Goal: Task Accomplishment & Management: Manage account settings

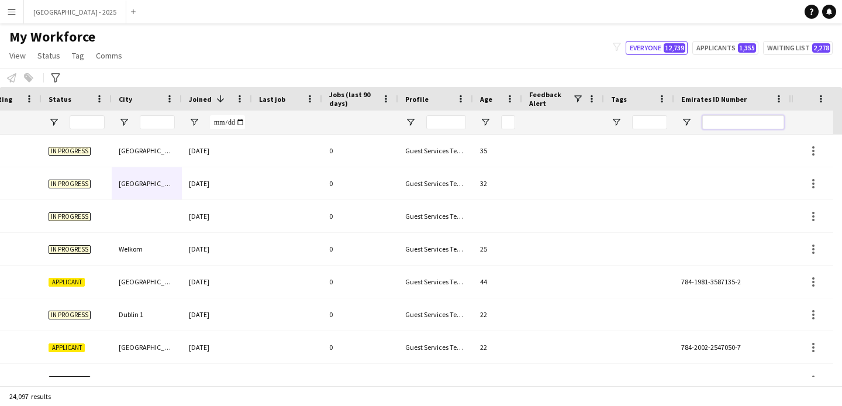
click at [739, 121] on input "Emirates ID Number Filter Input" at bounding box center [744, 122] width 82 height 14
paste input "*******"
type input "*******"
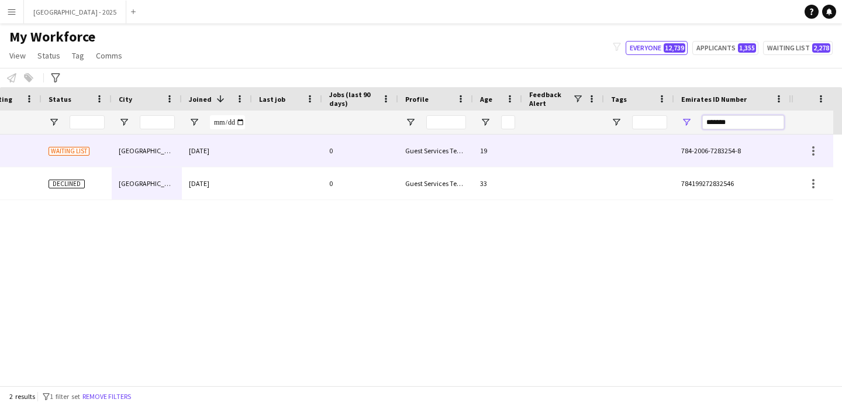
scroll to position [0, 394]
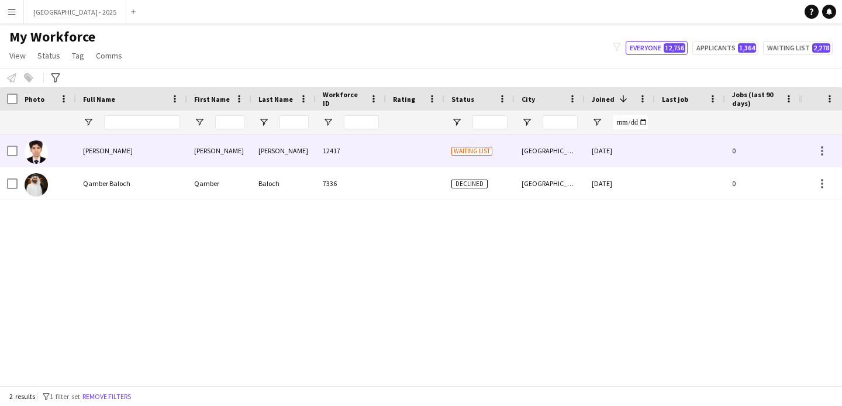
click at [253, 152] on div "[PERSON_NAME]" at bounding box center [284, 151] width 64 height 32
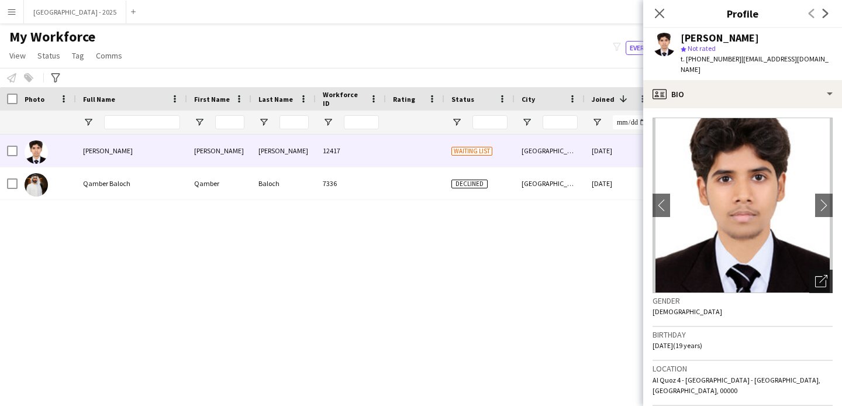
click at [816, 275] on icon "Open photos pop-in" at bounding box center [822, 281] width 12 height 12
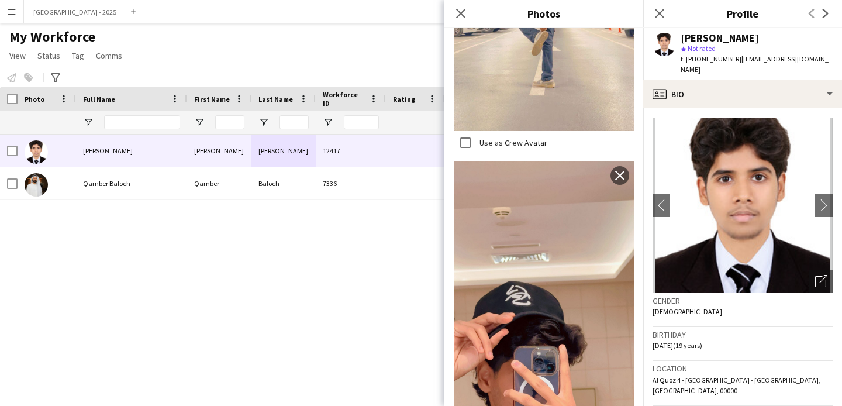
scroll to position [1206, 0]
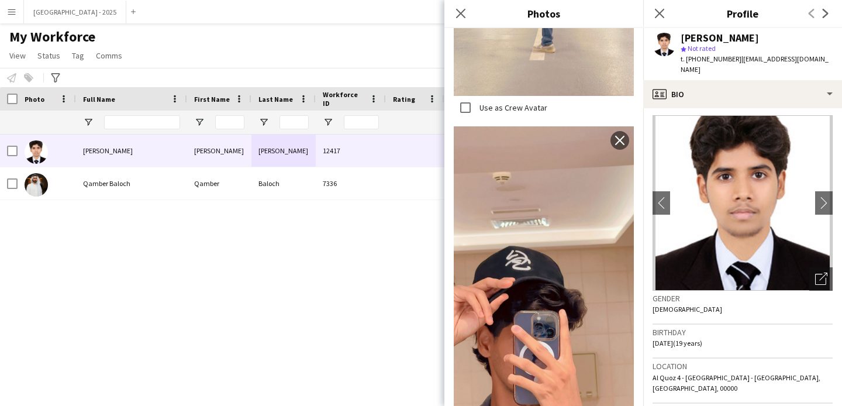
click at [711, 298] on div "Gender Male" at bounding box center [743, 308] width 180 height 34
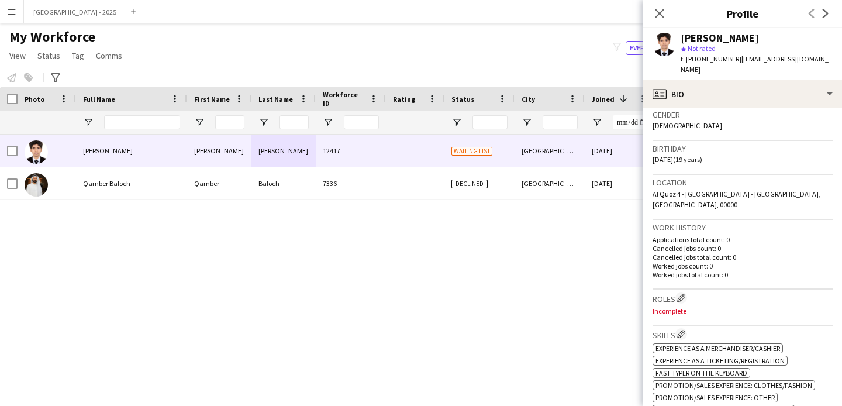
scroll to position [267, 0]
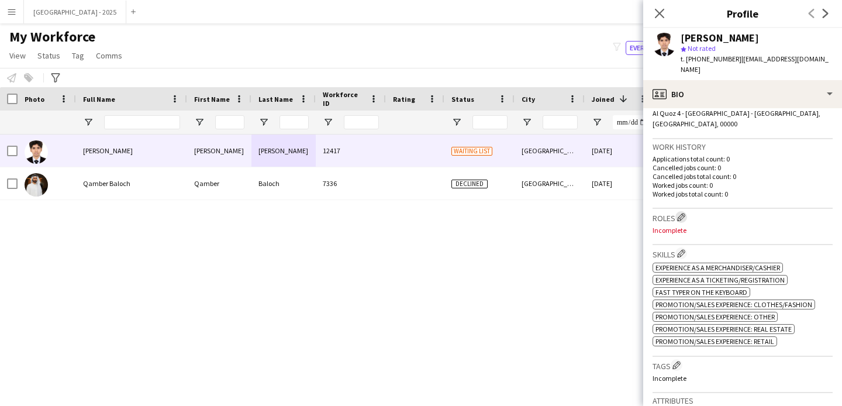
click at [685, 213] on app-icon "Edit crew company roles" at bounding box center [681, 217] width 8 height 8
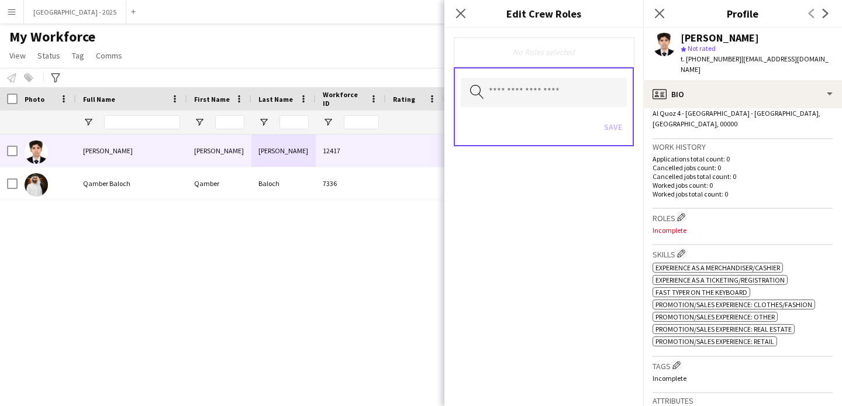
click at [525, 68] on div "Search by role type Save" at bounding box center [544, 106] width 180 height 79
click at [532, 85] on input "text" at bounding box center [544, 92] width 166 height 29
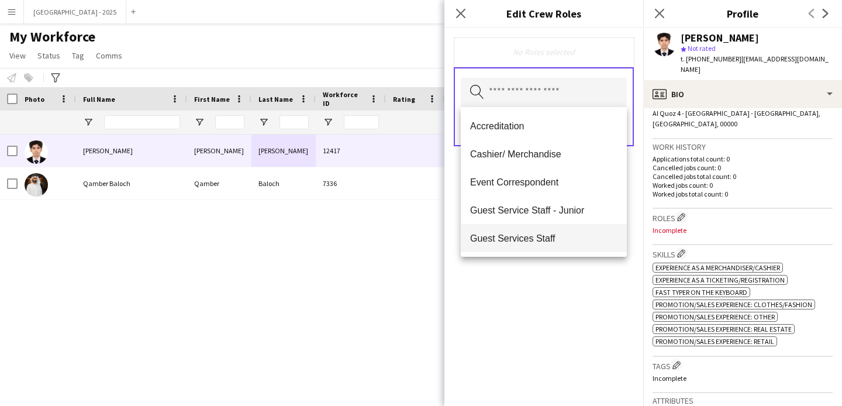
click at [563, 245] on mat-option "Guest Services Staff" at bounding box center [544, 238] width 166 height 28
click at [566, 276] on div "Guest Services Staff Remove Search by role type Save" at bounding box center [544, 217] width 199 height 378
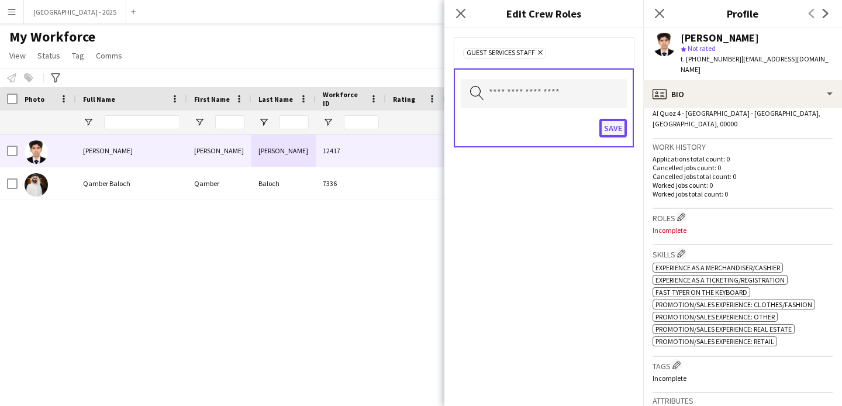
click at [616, 132] on button "Save" at bounding box center [613, 128] width 27 height 19
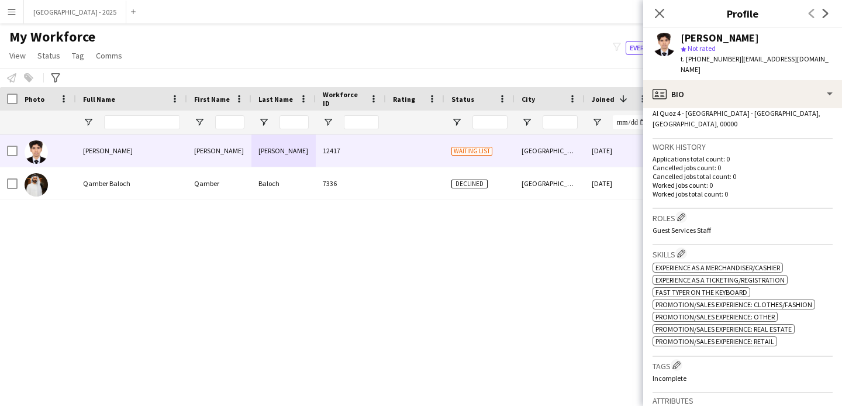
click at [686, 359] on h3 "Tags Edit crew company tags" at bounding box center [743, 365] width 180 height 12
click at [683, 359] on button "Edit crew company tags" at bounding box center [677, 365] width 12 height 12
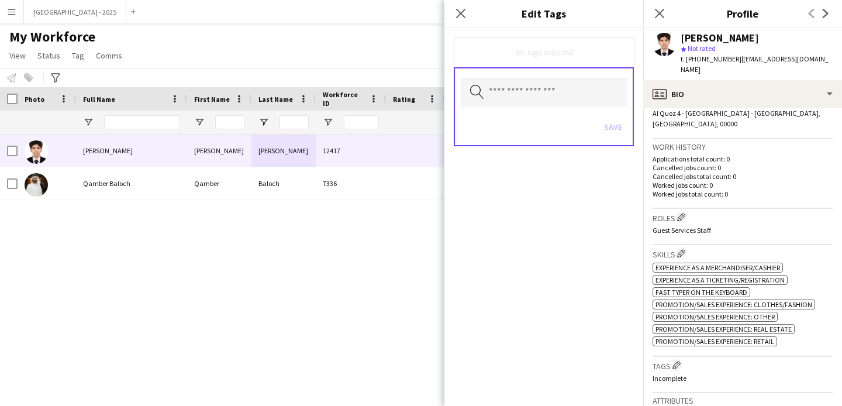
click at [571, 108] on div "Search by tag name Save" at bounding box center [544, 106] width 180 height 79
click at [572, 106] on body "Menu Boards Boards Boards All jobs Status Workforce Workforce My Workforce Recr…" at bounding box center [421, 203] width 842 height 406
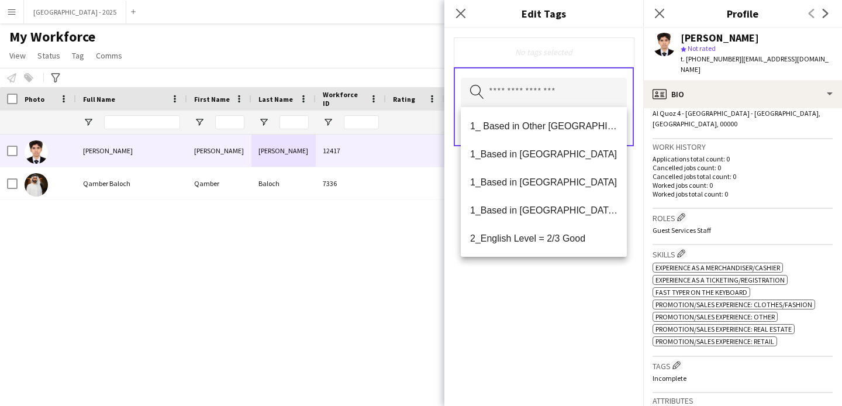
click at [567, 319] on div "No tags selected Search by tag name Save" at bounding box center [544, 217] width 199 height 378
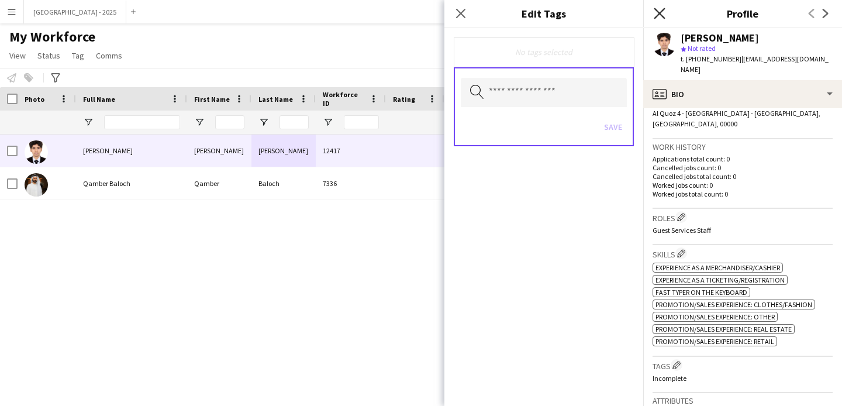
click at [658, 11] on icon at bounding box center [659, 13] width 11 height 11
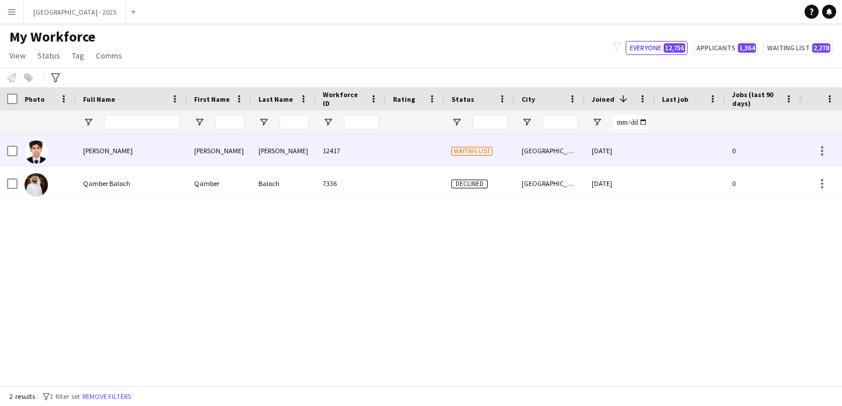
click at [533, 160] on div "[GEOGRAPHIC_DATA]" at bounding box center [550, 151] width 70 height 32
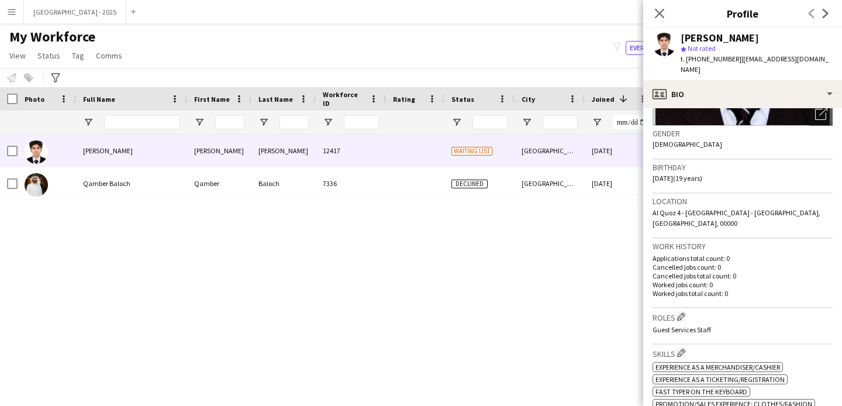
scroll to position [308, 0]
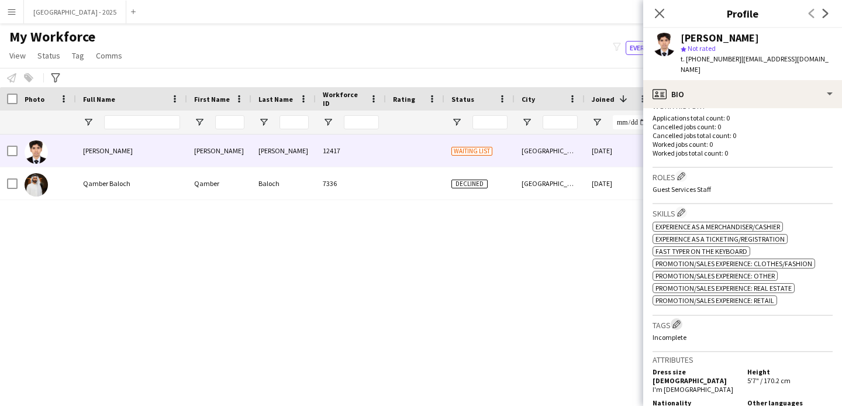
click at [681, 320] on app-icon "Edit crew company tags" at bounding box center [677, 324] width 8 height 8
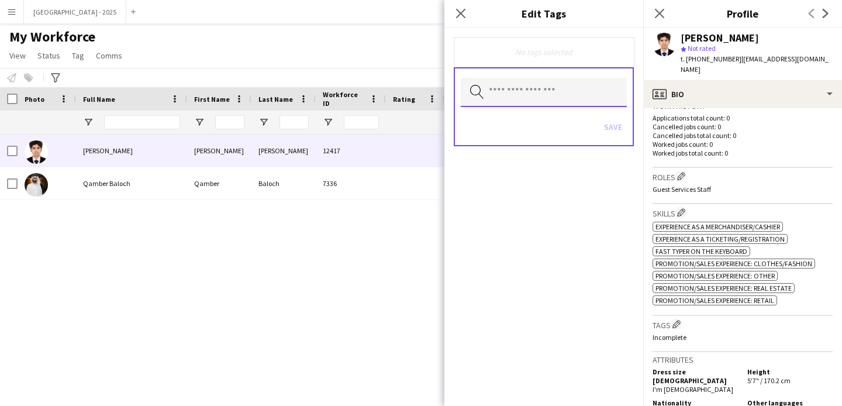
click at [513, 81] on input "text" at bounding box center [544, 92] width 166 height 29
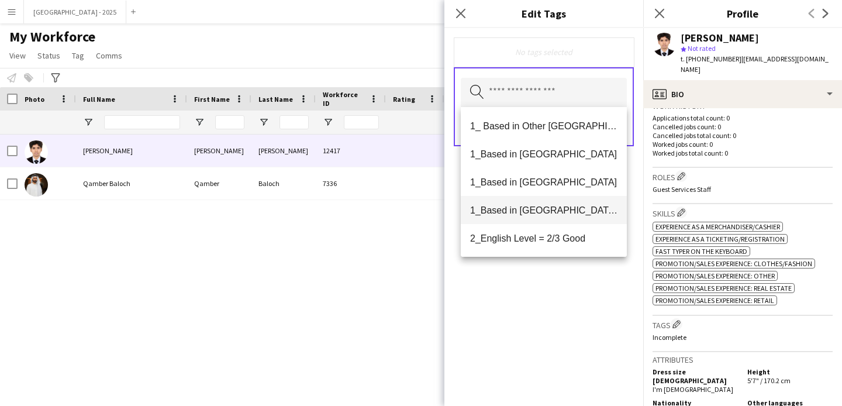
click at [546, 209] on span "1_Based in Dubai/Sharjah/Ajman" at bounding box center [543, 210] width 147 height 11
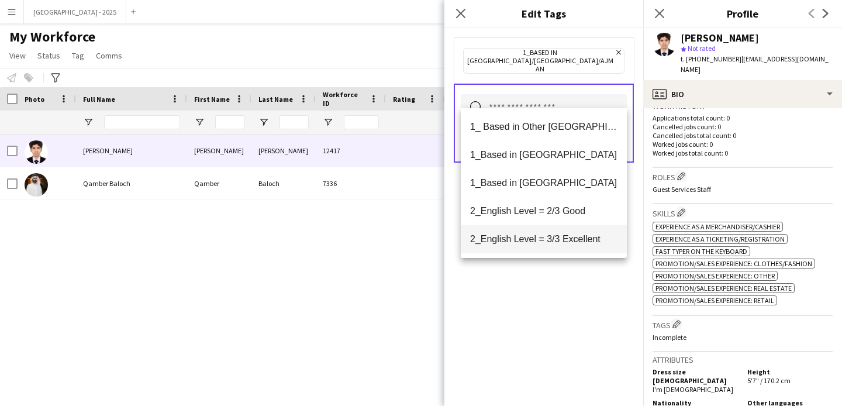
click at [551, 228] on mat-option "2_English Level = 3/3 Excellent" at bounding box center [544, 239] width 166 height 28
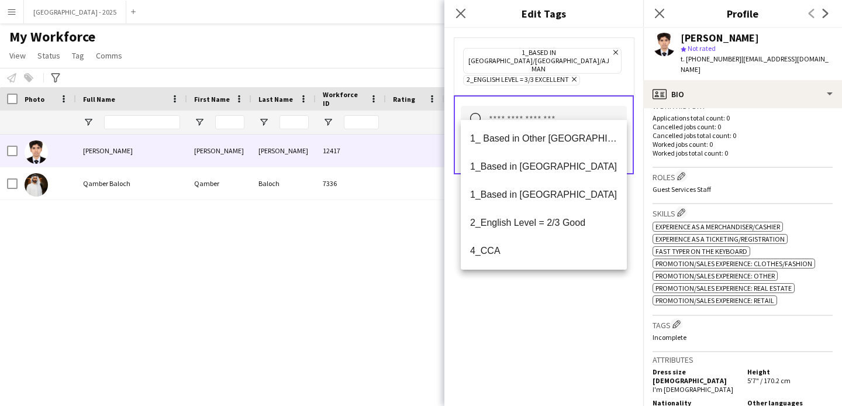
click at [549, 300] on div "1_Based in Dubai/Sharjah/Ajman Remove 2_English Level = 3/3 Excellent Remove Se…" at bounding box center [544, 217] width 199 height 378
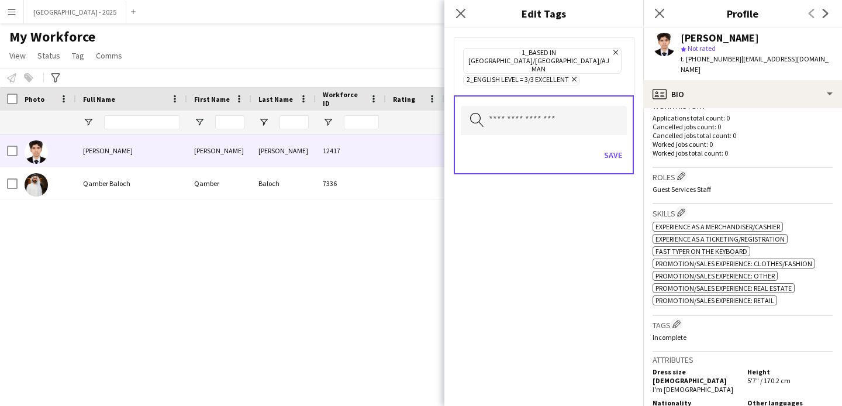
click at [613, 124] on div "Search by tag name Save" at bounding box center [544, 134] width 180 height 79
click at [618, 148] on button "Save" at bounding box center [613, 155] width 27 height 19
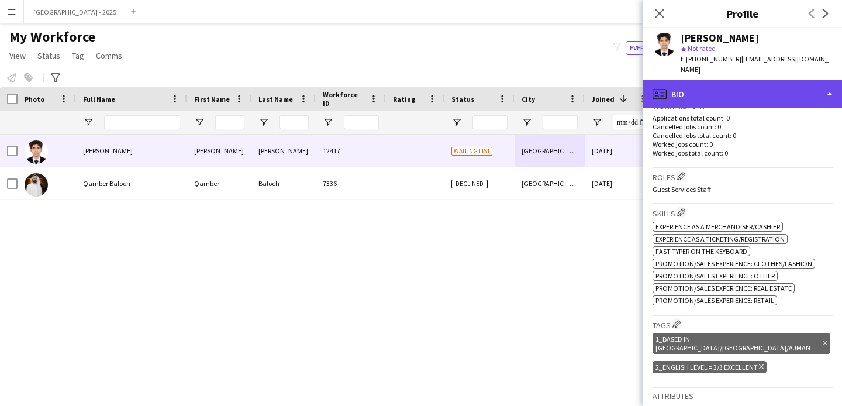
click at [732, 82] on div "profile Bio" at bounding box center [743, 94] width 199 height 28
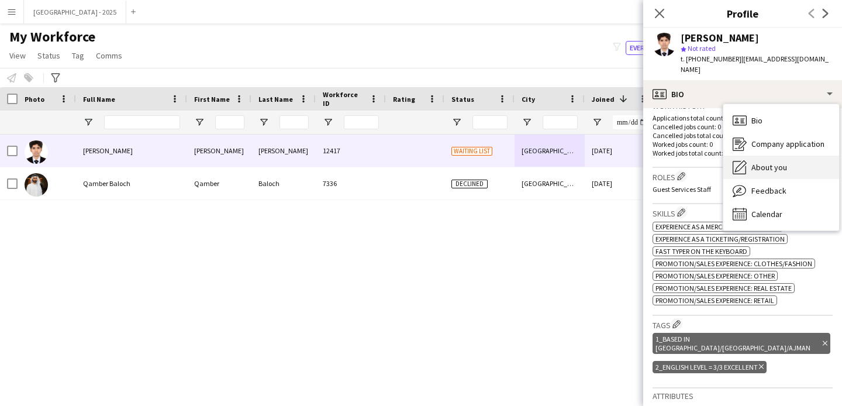
click at [800, 156] on div "About you About you" at bounding box center [782, 167] width 116 height 23
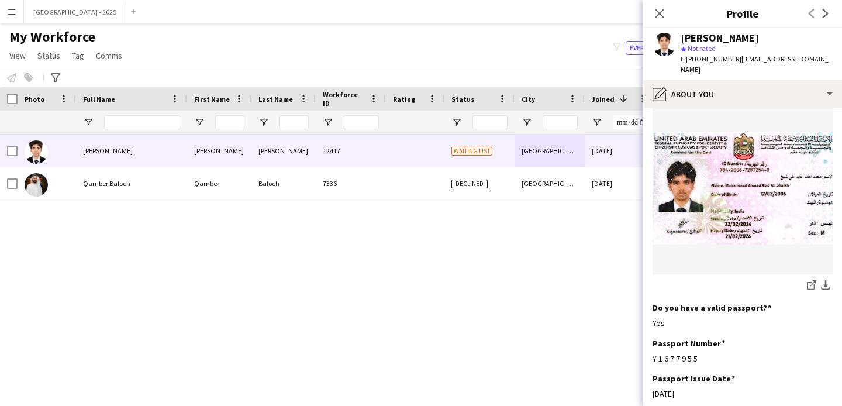
scroll to position [735, 0]
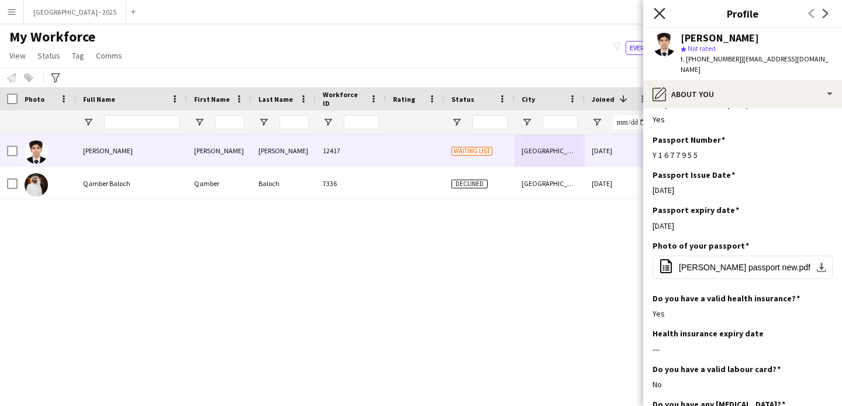
click at [661, 12] on icon at bounding box center [659, 13] width 11 height 11
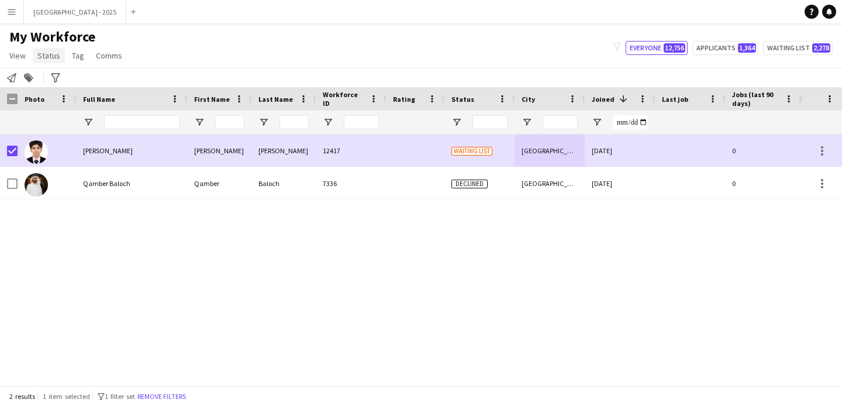
click at [56, 55] on span "Status" at bounding box center [48, 55] width 23 height 11
click at [66, 73] on link "Edit" at bounding box center [74, 80] width 82 height 25
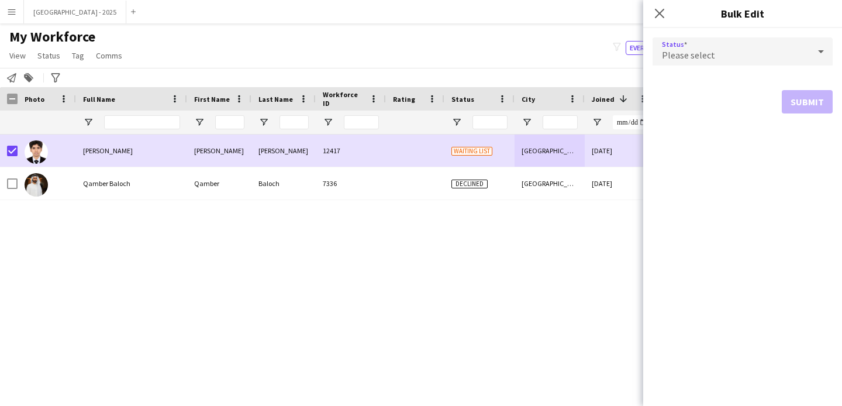
click at [714, 46] on div "Please select" at bounding box center [731, 51] width 157 height 28
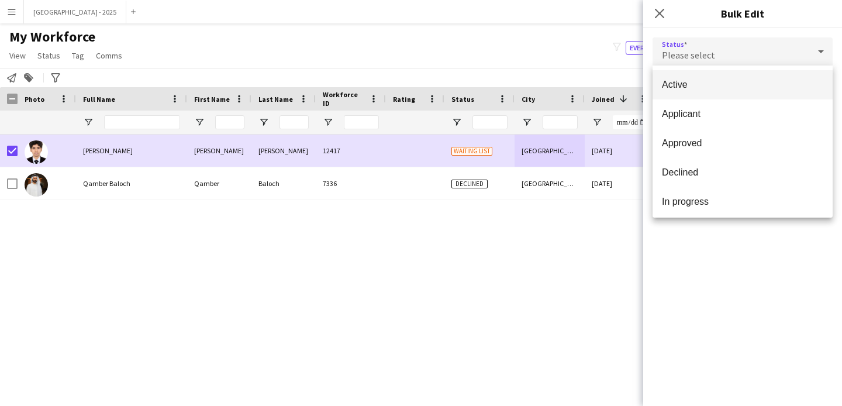
click at [738, 74] on mat-option "Active" at bounding box center [743, 84] width 180 height 29
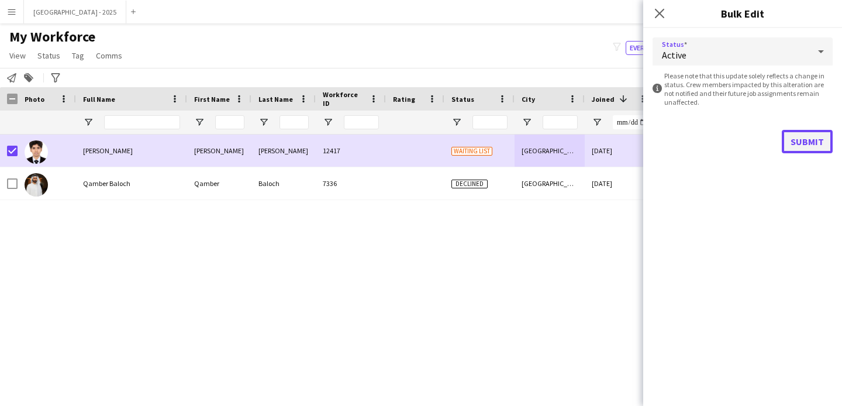
click at [794, 143] on button "Submit" at bounding box center [807, 141] width 51 height 23
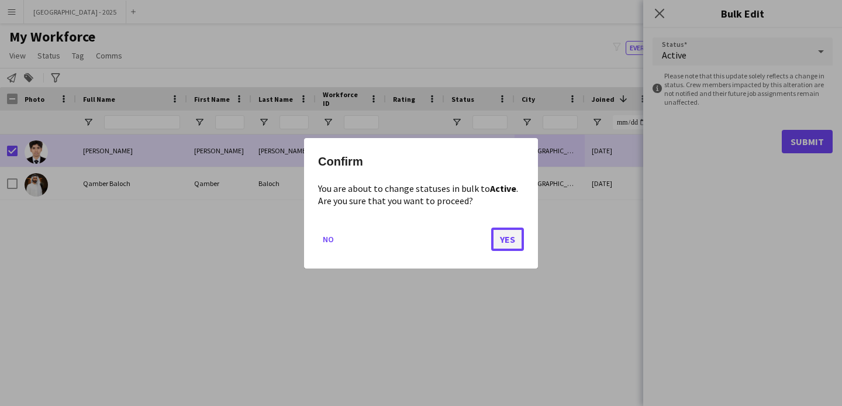
click at [521, 238] on button "Yes" at bounding box center [507, 238] width 33 height 23
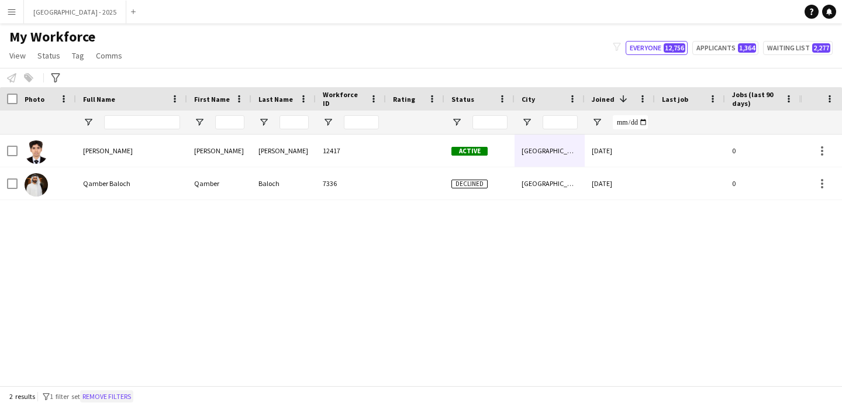
click at [106, 394] on button "Remove filters" at bounding box center [106, 396] width 53 height 13
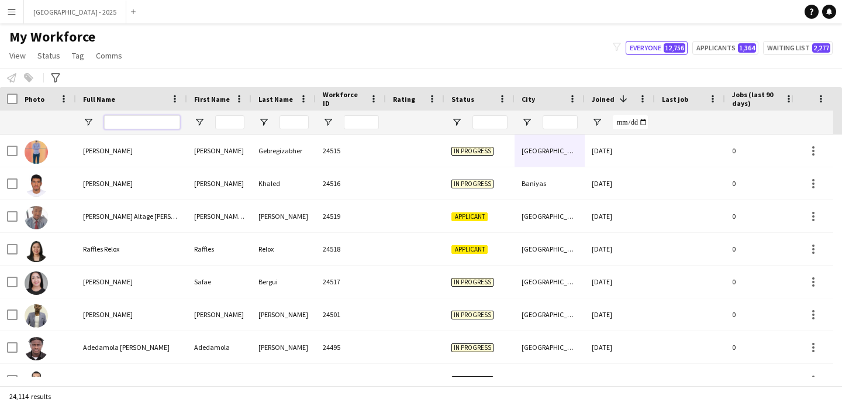
click at [138, 126] on input "Full Name Filter Input" at bounding box center [142, 122] width 76 height 14
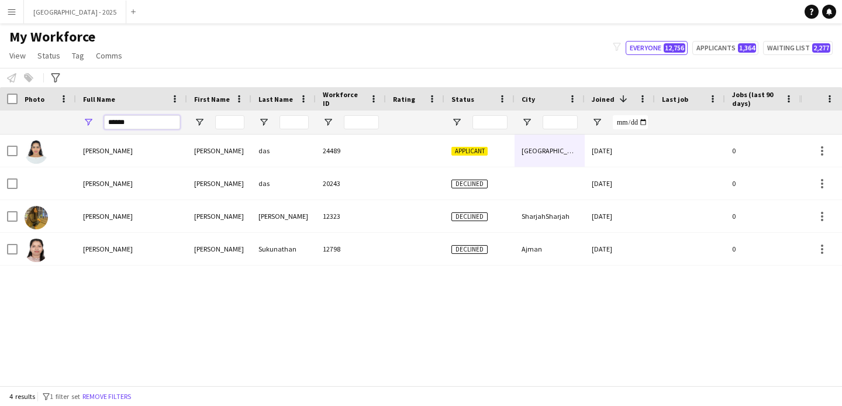
type input "******"
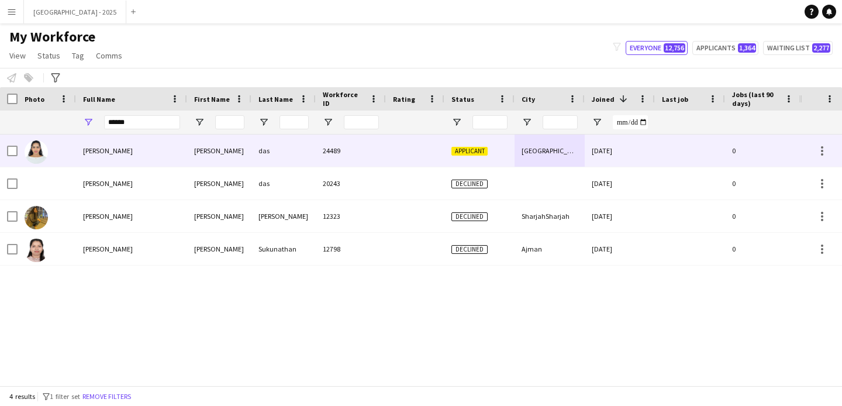
click at [166, 162] on div "devika das" at bounding box center [131, 151] width 111 height 32
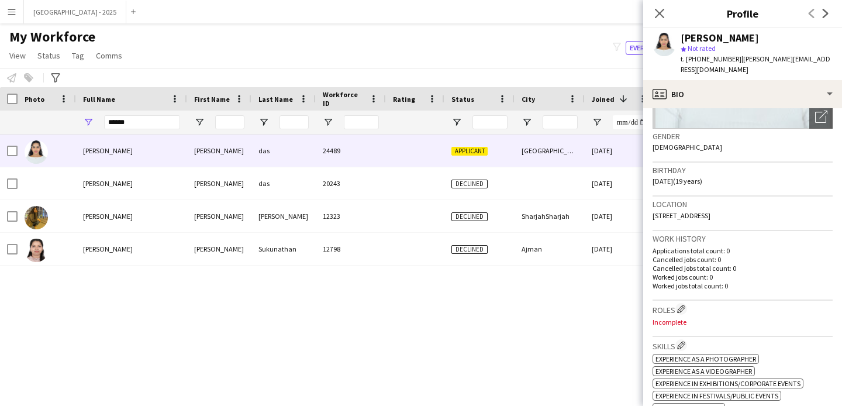
scroll to position [253, 0]
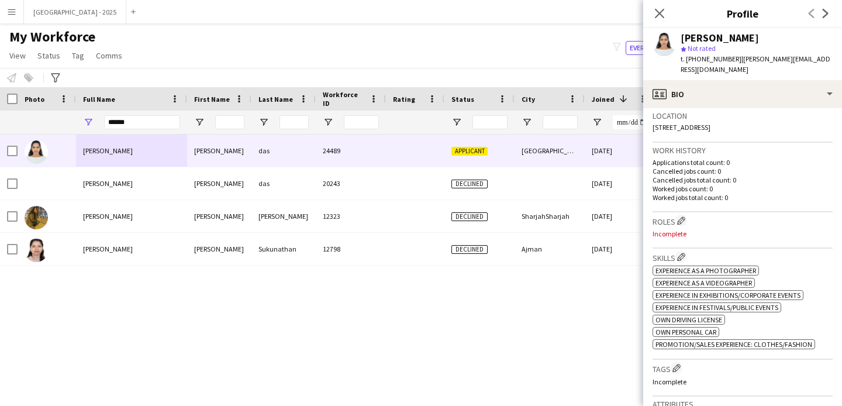
click at [683, 216] on div "Roles Edit crew company roles Incomplete" at bounding box center [743, 230] width 180 height 36
click at [680, 216] on app-icon "Edit crew company roles" at bounding box center [681, 220] width 8 height 8
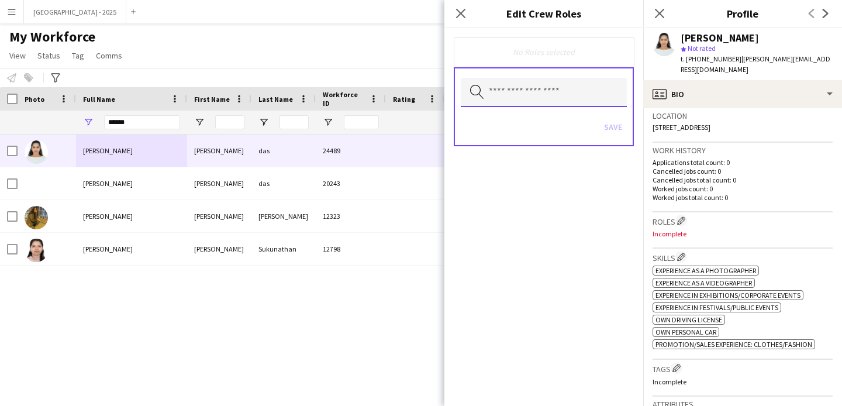
click at [541, 90] on input "text" at bounding box center [544, 92] width 166 height 29
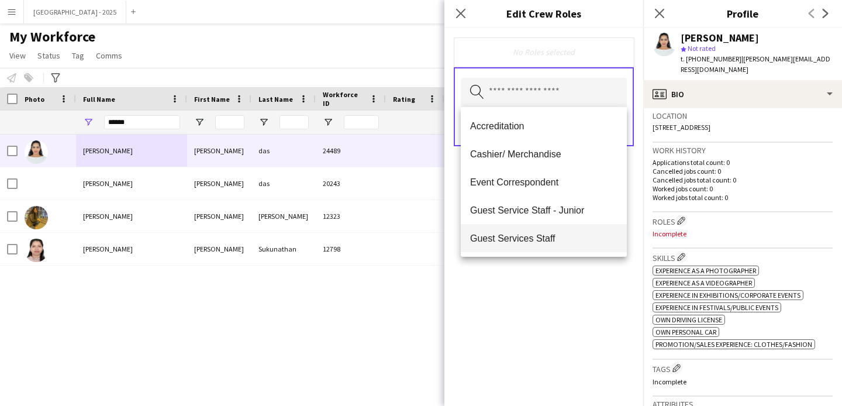
click at [553, 233] on span "Guest Services Staff" at bounding box center [543, 238] width 147 height 11
click at [559, 298] on div "Guest Services Staff Remove Search by role type Save" at bounding box center [544, 217] width 199 height 378
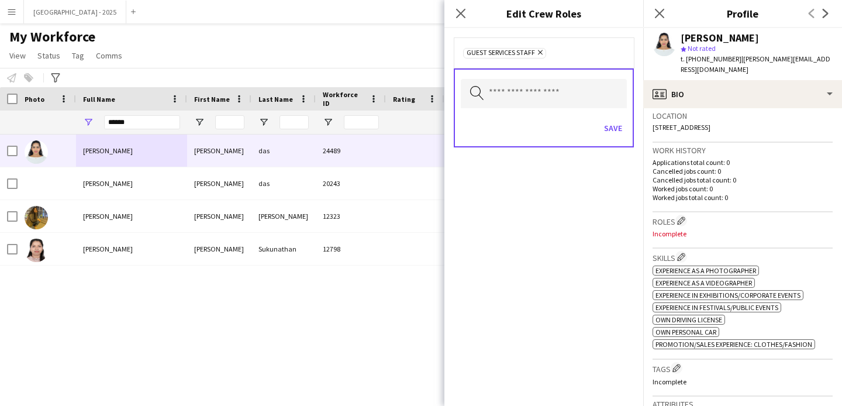
drag, startPoint x: 602, startPoint y: 149, endPoint x: 607, endPoint y: 132, distance: 18.3
click at [602, 149] on form "Guest Services Staff Remove Search by role type Save" at bounding box center [544, 104] width 199 height 152
click at [607, 132] on button "Save" at bounding box center [613, 128] width 27 height 19
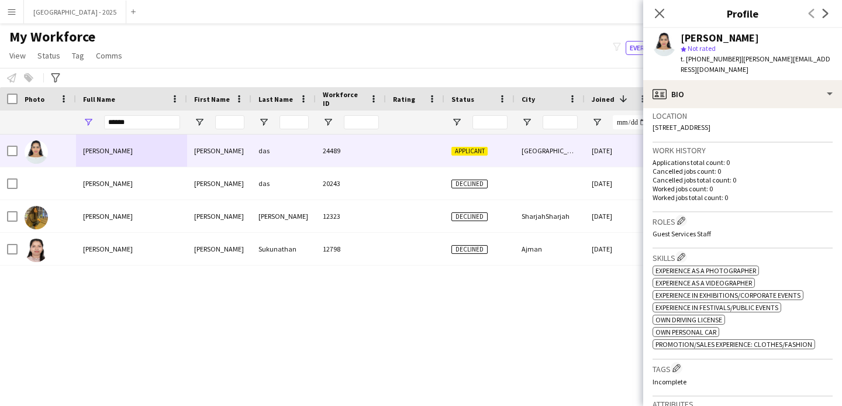
scroll to position [274, 0]
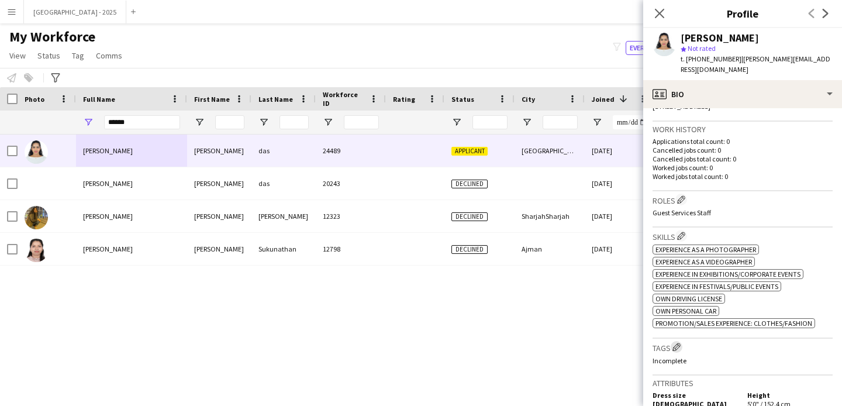
click at [679, 341] on button "Edit crew company tags" at bounding box center [677, 347] width 12 height 12
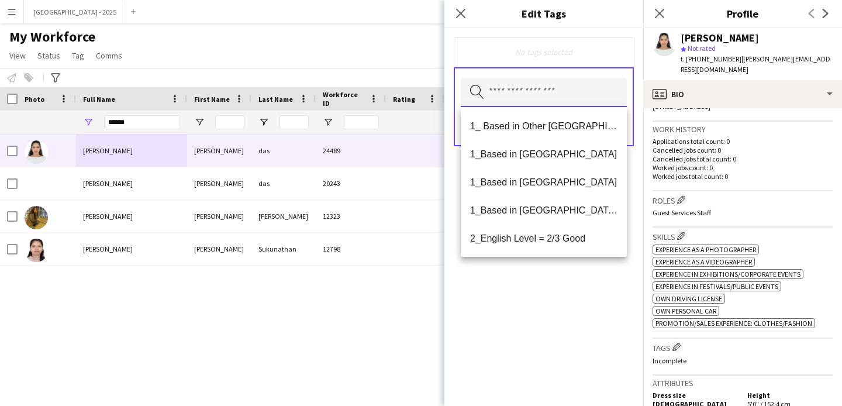
click at [515, 96] on input "text" at bounding box center [544, 92] width 166 height 29
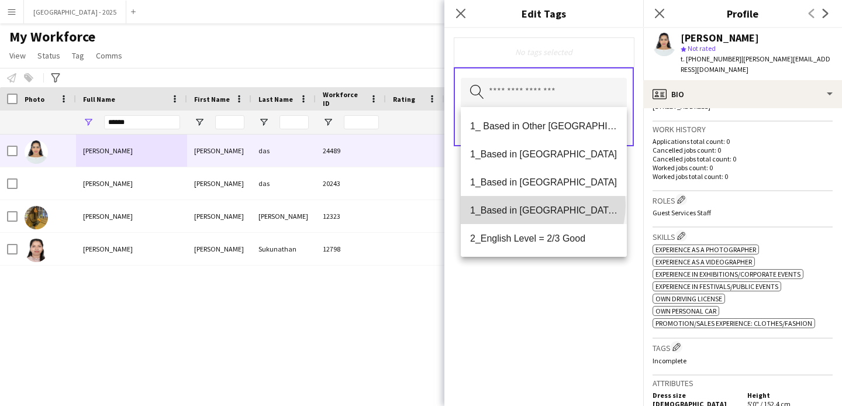
click at [542, 205] on span "1_Based in Dubai/Sharjah/Ajman" at bounding box center [543, 210] width 147 height 11
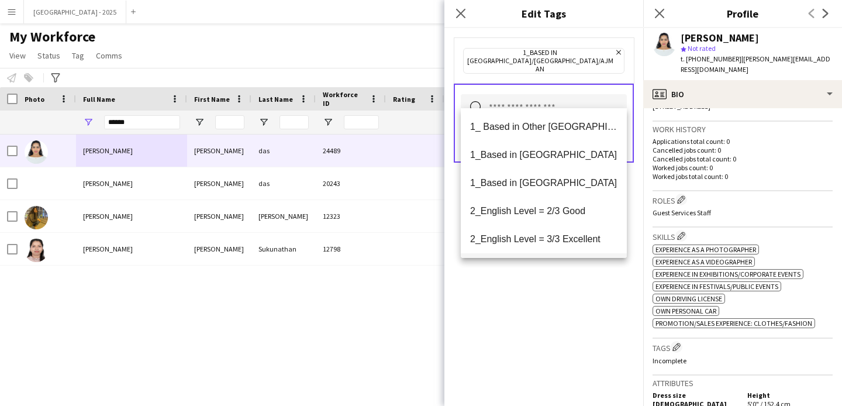
click at [545, 233] on span "2_English Level = 3/3 Excellent" at bounding box center [543, 238] width 147 height 11
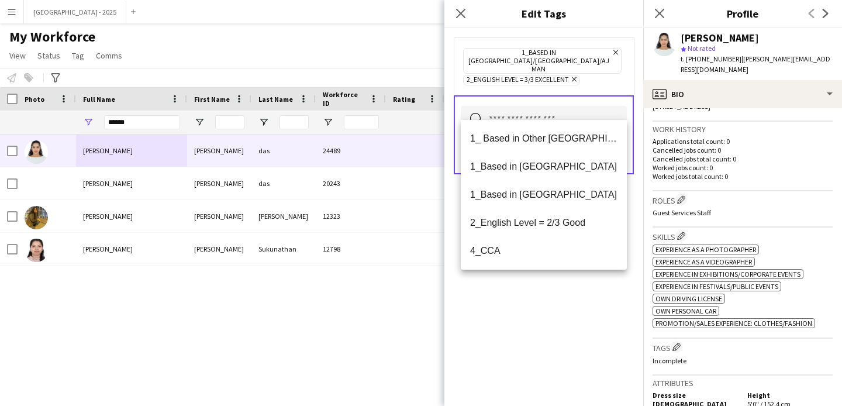
click at [543, 282] on div "1_Based in Dubai/Sharjah/Ajman Remove 2_English Level = 3/3 Excellent Remove Se…" at bounding box center [544, 217] width 199 height 378
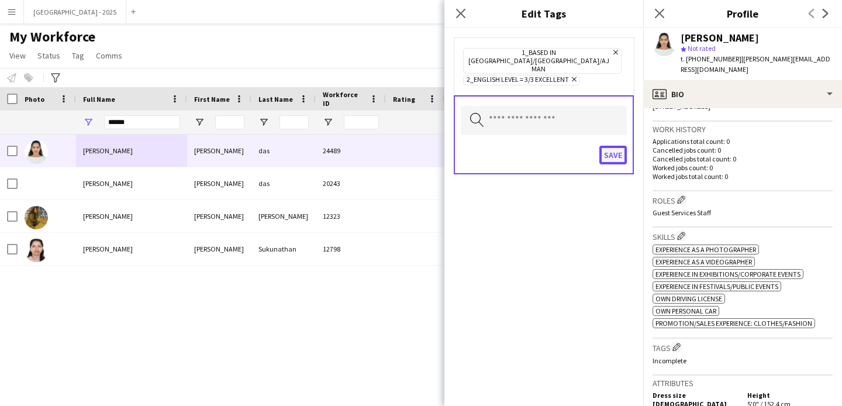
click at [600, 146] on button "Save" at bounding box center [613, 155] width 27 height 19
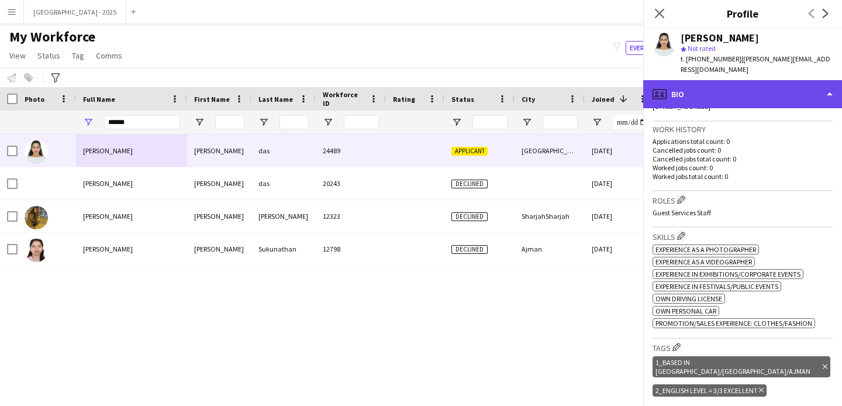
click at [723, 80] on div "profile Bio" at bounding box center [743, 94] width 199 height 28
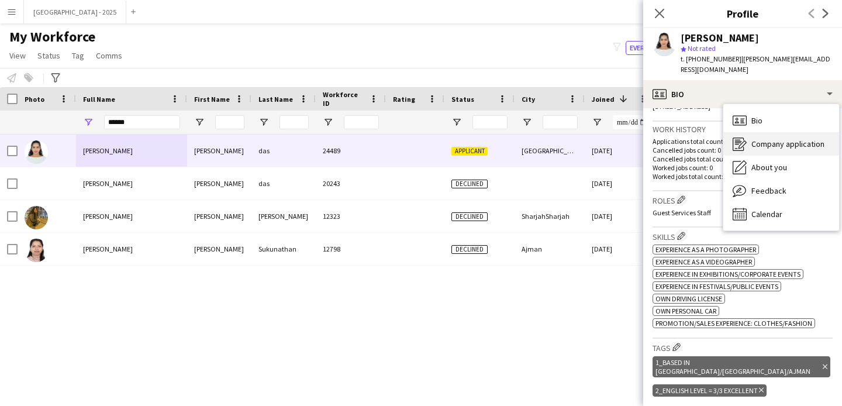
click at [775, 139] on div "Company application Company application" at bounding box center [782, 143] width 116 height 23
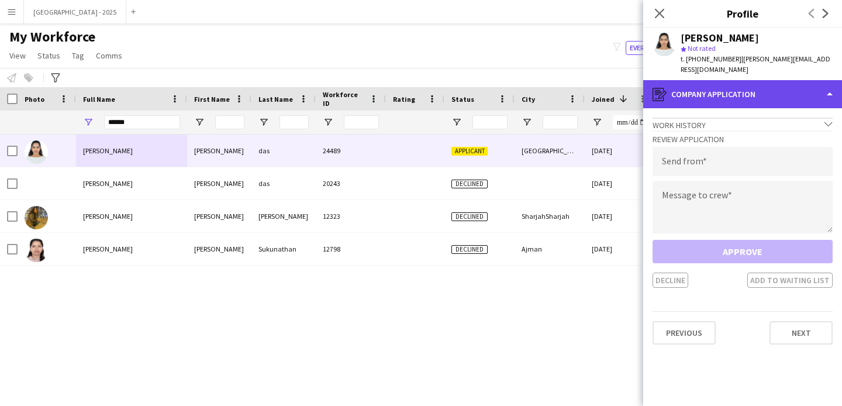
click at [719, 80] on div "register Company application" at bounding box center [743, 94] width 199 height 28
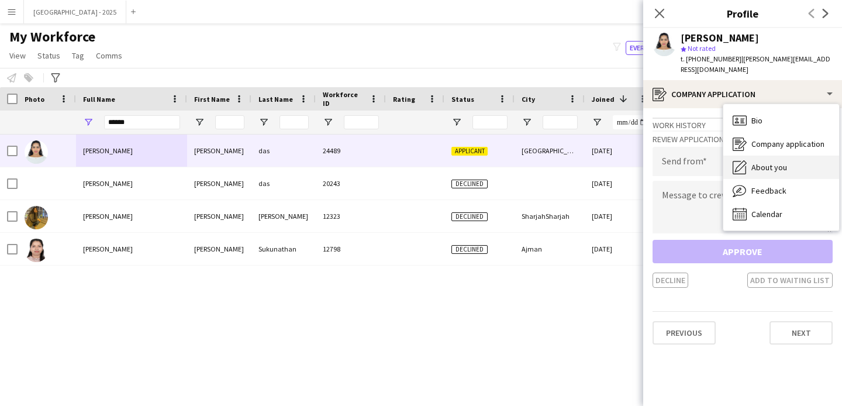
click at [762, 163] on div "About you About you" at bounding box center [782, 167] width 116 height 23
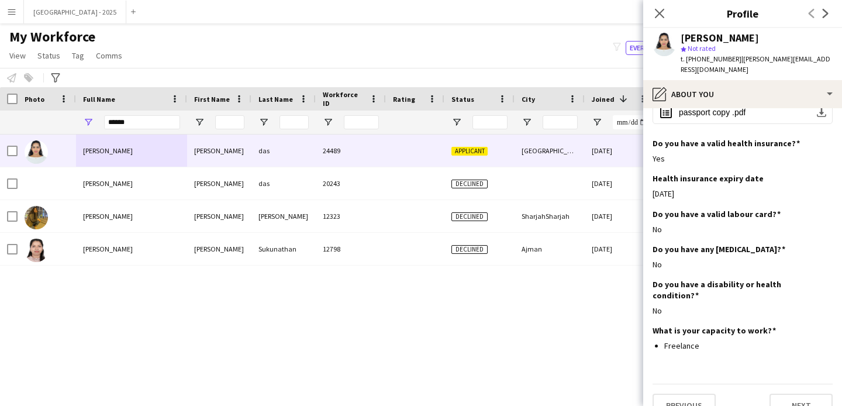
scroll to position [1164, 0]
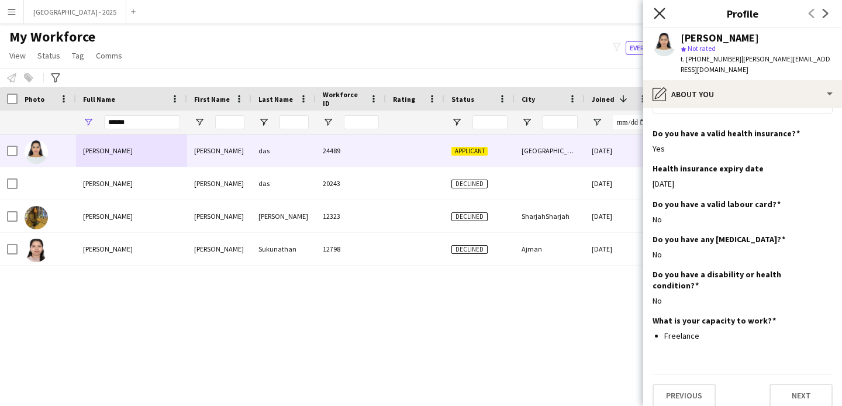
click at [666, 15] on app-icon "Close pop-in" at bounding box center [660, 13] width 17 height 17
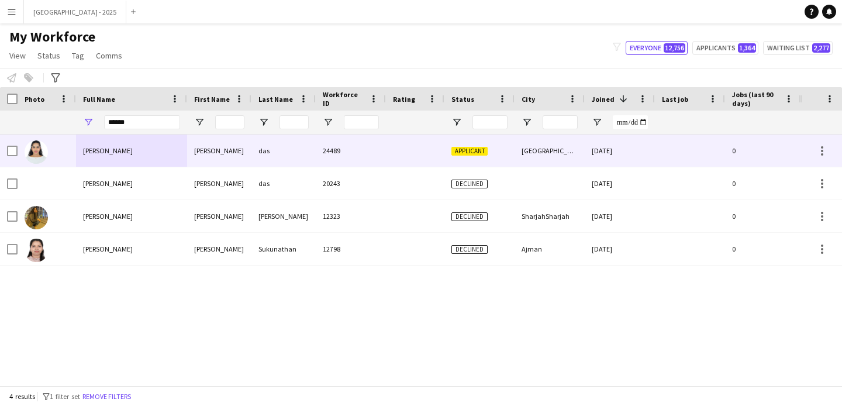
drag, startPoint x: 550, startPoint y: 150, endPoint x: 562, endPoint y: 135, distance: 19.2
click at [551, 150] on div "[GEOGRAPHIC_DATA]" at bounding box center [550, 151] width 70 height 32
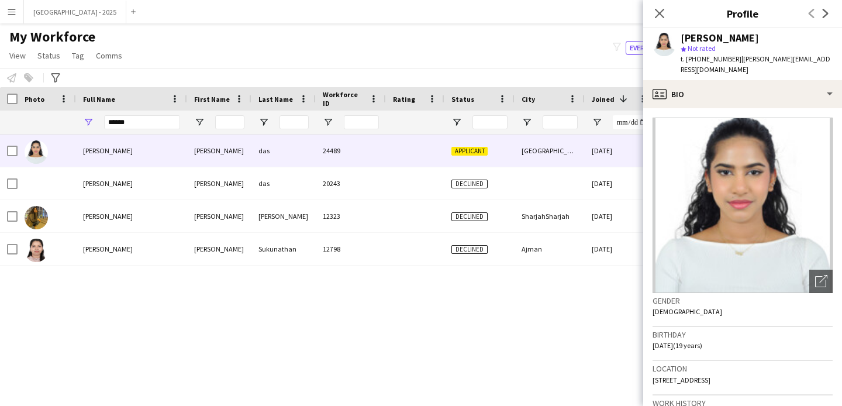
scroll to position [228, 0]
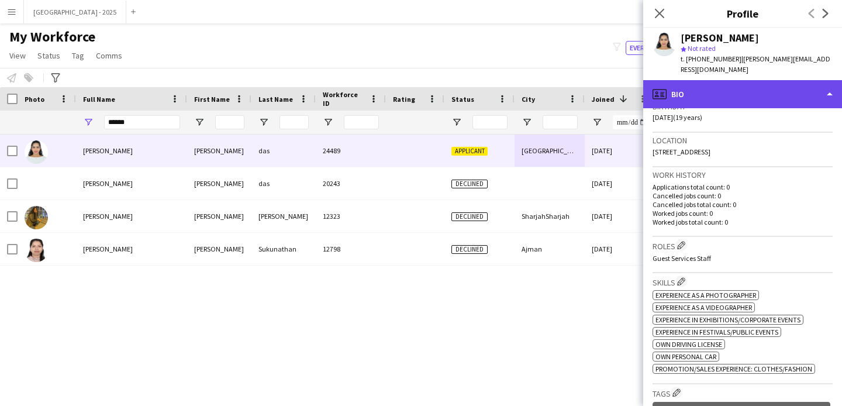
click at [709, 85] on div "profile Bio" at bounding box center [743, 94] width 199 height 28
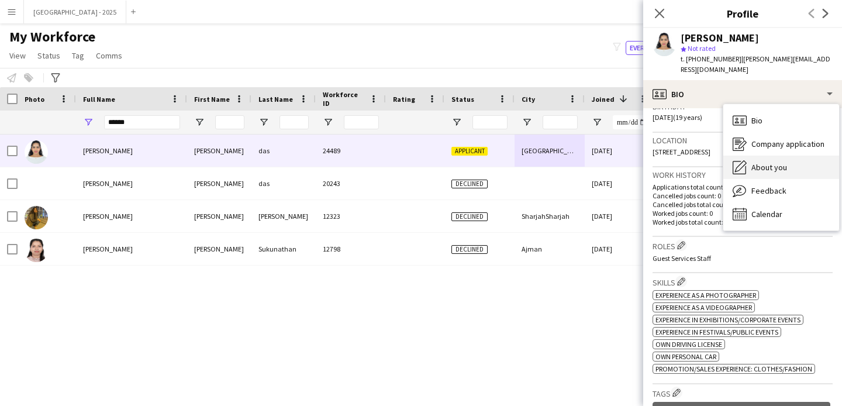
click at [777, 162] on span "About you" at bounding box center [770, 167] width 36 height 11
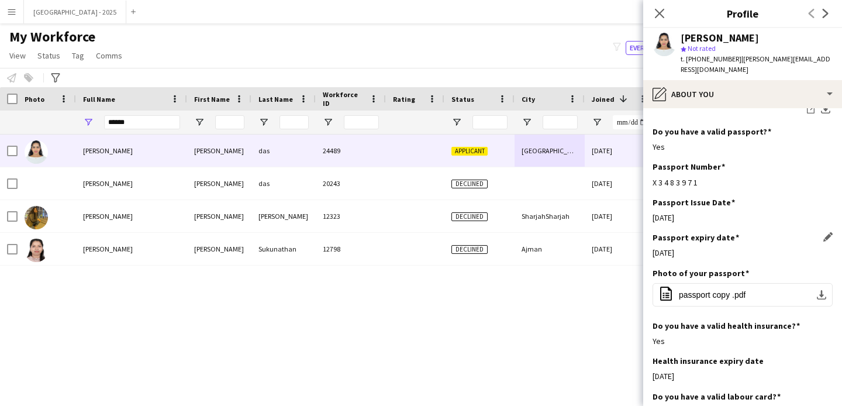
scroll to position [976, 0]
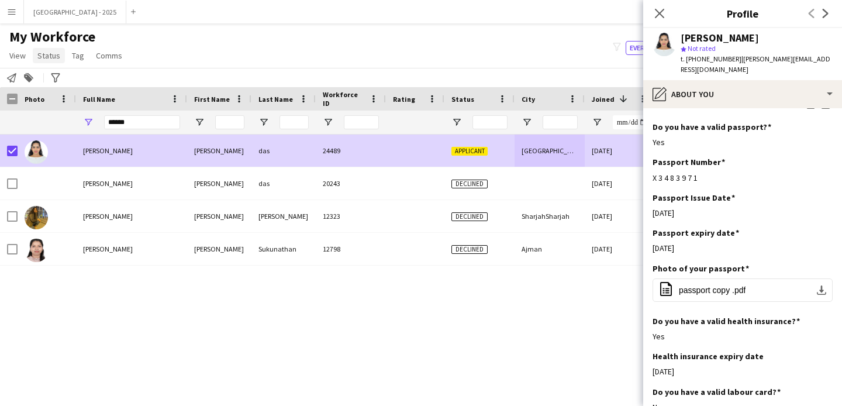
click at [38, 59] on span "Status" at bounding box center [48, 55] width 23 height 11
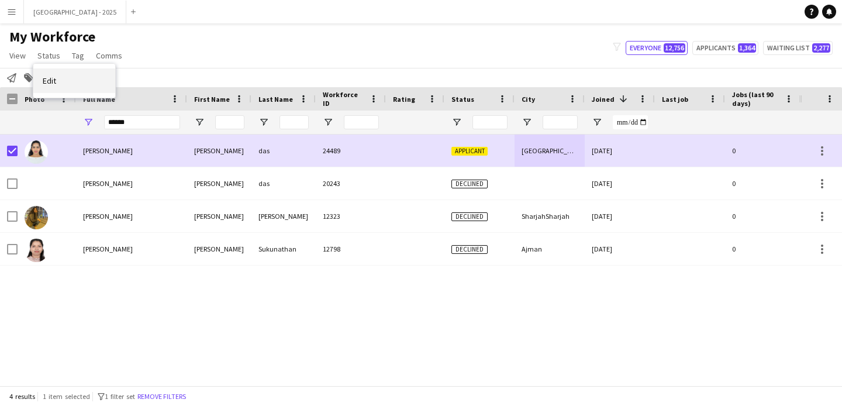
click at [53, 74] on link "Edit" at bounding box center [74, 80] width 82 height 25
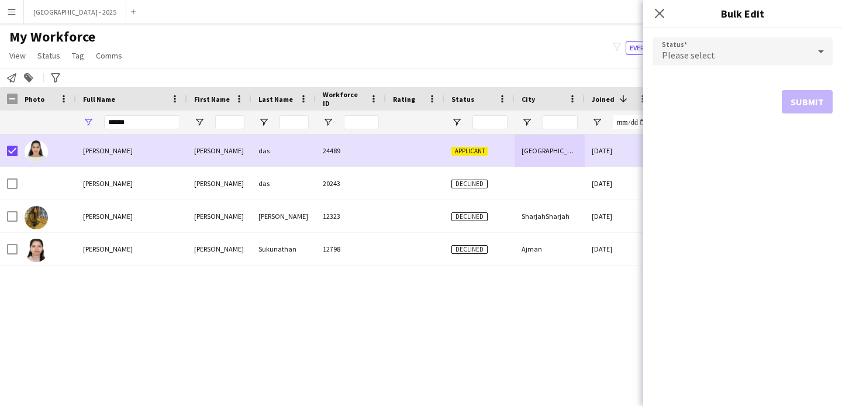
click at [711, 46] on div "Please select" at bounding box center [731, 51] width 157 height 28
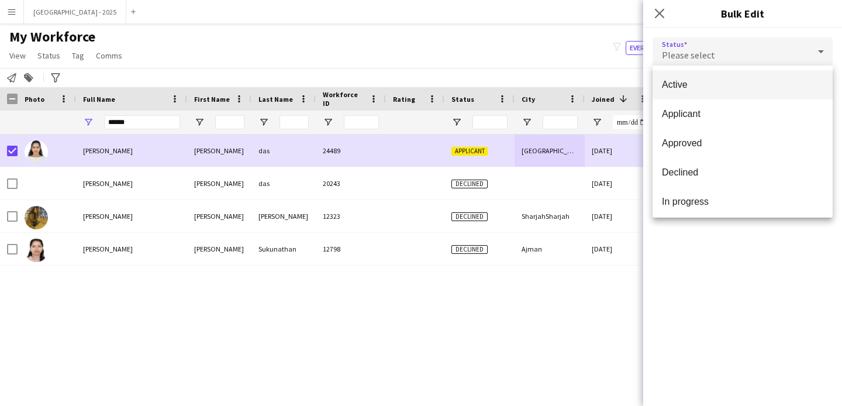
click at [697, 91] on mat-option "Active" at bounding box center [743, 84] width 180 height 29
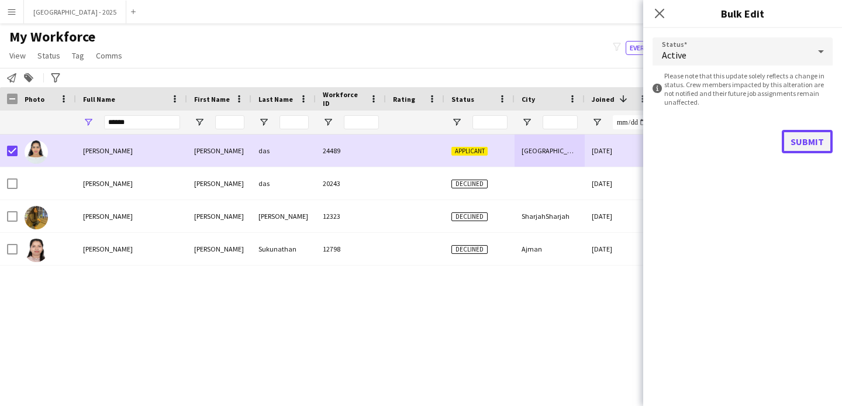
click at [800, 139] on button "Submit" at bounding box center [807, 141] width 51 height 23
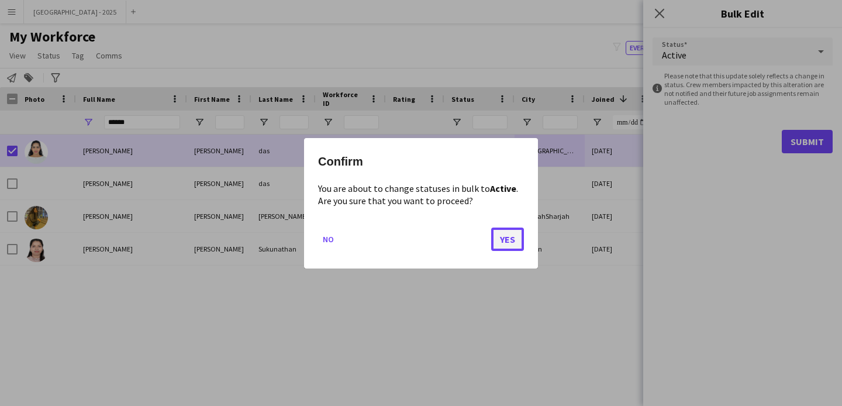
click at [508, 232] on button "Yes" at bounding box center [507, 238] width 33 height 23
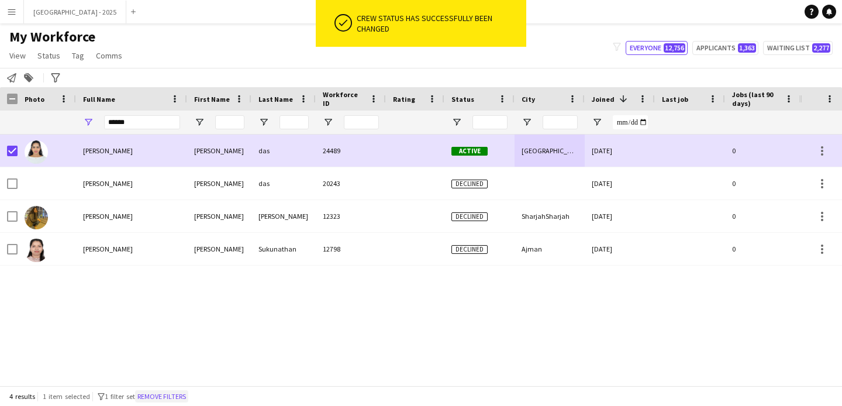
click at [164, 395] on button "Remove filters" at bounding box center [161, 396] width 53 height 13
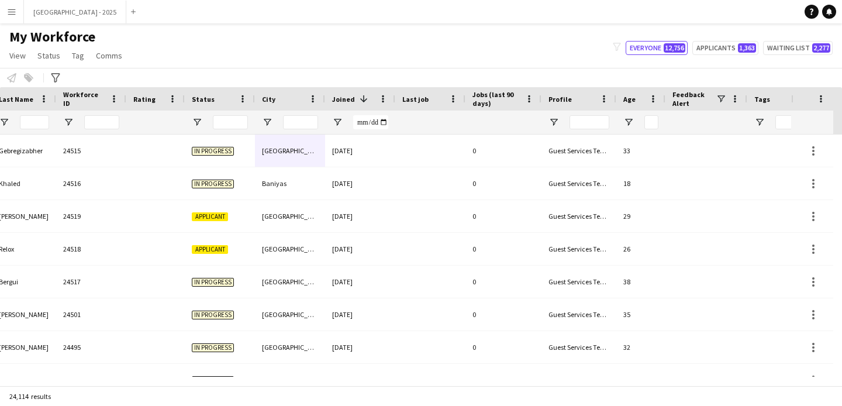
scroll to position [0, 403]
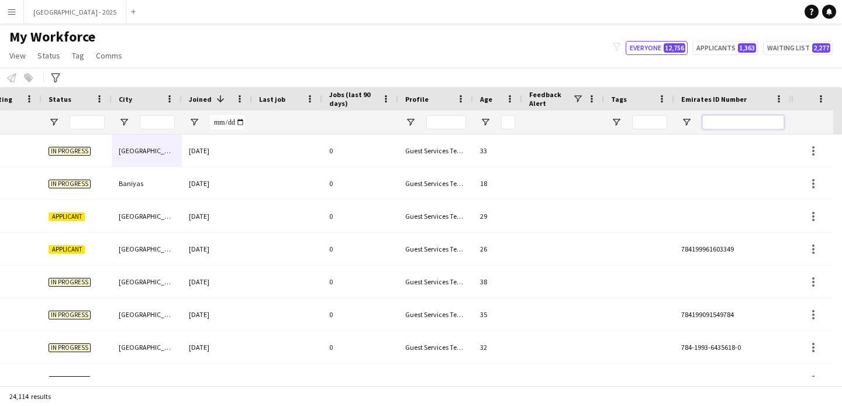
click at [708, 126] on input "Emirates ID Number Filter Input" at bounding box center [744, 122] width 82 height 14
paste input "*******"
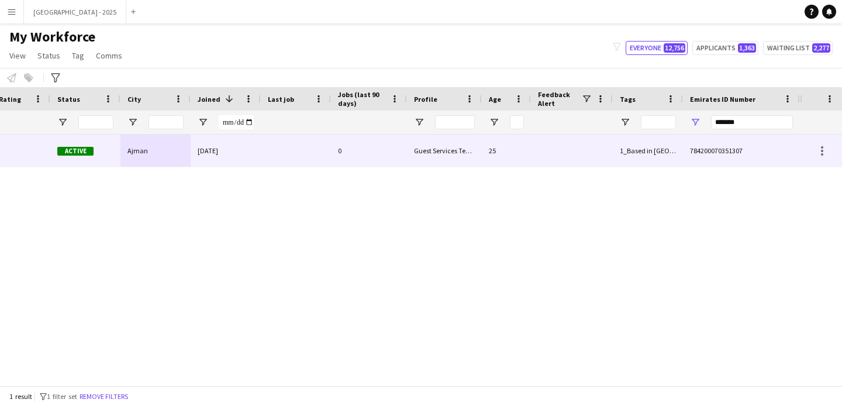
click at [506, 154] on div "25" at bounding box center [506, 151] width 49 height 32
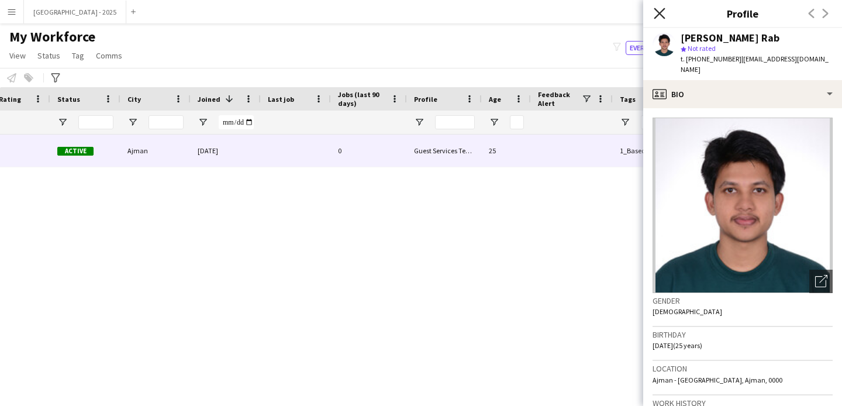
click at [657, 14] on icon "Close pop-in" at bounding box center [659, 13] width 11 height 11
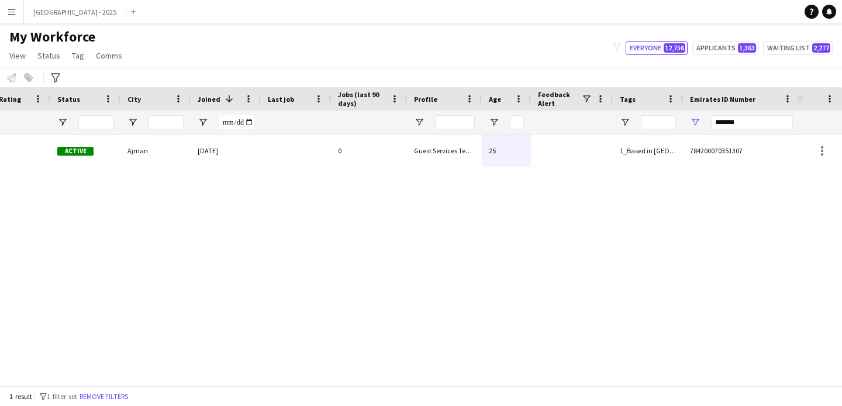
click at [774, 114] on div "*******" at bounding box center [752, 122] width 82 height 23
click at [773, 116] on input "*******" at bounding box center [752, 122] width 82 height 14
paste input "Emirates ID Number Filter Input"
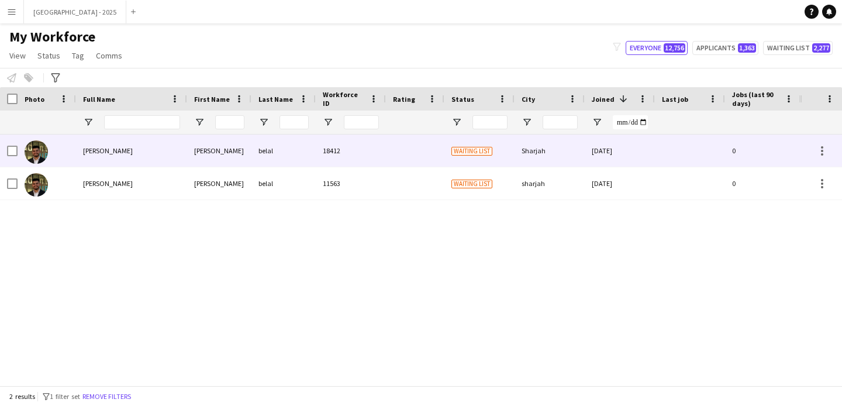
type input "*******"
click at [334, 151] on div "18412" at bounding box center [351, 151] width 70 height 32
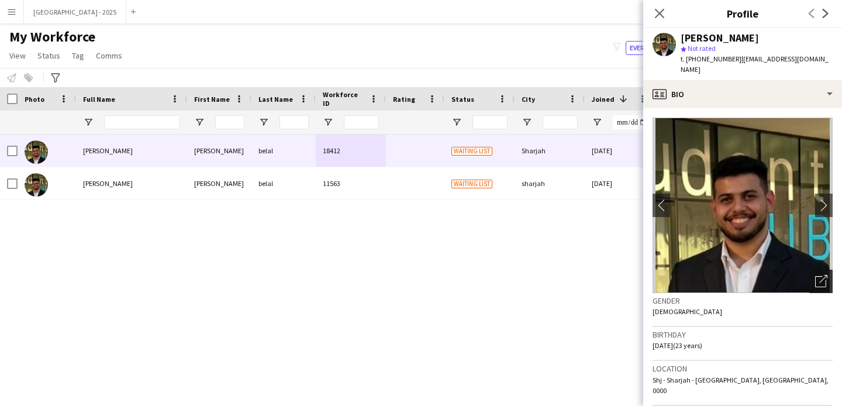
click at [816, 276] on icon "Open photos pop-in" at bounding box center [822, 281] width 12 height 12
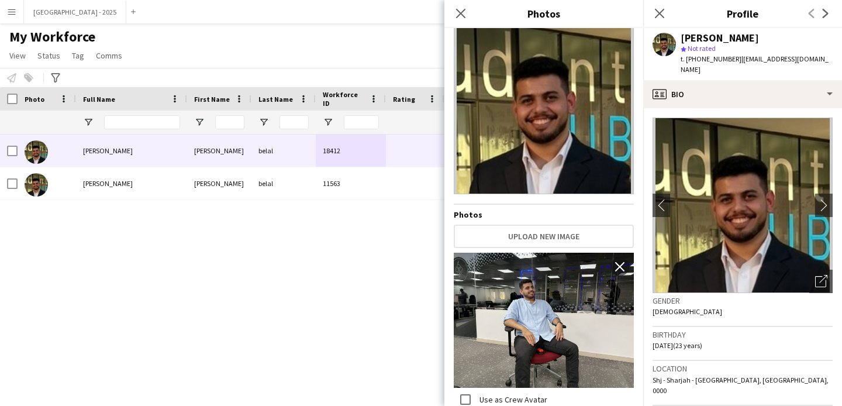
scroll to position [0, 0]
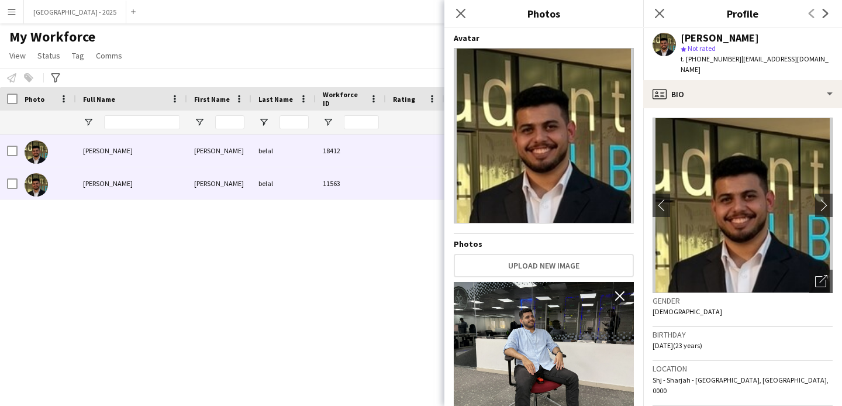
click at [348, 189] on div "11563" at bounding box center [351, 183] width 70 height 32
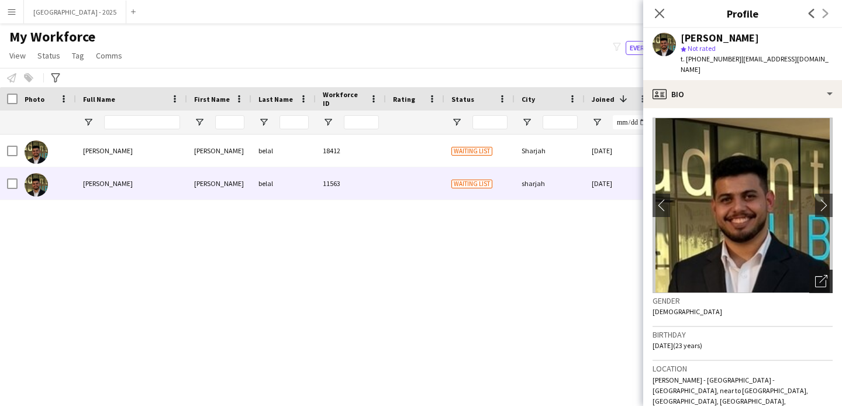
click at [816, 275] on icon "Open photos pop-in" at bounding box center [822, 281] width 12 height 12
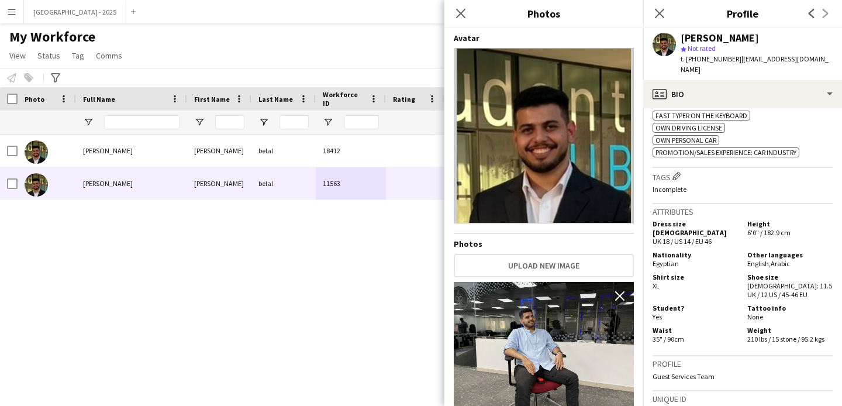
click at [682, 250] on div "Nationality Egyptian" at bounding box center [698, 259] width 90 height 18
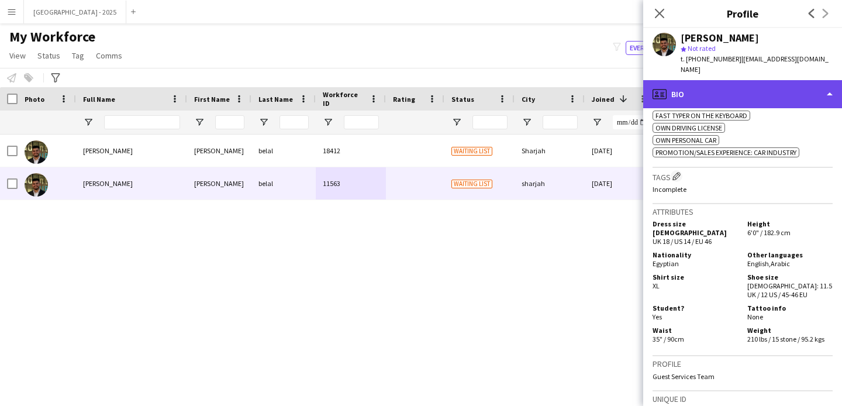
click at [714, 80] on div "profile Bio" at bounding box center [743, 94] width 199 height 28
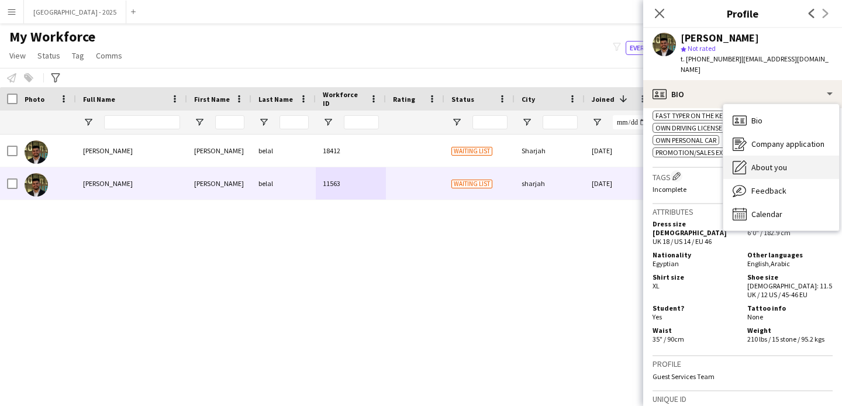
click at [778, 162] on span "About you" at bounding box center [770, 167] width 36 height 11
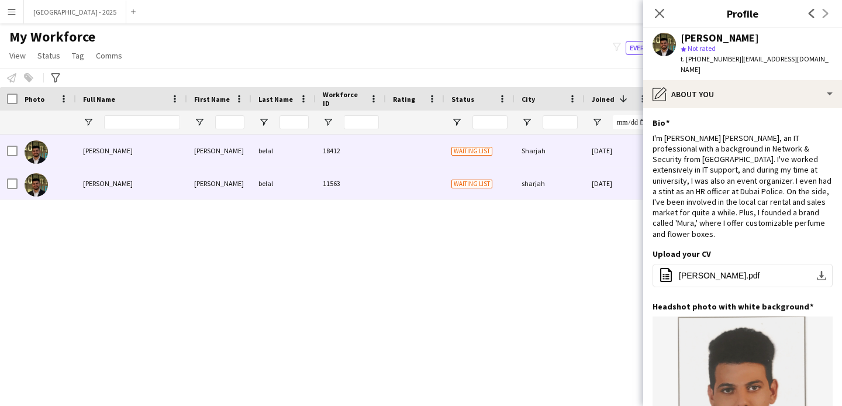
click at [521, 149] on div "Sharjah" at bounding box center [550, 151] width 70 height 32
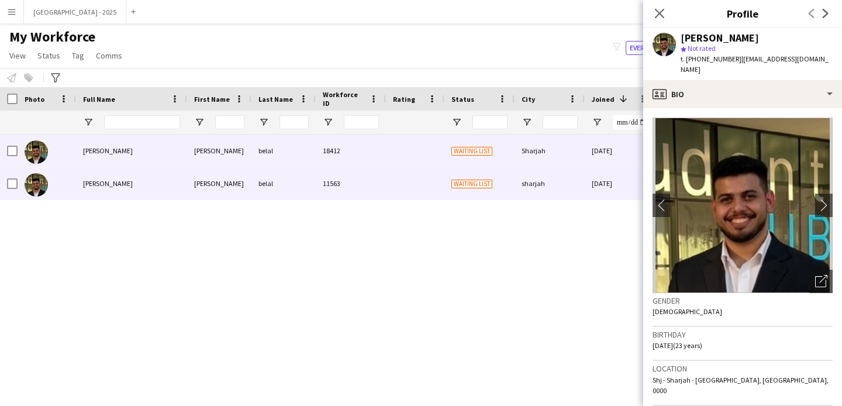
click at [524, 173] on div "sharjah" at bounding box center [550, 183] width 70 height 32
click at [521, 155] on div "Sharjah" at bounding box center [550, 151] width 70 height 32
click at [590, 178] on div "01-09-2024" at bounding box center [620, 183] width 70 height 32
click at [560, 150] on div "Sharjah" at bounding box center [550, 151] width 70 height 32
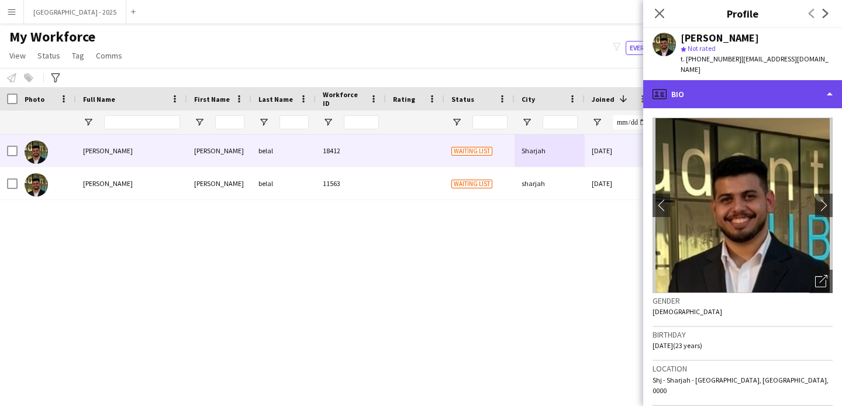
click at [718, 88] on div "profile Bio" at bounding box center [743, 94] width 199 height 28
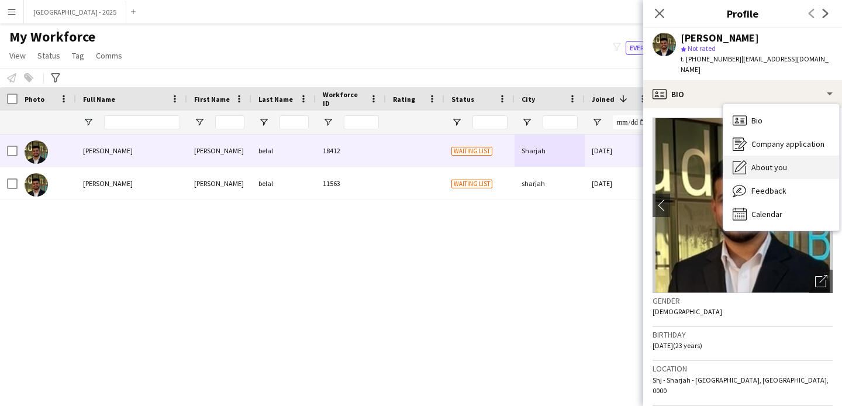
click at [782, 162] on div "About you About you" at bounding box center [782, 167] width 116 height 23
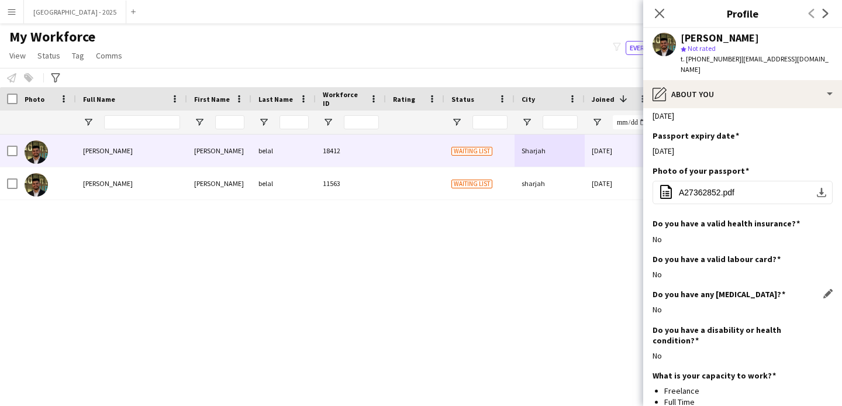
scroll to position [834, 0]
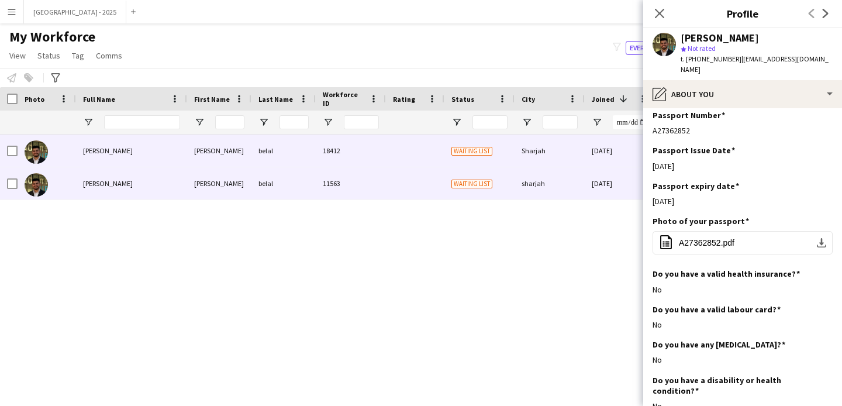
click at [535, 176] on div "sharjah" at bounding box center [550, 183] width 70 height 32
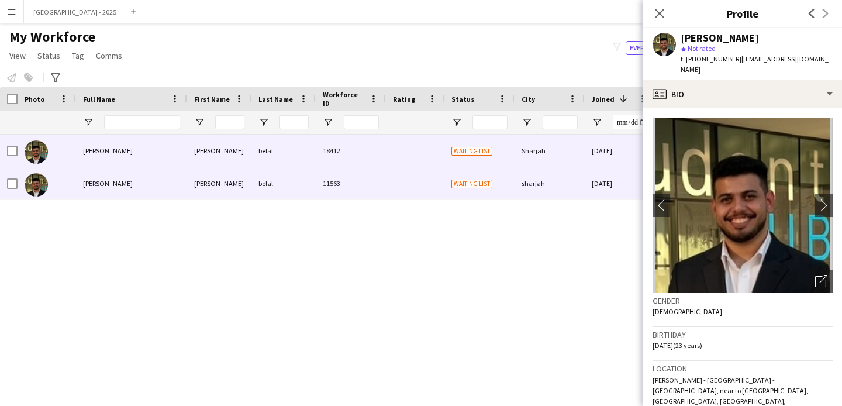
click at [586, 138] on div "07-12-2024" at bounding box center [620, 151] width 70 height 32
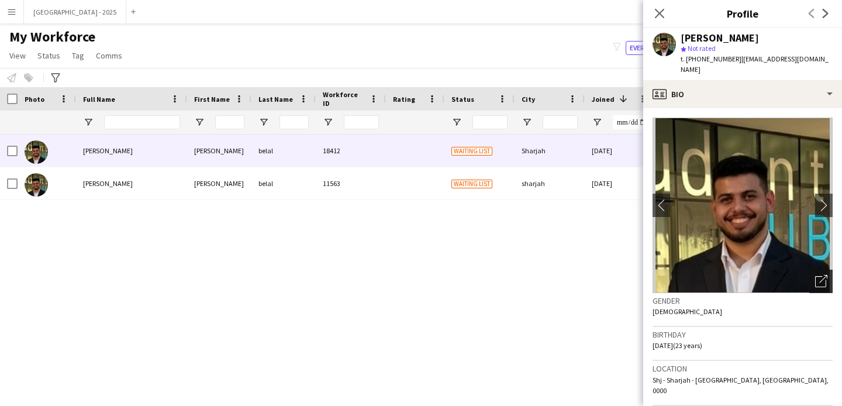
click at [816, 275] on icon "Open photos pop-in" at bounding box center [822, 281] width 12 height 12
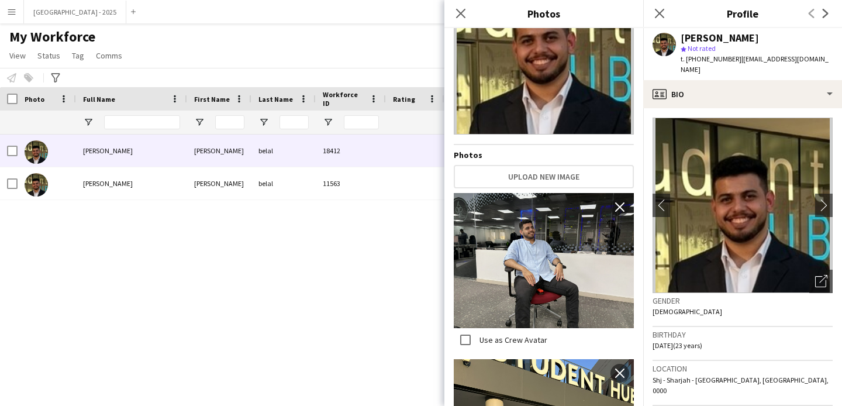
scroll to position [74, 0]
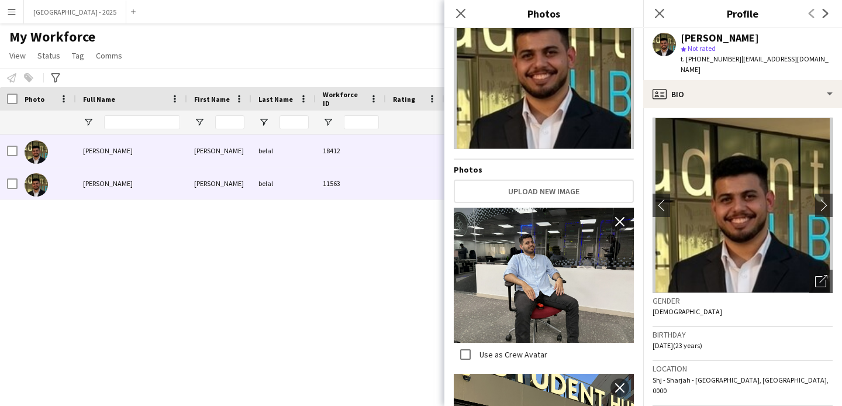
click at [330, 186] on div "11563" at bounding box center [351, 183] width 70 height 32
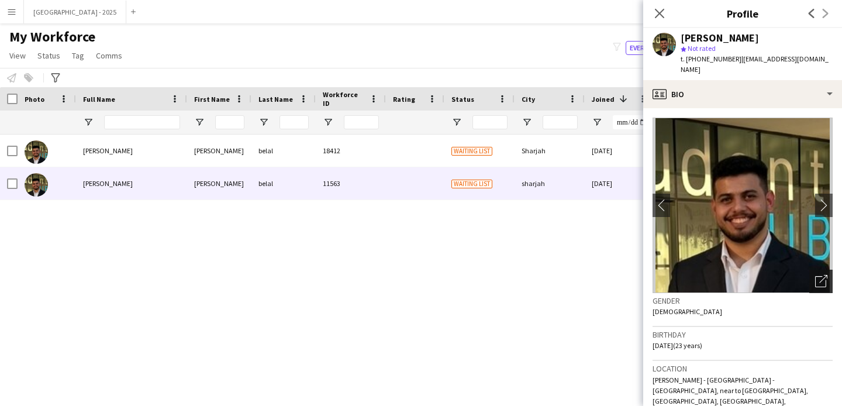
click at [816, 275] on icon "Open photos pop-in" at bounding box center [822, 281] width 12 height 12
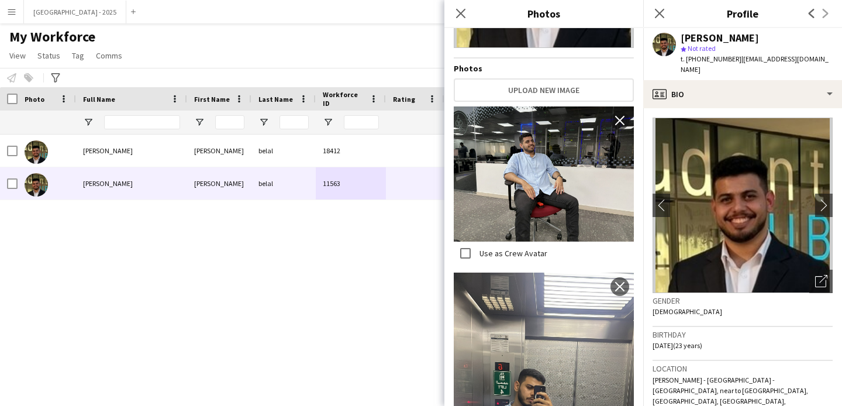
scroll to position [0, 0]
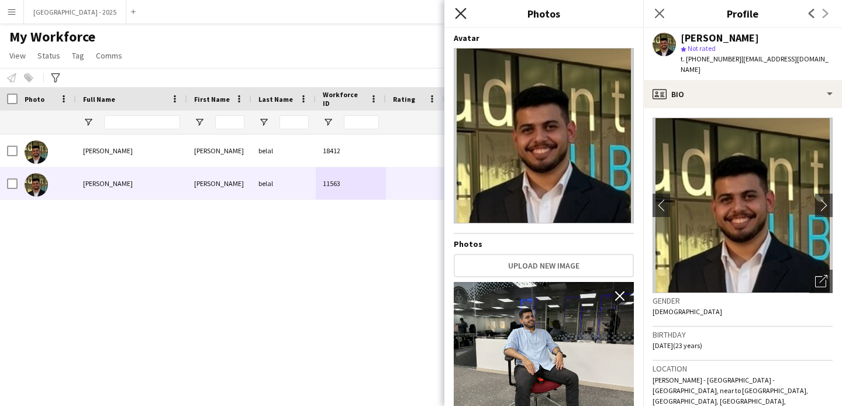
click at [462, 12] on icon at bounding box center [460, 13] width 11 height 11
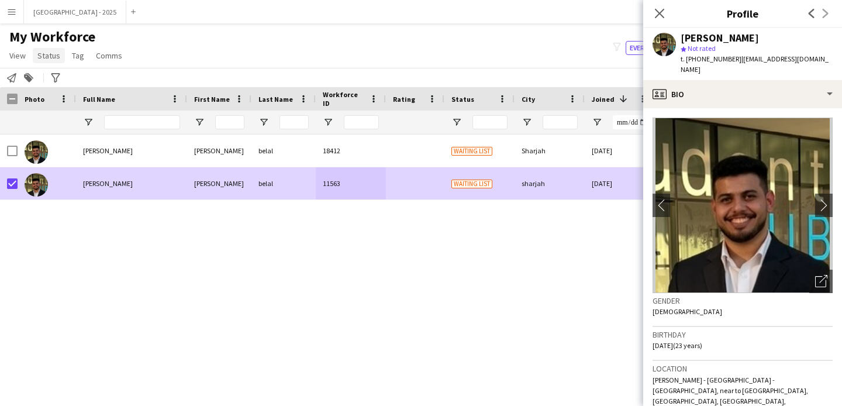
click at [40, 56] on span "Status" at bounding box center [48, 55] width 23 height 11
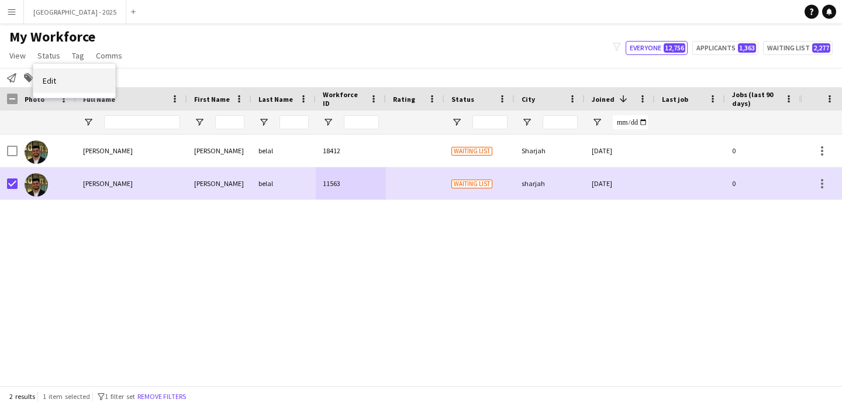
click at [73, 74] on link "Edit" at bounding box center [74, 80] width 82 height 25
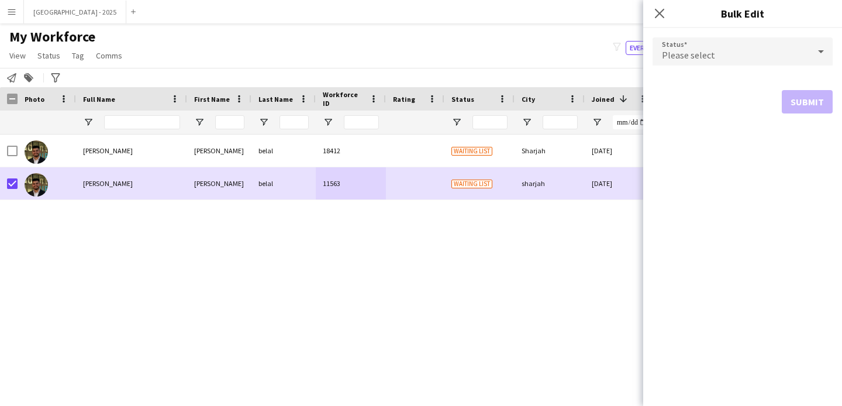
click at [717, 59] on div "Please select" at bounding box center [731, 51] width 157 height 28
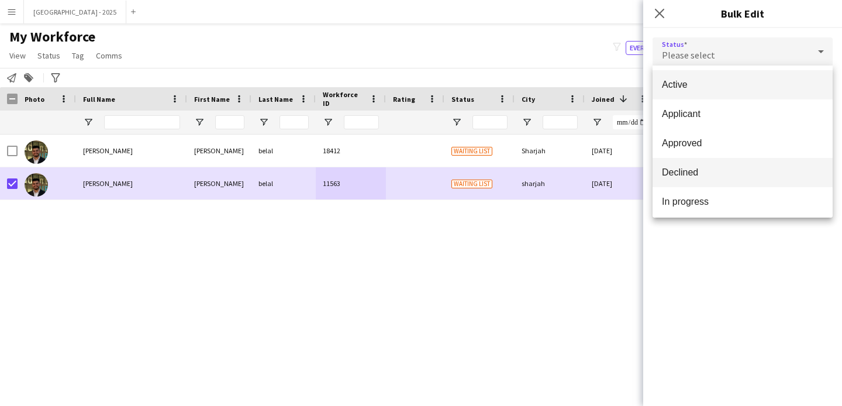
click at [696, 166] on mat-option "Declined" at bounding box center [743, 172] width 180 height 29
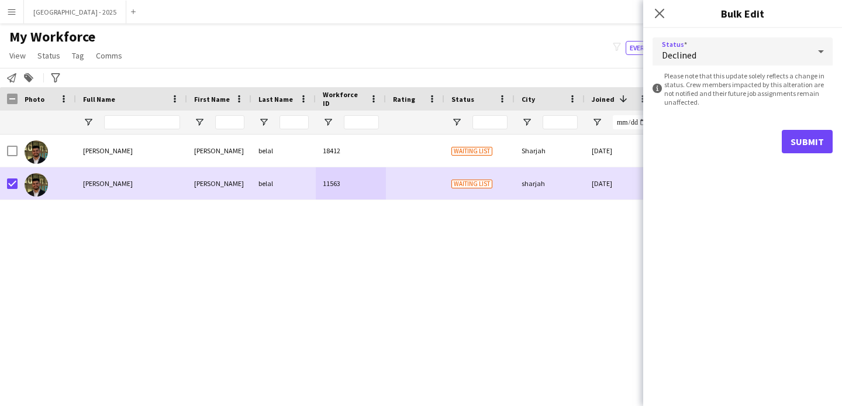
click at [694, 45] on div "Declined" at bounding box center [731, 51] width 157 height 28
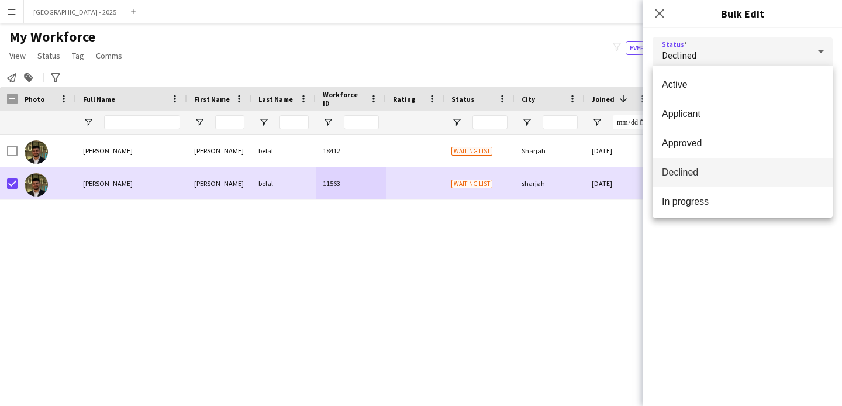
scroll to position [114, 0]
click at [701, 179] on span "Suspended" at bounding box center [742, 175] width 161 height 11
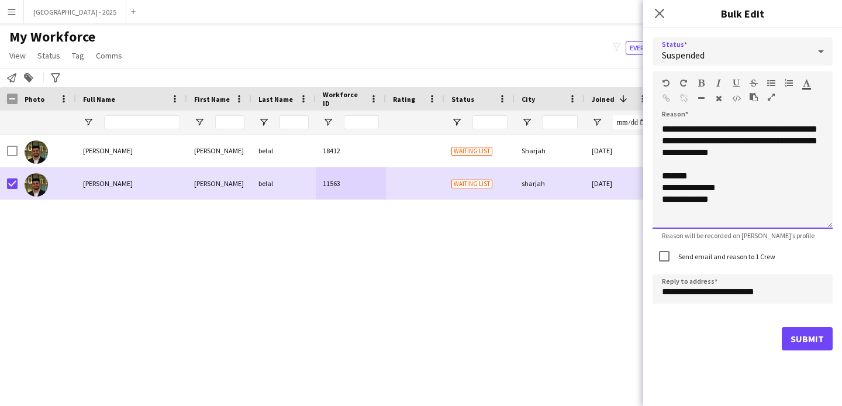
click at [765, 154] on div "**********" at bounding box center [743, 175] width 180 height 105
click at [699, 260] on div "Send email and reason to 1 Crew" at bounding box center [714, 256] width 123 height 23
click at [706, 250] on div "Send email and reason to 1 Crew" at bounding box center [714, 256] width 123 height 23
click at [707, 252] on label "Send email and reason to 1 Crew" at bounding box center [725, 256] width 99 height 9
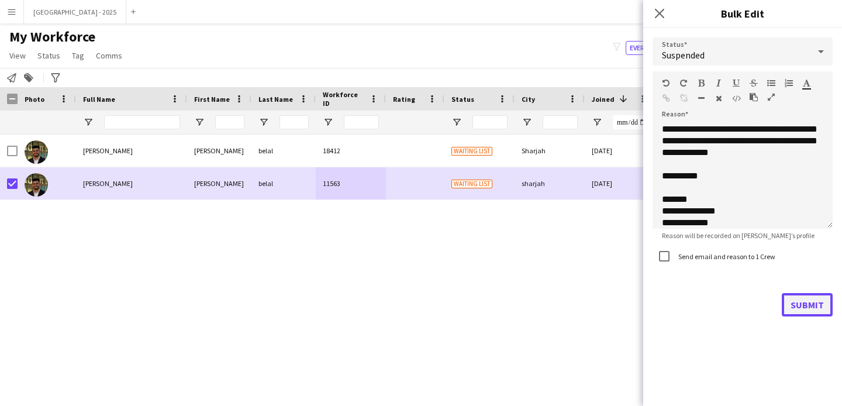
click at [792, 315] on button "Submit" at bounding box center [807, 304] width 51 height 23
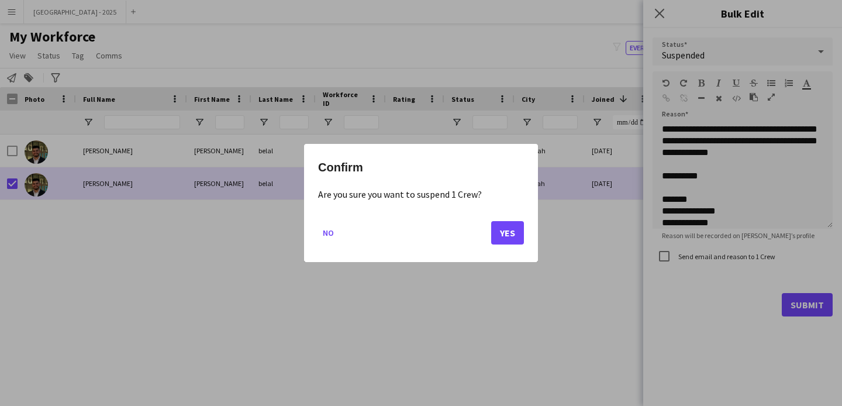
click at [503, 244] on mat-dialog-actions "No Yes" at bounding box center [421, 237] width 206 height 50
click at [502, 239] on button "Yes" at bounding box center [507, 232] width 33 height 23
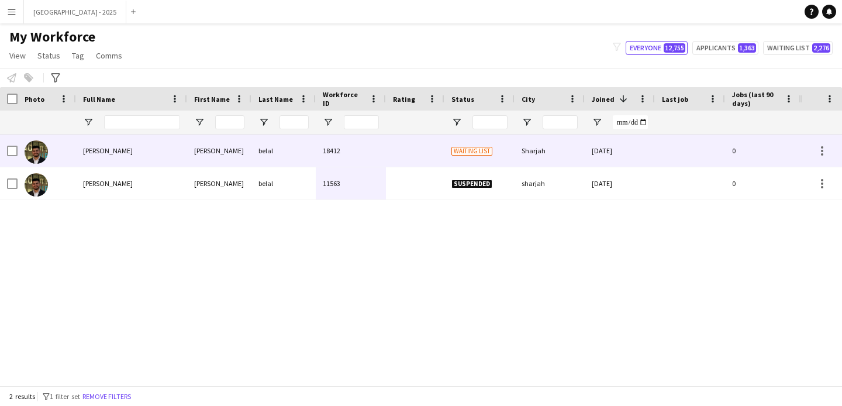
click at [180, 157] on div "mustafa belal" at bounding box center [131, 151] width 111 height 32
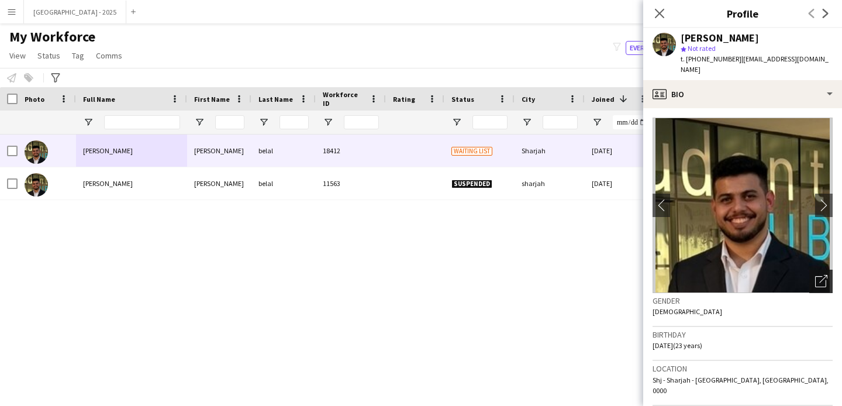
click at [817, 275] on icon "Open photos pop-in" at bounding box center [822, 281] width 12 height 12
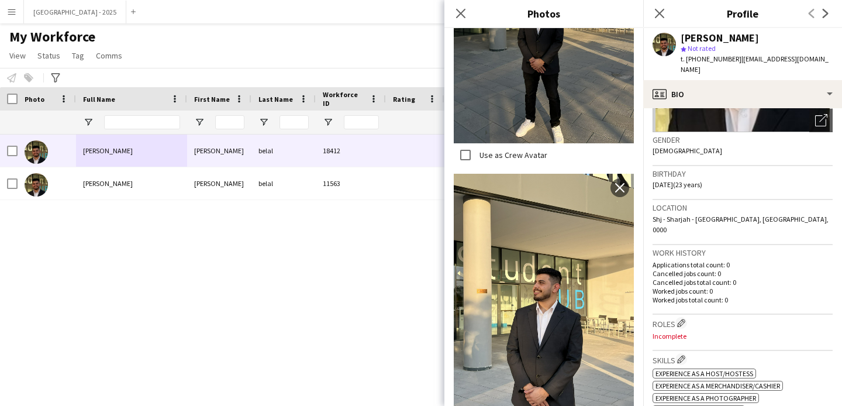
scroll to position [247, 0]
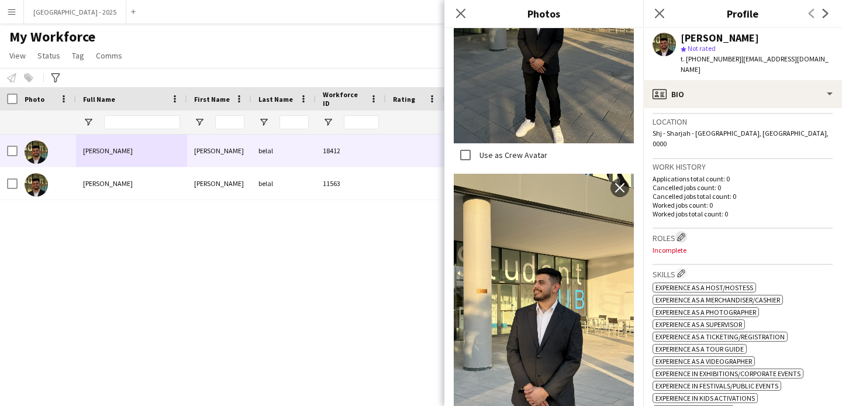
click at [682, 233] on app-icon "Edit crew company roles" at bounding box center [681, 237] width 8 height 8
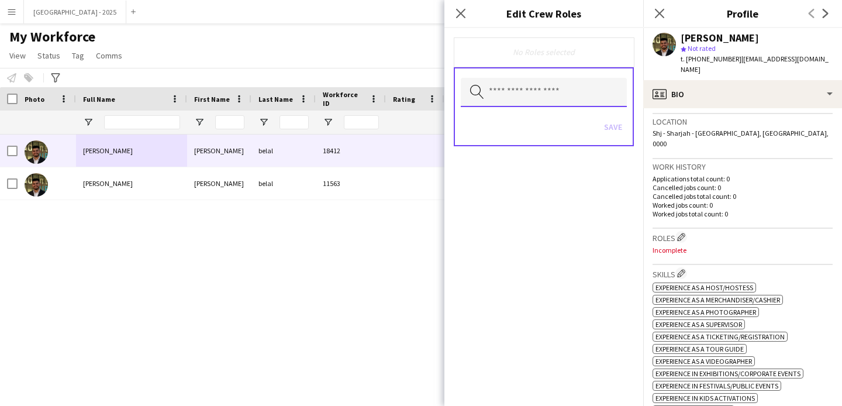
click at [576, 87] on input "text" at bounding box center [544, 92] width 166 height 29
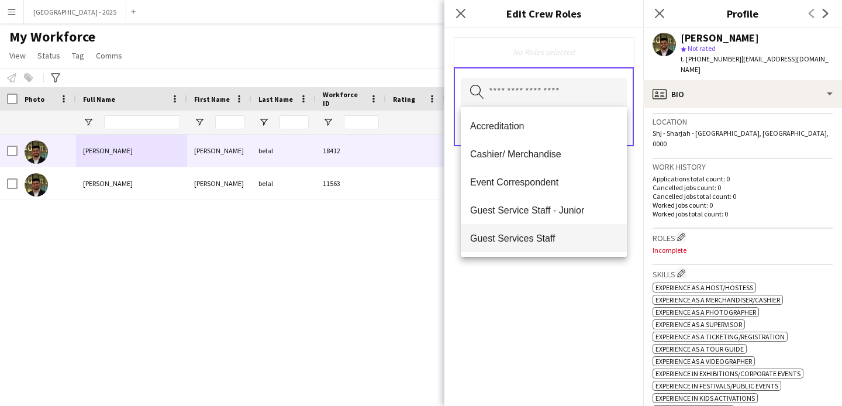
click at [563, 234] on span "Guest Services Staff" at bounding box center [543, 238] width 147 height 11
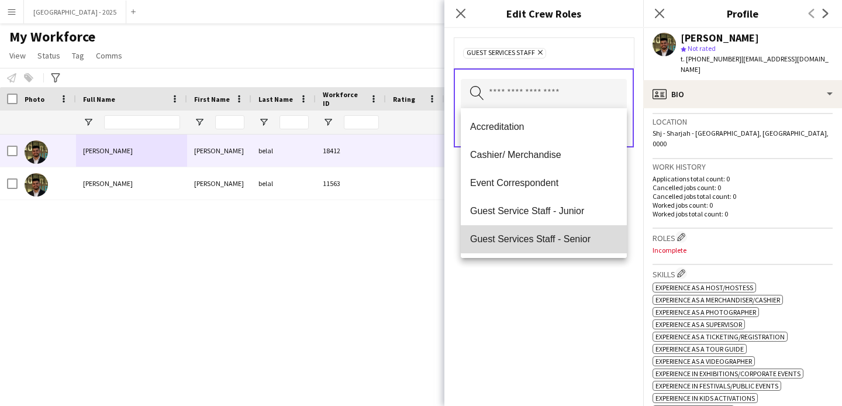
click at [563, 238] on span "Guest Services Staff - Senior" at bounding box center [543, 238] width 147 height 11
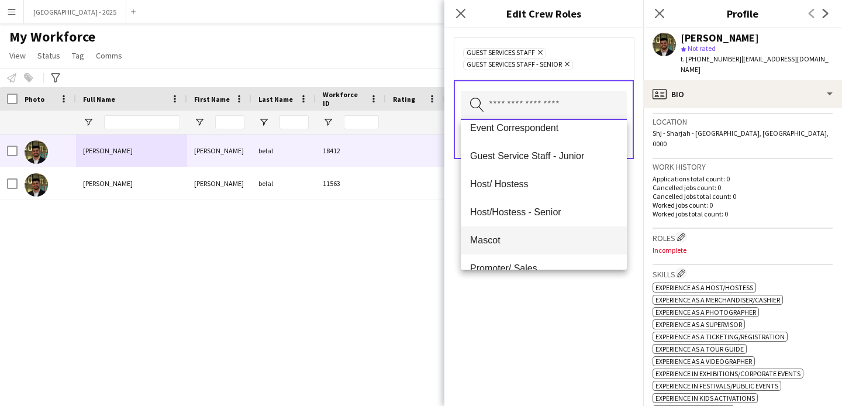
scroll to position [94, 0]
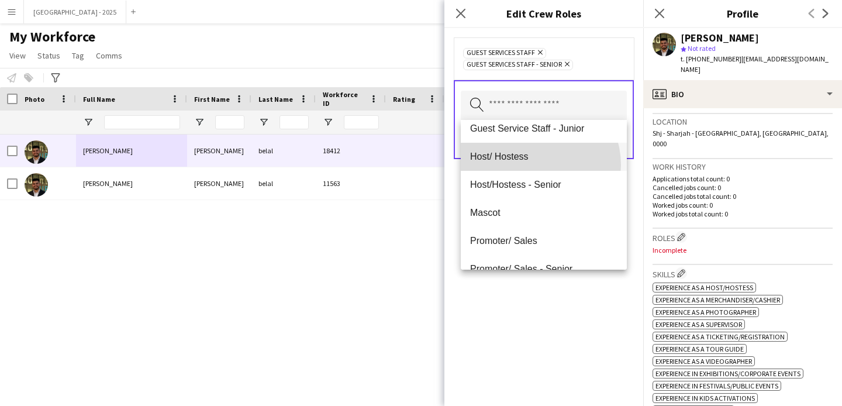
click at [532, 165] on mat-option "Host/ Hostess" at bounding box center [544, 157] width 166 height 28
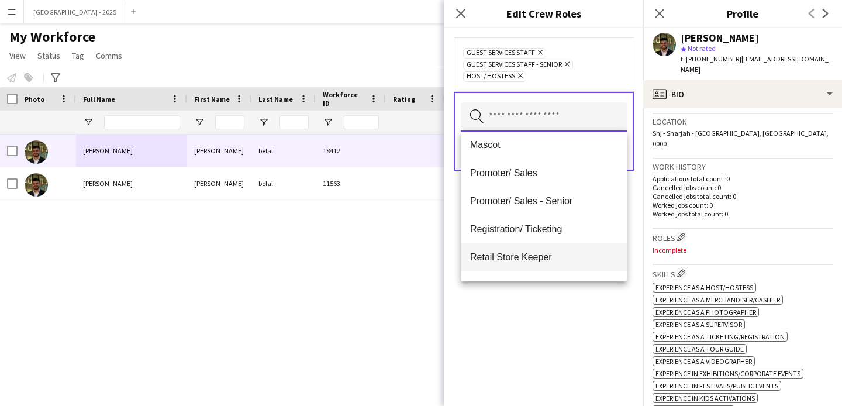
scroll to position [148, 0]
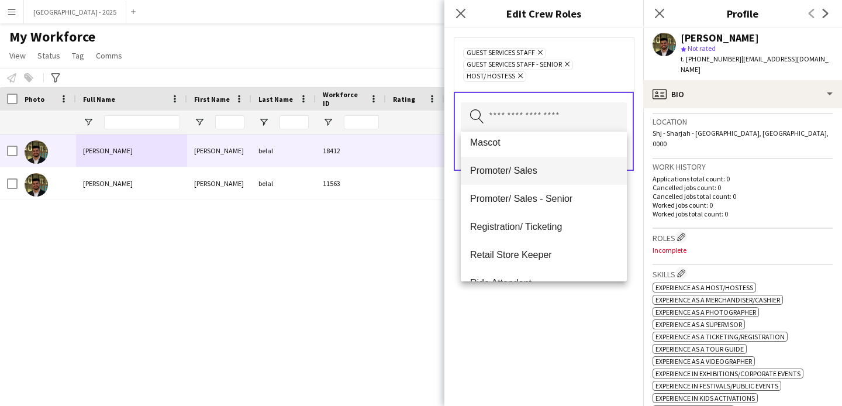
click at [528, 177] on mat-option "Promoter/ Sales" at bounding box center [544, 171] width 166 height 28
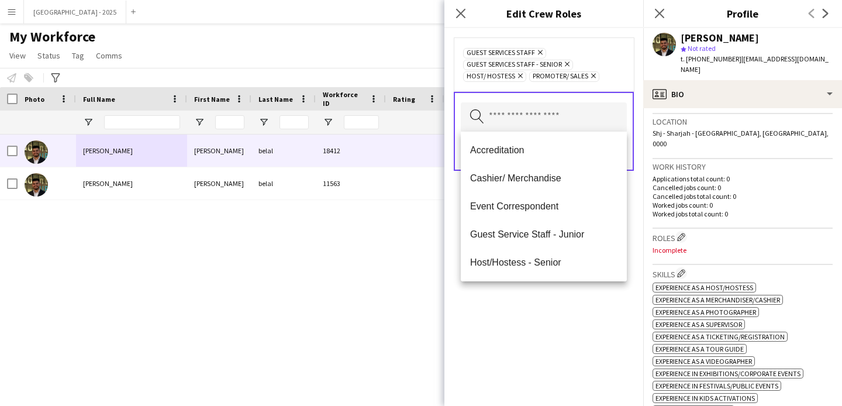
drag, startPoint x: 552, startPoint y: 305, endPoint x: 567, endPoint y: 246, distance: 60.6
click at [553, 294] on div "Guest Services Staff Remove Guest Services Staff - Senior Remove Host/ Hostess …" at bounding box center [544, 217] width 199 height 378
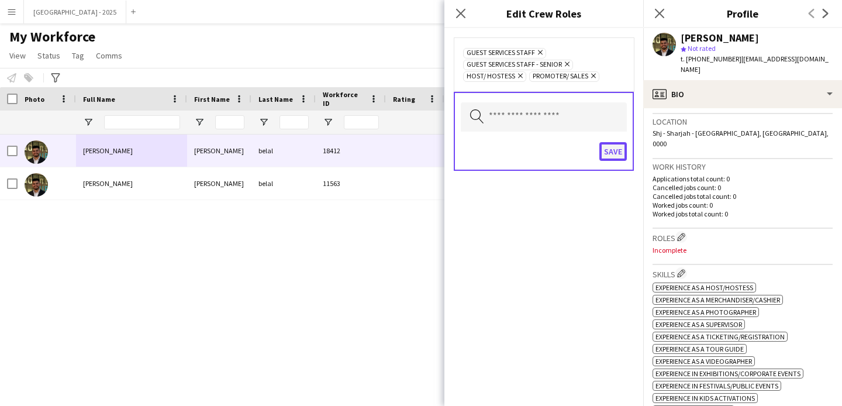
click at [624, 150] on button "Save" at bounding box center [613, 151] width 27 height 19
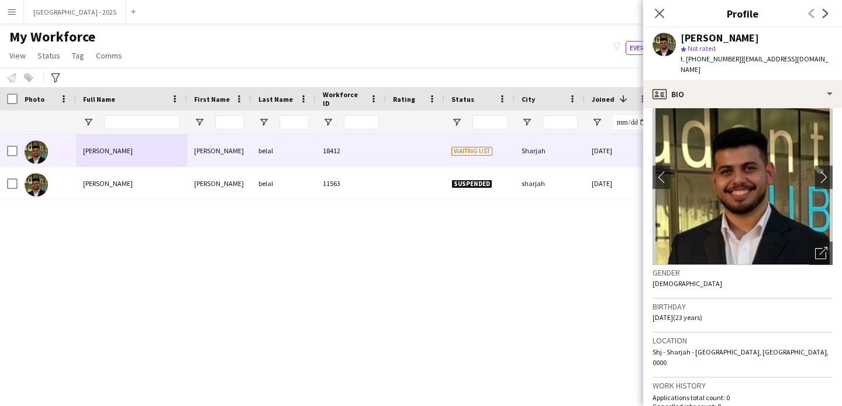
scroll to position [0, 0]
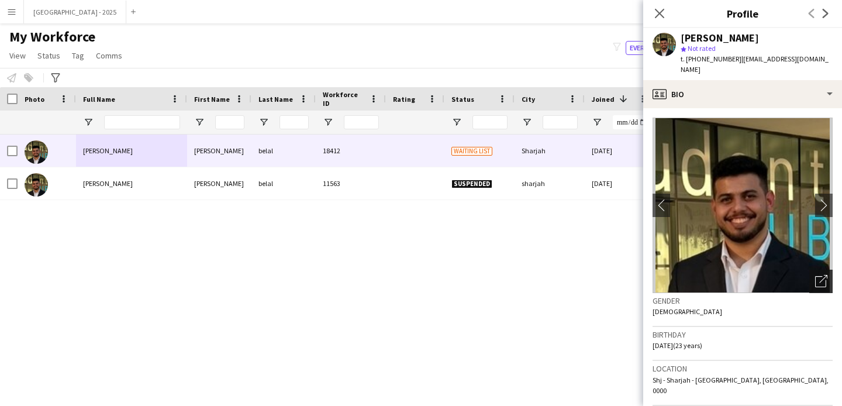
click at [816, 275] on icon "Open photos pop-in" at bounding box center [822, 281] width 12 height 12
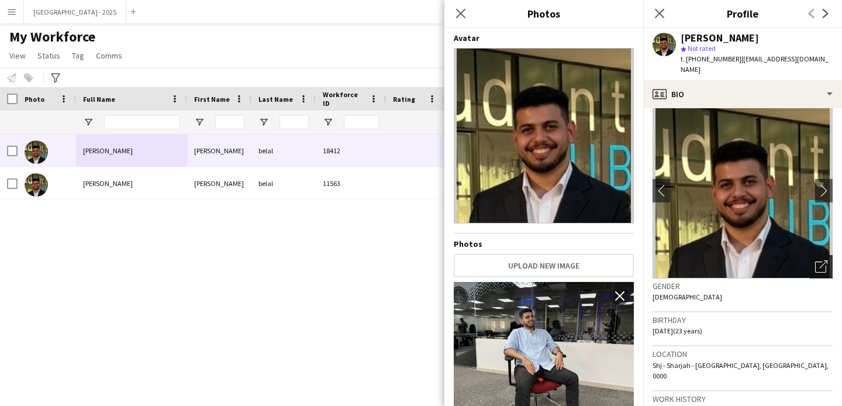
scroll to position [23, 0]
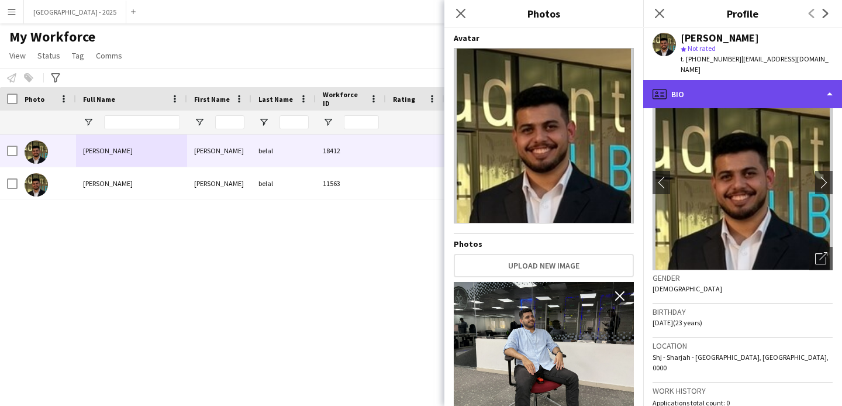
click at [754, 80] on div "profile Bio" at bounding box center [743, 94] width 199 height 28
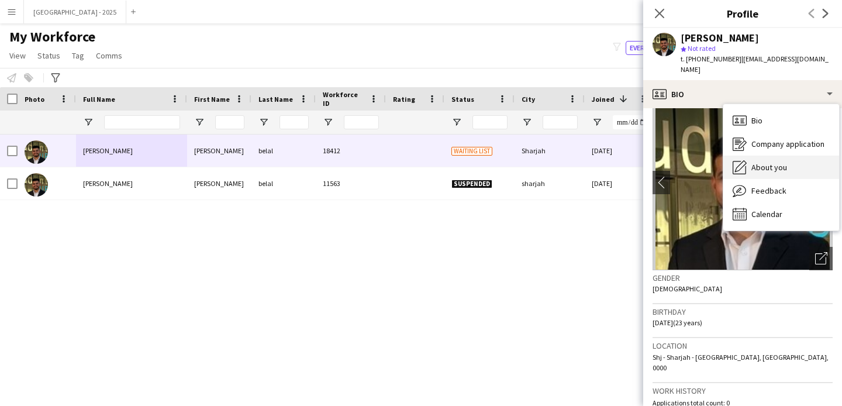
click at [783, 162] on span "About you" at bounding box center [770, 167] width 36 height 11
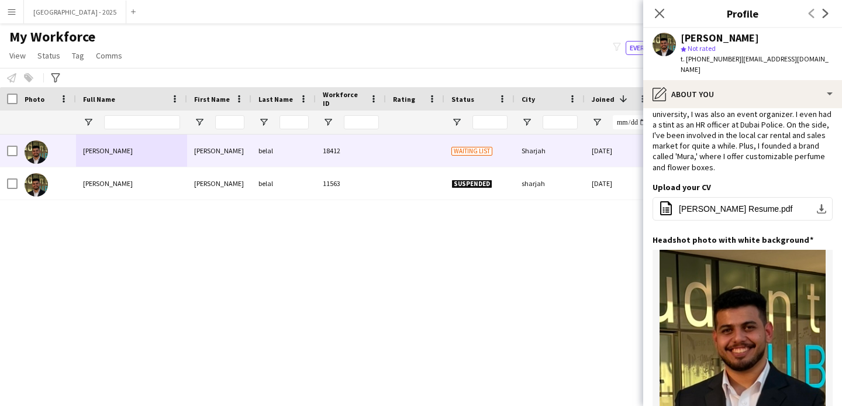
scroll to position [0, 0]
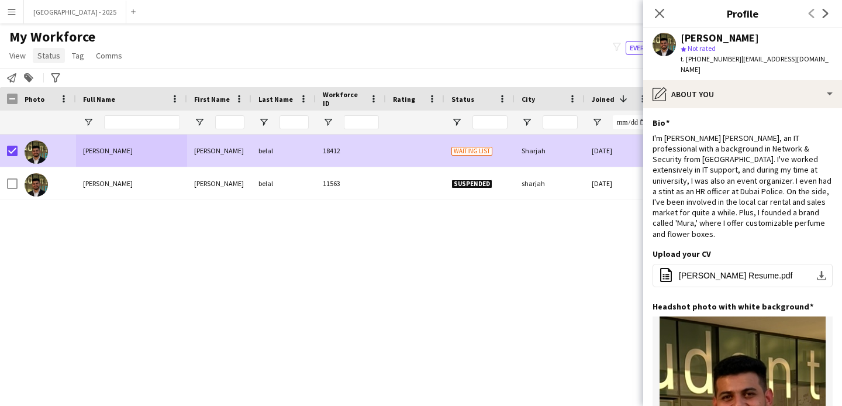
click at [40, 59] on span "Status" at bounding box center [48, 55] width 23 height 11
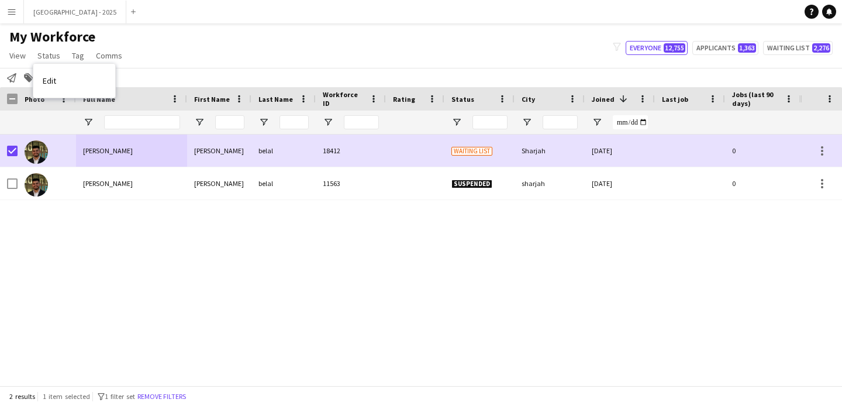
click at [81, 92] on link "Edit" at bounding box center [74, 80] width 82 height 25
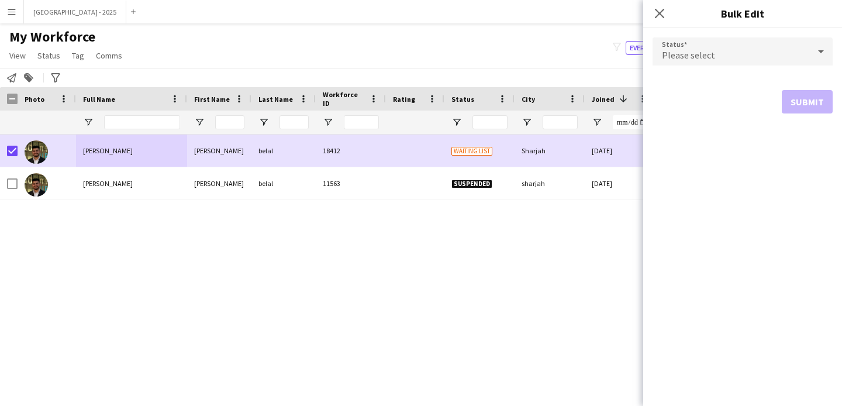
click at [686, 43] on div "Please select" at bounding box center [731, 51] width 157 height 28
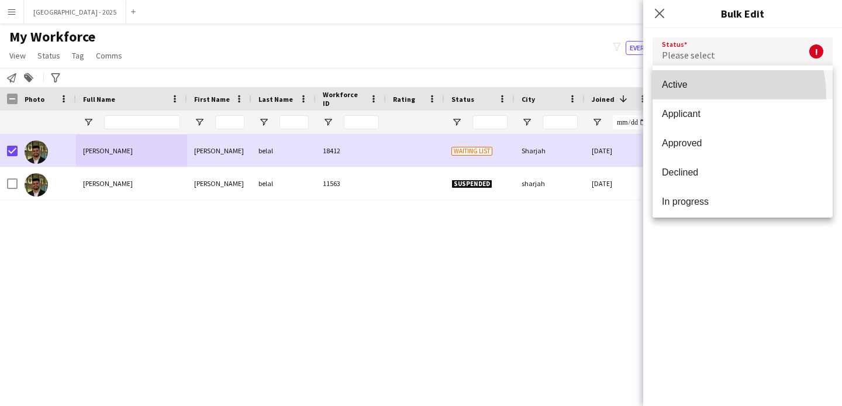
click at [699, 96] on mat-option "Active" at bounding box center [743, 84] width 180 height 29
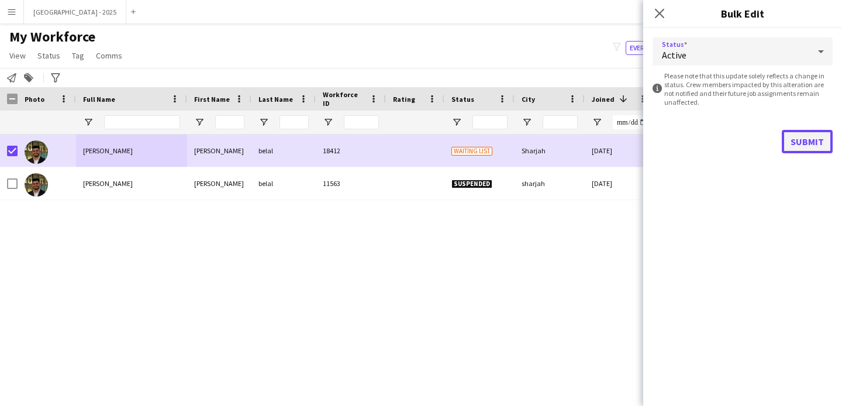
click at [811, 141] on button "Submit" at bounding box center [807, 141] width 51 height 23
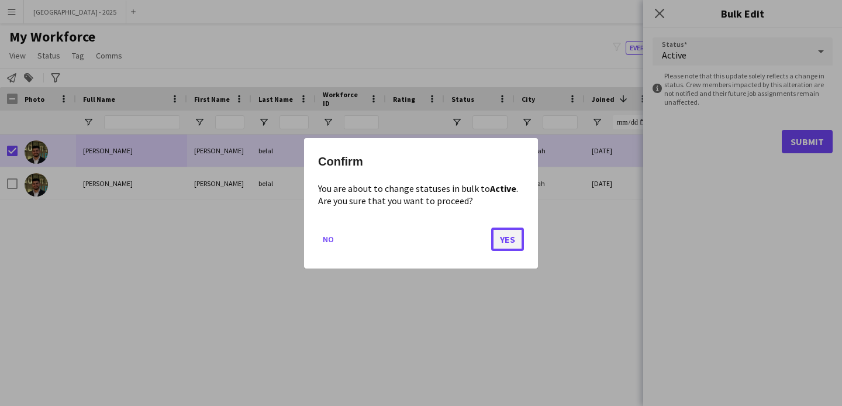
click at [514, 238] on button "Yes" at bounding box center [507, 238] width 33 height 23
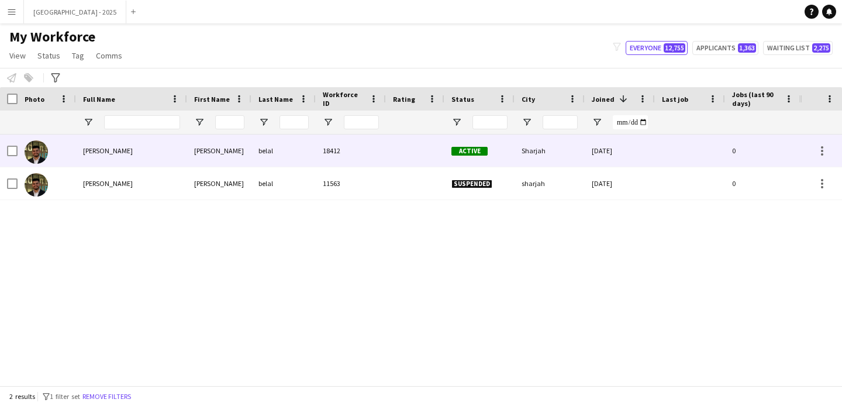
click at [104, 160] on div "mustafa belal" at bounding box center [131, 151] width 111 height 32
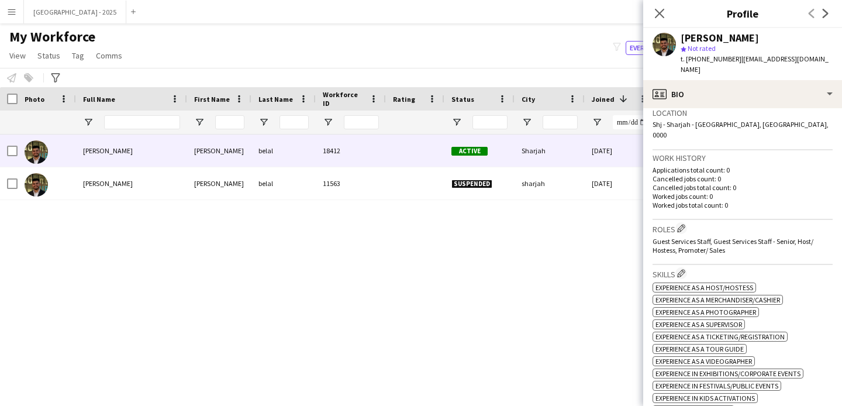
scroll to position [256, 0]
click at [684, 223] on app-icon "Edit crew company roles" at bounding box center [681, 227] width 8 height 8
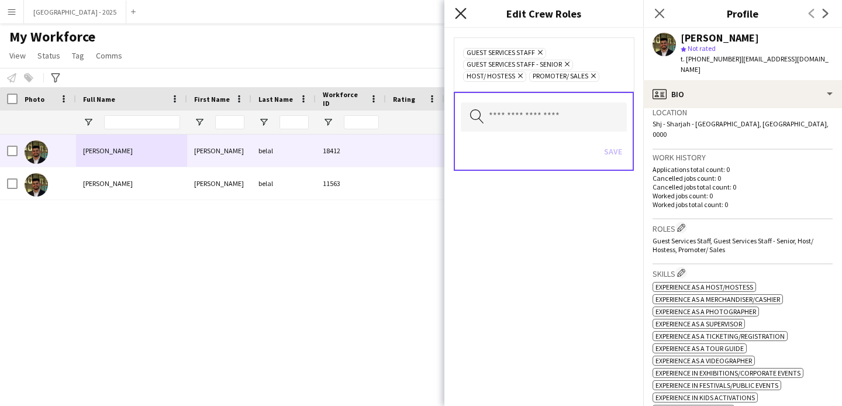
click at [459, 14] on icon at bounding box center [460, 13] width 11 height 11
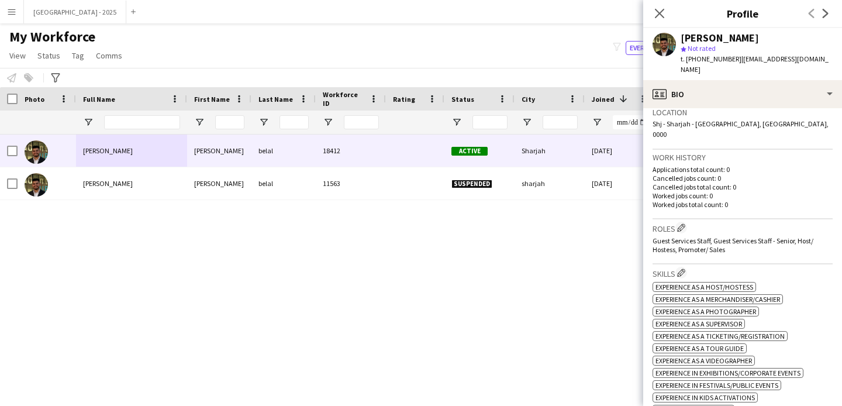
drag, startPoint x: 662, startPoint y: 18, endPoint x: 175, endPoint y: 402, distance: 619.9
click at [661, 19] on app-icon "Close pop-in" at bounding box center [660, 13] width 14 height 14
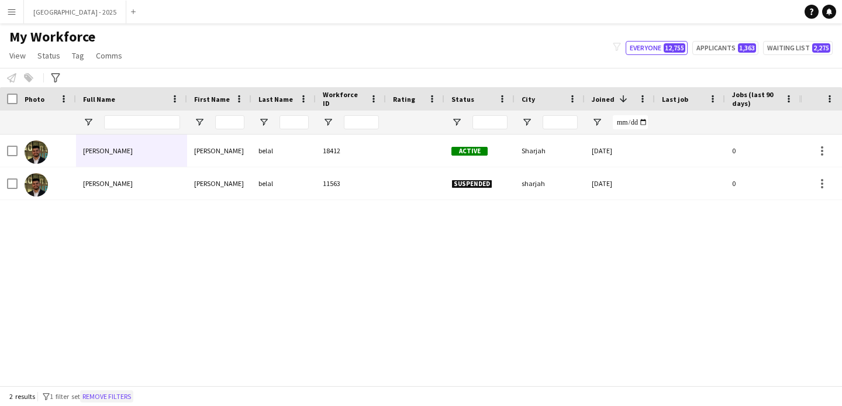
click at [118, 395] on button "Remove filters" at bounding box center [106, 396] width 53 height 13
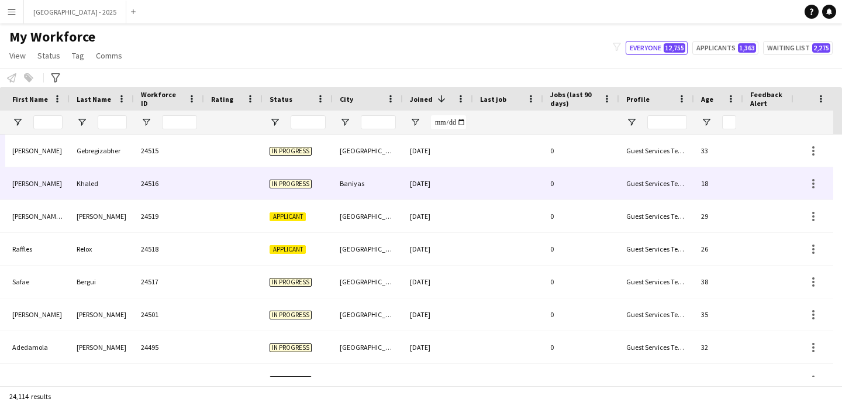
scroll to position [0, 388]
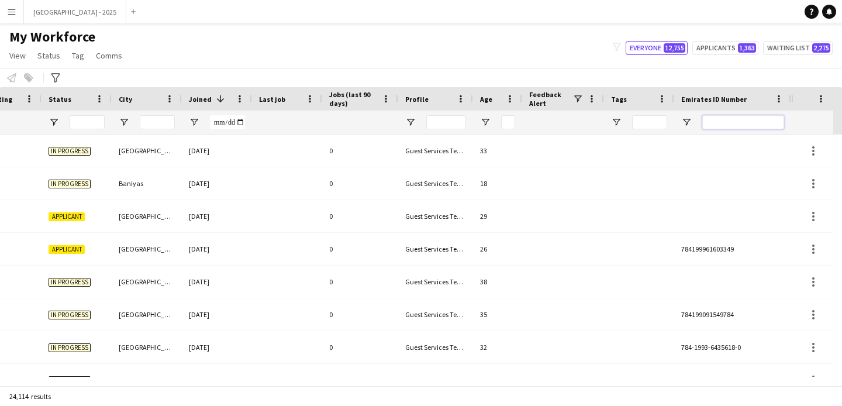
click at [722, 117] on input "Emirates ID Number Filter Input" at bounding box center [744, 122] width 82 height 14
paste input "*******"
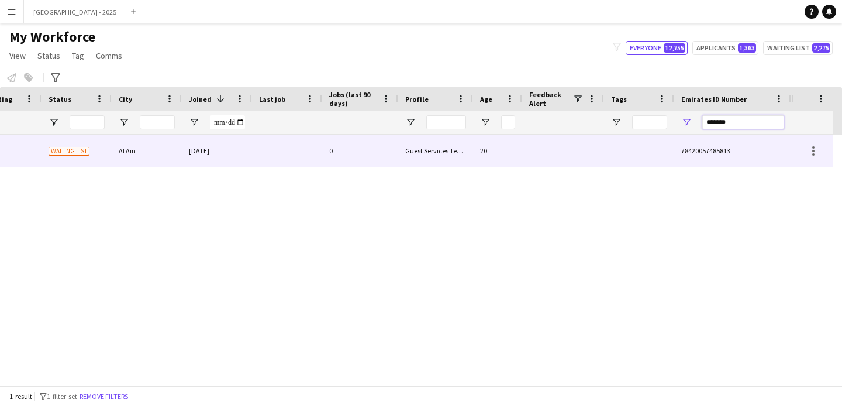
type input "*******"
click at [289, 146] on div at bounding box center [287, 151] width 70 height 32
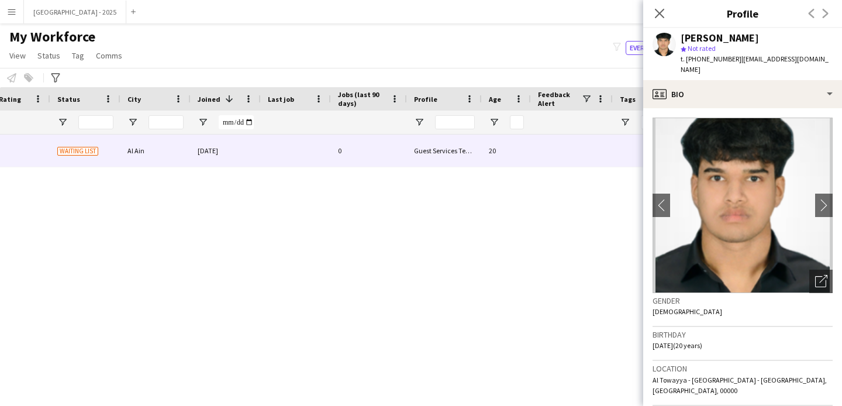
scroll to position [2, 0]
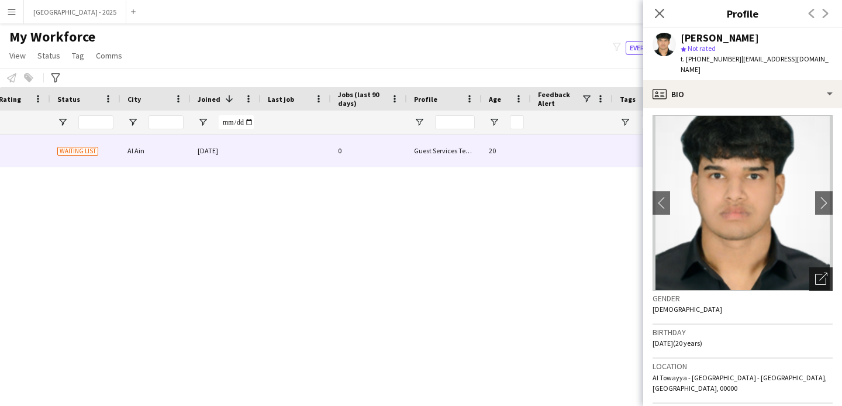
click at [817, 274] on icon at bounding box center [821, 279] width 11 height 11
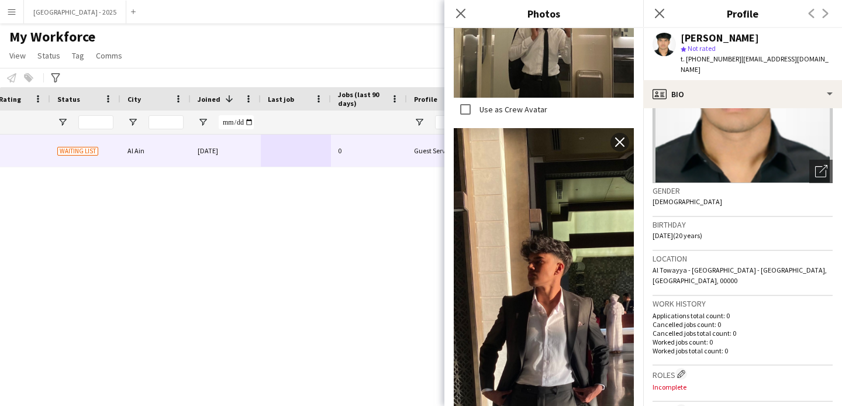
scroll to position [329, 0]
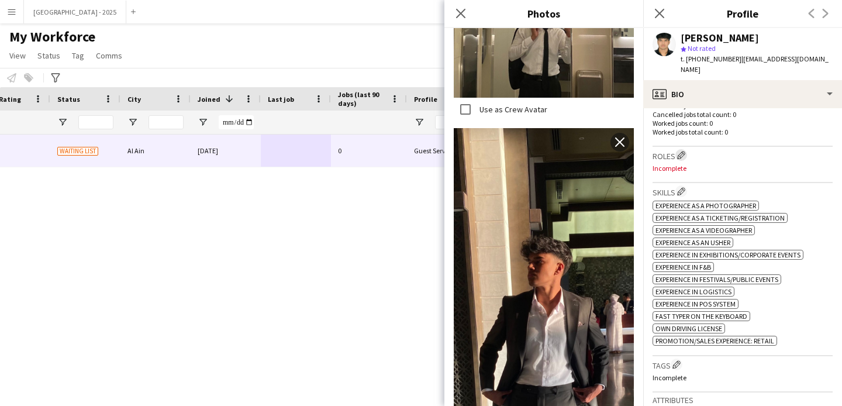
click at [680, 151] on app-icon "Edit crew company roles" at bounding box center [681, 155] width 8 height 8
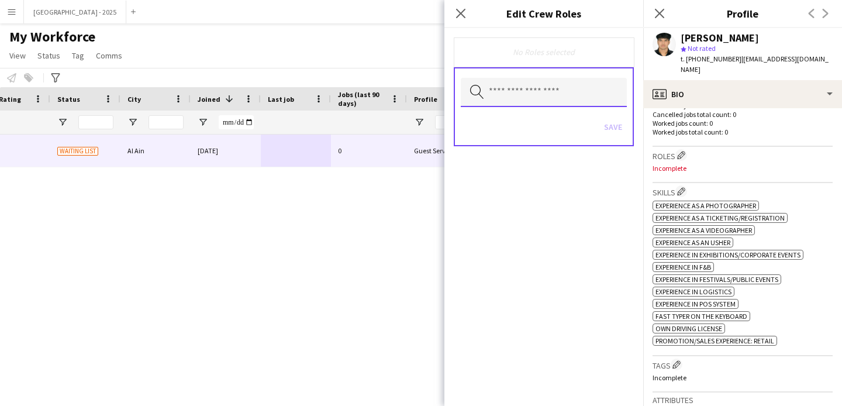
click at [558, 96] on input "text" at bounding box center [544, 92] width 166 height 29
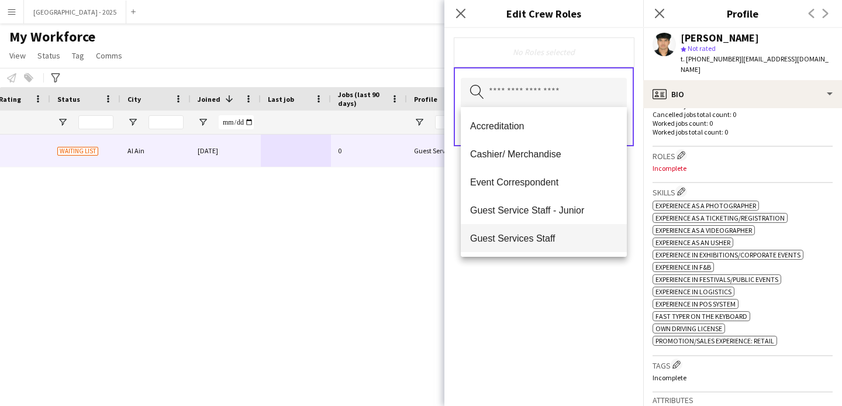
click at [553, 233] on span "Guest Services Staff" at bounding box center [543, 238] width 147 height 11
click at [579, 284] on div "Guest Services Staff Remove Search by role type Save" at bounding box center [544, 217] width 199 height 378
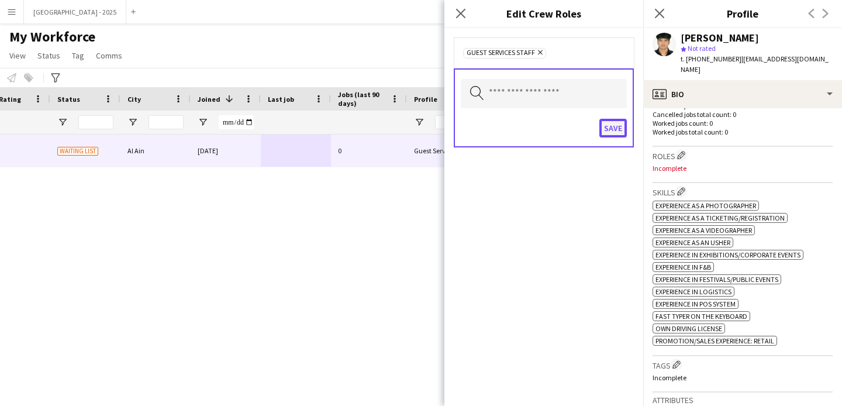
click at [614, 128] on button "Save" at bounding box center [613, 128] width 27 height 19
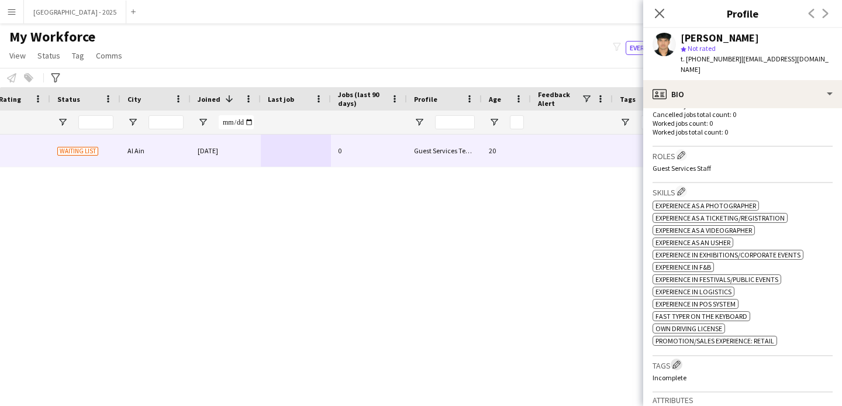
click at [676, 360] on app-icon "Edit crew company tags" at bounding box center [677, 364] width 8 height 8
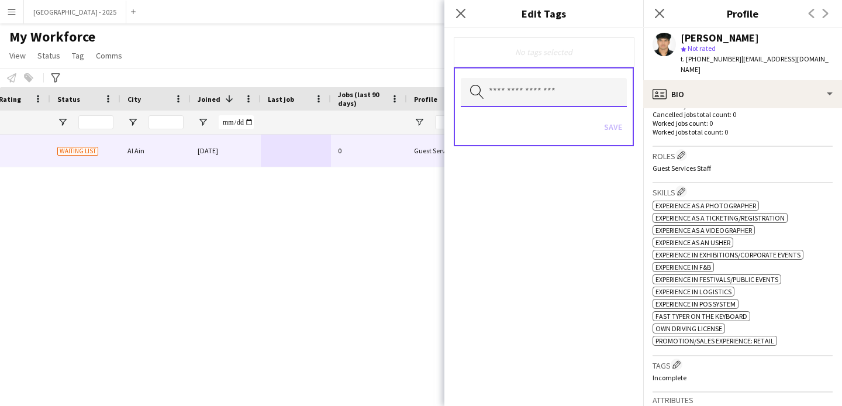
click at [531, 104] on input "text" at bounding box center [544, 92] width 166 height 29
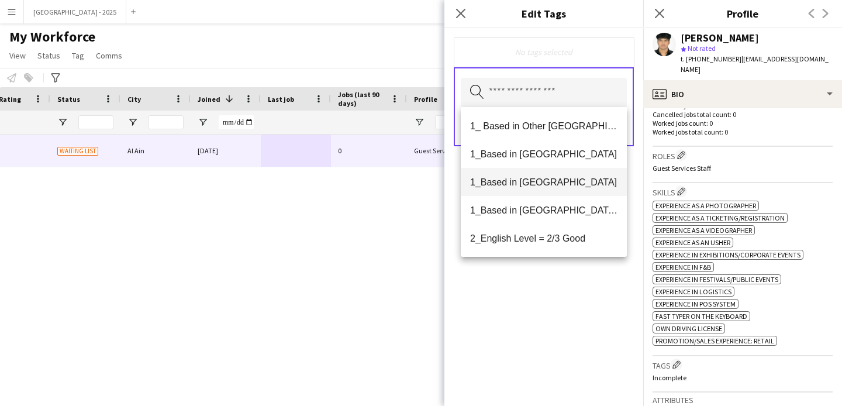
click at [546, 190] on mat-option "1_Based in [GEOGRAPHIC_DATA]" at bounding box center [544, 182] width 166 height 28
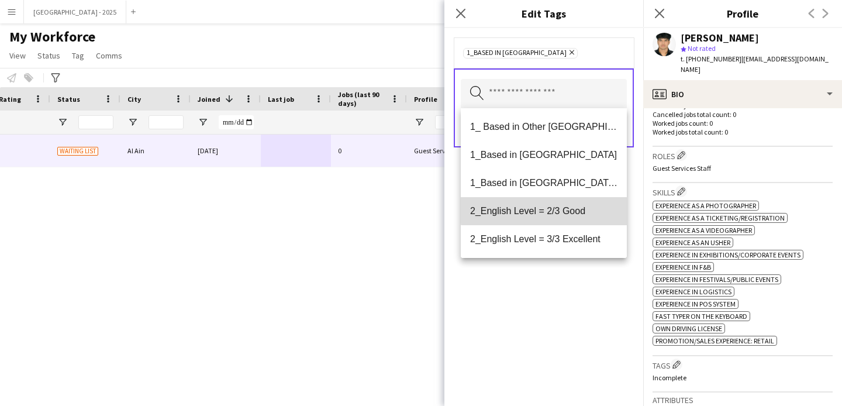
click at [551, 209] on span "2_English Level = 2/3 Good" at bounding box center [543, 210] width 147 height 11
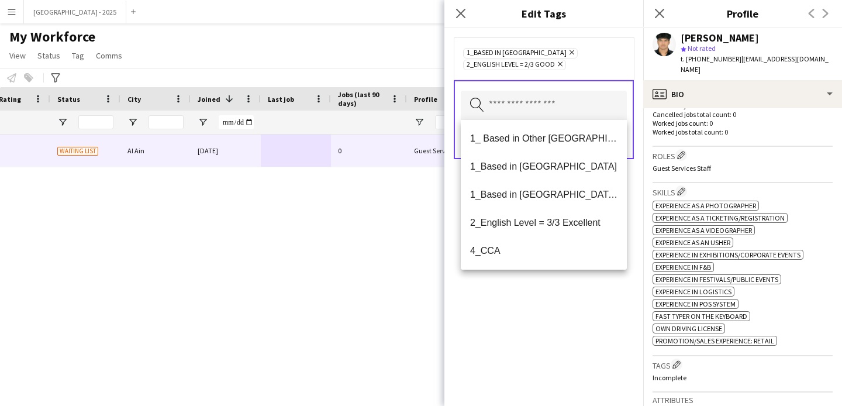
click at [550, 280] on div "1_Based in Al Ain Remove 2_English Level = 2/3 Good Remove Search by tag name S…" at bounding box center [544, 217] width 199 height 378
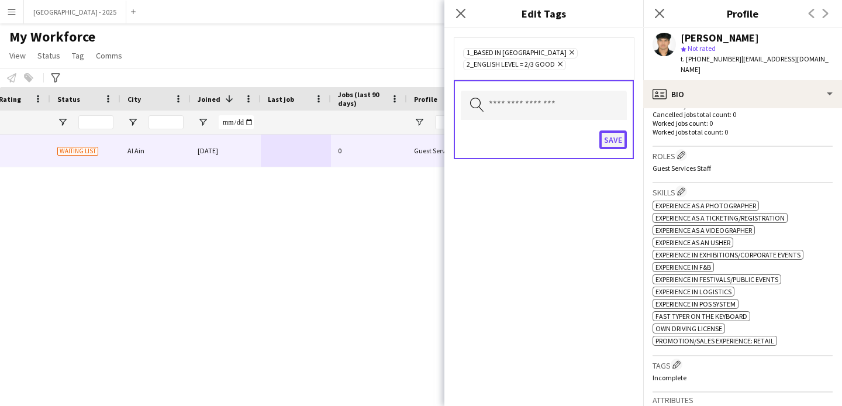
click at [613, 134] on button "Save" at bounding box center [613, 139] width 27 height 19
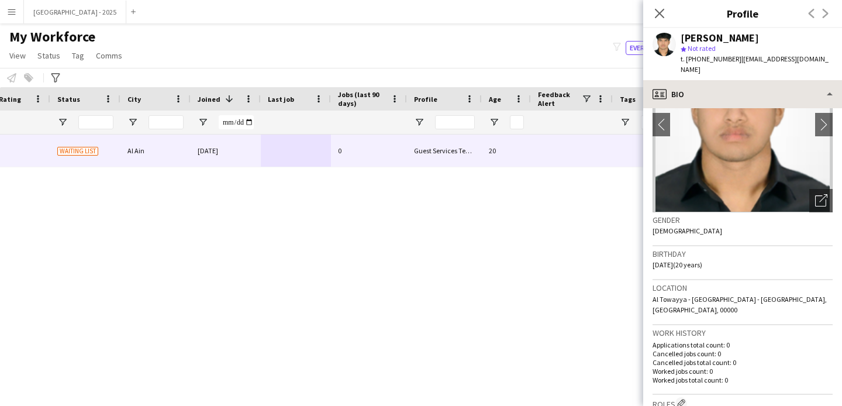
scroll to position [63, 0]
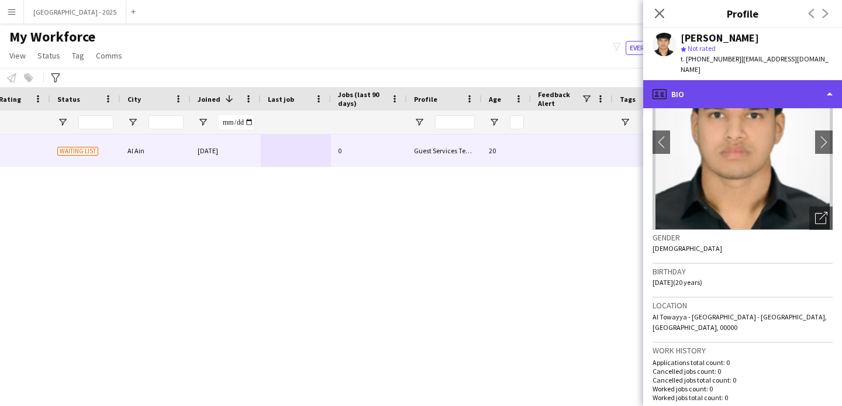
click at [718, 89] on div "profile Bio" at bounding box center [743, 94] width 199 height 28
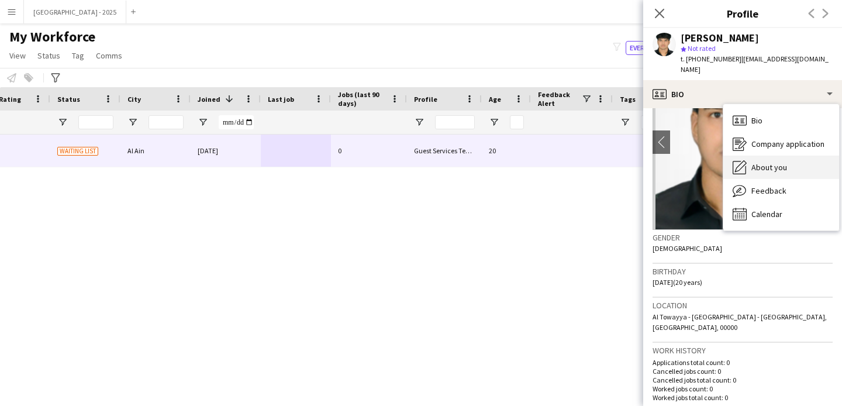
click at [785, 156] on div "About you About you" at bounding box center [782, 167] width 116 height 23
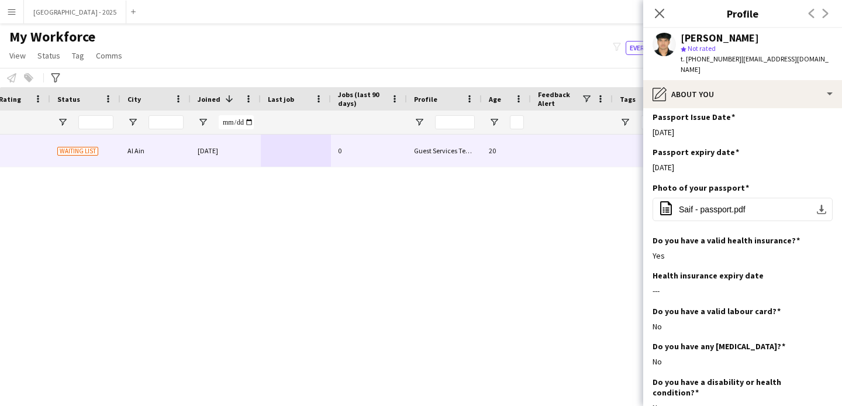
scroll to position [812, 0]
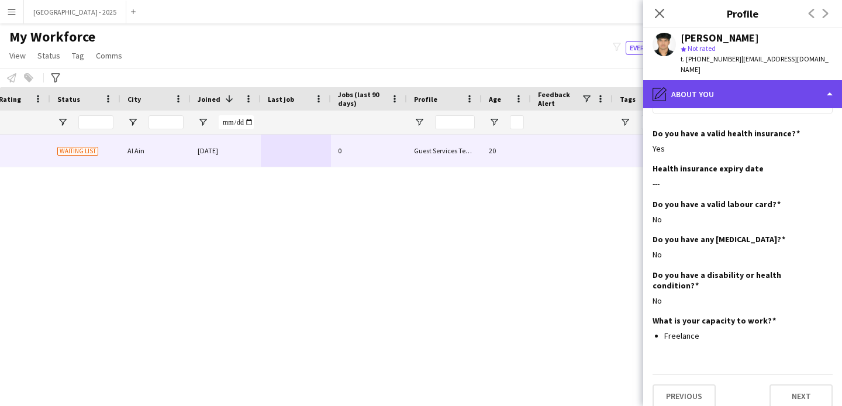
click at [693, 84] on div "pencil4 About you" at bounding box center [743, 94] width 199 height 28
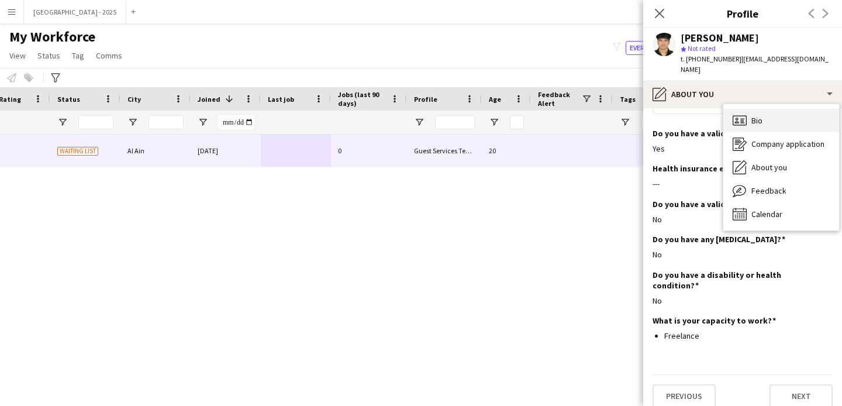
click at [758, 115] on span "Bio" at bounding box center [757, 120] width 11 height 11
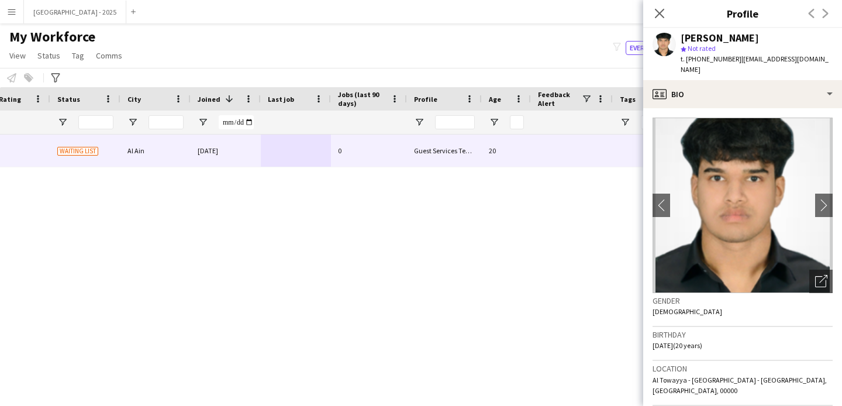
scroll to position [0, 0]
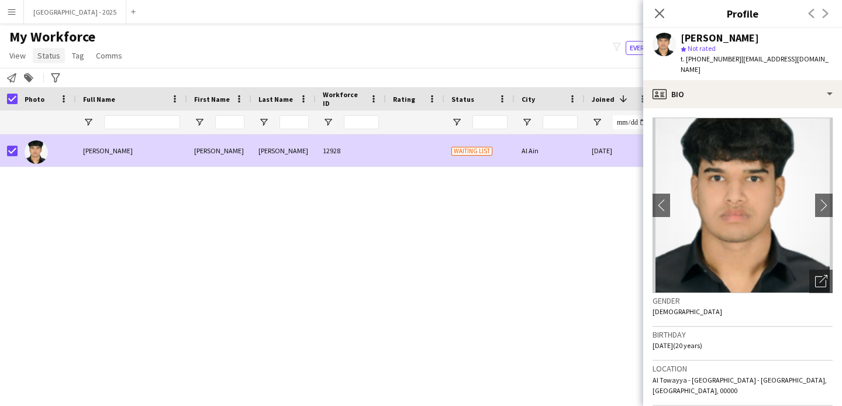
click at [52, 58] on span "Status" at bounding box center [48, 55] width 23 height 11
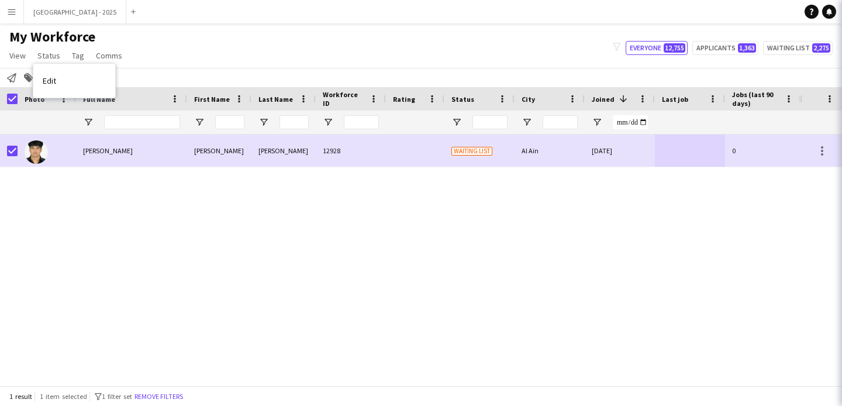
click at [91, 77] on link "Edit" at bounding box center [74, 80] width 82 height 25
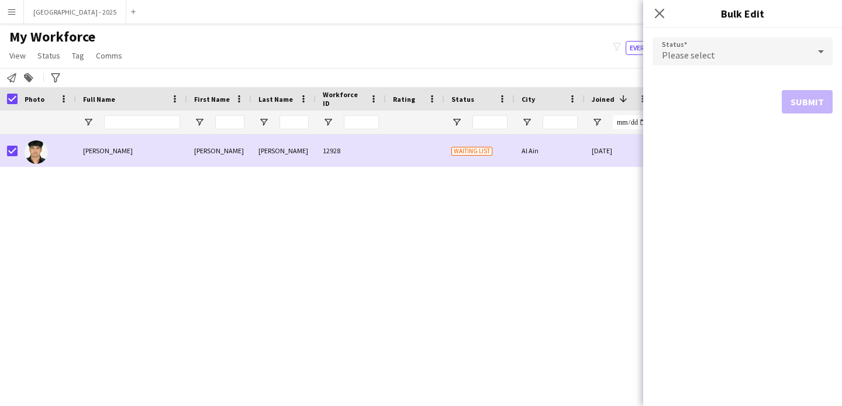
click at [728, 40] on div "Please select" at bounding box center [731, 51] width 157 height 28
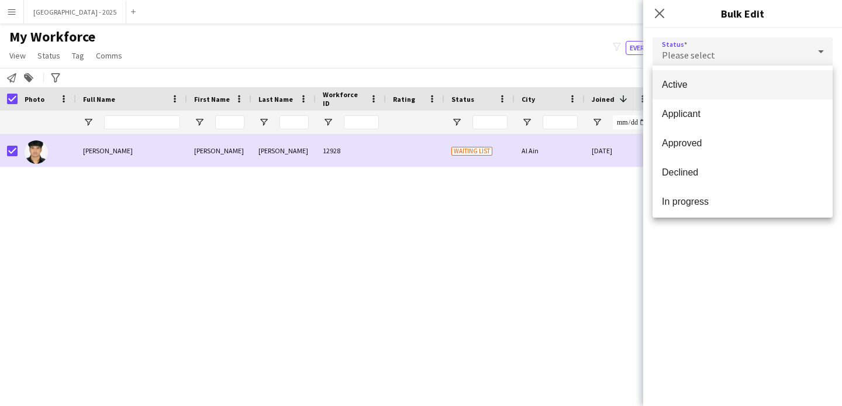
click at [708, 78] on mat-option "Active" at bounding box center [743, 84] width 180 height 29
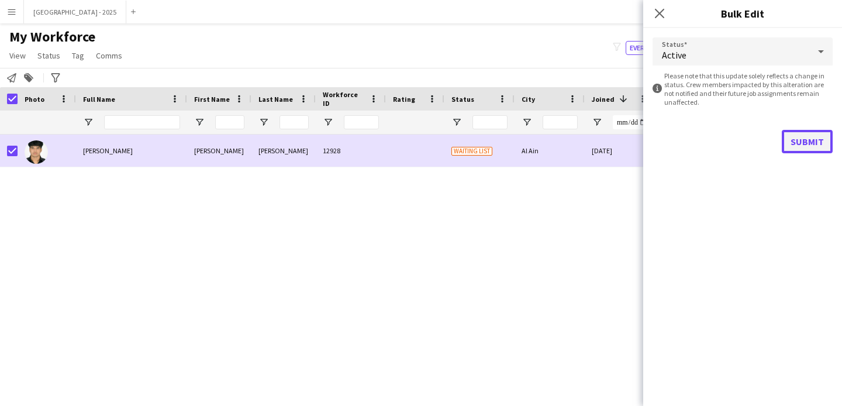
click at [800, 145] on button "Submit" at bounding box center [807, 141] width 51 height 23
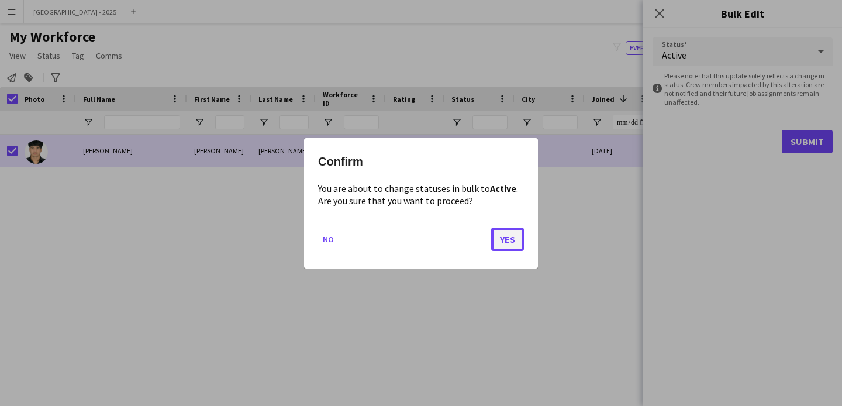
click at [511, 245] on button "Yes" at bounding box center [507, 238] width 33 height 23
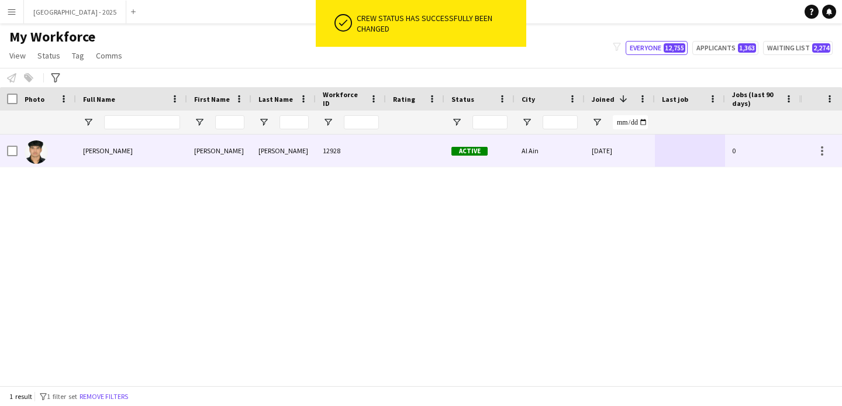
click at [83, 153] on span "Mohd Saif" at bounding box center [108, 150] width 50 height 9
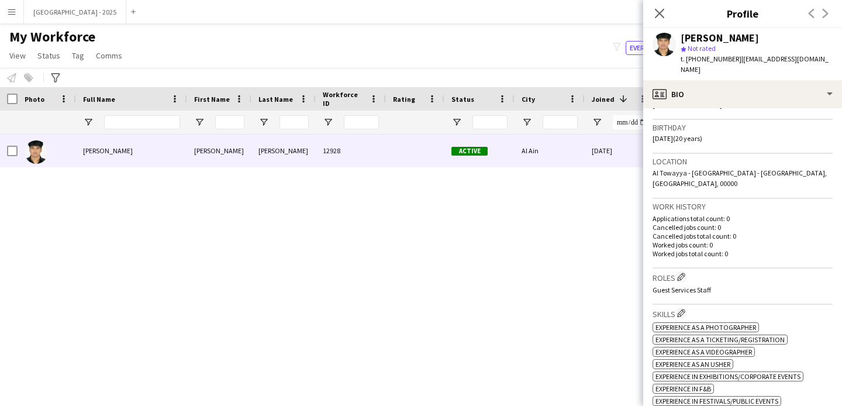
scroll to position [209, 0]
click at [685, 271] on app-icon "Edit crew company roles" at bounding box center [681, 275] width 8 height 8
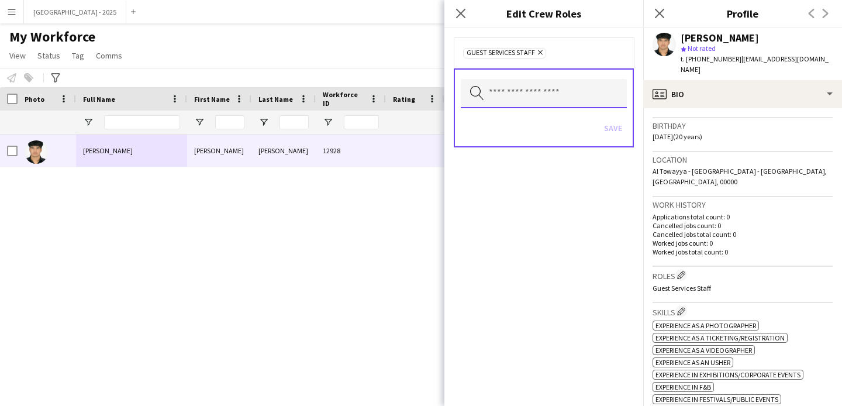
click at [498, 82] on input "text" at bounding box center [544, 93] width 166 height 29
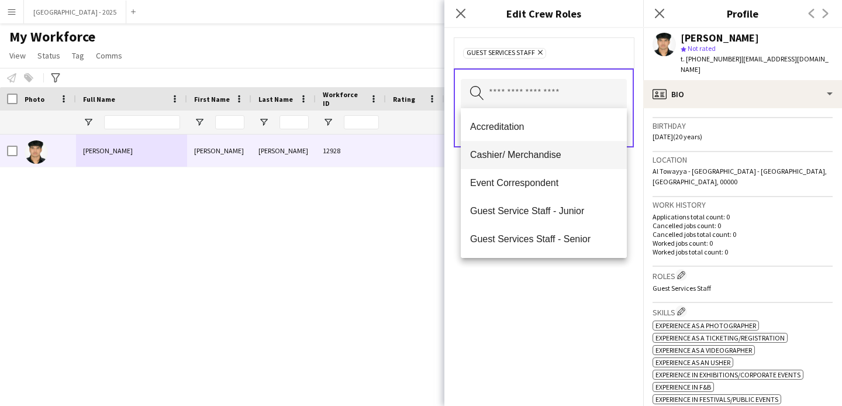
click at [548, 164] on mat-option "Cashier/ Merchandise" at bounding box center [544, 155] width 166 height 28
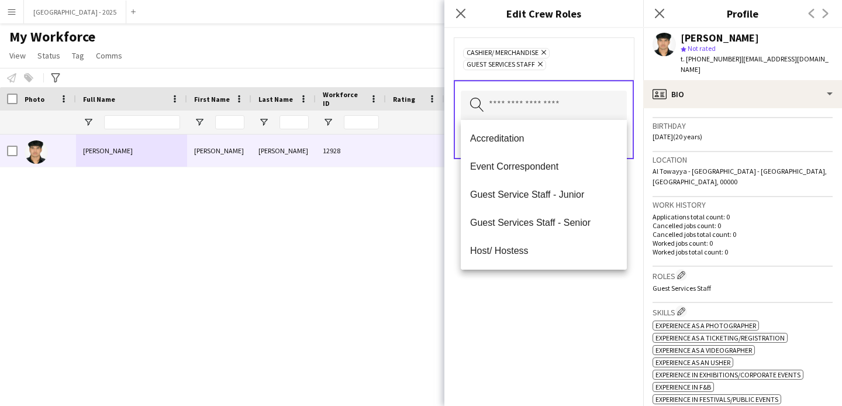
click at [564, 308] on div "Cashier/ Merchandise Remove Guest Services Staff Remove Search by role type Save" at bounding box center [544, 217] width 199 height 378
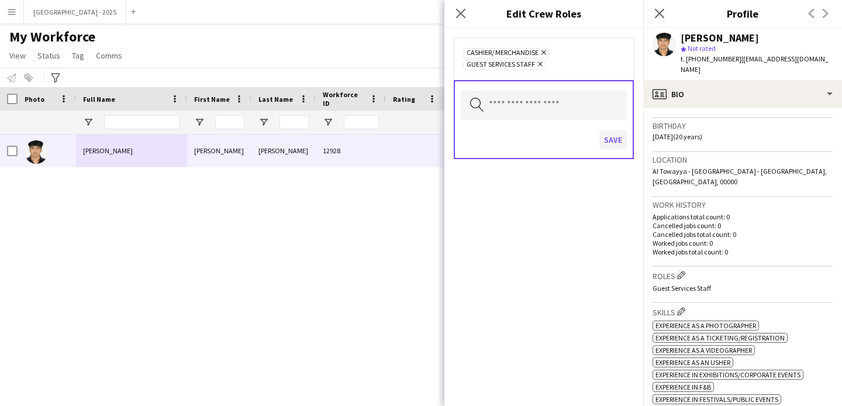
drag, startPoint x: 591, startPoint y: 123, endPoint x: 609, endPoint y: 140, distance: 24.8
click at [591, 123] on div "Search by role type Save" at bounding box center [544, 119] width 180 height 79
click at [614, 145] on button "Save" at bounding box center [613, 139] width 27 height 19
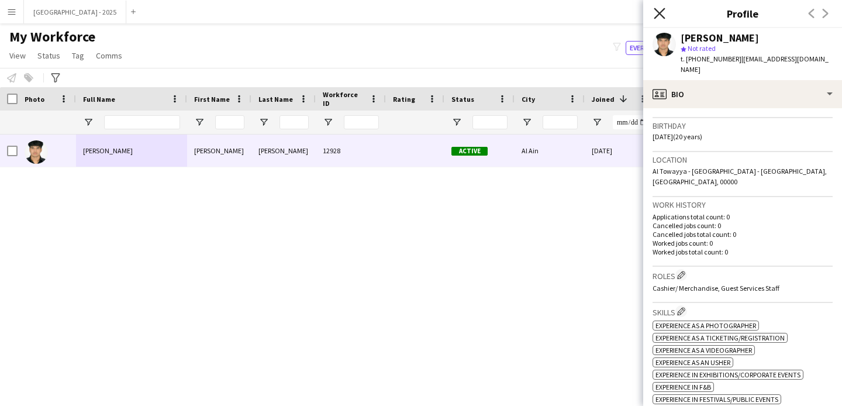
click at [656, 15] on icon "Close pop-in" at bounding box center [659, 13] width 11 height 11
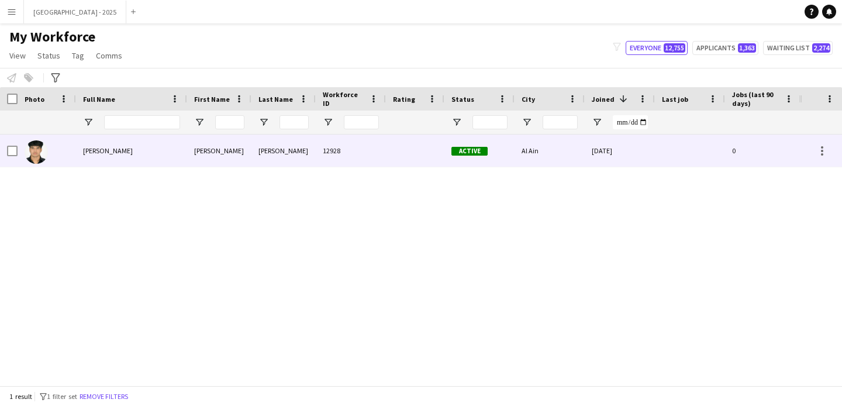
click at [491, 146] on div "Active" at bounding box center [480, 151] width 70 height 32
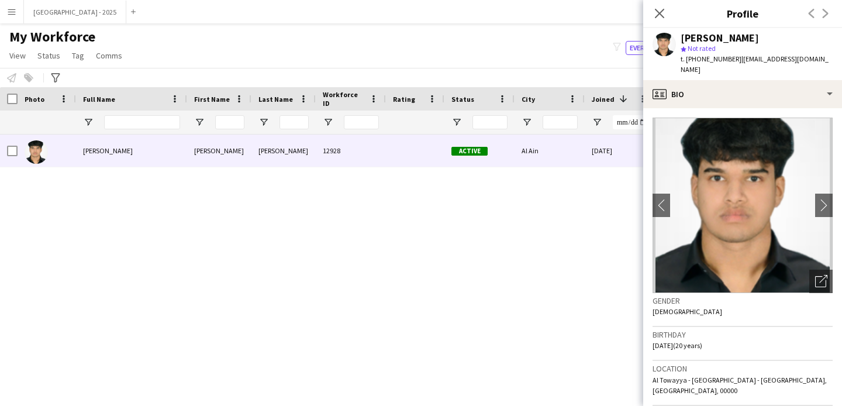
click at [658, 18] on icon "Close pop-in" at bounding box center [659, 13] width 9 height 9
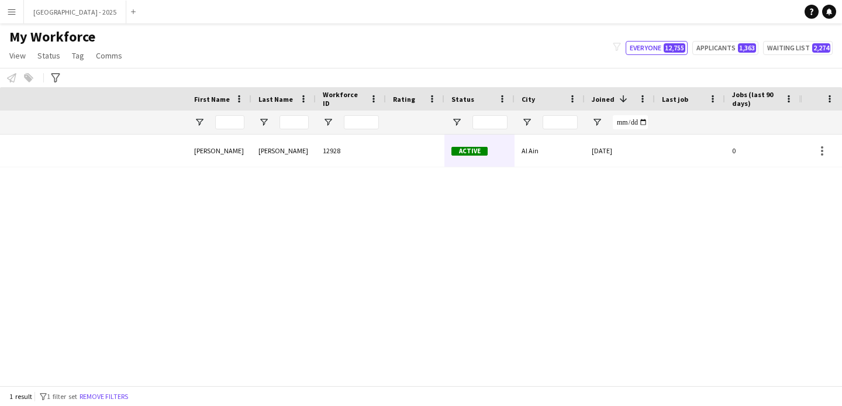
scroll to position [0, 394]
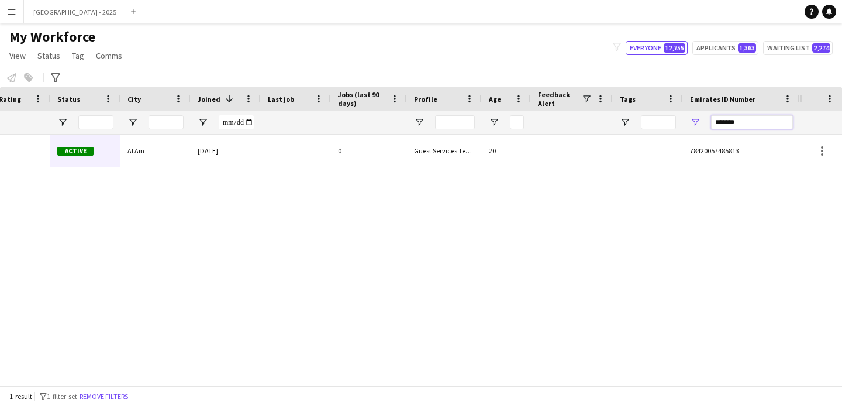
click at [731, 125] on input "*******" at bounding box center [752, 122] width 82 height 14
paste input "*"
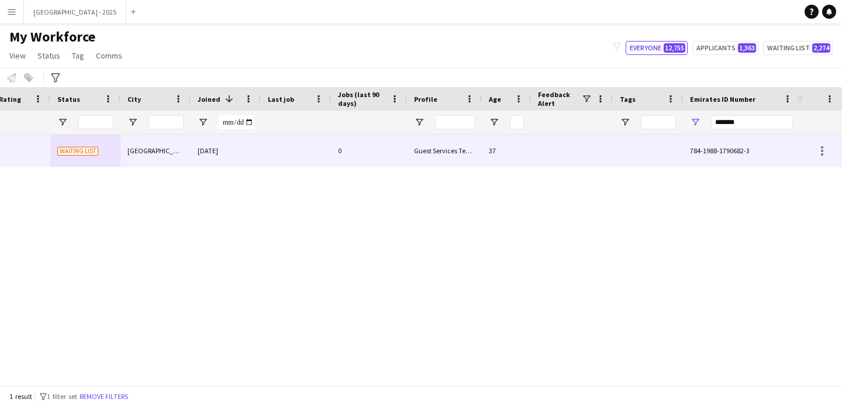
click at [636, 166] on div at bounding box center [648, 151] width 70 height 32
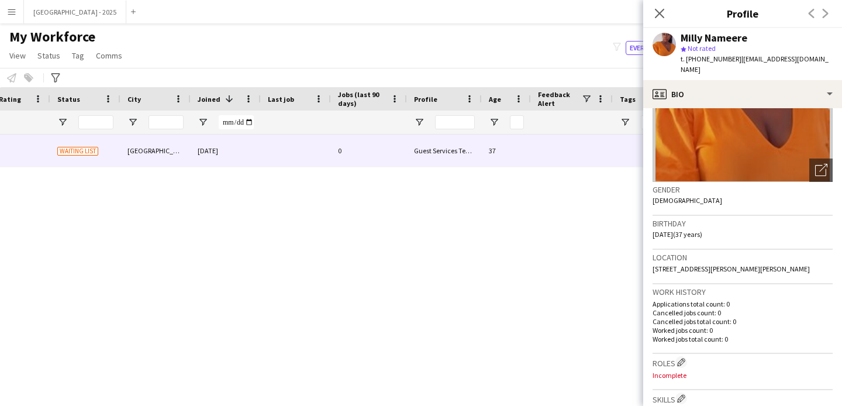
scroll to position [246, 0]
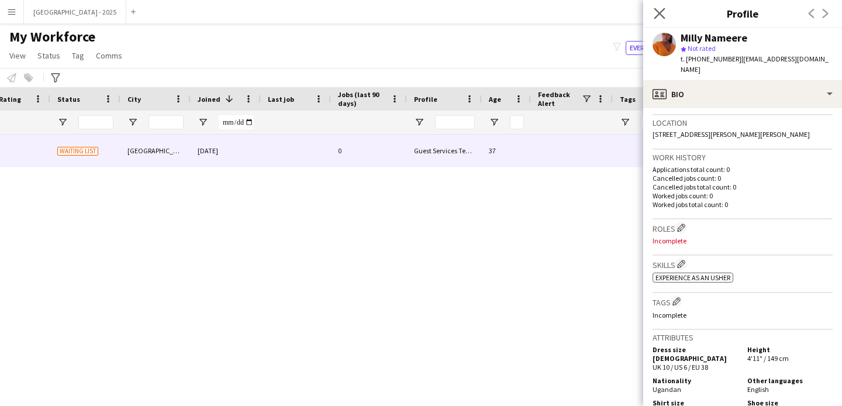
click at [653, 12] on app-icon "Close pop-in" at bounding box center [660, 13] width 17 height 17
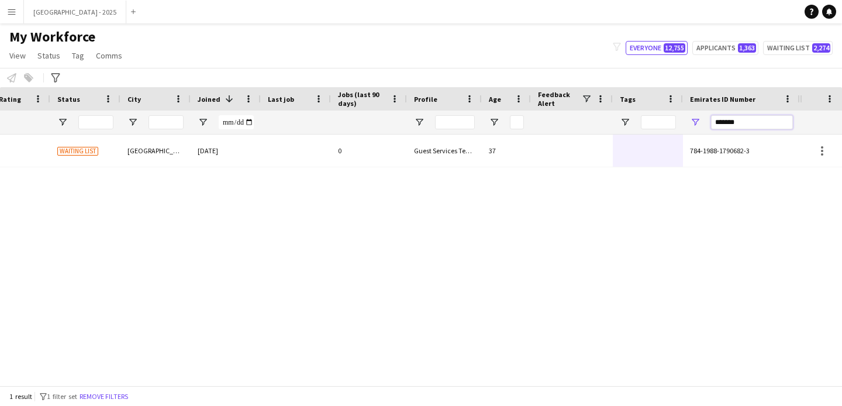
click at [747, 115] on input "*******" at bounding box center [752, 122] width 82 height 14
paste input "*"
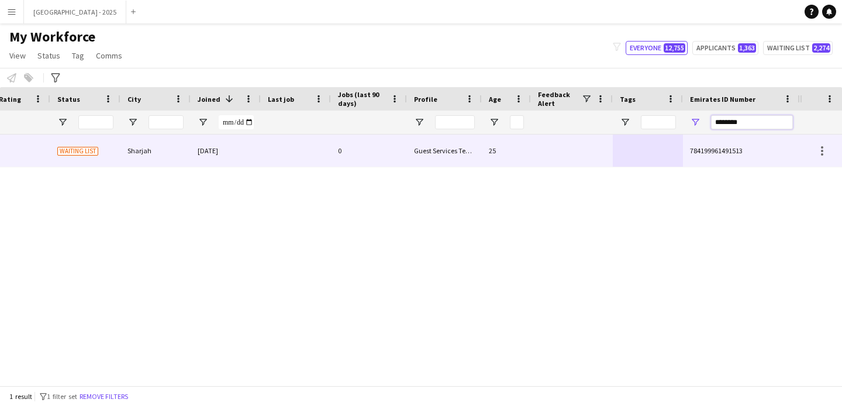
type input "********"
click at [512, 160] on div "25" at bounding box center [506, 151] width 49 height 32
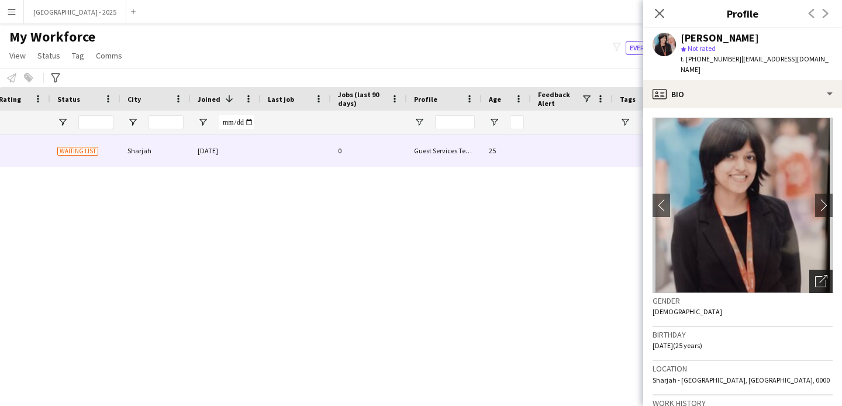
click at [817, 275] on icon "Open photos pop-in" at bounding box center [822, 281] width 12 height 12
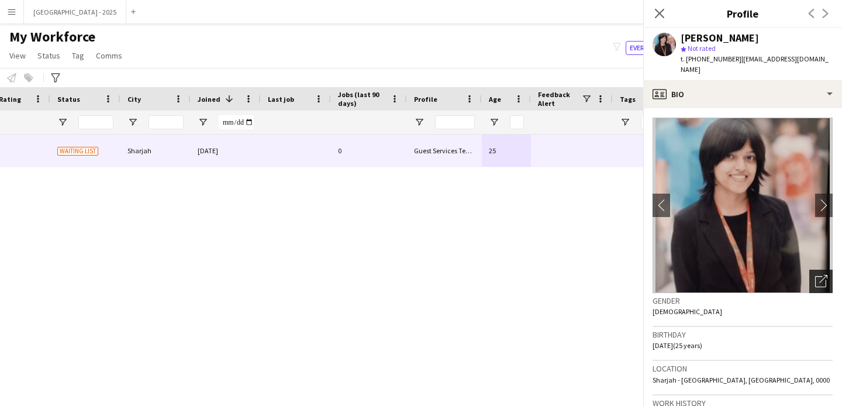
click at [817, 275] on icon "Open photos pop-in" at bounding box center [822, 281] width 12 height 12
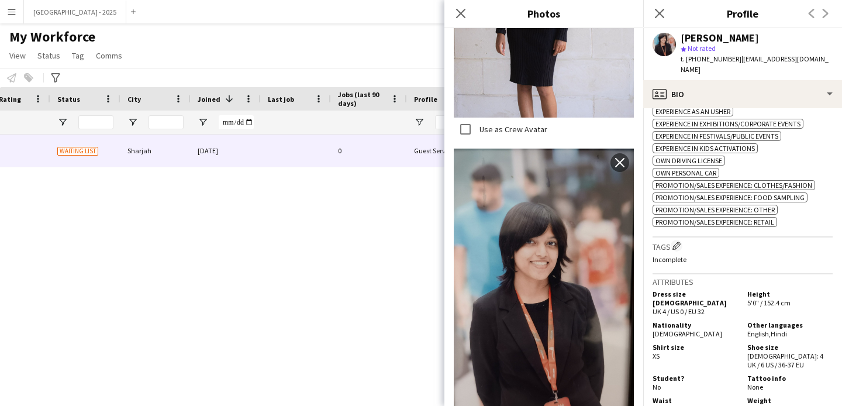
scroll to position [438, 0]
click at [682, 242] on button "Edit crew company tags" at bounding box center [677, 245] width 12 height 12
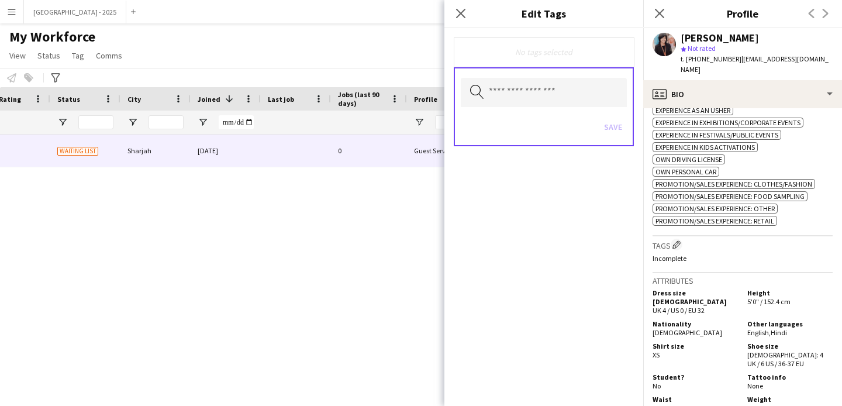
click at [495, 66] on div "No tags selected" at bounding box center [544, 51] width 180 height 29
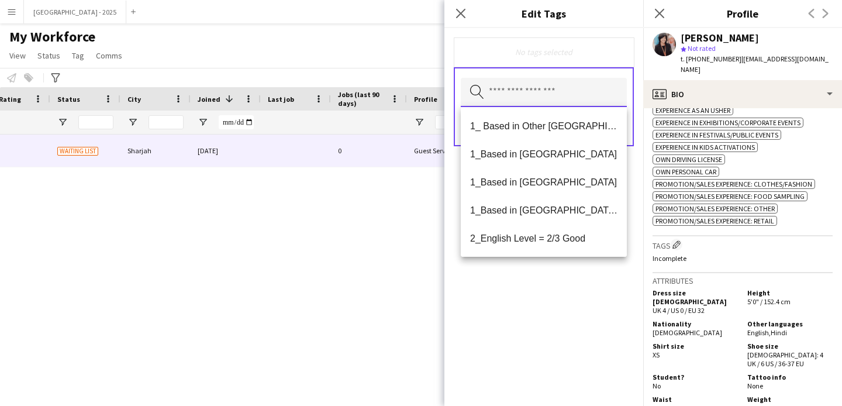
click at [507, 90] on input "text" at bounding box center [544, 92] width 166 height 29
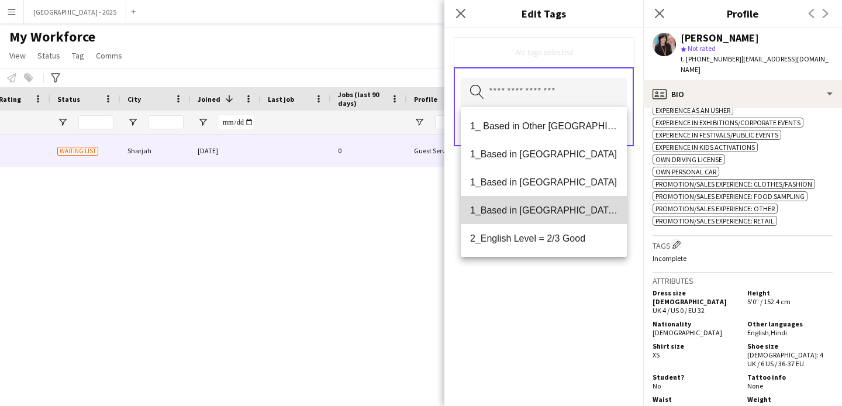
click at [562, 218] on mat-option "1_Based in [GEOGRAPHIC_DATA]/[GEOGRAPHIC_DATA]/Ajman" at bounding box center [544, 210] width 166 height 28
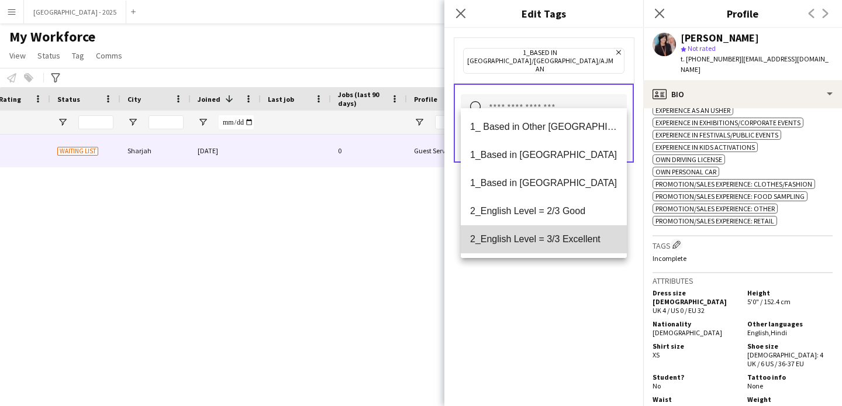
click at [560, 230] on mat-option "2_English Level = 3/3 Excellent" at bounding box center [544, 239] width 166 height 28
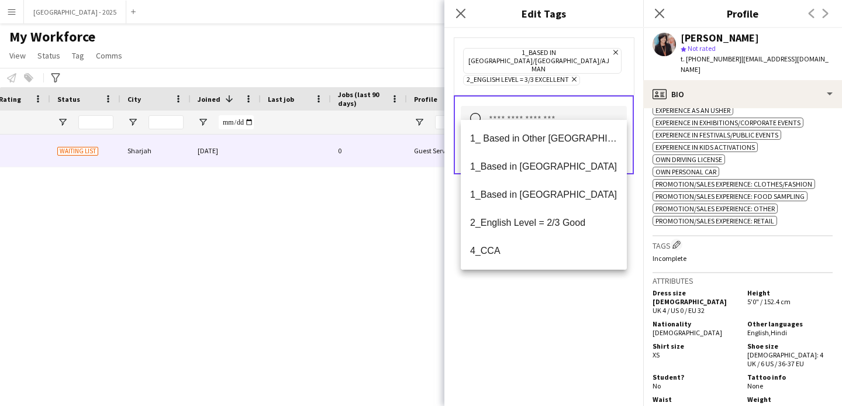
click at [570, 288] on div "1_Based in [GEOGRAPHIC_DATA]/[GEOGRAPHIC_DATA]/Ajman Remove 2_English Level = 3…" at bounding box center [544, 217] width 199 height 378
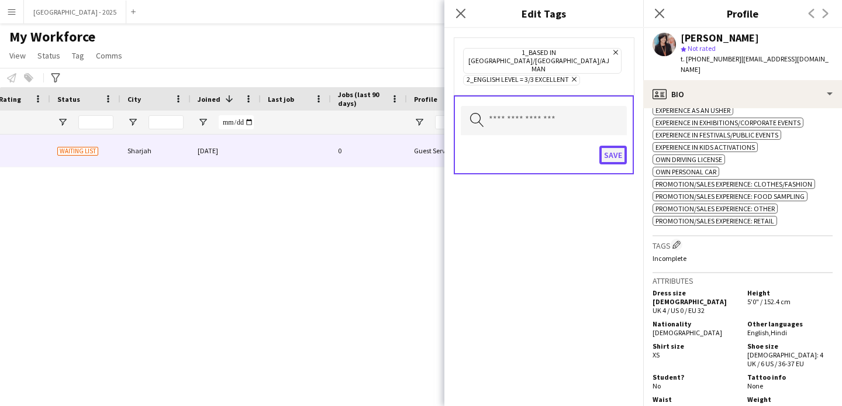
click at [613, 146] on button "Save" at bounding box center [613, 155] width 27 height 19
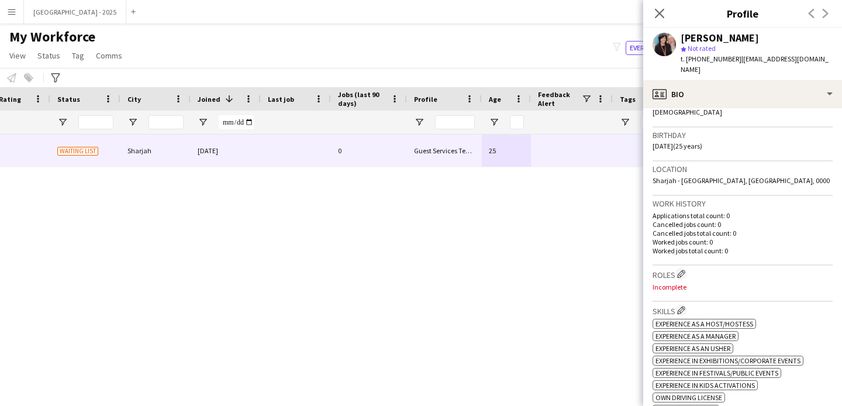
scroll to position [143, 0]
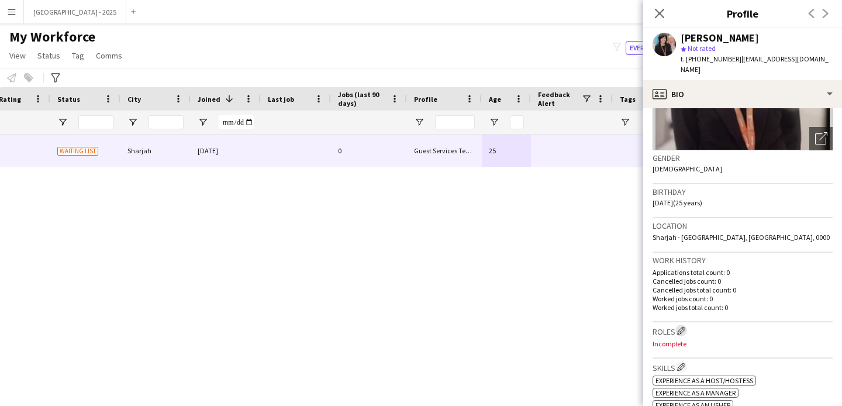
click at [685, 326] on app-icon "Edit crew company roles" at bounding box center [681, 330] width 8 height 8
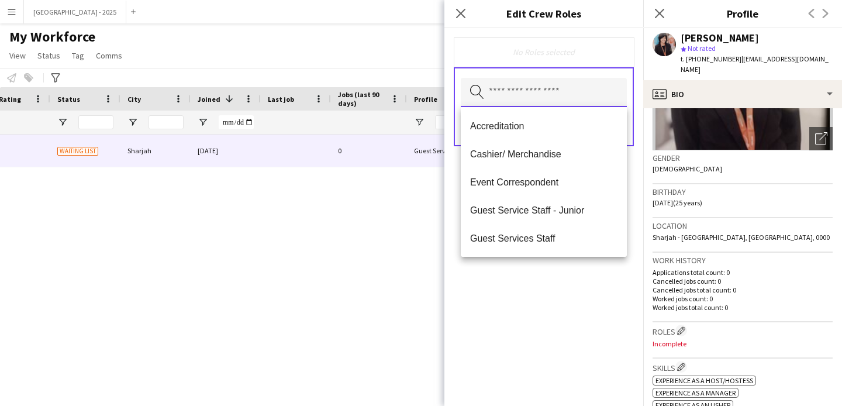
click at [551, 101] on input "text" at bounding box center [544, 92] width 166 height 29
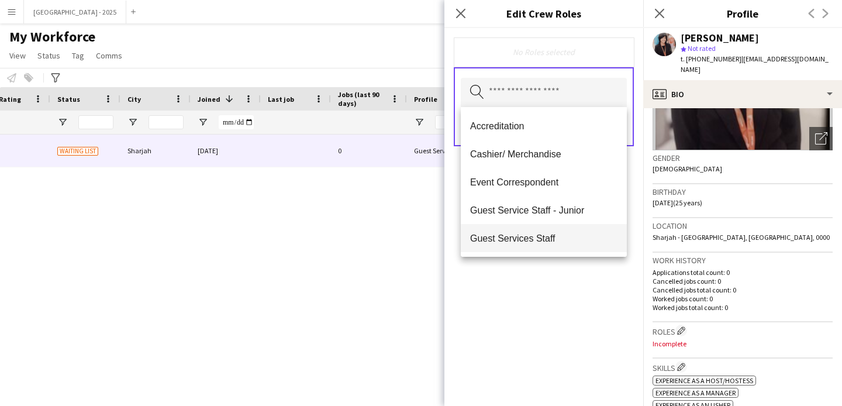
click at [569, 233] on span "Guest Services Staff" at bounding box center [543, 238] width 147 height 11
click at [568, 236] on span "Guest Services Staff - Senior" at bounding box center [543, 238] width 147 height 11
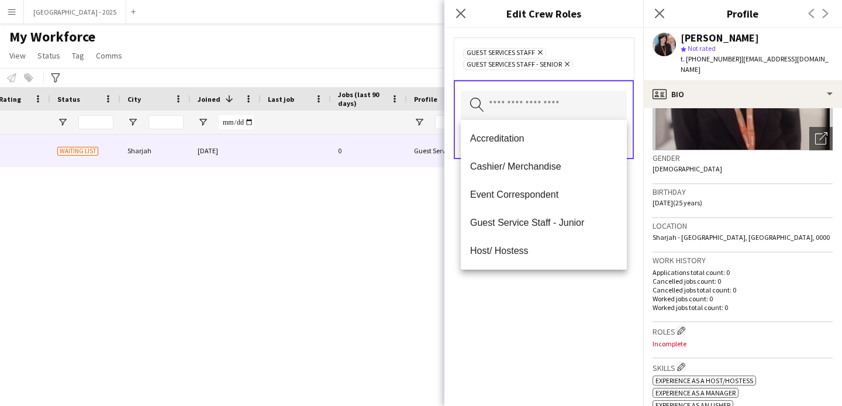
click at [566, 284] on div "Guest Services Staff Remove Guest Services Staff - Senior Remove Search by role…" at bounding box center [544, 217] width 199 height 378
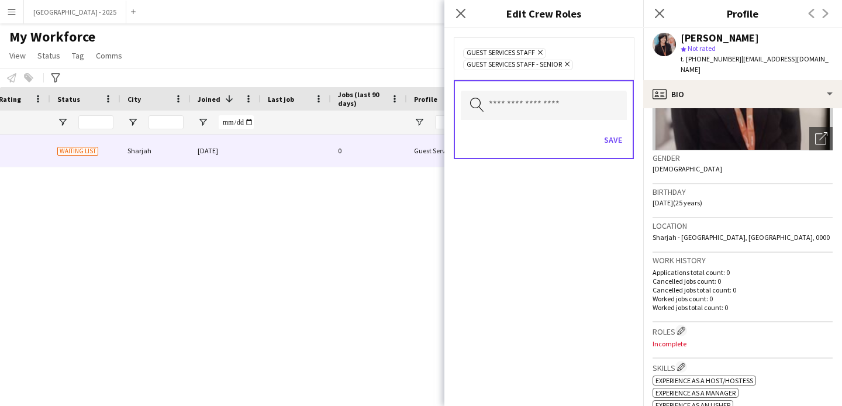
click at [615, 127] on div "Save" at bounding box center [544, 141] width 166 height 33
click at [612, 152] on div "Save" at bounding box center [544, 141] width 166 height 33
click at [612, 147] on button "Save" at bounding box center [613, 139] width 27 height 19
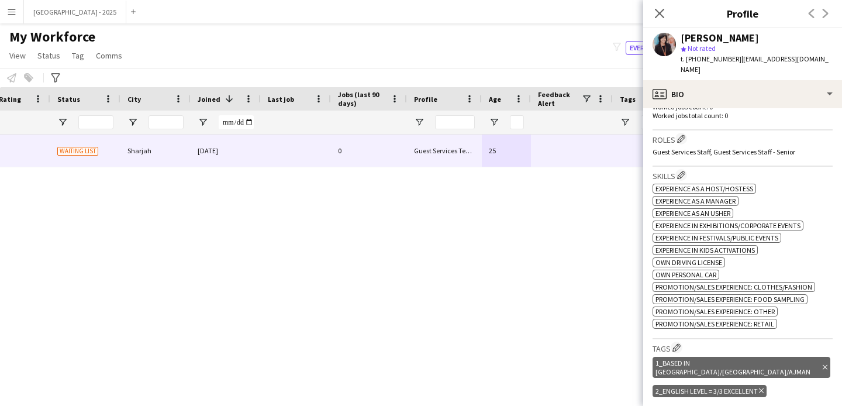
scroll to position [328, 0]
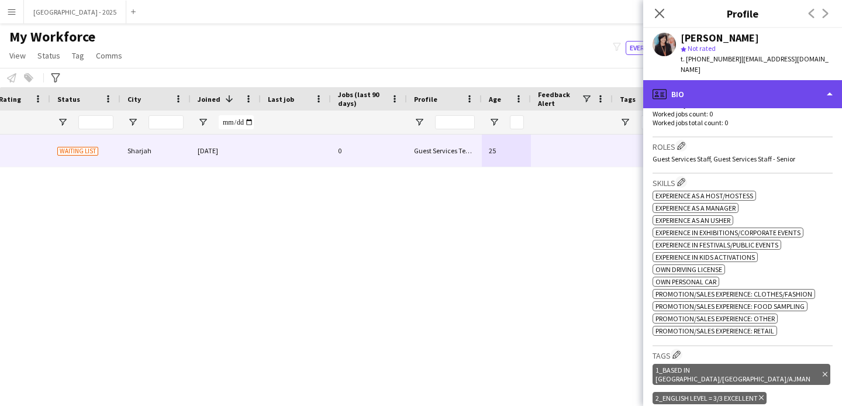
click at [713, 93] on div "profile Bio" at bounding box center [743, 94] width 199 height 28
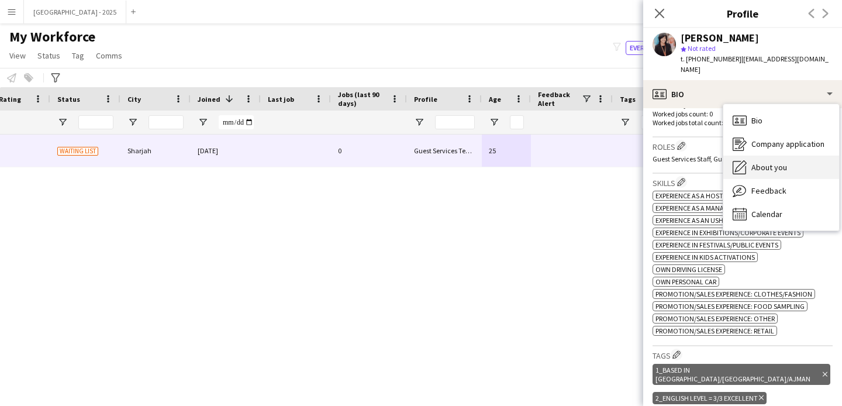
click at [786, 163] on div "About you About you" at bounding box center [782, 167] width 116 height 23
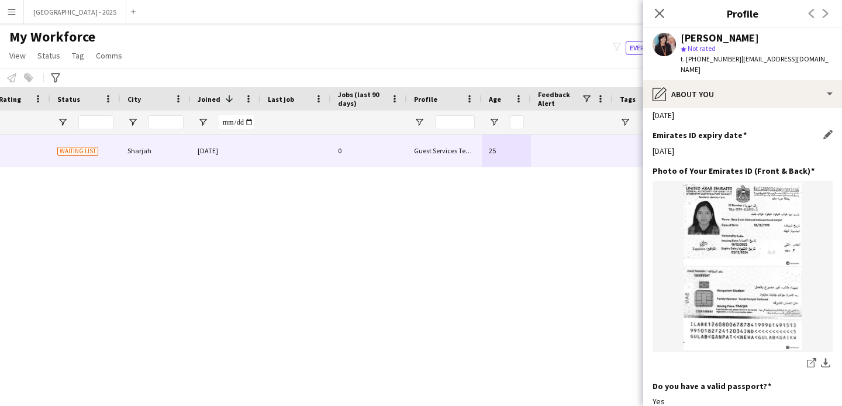
scroll to position [404, 0]
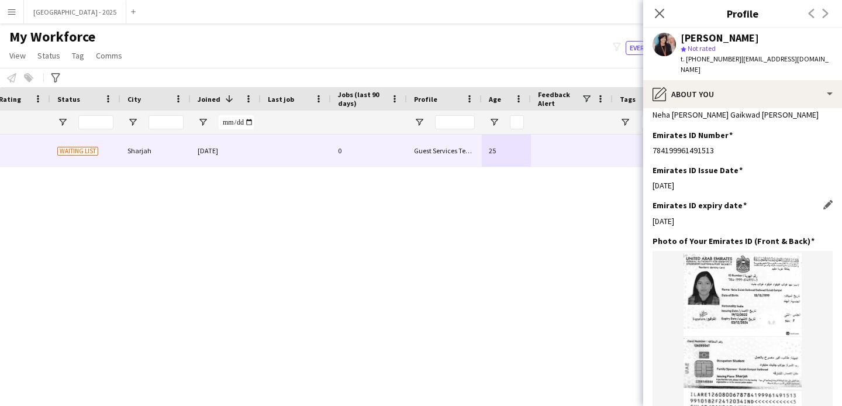
drag, startPoint x: 658, startPoint y: 204, endPoint x: 723, endPoint y: 205, distance: 64.4
click at [723, 216] on div "03-12-2024" at bounding box center [743, 221] width 180 height 11
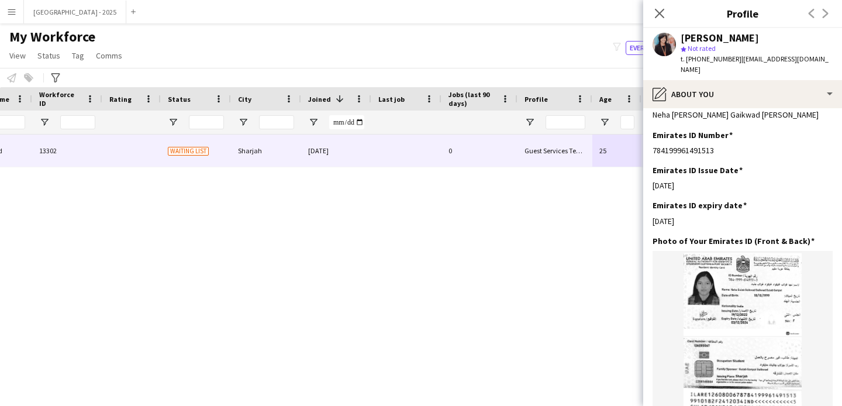
scroll to position [0, 0]
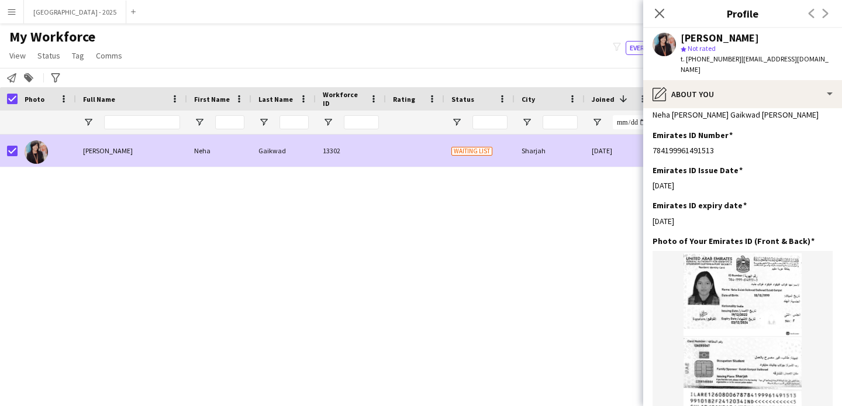
click at [39, 59] on span "Status" at bounding box center [48, 55] width 23 height 11
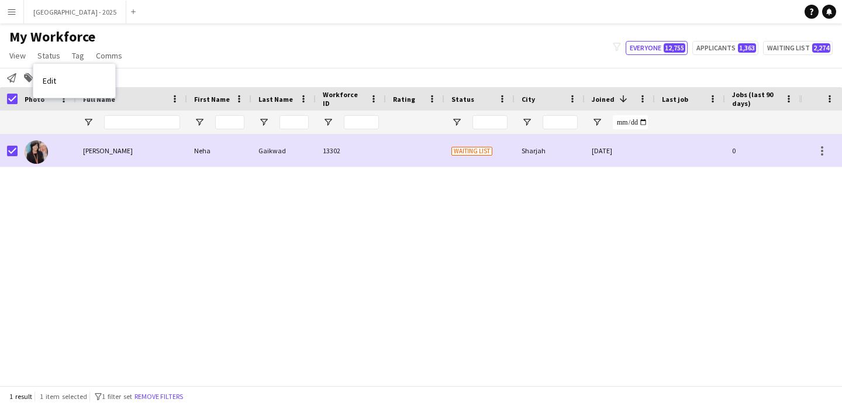
click at [58, 82] on link "Edit" at bounding box center [74, 80] width 82 height 25
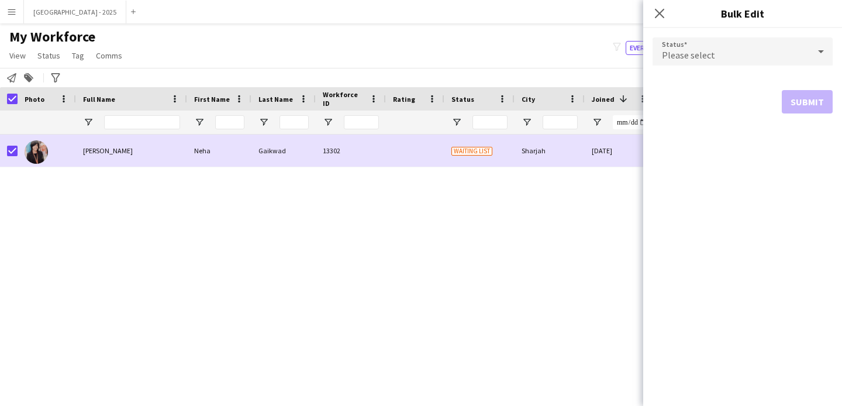
click at [682, 44] on div "Please select" at bounding box center [731, 51] width 157 height 28
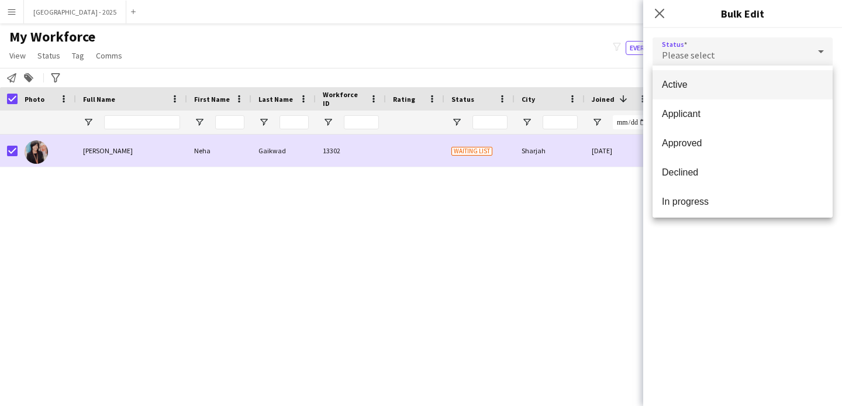
click at [687, 79] on span "Active" at bounding box center [742, 84] width 161 height 11
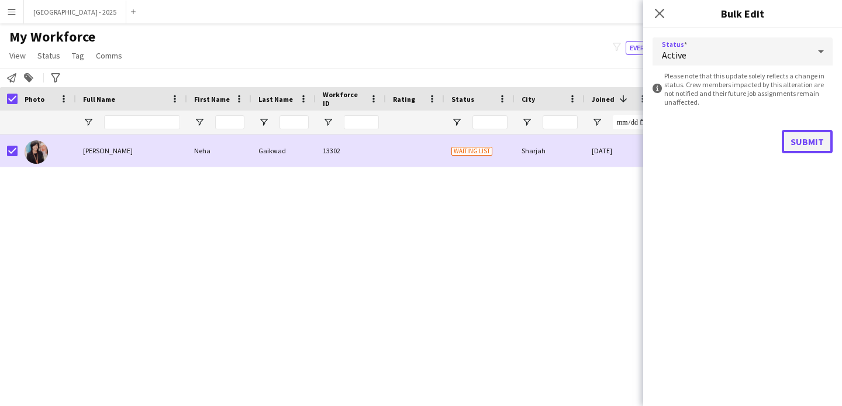
click at [803, 140] on button "Submit" at bounding box center [807, 141] width 51 height 23
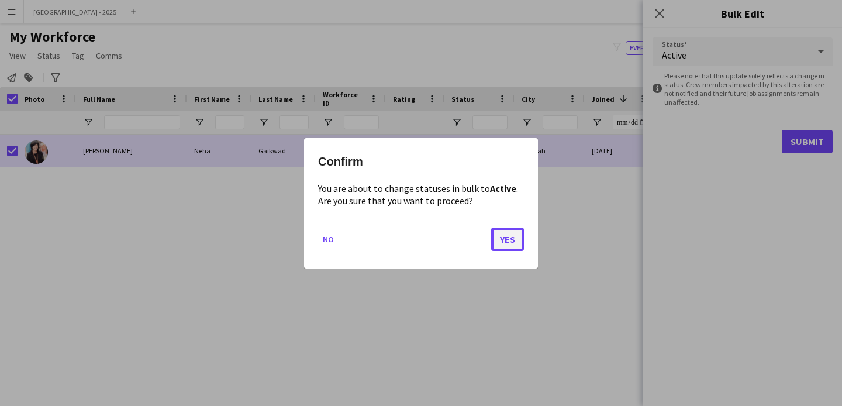
click at [504, 233] on button "Yes" at bounding box center [507, 238] width 33 height 23
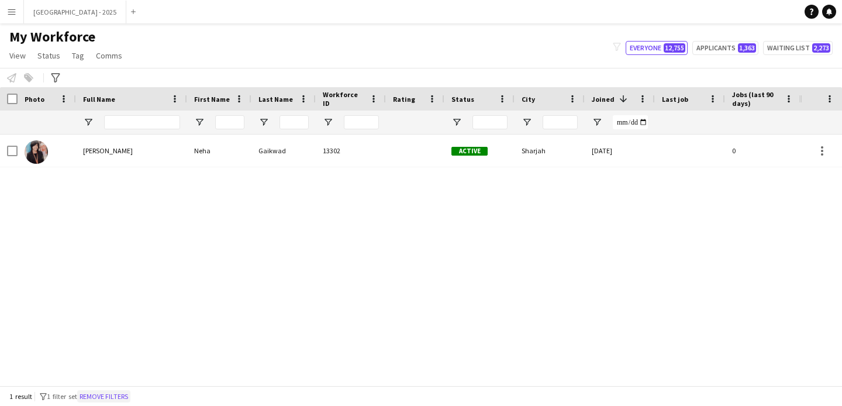
click at [124, 393] on button "Remove filters" at bounding box center [103, 396] width 53 height 13
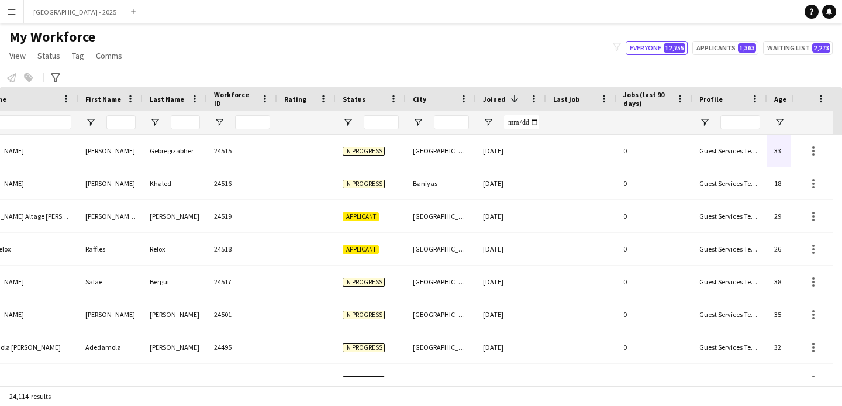
scroll to position [0, 403]
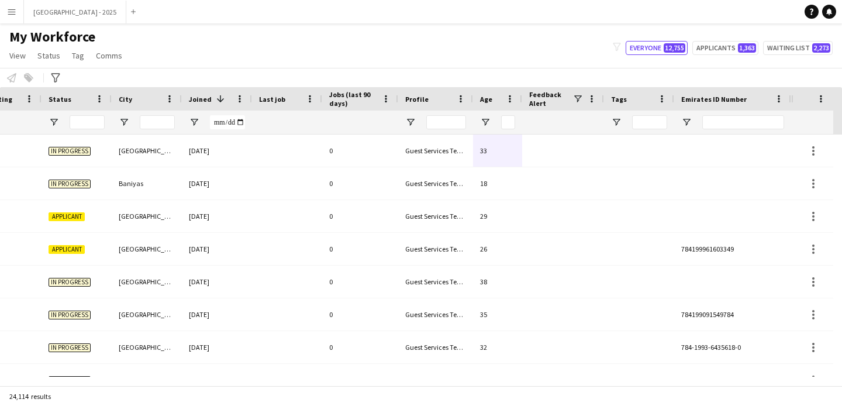
click at [693, 115] on div at bounding box center [733, 122] width 117 height 23
click at [719, 118] on input "Emirates ID Number Filter Input" at bounding box center [744, 122] width 82 height 14
paste input "*******"
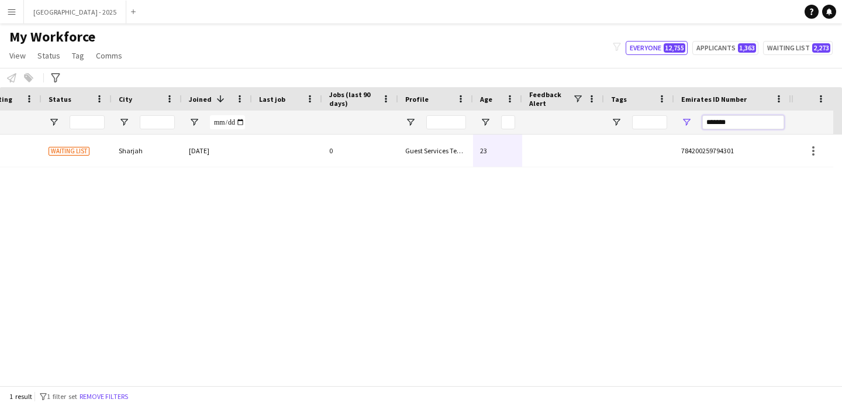
type input "*******"
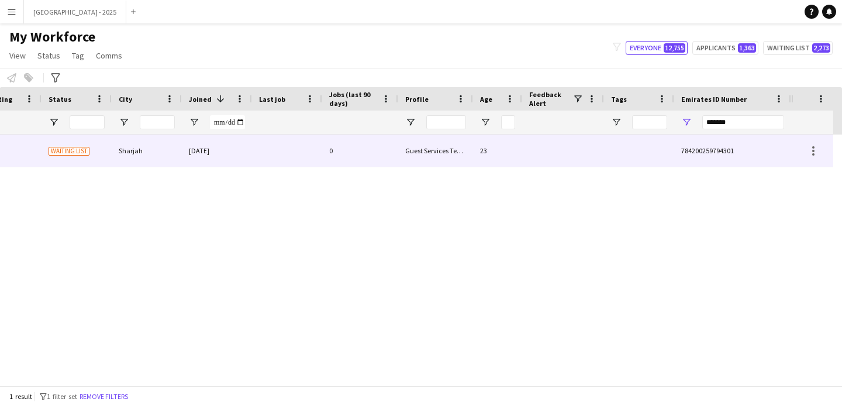
click at [496, 151] on div "23" at bounding box center [497, 151] width 49 height 32
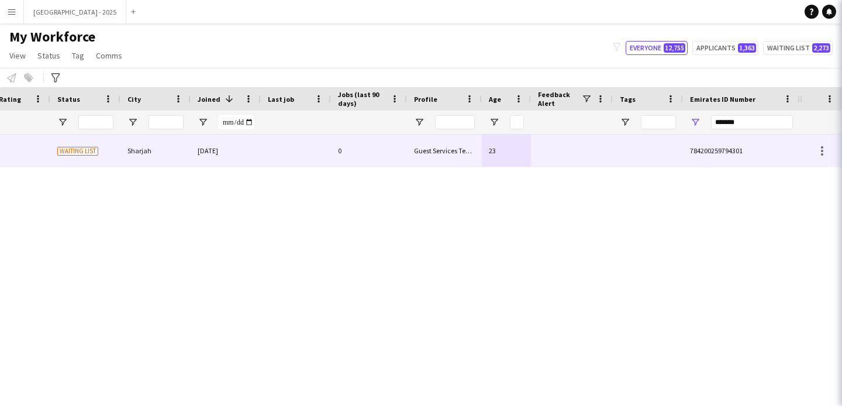
scroll to position [0, 394]
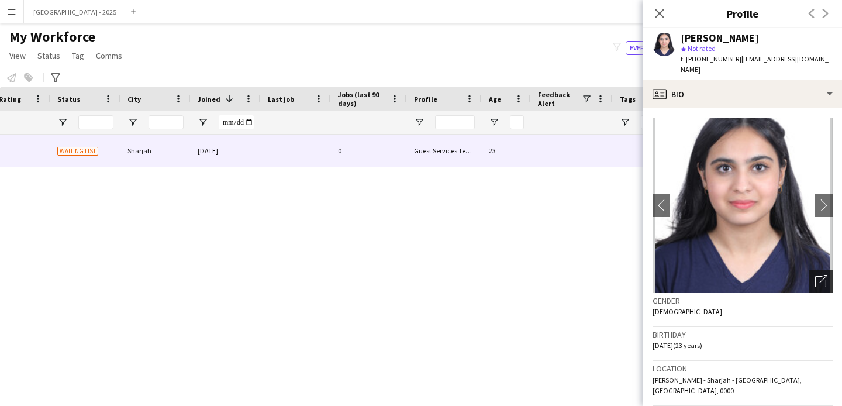
click at [820, 275] on icon at bounding box center [824, 279] width 8 height 8
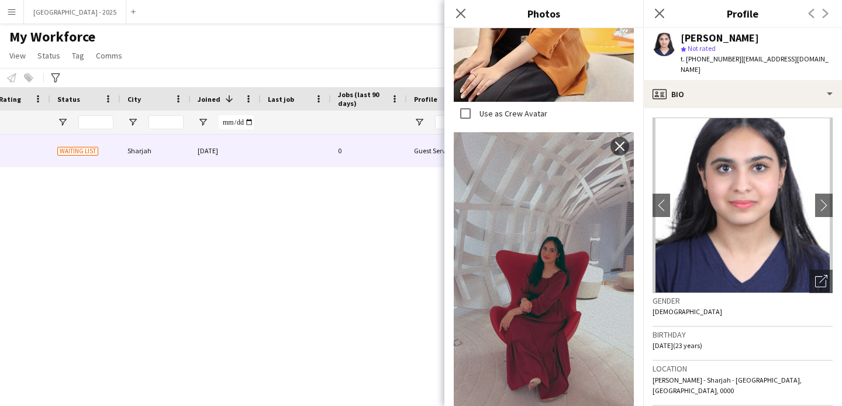
scroll to position [351, 0]
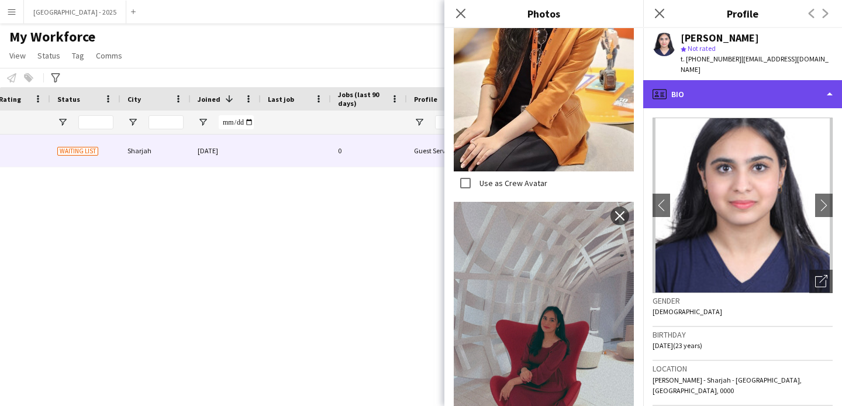
click at [717, 80] on div "profile Bio" at bounding box center [743, 94] width 199 height 28
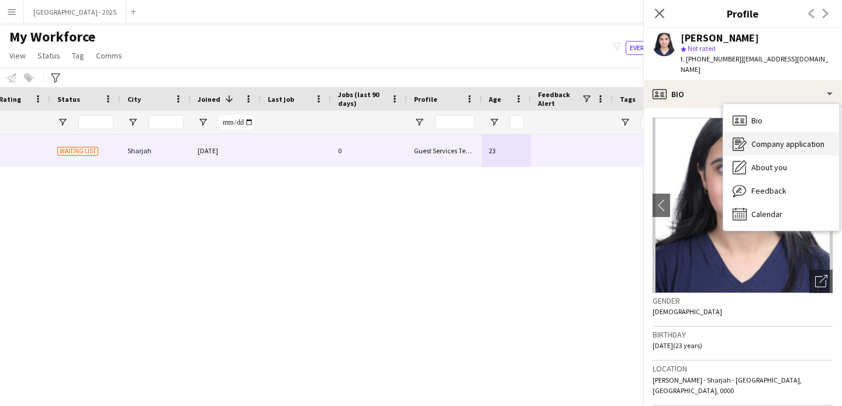
click at [765, 140] on div "Company application Company application" at bounding box center [782, 143] width 116 height 23
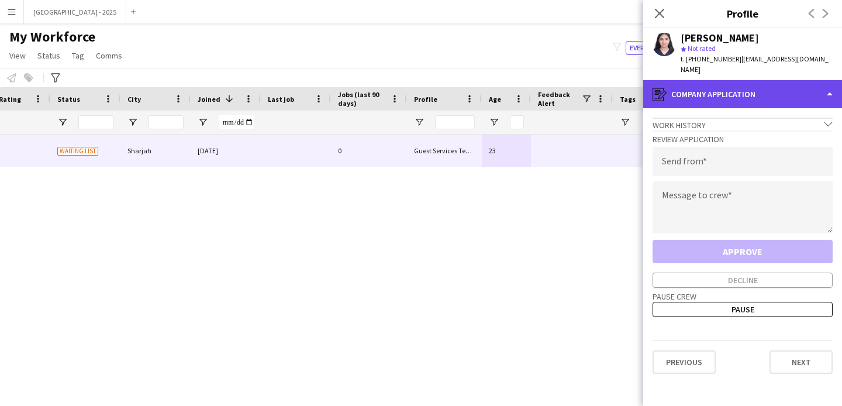
click at [725, 80] on div "register Company application" at bounding box center [743, 94] width 199 height 28
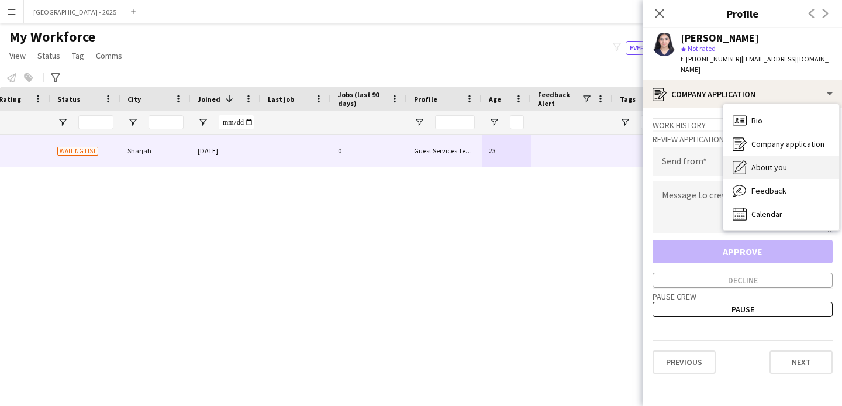
click at [760, 156] on div "About you About you" at bounding box center [782, 167] width 116 height 23
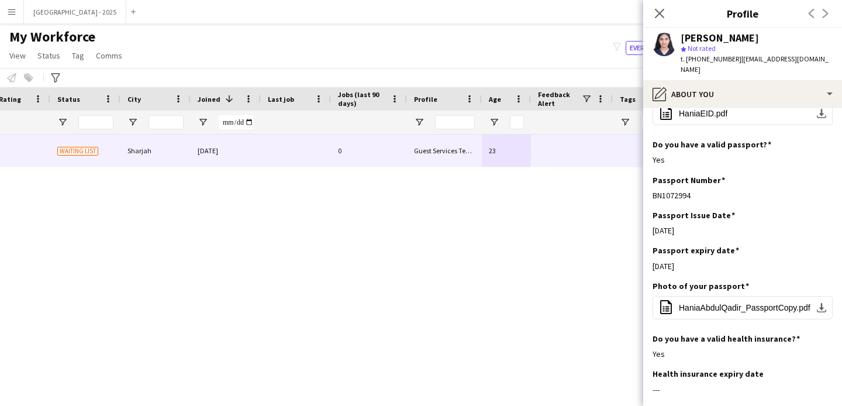
scroll to position [620, 0]
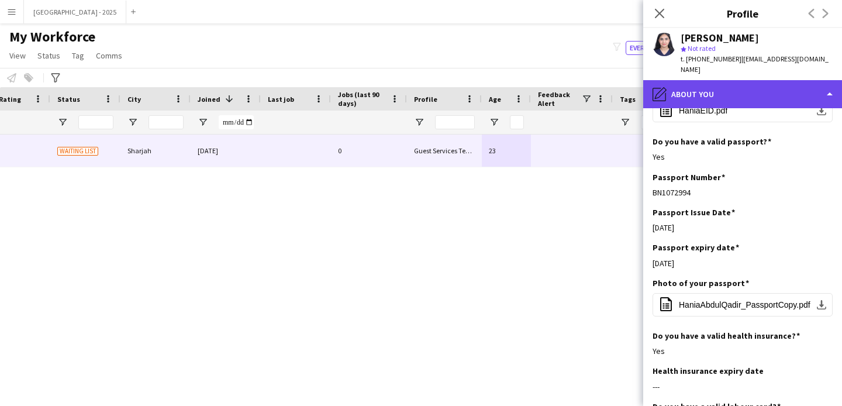
click at [691, 90] on div "pencil4 About you" at bounding box center [743, 94] width 199 height 28
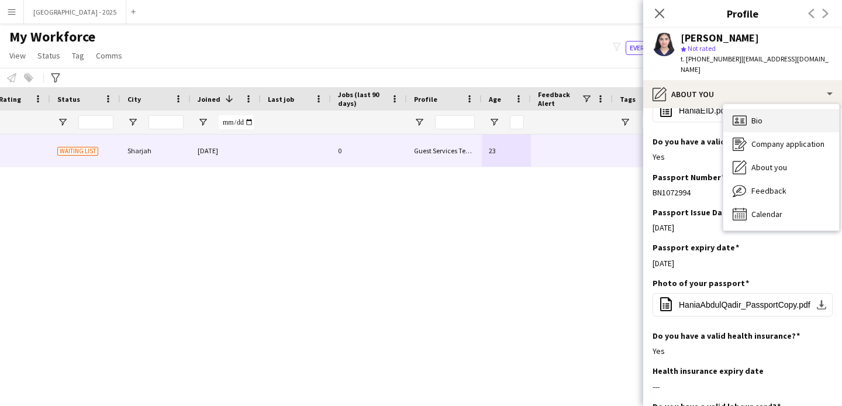
click at [755, 121] on div "Bio Bio" at bounding box center [782, 120] width 116 height 23
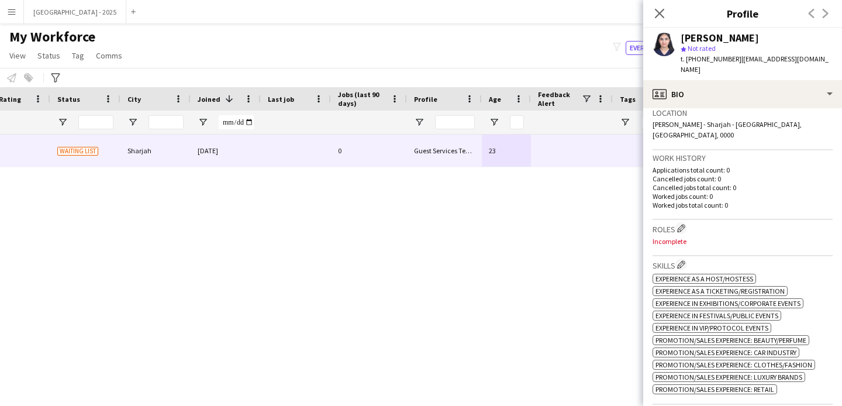
scroll to position [318, 0]
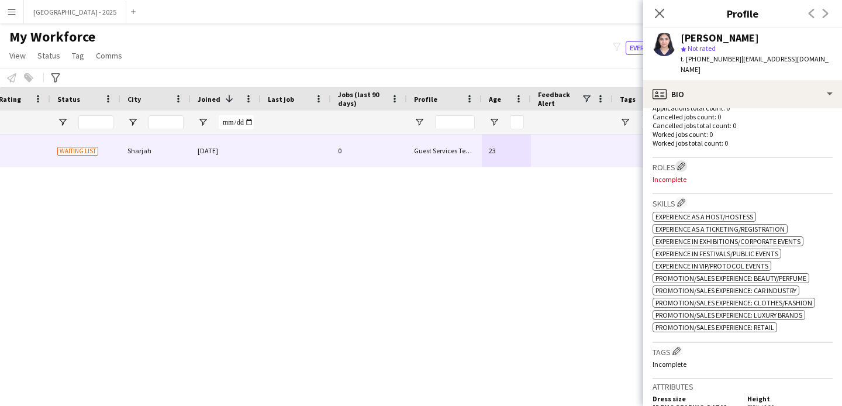
click at [681, 162] on app-icon "Edit crew company roles" at bounding box center [681, 166] width 8 height 8
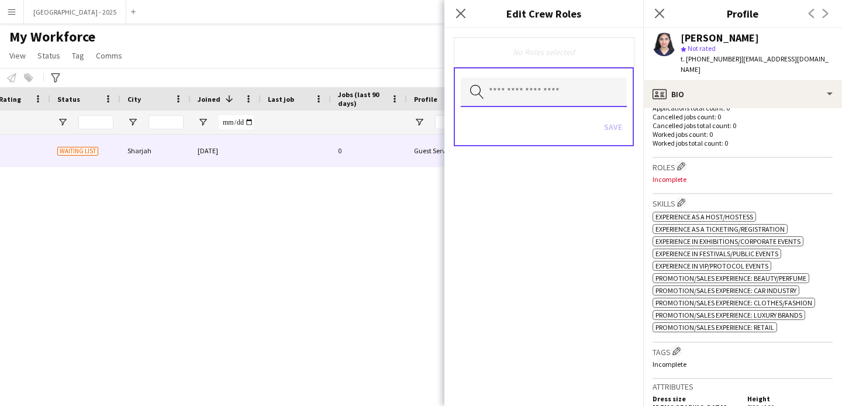
click at [538, 102] on input "text" at bounding box center [544, 92] width 166 height 29
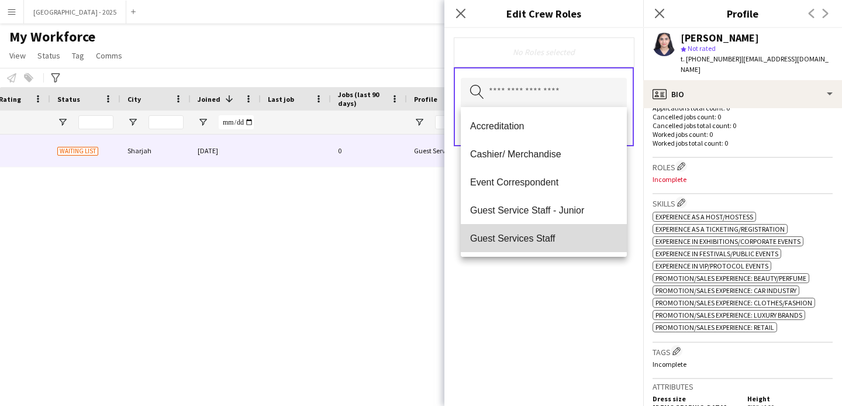
click at [568, 242] on span "Guest Services Staff" at bounding box center [543, 238] width 147 height 11
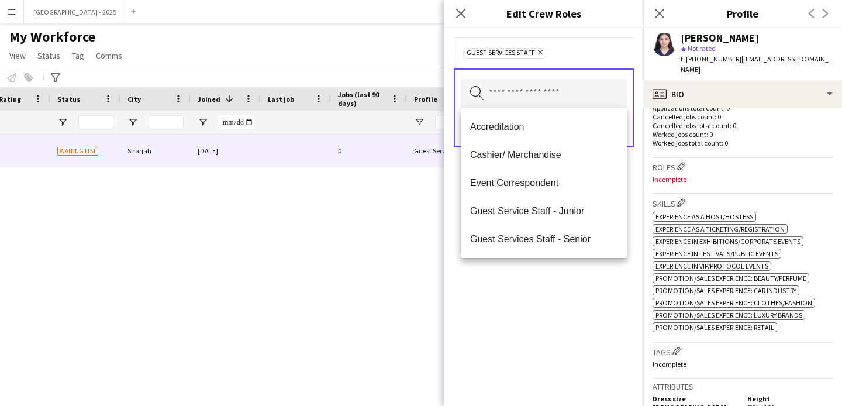
click at [577, 294] on div "Guest Services Staff Remove Search by role type Save" at bounding box center [544, 217] width 199 height 378
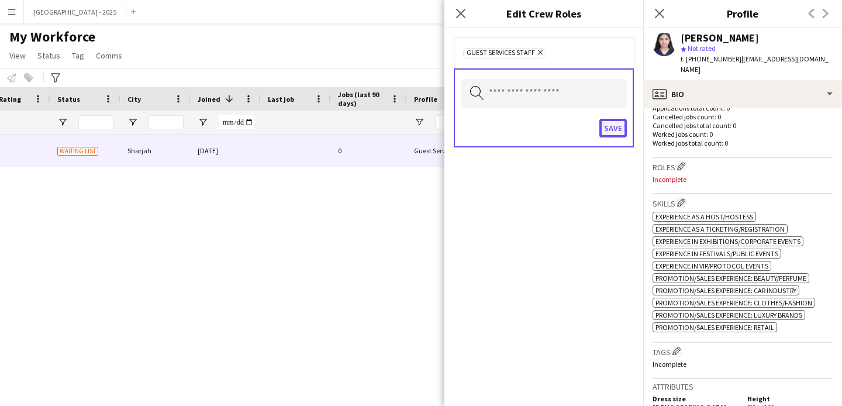
click at [606, 129] on button "Save" at bounding box center [613, 128] width 27 height 19
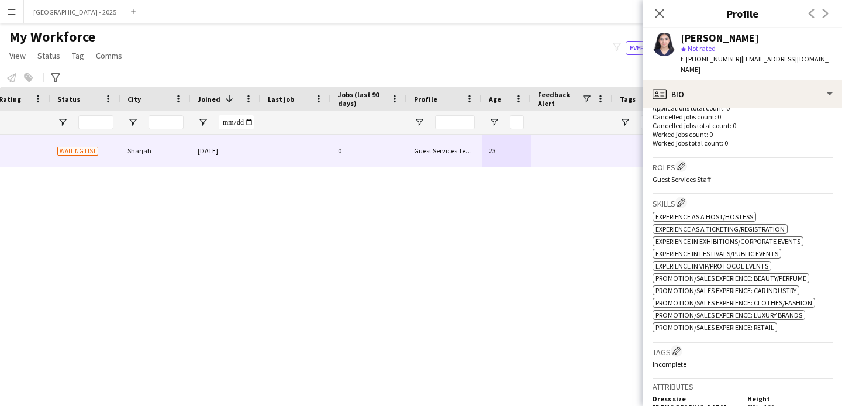
scroll to position [427, 0]
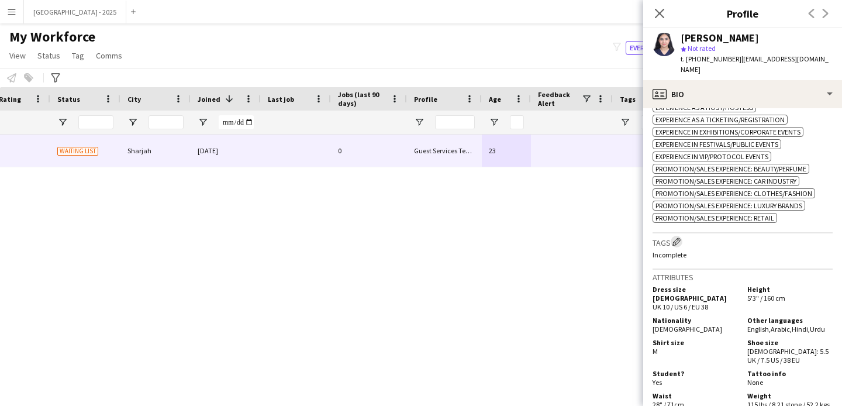
click at [681, 238] on app-icon "Edit crew company tags" at bounding box center [677, 242] width 8 height 8
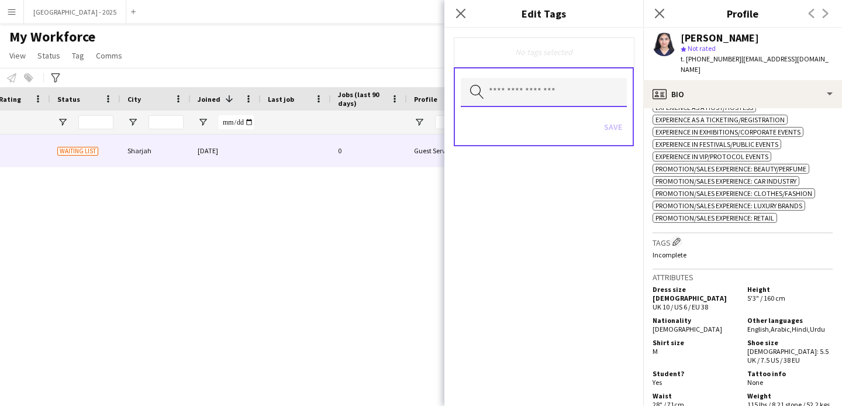
click at [555, 81] on input "text" at bounding box center [544, 92] width 166 height 29
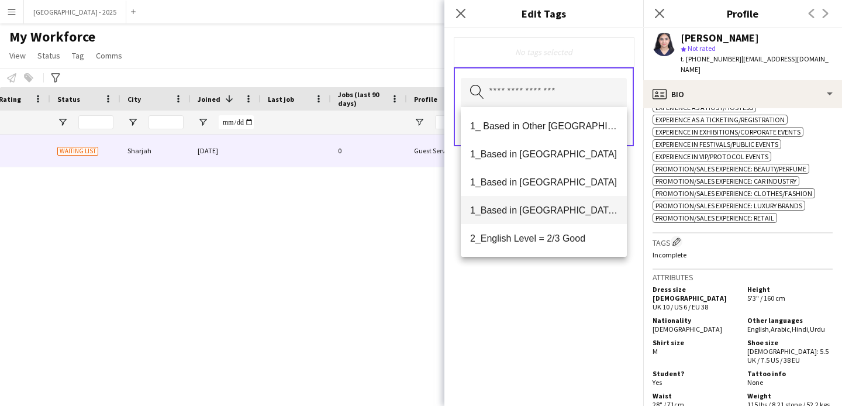
click at [522, 214] on span "1_Based in [GEOGRAPHIC_DATA]/[GEOGRAPHIC_DATA]/Ajman" at bounding box center [543, 210] width 147 height 11
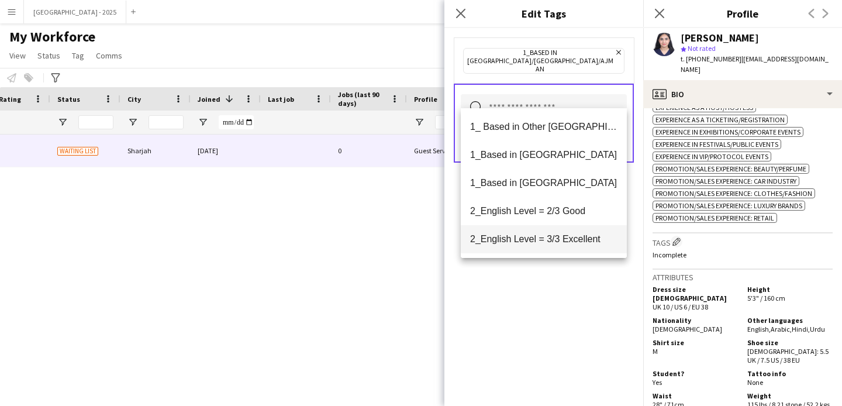
click at [590, 231] on mat-option "2_English Level = 3/3 Excellent" at bounding box center [544, 239] width 166 height 28
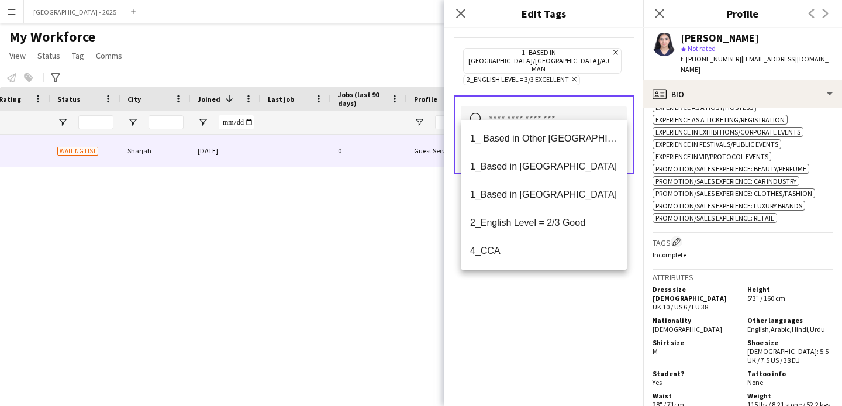
click at [589, 296] on div "1_Based in [GEOGRAPHIC_DATA]/[GEOGRAPHIC_DATA]/Ajman Remove 2_English Level = 3…" at bounding box center [544, 217] width 199 height 378
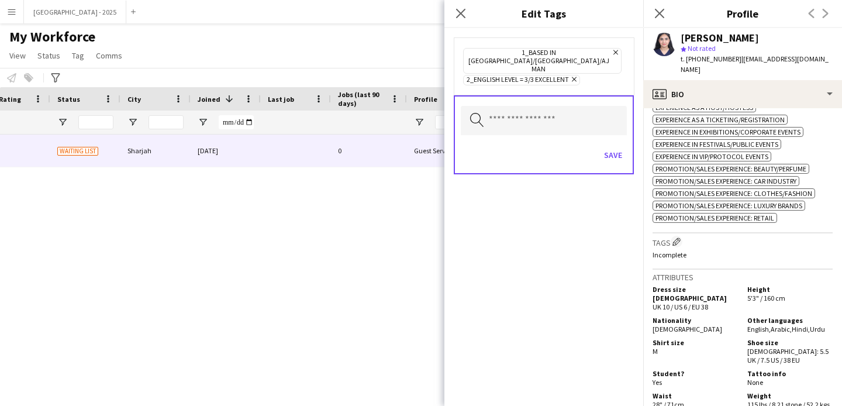
click at [630, 139] on div "Search by tag name Save" at bounding box center [544, 134] width 180 height 79
click at [624, 146] on button "Save" at bounding box center [613, 155] width 27 height 19
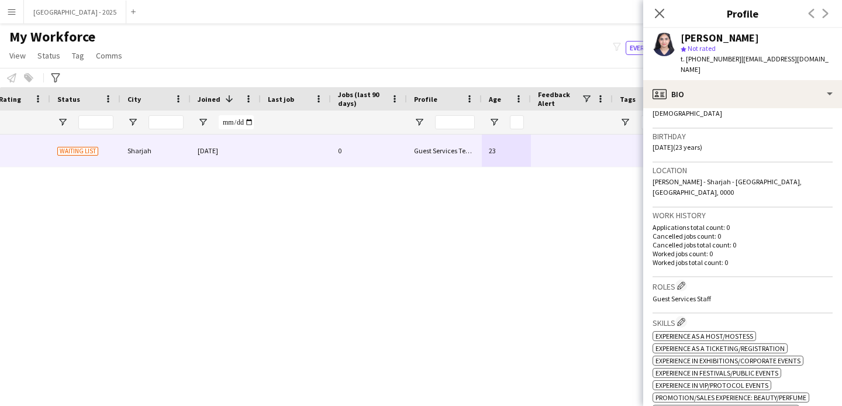
scroll to position [0, 0]
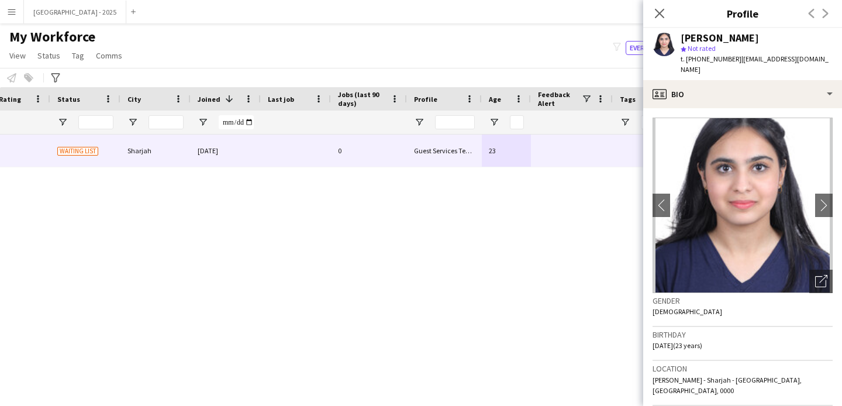
click at [716, 108] on app-crew-profile-bio "chevron-left chevron-right Open photos pop-in Gender Female Birthday 07-02-2002…" at bounding box center [743, 257] width 199 height 298
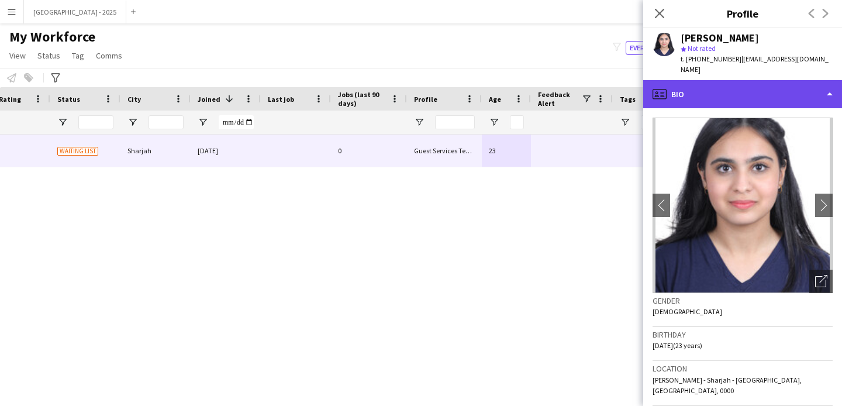
click at [719, 93] on div "profile Bio" at bounding box center [743, 94] width 199 height 28
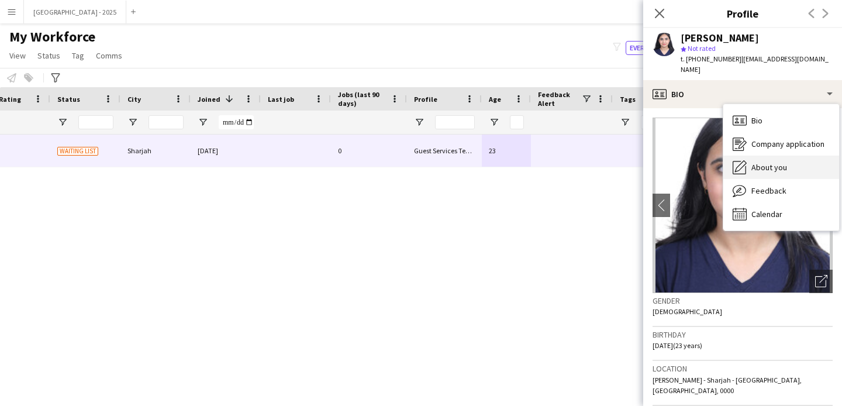
click at [773, 162] on span "About you" at bounding box center [770, 167] width 36 height 11
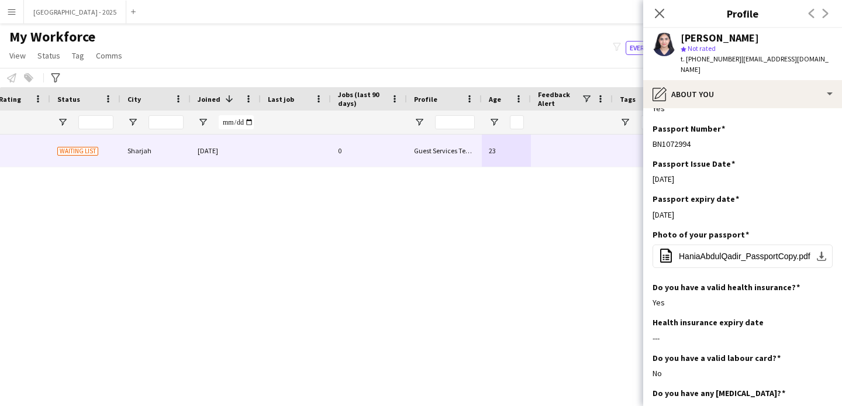
scroll to position [823, 0]
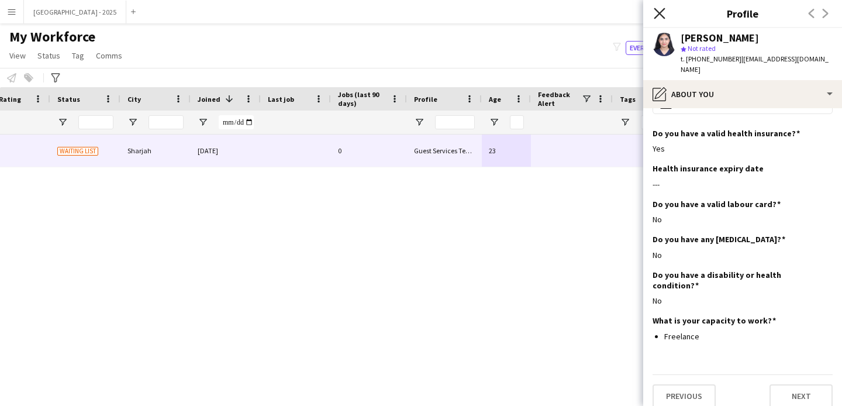
click at [657, 13] on icon "Close pop-in" at bounding box center [659, 13] width 11 height 11
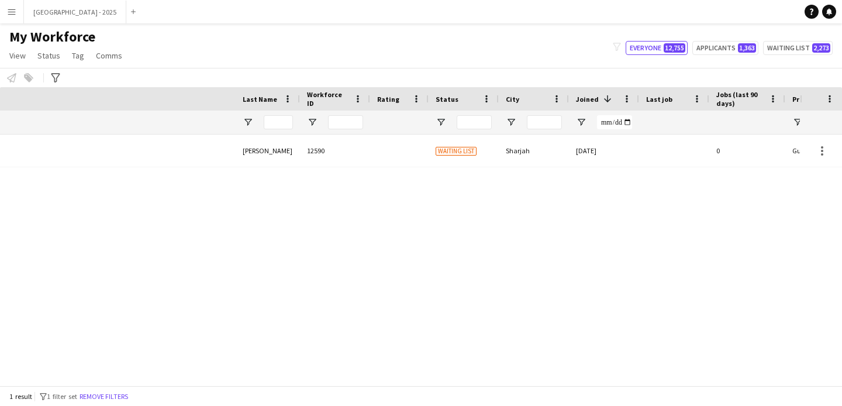
scroll to position [0, 0]
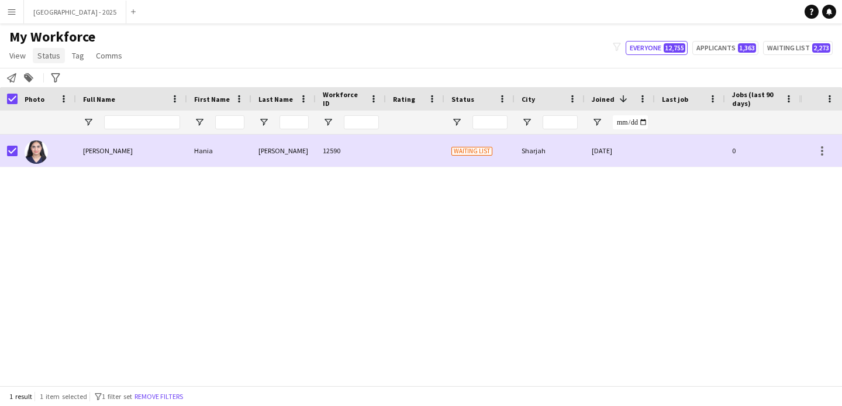
click at [45, 59] on span "Status" at bounding box center [48, 55] width 23 height 11
click at [59, 80] on link "Edit" at bounding box center [74, 80] width 82 height 25
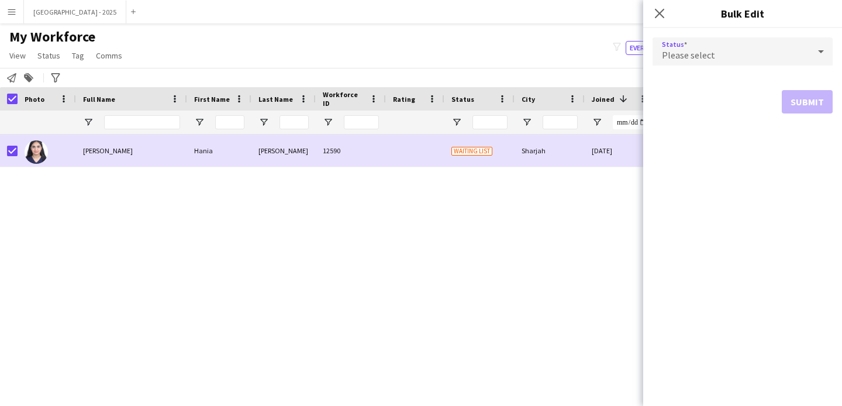
click at [679, 61] on div "Please select" at bounding box center [731, 51] width 157 height 28
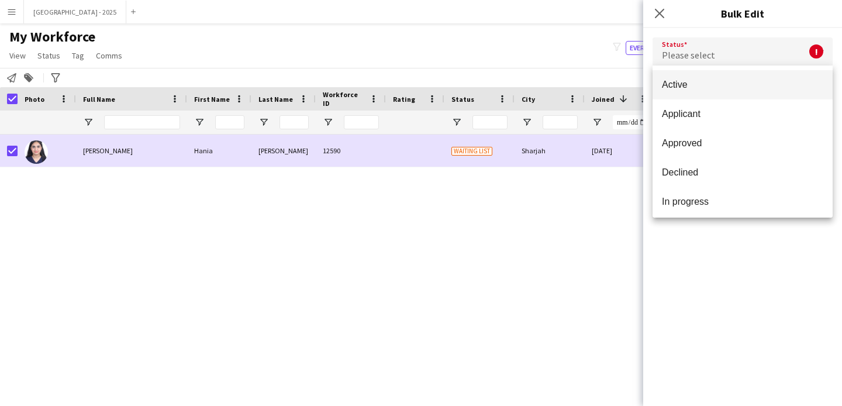
click at [678, 68] on div "Active Applicant Approved Declined In progress Invited Paused Suspended Waiting…" at bounding box center [743, 142] width 180 height 152
click at [686, 77] on mat-option "Active" at bounding box center [743, 84] width 180 height 29
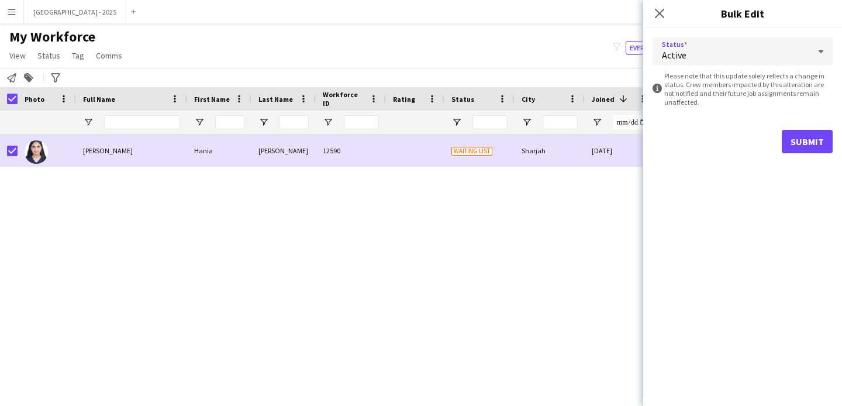
click at [835, 150] on div "Status Active information-circle Please note that this update solely reflects a…" at bounding box center [743, 95] width 199 height 135
click at [818, 146] on button "Submit" at bounding box center [807, 141] width 51 height 23
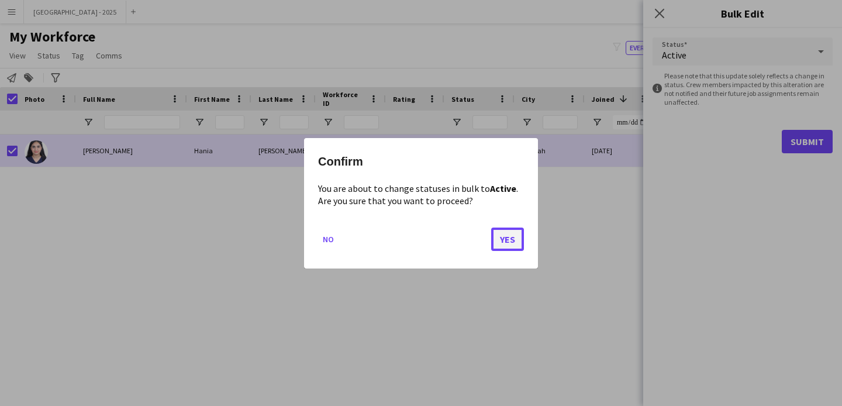
click at [512, 242] on button "Yes" at bounding box center [507, 238] width 33 height 23
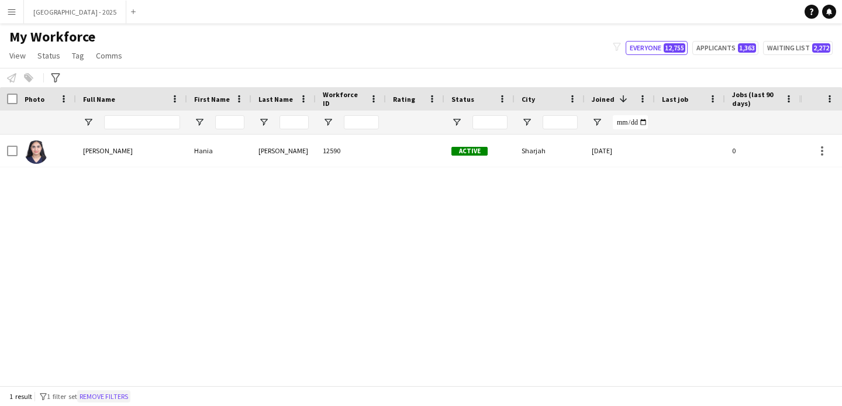
click at [118, 392] on button "Remove filters" at bounding box center [103, 396] width 53 height 13
click at [612, 128] on div at bounding box center [620, 122] width 70 height 23
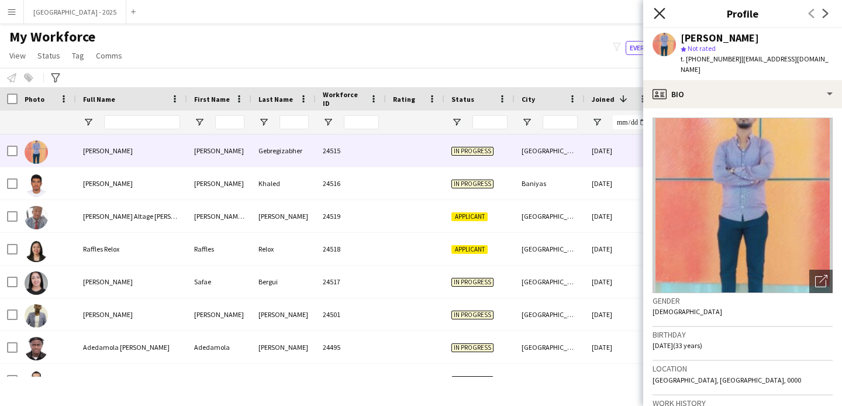
click at [662, 12] on icon "Close pop-in" at bounding box center [659, 13] width 11 height 11
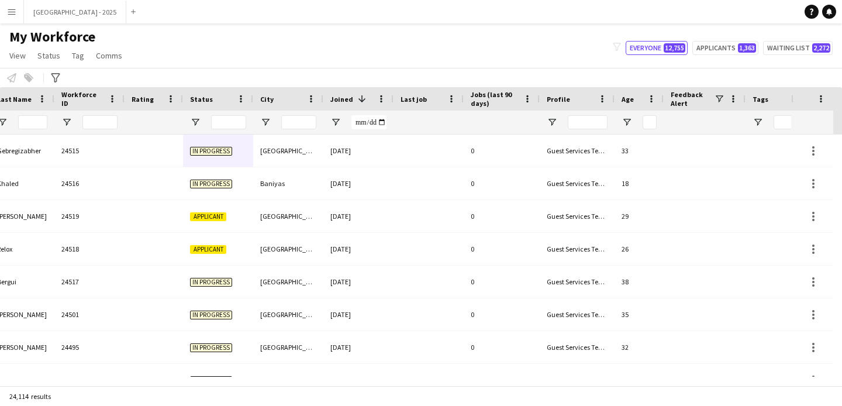
scroll to position [0, 403]
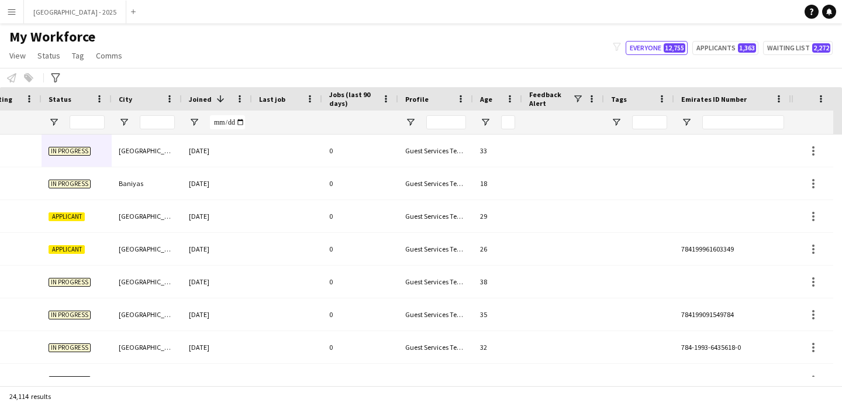
click at [763, 129] on div at bounding box center [744, 122] width 82 height 14
click at [753, 116] on input "Emirates ID Number Filter Input" at bounding box center [744, 122] width 82 height 14
paste input "*******"
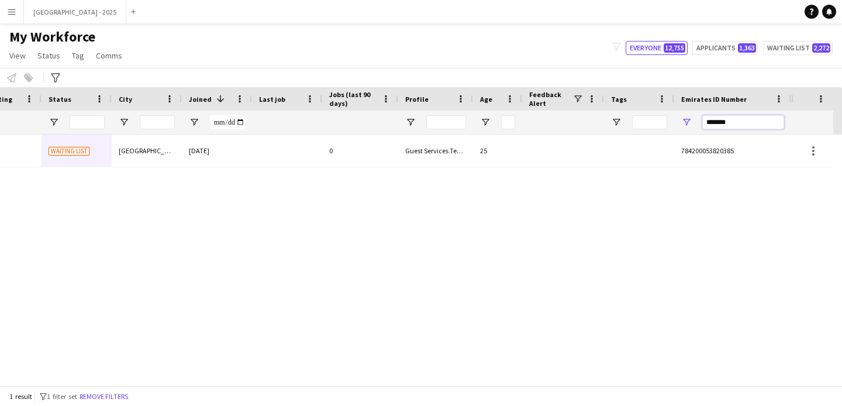
type input "*******"
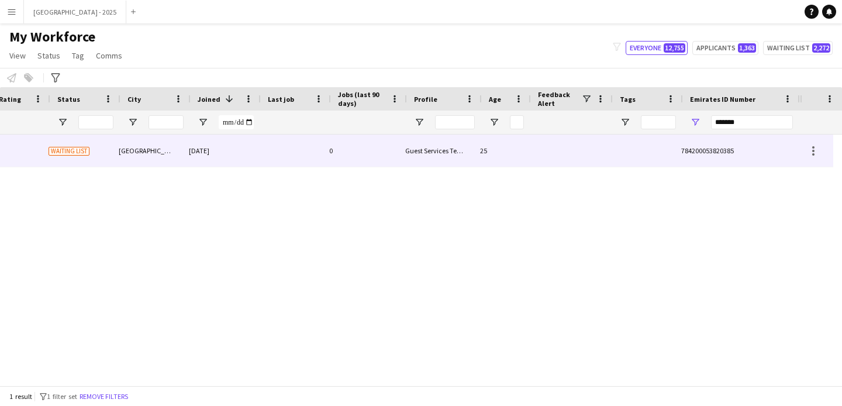
click at [485, 151] on div "25" at bounding box center [497, 151] width 49 height 32
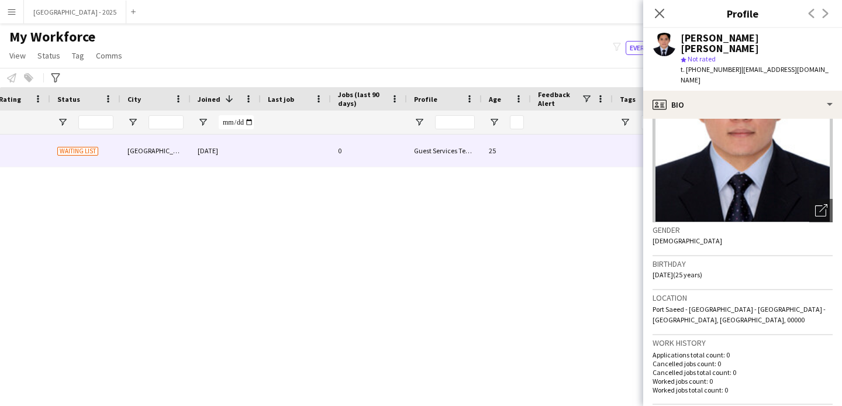
scroll to position [0, 0]
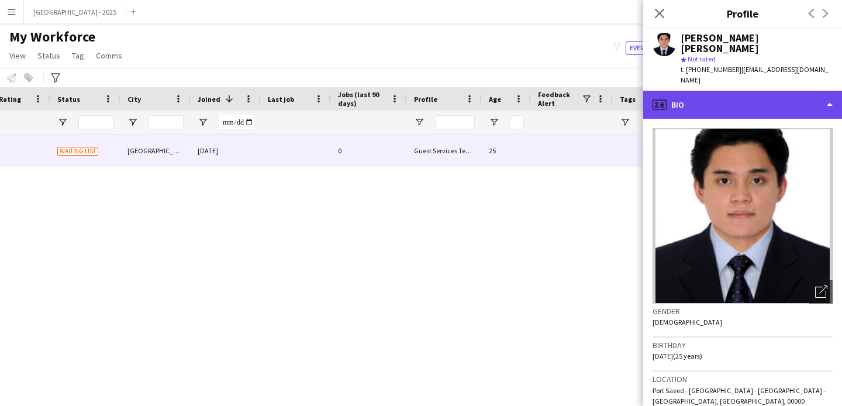
click at [721, 93] on div "profile Bio" at bounding box center [743, 105] width 199 height 28
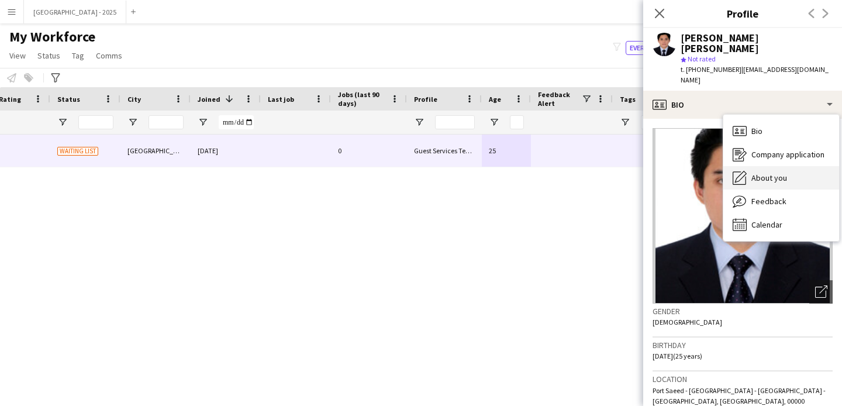
click at [776, 173] on span "About you" at bounding box center [770, 178] width 36 height 11
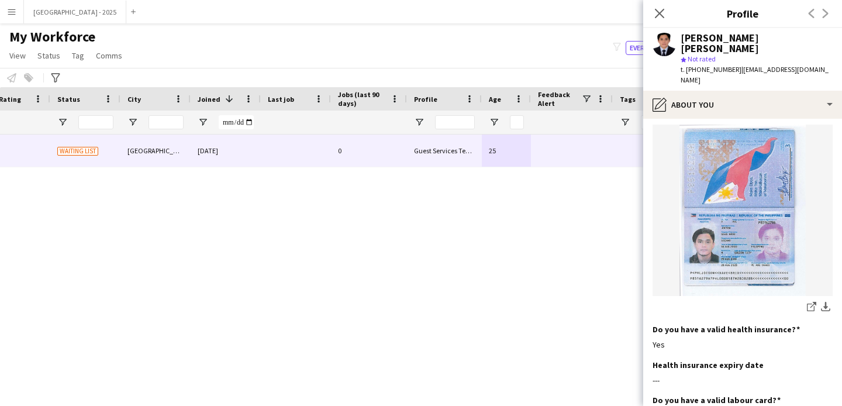
scroll to position [939, 0]
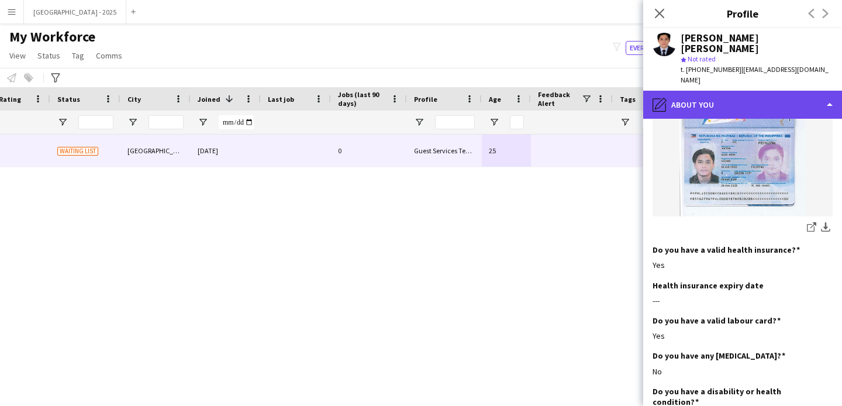
click at [694, 91] on div "pencil4 About you" at bounding box center [743, 105] width 199 height 28
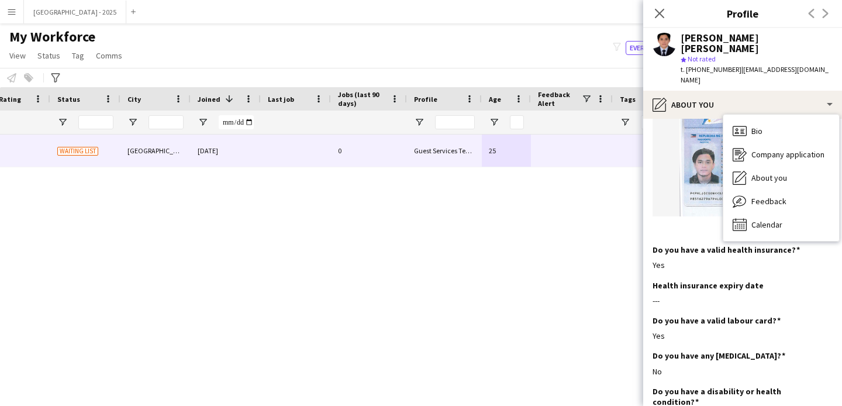
click at [769, 166] on div "About you About you" at bounding box center [782, 177] width 116 height 23
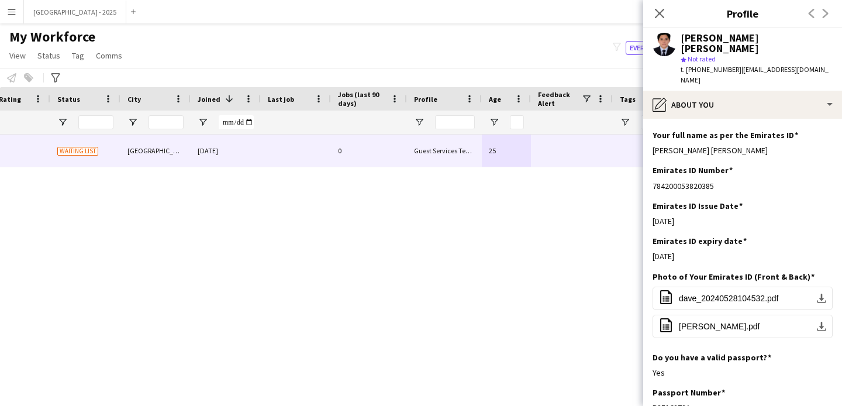
scroll to position [482, 0]
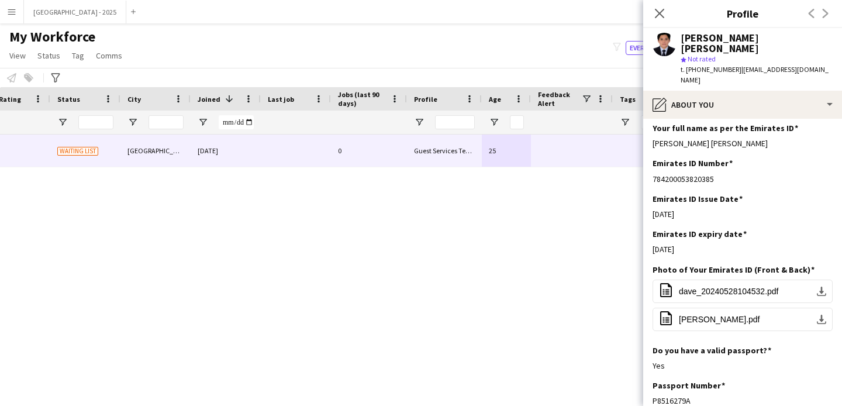
click at [707, 68] on div "Dave Brix Jocson star Not rated t. +971545516361 | davebrix18@yahoo.com" at bounding box center [743, 59] width 199 height 63
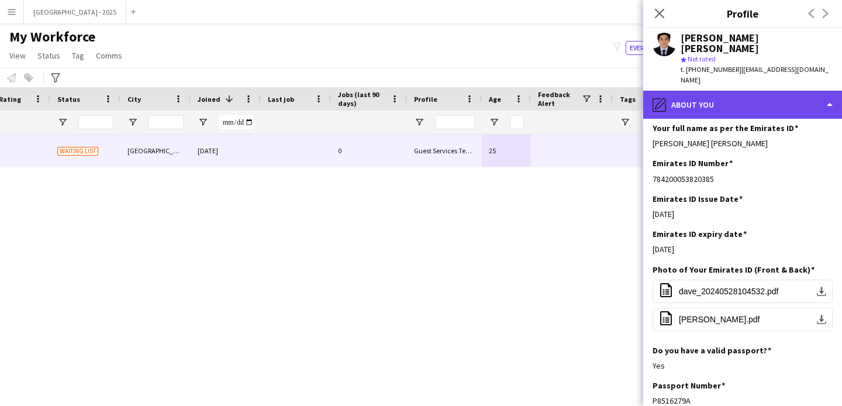
click at [724, 91] on div "pencil4 About you" at bounding box center [743, 105] width 199 height 28
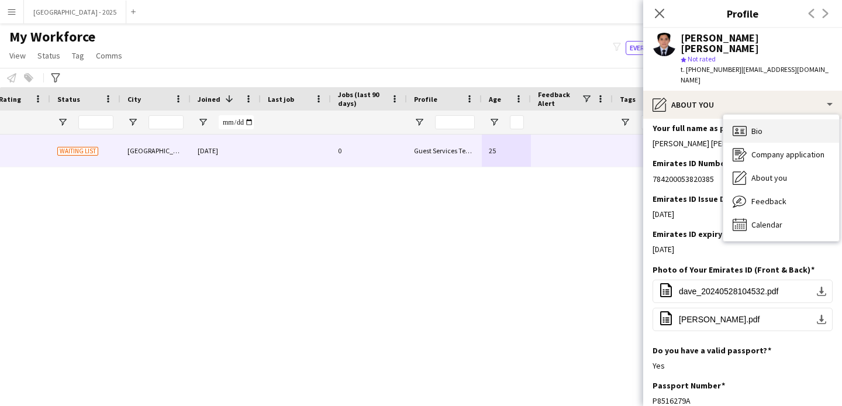
click at [762, 119] on div "Bio Bio" at bounding box center [782, 130] width 116 height 23
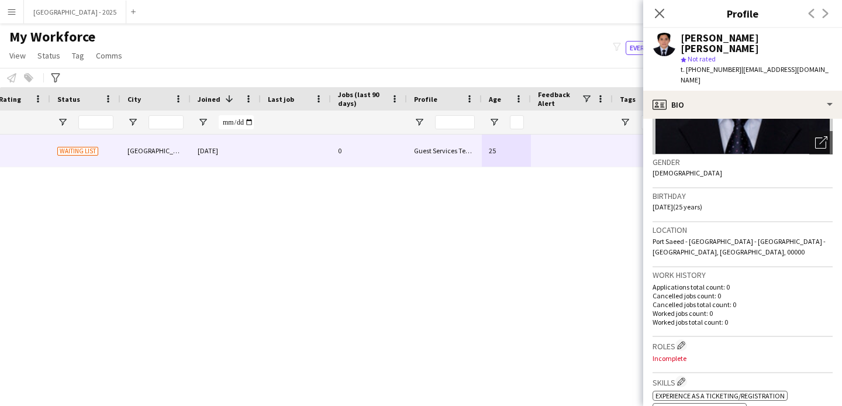
scroll to position [236, 0]
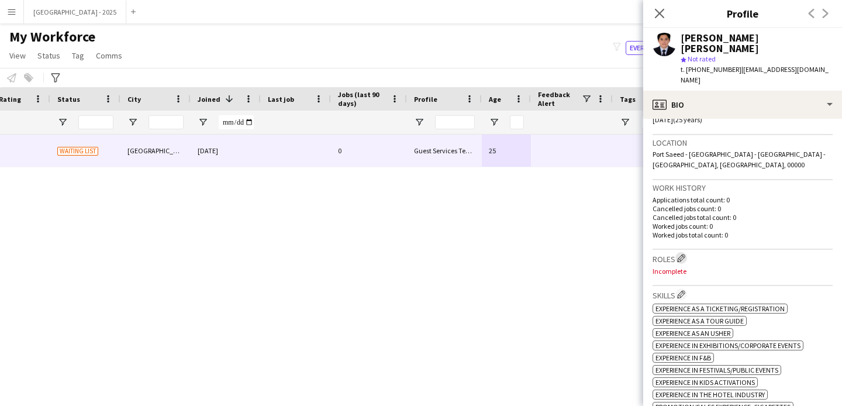
click at [686, 254] on app-icon "Edit crew company roles" at bounding box center [681, 258] width 8 height 8
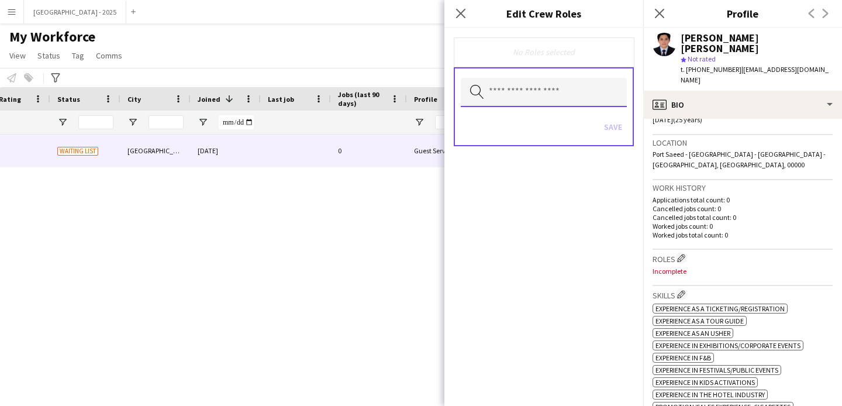
click at [527, 99] on input "text" at bounding box center [544, 92] width 166 height 29
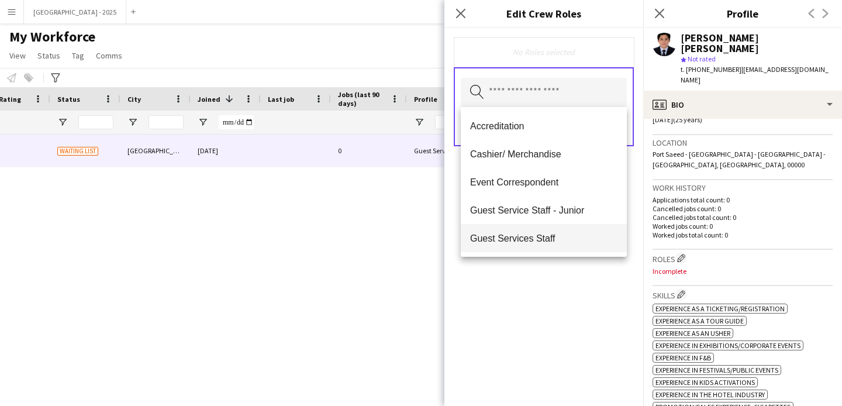
click at [570, 249] on mat-option "Guest Services Staff" at bounding box center [544, 238] width 166 height 28
click at [569, 247] on mat-option "Guest Services Staff - Senior" at bounding box center [544, 239] width 166 height 28
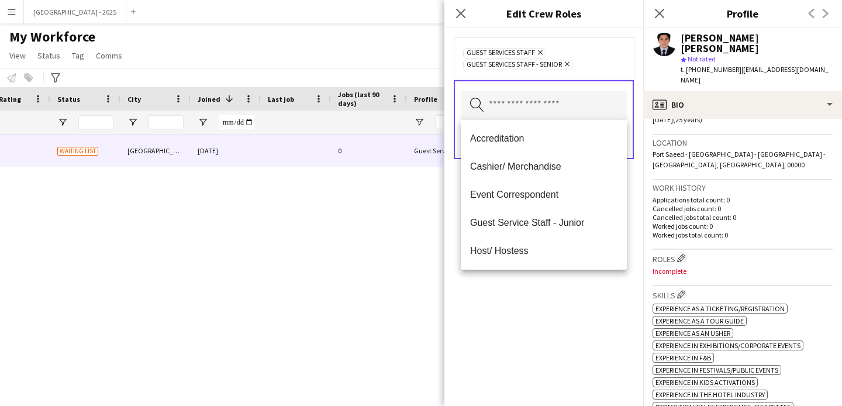
drag, startPoint x: 596, startPoint y: 320, endPoint x: 620, endPoint y: 194, distance: 128.5
click at [596, 320] on div "Guest Services Staff Remove Guest Services Staff - Senior Remove Search by role…" at bounding box center [544, 217] width 199 height 378
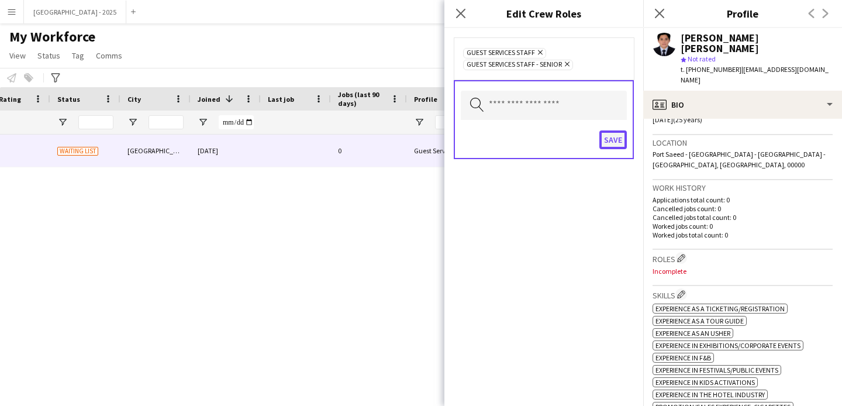
click at [615, 131] on button "Save" at bounding box center [613, 139] width 27 height 19
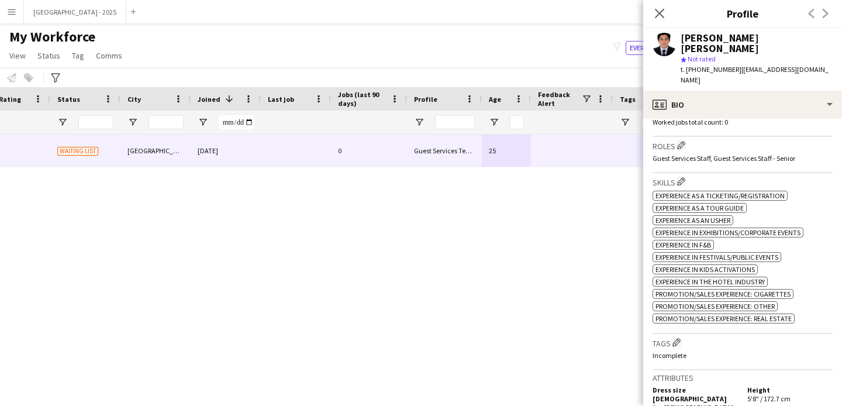
scroll to position [464, 0]
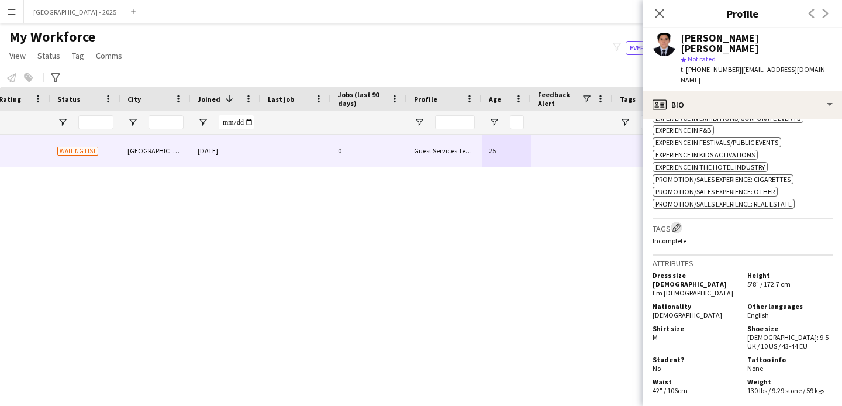
click at [675, 223] on app-icon "Edit crew company tags" at bounding box center [677, 227] width 8 height 8
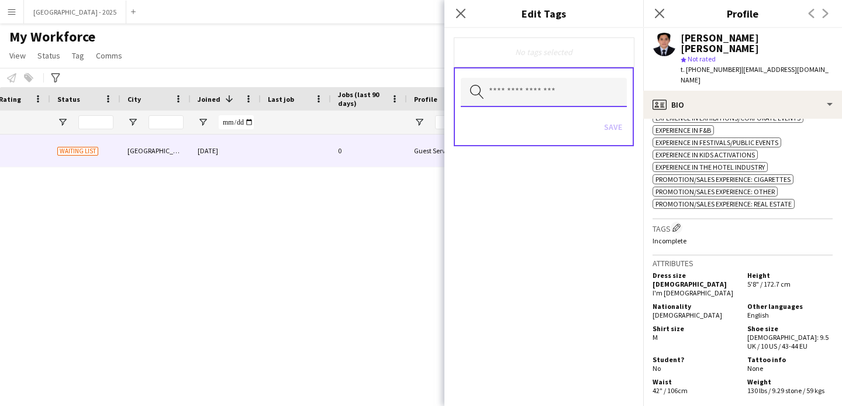
click at [535, 94] on input "text" at bounding box center [544, 92] width 166 height 29
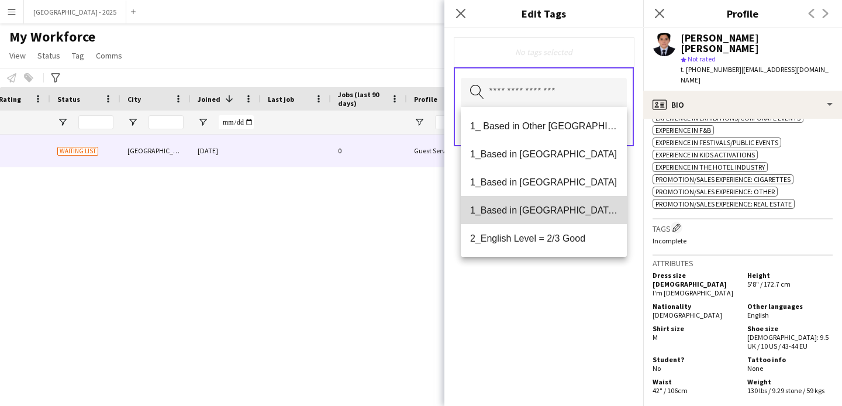
click at [572, 204] on mat-option "1_Based in [GEOGRAPHIC_DATA]/[GEOGRAPHIC_DATA]/Ajman" at bounding box center [544, 210] width 166 height 28
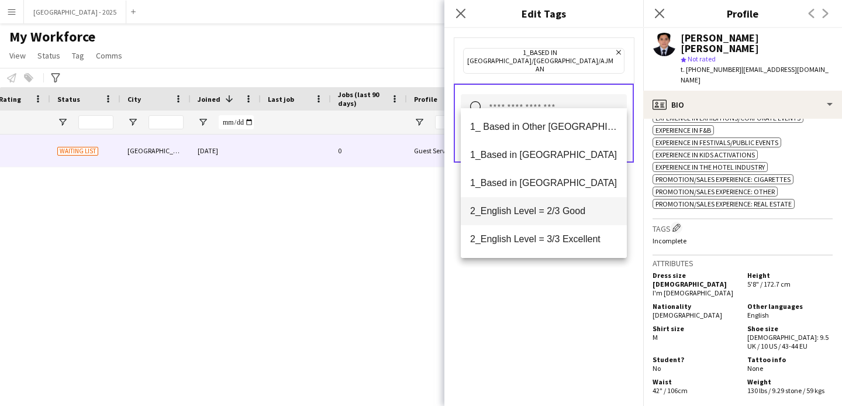
click at [577, 216] on span "2_English Level = 2/3 Good" at bounding box center [543, 210] width 147 height 11
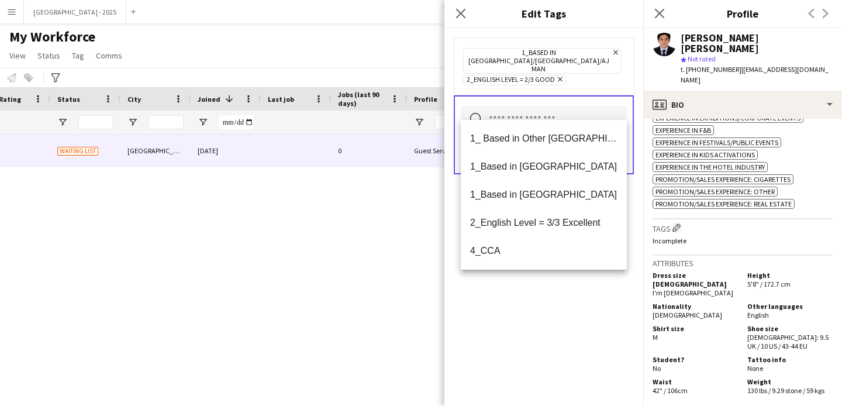
click at [553, 299] on div "1_Based in [GEOGRAPHIC_DATA]/[GEOGRAPHIC_DATA]/Ajman Remove 2_English Level = 2…" at bounding box center [544, 217] width 199 height 378
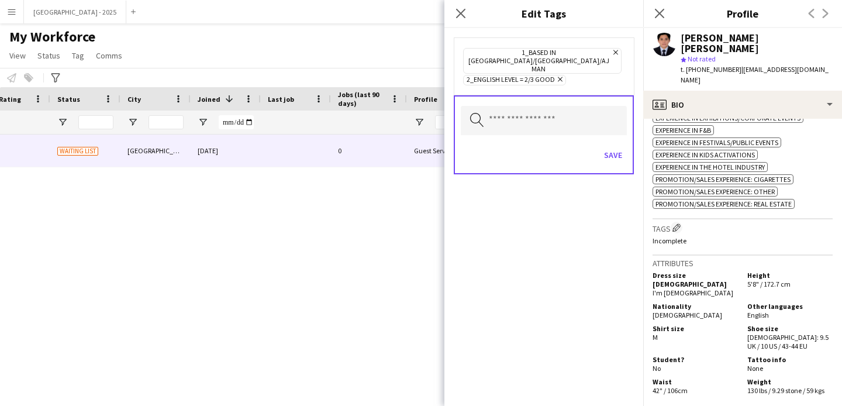
click at [591, 140] on div "Save" at bounding box center [544, 156] width 166 height 33
click at [620, 146] on button "Save" at bounding box center [613, 155] width 27 height 19
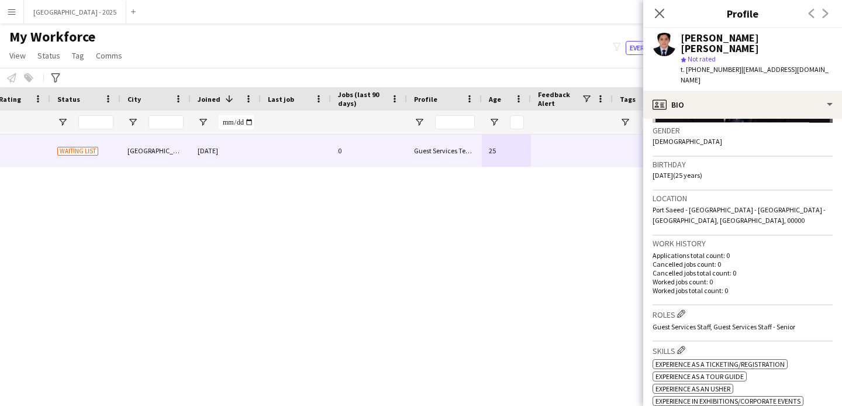
scroll to position [6, 0]
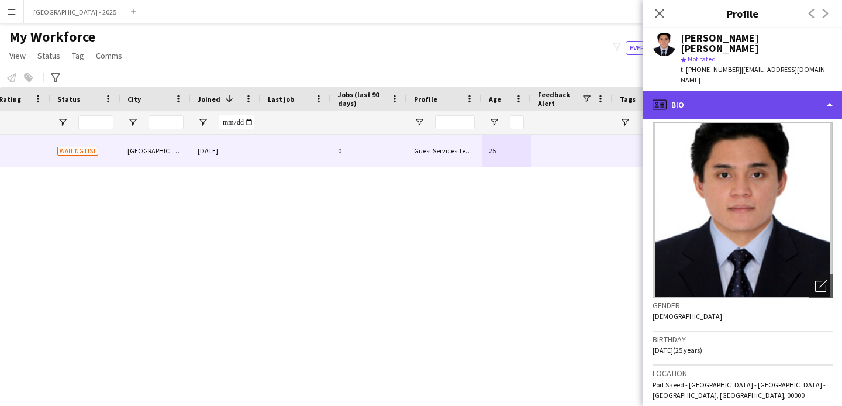
click at [717, 91] on div "profile Bio" at bounding box center [743, 105] width 199 height 28
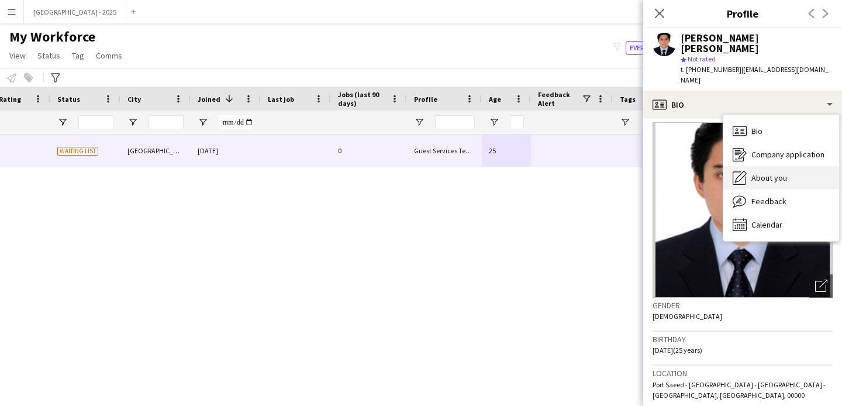
click at [780, 173] on span "About you" at bounding box center [770, 178] width 36 height 11
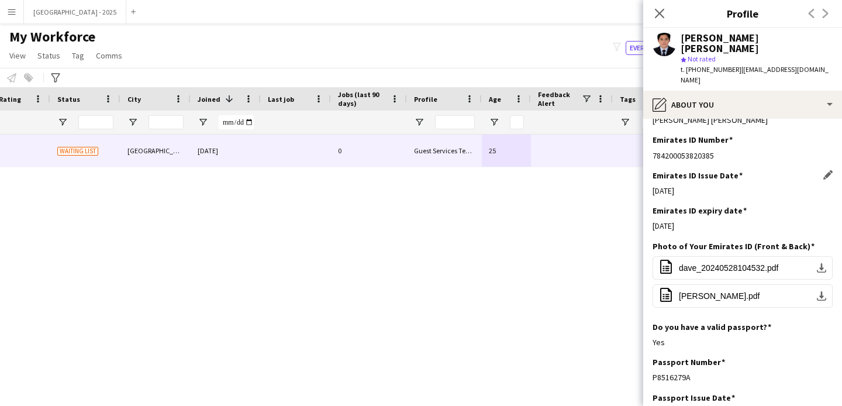
scroll to position [494, 0]
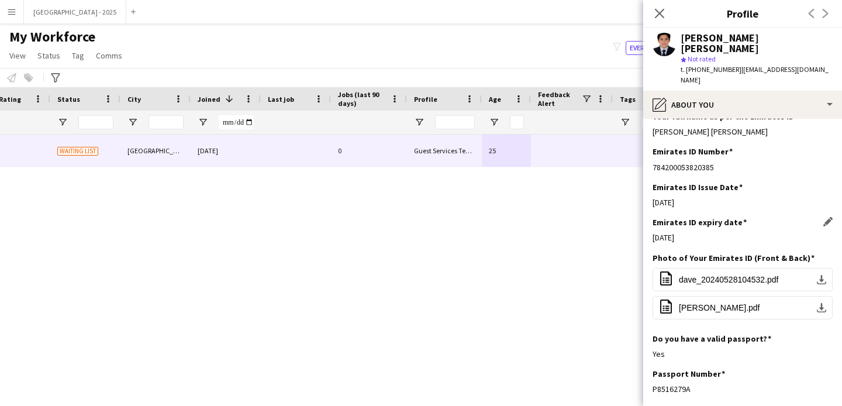
drag, startPoint x: 688, startPoint y: 192, endPoint x: 670, endPoint y: 188, distance: 18.0
click at [670, 217] on div "Emirates ID expiry date Edit this field 30-01-2025" at bounding box center [743, 234] width 180 height 35
drag, startPoint x: 679, startPoint y: 160, endPoint x: 716, endPoint y: 166, distance: 37.3
click at [716, 182] on div "Emirates ID Issue Date Edit this field 31-01-2023" at bounding box center [743, 199] width 180 height 35
drag, startPoint x: 676, startPoint y: 192, endPoint x: 750, endPoint y: 203, distance: 74.5
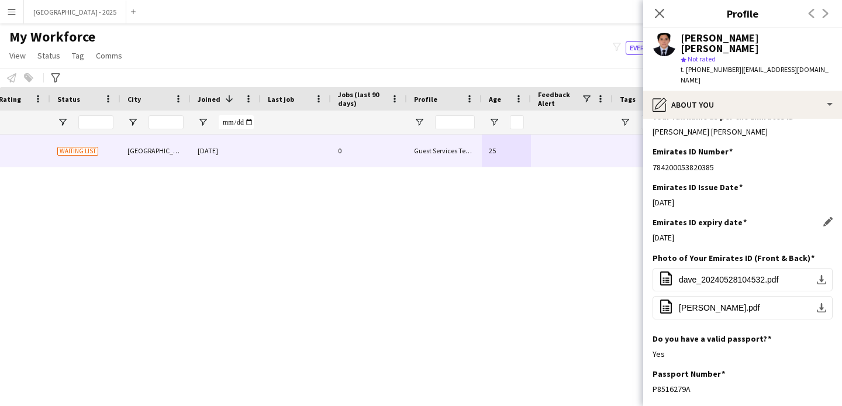
click at [746, 217] on div "Emirates ID expiry date Edit this field 30-01-2025" at bounding box center [743, 234] width 180 height 35
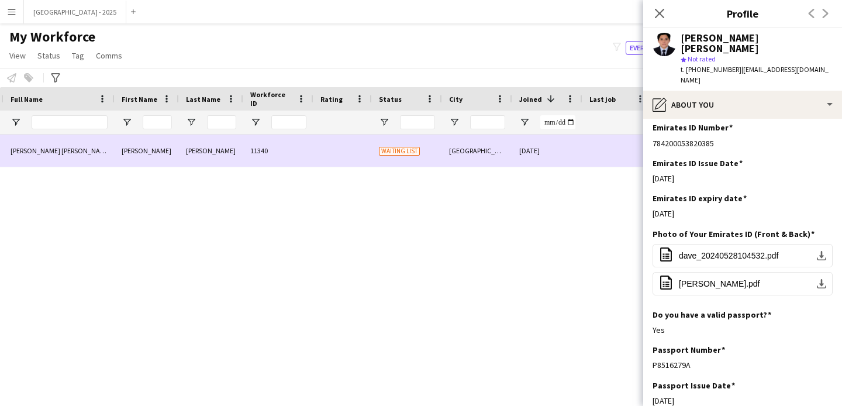
scroll to position [0, 0]
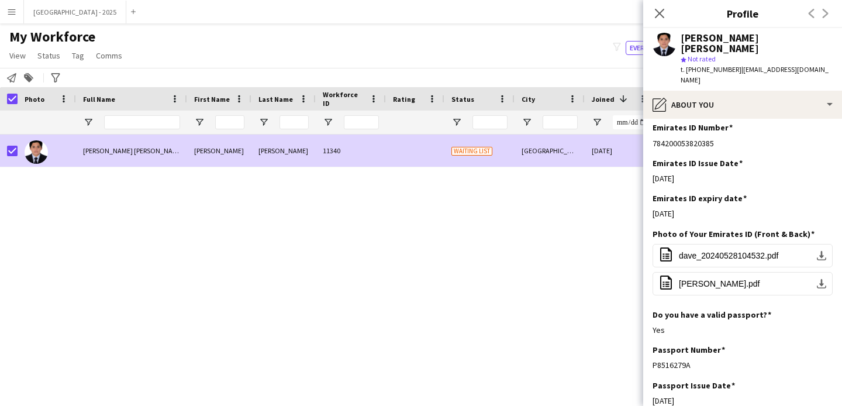
click at [49, 58] on span "Status" at bounding box center [48, 55] width 23 height 11
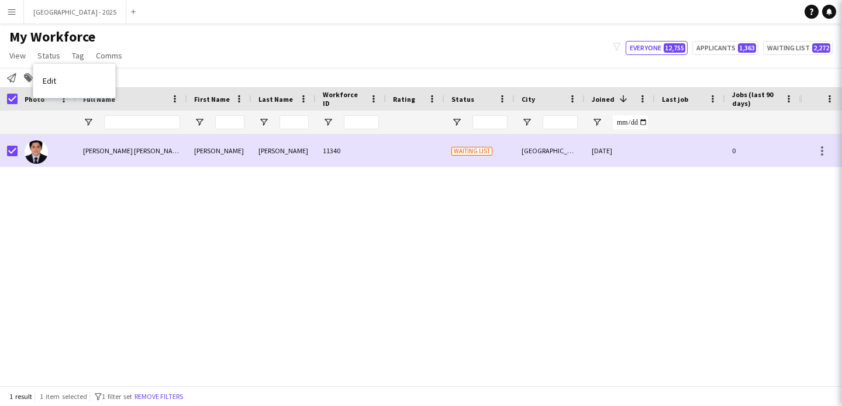
click at [86, 81] on link "Edit" at bounding box center [74, 80] width 82 height 25
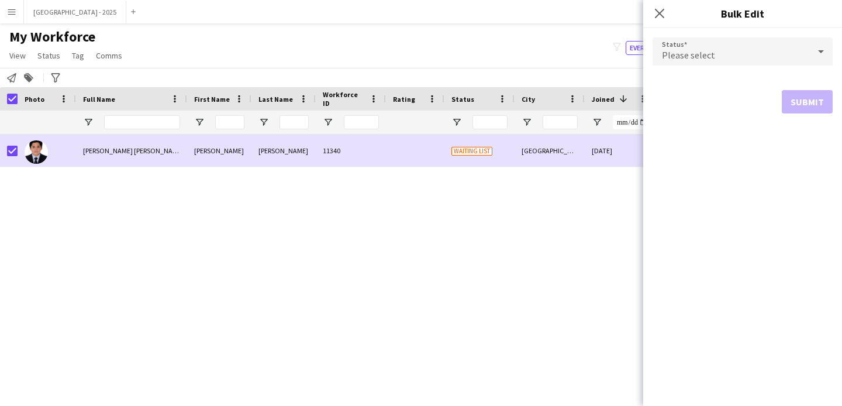
click at [727, 45] on div "Please select" at bounding box center [731, 51] width 157 height 28
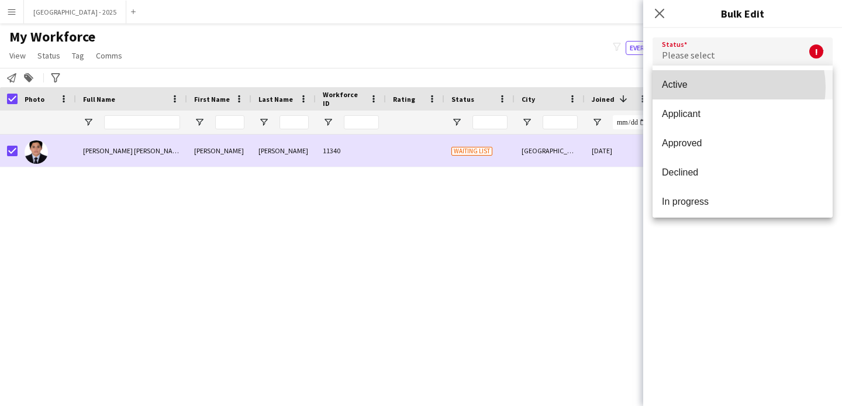
click at [732, 87] on span "Active" at bounding box center [742, 84] width 161 height 11
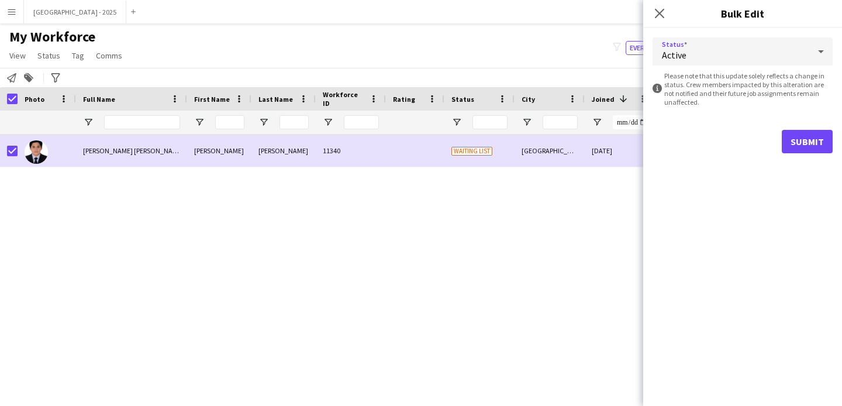
click at [789, 156] on form "Status Active information-circle Please note that this update solely reflects a…" at bounding box center [743, 95] width 180 height 135
click at [804, 153] on form "Status Active information-circle Please note that this update solely reflects a…" at bounding box center [743, 95] width 180 height 135
click at [814, 146] on button "Submit" at bounding box center [807, 141] width 51 height 23
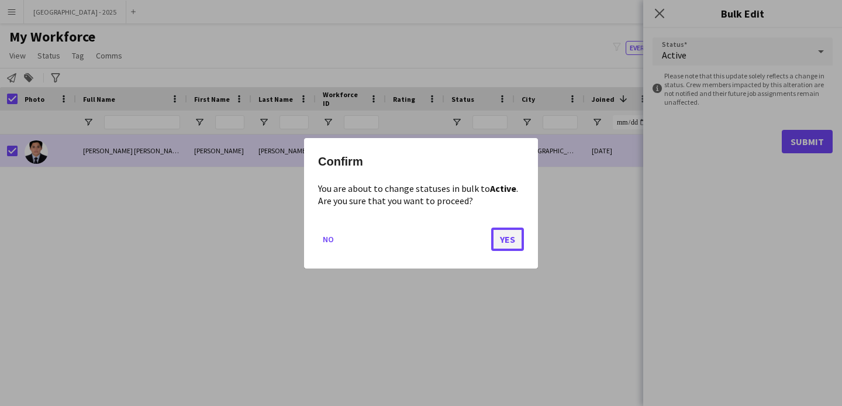
click at [495, 246] on button "Yes" at bounding box center [507, 238] width 33 height 23
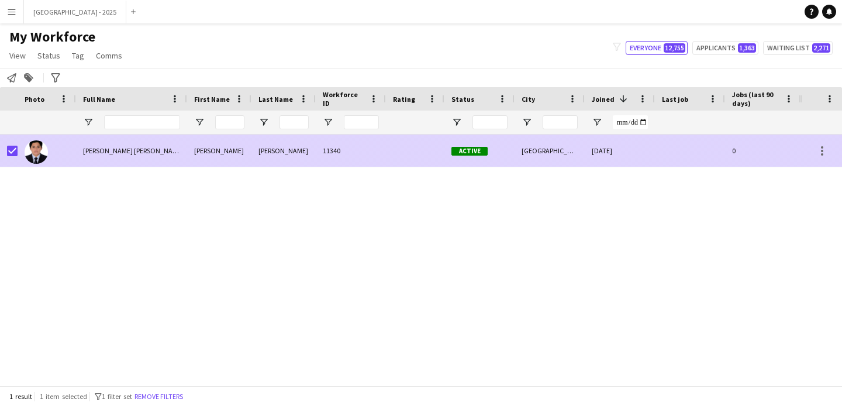
scroll to position [0, 394]
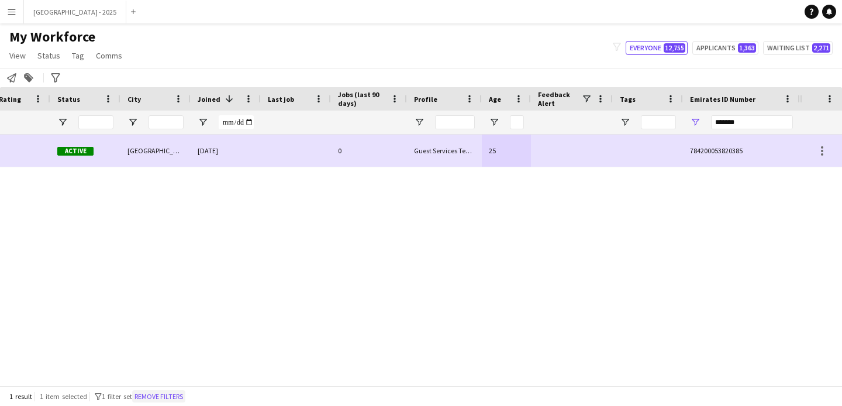
click at [185, 393] on button "Remove filters" at bounding box center [158, 396] width 53 height 13
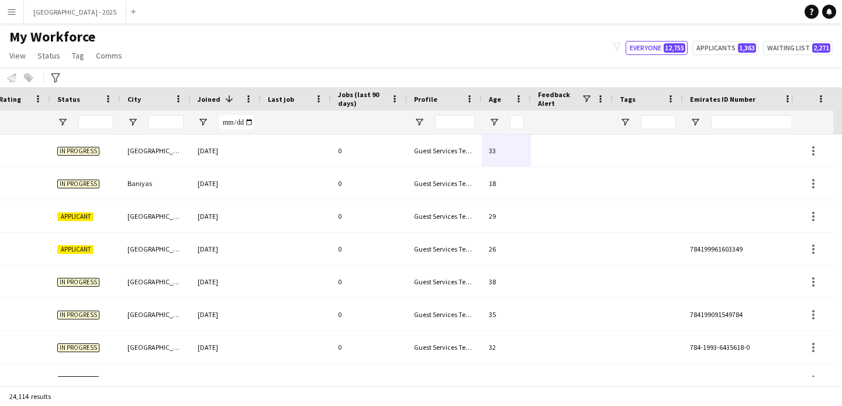
click at [730, 113] on div at bounding box center [752, 122] width 82 height 23
click at [729, 121] on input "Emirates ID Number Filter Input" at bounding box center [752, 122] width 82 height 14
paste input "*******"
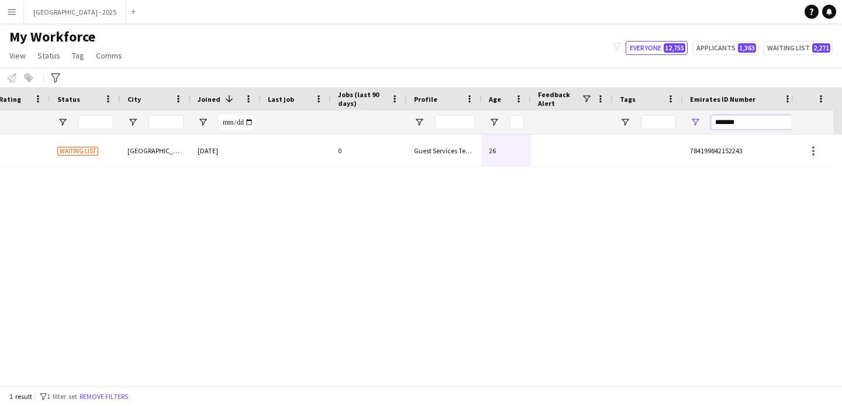
type input "*******"
click at [432, 149] on div "Guest Services Team" at bounding box center [444, 151] width 75 height 32
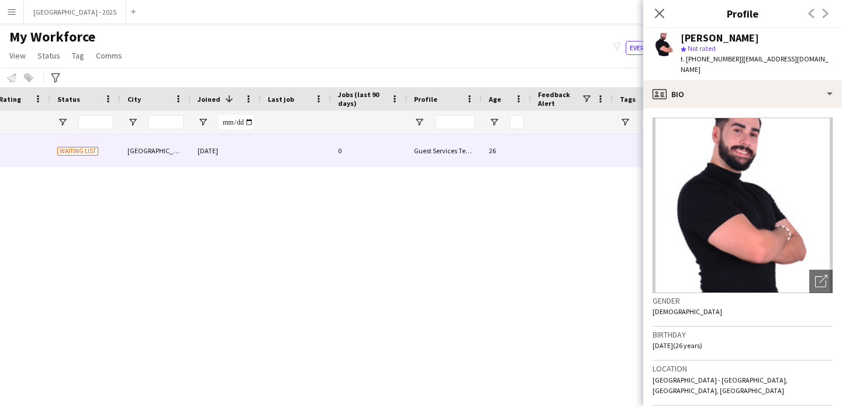
scroll to position [249, 0]
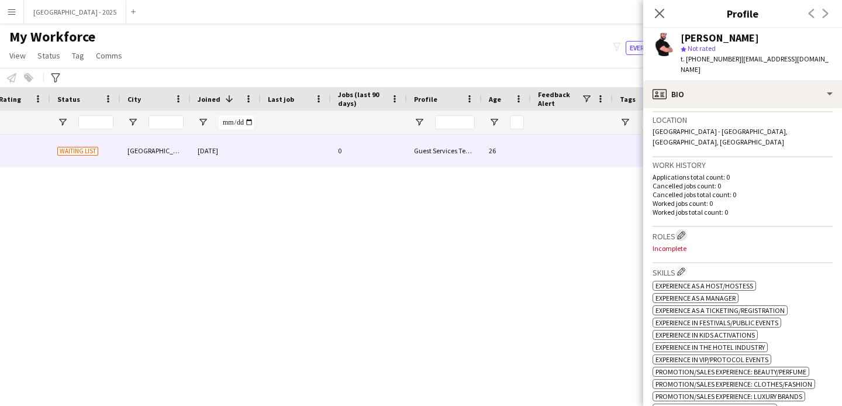
click at [684, 231] on app-icon "Edit crew company roles" at bounding box center [681, 235] width 8 height 8
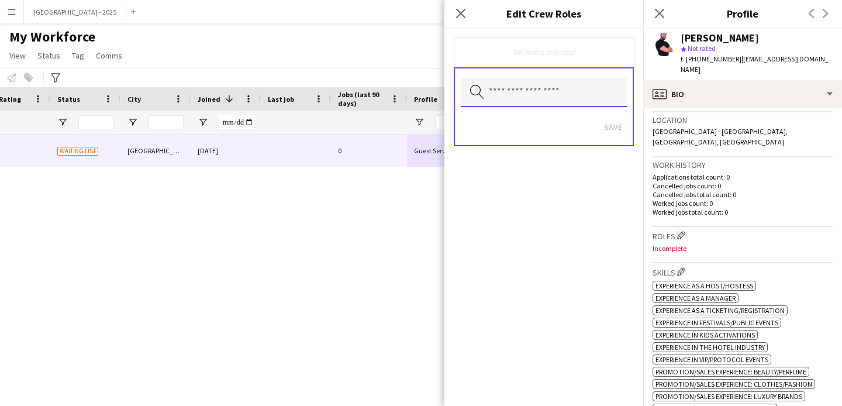
click at [550, 87] on input "text" at bounding box center [544, 92] width 166 height 29
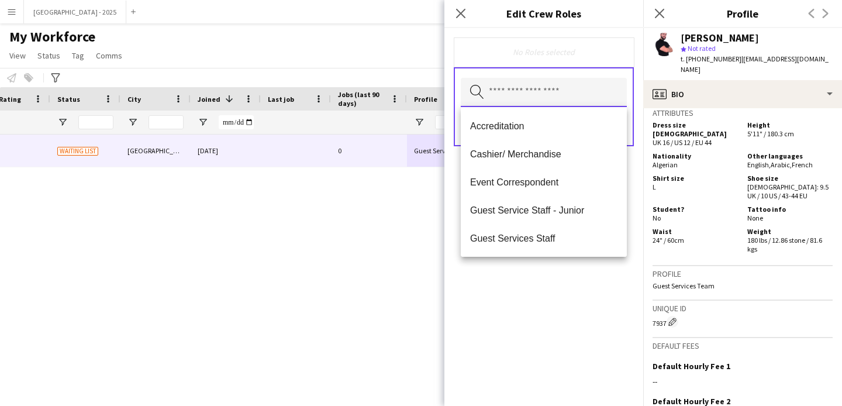
scroll to position [603, 0]
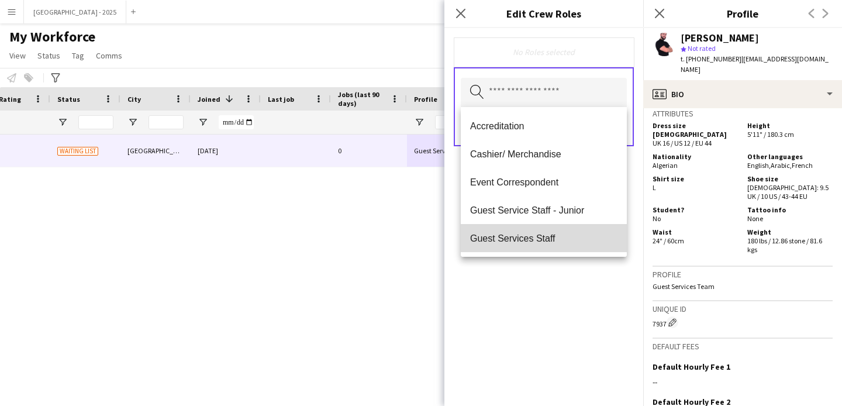
click at [559, 234] on span "Guest Services Staff" at bounding box center [543, 238] width 147 height 11
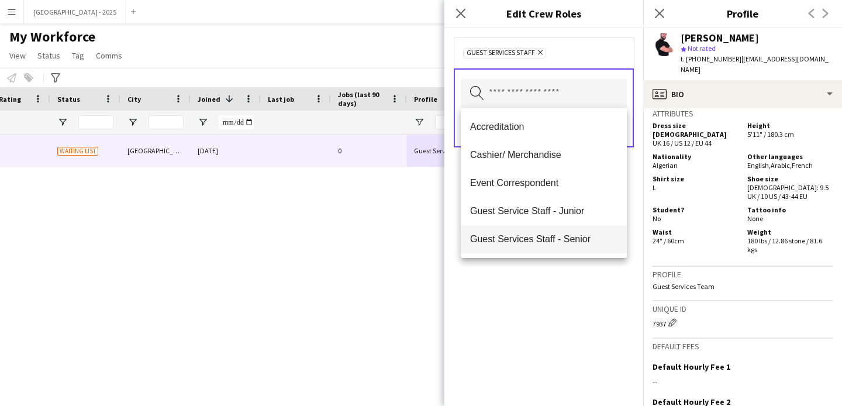
click at [560, 243] on span "Guest Services Staff - Senior" at bounding box center [543, 238] width 147 height 11
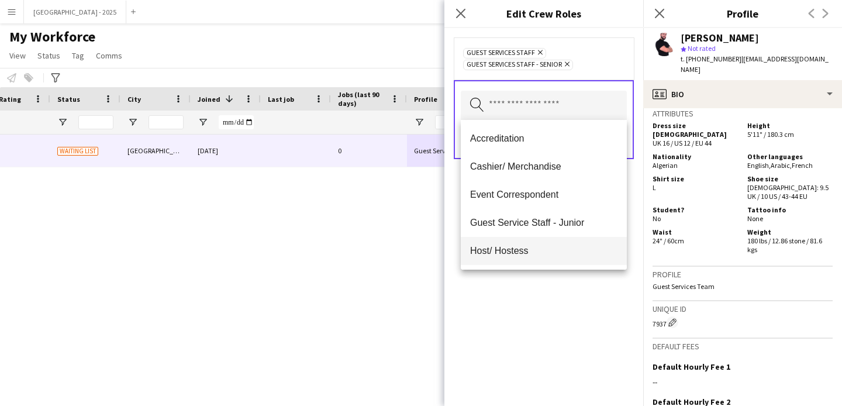
click at [539, 250] on span "Host/ Hostess" at bounding box center [543, 250] width 147 height 11
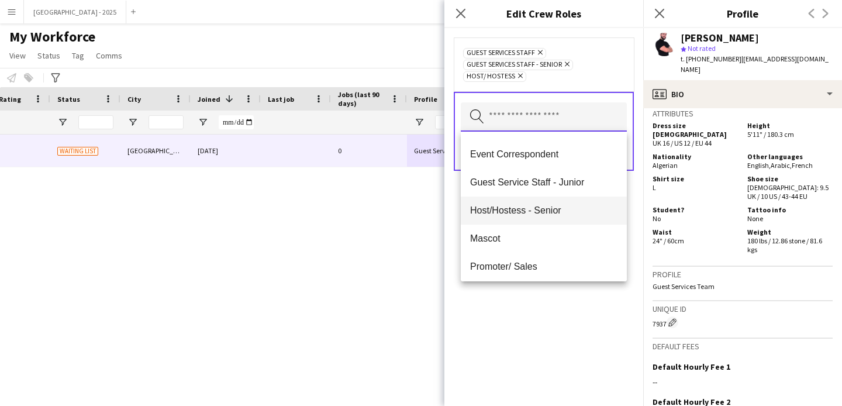
scroll to position [119, 0]
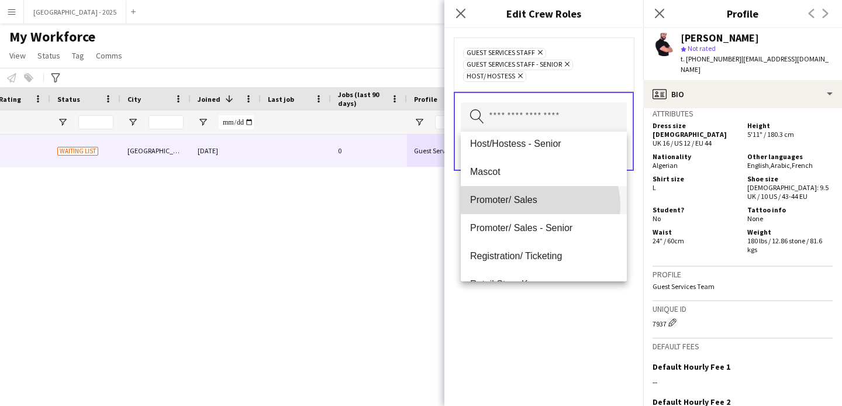
click at [531, 206] on mat-option "Promoter/ Sales" at bounding box center [544, 200] width 166 height 28
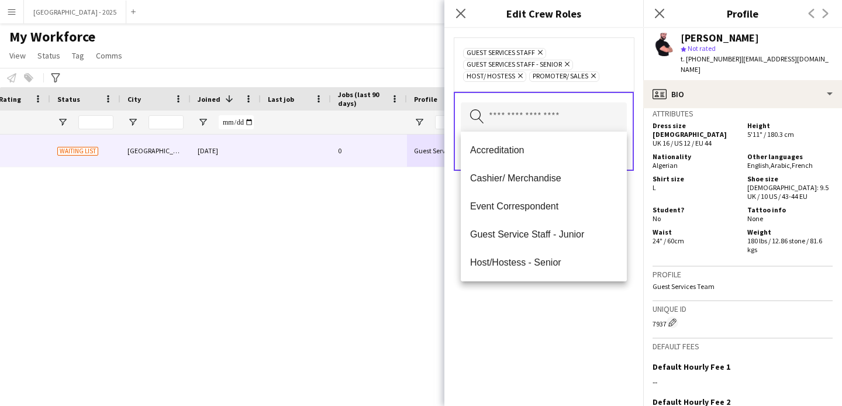
click at [546, 308] on div "Guest Services Staff Remove Guest Services Staff - Senior Remove Host/ Hostess …" at bounding box center [544, 217] width 199 height 378
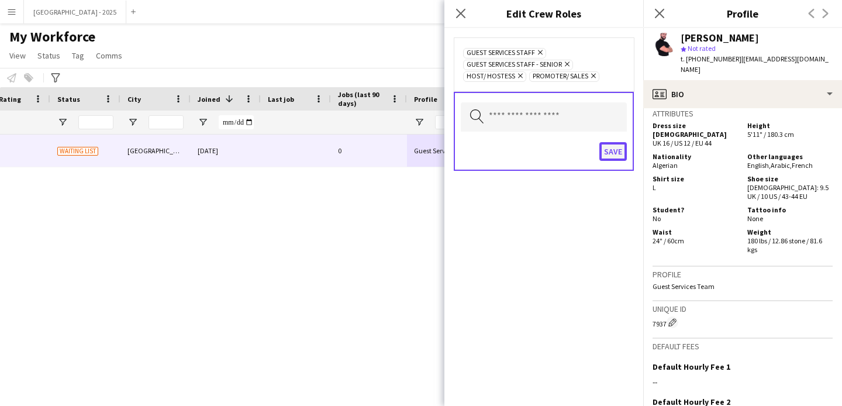
click at [601, 153] on button "Save" at bounding box center [613, 151] width 27 height 19
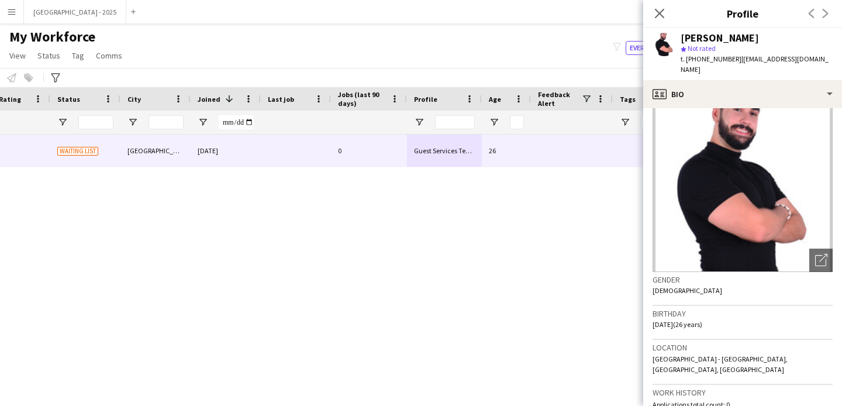
scroll to position [0, 0]
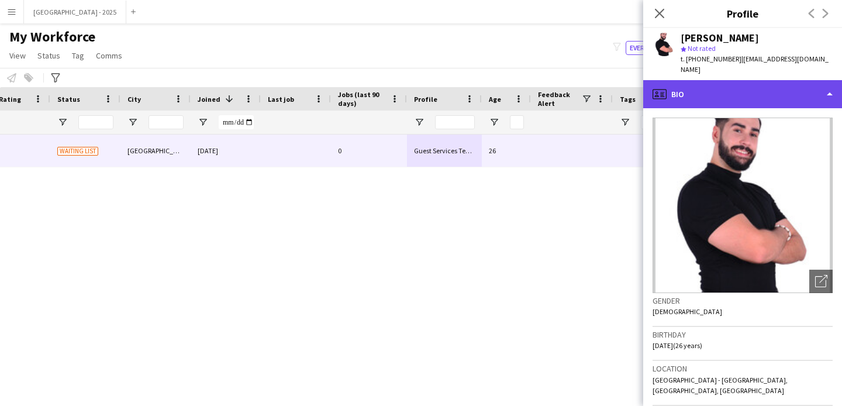
click at [725, 87] on div "profile Bio" at bounding box center [743, 94] width 199 height 28
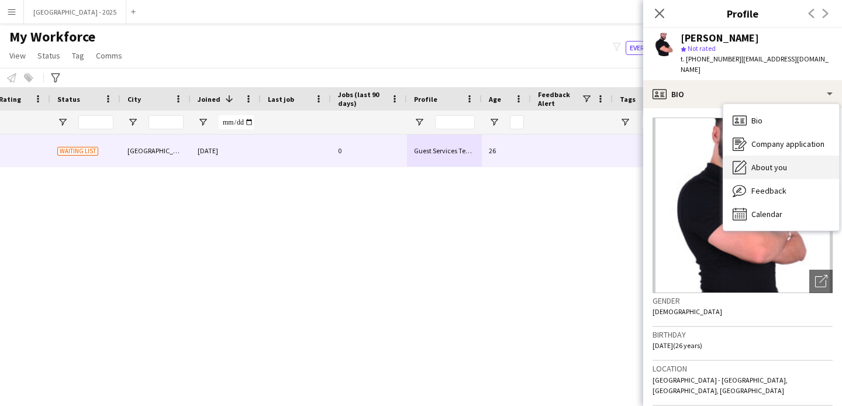
click at [785, 162] on span "About you" at bounding box center [770, 167] width 36 height 11
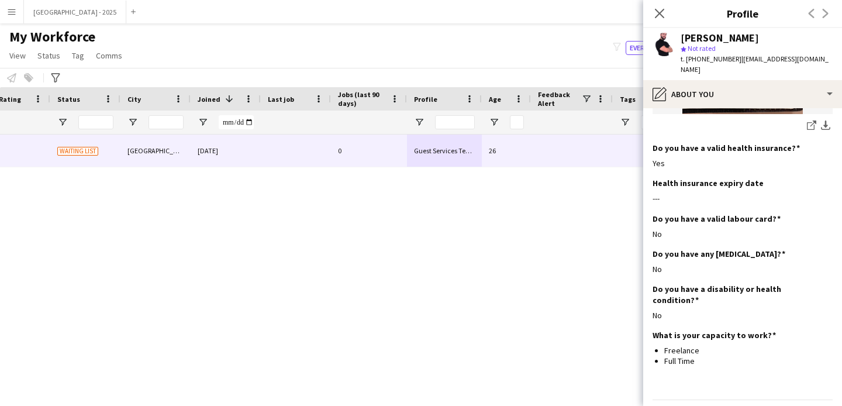
scroll to position [1305, 0]
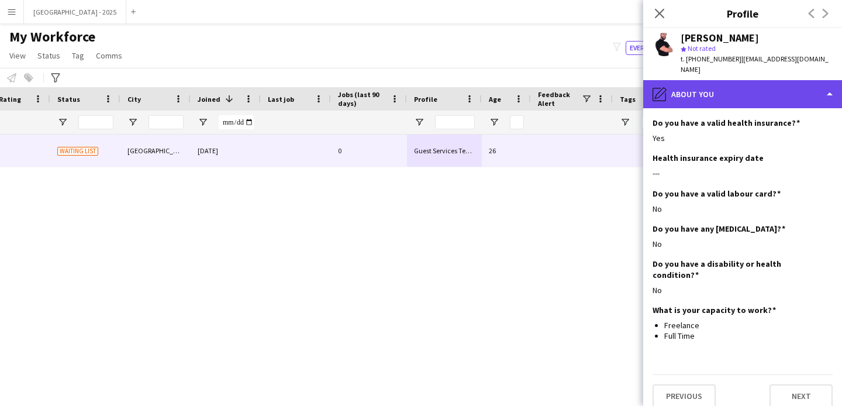
click at [700, 81] on div "pencil4 About you" at bounding box center [743, 94] width 199 height 28
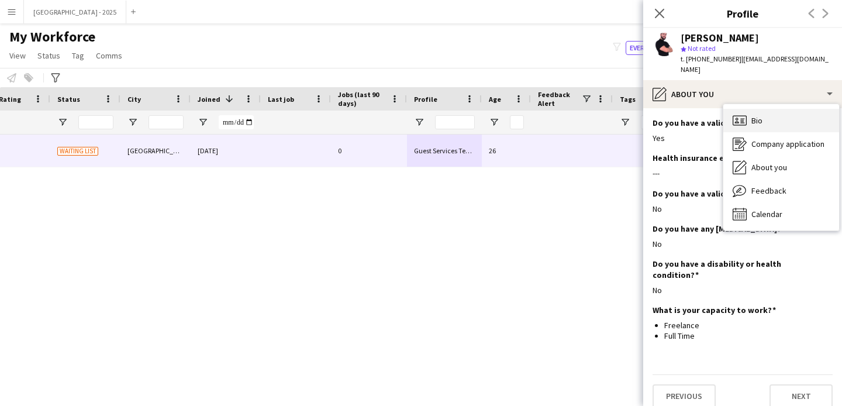
click at [753, 118] on div "Bio Bio" at bounding box center [782, 120] width 116 height 23
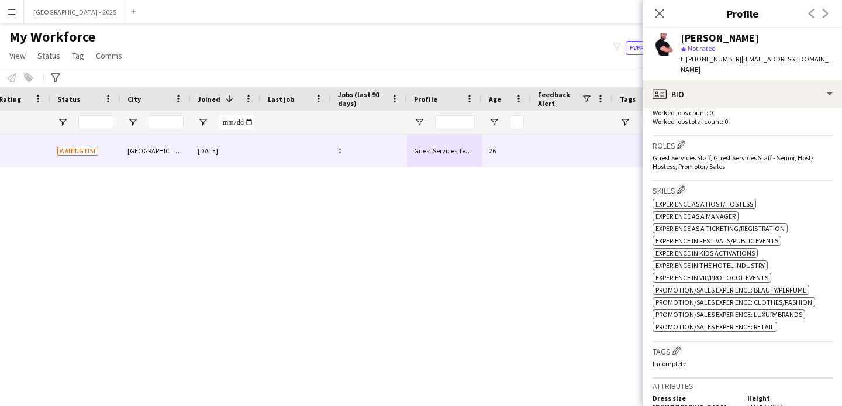
scroll to position [342, 0]
click at [680, 344] on app-icon "Edit crew company tags" at bounding box center [677, 348] width 8 height 8
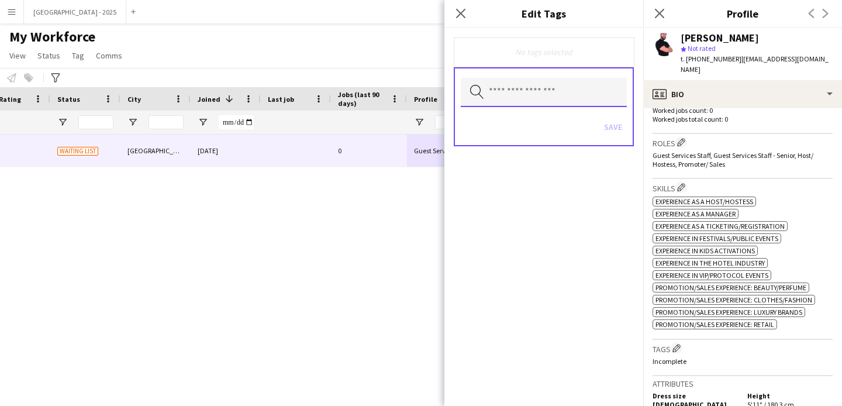
click at [534, 102] on input "text" at bounding box center [544, 92] width 166 height 29
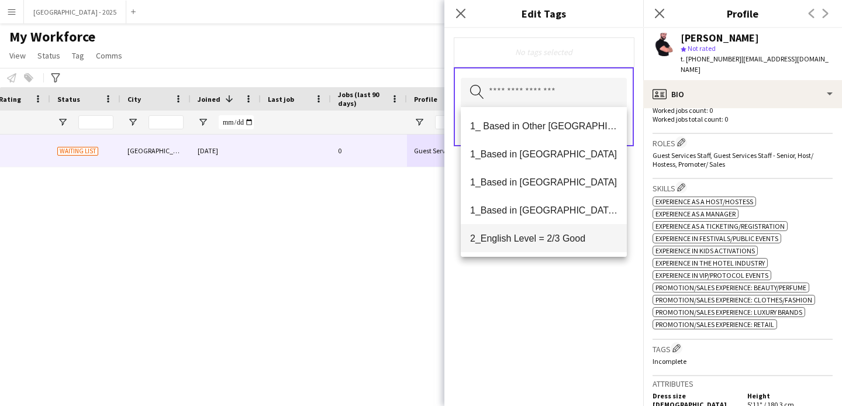
click at [568, 226] on mat-option "2_English Level = 2/3 Good" at bounding box center [544, 238] width 166 height 28
click at [561, 52] on icon "Remove" at bounding box center [559, 53] width 8 height 8
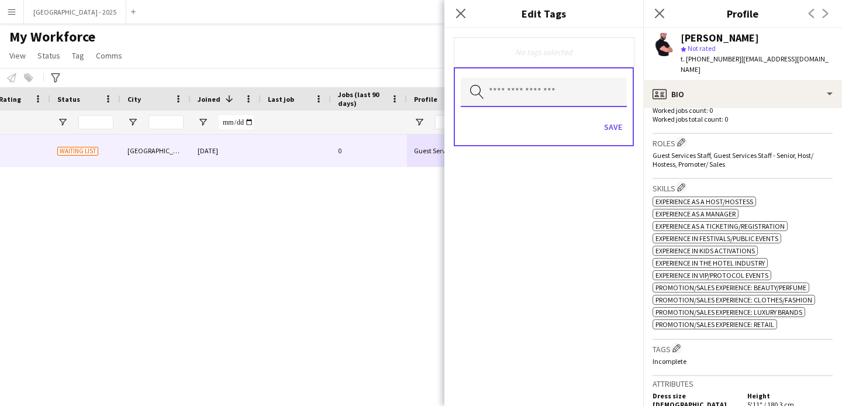
click at [544, 84] on input "text" at bounding box center [544, 92] width 166 height 29
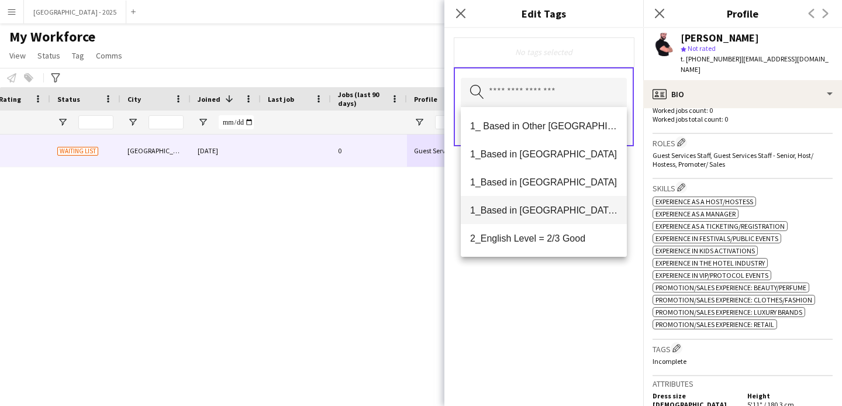
click at [549, 200] on mat-option "1_Based in [GEOGRAPHIC_DATA]/[GEOGRAPHIC_DATA]/Ajman" at bounding box center [544, 210] width 166 height 28
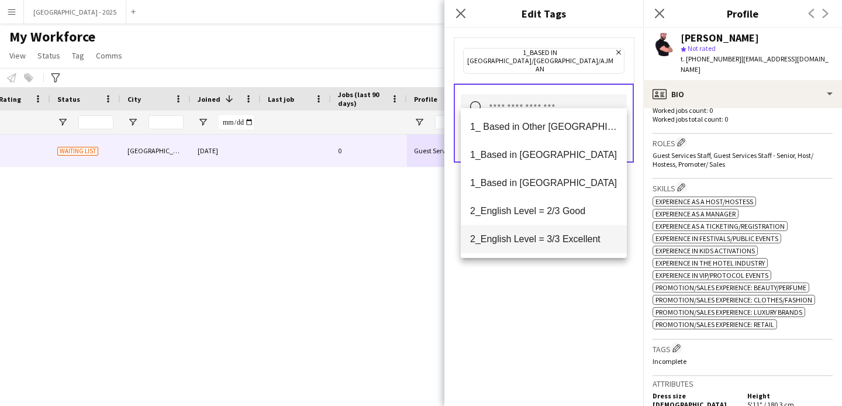
click at [549, 250] on mat-option "2_English Level = 3/3 Excellent" at bounding box center [544, 239] width 166 height 28
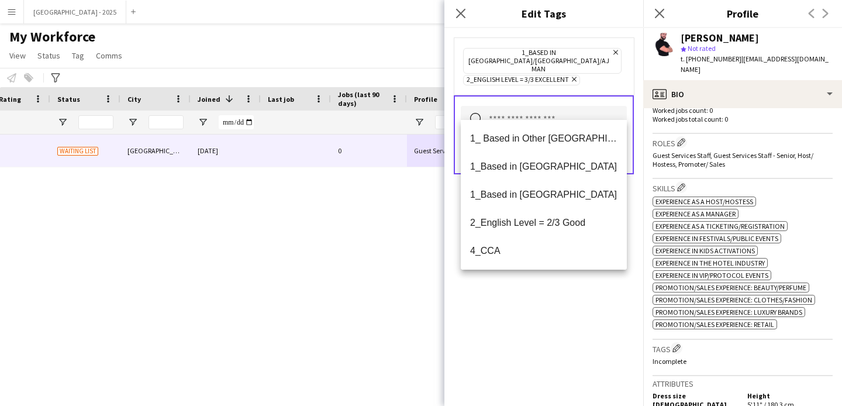
click at [549, 294] on div "1_Based in [GEOGRAPHIC_DATA]/[GEOGRAPHIC_DATA]/Ajman Remove 2_English Level = 3…" at bounding box center [544, 217] width 199 height 378
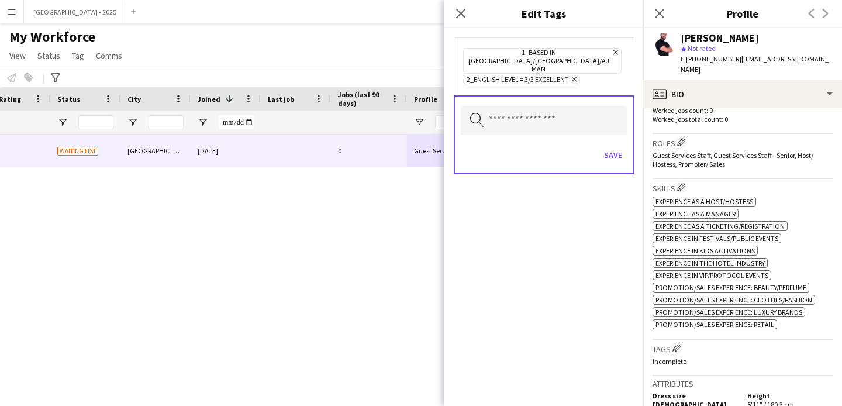
click at [606, 159] on div "Search by tag name Save" at bounding box center [544, 134] width 180 height 79
click at [606, 146] on button "Save" at bounding box center [613, 155] width 27 height 19
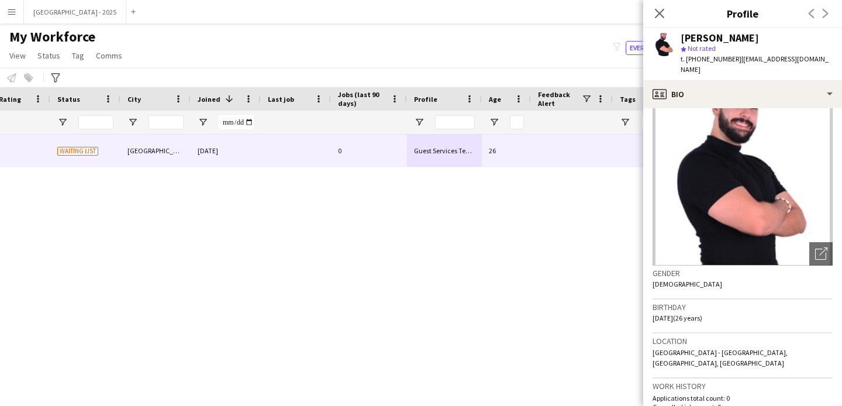
scroll to position [0, 0]
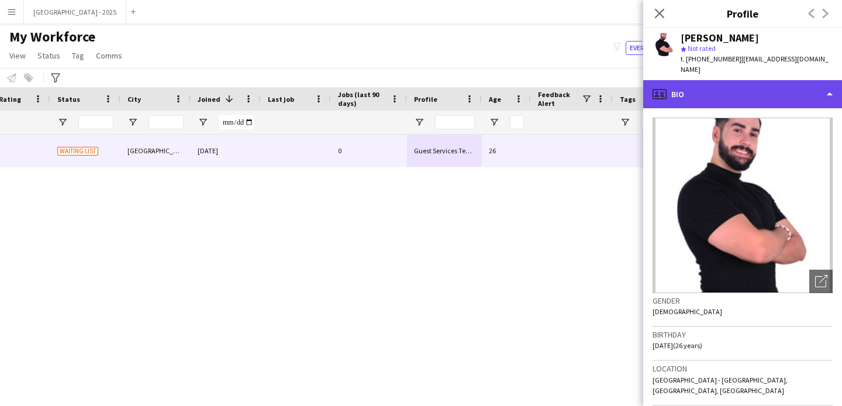
click at [756, 85] on div "profile Bio" at bounding box center [743, 94] width 199 height 28
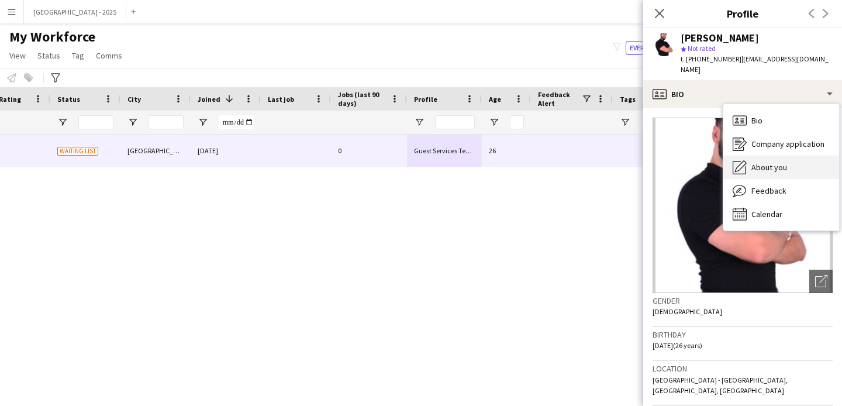
click at [779, 162] on span "About you" at bounding box center [770, 167] width 36 height 11
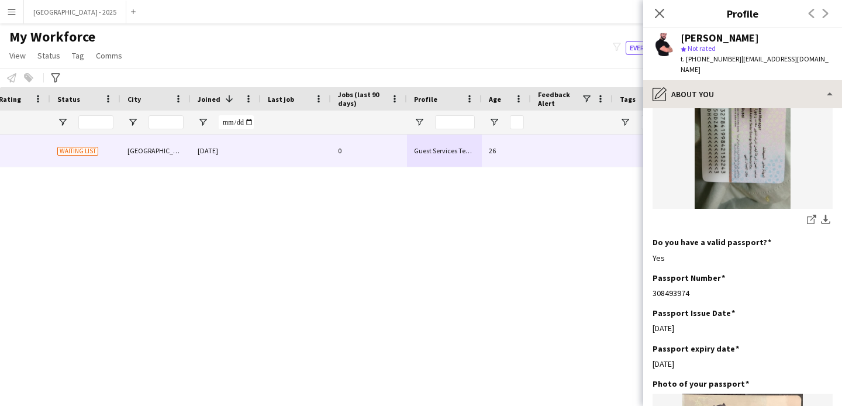
scroll to position [816, 0]
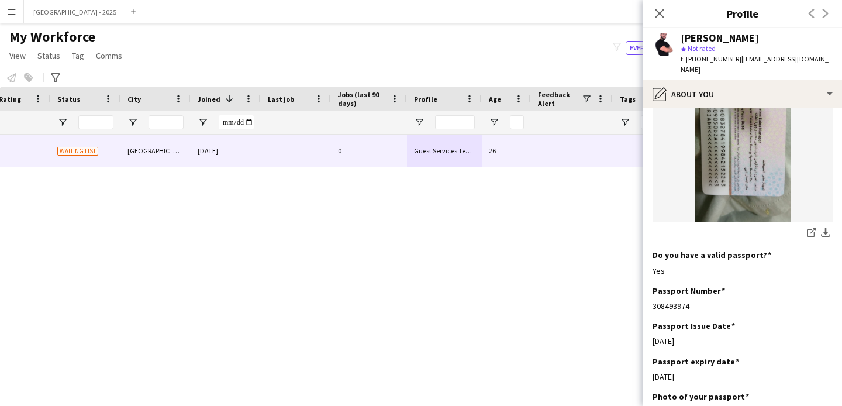
click at [679, 67] on div "Amaouche Riad star Not rated t. +971556348991 | riadamaouche71@gmail.com" at bounding box center [743, 54] width 199 height 52
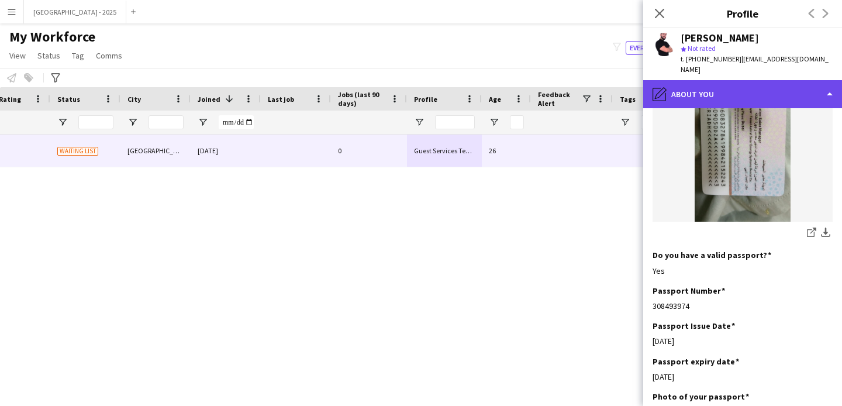
click at [711, 91] on div "pencil4 About you" at bounding box center [743, 94] width 199 height 28
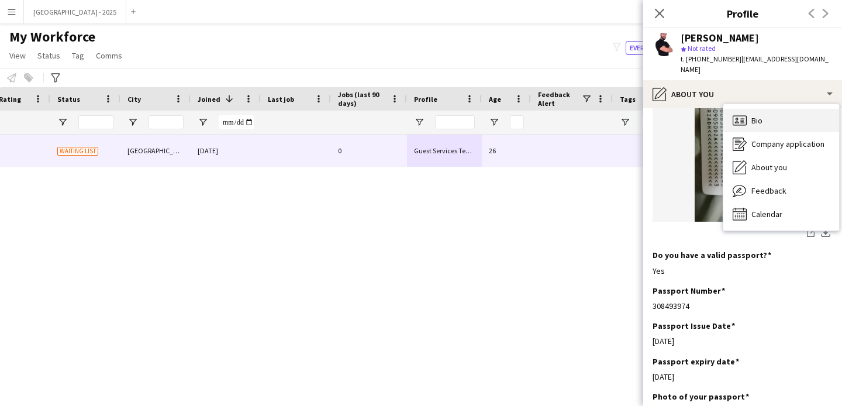
click at [757, 115] on span "Bio" at bounding box center [757, 120] width 11 height 11
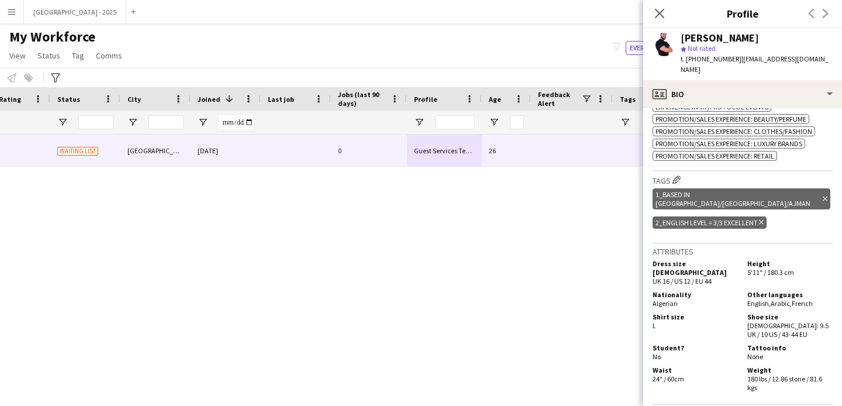
scroll to position [0, 0]
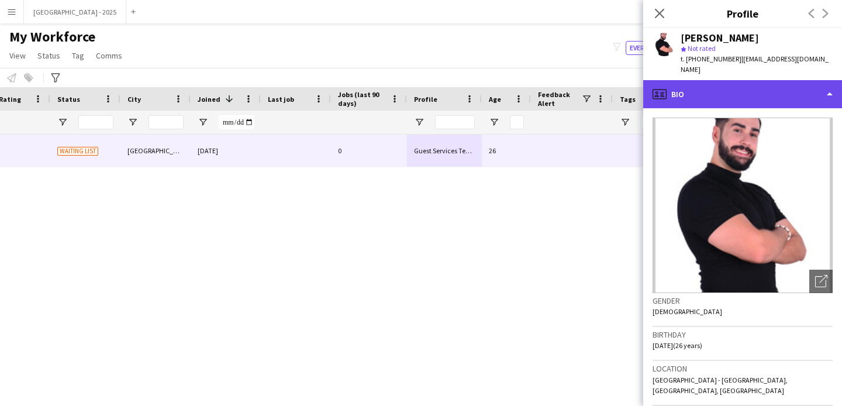
click at [723, 95] on div "profile Bio" at bounding box center [743, 94] width 199 height 28
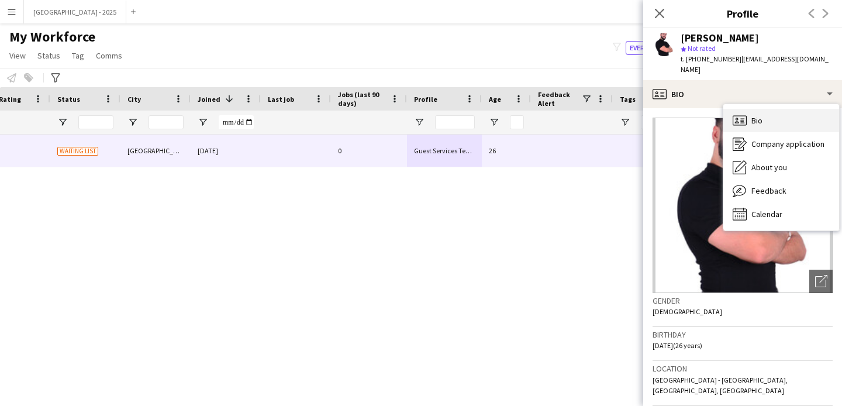
click at [763, 109] on div "Bio Bio" at bounding box center [782, 120] width 116 height 23
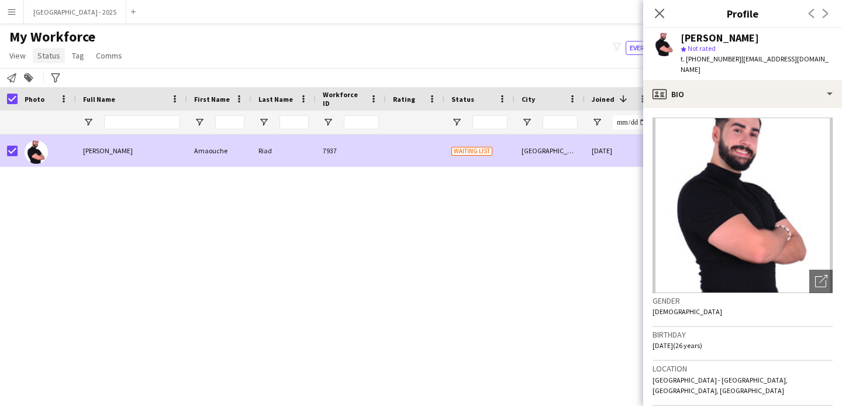
click at [44, 59] on span "Status" at bounding box center [48, 55] width 23 height 11
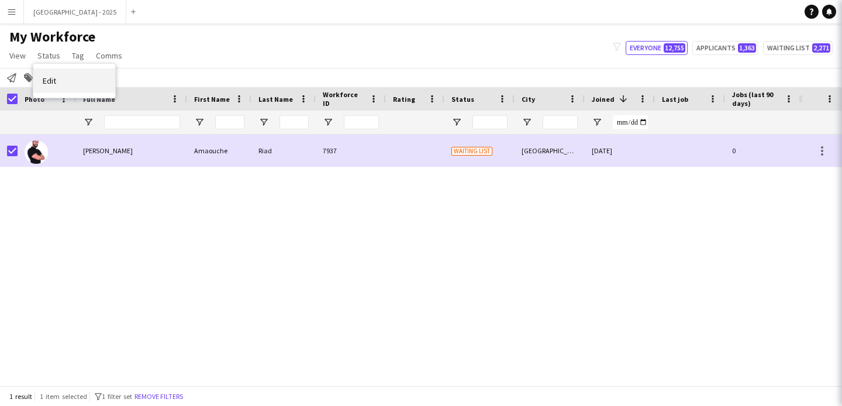
click at [71, 81] on link "Edit" at bounding box center [74, 80] width 82 height 25
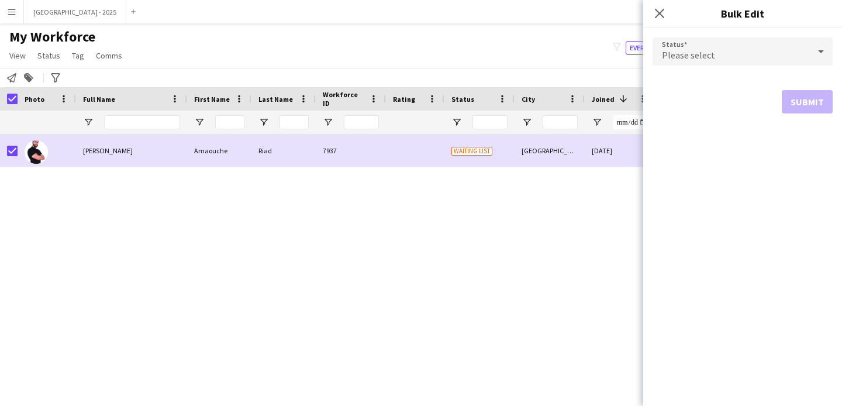
click at [686, 52] on span "Please select" at bounding box center [688, 55] width 53 height 12
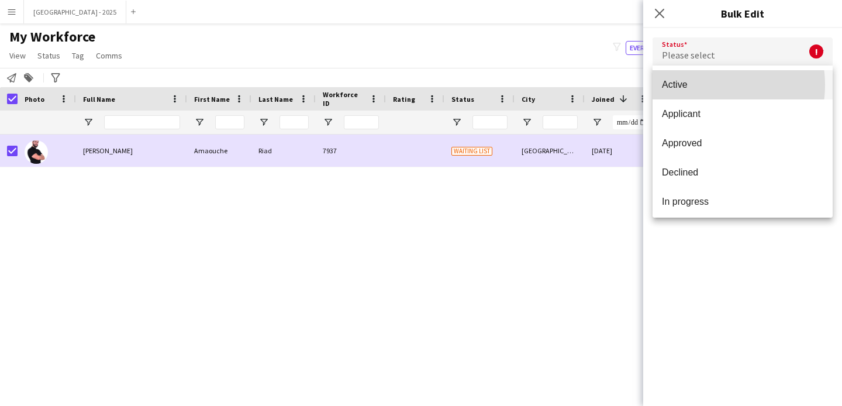
click at [705, 85] on span "Active" at bounding box center [742, 84] width 161 height 11
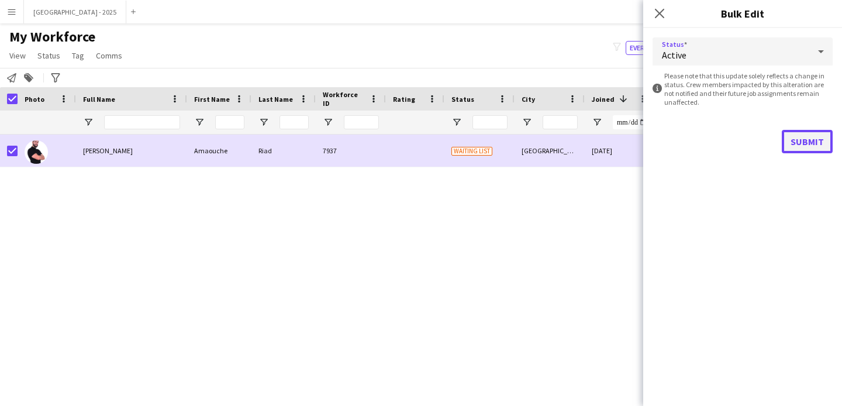
click at [788, 133] on button "Submit" at bounding box center [807, 141] width 51 height 23
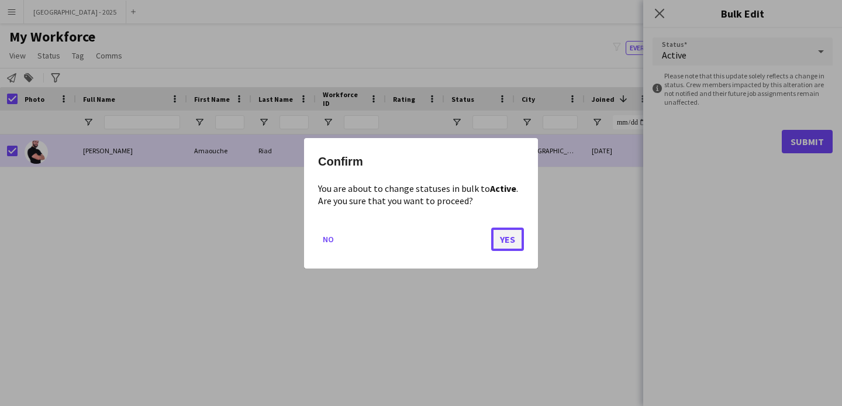
click at [493, 242] on button "Yes" at bounding box center [507, 238] width 33 height 23
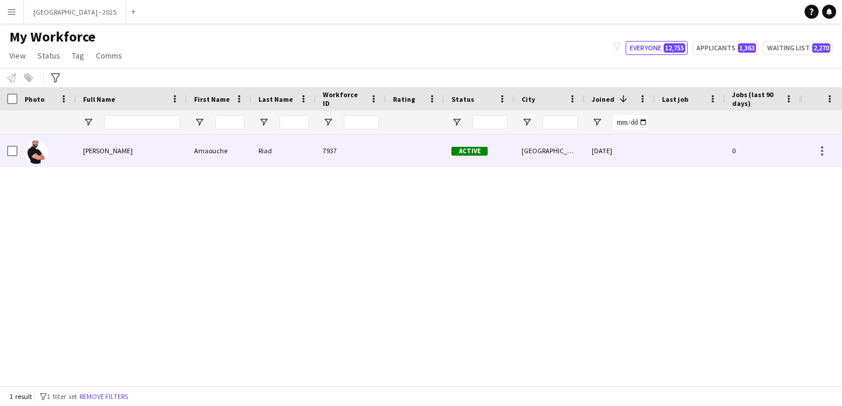
click at [56, 157] on div at bounding box center [47, 151] width 59 height 32
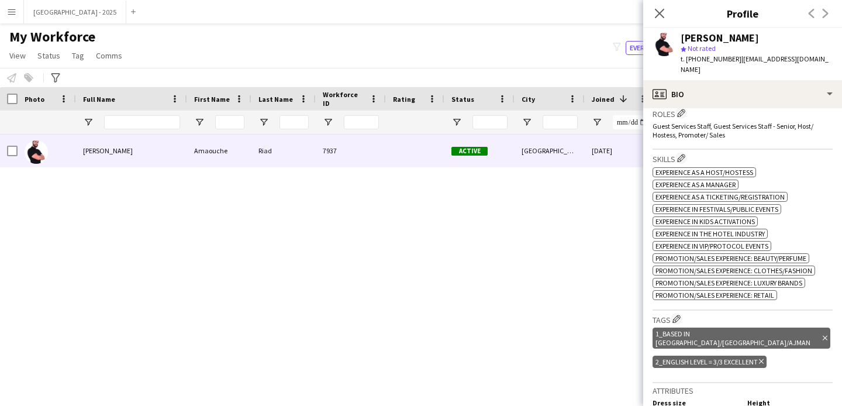
scroll to position [480, 0]
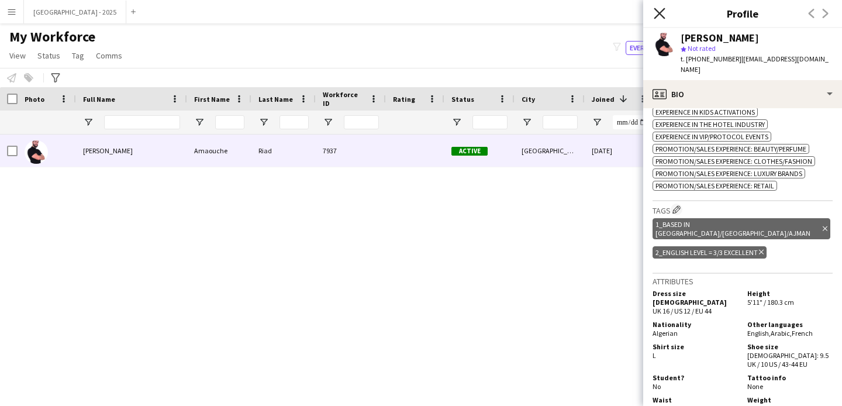
click at [658, 11] on icon at bounding box center [659, 13] width 11 height 11
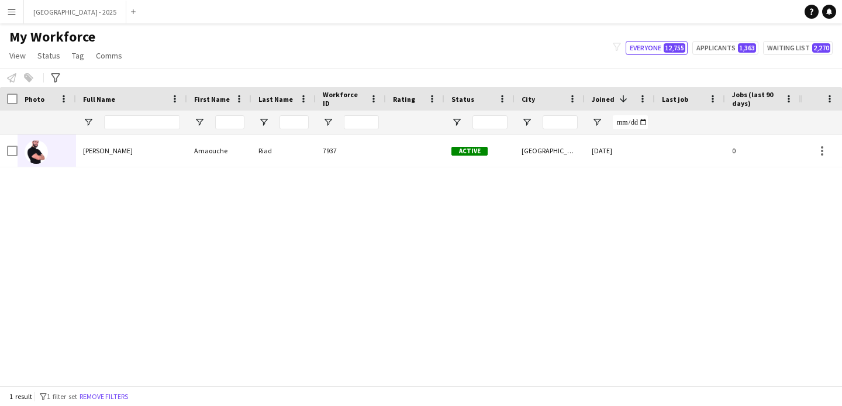
drag, startPoint x: 124, startPoint y: 397, endPoint x: 385, endPoint y: 3, distance: 472.3
click at [124, 397] on button "Remove filters" at bounding box center [103, 396] width 53 height 13
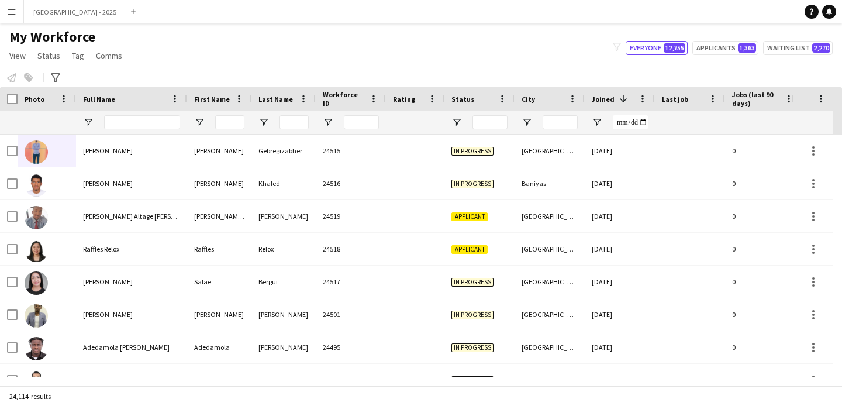
click at [144, 114] on div at bounding box center [142, 122] width 76 height 23
click at [146, 116] on input "Full Name Filter Input" at bounding box center [142, 122] width 76 height 14
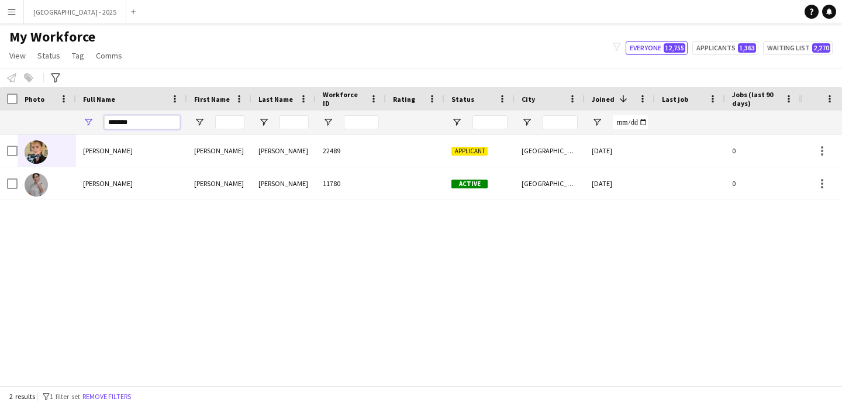
type input "*******"
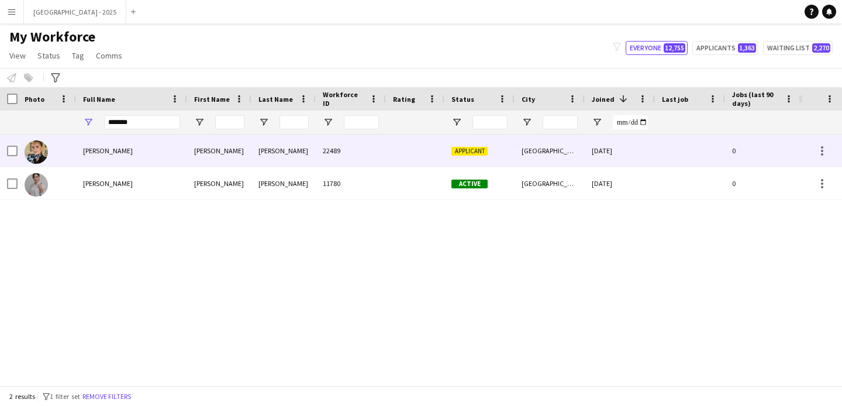
click at [127, 149] on span "Liliana Anaya-Redman" at bounding box center [108, 150] width 50 height 9
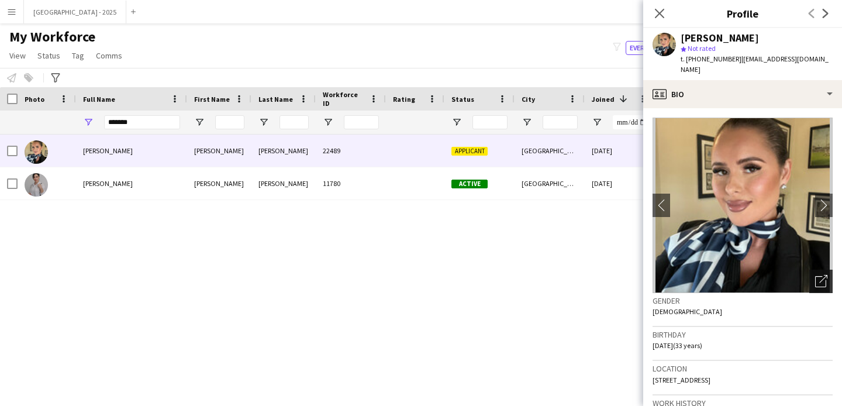
click at [816, 275] on icon "Open photos pop-in" at bounding box center [822, 281] width 12 height 12
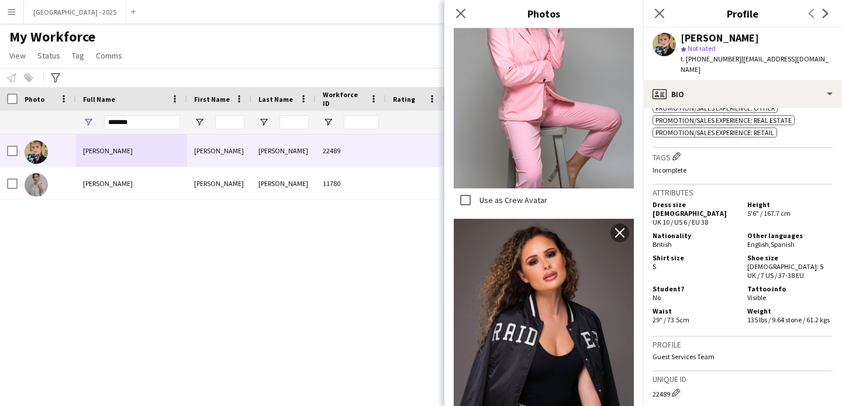
scroll to position [617, 0]
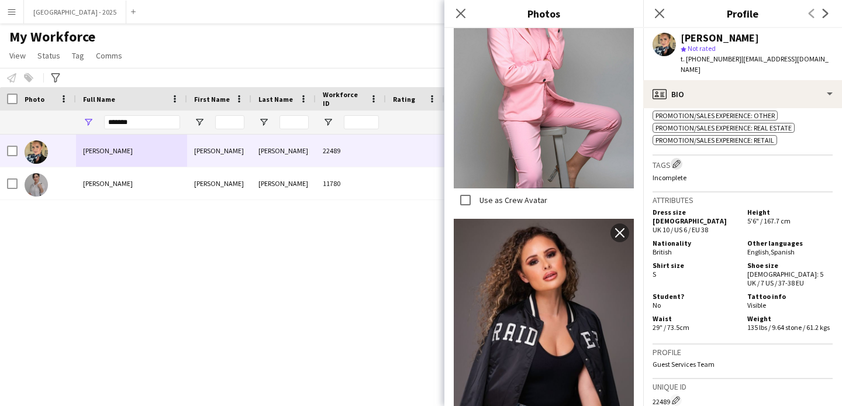
click at [678, 160] on app-icon "Edit crew company tags" at bounding box center [677, 164] width 8 height 8
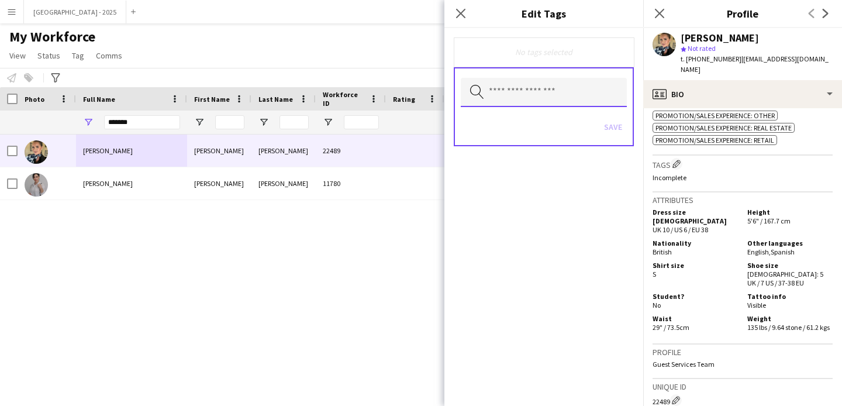
click at [565, 101] on input "text" at bounding box center [544, 92] width 166 height 29
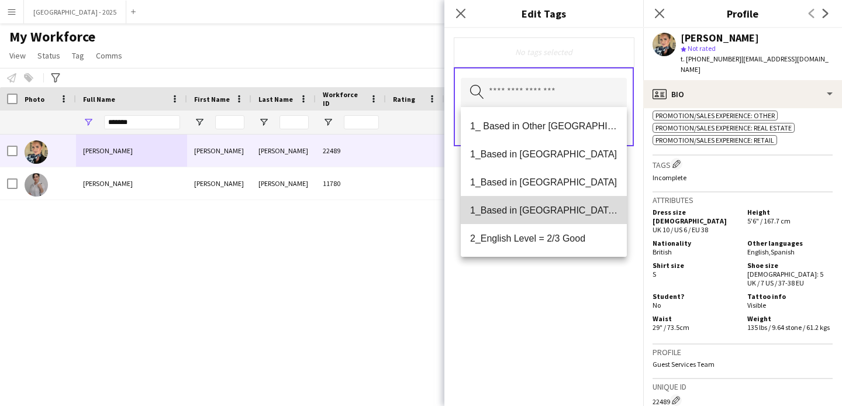
click at [575, 214] on span "1_Based in [GEOGRAPHIC_DATA]/[GEOGRAPHIC_DATA]/Ajman" at bounding box center [543, 210] width 147 height 11
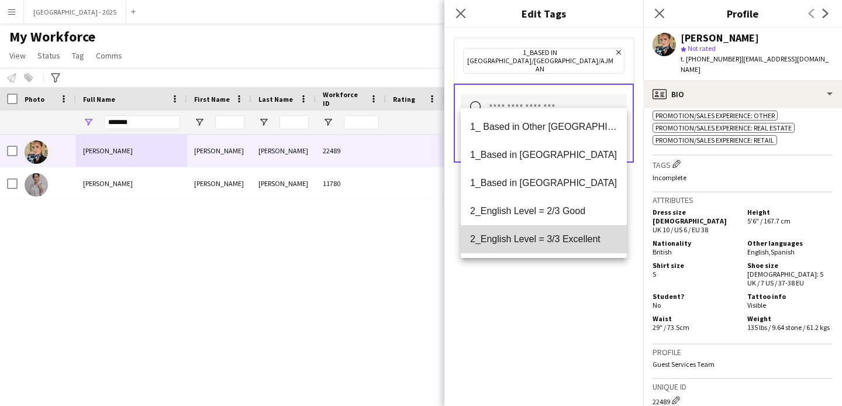
click at [548, 230] on mat-option "2_English Level = 3/3 Excellent" at bounding box center [544, 239] width 166 height 28
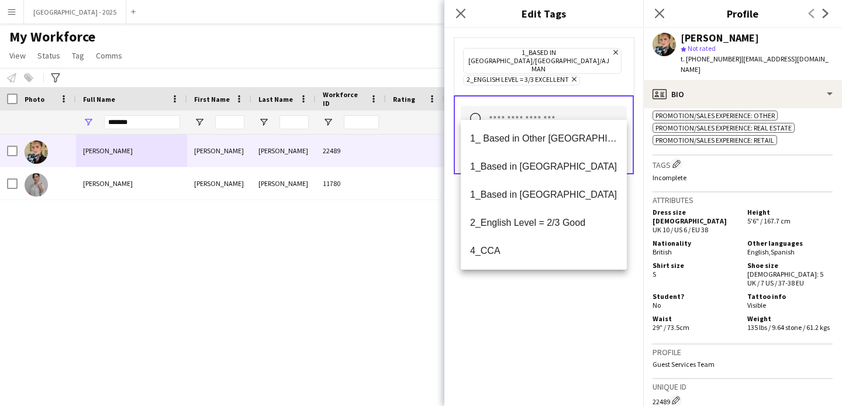
click at [555, 278] on div "1_Based in [GEOGRAPHIC_DATA]/[GEOGRAPHIC_DATA]/Ajman Remove 2_English Level = 3…" at bounding box center [544, 217] width 199 height 378
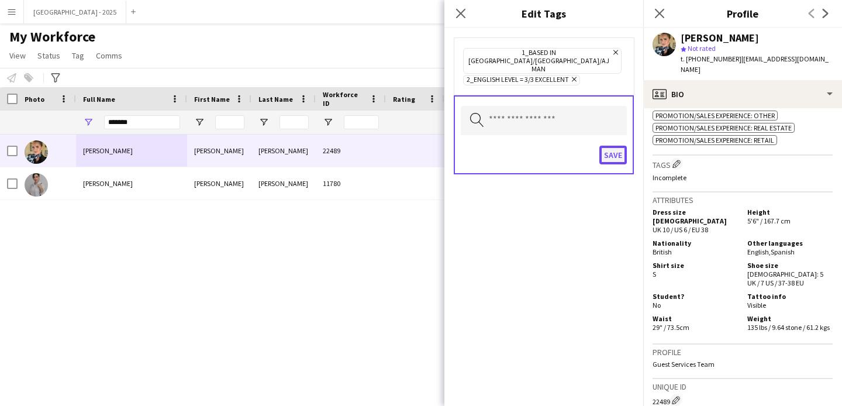
click at [620, 146] on button "Save" at bounding box center [613, 155] width 27 height 19
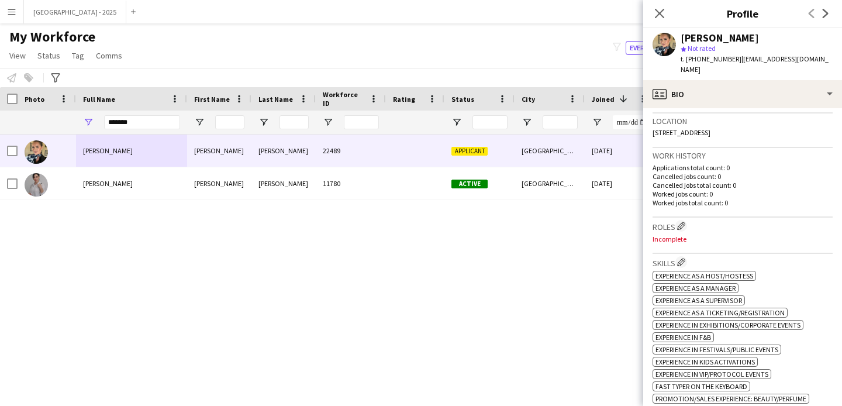
scroll to position [203, 0]
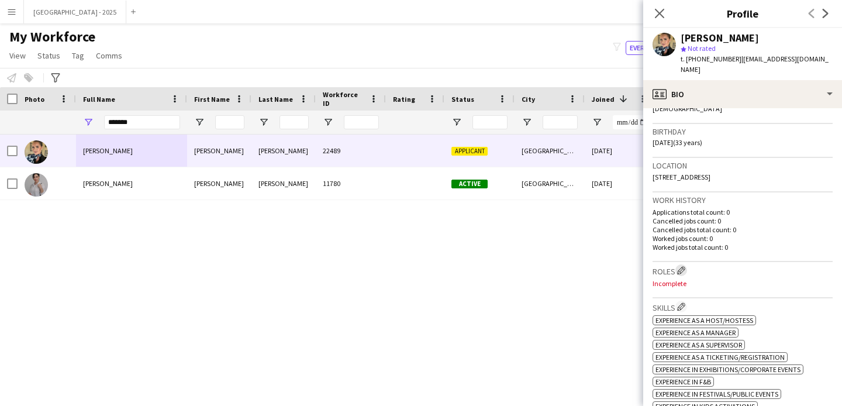
click at [683, 266] on app-icon "Edit crew company roles" at bounding box center [681, 270] width 8 height 8
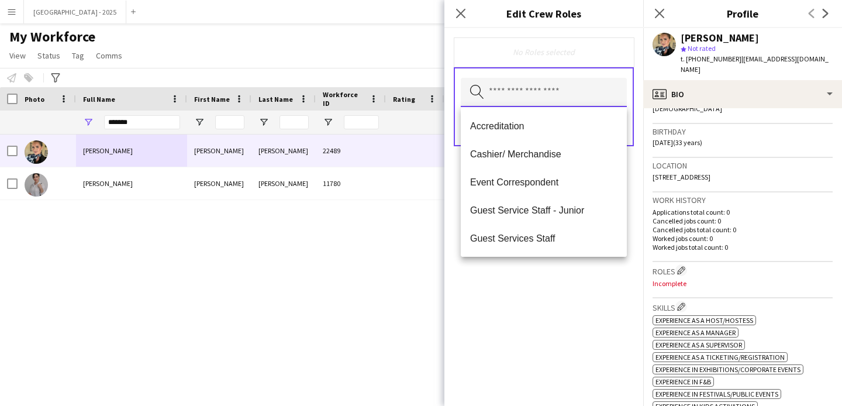
click at [572, 103] on input "text" at bounding box center [544, 92] width 166 height 29
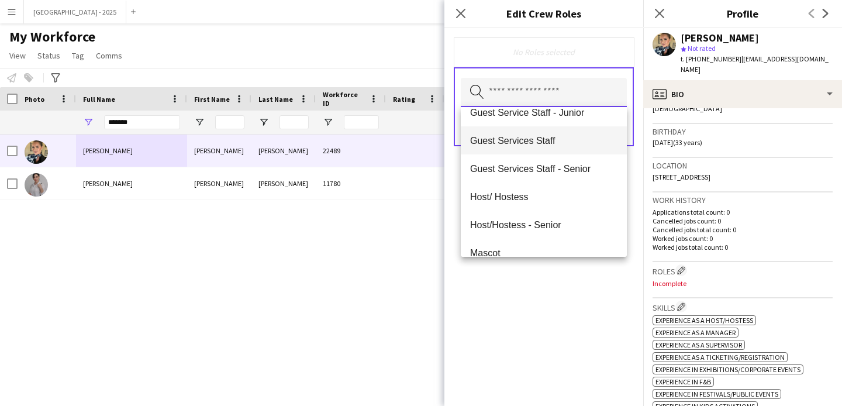
scroll to position [124, 0]
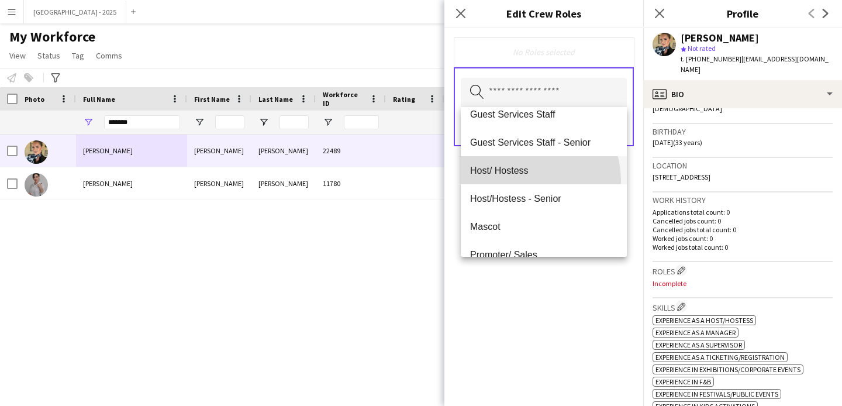
click at [520, 181] on mat-option "Host/ Hostess" at bounding box center [544, 170] width 166 height 28
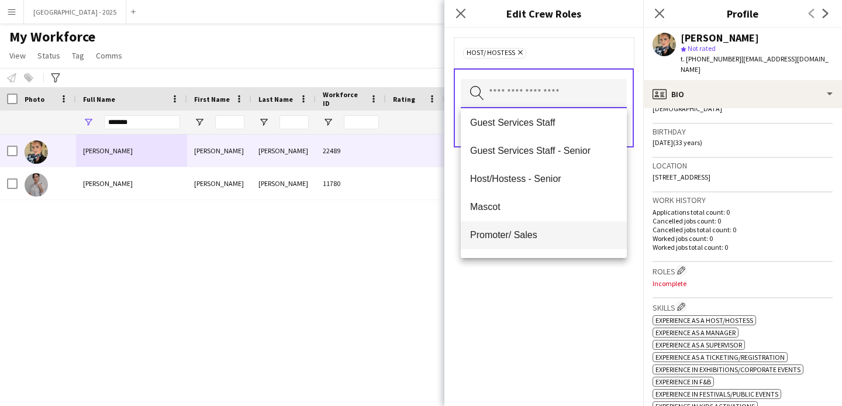
scroll to position [123, 0]
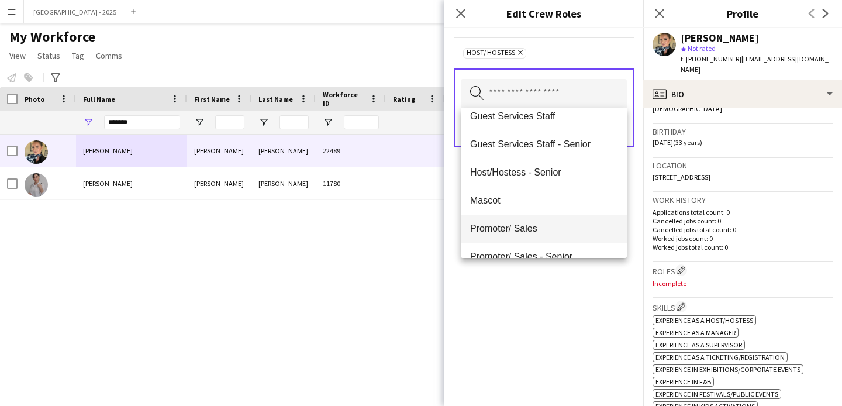
click at [527, 219] on mat-option "Promoter/ Sales" at bounding box center [544, 229] width 166 height 28
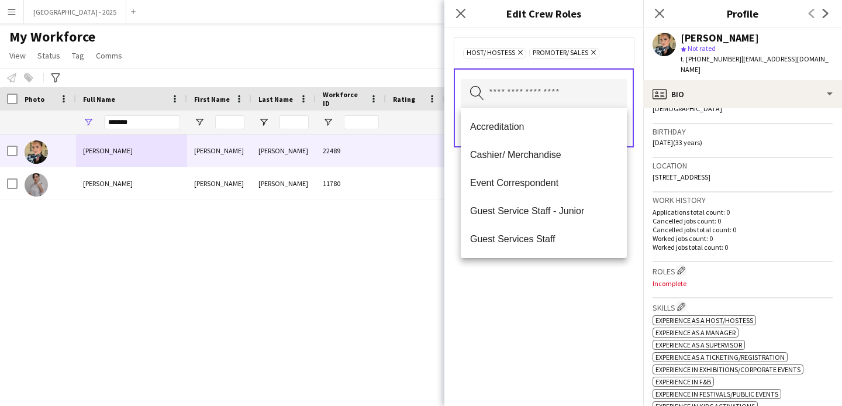
click at [555, 274] on div "Host/ Hostess Remove Promoter/ Sales Remove Search by role type Save" at bounding box center [544, 217] width 199 height 378
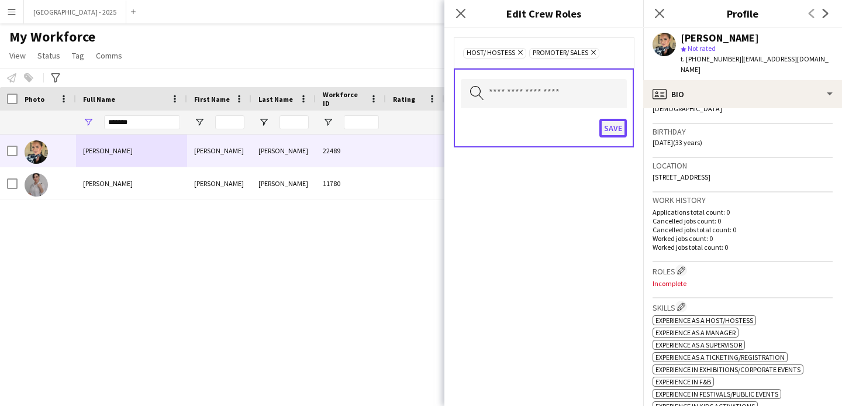
click at [610, 131] on button "Save" at bounding box center [613, 128] width 27 height 19
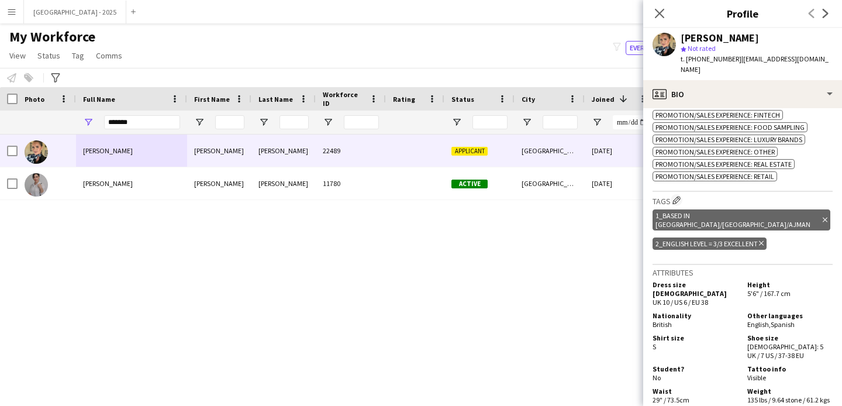
scroll to position [739, 0]
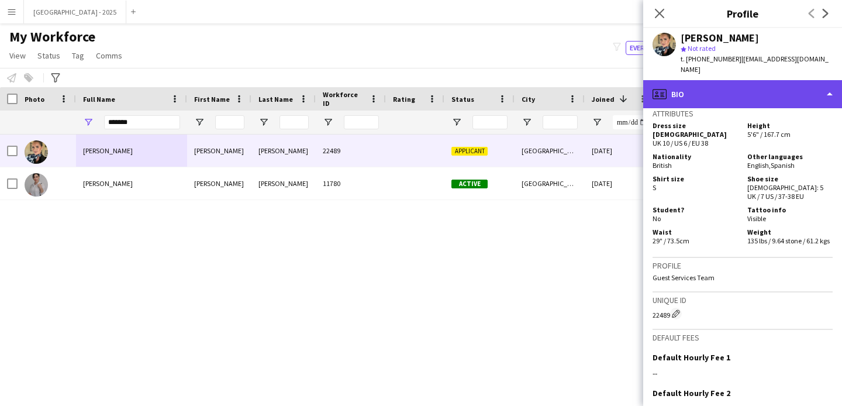
click at [709, 80] on div "profile Bio" at bounding box center [743, 94] width 199 height 28
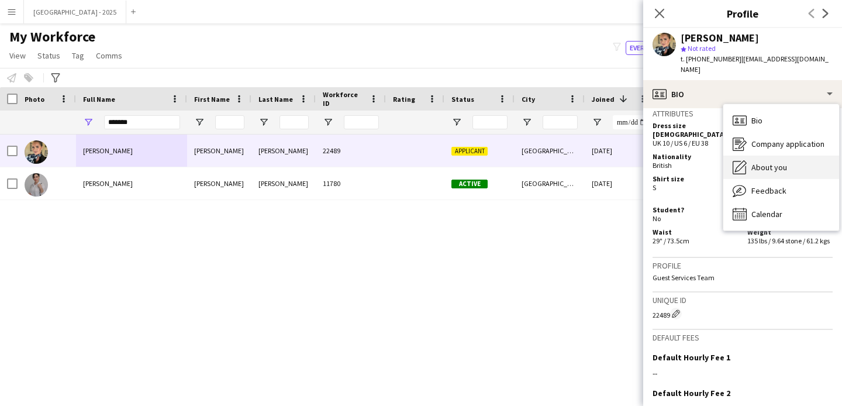
click at [773, 162] on span "About you" at bounding box center [770, 167] width 36 height 11
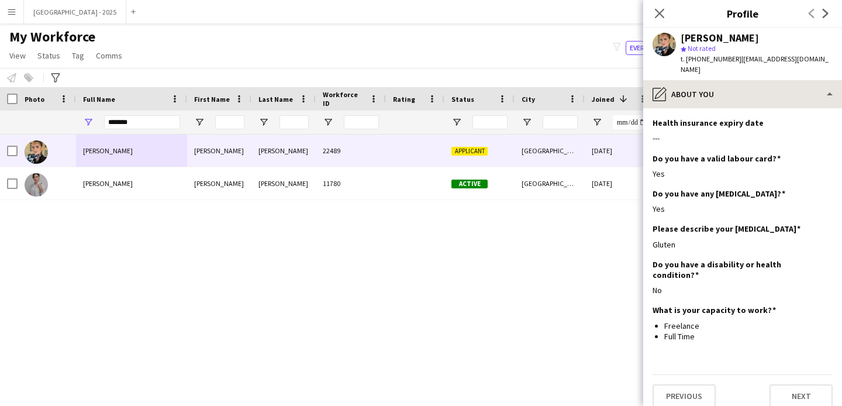
scroll to position [1340, 0]
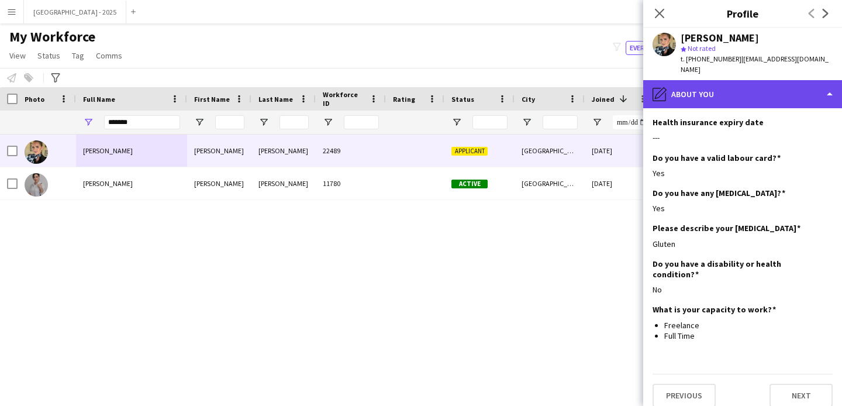
click at [712, 88] on div "pencil4 About you" at bounding box center [743, 94] width 199 height 28
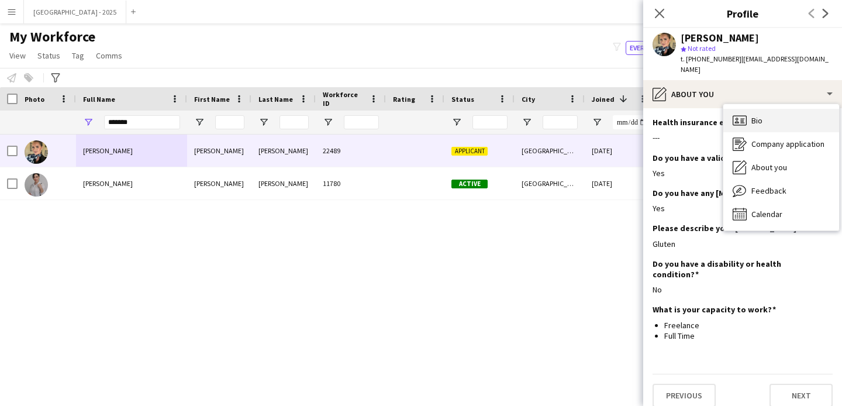
click at [765, 112] on div "Bio Bio" at bounding box center [782, 120] width 116 height 23
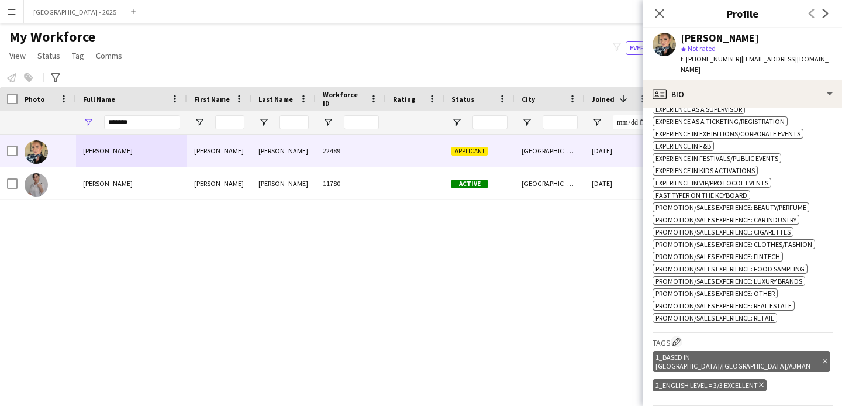
scroll to position [266, 0]
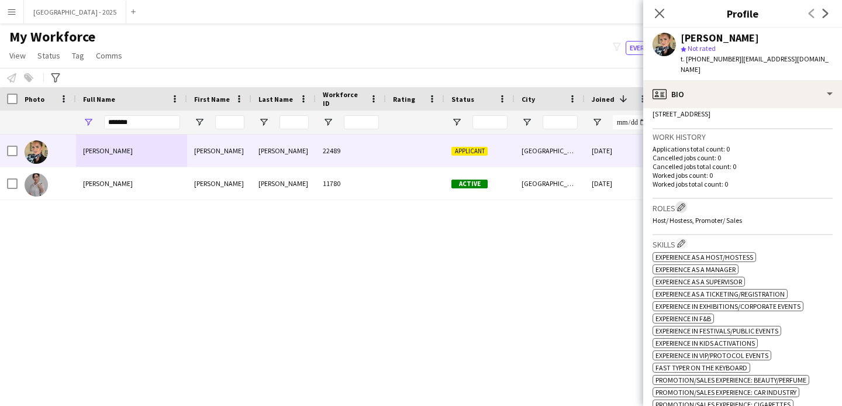
click at [680, 203] on app-icon "Edit crew company roles" at bounding box center [681, 207] width 8 height 8
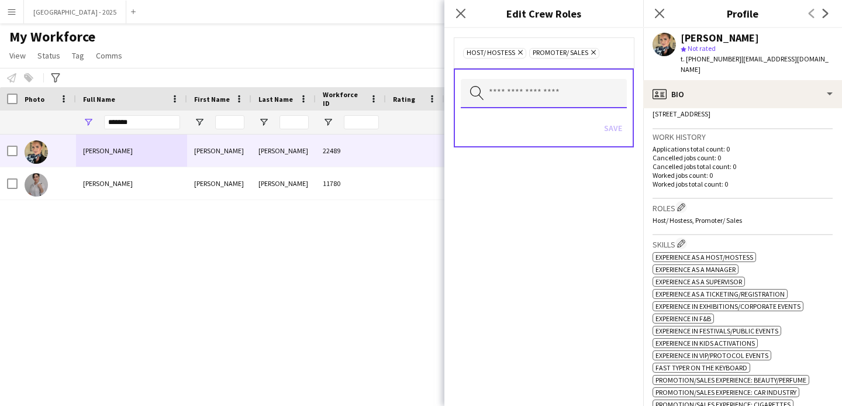
click at [569, 82] on input "text" at bounding box center [544, 93] width 166 height 29
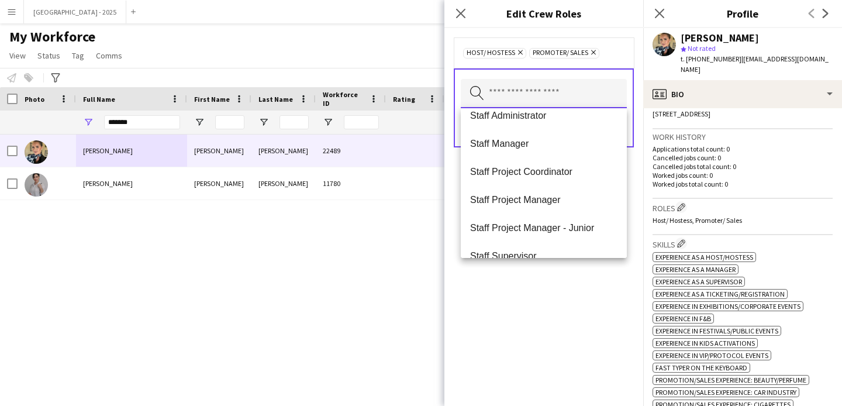
scroll to position [421, 0]
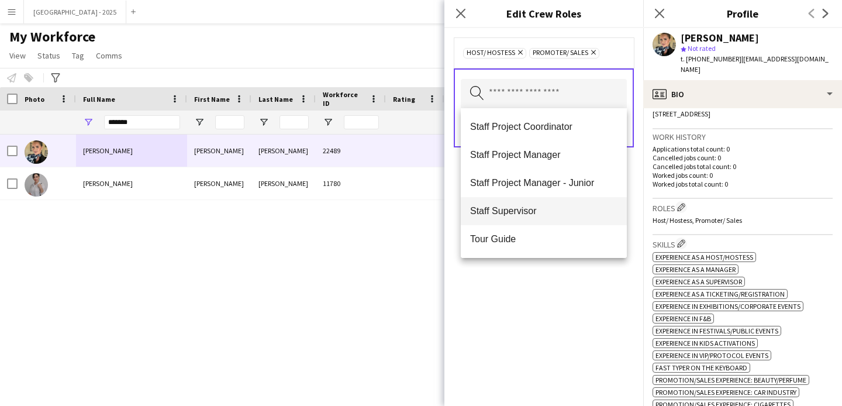
click at [544, 218] on mat-option "Staff Supervisor" at bounding box center [544, 211] width 166 height 28
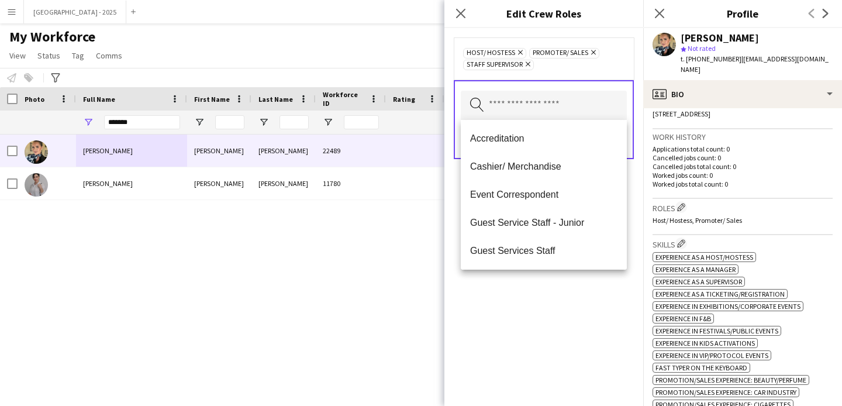
click at [566, 305] on div "Host/ Hostess Remove Promoter/ Sales Remove Staff Supervisor Remove Search by r…" at bounding box center [544, 217] width 199 height 378
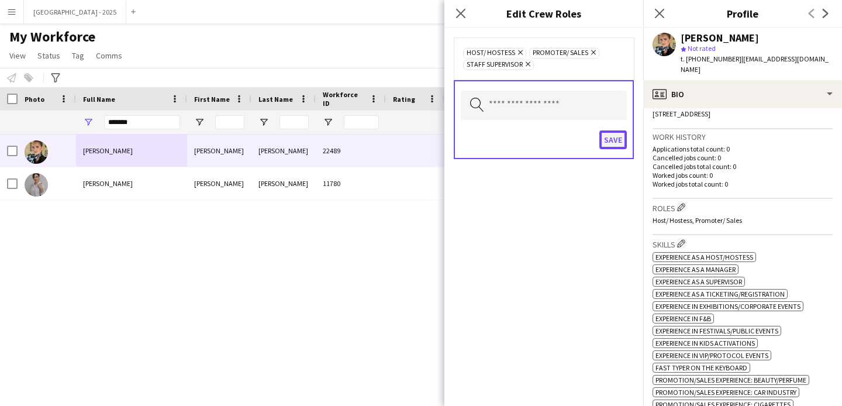
click at [608, 141] on button "Save" at bounding box center [613, 139] width 27 height 19
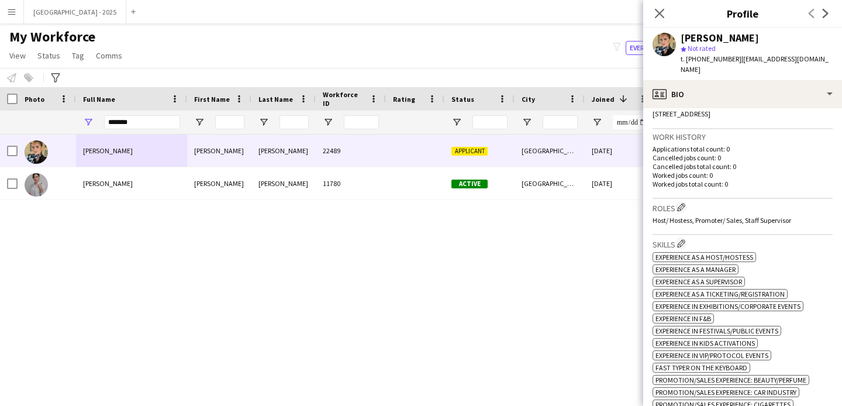
scroll to position [0, 0]
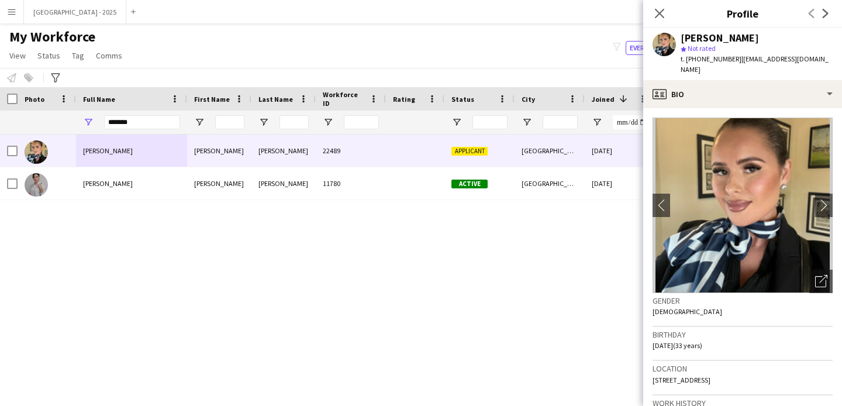
click at [666, 22] on div "Close pop-in" at bounding box center [660, 13] width 33 height 27
click at [665, 19] on app-icon "Close pop-in" at bounding box center [660, 13] width 14 height 14
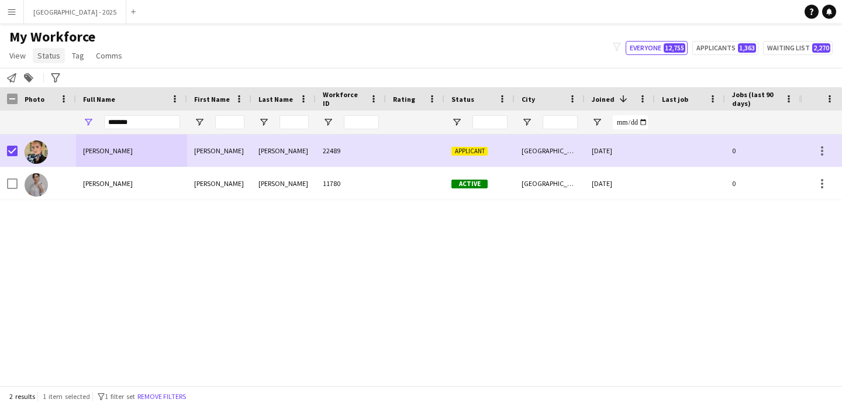
click at [50, 53] on span "Status" at bounding box center [48, 55] width 23 height 11
click at [62, 79] on link "Edit" at bounding box center [74, 80] width 82 height 25
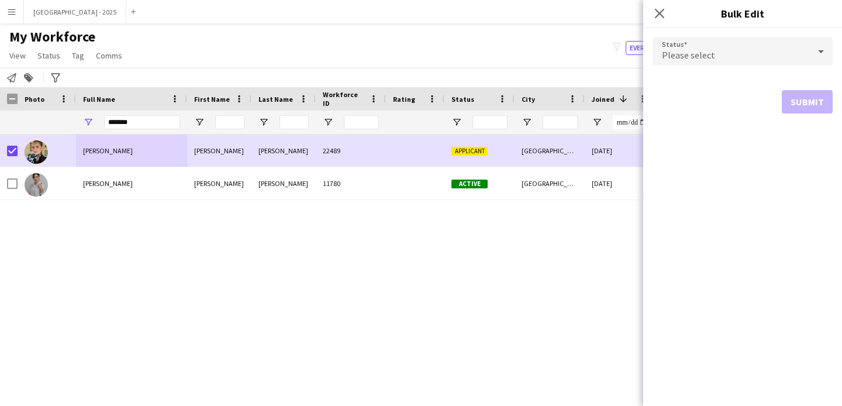
click at [703, 44] on div "Please select" at bounding box center [731, 51] width 157 height 28
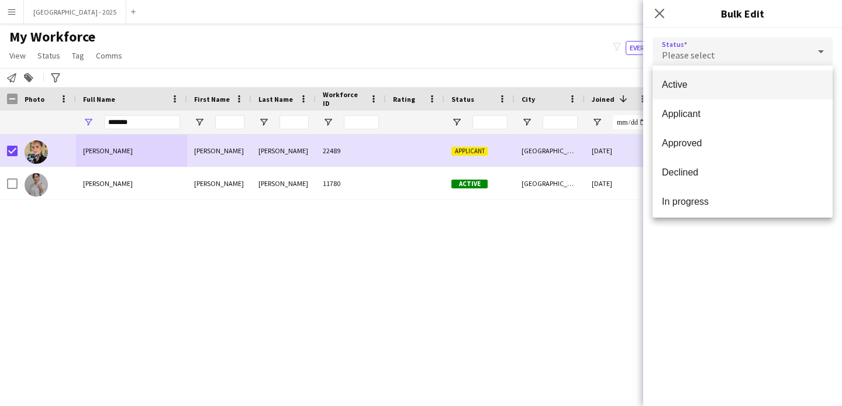
click at [706, 77] on mat-option "Active" at bounding box center [743, 84] width 180 height 29
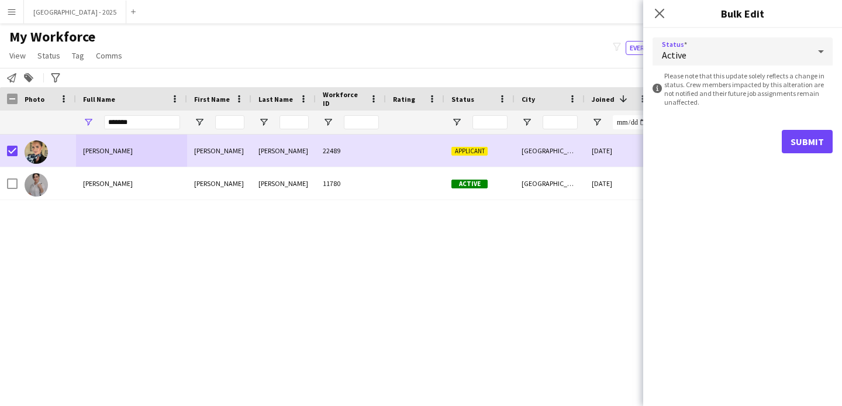
click at [789, 128] on form "Status Active information-circle Please note that this update solely reflects a…" at bounding box center [743, 95] width 180 height 135
click at [793, 138] on button "Submit" at bounding box center [807, 141] width 51 height 23
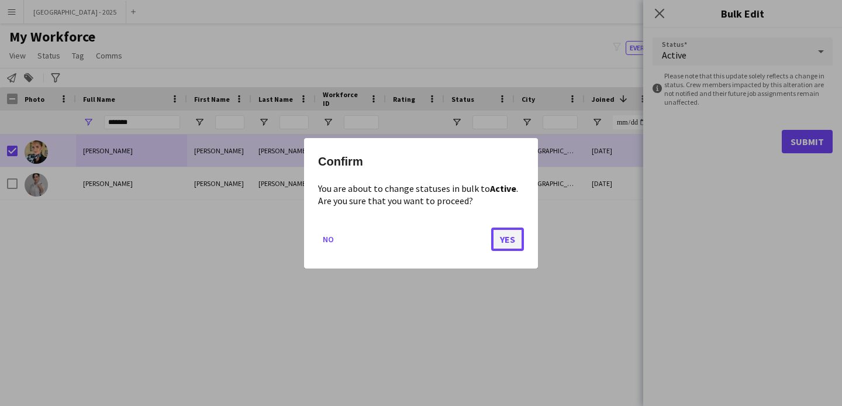
click at [507, 229] on button "Yes" at bounding box center [507, 238] width 33 height 23
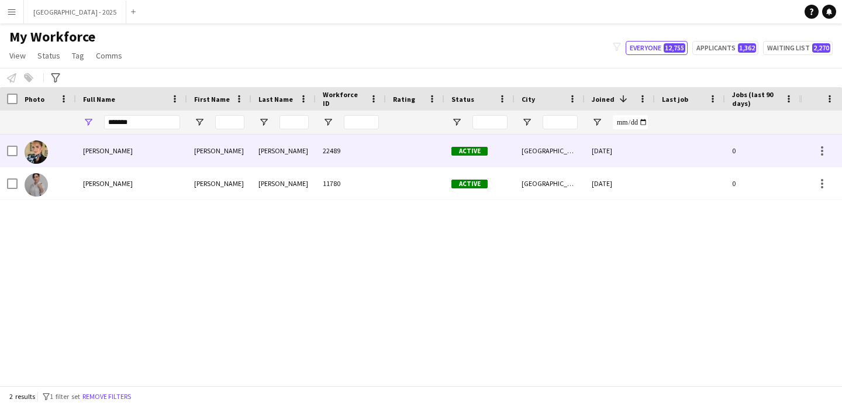
click at [494, 163] on div "Active" at bounding box center [480, 151] width 70 height 32
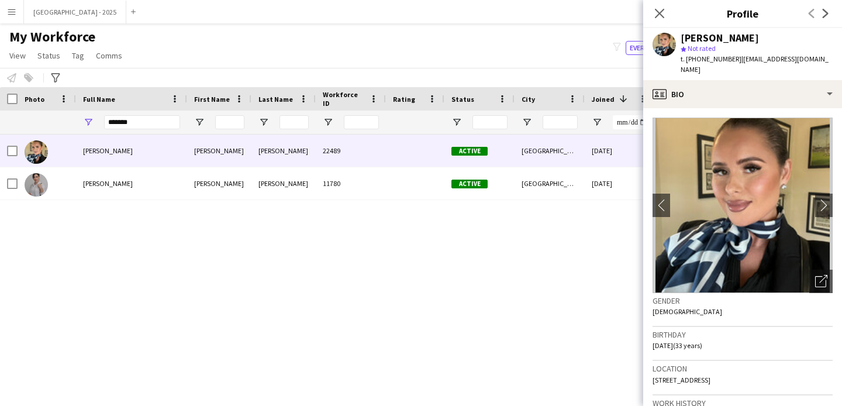
click at [670, 5] on div "Close pop-in" at bounding box center [660, 13] width 33 height 27
click at [669, 6] on div "Close pop-in" at bounding box center [660, 13] width 33 height 27
click at [666, 10] on app-icon "Close pop-in" at bounding box center [660, 13] width 17 height 17
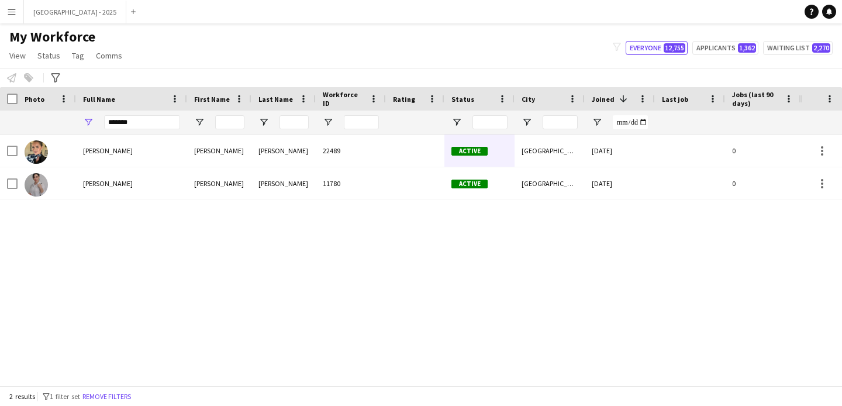
click at [114, 394] on button "Remove filters" at bounding box center [106, 396] width 53 height 13
click at [119, 395] on div "2 results filter-1 1 filter set Remove filters" at bounding box center [421, 396] width 842 height 20
click at [130, 394] on div "2 results filter-1 1 filter set Remove filters" at bounding box center [421, 396] width 842 height 20
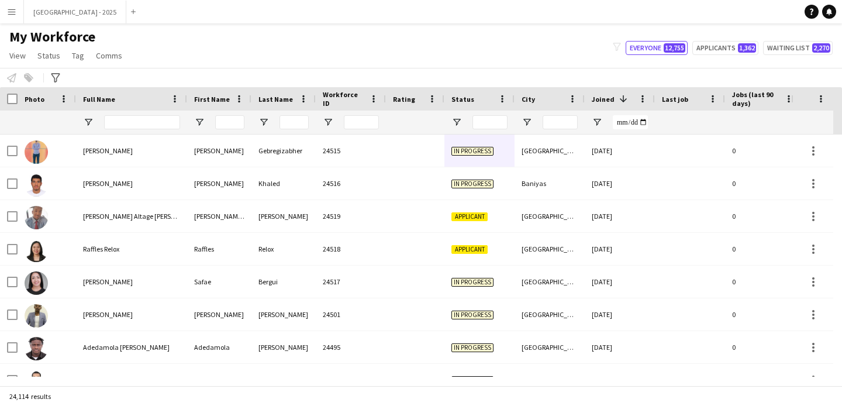
scroll to position [0, 403]
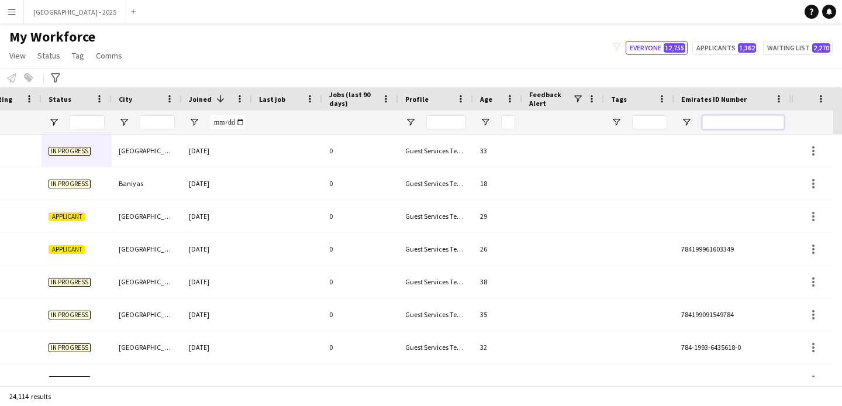
click at [721, 120] on input "Emirates ID Number Filter Input" at bounding box center [744, 122] width 82 height 14
paste input "*******"
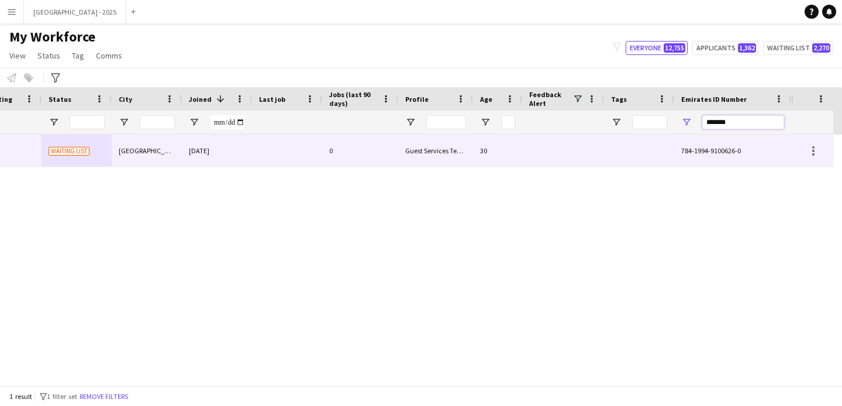
type input "*******"
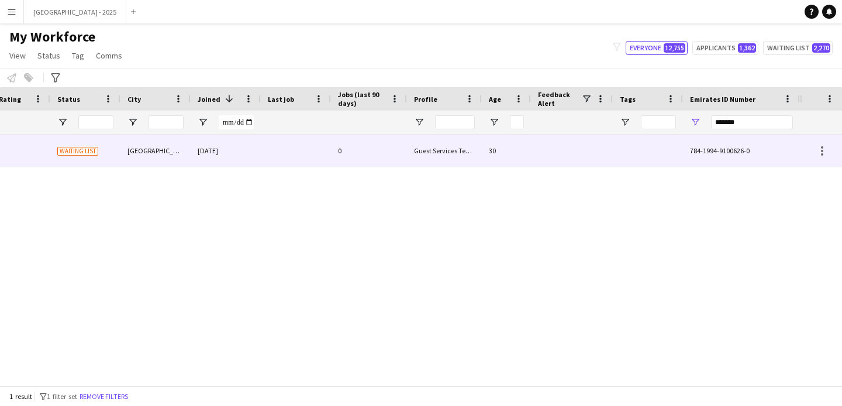
click at [481, 154] on div "Guest Services Team" at bounding box center [444, 151] width 75 height 32
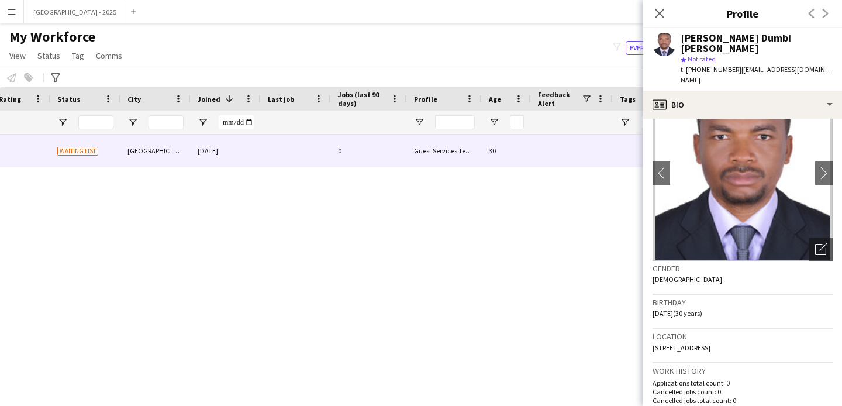
scroll to position [24, 0]
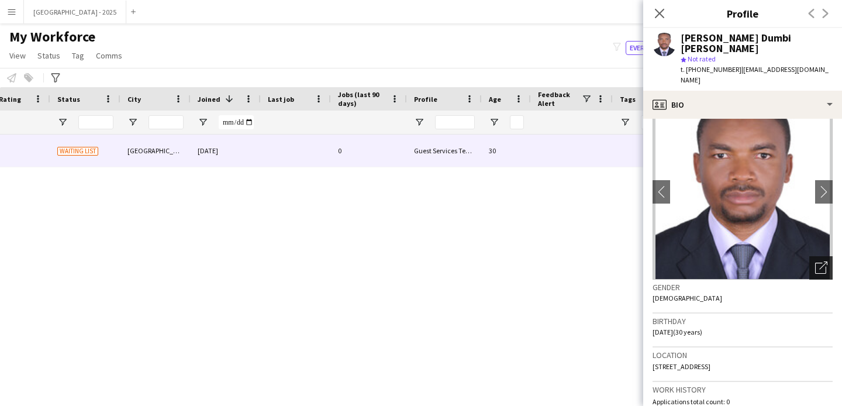
click at [817, 256] on div "Open photos pop-in" at bounding box center [821, 267] width 23 height 23
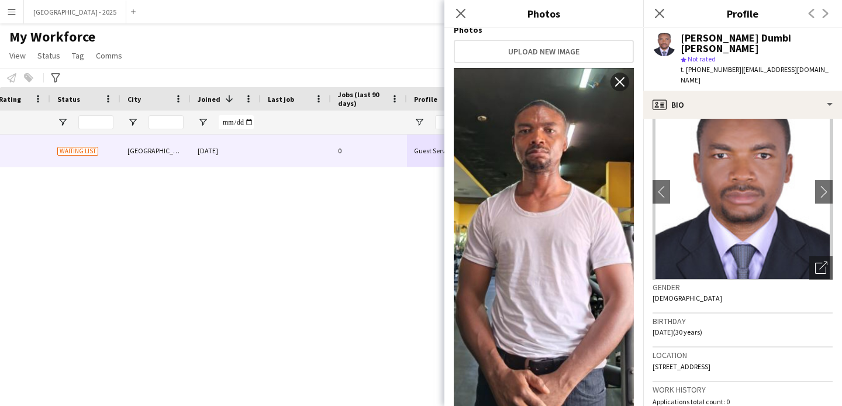
scroll to position [208, 0]
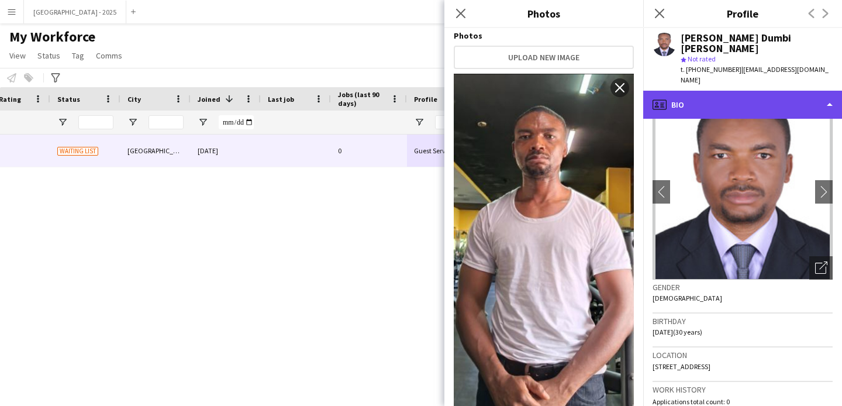
click at [718, 91] on div "profile Bio" at bounding box center [743, 105] width 199 height 28
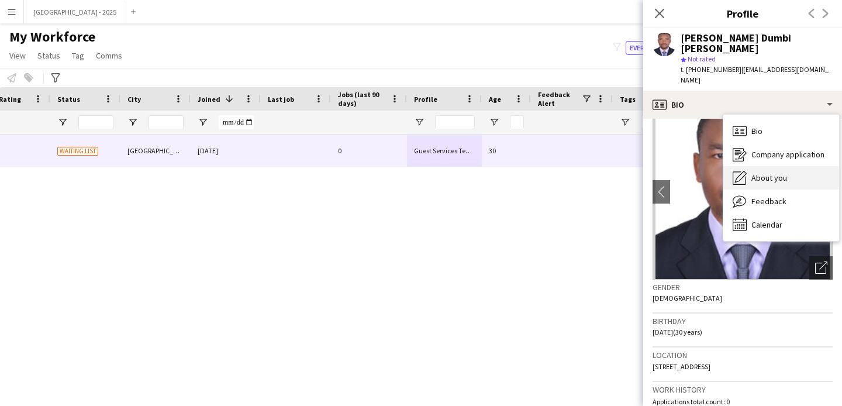
click at [753, 173] on span "About you" at bounding box center [770, 178] width 36 height 11
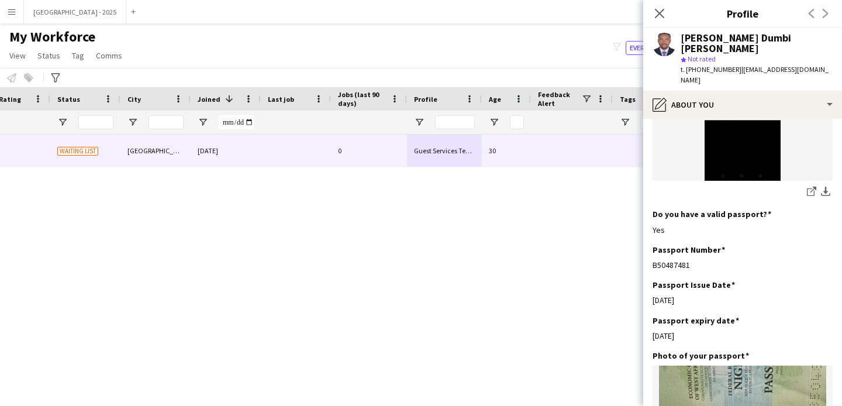
scroll to position [1114, 0]
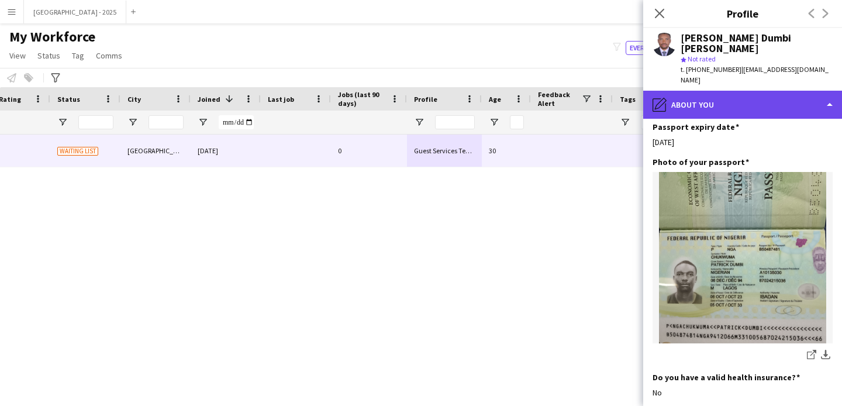
click at [732, 91] on div "pencil4 About you" at bounding box center [743, 105] width 199 height 28
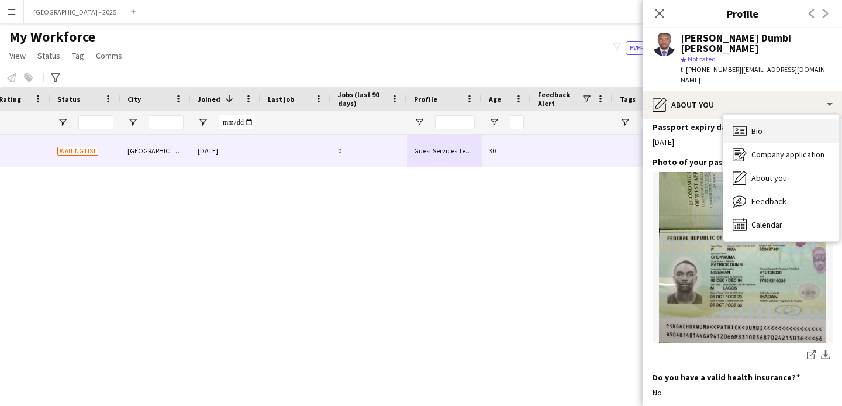
click at [747, 119] on div "Bio Bio" at bounding box center [782, 130] width 116 height 23
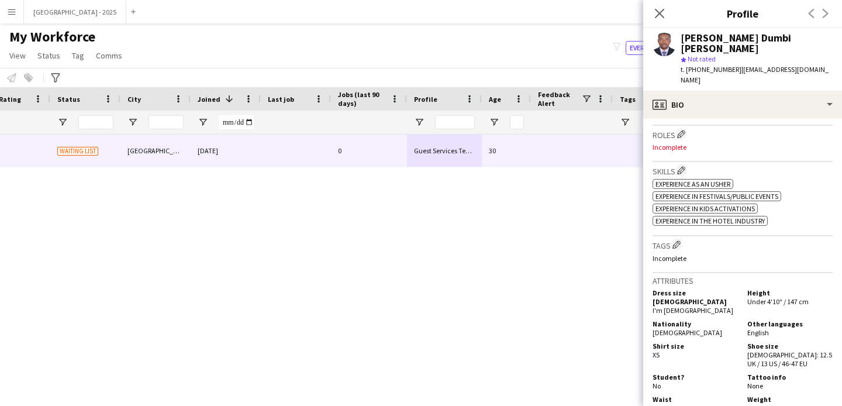
scroll to position [340, 0]
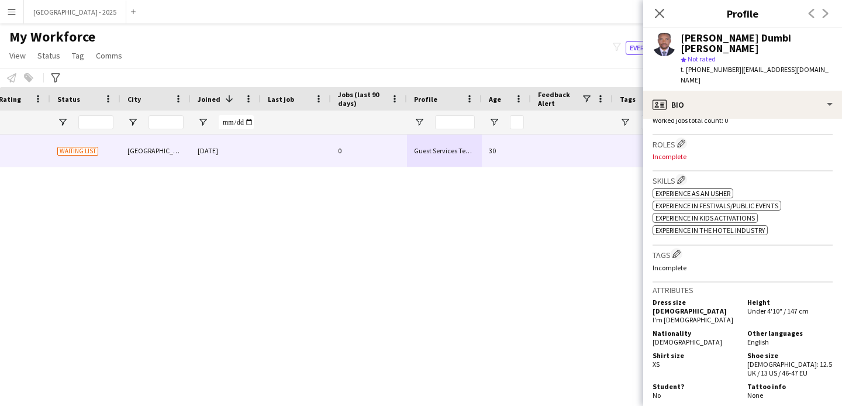
click at [684, 137] on h3 "Roles Edit crew company roles" at bounding box center [743, 143] width 180 height 12
click at [682, 139] on app-icon "Edit crew company roles" at bounding box center [681, 143] width 8 height 8
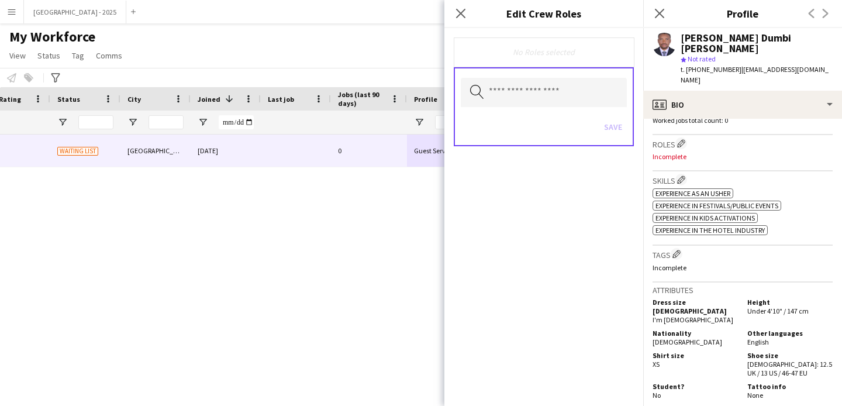
click at [577, 112] on div "Save" at bounding box center [544, 128] width 166 height 33
click at [577, 101] on input "text" at bounding box center [544, 92] width 166 height 29
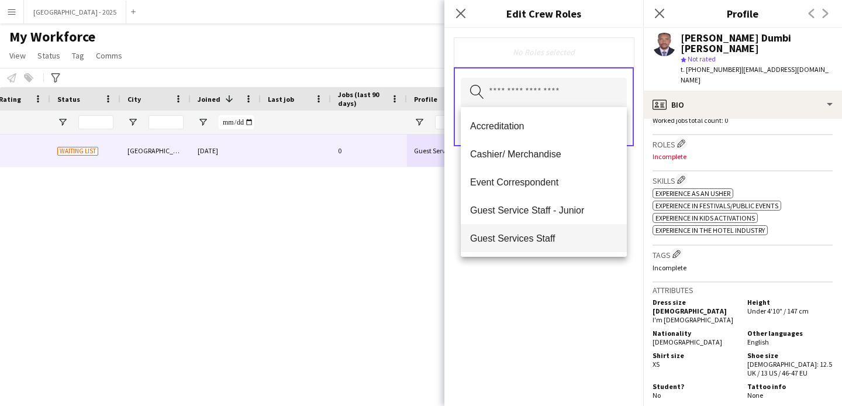
click at [562, 236] on span "Guest Services Staff" at bounding box center [543, 238] width 147 height 11
click at [578, 293] on div "Guest Services Staff Remove Search by role type Save" at bounding box center [544, 217] width 199 height 378
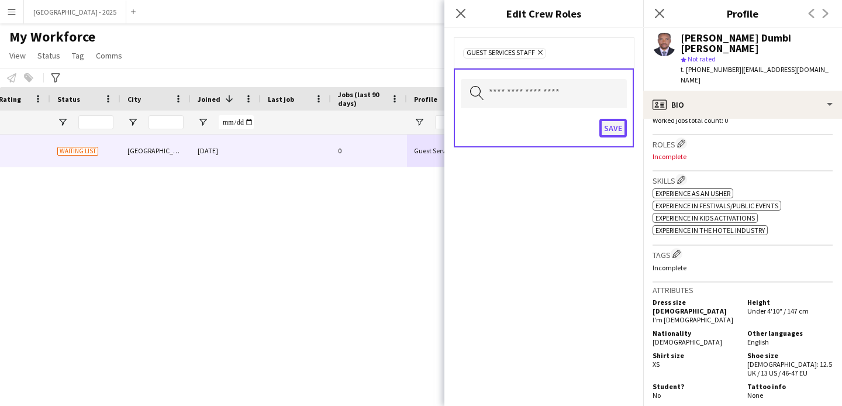
click at [622, 130] on button "Save" at bounding box center [613, 128] width 27 height 19
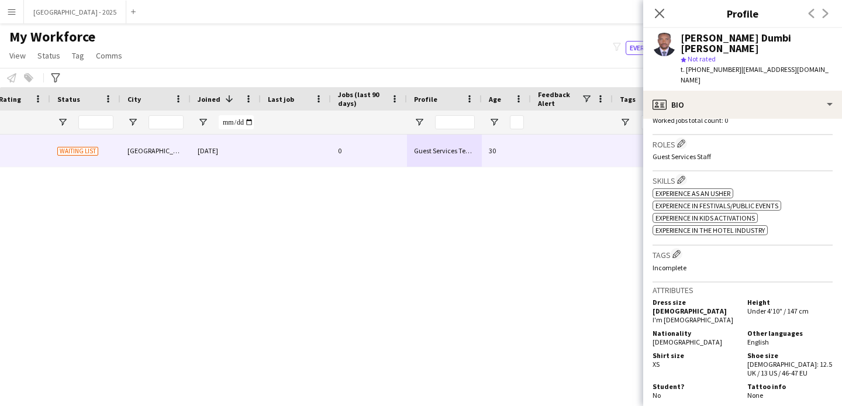
click at [684, 248] on h3 "Tags Edit crew company tags" at bounding box center [743, 254] width 180 height 12
click at [681, 250] on app-icon "Edit crew company tags" at bounding box center [677, 254] width 8 height 8
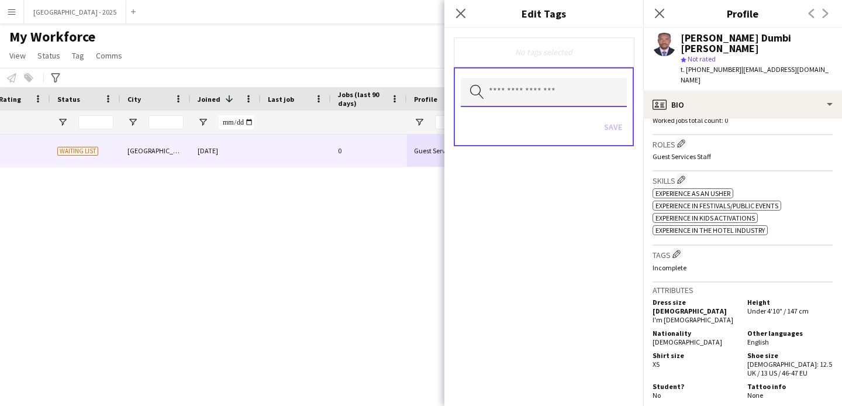
click at [570, 96] on input "text" at bounding box center [544, 92] width 166 height 29
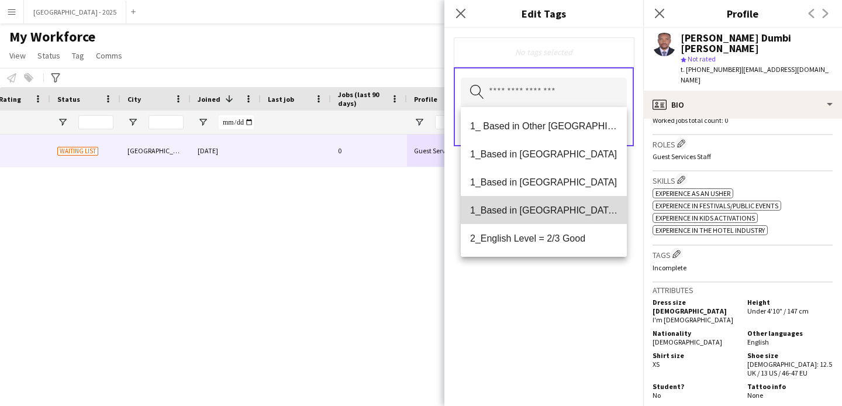
click at [569, 207] on span "1_Based in [GEOGRAPHIC_DATA]/[GEOGRAPHIC_DATA]/Ajman" at bounding box center [543, 210] width 147 height 11
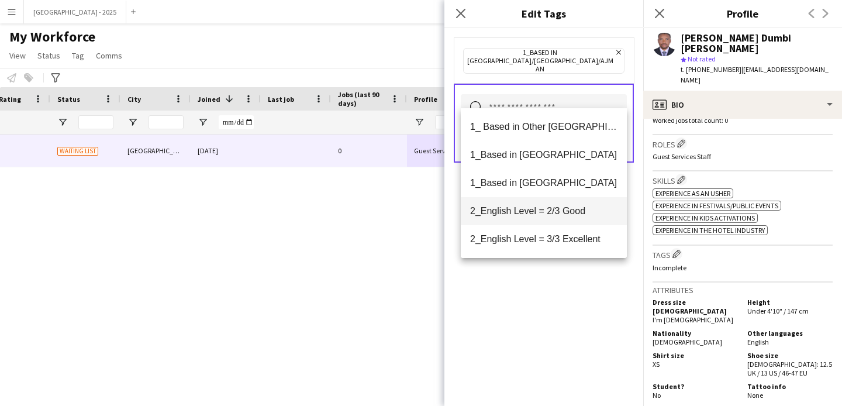
click at [566, 219] on mat-option "2_English Level = 2/3 Good" at bounding box center [544, 211] width 166 height 28
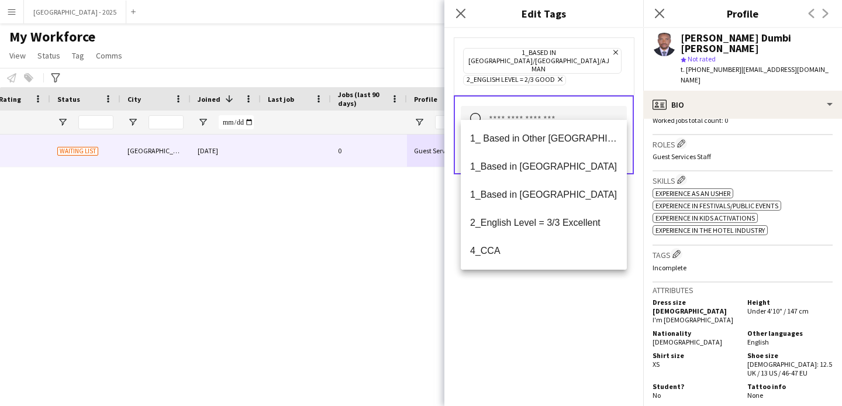
click at [570, 334] on div "1_Based in [GEOGRAPHIC_DATA]/[GEOGRAPHIC_DATA]/Ajman Remove 2_English Level = 2…" at bounding box center [544, 217] width 199 height 378
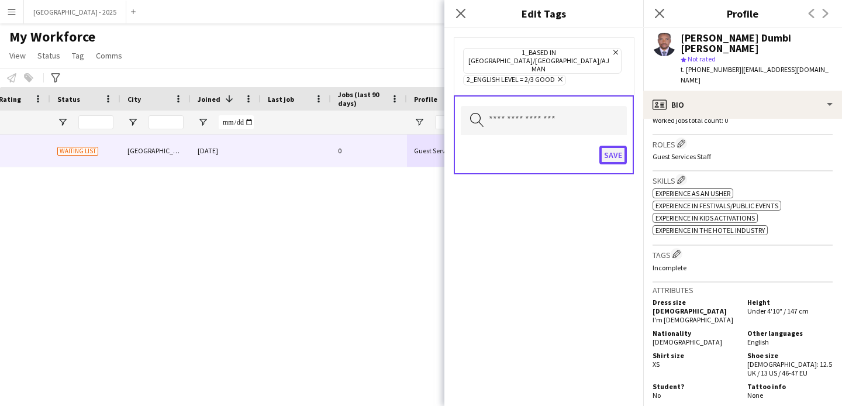
click at [613, 146] on button "Save" at bounding box center [613, 155] width 27 height 19
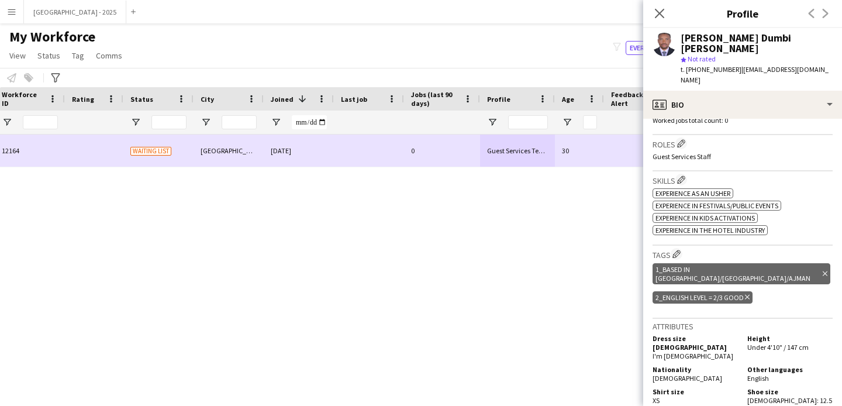
scroll to position [0, 311]
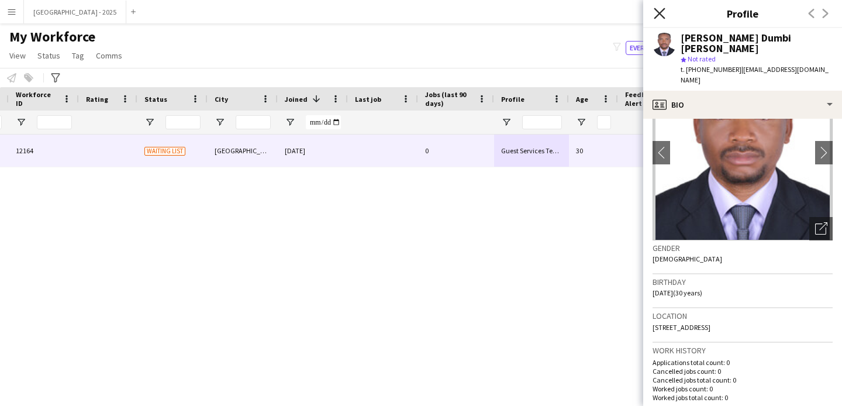
click at [658, 15] on icon at bounding box center [659, 13] width 11 height 11
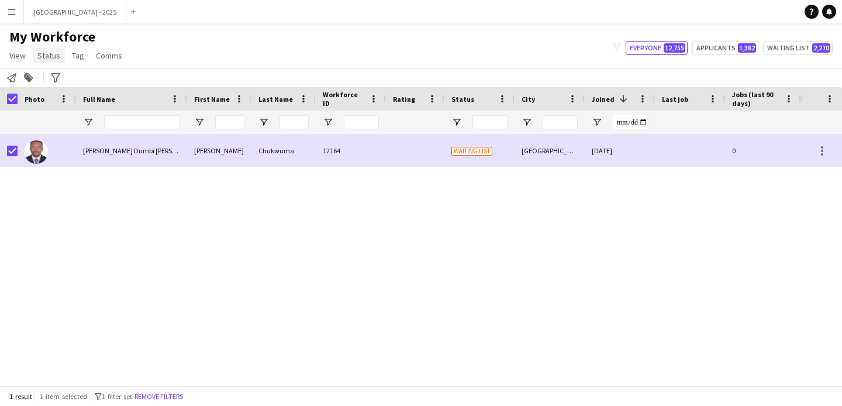
click at [43, 51] on span "Status" at bounding box center [48, 55] width 23 height 11
click at [65, 90] on link "Edit" at bounding box center [74, 80] width 82 height 25
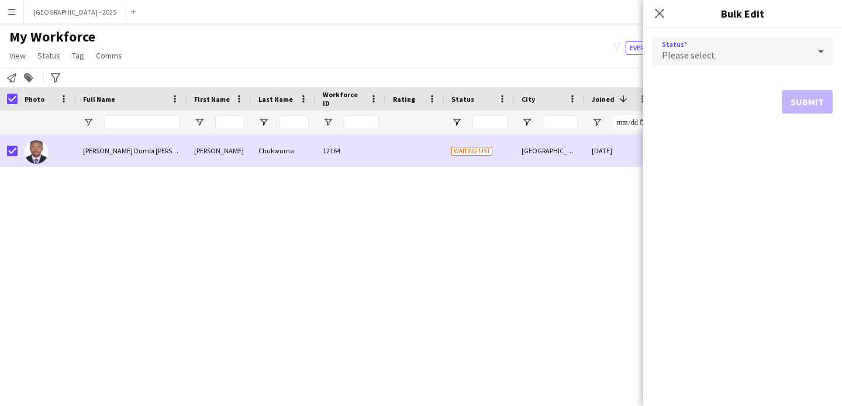
click at [727, 60] on div "Please select" at bounding box center [731, 51] width 157 height 28
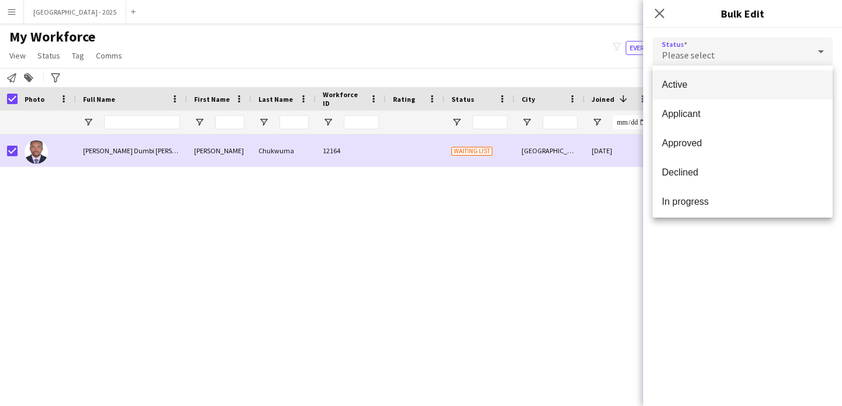
click at [725, 82] on span "Active" at bounding box center [742, 84] width 161 height 11
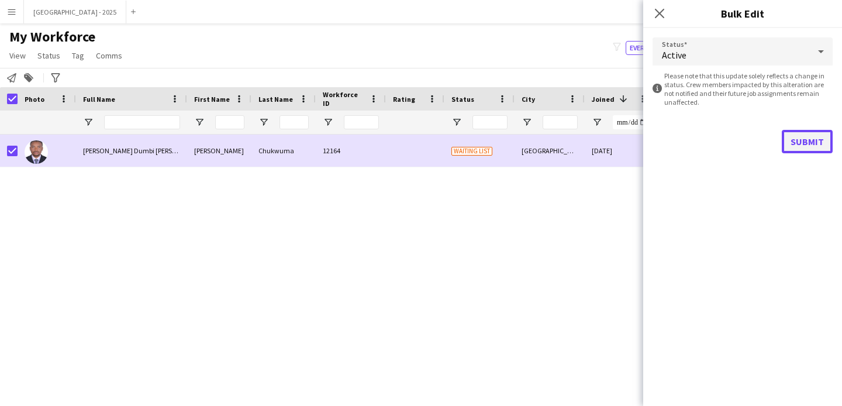
click at [813, 141] on button "Submit" at bounding box center [807, 141] width 51 height 23
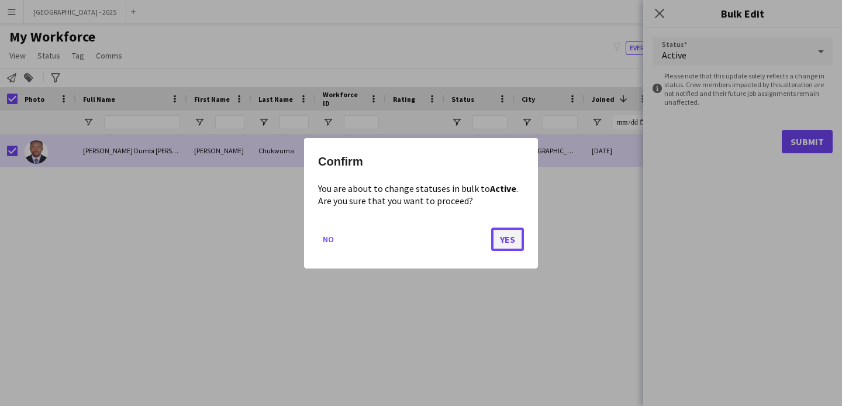
click at [514, 238] on button "Yes" at bounding box center [507, 238] width 33 height 23
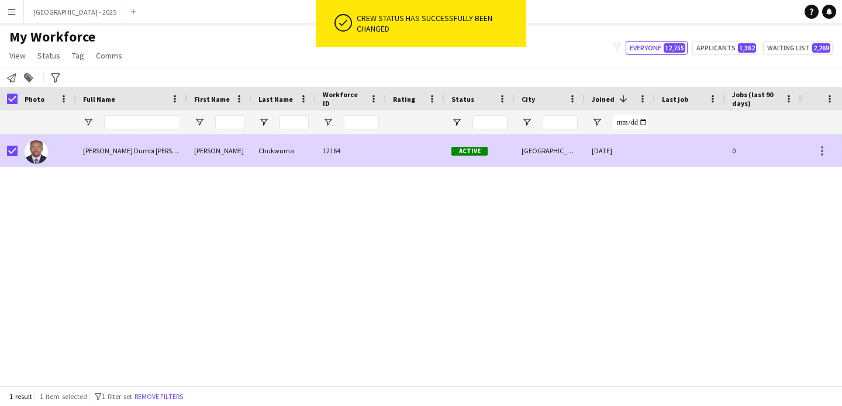
click at [19, 151] on div at bounding box center [47, 151] width 59 height 32
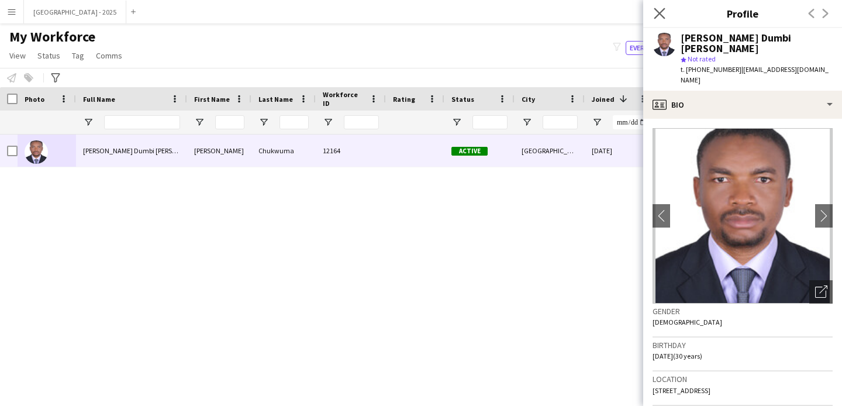
click at [666, 15] on app-icon "Close pop-in" at bounding box center [660, 13] width 17 height 17
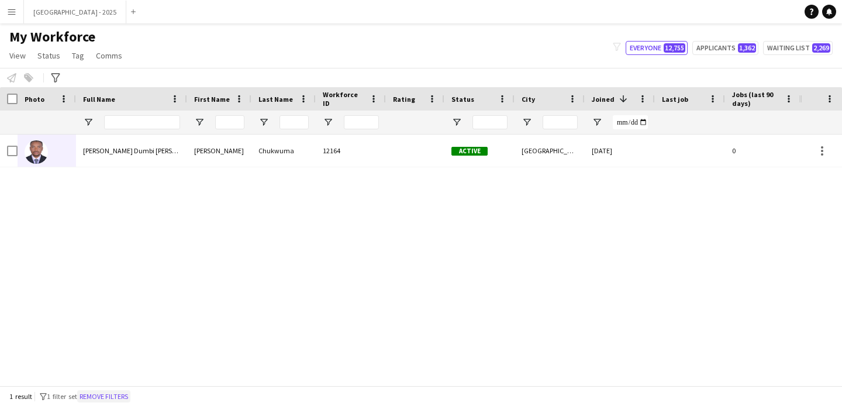
click at [126, 396] on button "Remove filters" at bounding box center [103, 396] width 53 height 13
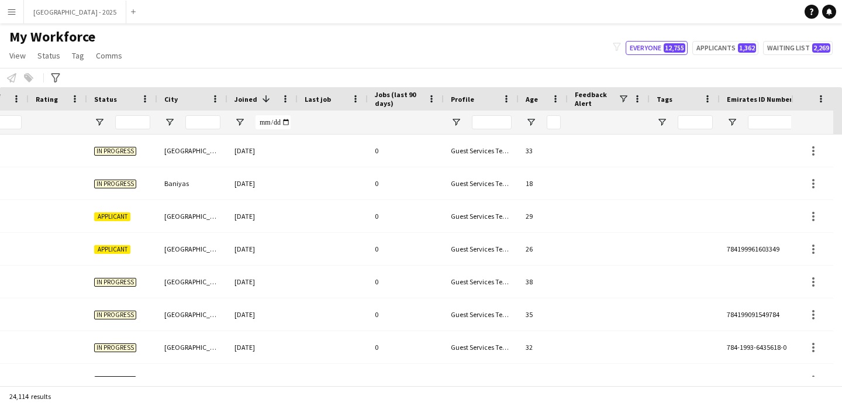
scroll to position [0, 403]
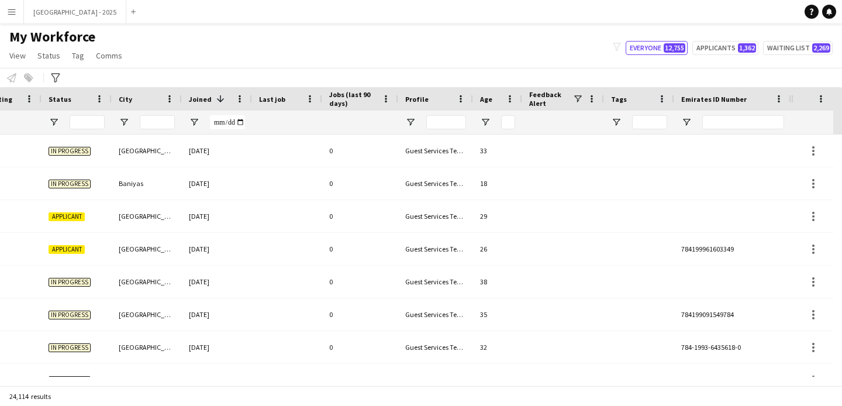
click at [726, 114] on div at bounding box center [744, 122] width 82 height 23
click at [725, 117] on input "Emirates ID Number Filter Input" at bounding box center [744, 122] width 82 height 14
paste input "*******"
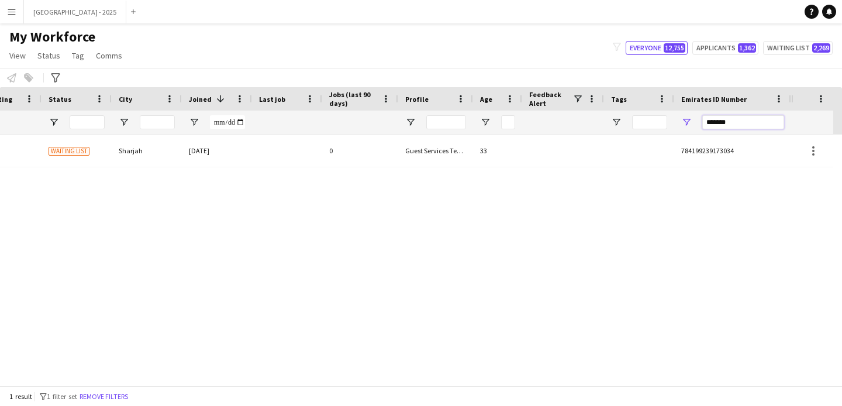
scroll to position [0, 394]
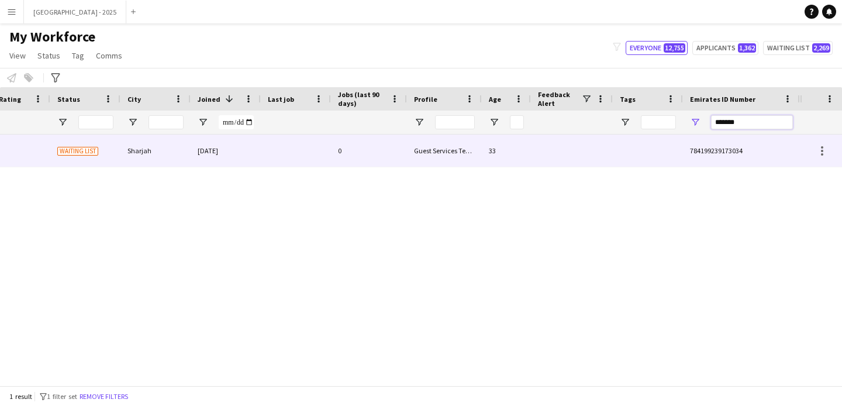
type input "*******"
click at [522, 154] on div "33" at bounding box center [506, 151] width 49 height 32
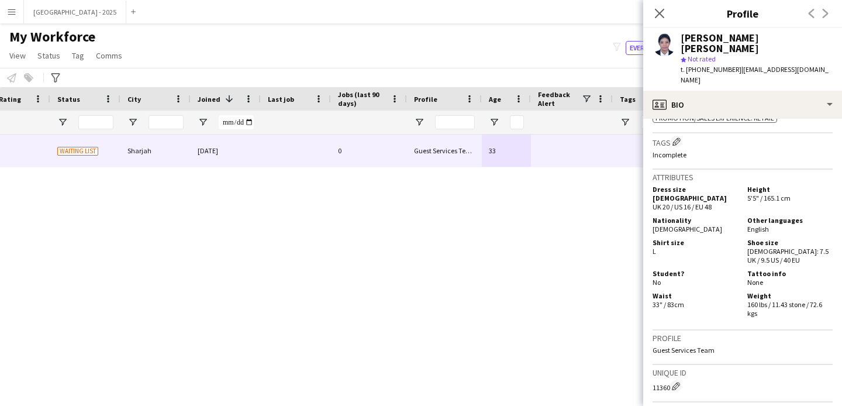
scroll to position [677, 0]
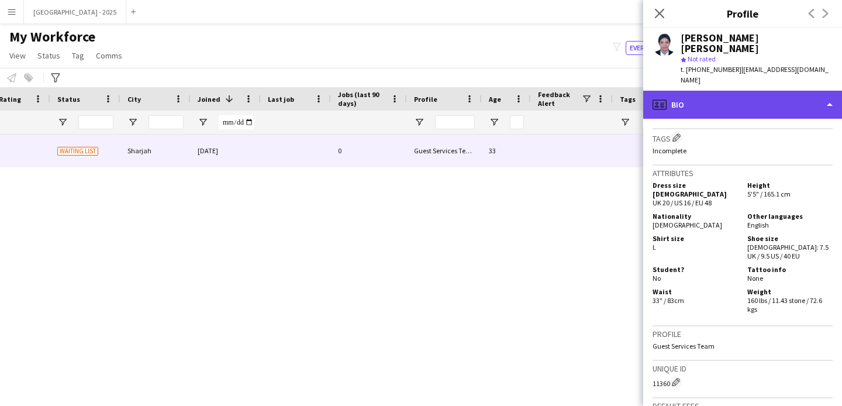
click at [750, 91] on div "profile Bio" at bounding box center [743, 105] width 199 height 28
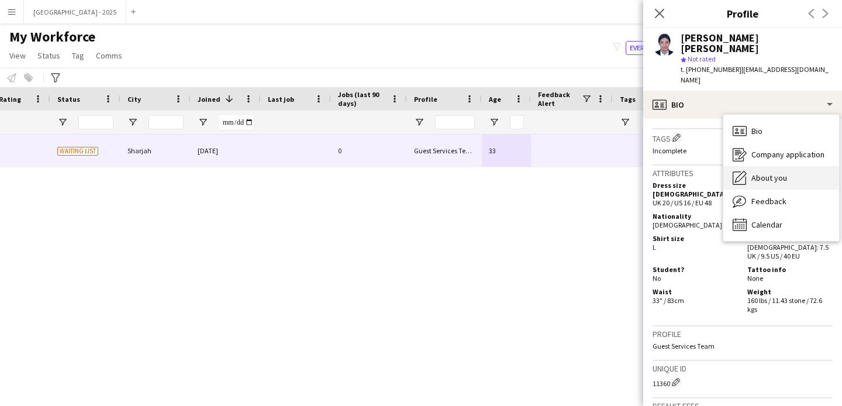
click at [756, 173] on span "About you" at bounding box center [770, 178] width 36 height 11
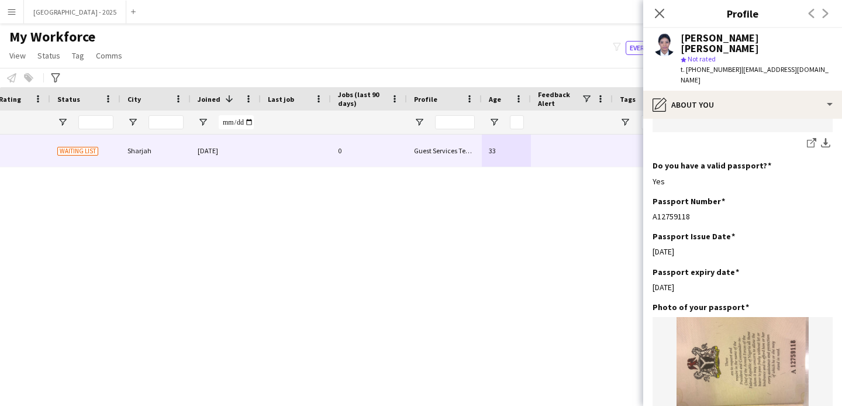
scroll to position [968, 0]
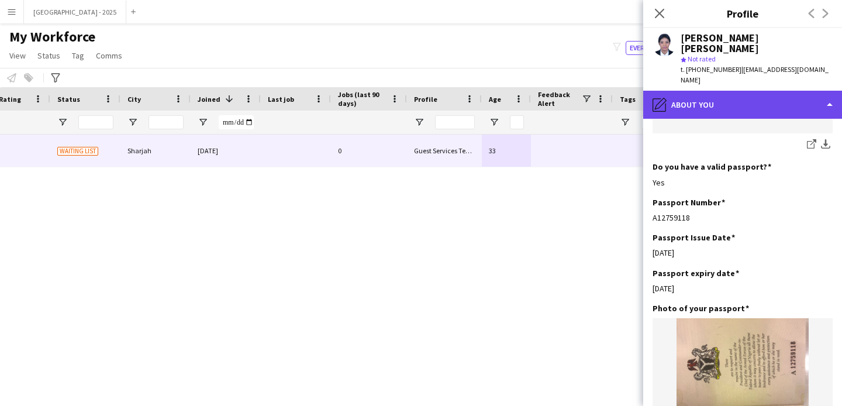
click at [742, 91] on div "pencil4 About you" at bounding box center [743, 105] width 199 height 28
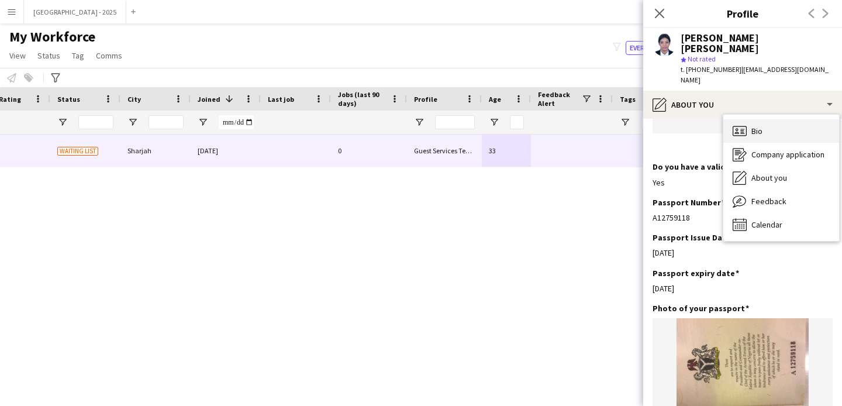
click at [748, 119] on div "Bio Bio" at bounding box center [782, 130] width 116 height 23
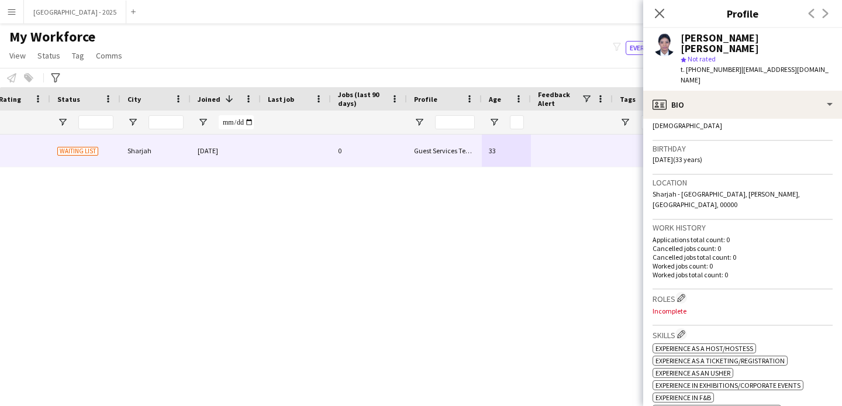
scroll to position [204, 0]
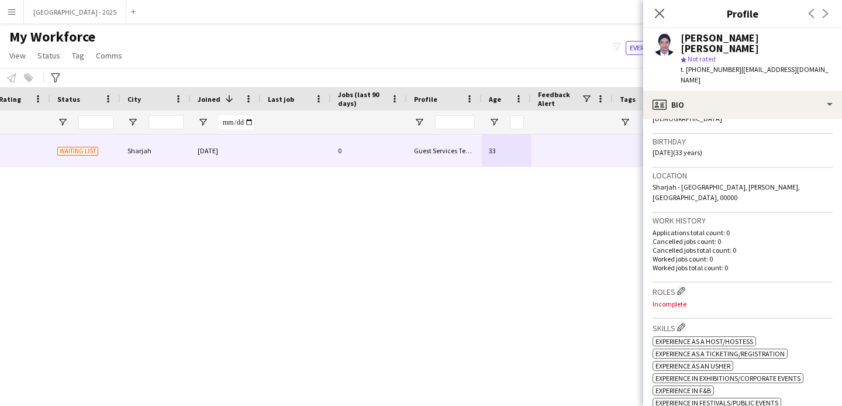
click at [671, 285] on h3 "Roles Edit crew company roles" at bounding box center [743, 291] width 180 height 12
click at [680, 287] on app-icon "Edit crew company roles" at bounding box center [681, 291] width 8 height 8
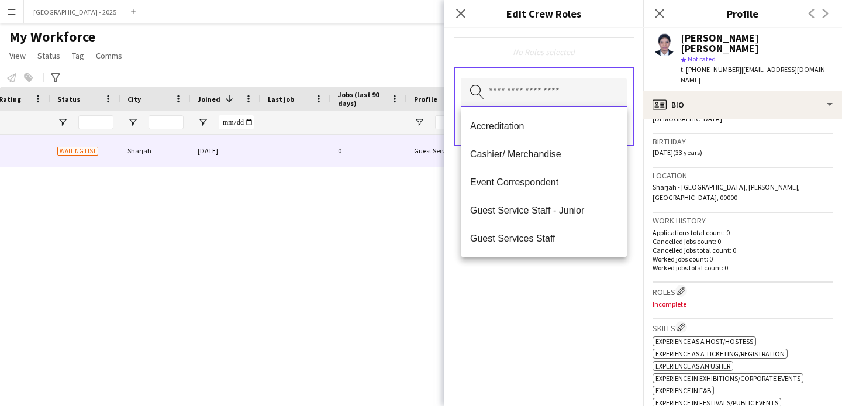
click at [569, 85] on input "text" at bounding box center [544, 92] width 166 height 29
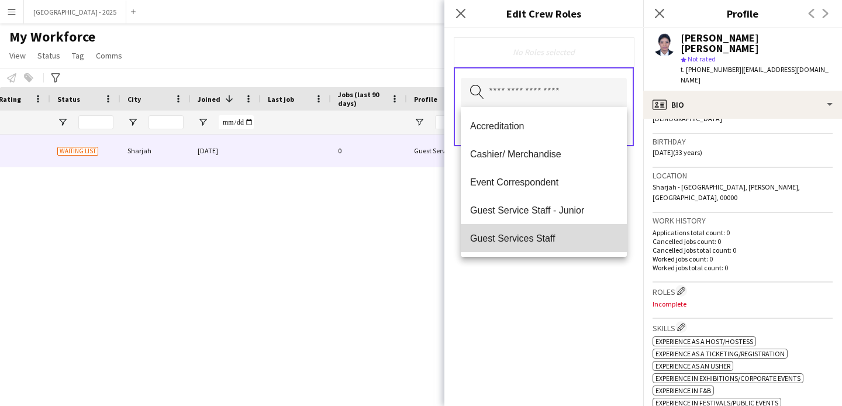
click at [572, 232] on mat-option "Guest Services Staff" at bounding box center [544, 238] width 166 height 28
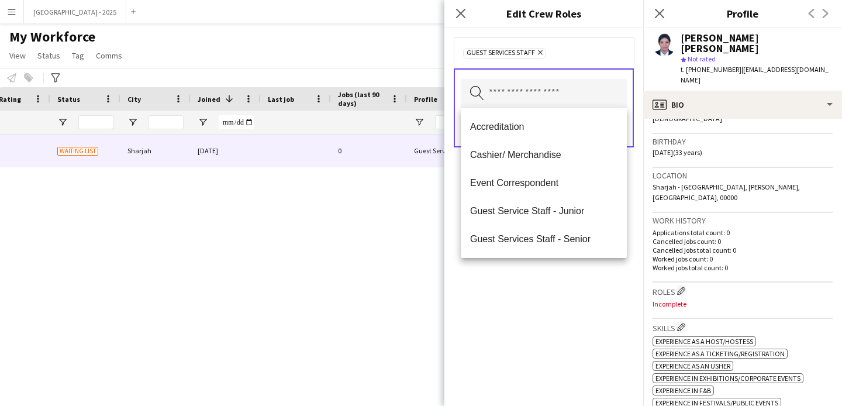
click at [571, 275] on div "Guest Services Staff Remove Search by role type Save" at bounding box center [544, 217] width 199 height 378
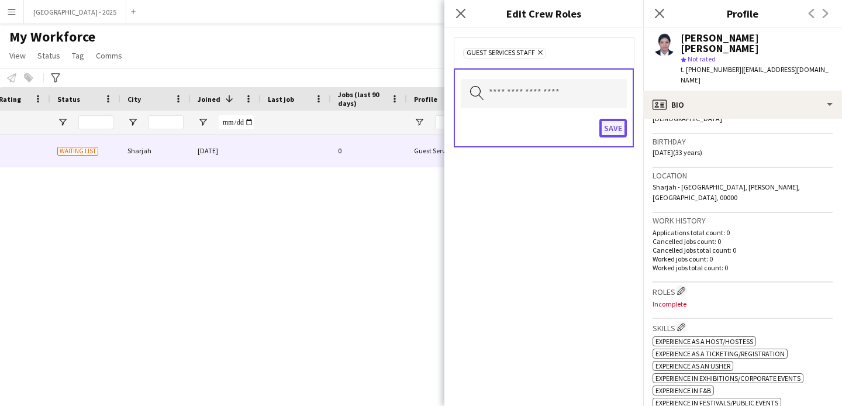
click at [612, 121] on button "Save" at bounding box center [613, 128] width 27 height 19
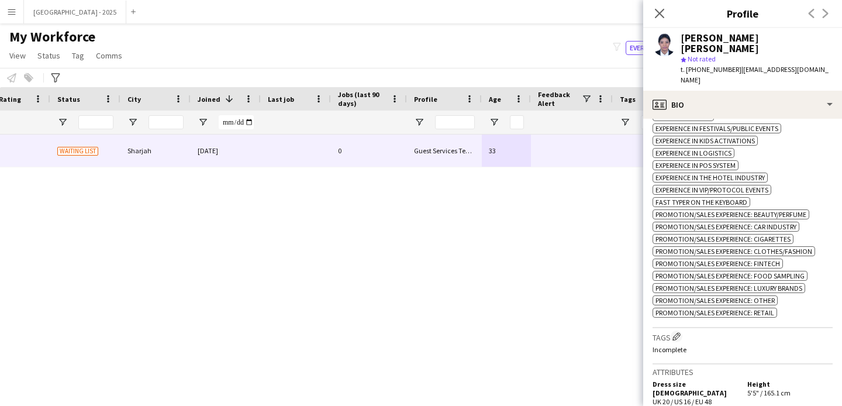
scroll to position [516, 0]
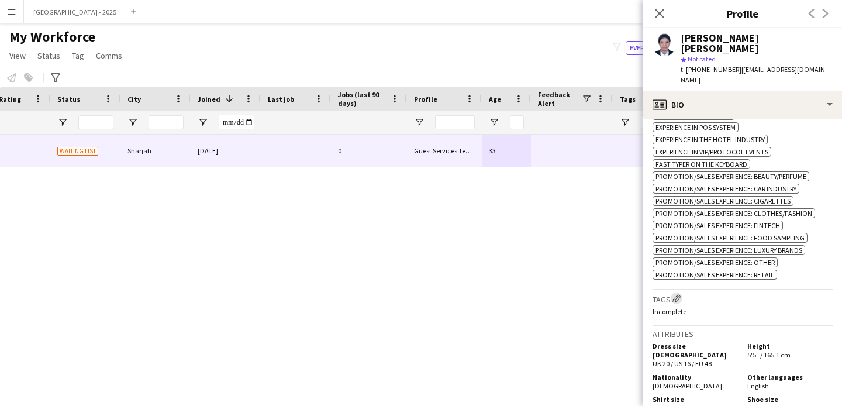
click at [676, 294] on app-icon "Edit crew company tags" at bounding box center [677, 298] width 8 height 8
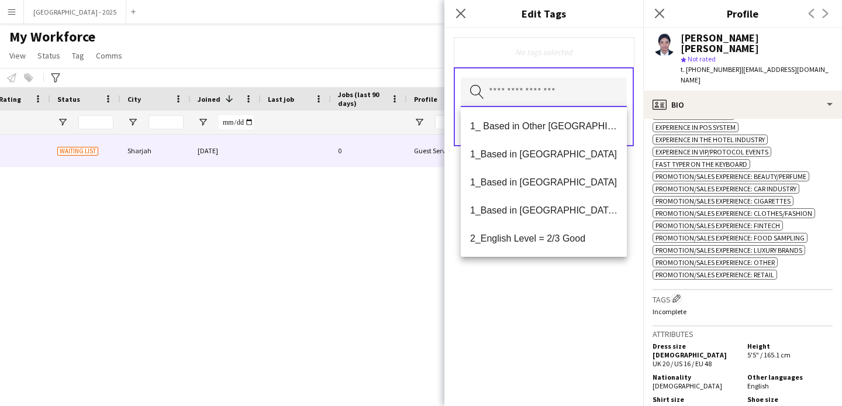
click at [603, 98] on input "text" at bounding box center [544, 92] width 166 height 29
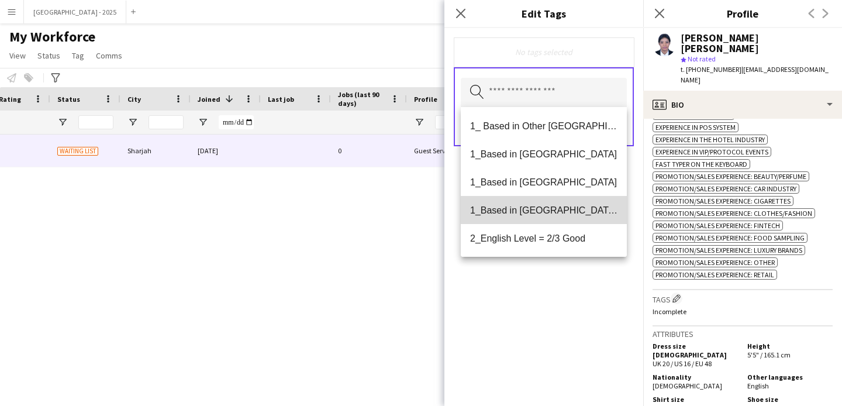
click at [574, 209] on span "1_Based in [GEOGRAPHIC_DATA]/[GEOGRAPHIC_DATA]/Ajman" at bounding box center [543, 210] width 147 height 11
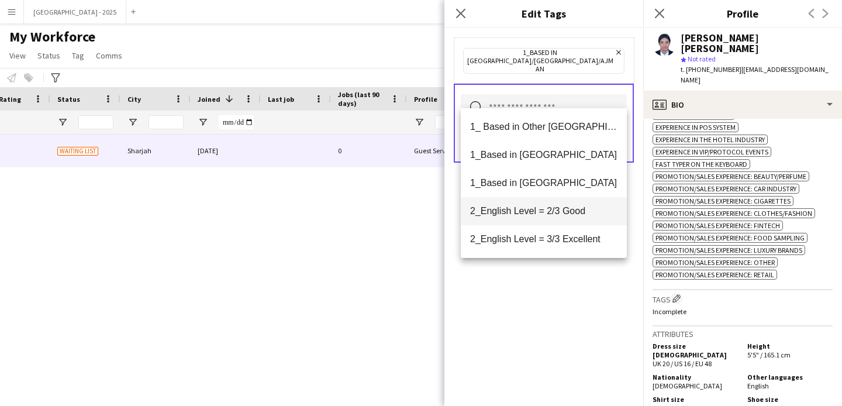
click at [575, 215] on span "2_English Level = 2/3 Good" at bounding box center [543, 210] width 147 height 11
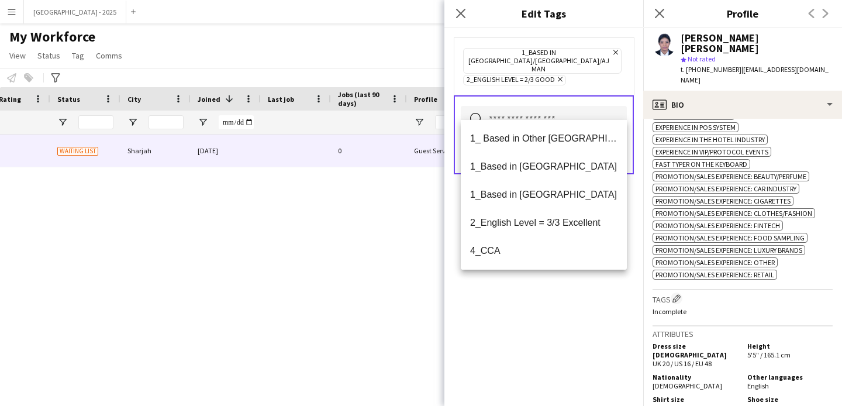
click at [576, 277] on div "1_Based in [GEOGRAPHIC_DATA]/[GEOGRAPHIC_DATA]/Ajman Remove 2_English Level = 2…" at bounding box center [544, 217] width 199 height 378
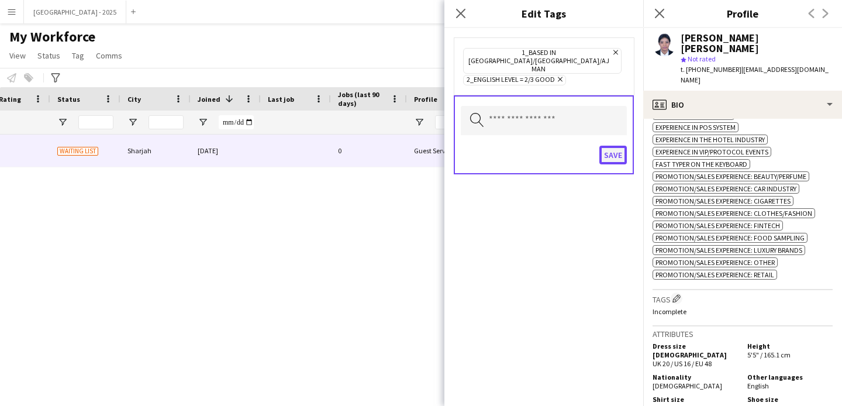
click at [605, 146] on button "Save" at bounding box center [613, 155] width 27 height 19
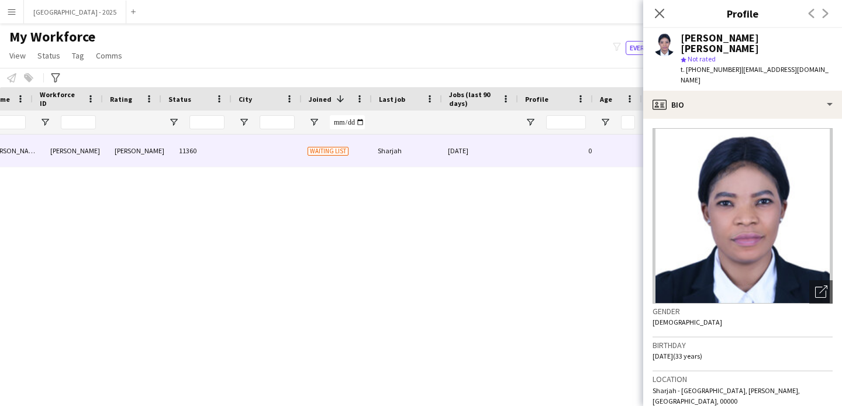
scroll to position [0, 144]
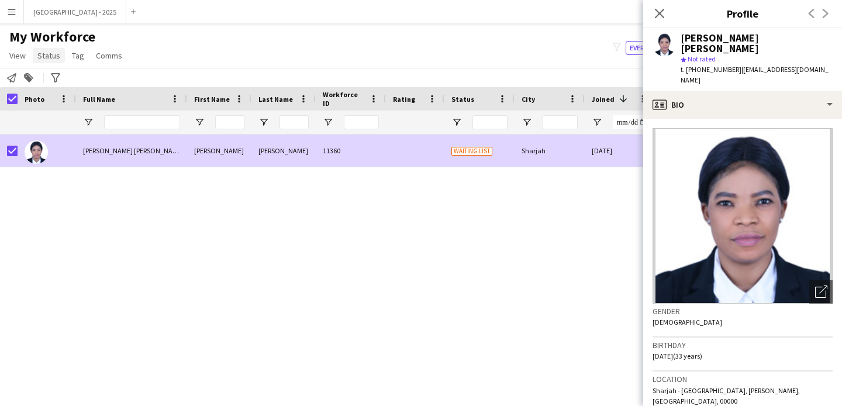
click at [61, 50] on link "Status" at bounding box center [49, 55] width 32 height 15
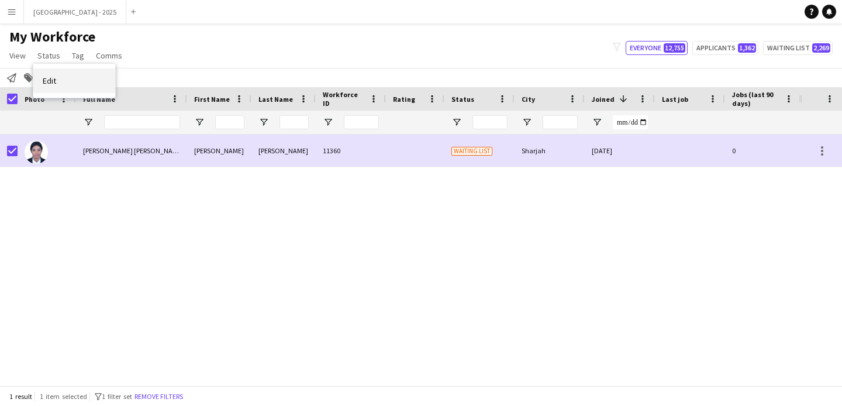
click at [66, 81] on link "Edit" at bounding box center [74, 80] width 82 height 25
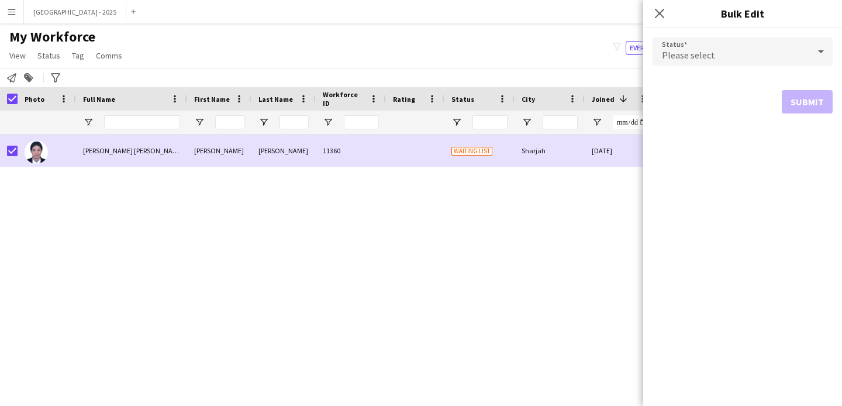
click at [735, 42] on div "Please select" at bounding box center [731, 51] width 157 height 28
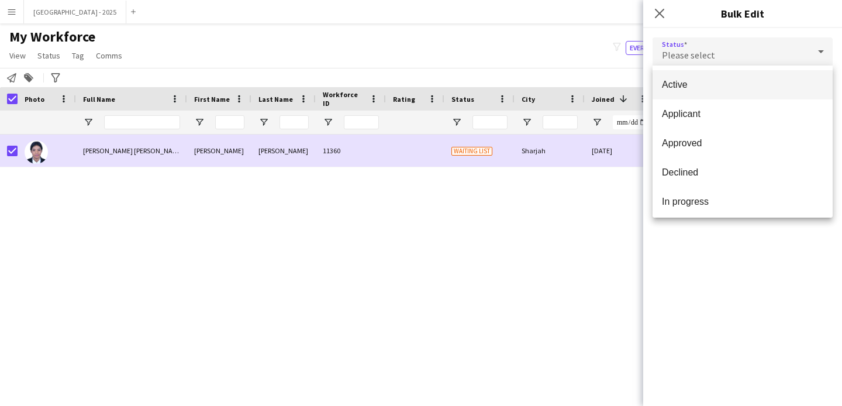
click at [718, 77] on mat-option "Active" at bounding box center [743, 84] width 180 height 29
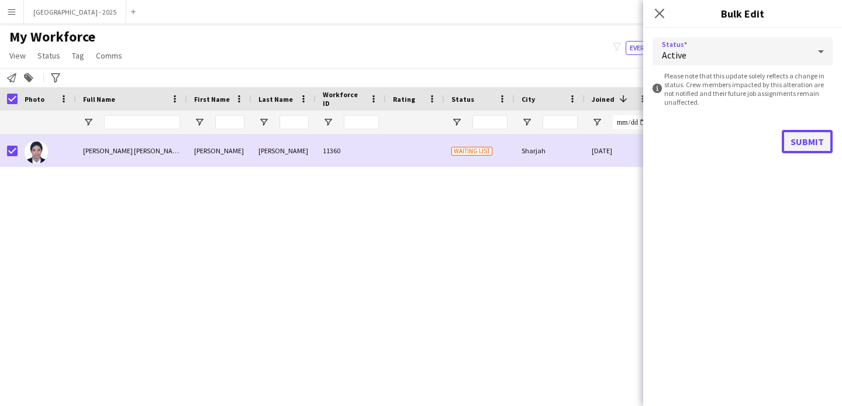
click at [806, 150] on button "Submit" at bounding box center [807, 141] width 51 height 23
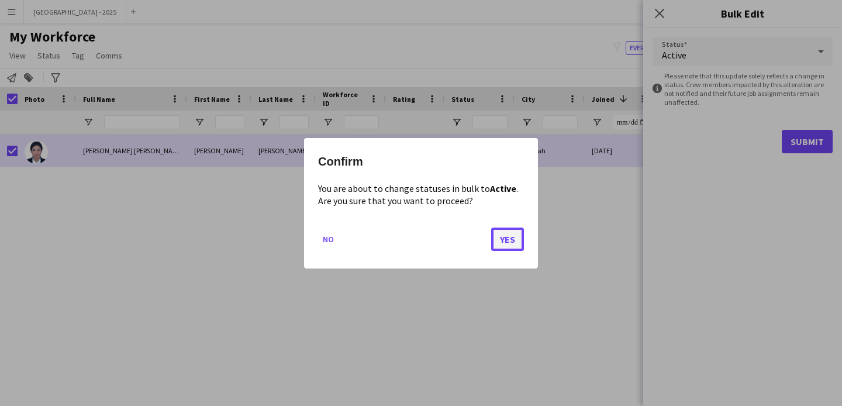
click at [522, 233] on button "Yes" at bounding box center [507, 238] width 33 height 23
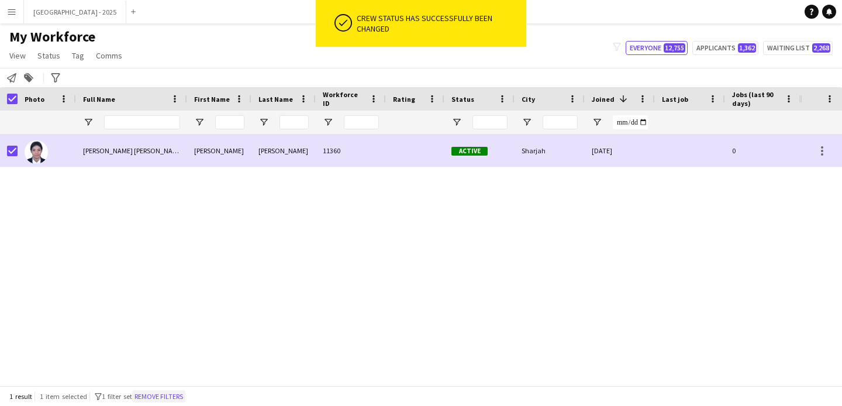
click at [178, 396] on button "Remove filters" at bounding box center [158, 396] width 53 height 13
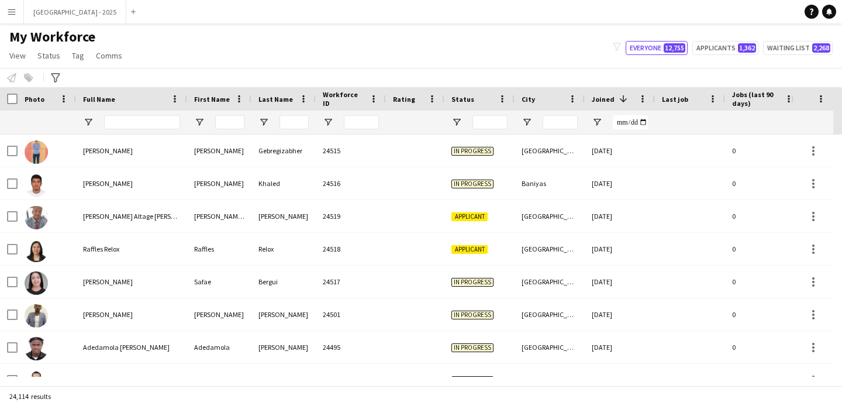
drag, startPoint x: 138, startPoint y: 130, endPoint x: 133, endPoint y: 125, distance: 7.4
click at [137, 130] on div at bounding box center [142, 122] width 76 height 23
click at [133, 123] on input "Full Name Filter Input" at bounding box center [142, 122] width 76 height 14
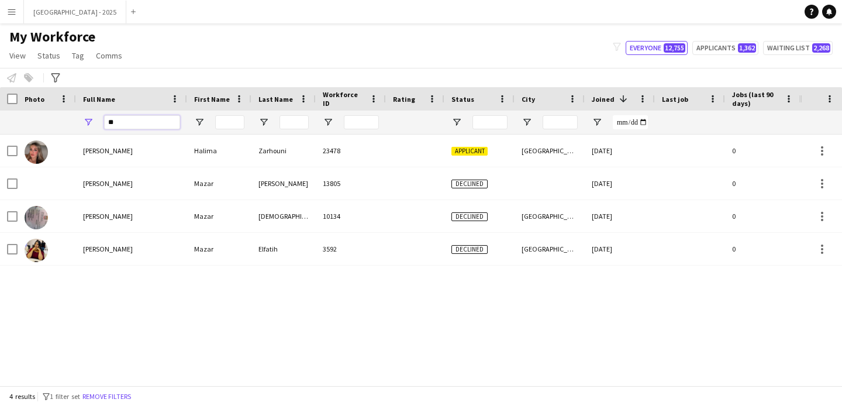
type input "*"
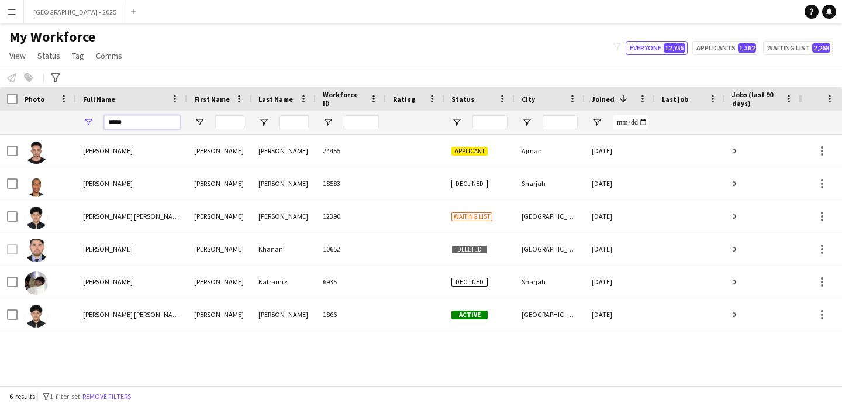
type input "*****"
click at [334, 149] on div "24455" at bounding box center [351, 151] width 70 height 32
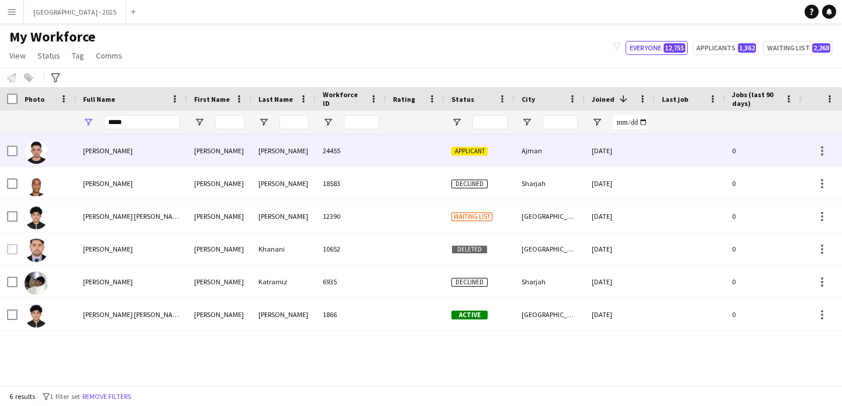
click at [629, 155] on div "16-08-2025" at bounding box center [620, 151] width 70 height 32
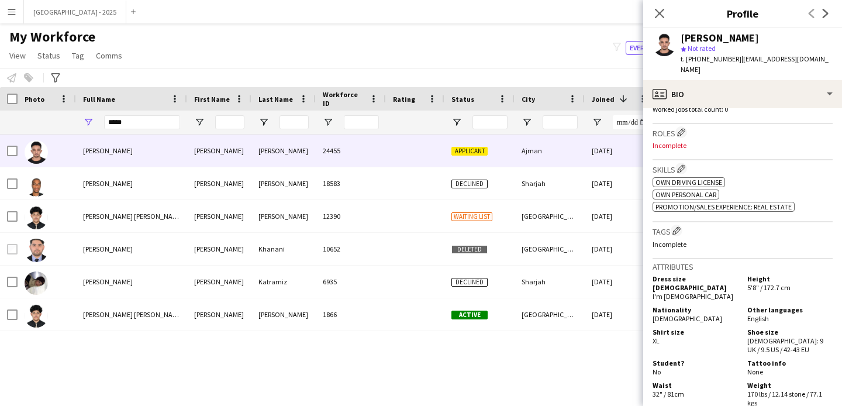
scroll to position [295, 0]
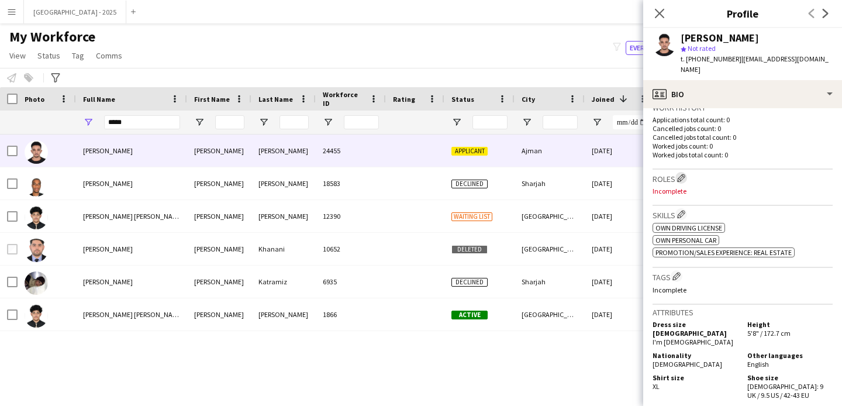
click at [684, 174] on app-icon "Edit crew company roles" at bounding box center [681, 178] width 8 height 8
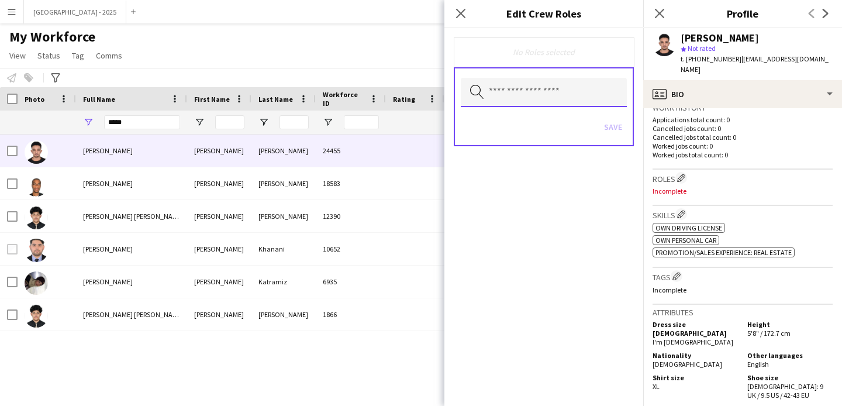
click at [563, 98] on input "text" at bounding box center [544, 92] width 166 height 29
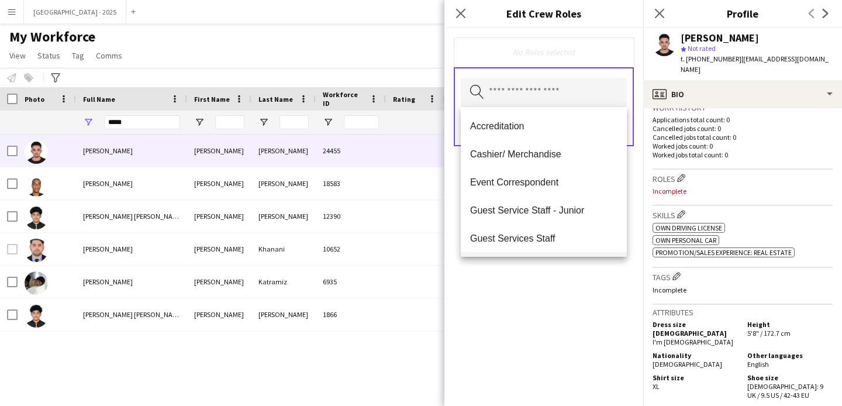
click at [575, 232] on mat-option "Guest Services Staff" at bounding box center [544, 238] width 166 height 28
click at [586, 271] on div "Guest Services Staff Remove Search by role type Save" at bounding box center [544, 217] width 199 height 378
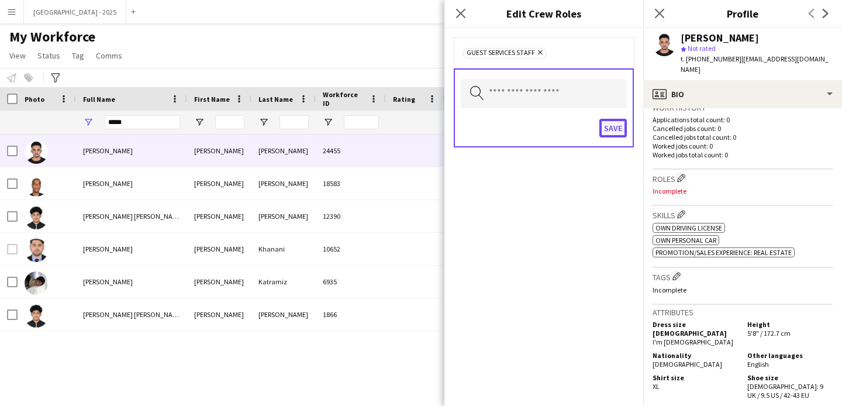
click at [616, 129] on button "Save" at bounding box center [613, 128] width 27 height 19
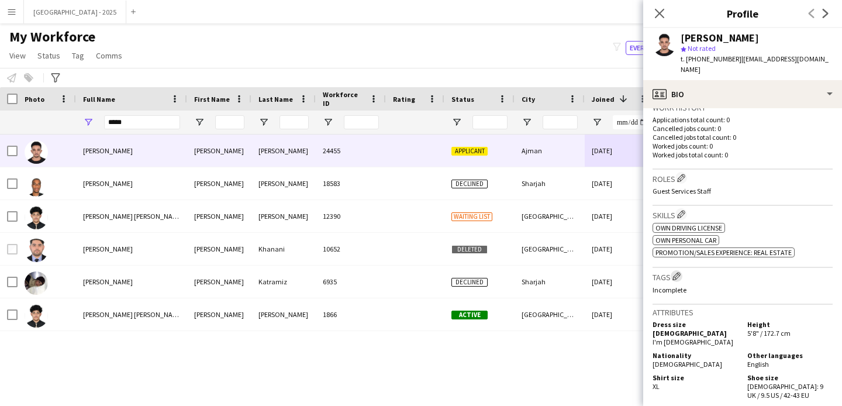
click at [677, 272] on app-icon "Edit crew company tags" at bounding box center [677, 276] width 8 height 8
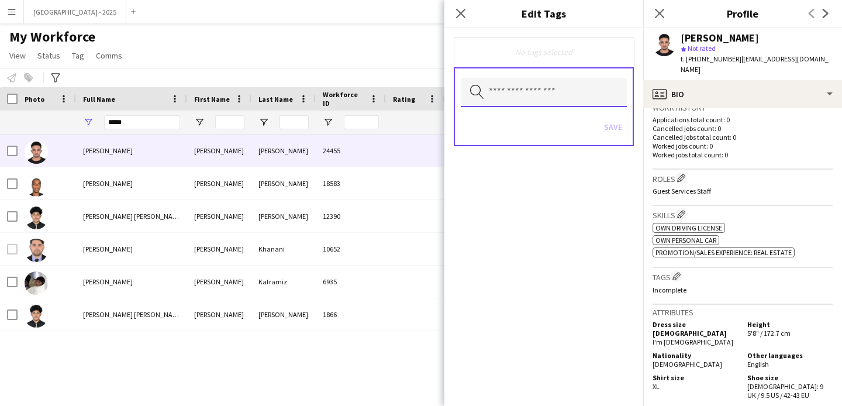
click at [574, 106] on input "text" at bounding box center [544, 92] width 166 height 29
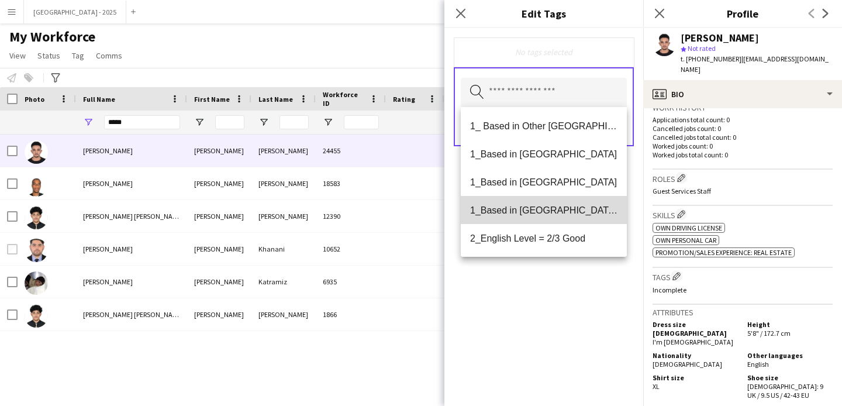
click at [575, 212] on span "1_Based in [GEOGRAPHIC_DATA]/[GEOGRAPHIC_DATA]/Ajman" at bounding box center [543, 210] width 147 height 11
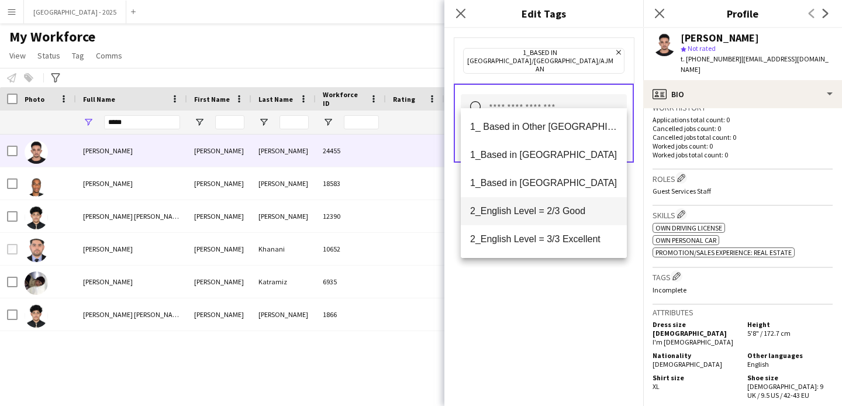
click at [572, 219] on mat-option "2_English Level = 2/3 Good" at bounding box center [544, 211] width 166 height 28
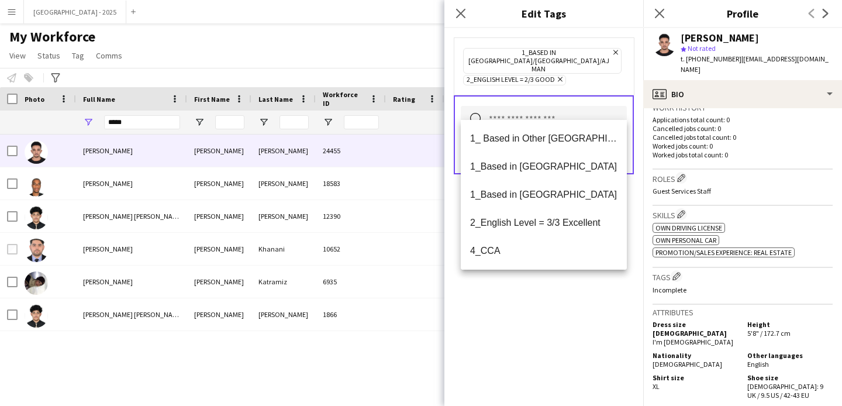
drag, startPoint x: 580, startPoint y: 324, endPoint x: 578, endPoint y: 295, distance: 28.8
click at [580, 324] on div "1_Based in [GEOGRAPHIC_DATA]/[GEOGRAPHIC_DATA]/Ajman Remove 2_English Level = 2…" at bounding box center [544, 217] width 199 height 378
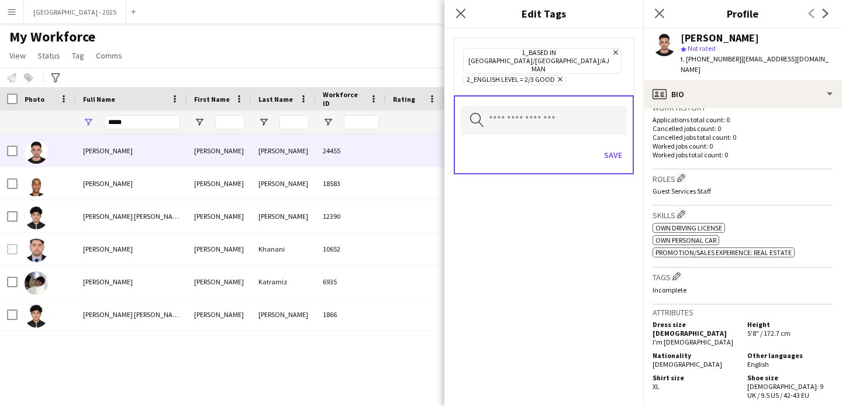
click at [611, 140] on div "Save" at bounding box center [544, 156] width 166 height 33
click at [613, 146] on button "Save" at bounding box center [613, 155] width 27 height 19
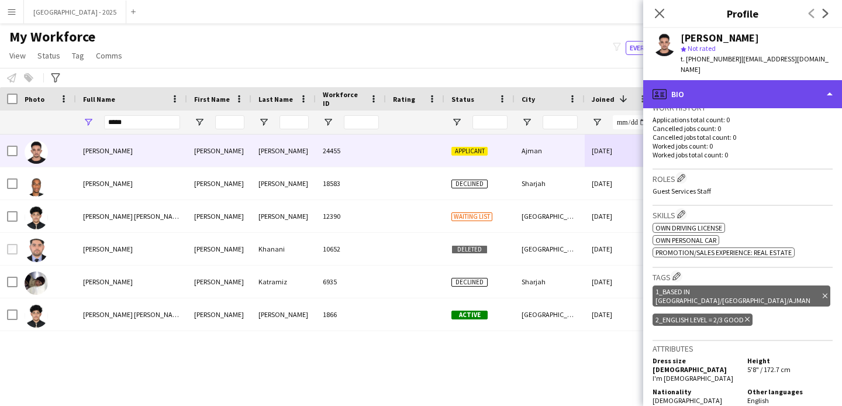
drag, startPoint x: 717, startPoint y: 73, endPoint x: 717, endPoint y: 89, distance: 15.8
click at [717, 80] on div "profile Bio" at bounding box center [743, 94] width 199 height 28
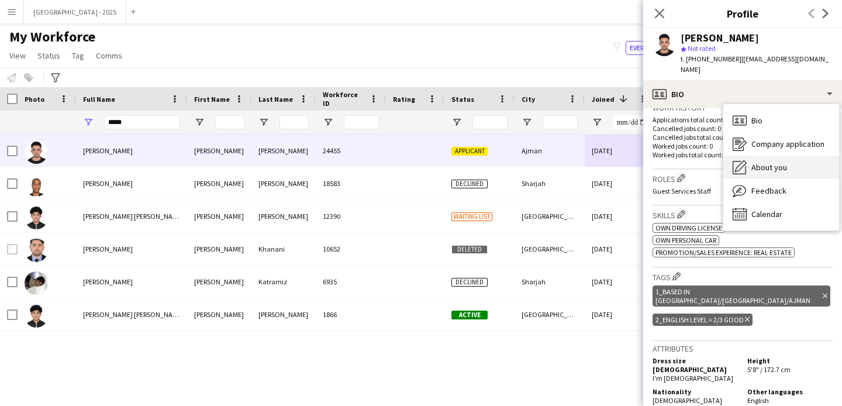
click at [756, 162] on span "About you" at bounding box center [770, 167] width 36 height 11
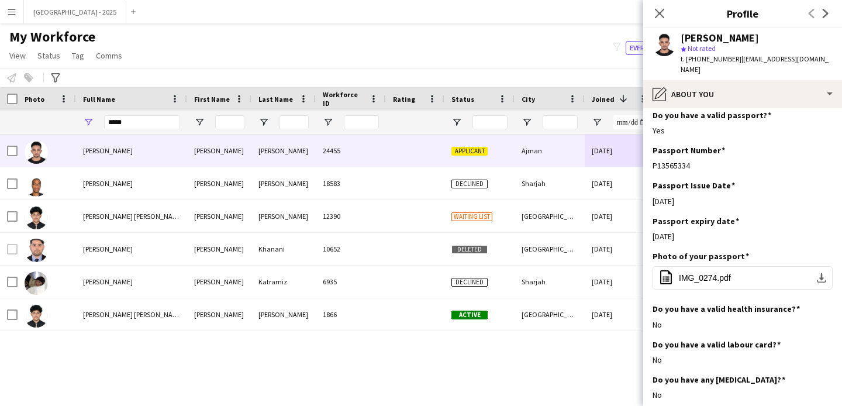
scroll to position [886, 0]
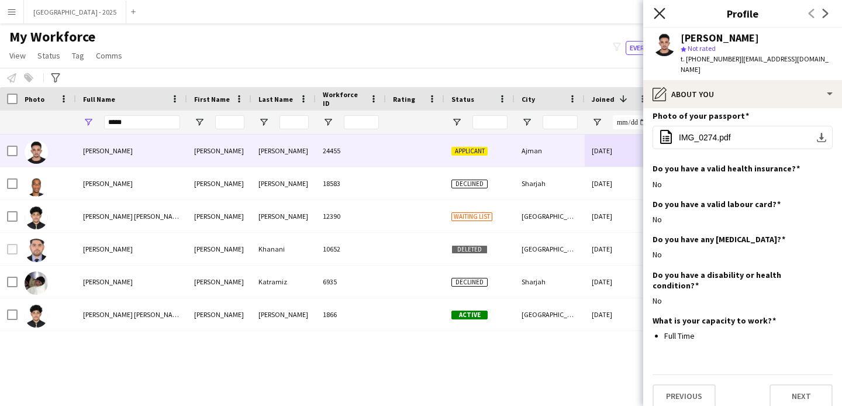
click at [662, 18] on icon "Close pop-in" at bounding box center [659, 13] width 11 height 11
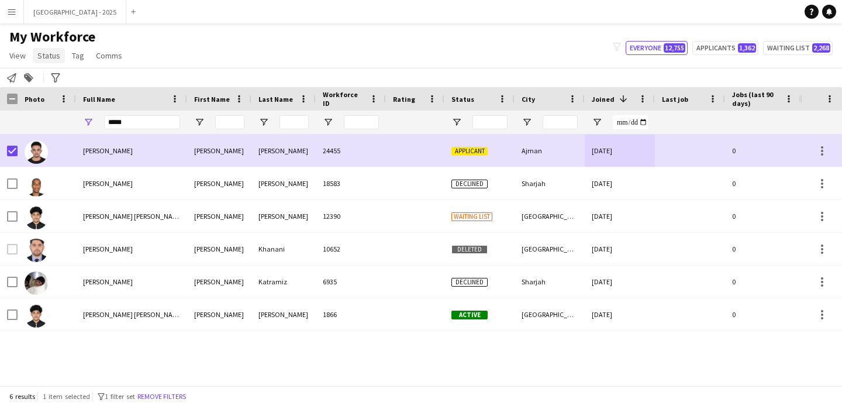
click at [60, 54] on link "Status" at bounding box center [49, 55] width 32 height 15
click at [68, 87] on link "Edit" at bounding box center [74, 80] width 82 height 25
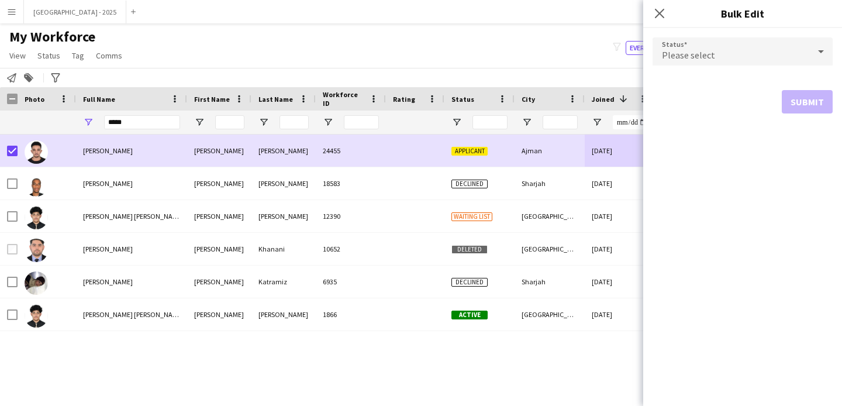
click at [691, 53] on span "Please select" at bounding box center [688, 55] width 53 height 12
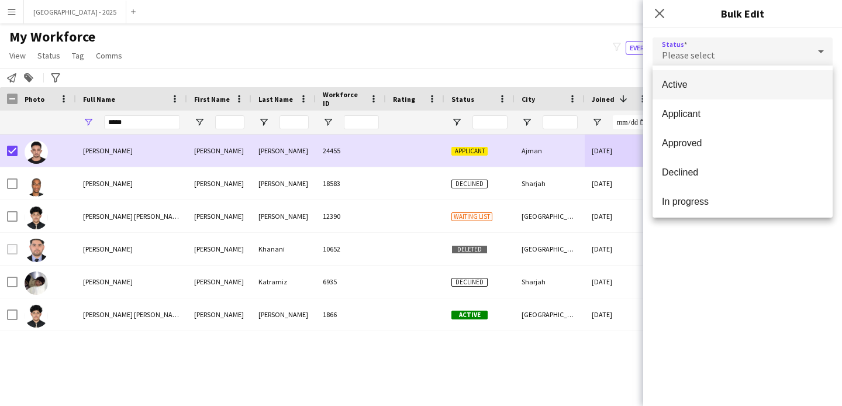
click at [710, 90] on span "Active" at bounding box center [742, 84] width 161 height 11
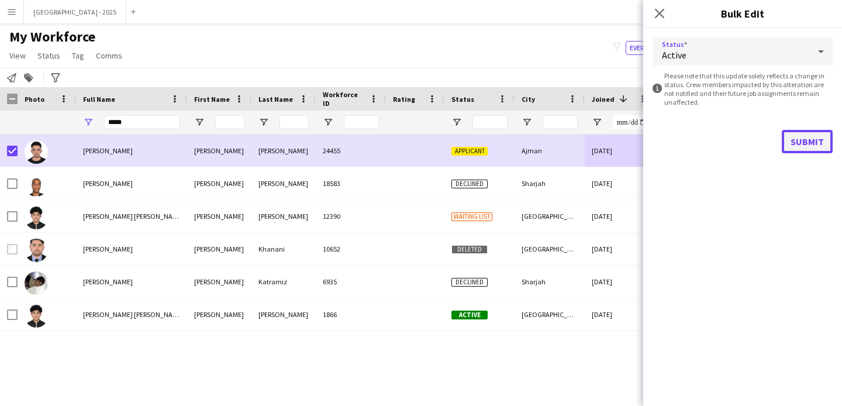
click at [795, 137] on button "Submit" at bounding box center [807, 141] width 51 height 23
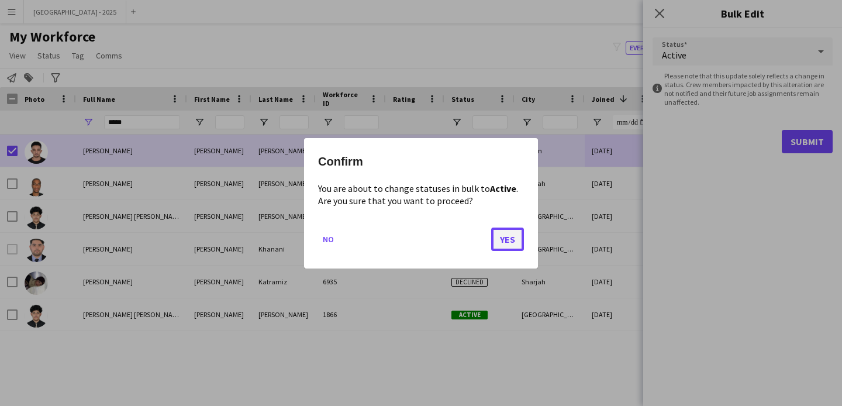
click at [518, 236] on button "Yes" at bounding box center [507, 238] width 33 height 23
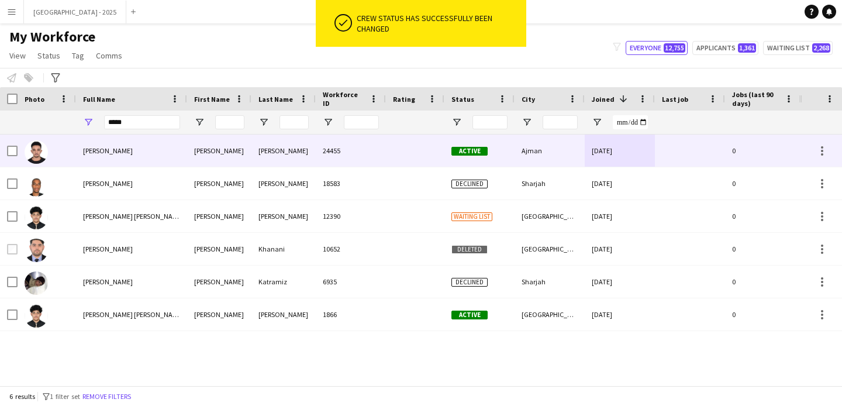
drag, startPoint x: 47, startPoint y: 151, endPoint x: 322, endPoint y: 190, distance: 277.7
click at [47, 152] on img at bounding box center [36, 151] width 23 height 23
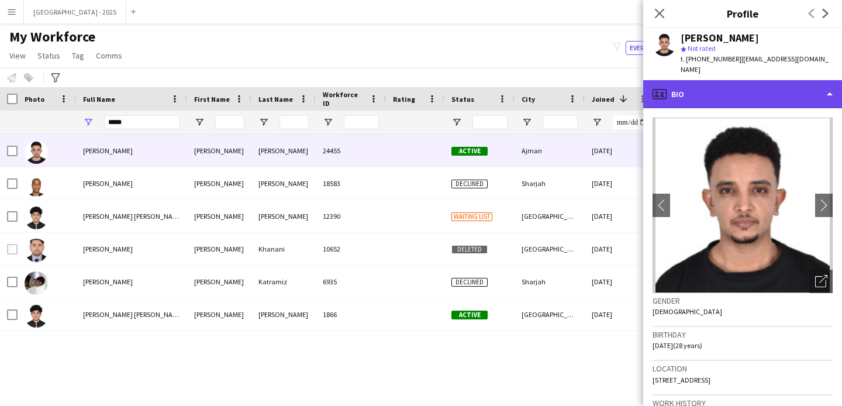
click at [723, 80] on div "profile Bio" at bounding box center [743, 94] width 199 height 28
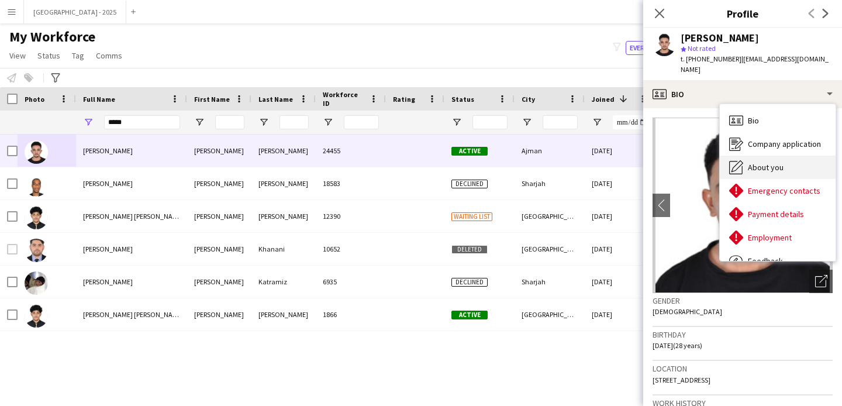
click at [766, 156] on div "About you About you" at bounding box center [778, 167] width 116 height 23
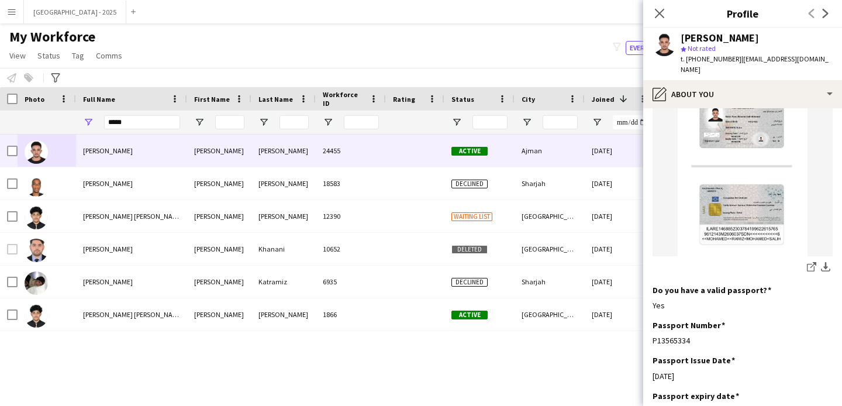
scroll to position [790, 0]
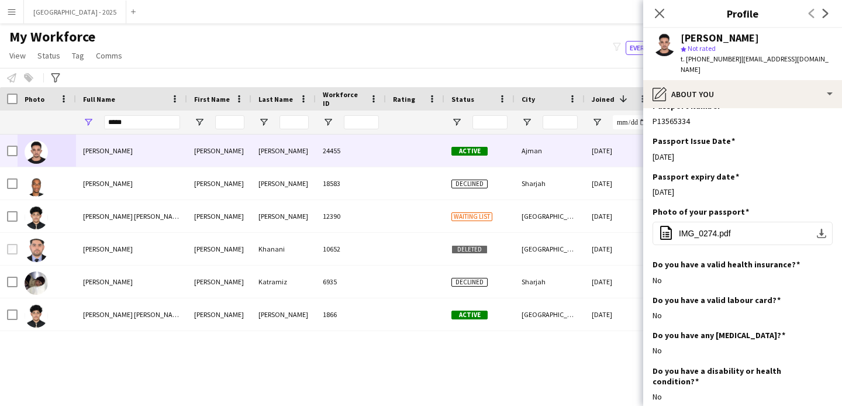
click at [663, 13] on icon "Close pop-in" at bounding box center [659, 13] width 9 height 9
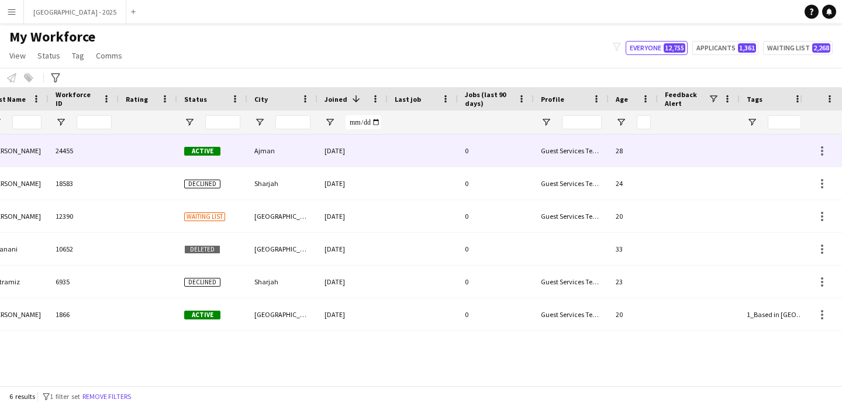
scroll to position [0, 394]
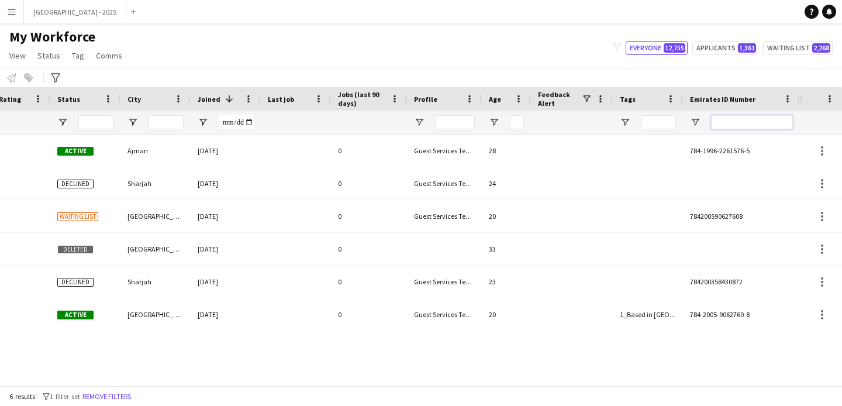
click at [720, 128] on input "Emirates ID Number Filter Input" at bounding box center [752, 122] width 82 height 14
paste input "*******"
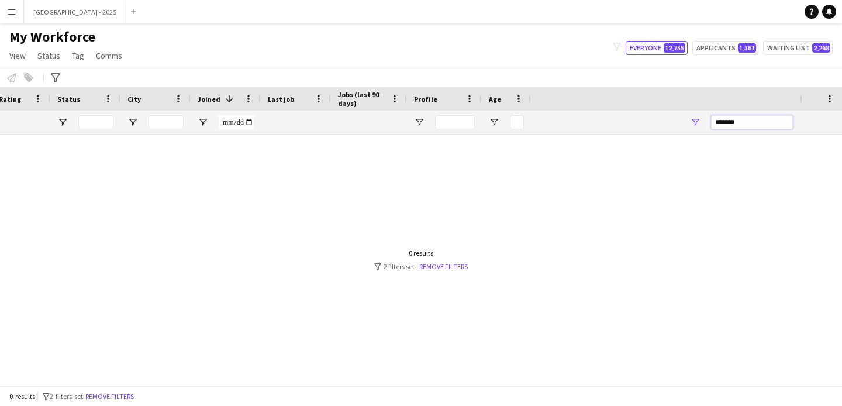
scroll to position [0, 0]
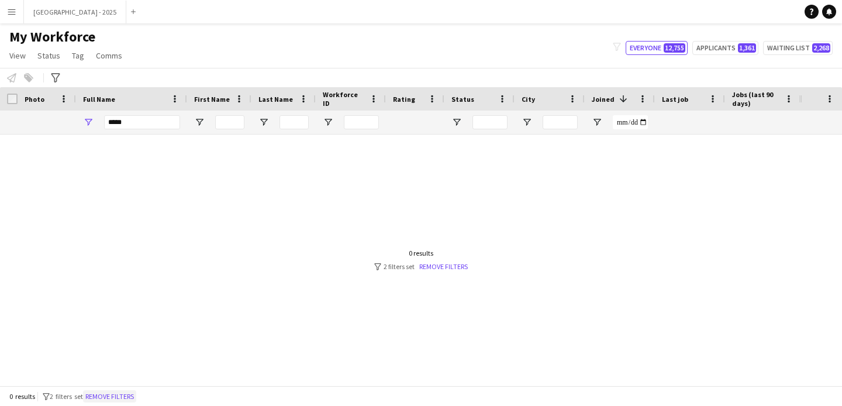
type input "*******"
click at [126, 395] on button "Remove filters" at bounding box center [109, 396] width 53 height 13
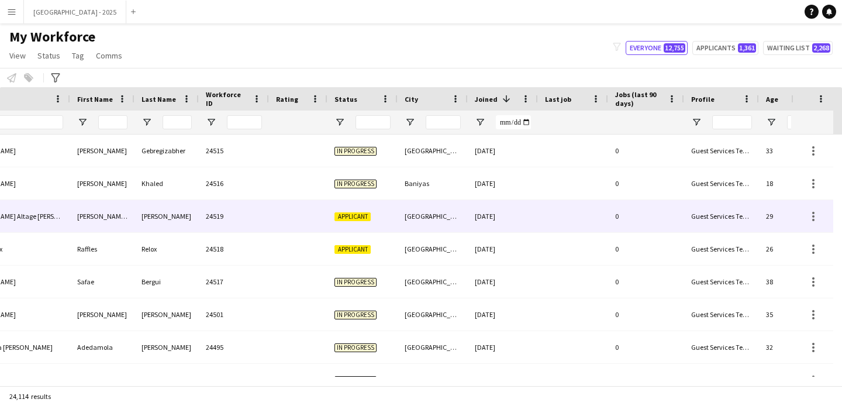
scroll to position [0, 313]
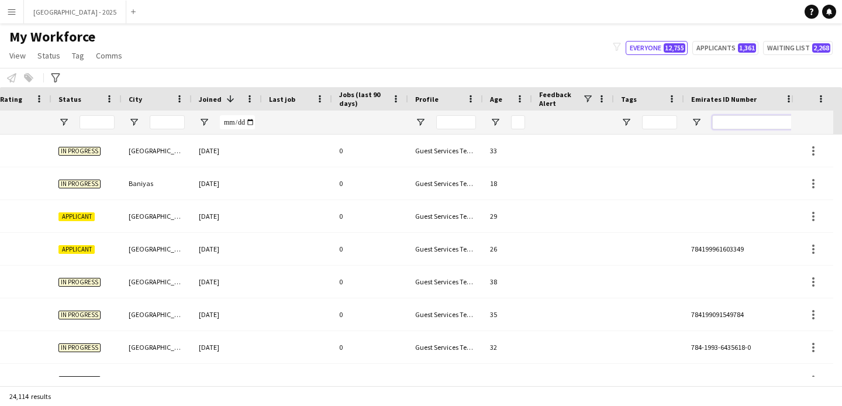
click at [738, 122] on input "Emirates ID Number Filter Input" at bounding box center [754, 122] width 82 height 14
paste input "*******"
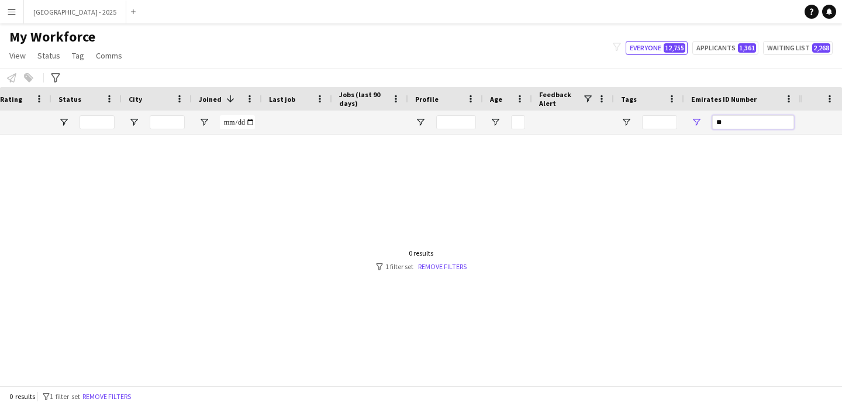
type input "*"
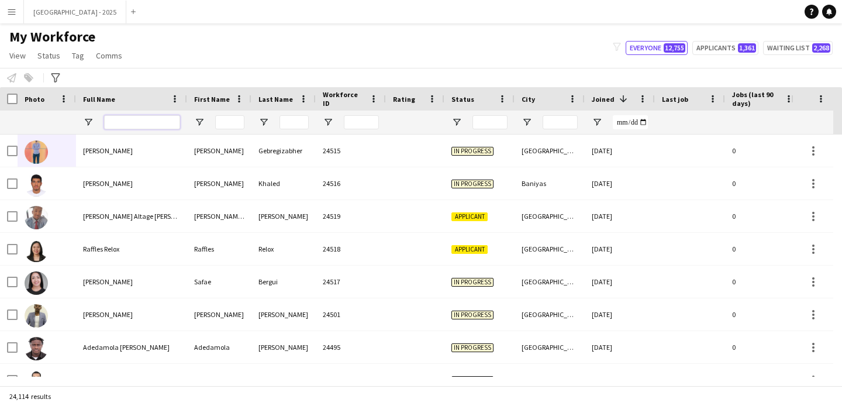
click at [153, 121] on input "Full Name Filter Input" at bounding box center [142, 122] width 76 height 14
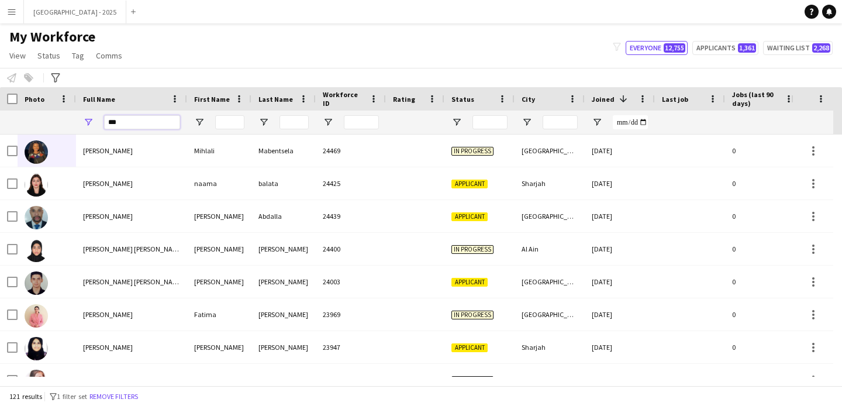
click at [160, 121] on input "***" at bounding box center [142, 122] width 76 height 14
click at [154, 123] on input "***" at bounding box center [142, 122] width 76 height 14
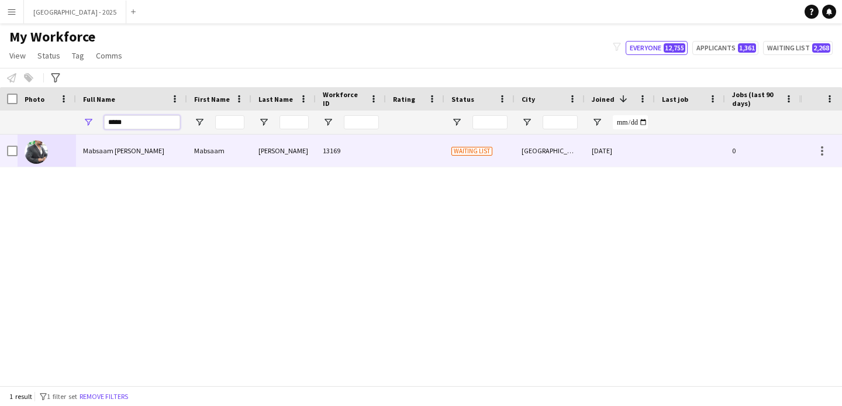
type input "*****"
click at [174, 158] on div "Mabsaam Yaqub" at bounding box center [131, 151] width 111 height 32
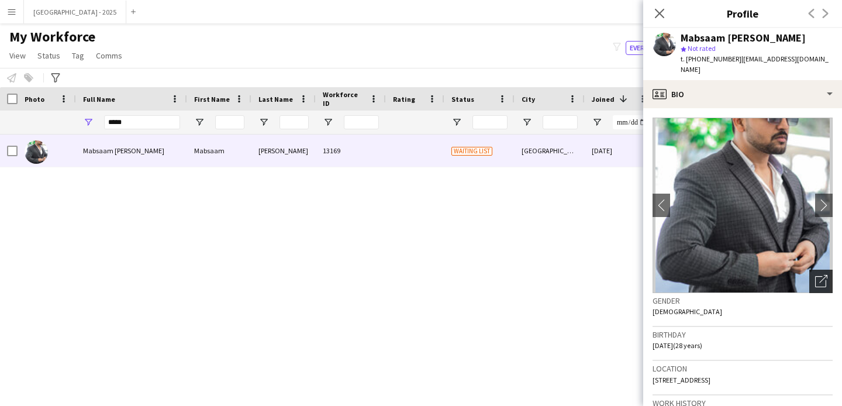
click at [816, 275] on icon "Open photos pop-in" at bounding box center [822, 281] width 12 height 12
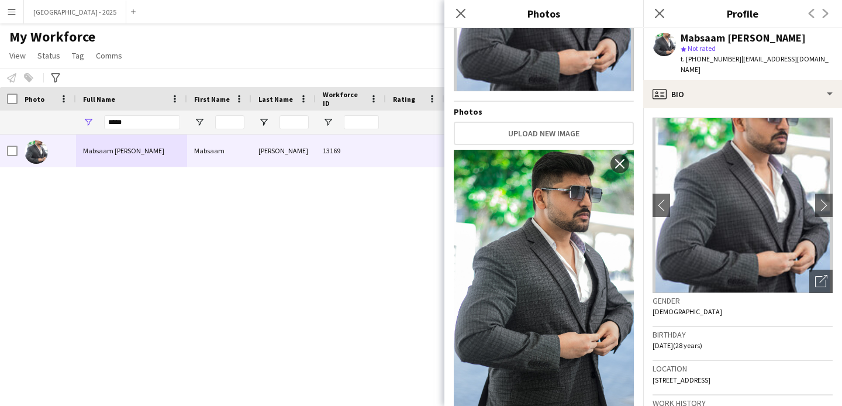
scroll to position [155, 0]
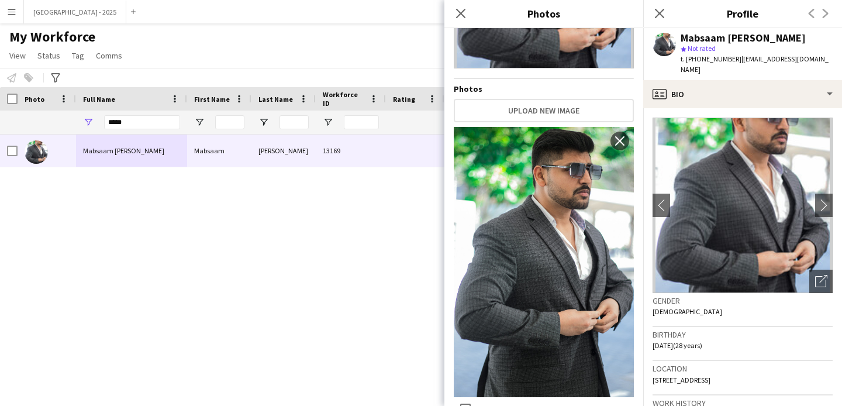
click at [714, 329] on h3 "Birthday" at bounding box center [743, 334] width 180 height 11
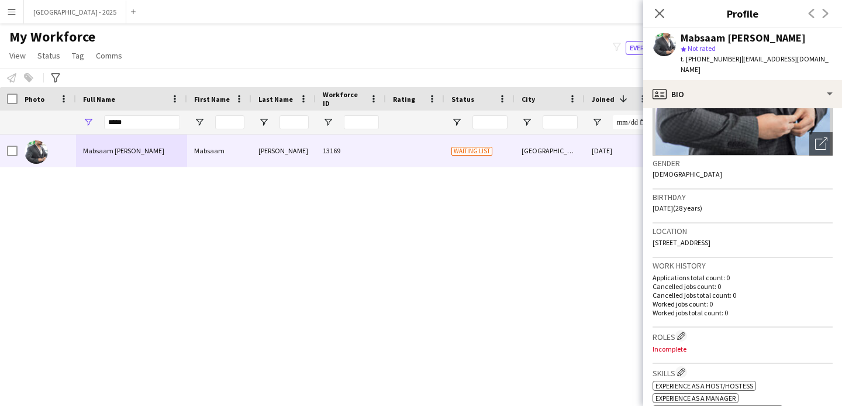
scroll to position [145, 0]
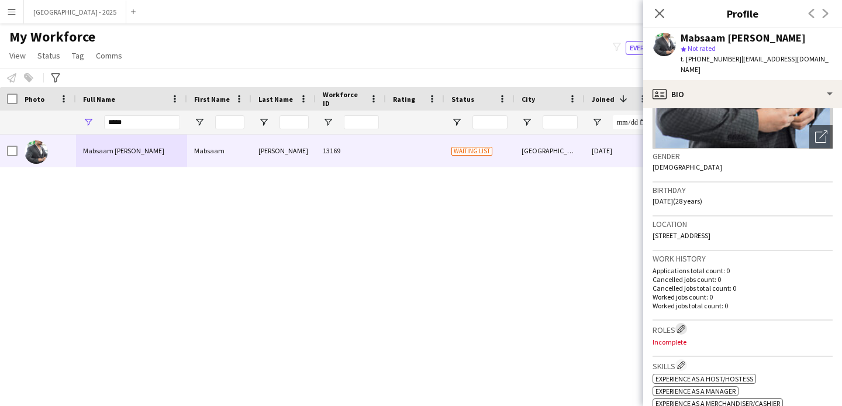
click at [684, 325] on app-icon "Edit crew company roles" at bounding box center [681, 329] width 8 height 8
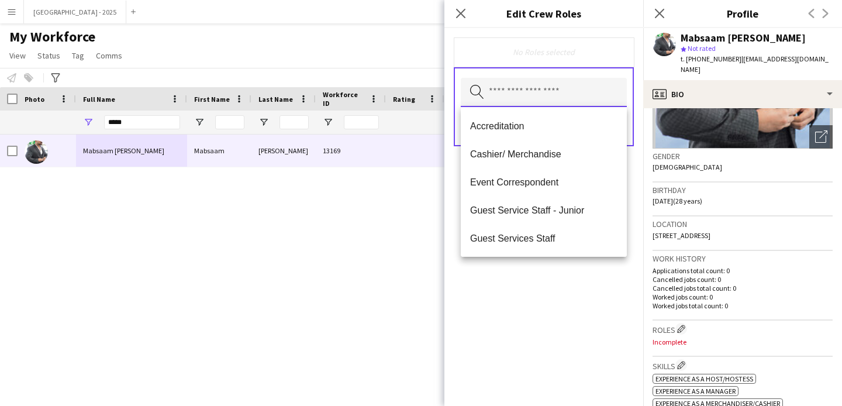
click at [574, 102] on input "text" at bounding box center [544, 92] width 166 height 29
click at [575, 251] on mat-option "Guest Services Staff" at bounding box center [544, 238] width 166 height 28
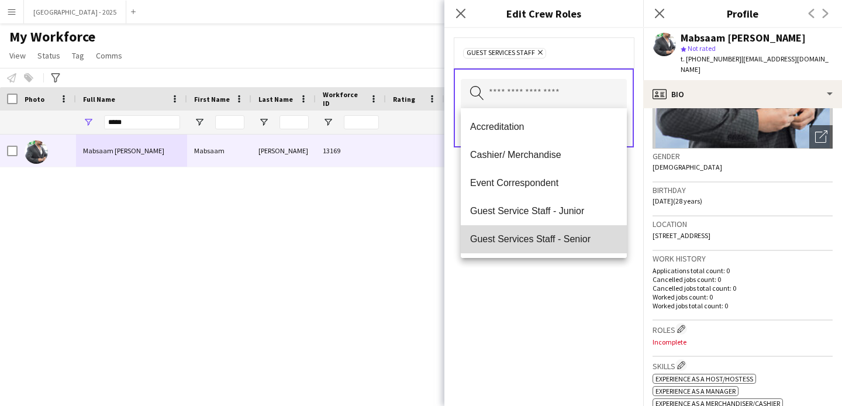
click at [577, 252] on mat-option "Guest Services Staff - Senior" at bounding box center [544, 239] width 166 height 28
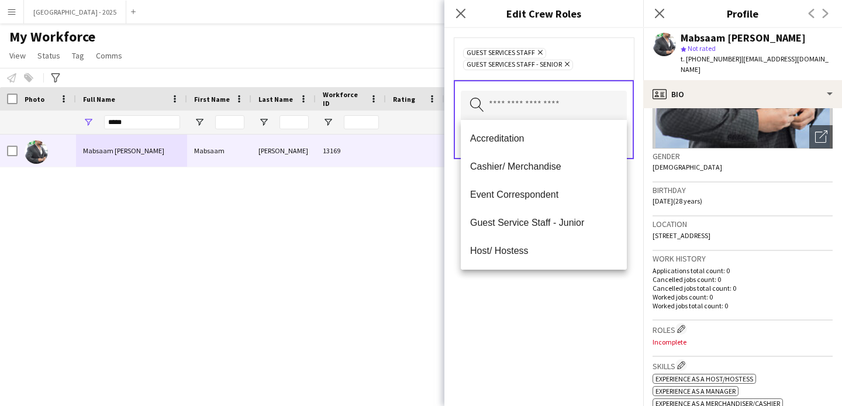
click at [588, 287] on div "Guest Services Staff Remove Guest Services Staff - Senior Remove Search by role…" at bounding box center [544, 217] width 199 height 378
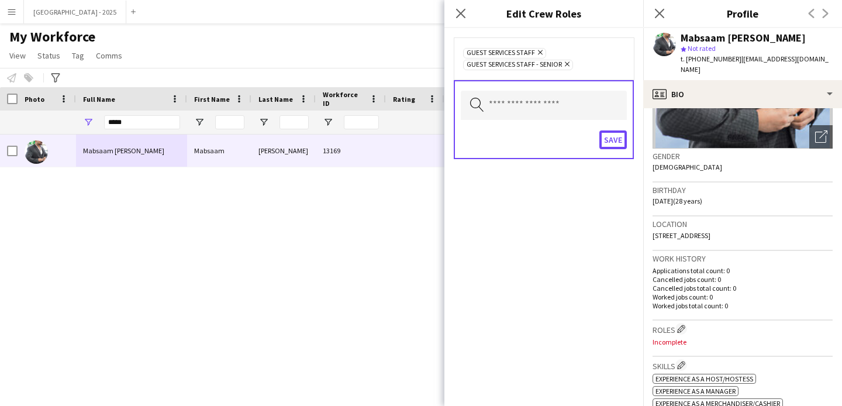
drag, startPoint x: 621, startPoint y: 145, endPoint x: 623, endPoint y: 155, distance: 10.8
click at [621, 145] on button "Save" at bounding box center [613, 139] width 27 height 19
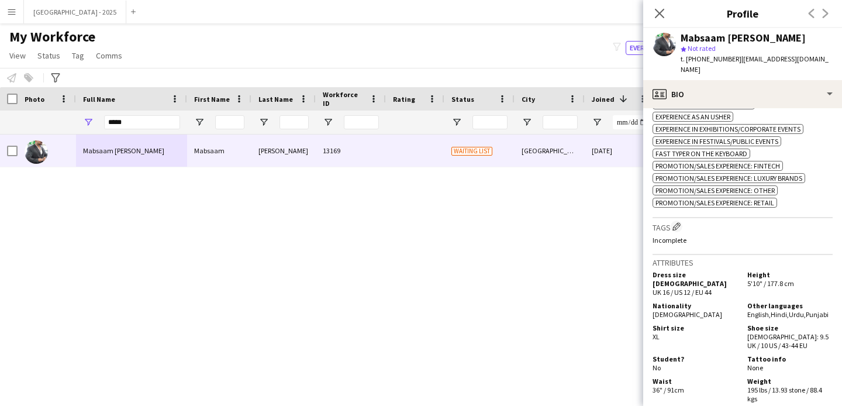
scroll to position [493, 0]
click at [676, 231] on h3 "Tags Edit crew company tags" at bounding box center [743, 226] width 180 height 12
click at [676, 225] on app-icon "Edit crew company tags" at bounding box center [677, 226] width 8 height 8
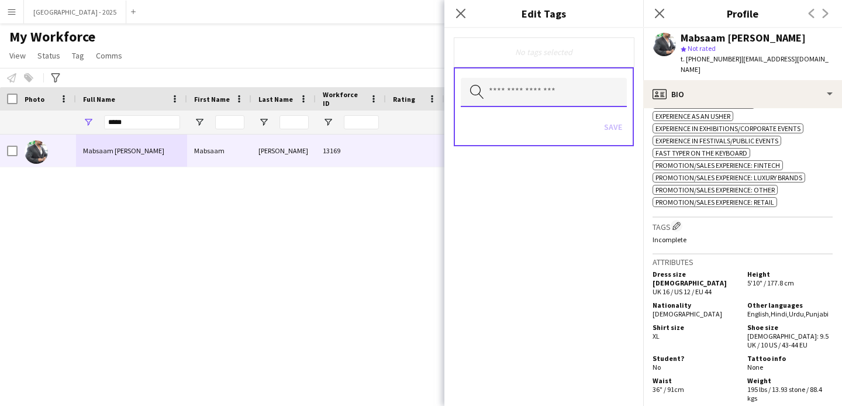
click at [563, 94] on input "text" at bounding box center [544, 92] width 166 height 29
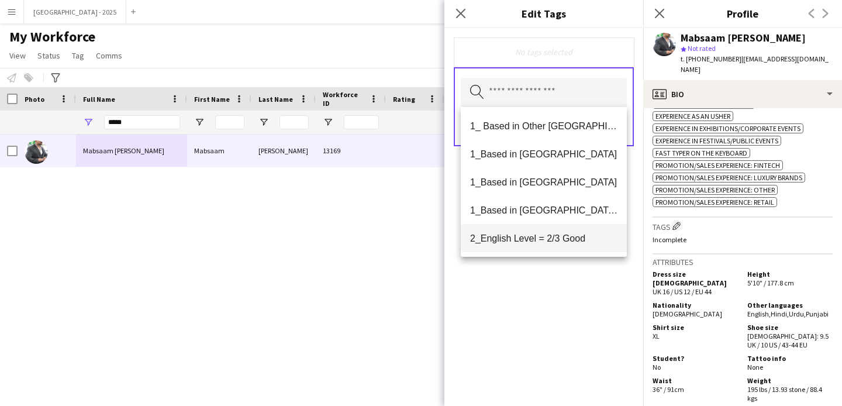
click at [563, 216] on mat-option "1_Based in [GEOGRAPHIC_DATA]/[GEOGRAPHIC_DATA]/Ajman" at bounding box center [544, 210] width 166 height 28
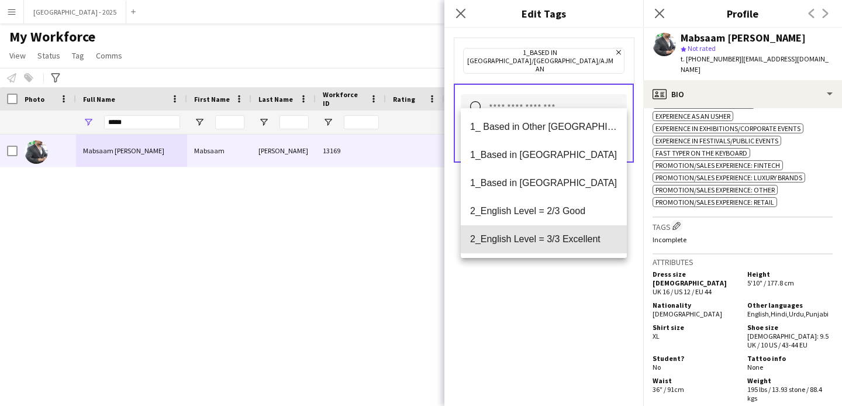
click at [569, 240] on span "2_English Level = 3/3 Excellent" at bounding box center [543, 238] width 147 height 11
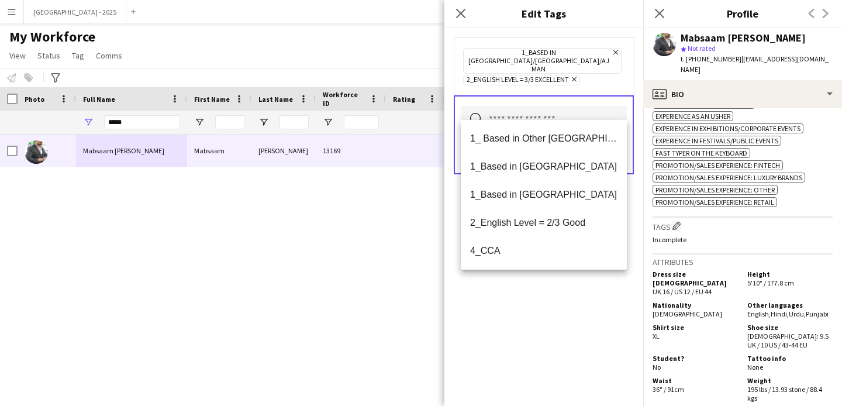
click at [590, 278] on div "1_Based in [GEOGRAPHIC_DATA]/[GEOGRAPHIC_DATA]/Ajman Remove 2_English Level = 3…" at bounding box center [544, 217] width 199 height 378
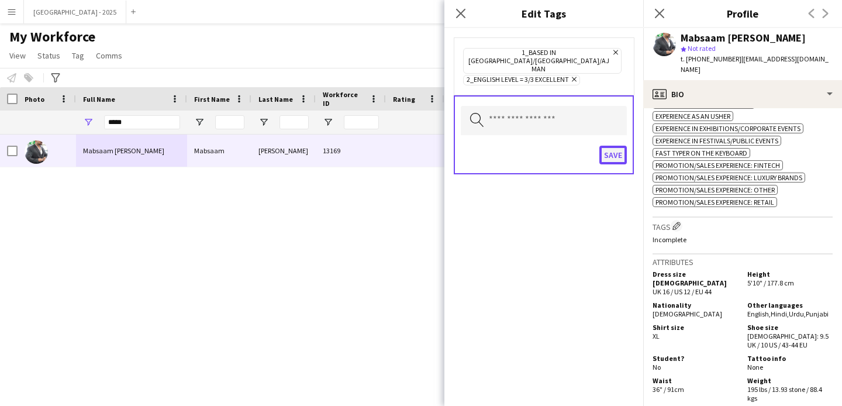
drag, startPoint x: 624, startPoint y: 139, endPoint x: 621, endPoint y: 152, distance: 13.3
click at [624, 146] on button "Save" at bounding box center [613, 155] width 27 height 19
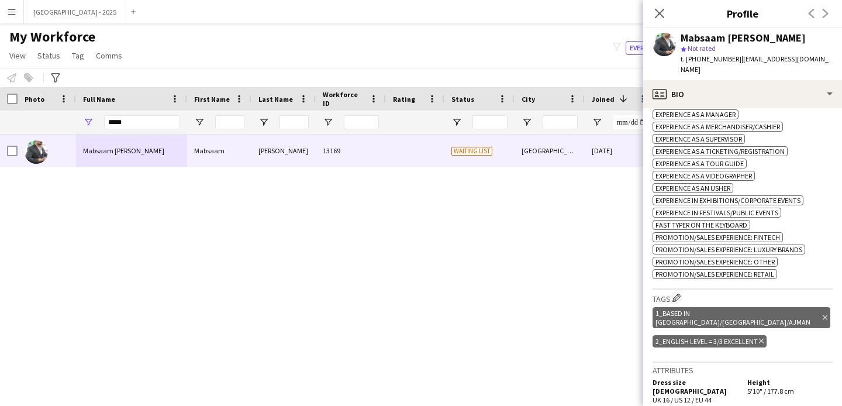
scroll to position [140, 0]
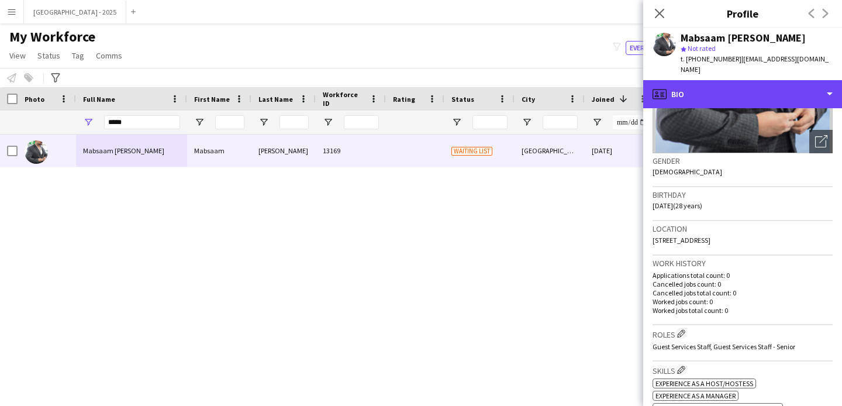
drag, startPoint x: 748, startPoint y: 83, endPoint x: 757, endPoint y: 96, distance: 15.6
click at [748, 83] on div "profile Bio" at bounding box center [743, 94] width 199 height 28
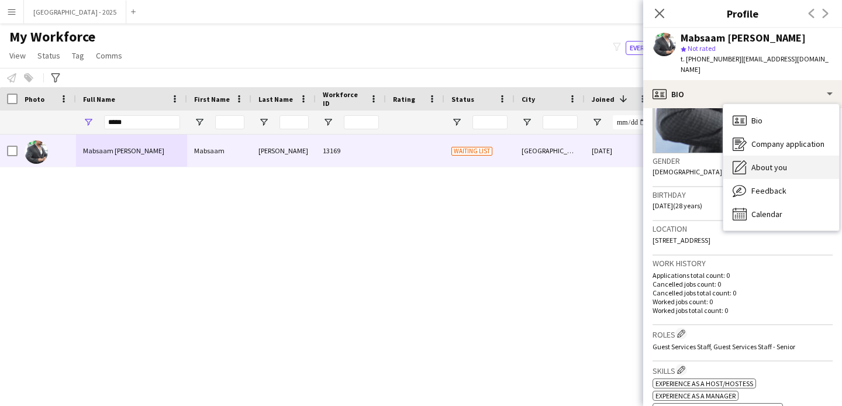
click at [775, 162] on span "About you" at bounding box center [770, 167] width 36 height 11
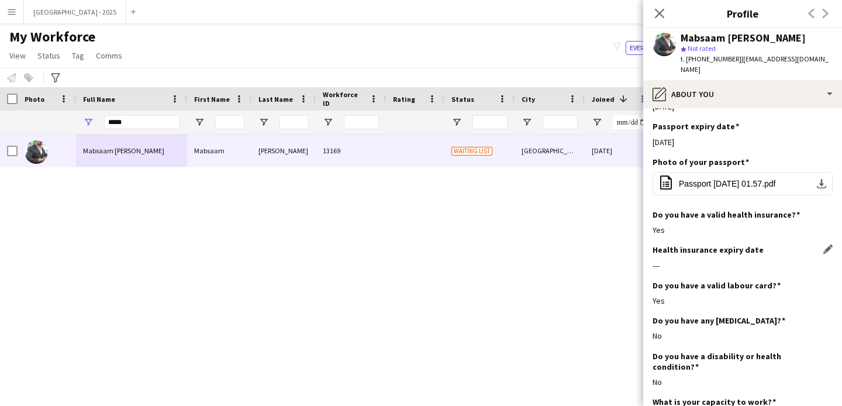
scroll to position [1174, 0]
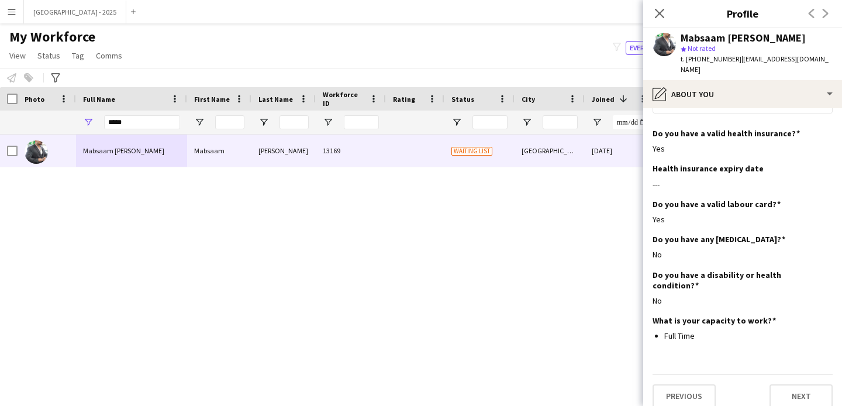
click at [706, 102] on button "office-file-sheet Passport 2022-09-04 01.57.pdf download-bottom" at bounding box center [743, 102] width 180 height 23
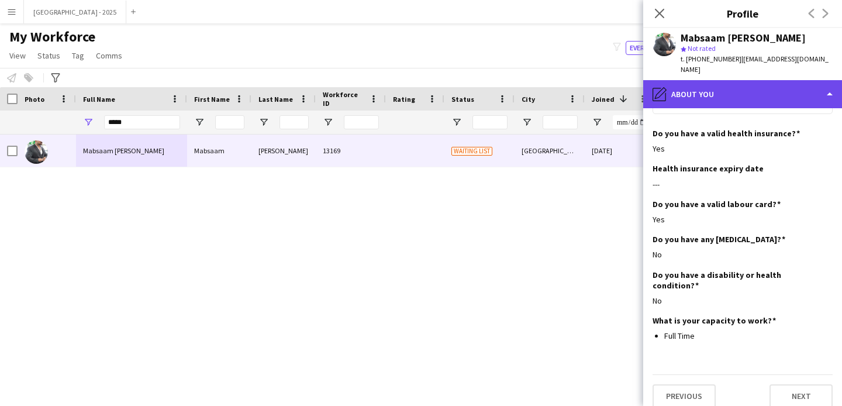
click at [706, 95] on div "pencil4 About you" at bounding box center [743, 94] width 199 height 28
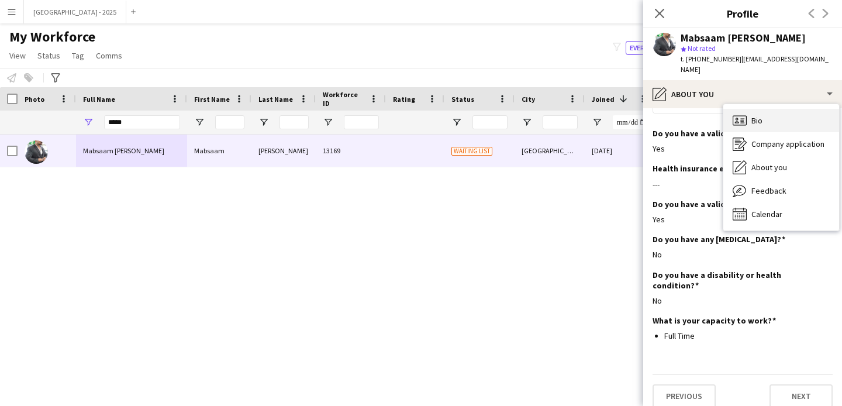
click at [740, 113] on icon "Bio" at bounding box center [740, 120] width 14 height 14
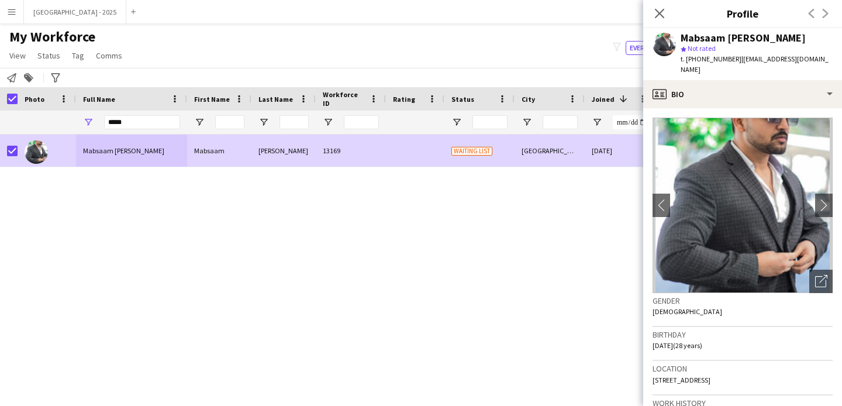
drag, startPoint x: 51, startPoint y: 56, endPoint x: 70, endPoint y: 74, distance: 25.7
click at [51, 56] on span "Status" at bounding box center [48, 55] width 23 height 11
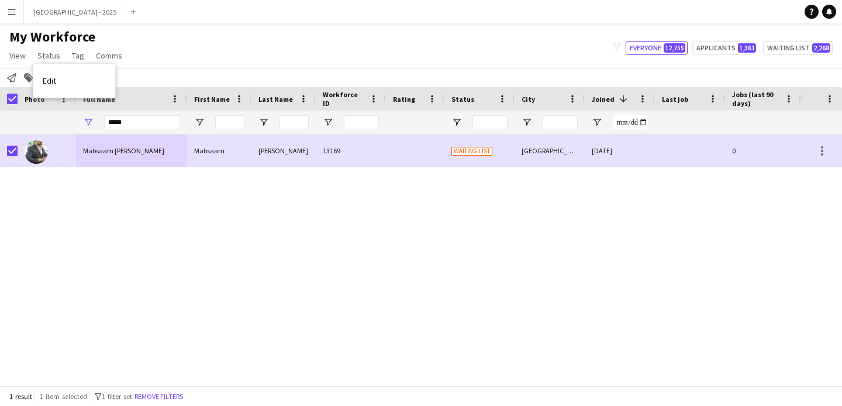
drag, startPoint x: 71, startPoint y: 74, endPoint x: 82, endPoint y: 78, distance: 11.8
click at [71, 74] on link "Edit" at bounding box center [74, 80] width 82 height 25
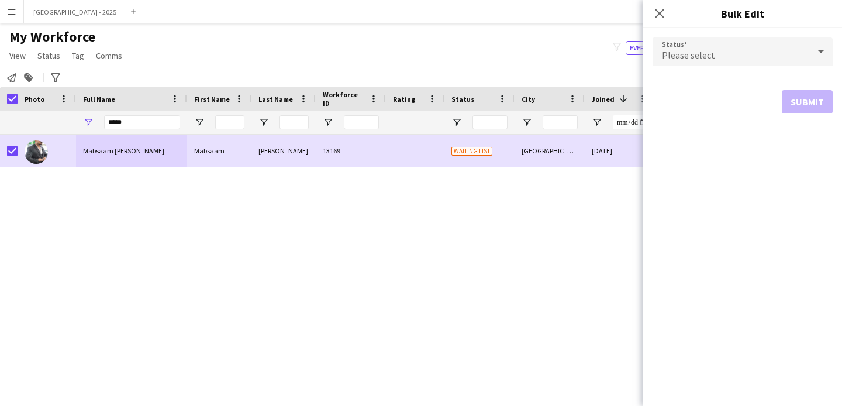
click at [695, 57] on span "Please select" at bounding box center [688, 55] width 53 height 12
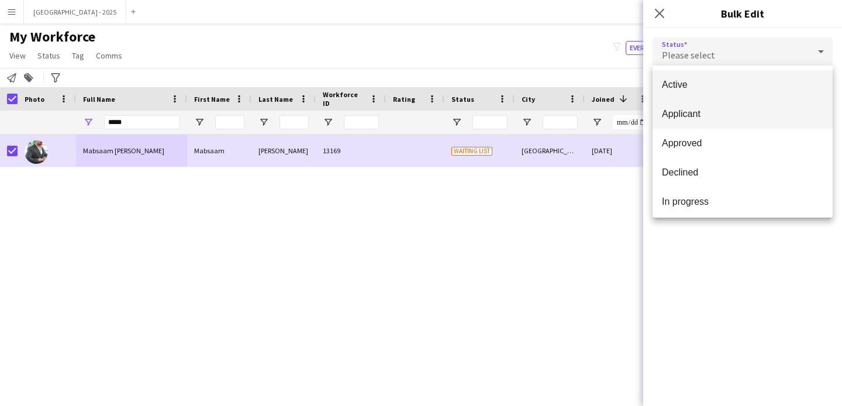
drag, startPoint x: 717, startPoint y: 95, endPoint x: 727, endPoint y: 104, distance: 12.4
click at [717, 95] on mat-option "Active" at bounding box center [743, 84] width 180 height 29
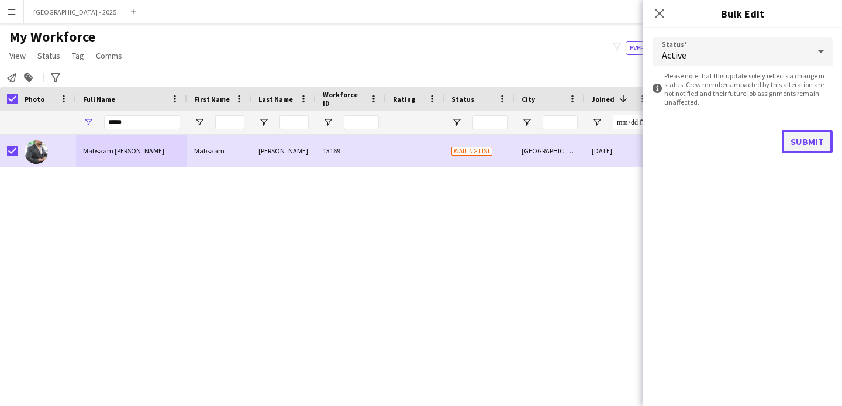
click at [821, 145] on button "Submit" at bounding box center [807, 141] width 51 height 23
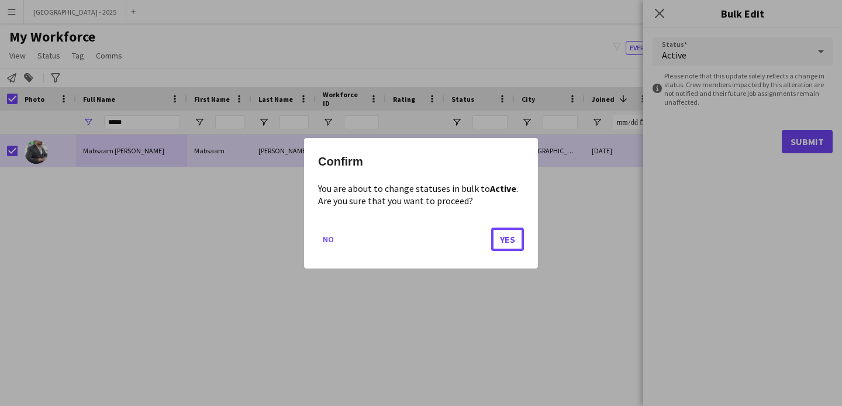
click at [515, 238] on button "Yes" at bounding box center [507, 238] width 33 height 23
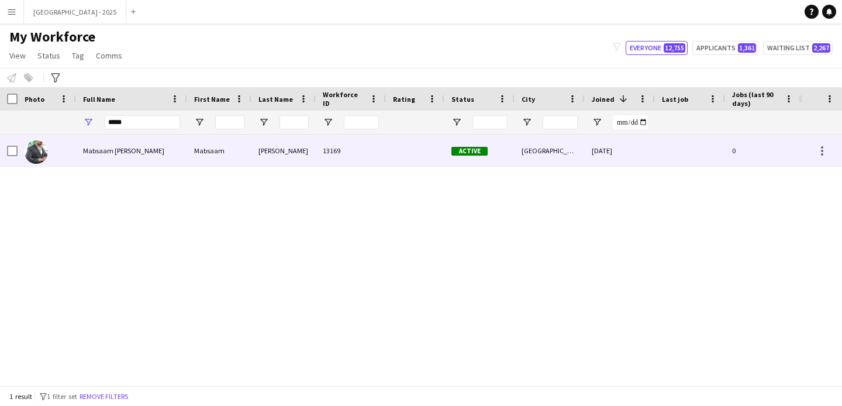
drag, startPoint x: 40, startPoint y: 153, endPoint x: 252, endPoint y: 173, distance: 212.1
click at [40, 154] on img at bounding box center [36, 151] width 23 height 23
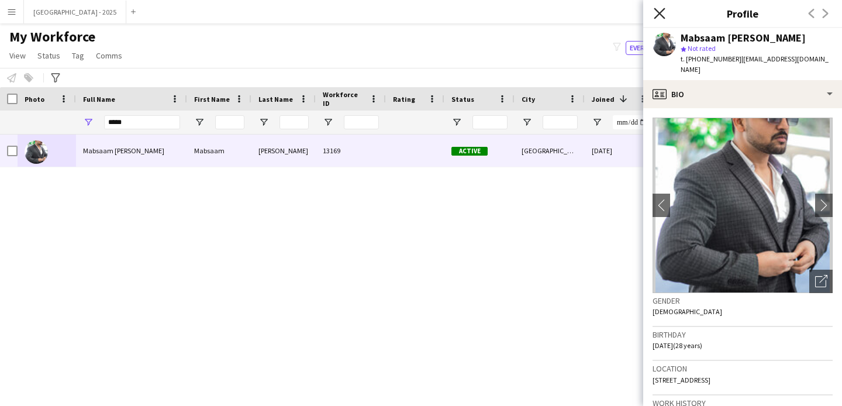
click at [655, 9] on icon at bounding box center [659, 13] width 11 height 11
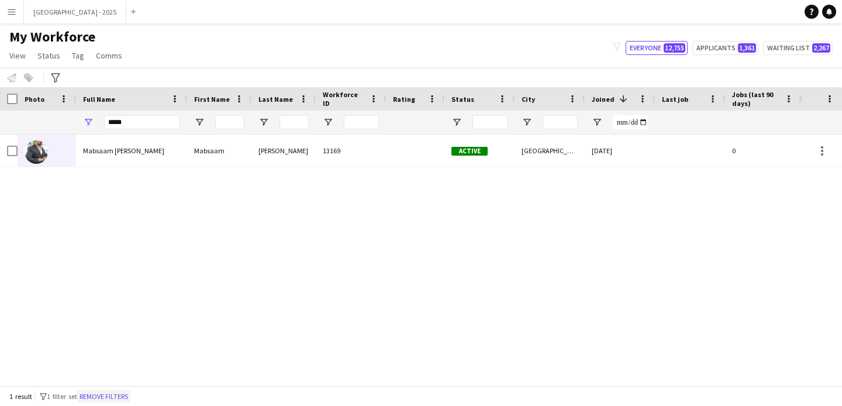
click at [122, 393] on button "Remove filters" at bounding box center [103, 396] width 53 height 13
click at [124, 398] on div "1 result filter-1 1 filter set Remove filters" at bounding box center [421, 396] width 842 height 20
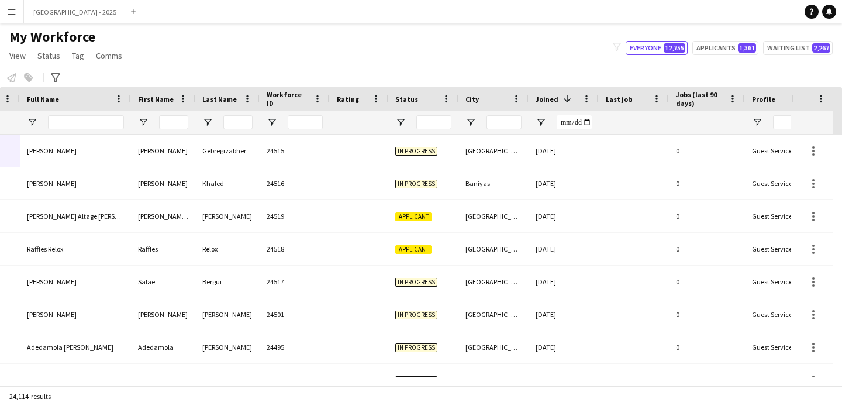
scroll to position [0, 319]
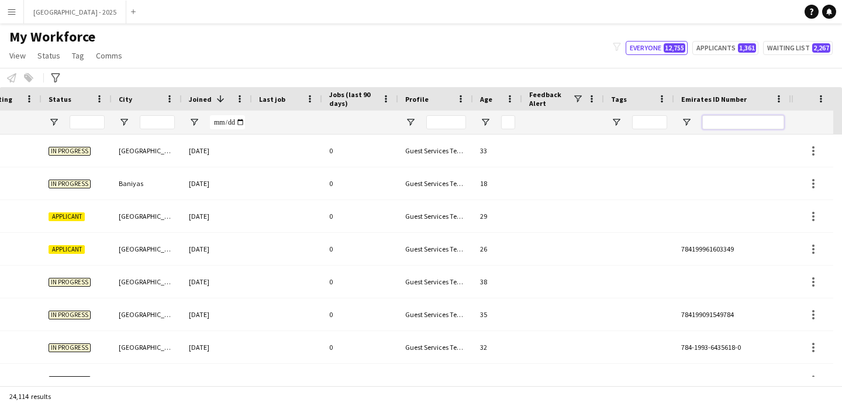
click at [741, 125] on input "Emirates ID Number Filter Input" at bounding box center [744, 122] width 82 height 14
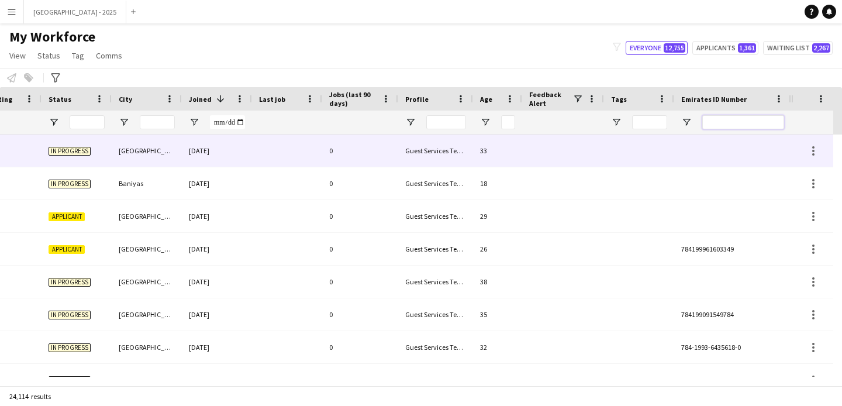
paste input "*******"
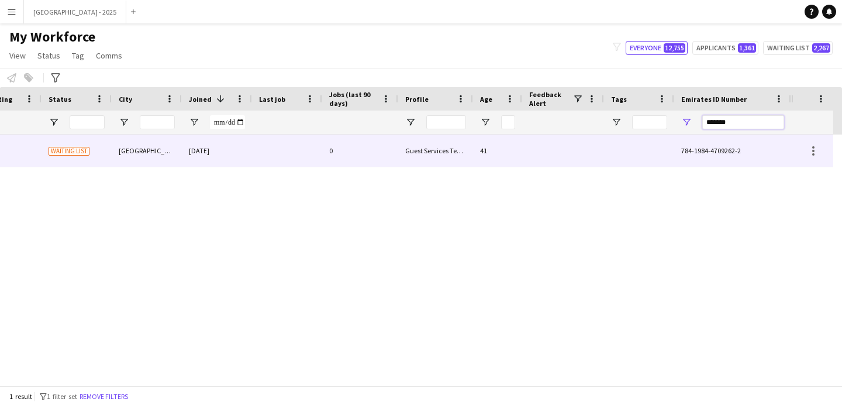
scroll to position [0, 394]
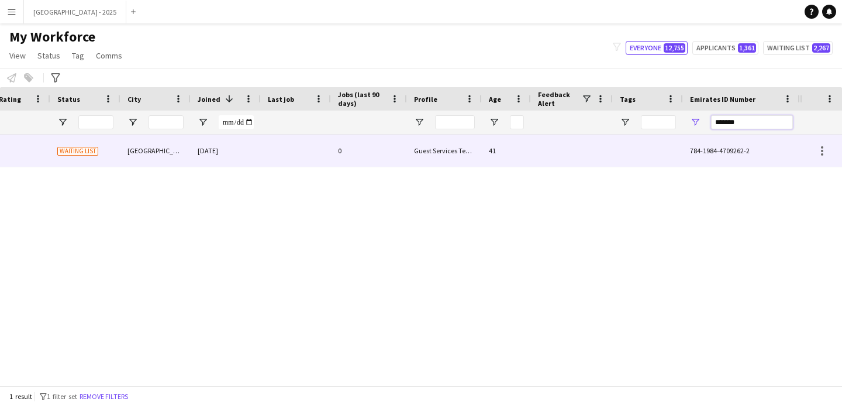
type input "*******"
click at [339, 153] on div "0" at bounding box center [369, 151] width 76 height 32
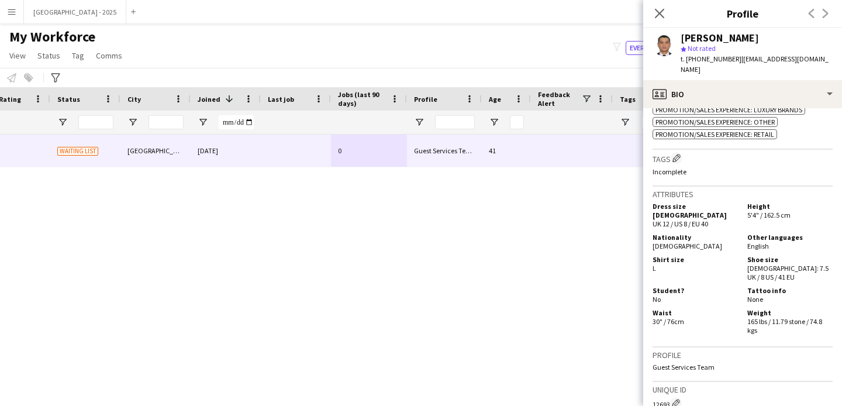
scroll to position [298, 0]
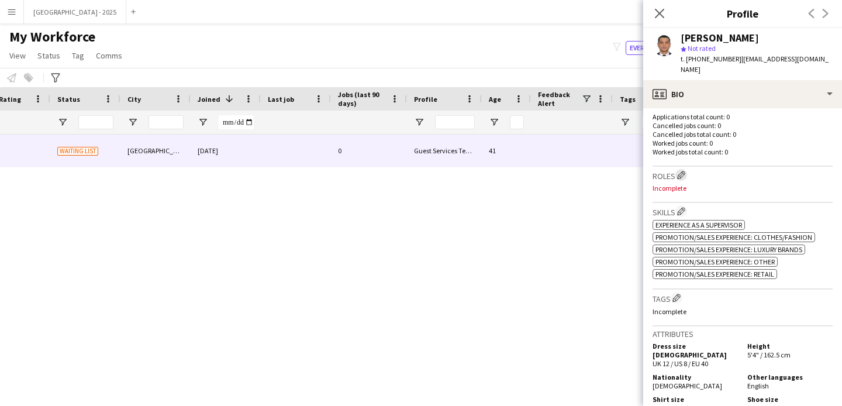
click at [684, 173] on app-icon "Edit crew company roles" at bounding box center [681, 175] width 8 height 8
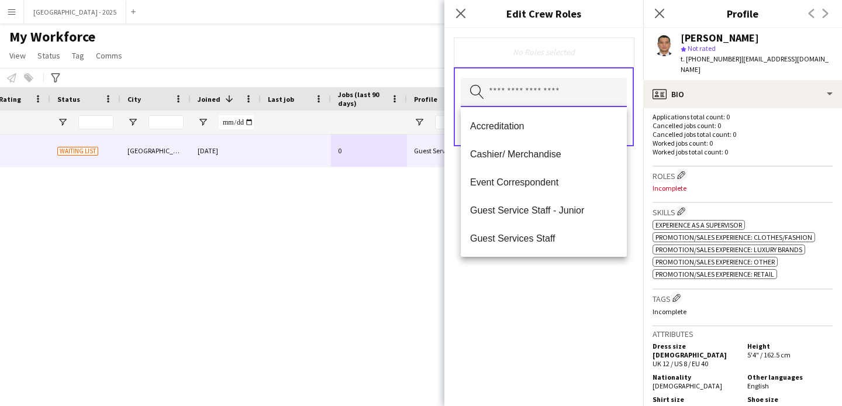
click at [567, 92] on input "text" at bounding box center [544, 92] width 166 height 29
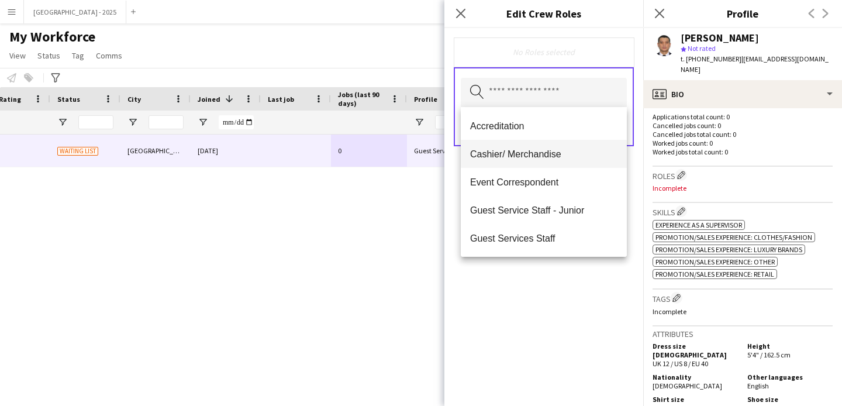
click at [546, 151] on span "Cashier/ Merchandise" at bounding box center [543, 154] width 147 height 11
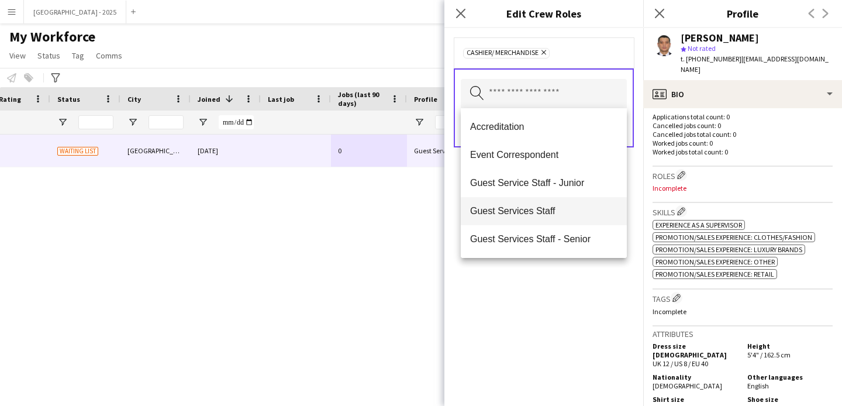
click at [537, 217] on mat-option "Guest Services Staff" at bounding box center [544, 211] width 166 height 28
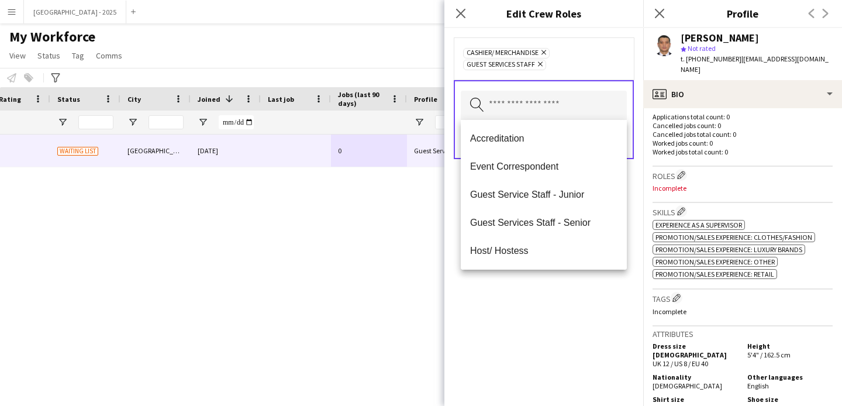
drag, startPoint x: 540, startPoint y: 278, endPoint x: 548, endPoint y: 244, distance: 35.5
click at [540, 278] on div "Cashier/ Merchandise Remove Guest Services Staff Remove Search by role type Save" at bounding box center [544, 217] width 199 height 378
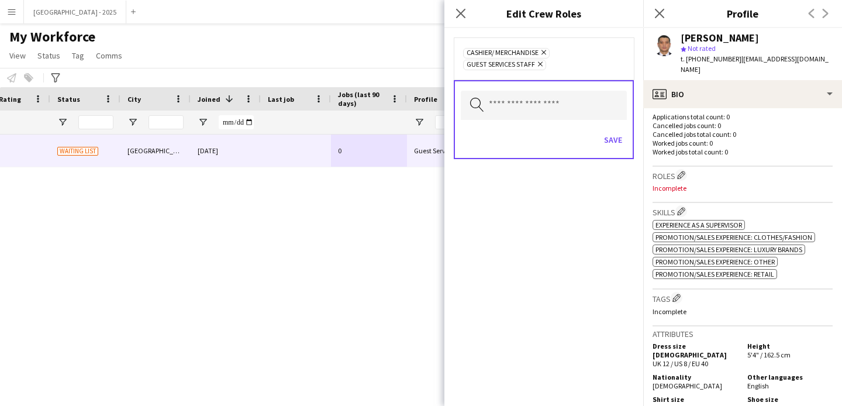
click at [610, 152] on div "Save" at bounding box center [544, 141] width 166 height 33
click at [620, 142] on button "Save" at bounding box center [613, 139] width 27 height 19
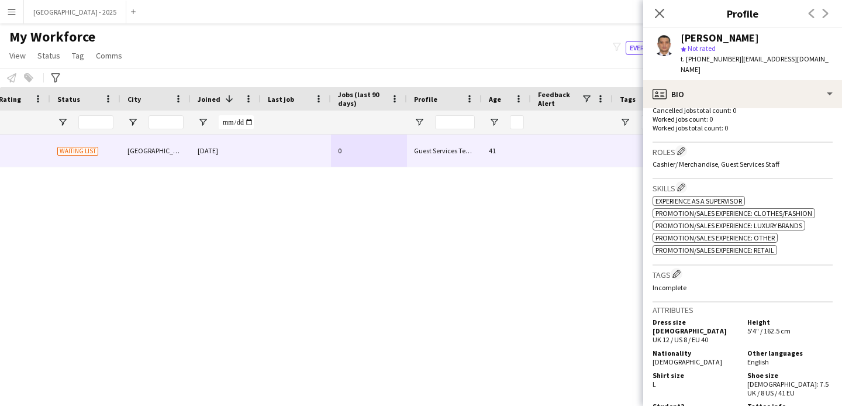
scroll to position [323, 0]
drag, startPoint x: 687, startPoint y: 272, endPoint x: 661, endPoint y: 280, distance: 27.4
click at [686, 273] on h3 "Tags Edit crew company tags" at bounding box center [743, 273] width 180 height 12
click at [661, 280] on h3 "Tags Edit crew company tags" at bounding box center [743, 273] width 180 height 12
click at [678, 273] on app-icon "Edit crew company tags" at bounding box center [677, 273] width 8 height 8
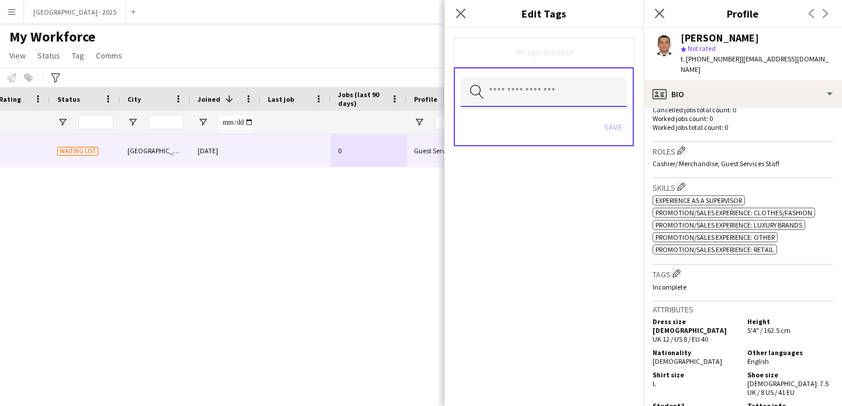
click at [582, 106] on body "Menu Boards Boards Boards All jobs Status Workforce Workforce My Workforce Recr…" at bounding box center [421, 203] width 842 height 406
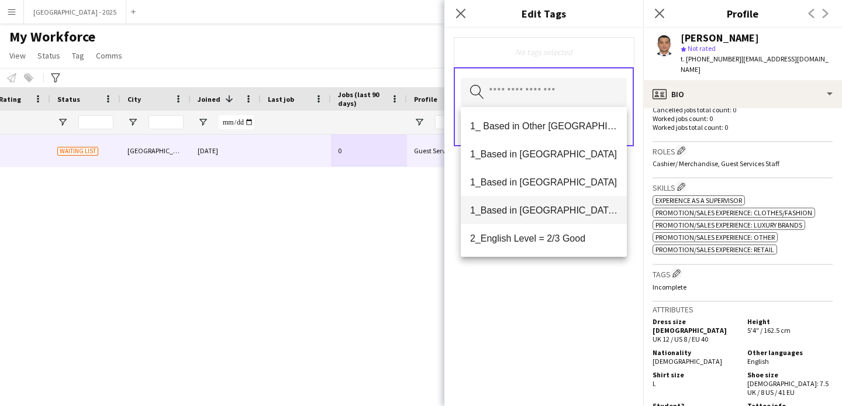
click at [564, 208] on span "1_Based in [GEOGRAPHIC_DATA]/[GEOGRAPHIC_DATA]/Ajman" at bounding box center [543, 210] width 147 height 11
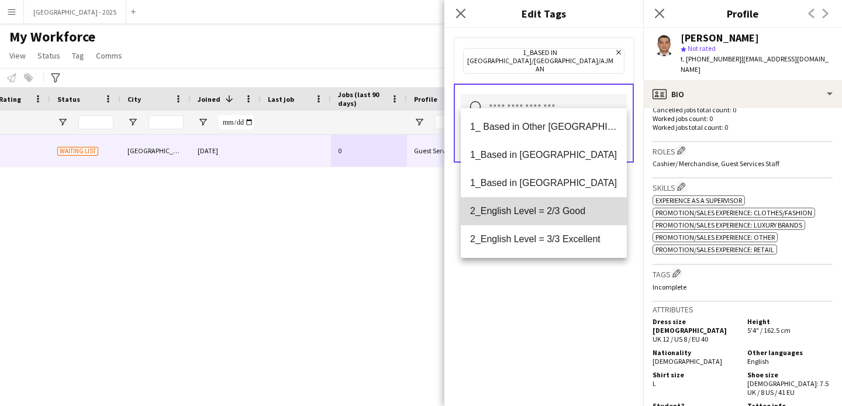
click at [563, 216] on span "2_English Level = 2/3 Good" at bounding box center [543, 210] width 147 height 11
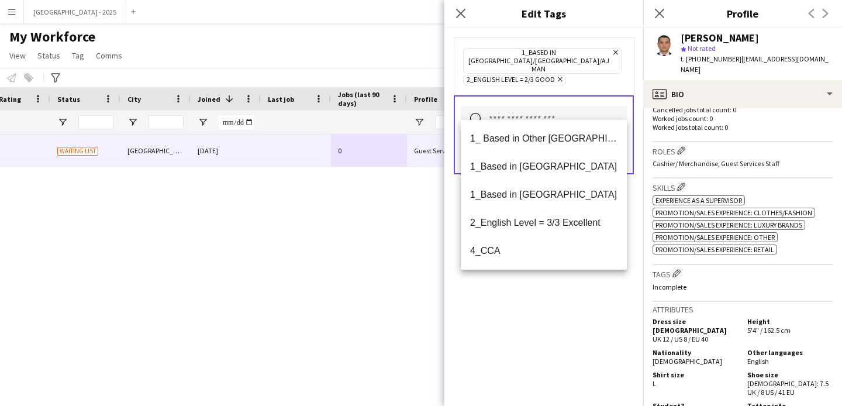
click at [566, 299] on div "1_Based in [GEOGRAPHIC_DATA]/[GEOGRAPHIC_DATA]/Ajman Remove 2_English Level = 2…" at bounding box center [544, 217] width 199 height 378
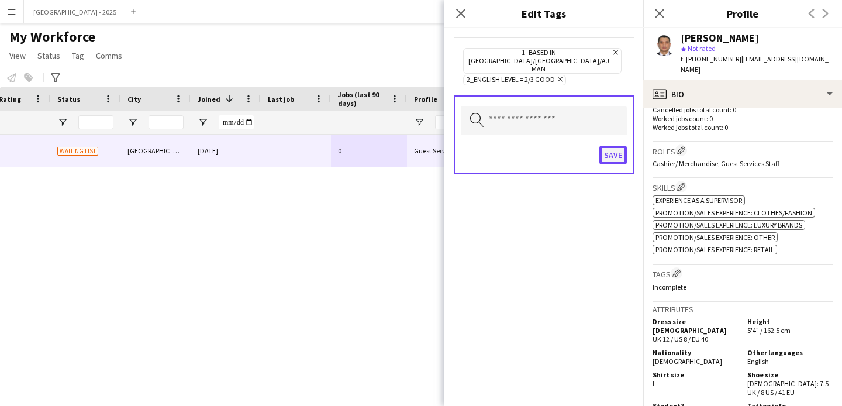
click at [614, 146] on button "Save" at bounding box center [613, 155] width 27 height 19
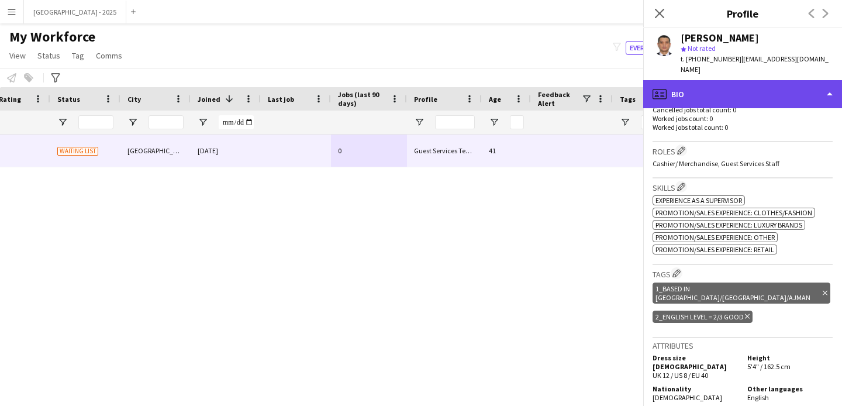
click at [747, 91] on div "profile Bio" at bounding box center [743, 94] width 199 height 28
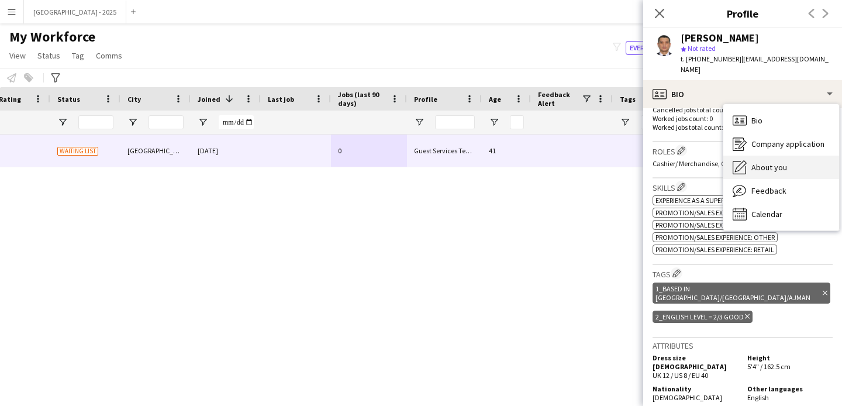
click at [765, 163] on div "About you About you" at bounding box center [782, 167] width 116 height 23
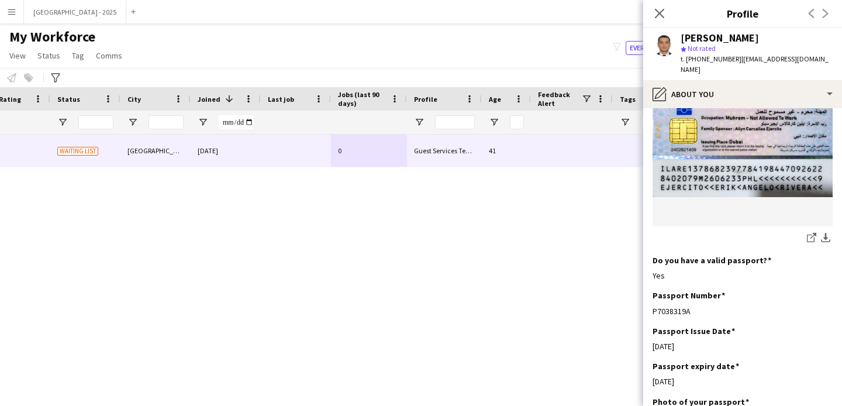
scroll to position [843, 0]
click at [666, 11] on app-icon "Close pop-in" at bounding box center [660, 13] width 14 height 14
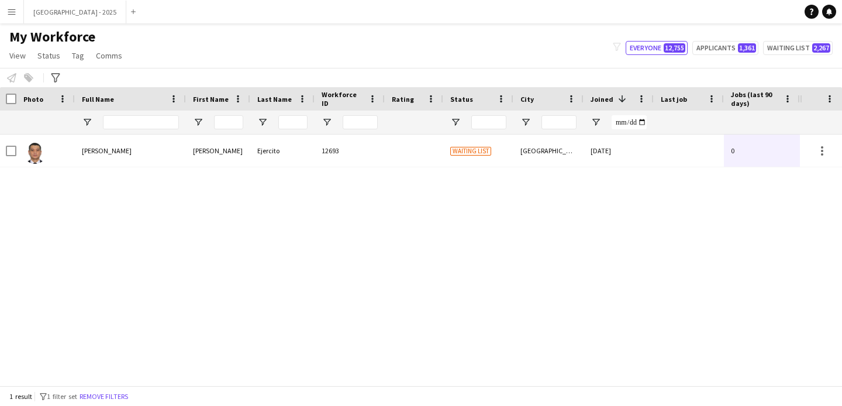
scroll to position [0, 0]
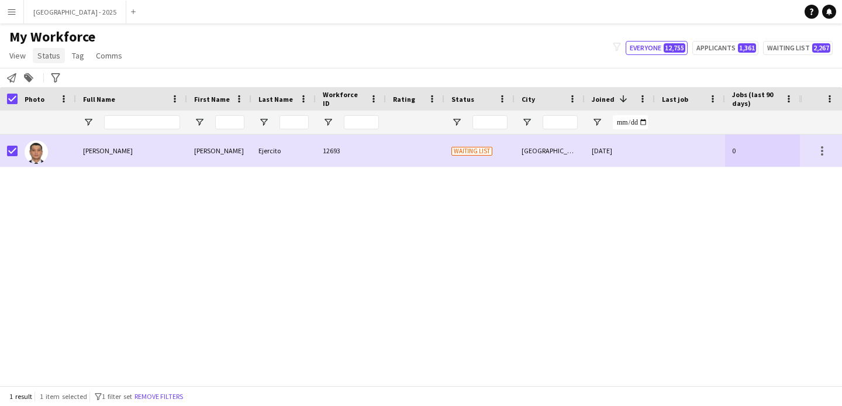
click at [47, 63] on link "Status" at bounding box center [49, 55] width 32 height 15
click at [63, 77] on link "Edit" at bounding box center [74, 80] width 82 height 25
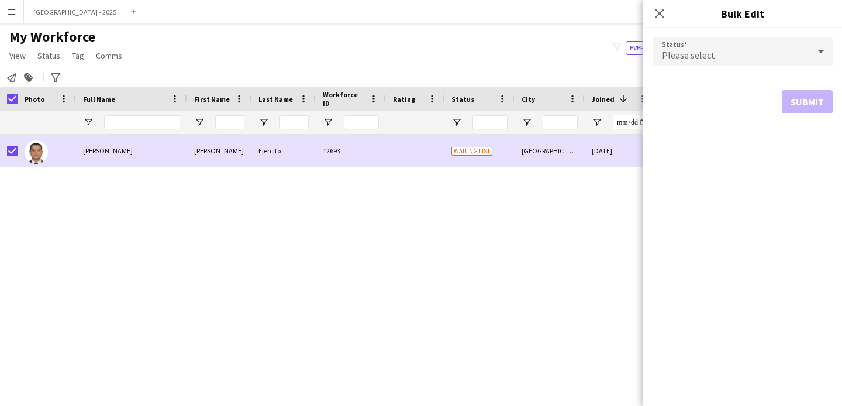
click at [728, 47] on div "Please select" at bounding box center [731, 51] width 157 height 28
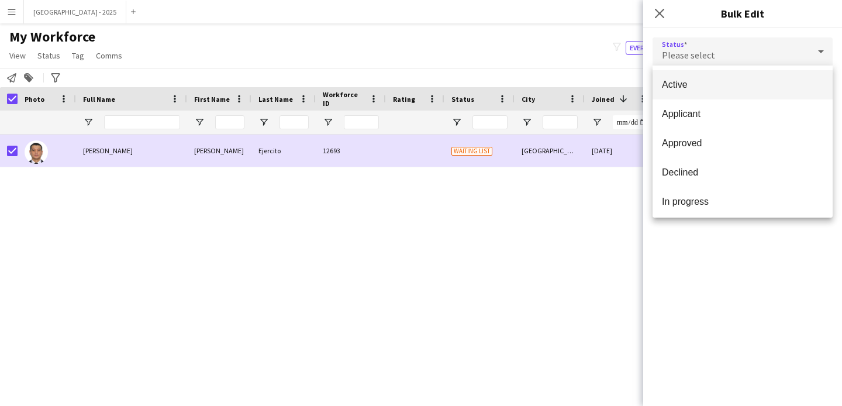
drag, startPoint x: 735, startPoint y: 93, endPoint x: 745, endPoint y: 102, distance: 13.7
click at [735, 93] on mat-option "Active" at bounding box center [743, 84] width 180 height 29
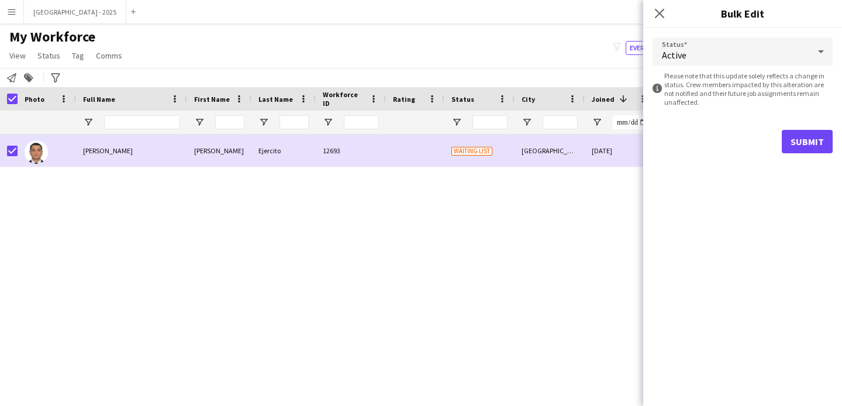
click at [796, 128] on form "Status Active information-circle Please note that this update solely reflects a…" at bounding box center [743, 95] width 180 height 135
click at [796, 130] on button "Submit" at bounding box center [807, 141] width 51 height 23
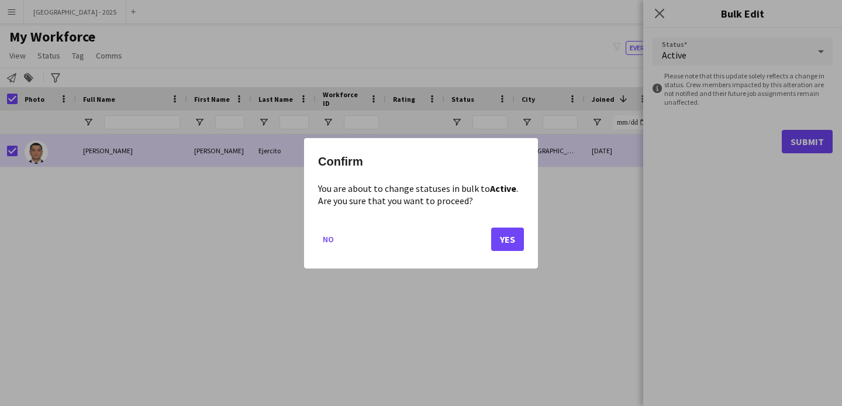
drag, startPoint x: 488, startPoint y: 242, endPoint x: 531, endPoint y: 239, distance: 42.8
click at [488, 242] on mat-dialog-actions "No Yes" at bounding box center [421, 243] width 206 height 50
click at [523, 239] on button "Yes" at bounding box center [507, 238] width 33 height 23
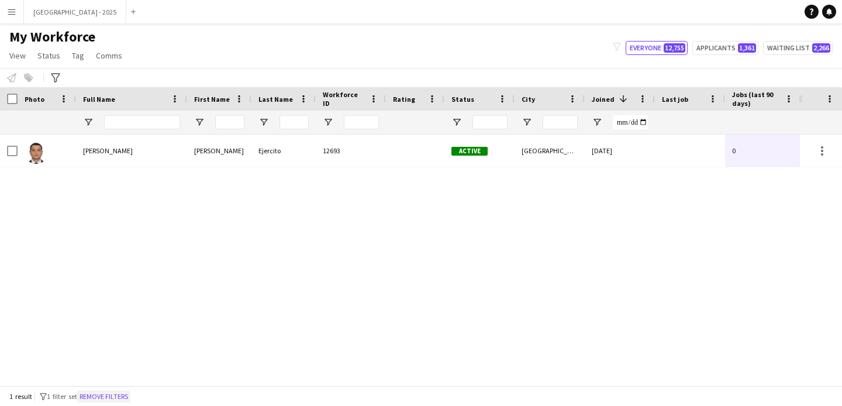
click at [120, 393] on button "Remove filters" at bounding box center [103, 396] width 53 height 13
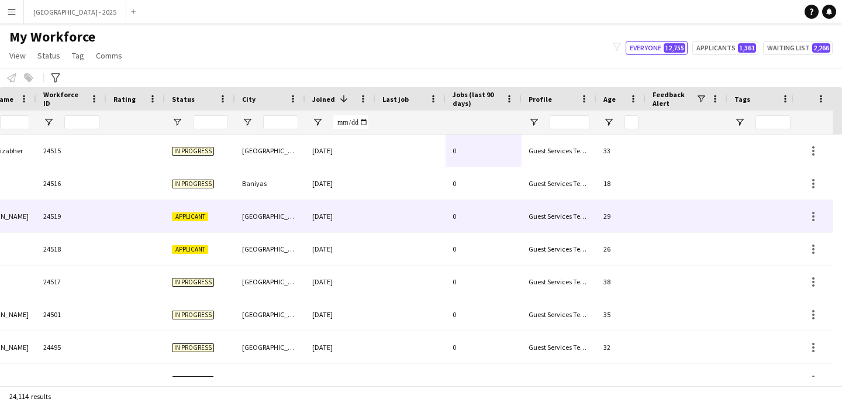
scroll to position [0, 403]
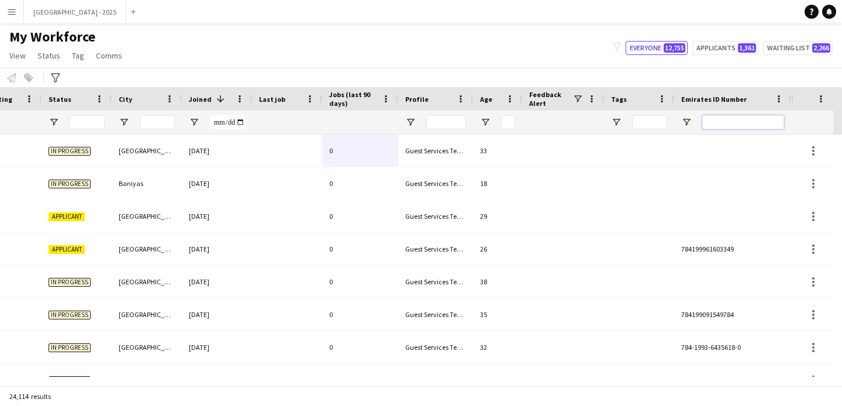
click at [732, 125] on input "Emirates ID Number Filter Input" at bounding box center [744, 122] width 82 height 14
paste input "*******"
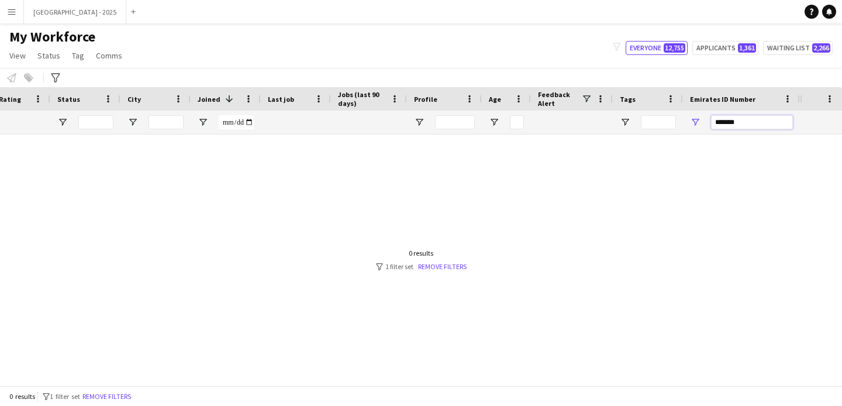
scroll to position [0, 394]
type input "*"
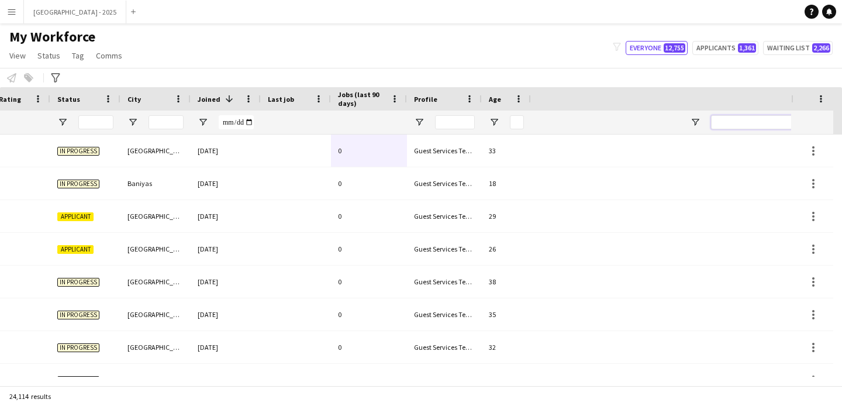
scroll to position [0, 0]
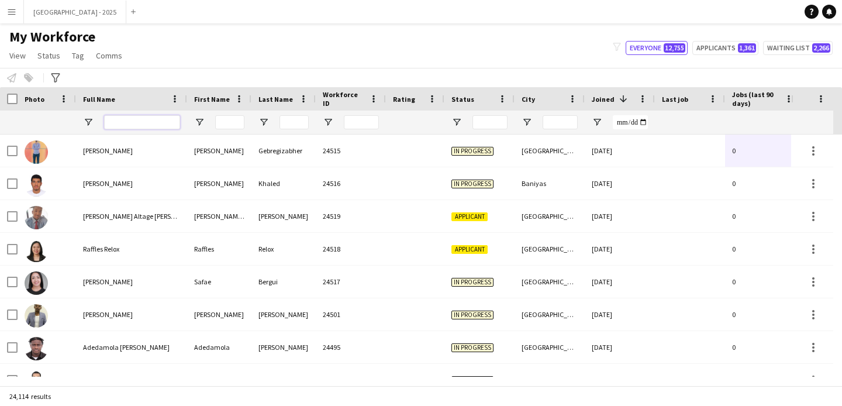
click at [144, 122] on input "Full Name Filter Input" at bounding box center [142, 122] width 76 height 14
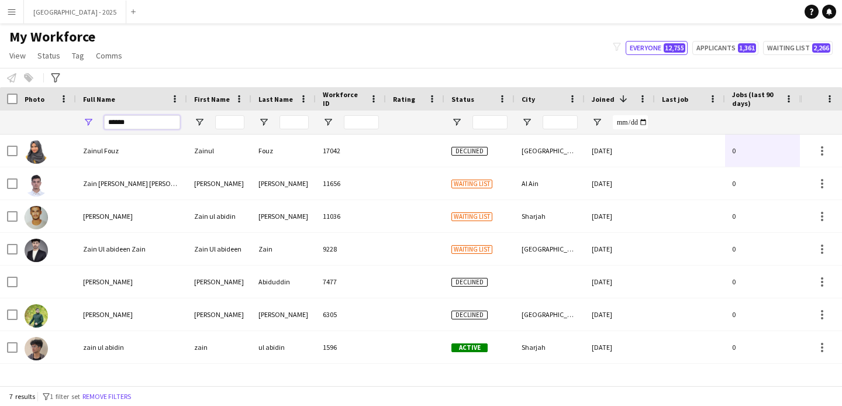
type input "******"
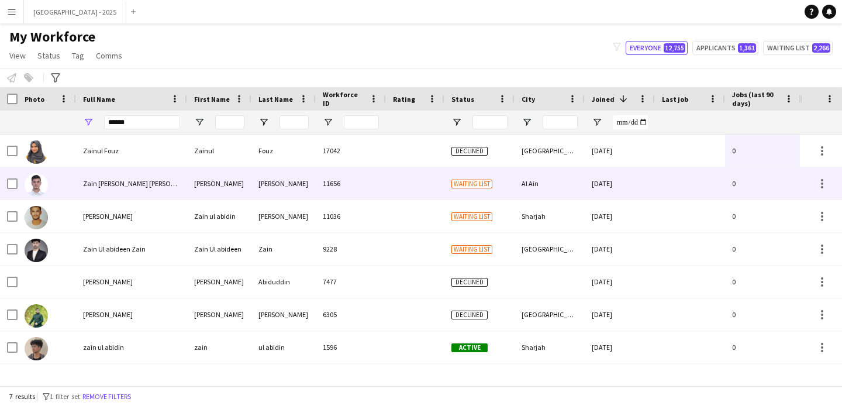
click at [441, 183] on div at bounding box center [415, 183] width 59 height 32
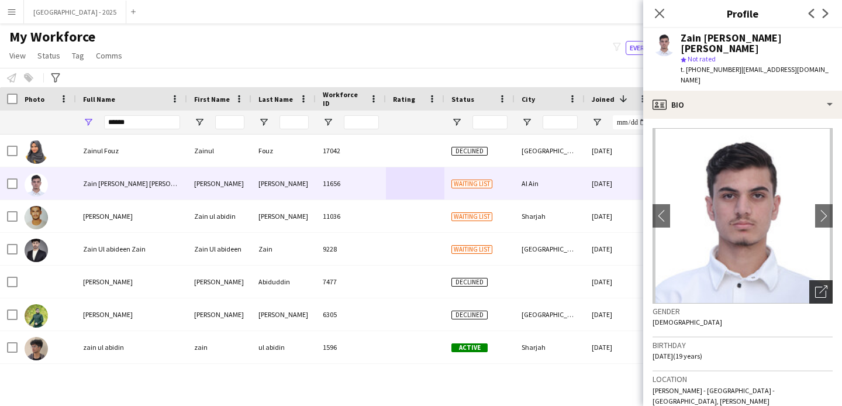
click at [817, 286] on icon "Open photos pop-in" at bounding box center [822, 292] width 12 height 12
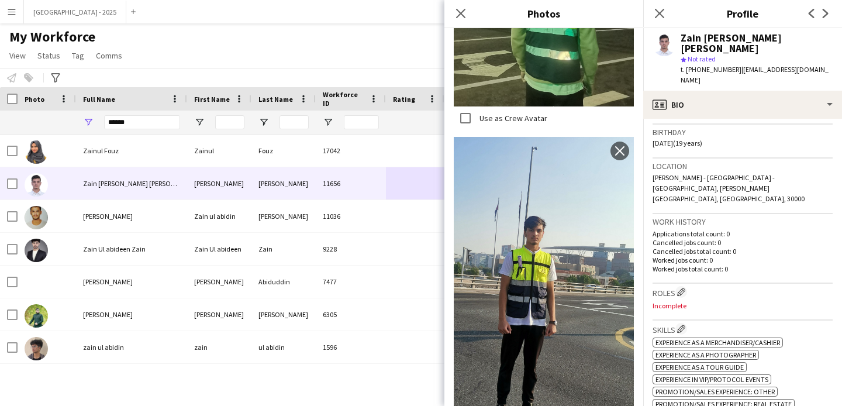
scroll to position [305, 0]
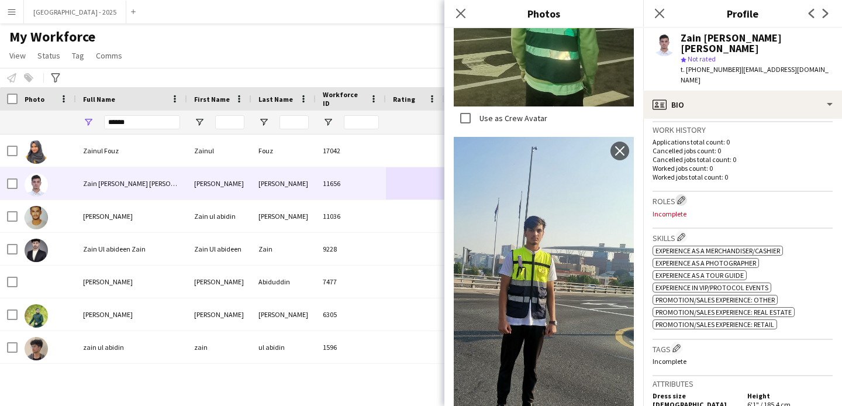
click at [684, 196] on app-icon "Edit crew company roles" at bounding box center [681, 200] width 8 height 8
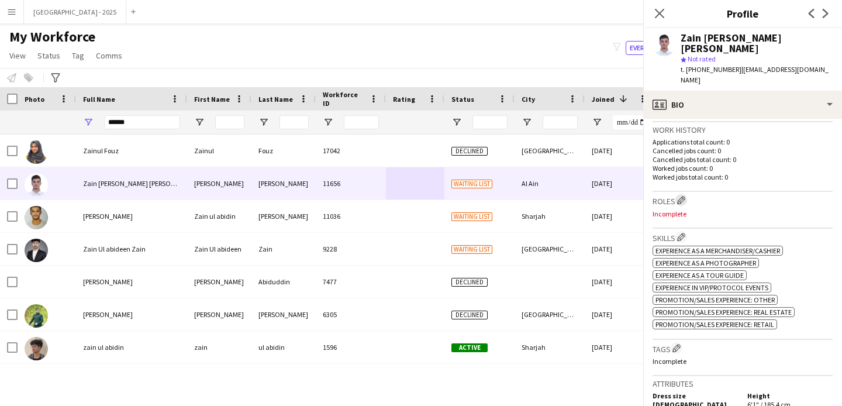
click at [683, 196] on app-icon "Edit crew company roles" at bounding box center [681, 200] width 8 height 8
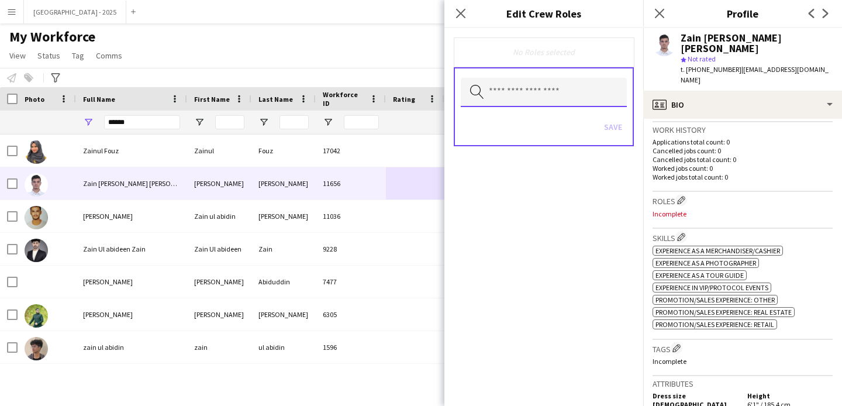
click at [582, 88] on input "text" at bounding box center [544, 92] width 166 height 29
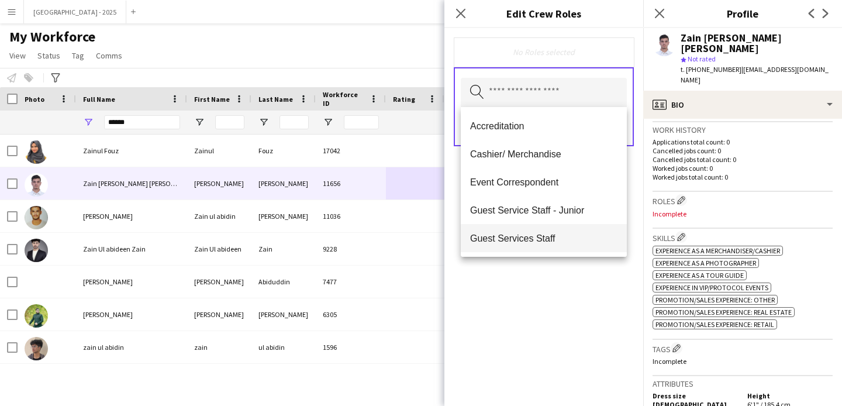
click at [553, 229] on mat-option "Guest Services Staff" at bounding box center [544, 238] width 166 height 28
click at [572, 298] on div "Guest Services Staff Remove Search by role type Save" at bounding box center [544, 217] width 199 height 378
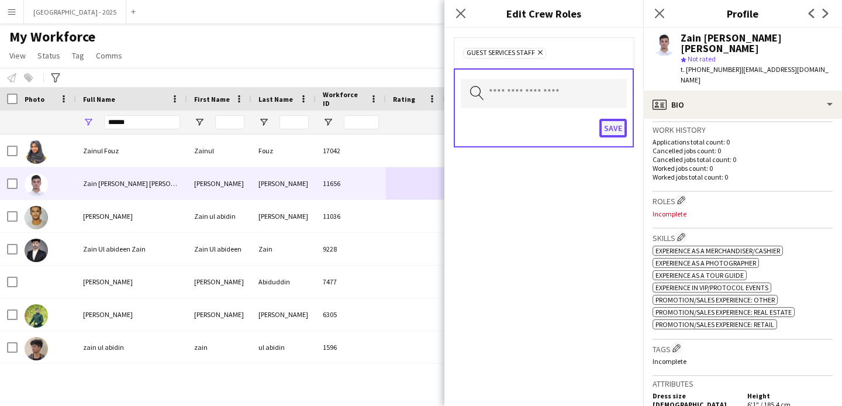
click at [610, 134] on button "Save" at bounding box center [613, 128] width 27 height 19
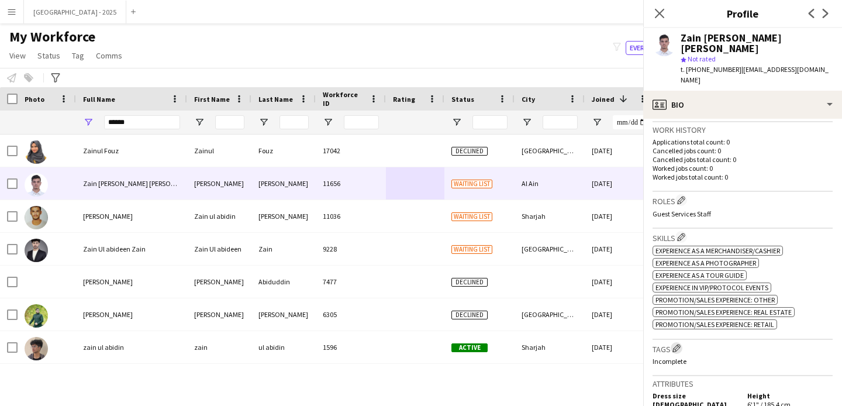
click at [681, 344] on app-icon "Edit crew company tags" at bounding box center [677, 348] width 8 height 8
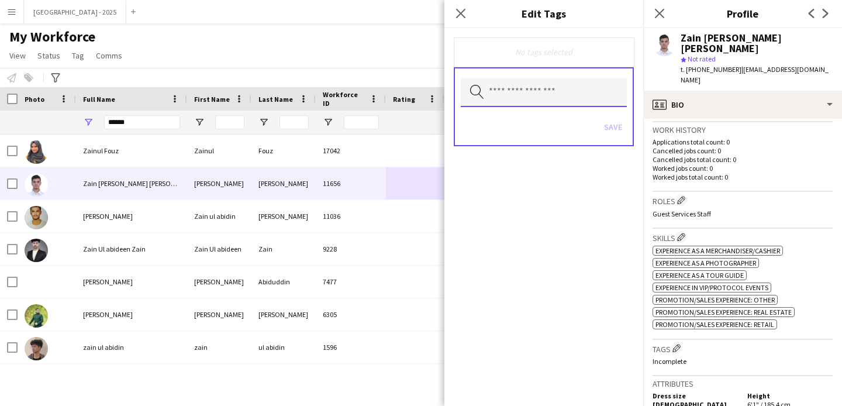
click at [583, 92] on input "text" at bounding box center [544, 92] width 166 height 29
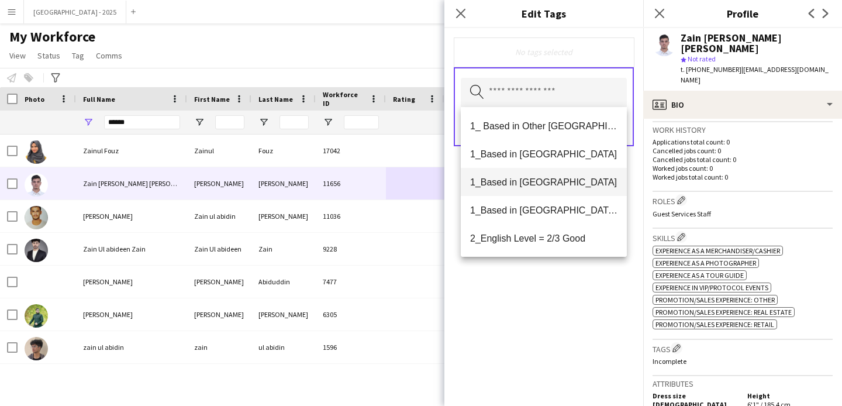
click at [559, 170] on mat-option "1_Based in [GEOGRAPHIC_DATA]" at bounding box center [544, 182] width 166 height 28
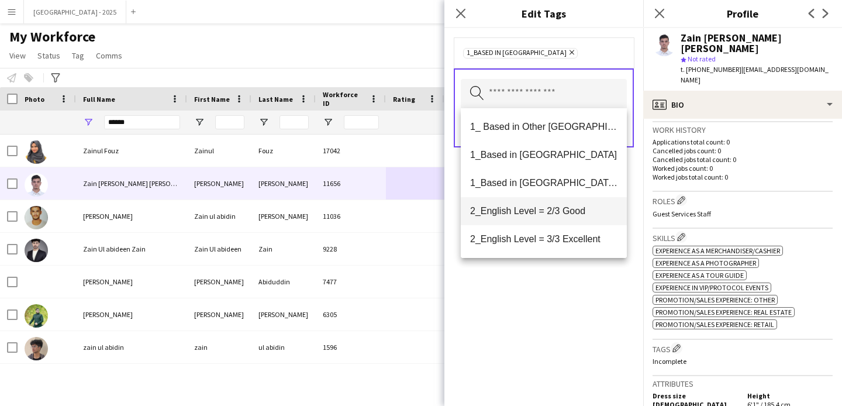
click at [562, 218] on mat-option "2_English Level = 2/3 Good" at bounding box center [544, 211] width 166 height 28
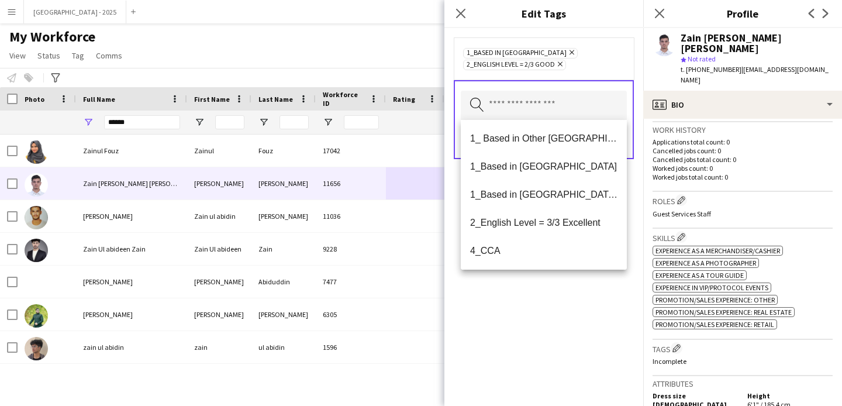
click at [582, 305] on div "1_Based in Al Ain Remove 2_English Level = 2/3 Good Remove Search by tag name S…" at bounding box center [544, 217] width 199 height 378
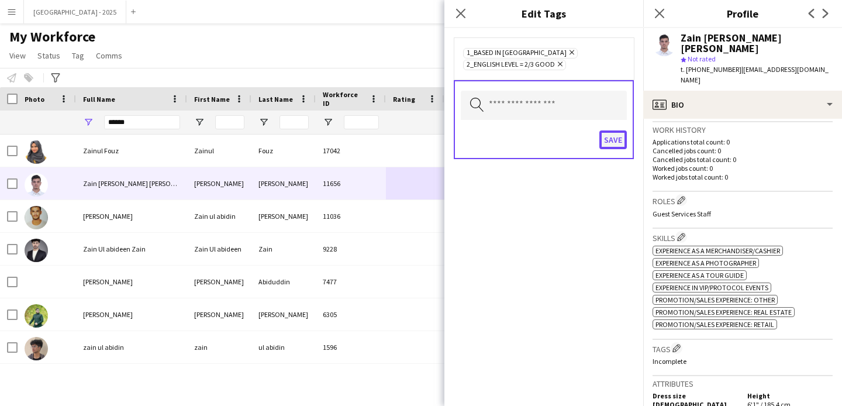
click at [616, 143] on button "Save" at bounding box center [613, 139] width 27 height 19
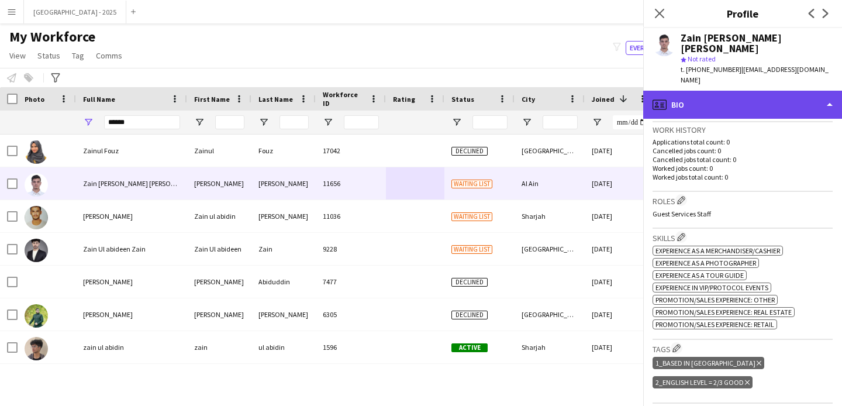
click at [729, 91] on div "profile Bio" at bounding box center [743, 105] width 199 height 28
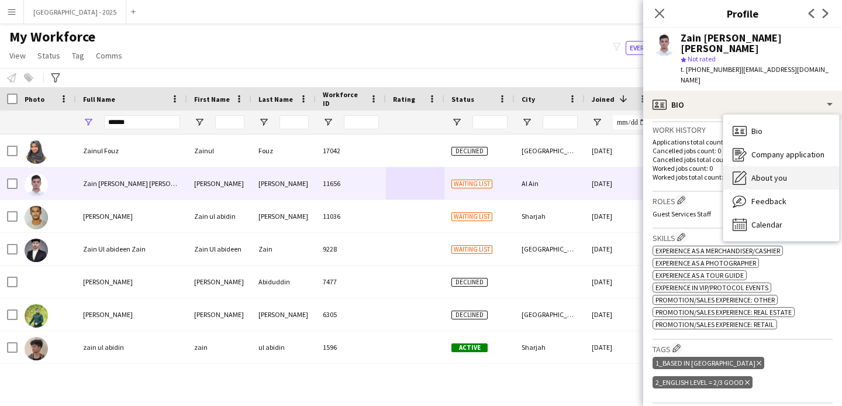
click at [773, 173] on span "About you" at bounding box center [770, 178] width 36 height 11
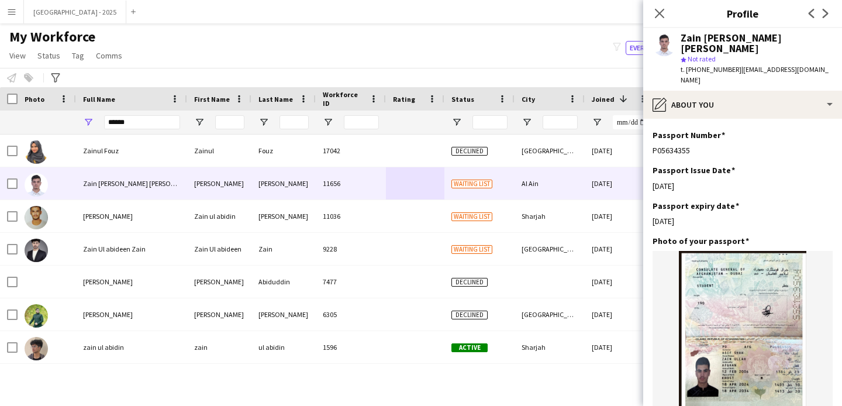
scroll to position [1266, 0]
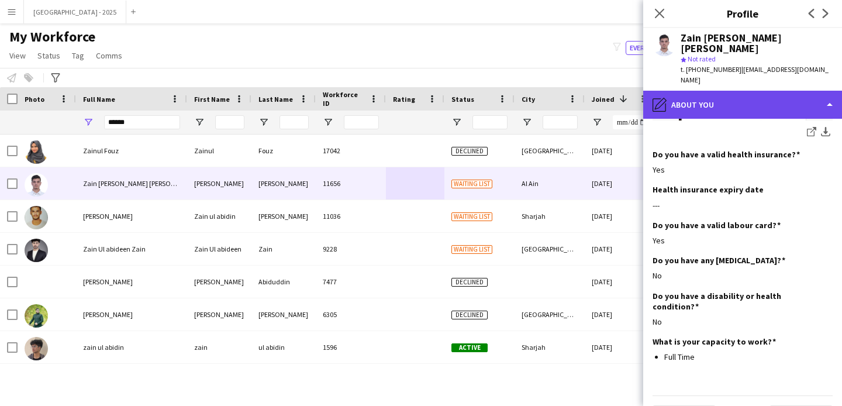
drag, startPoint x: 680, startPoint y: 72, endPoint x: 696, endPoint y: 84, distance: 19.6
click at [680, 91] on div "pencil4 About you" at bounding box center [743, 105] width 199 height 28
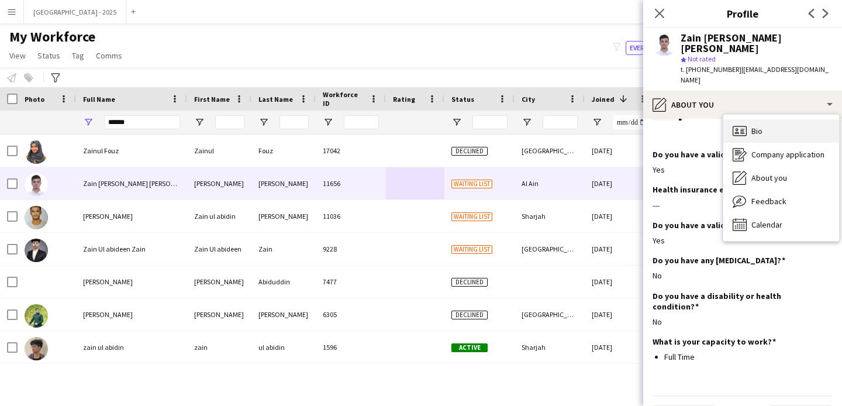
click at [729, 119] on div "Bio Bio" at bounding box center [782, 130] width 116 height 23
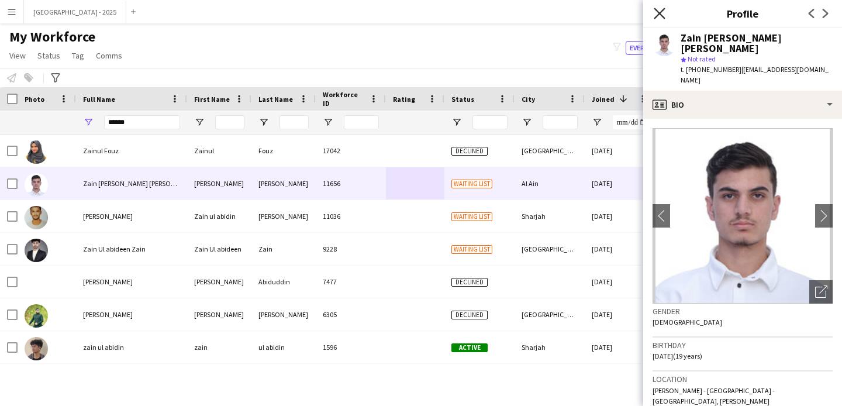
click at [663, 16] on icon "Close pop-in" at bounding box center [659, 13] width 11 height 11
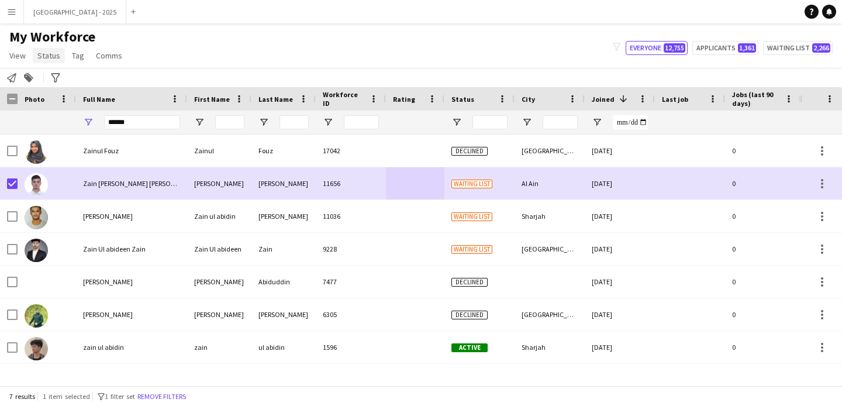
click at [55, 50] on span "Status" at bounding box center [48, 55] width 23 height 11
drag, startPoint x: 61, startPoint y: 73, endPoint x: 124, endPoint y: 101, distance: 68.9
click at [61, 73] on link "Edit" at bounding box center [74, 80] width 82 height 25
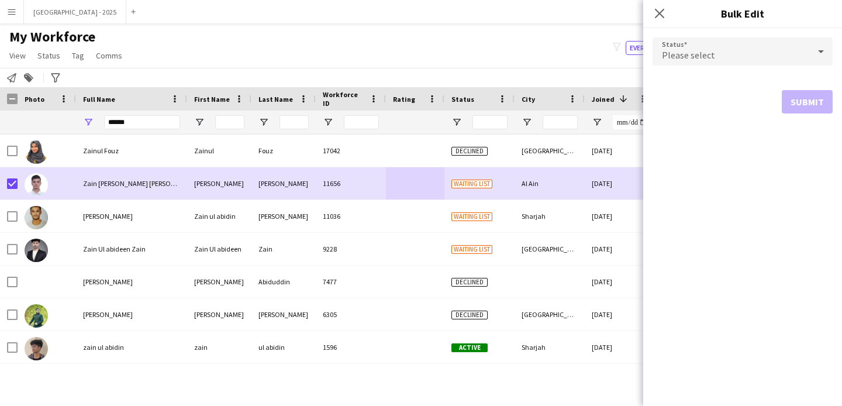
click at [663, 58] on span "Please select" at bounding box center [688, 55] width 53 height 12
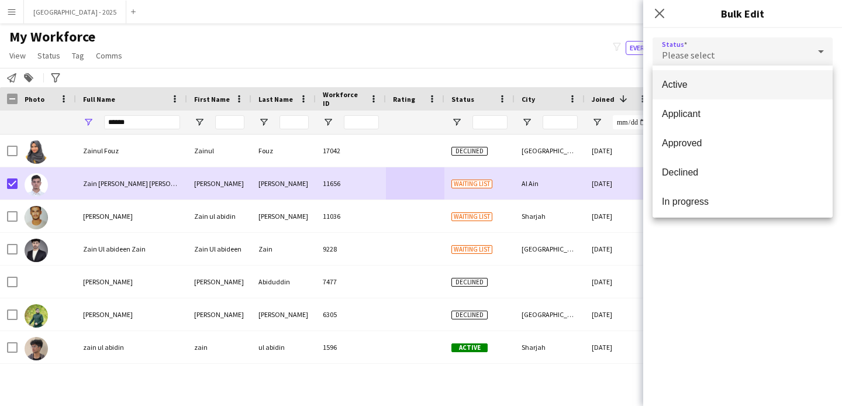
click at [692, 81] on span "Active" at bounding box center [742, 84] width 161 height 11
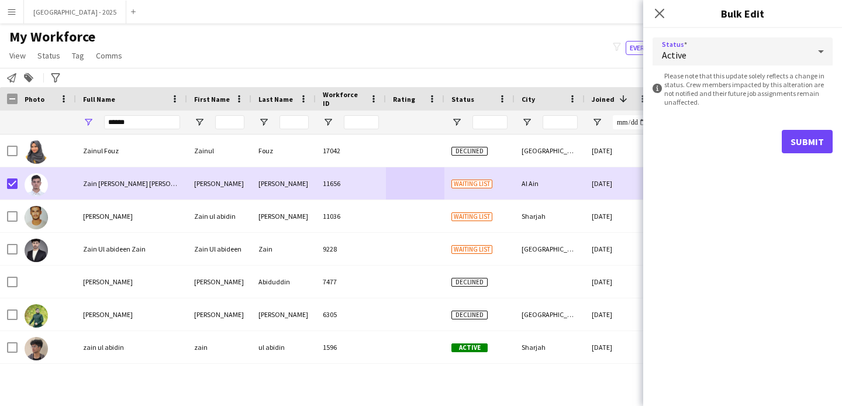
click at [775, 144] on div "Submit" at bounding box center [743, 141] width 180 height 23
click at [798, 141] on button "Submit" at bounding box center [807, 141] width 51 height 23
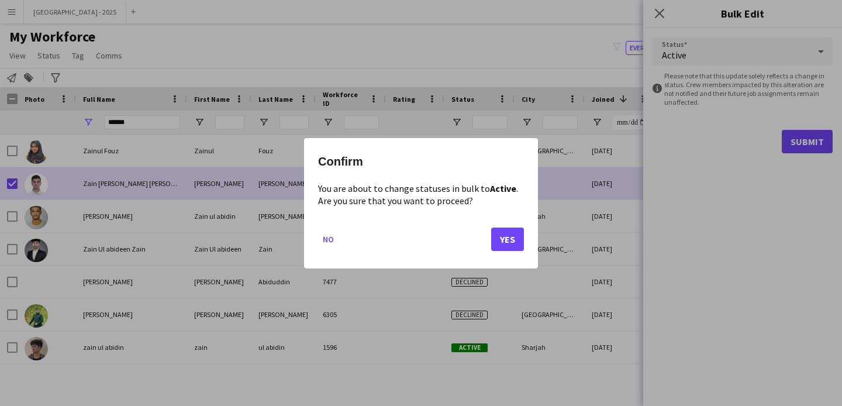
click at [525, 234] on div "Confirm You are about to change statuses in bulk to Active . Are you sure that …" at bounding box center [421, 203] width 234 height 130
click at [506, 239] on button "Yes" at bounding box center [507, 238] width 33 height 23
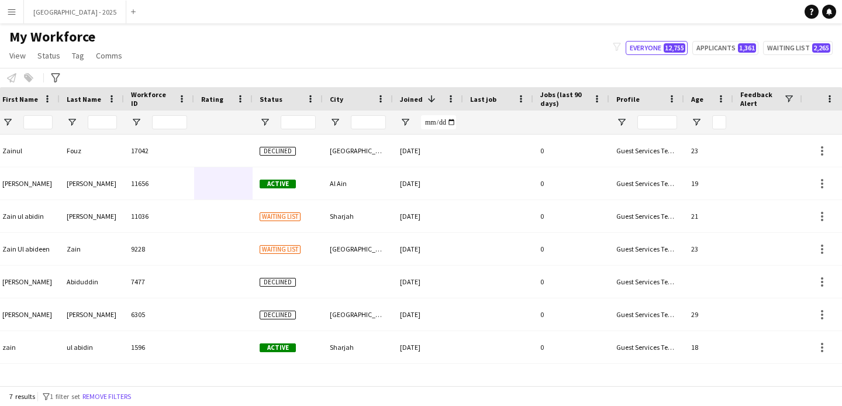
scroll to position [0, 394]
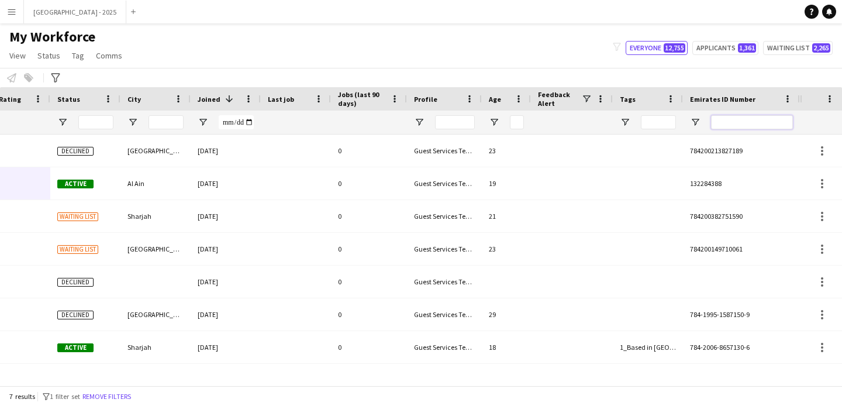
click at [742, 122] on input "Emirates ID Number Filter Input" at bounding box center [752, 122] width 82 height 14
paste input "*******"
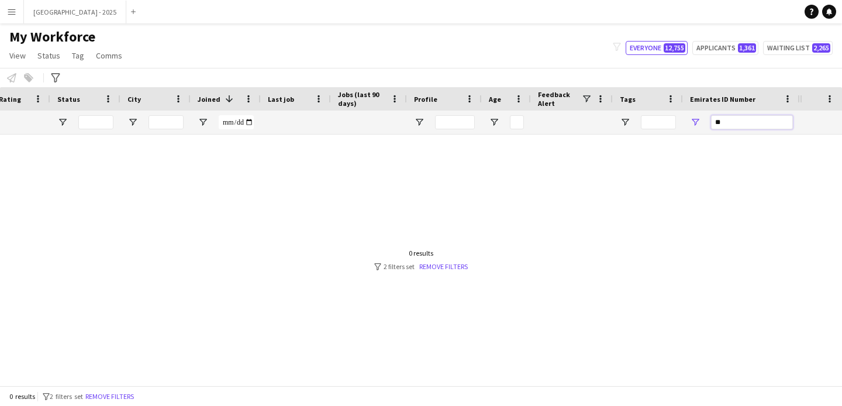
type input "*"
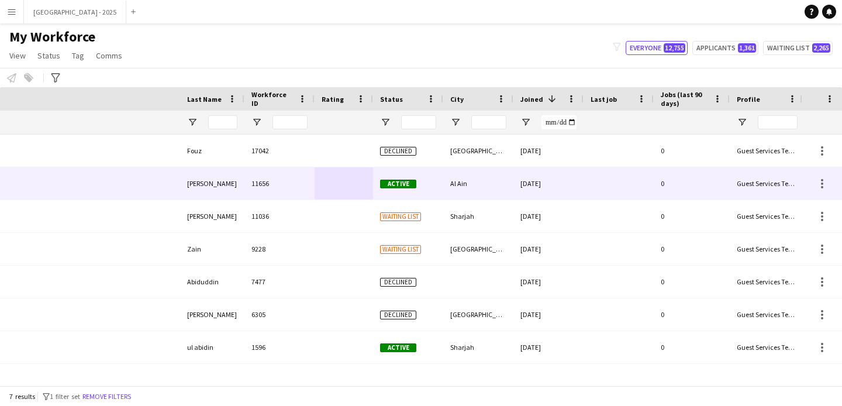
scroll to position [0, 0]
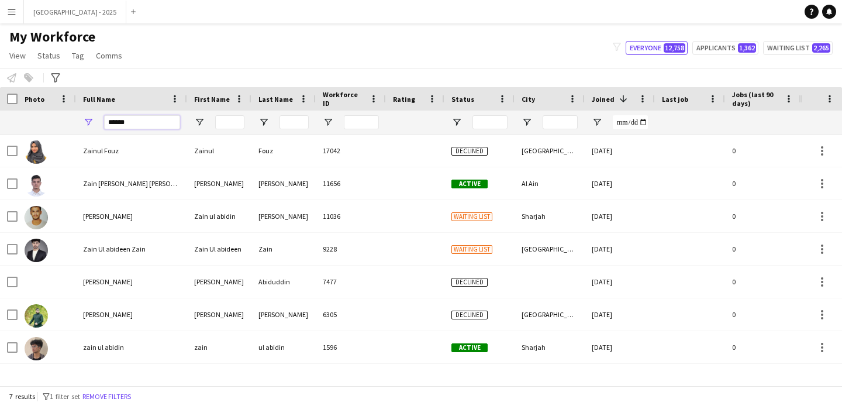
click at [149, 121] on input "******" at bounding box center [142, 122] width 76 height 14
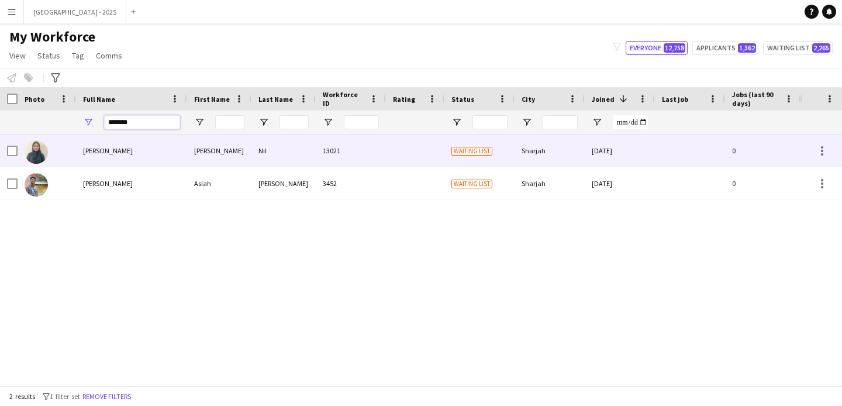
type input "*******"
click at [244, 156] on div "Asla halima" at bounding box center [219, 151] width 64 height 32
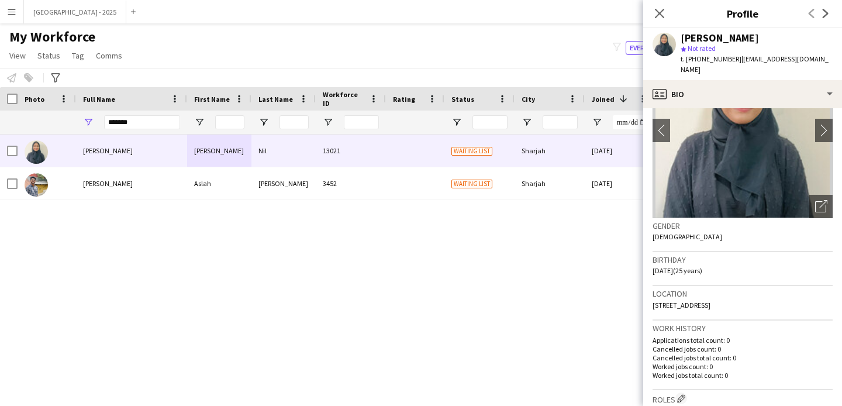
scroll to position [77, 0]
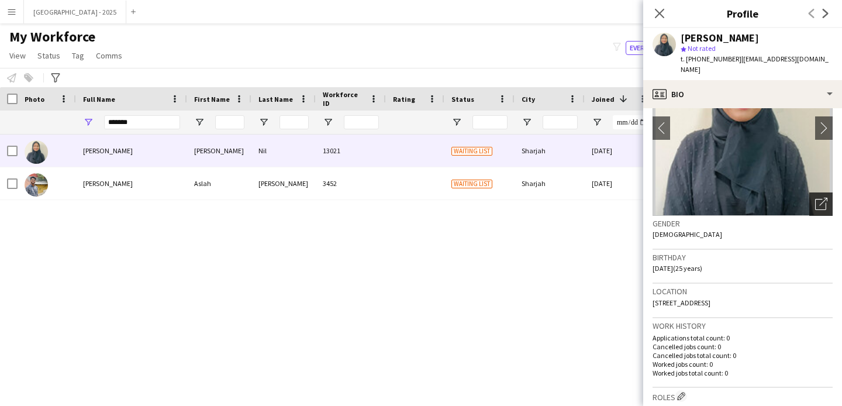
click at [821, 192] on div "Open photos pop-in" at bounding box center [821, 203] width 23 height 23
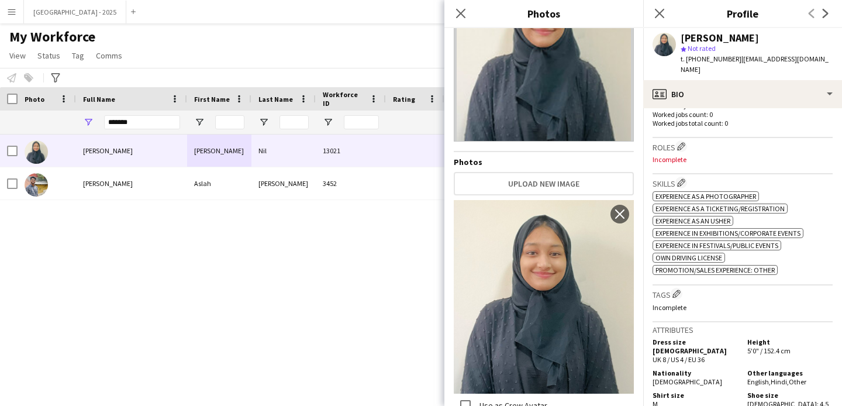
scroll to position [233, 0]
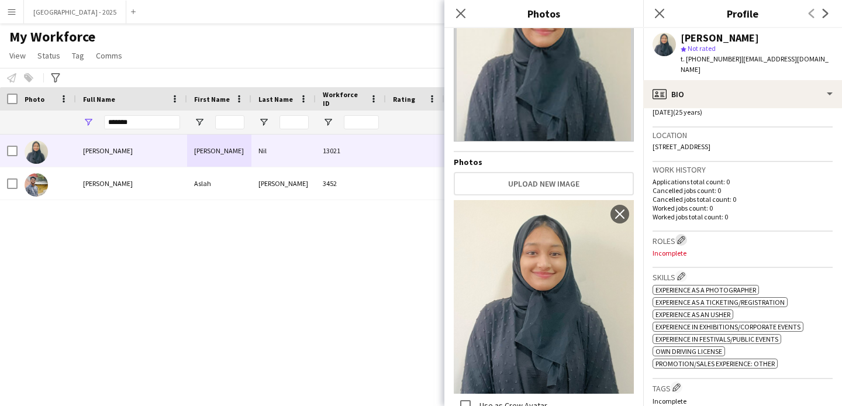
click at [684, 236] on app-icon "Edit crew company roles" at bounding box center [681, 240] width 8 height 8
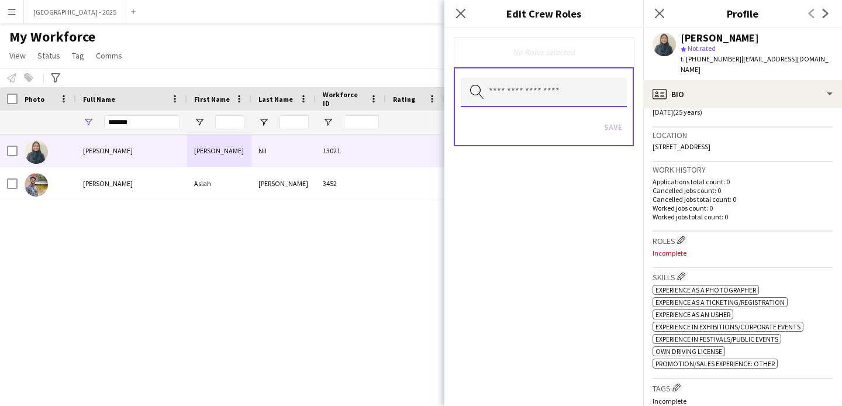
click at [591, 88] on input "text" at bounding box center [544, 92] width 166 height 29
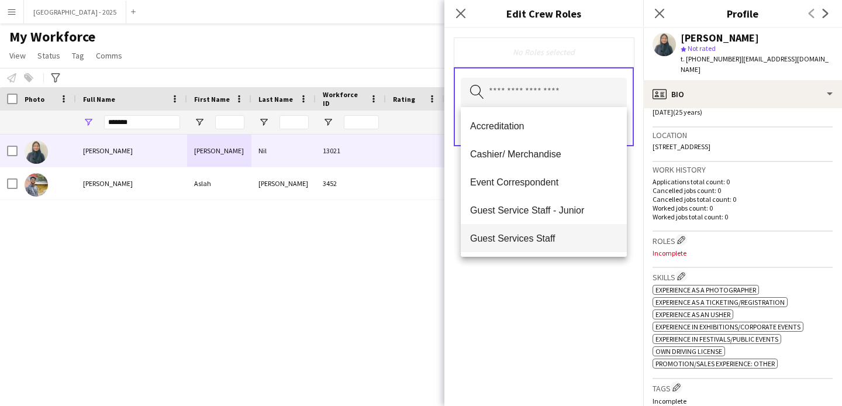
click at [566, 229] on mat-option "Guest Services Staff" at bounding box center [544, 238] width 166 height 28
click at [574, 281] on div "Guest Services Staff Remove Search by role type Save" at bounding box center [544, 217] width 199 height 378
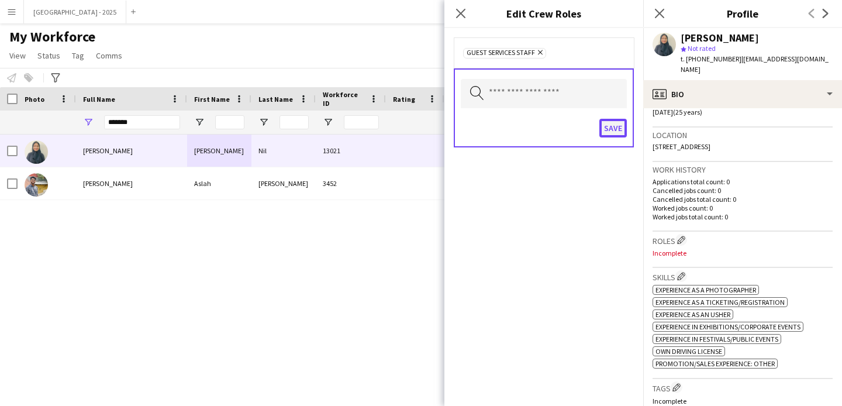
click at [618, 130] on button "Save" at bounding box center [613, 128] width 27 height 19
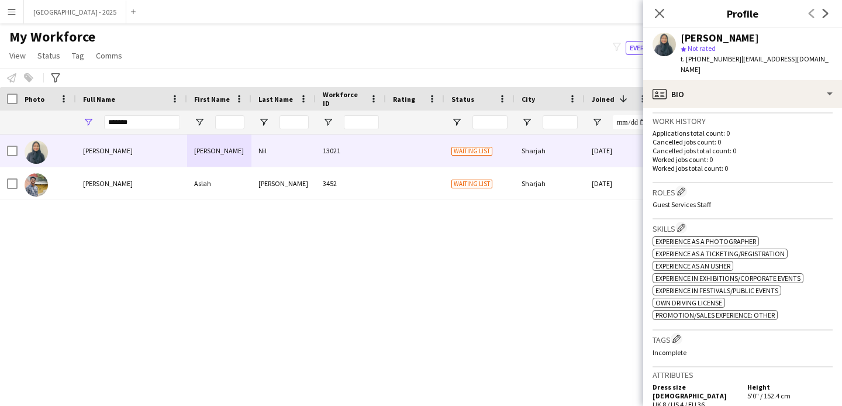
scroll to position [332, 0]
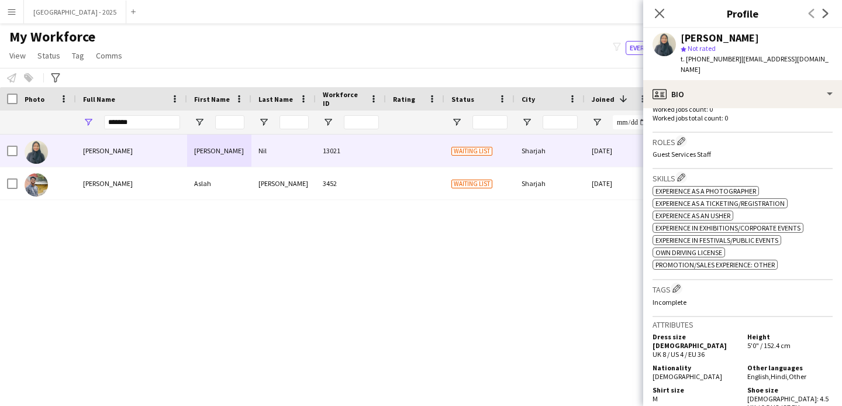
click at [684, 284] on h3 "Tags Edit crew company tags" at bounding box center [743, 289] width 180 height 12
click at [681, 284] on app-icon "Edit crew company tags" at bounding box center [677, 288] width 8 height 8
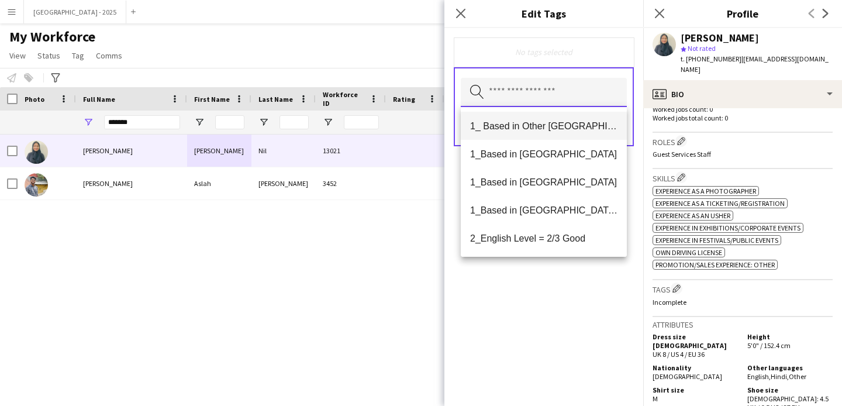
drag, startPoint x: 567, startPoint y: 90, endPoint x: 569, endPoint y: 116, distance: 25.8
click at [567, 90] on input "text" at bounding box center [544, 92] width 166 height 29
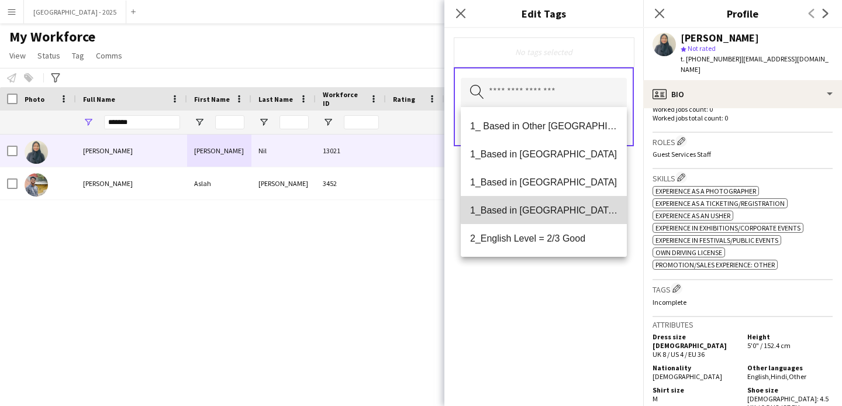
click at [555, 202] on mat-option "1_Based in Dubai/Sharjah/Ajman" at bounding box center [544, 210] width 166 height 28
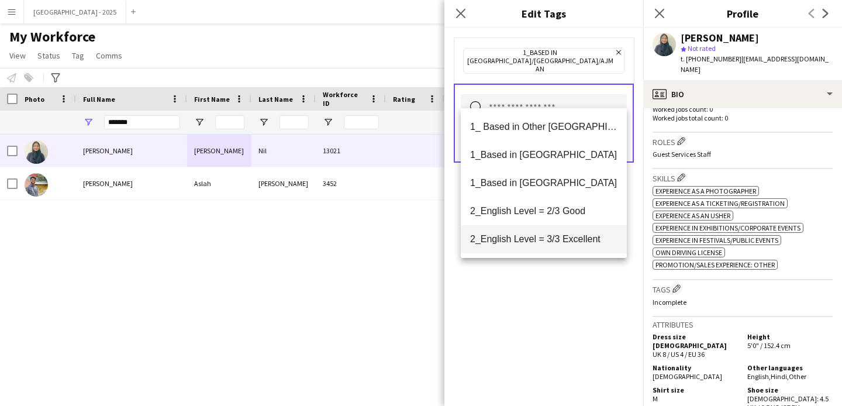
click at [564, 238] on span "2_English Level = 3/3 Excellent" at bounding box center [543, 238] width 147 height 11
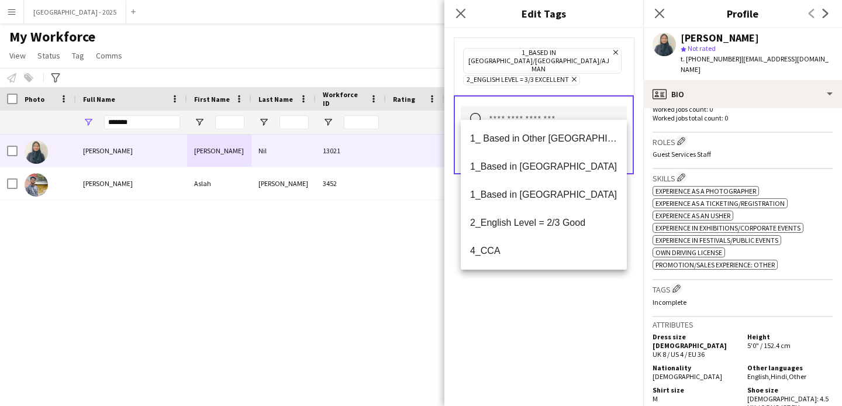
click at [581, 293] on div "1_Based in Dubai/Sharjah/Ajman Remove 2_English Level = 3/3 Excellent Remove Se…" at bounding box center [544, 217] width 199 height 378
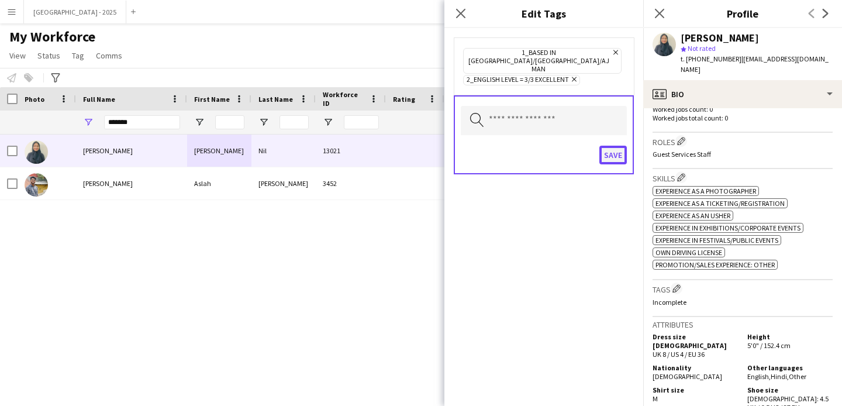
click at [613, 146] on button "Save" at bounding box center [613, 155] width 27 height 19
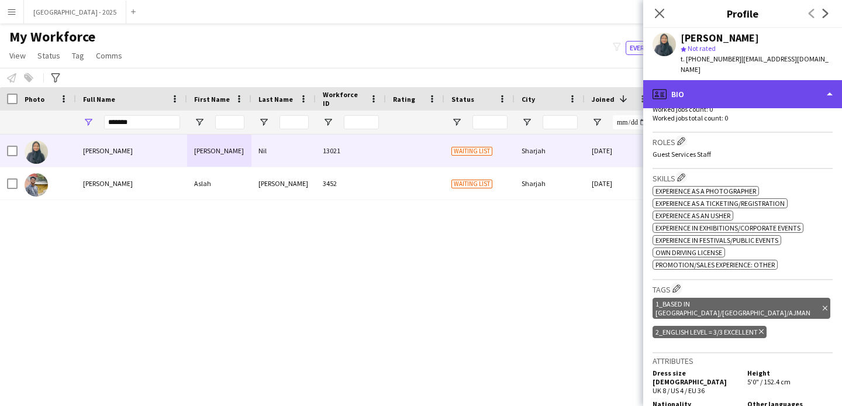
click at [707, 81] on div "profile Bio" at bounding box center [743, 94] width 199 height 28
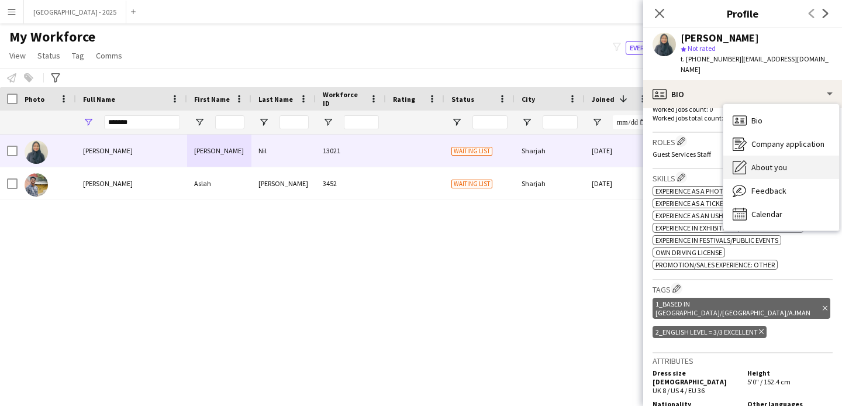
click at [794, 167] on div "About you About you" at bounding box center [782, 167] width 116 height 23
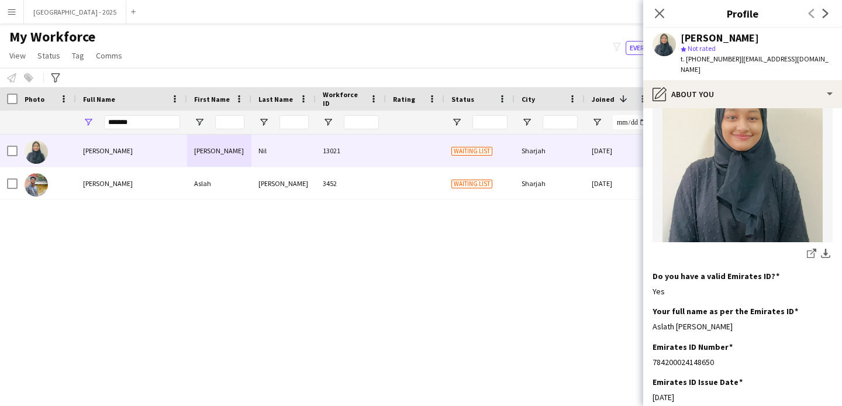
scroll to position [135, 0]
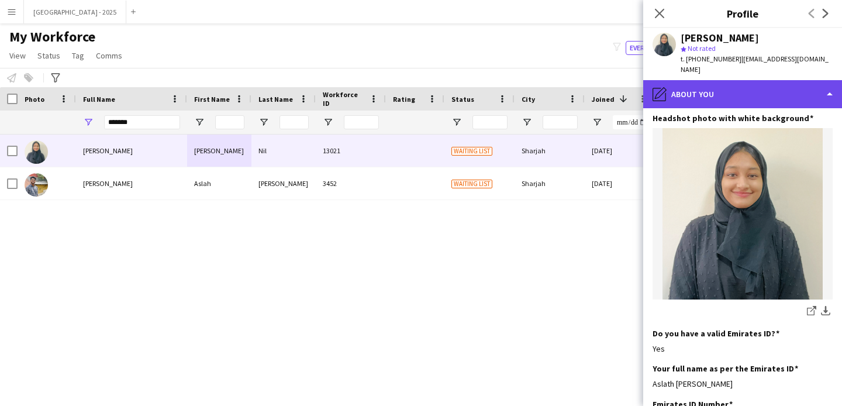
click at [712, 82] on div "pencil4 About you" at bounding box center [743, 94] width 199 height 28
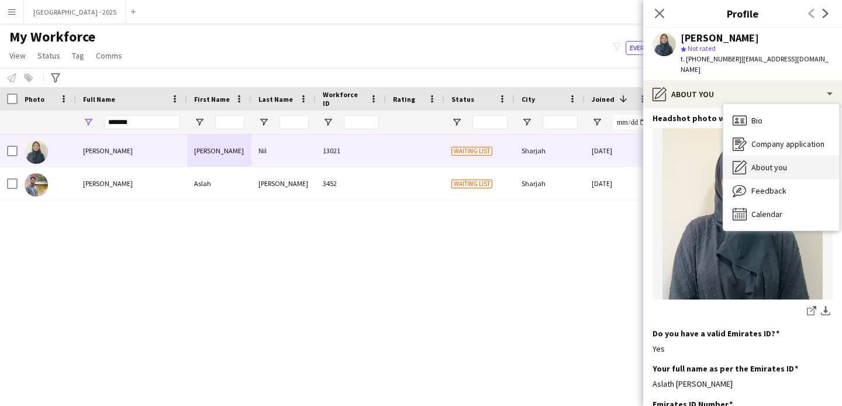
click at [754, 166] on div "About you About you" at bounding box center [782, 167] width 116 height 23
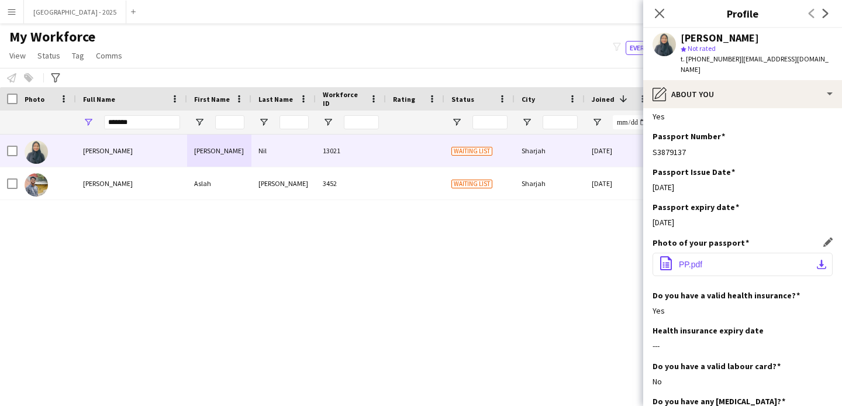
scroll to position [713, 0]
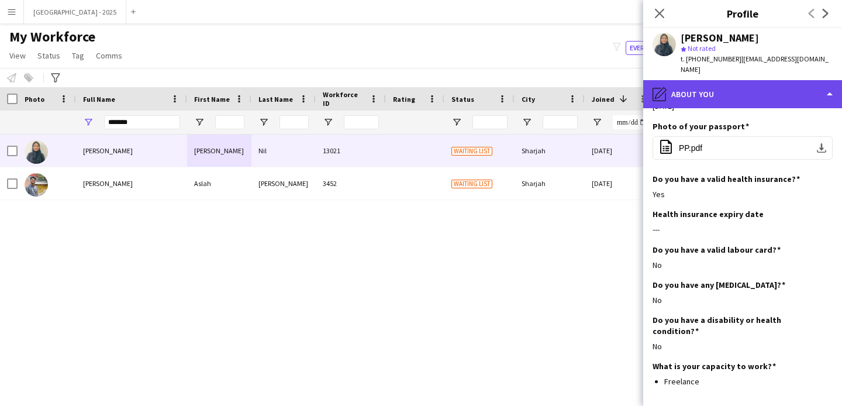
click at [707, 95] on div "pencil4 About you" at bounding box center [743, 94] width 199 height 28
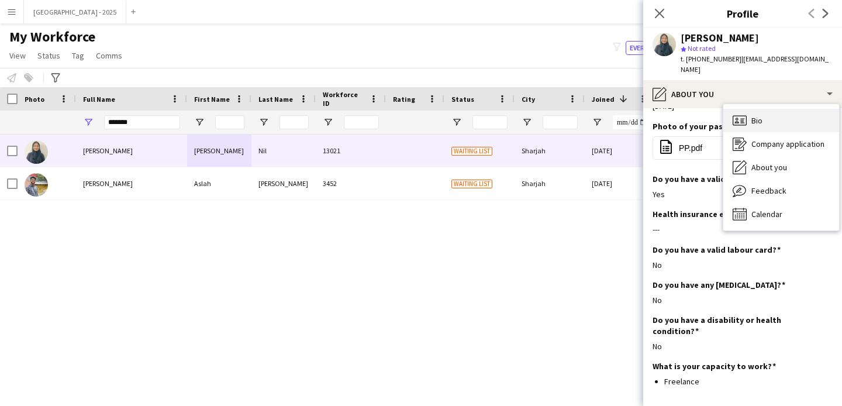
click at [759, 115] on span "Bio" at bounding box center [757, 120] width 11 height 11
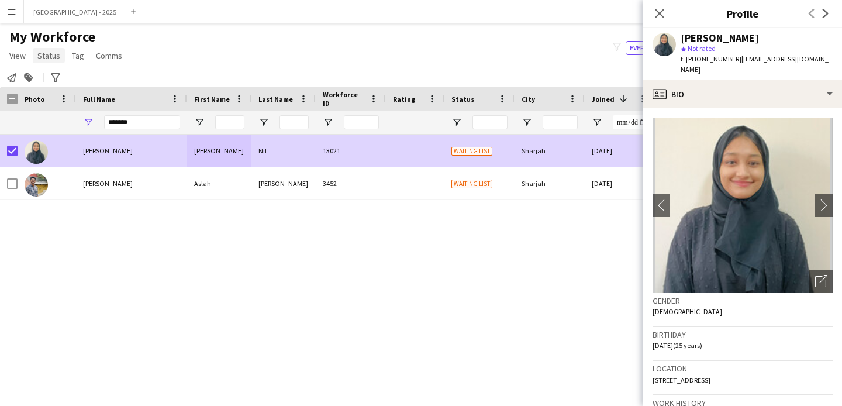
click at [51, 58] on span "Status" at bounding box center [48, 55] width 23 height 11
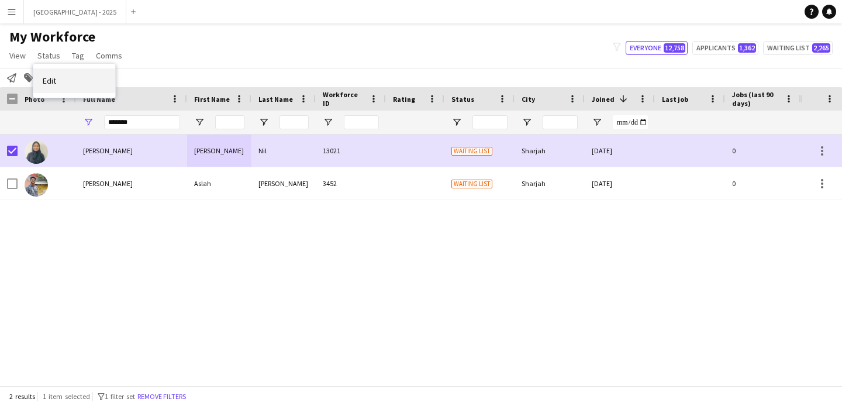
click at [65, 82] on link "Edit" at bounding box center [74, 80] width 82 height 25
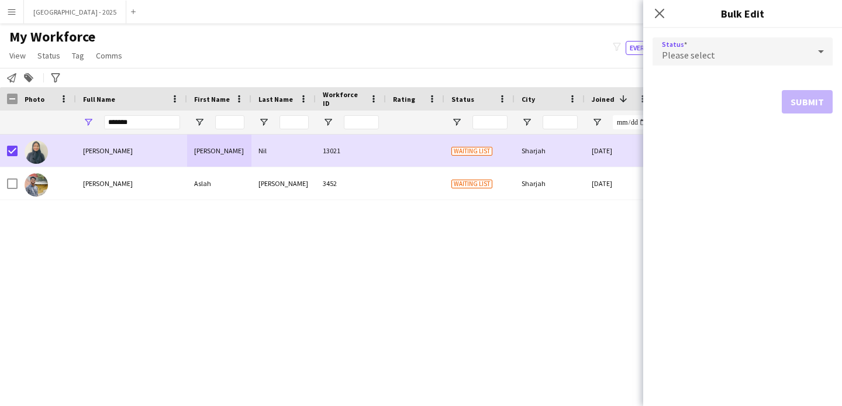
click at [707, 45] on div "Please select" at bounding box center [731, 51] width 157 height 28
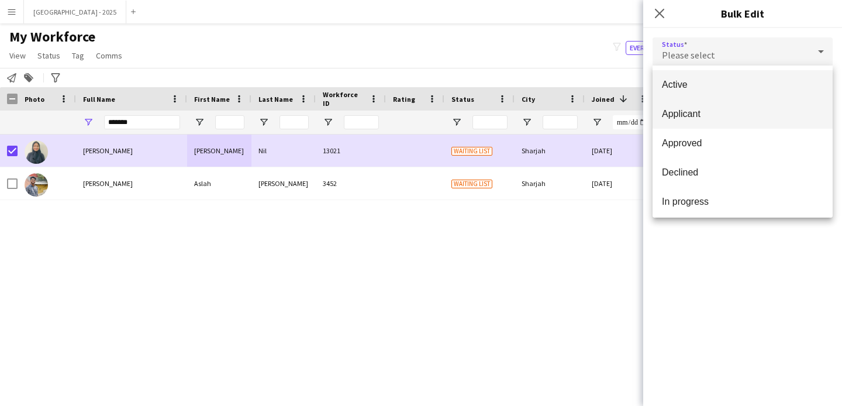
click at [752, 101] on mat-option "Applicant" at bounding box center [743, 113] width 180 height 29
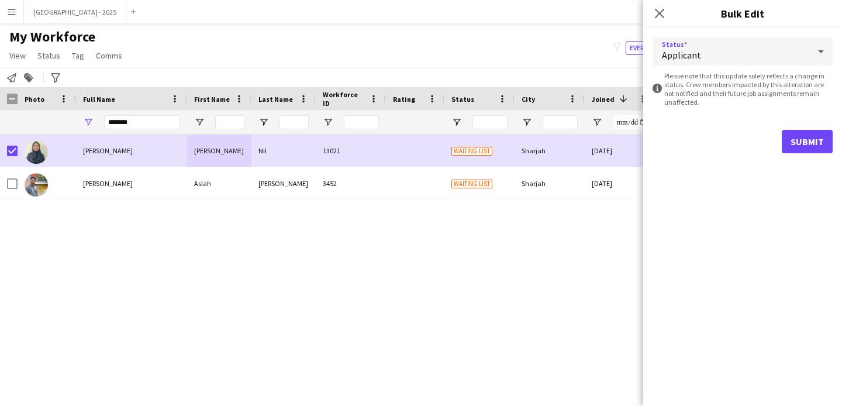
click at [714, 54] on div "Applicant" at bounding box center [731, 51] width 157 height 28
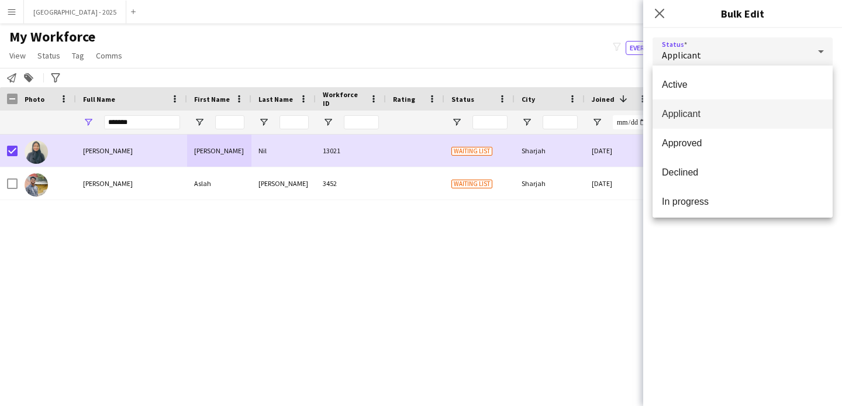
drag, startPoint x: 725, startPoint y: 84, endPoint x: 744, endPoint y: 100, distance: 25.3
click at [725, 84] on span "Active" at bounding box center [742, 84] width 161 height 11
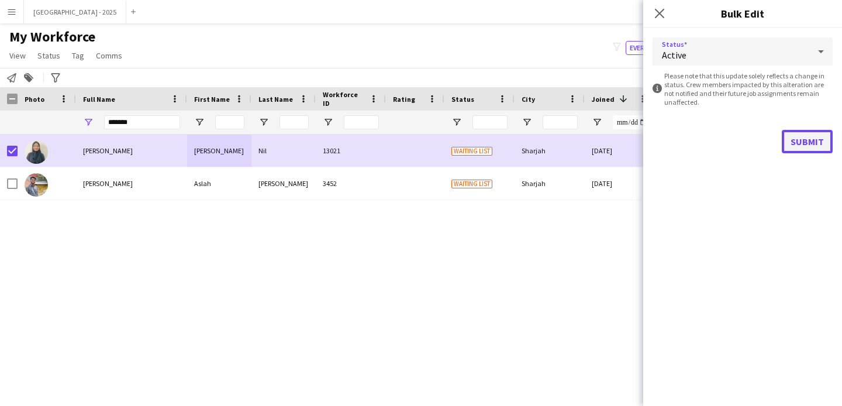
click at [818, 150] on button "Submit" at bounding box center [807, 141] width 51 height 23
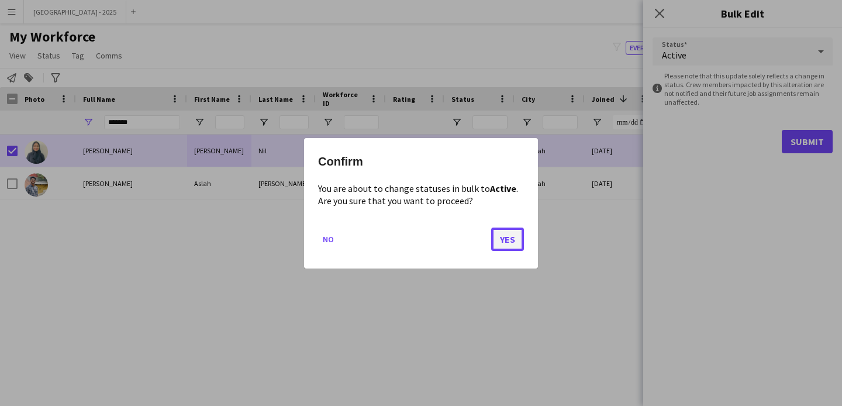
drag, startPoint x: 512, startPoint y: 240, endPoint x: 505, endPoint y: 236, distance: 7.3
click at [511, 240] on button "Yes" at bounding box center [507, 238] width 33 height 23
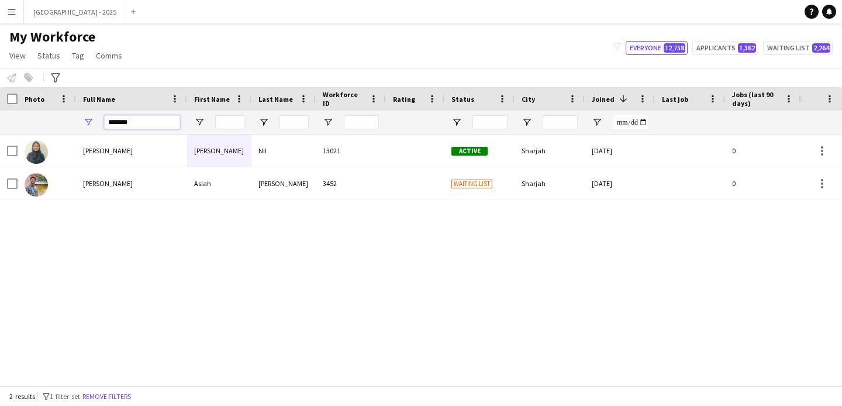
click at [142, 126] on input "*******" at bounding box center [142, 122] width 76 height 14
paste input "Full Name Filter Input"
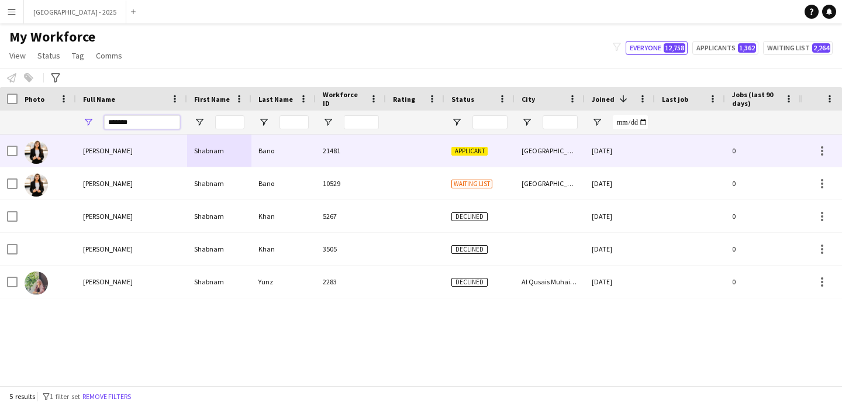
type input "*******"
click at [153, 146] on div "Shabnam Bano" at bounding box center [131, 151] width 111 height 32
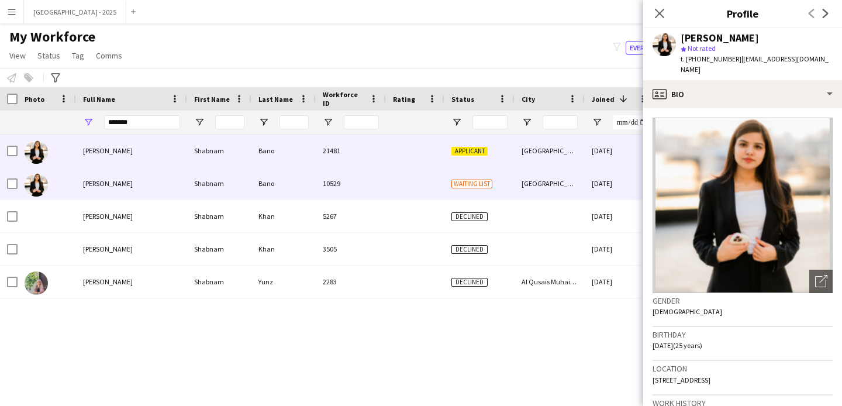
click at [188, 176] on div "Shabnam" at bounding box center [219, 183] width 64 height 32
click at [129, 164] on div "Shabnam Bano" at bounding box center [131, 151] width 111 height 32
click at [149, 190] on div "Shabnam Bano" at bounding box center [131, 183] width 111 height 32
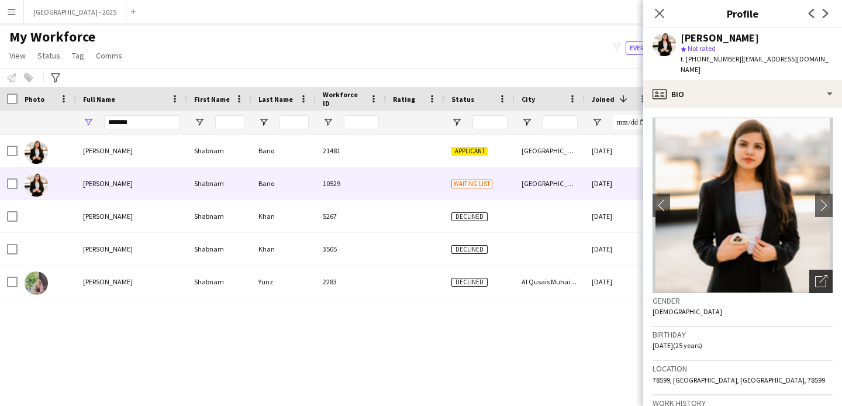
click at [816, 275] on icon "Open photos pop-in" at bounding box center [822, 281] width 12 height 12
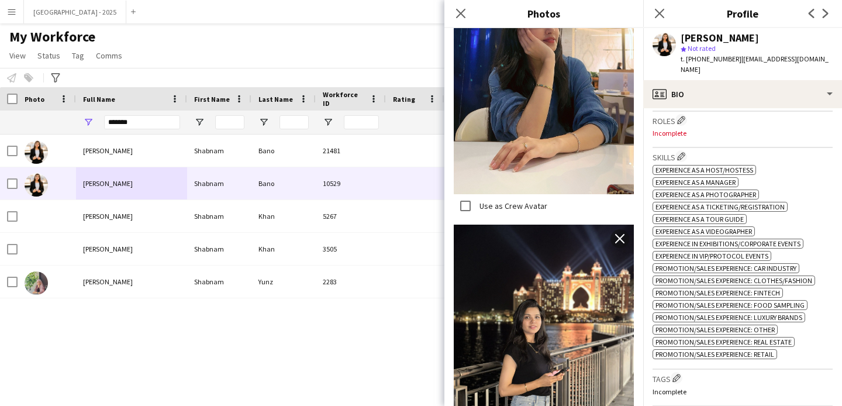
scroll to position [357, 0]
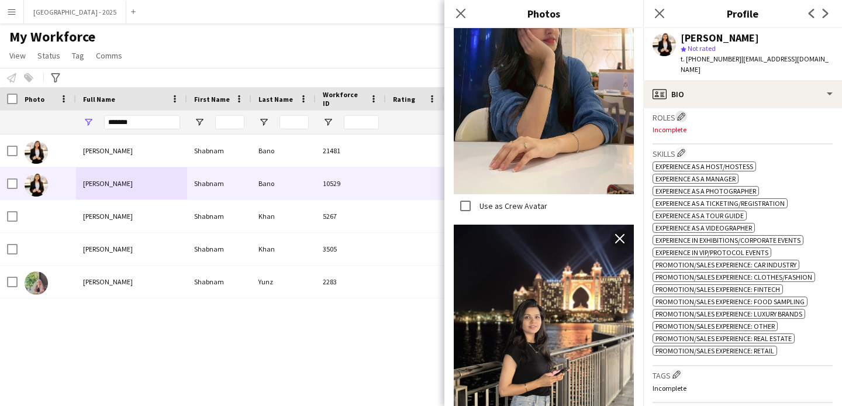
click at [681, 112] on app-icon "Edit crew company roles" at bounding box center [681, 116] width 8 height 8
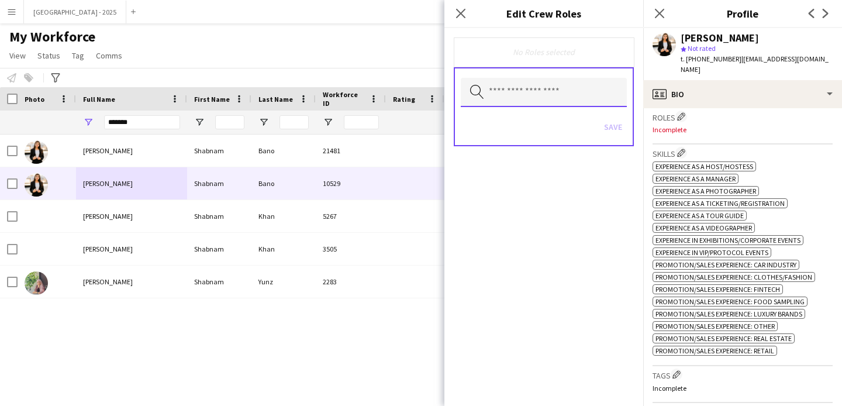
click at [553, 97] on input "text" at bounding box center [544, 92] width 166 height 29
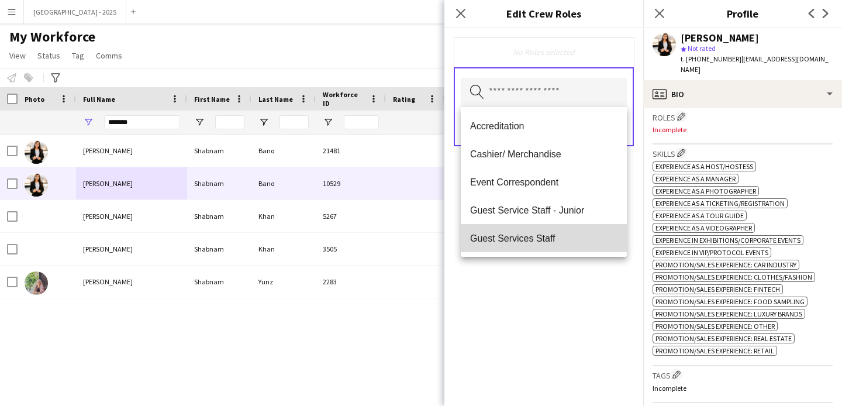
click at [548, 229] on mat-option "Guest Services Staff" at bounding box center [544, 238] width 166 height 28
click at [548, 235] on span "Guest Services Staff - Senior" at bounding box center [543, 238] width 147 height 11
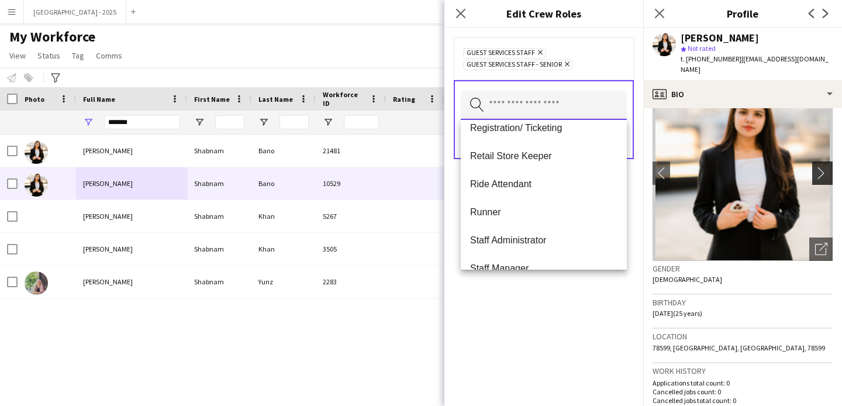
scroll to position [0, 0]
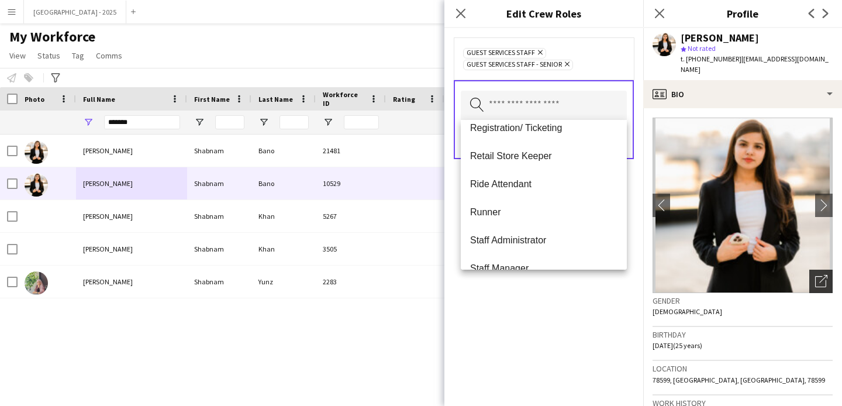
click at [823, 270] on div "Open photos pop-in" at bounding box center [821, 281] width 23 height 23
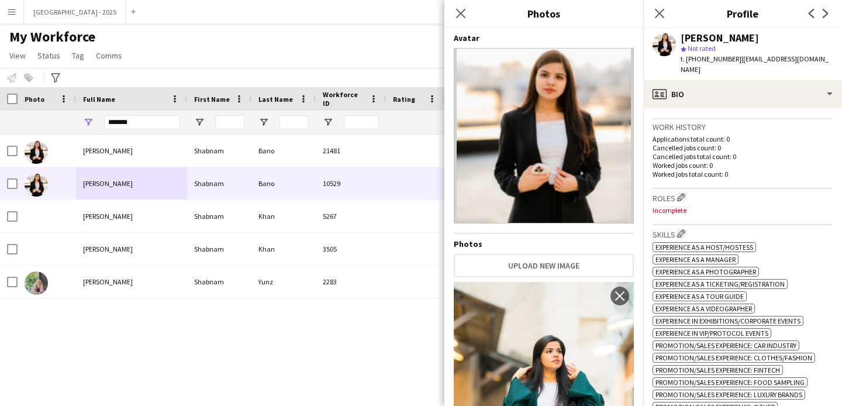
scroll to position [360, 0]
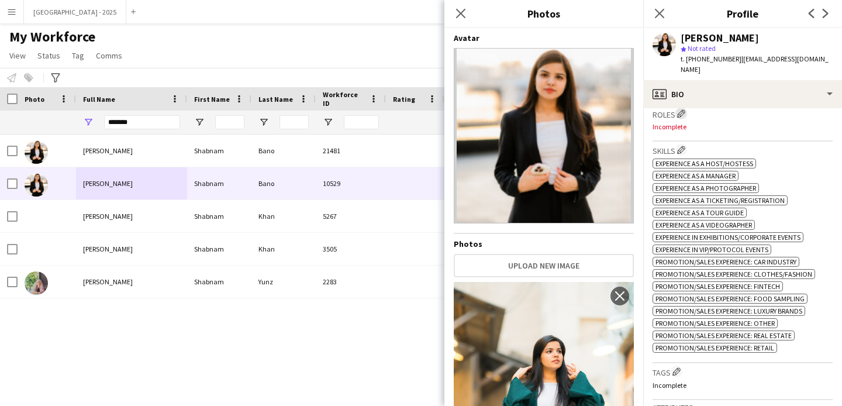
click at [681, 109] on app-icon "Edit crew company roles" at bounding box center [681, 113] width 8 height 8
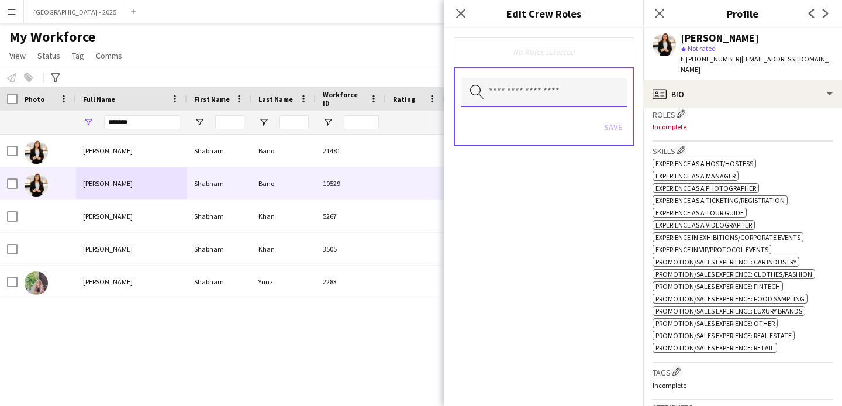
drag, startPoint x: 566, startPoint y: 83, endPoint x: 566, endPoint y: 101, distance: 18.1
click at [566, 83] on input "text" at bounding box center [544, 92] width 166 height 29
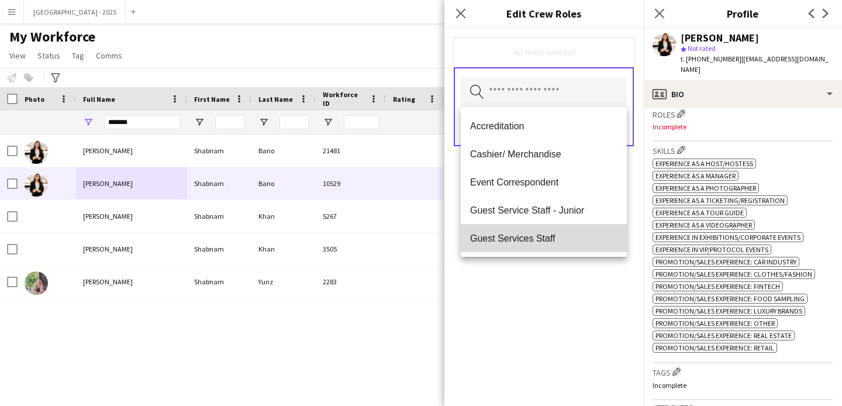
click at [557, 231] on mat-option "Guest Services Staff" at bounding box center [544, 238] width 166 height 28
drag, startPoint x: 560, startPoint y: 235, endPoint x: 569, endPoint y: 263, distance: 29.4
click at [560, 235] on span "Guest Services Staff - Senior" at bounding box center [543, 238] width 147 height 11
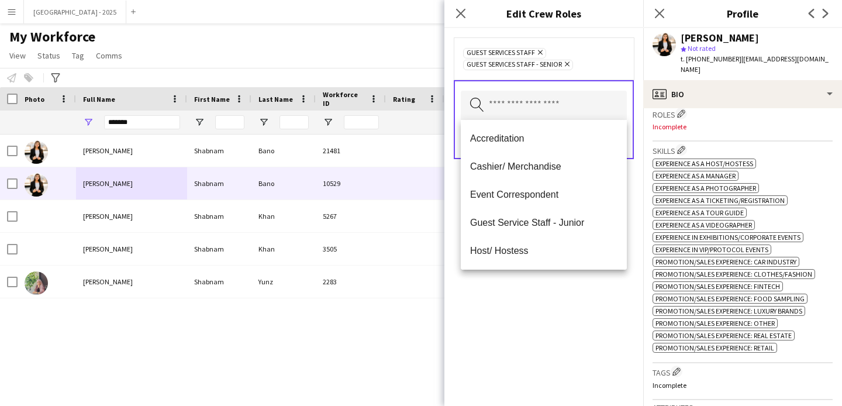
click at [575, 283] on div "Guest Services Staff Remove Guest Services Staff - Senior Remove Search by role…" at bounding box center [544, 217] width 199 height 378
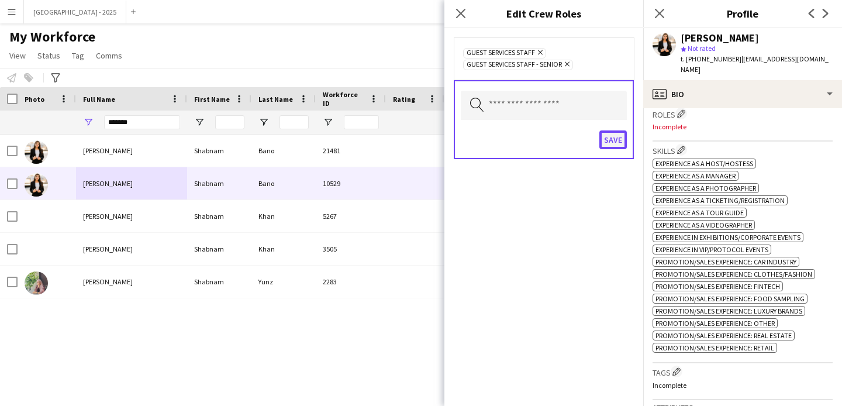
click at [606, 138] on button "Save" at bounding box center [613, 139] width 27 height 19
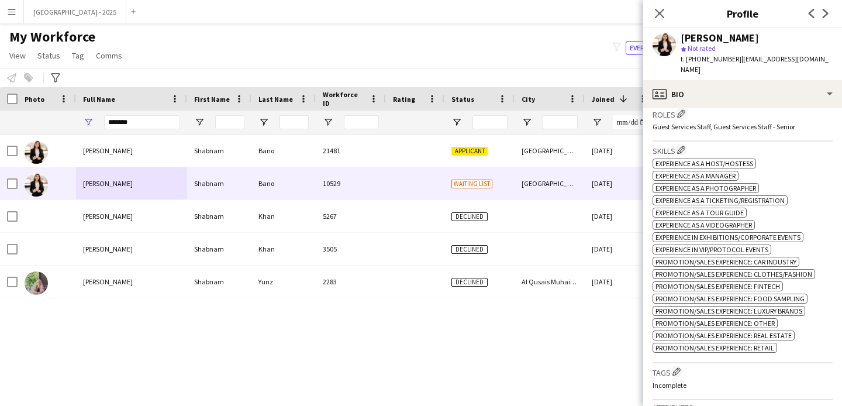
scroll to position [471, 0]
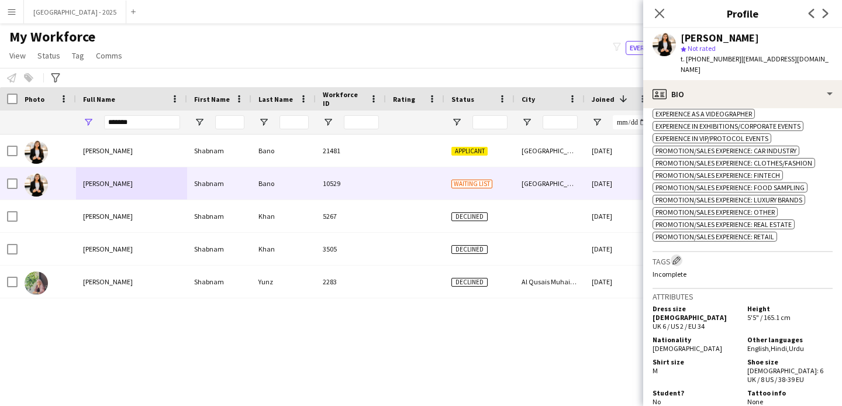
click at [680, 257] on app-icon "Edit crew company tags" at bounding box center [677, 260] width 8 height 8
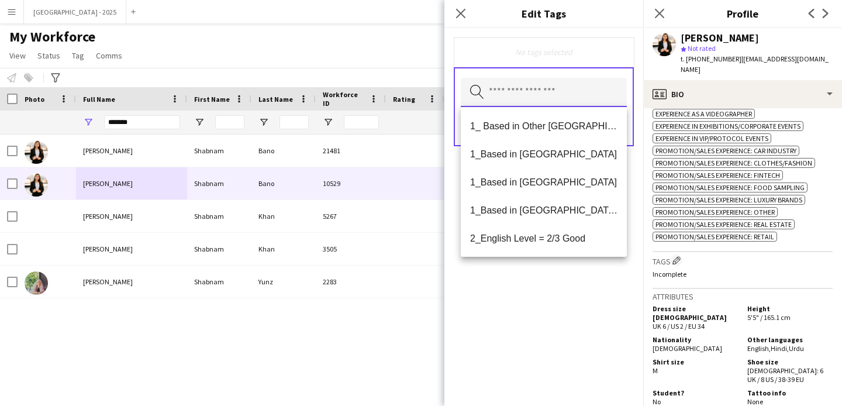
drag, startPoint x: 559, startPoint y: 99, endPoint x: 559, endPoint y: 111, distance: 12.3
click at [559, 99] on input "text" at bounding box center [544, 92] width 166 height 29
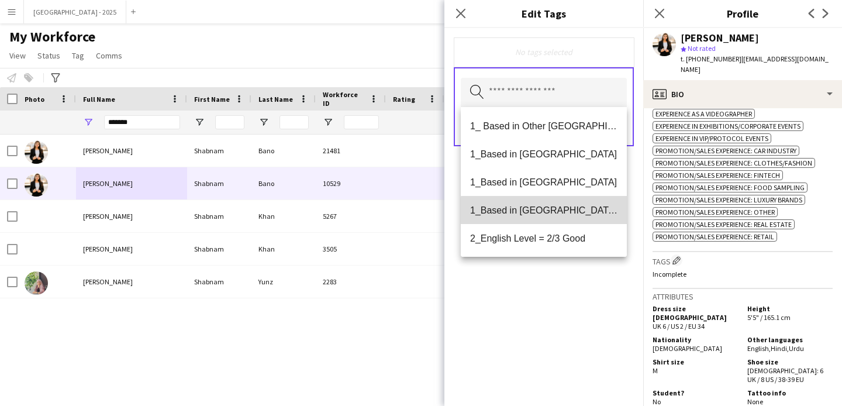
click at [563, 212] on span "1_Based in Dubai/Sharjah/Ajman" at bounding box center [543, 210] width 147 height 11
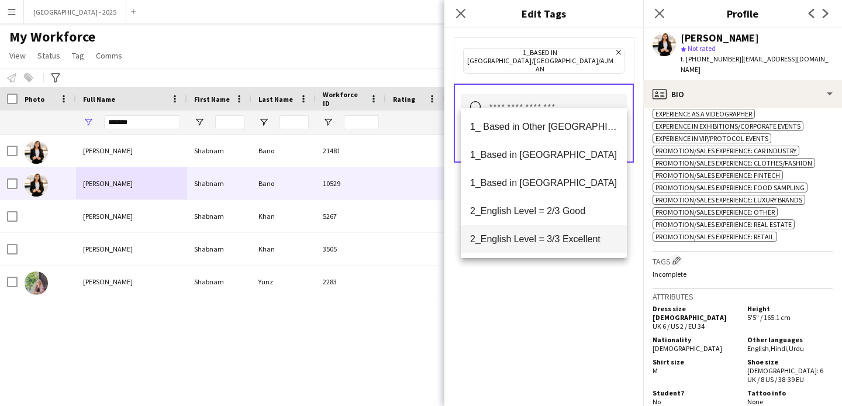
click at [566, 235] on span "2_English Level = 3/3 Excellent" at bounding box center [543, 238] width 147 height 11
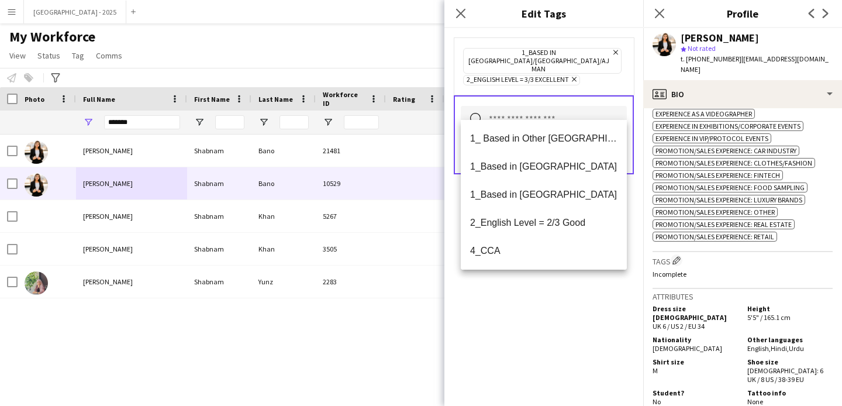
click at [573, 75] on icon "Remove" at bounding box center [573, 79] width 8 height 8
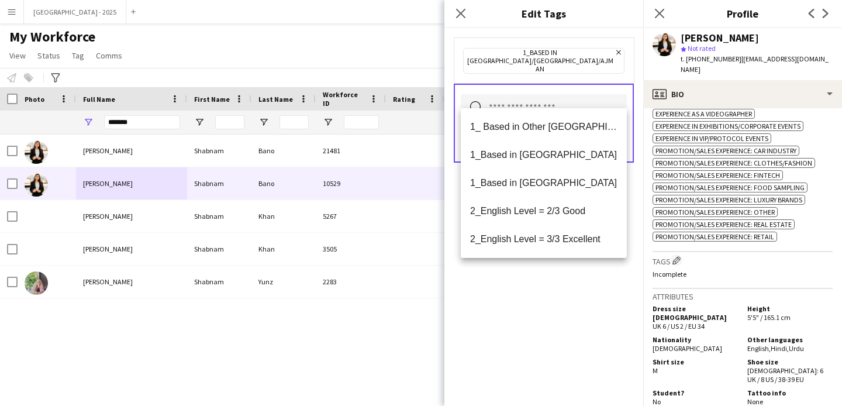
click at [552, 106] on input "text" at bounding box center [544, 108] width 166 height 29
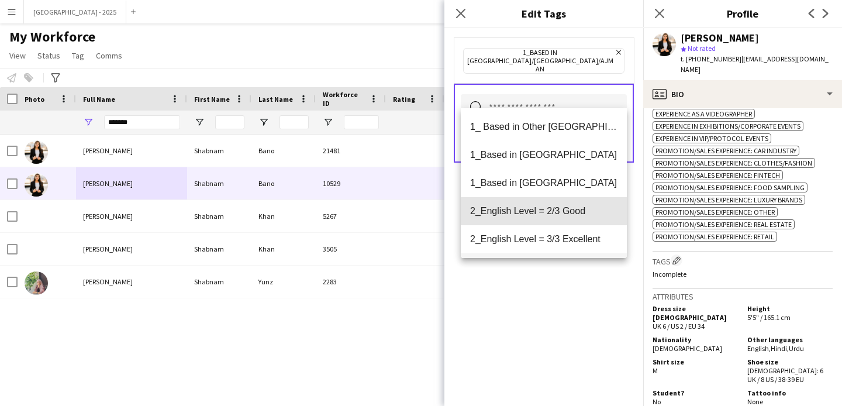
drag, startPoint x: 564, startPoint y: 213, endPoint x: 569, endPoint y: 239, distance: 26.7
click at [564, 214] on span "2_English Level = 2/3 Good" at bounding box center [543, 210] width 147 height 11
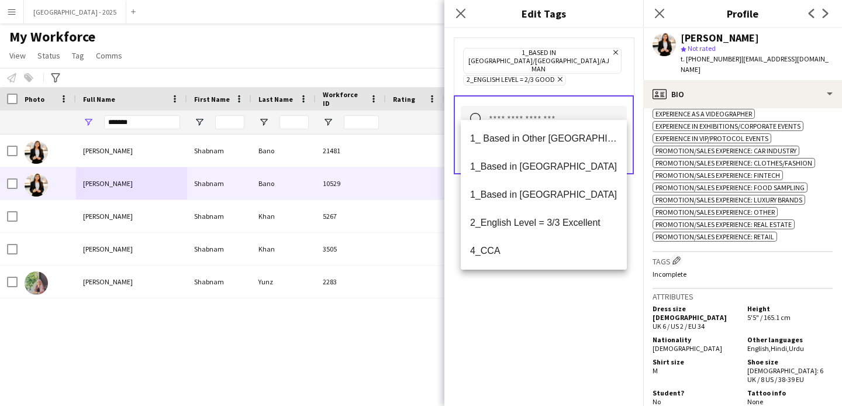
click at [573, 311] on div "1_Based in Dubai/Sharjah/Ajman Remove 2_English Level = 2/3 Good Remove Search …" at bounding box center [544, 217] width 199 height 378
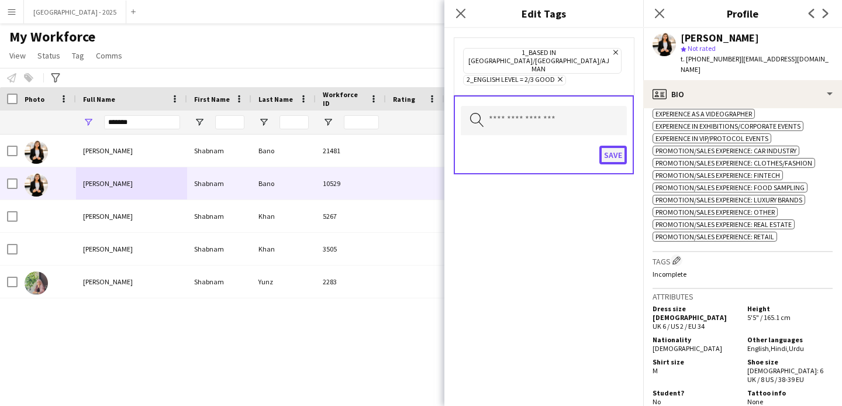
click at [608, 146] on button "Save" at bounding box center [613, 155] width 27 height 19
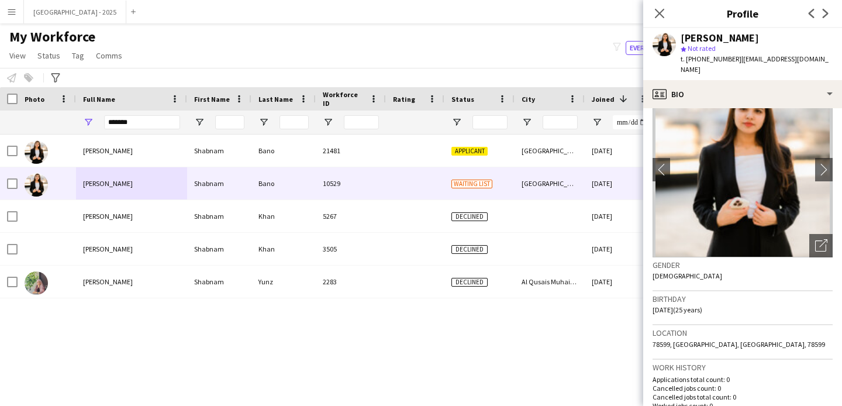
scroll to position [0, 0]
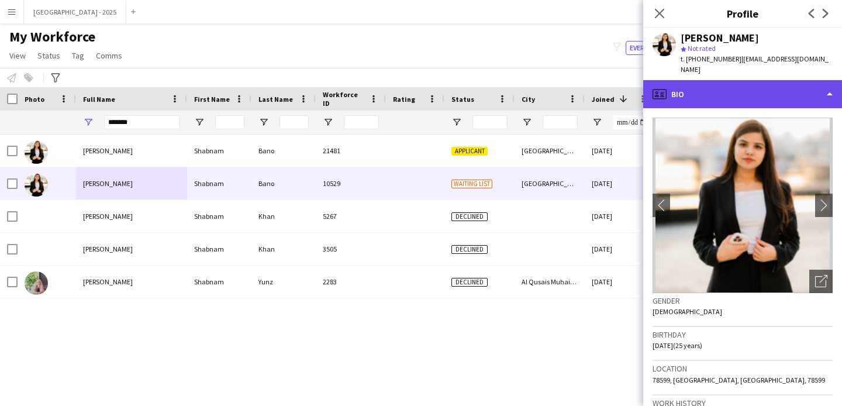
click at [729, 91] on div "profile Bio" at bounding box center [743, 94] width 199 height 28
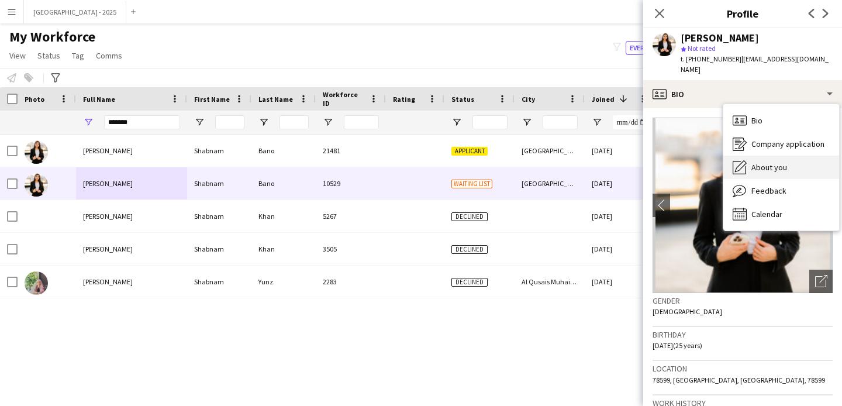
click at [765, 162] on span "About you" at bounding box center [770, 167] width 36 height 11
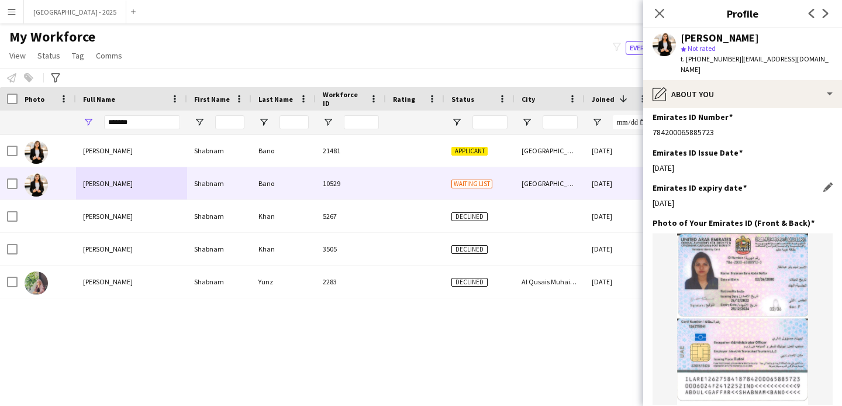
scroll to position [510, 0]
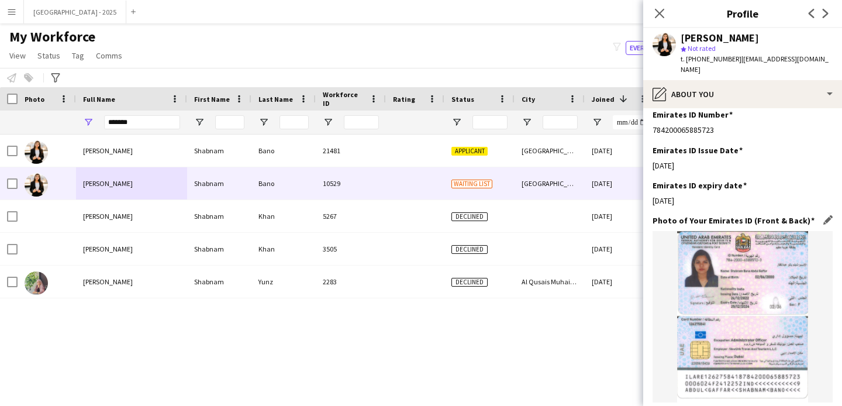
drag, startPoint x: 712, startPoint y: 146, endPoint x: 693, endPoint y: 197, distance: 54.4
click at [689, 194] on app-section-data-types "Bio Edit this field My name is Shabnam Bano, and I am a verified proactive indi…" at bounding box center [743, 257] width 199 height 298
click at [712, 185] on div "Emirates ID expiry date Edit this field 25-12-2024" at bounding box center [743, 197] width 180 height 35
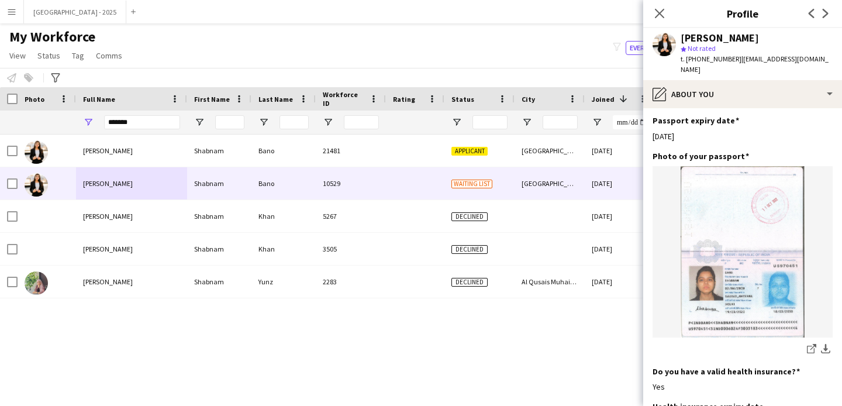
scroll to position [1021, 0]
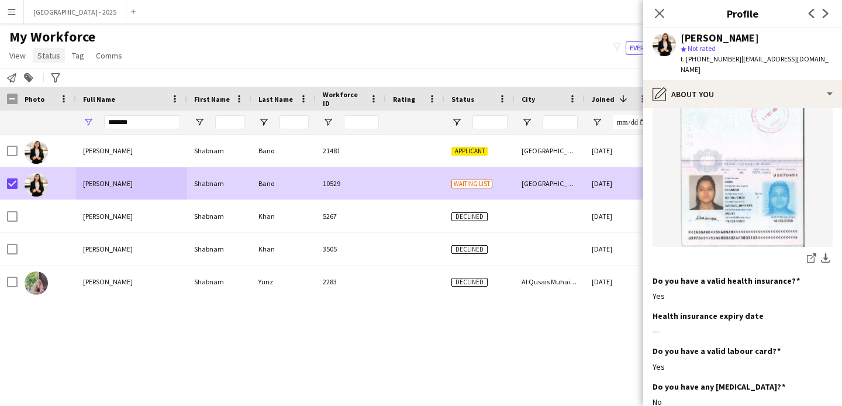
click at [35, 56] on link "Status" at bounding box center [49, 55] width 32 height 15
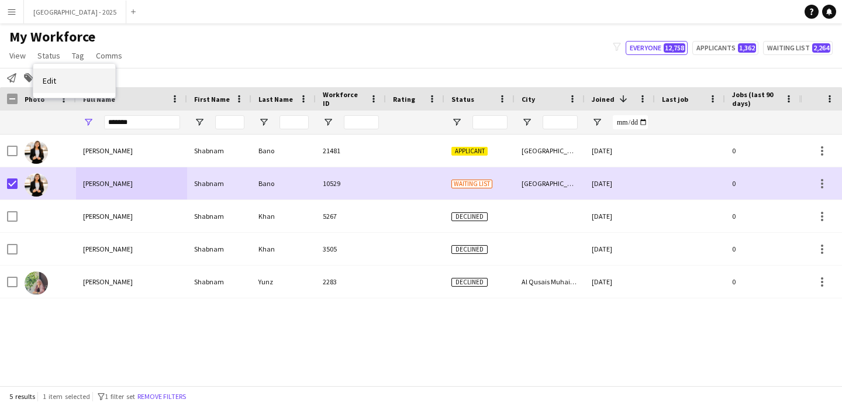
click at [46, 69] on link "Edit" at bounding box center [74, 80] width 82 height 25
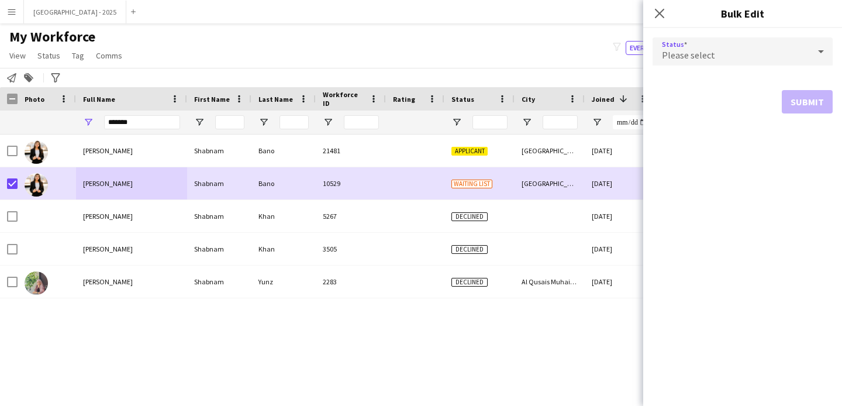
click at [662, 51] on span "Please select" at bounding box center [688, 55] width 53 height 12
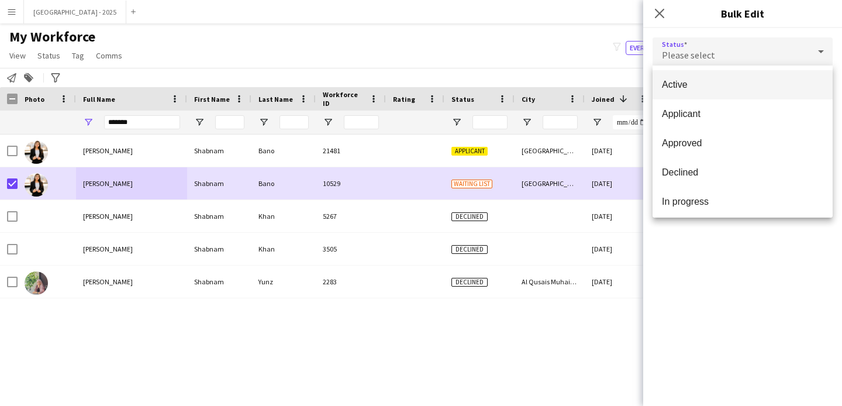
click at [692, 77] on mat-option "Active" at bounding box center [743, 84] width 180 height 29
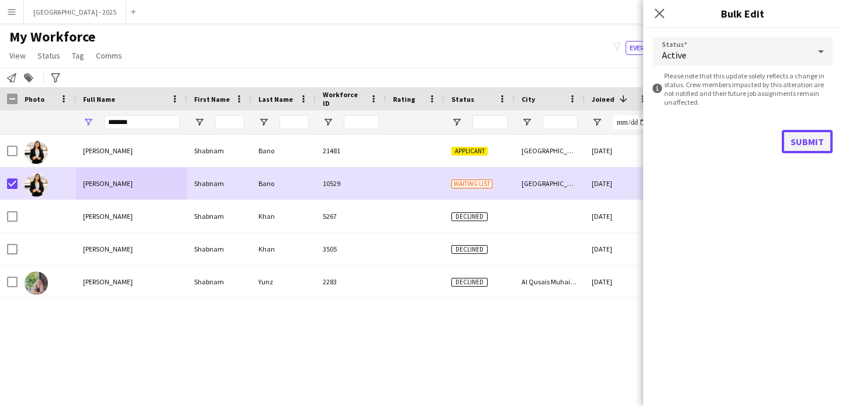
click at [811, 137] on button "Submit" at bounding box center [807, 141] width 51 height 23
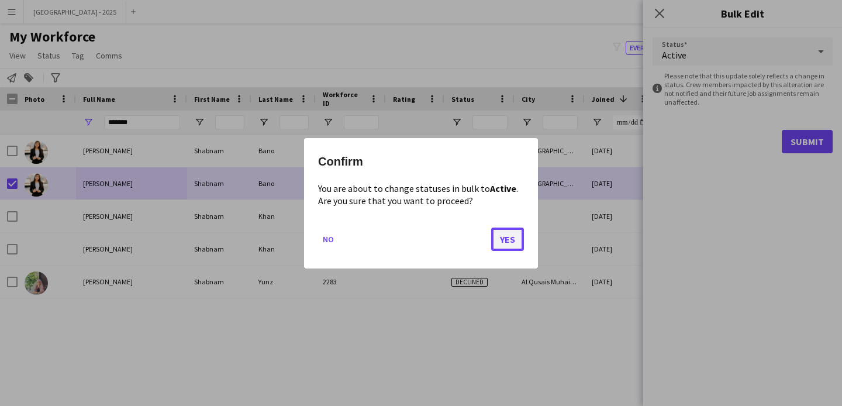
click at [508, 236] on button "Yes" at bounding box center [507, 238] width 33 height 23
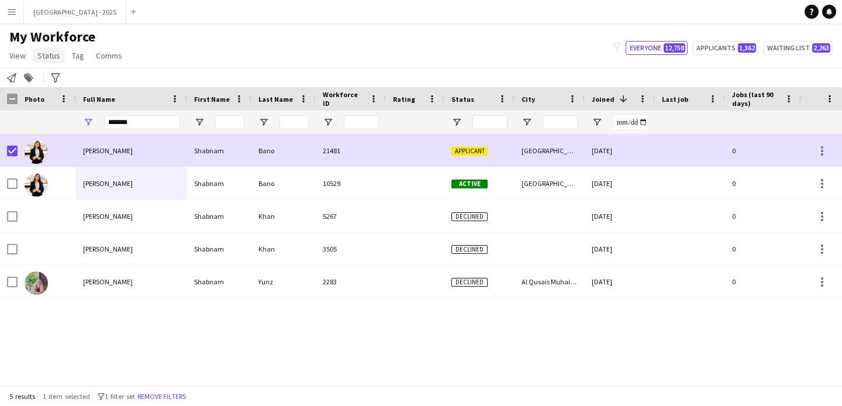
click at [49, 58] on span "Status" at bounding box center [48, 55] width 23 height 11
click at [99, 85] on link "Edit" at bounding box center [74, 80] width 82 height 25
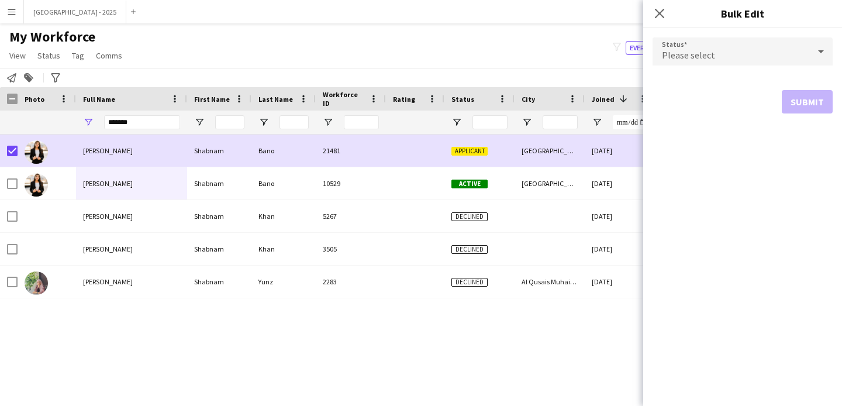
click at [700, 54] on span "Please select" at bounding box center [688, 55] width 53 height 12
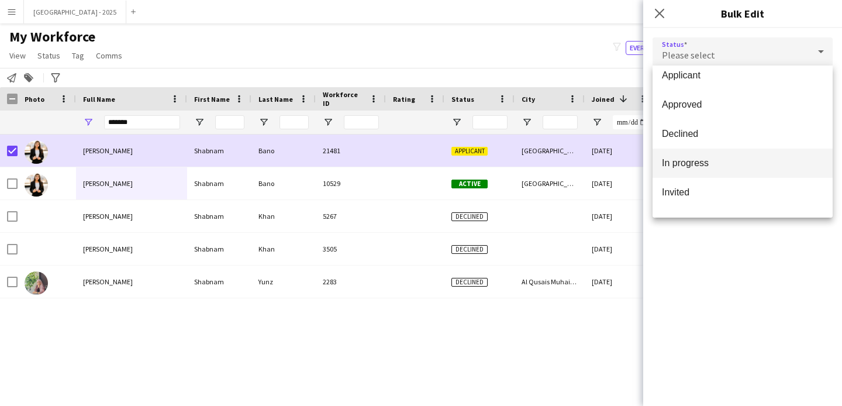
scroll to position [103, 0]
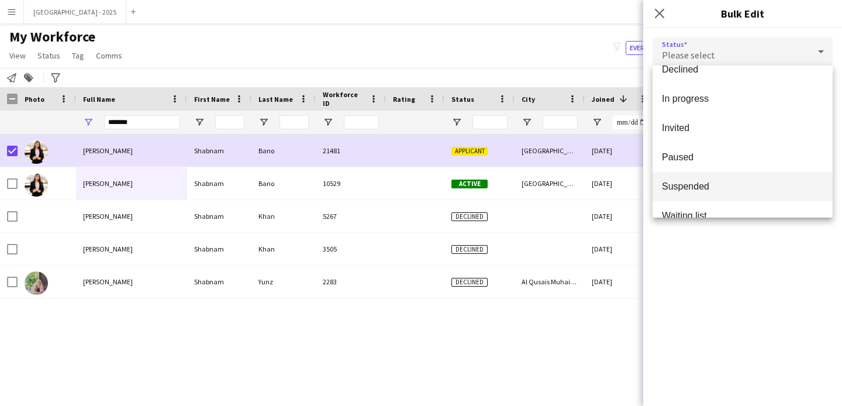
click at [704, 184] on span "Suspended" at bounding box center [742, 186] width 161 height 11
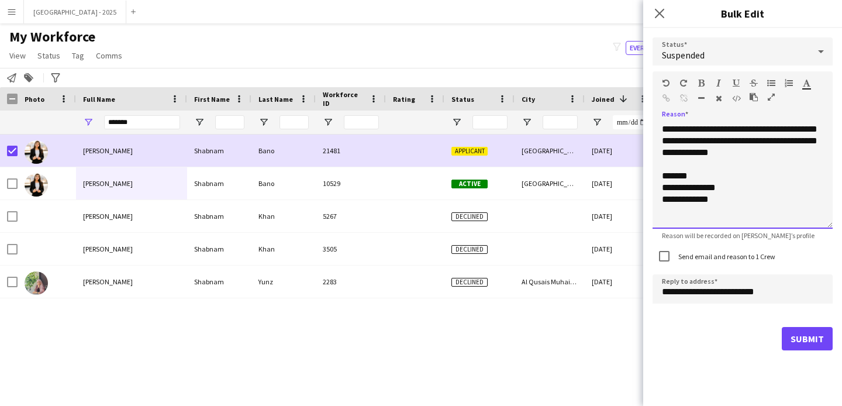
click at [770, 161] on div "**********" at bounding box center [743, 175] width 180 height 105
drag, startPoint x: 746, startPoint y: 256, endPoint x: 761, endPoint y: 275, distance: 23.8
click at [746, 256] on label "Send email and reason to 1 Crew" at bounding box center [725, 256] width 99 height 9
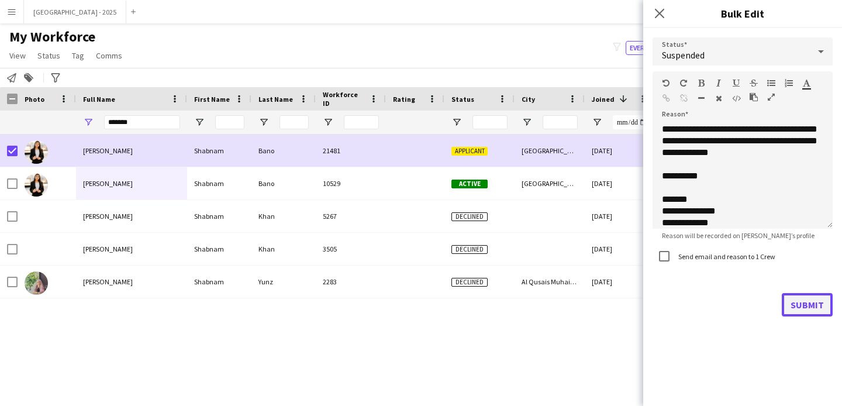
click at [796, 298] on button "Submit" at bounding box center [807, 304] width 51 height 23
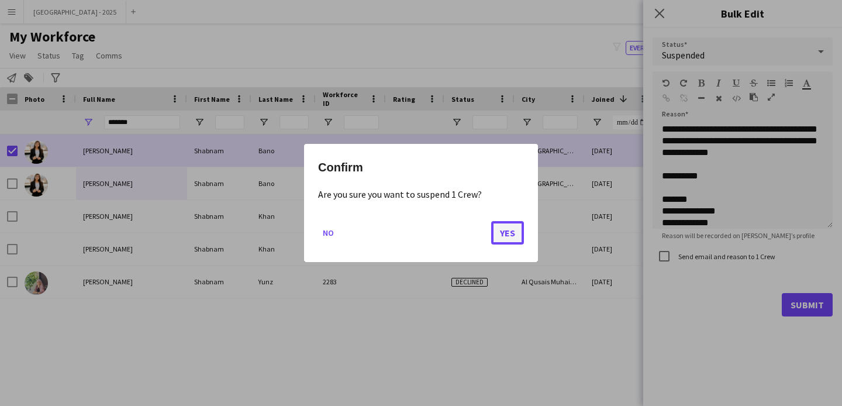
click at [504, 230] on button "Yes" at bounding box center [507, 232] width 33 height 23
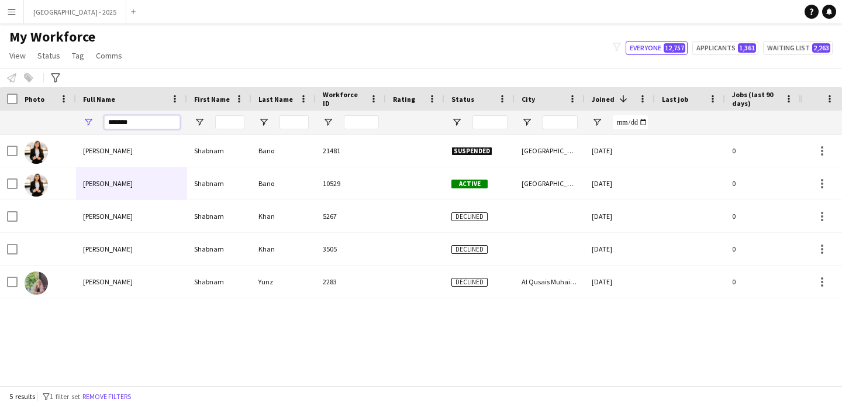
click at [165, 121] on input "*******" at bounding box center [142, 122] width 76 height 14
click at [165, 120] on input "*******" at bounding box center [142, 122] width 76 height 14
click at [166, 121] on input "*******" at bounding box center [142, 122] width 76 height 14
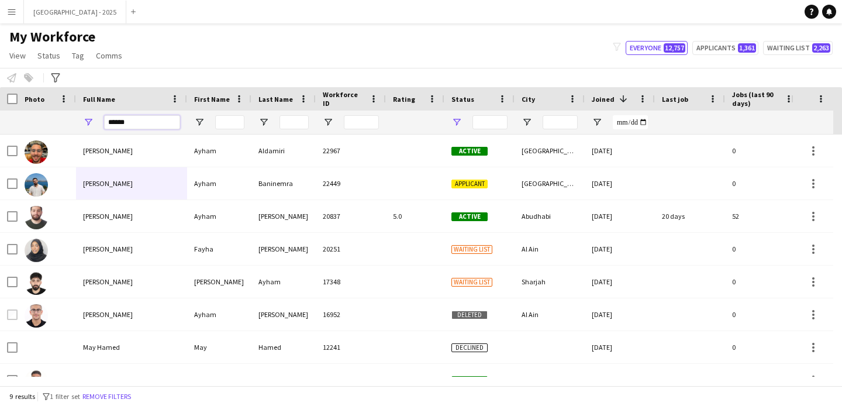
type input "*****"
click at [457, 123] on span "Open Filter Menu" at bounding box center [457, 122] width 11 height 11
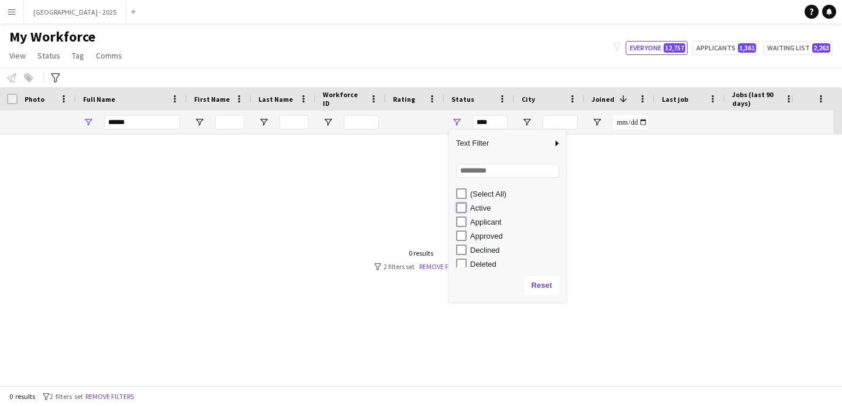
type input "**********"
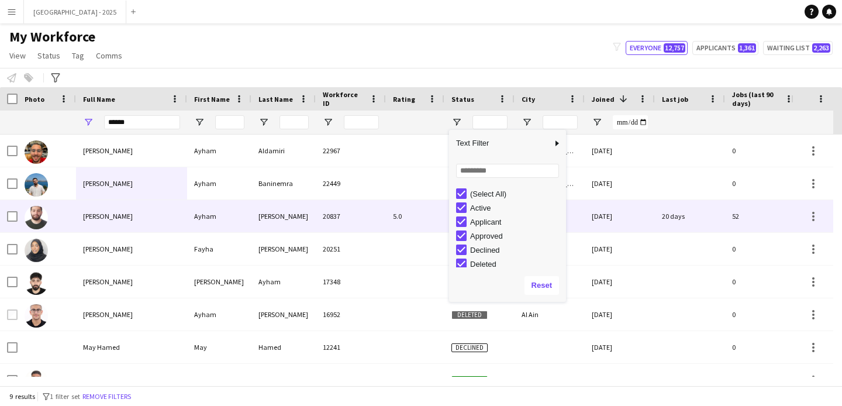
click at [171, 219] on div "Ayham Ayman" at bounding box center [131, 216] width 111 height 32
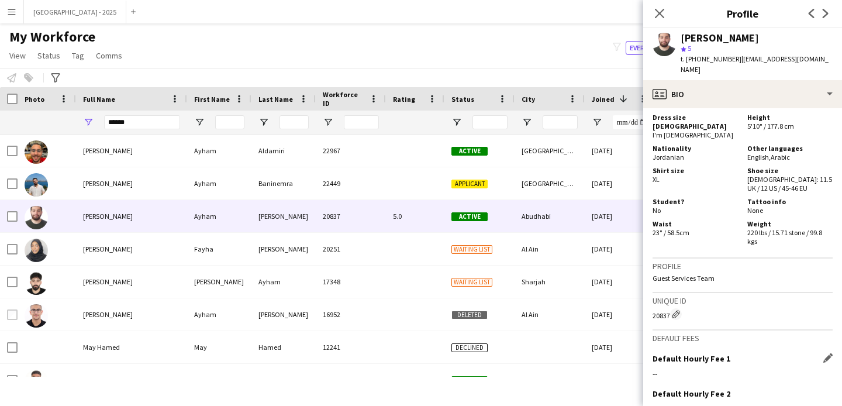
scroll to position [629, 0]
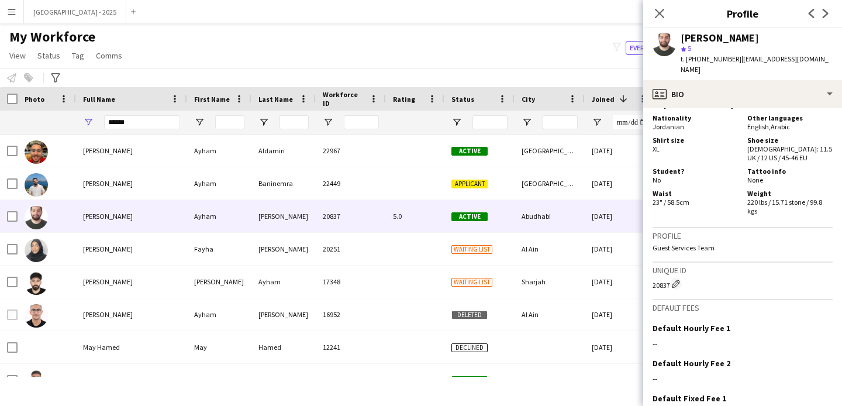
click at [660, 278] on div "20837 Edit crew unique ID" at bounding box center [743, 284] width 180 height 12
copy div "20837"
click at [655, 12] on icon "Close pop-in" at bounding box center [659, 13] width 11 height 11
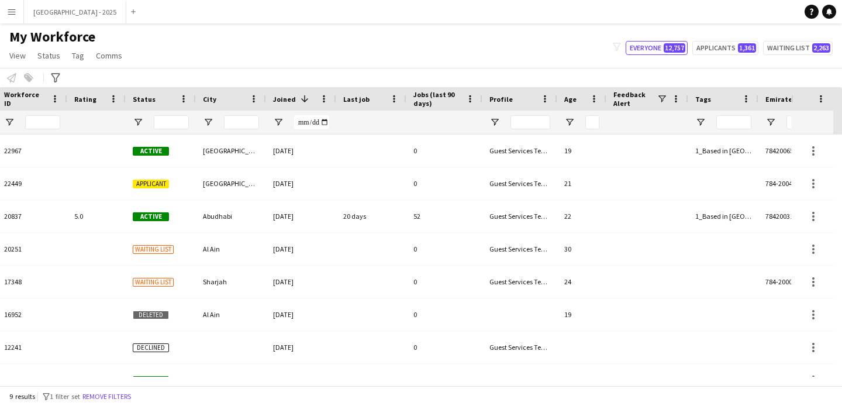
scroll to position [0, 0]
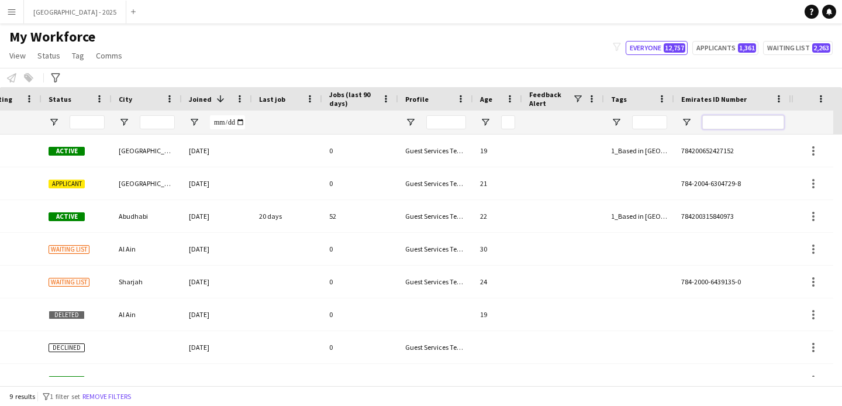
click at [757, 123] on input "Emirates ID Number Filter Input" at bounding box center [744, 122] width 82 height 14
paste input "*******"
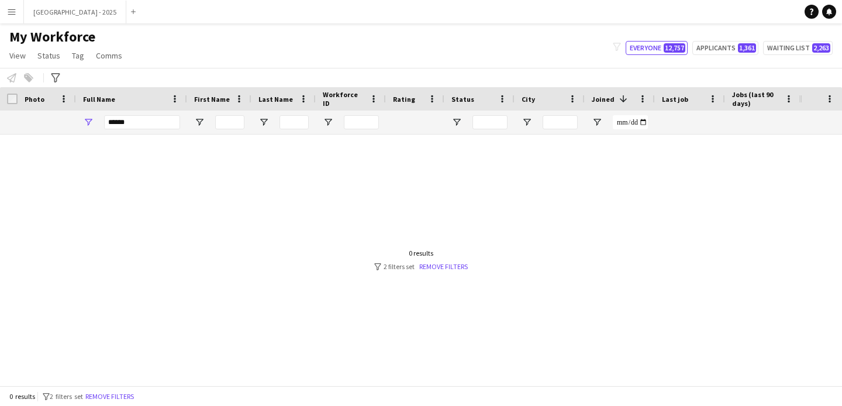
type input "*******"
click at [162, 118] on input "*****" at bounding box center [142, 122] width 76 height 14
click at [161, 118] on input "*****" at bounding box center [142, 122] width 76 height 14
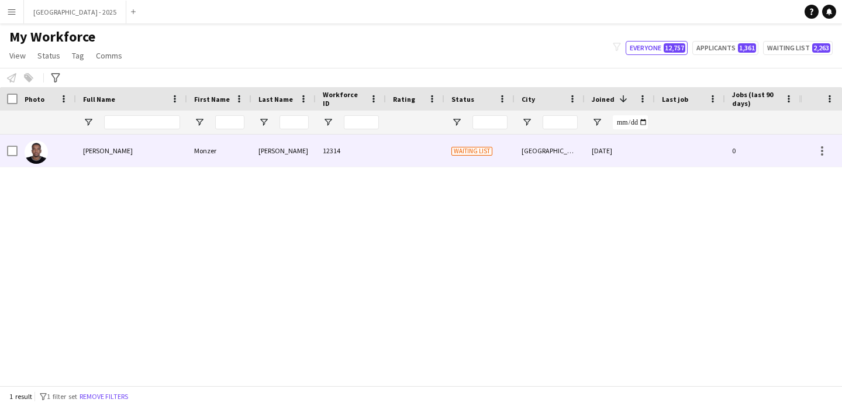
click at [194, 147] on div "Monzer" at bounding box center [219, 151] width 64 height 32
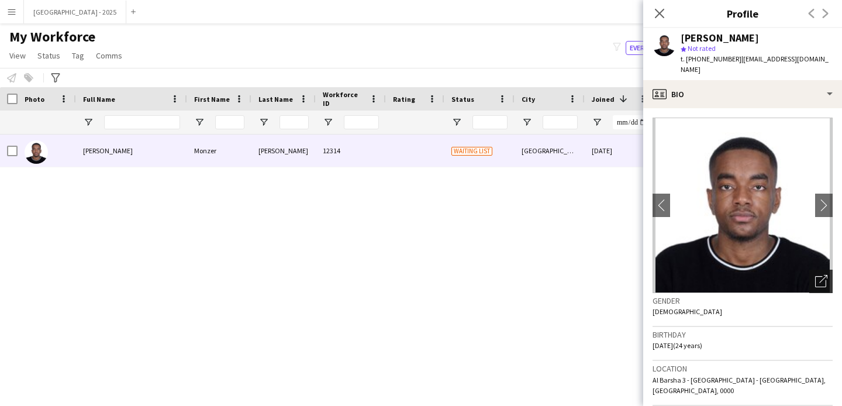
click at [816, 276] on icon at bounding box center [821, 281] width 11 height 11
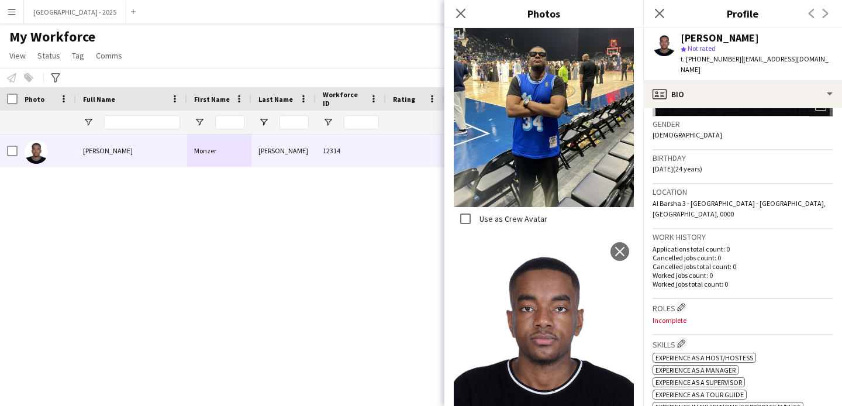
scroll to position [209, 0]
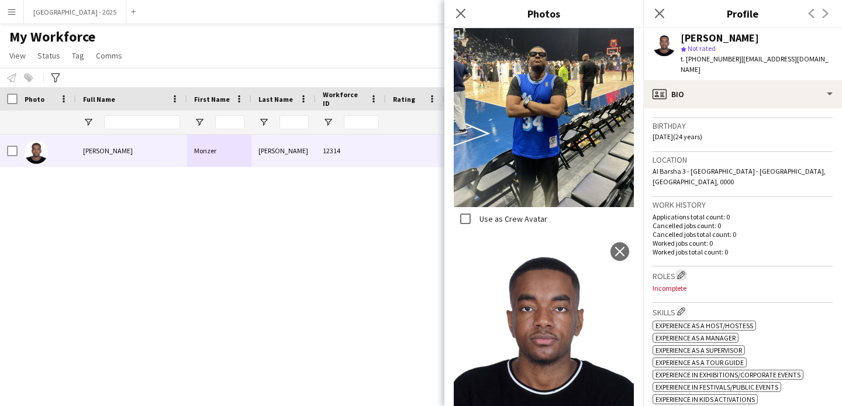
click at [686, 271] on app-icon "Edit crew company roles" at bounding box center [681, 275] width 8 height 8
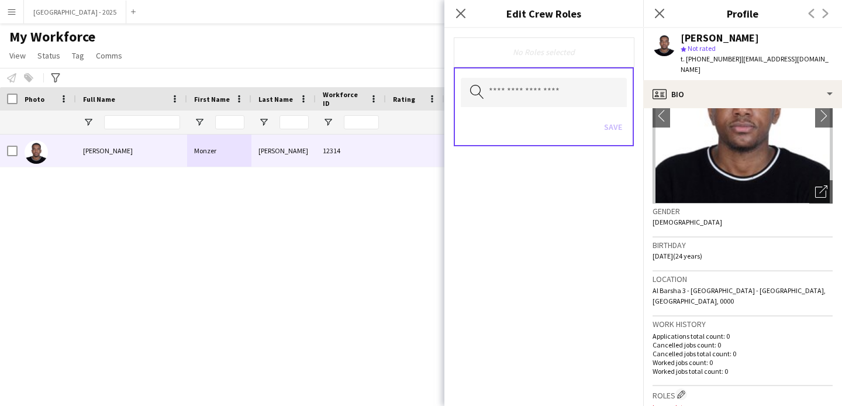
scroll to position [82, 0]
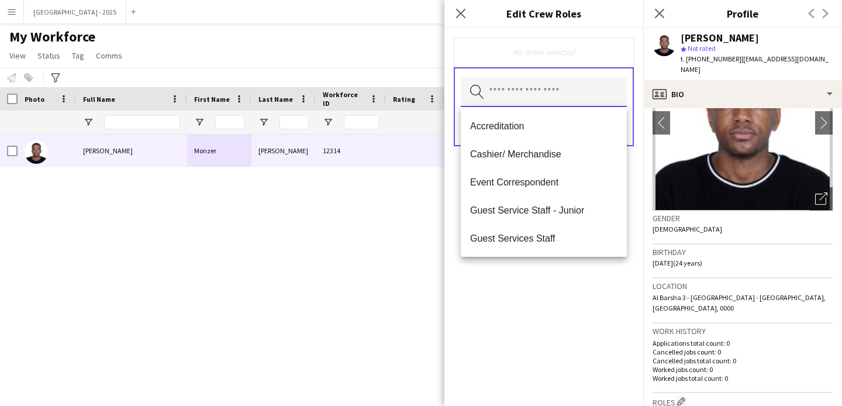
click at [587, 99] on input "text" at bounding box center [544, 92] width 166 height 29
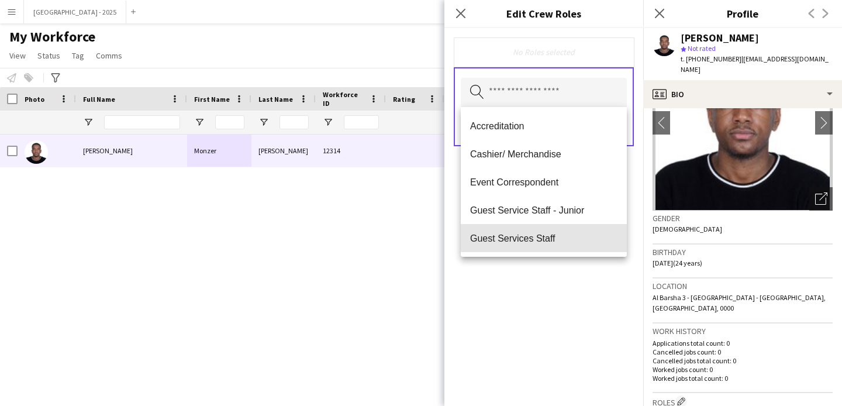
click at [559, 233] on span "Guest Services Staff" at bounding box center [543, 238] width 147 height 11
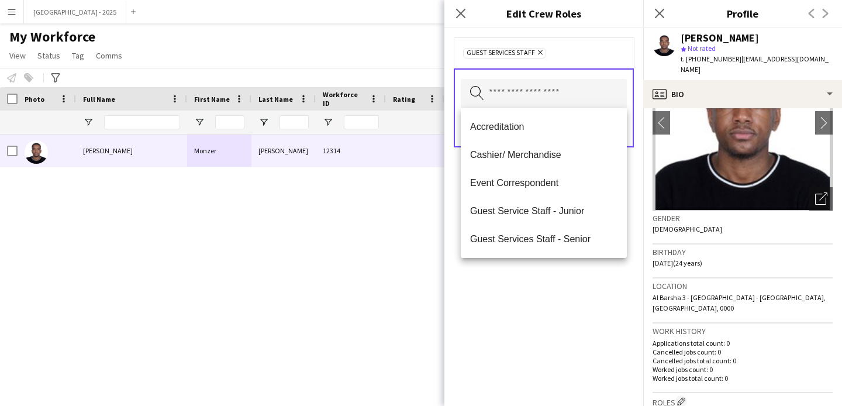
click at [559, 236] on span "Guest Services Staff - Senior" at bounding box center [543, 238] width 147 height 11
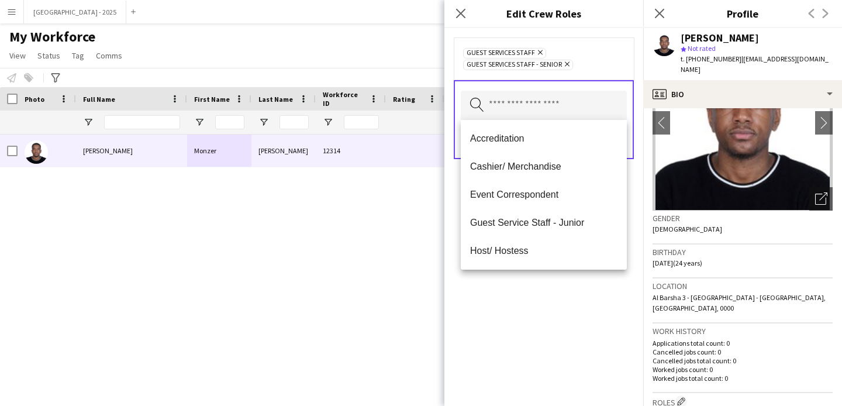
drag, startPoint x: 565, startPoint y: 280, endPoint x: 573, endPoint y: 242, distance: 38.9
click at [565, 281] on div "Guest Services Staff Remove Guest Services Staff - Senior Remove Search by role…" at bounding box center [544, 217] width 199 height 378
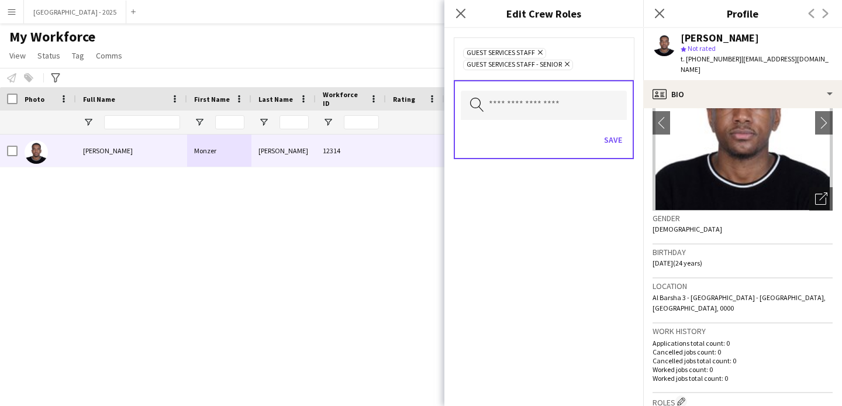
click at [596, 149] on div "Save" at bounding box center [544, 141] width 166 height 33
click at [604, 144] on button "Save" at bounding box center [613, 139] width 27 height 19
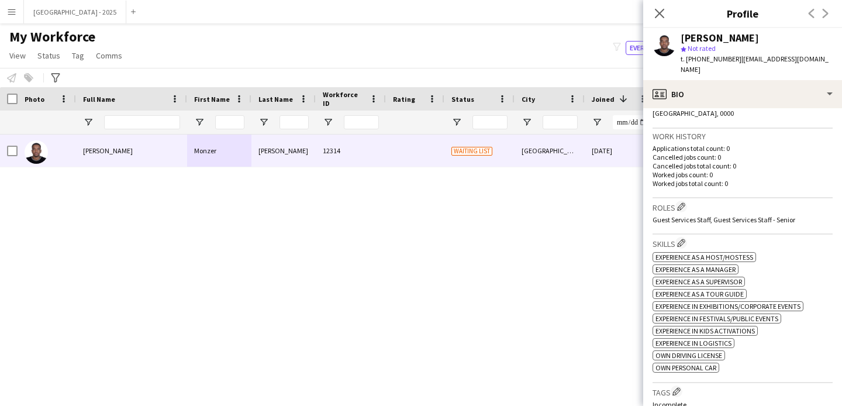
scroll to position [446, 0]
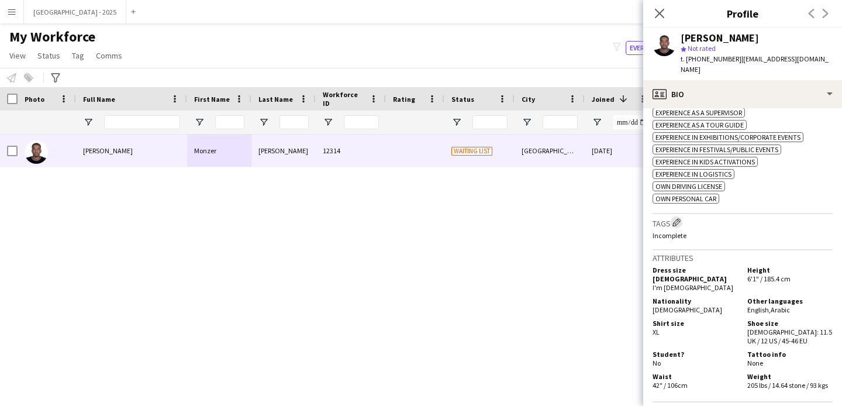
click at [679, 218] on app-icon "Edit crew company tags" at bounding box center [677, 222] width 8 height 8
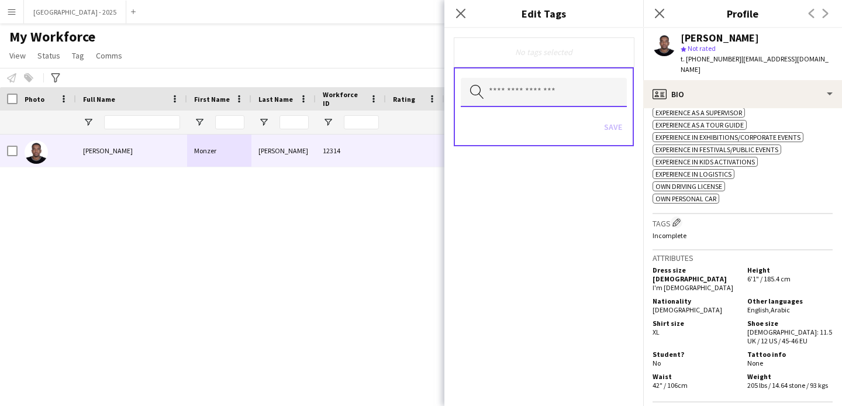
click at [558, 103] on input "text" at bounding box center [544, 92] width 166 height 29
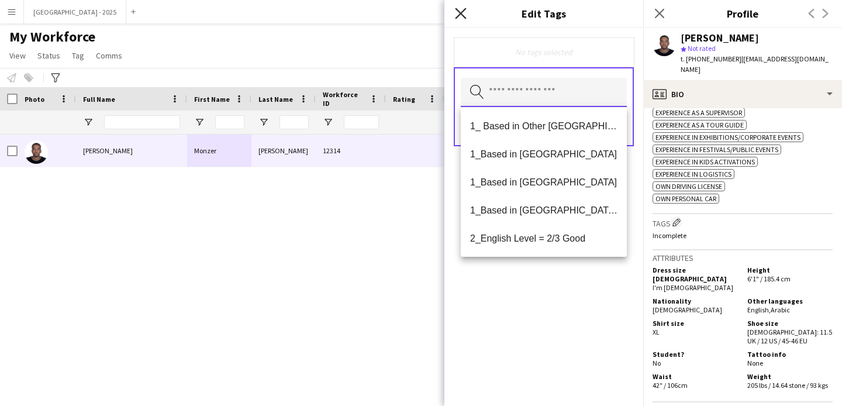
click at [460, 15] on icon "Close pop-in" at bounding box center [460, 13] width 11 height 11
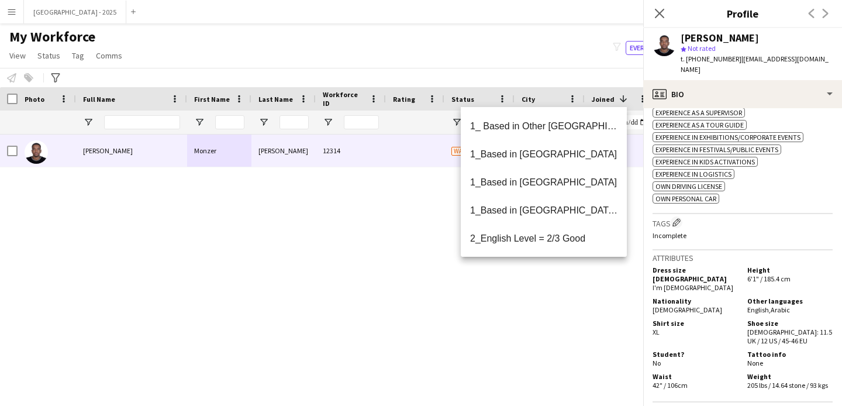
click at [460, 15] on body "Menu Boards Boards Boards All jobs Status Workforce Workforce My Workforce Recr…" at bounding box center [421, 203] width 842 height 406
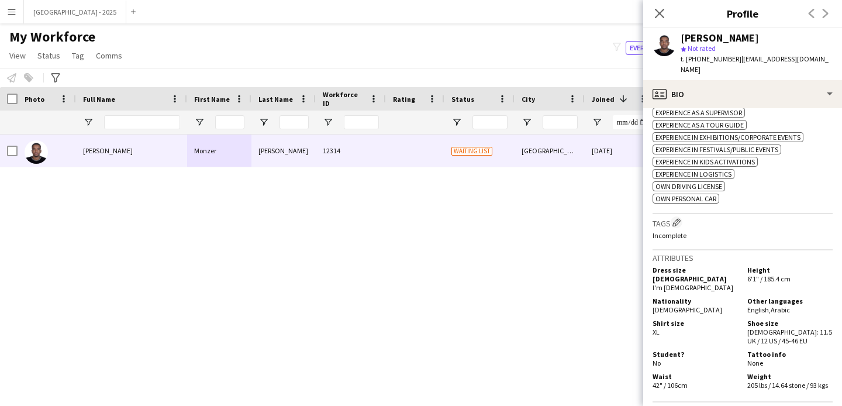
click at [677, 218] on app-icon "Edit crew company tags" at bounding box center [677, 222] width 8 height 8
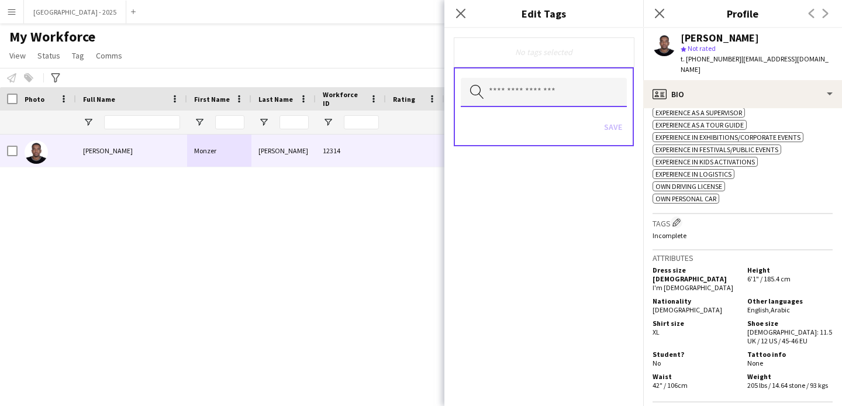
click at [546, 98] on input "text" at bounding box center [544, 92] width 166 height 29
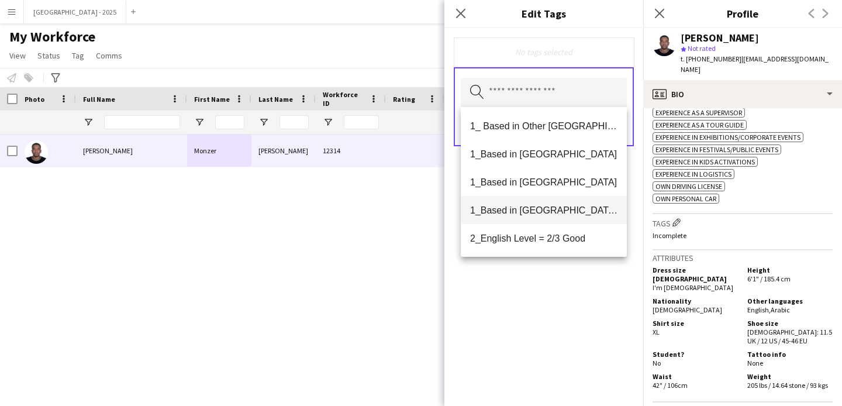
click at [545, 217] on mat-option "1_Based in [GEOGRAPHIC_DATA]/[GEOGRAPHIC_DATA]/Ajman" at bounding box center [544, 210] width 166 height 28
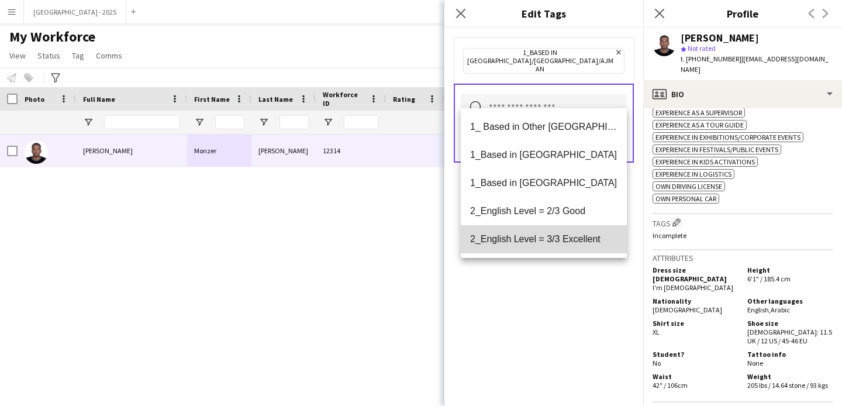
click at [548, 229] on mat-option "2_English Level = 3/3 Excellent" at bounding box center [544, 239] width 166 height 28
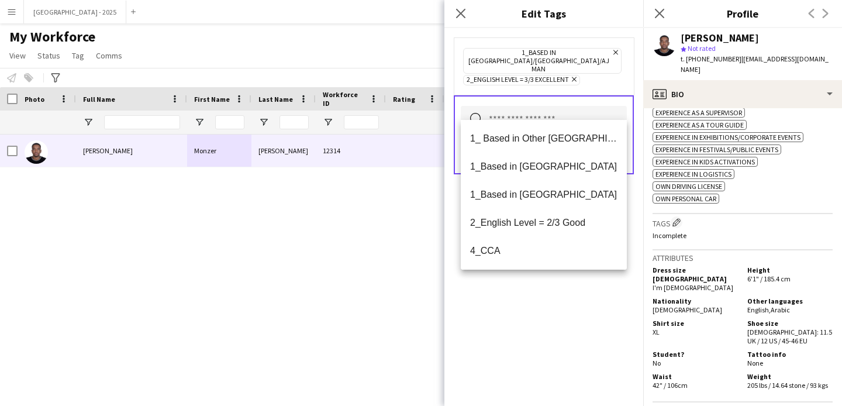
click at [560, 292] on div "1_Based in [GEOGRAPHIC_DATA]/[GEOGRAPHIC_DATA]/Ajman Remove 2_English Level = 3…" at bounding box center [544, 217] width 199 height 378
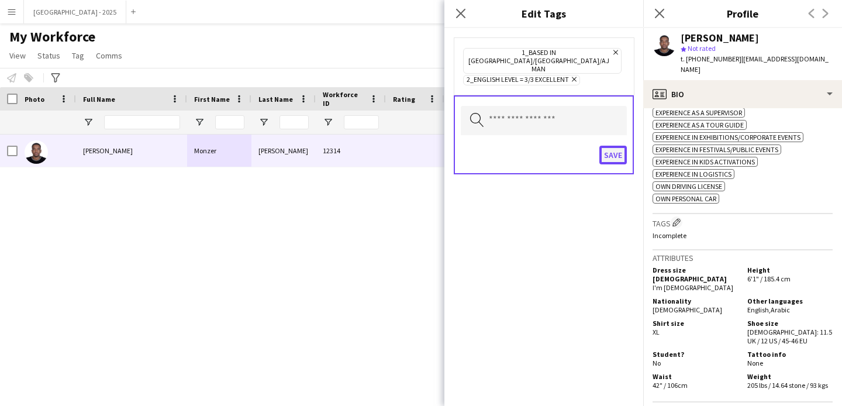
click at [613, 146] on button "Save" at bounding box center [613, 155] width 27 height 19
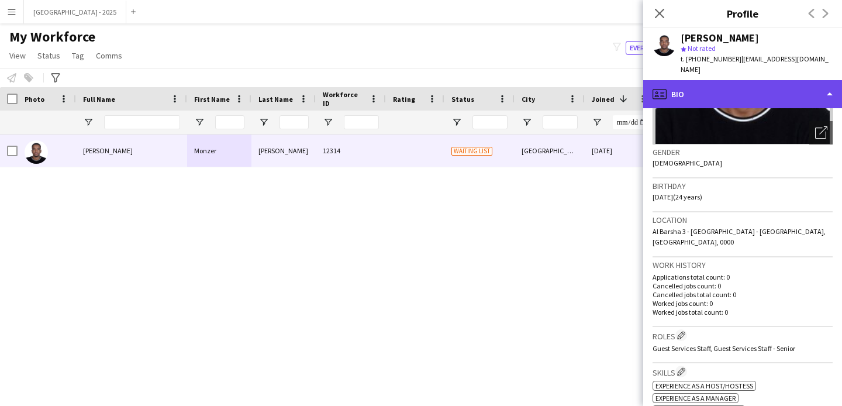
click at [747, 80] on div "profile Bio" at bounding box center [743, 94] width 199 height 28
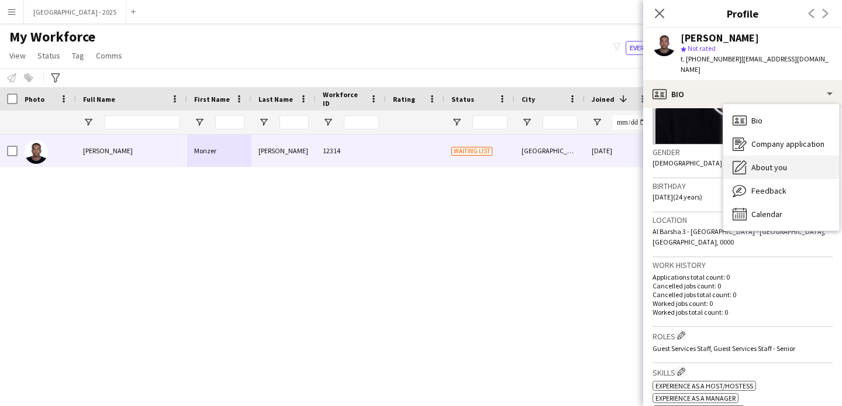
click at [772, 162] on span "About you" at bounding box center [770, 167] width 36 height 11
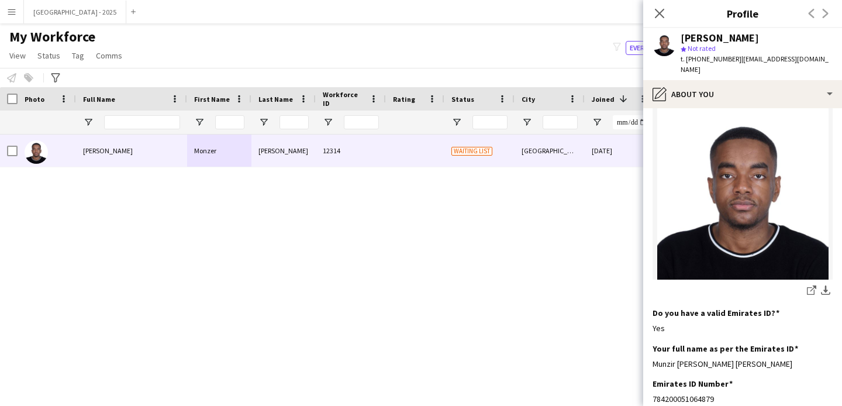
scroll to position [0, 0]
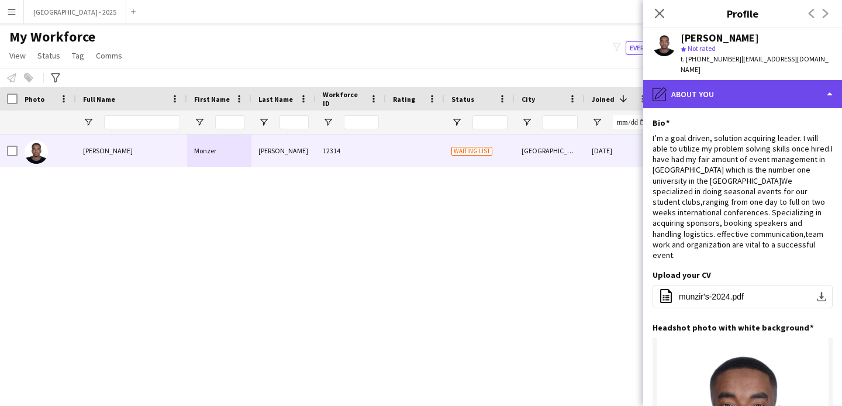
click at [765, 87] on div "pencil4 About you" at bounding box center [743, 94] width 199 height 28
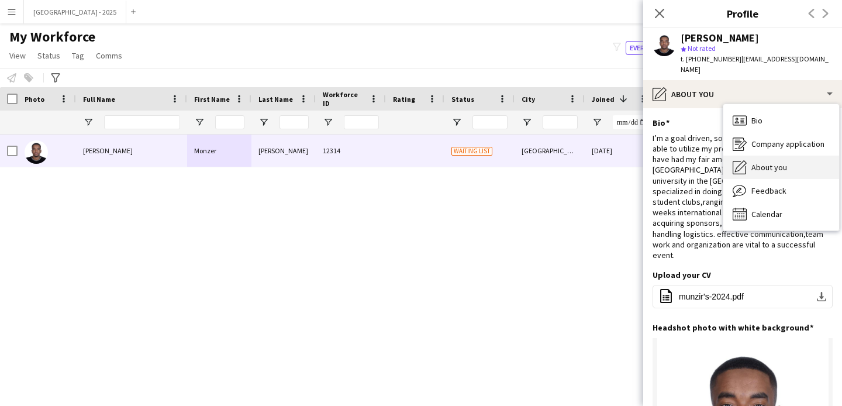
click at [793, 156] on div "About you About you" at bounding box center [782, 167] width 116 height 23
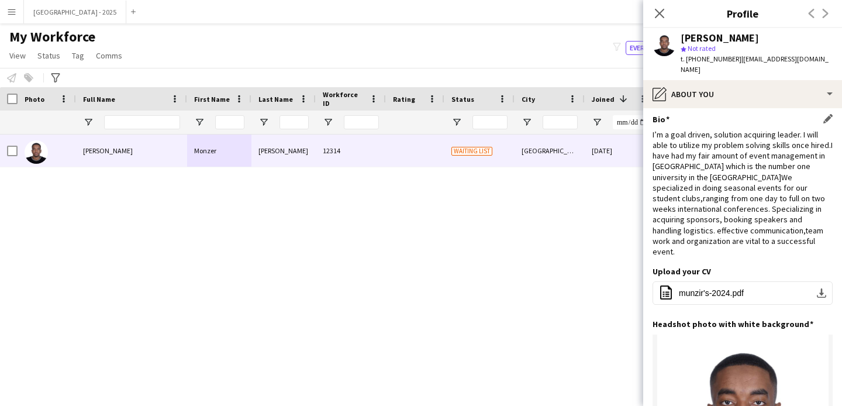
scroll to position [5, 0]
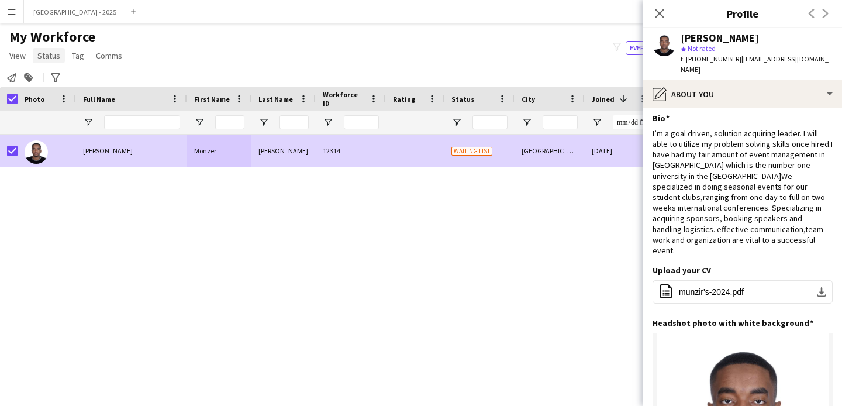
click at [43, 57] on span "Status" at bounding box center [48, 55] width 23 height 11
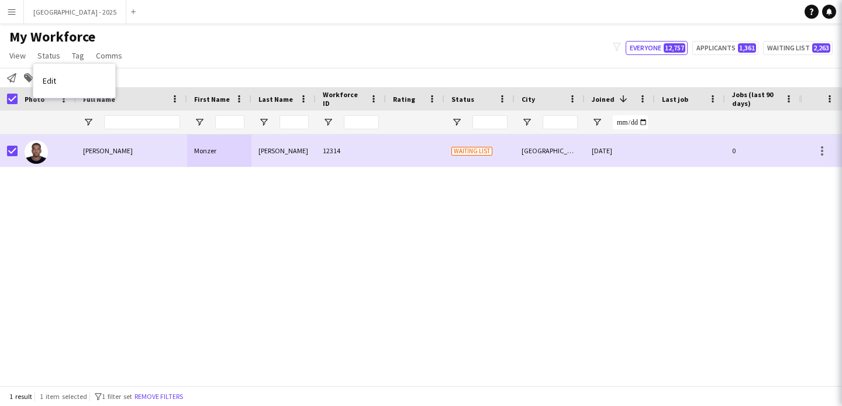
click at [60, 75] on link "Edit" at bounding box center [74, 80] width 82 height 25
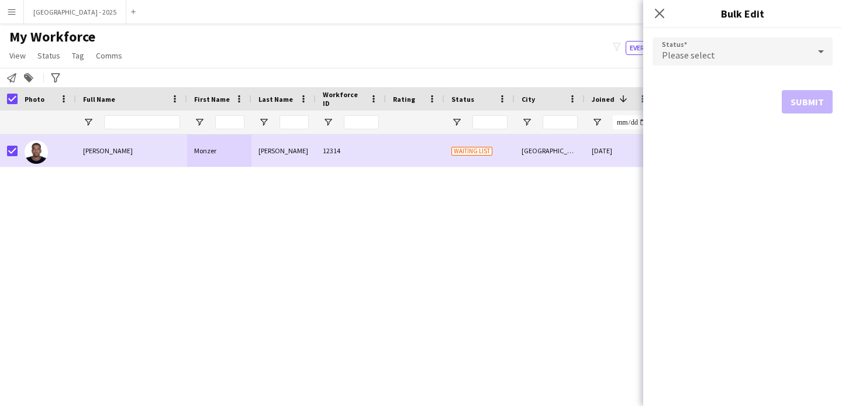
click at [741, 38] on div "Please select" at bounding box center [731, 51] width 157 height 28
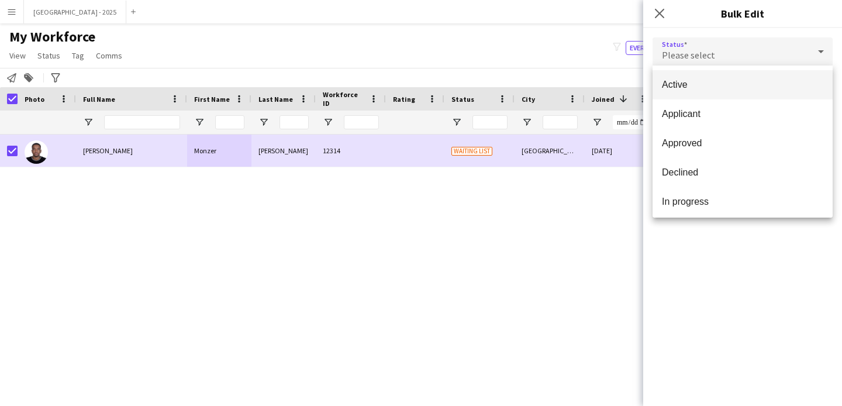
click at [710, 87] on span "Active" at bounding box center [742, 84] width 161 height 11
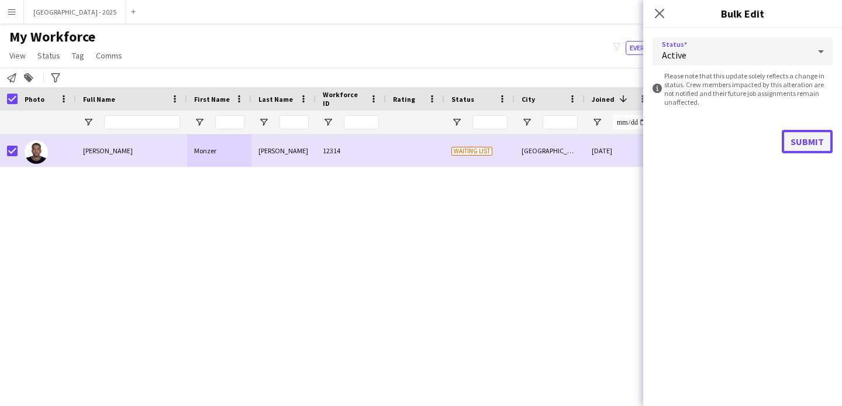
click at [804, 139] on button "Submit" at bounding box center [807, 141] width 51 height 23
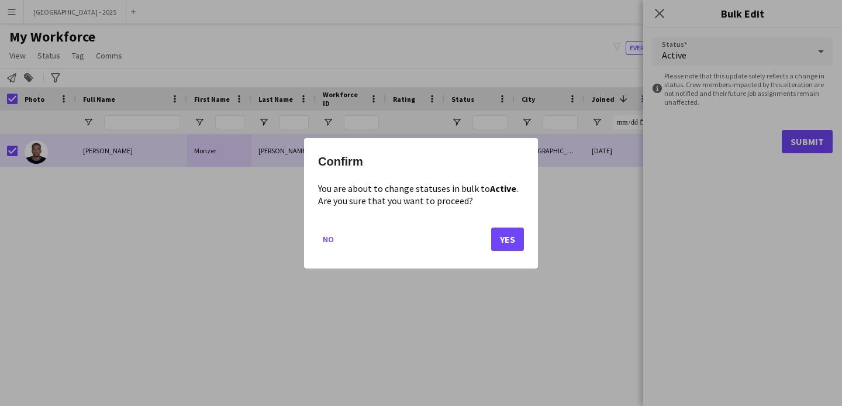
click at [517, 259] on mat-dialog-actions "No Yes" at bounding box center [421, 243] width 206 height 50
drag, startPoint x: 502, startPoint y: 238, endPoint x: 497, endPoint y: 242, distance: 6.7
click at [502, 238] on button "Yes" at bounding box center [507, 238] width 33 height 23
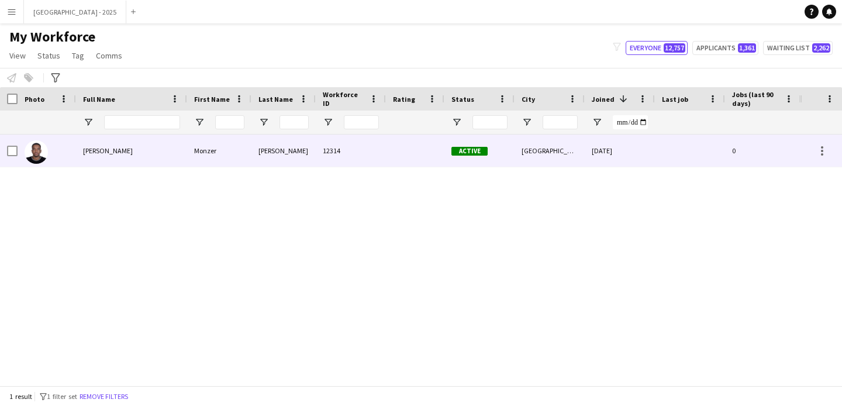
drag, startPoint x: 349, startPoint y: 162, endPoint x: 348, endPoint y: 204, distance: 42.1
click at [348, 163] on div "12314" at bounding box center [351, 151] width 70 height 32
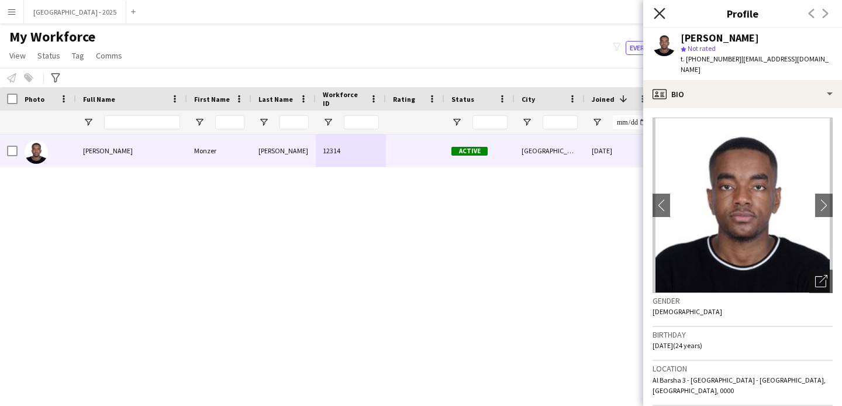
click at [656, 12] on icon "Close pop-in" at bounding box center [659, 13] width 11 height 11
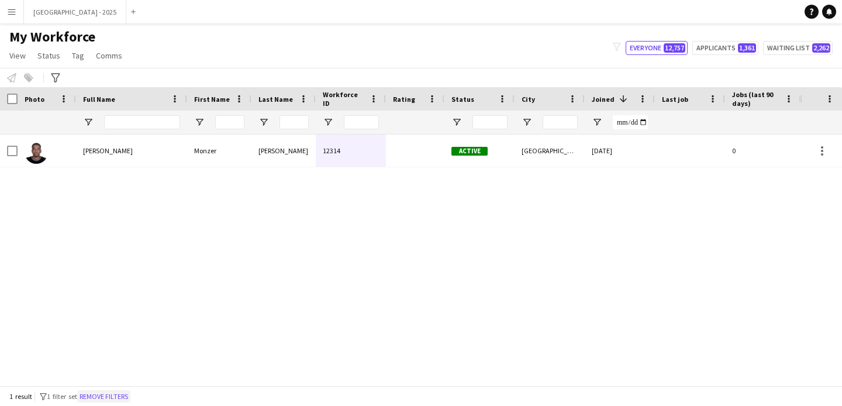
click at [100, 393] on button "Remove filters" at bounding box center [103, 396] width 53 height 13
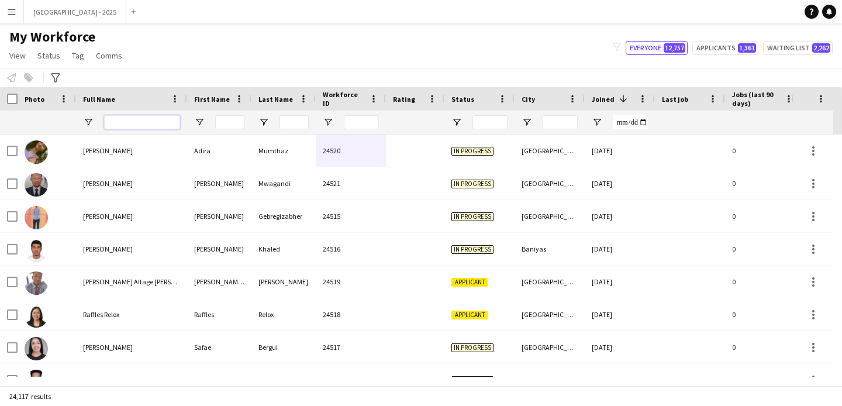
click at [128, 124] on input "Full Name Filter Input" at bounding box center [142, 122] width 76 height 14
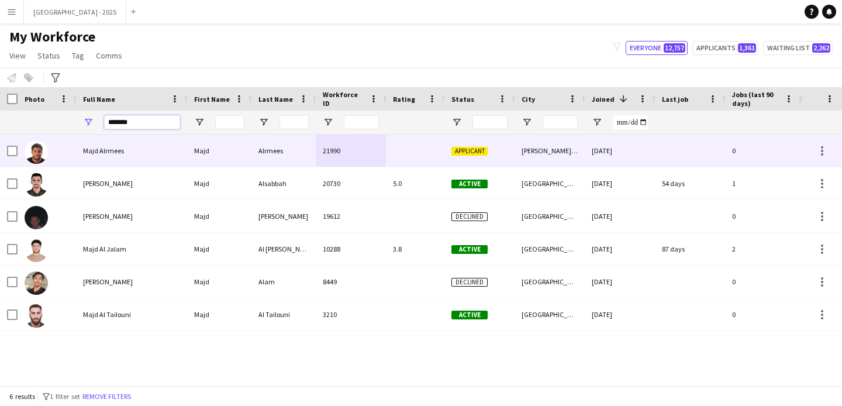
type input "*******"
click at [143, 160] on div "Majd Alrmees" at bounding box center [131, 151] width 111 height 32
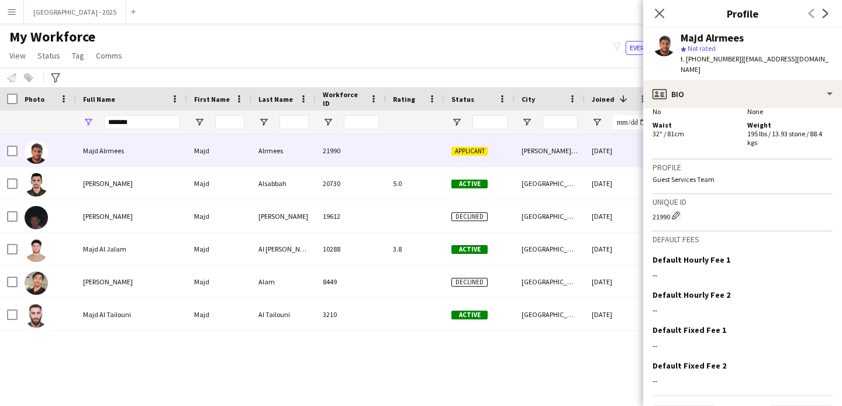
scroll to position [663, 0]
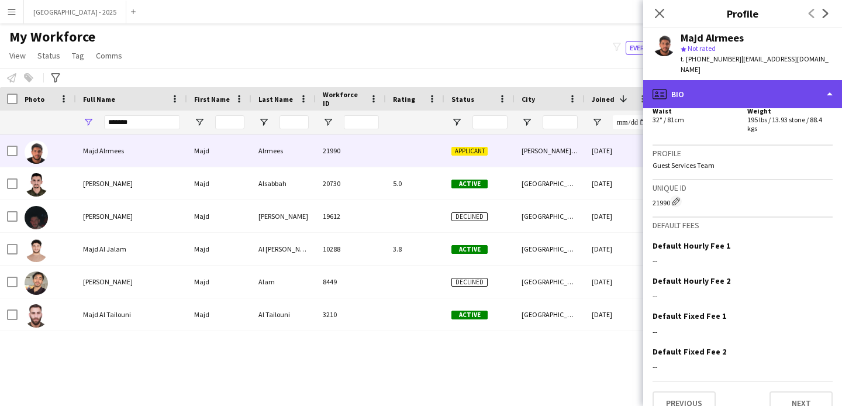
click at [719, 86] on div "profile Bio" at bounding box center [743, 94] width 199 height 28
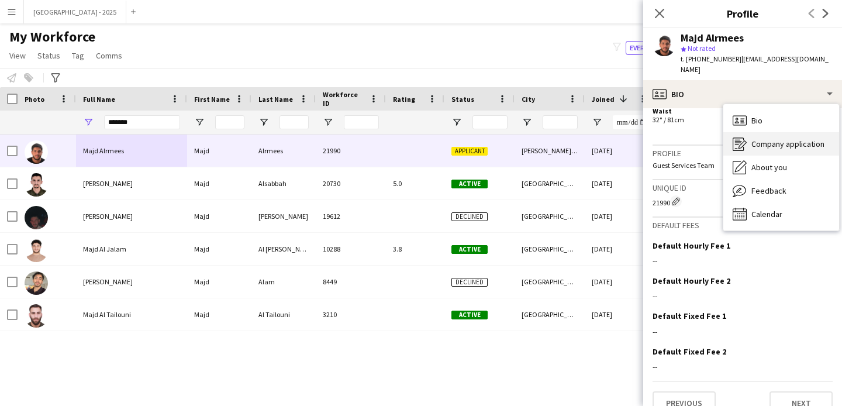
click at [748, 133] on div "Company application Company application" at bounding box center [782, 143] width 116 height 23
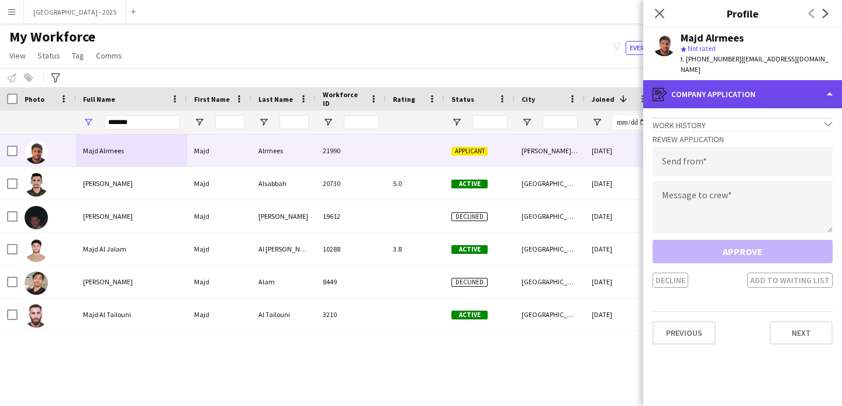
click at [731, 85] on div "register Company application" at bounding box center [743, 94] width 199 height 28
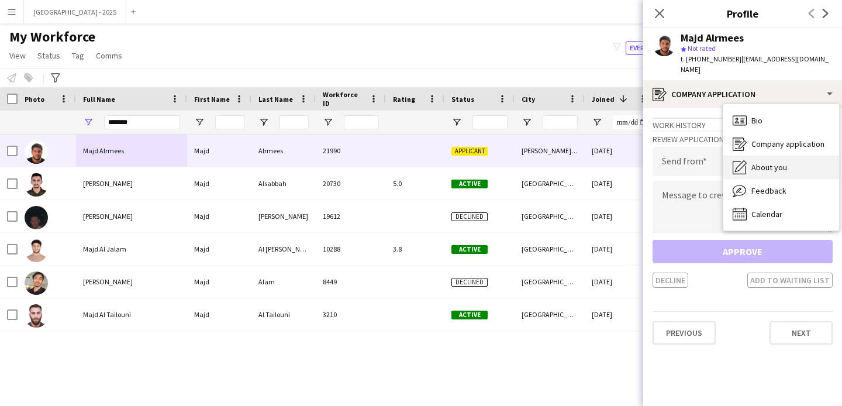
click at [784, 161] on div "About you About you" at bounding box center [782, 167] width 116 height 23
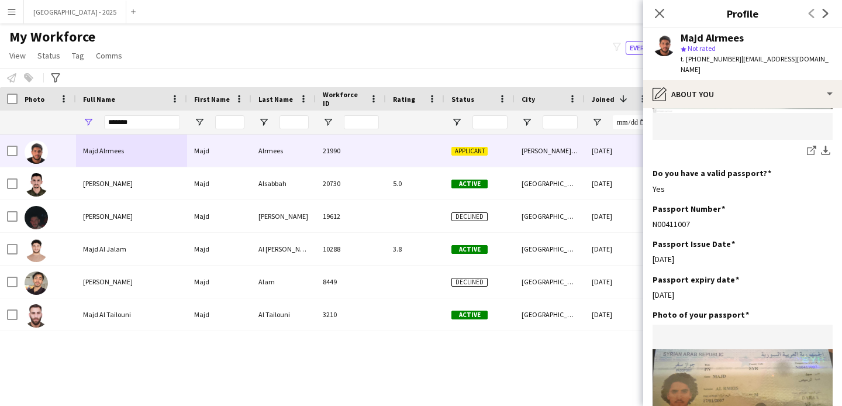
scroll to position [1066, 0]
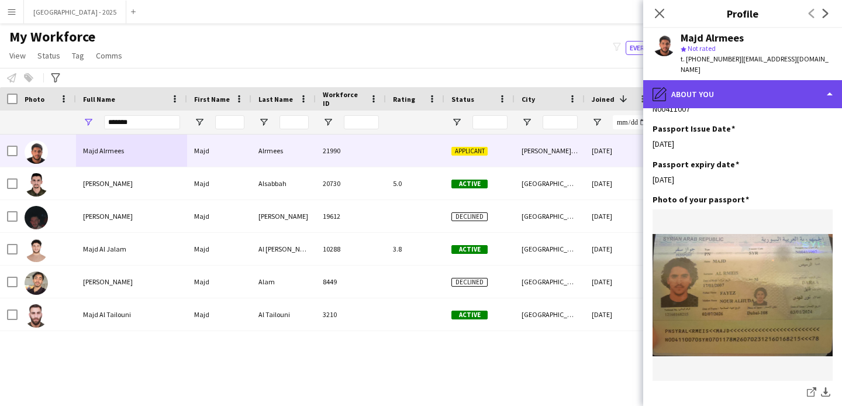
click at [728, 80] on div "pencil4 About you" at bounding box center [743, 94] width 199 height 28
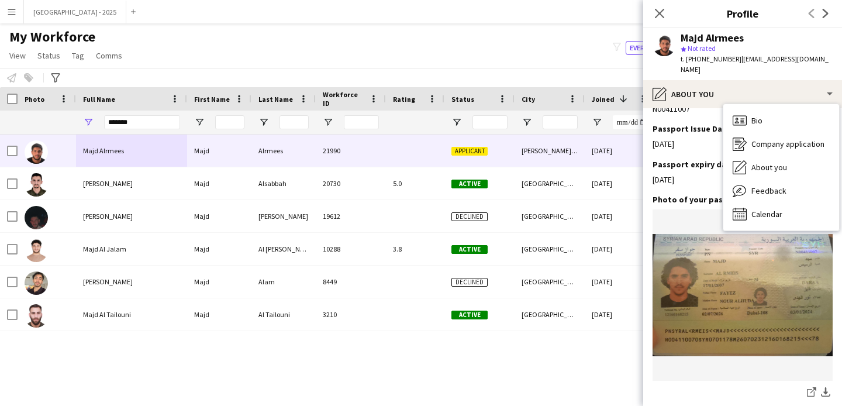
click at [766, 104] on div "Bio Bio Company application Company application About you About you Feedback Fe…" at bounding box center [782, 167] width 116 height 126
click at [769, 109] on div "Bio Bio" at bounding box center [782, 120] width 116 height 23
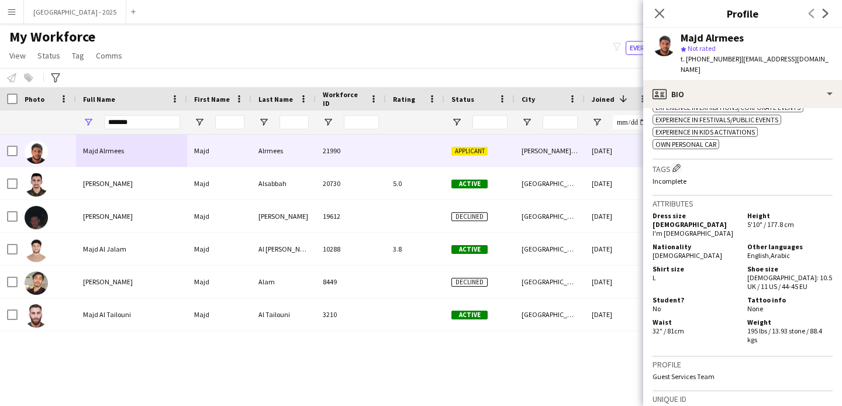
scroll to position [574, 0]
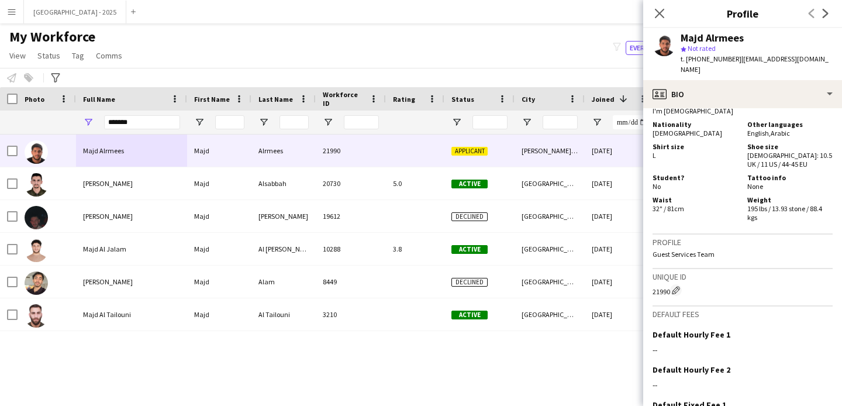
click at [657, 12] on icon "Close pop-in" at bounding box center [659, 13] width 9 height 9
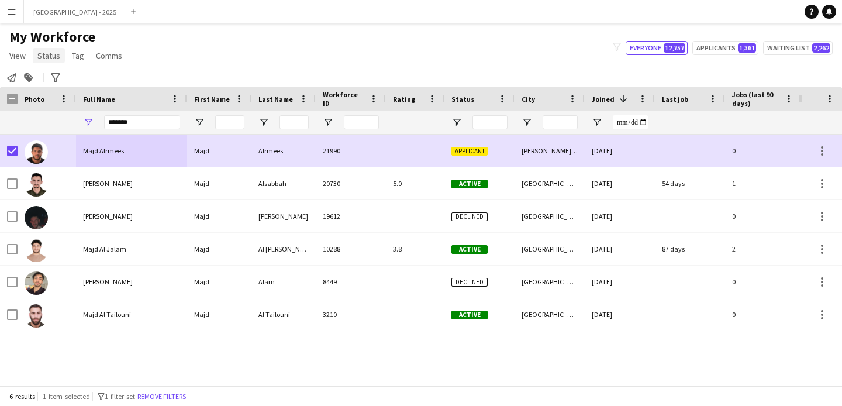
click at [56, 62] on link "Status" at bounding box center [49, 55] width 32 height 15
click at [66, 91] on link "Edit" at bounding box center [74, 80] width 82 height 25
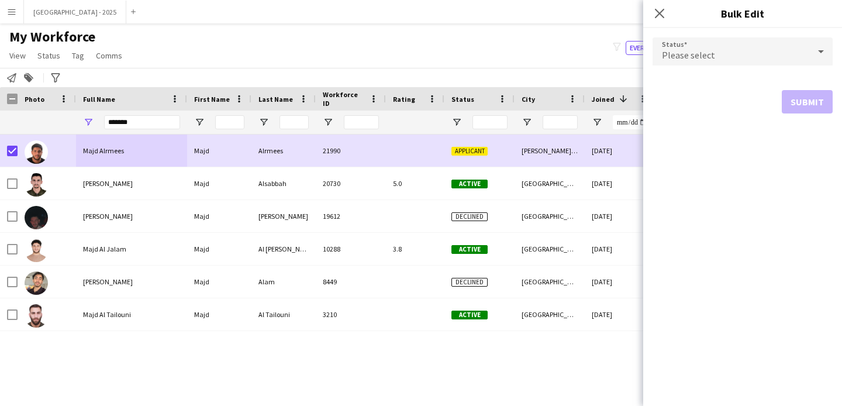
click at [678, 49] on span "Please select" at bounding box center [688, 55] width 53 height 12
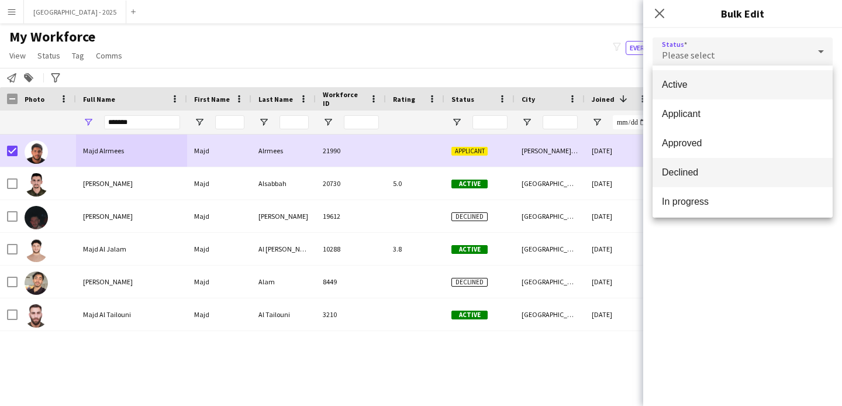
click at [707, 182] on mat-option "Declined" at bounding box center [743, 172] width 180 height 29
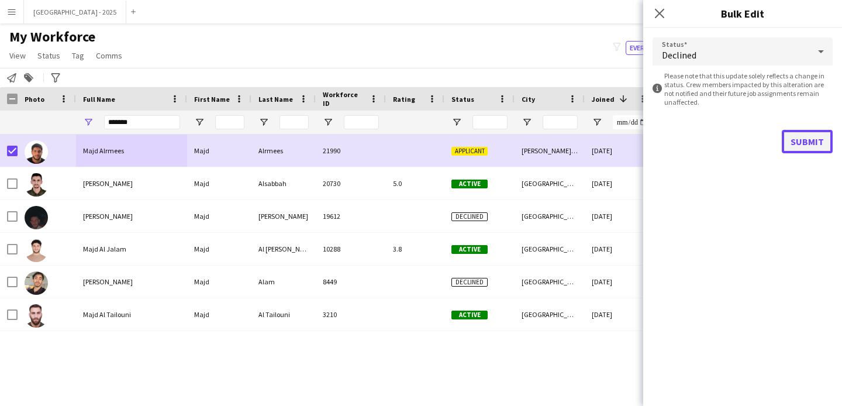
click at [820, 144] on button "Submit" at bounding box center [807, 141] width 51 height 23
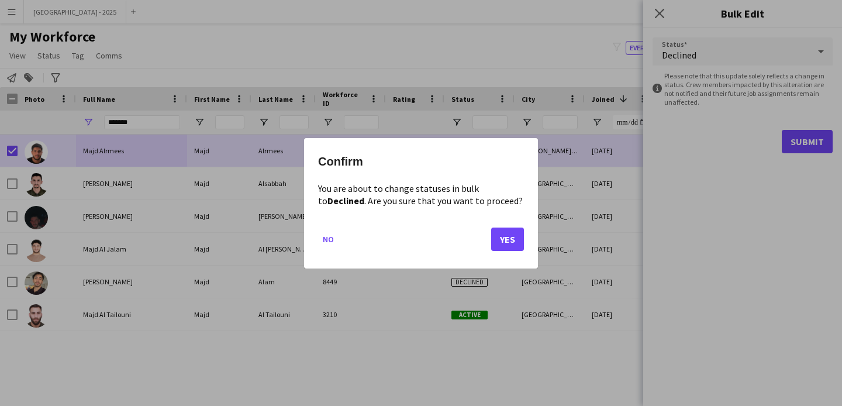
click at [696, 74] on div at bounding box center [421, 203] width 842 height 406
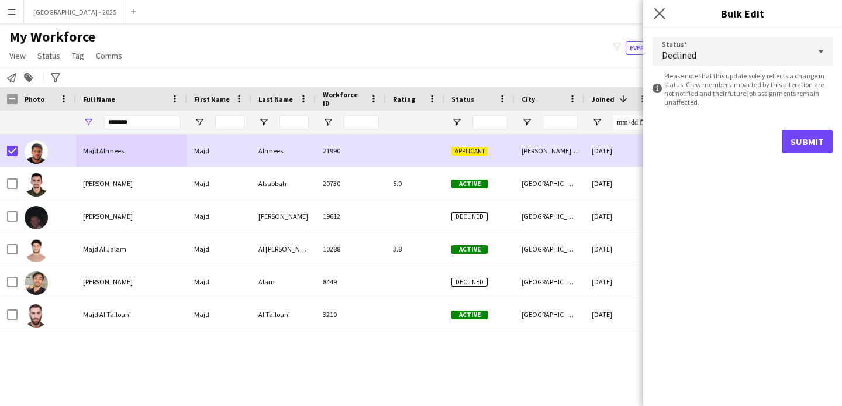
click at [665, 15] on app-icon "Close pop-in" at bounding box center [660, 13] width 17 height 17
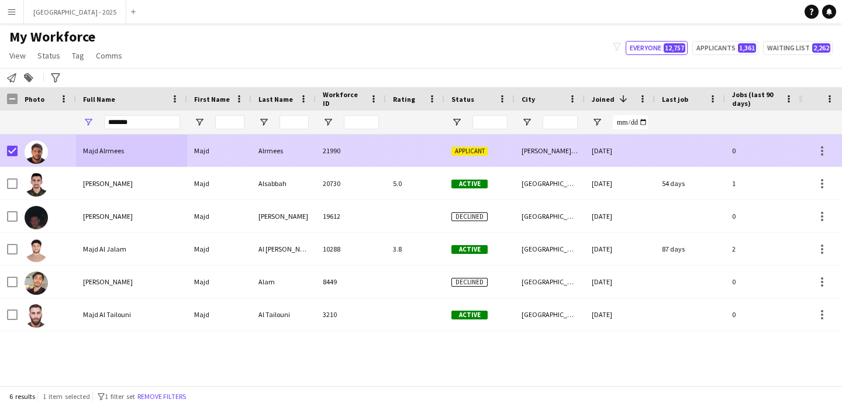
click at [560, 163] on div "Mohammed bin Zayed city" at bounding box center [550, 151] width 70 height 32
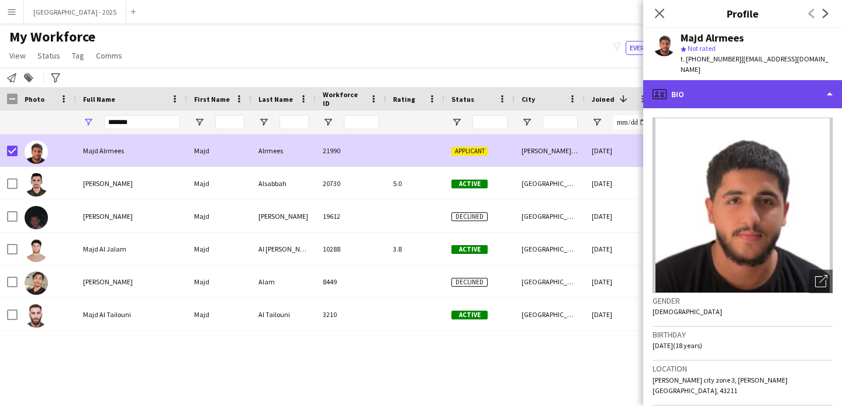
click at [721, 80] on div "profile Bio" at bounding box center [743, 94] width 199 height 28
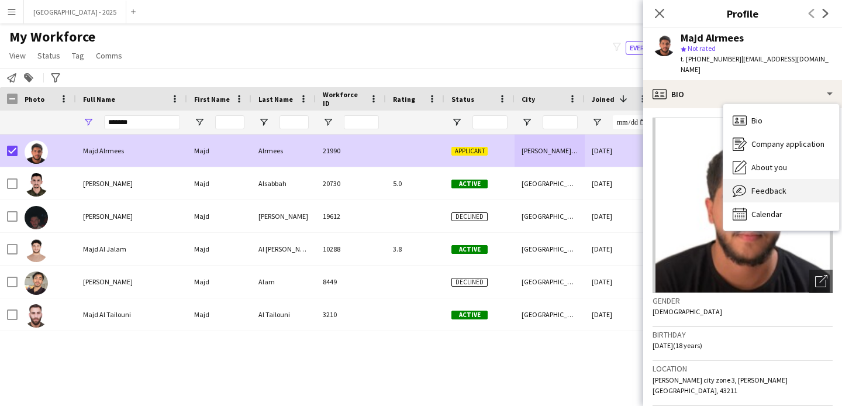
click at [771, 185] on span "Feedback" at bounding box center [769, 190] width 35 height 11
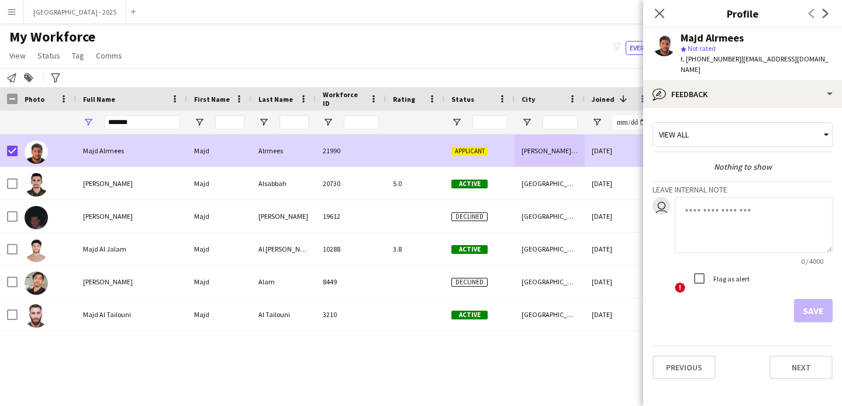
click at [754, 204] on textarea at bounding box center [754, 225] width 158 height 56
type textarea "**********"
click at [806, 299] on button "Save" at bounding box center [813, 310] width 39 height 23
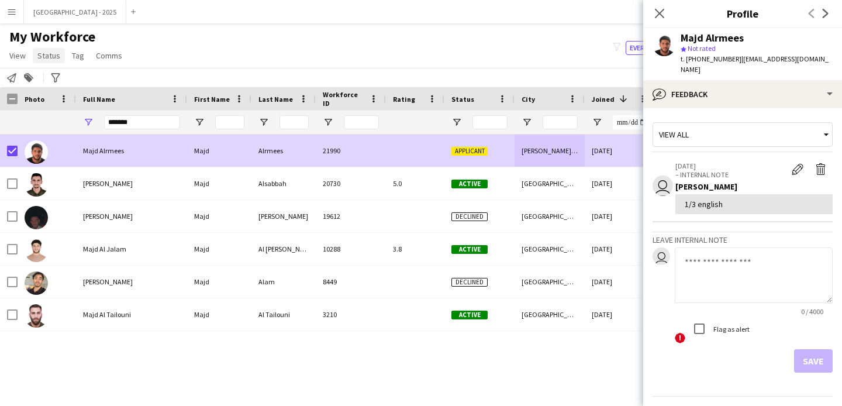
click at [56, 60] on span "Status" at bounding box center [48, 55] width 23 height 11
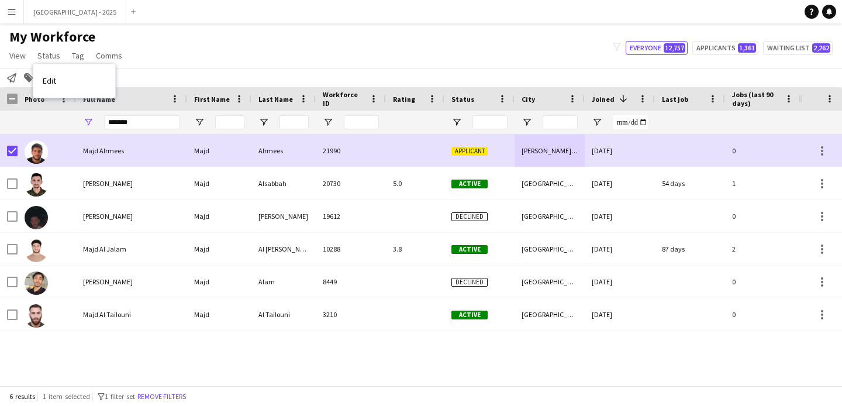
click at [61, 73] on link "Edit" at bounding box center [74, 80] width 82 height 25
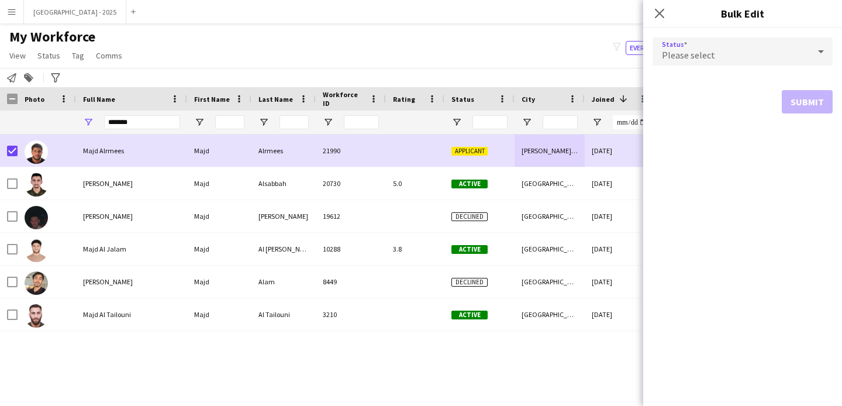
click at [665, 64] on div "Please select" at bounding box center [731, 51] width 157 height 28
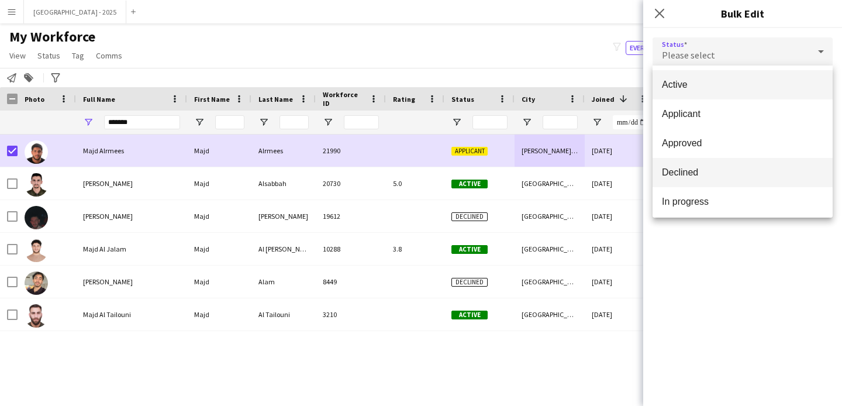
click at [699, 170] on span "Declined" at bounding box center [742, 172] width 161 height 11
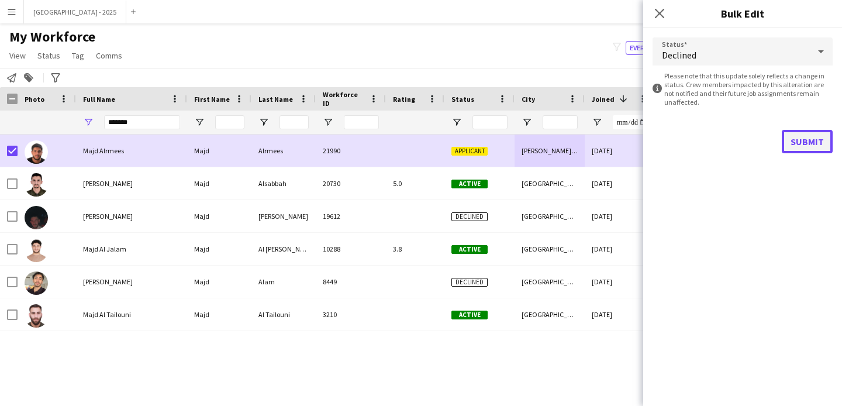
click at [788, 142] on button "Submit" at bounding box center [807, 141] width 51 height 23
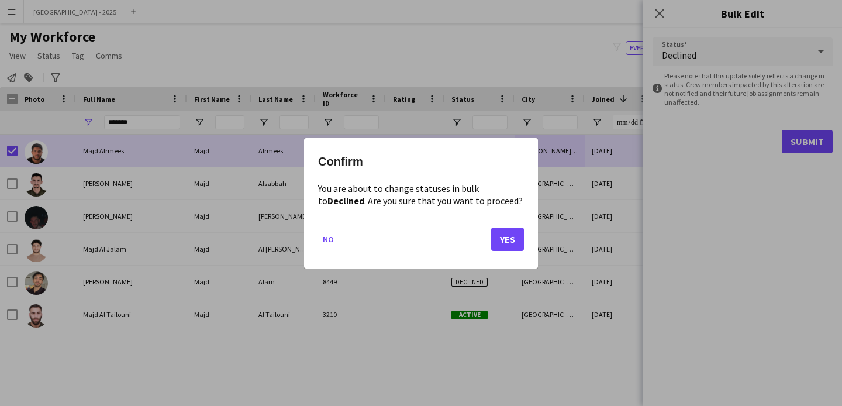
click at [474, 240] on mat-dialog-actions "No Yes" at bounding box center [421, 243] width 206 height 50
click at [514, 236] on button "Yes" at bounding box center [507, 238] width 33 height 23
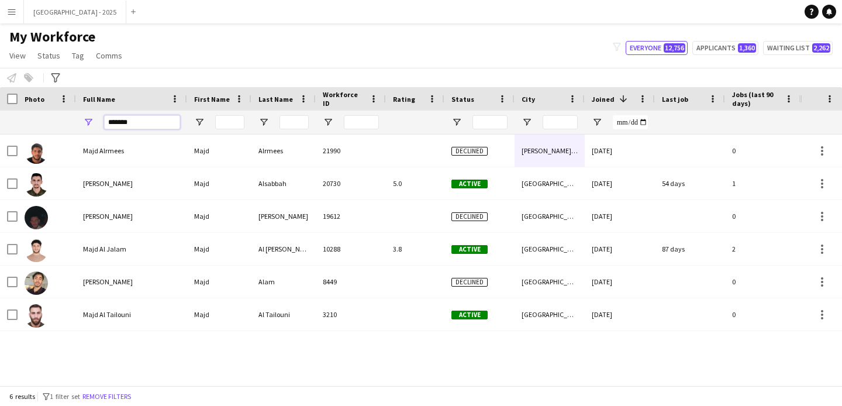
click at [163, 125] on input "*******" at bounding box center [142, 122] width 76 height 14
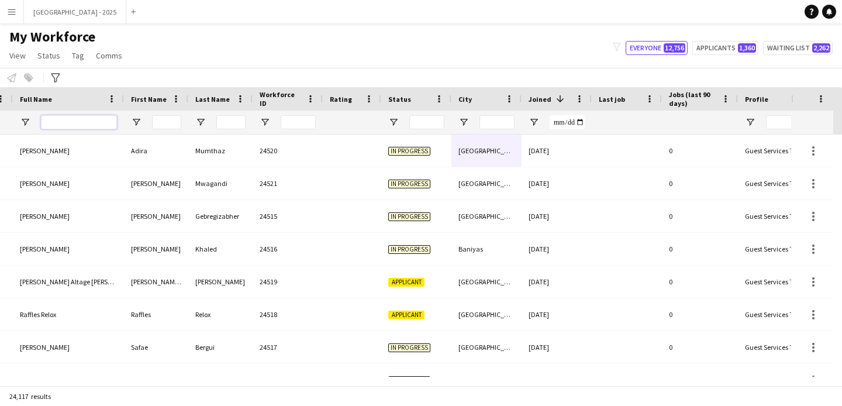
scroll to position [0, 98]
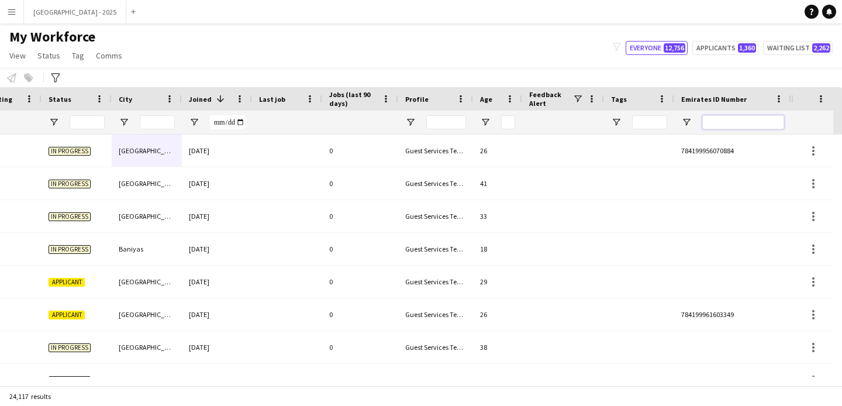
click at [735, 125] on input "Emirates ID Number Filter Input" at bounding box center [744, 122] width 82 height 14
paste input "*******"
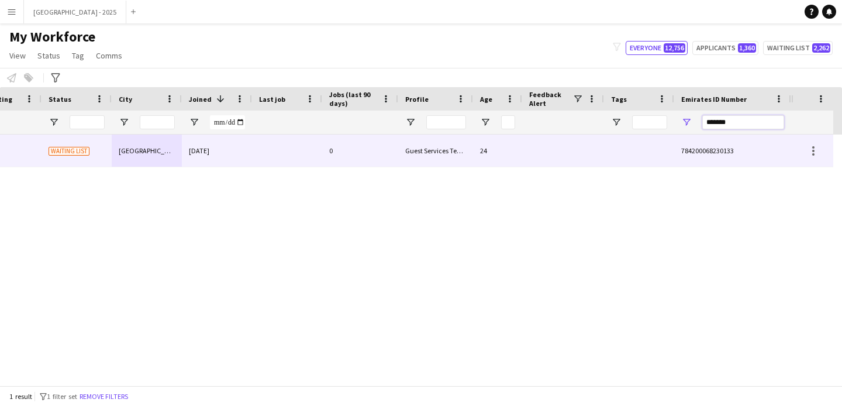
type input "*******"
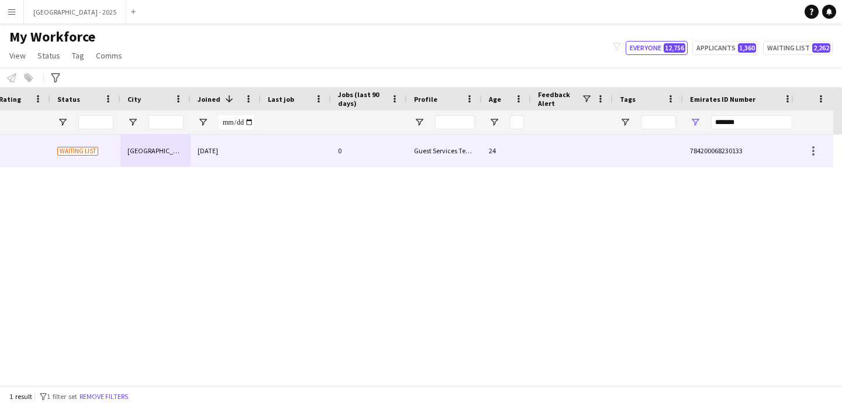
click at [567, 147] on div at bounding box center [572, 151] width 82 height 32
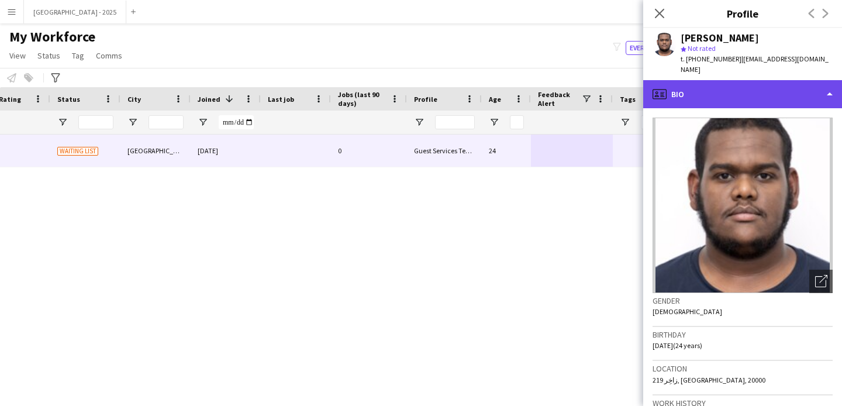
click at [735, 92] on div "profile Bio" at bounding box center [743, 94] width 199 height 28
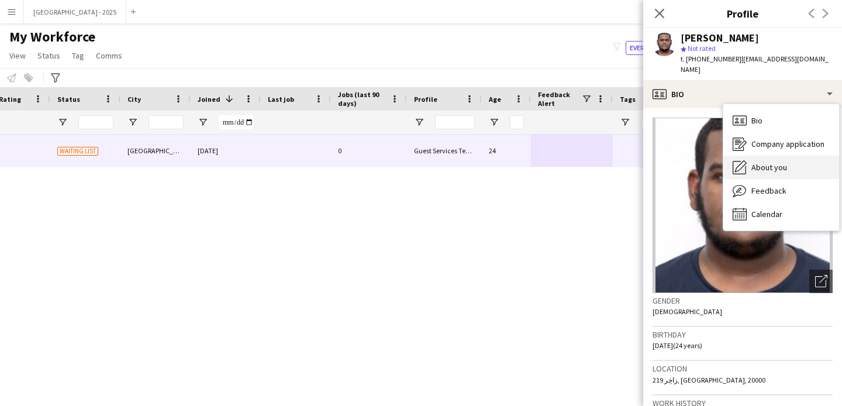
click at [765, 162] on span "About you" at bounding box center [770, 167] width 36 height 11
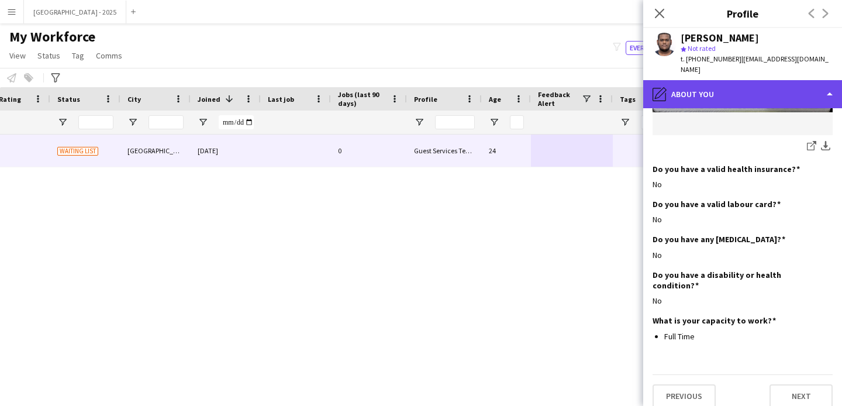
drag, startPoint x: 705, startPoint y: 89, endPoint x: 713, endPoint y: 97, distance: 10.8
click at [705, 89] on div "pencil4 About you" at bounding box center [743, 94] width 199 height 28
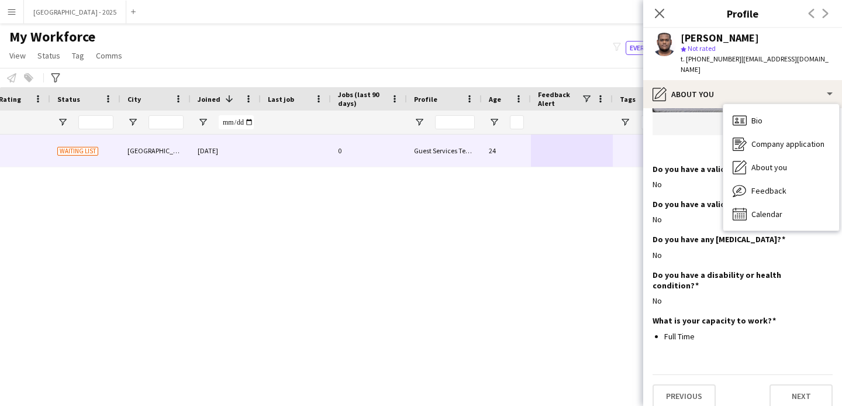
click at [755, 162] on span "About you" at bounding box center [770, 167] width 36 height 11
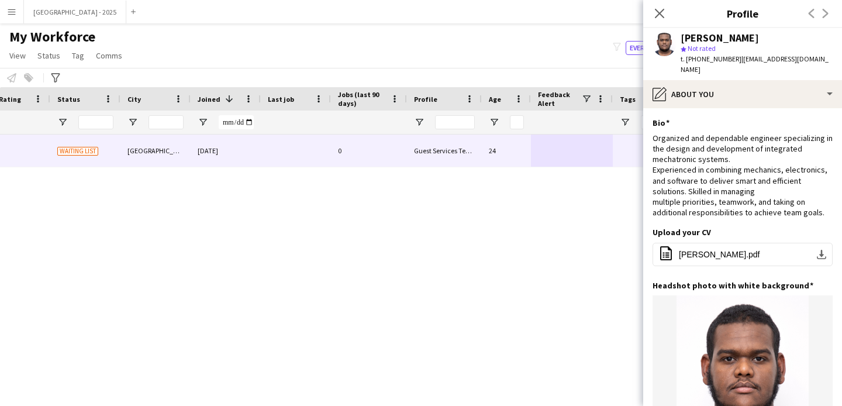
click at [718, 108] on app-section-data-types "Bio Edit this field Organized and dependable engineer specializing in the desig…" at bounding box center [743, 257] width 199 height 298
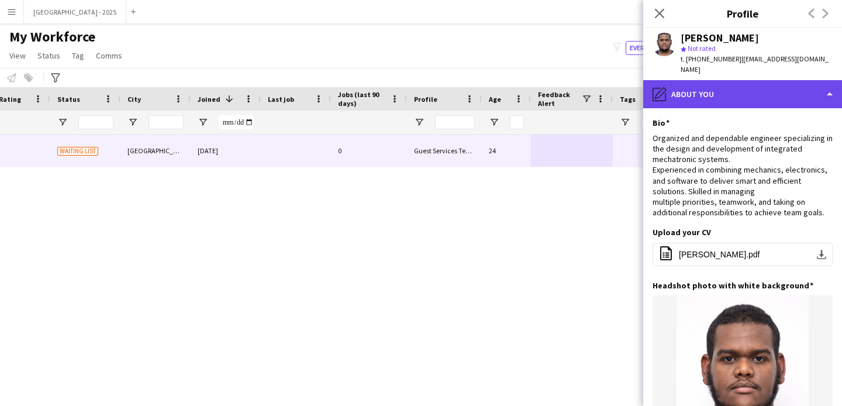
click at [718, 93] on div "pencil4 About you" at bounding box center [743, 94] width 199 height 28
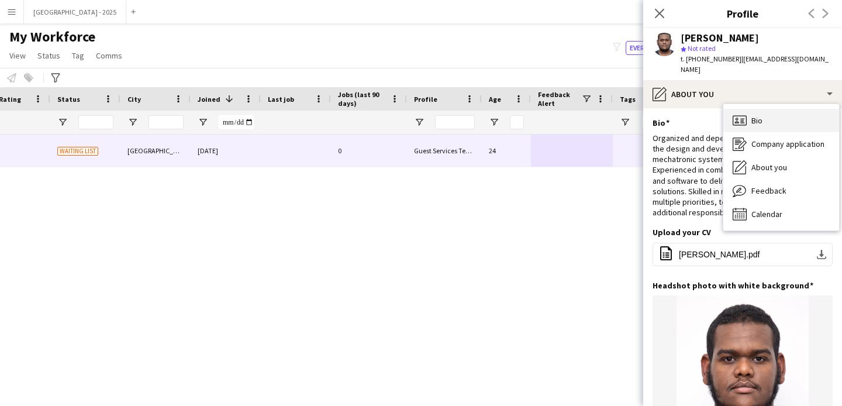
click at [731, 109] on div "Bio Bio" at bounding box center [782, 120] width 116 height 23
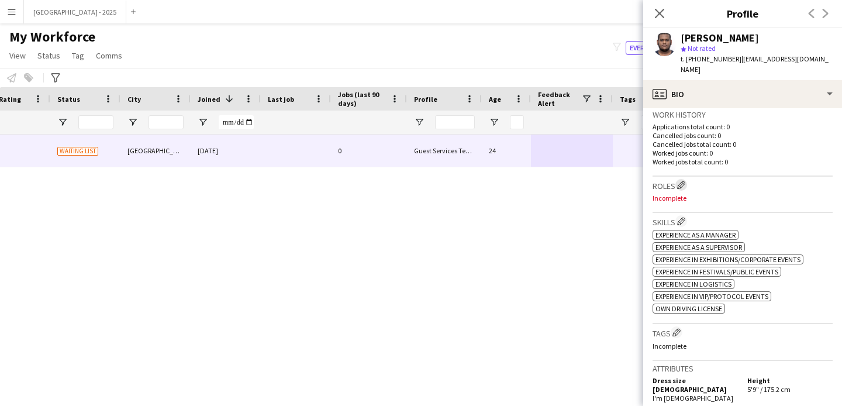
click at [681, 179] on button "Edit crew company roles" at bounding box center [682, 185] width 12 height 12
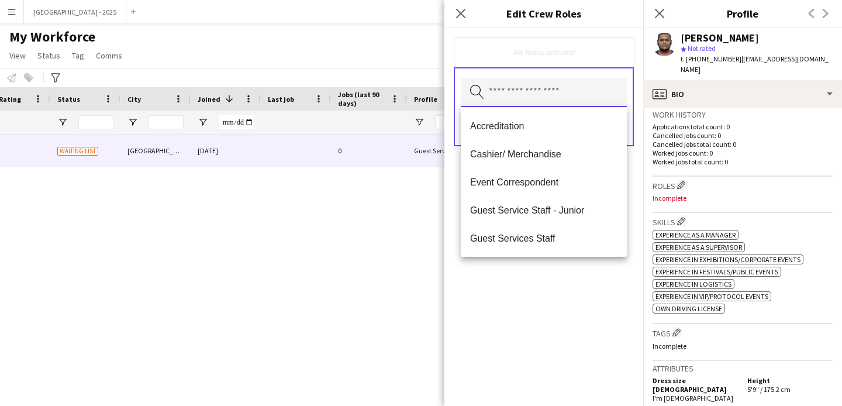
click at [528, 97] on input "text" at bounding box center [544, 92] width 166 height 29
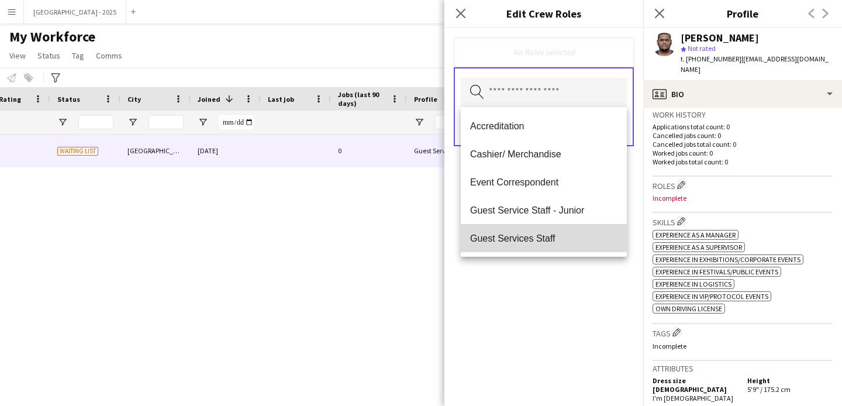
click at [560, 235] on span "Guest Services Staff" at bounding box center [543, 238] width 147 height 11
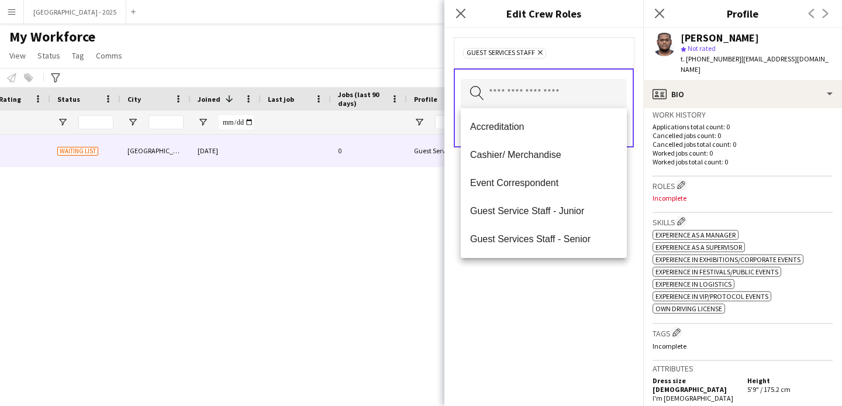
drag, startPoint x: 577, startPoint y: 297, endPoint x: 577, endPoint y: 168, distance: 128.7
click at [577, 297] on div "Guest Services Staff Remove Search by role type Save" at bounding box center [544, 217] width 199 height 378
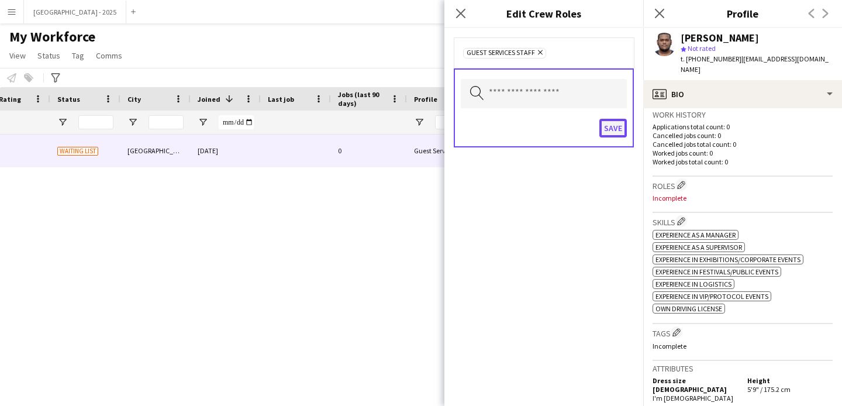
click at [614, 123] on button "Save" at bounding box center [613, 128] width 27 height 19
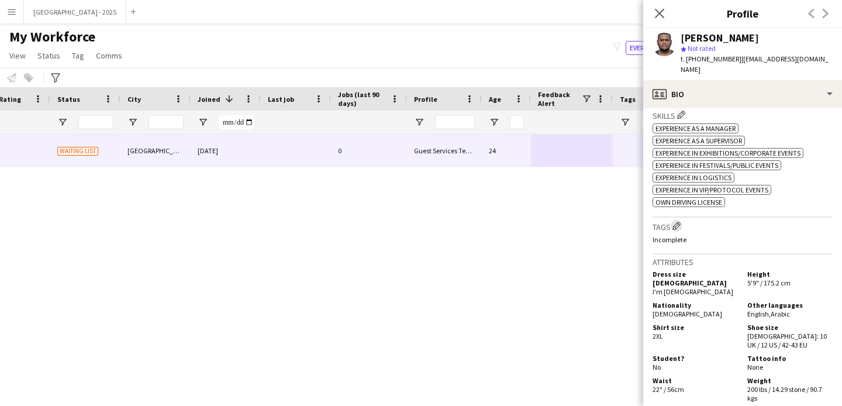
click at [675, 222] on app-icon "Edit crew company tags" at bounding box center [677, 226] width 8 height 8
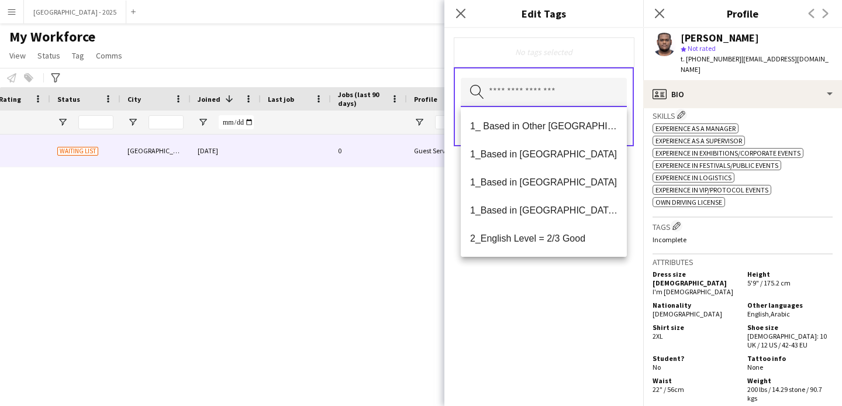
click at [559, 99] on input "text" at bounding box center [544, 92] width 166 height 29
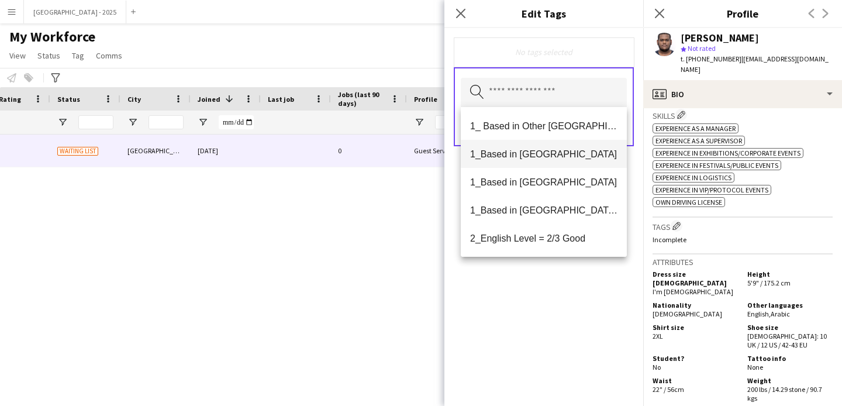
click at [562, 160] on mat-option "1_Based in [GEOGRAPHIC_DATA]" at bounding box center [544, 154] width 166 height 28
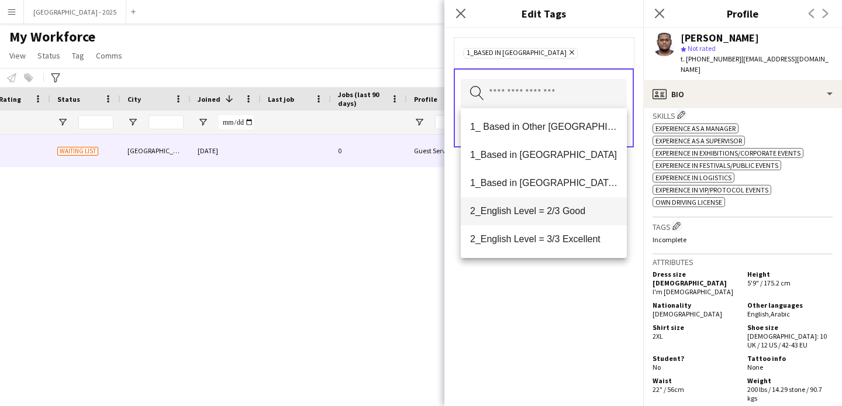
click at [577, 219] on mat-option "2_English Level = 2/3 Good" at bounding box center [544, 211] width 166 height 28
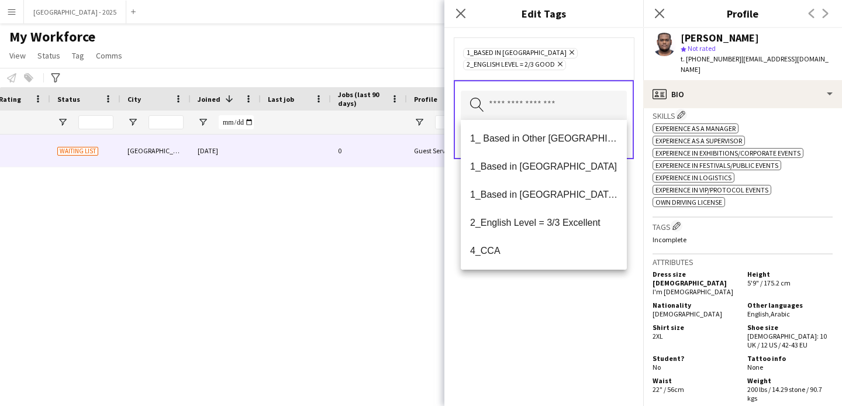
click at [572, 291] on div "1_Based in Abu Dhabi Remove 2_English Level = 2/3 Good Remove Search by tag nam…" at bounding box center [544, 217] width 199 height 378
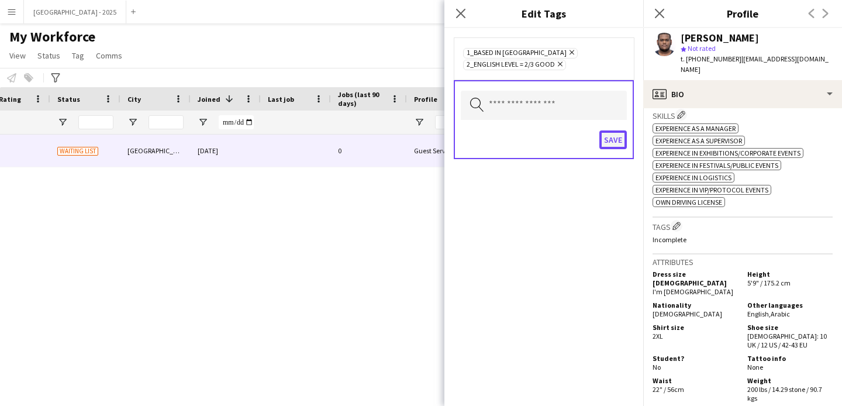
click at [607, 133] on button "Save" at bounding box center [613, 139] width 27 height 19
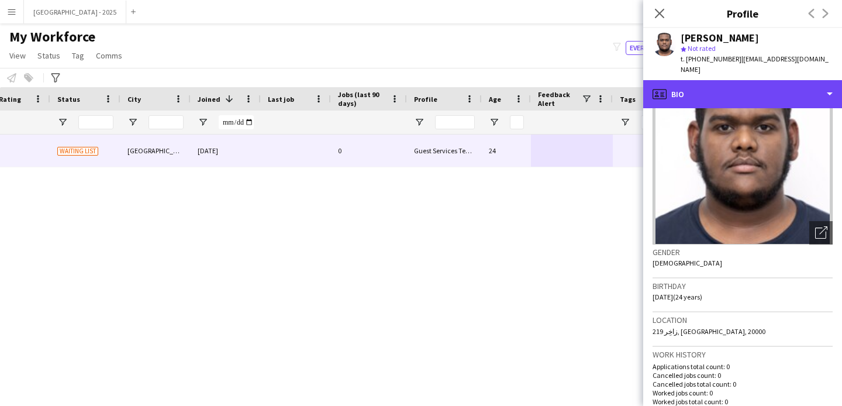
drag, startPoint x: 706, startPoint y: 77, endPoint x: 745, endPoint y: 97, distance: 43.7
click at [706, 80] on div "profile Bio" at bounding box center [743, 94] width 199 height 28
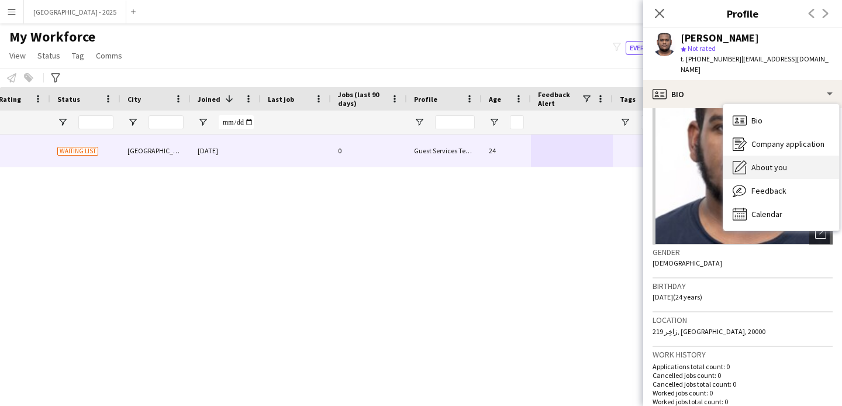
click at [779, 162] on span "About you" at bounding box center [770, 167] width 36 height 11
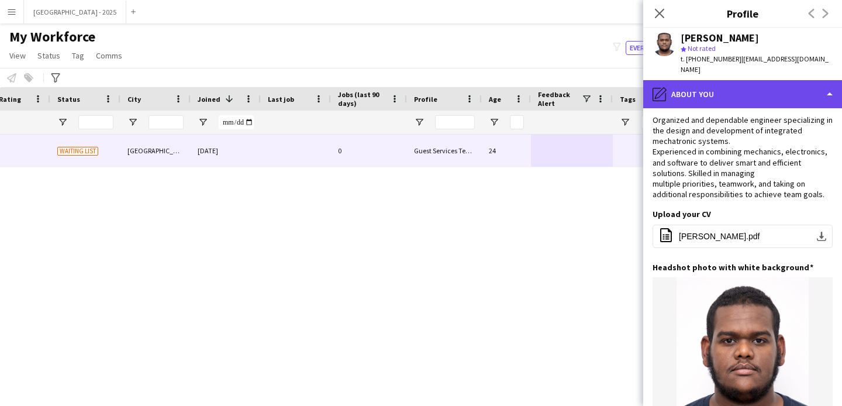
click at [700, 94] on div "pencil4 About you" at bounding box center [743, 94] width 199 height 28
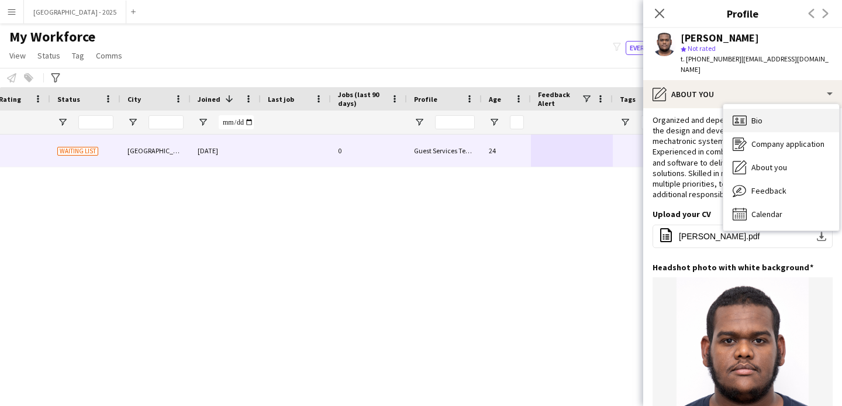
click at [738, 113] on icon "Bio" at bounding box center [740, 120] width 14 height 14
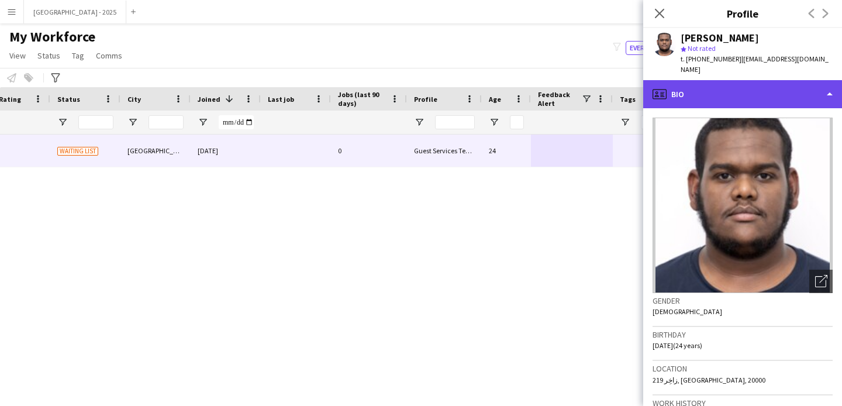
click at [685, 97] on div "profile Bio" at bounding box center [743, 94] width 199 height 28
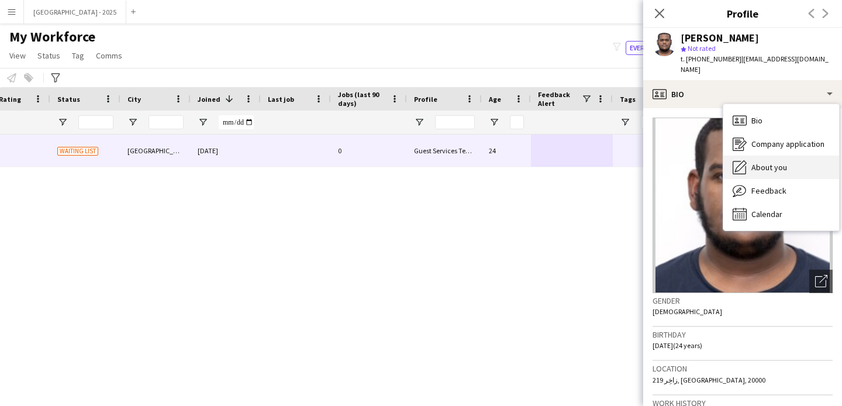
click at [793, 161] on div "About you About you" at bounding box center [782, 167] width 116 height 23
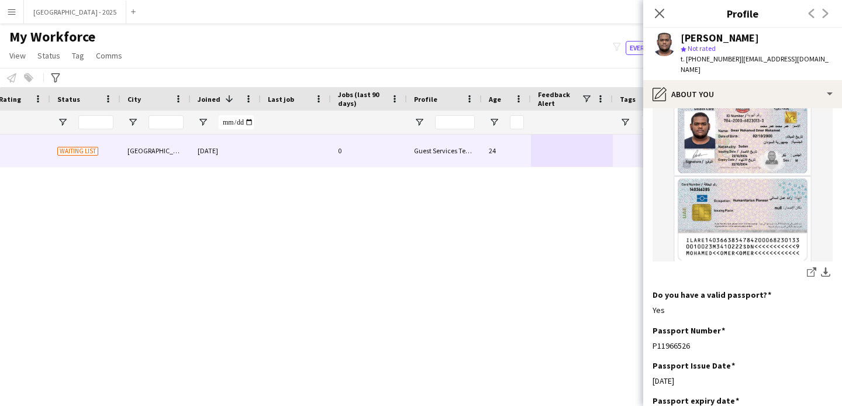
scroll to position [507, 0]
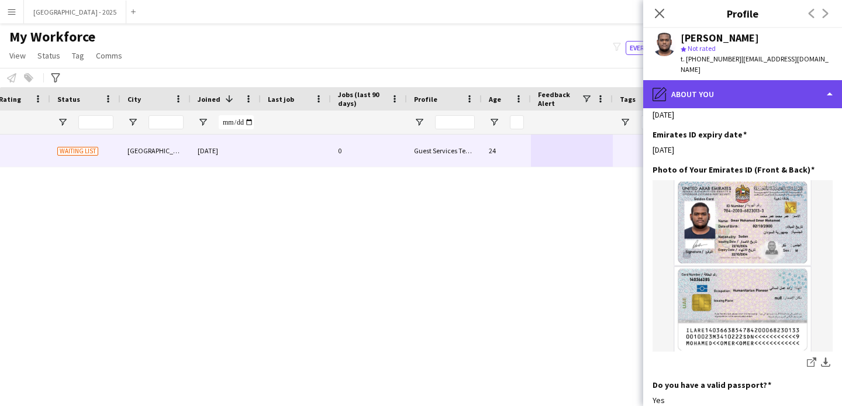
click at [679, 82] on div "pencil4 About you" at bounding box center [743, 94] width 199 height 28
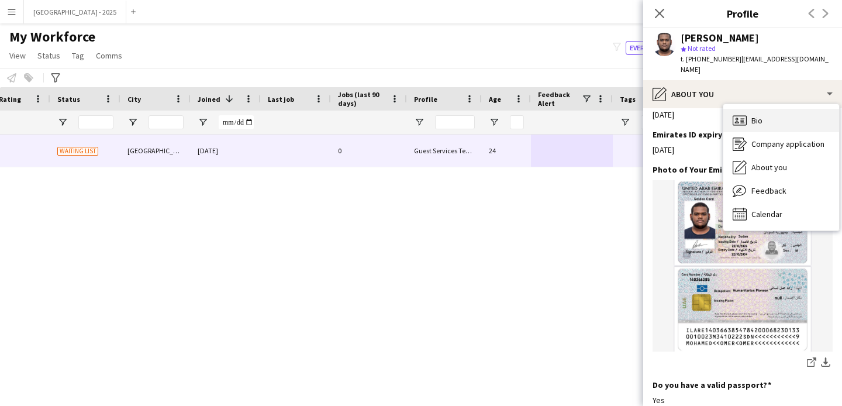
click at [754, 109] on div "Bio Bio" at bounding box center [782, 120] width 116 height 23
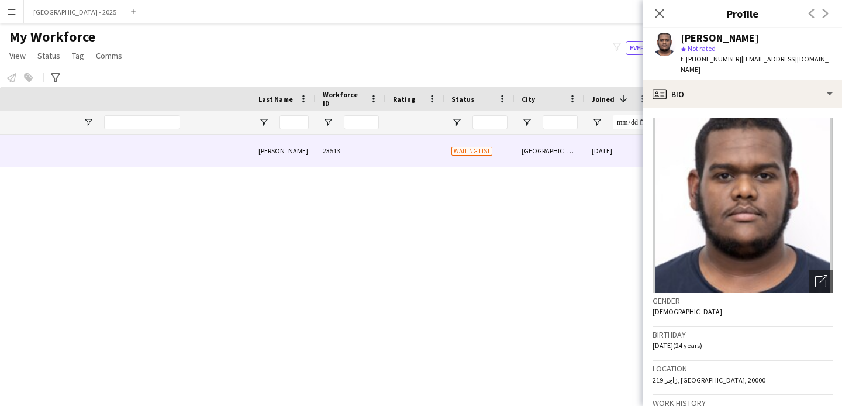
scroll to position [0, 0]
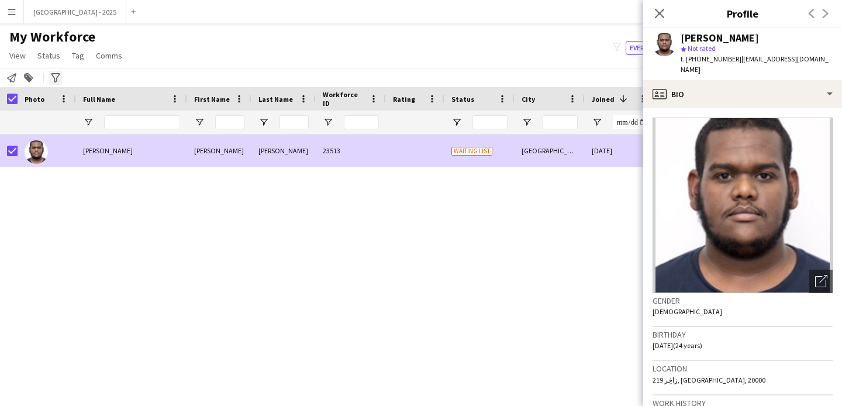
click at [42, 59] on span "Status" at bounding box center [48, 55] width 23 height 11
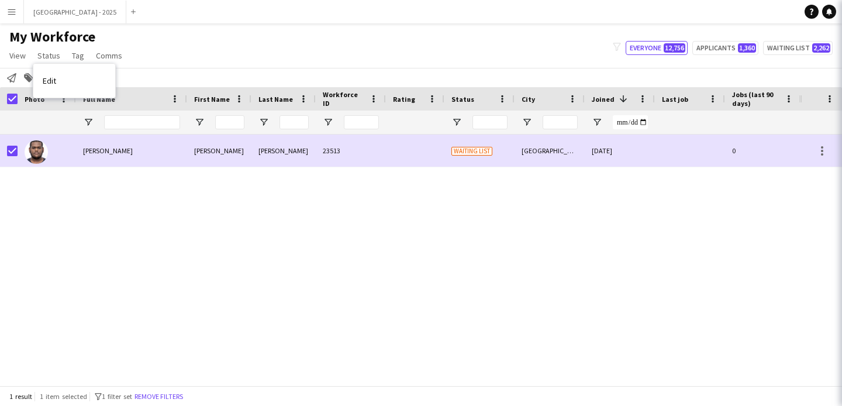
click at [61, 73] on link "Edit" at bounding box center [74, 80] width 82 height 25
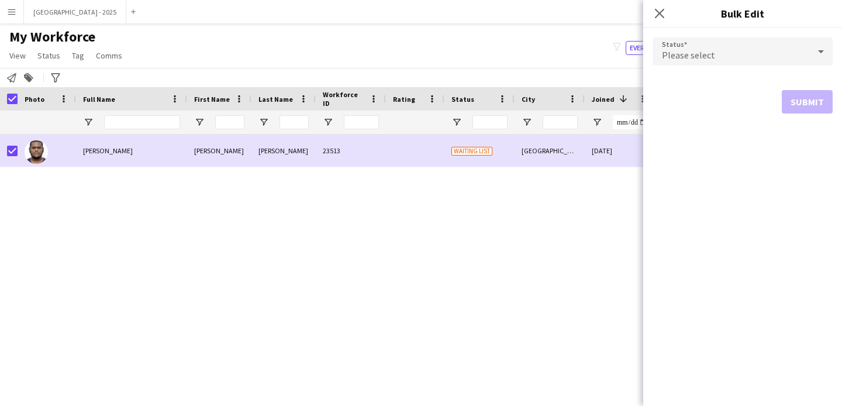
click at [753, 69] on form "Status Please select Submit" at bounding box center [743, 75] width 180 height 95
click at [744, 56] on div "Please select" at bounding box center [731, 51] width 157 height 28
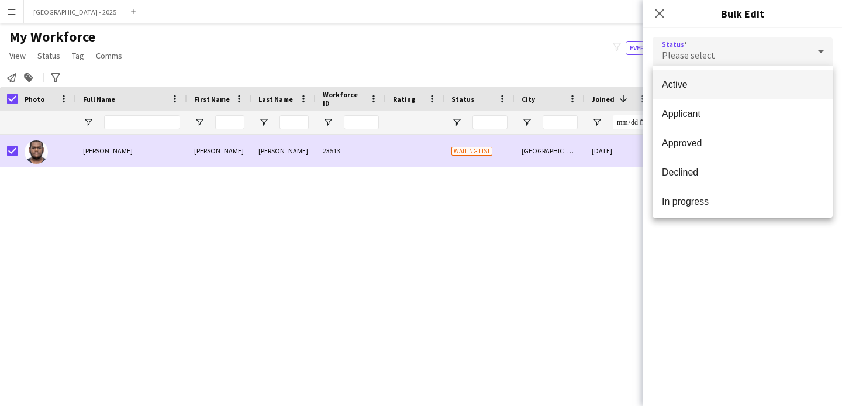
click at [742, 80] on span "Active" at bounding box center [742, 84] width 161 height 11
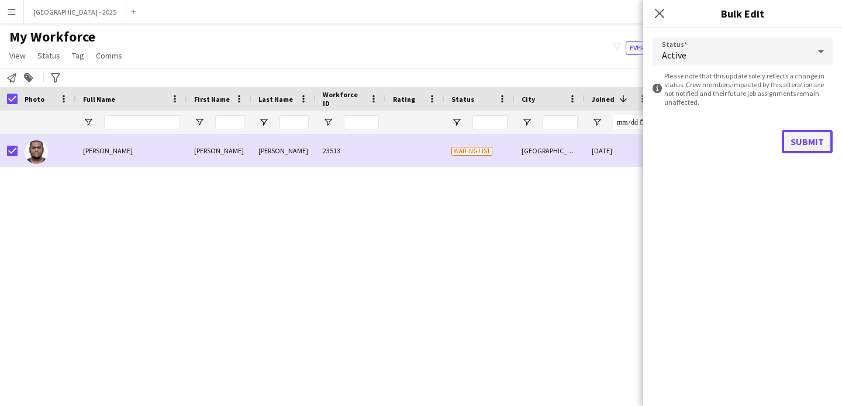
click at [807, 135] on button "Submit" at bounding box center [807, 141] width 51 height 23
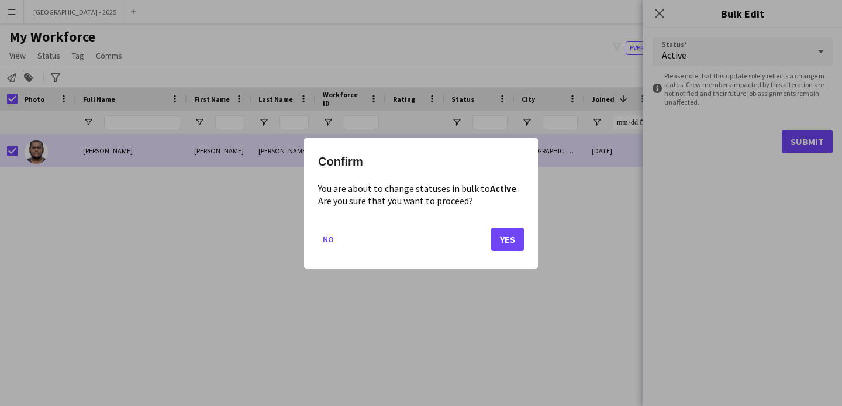
click at [527, 228] on div "Confirm You are about to change statuses in bulk to Active . Are you sure that …" at bounding box center [421, 203] width 234 height 130
click at [515, 244] on button "Yes" at bounding box center [507, 238] width 33 height 23
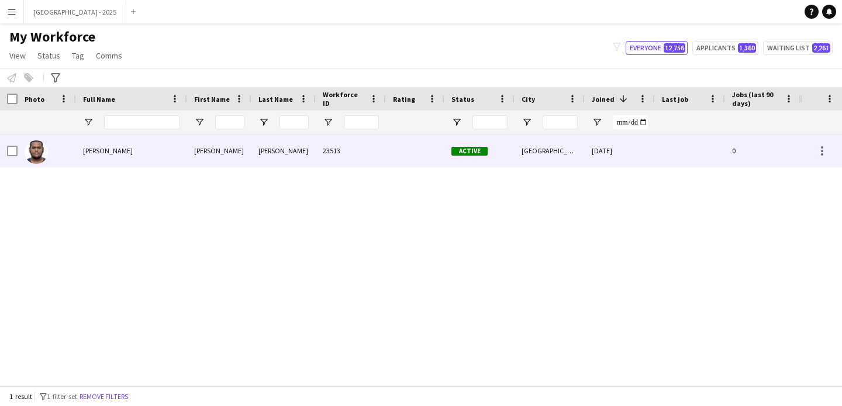
click at [43, 148] on img at bounding box center [36, 151] width 23 height 23
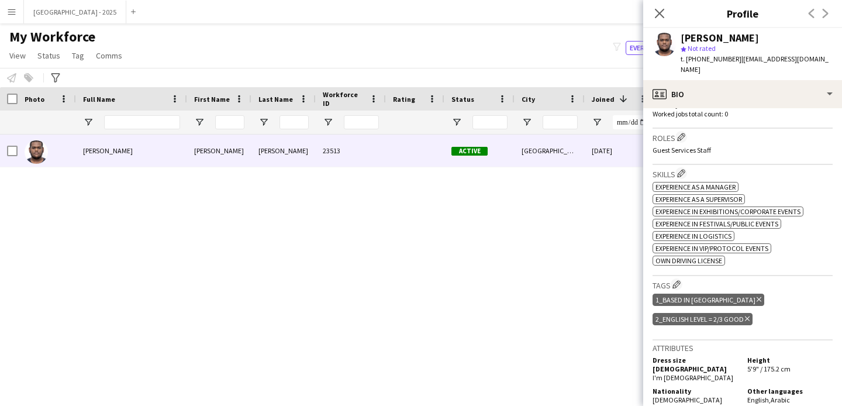
scroll to position [338, 0]
click at [684, 132] on app-icon "Edit crew company roles" at bounding box center [681, 136] width 8 height 8
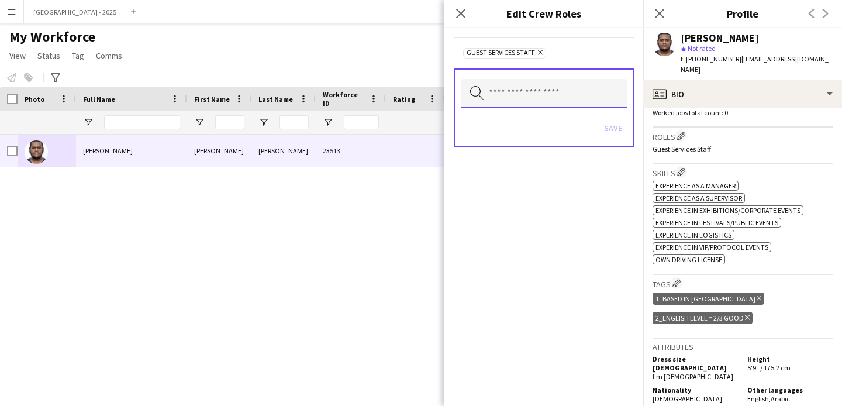
click at [589, 97] on input "text" at bounding box center [544, 93] width 166 height 29
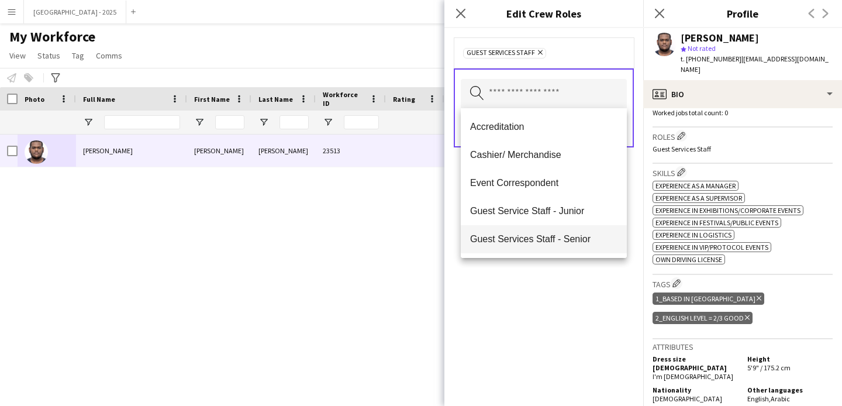
click at [602, 240] on span "Guest Services Staff - Senior" at bounding box center [543, 238] width 147 height 11
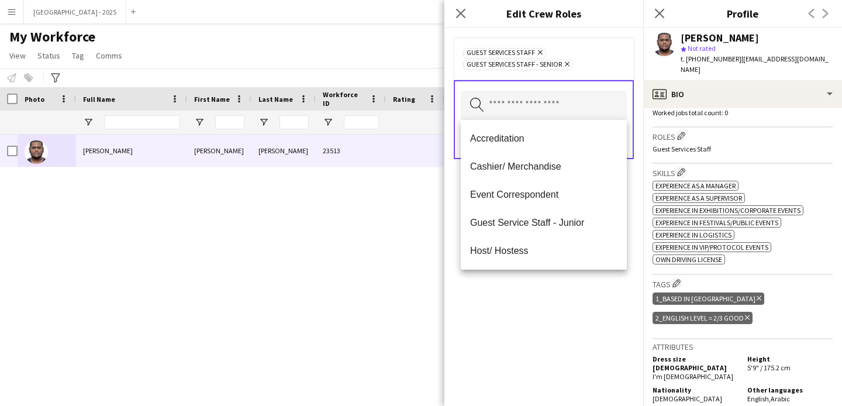
drag, startPoint x: 584, startPoint y: 278, endPoint x: 599, endPoint y: 211, distance: 69.4
click at [584, 276] on div "Guest Services Staff Remove Guest Services Staff - Senior Remove Search by role…" at bounding box center [544, 217] width 199 height 378
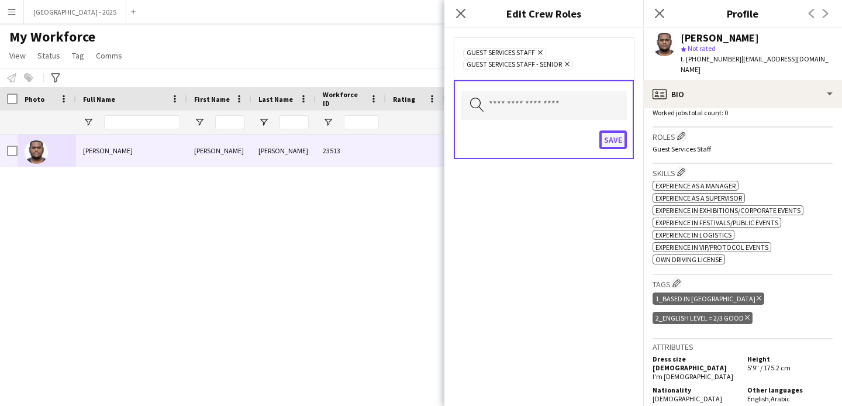
drag, startPoint x: 611, startPoint y: 135, endPoint x: 615, endPoint y: 141, distance: 7.5
click at [611, 135] on button "Save" at bounding box center [613, 139] width 27 height 19
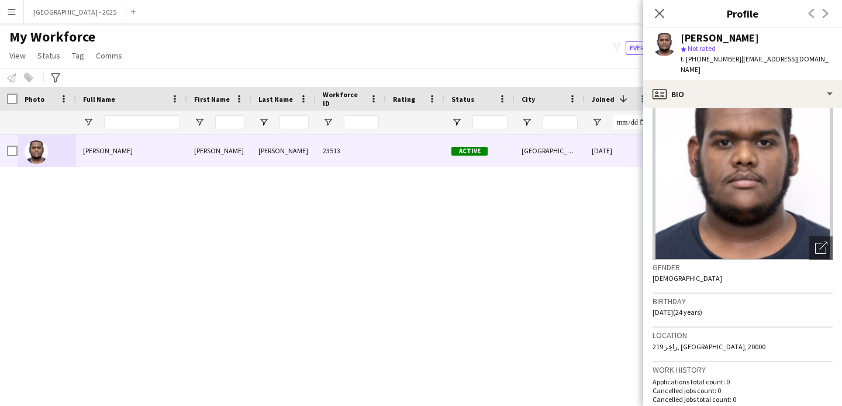
scroll to position [0, 0]
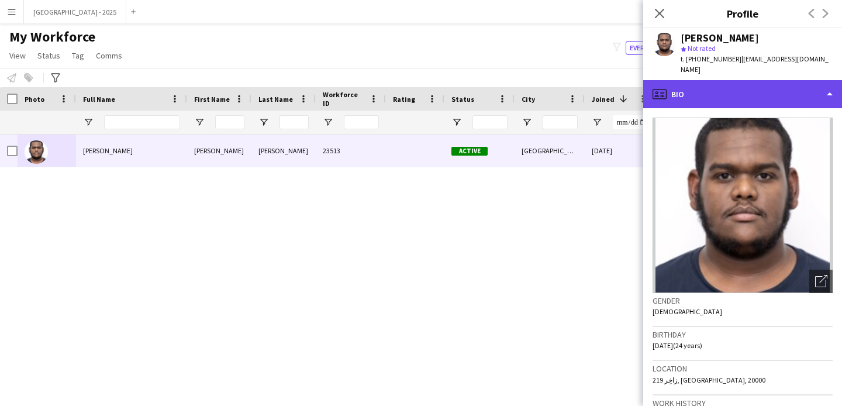
click at [706, 91] on div "profile Bio" at bounding box center [743, 94] width 199 height 28
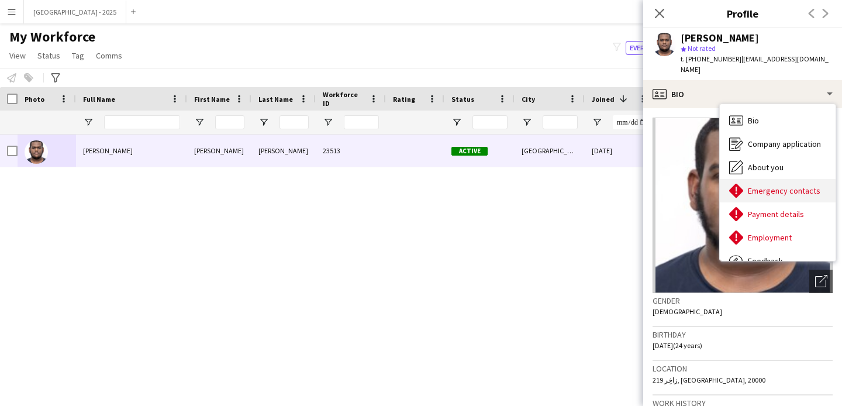
click at [777, 168] on div "Bio Bio Company application Company application About you About you Emergency c…" at bounding box center [778, 182] width 116 height 157
click at [762, 162] on span "About you" at bounding box center [766, 167] width 36 height 11
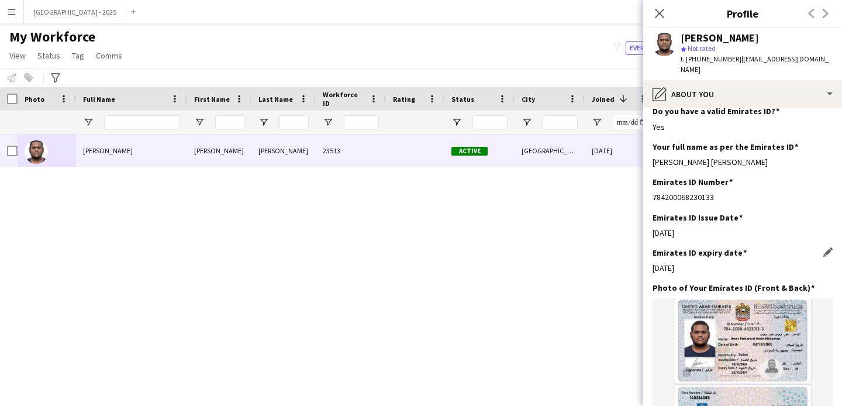
scroll to position [399, 0]
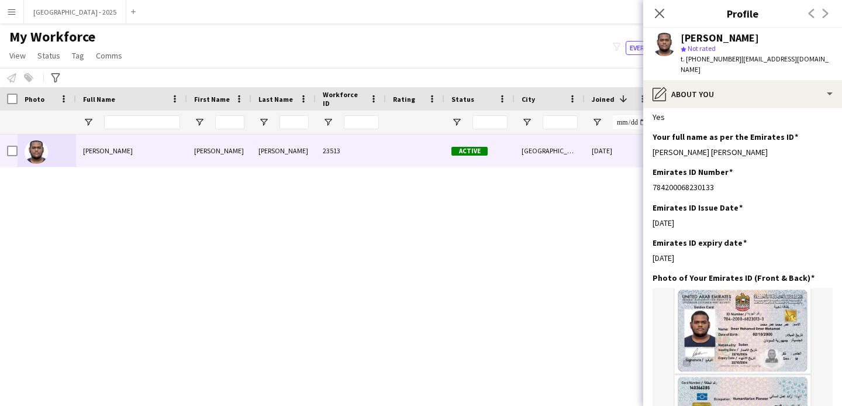
click at [653, 16] on app-icon "Close pop-in" at bounding box center [660, 13] width 14 height 14
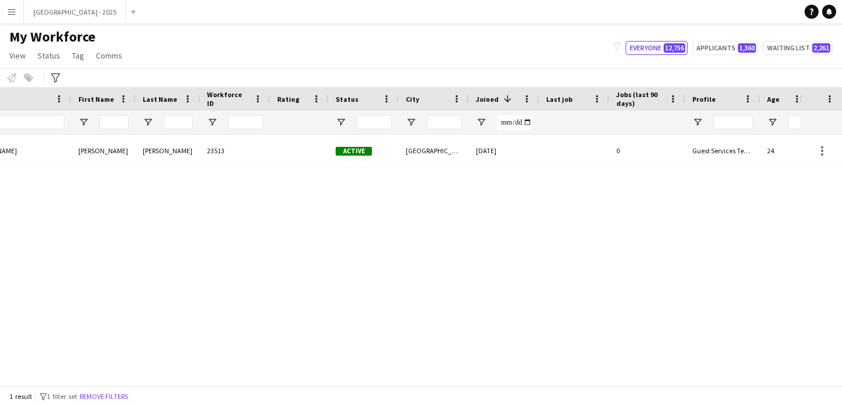
scroll to position [0, 364]
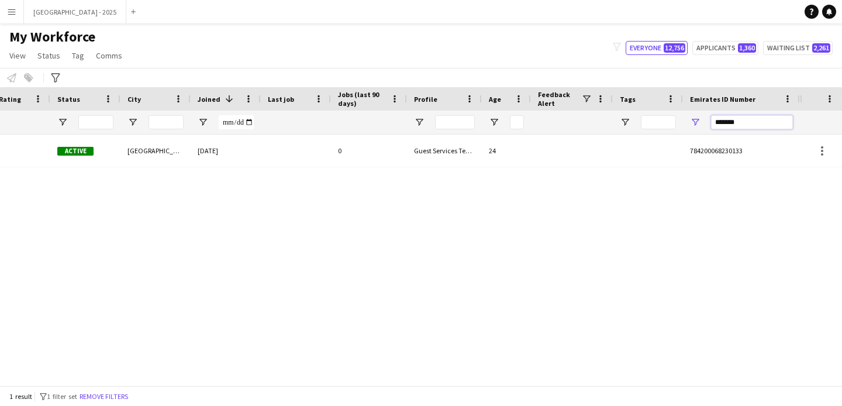
click at [744, 118] on input "*******" at bounding box center [752, 122] width 82 height 14
paste input "Emirates ID Number Filter Input"
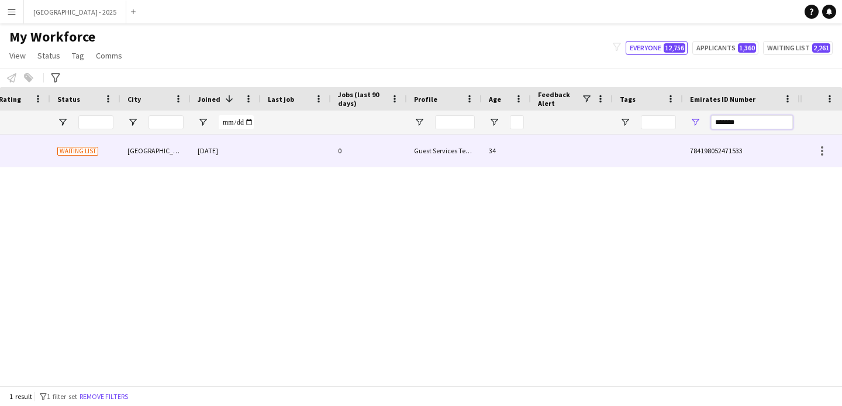
type input "*******"
click at [620, 141] on div at bounding box center [648, 151] width 70 height 32
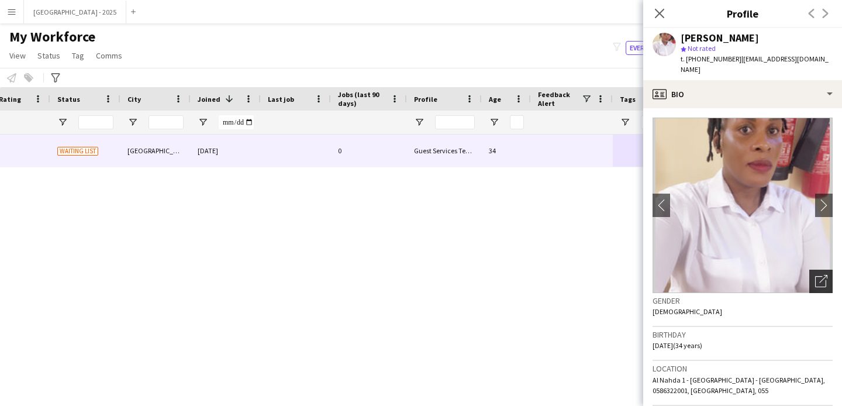
click at [816, 283] on icon "Open photos pop-in" at bounding box center [822, 281] width 12 height 12
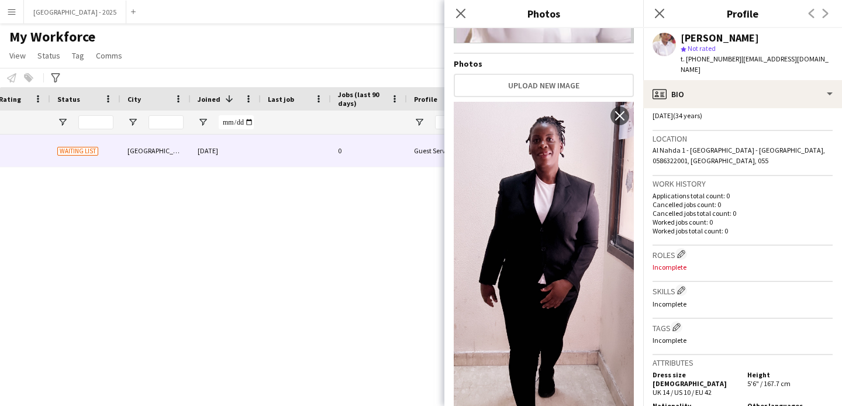
scroll to position [202, 0]
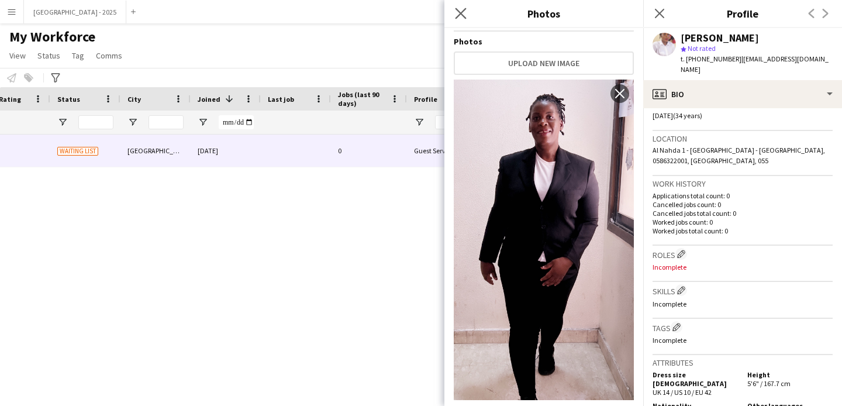
click at [467, 9] on app-icon "Close pop-in" at bounding box center [461, 13] width 17 height 17
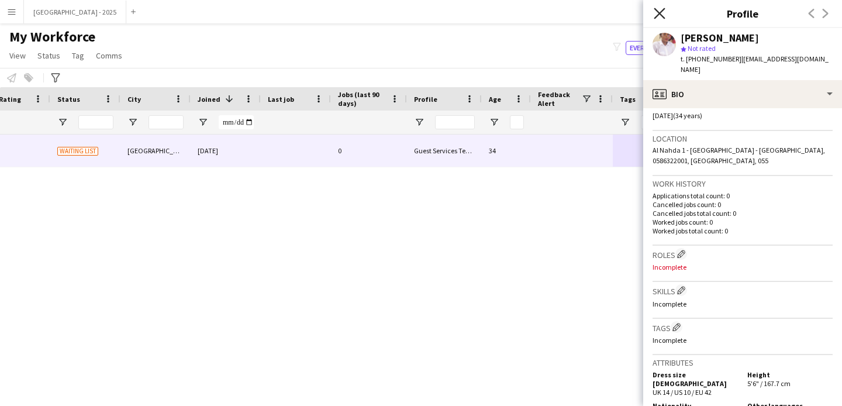
click at [665, 13] on app-icon "Close pop-in" at bounding box center [660, 13] width 17 height 17
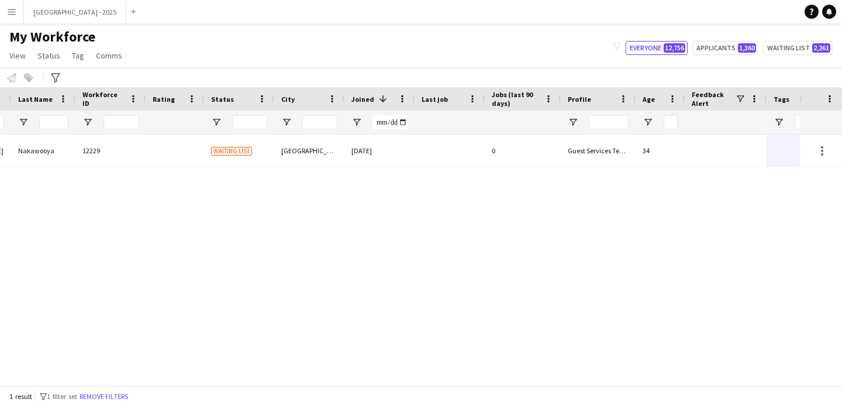
scroll to position [0, 56]
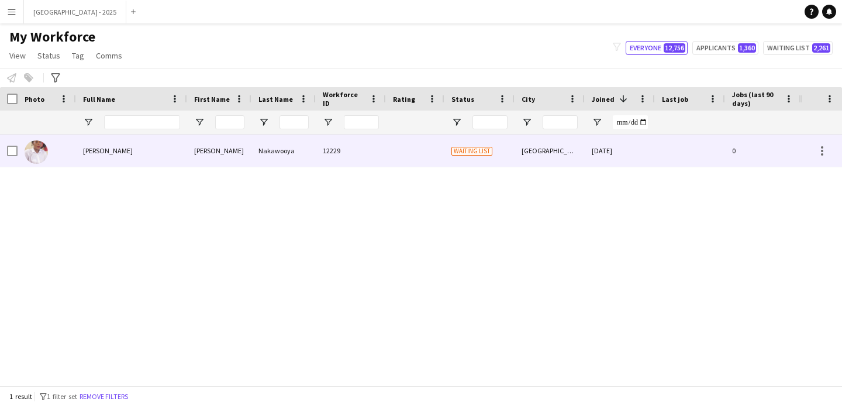
click at [263, 149] on div "Nakawooya" at bounding box center [284, 151] width 64 height 32
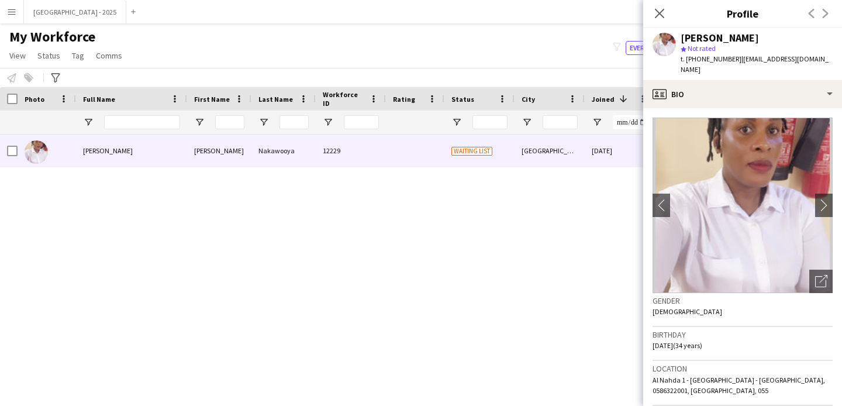
click at [668, 11] on div "Close pop-in" at bounding box center [660, 13] width 33 height 27
click at [647, 15] on div "Close pop-in" at bounding box center [660, 13] width 33 height 27
drag, startPoint x: 655, startPoint y: 10, endPoint x: 579, endPoint y: 104, distance: 120.7
click at [655, 10] on icon "Close pop-in" at bounding box center [659, 13] width 9 height 9
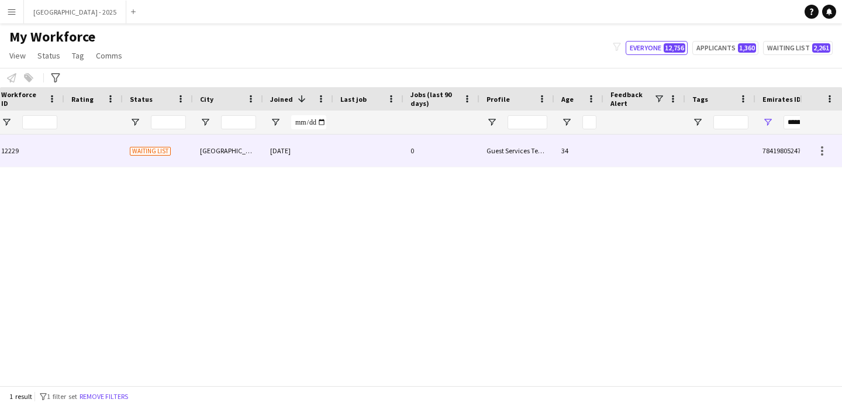
scroll to position [0, 360]
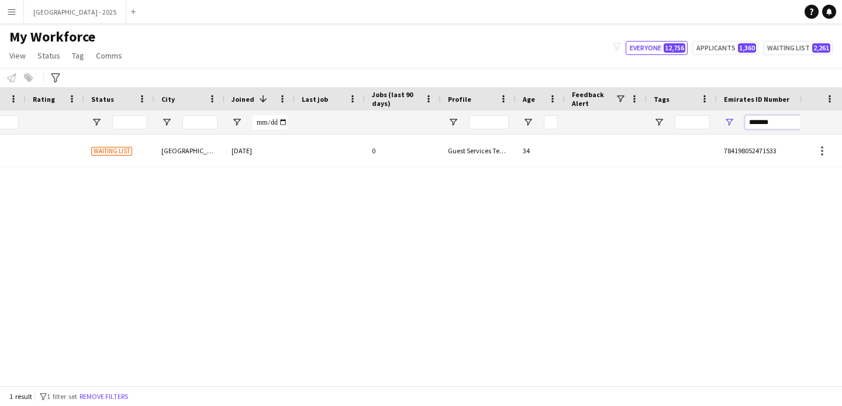
click at [765, 122] on input "*******" at bounding box center [786, 122] width 82 height 14
paste input "Emirates ID Number Filter Input"
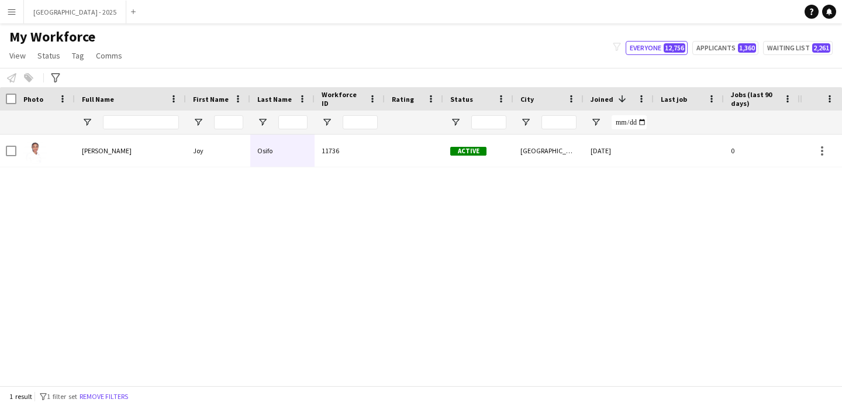
scroll to position [0, 0]
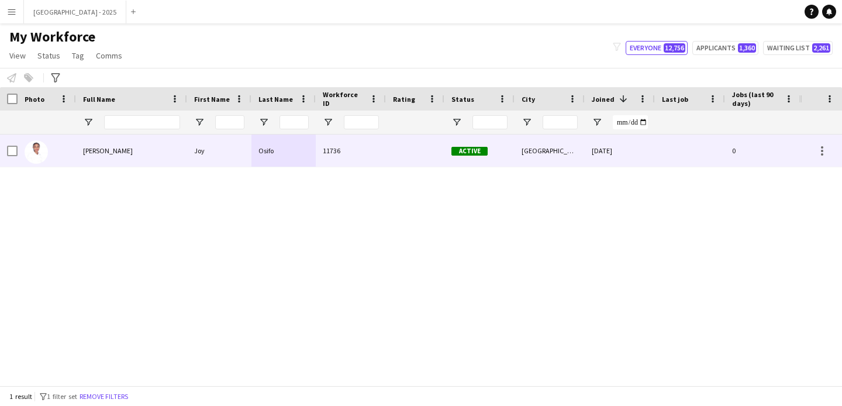
type input "*******"
click at [310, 142] on div "Osifo" at bounding box center [284, 151] width 64 height 32
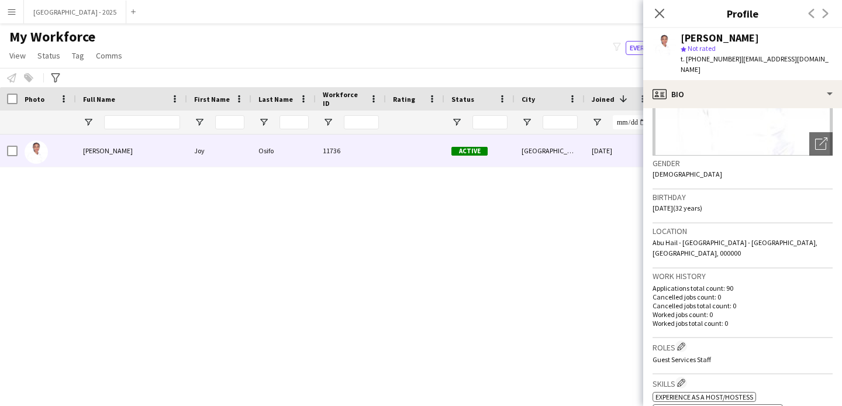
scroll to position [32, 0]
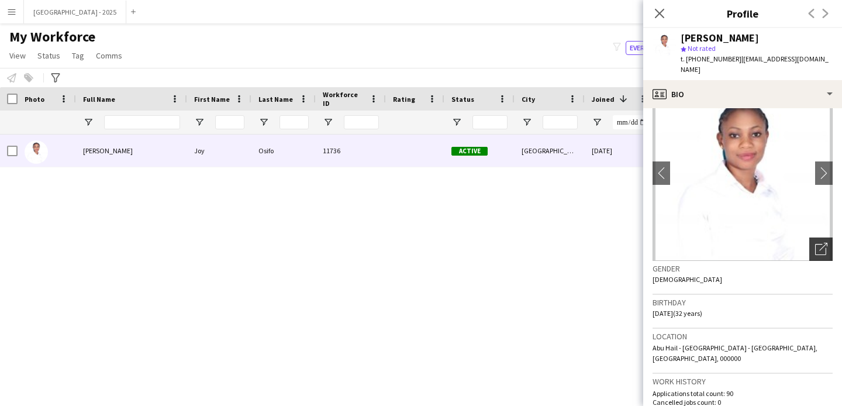
click at [816, 243] on icon "Open photos pop-in" at bounding box center [822, 249] width 12 height 12
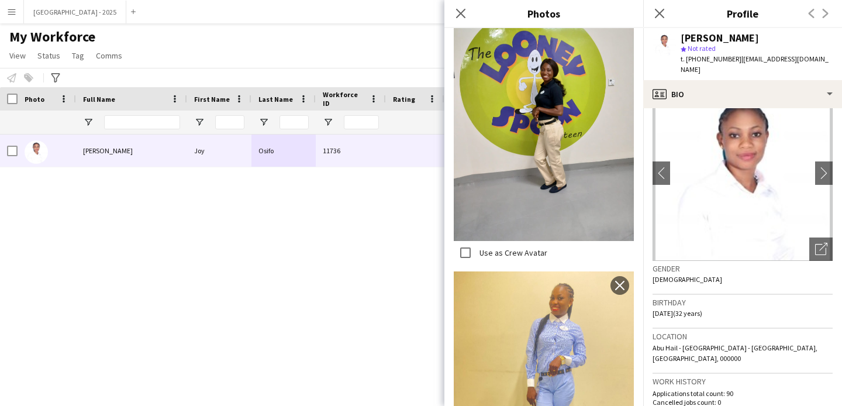
scroll to position [645, 0]
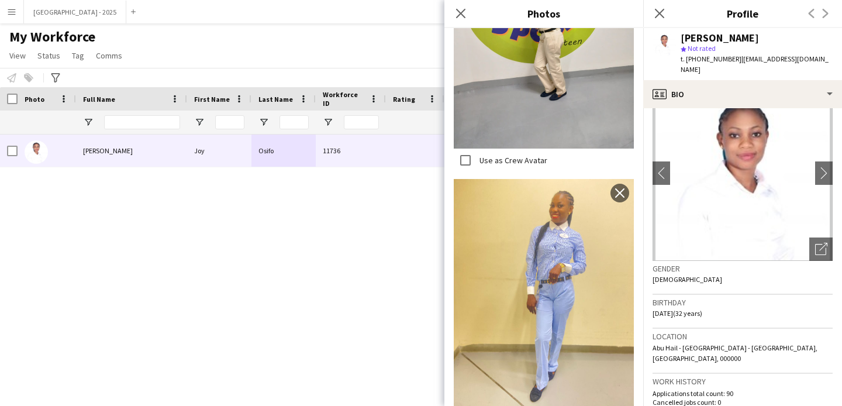
drag, startPoint x: 707, startPoint y: 278, endPoint x: 694, endPoint y: 266, distance: 17.8
click at [707, 278] on div "Gender Female" at bounding box center [743, 278] width 180 height 34
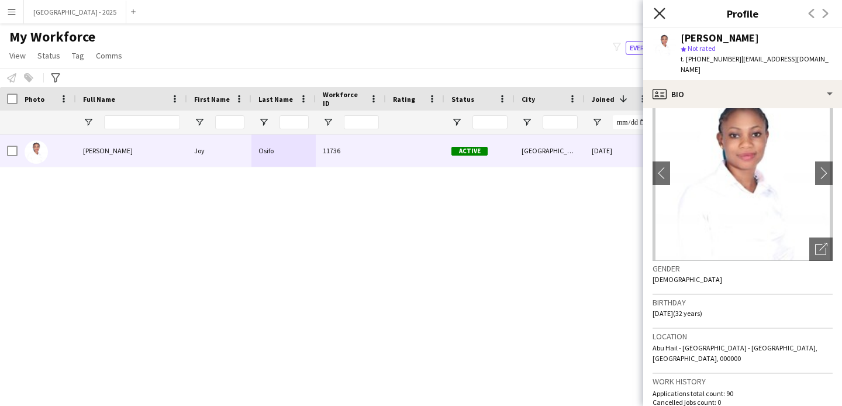
click at [658, 15] on icon at bounding box center [659, 13] width 11 height 11
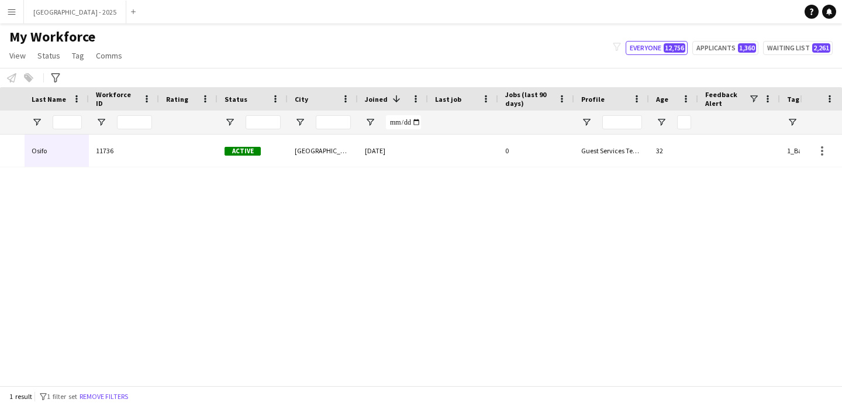
scroll to position [0, 394]
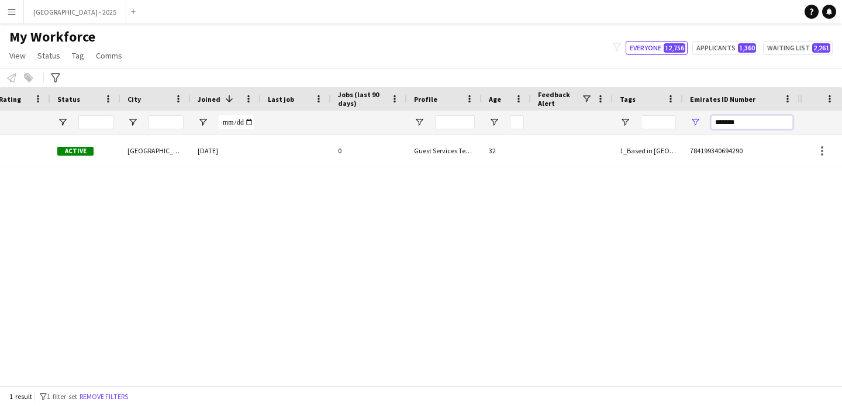
click at [736, 121] on input "*******" at bounding box center [752, 122] width 82 height 14
click at [736, 122] on input "*******" at bounding box center [752, 122] width 82 height 14
paste input "Emirates ID Number Filter Input"
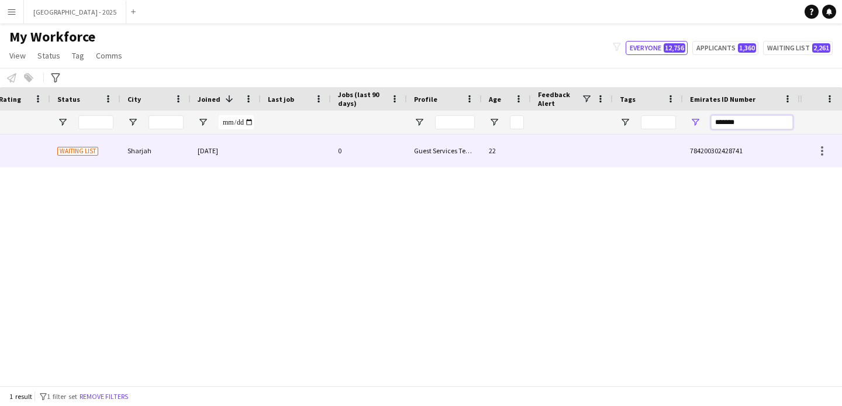
type input "*******"
drag, startPoint x: 628, startPoint y: 146, endPoint x: 634, endPoint y: 202, distance: 57.0
click at [628, 146] on div at bounding box center [648, 151] width 70 height 32
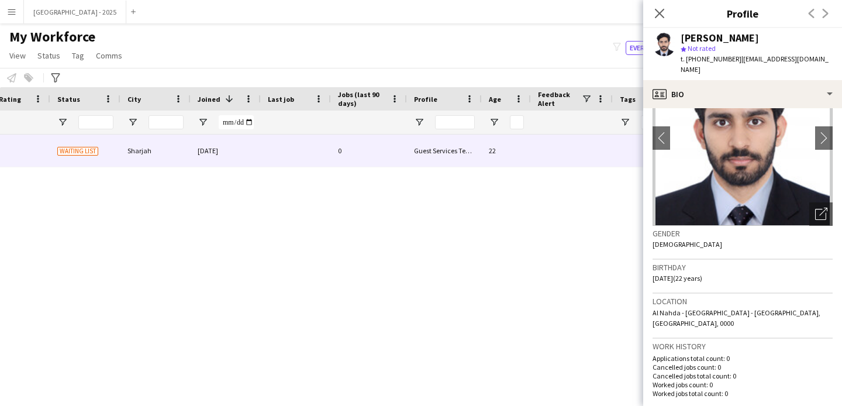
scroll to position [88, 0]
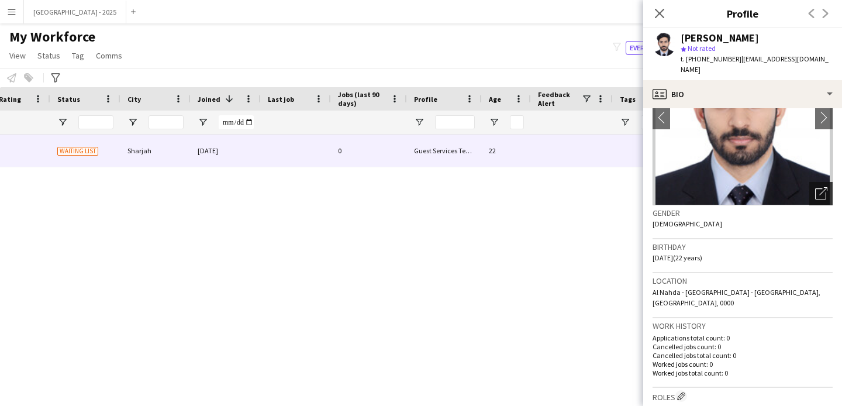
click at [816, 196] on icon "Open photos pop-in" at bounding box center [822, 193] width 12 height 12
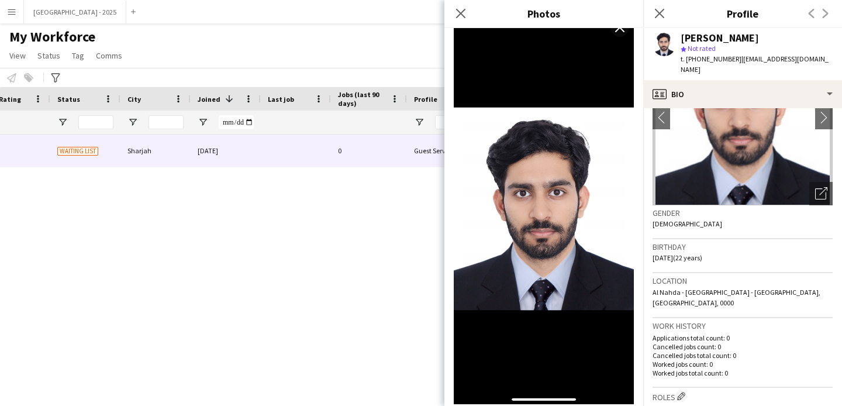
scroll to position [270, 0]
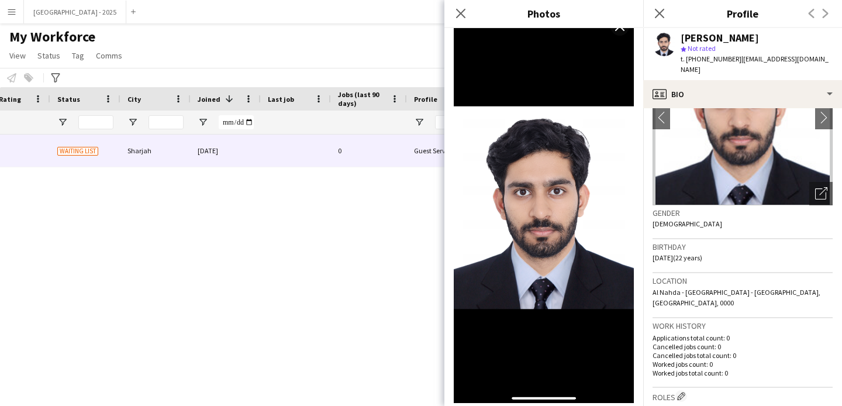
click at [717, 248] on h3 "Birthday" at bounding box center [743, 247] width 180 height 11
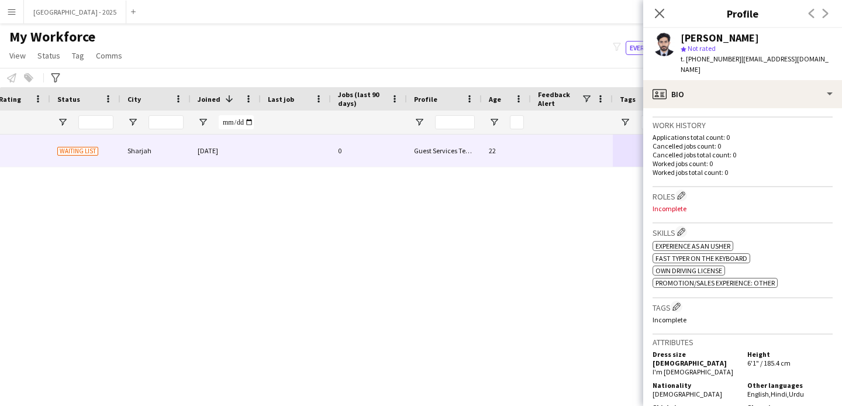
scroll to position [302, 0]
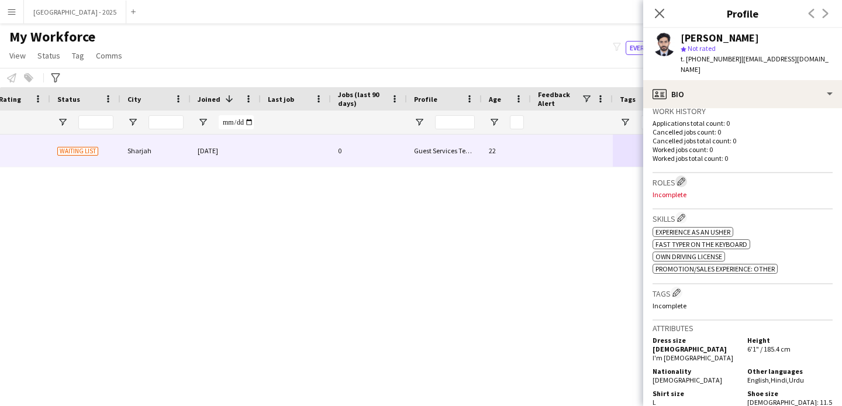
click at [682, 177] on app-icon "Edit crew company roles" at bounding box center [681, 181] width 8 height 8
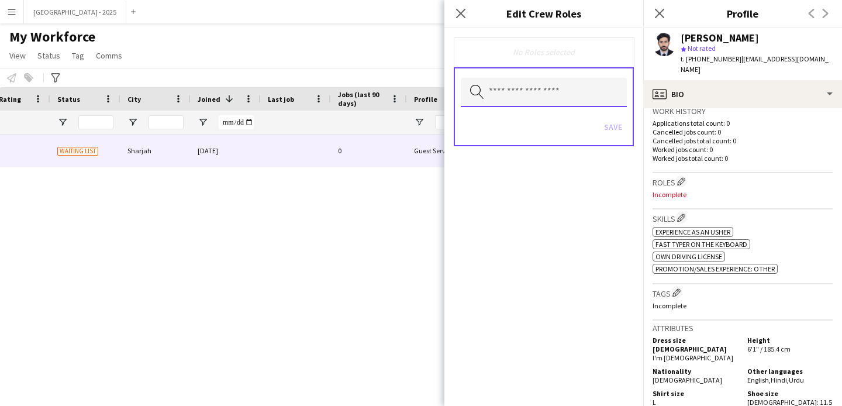
click at [534, 105] on input "text" at bounding box center [544, 92] width 166 height 29
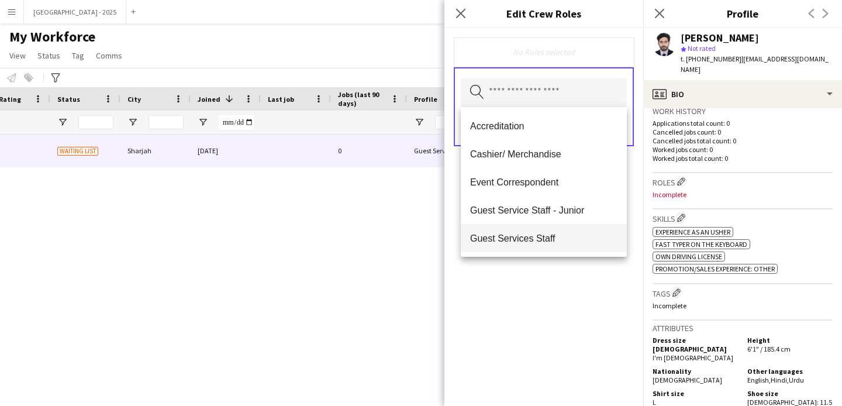
click at [555, 229] on mat-option "Guest Services Staff" at bounding box center [544, 238] width 166 height 28
click at [583, 273] on div "Guest Services Staff Remove Search by role type Save" at bounding box center [544, 217] width 199 height 378
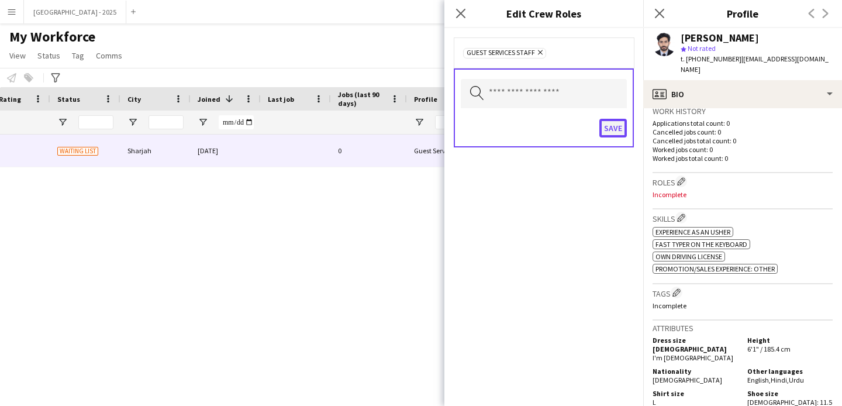
click at [624, 122] on button "Save" at bounding box center [613, 128] width 27 height 19
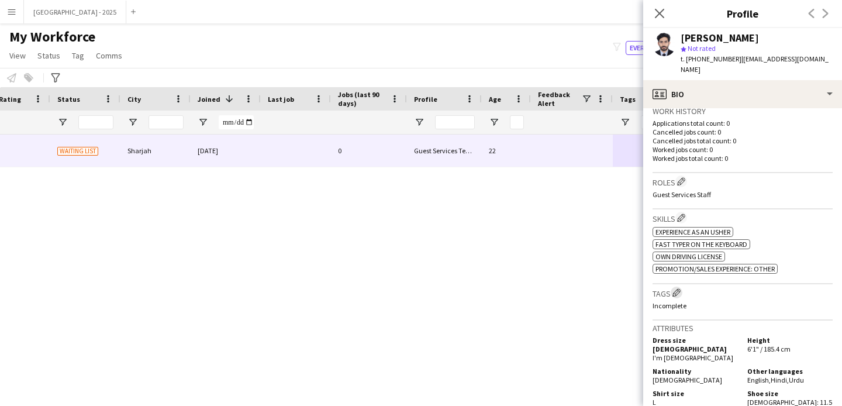
click at [681, 288] on app-icon "Edit crew company tags" at bounding box center [677, 292] width 8 height 8
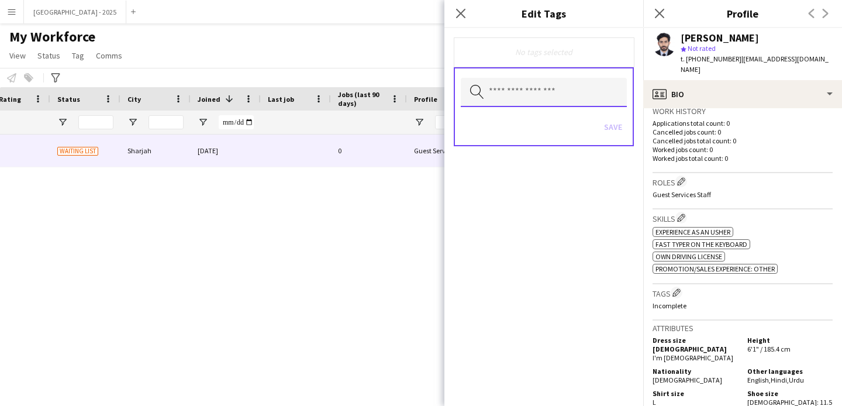
click at [568, 102] on input "text" at bounding box center [544, 92] width 166 height 29
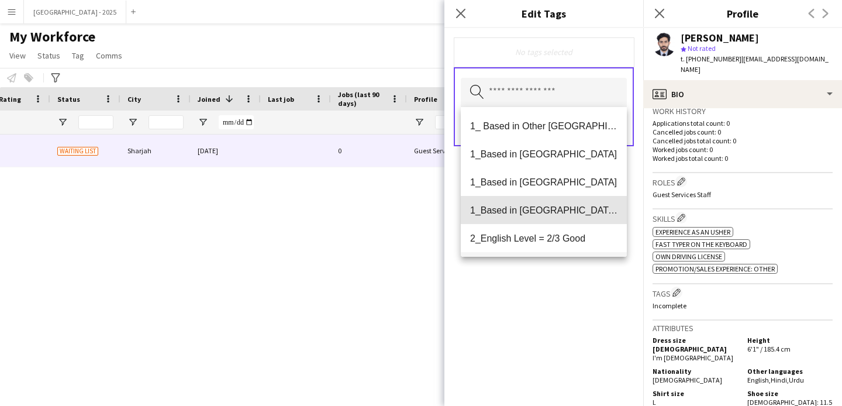
click at [573, 209] on span "1_Based in [GEOGRAPHIC_DATA]/[GEOGRAPHIC_DATA]/Ajman" at bounding box center [543, 210] width 147 height 11
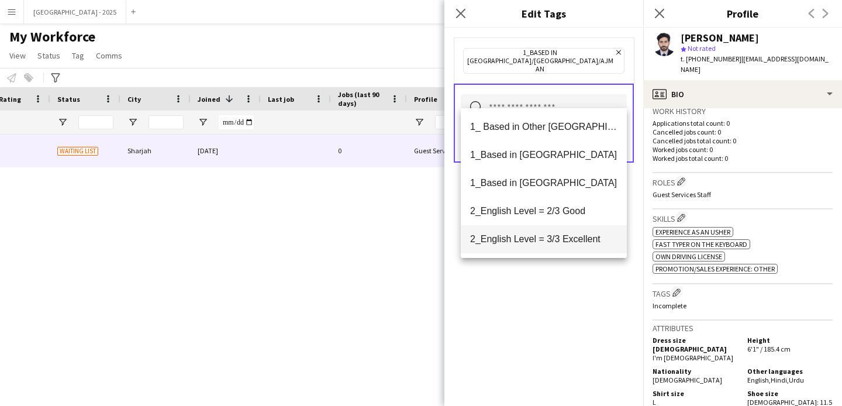
click at [577, 221] on mat-option "2_English Level = 2/3 Good" at bounding box center [544, 211] width 166 height 28
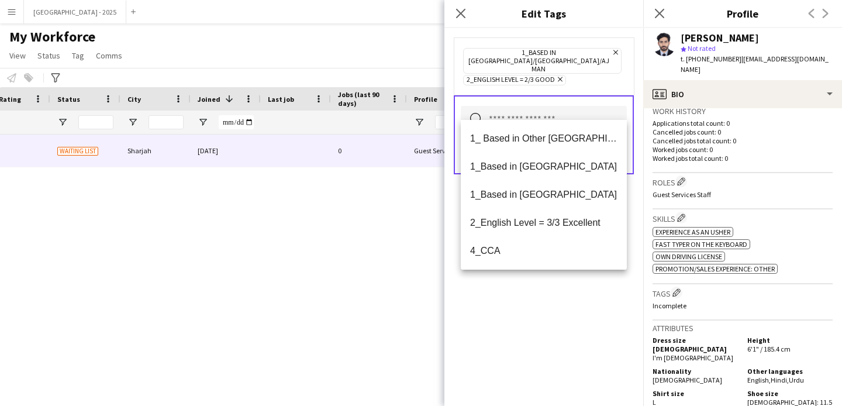
drag, startPoint x: 572, startPoint y: 286, endPoint x: 586, endPoint y: 246, distance: 42.2
click at [572, 286] on div "1_Based in [GEOGRAPHIC_DATA]/[GEOGRAPHIC_DATA]/Ajman Remove 2_English Level = 2…" at bounding box center [544, 217] width 199 height 378
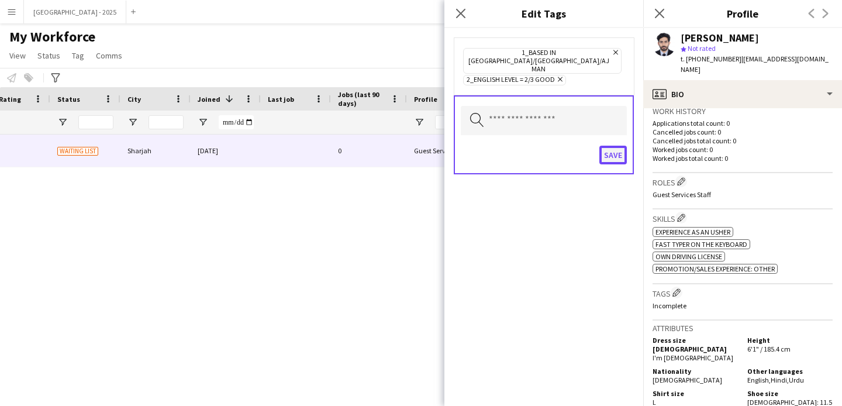
click at [621, 146] on button "Save" at bounding box center [613, 155] width 27 height 19
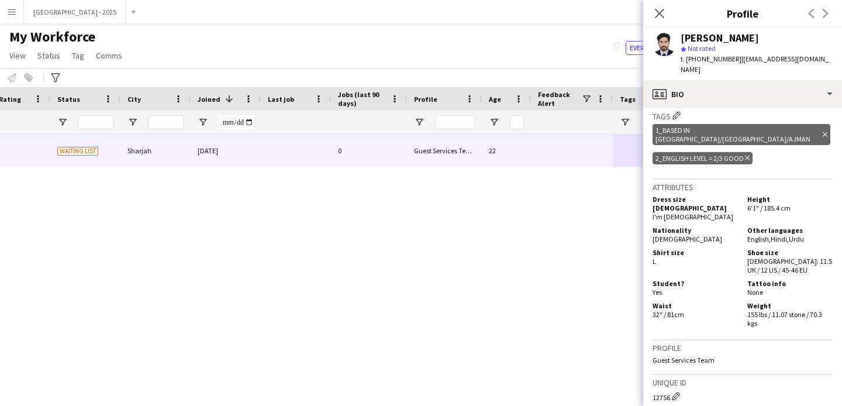
scroll to position [545, 0]
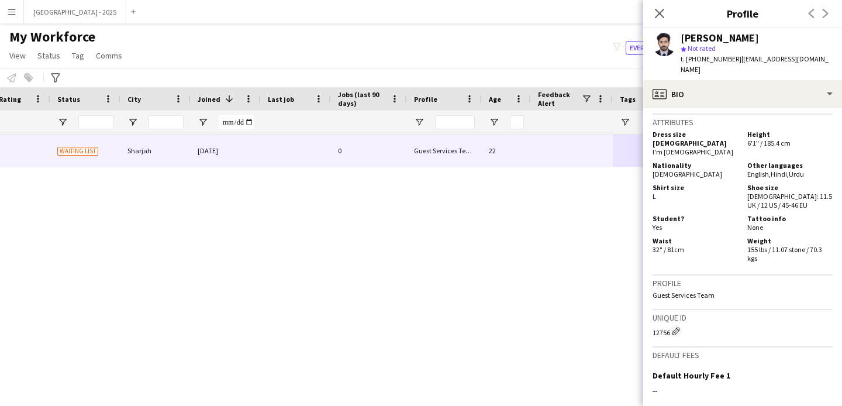
click at [676, 117] on h3 "Attributes" at bounding box center [743, 122] width 180 height 11
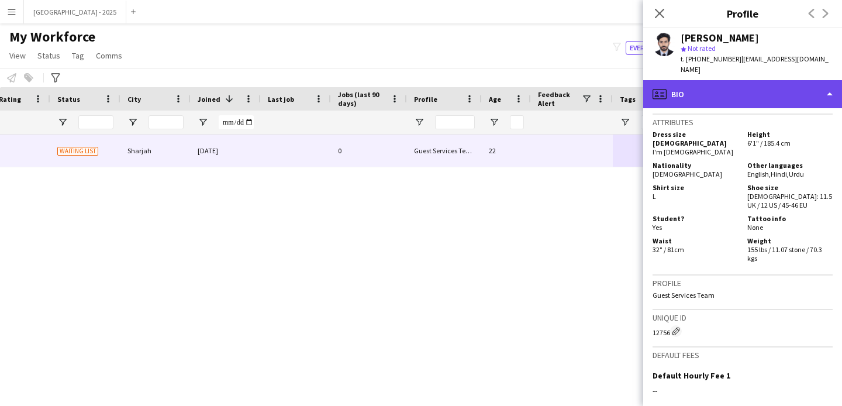
click at [676, 106] on div "profile Bio" at bounding box center [743, 94] width 199 height 28
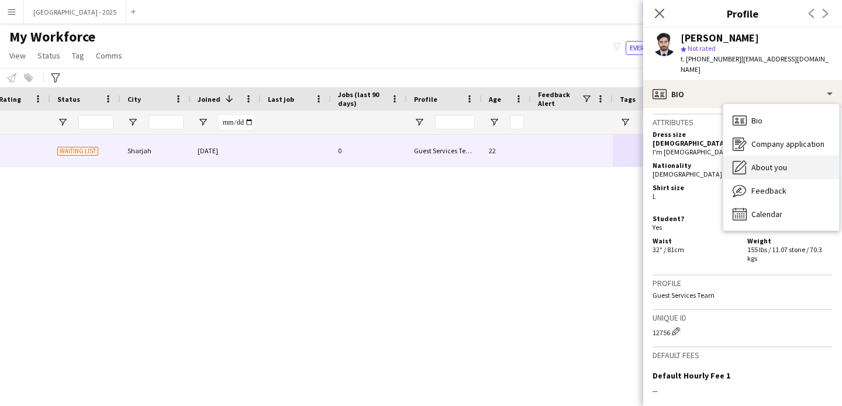
click at [764, 170] on span "About you" at bounding box center [770, 167] width 36 height 11
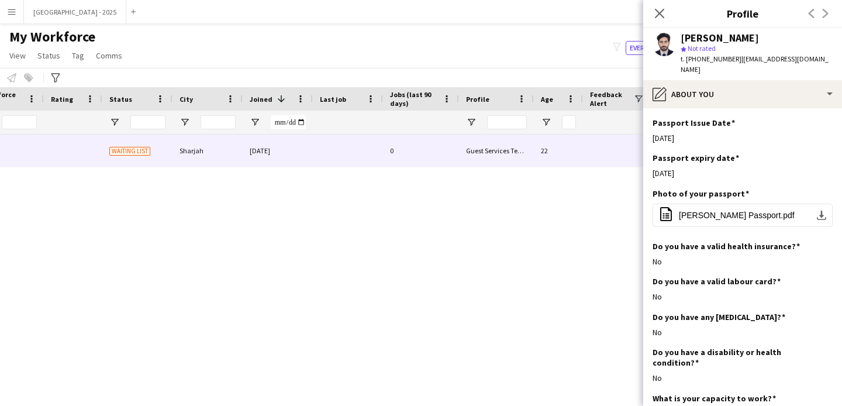
scroll to position [0, 266]
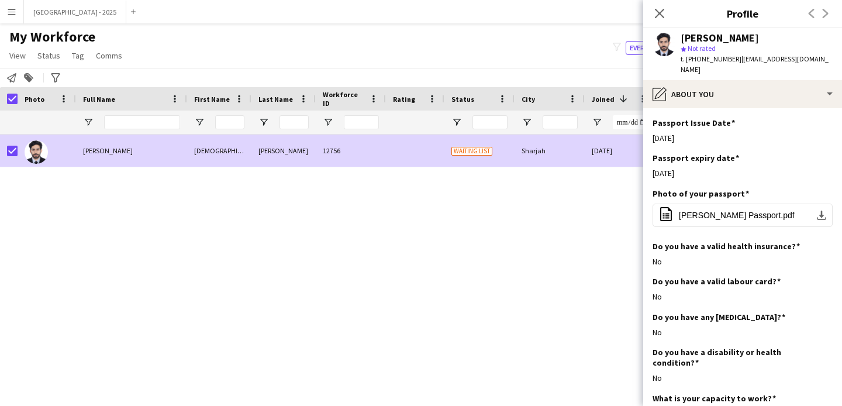
drag, startPoint x: 46, startPoint y: 57, endPoint x: 61, endPoint y: 68, distance: 19.2
click at [46, 57] on span "Status" at bounding box center [48, 55] width 23 height 11
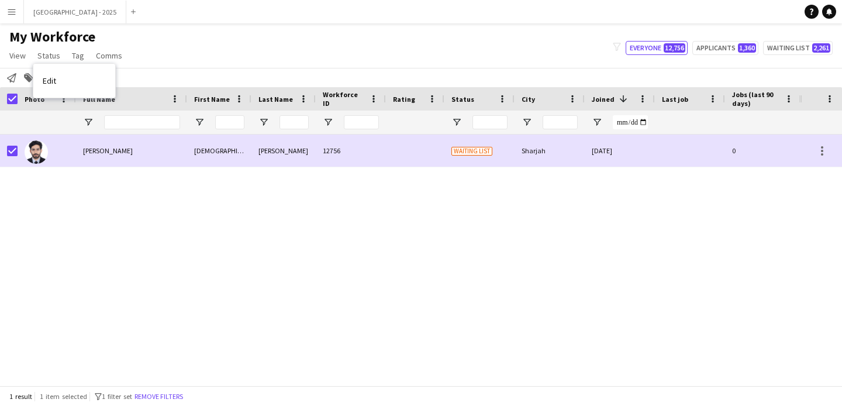
click at [67, 75] on link "Edit" at bounding box center [74, 80] width 82 height 25
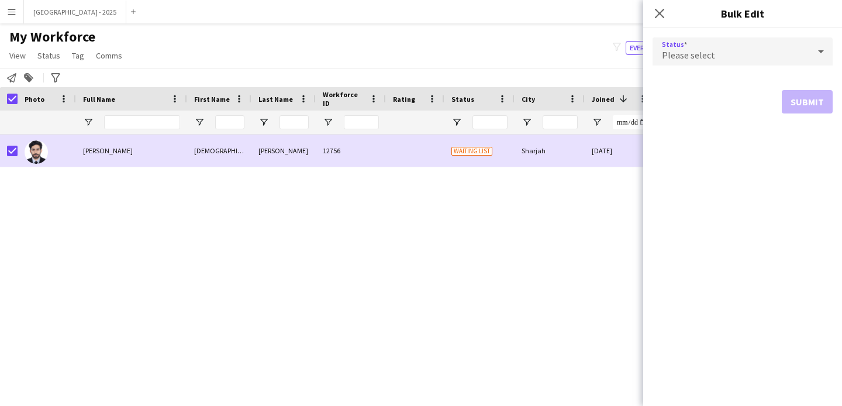
click at [675, 49] on div "Please select" at bounding box center [731, 51] width 157 height 28
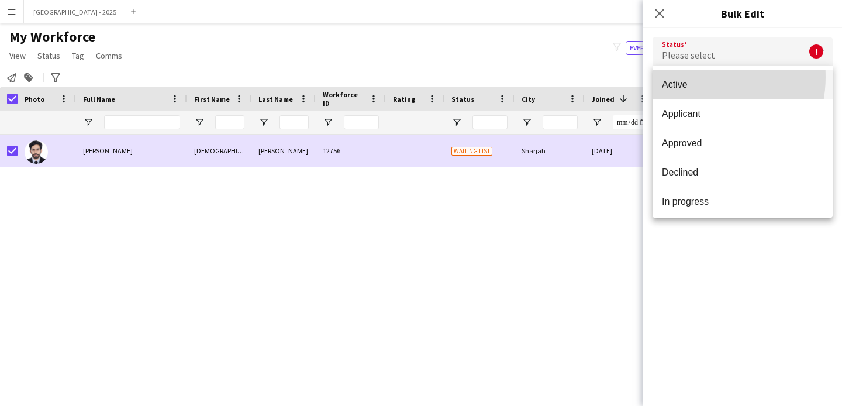
click at [687, 77] on mat-option "Active" at bounding box center [743, 84] width 180 height 29
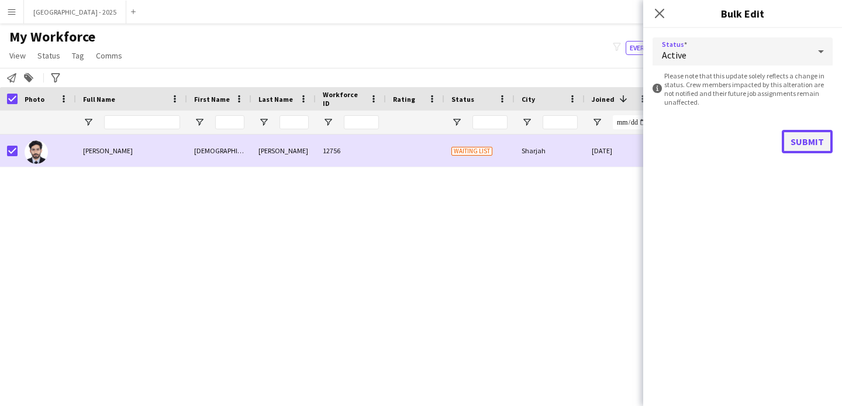
click at [797, 138] on button "Submit" at bounding box center [807, 141] width 51 height 23
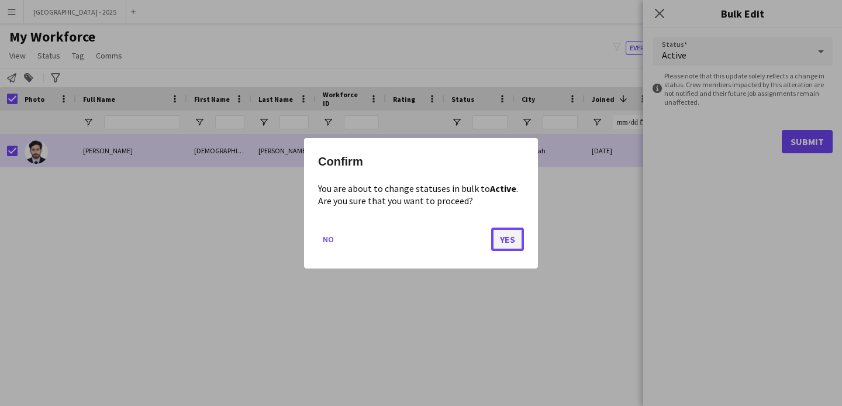
click at [514, 241] on button "Yes" at bounding box center [507, 238] width 33 height 23
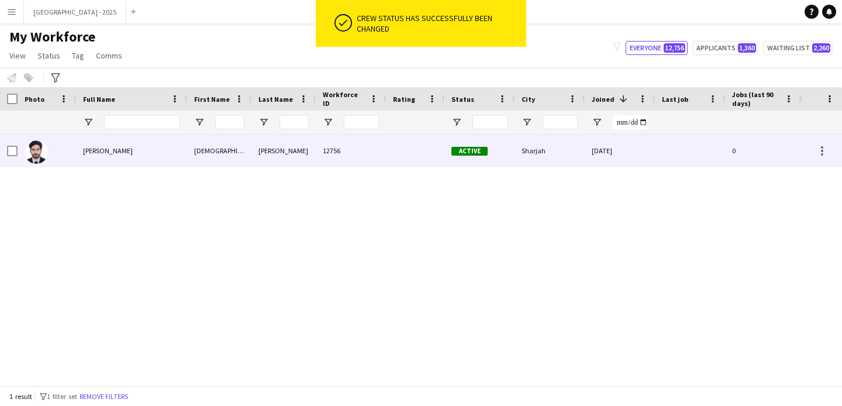
drag, startPoint x: 49, startPoint y: 143, endPoint x: 204, endPoint y: 184, distance: 161.1
click at [49, 143] on div at bounding box center [47, 151] width 59 height 32
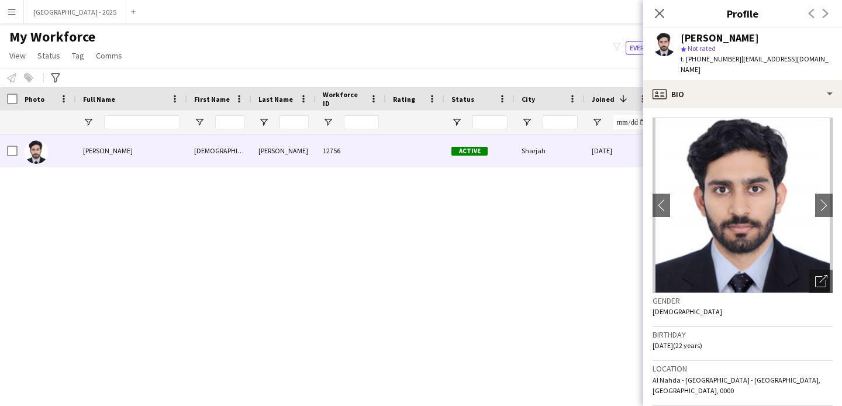
click at [664, 9] on icon at bounding box center [659, 13] width 9 height 9
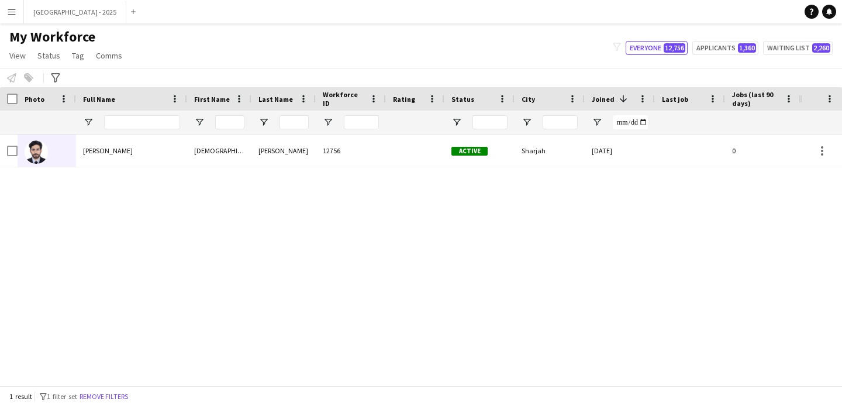
drag, startPoint x: 127, startPoint y: 394, endPoint x: 215, endPoint y: 2, distance: 401.7
click at [127, 395] on button "Remove filters" at bounding box center [103, 396] width 53 height 13
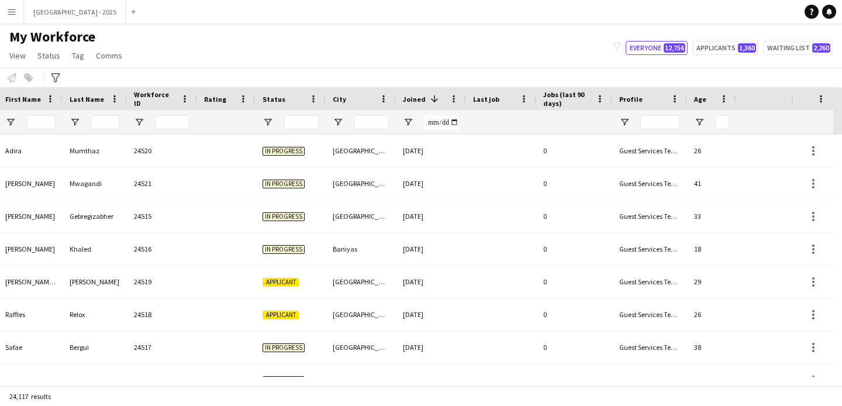
scroll to position [0, 403]
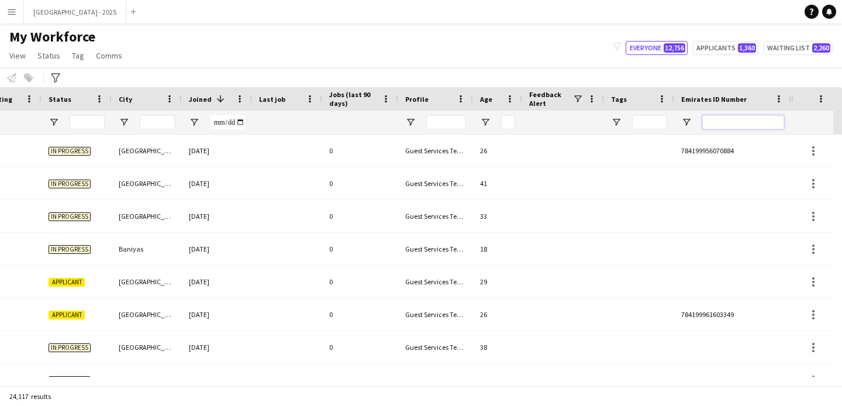
click at [732, 125] on input "Emirates ID Number Filter Input" at bounding box center [744, 122] width 82 height 14
paste input "*******"
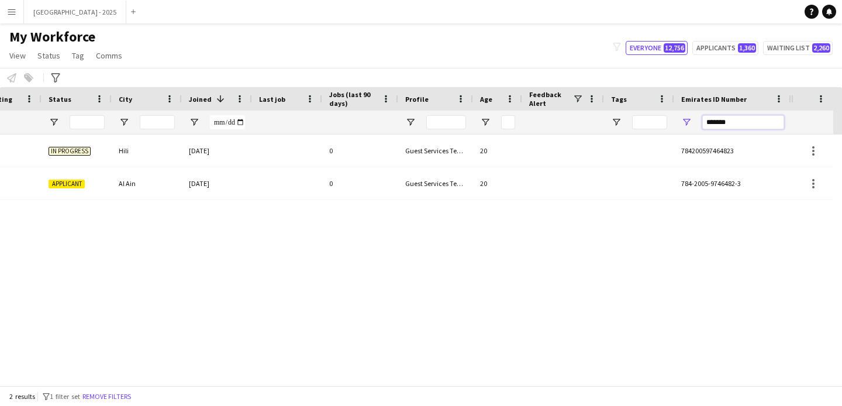
type input "*******"
click at [552, 160] on div at bounding box center [563, 151] width 82 height 32
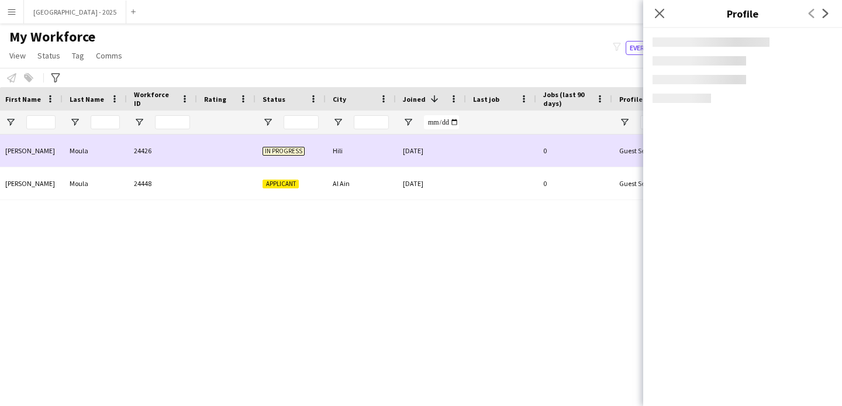
scroll to position [0, 19]
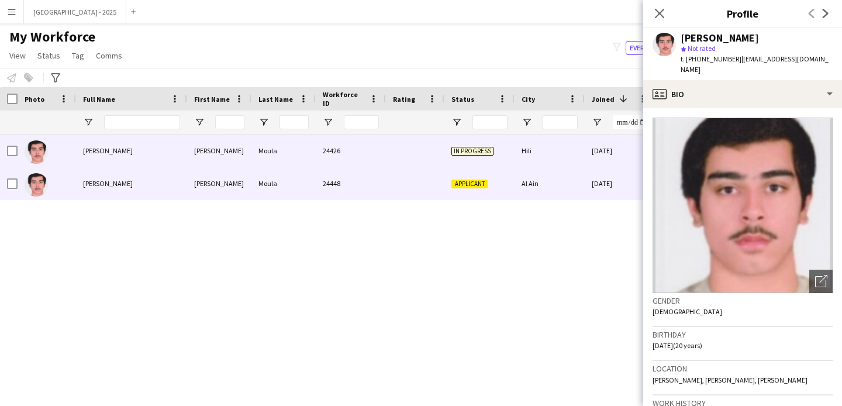
click at [493, 185] on div "Applicant" at bounding box center [480, 183] width 70 height 32
click at [565, 161] on div "Hili" at bounding box center [550, 151] width 70 height 32
click at [567, 175] on div "Al Ain" at bounding box center [550, 183] width 70 height 32
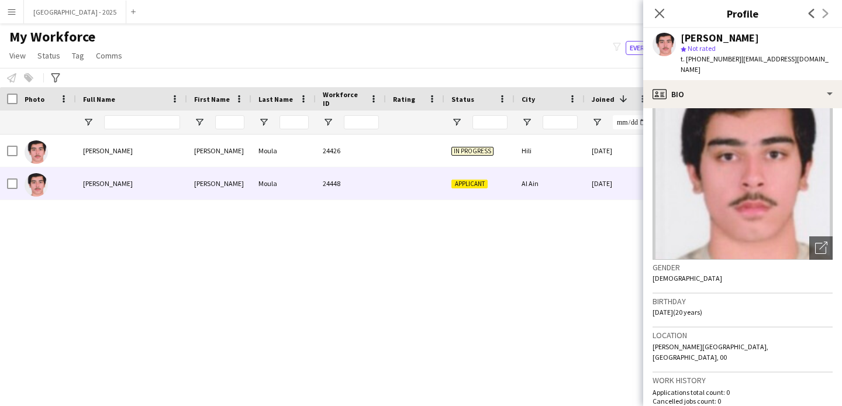
scroll to position [86, 0]
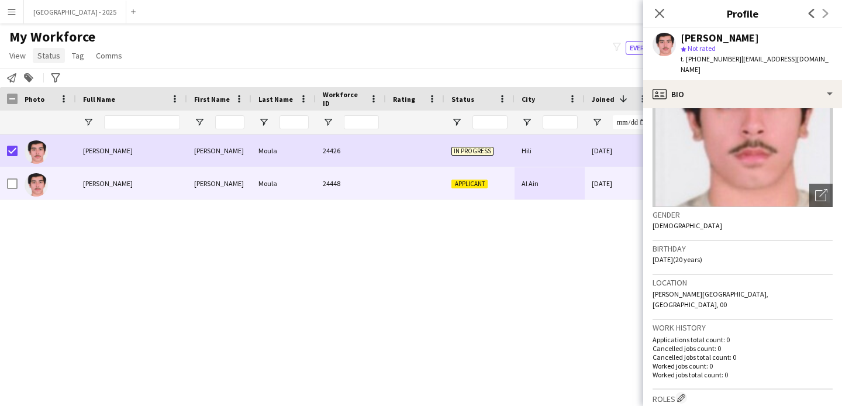
click at [44, 53] on span "Status" at bounding box center [48, 55] width 23 height 11
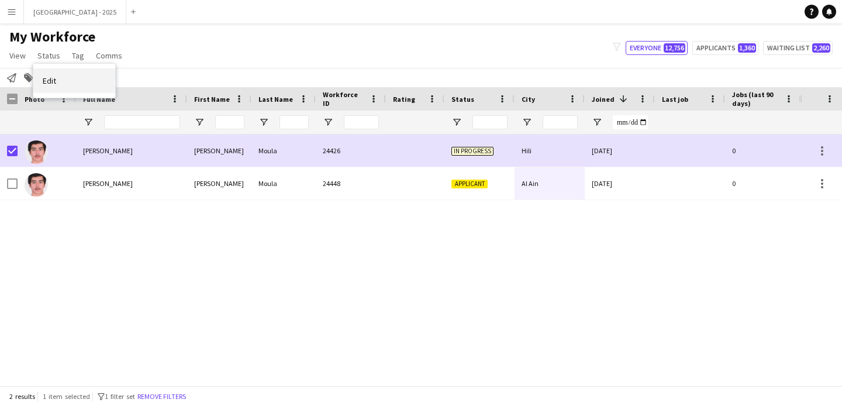
click at [83, 81] on link "Edit" at bounding box center [74, 80] width 82 height 25
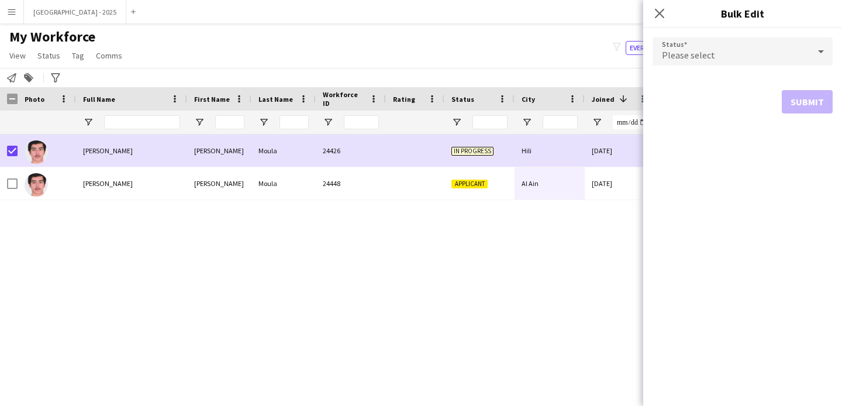
click at [722, 45] on div "Please select" at bounding box center [731, 51] width 157 height 28
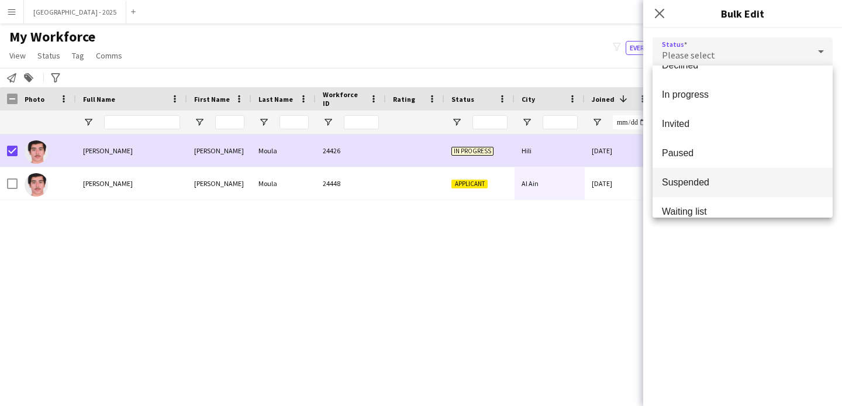
click at [698, 184] on span "Suspended" at bounding box center [742, 182] width 161 height 11
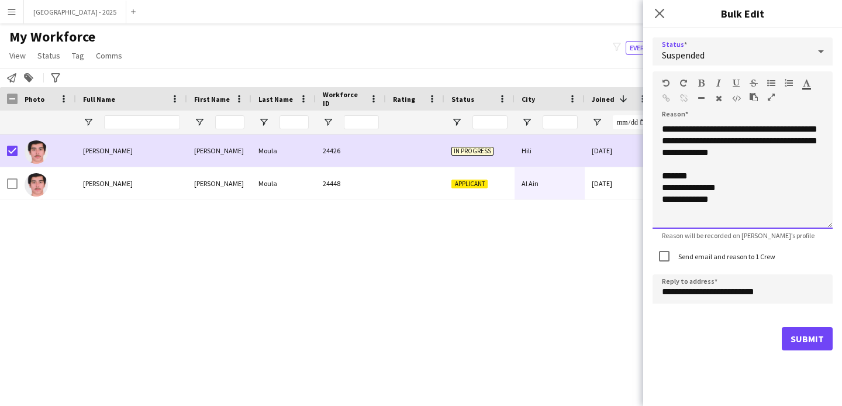
click at [754, 160] on div "**********" at bounding box center [743, 175] width 180 height 105
click at [741, 253] on label "Send email and reason to 1 Crew" at bounding box center [725, 256] width 99 height 9
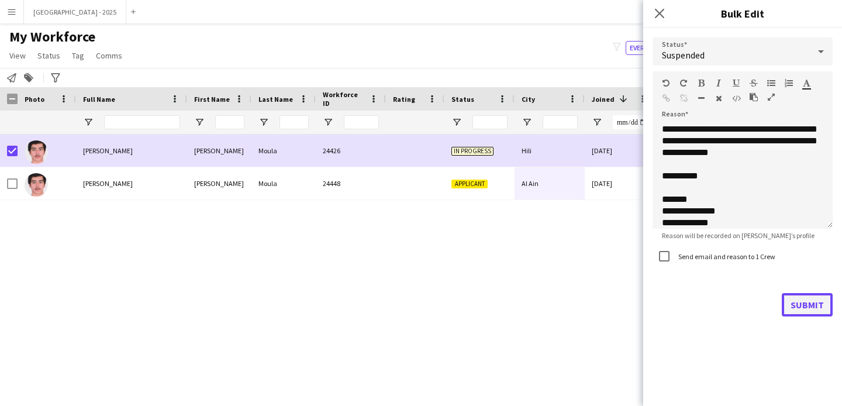
click at [794, 301] on button "Submit" at bounding box center [807, 304] width 51 height 23
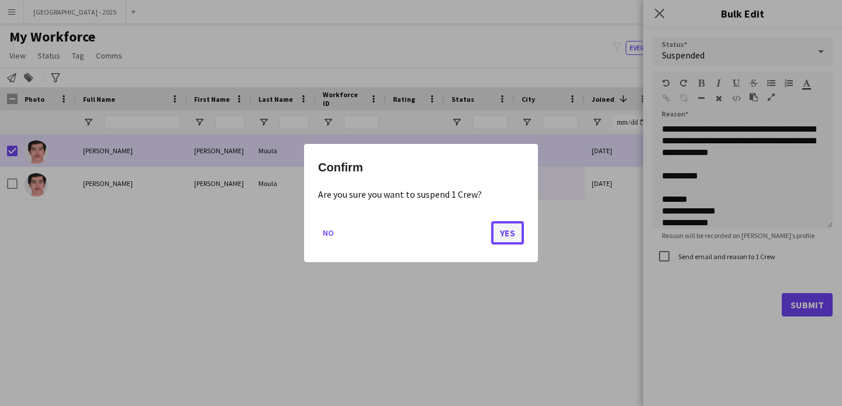
click at [514, 232] on button "Yes" at bounding box center [507, 232] width 33 height 23
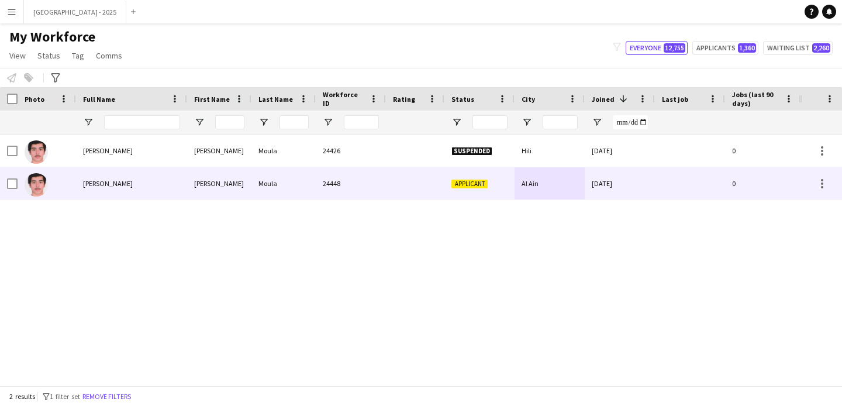
click at [80, 185] on div "Abdullah Moula" at bounding box center [131, 183] width 111 height 32
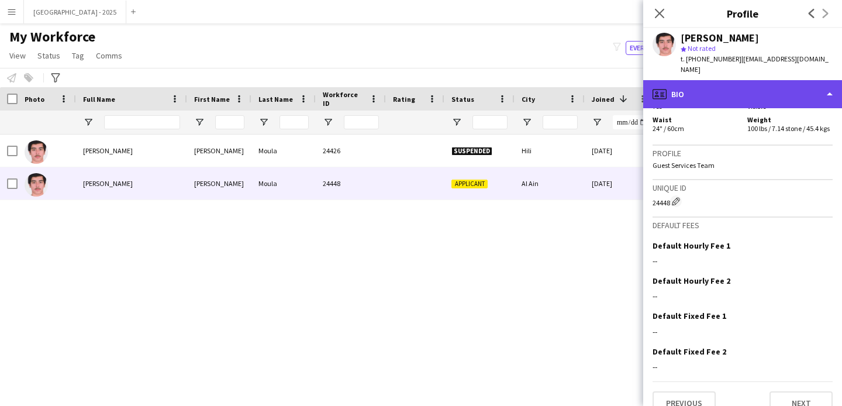
click at [706, 80] on div "profile Bio" at bounding box center [743, 94] width 199 height 28
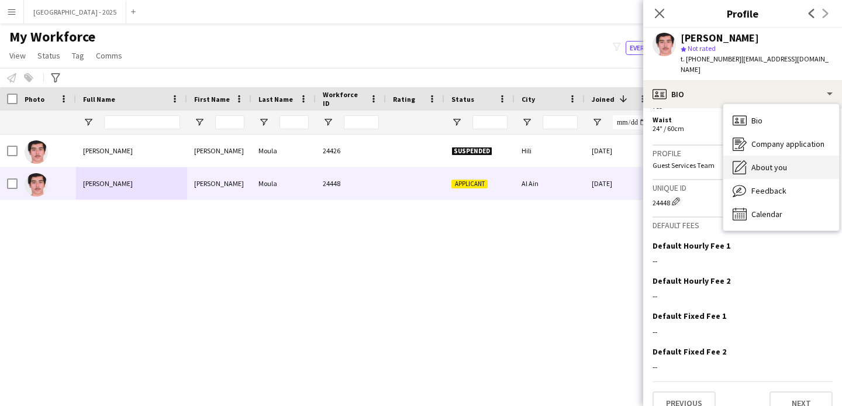
click at [768, 162] on span "About you" at bounding box center [770, 167] width 36 height 11
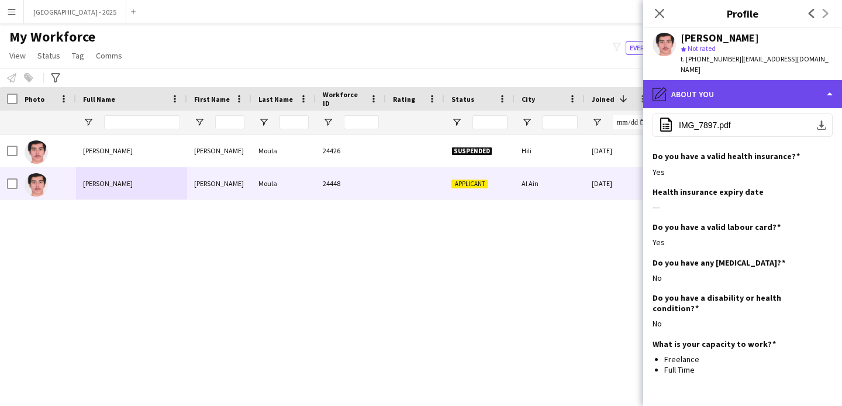
click at [713, 88] on div "pencil4 About you" at bounding box center [743, 94] width 199 height 28
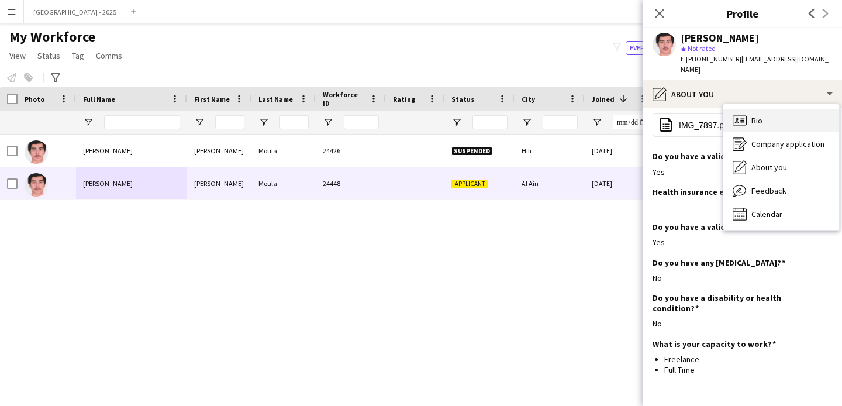
click at [767, 118] on div "Bio Bio" at bounding box center [782, 120] width 116 height 23
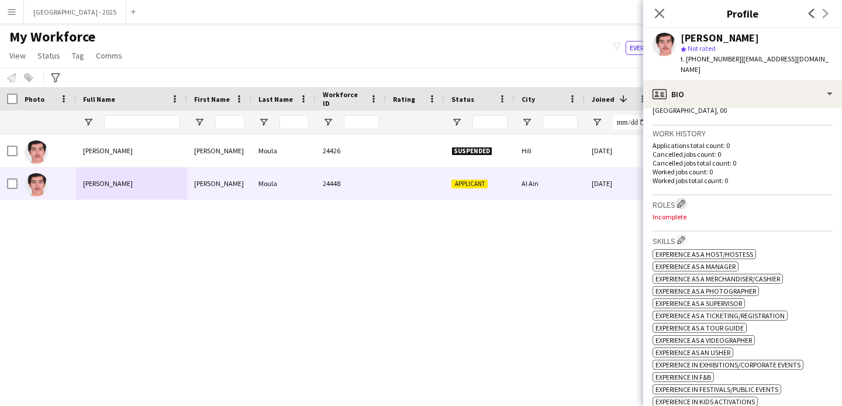
click at [684, 199] on app-icon "Edit crew company roles" at bounding box center [681, 203] width 8 height 8
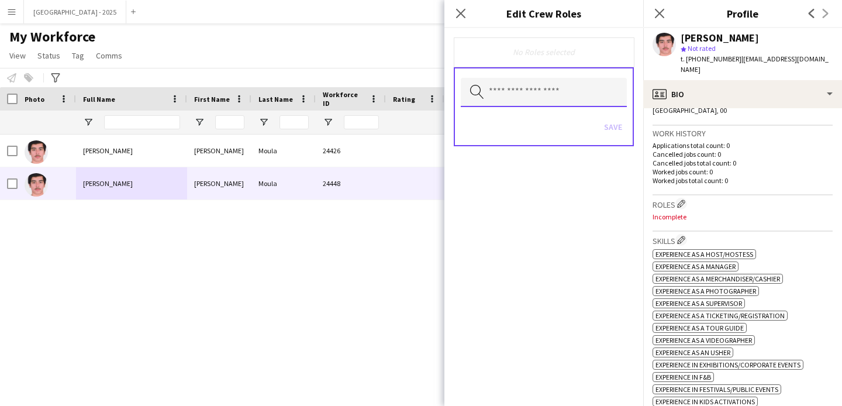
drag, startPoint x: 563, startPoint y: 93, endPoint x: 566, endPoint y: 106, distance: 13.8
click at [563, 93] on input "text" at bounding box center [544, 92] width 166 height 29
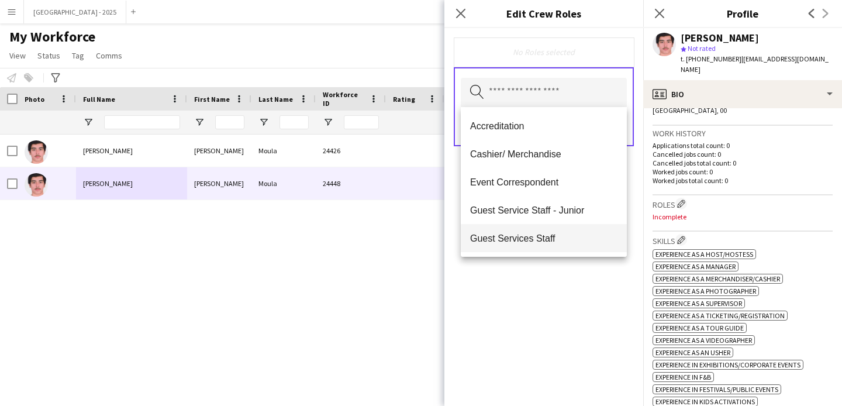
click at [559, 235] on span "Guest Services Staff" at bounding box center [543, 238] width 147 height 11
drag, startPoint x: 572, startPoint y: 267, endPoint x: 575, endPoint y: 252, distance: 16.0
click at [572, 264] on div "Guest Services Staff Remove Search by role type Save" at bounding box center [544, 217] width 199 height 378
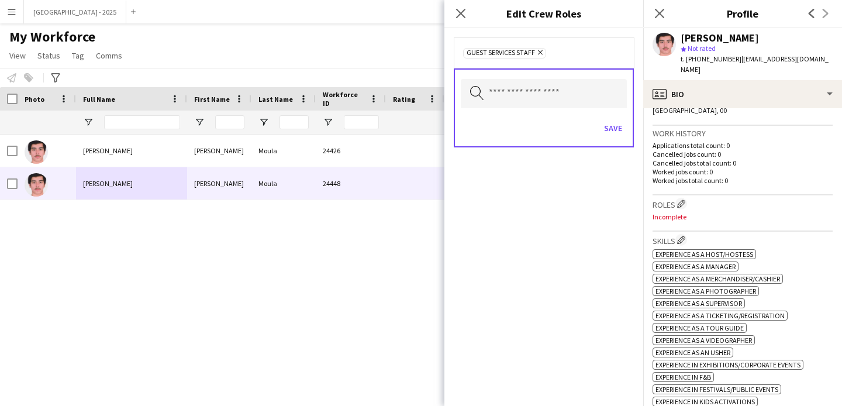
click at [613, 140] on div "Save" at bounding box center [544, 129] width 166 height 33
click at [613, 135] on button "Save" at bounding box center [613, 128] width 27 height 19
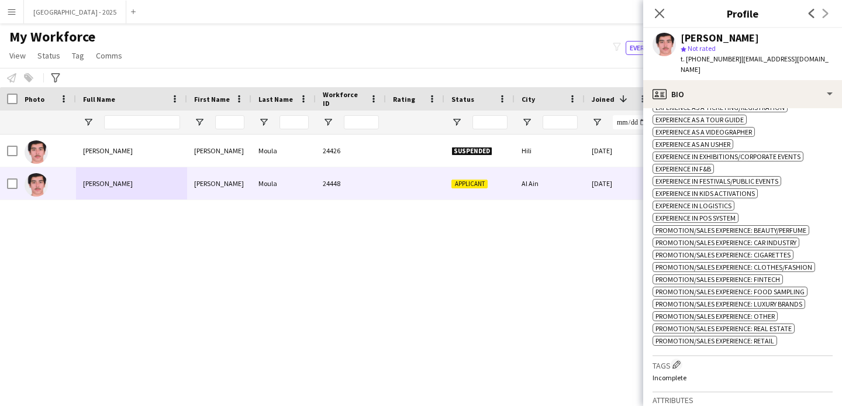
scroll to position [610, 0]
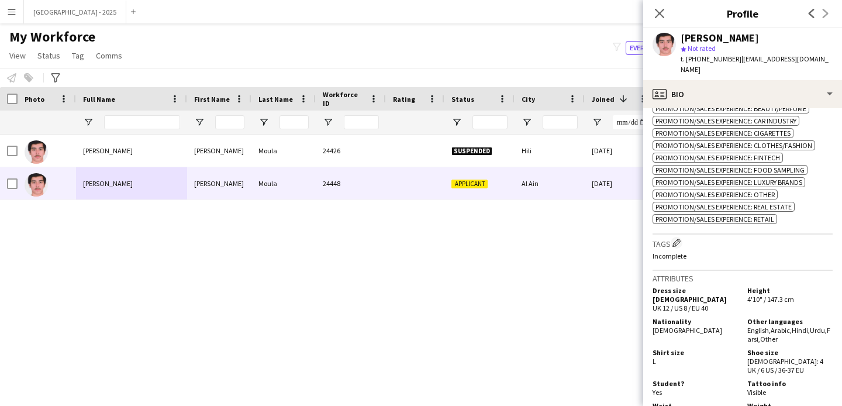
click at [681, 239] on app-icon "Edit crew company tags" at bounding box center [677, 243] width 8 height 8
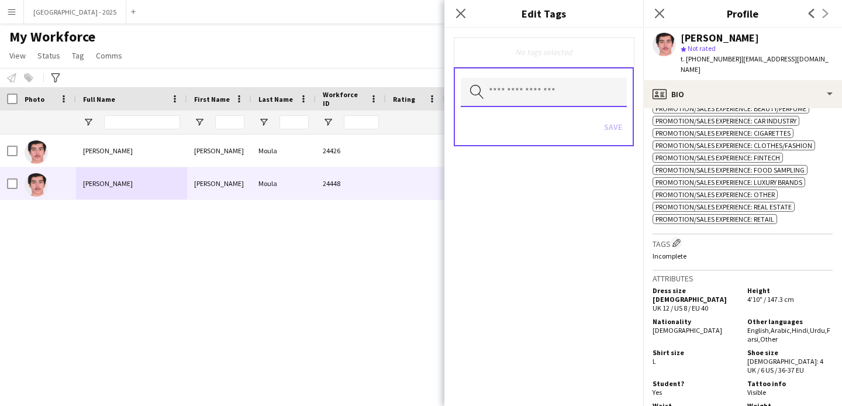
click at [547, 87] on input "text" at bounding box center [544, 92] width 166 height 29
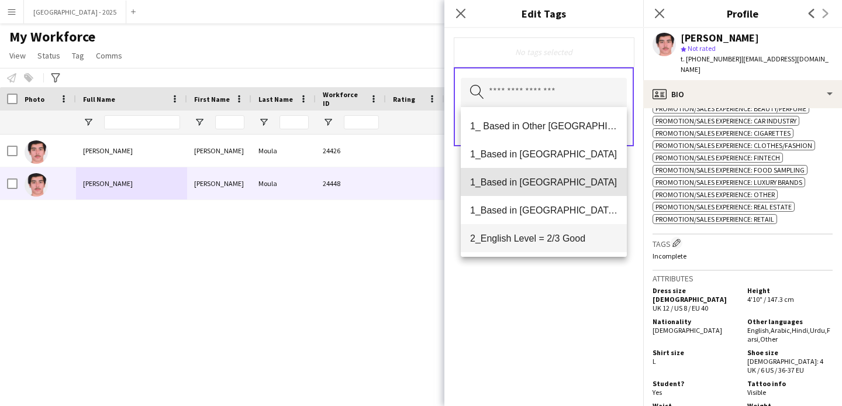
click at [549, 188] on mat-option "1_Based in [GEOGRAPHIC_DATA]" at bounding box center [544, 182] width 166 height 28
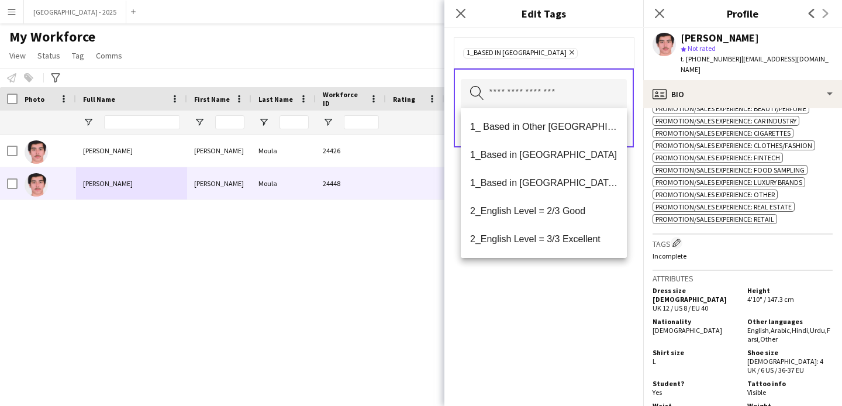
click at [565, 218] on mat-option "2_English Level = 2/3 Good" at bounding box center [544, 211] width 166 height 28
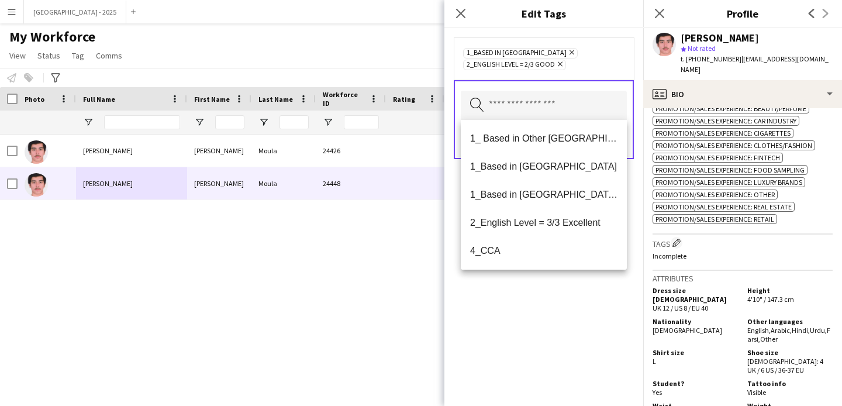
click at [582, 270] on div "1_Based in Al Ain Remove 2_English Level = 2/3 Good Remove Search by tag name S…" at bounding box center [544, 217] width 199 height 378
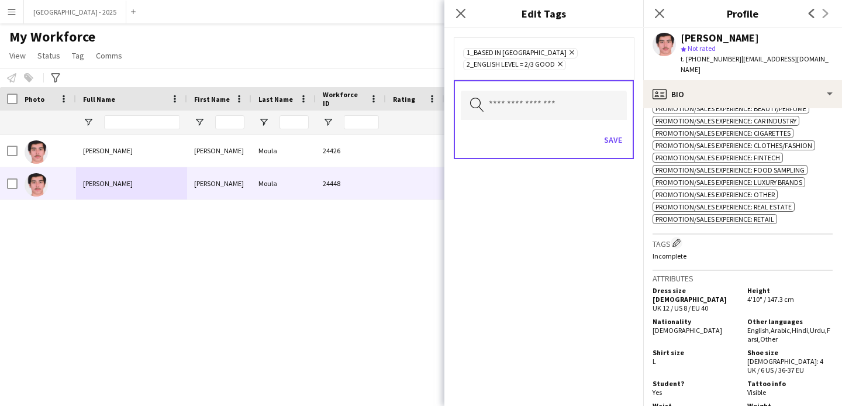
click at [566, 68] on div "1_Based in Al Ain Remove 2_English Level = 2/3 Good Remove" at bounding box center [543, 58] width 161 height 23
click at [562, 65] on icon "Remove" at bounding box center [559, 64] width 8 height 8
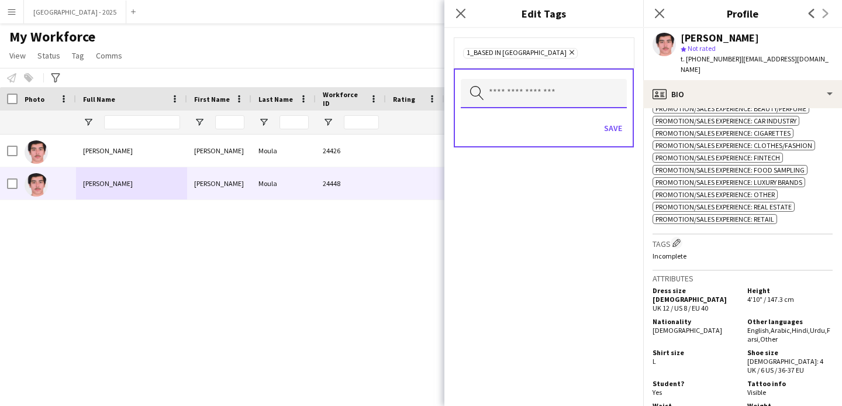
click at [560, 89] on input "text" at bounding box center [544, 93] width 166 height 29
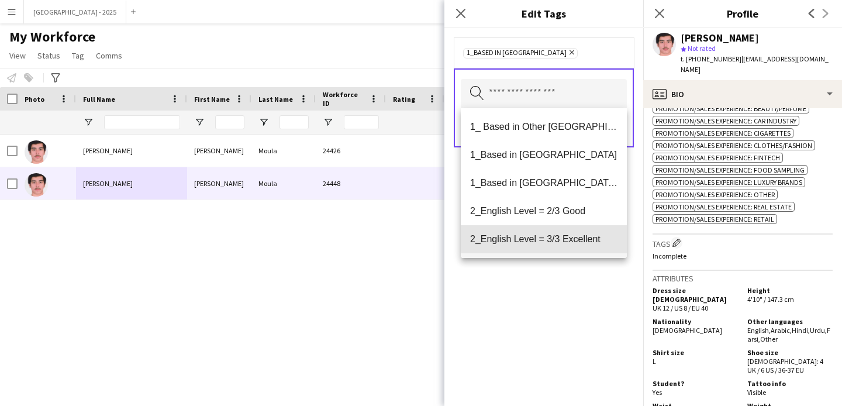
drag, startPoint x: 575, startPoint y: 232, endPoint x: 573, endPoint y: 239, distance: 7.1
click at [575, 232] on mat-option "2_English Level = 3/3 Excellent" at bounding box center [544, 239] width 166 height 28
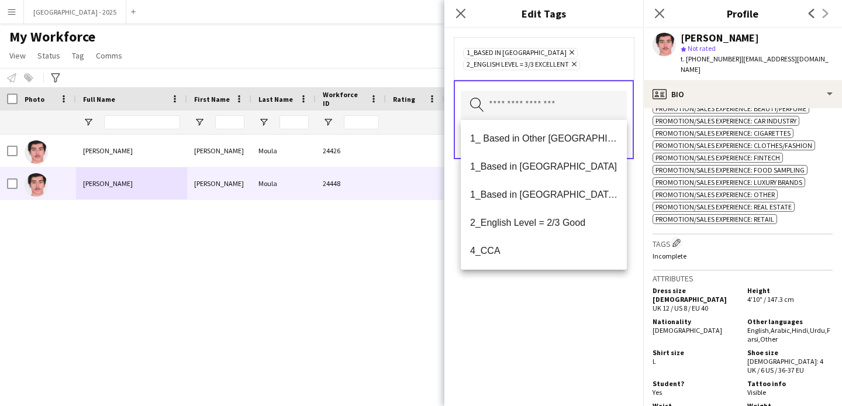
drag, startPoint x: 588, startPoint y: 280, endPoint x: 592, endPoint y: 240, distance: 40.0
click at [588, 279] on div "1_Based in Al Ain Remove 2_English Level = 3/3 Excellent Remove Search by tag n…" at bounding box center [544, 217] width 199 height 378
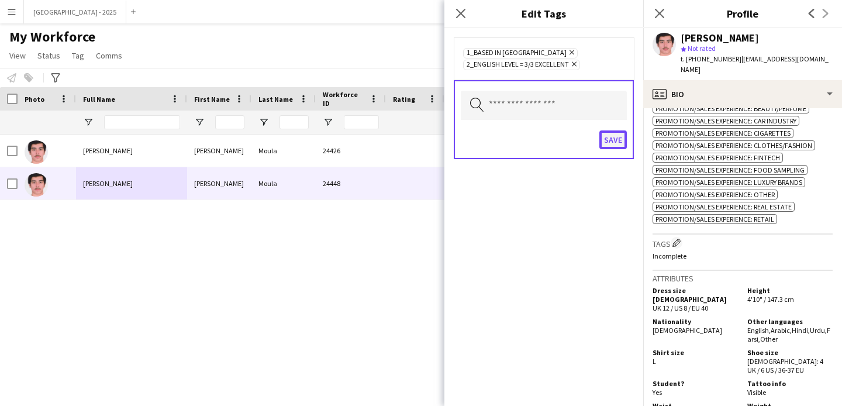
click at [603, 139] on button "Save" at bounding box center [613, 139] width 27 height 19
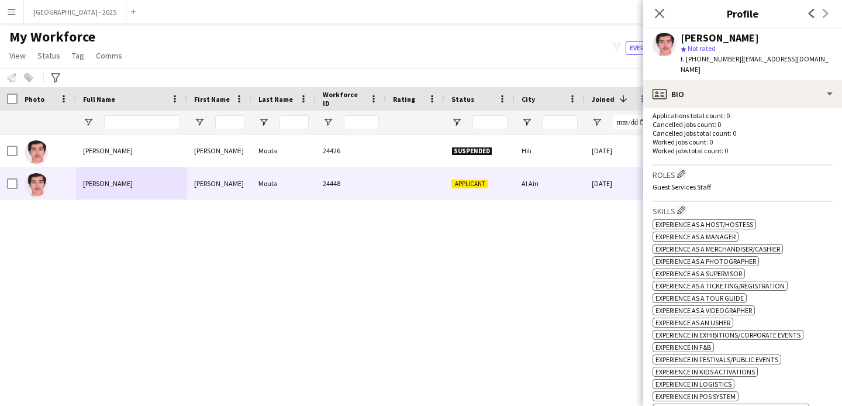
scroll to position [273, 0]
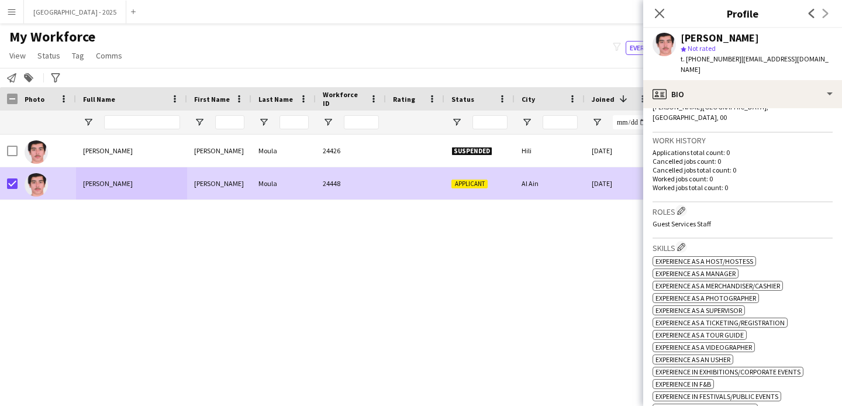
click at [56, 61] on link "Status" at bounding box center [49, 55] width 32 height 15
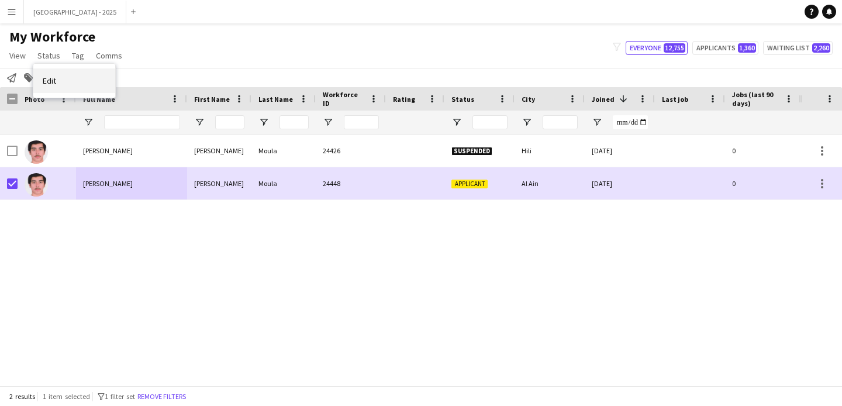
drag, startPoint x: 78, startPoint y: 87, endPoint x: 68, endPoint y: 74, distance: 17.1
click at [75, 84] on link "Edit" at bounding box center [74, 80] width 82 height 25
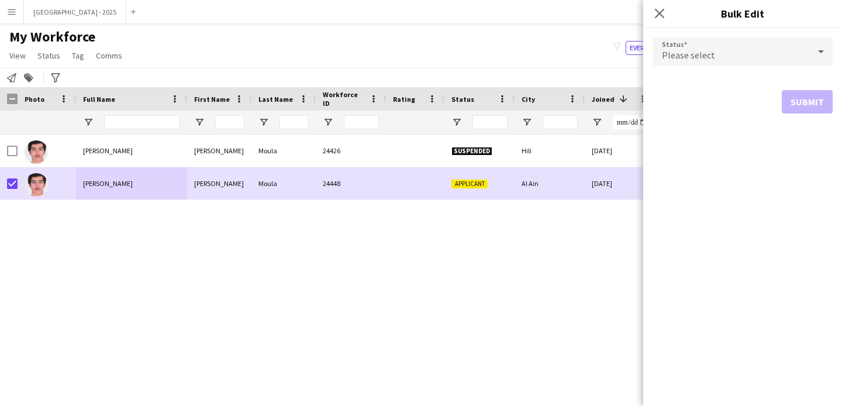
click at [716, 44] on div "Please select" at bounding box center [731, 51] width 157 height 28
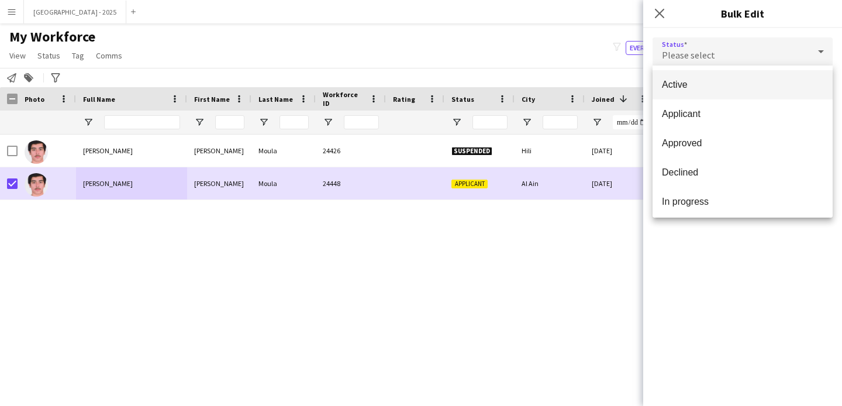
click at [724, 72] on mat-option "Active" at bounding box center [743, 84] width 180 height 29
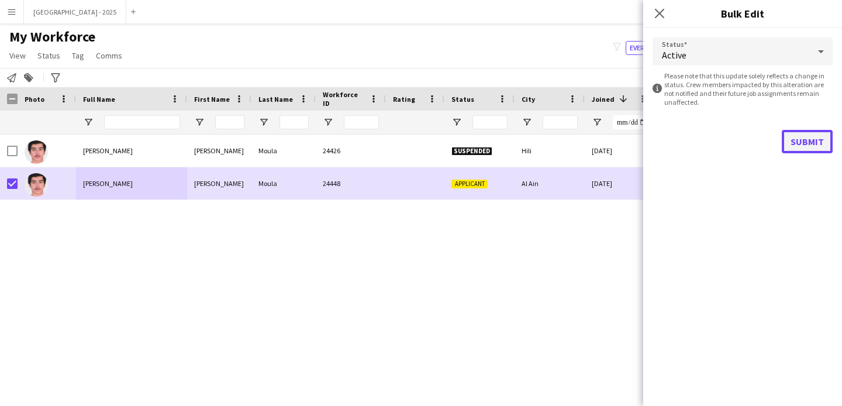
click at [794, 139] on button "Submit" at bounding box center [807, 141] width 51 height 23
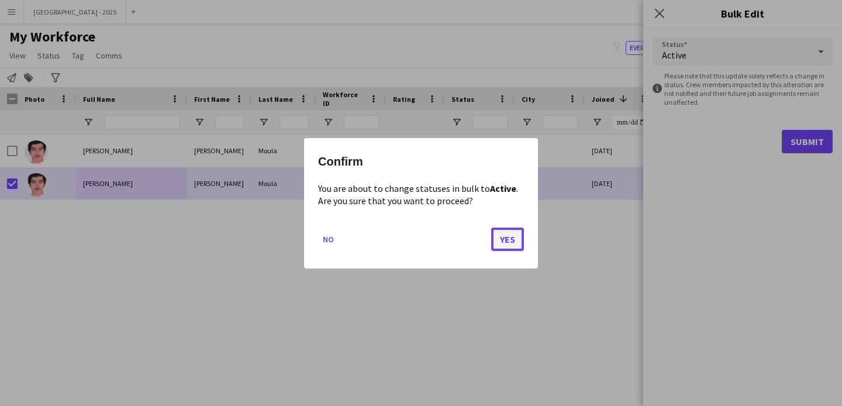
drag, startPoint x: 512, startPoint y: 239, endPoint x: 502, endPoint y: 232, distance: 13.0
click at [510, 239] on button "Yes" at bounding box center [507, 238] width 33 height 23
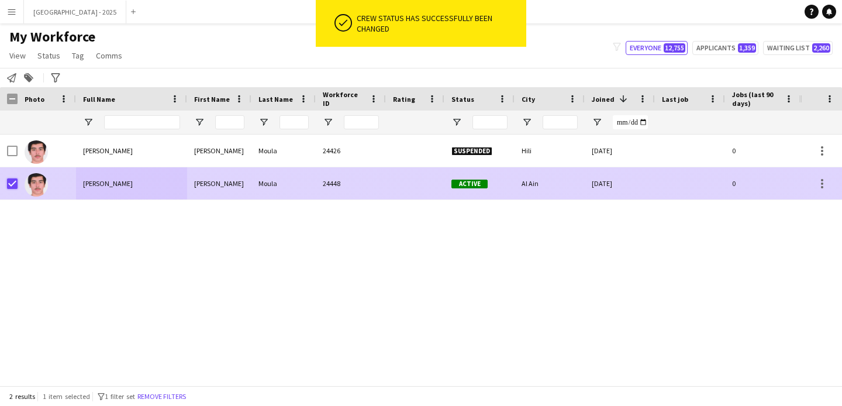
click at [6, 184] on div at bounding box center [9, 183] width 18 height 32
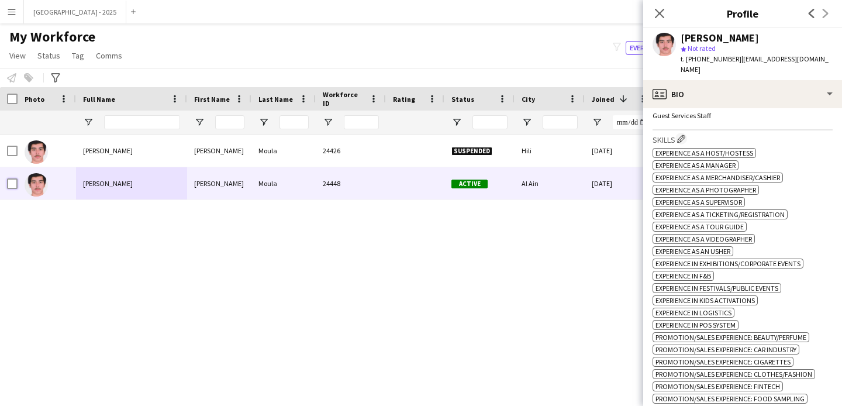
scroll to position [346, 0]
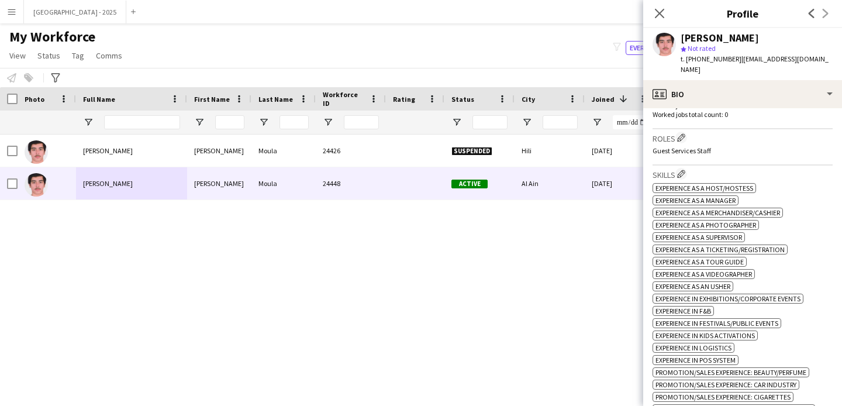
click at [656, 16] on icon "Close pop-in" at bounding box center [659, 13] width 9 height 9
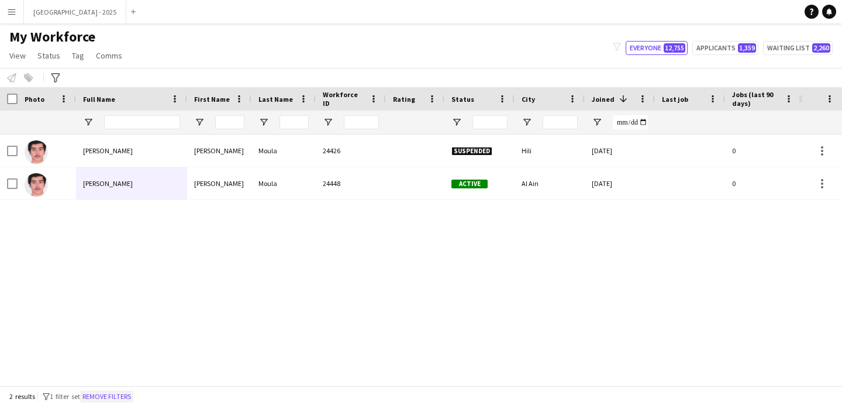
click at [118, 392] on button "Remove filters" at bounding box center [106, 396] width 53 height 13
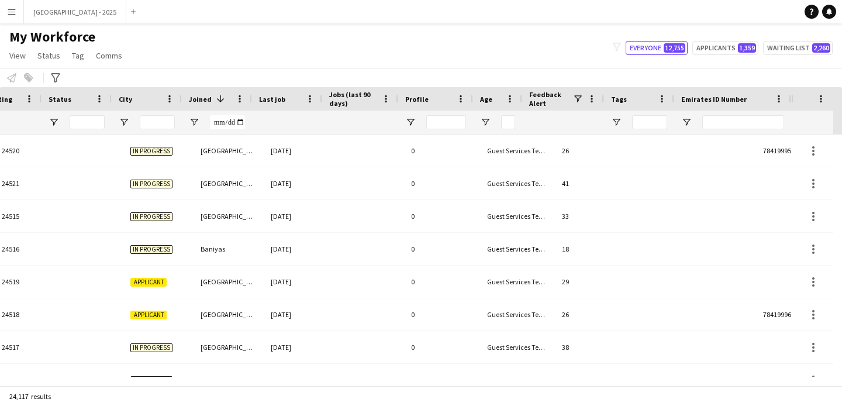
scroll to position [0, 403]
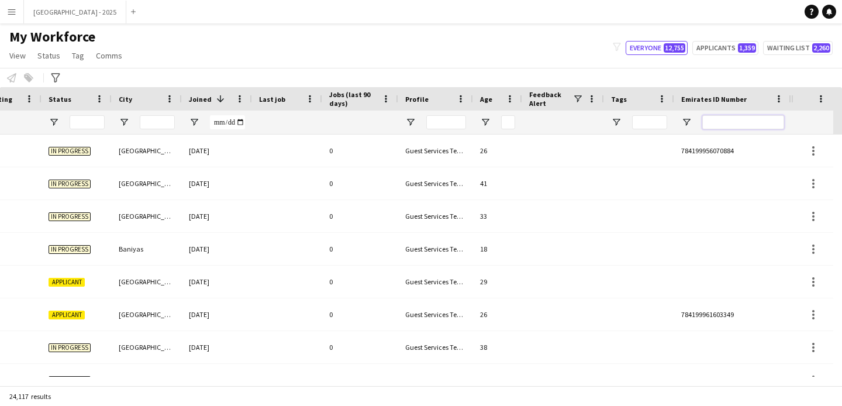
click at [747, 123] on input "Emirates ID Number Filter Input" at bounding box center [744, 122] width 82 height 14
paste input "*********"
type input "*********"
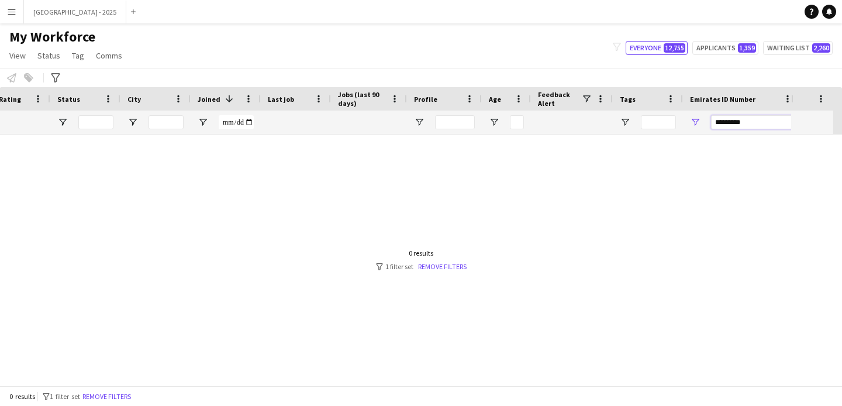
scroll to position [0, 394]
click at [724, 125] on input "*********" at bounding box center [752, 122] width 82 height 14
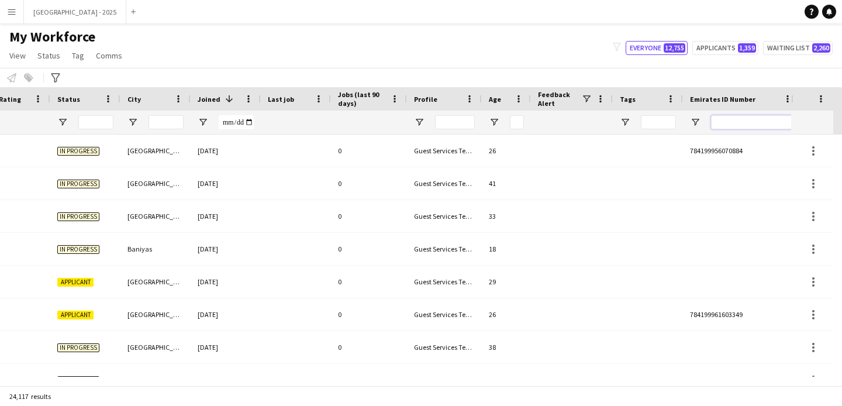
scroll to position [0, 0]
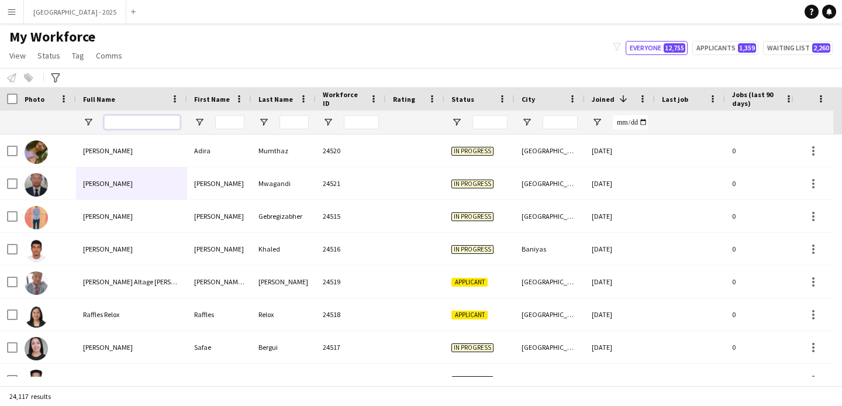
click at [125, 125] on input "Full Name Filter Input" at bounding box center [142, 122] width 76 height 14
paste input "********"
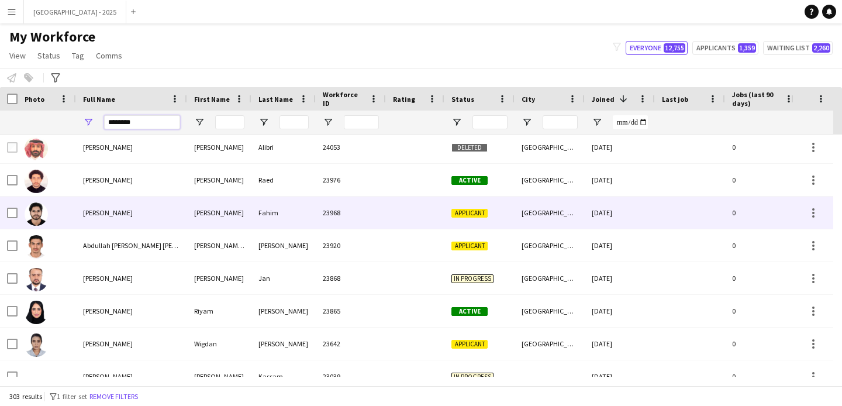
scroll to position [174, 0]
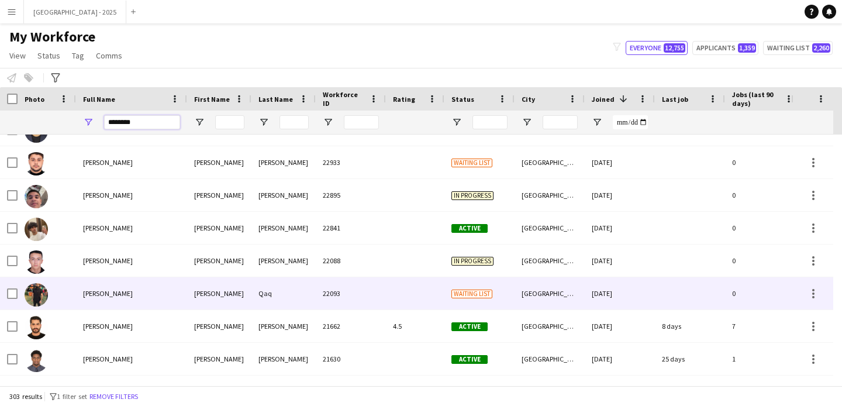
type input "********"
click at [238, 294] on div "Abdullah yousef" at bounding box center [219, 293] width 64 height 32
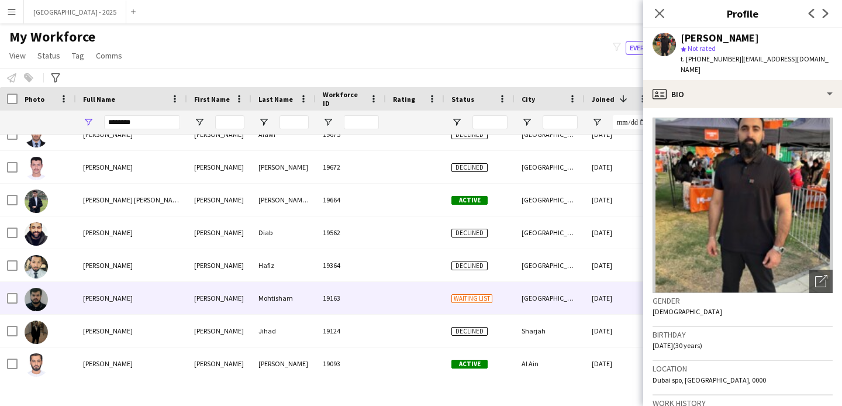
drag, startPoint x: 266, startPoint y: 297, endPoint x: 277, endPoint y: 286, distance: 15.7
click at [266, 296] on div "Mohtisham" at bounding box center [284, 298] width 64 height 32
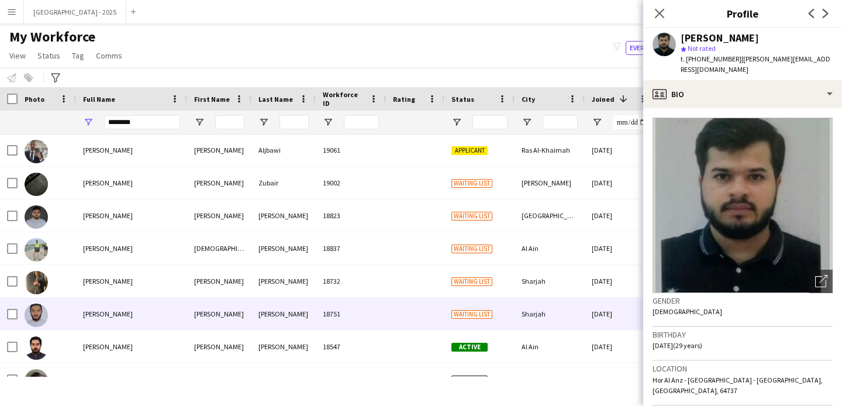
click at [292, 314] on div "Mohammed" at bounding box center [284, 314] width 64 height 32
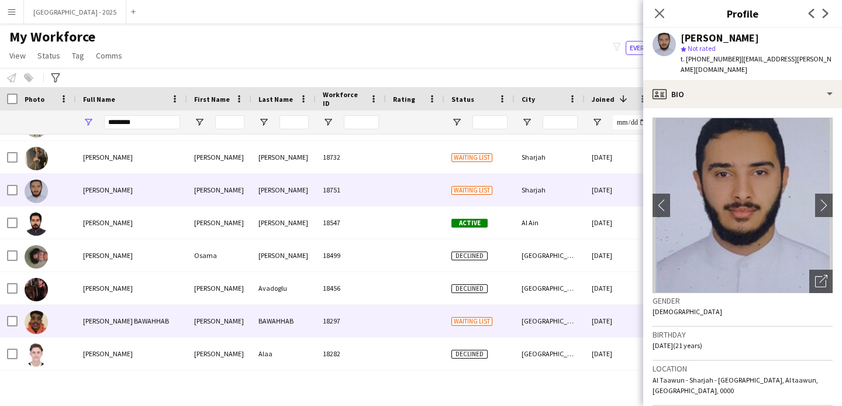
click at [301, 331] on div "BAWAHHAB" at bounding box center [284, 321] width 64 height 32
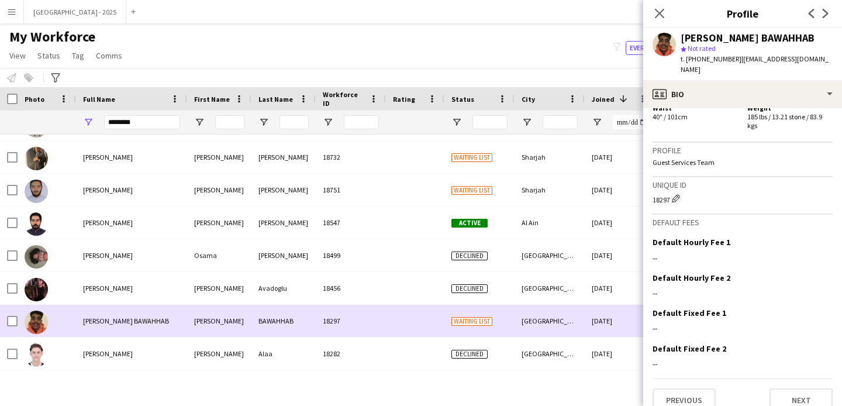
click at [17, 320] on div "ABDULLAH BAWAHHAB ABDULLAH BAWAHHAB 18297 Waiting list Riyadh 02-12-2024 0 Gues…" at bounding box center [597, 321] width 1195 height 33
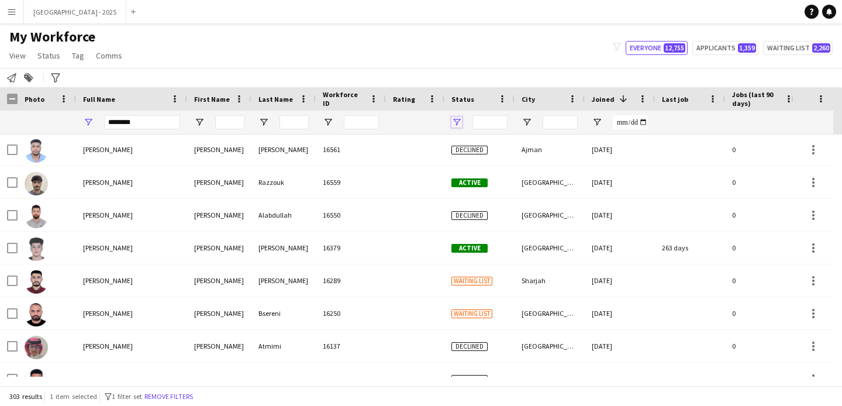
click at [461, 118] on span "Open Filter Menu" at bounding box center [457, 122] width 11 height 11
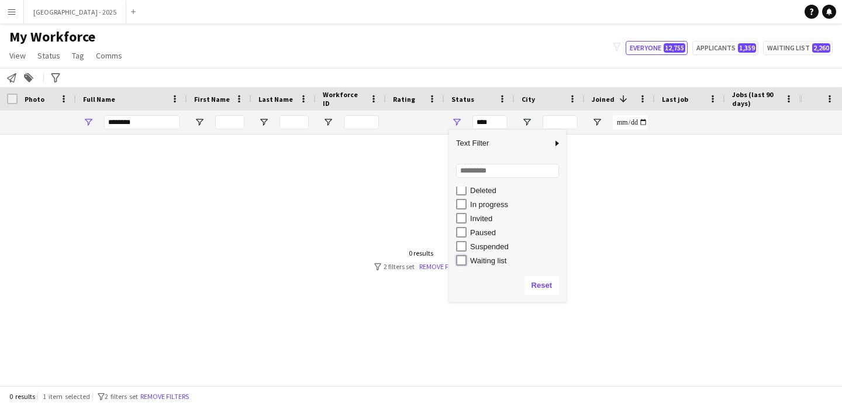
type input "**********"
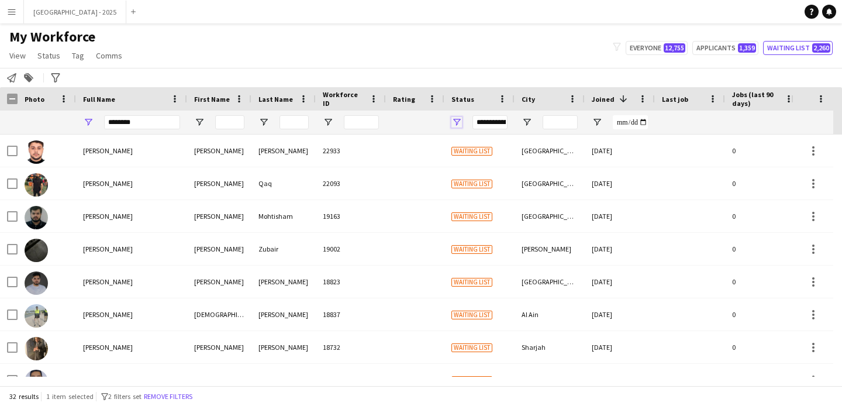
click at [460, 124] on span "Open Filter Menu" at bounding box center [457, 122] width 11 height 11
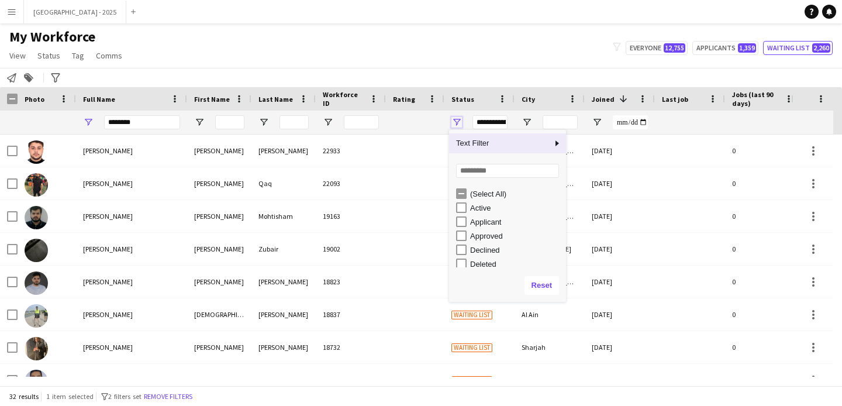
click at [460, 124] on span "Open Filter Menu" at bounding box center [457, 122] width 11 height 11
click at [445, 126] on div "**********" at bounding box center [480, 122] width 70 height 23
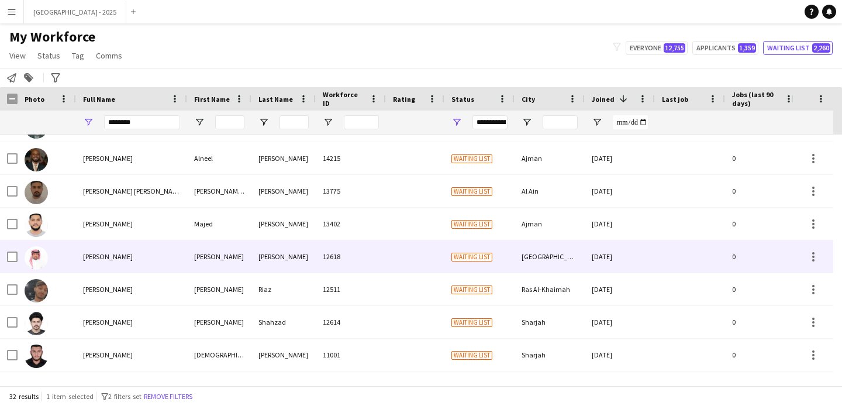
click at [122, 269] on div "ABDULLAH Mohammed" at bounding box center [131, 256] width 111 height 32
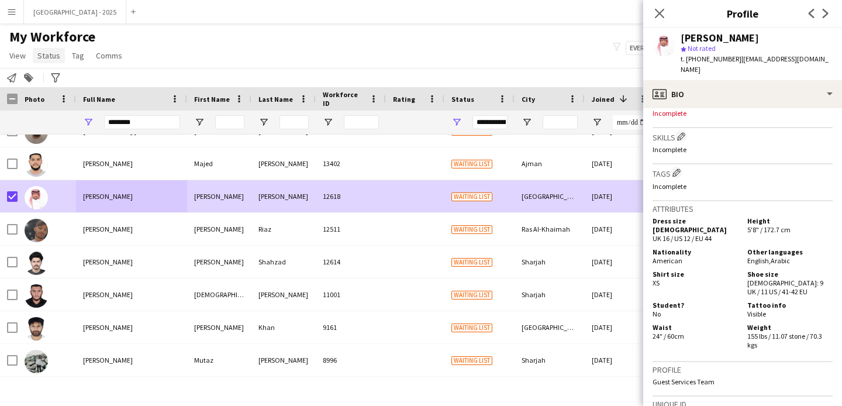
click at [46, 57] on span "Status" at bounding box center [48, 55] width 23 height 11
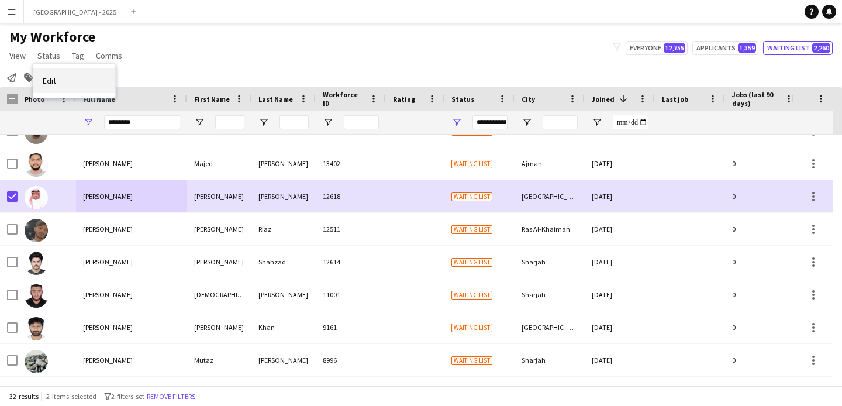
click at [51, 79] on span "Edit" at bounding box center [49, 80] width 13 height 11
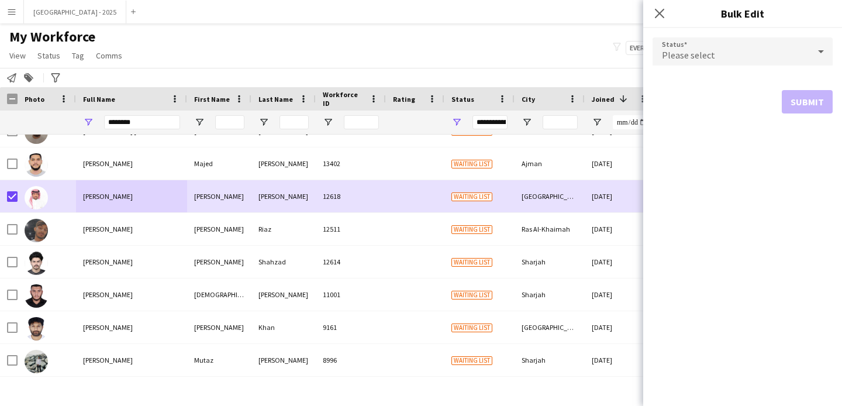
click at [663, 47] on div "Please select" at bounding box center [731, 51] width 157 height 28
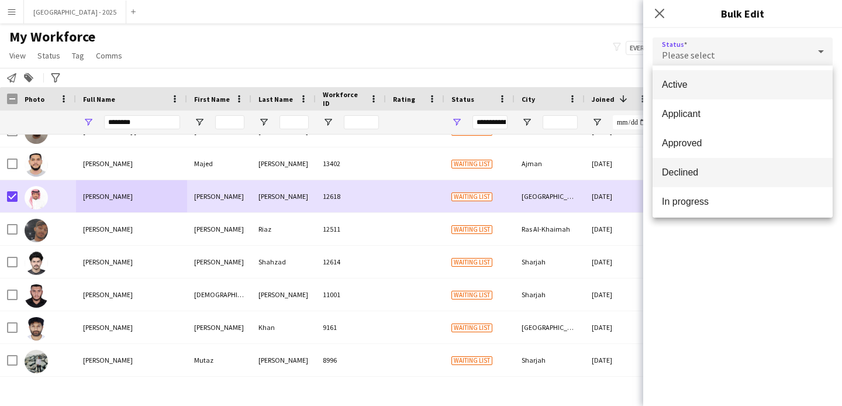
click at [709, 160] on mat-option "Declined" at bounding box center [743, 172] width 180 height 29
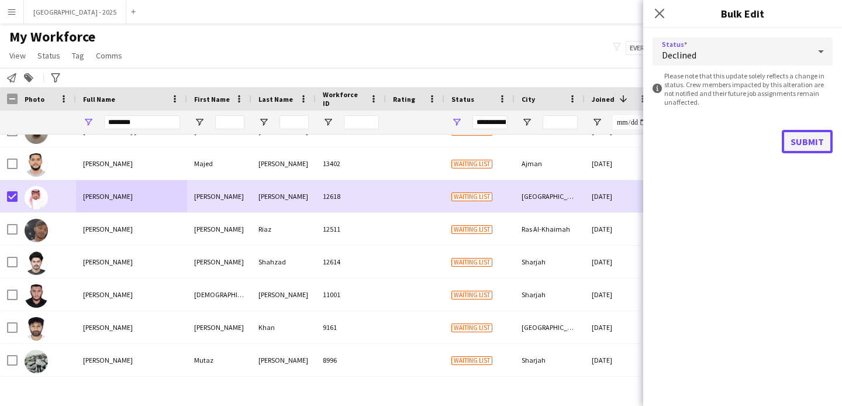
click at [824, 148] on button "Submit" at bounding box center [807, 141] width 51 height 23
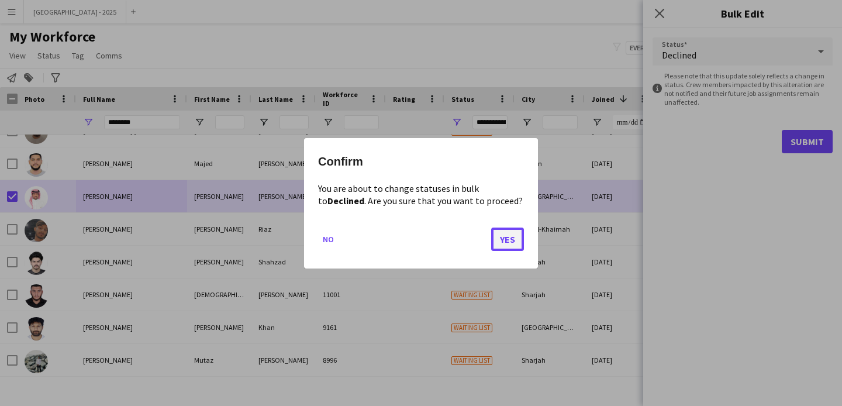
click at [517, 231] on button "Yes" at bounding box center [507, 238] width 33 height 23
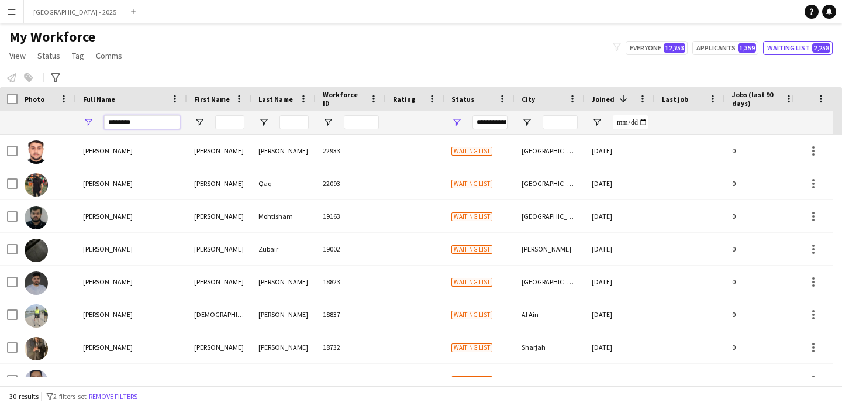
click at [142, 120] on input "********" at bounding box center [142, 122] width 76 height 14
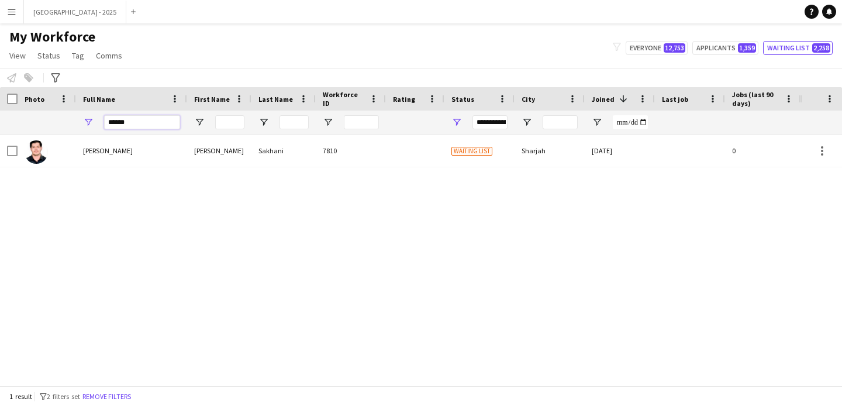
type input "******"
click at [146, 177] on div "Suhaib Sakhani Suhaib Sakhani 7810 Waiting list Sharjah 10-07-2024 0 Guest Serv…" at bounding box center [400, 256] width 800 height 242
click at [150, 156] on div "Suhaib Sakhani" at bounding box center [131, 151] width 111 height 32
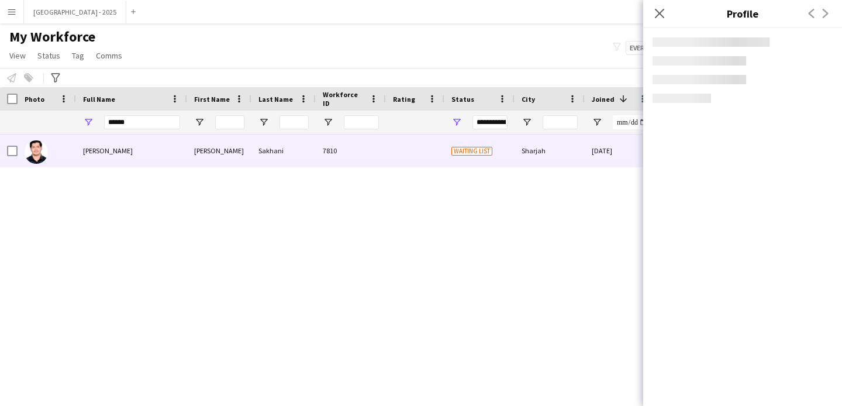
drag, startPoint x: 449, startPoint y: 115, endPoint x: 460, endPoint y: 122, distance: 13.1
click at [449, 115] on div "**********" at bounding box center [480, 122] width 70 height 23
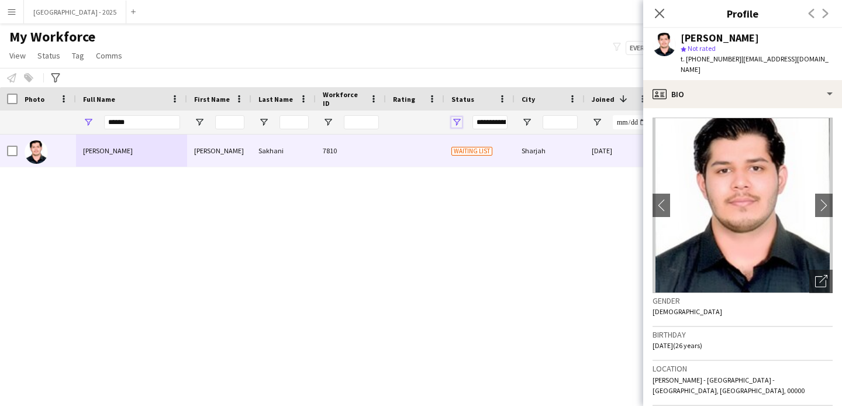
click at [462, 123] on span "Open Filter Menu" at bounding box center [457, 122] width 11 height 11
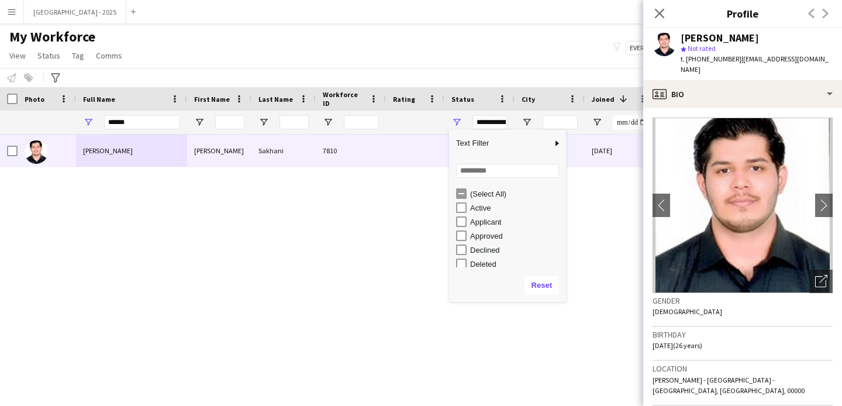
click at [464, 199] on div "(Select All)" at bounding box center [511, 194] width 110 height 14
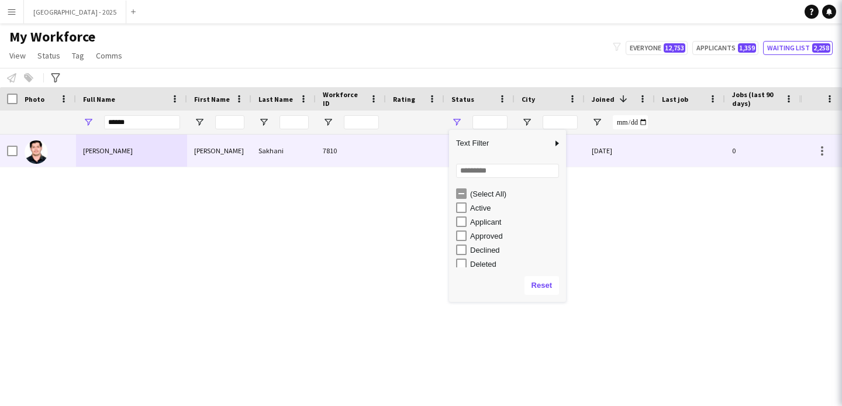
click at [456, 126] on span "Open Filter Menu" at bounding box center [457, 122] width 11 height 11
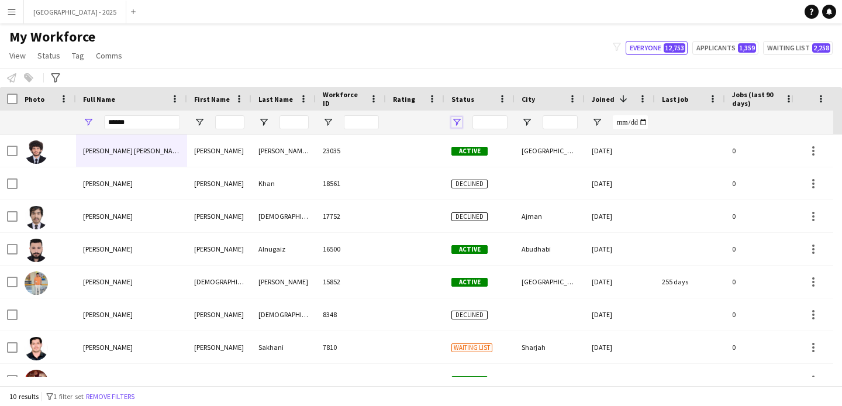
click at [456, 123] on span "Open Filter Menu" at bounding box center [457, 122] width 11 height 11
click at [456, 122] on span "Open Filter Menu" at bounding box center [457, 122] width 11 height 11
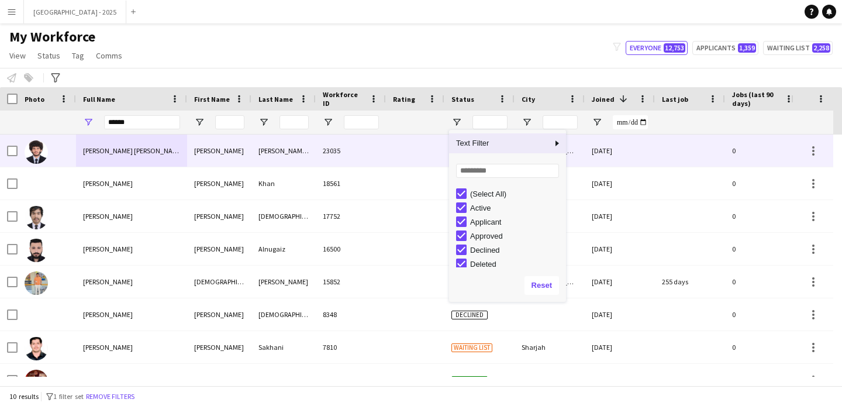
drag, startPoint x: 329, startPoint y: 144, endPoint x: 398, endPoint y: 151, distance: 69.4
click at [329, 144] on div "23035" at bounding box center [351, 151] width 70 height 32
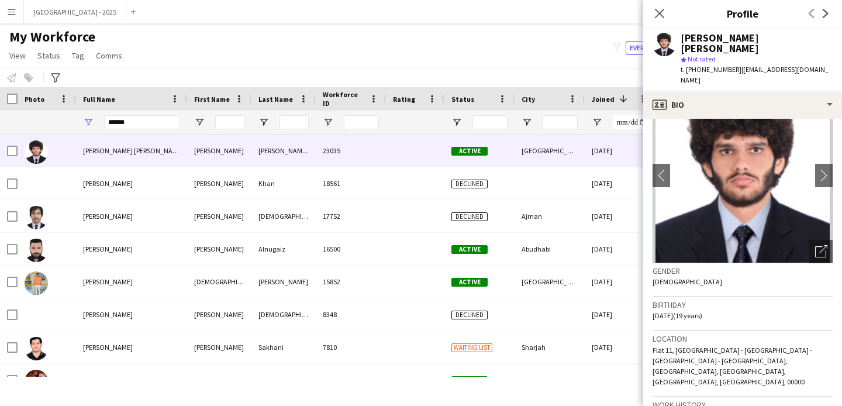
scroll to position [105, 0]
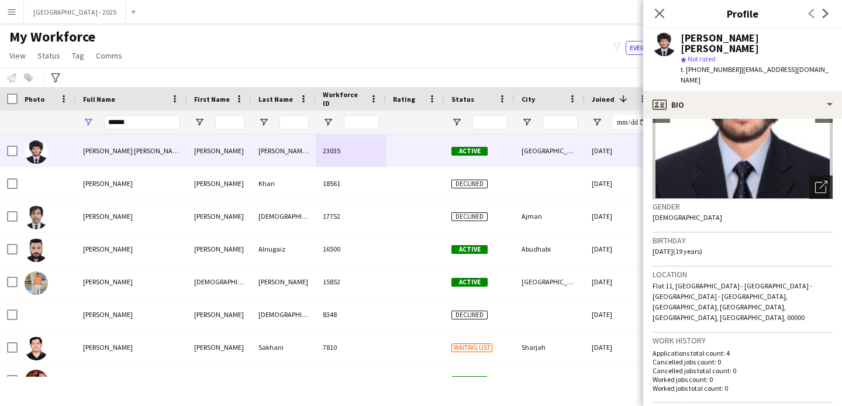
click at [810, 176] on div "Open photos pop-in" at bounding box center [821, 187] width 23 height 23
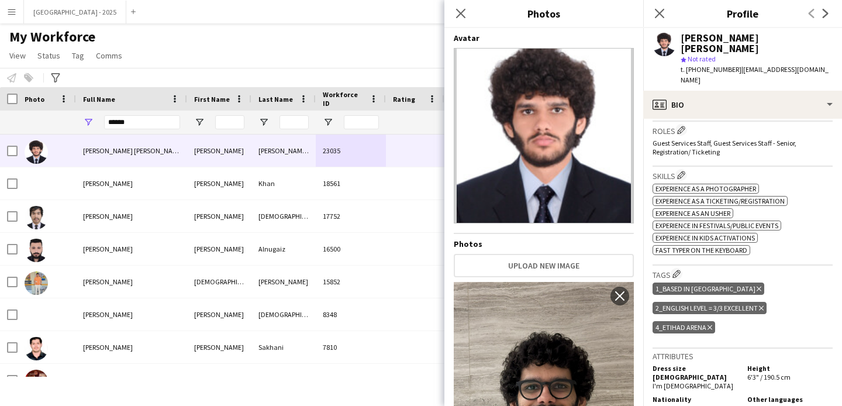
scroll to position [425, 0]
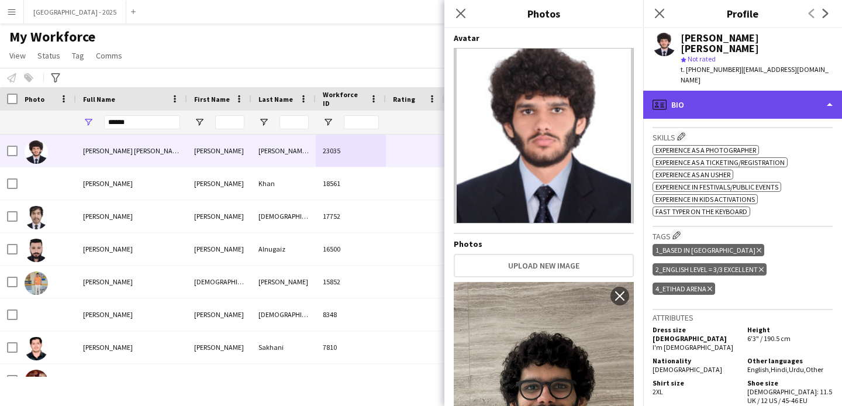
click at [730, 91] on div "profile Bio" at bounding box center [743, 105] width 199 height 28
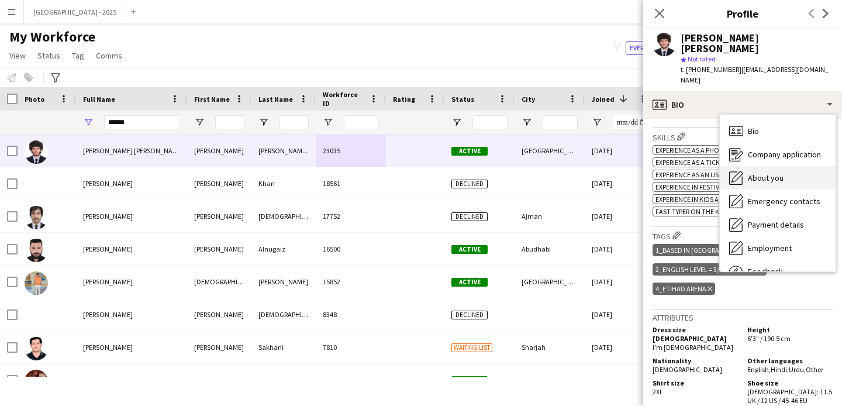
click at [766, 173] on span "About you" at bounding box center [766, 178] width 36 height 11
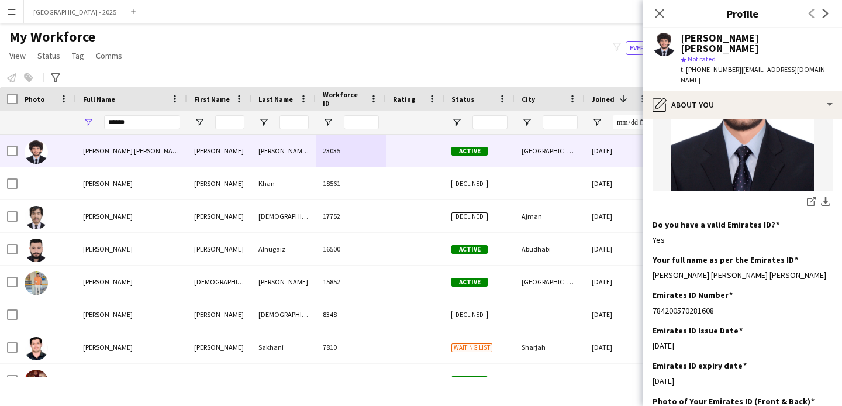
scroll to position [31, 0]
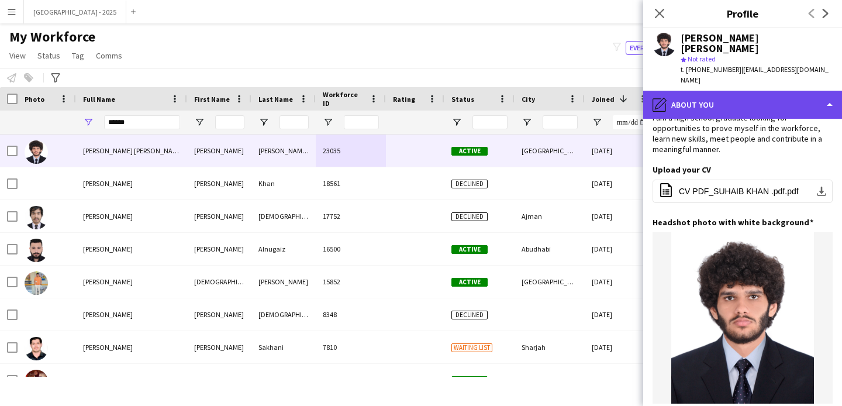
click at [731, 91] on div "pencil4 About you" at bounding box center [743, 105] width 199 height 28
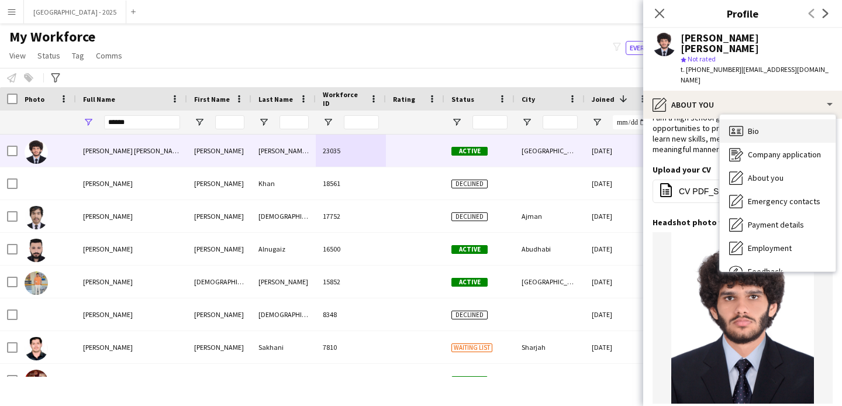
click at [770, 119] on div "Bio Bio" at bounding box center [778, 130] width 116 height 23
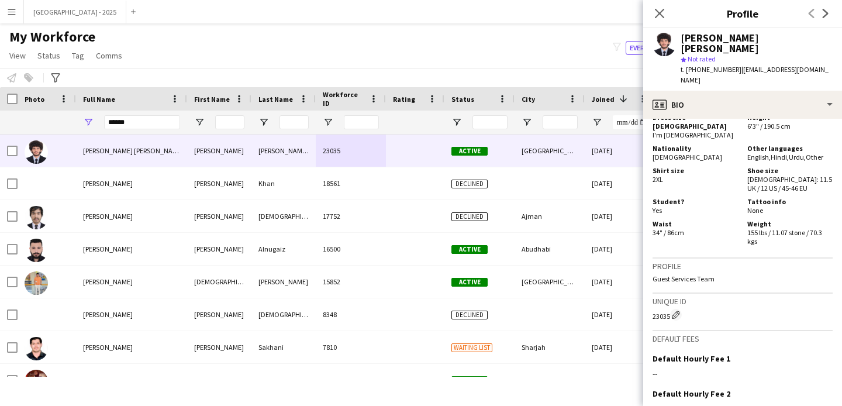
scroll to position [637, 0]
click at [653, 11] on app-icon "Close pop-in" at bounding box center [660, 13] width 17 height 17
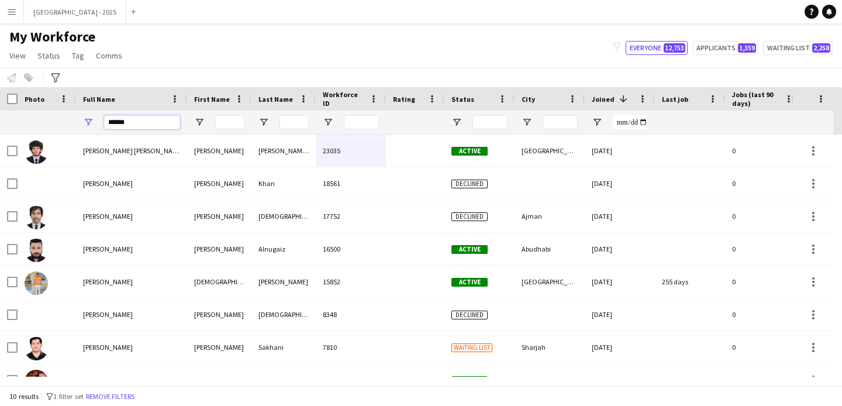
click at [159, 118] on input "******" at bounding box center [142, 122] width 76 height 14
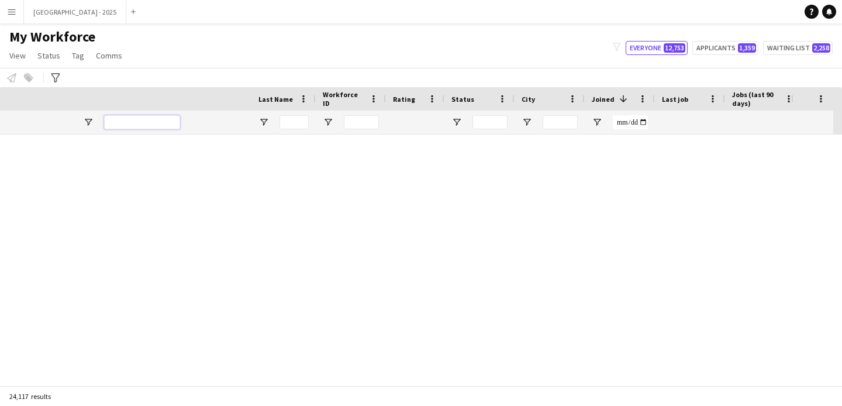
scroll to position [0, 403]
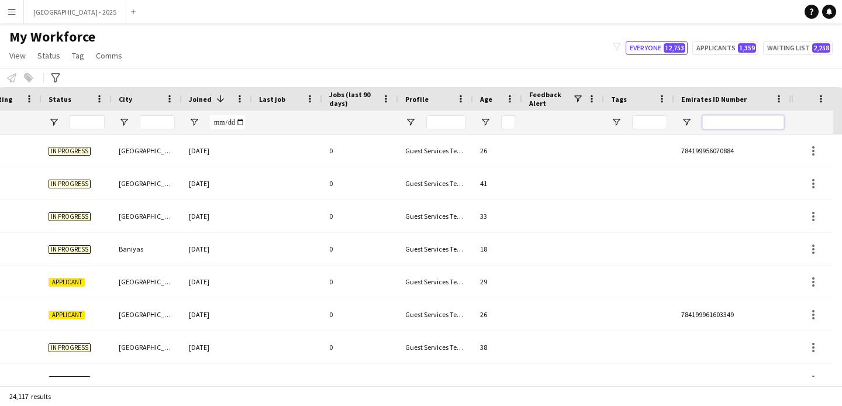
click at [724, 123] on input "Emirates ID Number Filter Input" at bounding box center [744, 122] width 82 height 14
paste input "********"
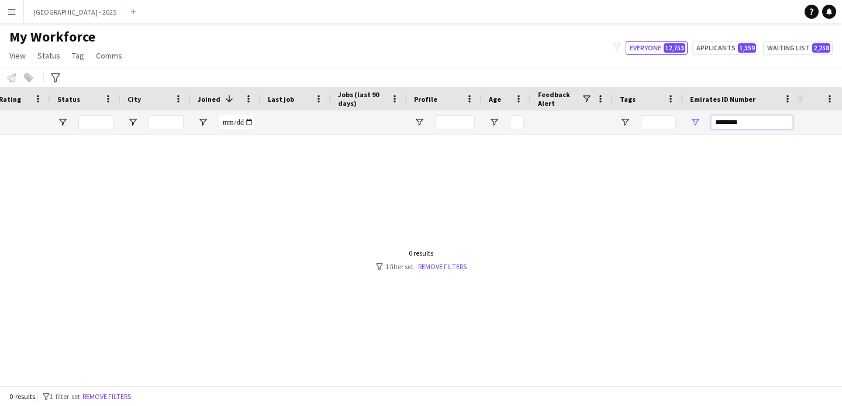
scroll to position [0, 394]
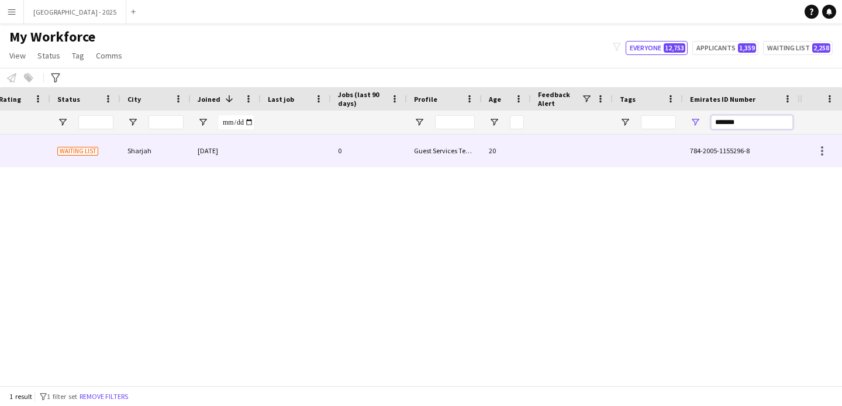
type input "*******"
click at [556, 157] on div at bounding box center [572, 151] width 82 height 32
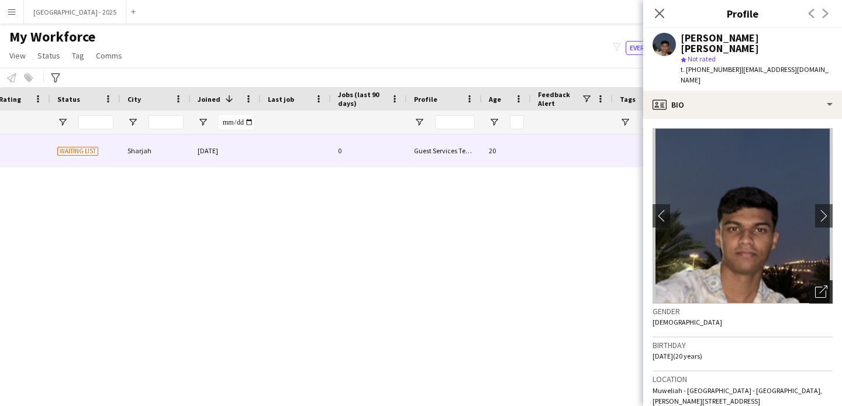
click at [810, 280] on div "Open photos pop-in" at bounding box center [821, 291] width 23 height 23
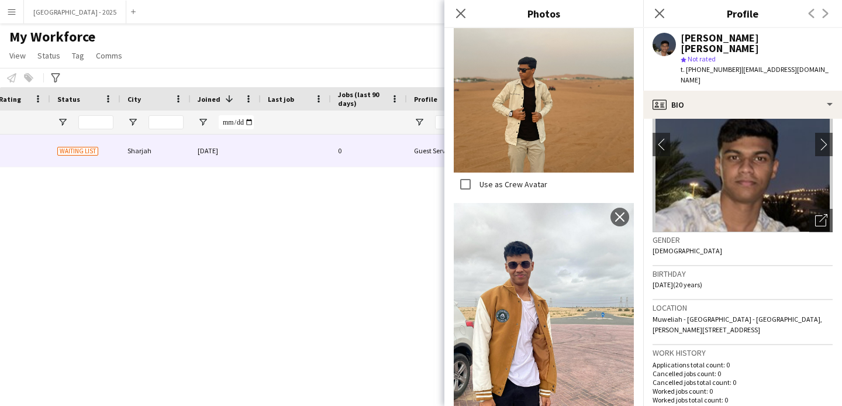
scroll to position [243, 0]
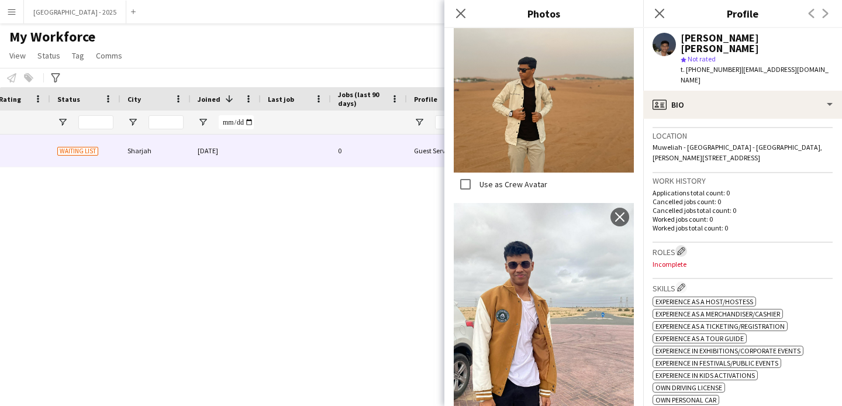
click at [679, 247] on app-icon "Edit crew company roles" at bounding box center [681, 251] width 8 height 8
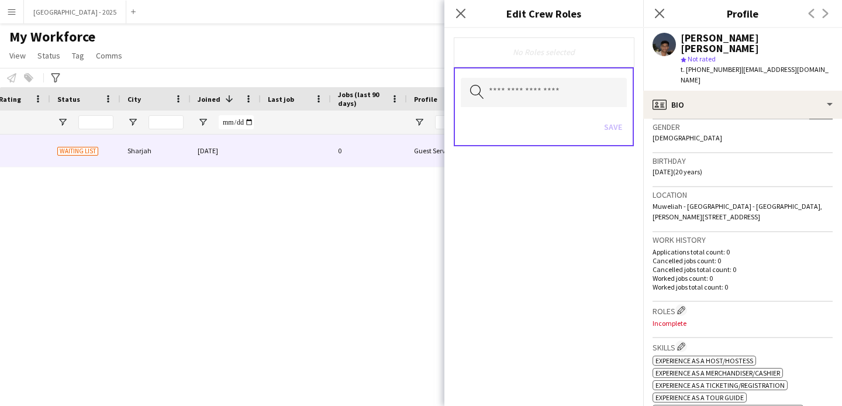
scroll to position [232, 0]
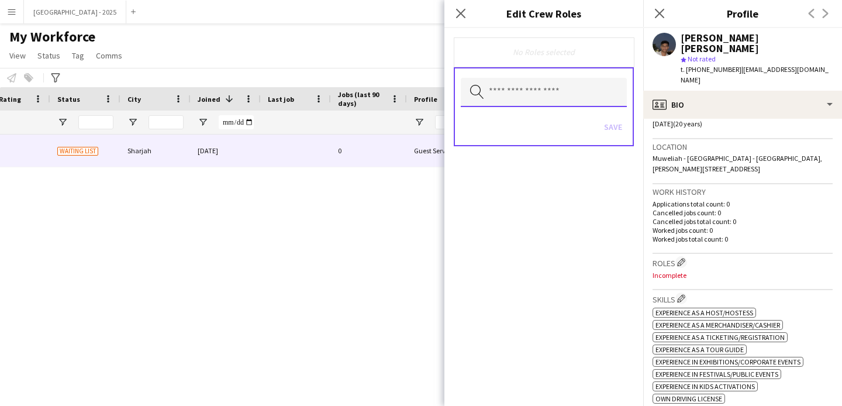
click at [526, 97] on input "text" at bounding box center [544, 92] width 166 height 29
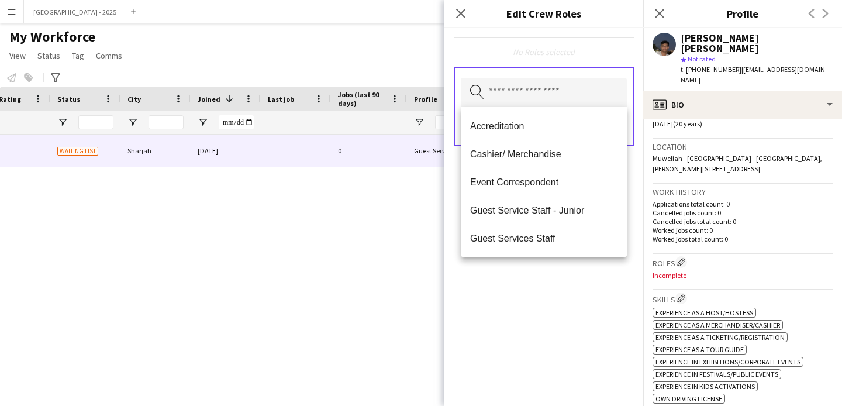
click at [537, 240] on span "Guest Services Staff" at bounding box center [543, 238] width 147 height 11
click at [539, 238] on span "Guest Services Staff - Senior" at bounding box center [543, 238] width 147 height 11
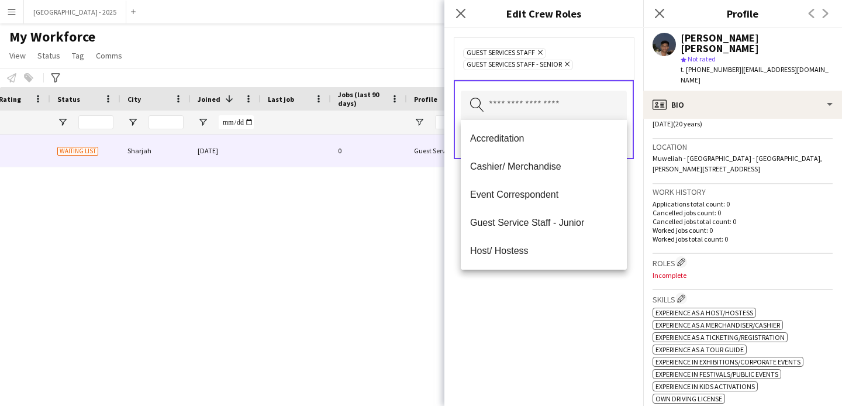
click at [554, 283] on div "Guest Services Staff Remove Guest Services Staff - Senior Remove Search by role…" at bounding box center [544, 217] width 199 height 378
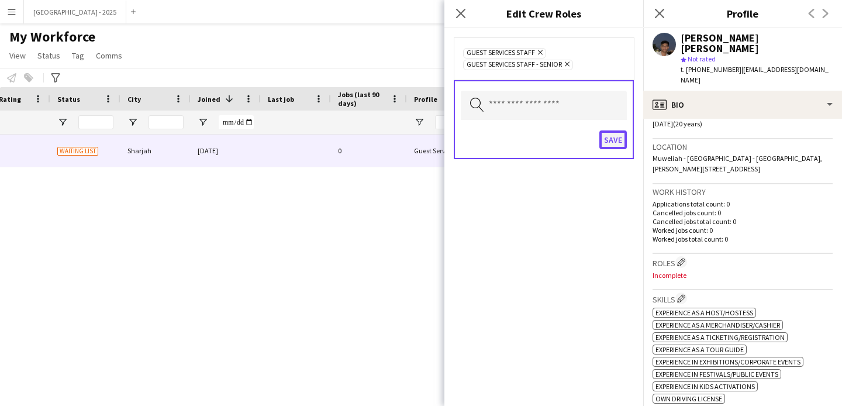
click at [608, 137] on button "Save" at bounding box center [613, 139] width 27 height 19
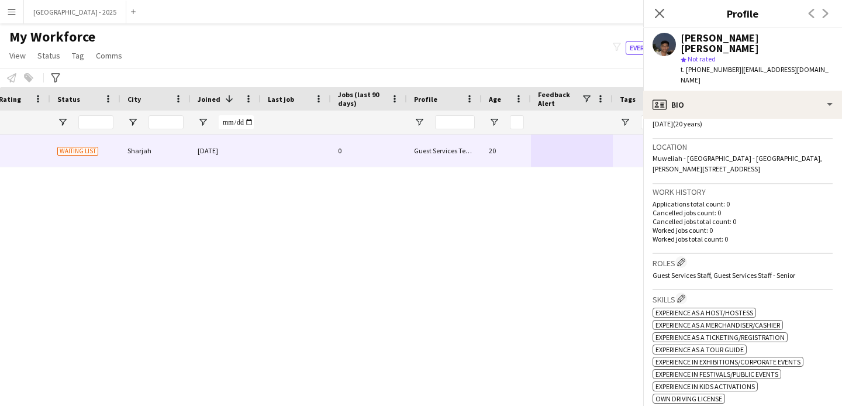
scroll to position [480, 0]
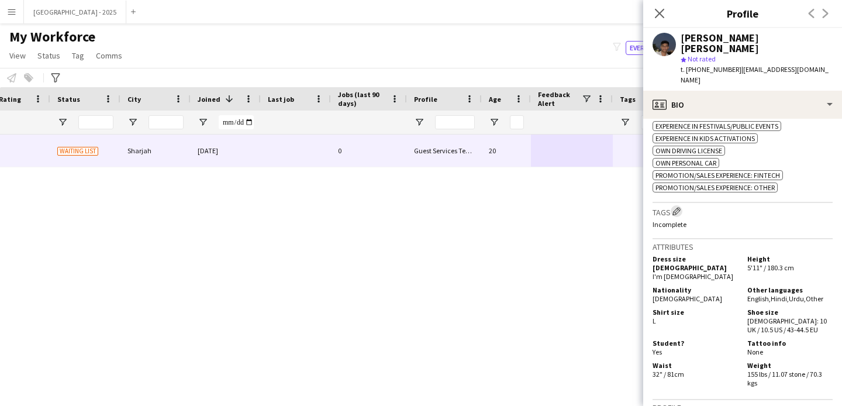
click at [680, 207] on app-icon "Edit crew company tags" at bounding box center [677, 211] width 8 height 8
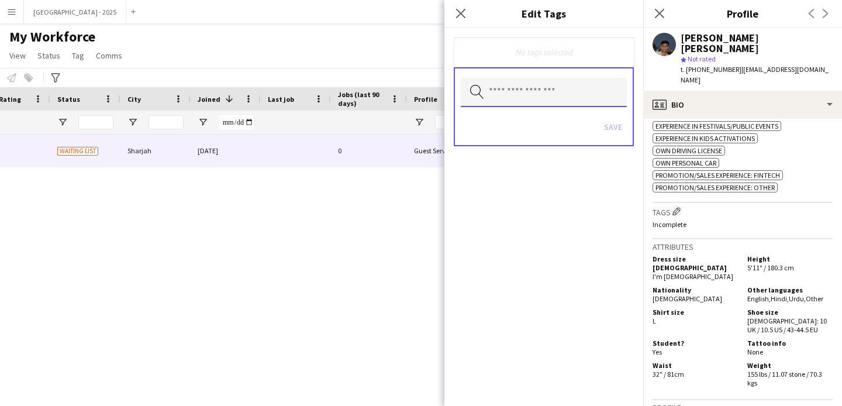
click at [541, 87] on input "text" at bounding box center [544, 92] width 166 height 29
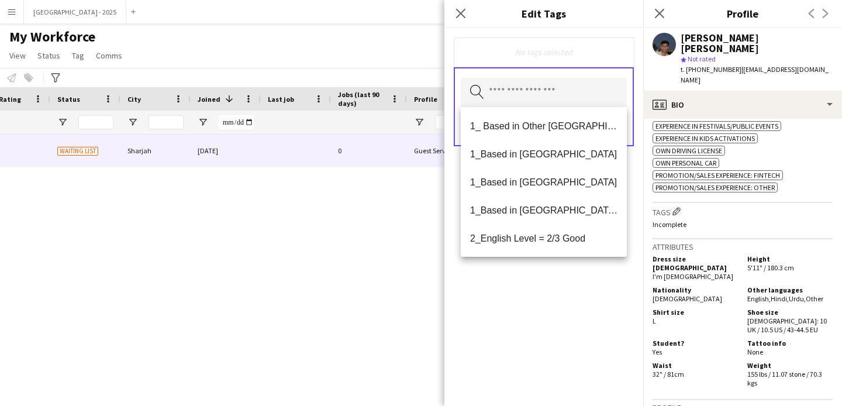
click at [558, 209] on span "1_Based in [GEOGRAPHIC_DATA]/[GEOGRAPHIC_DATA]/Ajman" at bounding box center [543, 210] width 147 height 11
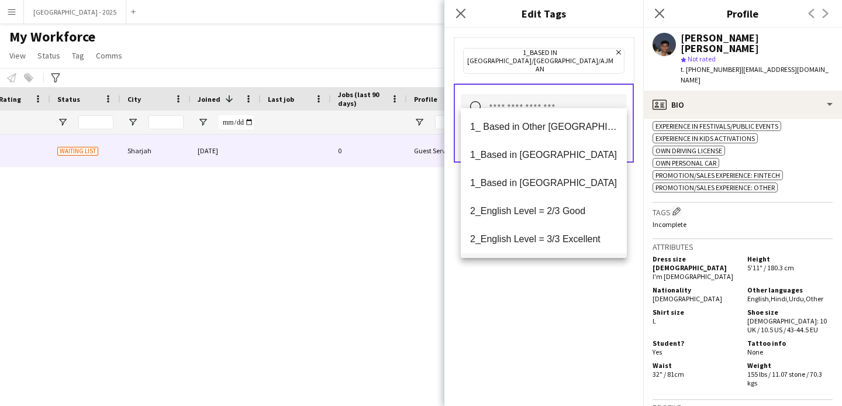
click at [560, 230] on mat-option "2_English Level = 3/3 Excellent" at bounding box center [544, 239] width 166 height 28
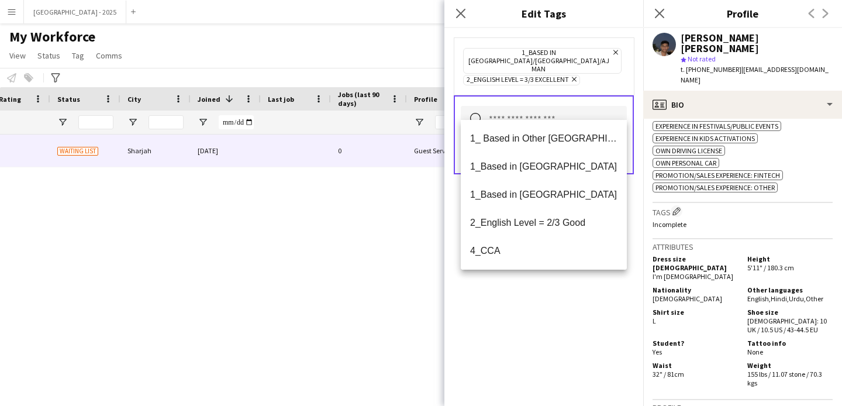
drag, startPoint x: 568, startPoint y: 311, endPoint x: 576, endPoint y: 167, distance: 144.1
click at [568, 310] on div "1_Based in [GEOGRAPHIC_DATA]/[GEOGRAPHIC_DATA]/Ajman Remove 2_English Level = 3…" at bounding box center [544, 217] width 199 height 378
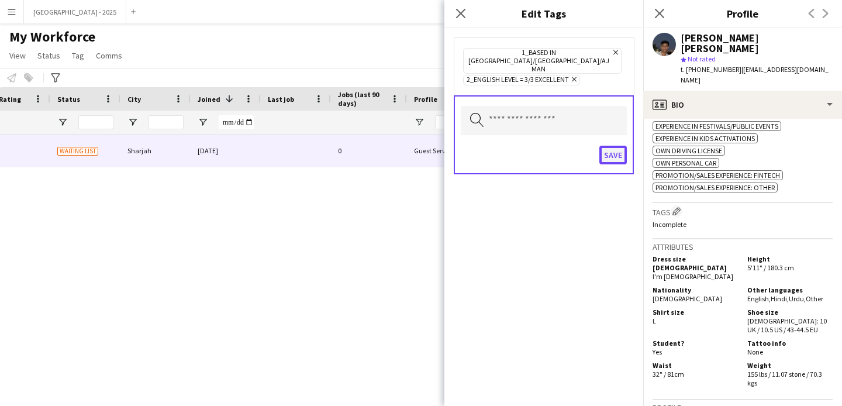
click at [609, 146] on button "Save" at bounding box center [613, 155] width 27 height 19
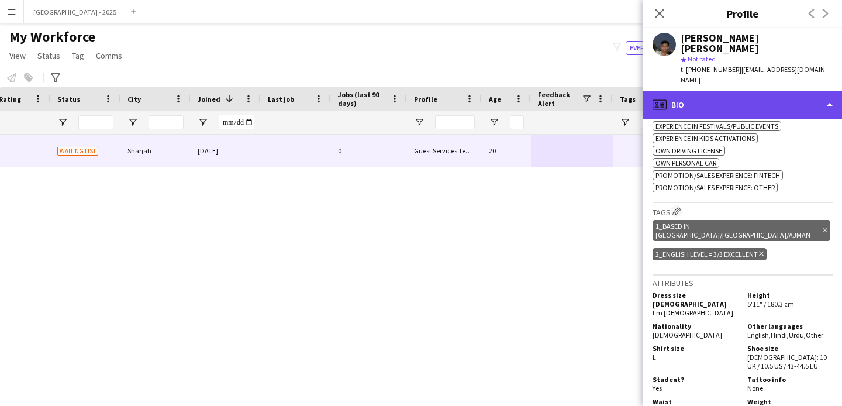
drag, startPoint x: 706, startPoint y: 94, endPoint x: 708, endPoint y: 102, distance: 8.0
click at [706, 94] on div "profile Bio" at bounding box center [743, 105] width 199 height 28
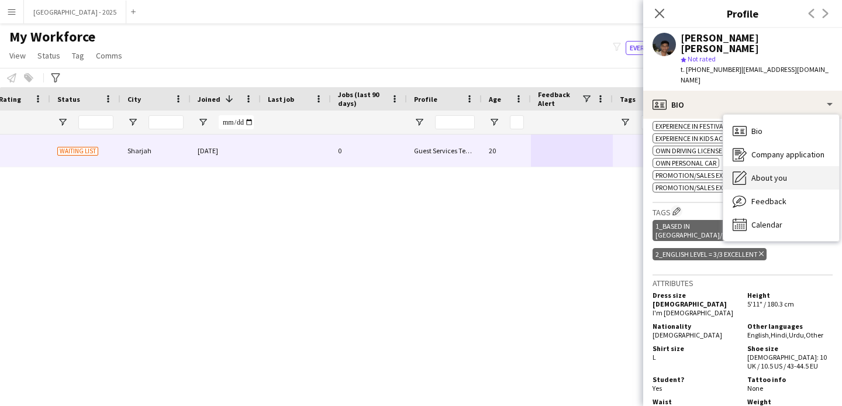
click at [754, 173] on span "About you" at bounding box center [770, 178] width 36 height 11
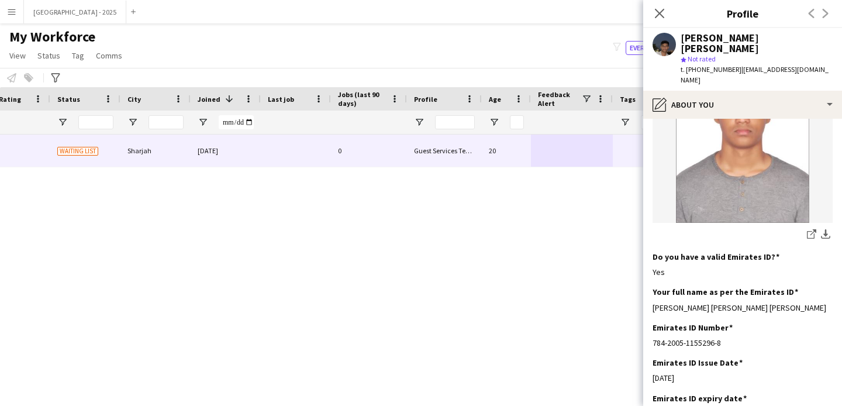
scroll to position [342, 0]
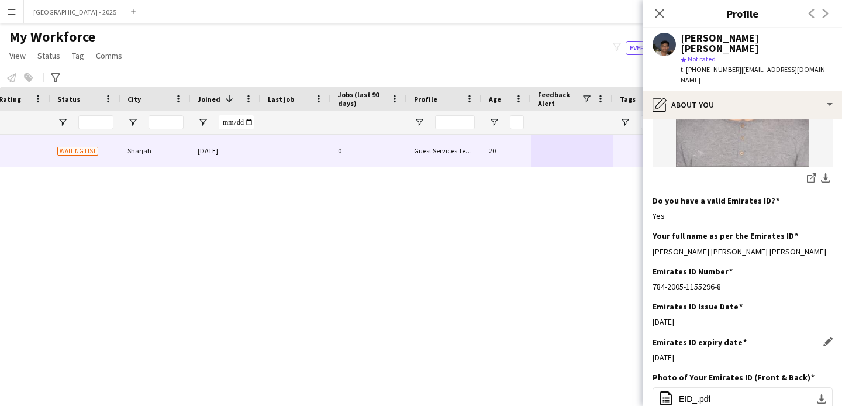
drag, startPoint x: 680, startPoint y: 345, endPoint x: 703, endPoint y: 345, distance: 22.2
click at [703, 352] on div "03-04-2025" at bounding box center [743, 357] width 180 height 11
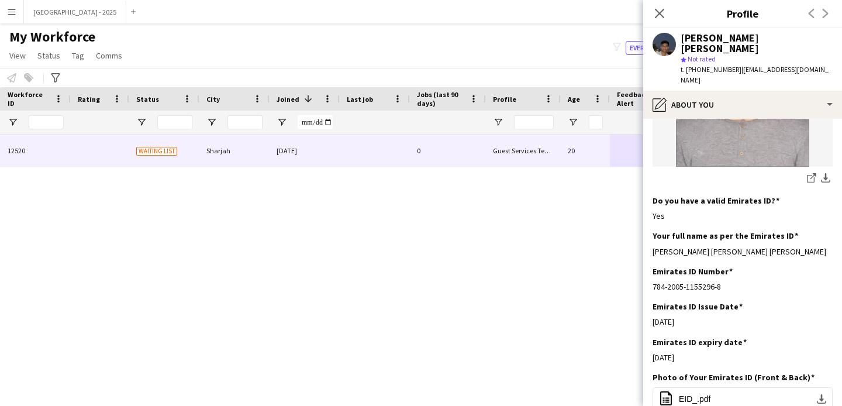
scroll to position [0, 98]
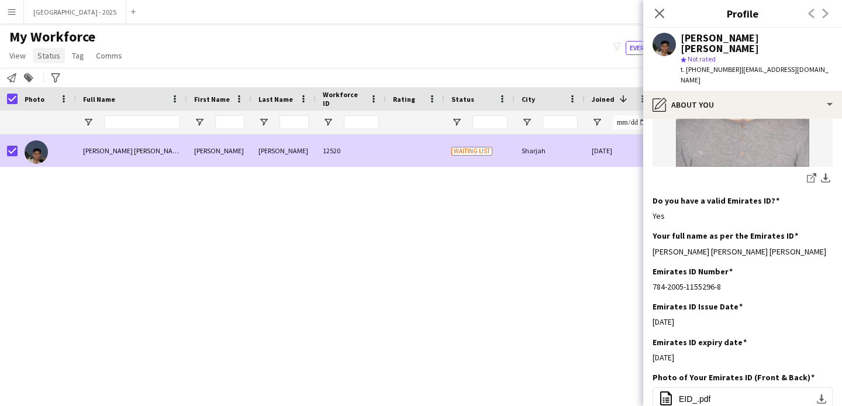
click at [47, 56] on span "Status" at bounding box center [48, 55] width 23 height 11
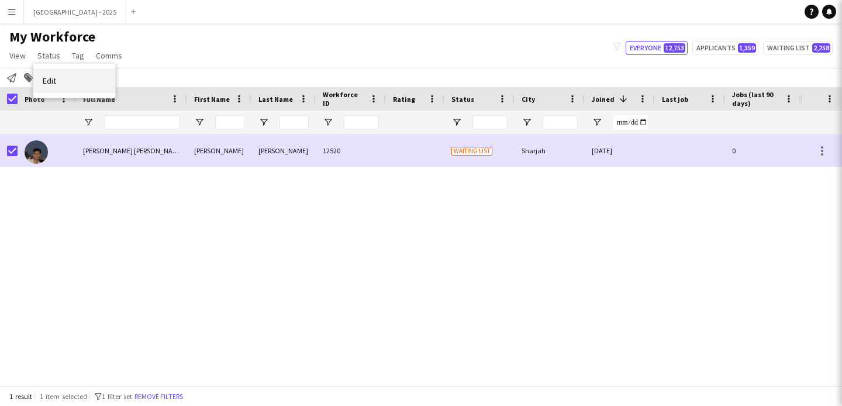
click at [65, 74] on link "Edit" at bounding box center [74, 80] width 82 height 25
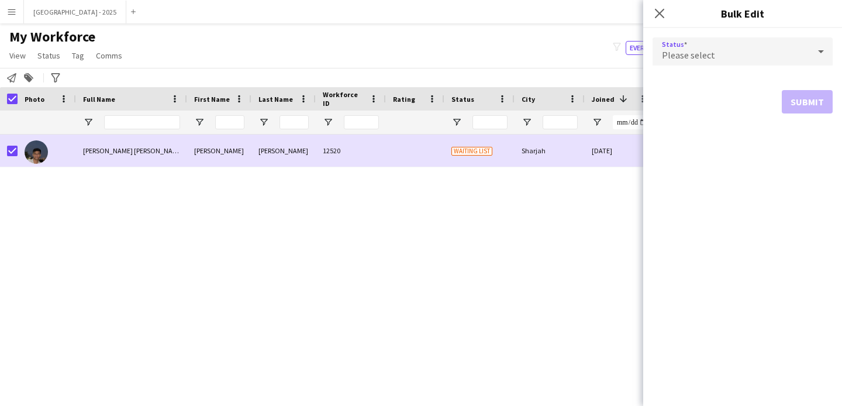
click at [674, 43] on div "Please select" at bounding box center [731, 51] width 157 height 28
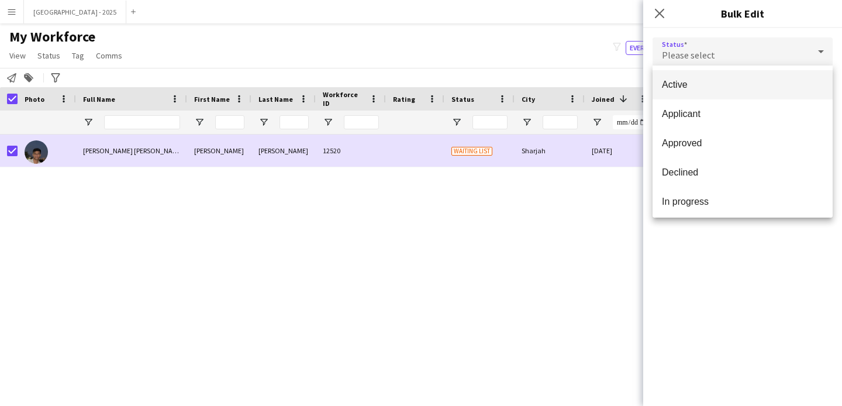
click at [687, 82] on span "Active" at bounding box center [742, 84] width 161 height 11
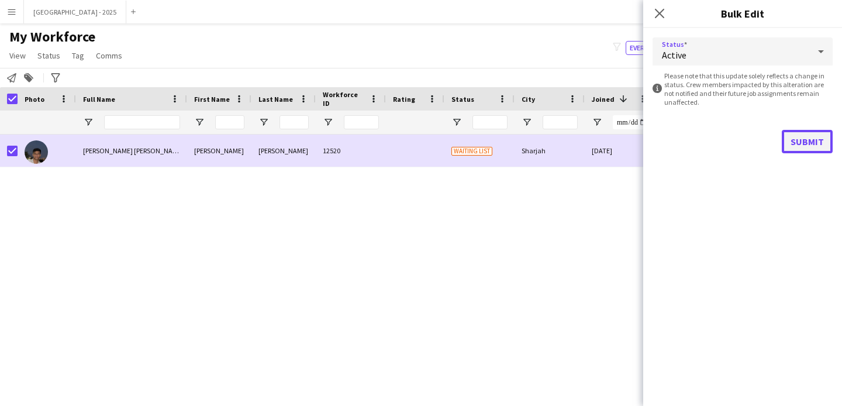
click at [804, 133] on button "Submit" at bounding box center [807, 141] width 51 height 23
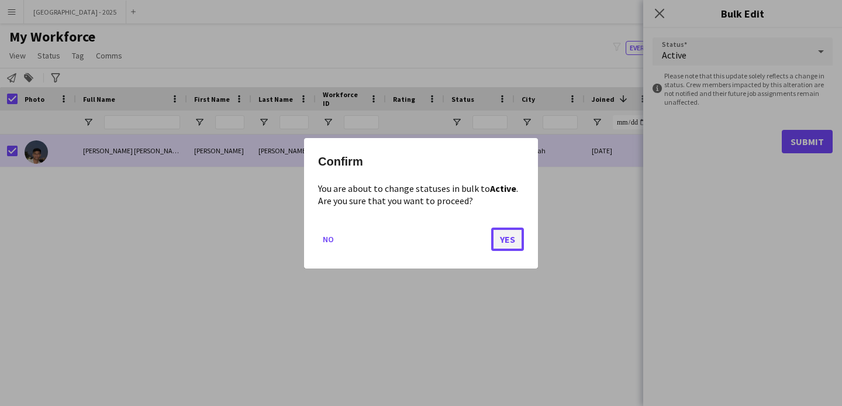
click at [514, 236] on button "Yes" at bounding box center [507, 238] width 33 height 23
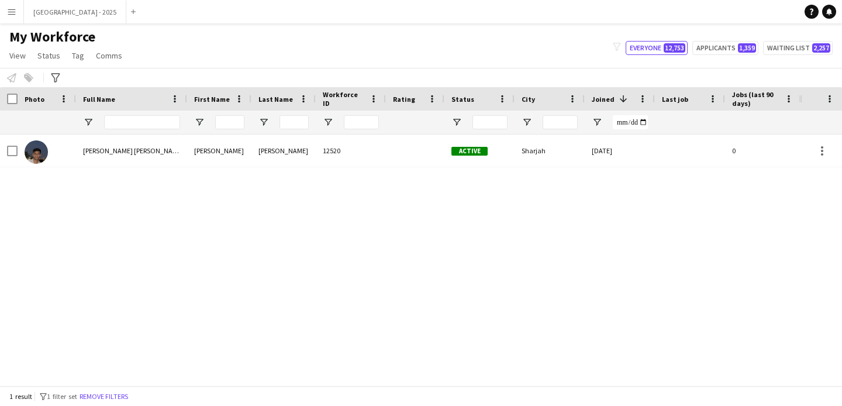
drag, startPoint x: 123, startPoint y: 396, endPoint x: 235, endPoint y: 11, distance: 400.8
click at [123, 396] on button "Remove filters" at bounding box center [103, 396] width 53 height 13
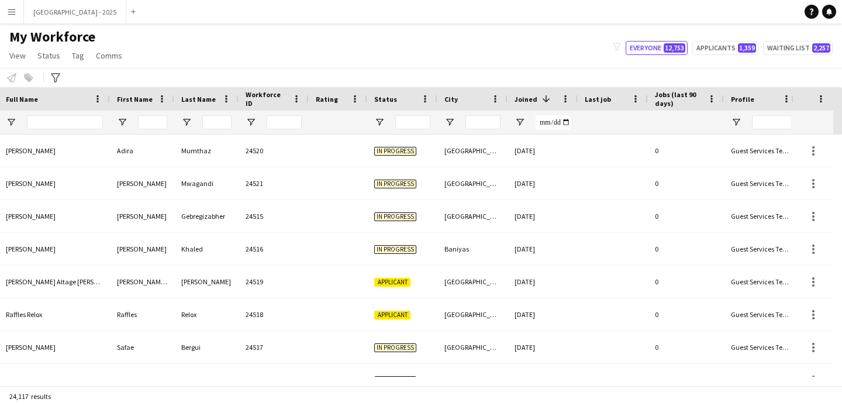
scroll to position [0, 192]
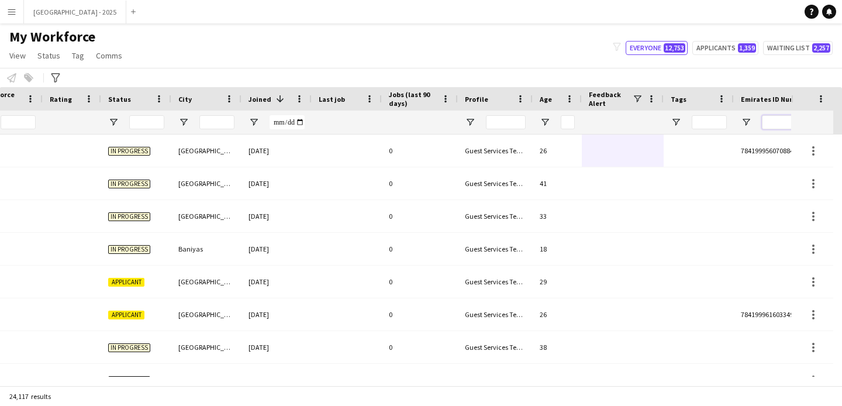
click at [787, 121] on input "Emirates ID Number Filter Input" at bounding box center [803, 122] width 82 height 14
paste input "*******"
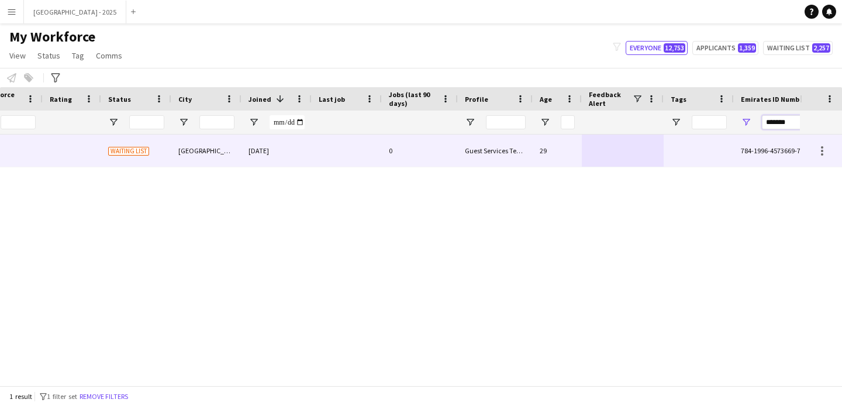
type input "*******"
click at [430, 160] on div "0" at bounding box center [420, 151] width 76 height 32
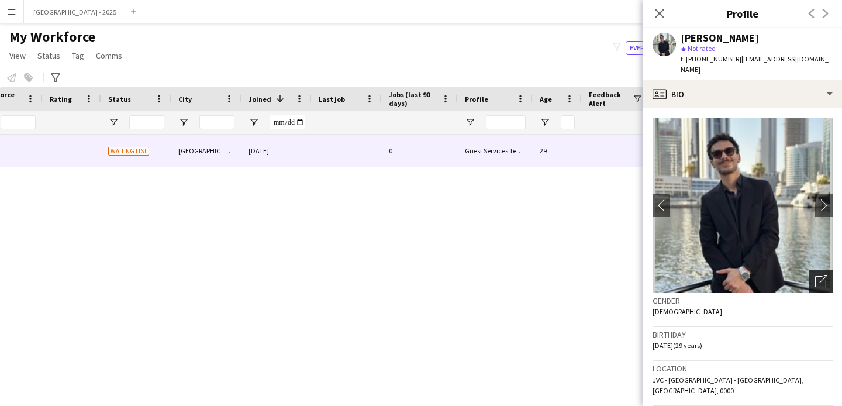
click at [810, 272] on div "Open photos pop-in" at bounding box center [821, 281] width 23 height 23
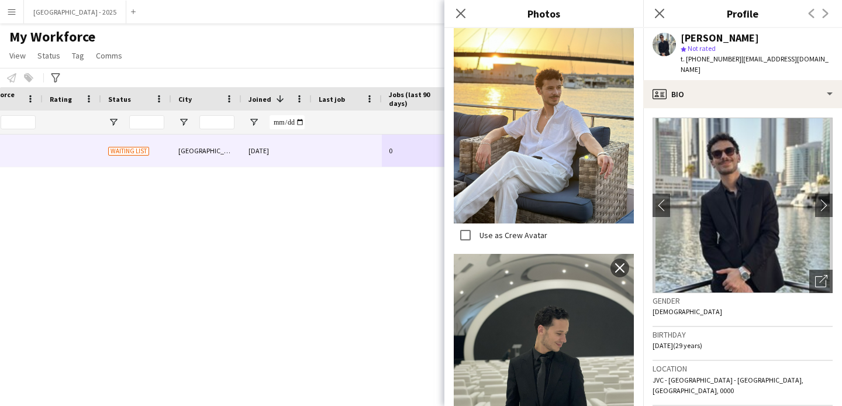
click at [696, 295] on h3 "Gender" at bounding box center [743, 300] width 180 height 11
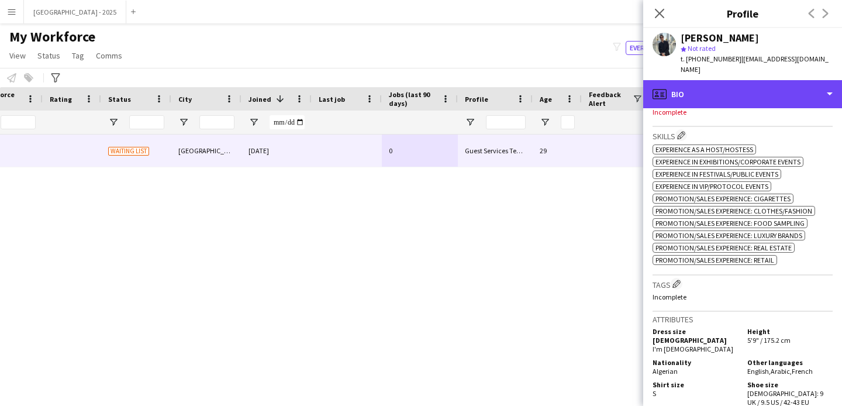
click at [728, 91] on div "profile Bio" at bounding box center [743, 94] width 199 height 28
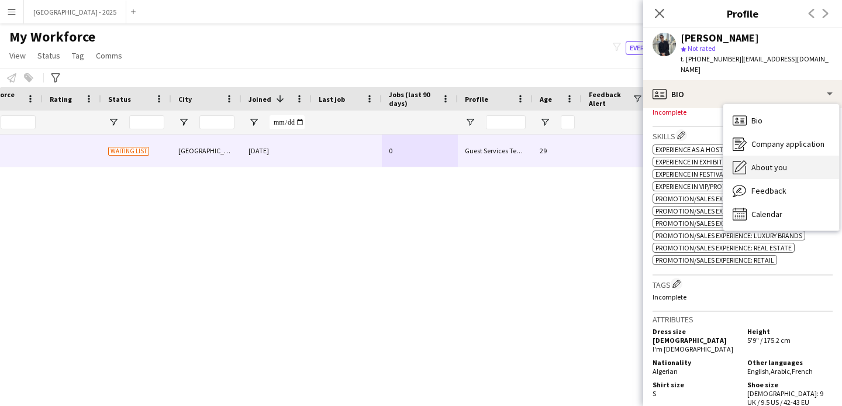
click at [792, 156] on div "About you About you" at bounding box center [782, 167] width 116 height 23
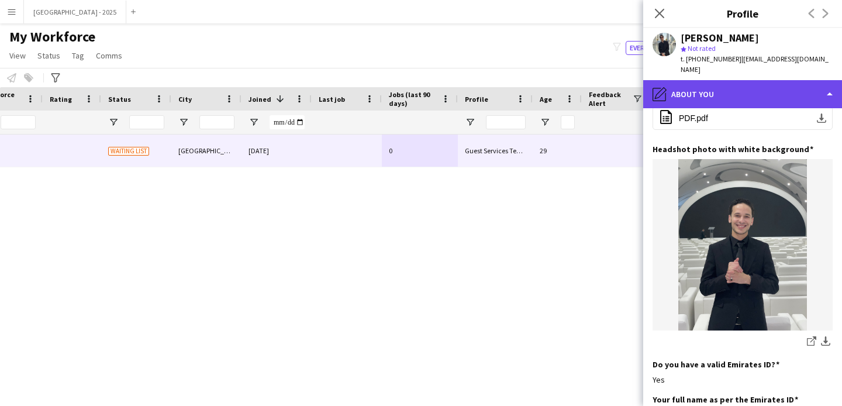
click at [710, 80] on div "pencil4 About you" at bounding box center [743, 94] width 199 height 28
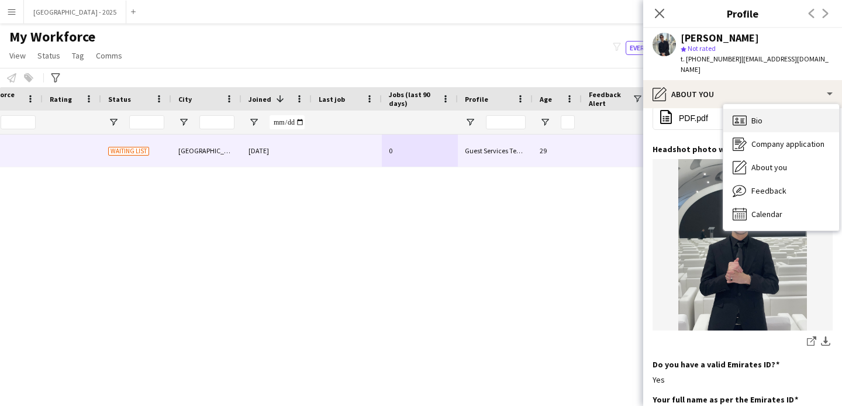
click at [732, 109] on div "Bio Bio" at bounding box center [782, 120] width 116 height 23
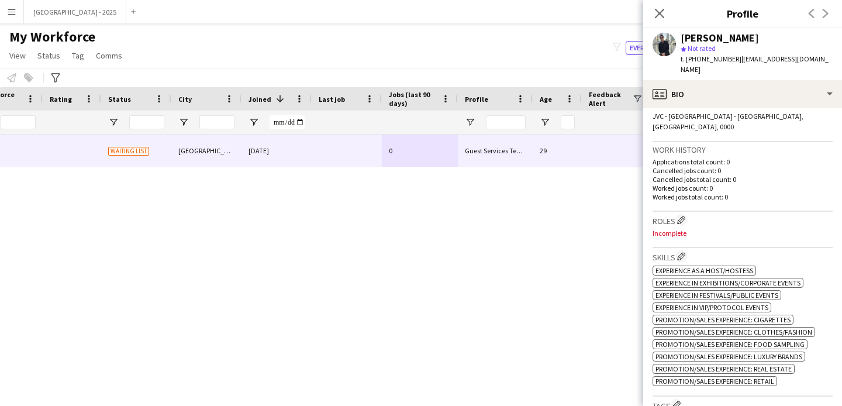
scroll to position [271, 0]
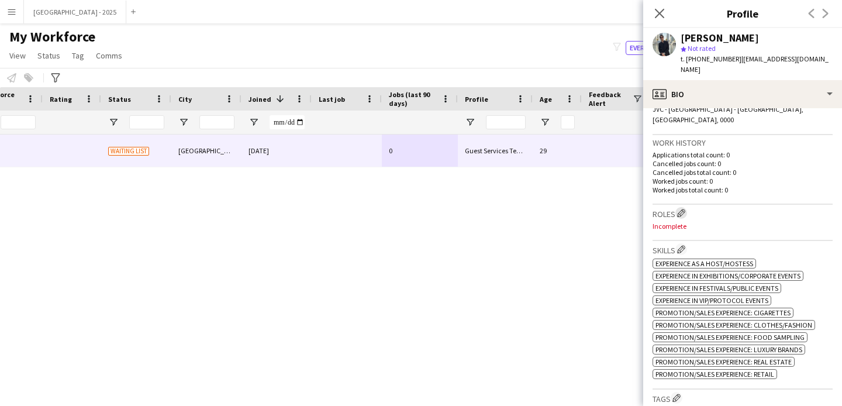
click at [680, 207] on button "Edit crew company roles" at bounding box center [682, 213] width 12 height 12
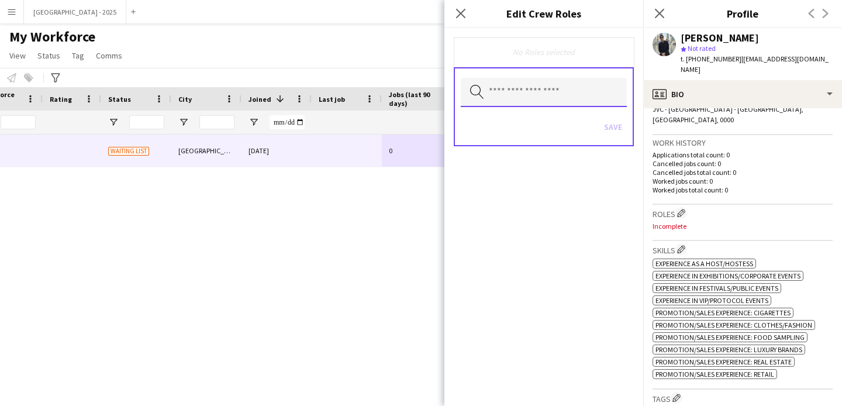
click at [599, 97] on input "text" at bounding box center [544, 92] width 166 height 29
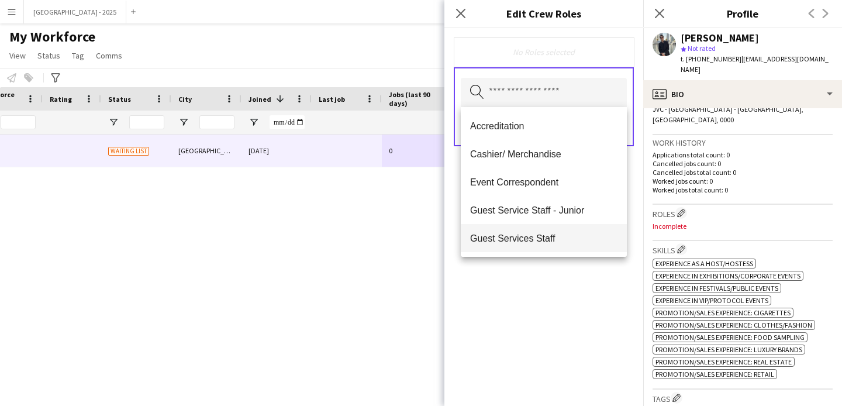
click at [572, 239] on span "Guest Services Staff" at bounding box center [543, 238] width 147 height 11
click at [570, 240] on span "Guest Services Staff - Senior" at bounding box center [543, 238] width 147 height 11
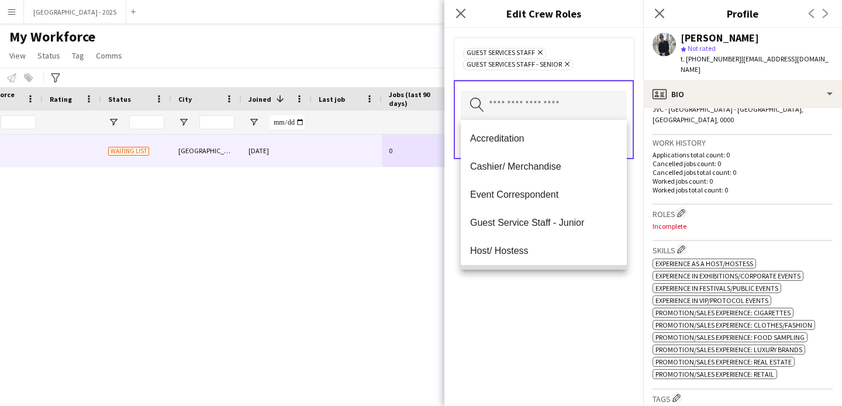
click at [569, 269] on mat-option "Host/Hostess - Senior" at bounding box center [544, 279] width 166 height 28
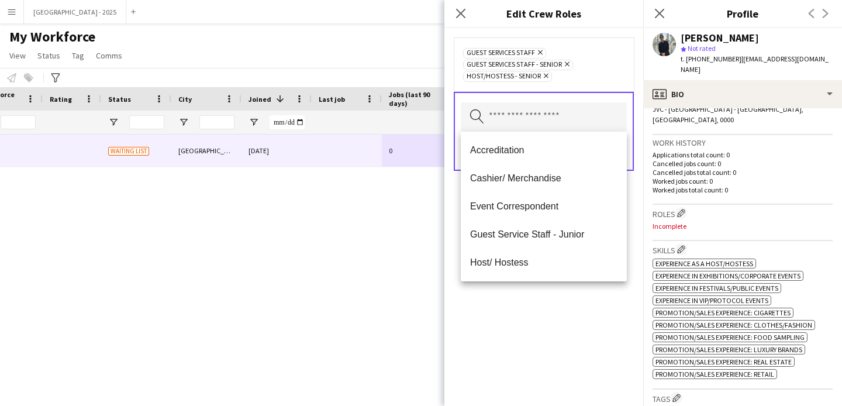
click at [546, 73] on icon "Remove" at bounding box center [545, 76] width 8 height 8
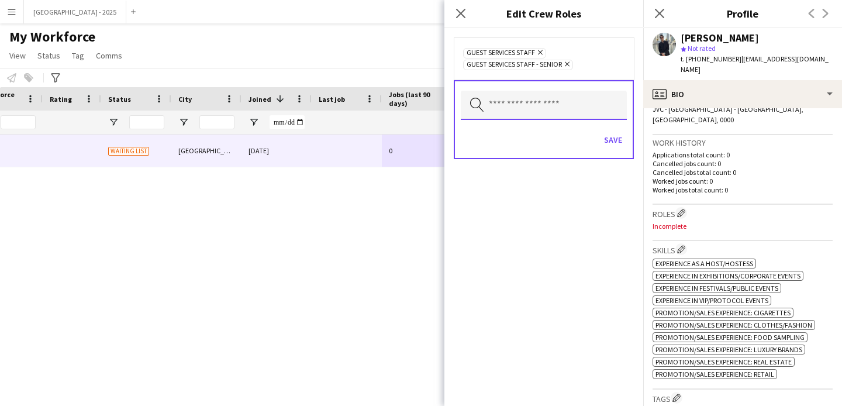
click at [548, 109] on input "text" at bounding box center [544, 105] width 166 height 29
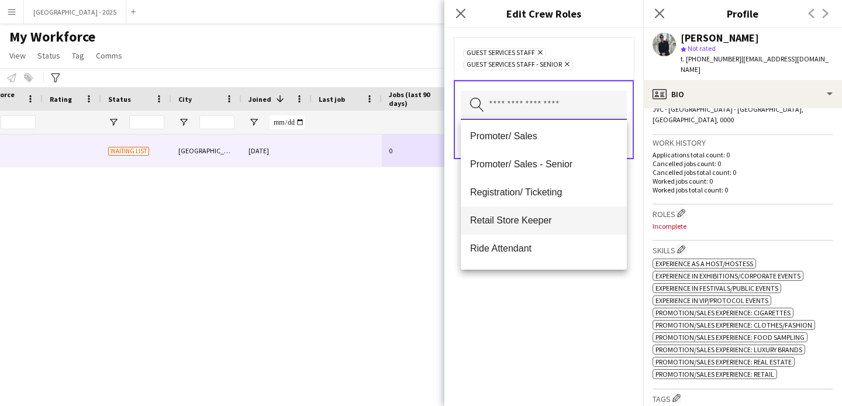
scroll to position [177, 0]
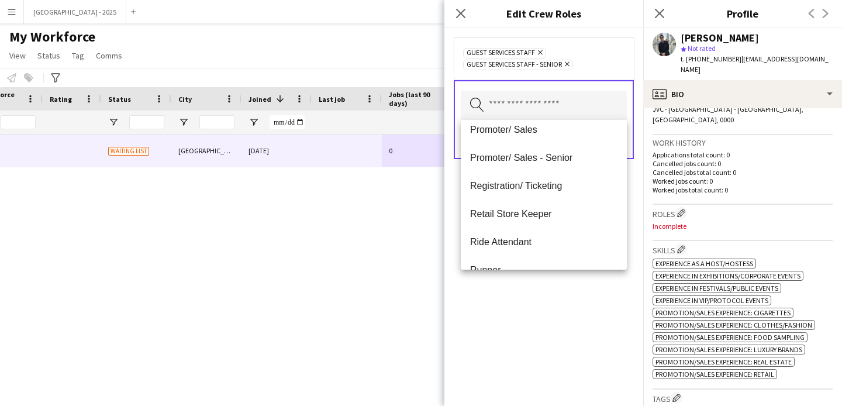
click at [555, 225] on mat-option "Retail Store Keeper" at bounding box center [544, 214] width 166 height 28
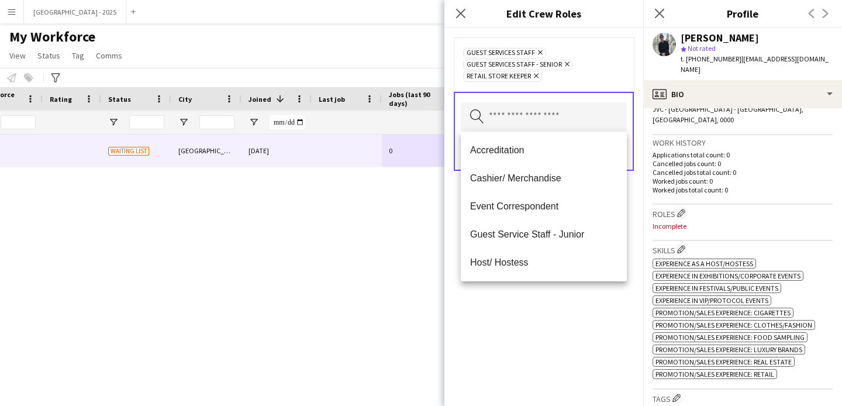
click at [551, 320] on div "Guest Services Staff Remove Guest Services Staff - Senior Remove Retail Store K…" at bounding box center [544, 217] width 199 height 378
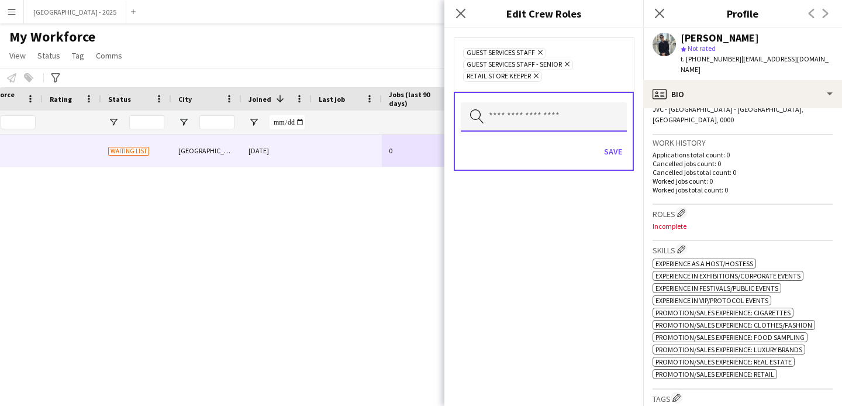
click at [588, 109] on input "text" at bounding box center [544, 116] width 166 height 29
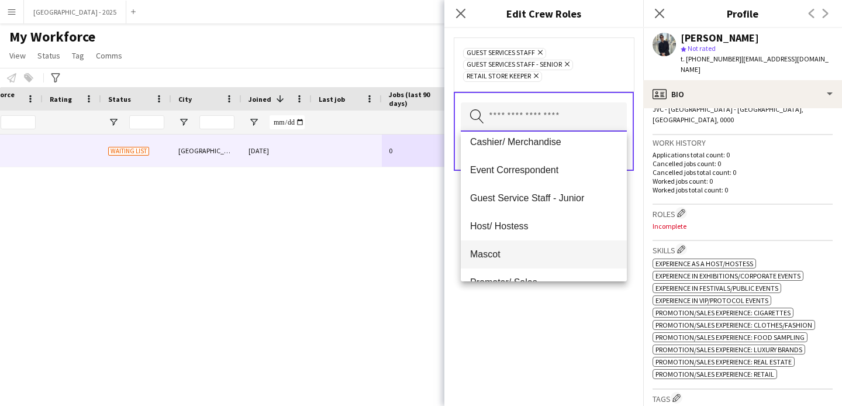
scroll to position [94, 0]
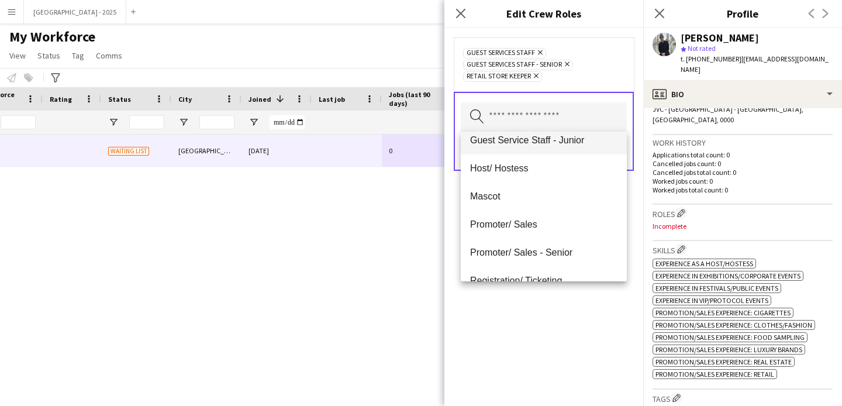
click at [560, 222] on span "Promoter/ Sales" at bounding box center [543, 224] width 147 height 11
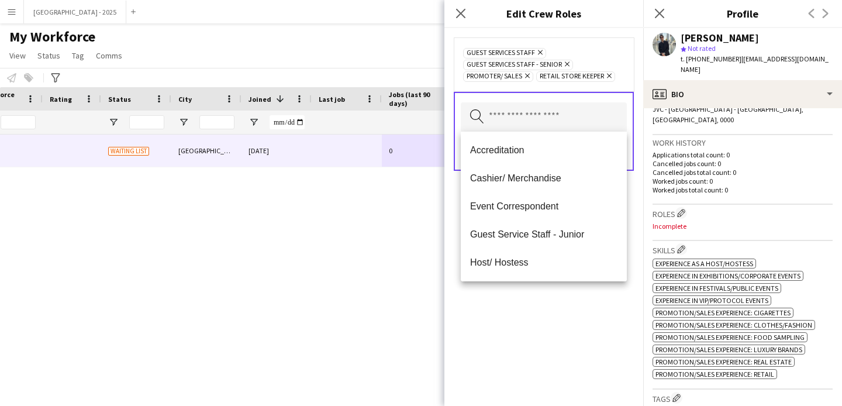
click at [544, 314] on div "Guest Services Staff Remove Guest Services Staff - Senior Remove Promoter/ Sale…" at bounding box center [544, 217] width 199 height 378
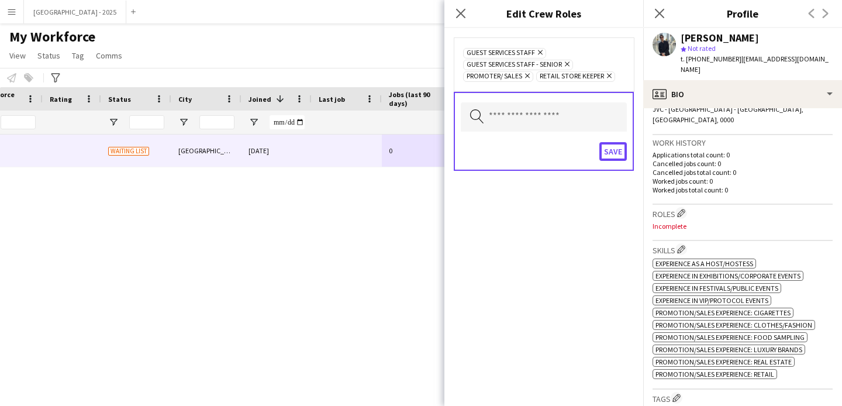
click at [613, 142] on button "Save" at bounding box center [613, 151] width 27 height 19
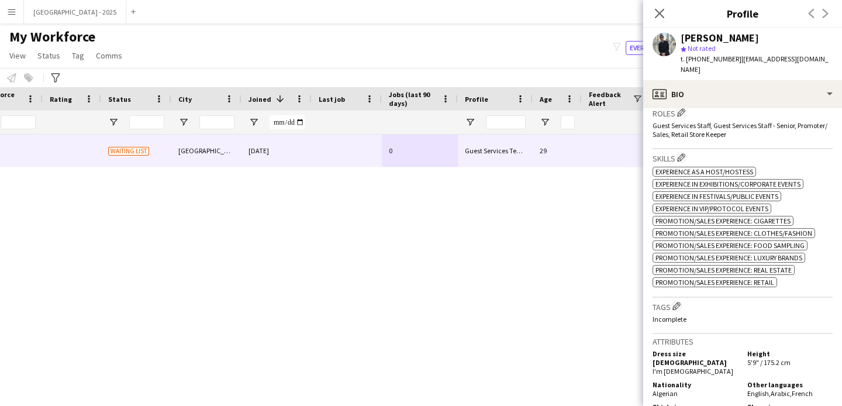
scroll to position [470, 0]
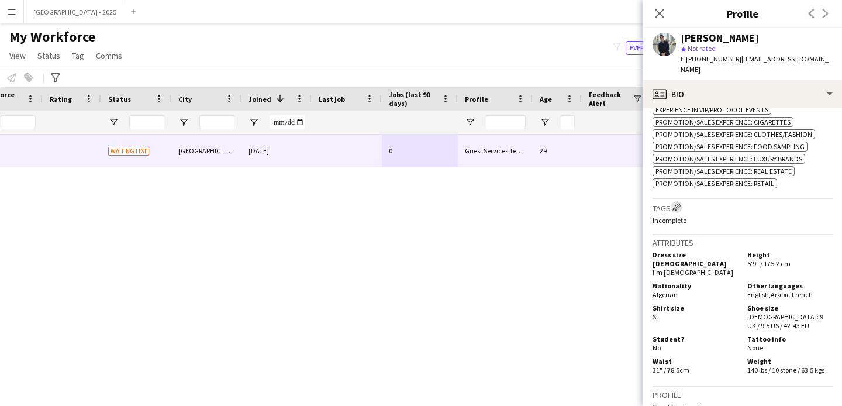
click at [678, 203] on app-icon "Edit crew company tags" at bounding box center [677, 207] width 8 height 8
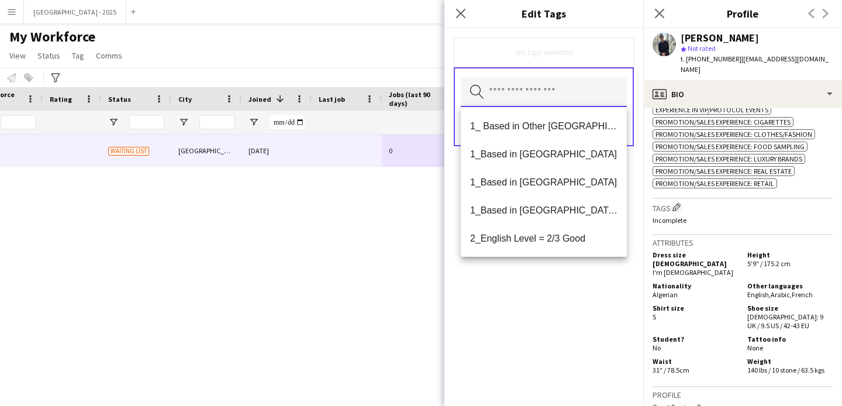
click at [561, 93] on input "text" at bounding box center [544, 92] width 166 height 29
click at [555, 220] on mat-option "1_Based in [GEOGRAPHIC_DATA]/[GEOGRAPHIC_DATA]/Ajman" at bounding box center [544, 210] width 166 height 28
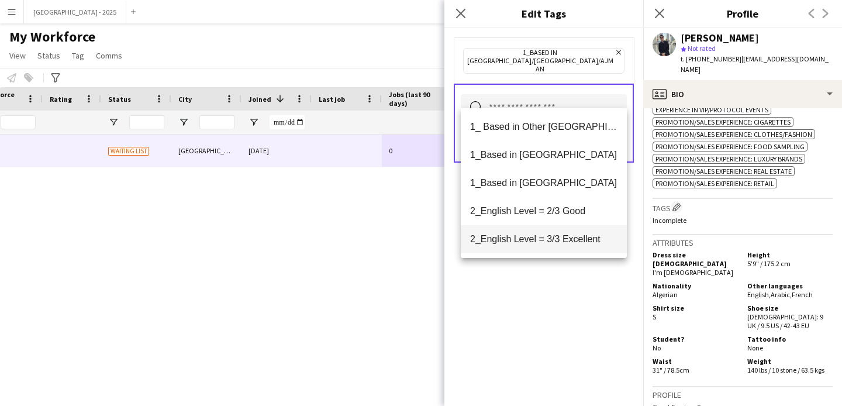
click at [555, 238] on span "2_English Level = 3/3 Excellent" at bounding box center [543, 238] width 147 height 11
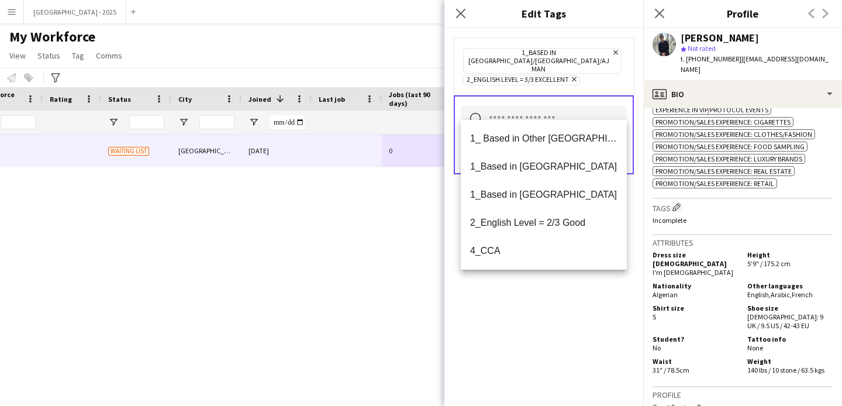
click at [553, 282] on div "1_Based in [GEOGRAPHIC_DATA]/[GEOGRAPHIC_DATA]/Ajman Remove 2_English Level = 3…" at bounding box center [544, 217] width 199 height 378
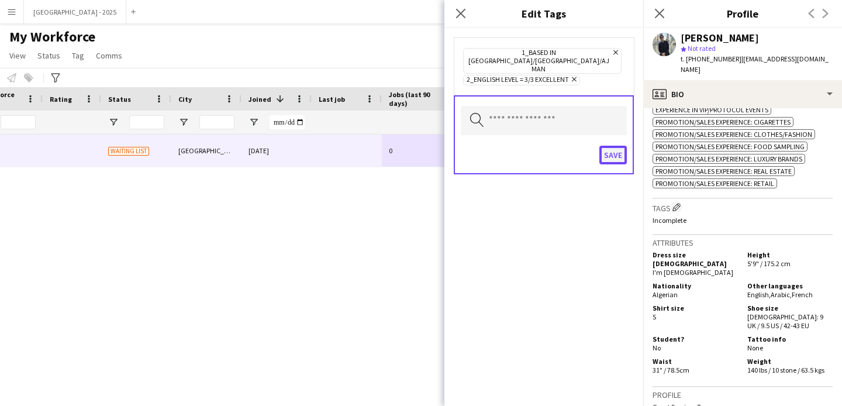
click at [611, 146] on button "Save" at bounding box center [613, 155] width 27 height 19
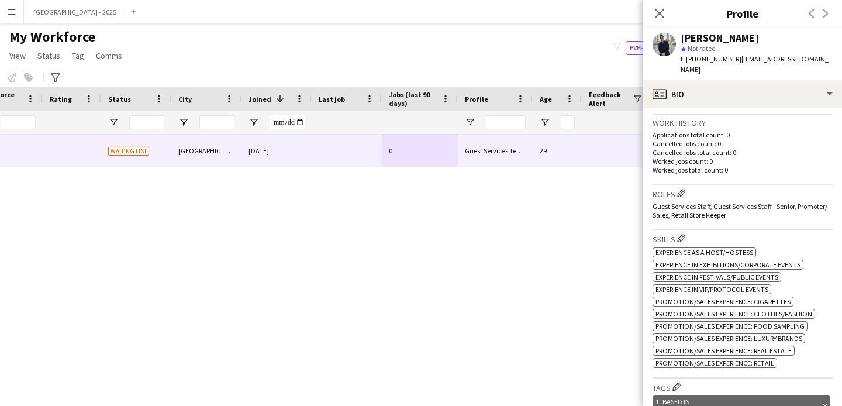
scroll to position [268, 0]
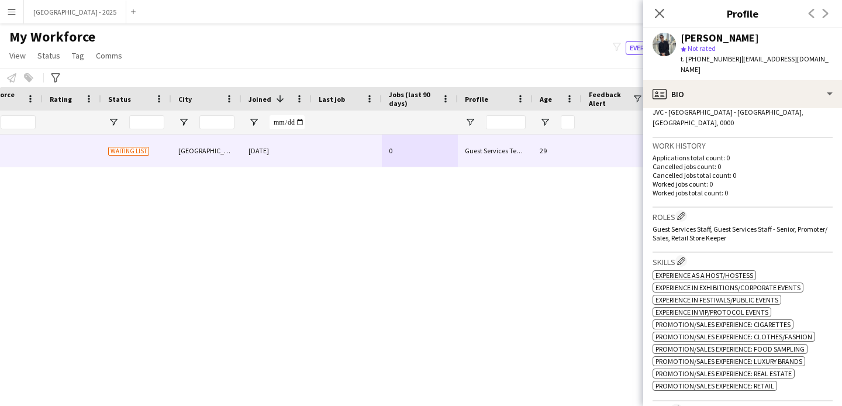
click at [685, 108] on span "JVC - [GEOGRAPHIC_DATA] - [GEOGRAPHIC_DATA], [GEOGRAPHIC_DATA], 0000" at bounding box center [728, 117] width 151 height 19
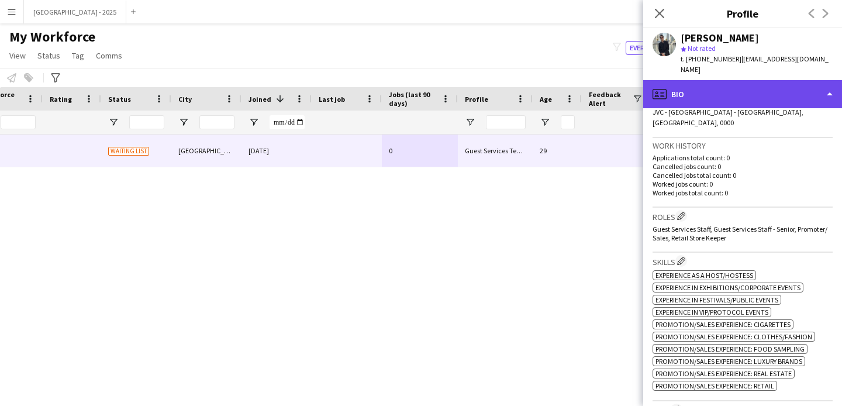
drag, startPoint x: 687, startPoint y: 89, endPoint x: 693, endPoint y: 93, distance: 6.7
click at [687, 88] on div "profile Bio" at bounding box center [743, 94] width 199 height 28
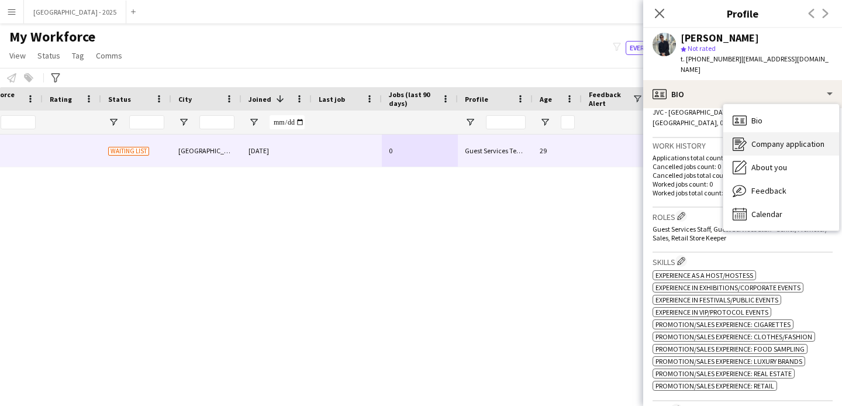
click at [760, 143] on div "Company application Company application" at bounding box center [782, 143] width 116 height 23
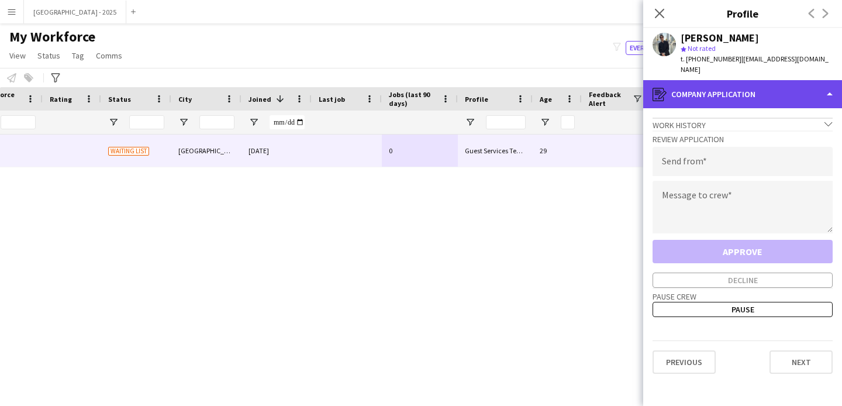
click at [736, 95] on div "register Company application" at bounding box center [743, 94] width 199 height 28
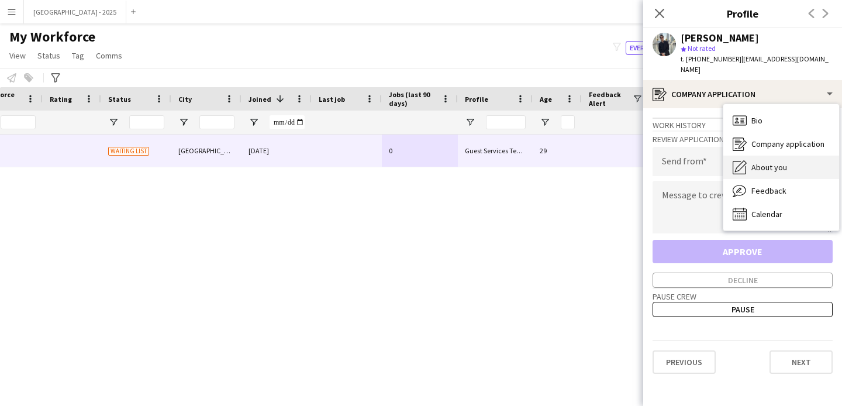
click at [772, 162] on span "About you" at bounding box center [770, 167] width 36 height 11
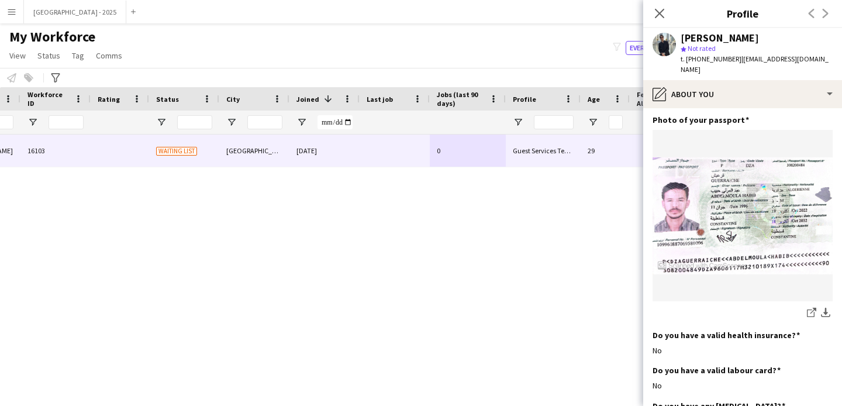
scroll to position [0, 163]
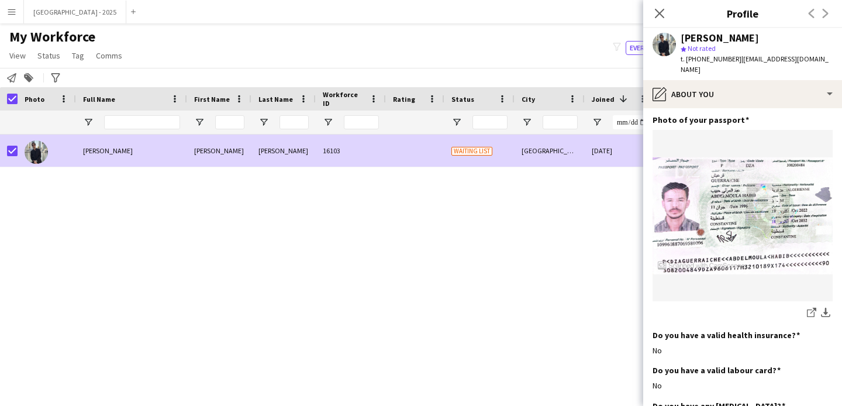
click at [37, 57] on link "Status" at bounding box center [49, 55] width 32 height 15
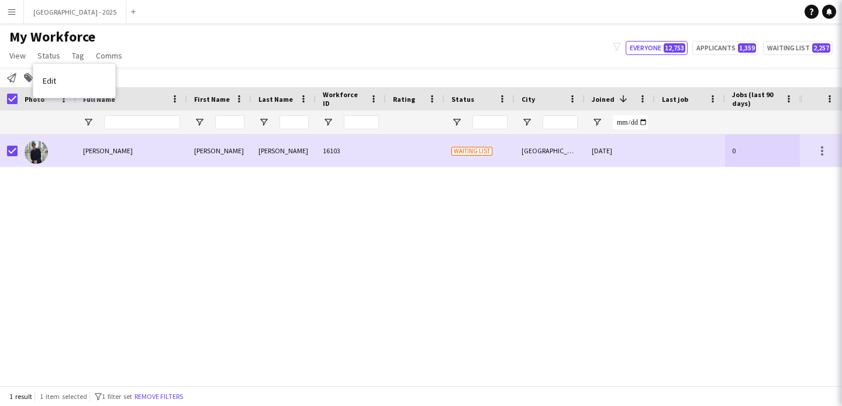
click at [71, 77] on link "Edit" at bounding box center [74, 80] width 82 height 25
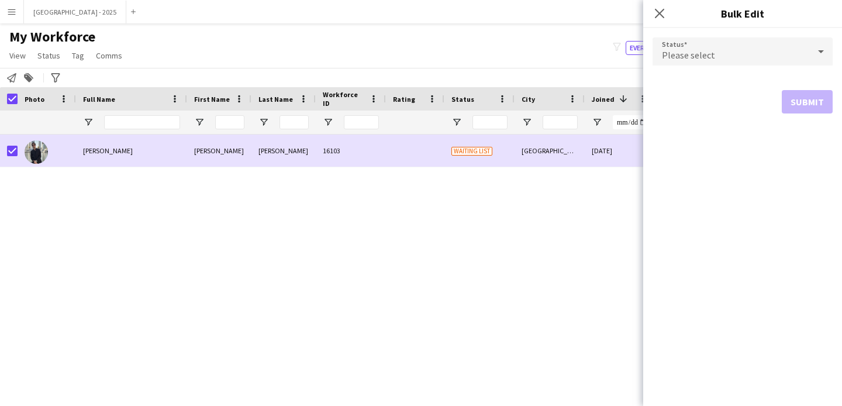
click at [687, 63] on div "Please select" at bounding box center [731, 51] width 157 height 28
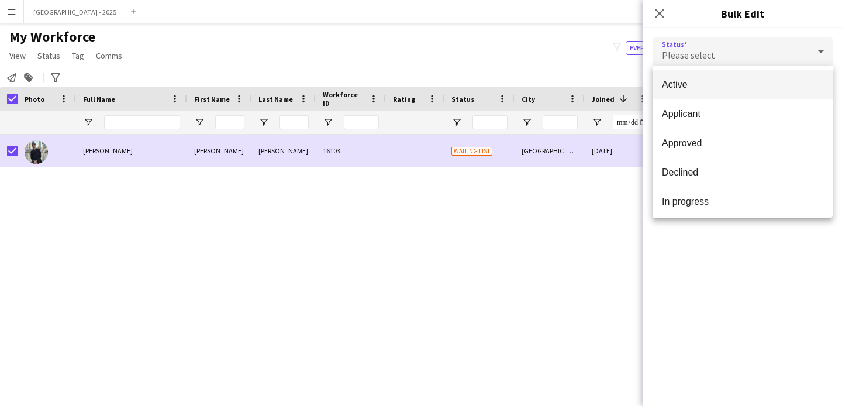
click at [690, 76] on mat-option "Active" at bounding box center [743, 84] width 180 height 29
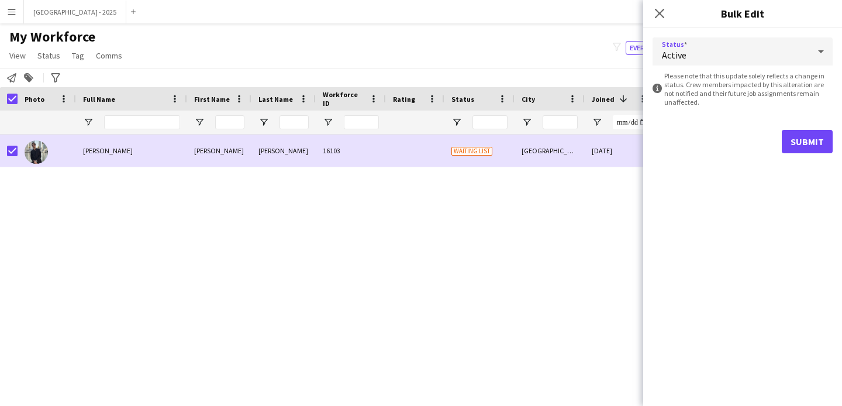
click at [837, 153] on div "Status Active information-circle Please note that this update solely reflects a…" at bounding box center [743, 95] width 199 height 135
click at [810, 147] on button "Submit" at bounding box center [807, 141] width 51 height 23
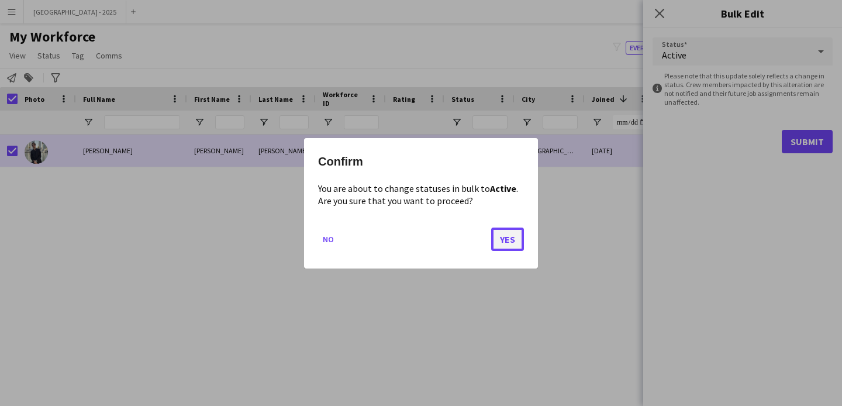
click at [513, 235] on button "Yes" at bounding box center [507, 238] width 33 height 23
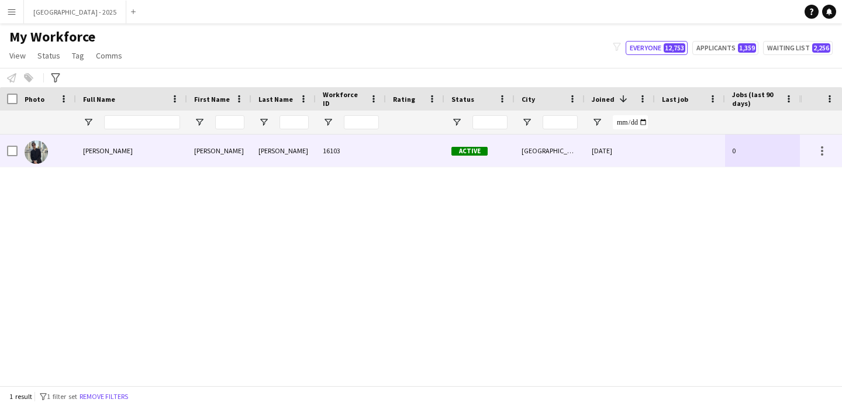
click at [202, 152] on div "[PERSON_NAME]" at bounding box center [219, 151] width 64 height 32
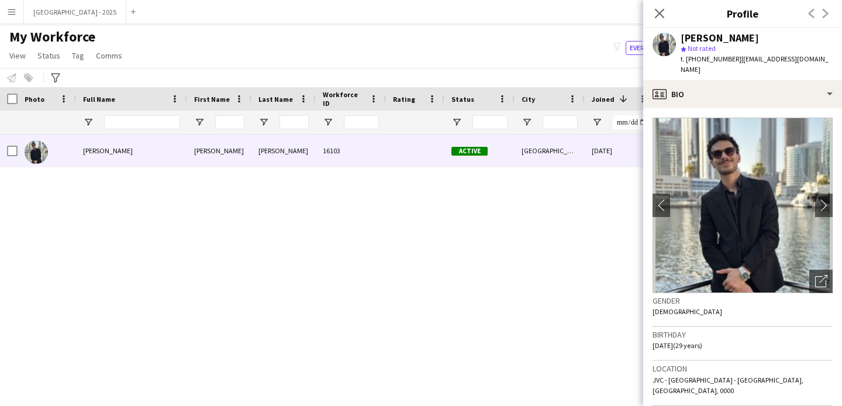
drag, startPoint x: 658, startPoint y: 14, endPoint x: 183, endPoint y: 369, distance: 592.3
click at [658, 14] on icon "Close pop-in" at bounding box center [659, 13] width 9 height 9
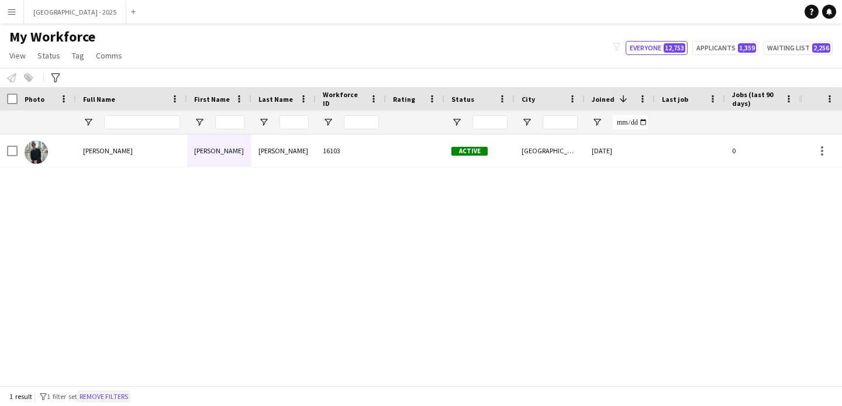
drag, startPoint x: 129, startPoint y: 394, endPoint x: 318, endPoint y: 133, distance: 322.2
click at [129, 394] on button "Remove filters" at bounding box center [103, 396] width 53 height 13
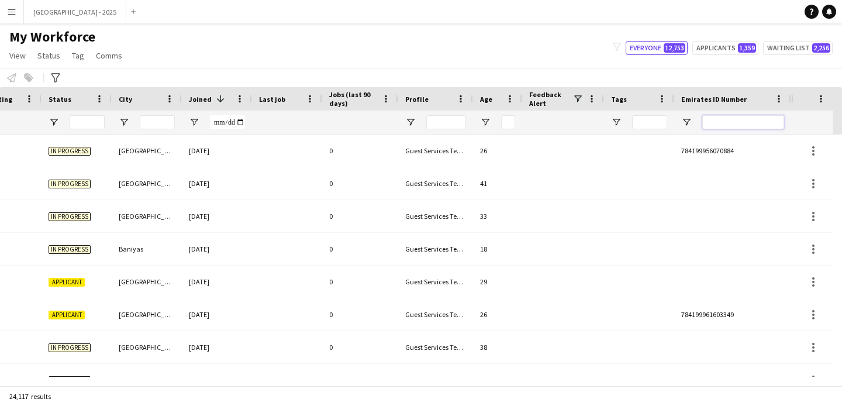
click at [732, 127] on input "Emirates ID Number Filter Input" at bounding box center [744, 122] width 82 height 14
paste input "*******"
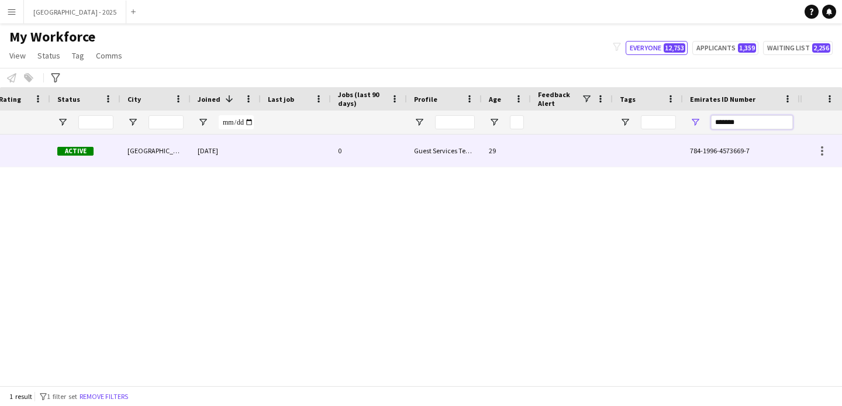
type input "*******"
drag, startPoint x: 497, startPoint y: 158, endPoint x: 510, endPoint y: 154, distance: 13.3
click at [497, 158] on div "29" at bounding box center [506, 151] width 49 height 32
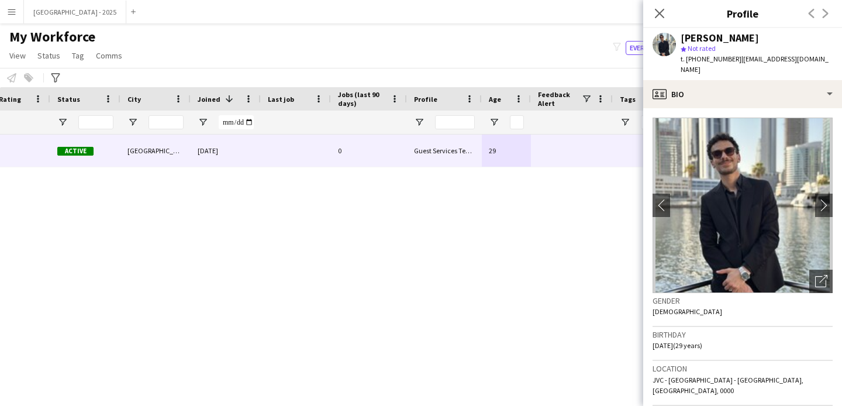
drag, startPoint x: 827, startPoint y: 63, endPoint x: 735, endPoint y: 56, distance: 92.7
click at [735, 56] on div "Abdelmoula Habib star Not rated t. +971521435909 | abdelmoulacihan@gmail.com" at bounding box center [743, 54] width 199 height 52
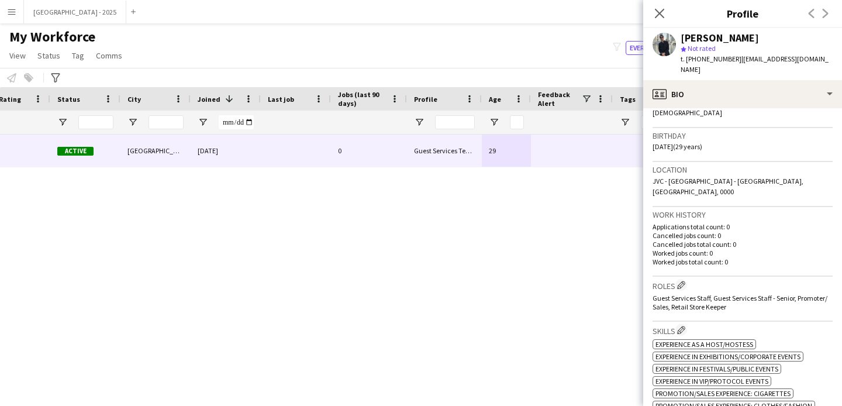
scroll to position [428, 0]
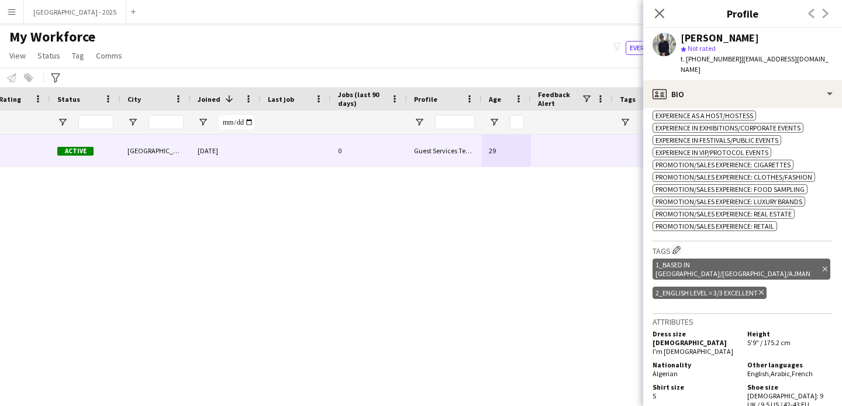
click at [765, 287] on div "2_English Level = 3/3 Excellent Delete tag" at bounding box center [710, 293] width 114 height 12
click at [764, 289] on icon "Delete tag" at bounding box center [761, 292] width 5 height 7
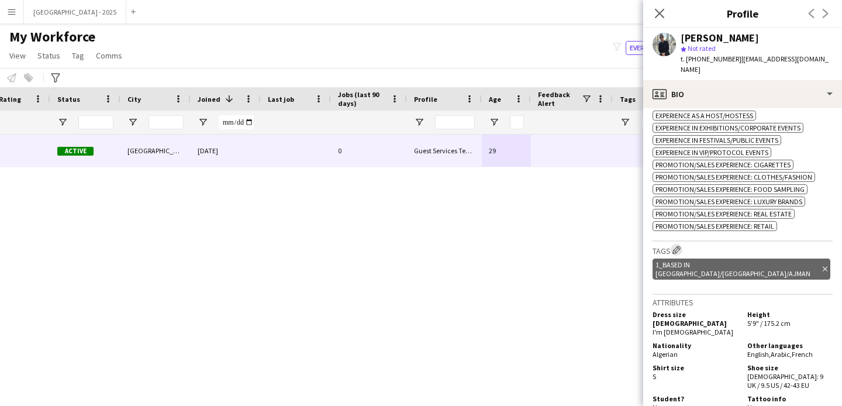
click at [677, 246] on app-icon "Edit crew company tags" at bounding box center [677, 250] width 8 height 8
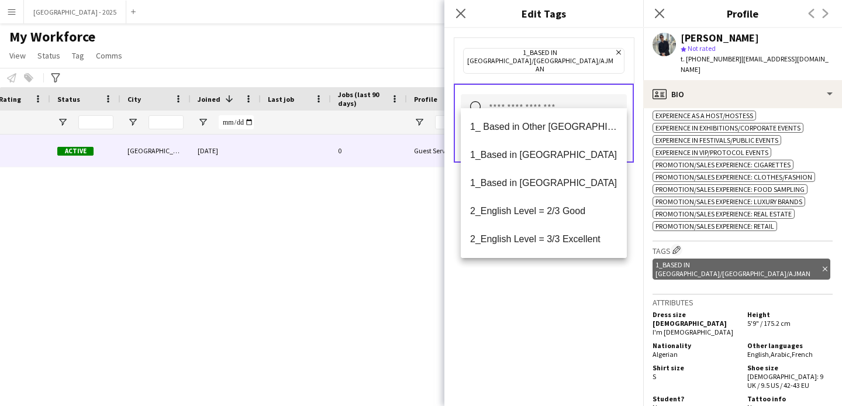
click at [588, 94] on input "text" at bounding box center [544, 108] width 166 height 29
click at [573, 207] on span "2_English Level = 2/3 Good" at bounding box center [543, 210] width 147 height 11
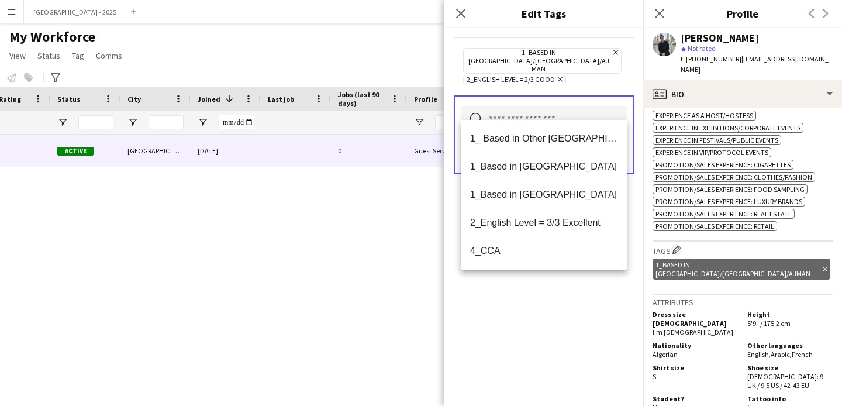
click at [550, 293] on div "1_Based in [GEOGRAPHIC_DATA]/[GEOGRAPHIC_DATA]/Ajman Remove 2_English Level = 2…" at bounding box center [544, 217] width 199 height 378
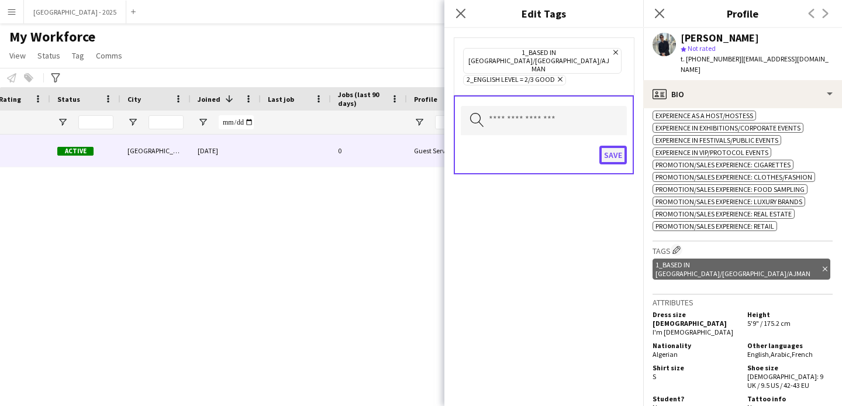
click at [619, 146] on button "Save" at bounding box center [613, 155] width 27 height 19
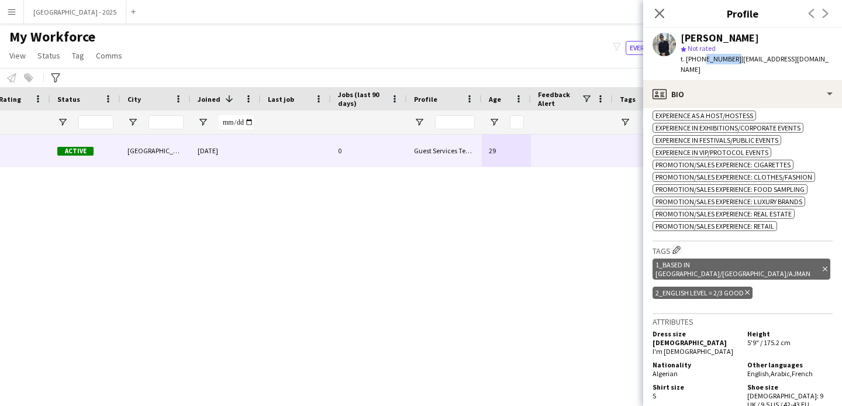
drag, startPoint x: 701, startPoint y: 59, endPoint x: 731, endPoint y: 61, distance: 30.0
click at [731, 61] on span "t. [PHONE_NUMBER]" at bounding box center [711, 58] width 61 height 9
copy span "521435909"
click at [655, 6] on app-icon "Close pop-in" at bounding box center [660, 13] width 17 height 17
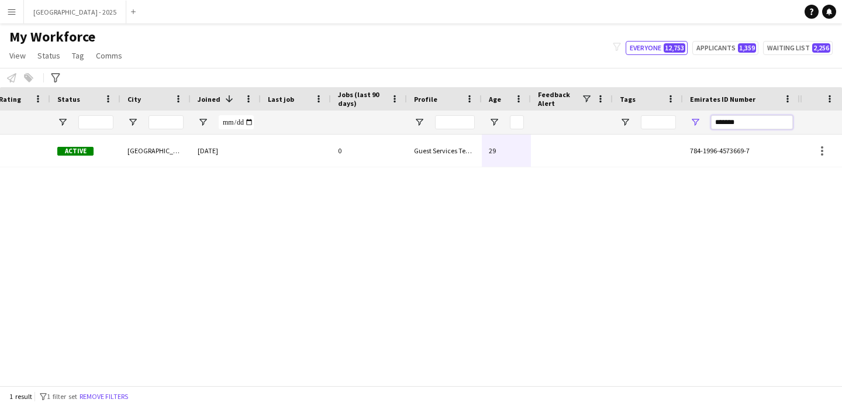
click at [730, 121] on input "*******" at bounding box center [752, 122] width 82 height 14
paste input "Emirates ID Number Filter Input"
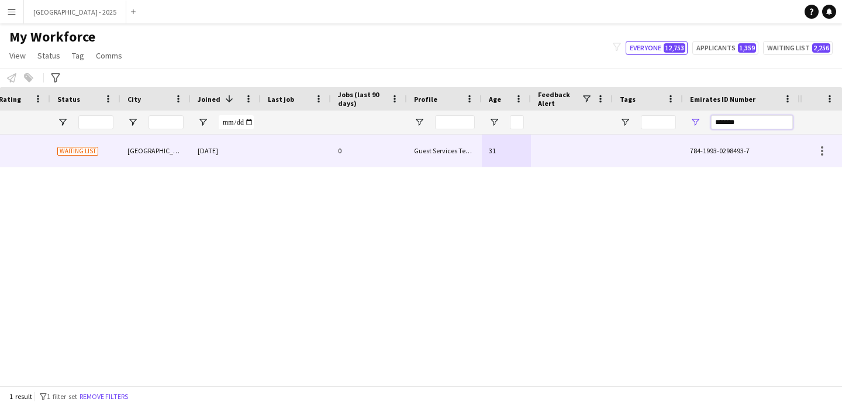
type input "*******"
click at [544, 157] on div at bounding box center [572, 151] width 82 height 32
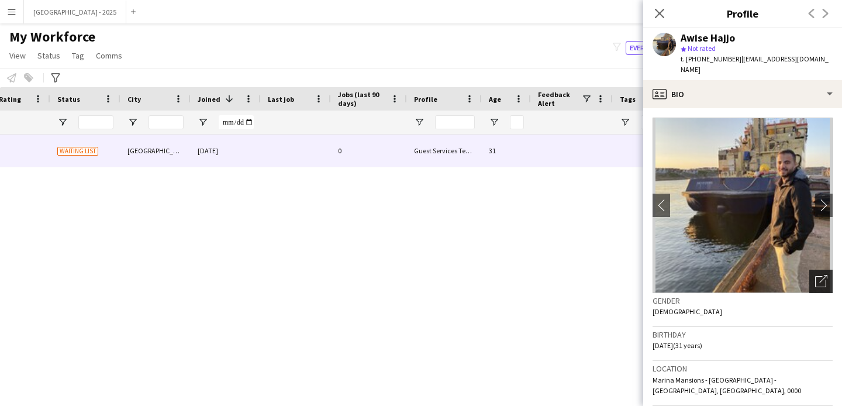
click at [810, 277] on div "Open photos pop-in" at bounding box center [821, 281] width 23 height 23
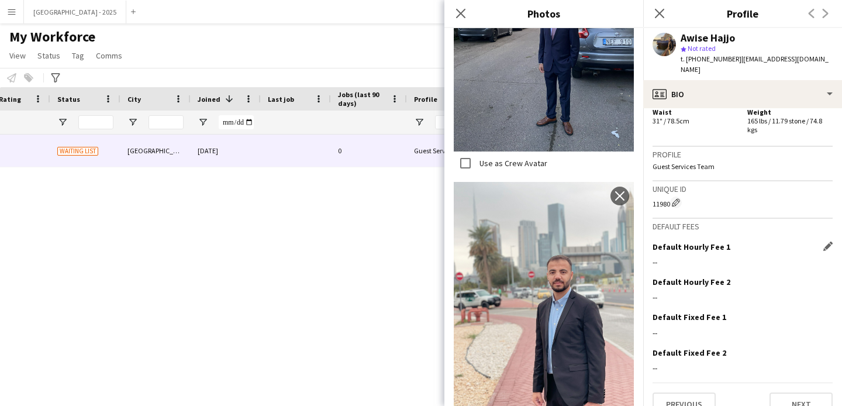
scroll to position [730, 0]
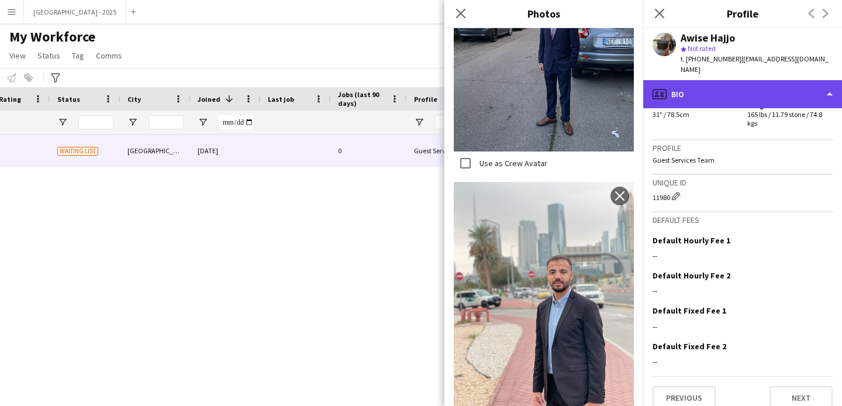
click at [727, 92] on div "profile Bio" at bounding box center [743, 94] width 199 height 28
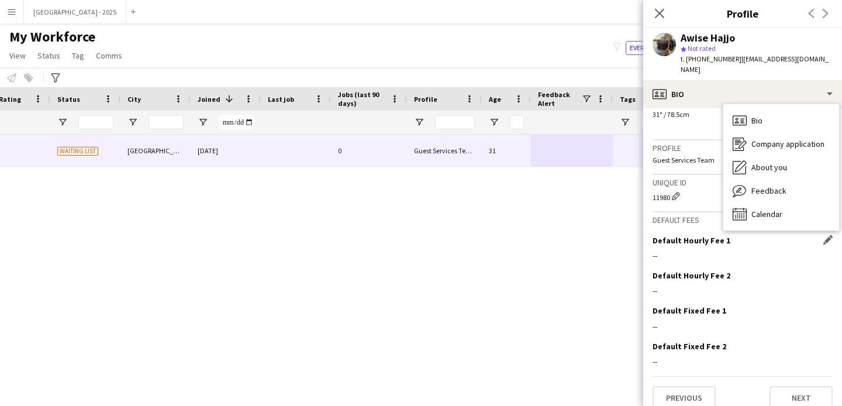
click at [686, 250] on div "Default Hourly Fee 1 Edit this field --" at bounding box center [743, 252] width 180 height 35
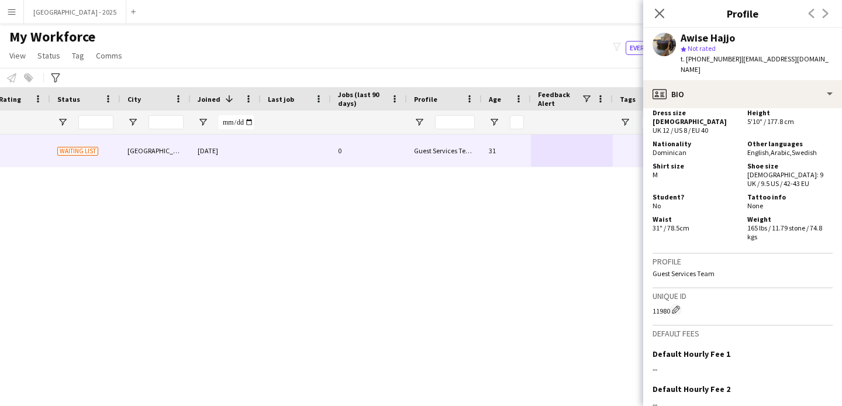
scroll to position [605, 0]
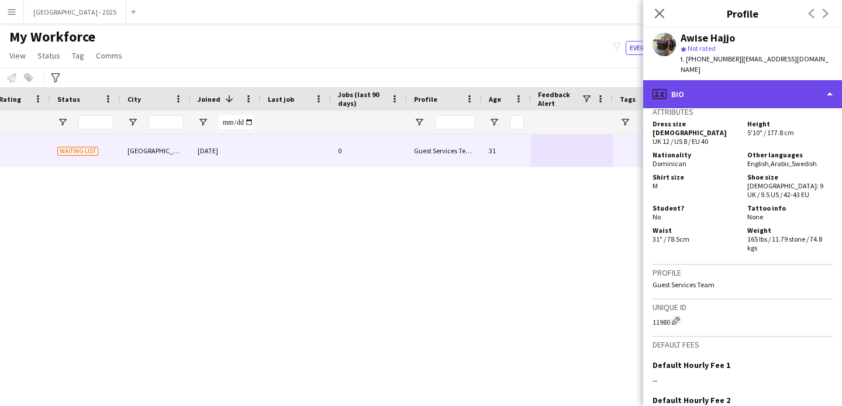
click at [745, 91] on div "profile Bio" at bounding box center [743, 94] width 199 height 28
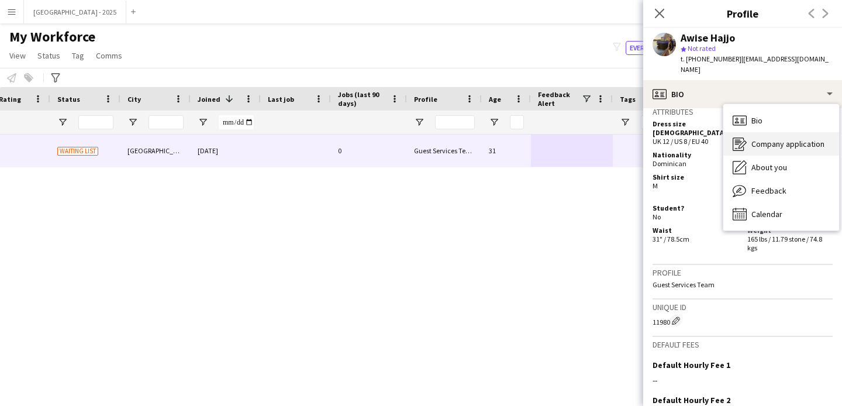
click at [770, 140] on div "Company application Company application" at bounding box center [782, 143] width 116 height 23
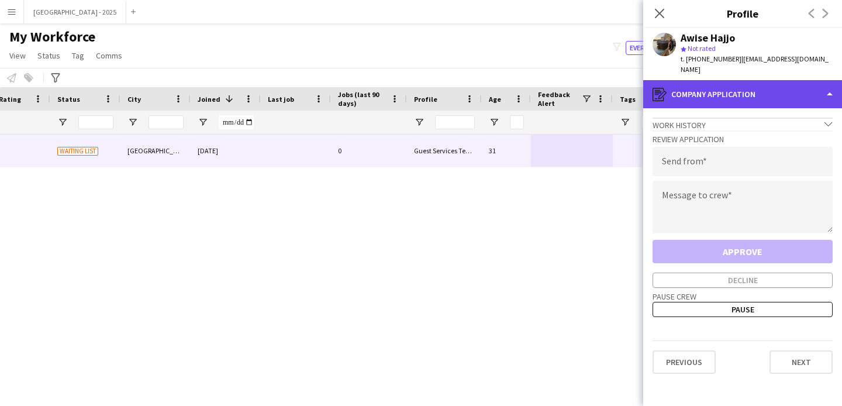
click at [749, 91] on div "register Company application" at bounding box center [743, 94] width 199 height 28
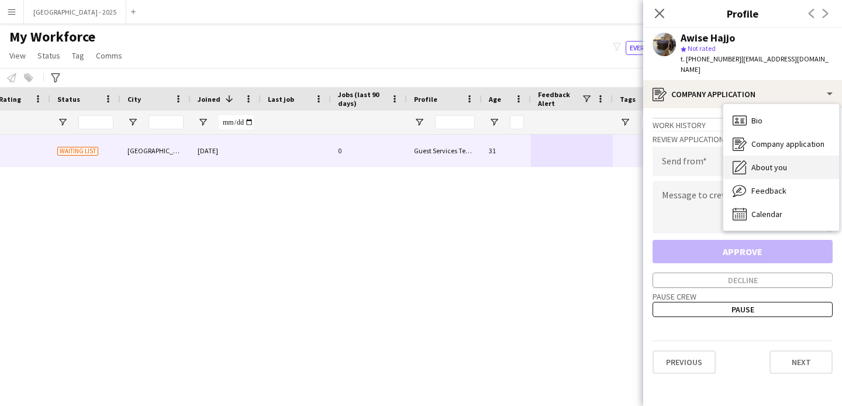
click at [765, 156] on div "About you About you" at bounding box center [782, 167] width 116 height 23
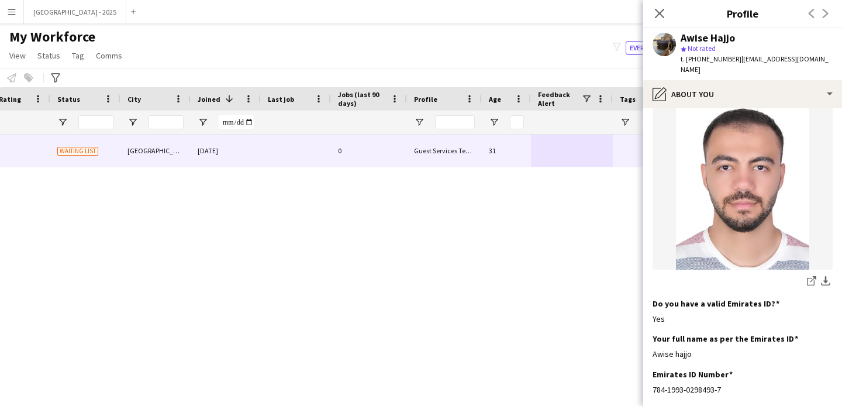
scroll to position [0, 0]
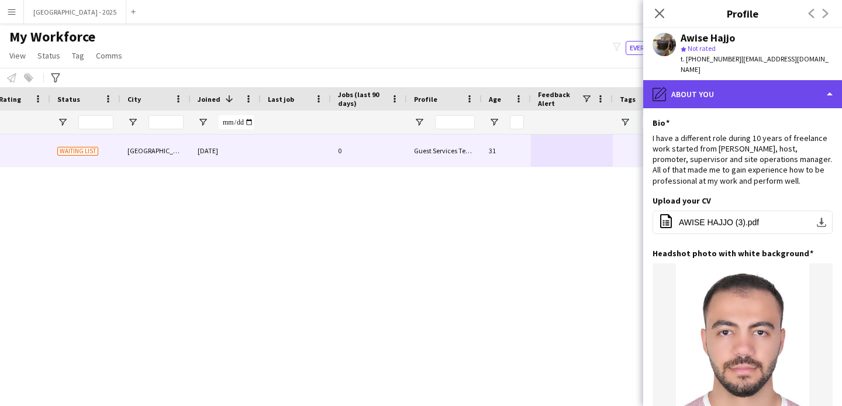
click at [736, 84] on div "pencil4 About you" at bounding box center [743, 94] width 199 height 28
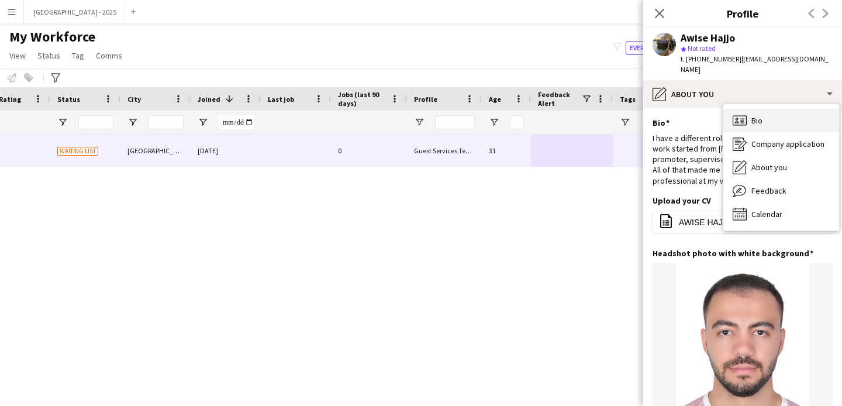
click at [801, 115] on div "Bio Bio" at bounding box center [782, 120] width 116 height 23
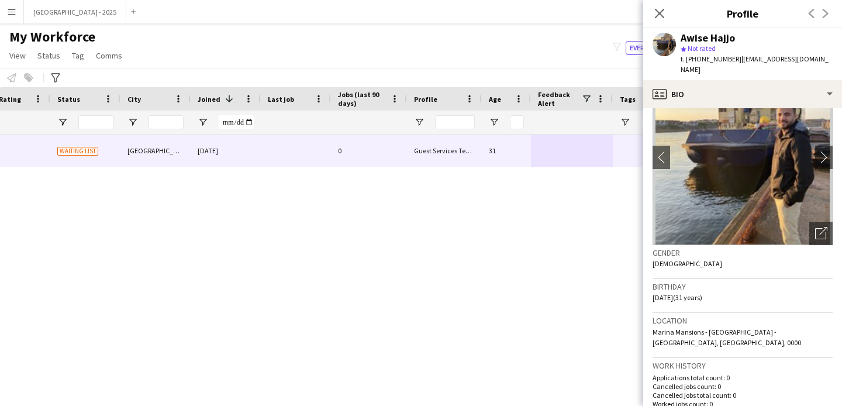
scroll to position [219, 0]
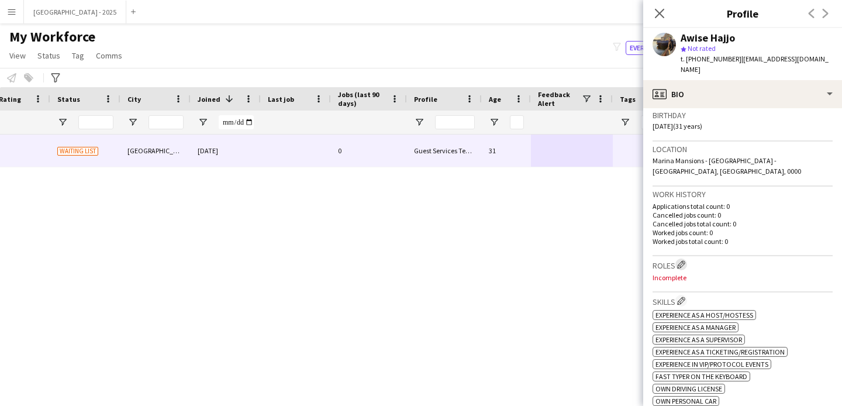
click at [682, 260] on app-icon "Edit crew company roles" at bounding box center [681, 264] width 8 height 8
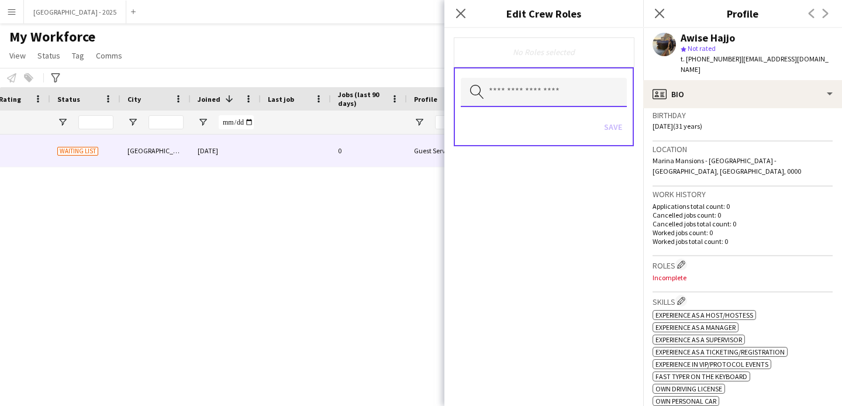
click at [569, 90] on input "text" at bounding box center [544, 92] width 166 height 29
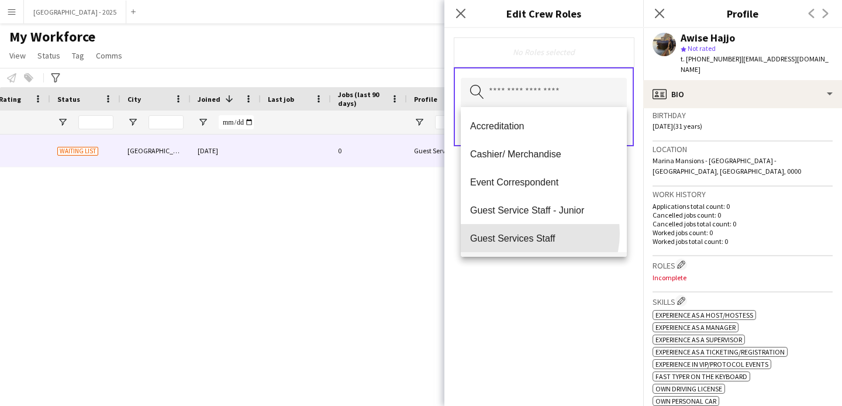
click at [529, 233] on span "Guest Services Staff" at bounding box center [543, 238] width 147 height 11
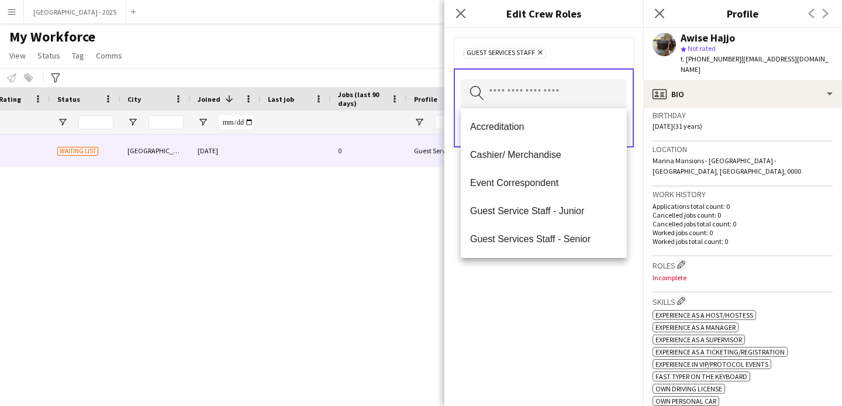
click at [539, 235] on span "Guest Services Staff - Senior" at bounding box center [543, 238] width 147 height 11
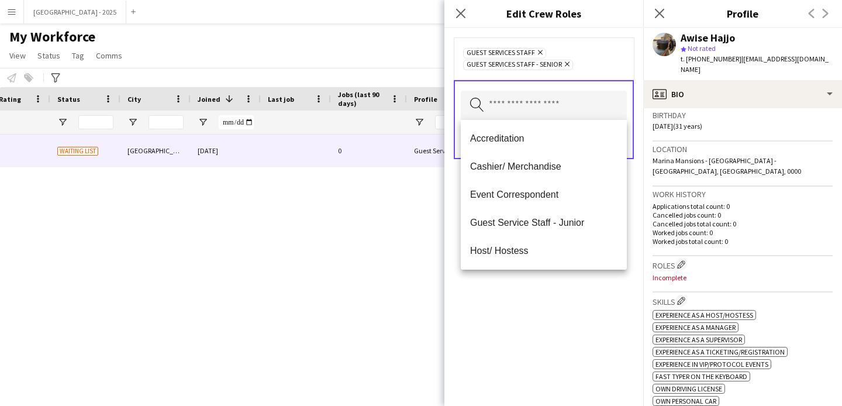
drag, startPoint x: 532, startPoint y: 289, endPoint x: 534, endPoint y: 283, distance: 6.3
click at [532, 288] on div "Guest Services Staff Remove Guest Services Staff - Senior Remove Search by role…" at bounding box center [544, 217] width 199 height 378
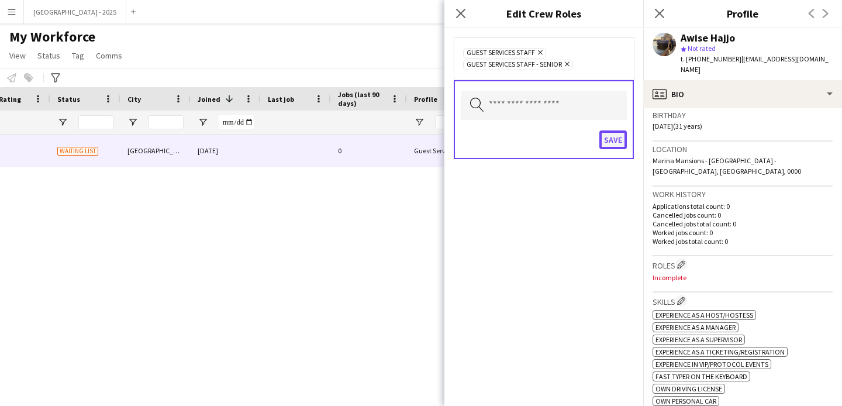
click at [620, 143] on button "Save" at bounding box center [613, 139] width 27 height 19
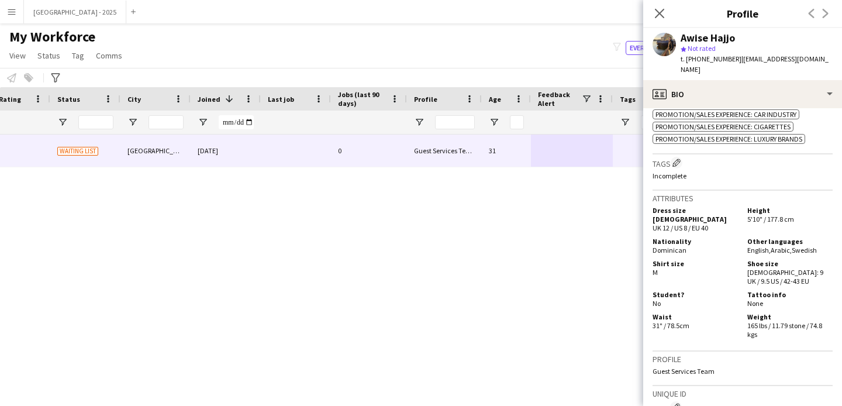
scroll to position [522, 0]
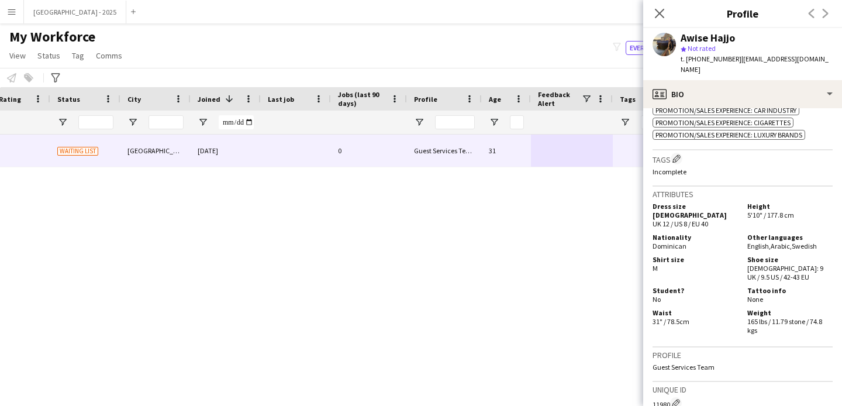
click at [682, 159] on h3 "Tags Edit crew company tags" at bounding box center [743, 159] width 180 height 12
click at [681, 154] on app-icon "Edit crew company tags" at bounding box center [677, 158] width 8 height 8
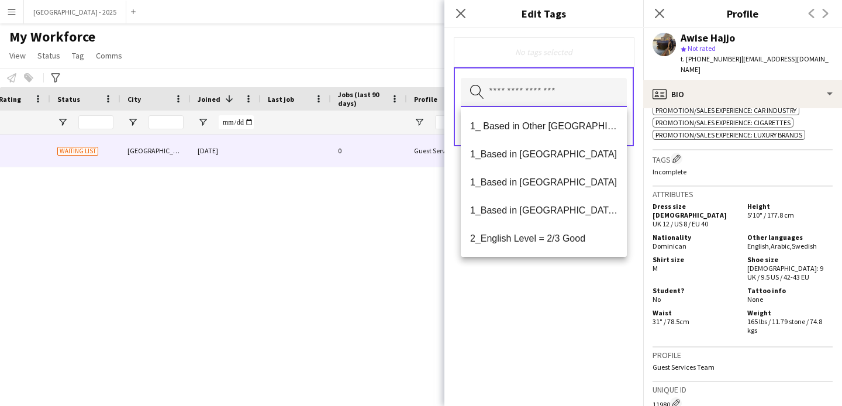
click at [528, 91] on input "text" at bounding box center [544, 92] width 166 height 29
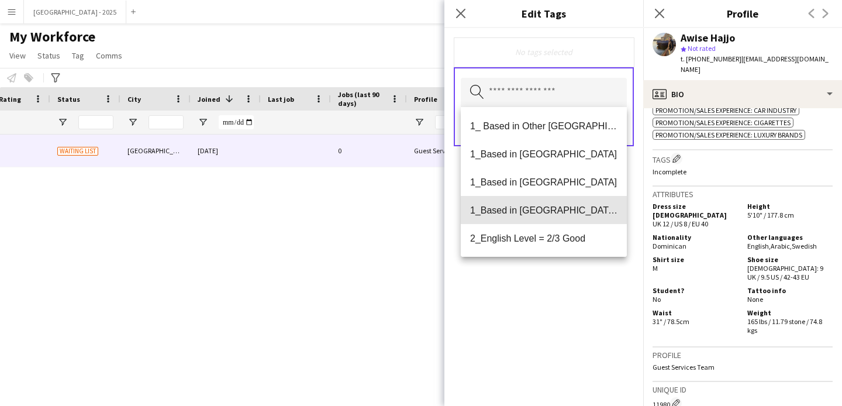
click at [566, 201] on mat-option "1_Based in [GEOGRAPHIC_DATA]/[GEOGRAPHIC_DATA]/Ajman" at bounding box center [544, 210] width 166 height 28
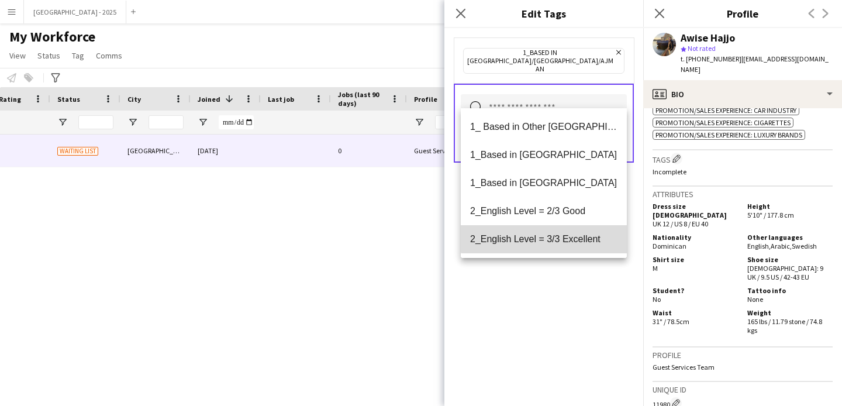
click at [575, 235] on span "2_English Level = 3/3 Excellent" at bounding box center [543, 238] width 147 height 11
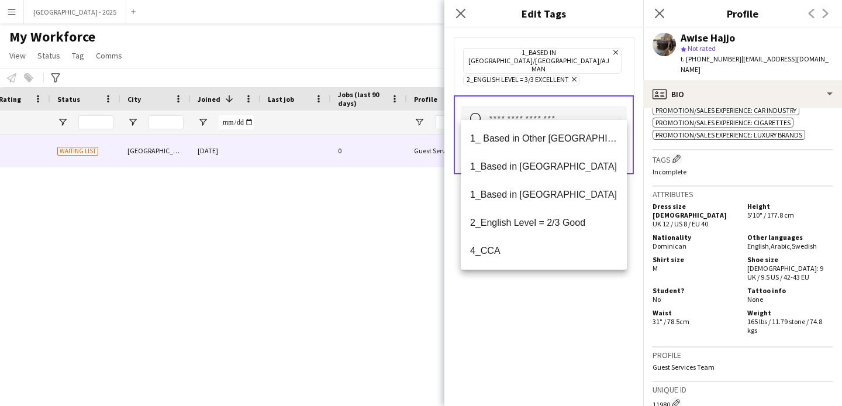
drag, startPoint x: 575, startPoint y: 290, endPoint x: 576, endPoint y: 280, distance: 10.0
click at [574, 290] on div "1_Based in [GEOGRAPHIC_DATA]/[GEOGRAPHIC_DATA]/Ajman Remove 2_English Level = 3…" at bounding box center [544, 217] width 199 height 378
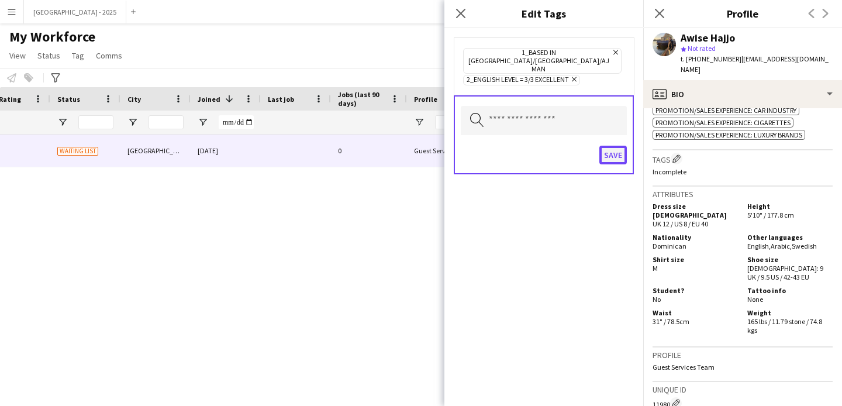
click at [615, 146] on button "Save" at bounding box center [613, 155] width 27 height 19
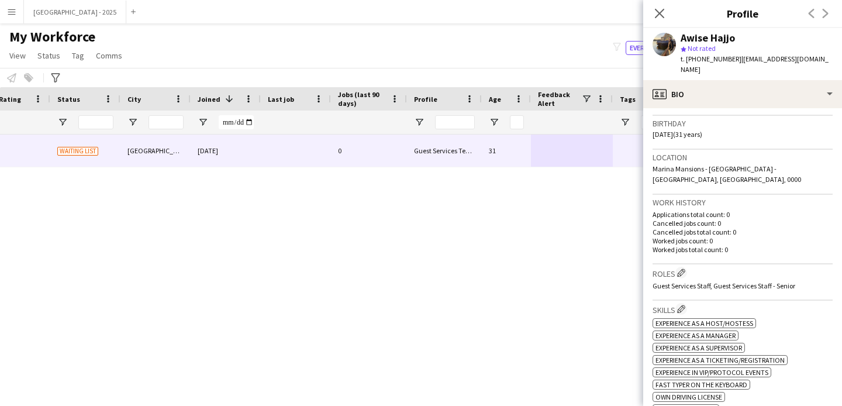
scroll to position [231, 0]
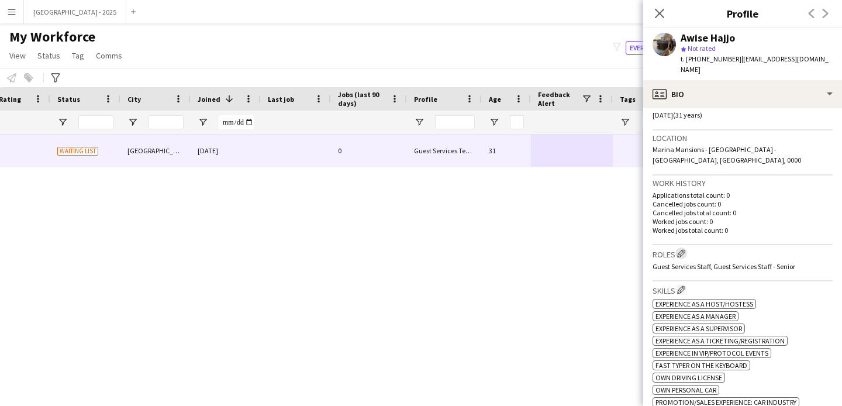
click at [686, 249] on app-icon "Edit crew company roles" at bounding box center [681, 253] width 8 height 8
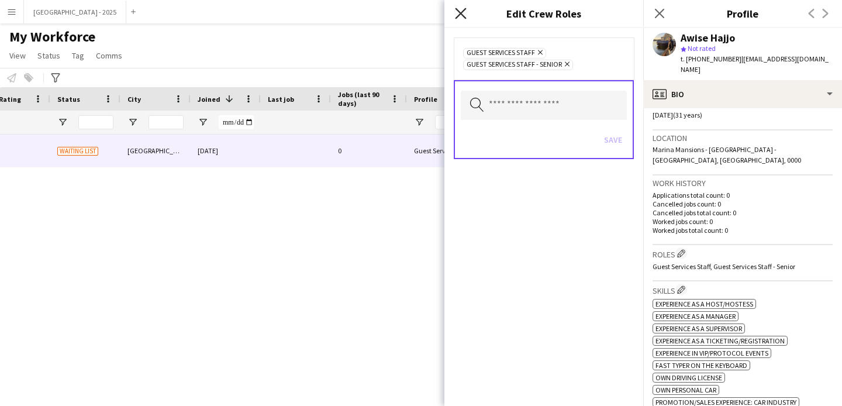
click at [460, 18] on icon "Close pop-in" at bounding box center [460, 13] width 11 height 11
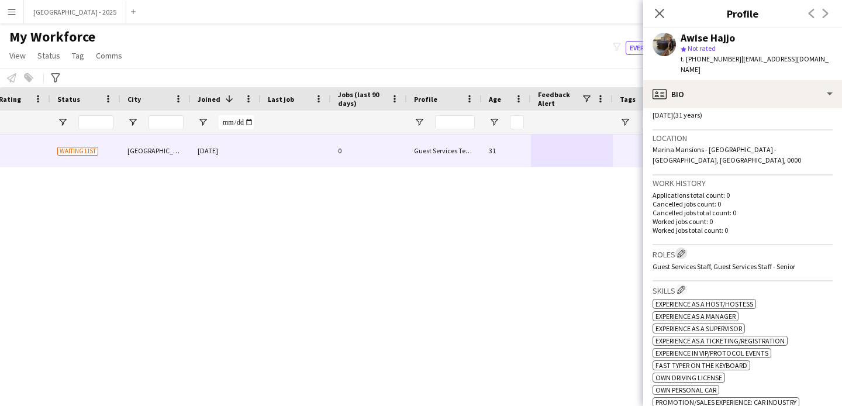
click at [687, 247] on button "Edit crew company roles" at bounding box center [682, 253] width 12 height 12
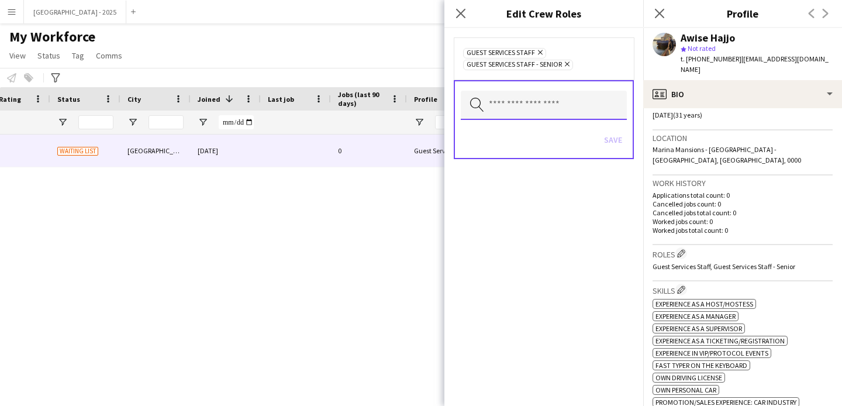
drag, startPoint x: 497, startPoint y: 97, endPoint x: 496, endPoint y: 90, distance: 7.7
click at [497, 96] on input "text" at bounding box center [544, 105] width 166 height 29
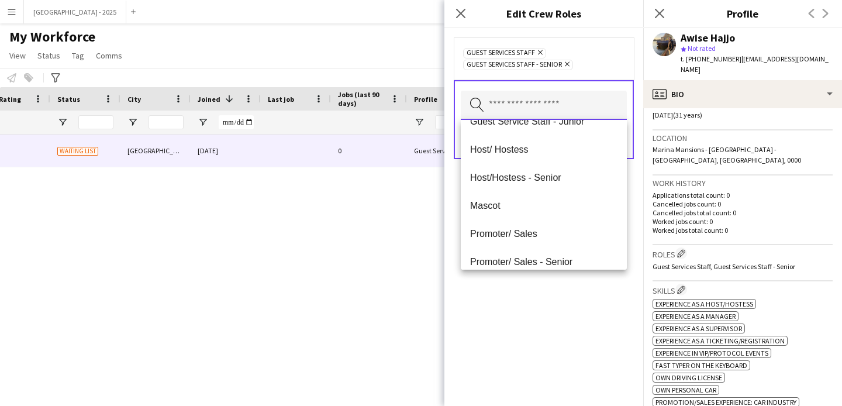
scroll to position [160, 0]
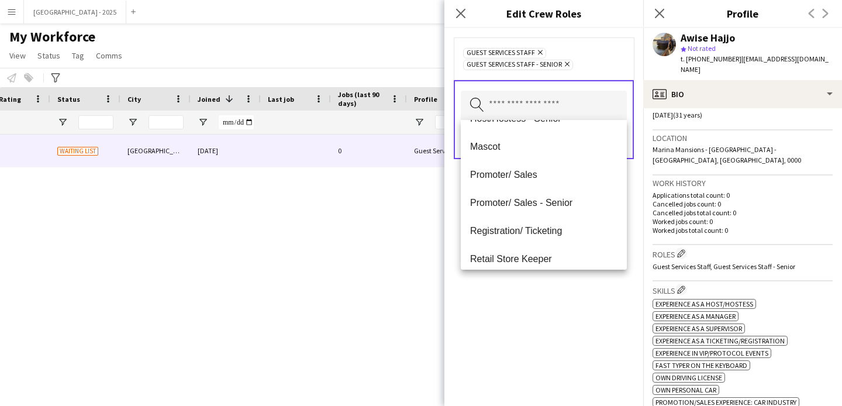
click at [535, 233] on span "Registration/ Ticketing" at bounding box center [543, 230] width 147 height 11
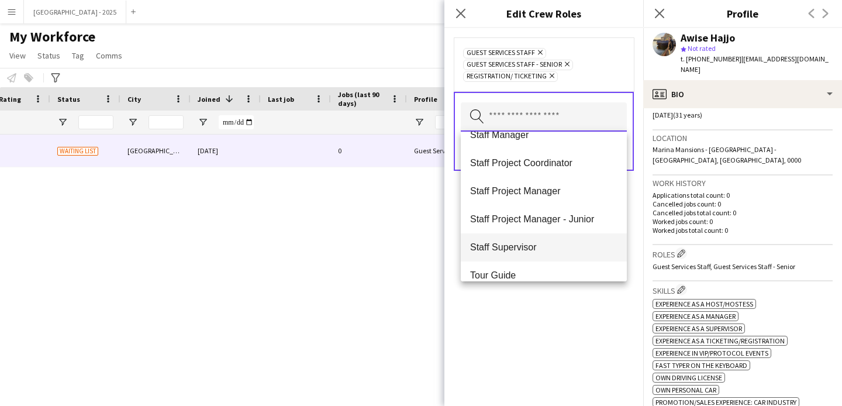
scroll to position [393, 0]
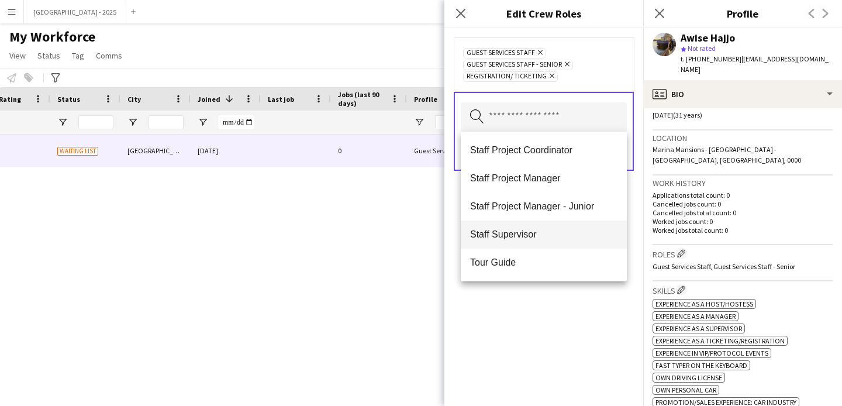
click at [535, 242] on mat-option "Staff Supervisor" at bounding box center [544, 235] width 166 height 28
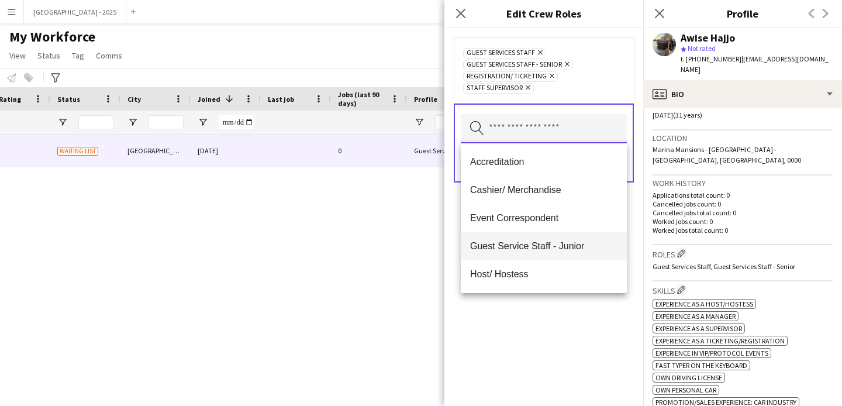
scroll to position [18, 0]
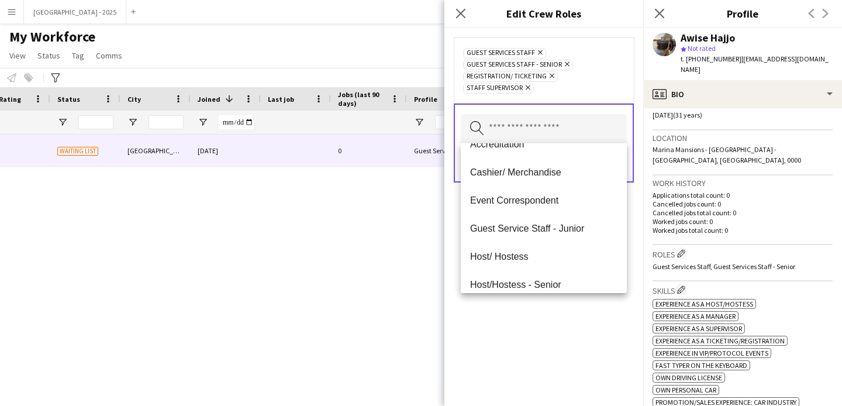
drag, startPoint x: 574, startPoint y: 326, endPoint x: 575, endPoint y: 312, distance: 13.5
click at [574, 326] on div "Guest Services Staff Remove Guest Services Staff - Senior Remove Registration/ …" at bounding box center [544, 217] width 199 height 378
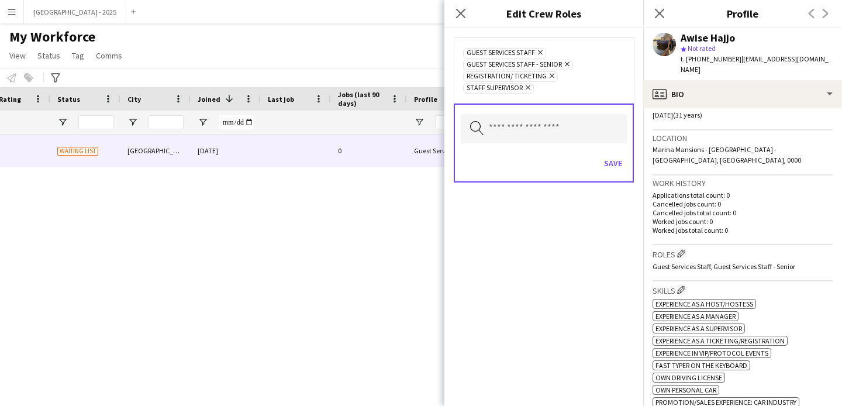
click at [613, 153] on div "Save" at bounding box center [544, 164] width 166 height 33
click at [617, 166] on button "Save" at bounding box center [613, 163] width 27 height 19
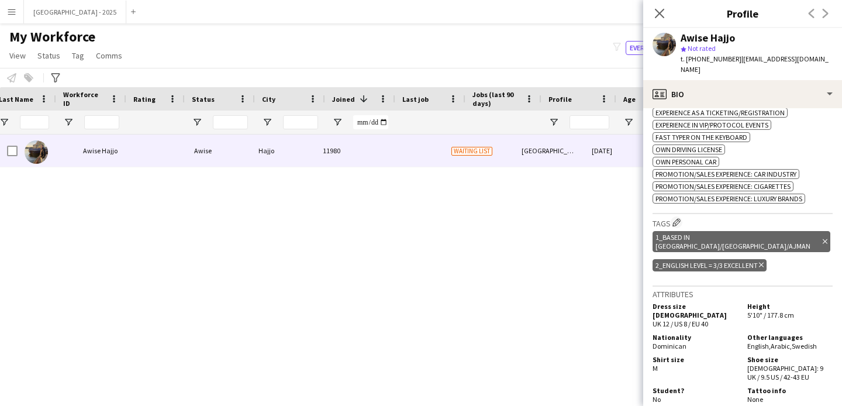
scroll to position [0, 0]
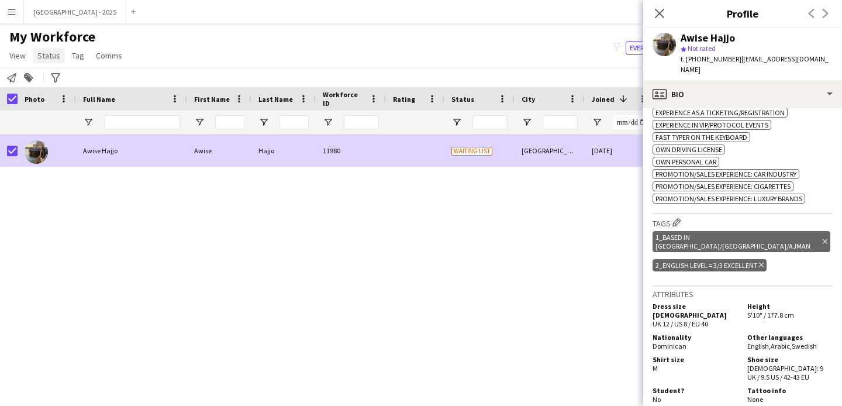
click at [43, 57] on span "Status" at bounding box center [48, 55] width 23 height 11
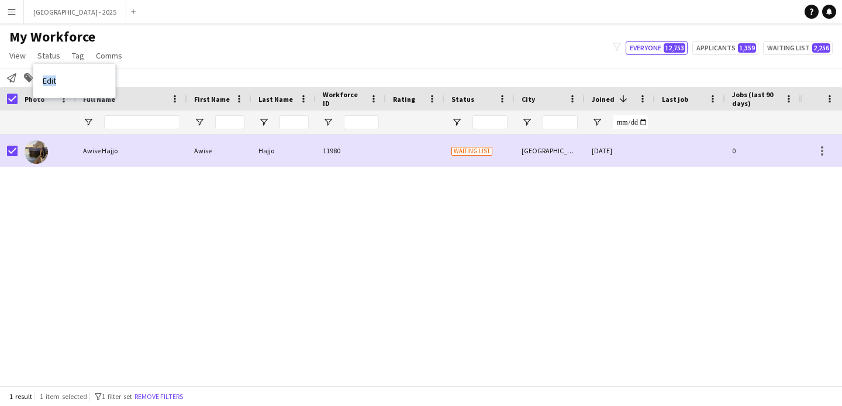
click at [64, 75] on link "Edit" at bounding box center [74, 80] width 82 height 25
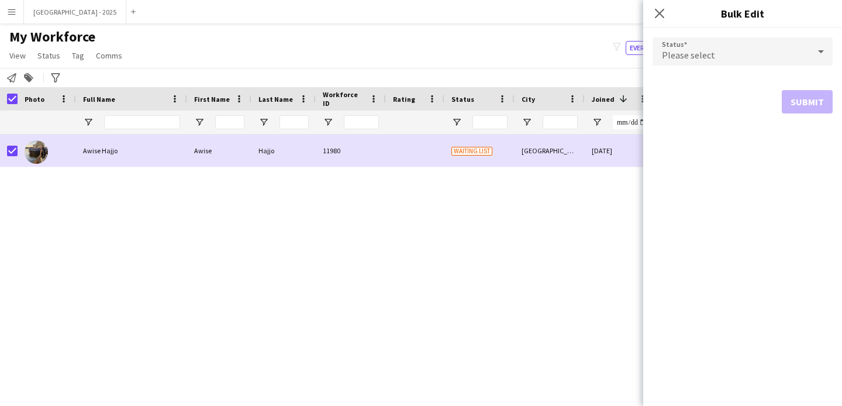
click at [700, 47] on div "Please select" at bounding box center [731, 51] width 157 height 28
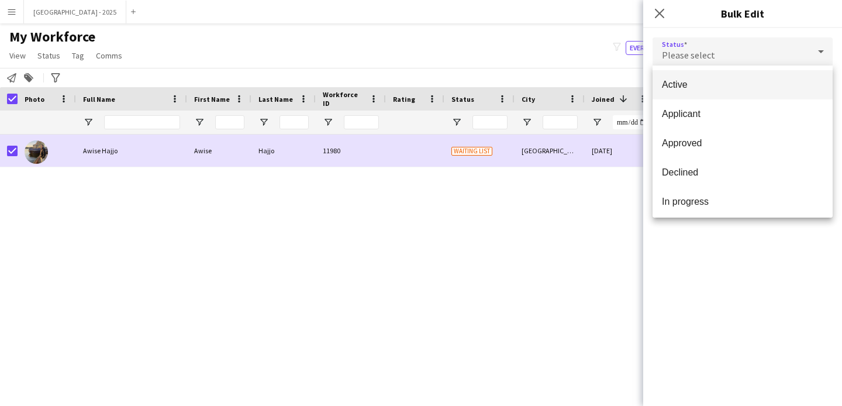
click at [713, 82] on span "Active" at bounding box center [742, 84] width 161 height 11
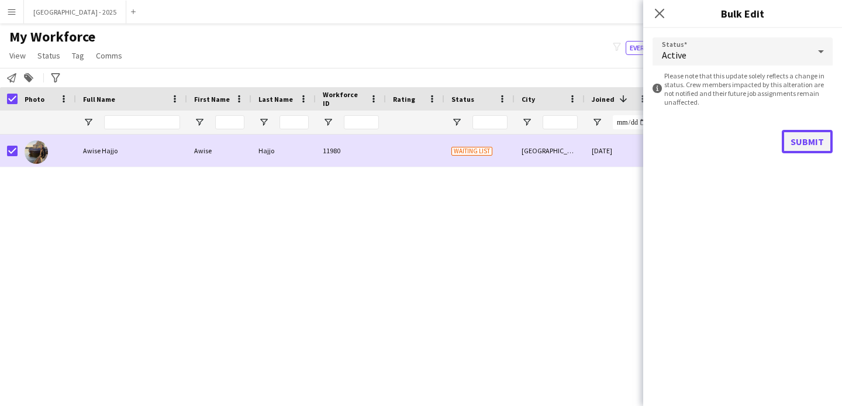
click at [805, 149] on button "Submit" at bounding box center [807, 141] width 51 height 23
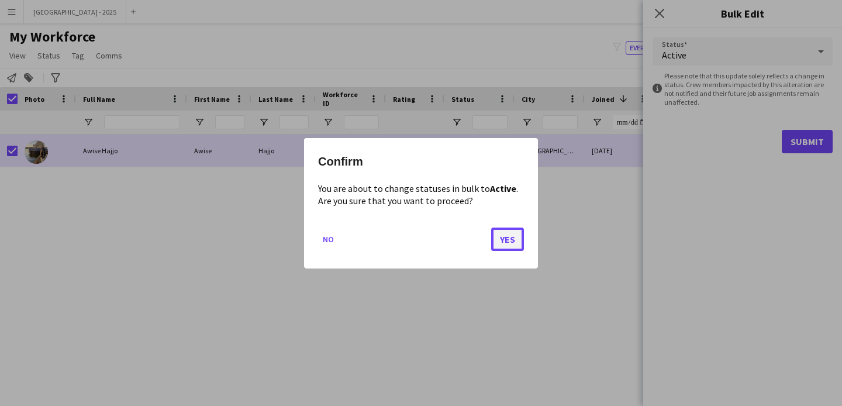
click at [520, 244] on button "Yes" at bounding box center [507, 238] width 33 height 23
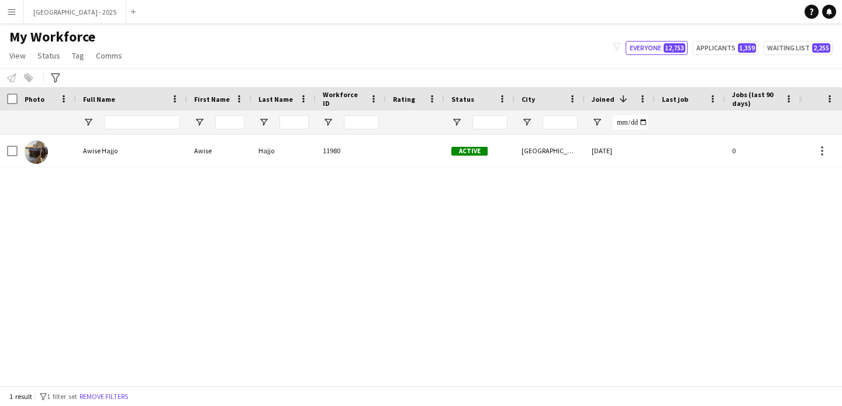
drag, startPoint x: 123, startPoint y: 394, endPoint x: 209, endPoint y: 6, distance: 397.7
click at [123, 394] on button "Remove filters" at bounding box center [103, 396] width 53 height 13
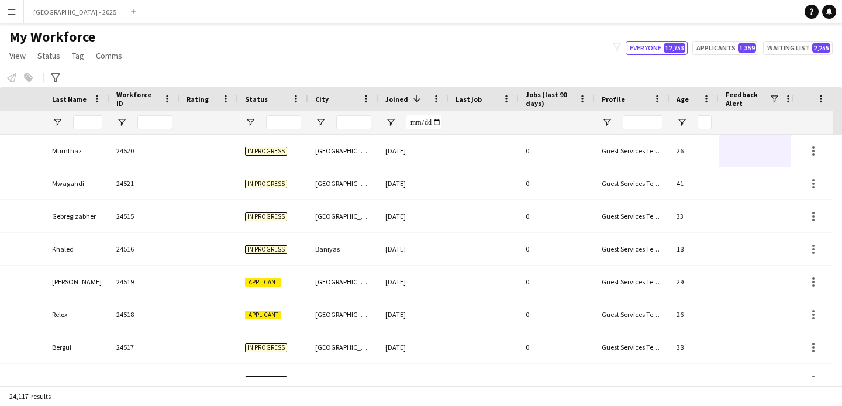
scroll to position [0, 403]
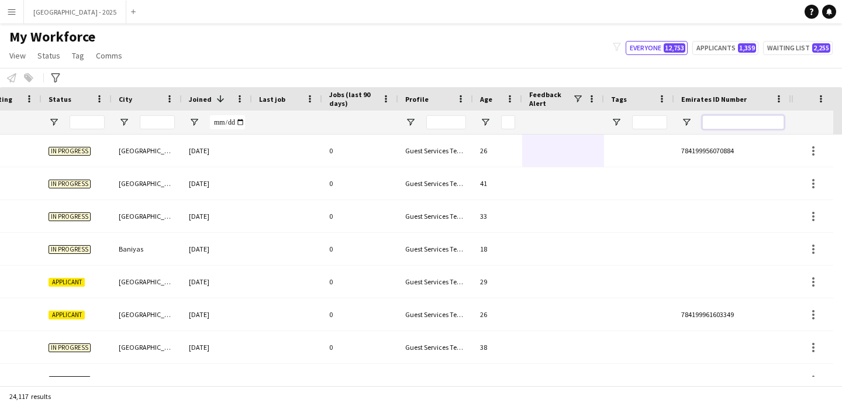
click at [747, 126] on input "Emirates ID Number Filter Input" at bounding box center [744, 122] width 82 height 14
paste input "*******"
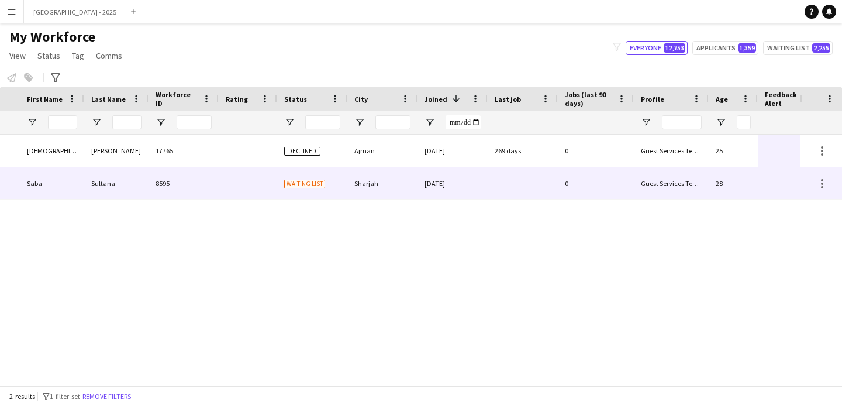
scroll to position [0, 0]
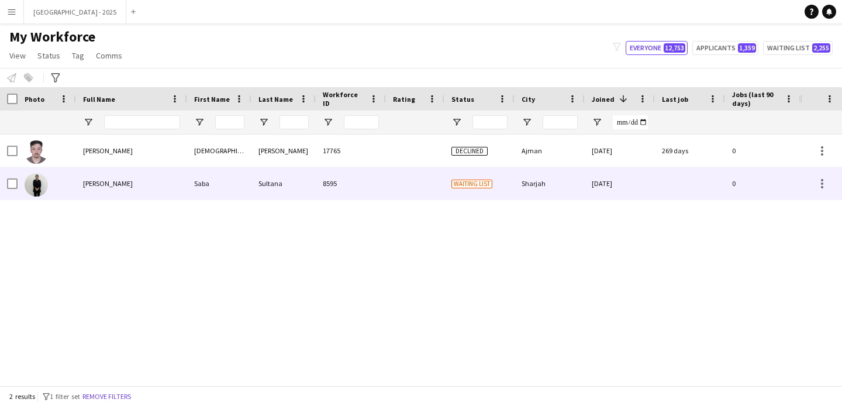
type input "*******"
click at [439, 184] on div at bounding box center [415, 183] width 59 height 32
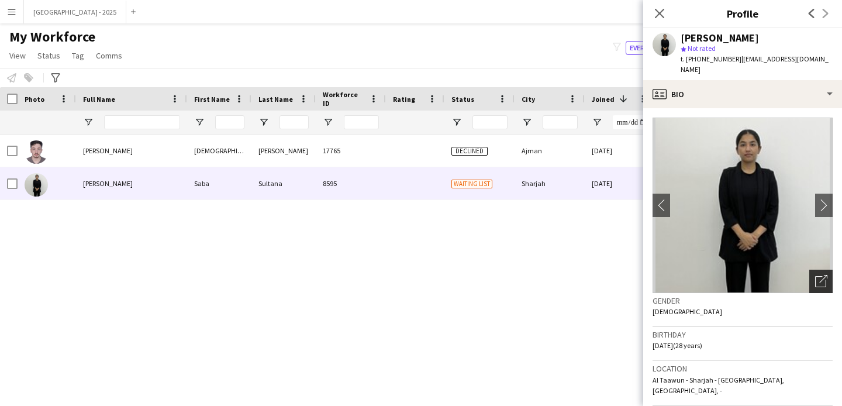
click at [816, 275] on icon "Open photos pop-in" at bounding box center [822, 281] width 12 height 12
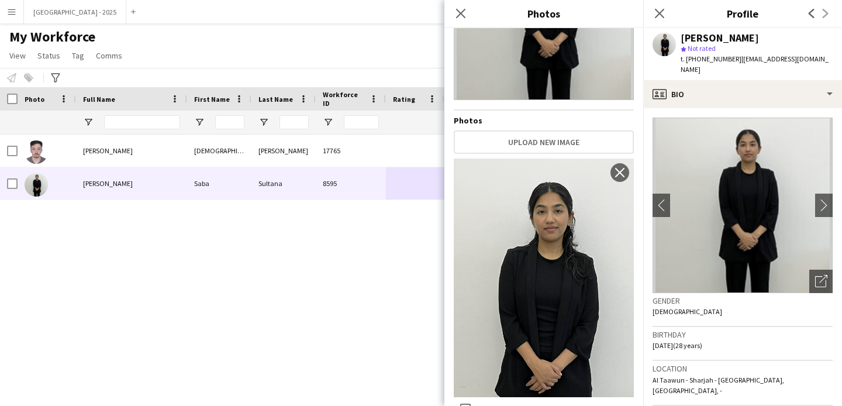
scroll to position [125, 0]
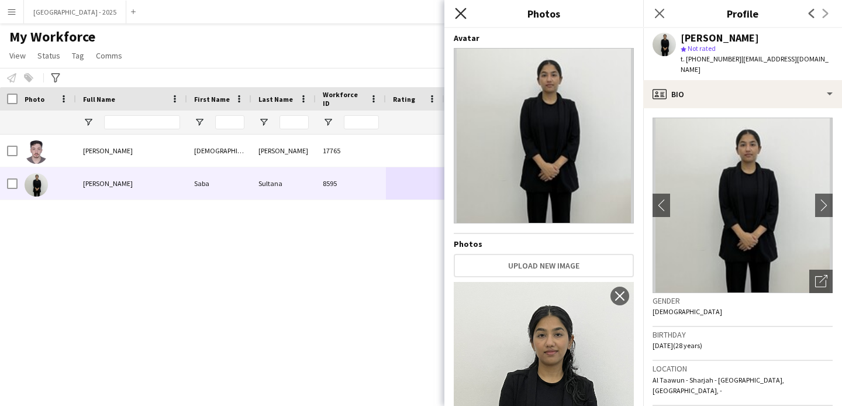
click at [457, 18] on icon at bounding box center [460, 13] width 11 height 11
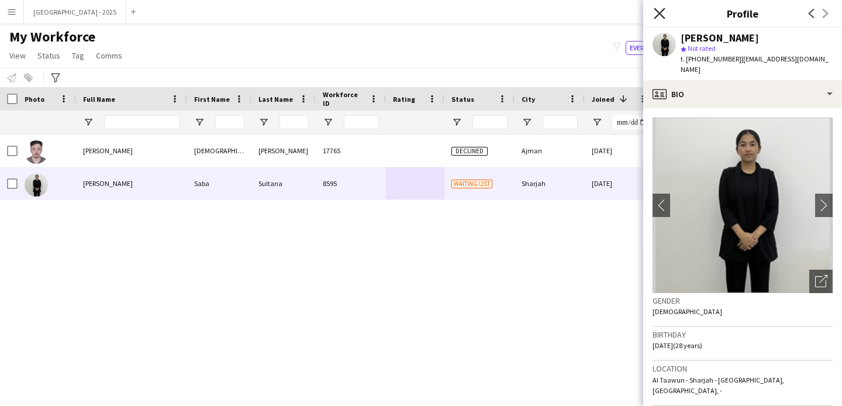
click at [658, 14] on icon "Close pop-in" at bounding box center [659, 13] width 11 height 11
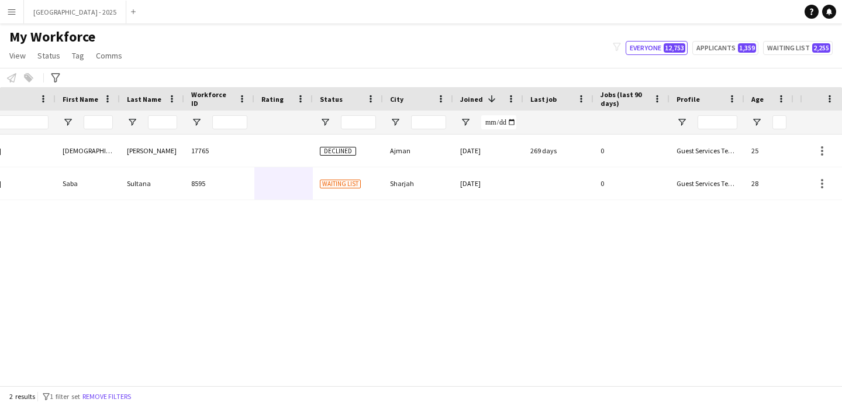
scroll to position [0, 221]
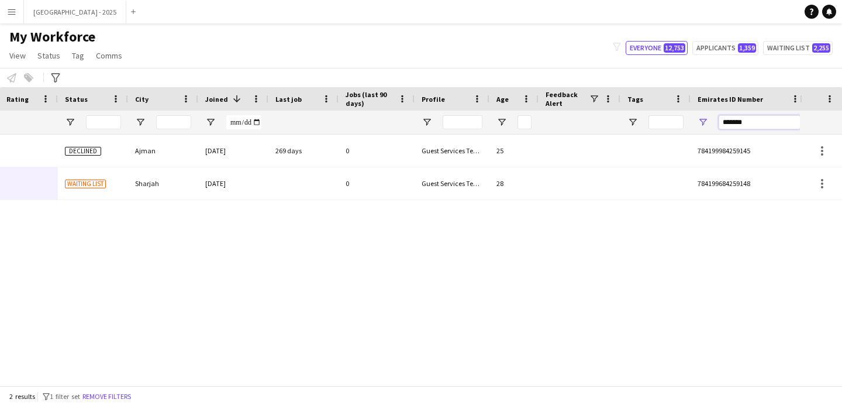
click at [754, 122] on input "*******" at bounding box center [760, 122] width 82 height 14
paste input "Emirates ID Number Filter Input"
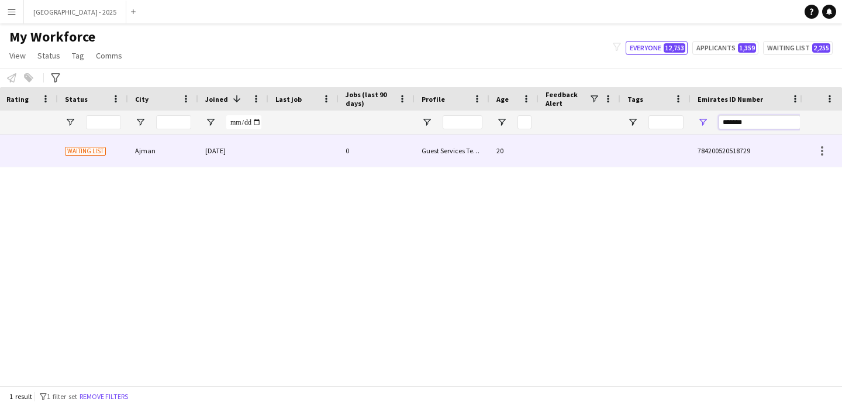
type input "*******"
click at [583, 147] on div at bounding box center [580, 151] width 82 height 32
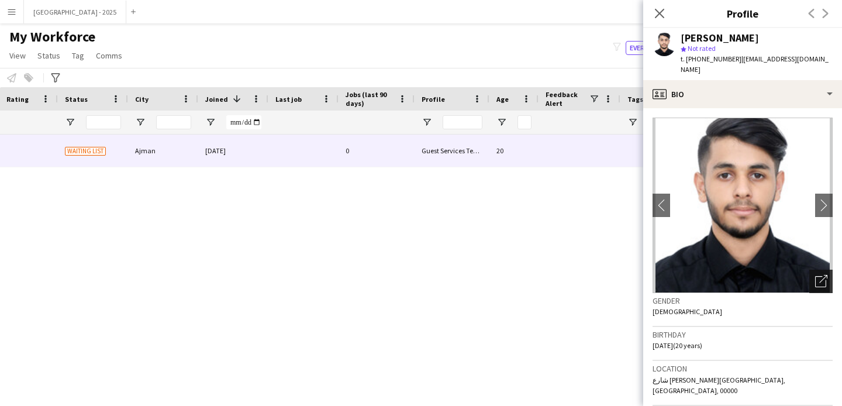
click at [816, 276] on icon "Open photos pop-in" at bounding box center [822, 281] width 12 height 12
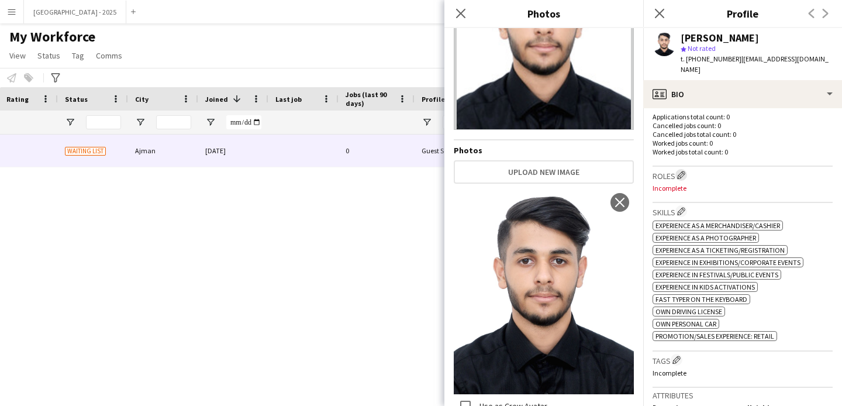
click at [687, 169] on button "Edit crew company roles" at bounding box center [682, 175] width 12 height 12
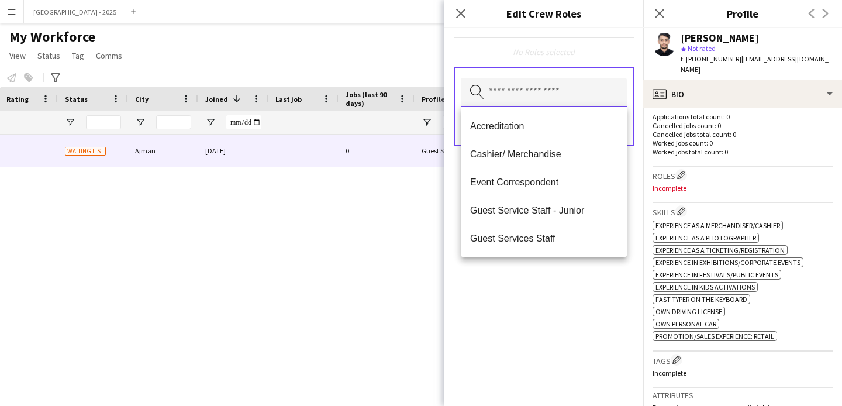
click at [552, 104] on input "text" at bounding box center [544, 92] width 166 height 29
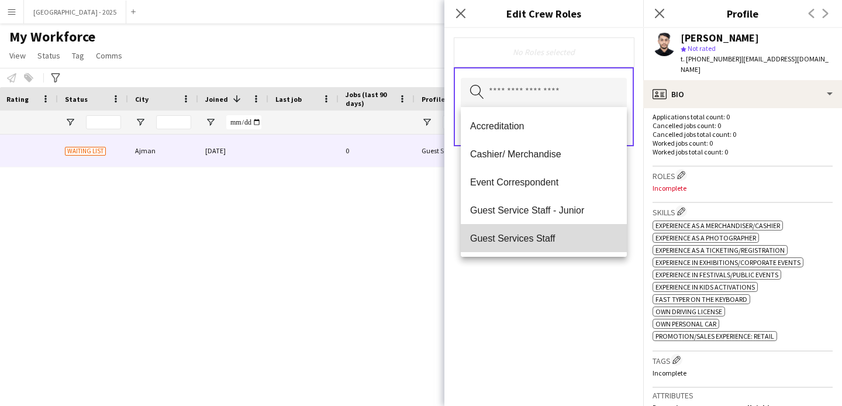
click at [552, 236] on span "Guest Services Staff" at bounding box center [543, 238] width 147 height 11
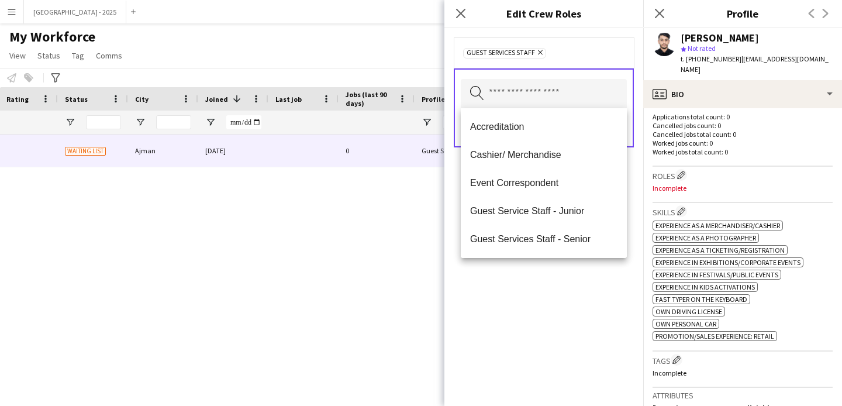
click at [553, 297] on div "Guest Services Staff Remove Search by role type Save" at bounding box center [544, 217] width 199 height 378
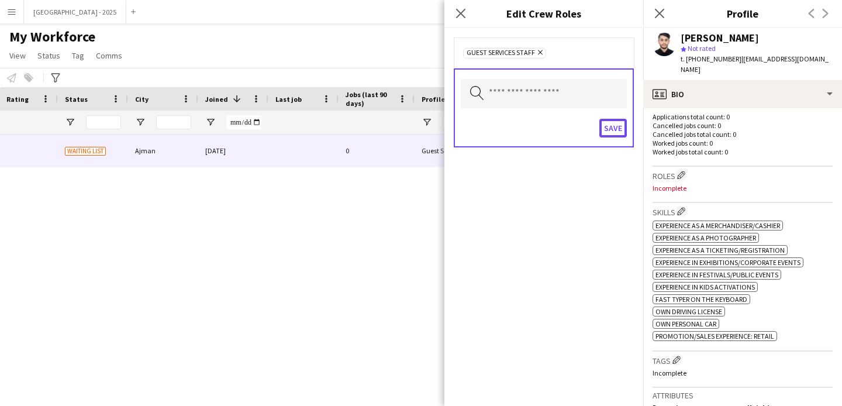
drag, startPoint x: 606, startPoint y: 128, endPoint x: 614, endPoint y: 164, distance: 37.2
click at [606, 128] on button "Save" at bounding box center [613, 128] width 27 height 19
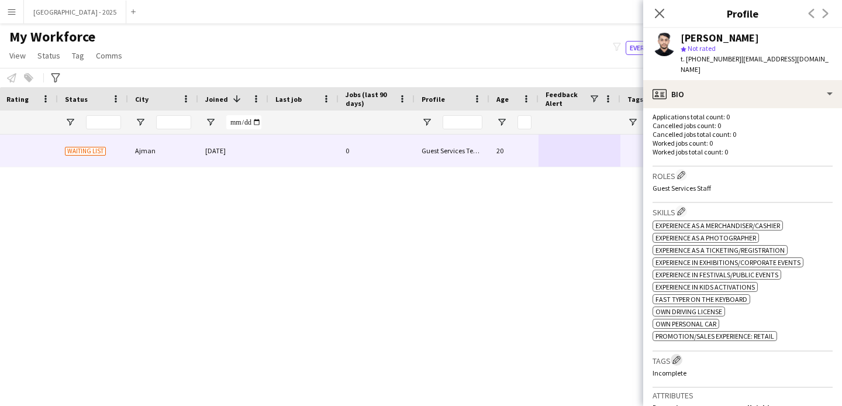
click at [682, 354] on button "Edit crew company tags" at bounding box center [677, 360] width 12 height 12
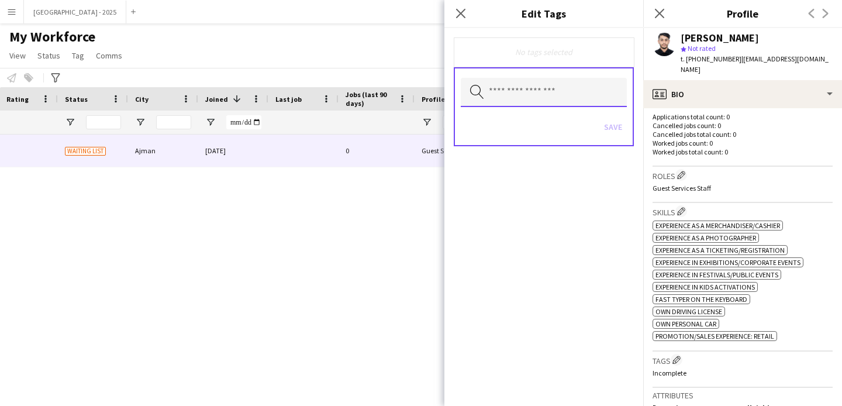
click at [560, 98] on input "text" at bounding box center [544, 92] width 166 height 29
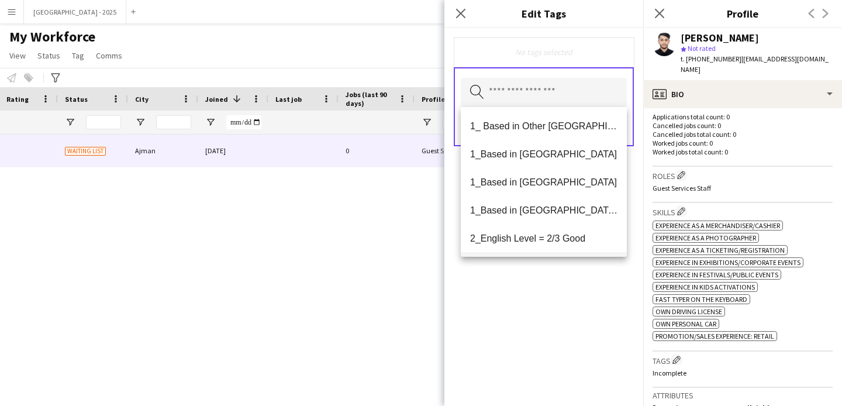
click at [555, 222] on mat-option "1_Based in [GEOGRAPHIC_DATA]/[GEOGRAPHIC_DATA]/Ajman" at bounding box center [544, 210] width 166 height 28
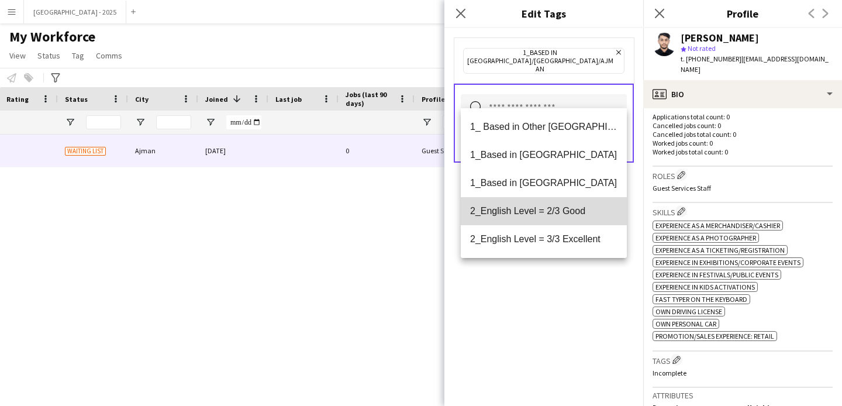
click at [555, 223] on mat-option "2_English Level = 2/3 Good" at bounding box center [544, 211] width 166 height 28
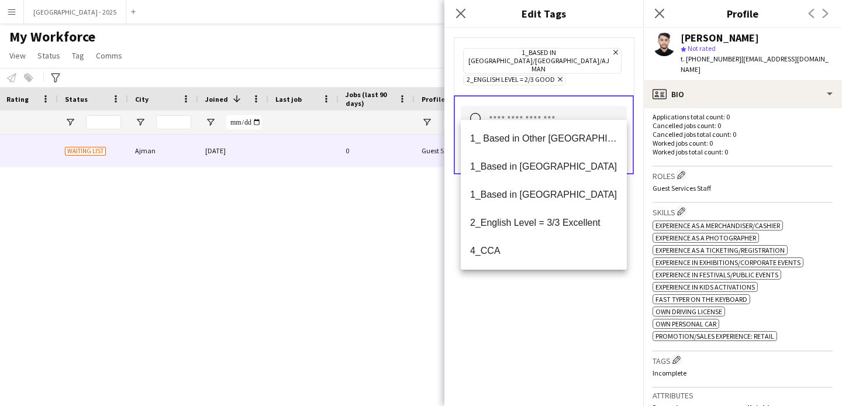
drag, startPoint x: 548, startPoint y: 297, endPoint x: 546, endPoint y: 278, distance: 18.9
click at [548, 297] on div "1_Based in [GEOGRAPHIC_DATA]/[GEOGRAPHIC_DATA]/Ajman Remove 2_English Level = 2…" at bounding box center [544, 217] width 199 height 378
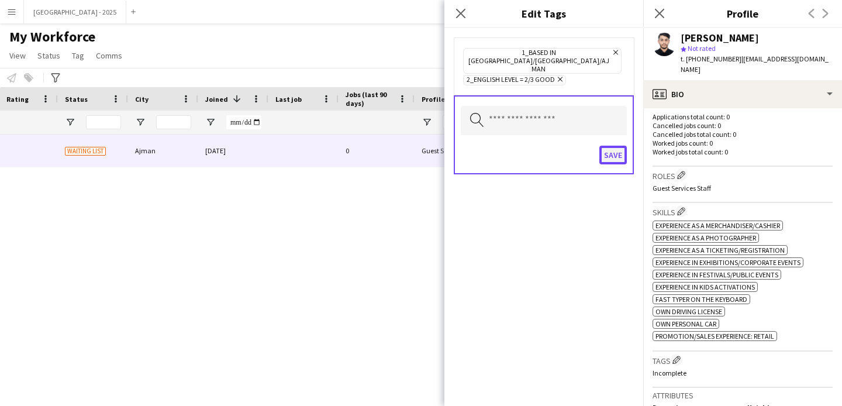
click at [616, 146] on button "Save" at bounding box center [613, 155] width 27 height 19
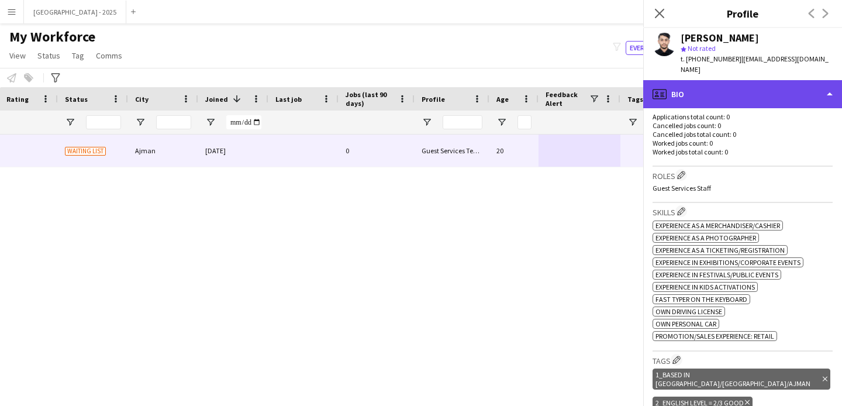
click at [672, 81] on div "profile Bio" at bounding box center [743, 94] width 199 height 28
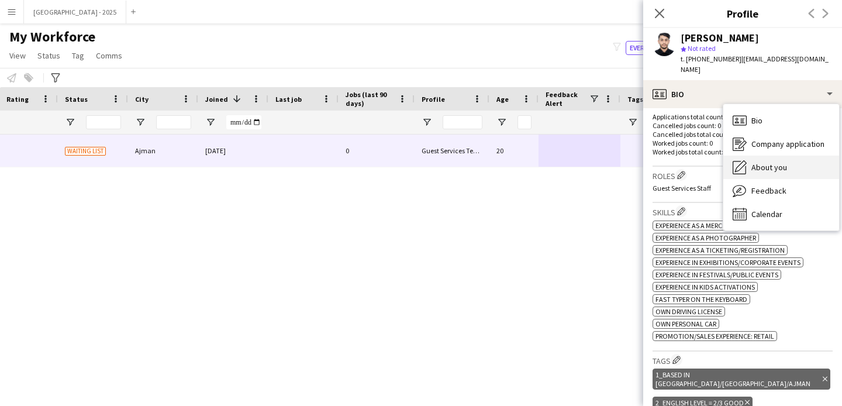
click at [762, 162] on span "About you" at bounding box center [770, 167] width 36 height 11
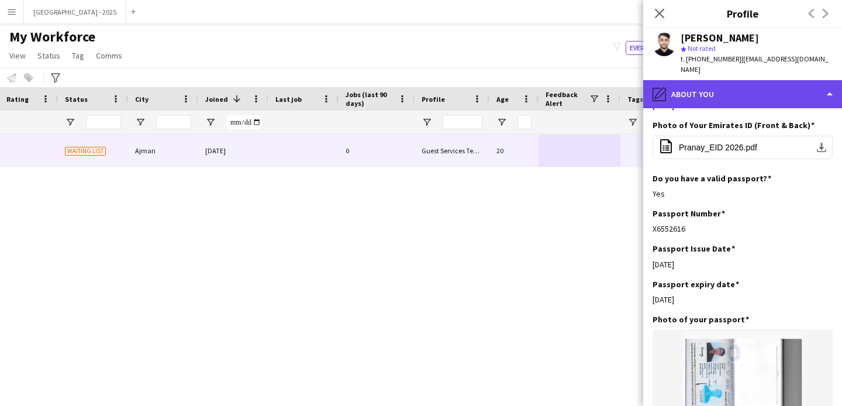
click at [682, 90] on div "pencil4 About you" at bounding box center [743, 94] width 199 height 28
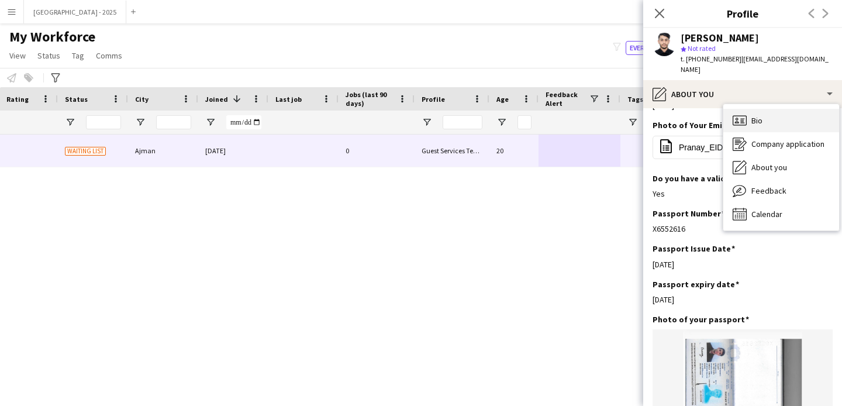
click at [745, 113] on icon "Bio" at bounding box center [740, 120] width 14 height 14
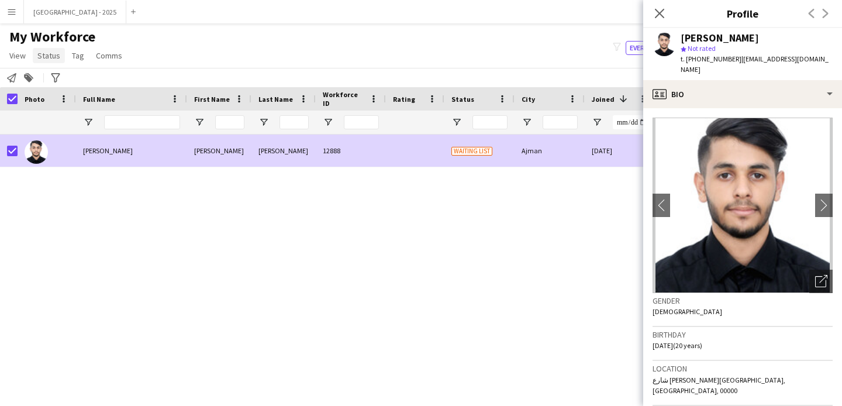
click at [57, 51] on span "Status" at bounding box center [48, 55] width 23 height 11
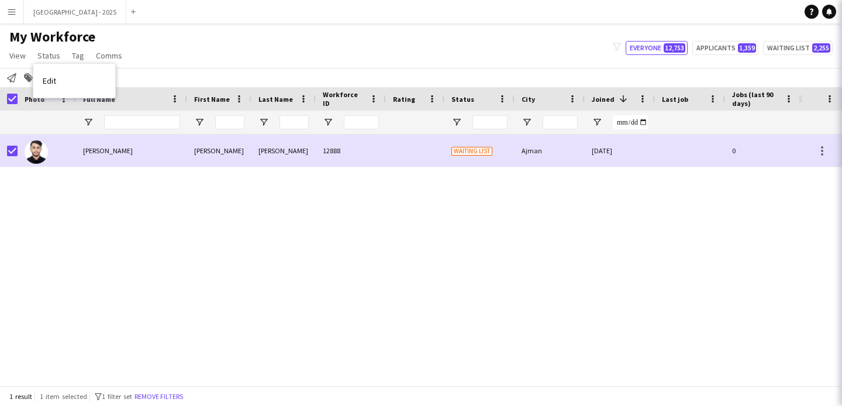
click at [77, 84] on link "Edit" at bounding box center [74, 80] width 82 height 25
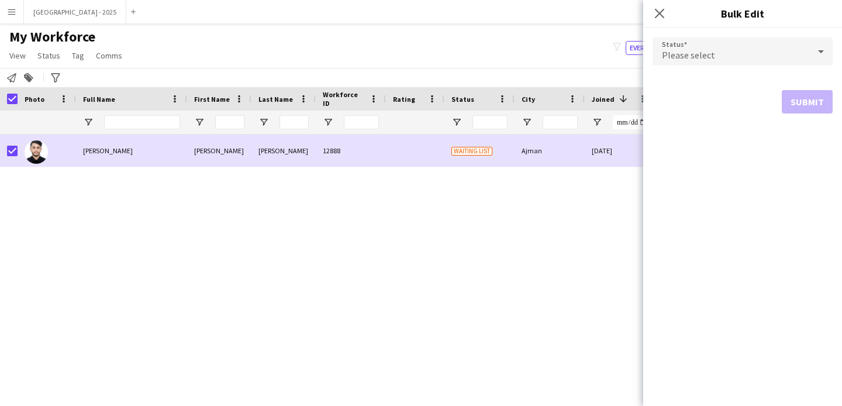
click at [690, 55] on span "Please select" at bounding box center [688, 55] width 53 height 12
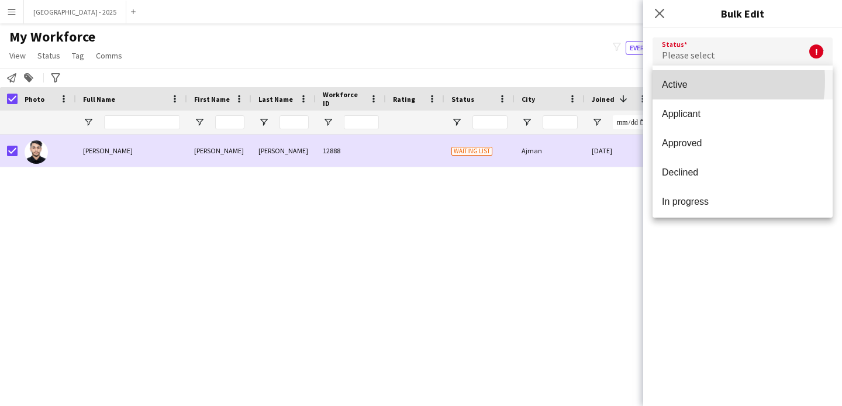
click at [690, 81] on span "Active" at bounding box center [742, 84] width 161 height 11
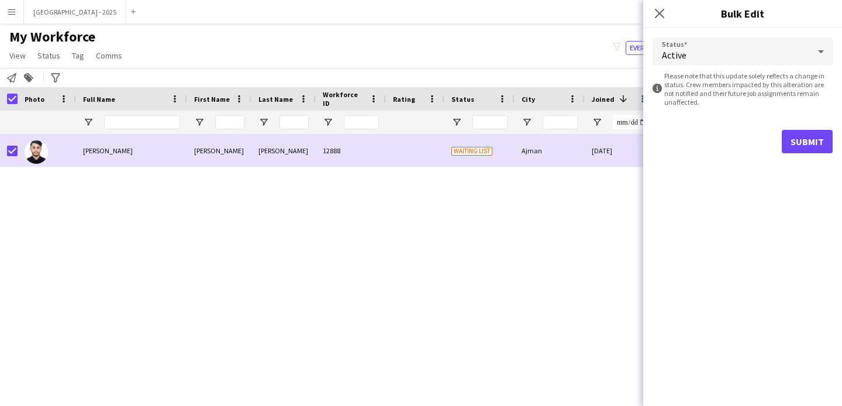
click at [817, 154] on form "Status Active information-circle Please note that this update solely reflects a…" at bounding box center [743, 95] width 180 height 135
click at [812, 149] on button "Submit" at bounding box center [807, 141] width 51 height 23
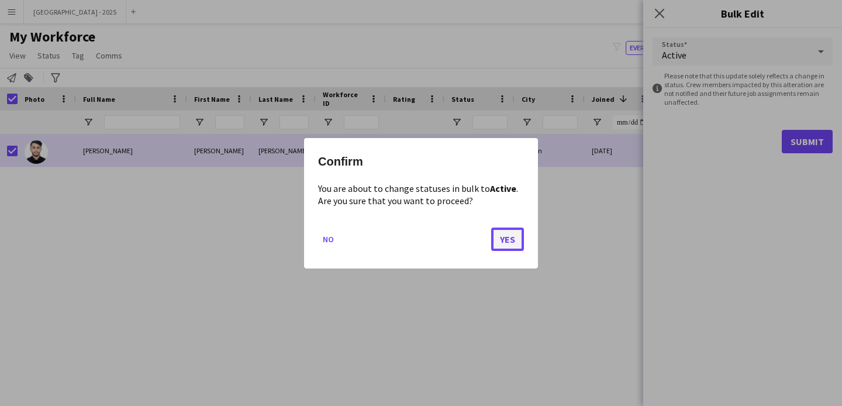
click at [507, 236] on button "Yes" at bounding box center [507, 238] width 33 height 23
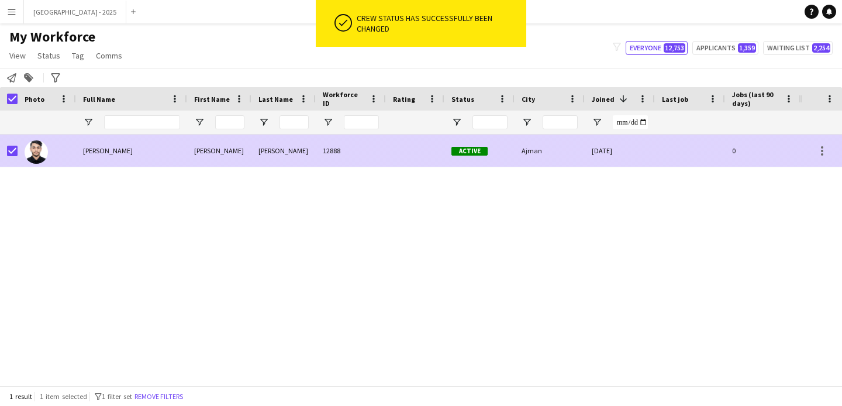
click at [6, 150] on div at bounding box center [9, 151] width 18 height 32
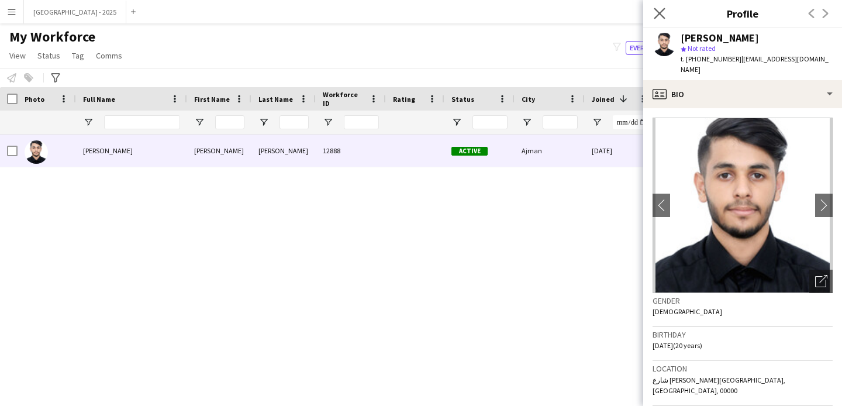
click at [666, 15] on app-icon "Close pop-in" at bounding box center [660, 13] width 17 height 17
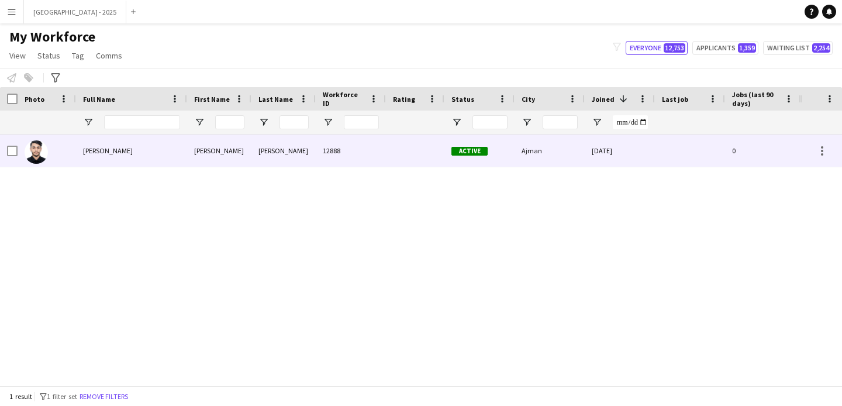
click at [349, 150] on div "12888" at bounding box center [351, 151] width 70 height 32
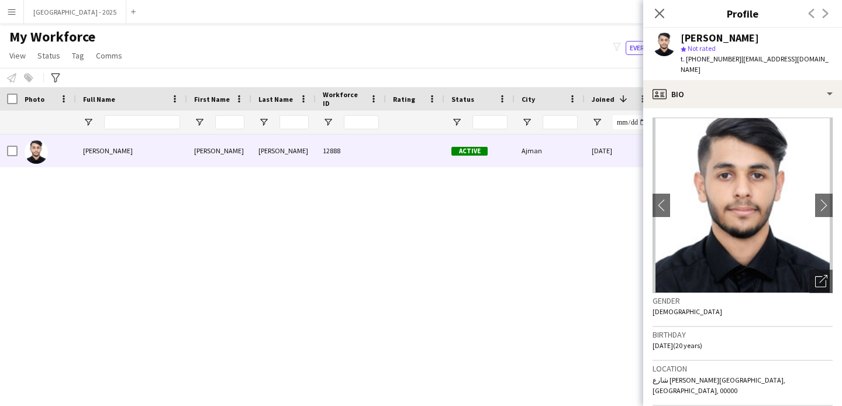
drag, startPoint x: 665, startPoint y: 14, endPoint x: 562, endPoint y: 212, distance: 222.7
click at [665, 14] on icon "Close pop-in" at bounding box center [659, 13] width 9 height 9
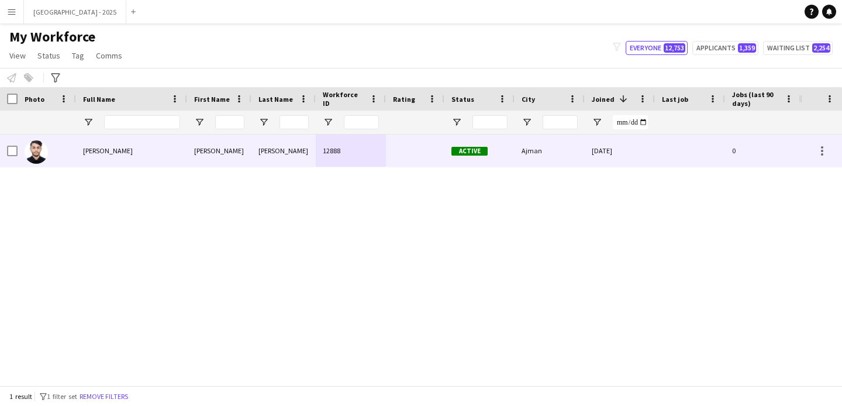
drag, startPoint x: 511, startPoint y: 162, endPoint x: 531, endPoint y: 174, distance: 23.6
click at [511, 162] on div "Active" at bounding box center [480, 151] width 70 height 32
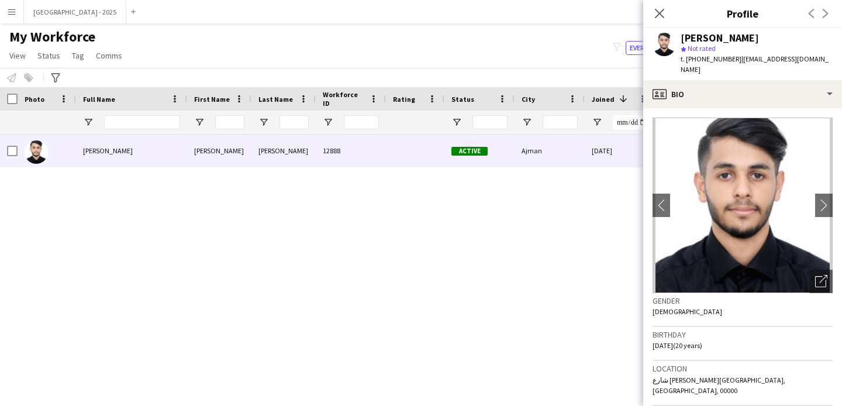
click at [656, 10] on icon at bounding box center [659, 13] width 9 height 9
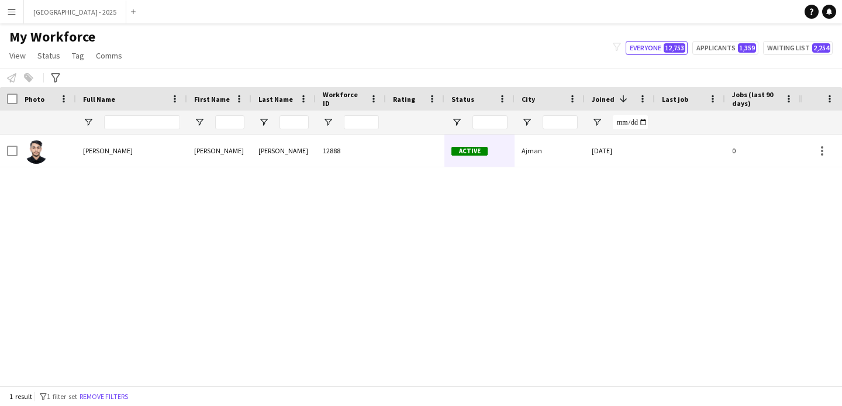
drag, startPoint x: 125, startPoint y: 398, endPoint x: 196, endPoint y: 4, distance: 400.6
click at [125, 398] on button "Remove filters" at bounding box center [103, 396] width 53 height 13
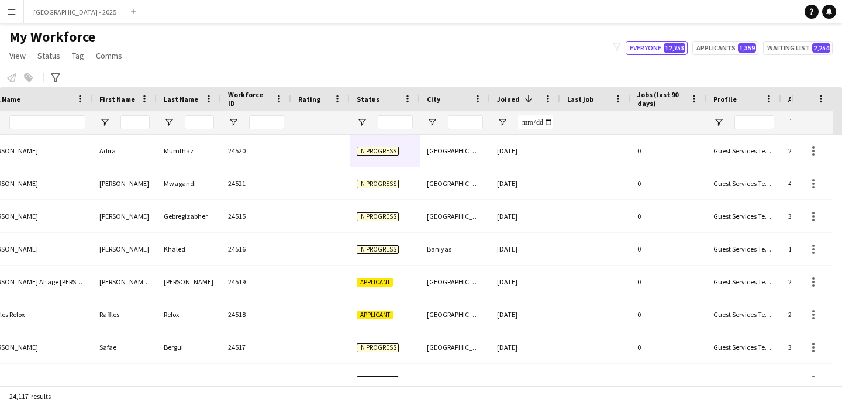
scroll to position [0, 403]
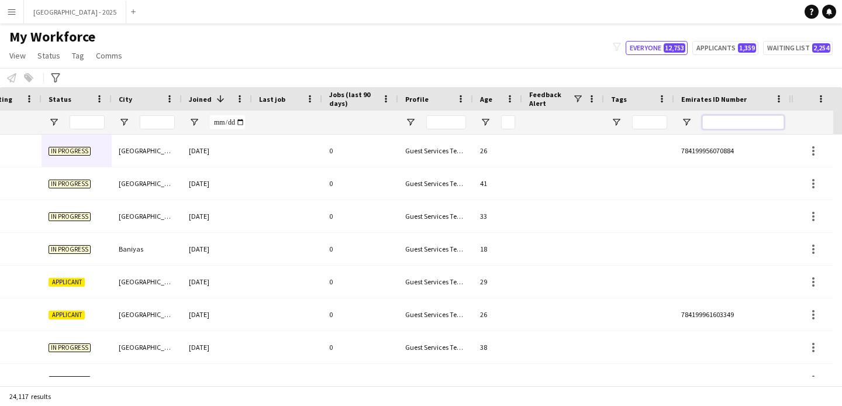
click at [707, 123] on input "Emirates ID Number Filter Input" at bounding box center [744, 122] width 82 height 14
paste input "*******"
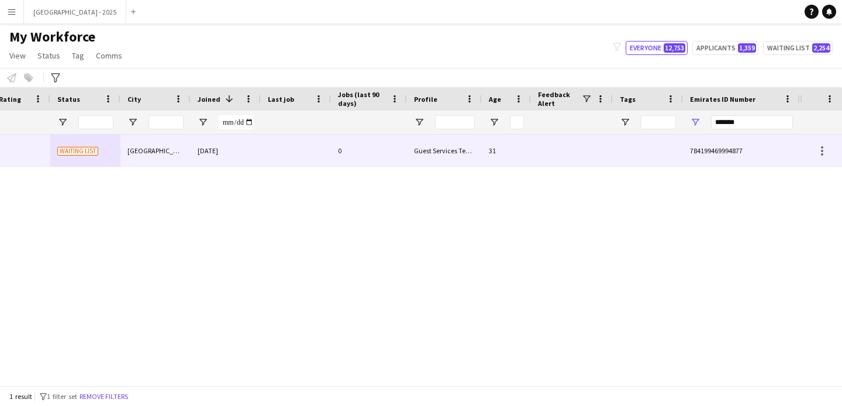
scroll to position [0, 394]
click at [476, 157] on div "Guest Services Team" at bounding box center [444, 151] width 75 height 32
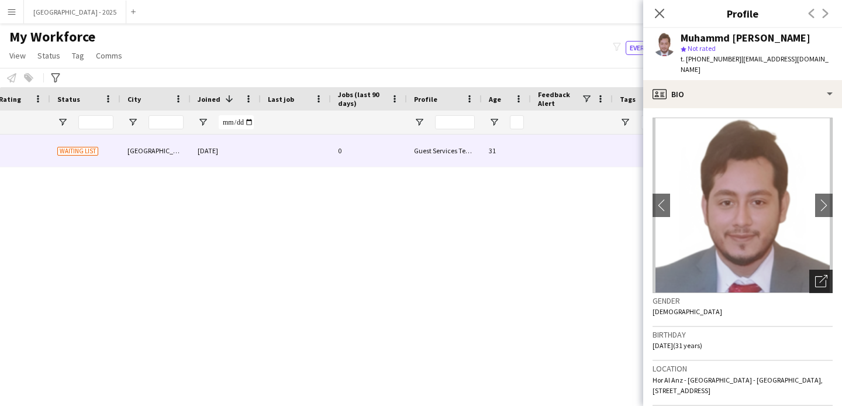
click at [810, 270] on div "Open photos pop-in" at bounding box center [821, 281] width 23 height 23
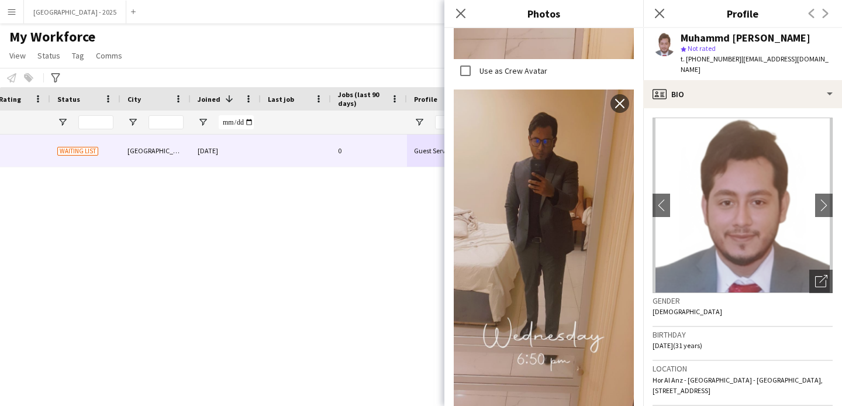
scroll to position [956, 0]
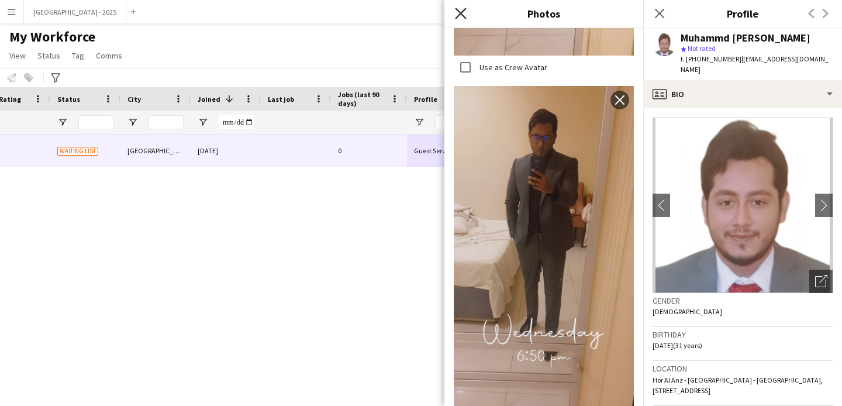
click at [455, 9] on icon "Close pop-in" at bounding box center [460, 13] width 11 height 11
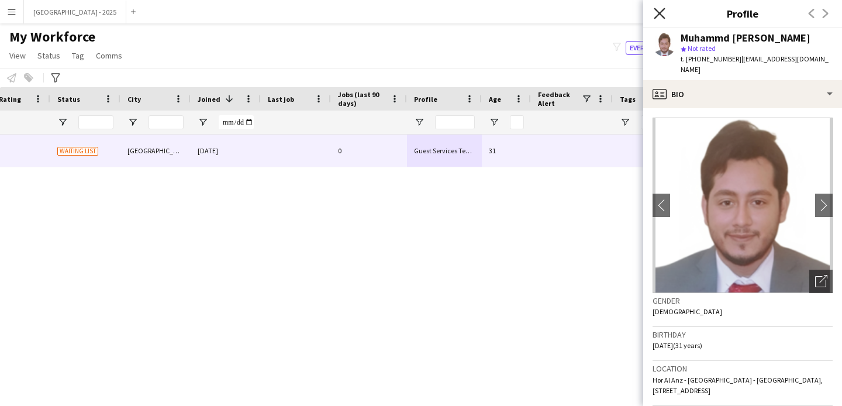
click at [656, 9] on icon at bounding box center [659, 13] width 11 height 11
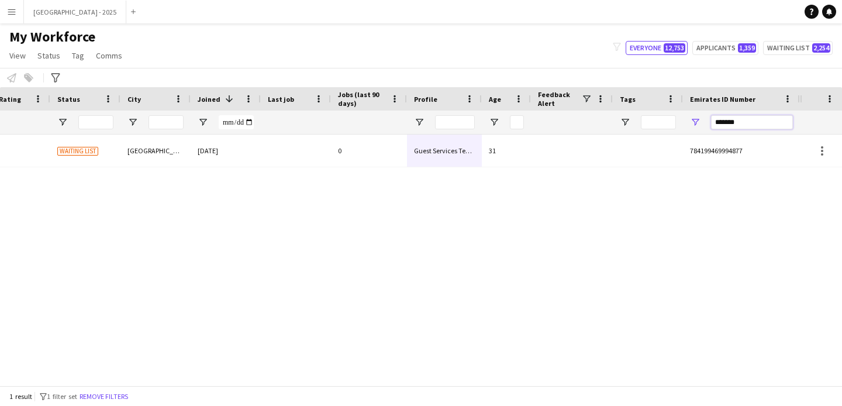
click at [738, 123] on input "*******" at bounding box center [752, 122] width 82 height 14
click at [737, 123] on input "*******" at bounding box center [752, 122] width 82 height 14
type input "*"
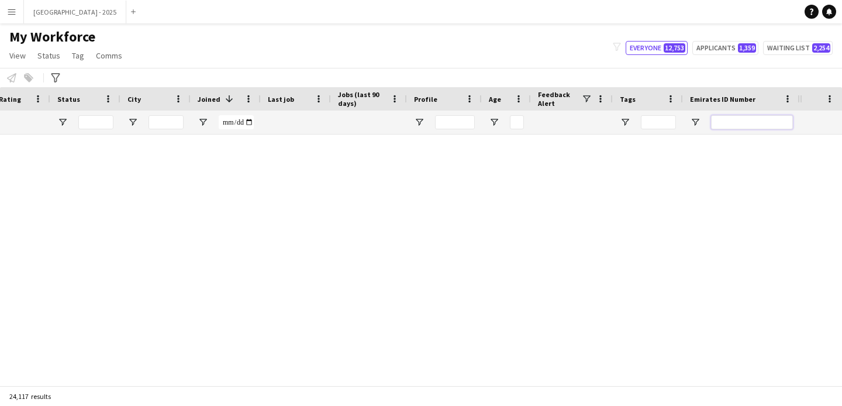
paste input "**********"
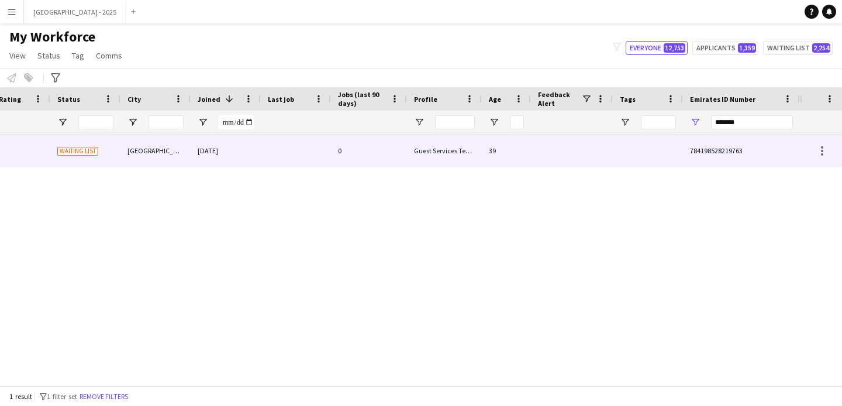
click at [617, 152] on div at bounding box center [648, 151] width 70 height 32
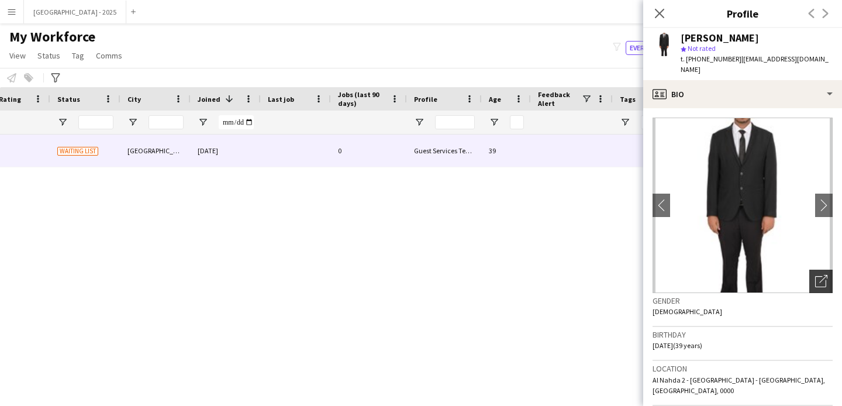
click at [816, 275] on icon "Open photos pop-in" at bounding box center [822, 281] width 12 height 12
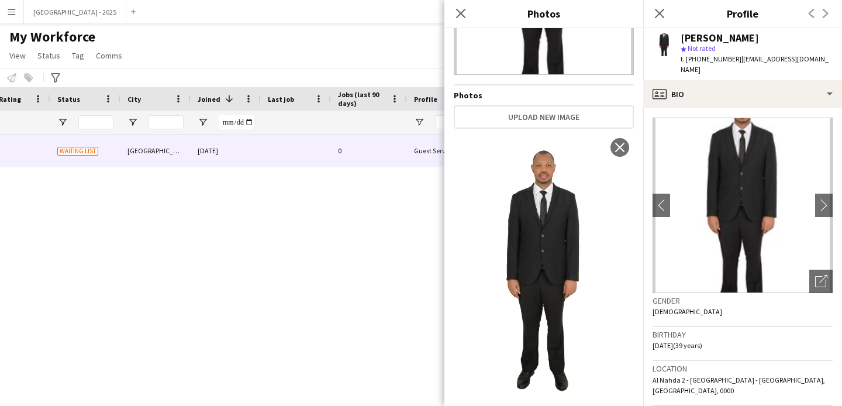
scroll to position [155, 0]
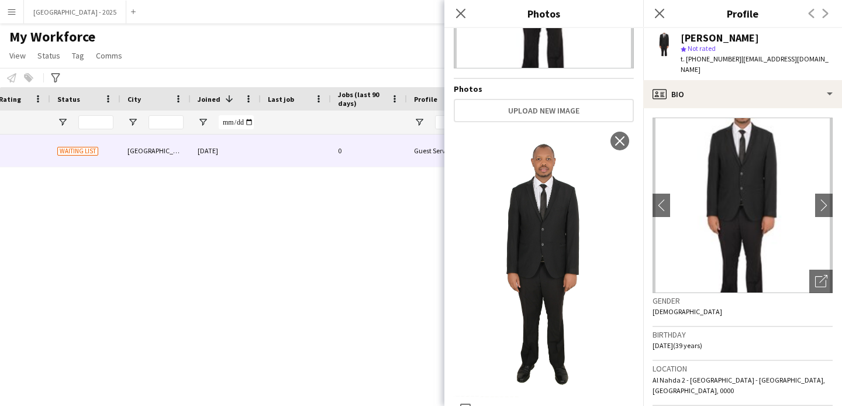
click at [667, 14] on div "Close pop-in" at bounding box center [660, 13] width 33 height 27
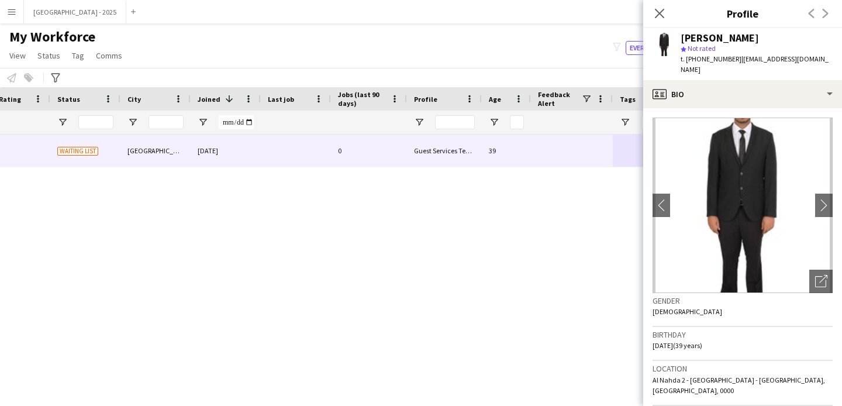
drag, startPoint x: 655, startPoint y: 7, endPoint x: 653, endPoint y: 50, distance: 43.4
click at [655, 8] on app-icon "Close pop-in" at bounding box center [660, 13] width 14 height 14
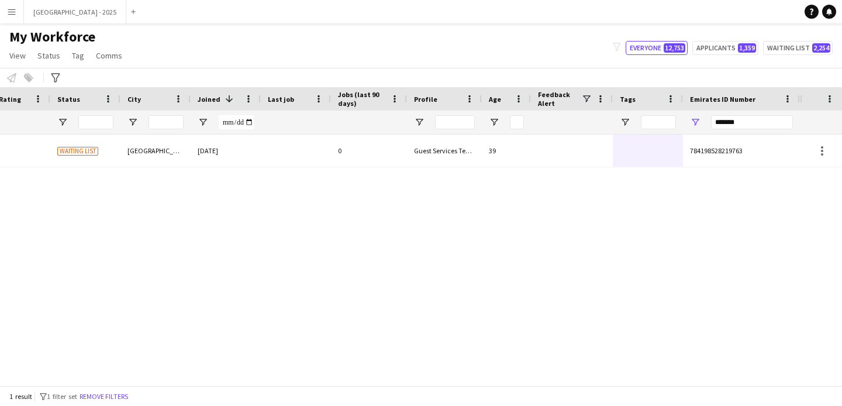
click at [728, 114] on div "*******" at bounding box center [752, 122] width 82 height 23
click at [729, 116] on input "*******" at bounding box center [752, 122] width 82 height 14
paste input "Emirates ID Number Filter Input"
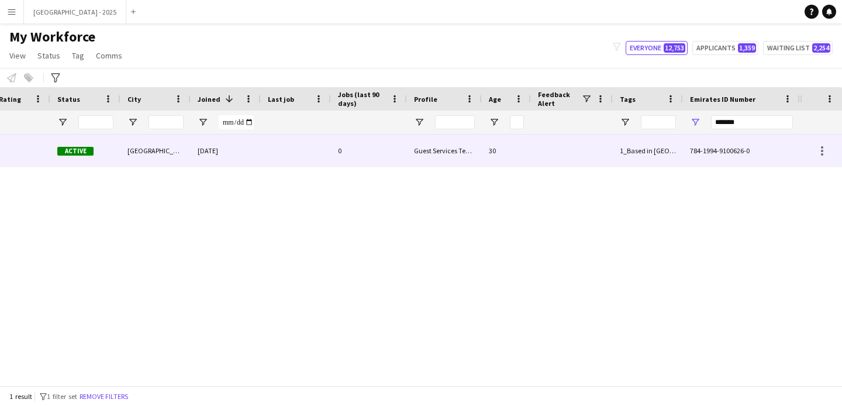
click at [643, 157] on div "1_Based in [GEOGRAPHIC_DATA]/[GEOGRAPHIC_DATA]/Ajman, 2_English Level = 2/3 Good" at bounding box center [648, 151] width 70 height 32
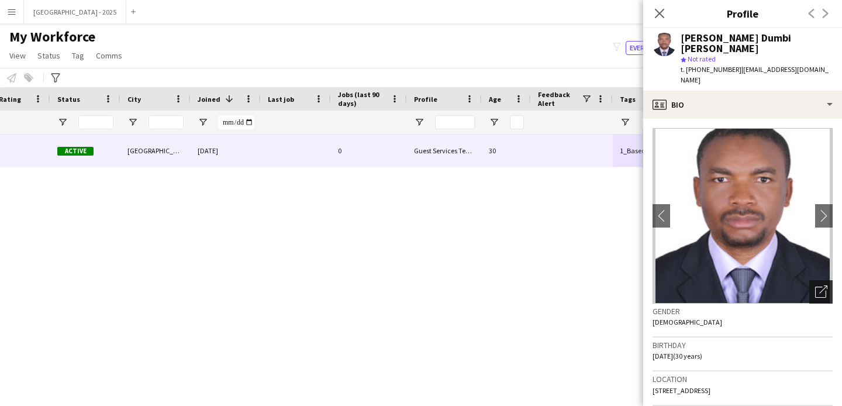
click at [810, 280] on div "Open photos pop-in" at bounding box center [821, 291] width 23 height 23
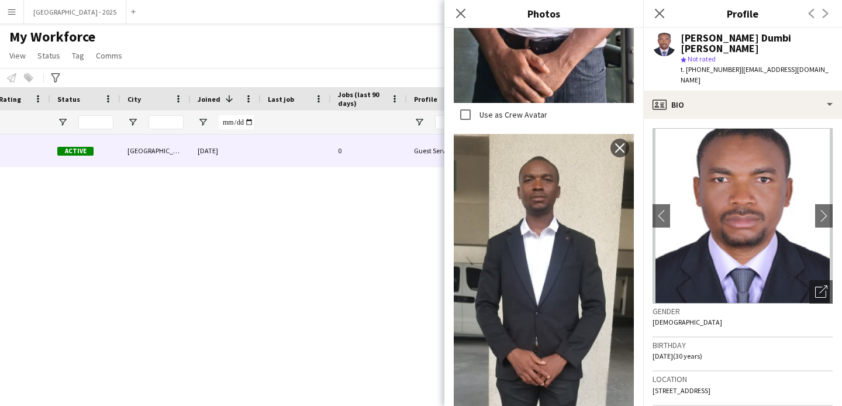
scroll to position [274, 0]
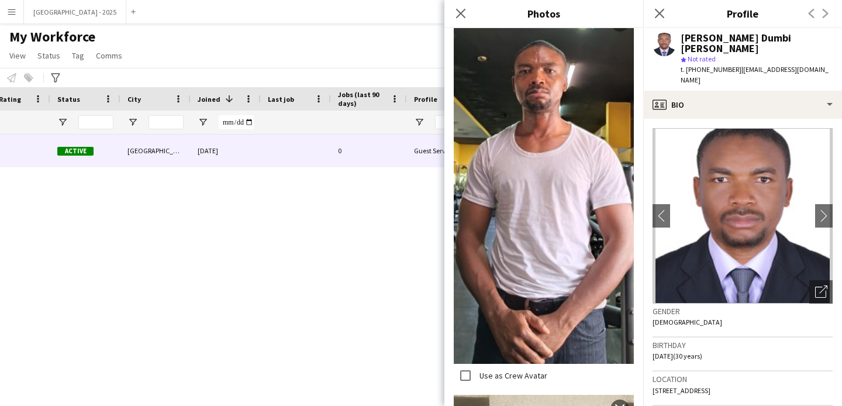
click at [665, 16] on icon "Close pop-in" at bounding box center [659, 13] width 9 height 9
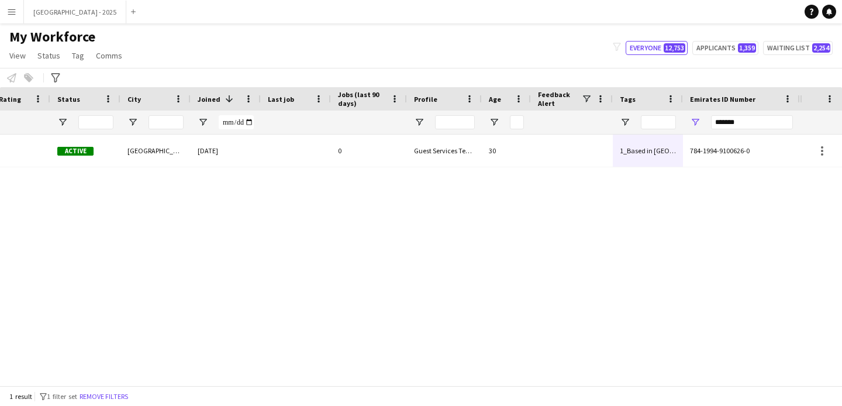
click at [730, 132] on div "*******" at bounding box center [752, 122] width 82 height 23
click at [731, 128] on input "*******" at bounding box center [752, 122] width 82 height 14
paste input "Emirates ID Number Filter Input"
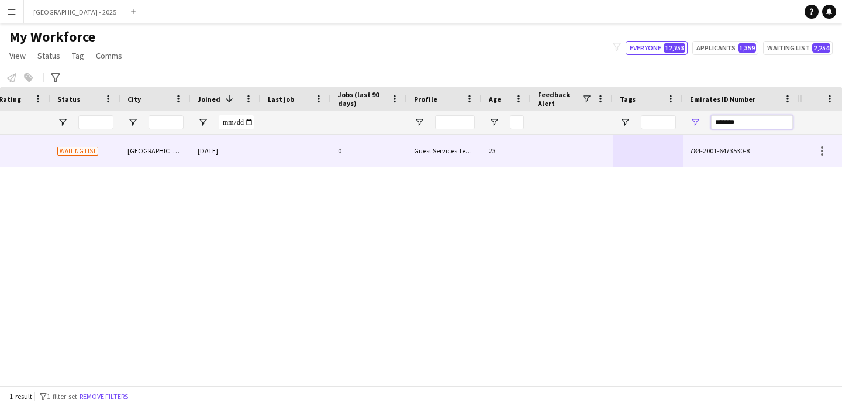
type input "*******"
click at [659, 157] on div at bounding box center [648, 151] width 70 height 32
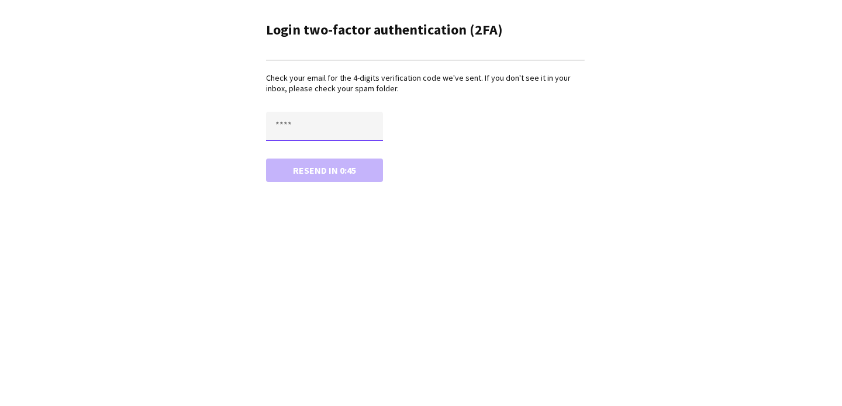
click at [368, 128] on input "text" at bounding box center [324, 126] width 117 height 29
type input "****"
click at [266, 159] on button "Confirm" at bounding box center [324, 170] width 117 height 23
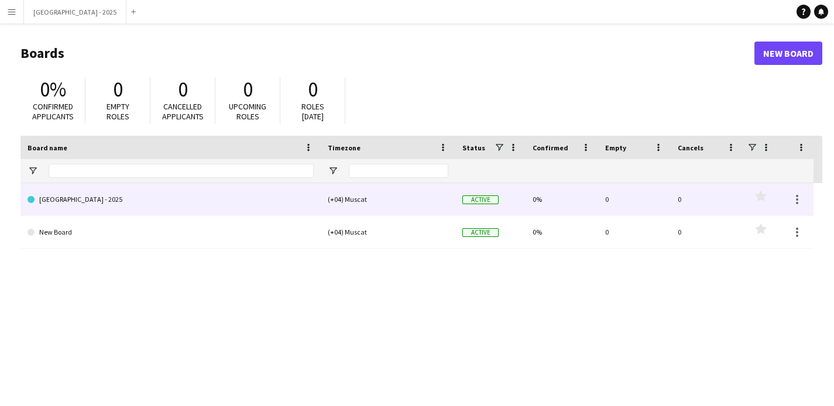
click at [372, 207] on div "(+04) Muscat" at bounding box center [388, 199] width 135 height 32
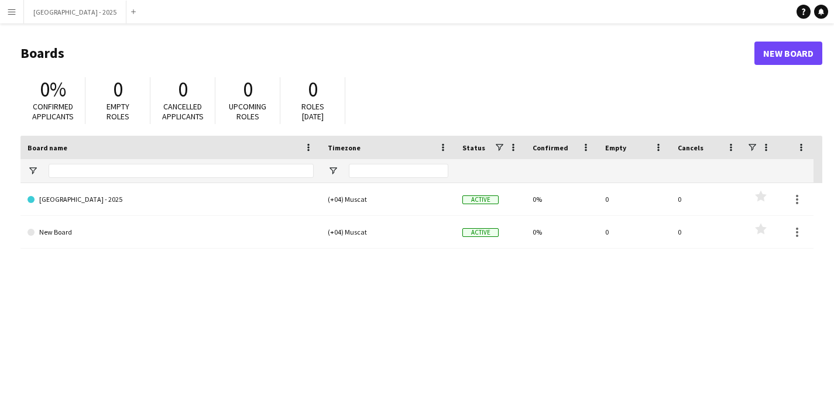
click at [18, 11] on button "Menu" at bounding box center [11, 11] width 23 height 23
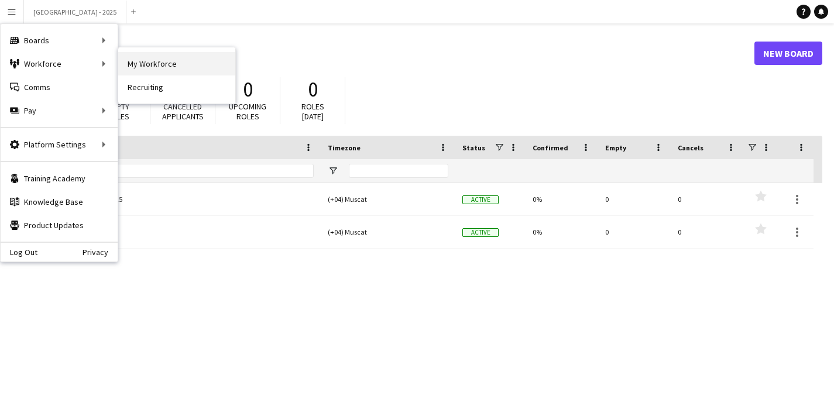
click at [140, 61] on link "My Workforce" at bounding box center [176, 63] width 117 height 23
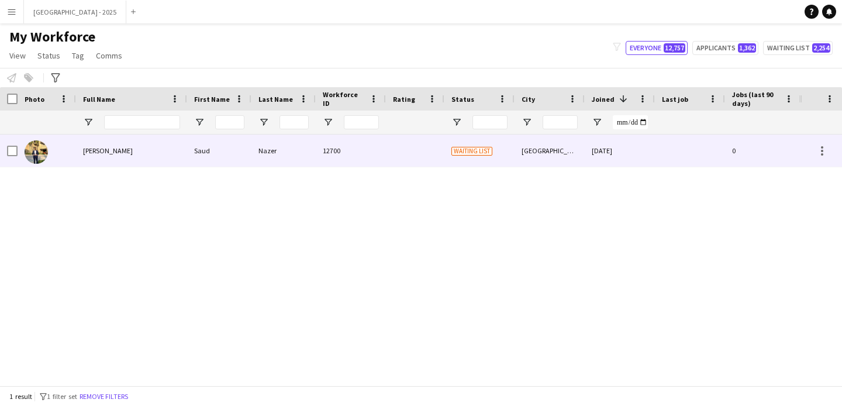
click at [137, 156] on div "Saud Nazer" at bounding box center [131, 151] width 111 height 32
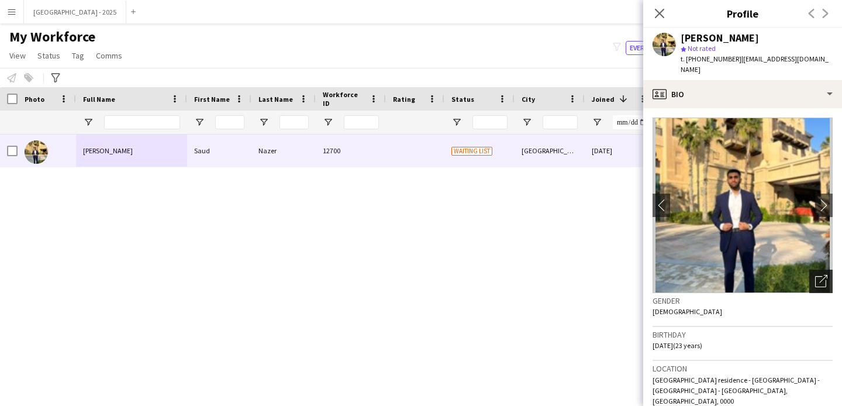
click at [822, 277] on div "Open photos pop-in" at bounding box center [821, 281] width 23 height 23
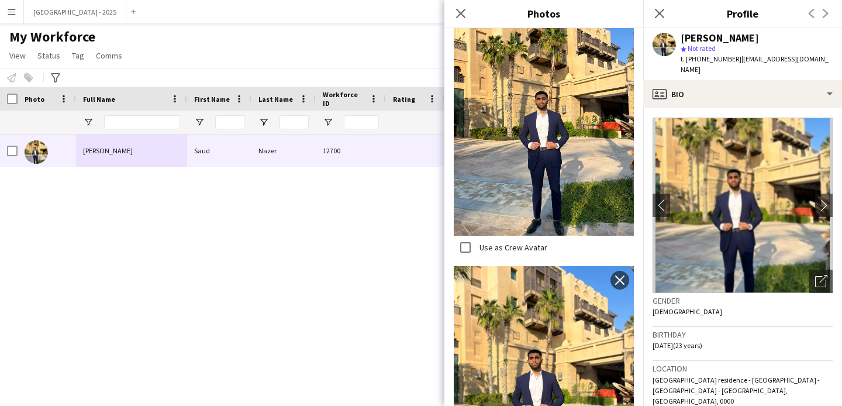
scroll to position [386, 0]
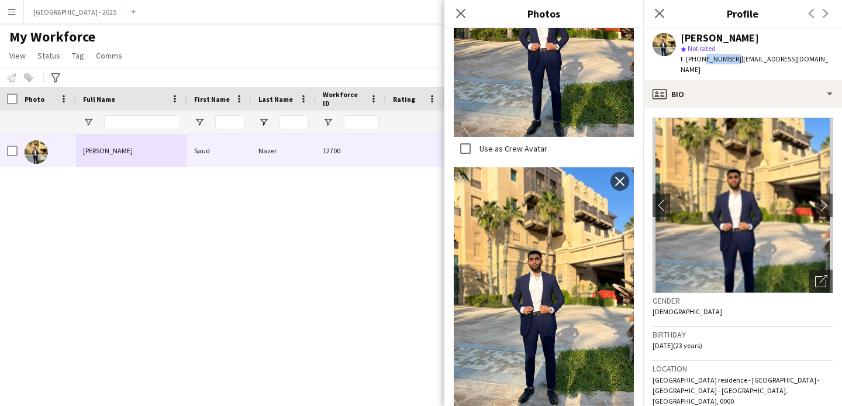
drag, startPoint x: 701, startPoint y: 60, endPoint x: 732, endPoint y: 64, distance: 31.3
click at [732, 64] on div "t. +971503424118 | saudnazer12@gmail.com" at bounding box center [757, 64] width 152 height 21
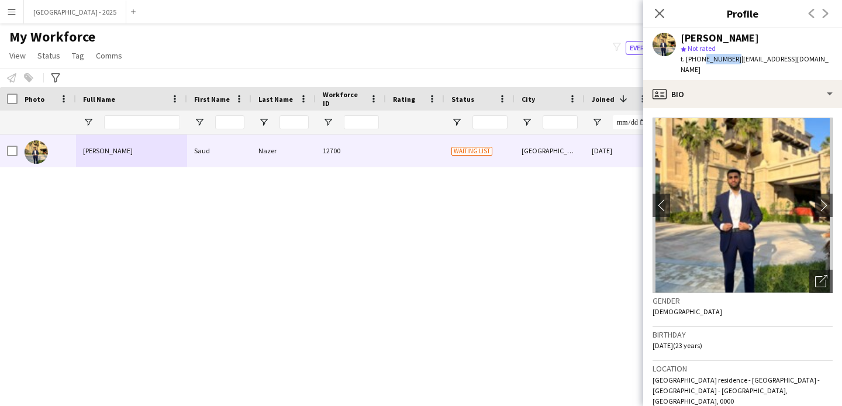
copy span "503424118"
click at [656, 16] on icon "Close pop-in" at bounding box center [659, 13] width 11 height 11
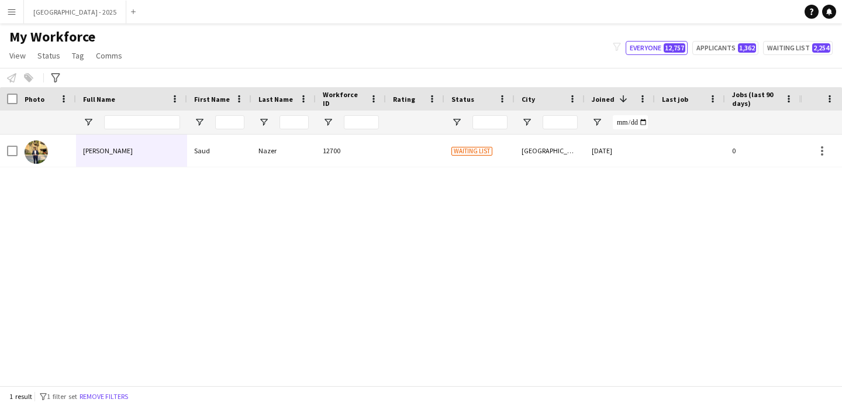
scroll to position [0, 394]
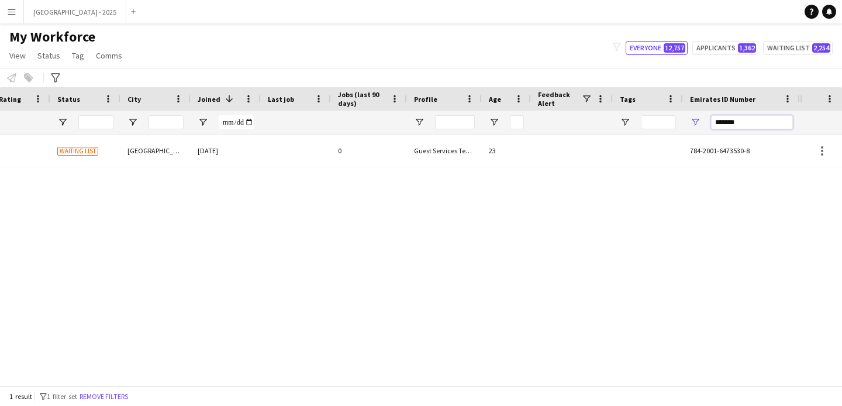
click at [729, 118] on input "*******" at bounding box center [752, 122] width 82 height 14
paste input "********"
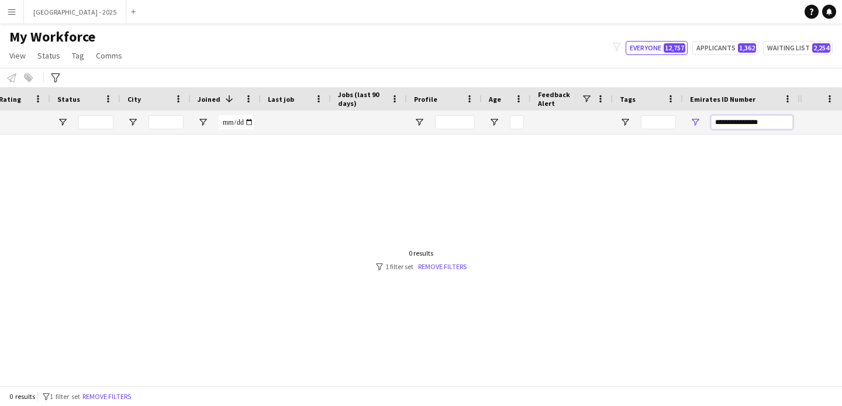
click at [739, 121] on input "**********" at bounding box center [752, 122] width 82 height 14
click at [739, 122] on input "**********" at bounding box center [752, 122] width 82 height 14
paste input "Emirates ID Number Filter Input"
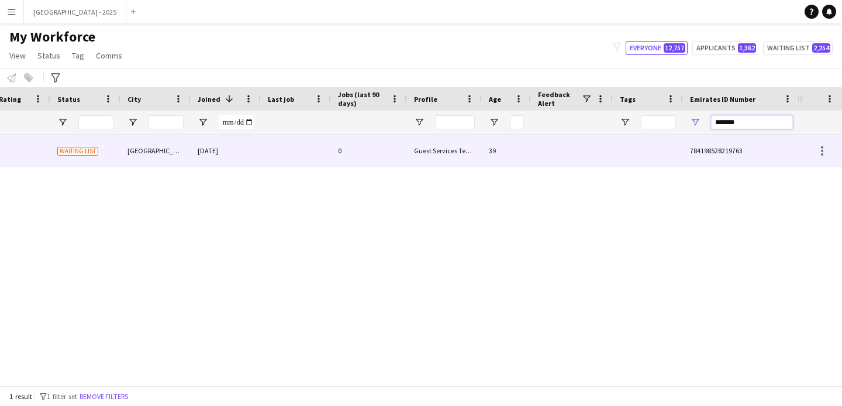
type input "*******"
click at [677, 157] on div at bounding box center [648, 151] width 70 height 32
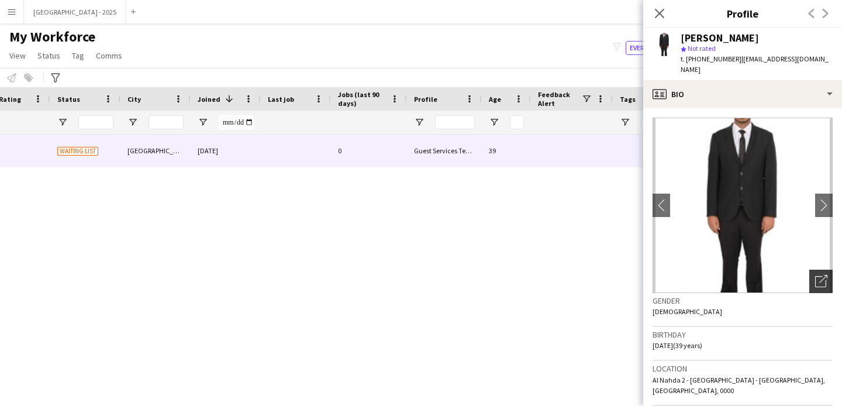
click at [816, 275] on icon "Open photos pop-in" at bounding box center [822, 281] width 12 height 12
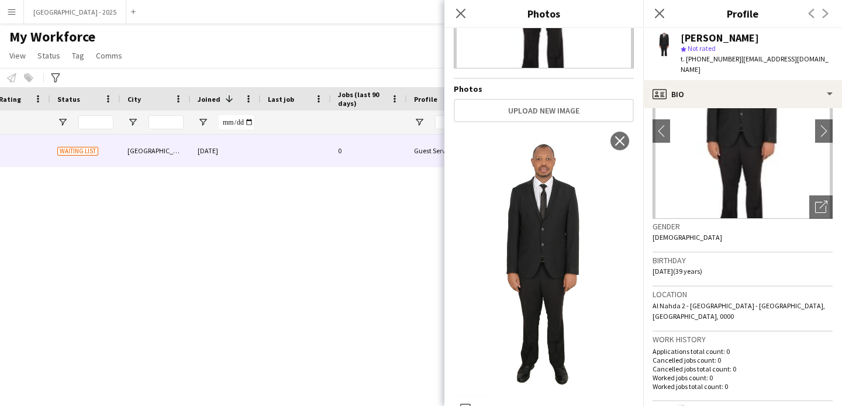
scroll to position [229, 0]
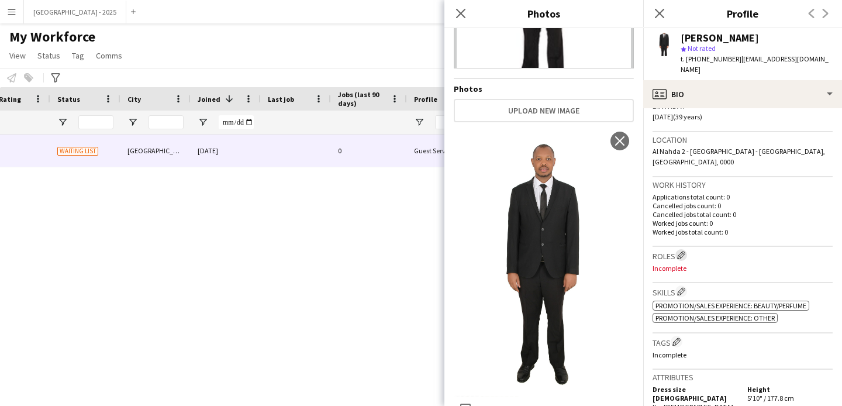
click at [679, 251] on app-icon "Edit crew company roles" at bounding box center [681, 255] width 8 height 8
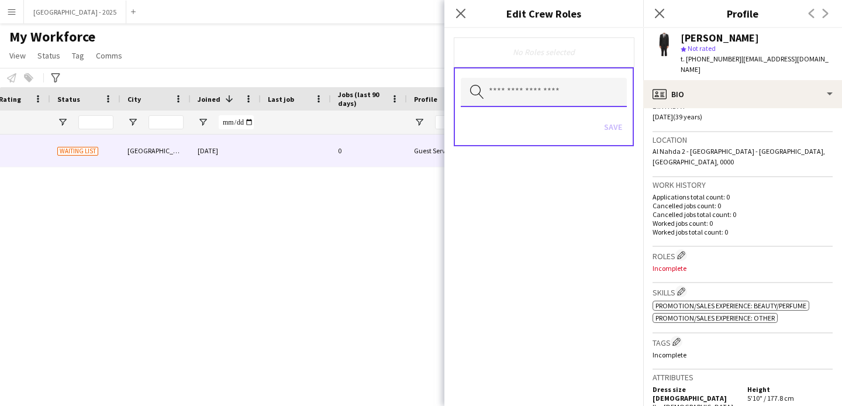
click at [559, 97] on input "text" at bounding box center [544, 92] width 166 height 29
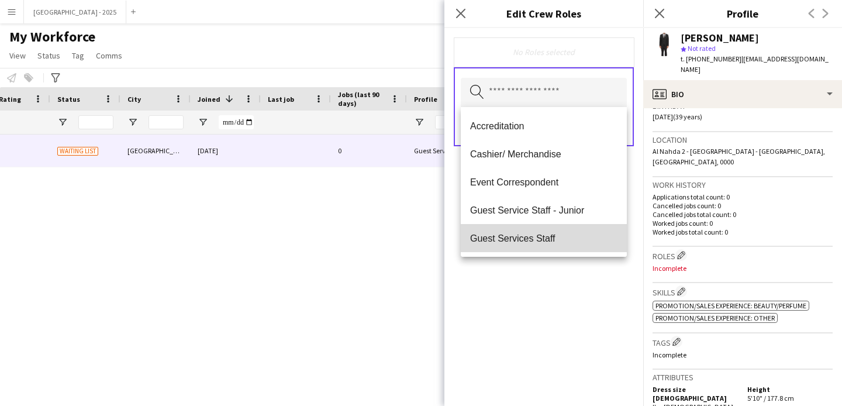
click at [566, 236] on span "Guest Services Staff" at bounding box center [543, 238] width 147 height 11
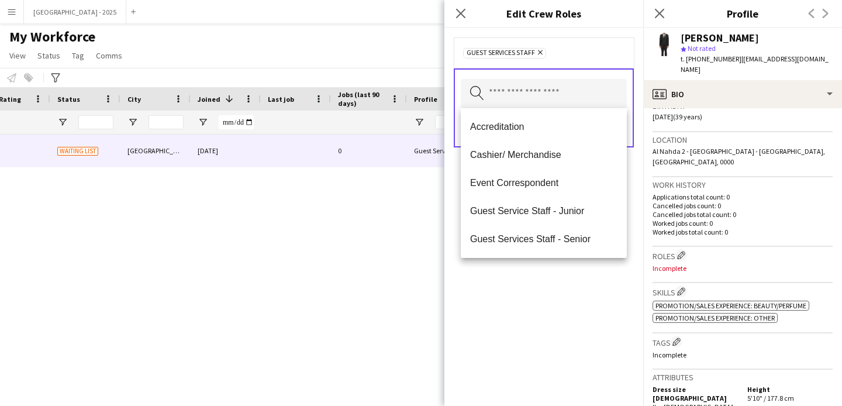
click at [570, 264] on div "Guest Services Staff Remove Search by role type Save" at bounding box center [544, 217] width 199 height 378
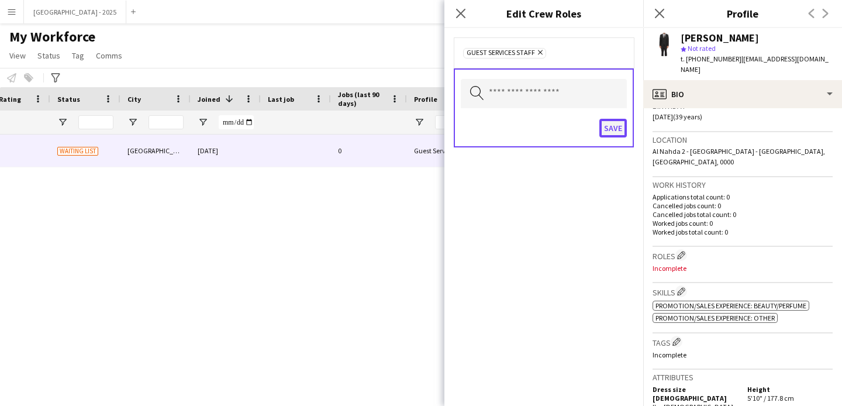
drag, startPoint x: 616, startPoint y: 119, endPoint x: 622, endPoint y: 129, distance: 12.0
click at [616, 119] on button "Save" at bounding box center [613, 128] width 27 height 19
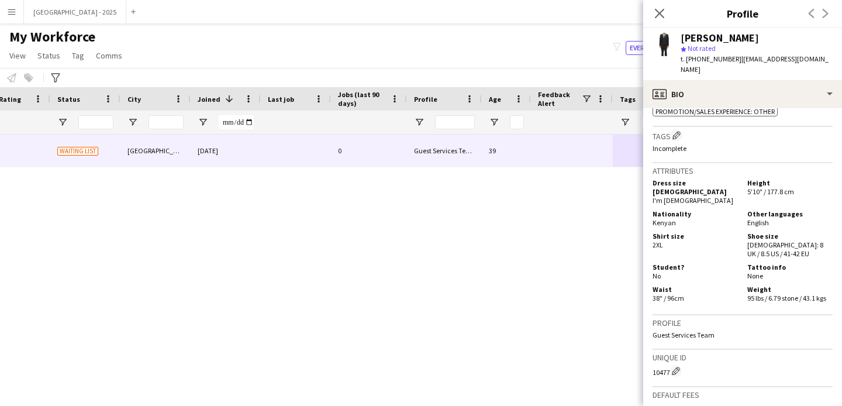
scroll to position [335, 0]
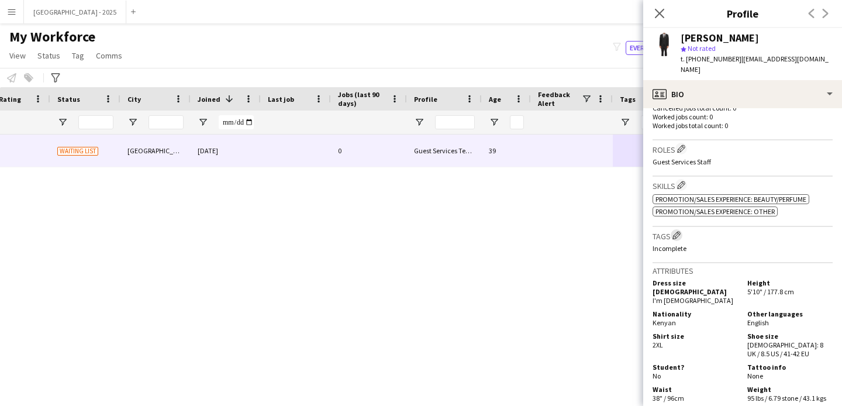
click at [677, 231] on app-icon "Edit crew company tags" at bounding box center [677, 235] width 8 height 8
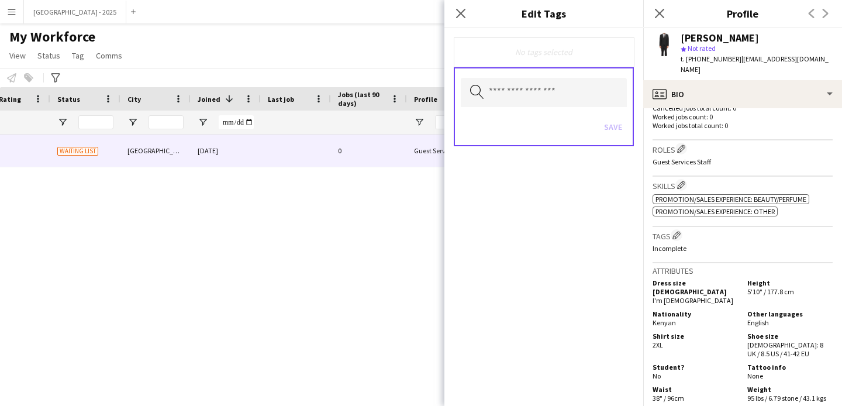
click at [548, 108] on div "Search by tag name Save" at bounding box center [544, 106] width 180 height 79
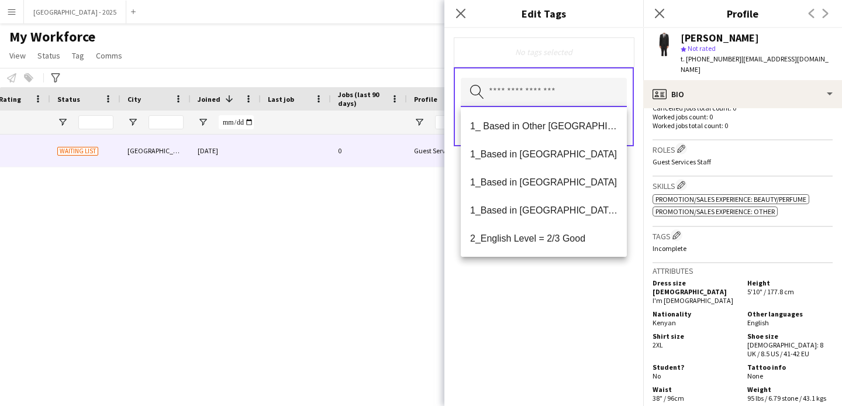
click at [552, 98] on input "text" at bounding box center [544, 92] width 166 height 29
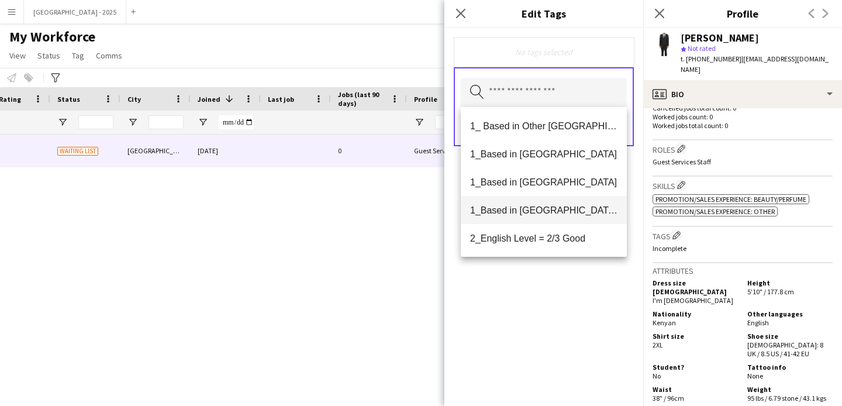
click at [561, 215] on span "1_Based in Dubai/Sharjah/Ajman" at bounding box center [543, 210] width 147 height 11
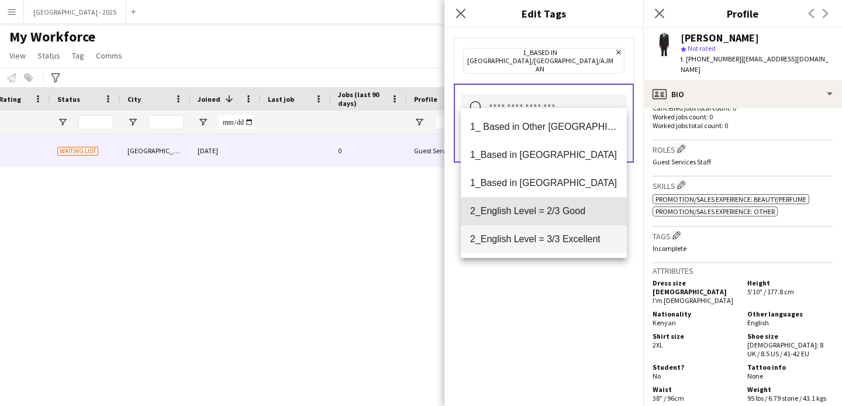
click at [560, 221] on mat-option "2_English Level = 2/3 Good" at bounding box center [544, 211] width 166 height 28
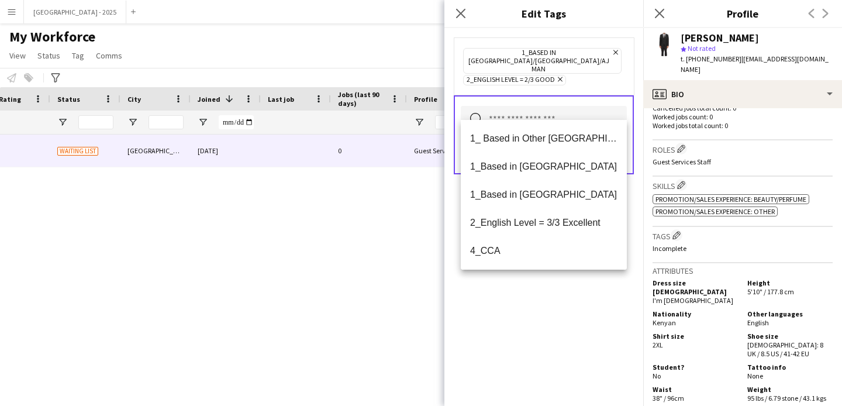
click at [561, 297] on div "1_Based in Dubai/Sharjah/Ajman Remove 2_English Level = 2/3 Good Remove Search …" at bounding box center [544, 217] width 199 height 378
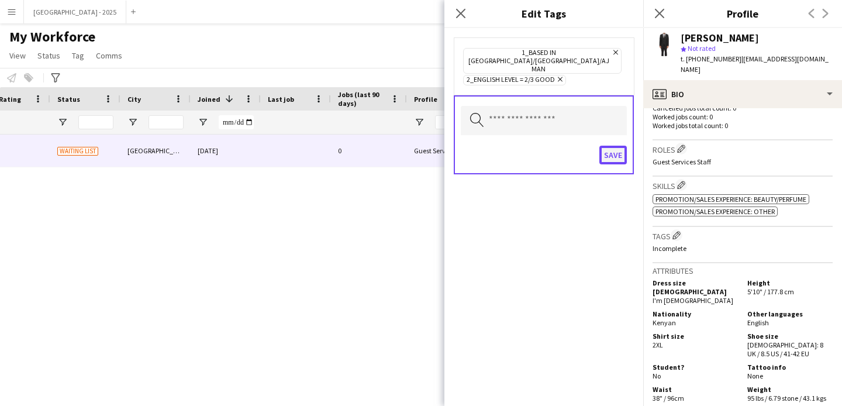
click at [606, 146] on button "Save" at bounding box center [613, 155] width 27 height 19
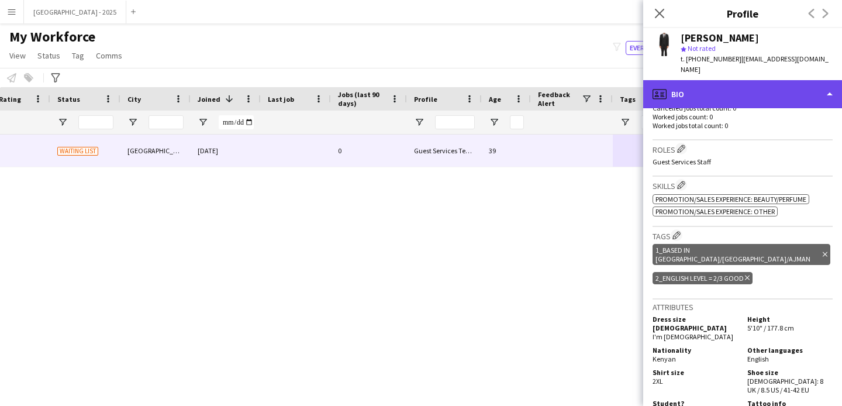
click at [695, 87] on div "profile Bio" at bounding box center [743, 94] width 199 height 28
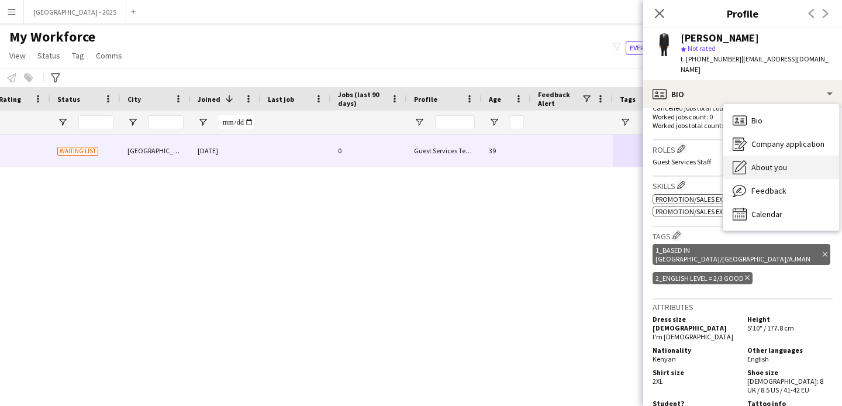
click at [749, 160] on div "About you About you" at bounding box center [782, 167] width 116 height 23
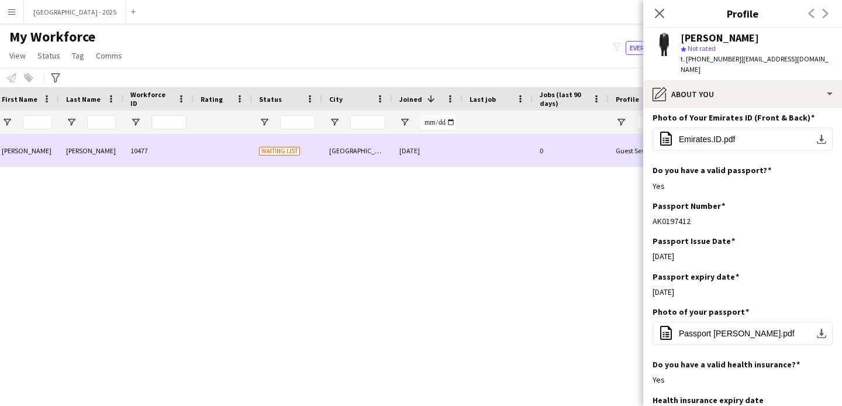
scroll to position [0, 0]
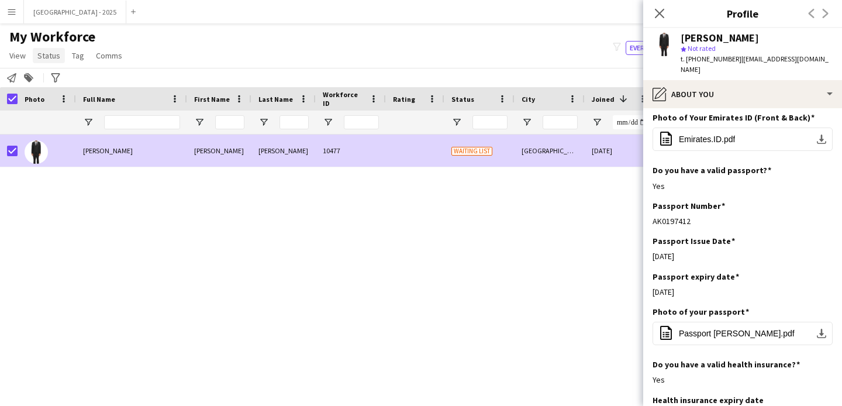
click at [49, 61] on link "Status" at bounding box center [49, 55] width 32 height 15
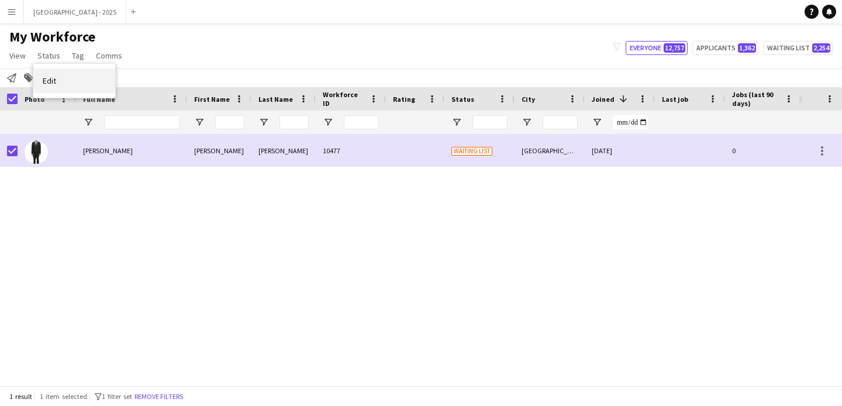
click at [53, 71] on link "Edit" at bounding box center [74, 80] width 82 height 25
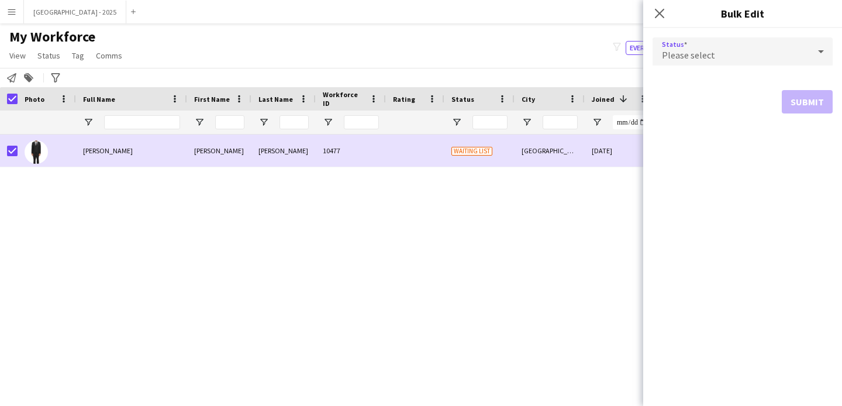
click at [747, 63] on div "Please select" at bounding box center [731, 51] width 157 height 28
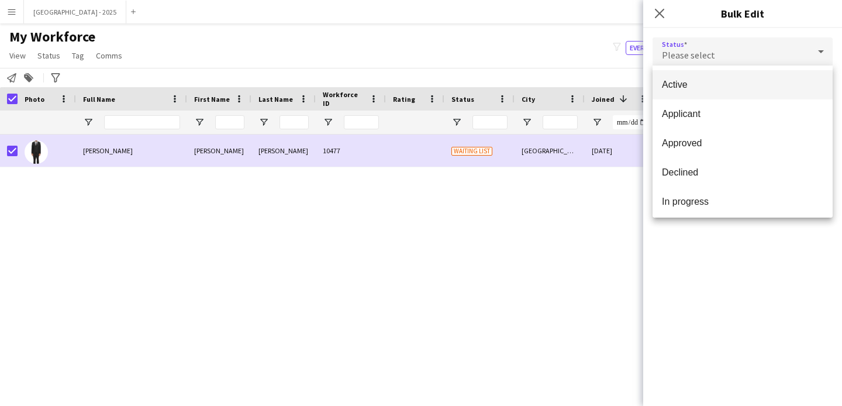
drag, startPoint x: 747, startPoint y: 63, endPoint x: 723, endPoint y: 91, distance: 36.9
click at [717, 82] on span "Active" at bounding box center [742, 84] width 161 height 11
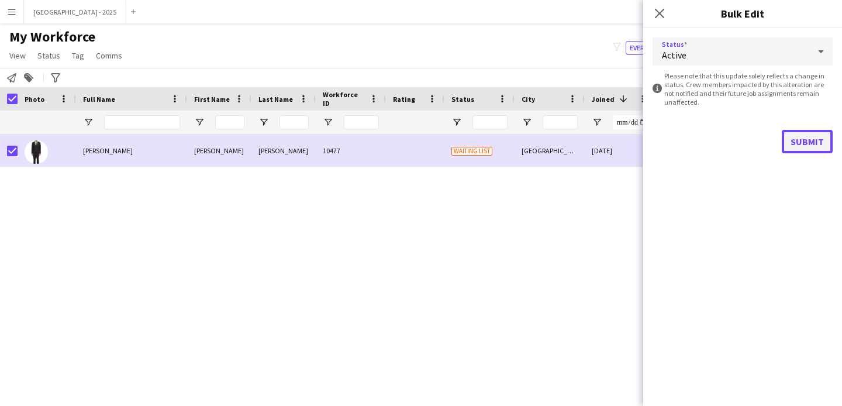
click at [794, 141] on button "Submit" at bounding box center [807, 141] width 51 height 23
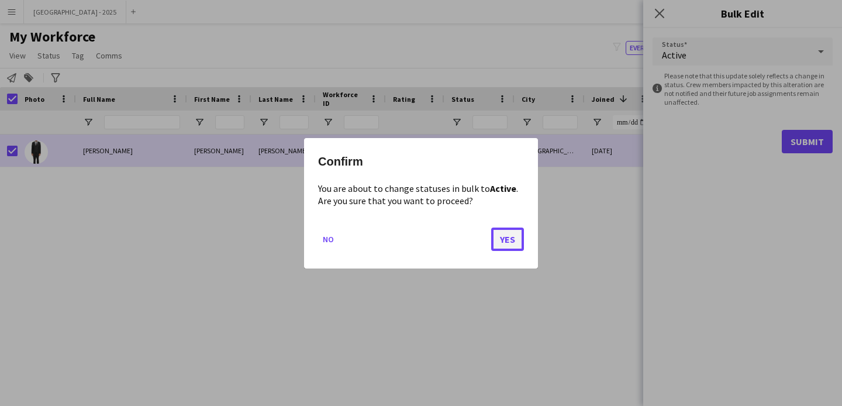
click at [511, 234] on button "Yes" at bounding box center [507, 238] width 33 height 23
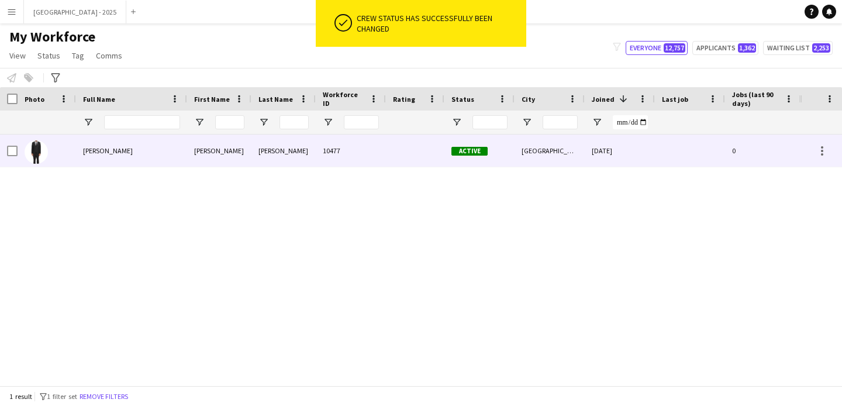
click at [47, 153] on img at bounding box center [36, 151] width 23 height 23
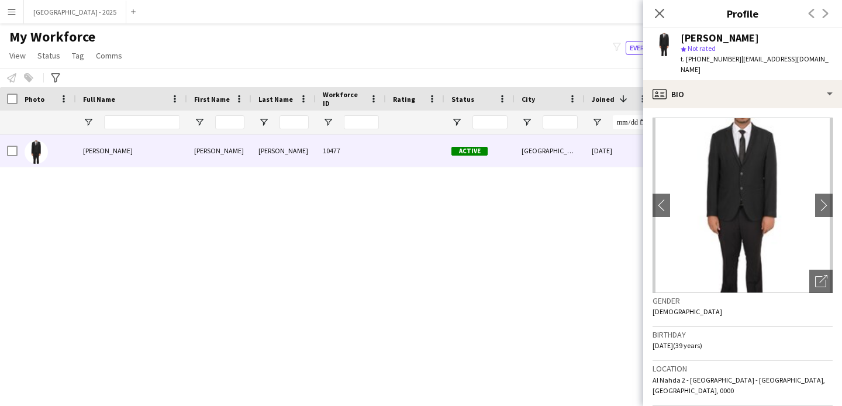
drag, startPoint x: 655, startPoint y: 13, endPoint x: 234, endPoint y: 286, distance: 501.3
click at [655, 13] on icon "Close pop-in" at bounding box center [659, 13] width 9 height 9
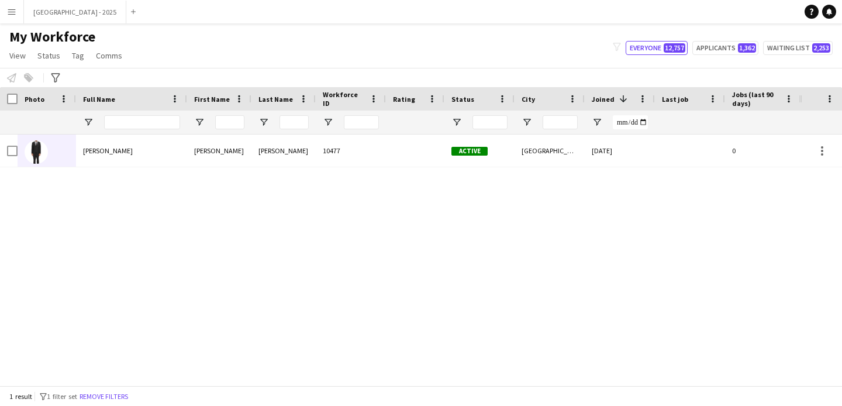
drag, startPoint x: 101, startPoint y: 396, endPoint x: 194, endPoint y: 91, distance: 318.7
click at [101, 396] on button "Remove filters" at bounding box center [103, 396] width 53 height 13
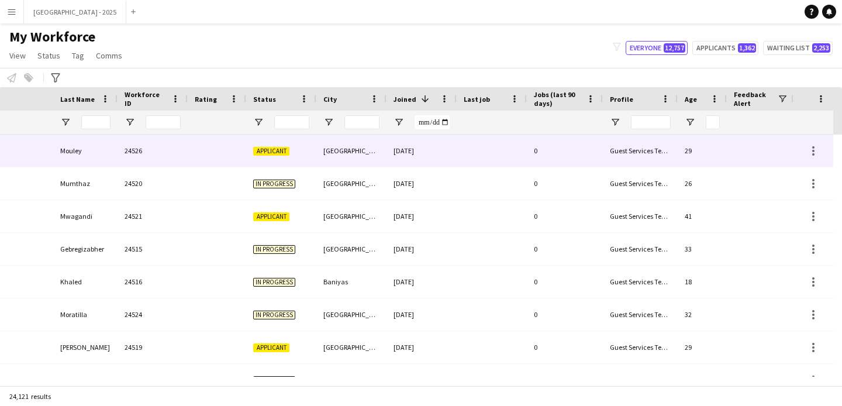
scroll to position [0, 403]
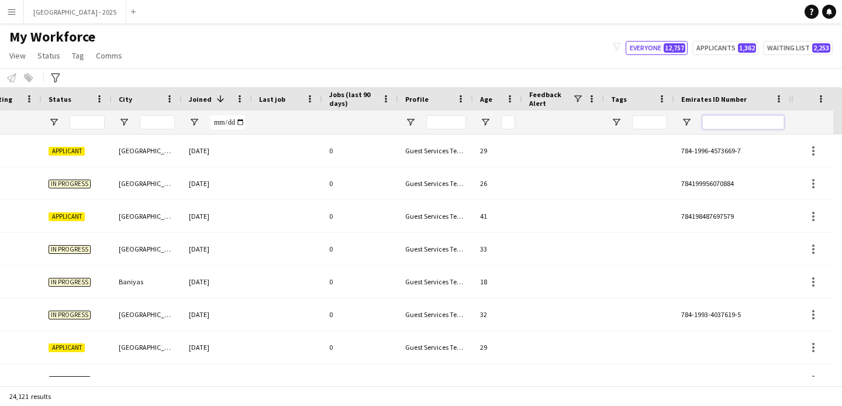
click at [745, 121] on input "Emirates ID Number Filter Input" at bounding box center [744, 122] width 82 height 14
paste input "*******"
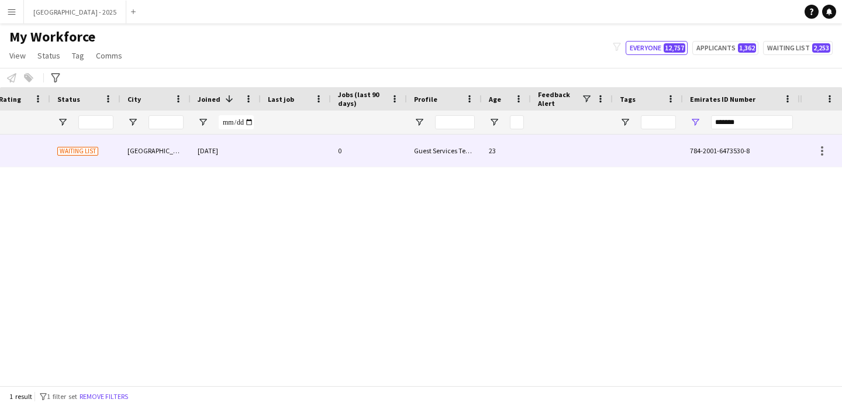
scroll to position [0, 394]
click at [555, 150] on div at bounding box center [572, 151] width 82 height 32
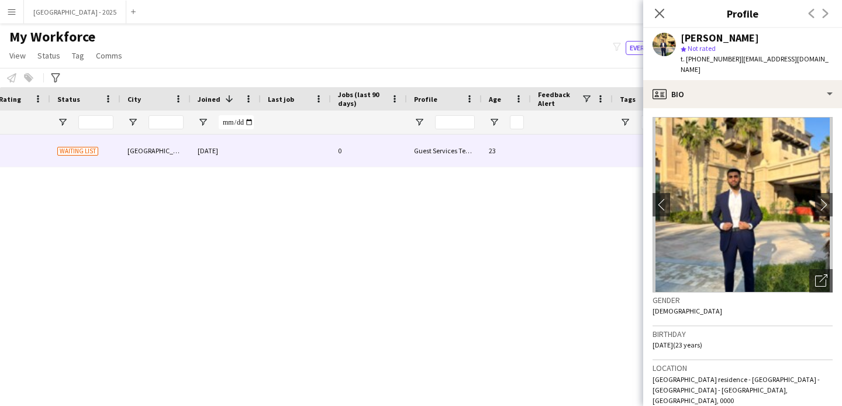
scroll to position [0, 0]
click at [816, 275] on icon "Open photos pop-in" at bounding box center [822, 281] width 12 height 12
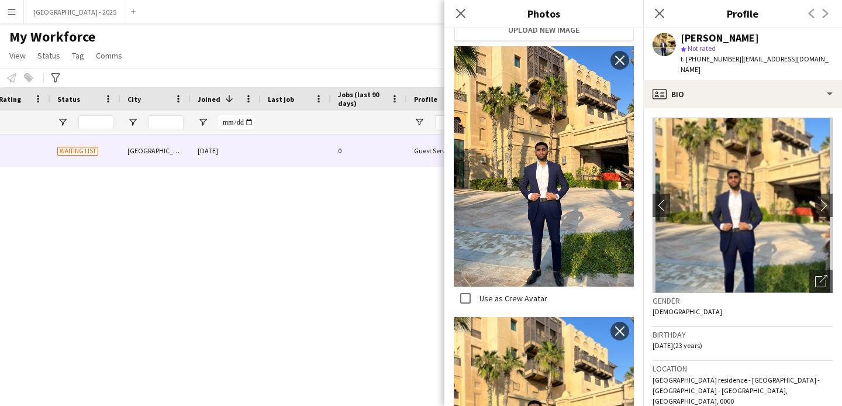
scroll to position [247, 0]
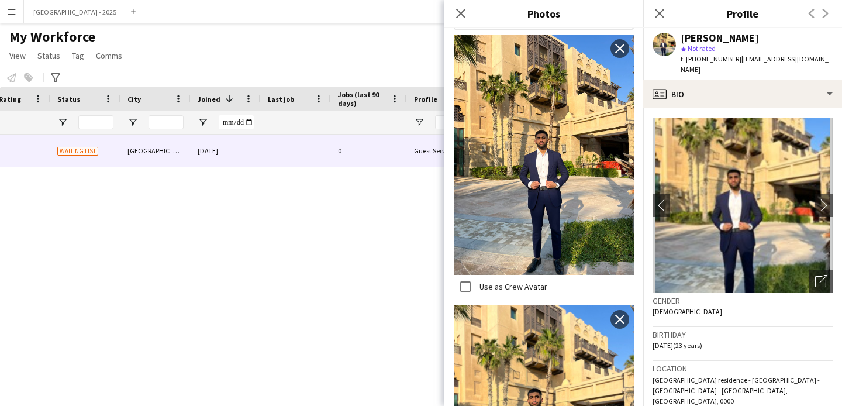
click at [772, 313] on div "Gender Male" at bounding box center [743, 310] width 180 height 34
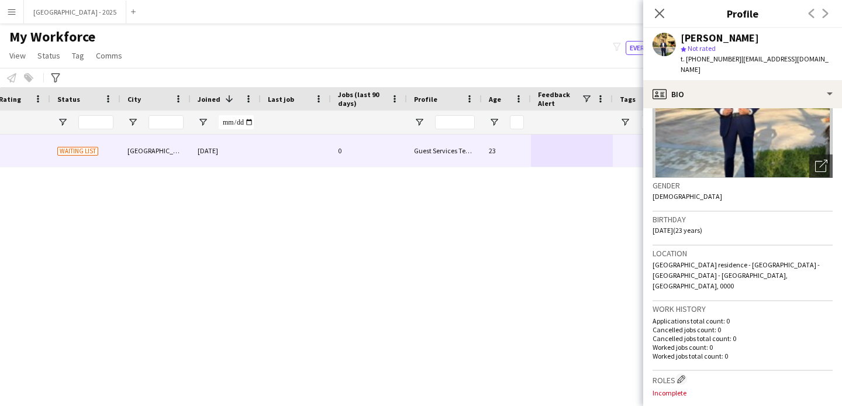
scroll to position [209, 0]
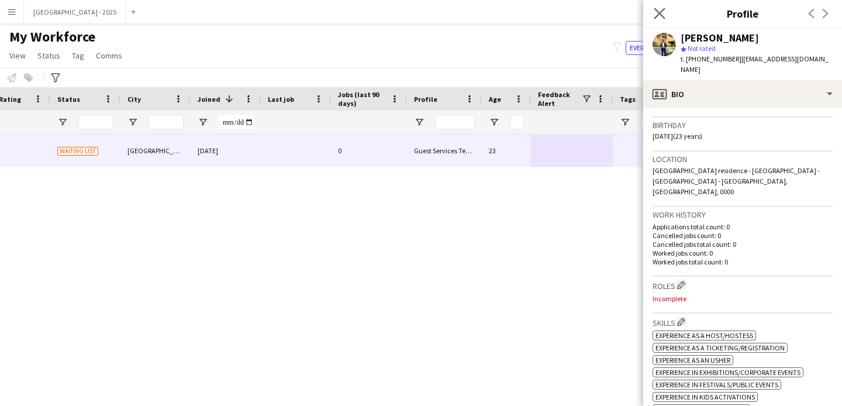
click at [661, 5] on app-icon "Close pop-in" at bounding box center [660, 13] width 17 height 17
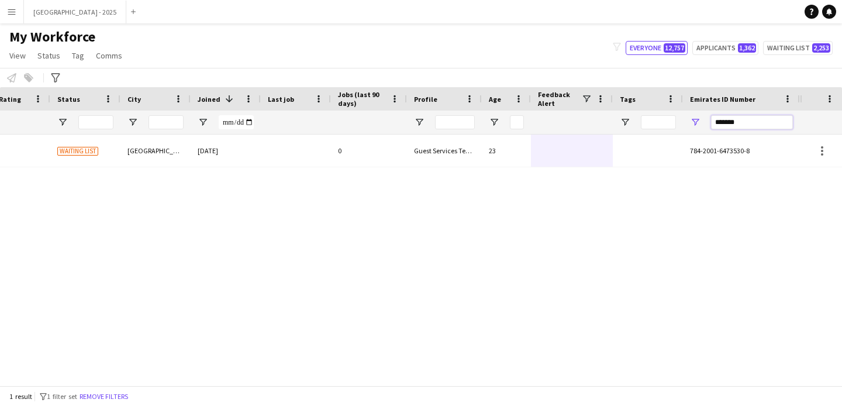
click at [718, 128] on input "*******" at bounding box center [752, 122] width 82 height 14
paste input "Emirates ID Number Filter Input"
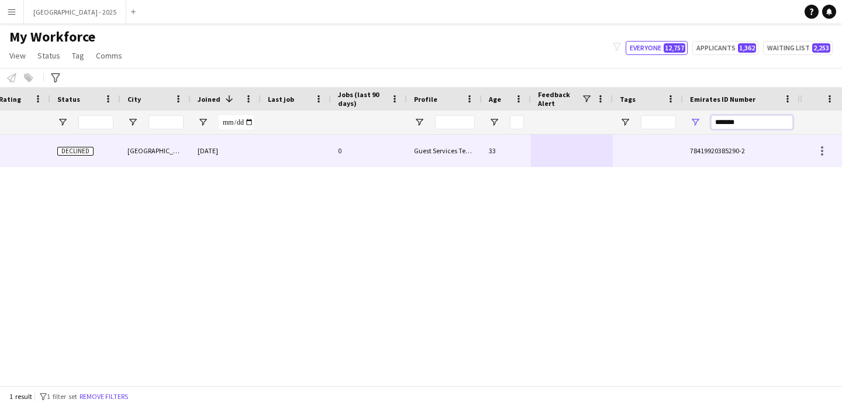
type input "*******"
drag, startPoint x: 653, startPoint y: 149, endPoint x: 641, endPoint y: 178, distance: 32.0
click at [653, 149] on div at bounding box center [648, 151] width 70 height 32
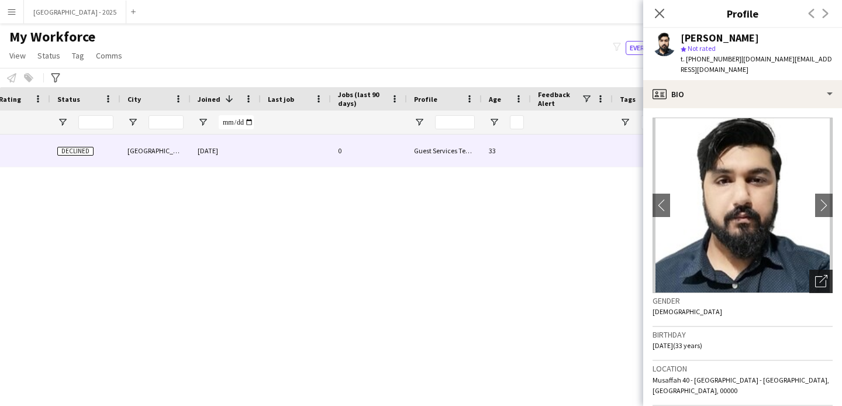
click at [810, 270] on div "Open photos pop-in" at bounding box center [821, 281] width 23 height 23
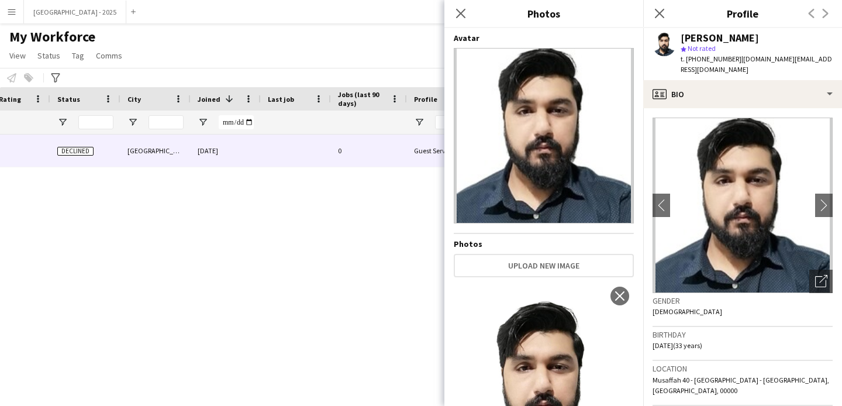
click at [661, 19] on app-icon "Close pop-in" at bounding box center [660, 13] width 14 height 14
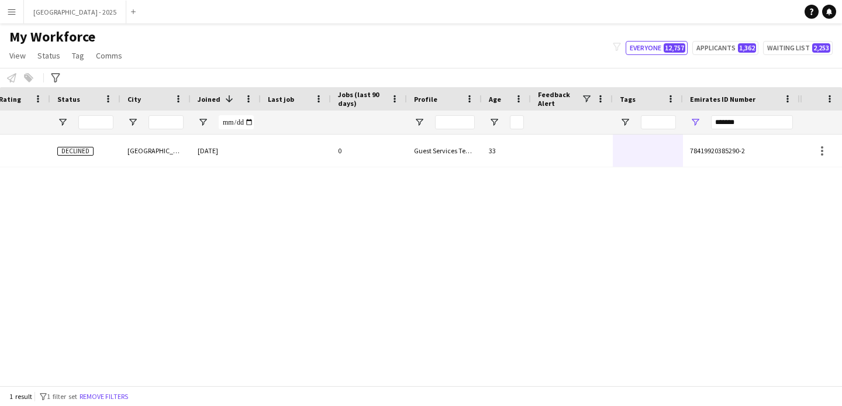
scroll to position [0, 0]
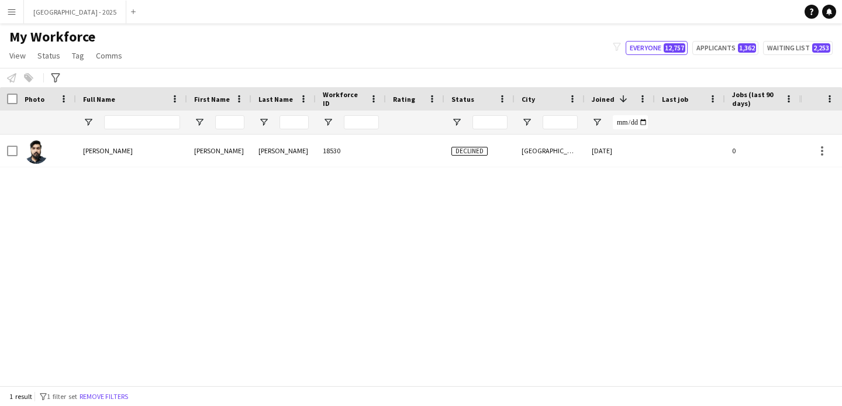
drag, startPoint x: 121, startPoint y: 395, endPoint x: 145, endPoint y: 122, distance: 274.3
click at [121, 395] on button "Remove filters" at bounding box center [103, 396] width 53 height 13
click at [145, 123] on input "Full Name Filter Input" at bounding box center [142, 122] width 76 height 14
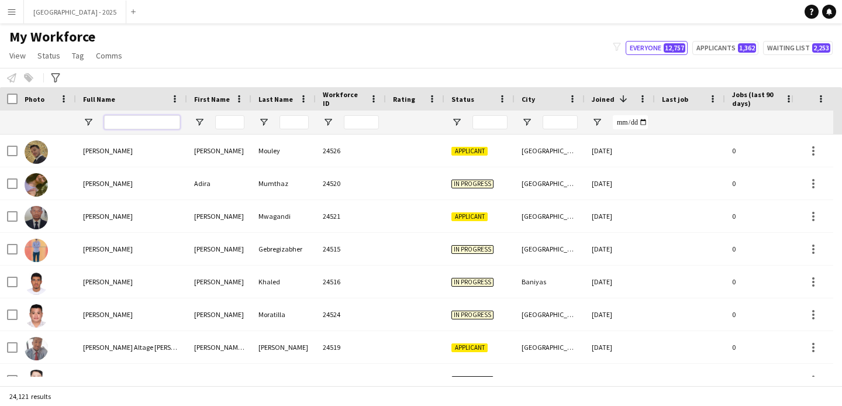
paste input "*******"
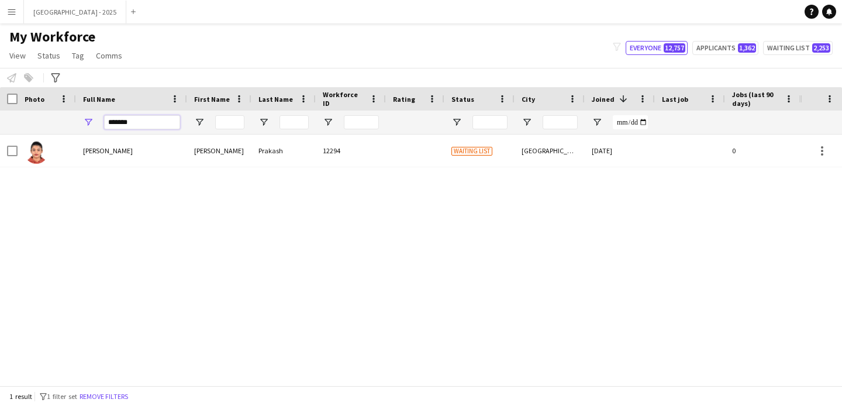
type input "*******"
click at [162, 166] on div "Neeyati Amar Prakash" at bounding box center [131, 151] width 111 height 32
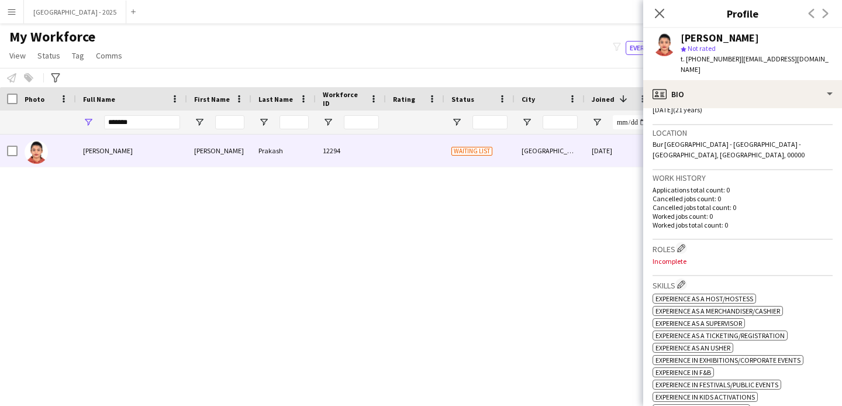
scroll to position [236, 0]
click at [669, 11] on div "Close pop-in" at bounding box center [660, 13] width 33 height 27
click at [661, 13] on icon "Close pop-in" at bounding box center [659, 13] width 9 height 9
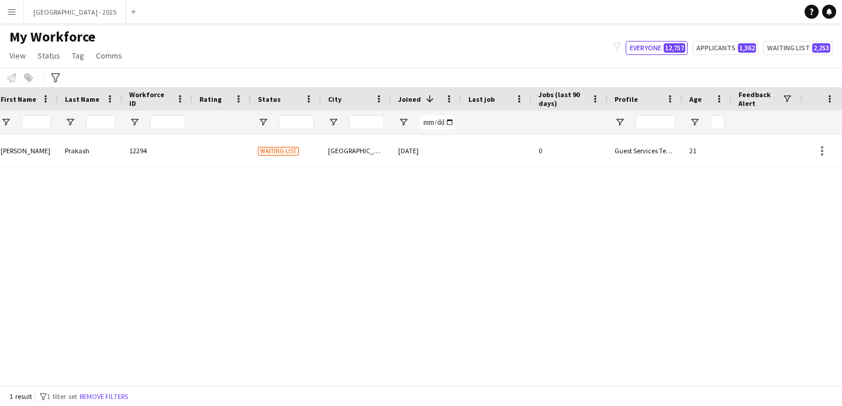
scroll to position [0, 394]
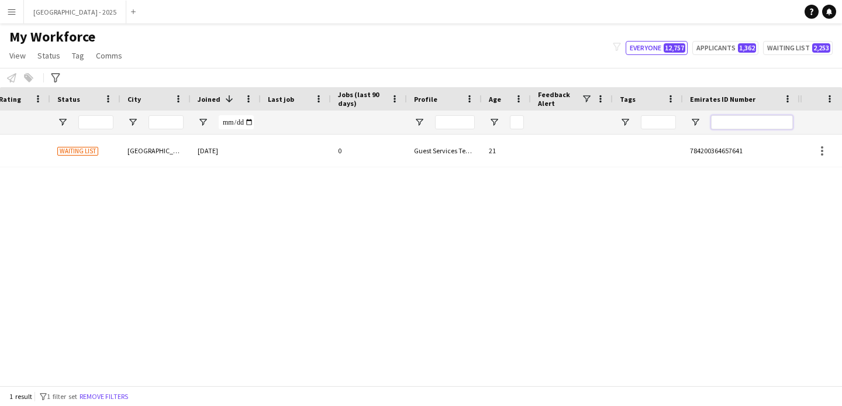
click at [737, 126] on input "Emirates ID Number Filter Input" at bounding box center [752, 122] width 82 height 14
paste input "*******"
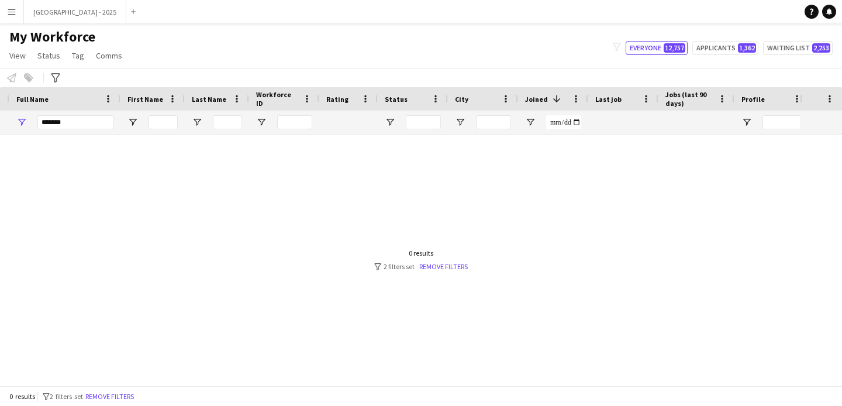
scroll to position [0, 0]
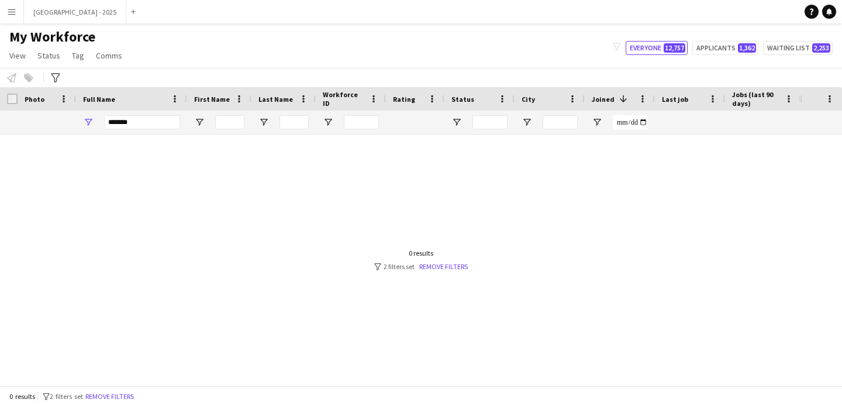
type input "*******"
click at [156, 122] on input "*******" at bounding box center [142, 122] width 76 height 14
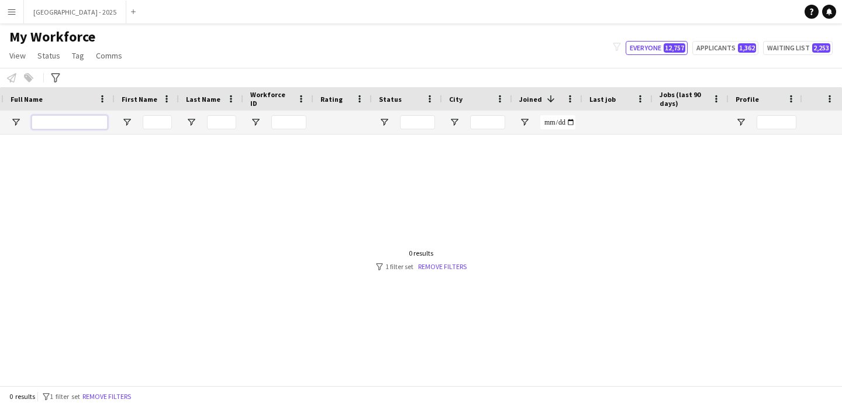
scroll to position [0, 157]
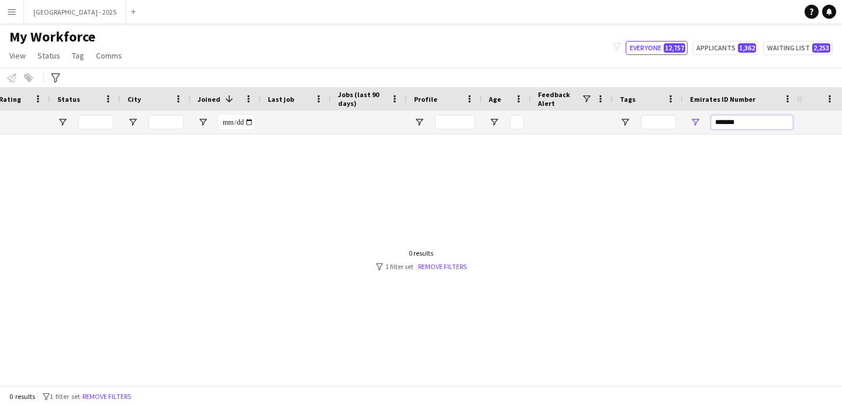
click at [750, 121] on input "*******" at bounding box center [752, 122] width 82 height 14
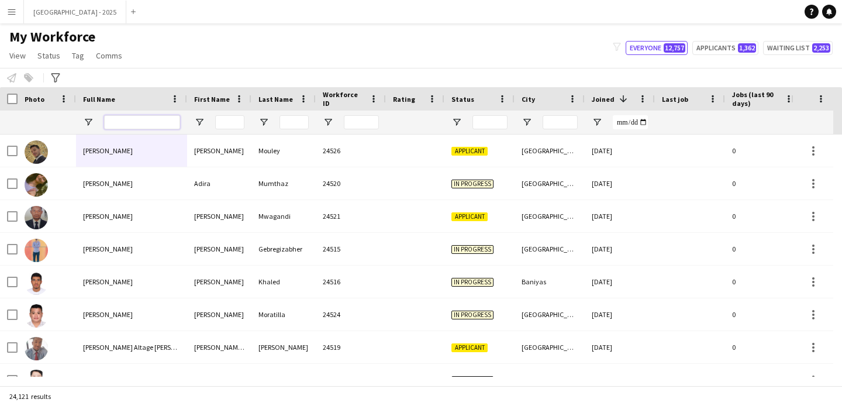
click at [168, 125] on input "Full Name Filter Input" at bounding box center [142, 122] width 76 height 14
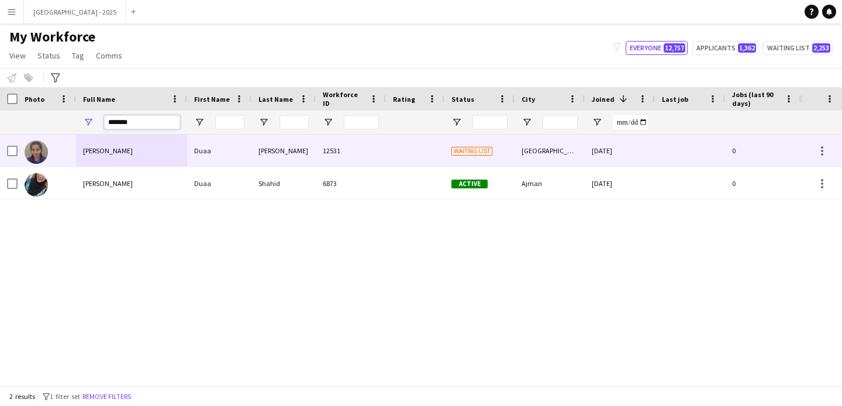
type input "*******"
click at [142, 157] on div "Duaa Shahbaz" at bounding box center [131, 151] width 111 height 32
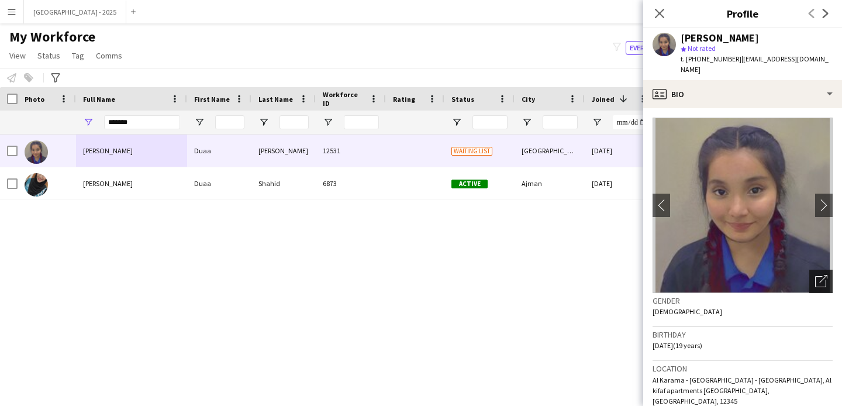
click at [816, 275] on icon "Open photos pop-in" at bounding box center [822, 281] width 12 height 12
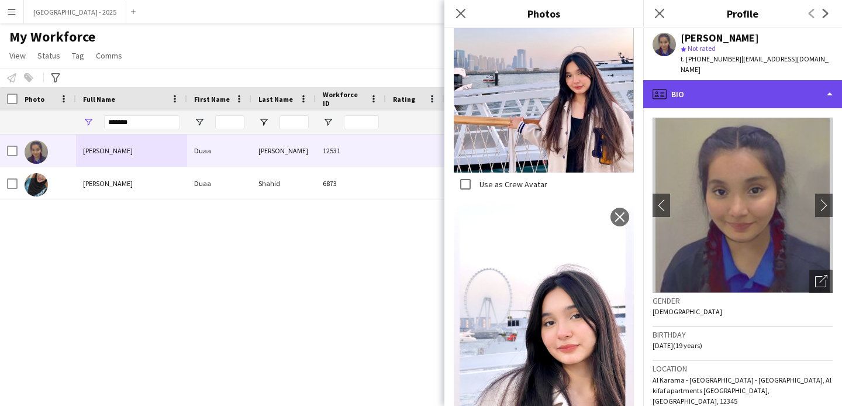
click at [697, 88] on div "profile Bio" at bounding box center [743, 94] width 199 height 28
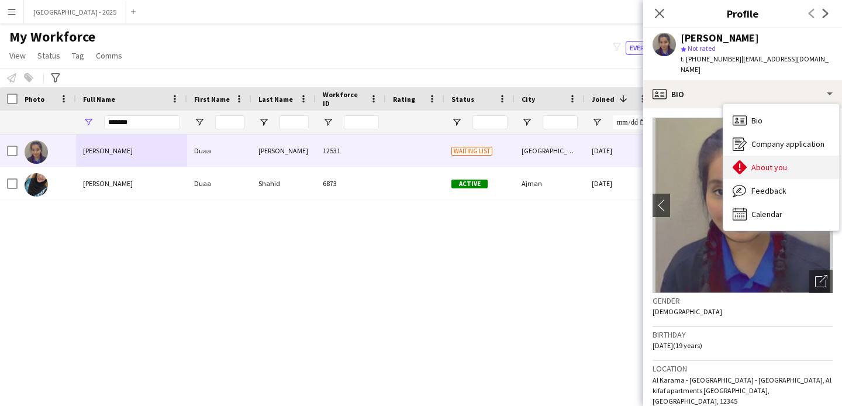
click at [787, 156] on div "About you About you" at bounding box center [782, 167] width 116 height 23
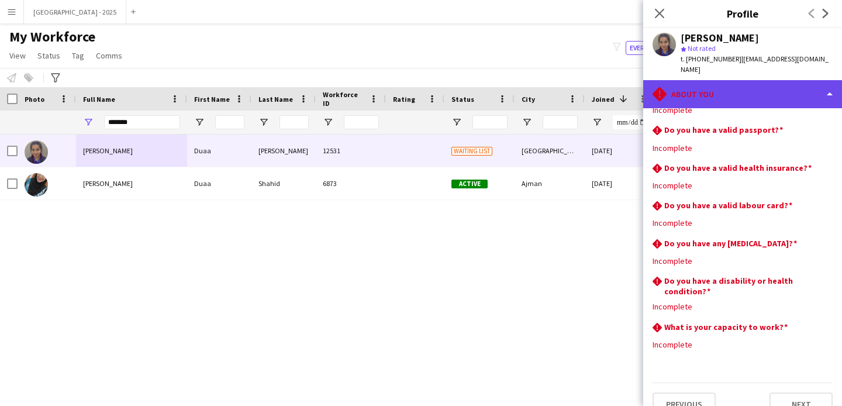
click at [753, 90] on div "rhombus-alert About you" at bounding box center [743, 94] width 199 height 28
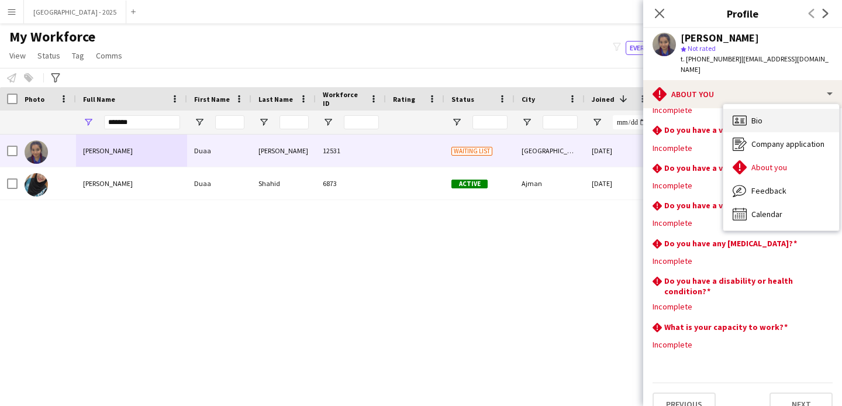
click at [756, 115] on span "Bio" at bounding box center [757, 120] width 11 height 11
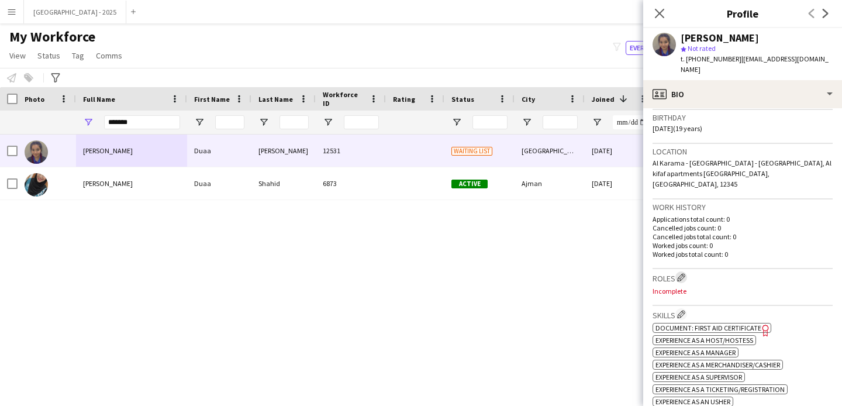
click at [682, 273] on app-icon "Edit crew company roles" at bounding box center [681, 277] width 8 height 8
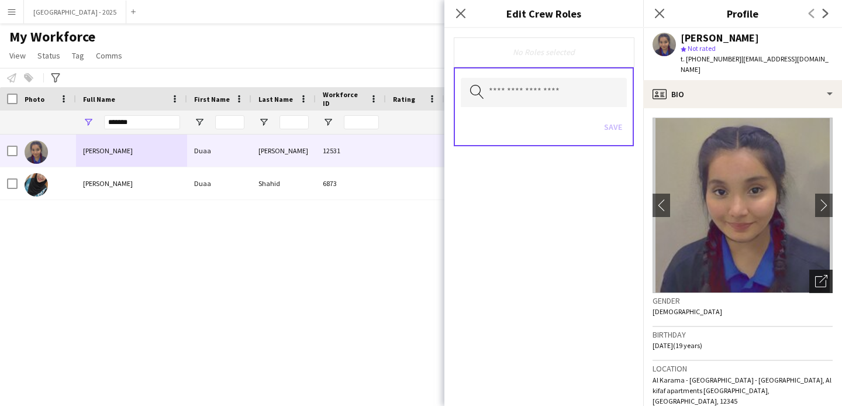
click at [816, 275] on icon "Open photos pop-in" at bounding box center [822, 281] width 12 height 12
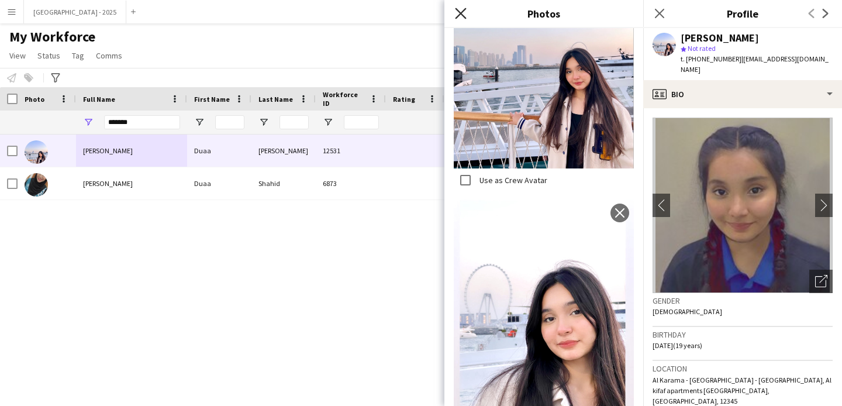
click at [457, 9] on icon at bounding box center [460, 13] width 11 height 11
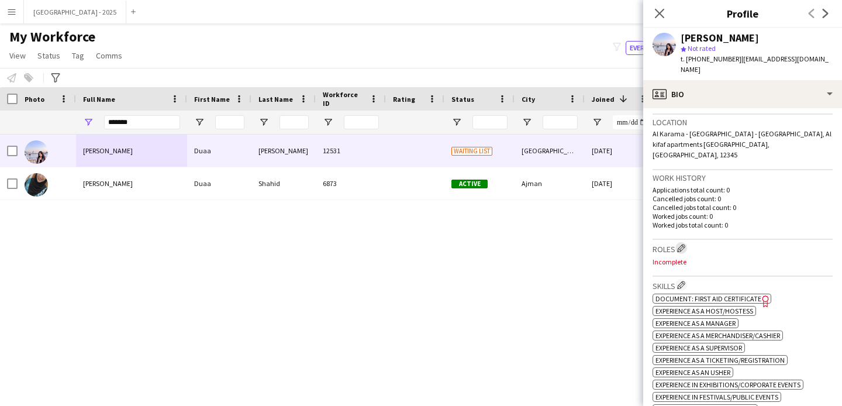
click at [682, 244] on app-icon "Edit crew company roles" at bounding box center [681, 248] width 8 height 8
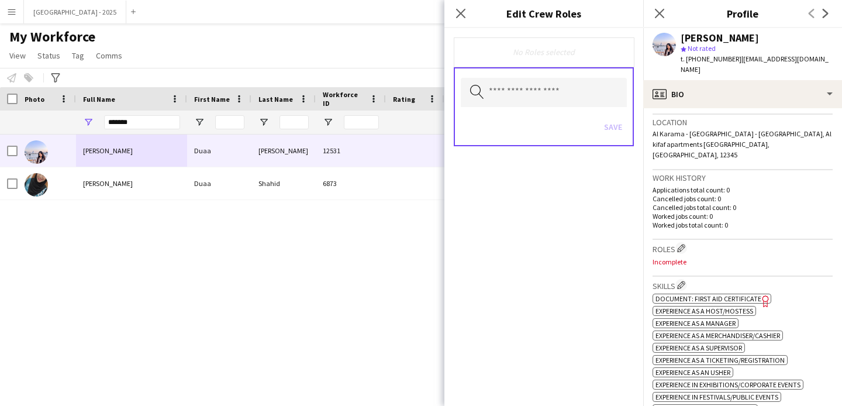
click at [546, 68] on div "Search by role type Save" at bounding box center [544, 106] width 180 height 79
click at [544, 84] on input "text" at bounding box center [544, 92] width 166 height 29
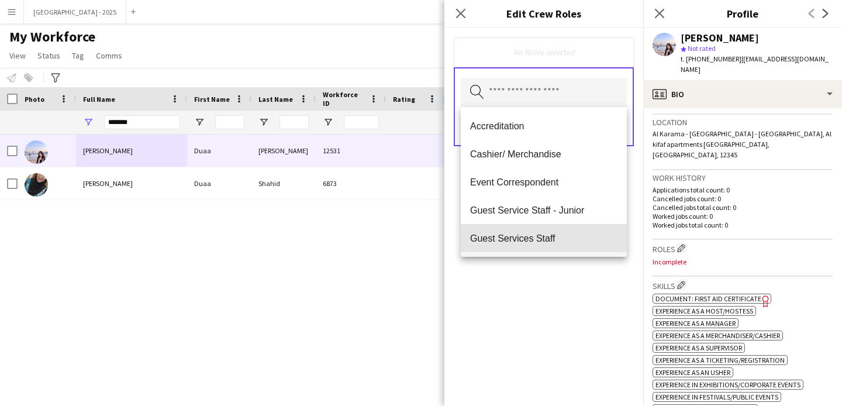
click at [548, 229] on mat-option "Guest Services Staff" at bounding box center [544, 238] width 166 height 28
click at [550, 231] on mat-option "Guest Services Staff - Senior" at bounding box center [544, 239] width 166 height 28
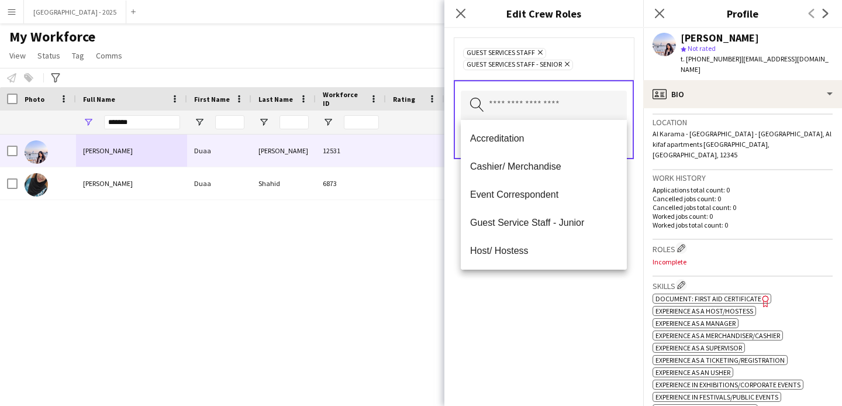
drag, startPoint x: 555, startPoint y: 302, endPoint x: 608, endPoint y: 197, distance: 118.3
click at [555, 301] on div "Guest Services Staff Remove Guest Services Staff - Senior Remove Search by role…" at bounding box center [544, 217] width 199 height 378
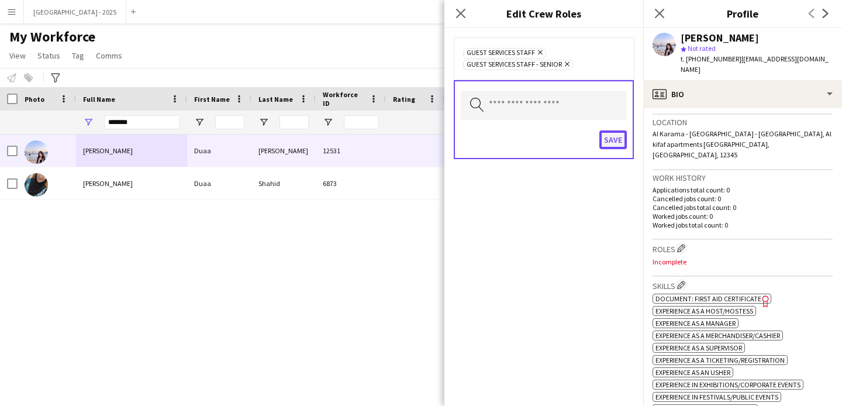
click at [623, 137] on button "Save" at bounding box center [613, 139] width 27 height 19
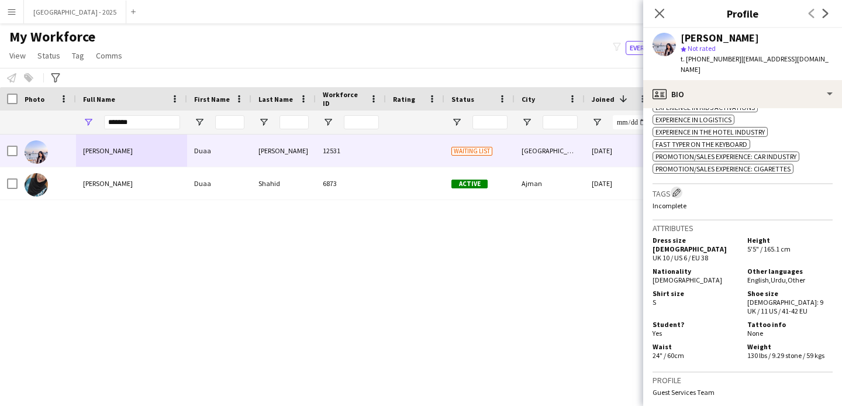
click at [680, 188] on app-icon "Edit crew company tags" at bounding box center [677, 192] width 8 height 8
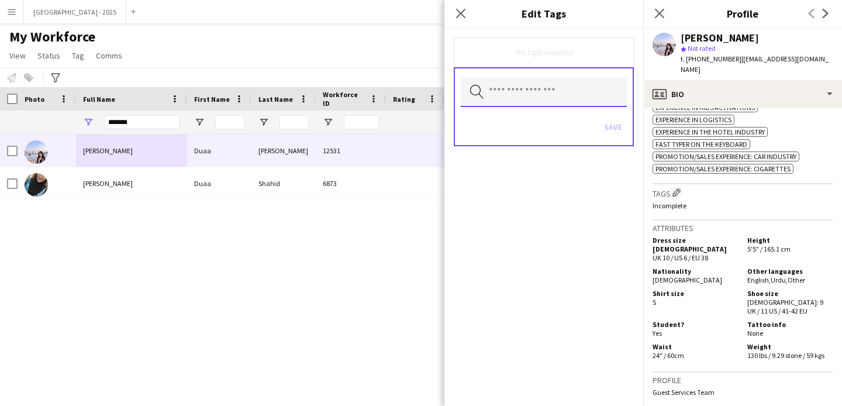
click at [522, 80] on input "text" at bounding box center [544, 92] width 166 height 29
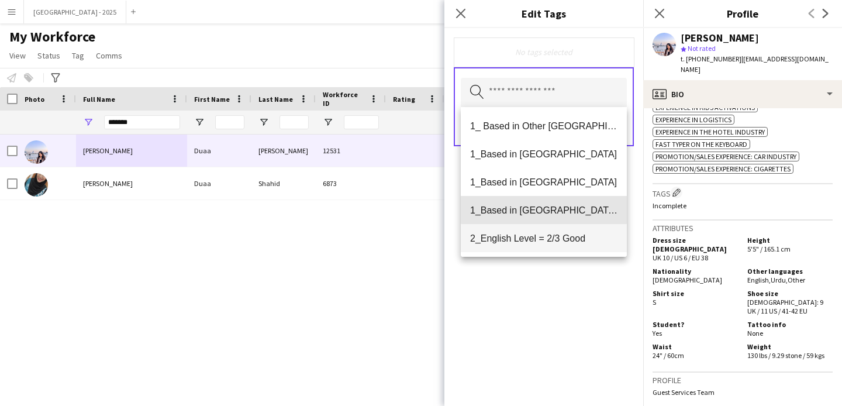
click at [544, 207] on span "1_Based in [GEOGRAPHIC_DATA]/[GEOGRAPHIC_DATA]/Ajman" at bounding box center [543, 210] width 147 height 11
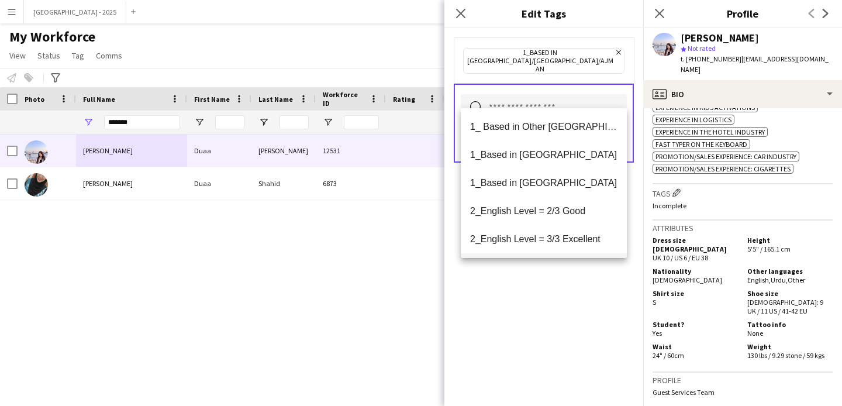
click at [551, 233] on mat-option "2_English Level = 3/3 Excellent" at bounding box center [544, 239] width 166 height 28
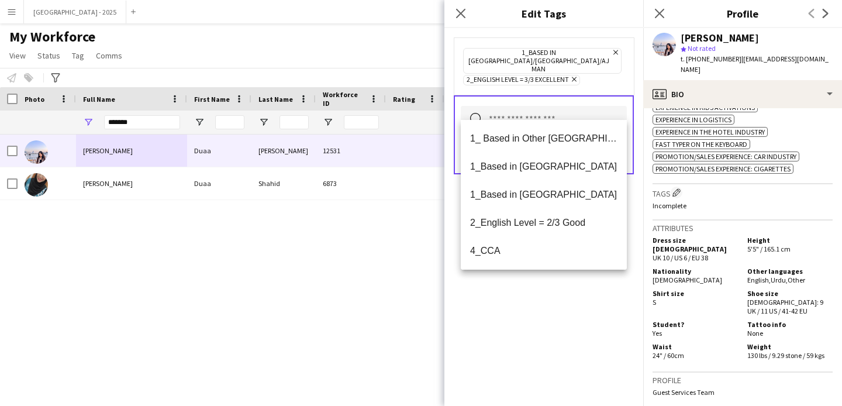
click at [558, 290] on div "1_Based in [GEOGRAPHIC_DATA]/[GEOGRAPHIC_DATA]/Ajman Remove 2_English Level = 3…" at bounding box center [544, 217] width 199 height 378
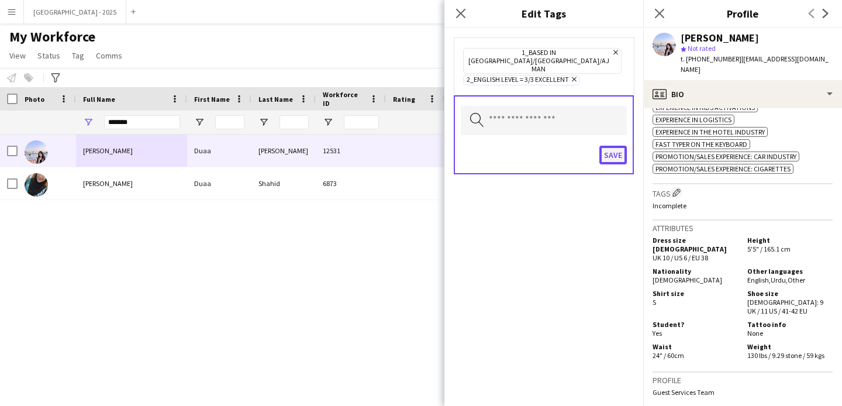
click at [620, 147] on button "Save" at bounding box center [613, 155] width 27 height 19
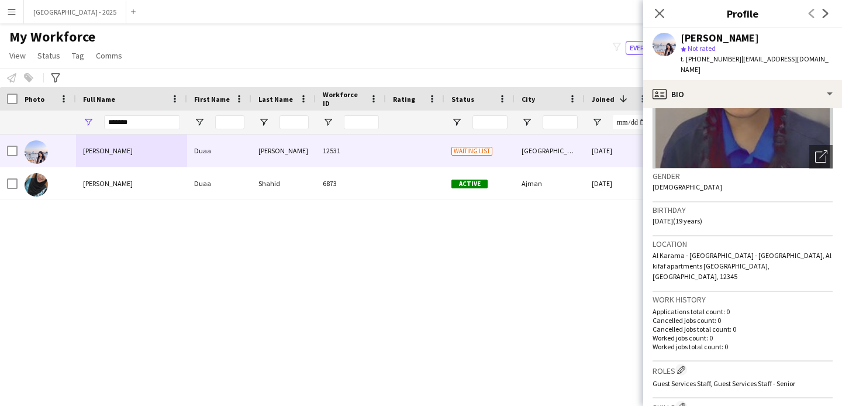
scroll to position [0, 0]
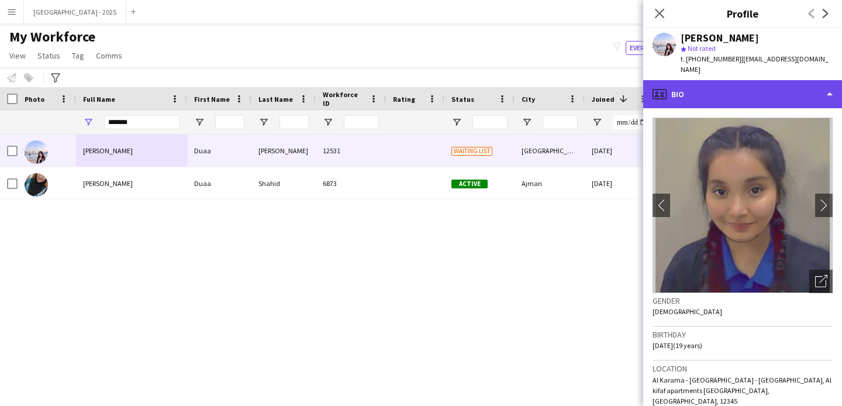
click at [712, 80] on div "profile Bio" at bounding box center [743, 94] width 199 height 28
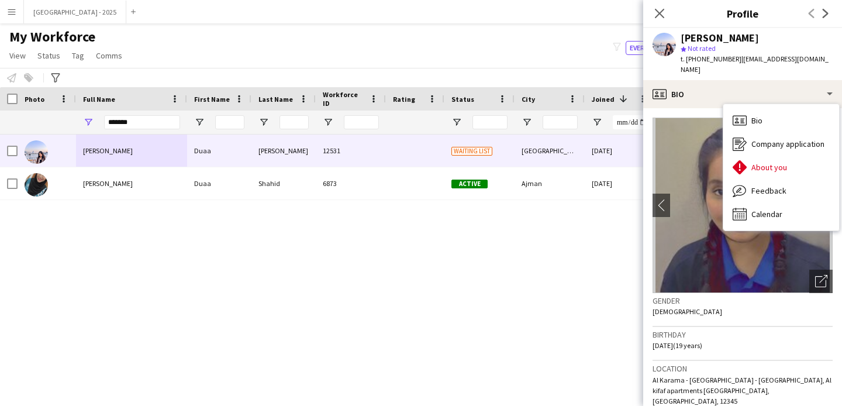
click at [749, 109] on div "Bio Bio" at bounding box center [782, 120] width 116 height 23
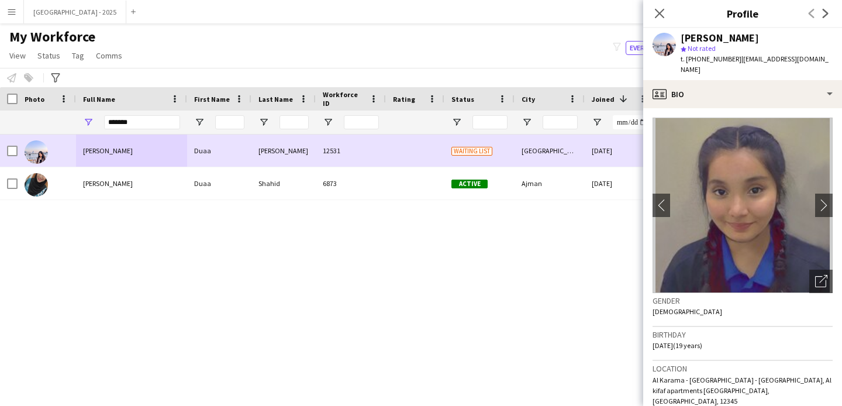
click at [18, 150] on div at bounding box center [47, 151] width 59 height 32
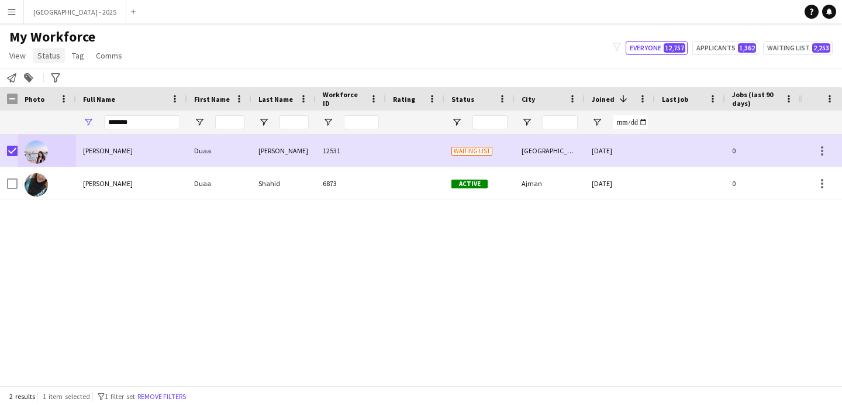
click at [54, 61] on link "Status" at bounding box center [49, 55] width 32 height 15
click at [59, 72] on link "Edit" at bounding box center [74, 80] width 82 height 25
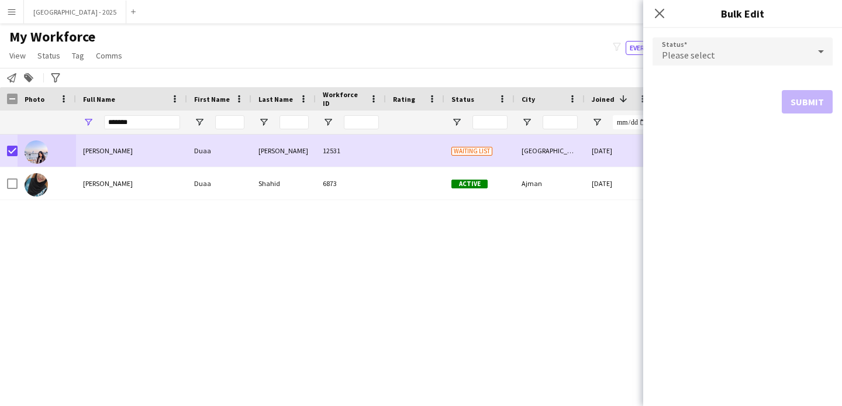
click at [732, 51] on div "Please select" at bounding box center [731, 51] width 157 height 28
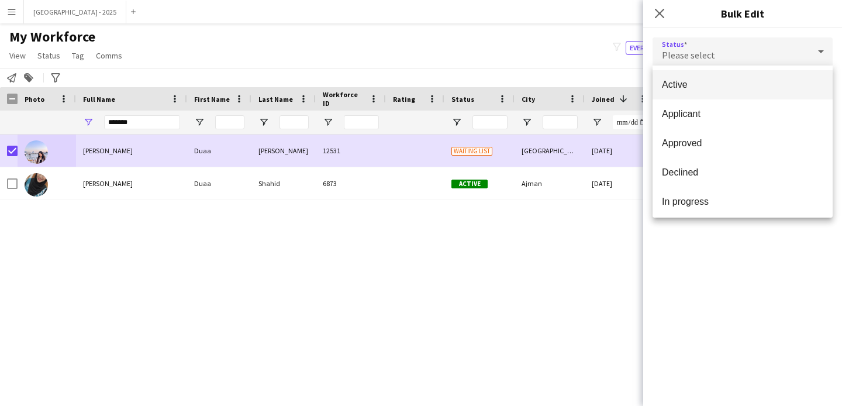
click at [716, 83] on span "Active" at bounding box center [742, 84] width 161 height 11
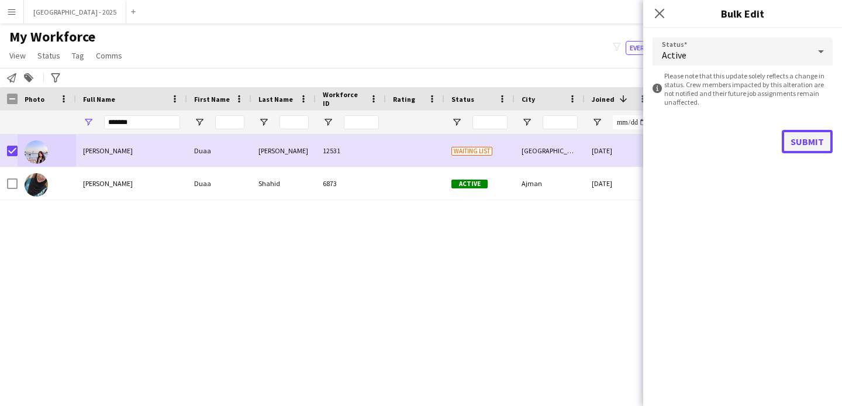
click at [788, 141] on button "Submit" at bounding box center [807, 141] width 51 height 23
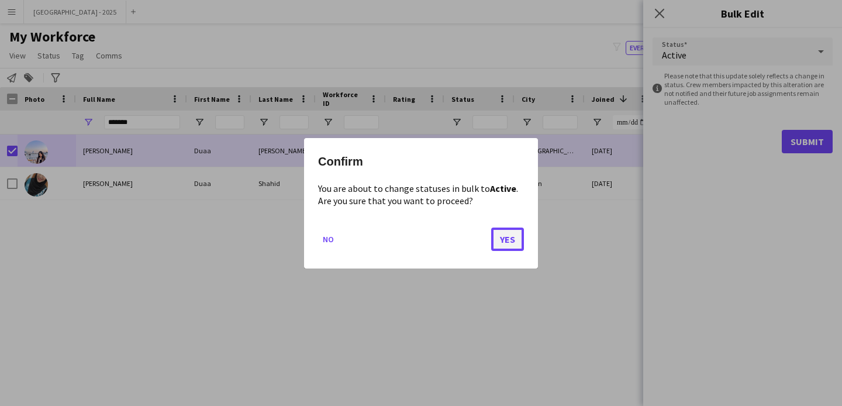
click at [507, 232] on button "Yes" at bounding box center [507, 238] width 33 height 23
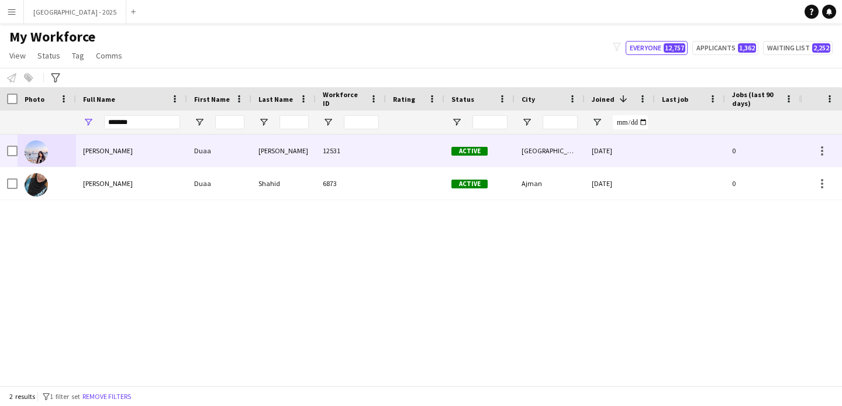
click at [79, 148] on div "Duaa Shahbaz" at bounding box center [131, 151] width 111 height 32
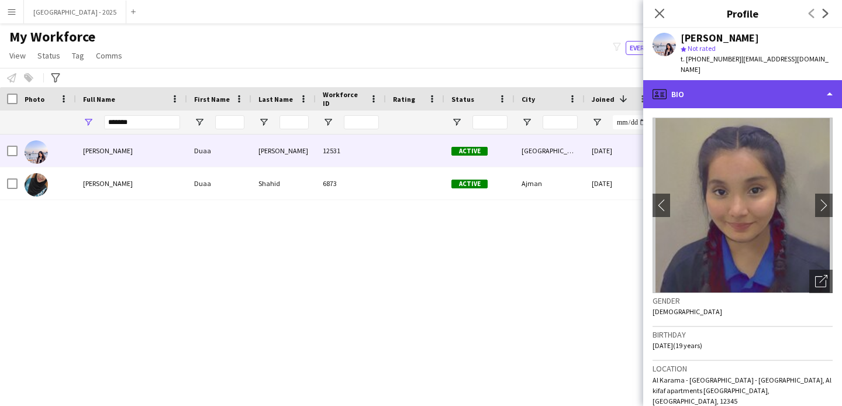
click at [732, 80] on div "profile Bio" at bounding box center [743, 94] width 199 height 28
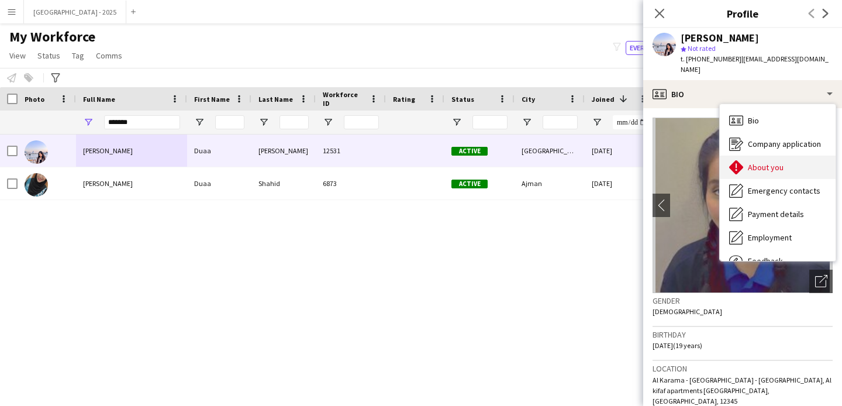
click at [739, 163] on icon "About you" at bounding box center [737, 167] width 14 height 14
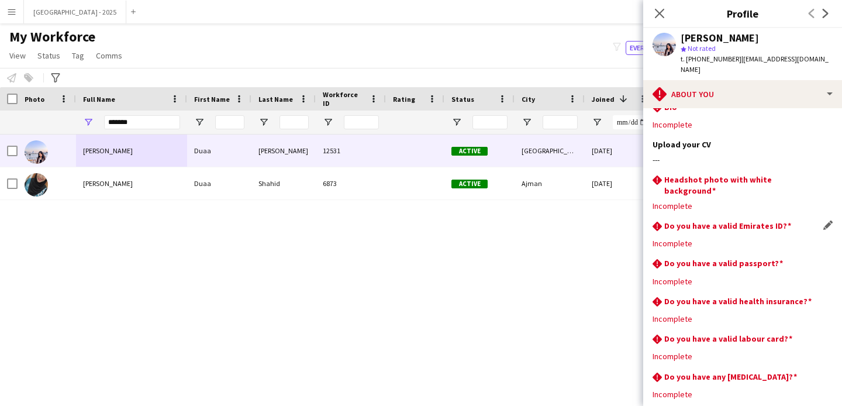
scroll to position [149, 0]
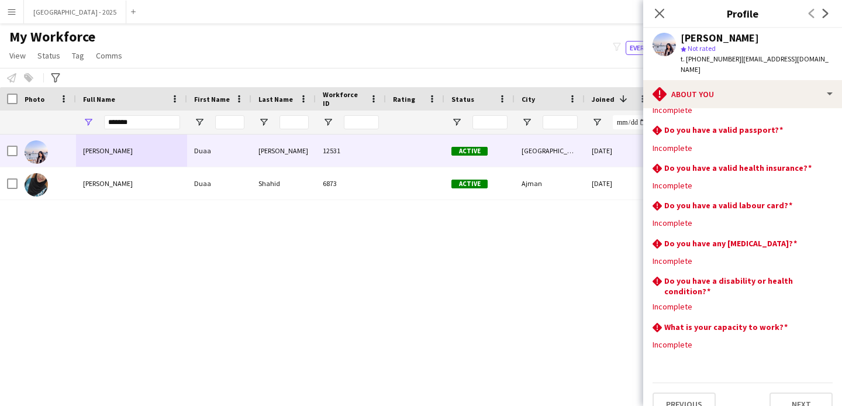
drag, startPoint x: 735, startPoint y: 97, endPoint x: 749, endPoint y: 106, distance: 16.1
click at [735, 97] on div "rhombus-alert Do you have a valid Emirates ID? Edit this field Incomplete" at bounding box center [743, 105] width 180 height 37
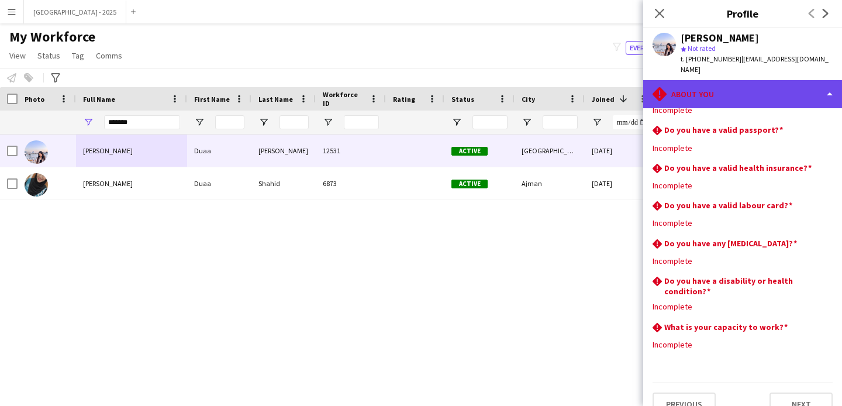
click at [747, 96] on div "rhombus-alert About you" at bounding box center [743, 94] width 199 height 28
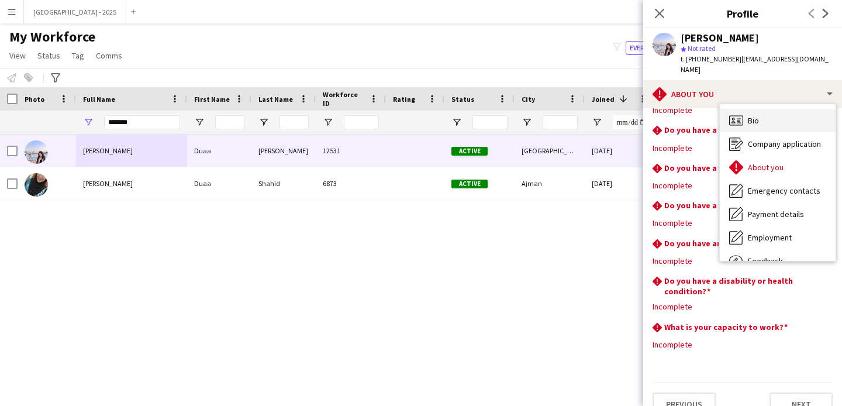
click at [759, 115] on span "Bio" at bounding box center [753, 120] width 11 height 11
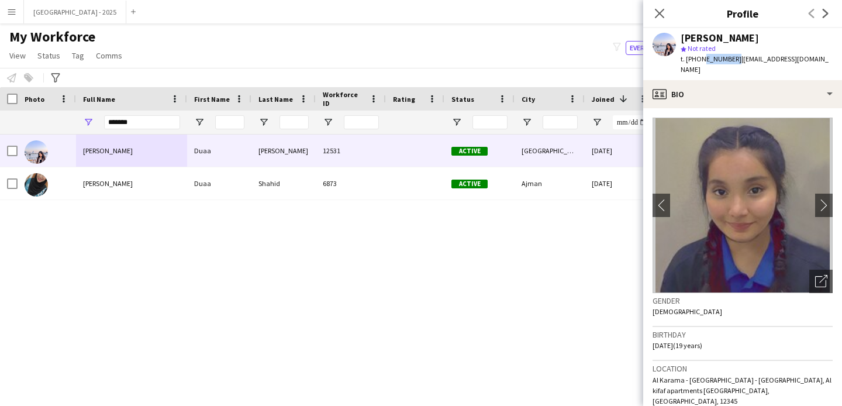
drag, startPoint x: 700, startPoint y: 60, endPoint x: 732, endPoint y: 64, distance: 31.9
click at [732, 64] on div "t. +971508968124 | duaashahbaz8@gmail.com" at bounding box center [757, 64] width 152 height 21
copy span "508968124"
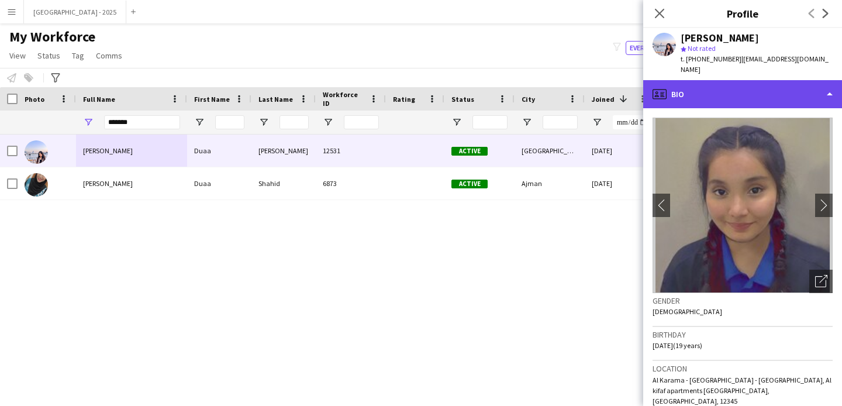
click at [767, 85] on div "profile Bio" at bounding box center [743, 94] width 199 height 28
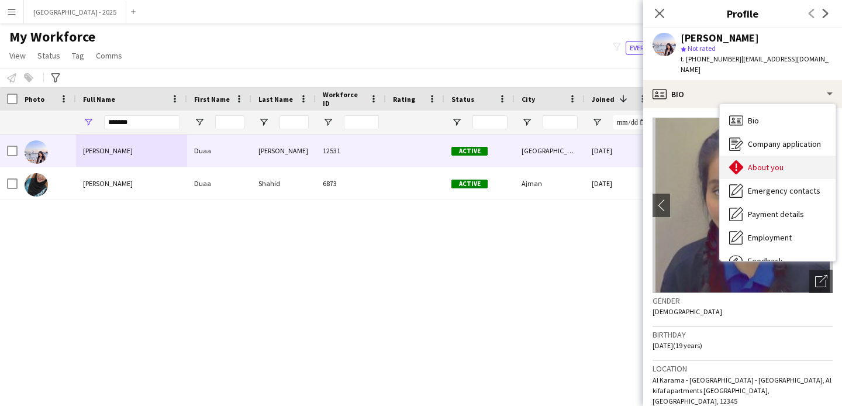
click at [761, 162] on span "About you" at bounding box center [766, 167] width 36 height 11
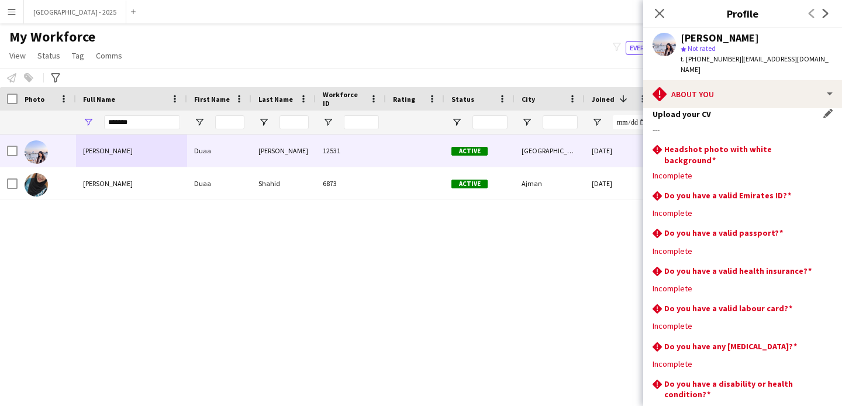
scroll to position [0, 0]
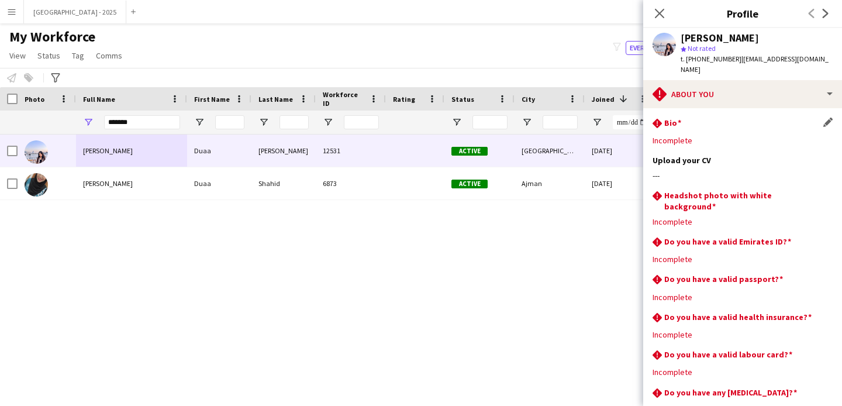
click at [665, 135] on div "Incomplete" at bounding box center [743, 140] width 180 height 11
drag, startPoint x: 667, startPoint y: 129, endPoint x: 704, endPoint y: 130, distance: 37.5
click at [704, 135] on div "Incomplete" at bounding box center [743, 140] width 180 height 11
drag, startPoint x: 686, startPoint y: 153, endPoint x: 742, endPoint y: 153, distance: 56.2
click at [734, 155] on div "Upload your CV Edit this field" at bounding box center [743, 160] width 180 height 11
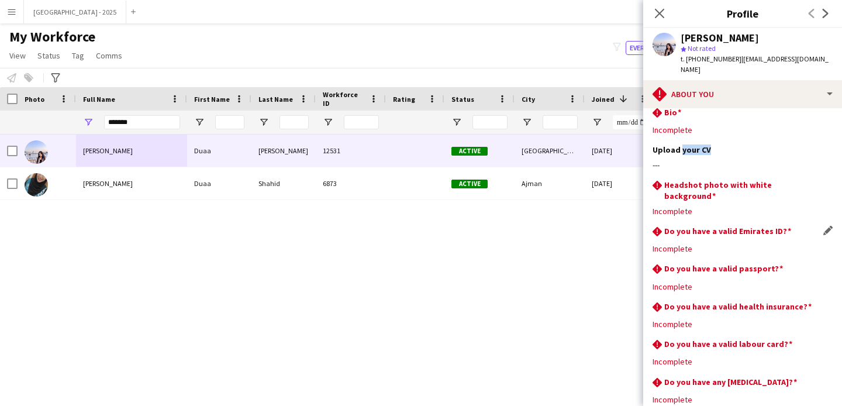
scroll to position [22, 0]
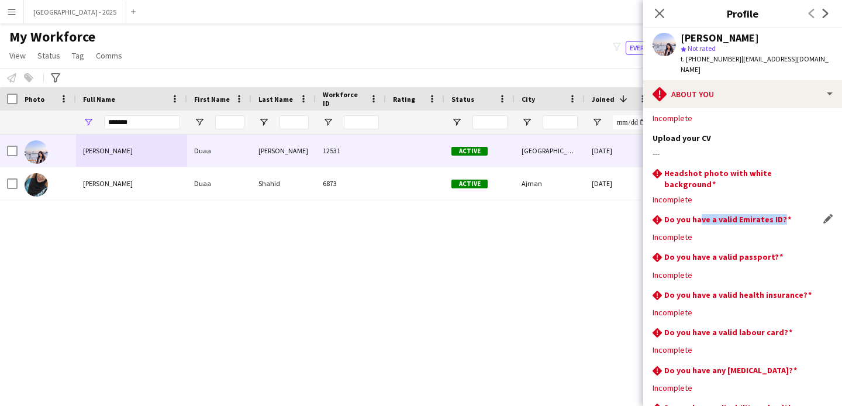
drag, startPoint x: 701, startPoint y: 204, endPoint x: 814, endPoint y: 209, distance: 113.0
click at [791, 214] on div "rhombus-alert Do you have a valid Emirates ID? Edit this field Incomplete" at bounding box center [743, 232] width 180 height 37
drag, startPoint x: 694, startPoint y: 280, endPoint x: 734, endPoint y: 280, distance: 39.8
click at [721, 290] on h3 "Do you have a valid health insurance?" at bounding box center [738, 295] width 147 height 11
click at [663, 19] on icon "Close pop-in" at bounding box center [659, 13] width 11 height 11
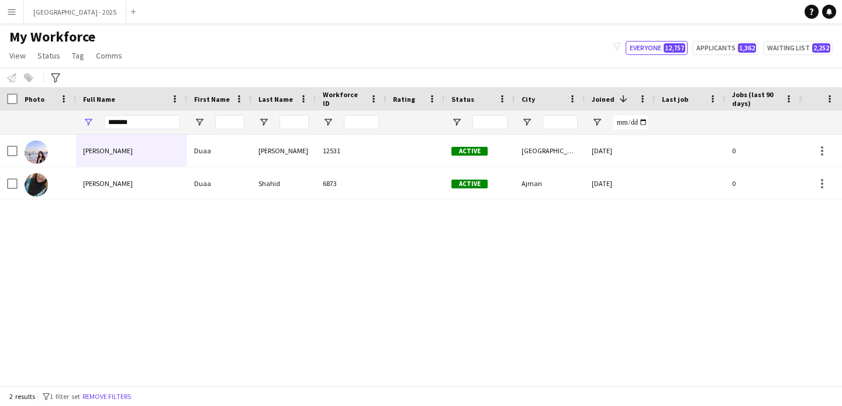
drag, startPoint x: 136, startPoint y: 398, endPoint x: 317, endPoint y: 9, distance: 428.5
click at [133, 398] on button "Remove filters" at bounding box center [106, 396] width 53 height 13
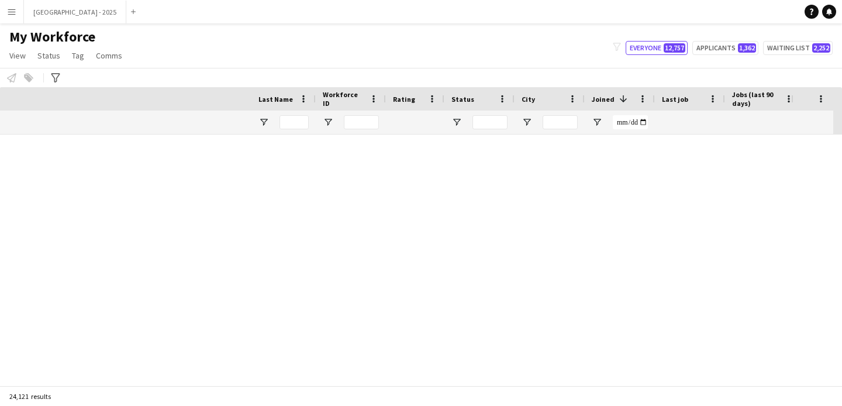
scroll to position [0, 403]
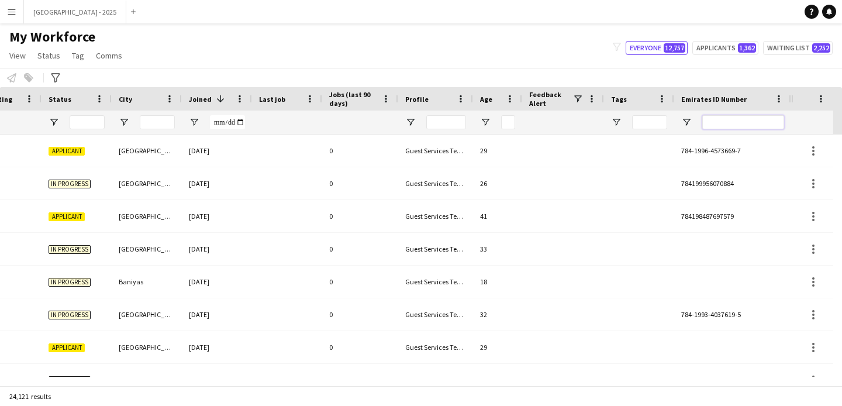
click at [739, 128] on input "Emirates ID Number Filter Input" at bounding box center [744, 122] width 82 height 14
paste input "*******"
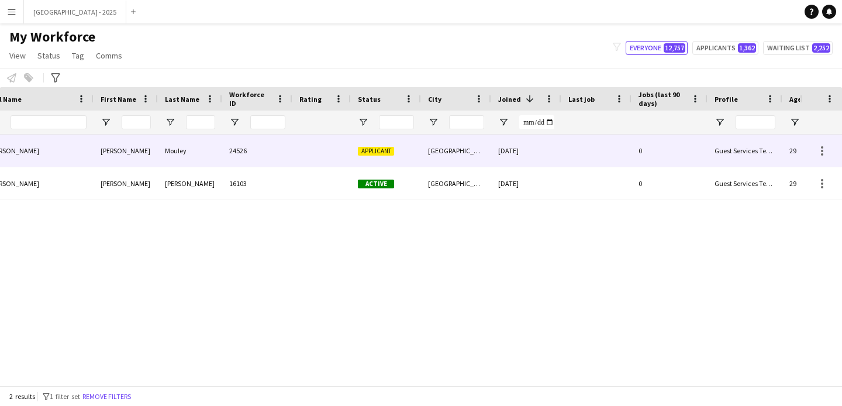
scroll to position [0, 0]
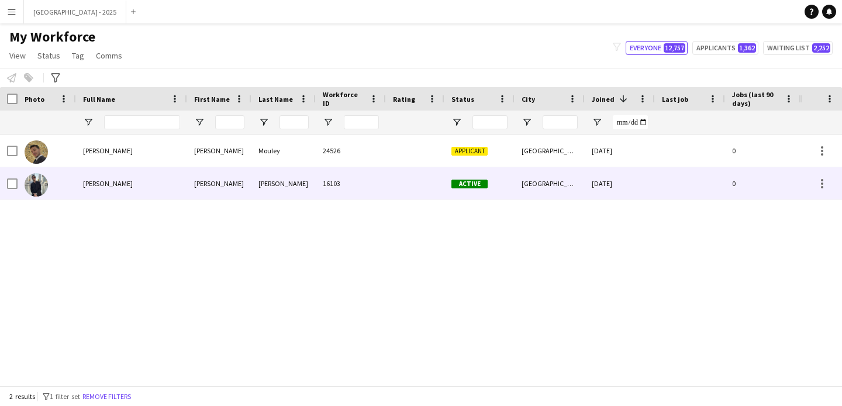
type input "*******"
click at [210, 178] on div "[PERSON_NAME]" at bounding box center [219, 183] width 64 height 32
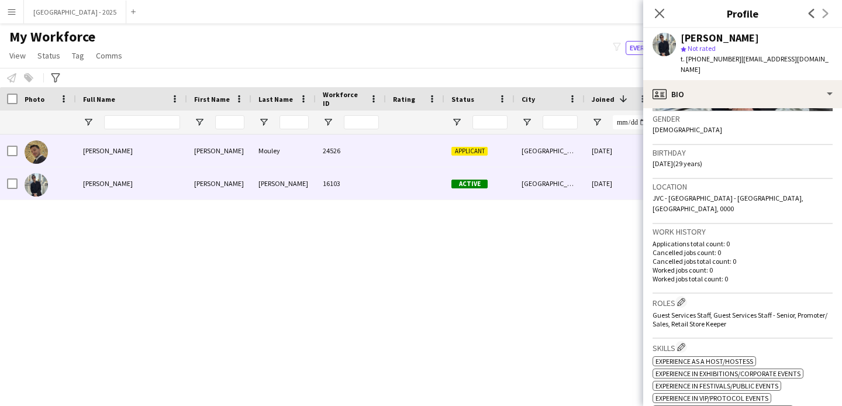
click at [436, 145] on div at bounding box center [415, 151] width 59 height 32
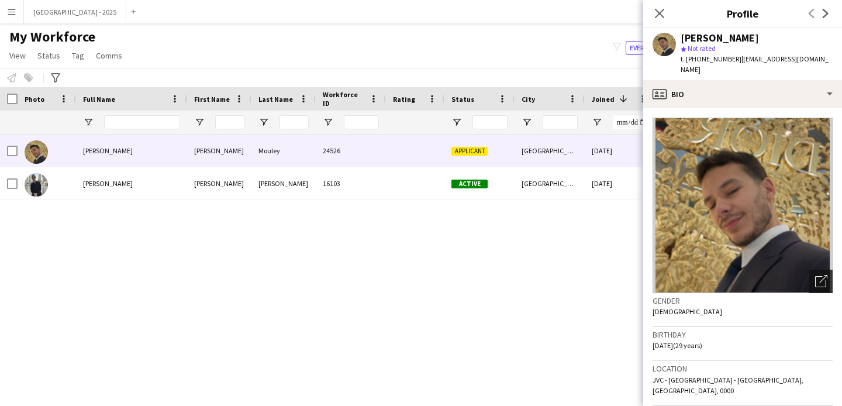
click at [817, 275] on icon "Open photos pop-in" at bounding box center [822, 281] width 12 height 12
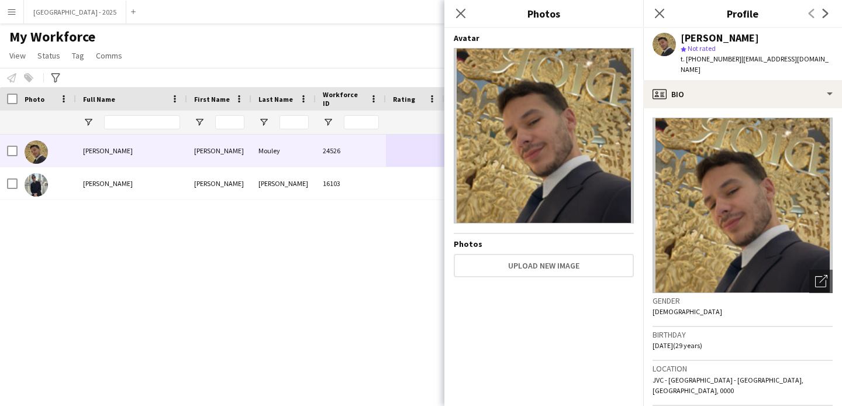
click at [718, 295] on h3 "Gender" at bounding box center [743, 300] width 180 height 11
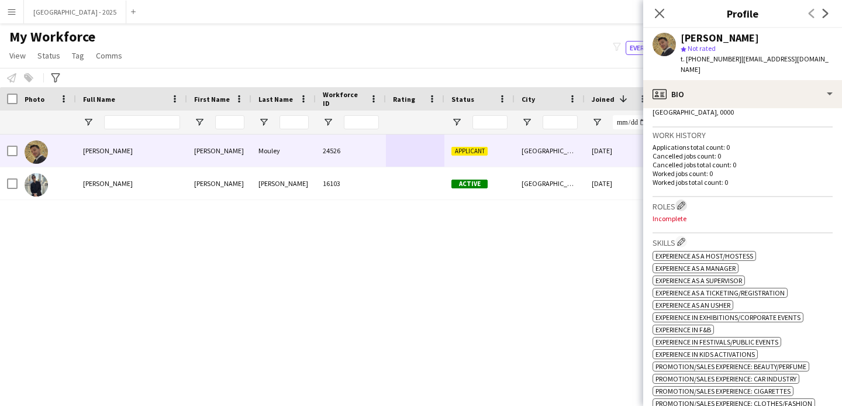
click at [679, 201] on app-icon "Edit crew company roles" at bounding box center [681, 205] width 8 height 8
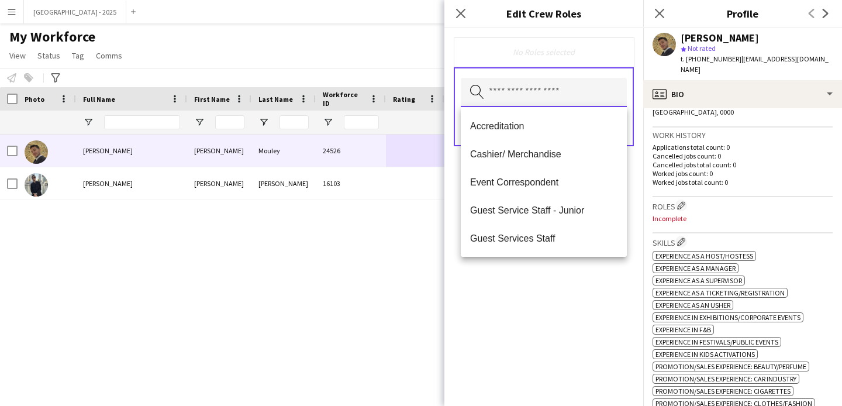
click at [560, 97] on input "text" at bounding box center [544, 92] width 166 height 29
click at [549, 231] on mat-option "Guest Services Staff" at bounding box center [544, 238] width 166 height 28
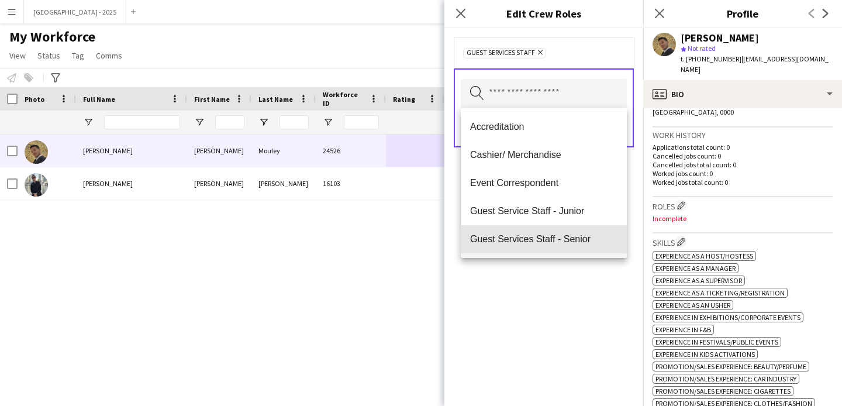
click at [550, 236] on span "Guest Services Staff - Senior" at bounding box center [543, 238] width 147 height 11
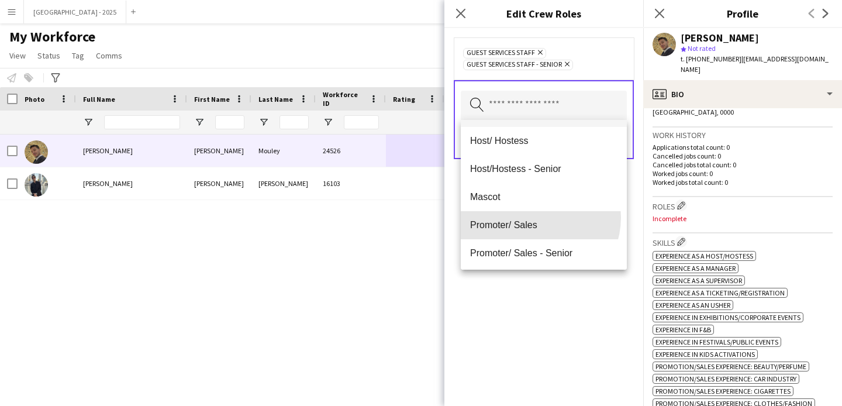
click at [536, 218] on mat-option "Promoter/ Sales" at bounding box center [544, 225] width 166 height 28
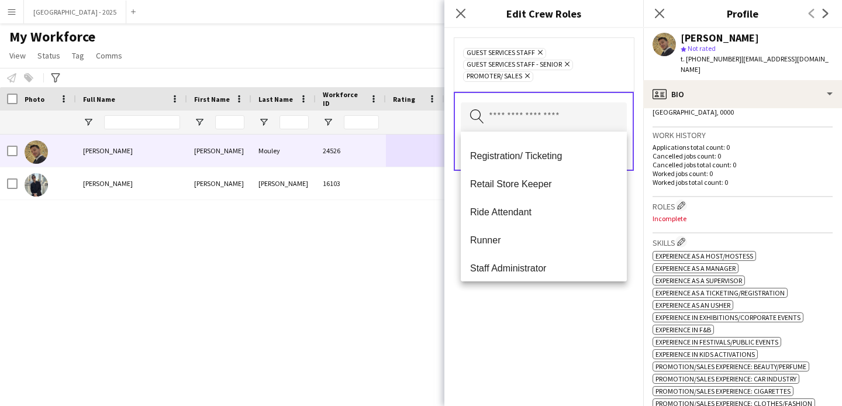
click at [534, 191] on mat-option "Retail Store Keeper" at bounding box center [544, 184] width 166 height 28
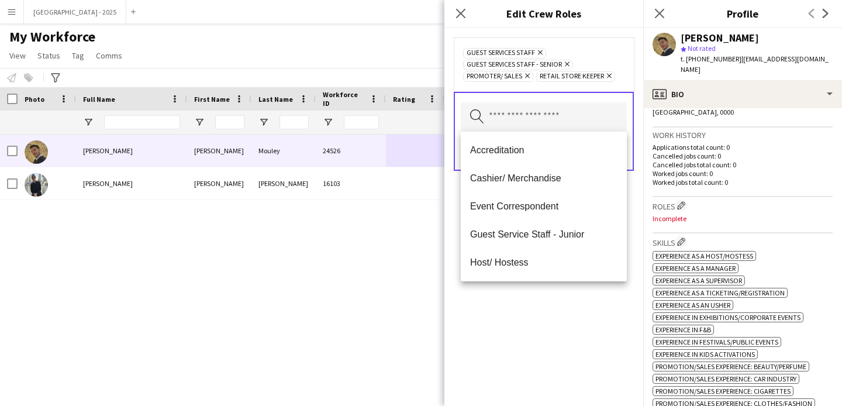
click at [558, 306] on div "Guest Services Staff Remove Guest Services Staff - Senior Remove Promoter/ Sale…" at bounding box center [544, 217] width 199 height 378
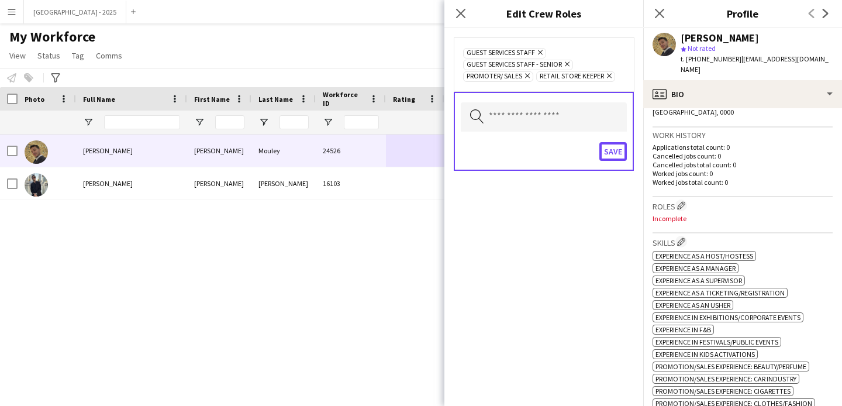
click at [604, 142] on button "Save" at bounding box center [613, 151] width 27 height 19
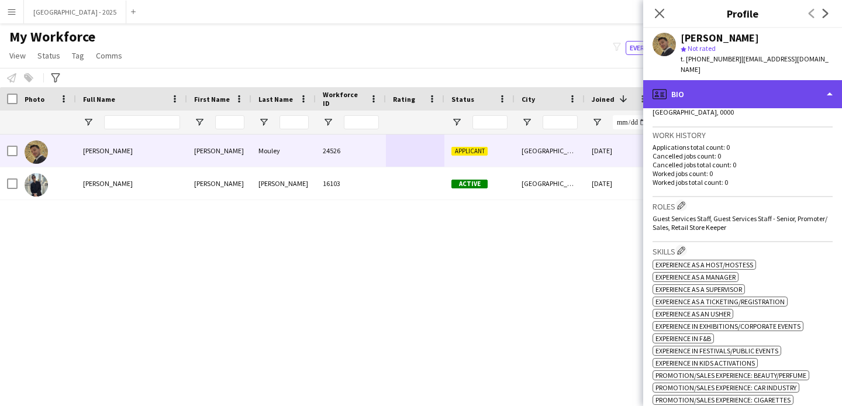
click at [723, 90] on div "profile Bio" at bounding box center [743, 94] width 199 height 28
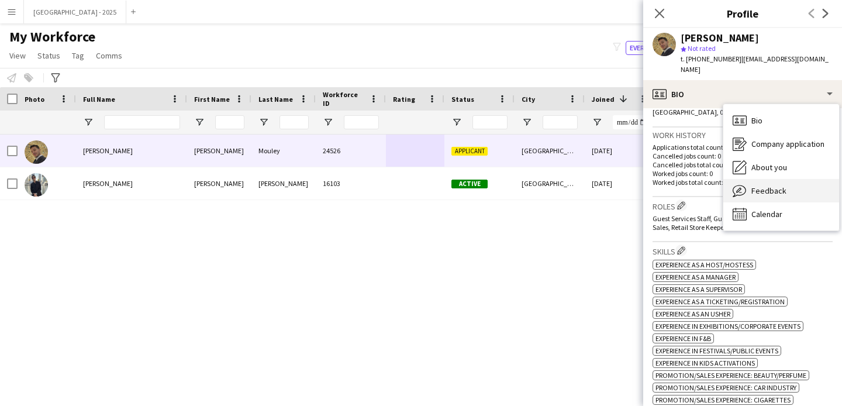
click at [768, 179] on div "Feedback Feedback" at bounding box center [782, 190] width 116 height 23
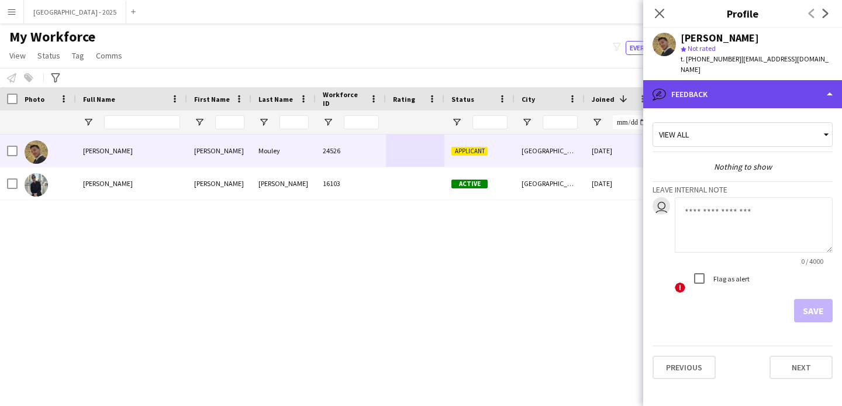
click at [748, 80] on div "bubble-pencil Feedback" at bounding box center [743, 94] width 199 height 28
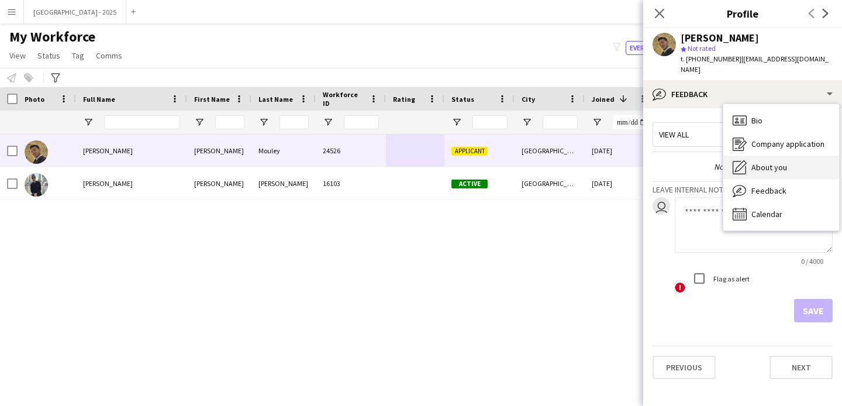
click at [772, 162] on span "About you" at bounding box center [770, 167] width 36 height 11
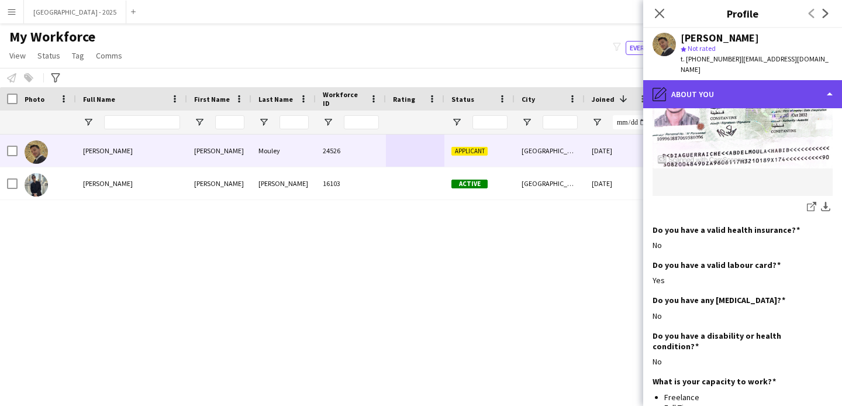
click at [709, 80] on div "pencil4 About you" at bounding box center [743, 94] width 199 height 28
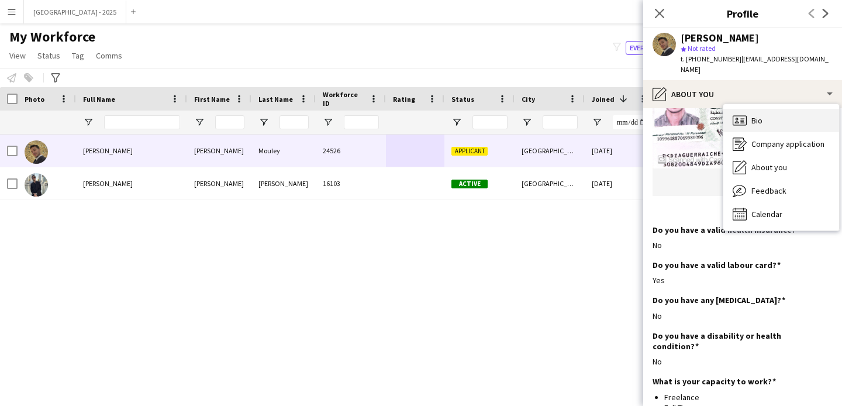
click at [765, 119] on div "Bio Bio" at bounding box center [782, 120] width 116 height 23
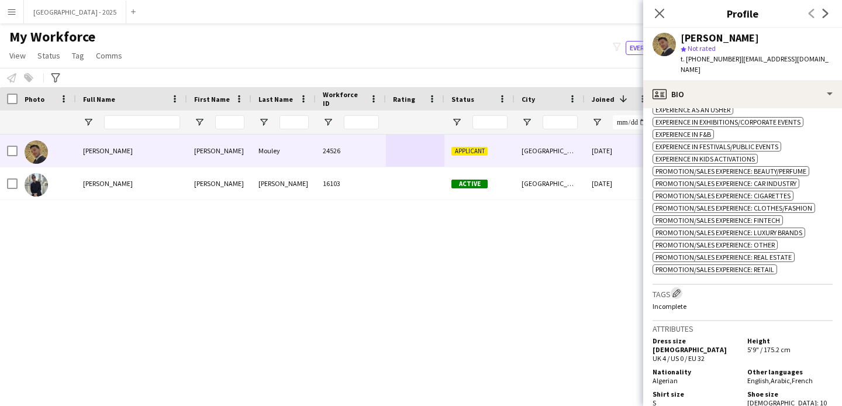
click at [680, 289] on app-icon "Edit crew company tags" at bounding box center [677, 293] width 8 height 8
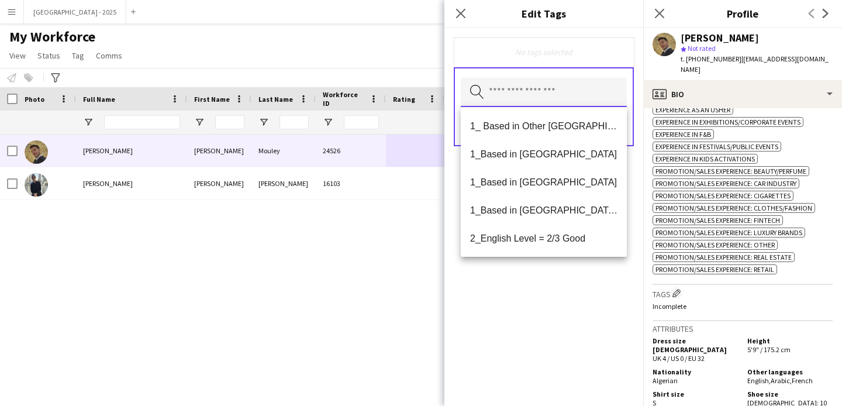
click at [508, 97] on input "text" at bounding box center [544, 92] width 166 height 29
click at [536, 252] on mat-option "2_English Level = 3/3 Excellent" at bounding box center [544, 266] width 166 height 28
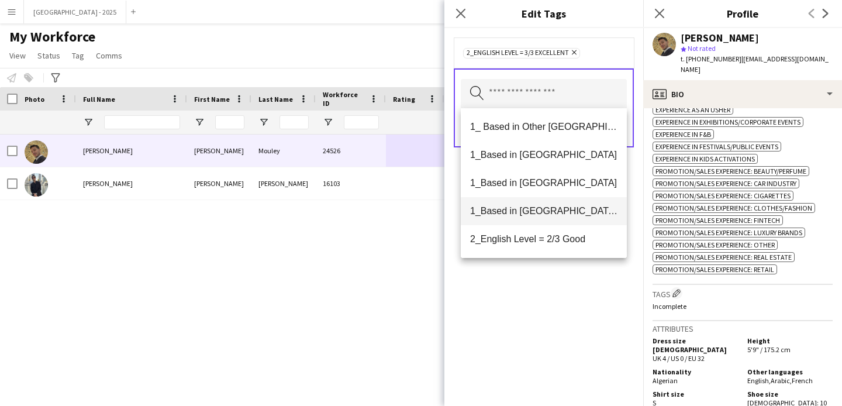
click at [550, 205] on mat-option "1_Based in [GEOGRAPHIC_DATA]/[GEOGRAPHIC_DATA]/Ajman" at bounding box center [544, 211] width 166 height 28
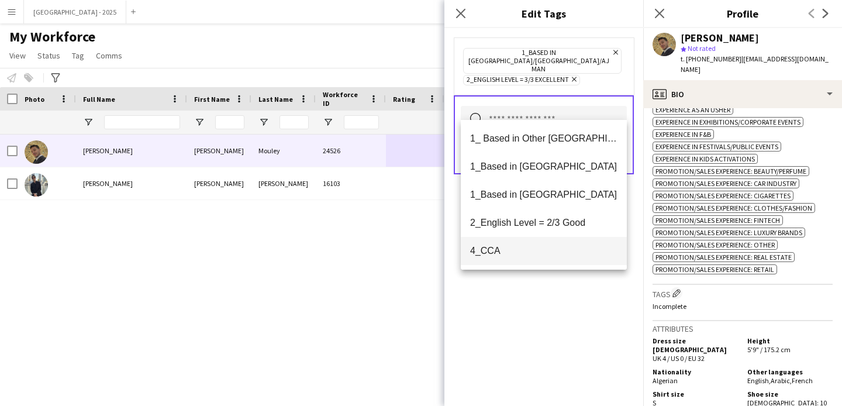
click at [546, 221] on span "2_English Level = 2/3 Good" at bounding box center [543, 222] width 147 height 11
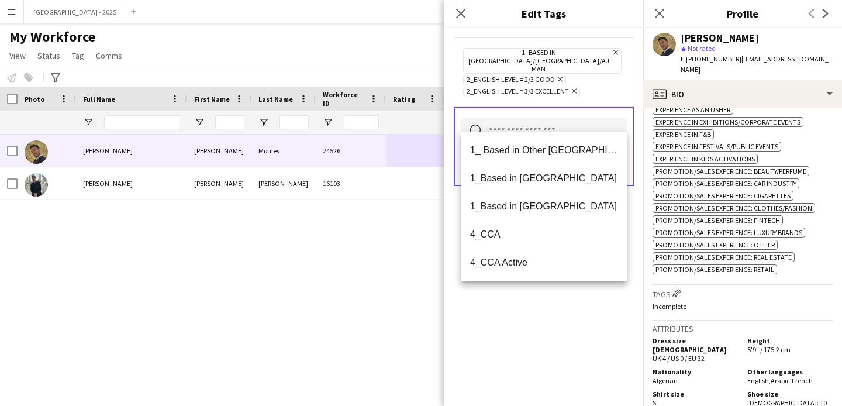
drag, startPoint x: 560, startPoint y: 316, endPoint x: 565, endPoint y: 289, distance: 27.3
click at [560, 313] on div "1_Based in [GEOGRAPHIC_DATA]/[GEOGRAPHIC_DATA]/Ajman Remove 2_English Level = 2…" at bounding box center [544, 217] width 199 height 378
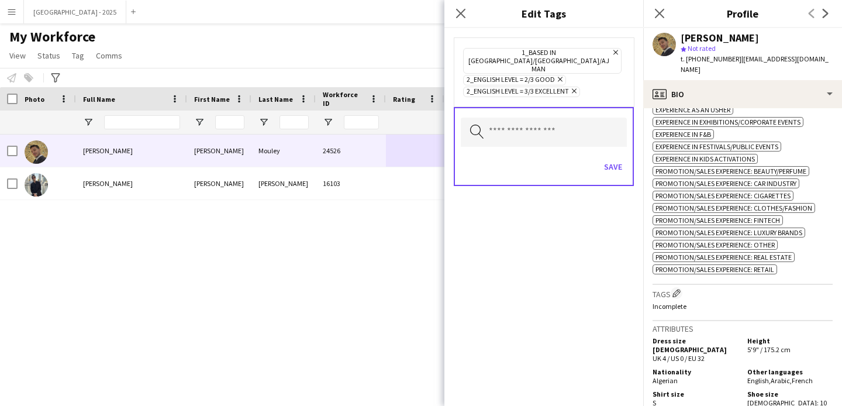
click at [576, 89] on icon at bounding box center [574, 91] width 5 height 5
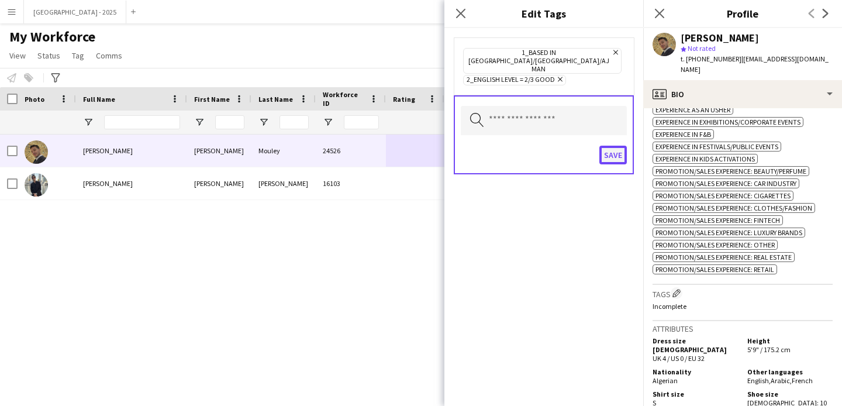
click at [613, 146] on button "Save" at bounding box center [613, 155] width 27 height 19
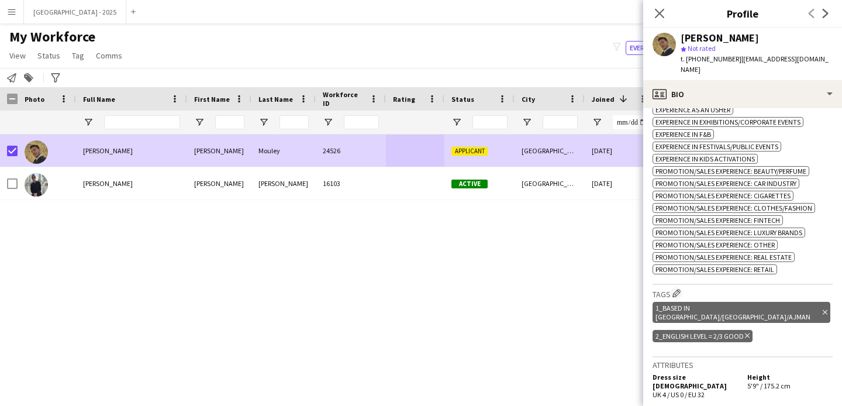
drag, startPoint x: 40, startPoint y: 53, endPoint x: 63, endPoint y: 66, distance: 26.7
click at [40, 53] on span "Status" at bounding box center [48, 55] width 23 height 11
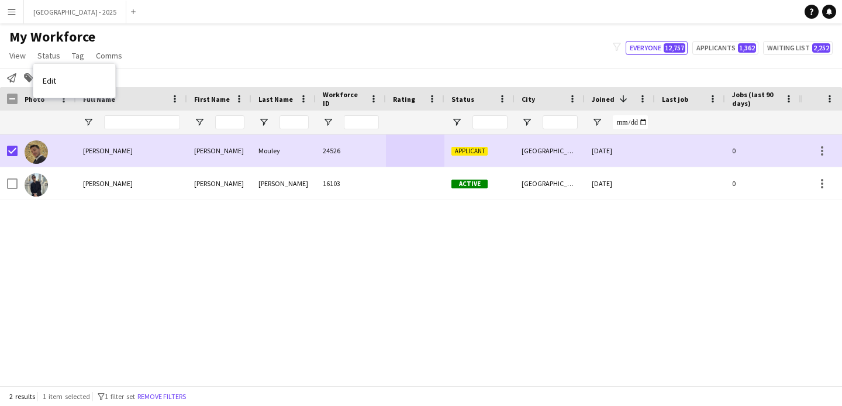
click at [64, 67] on div "Edit" at bounding box center [74, 81] width 82 height 34
click at [74, 73] on link "Edit" at bounding box center [74, 80] width 82 height 25
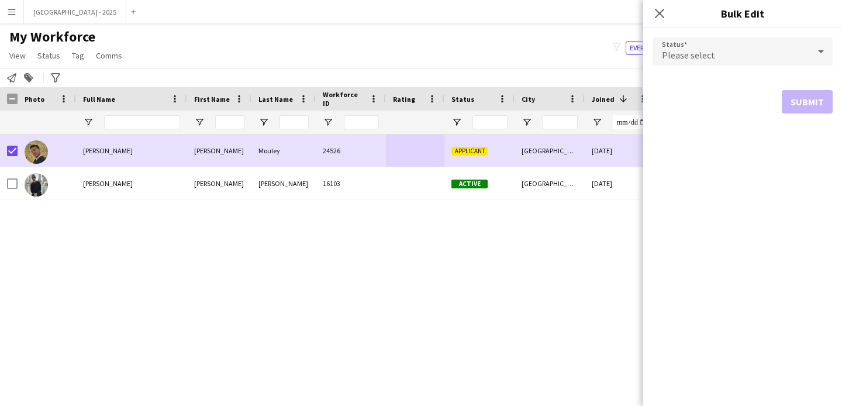
click at [683, 60] on span "Please select" at bounding box center [688, 55] width 53 height 12
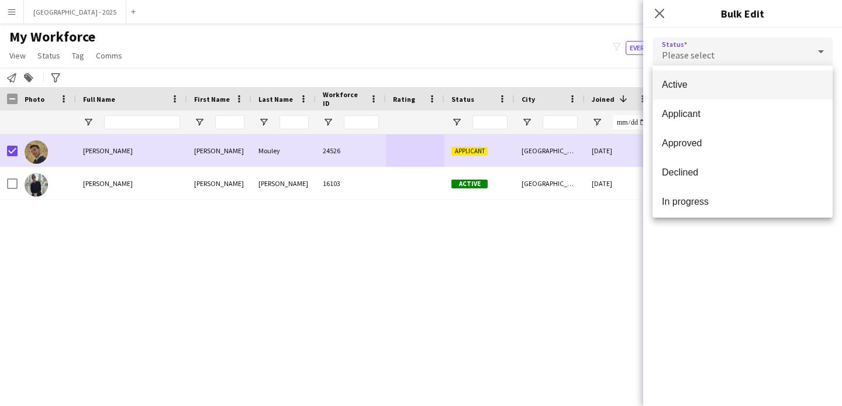
click at [687, 87] on span "Active" at bounding box center [742, 84] width 161 height 11
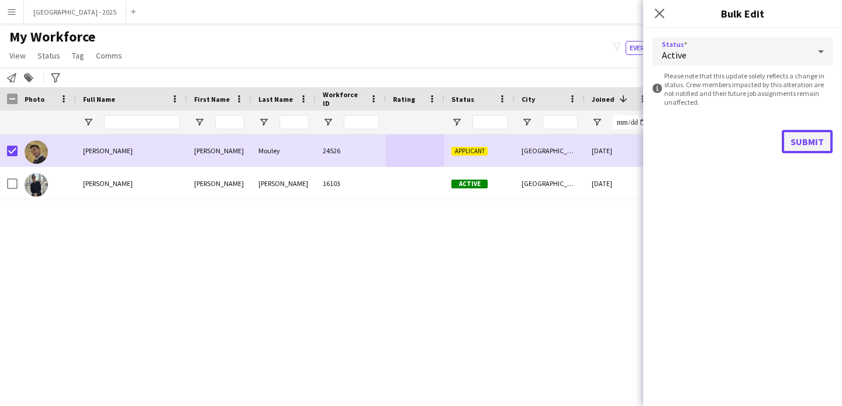
click at [793, 133] on button "Submit" at bounding box center [807, 141] width 51 height 23
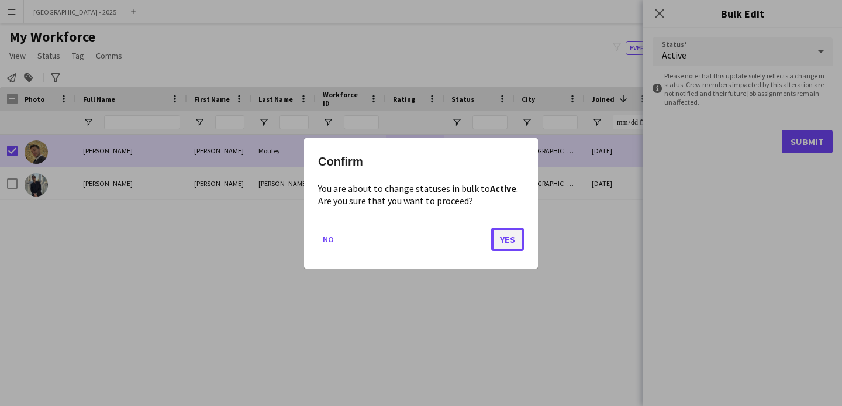
click at [510, 238] on button "Yes" at bounding box center [507, 238] width 33 height 23
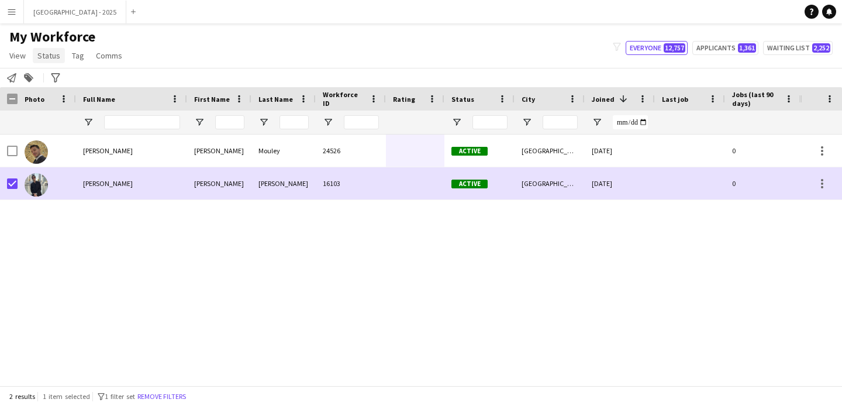
click at [38, 59] on span "Status" at bounding box center [48, 55] width 23 height 11
click at [64, 71] on link "Edit" at bounding box center [74, 80] width 82 height 25
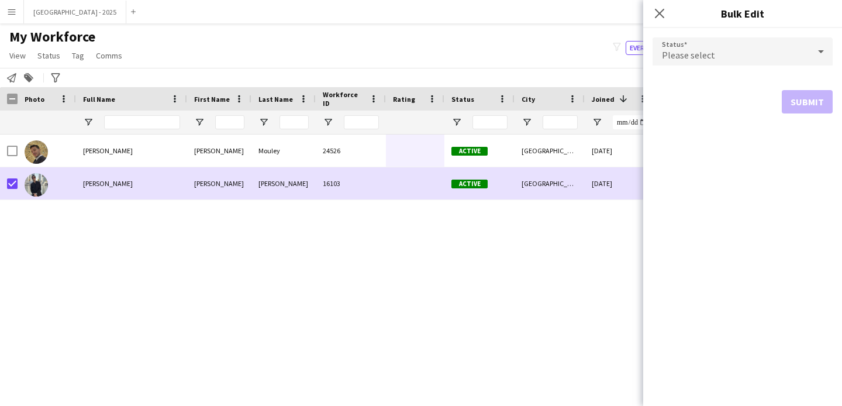
click at [701, 75] on form "Status Please select Submit" at bounding box center [743, 75] width 180 height 95
click at [703, 61] on div "Please select" at bounding box center [731, 51] width 157 height 28
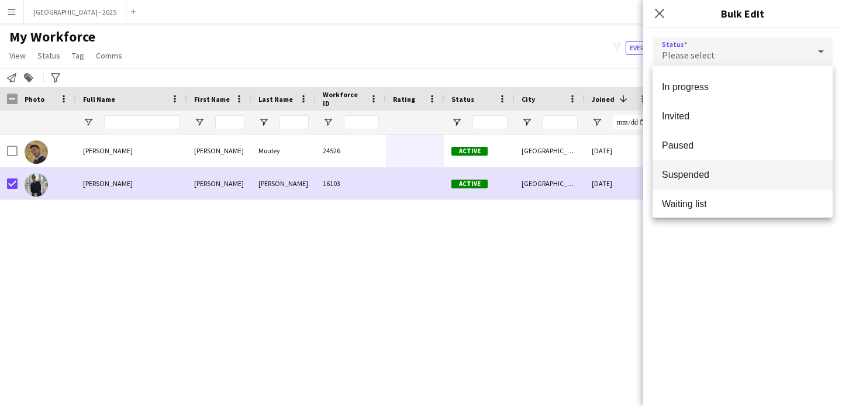
click at [693, 178] on span "Suspended" at bounding box center [742, 174] width 161 height 11
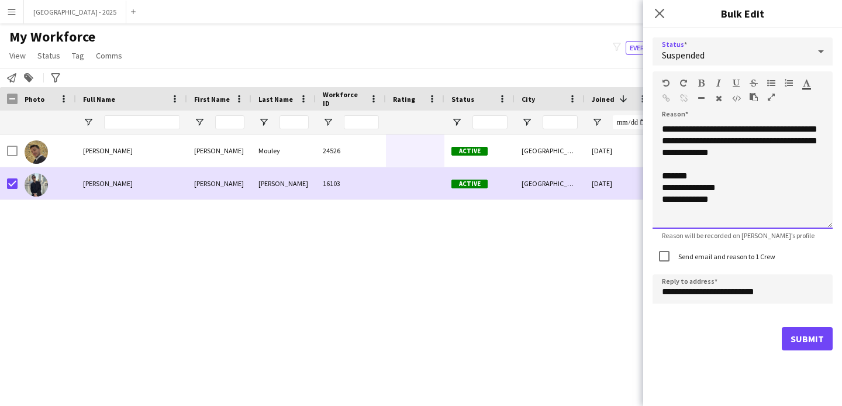
click at [776, 150] on div "**********" at bounding box center [743, 175] width 180 height 105
click at [741, 260] on div "Send email and reason to 1 Crew" at bounding box center [714, 256] width 123 height 23
click at [746, 263] on div "Send email and reason to 1 Crew" at bounding box center [714, 256] width 123 height 23
click at [744, 259] on label "Send email and reason to 1 Crew" at bounding box center [725, 256] width 99 height 9
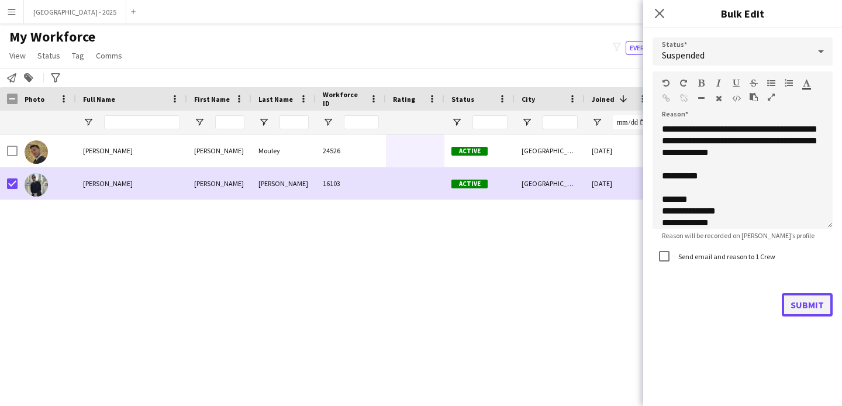
click at [794, 298] on button "Submit" at bounding box center [807, 304] width 51 height 23
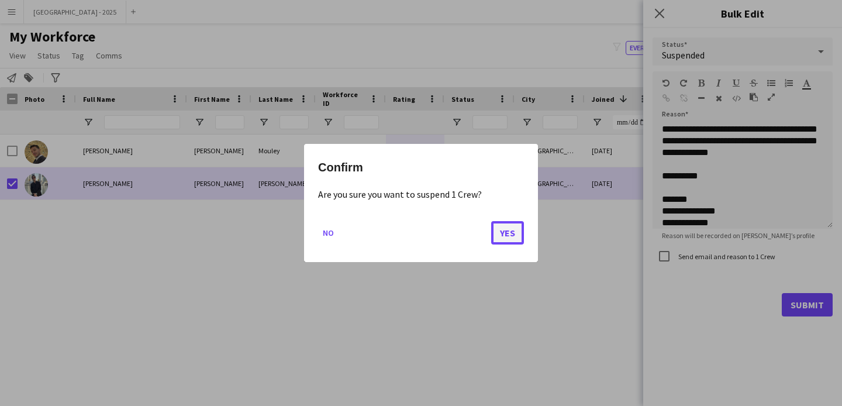
click at [505, 232] on button "Yes" at bounding box center [507, 232] width 33 height 23
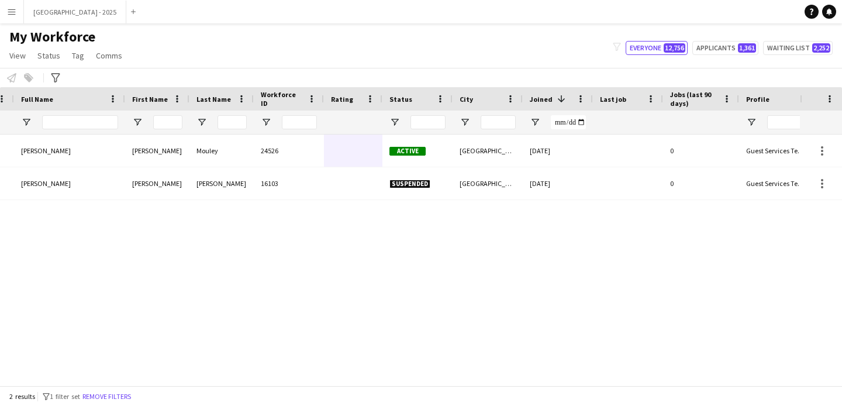
scroll to position [0, 150]
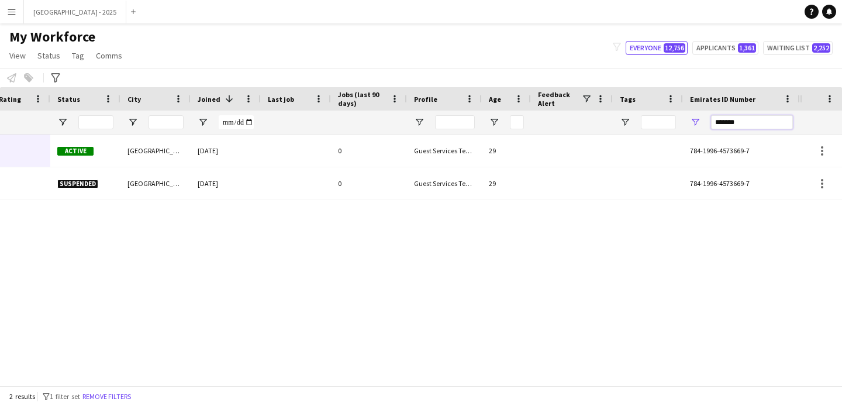
click at [735, 121] on input "*******" at bounding box center [752, 122] width 82 height 14
paste input "Emirates ID Number Filter Input"
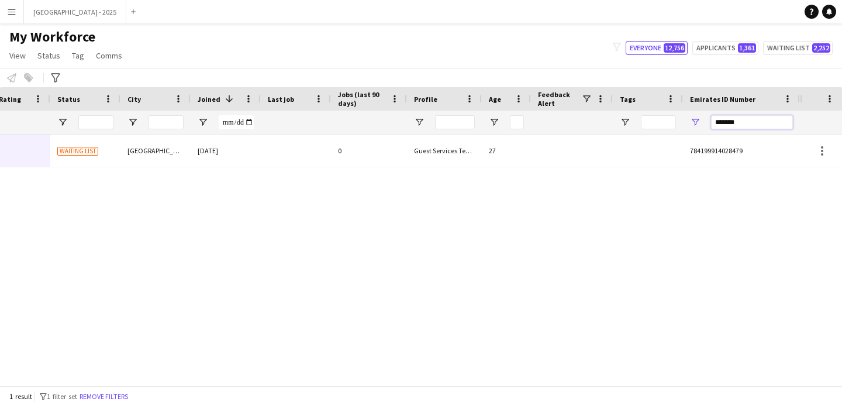
type input "*******"
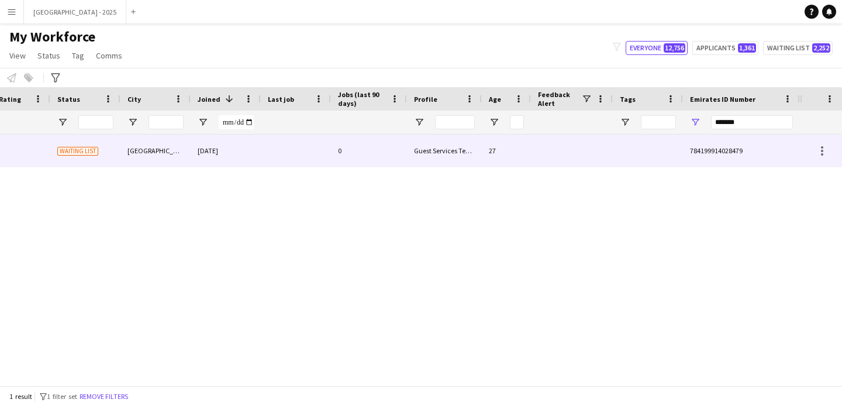
click at [658, 159] on div at bounding box center [648, 151] width 70 height 32
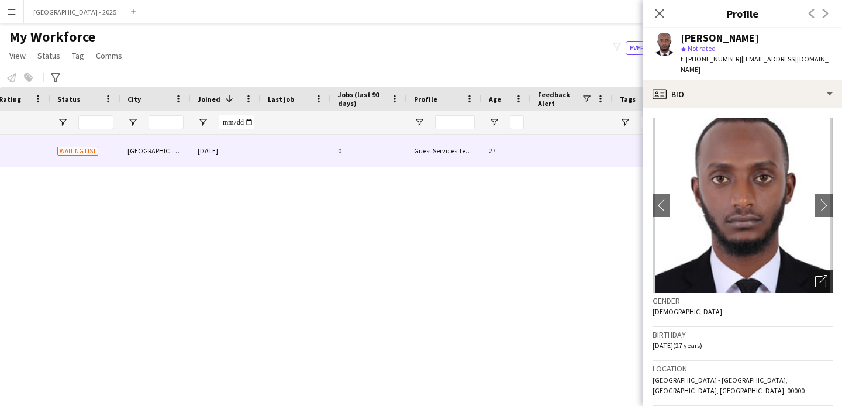
click at [816, 275] on icon "Open photos pop-in" at bounding box center [822, 281] width 12 height 12
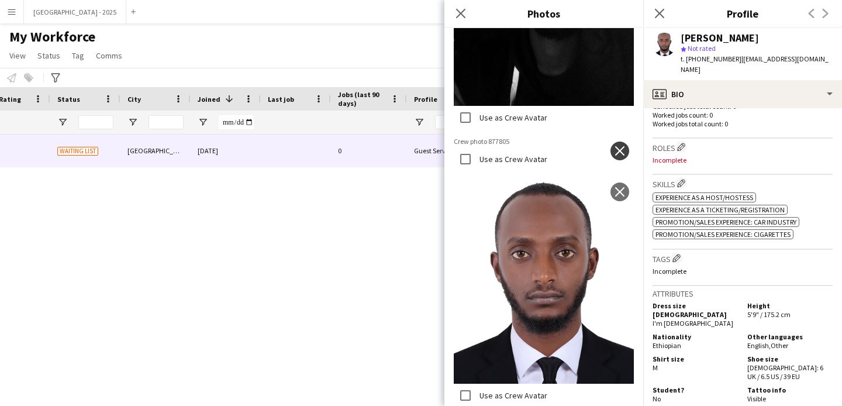
click at [614, 142] on button "close" at bounding box center [620, 151] width 19 height 19
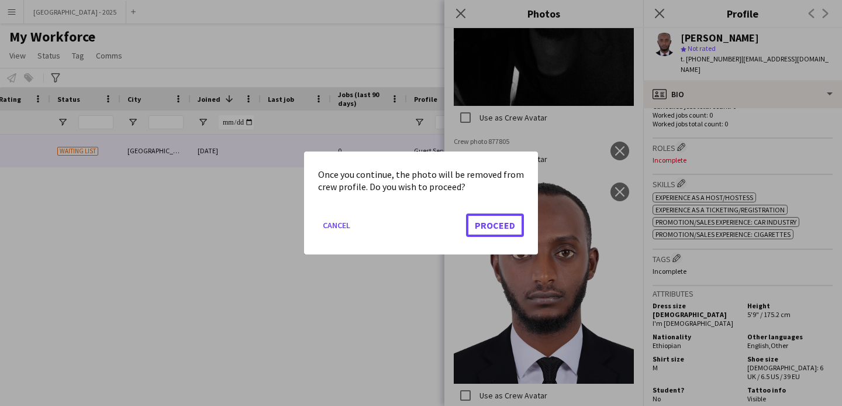
click at [518, 220] on button "Proceed" at bounding box center [495, 225] width 58 height 23
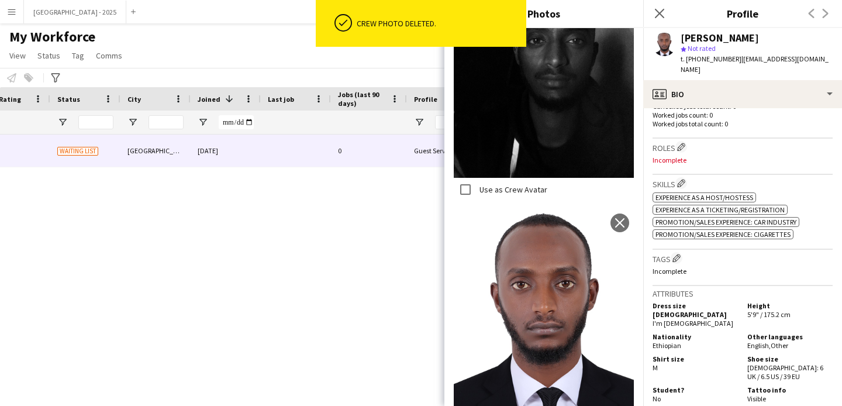
click at [692, 267] on p "Incomplete" at bounding box center [743, 271] width 180 height 9
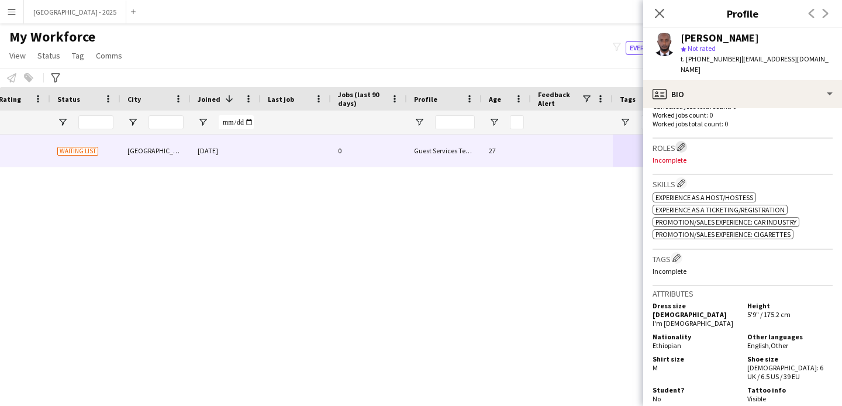
click at [686, 143] on app-icon "Edit crew company roles" at bounding box center [681, 147] width 8 height 8
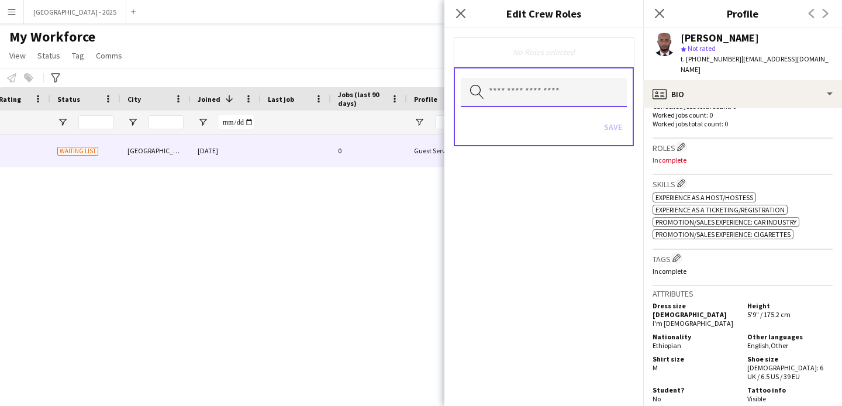
click at [550, 105] on input "text" at bounding box center [544, 92] width 166 height 29
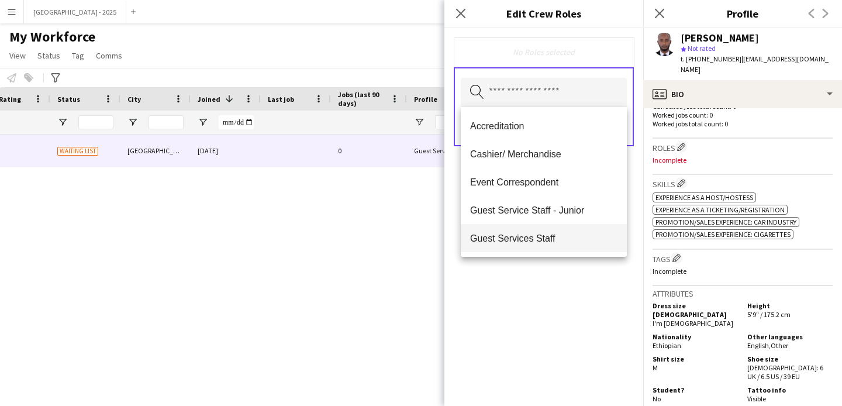
click at [563, 233] on span "Guest Services Staff" at bounding box center [543, 238] width 147 height 11
click at [569, 308] on div "Guest Services Staff Remove Search by role type Save" at bounding box center [544, 217] width 199 height 378
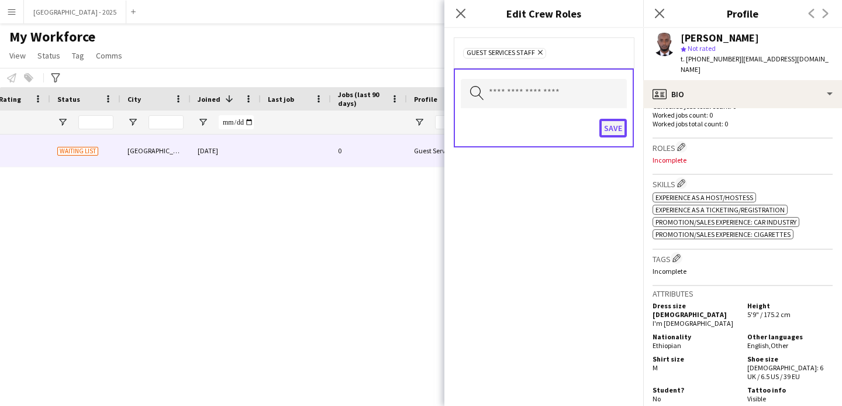
drag, startPoint x: 604, startPoint y: 120, endPoint x: 613, endPoint y: 132, distance: 15.4
click at [604, 120] on button "Save" at bounding box center [613, 128] width 27 height 19
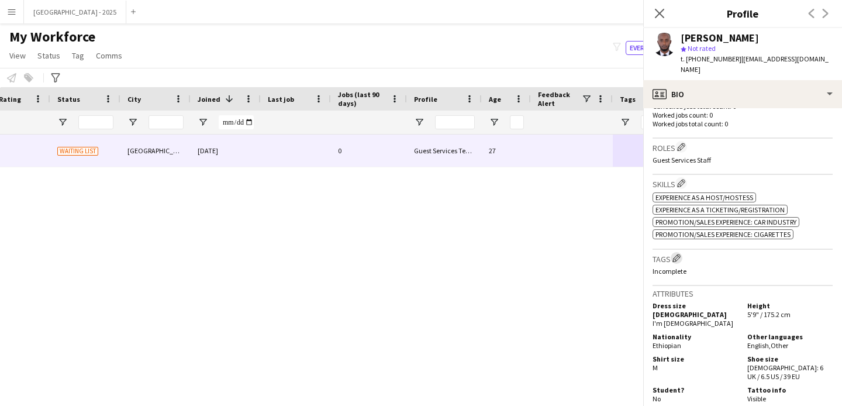
click at [676, 254] on app-icon "Edit crew company tags" at bounding box center [677, 258] width 8 height 8
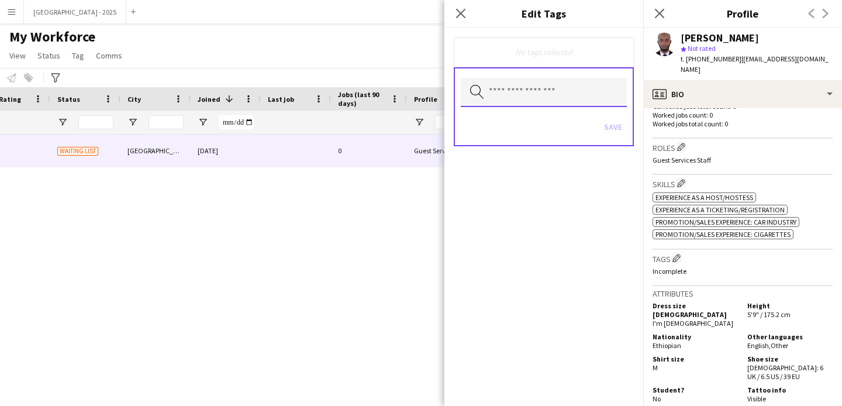
click at [553, 88] on input "text" at bounding box center [544, 92] width 166 height 29
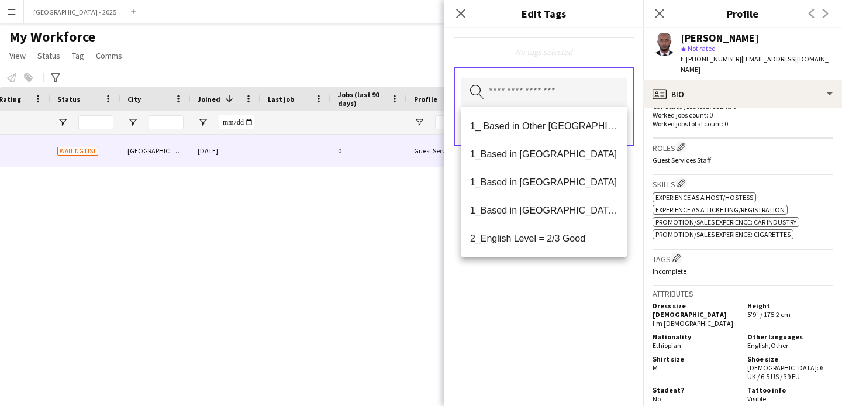
click at [569, 226] on mat-option "2_English Level = 2/3 Good" at bounding box center [544, 238] width 166 height 28
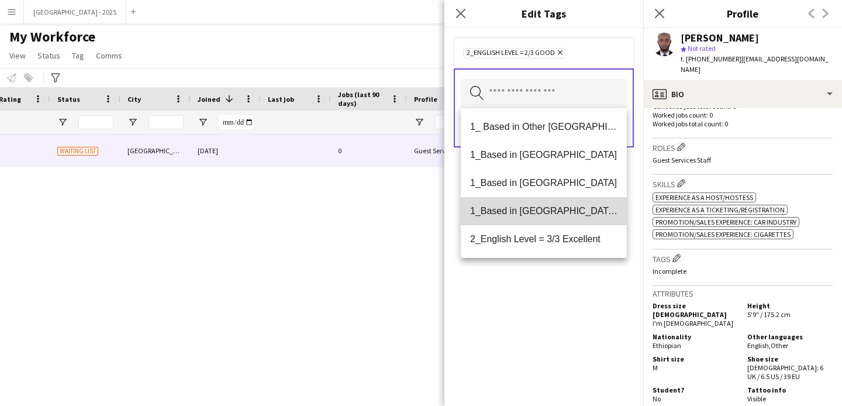
click at [572, 219] on mat-option "1_Based in [GEOGRAPHIC_DATA]/[GEOGRAPHIC_DATA]/Ajman" at bounding box center [544, 211] width 166 height 28
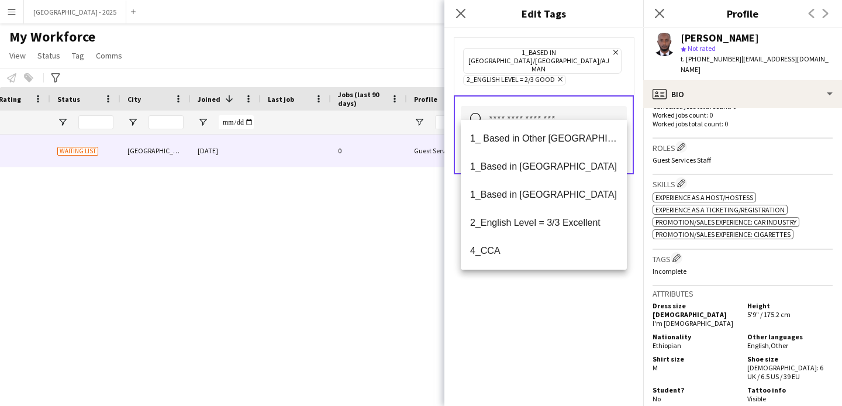
drag, startPoint x: 562, startPoint y: 284, endPoint x: 578, endPoint y: 257, distance: 31.2
click at [562, 283] on div "1_Based in [GEOGRAPHIC_DATA]/[GEOGRAPHIC_DATA]/Ajman Remove 2_English Level = 2…" at bounding box center [544, 217] width 199 height 378
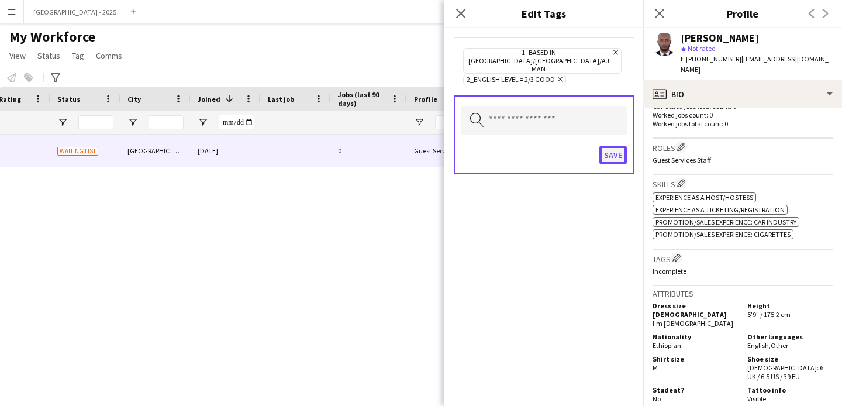
click at [606, 146] on button "Save" at bounding box center [613, 155] width 27 height 19
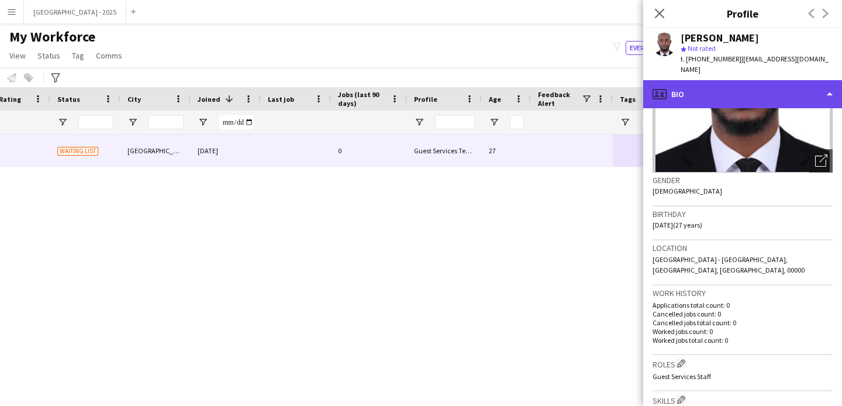
click at [717, 85] on div "profile Bio" at bounding box center [743, 94] width 199 height 28
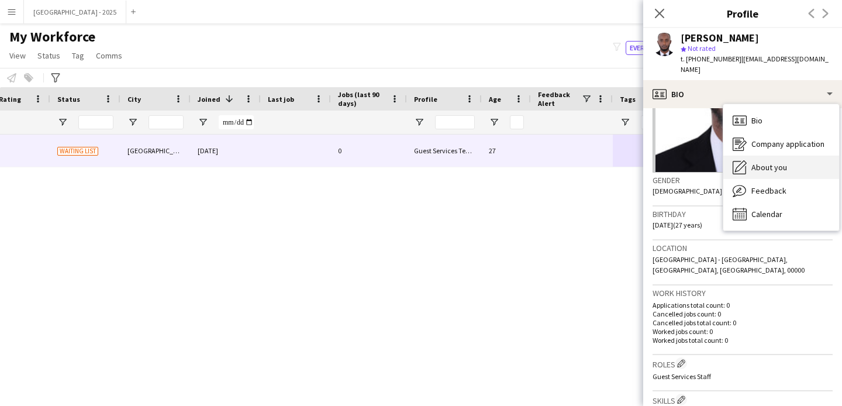
click at [752, 162] on span "About you" at bounding box center [770, 167] width 36 height 11
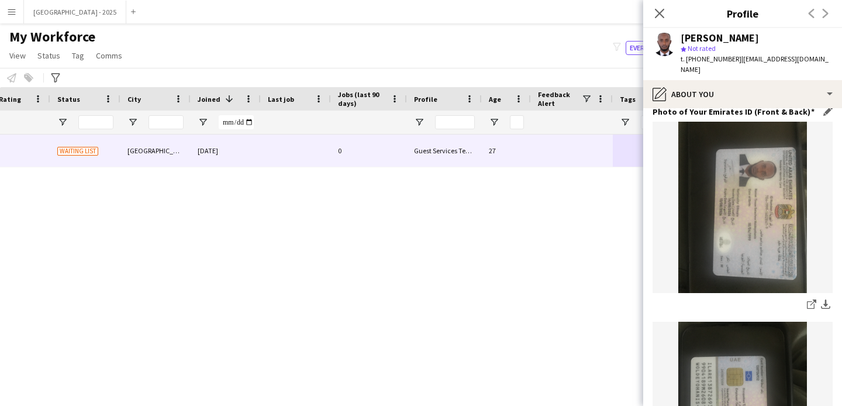
scroll to position [496, 0]
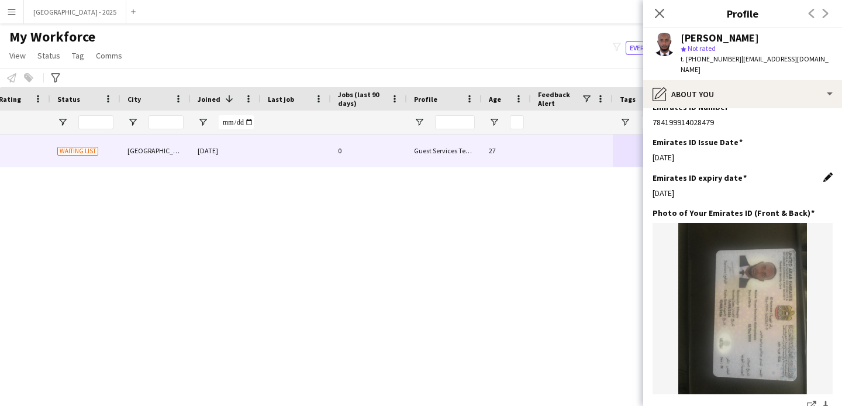
click at [824, 173] on app-icon "Edit this field" at bounding box center [828, 177] width 9 height 9
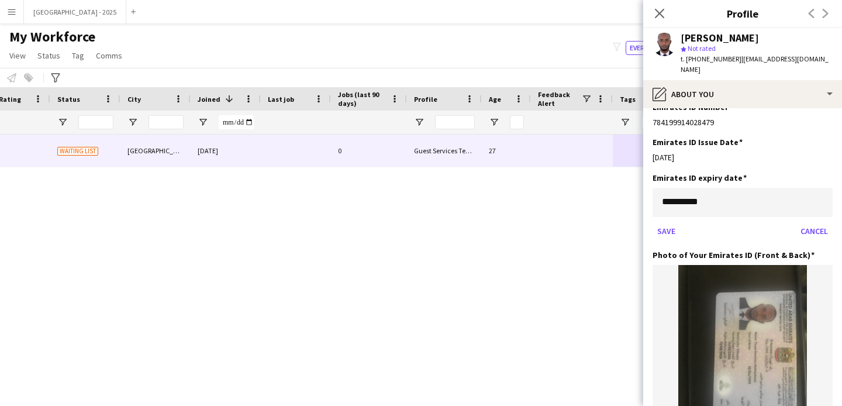
click at [711, 188] on body "Menu Boards Boards Boards All jobs Status Workforce Workforce My Workforce Recr…" at bounding box center [421, 203] width 842 height 406
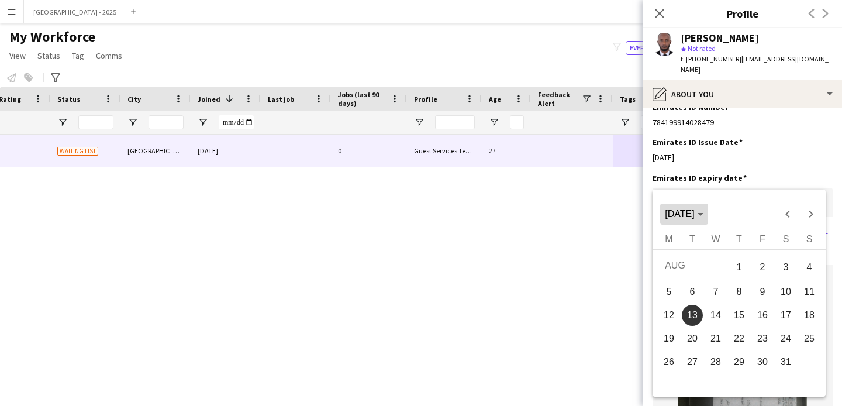
click at [708, 221] on span "Choose month and year" at bounding box center [684, 214] width 47 height 28
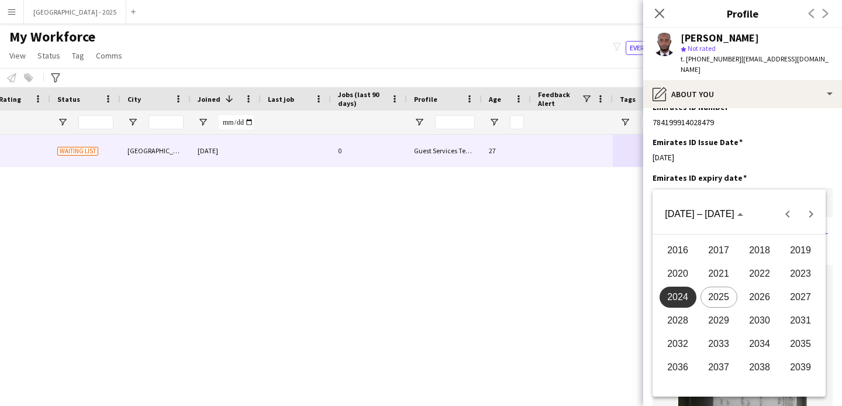
click at [772, 299] on span "2026" at bounding box center [760, 297] width 37 height 21
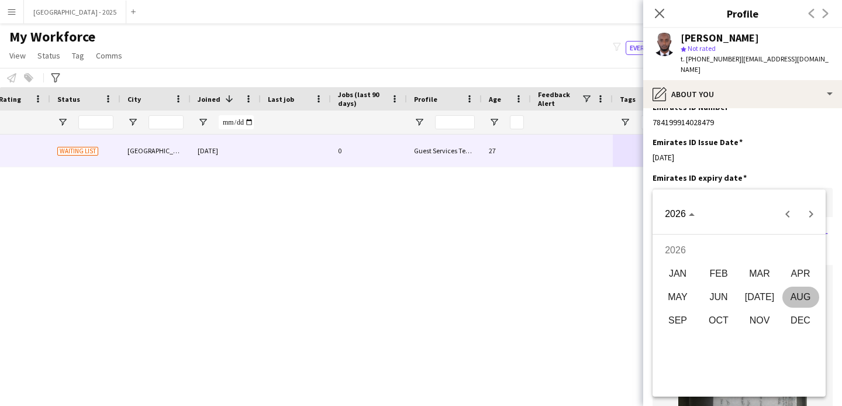
click at [806, 302] on span "AUG" at bounding box center [801, 297] width 37 height 21
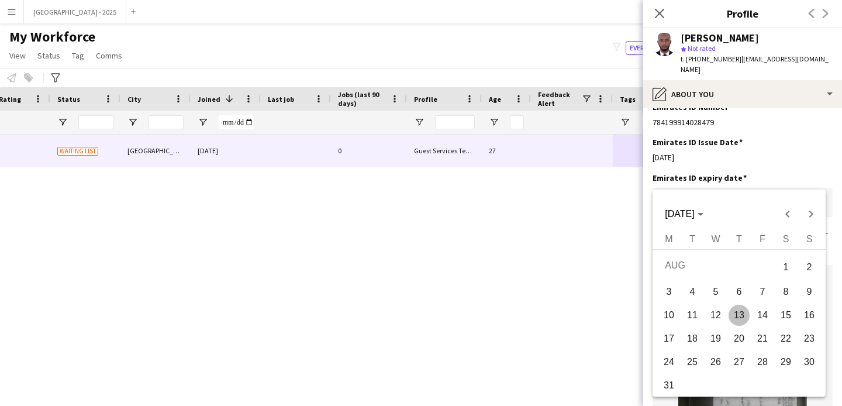
click at [742, 319] on span "13" at bounding box center [739, 315] width 21 height 21
type input "**********"
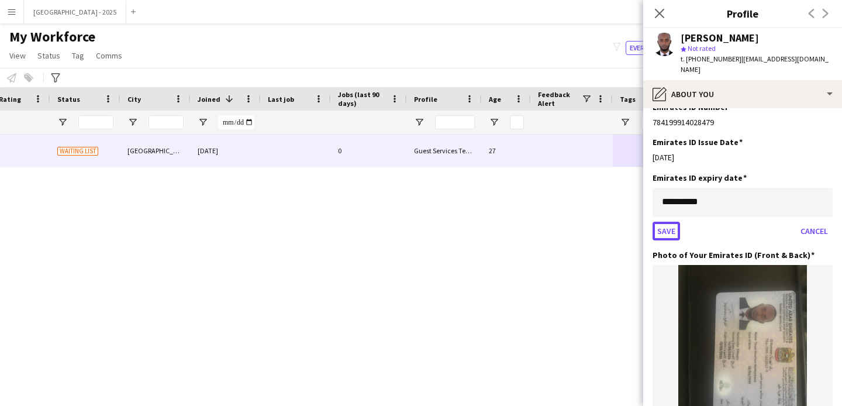
click at [675, 223] on button "Save" at bounding box center [666, 231] width 27 height 19
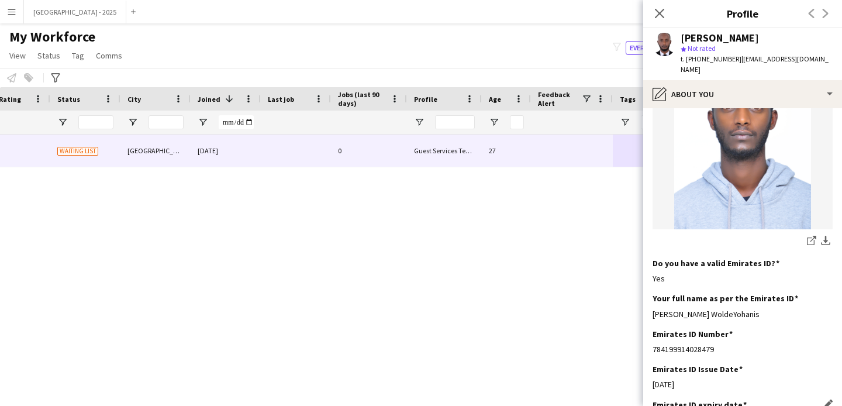
scroll to position [0, 0]
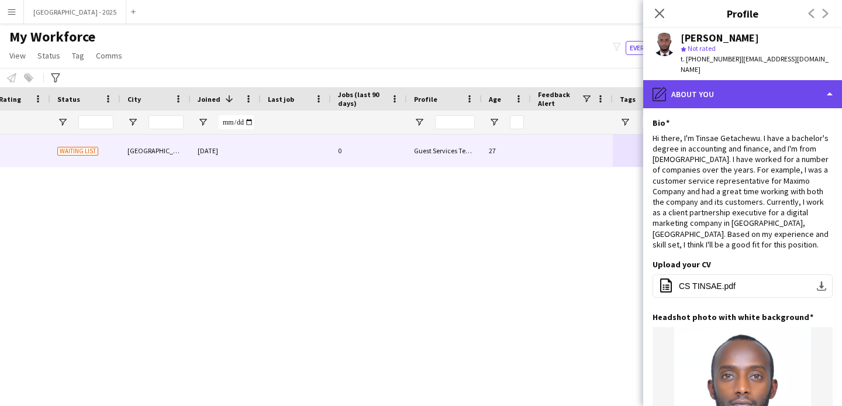
click at [747, 82] on div "pencil4 About you" at bounding box center [743, 94] width 199 height 28
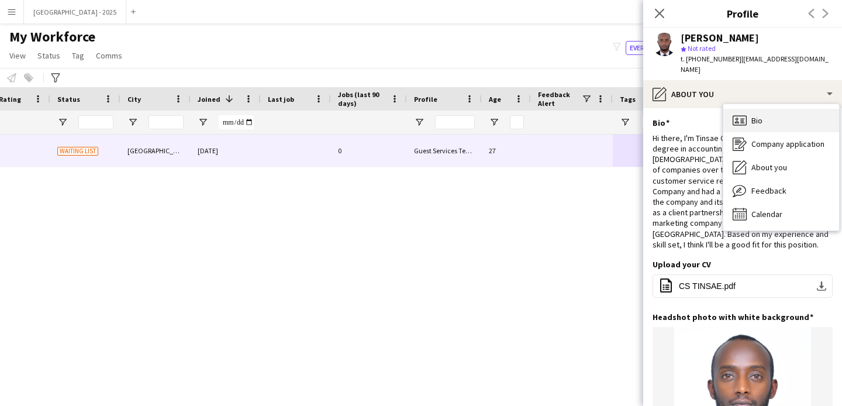
click at [769, 111] on div "Bio Bio" at bounding box center [782, 120] width 116 height 23
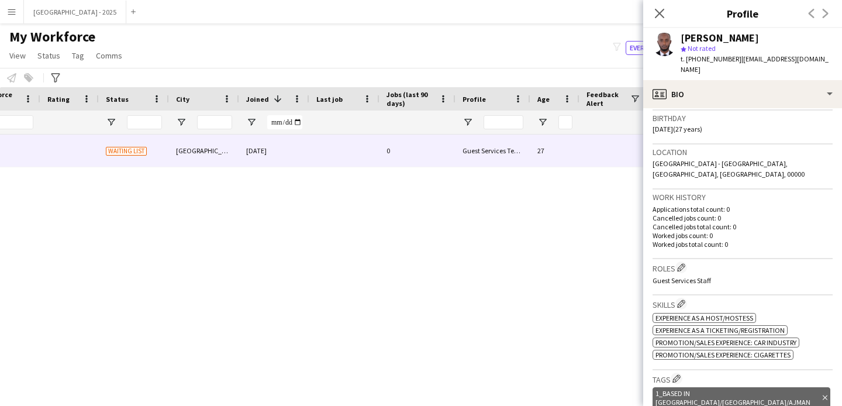
scroll to position [0, 216]
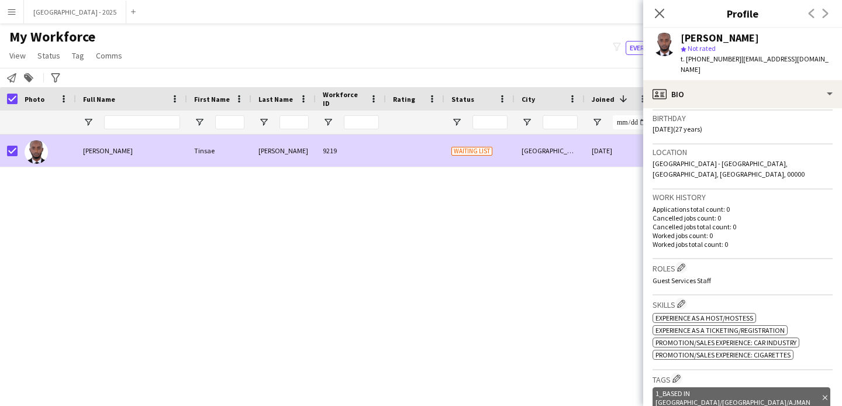
drag, startPoint x: 43, startPoint y: 60, endPoint x: 77, endPoint y: 80, distance: 39.1
click at [43, 60] on span "Status" at bounding box center [48, 55] width 23 height 11
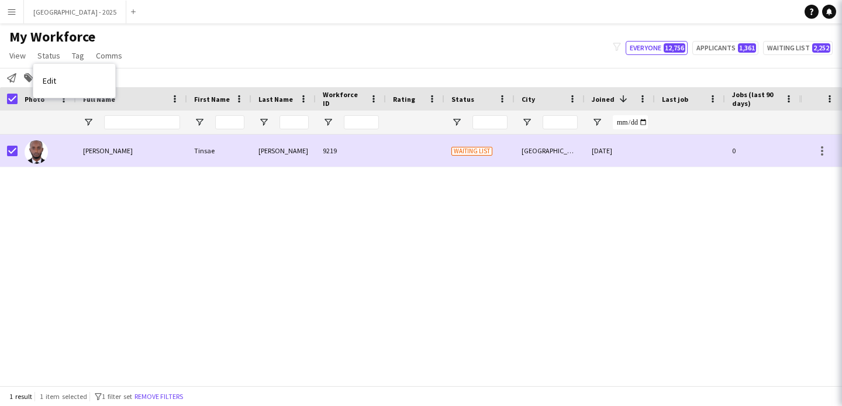
click at [77, 80] on link "Edit" at bounding box center [74, 80] width 82 height 25
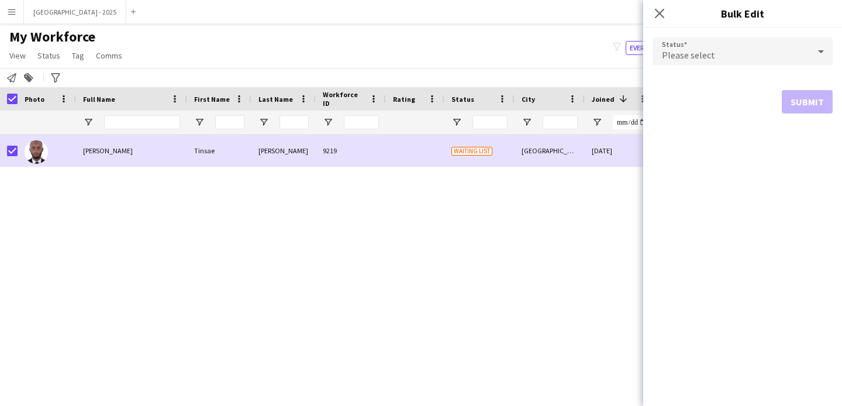
click at [671, 63] on div "Please select" at bounding box center [731, 51] width 157 height 28
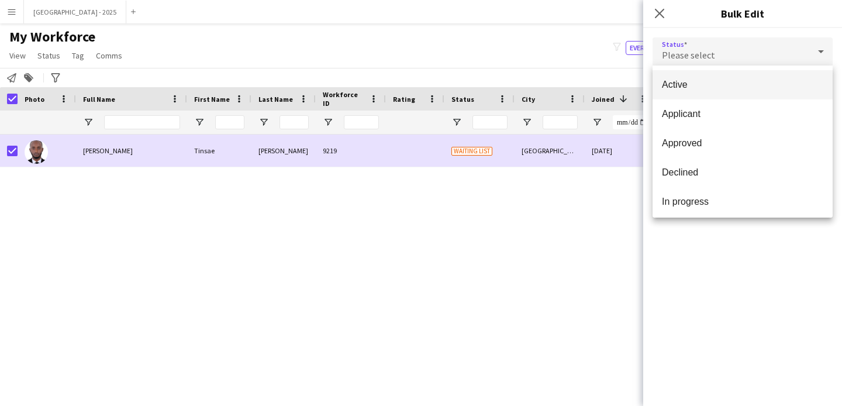
click at [694, 97] on mat-option "Active" at bounding box center [743, 84] width 180 height 29
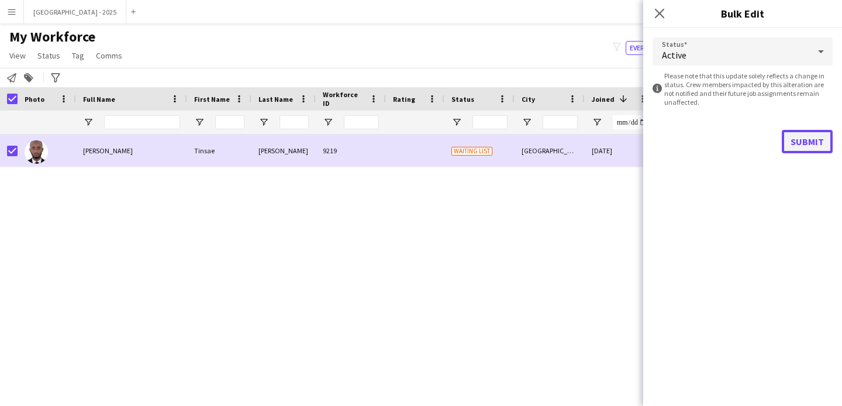
click at [797, 136] on button "Submit" at bounding box center [807, 141] width 51 height 23
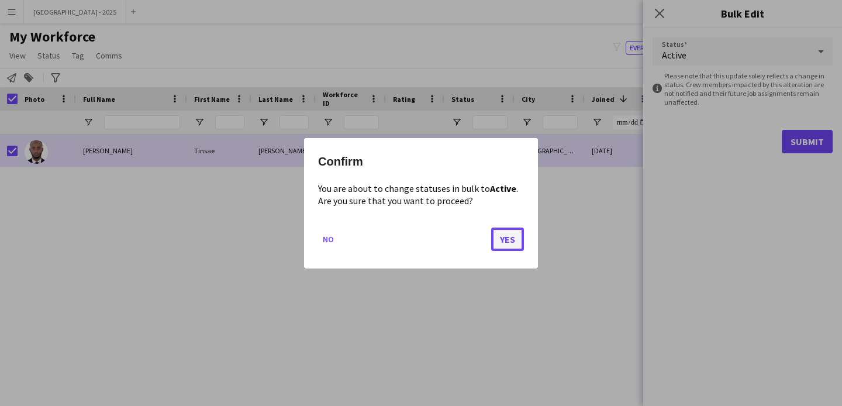
click at [510, 236] on button "Yes" at bounding box center [507, 238] width 33 height 23
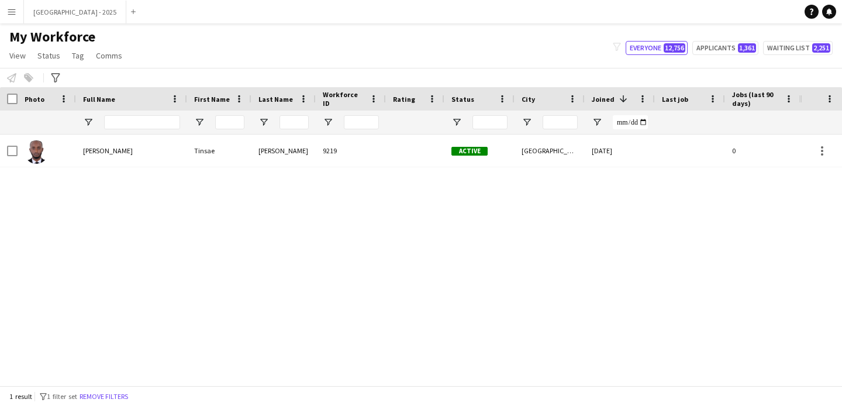
click at [122, 395] on button "Remove filters" at bounding box center [103, 396] width 53 height 13
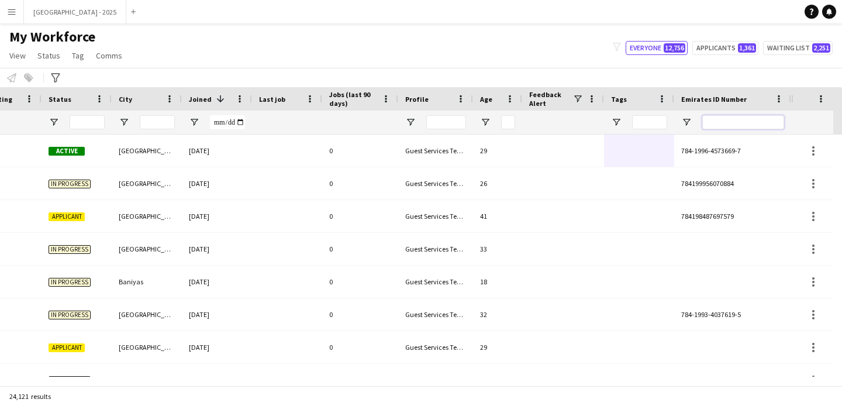
click at [711, 124] on input "Emirates ID Number Filter Input" at bounding box center [744, 122] width 82 height 14
paste input "*******"
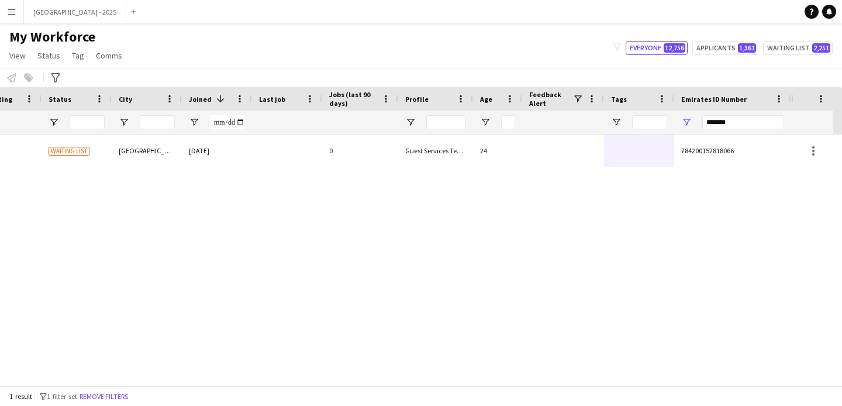
click at [580, 130] on div at bounding box center [563, 122] width 68 height 23
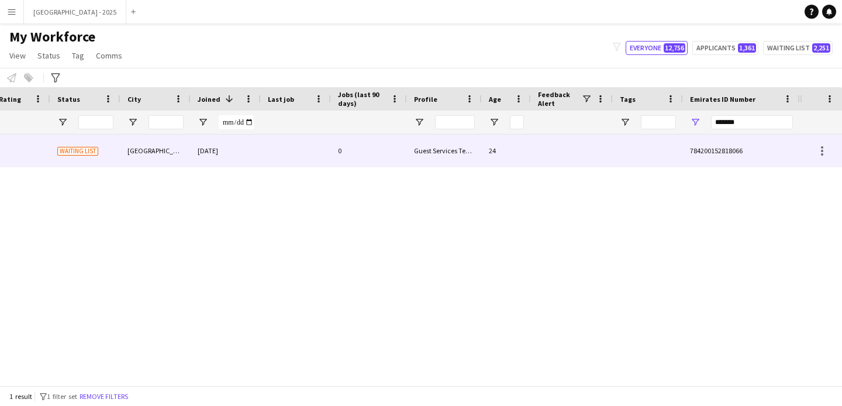
click at [575, 137] on div at bounding box center [572, 151] width 82 height 32
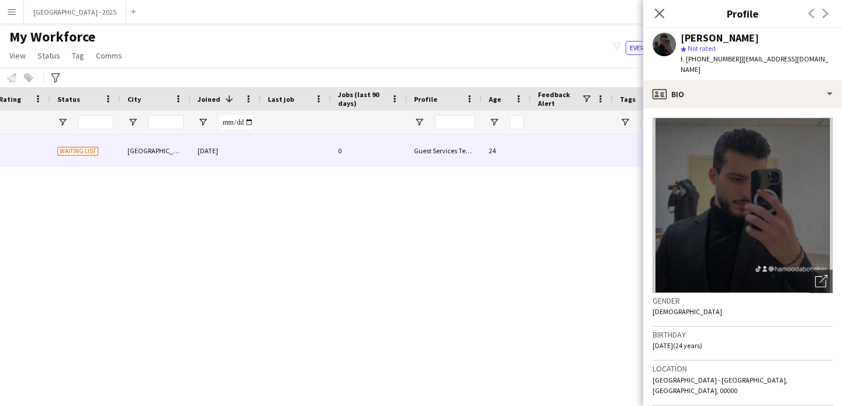
click at [658, 18] on icon "Close pop-in" at bounding box center [659, 13] width 9 height 9
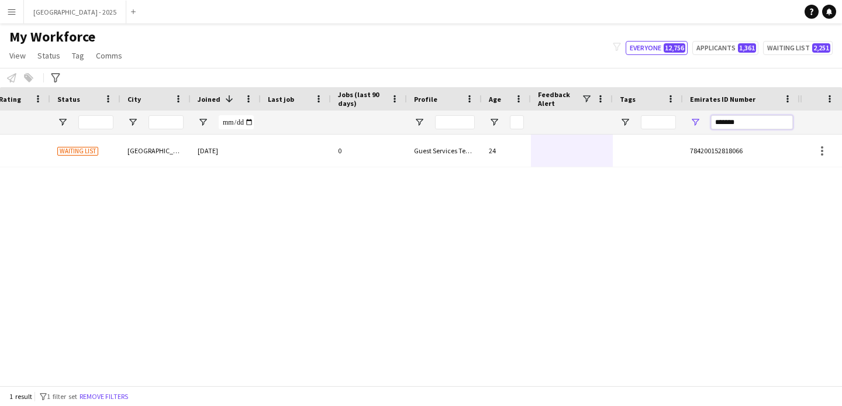
click at [759, 123] on input "*******" at bounding box center [752, 122] width 82 height 14
click at [759, 124] on input "*******" at bounding box center [752, 122] width 82 height 14
paste input "Emirates ID Number Filter Input"
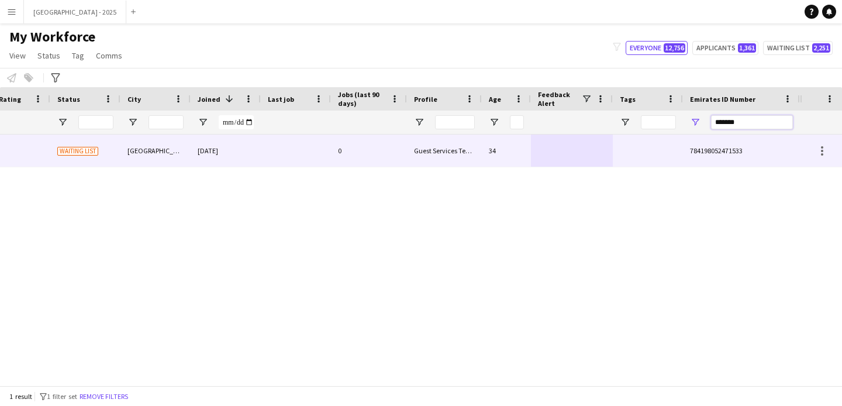
type input "*******"
drag, startPoint x: 582, startPoint y: 140, endPoint x: 577, endPoint y: 163, distance: 23.3
click at [582, 140] on div at bounding box center [572, 151] width 82 height 32
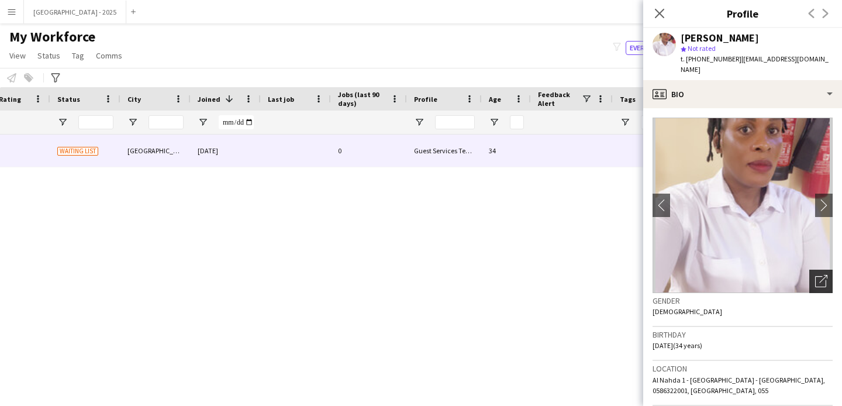
click at [813, 274] on div "Open photos pop-in" at bounding box center [821, 281] width 23 height 23
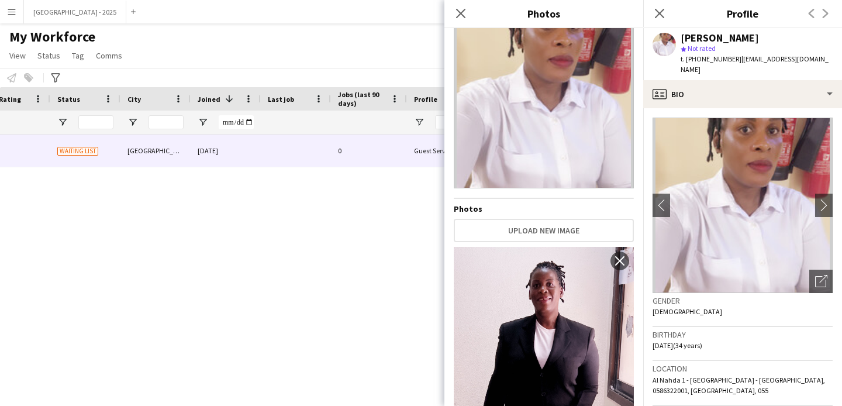
scroll to position [202, 0]
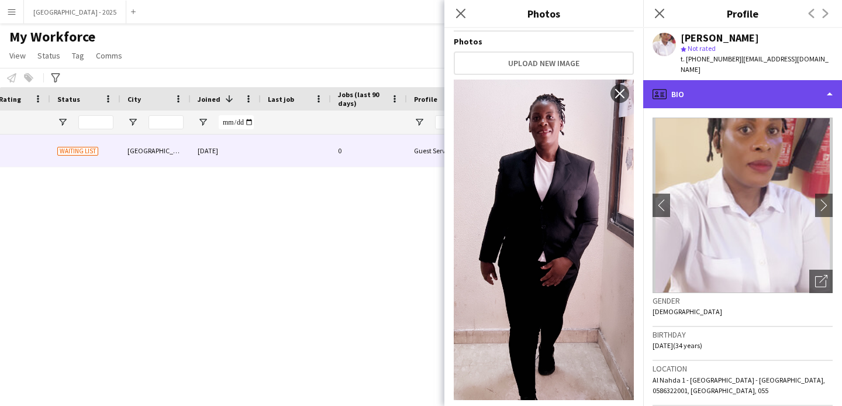
click at [687, 82] on div "profile Bio" at bounding box center [743, 94] width 199 height 28
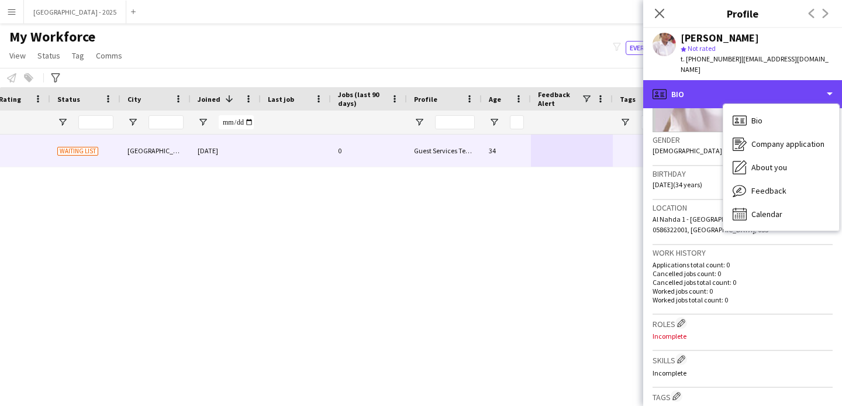
scroll to position [235, 0]
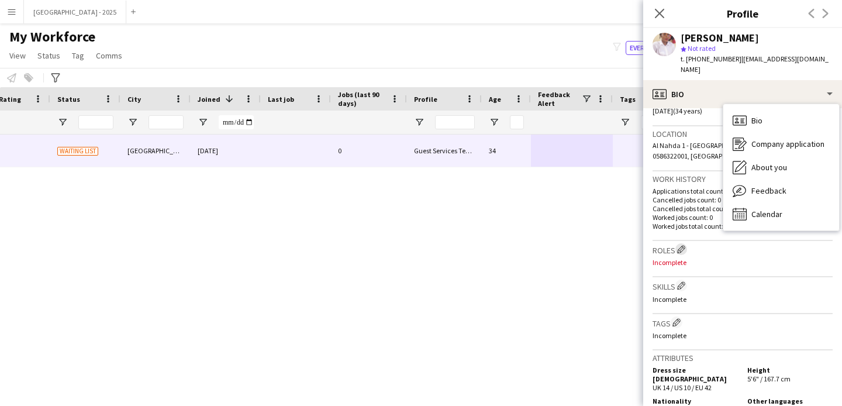
drag, startPoint x: 688, startPoint y: 255, endPoint x: 684, endPoint y: 250, distance: 6.7
click at [688, 255] on h3 "Roles Edit crew company roles" at bounding box center [743, 249] width 180 height 12
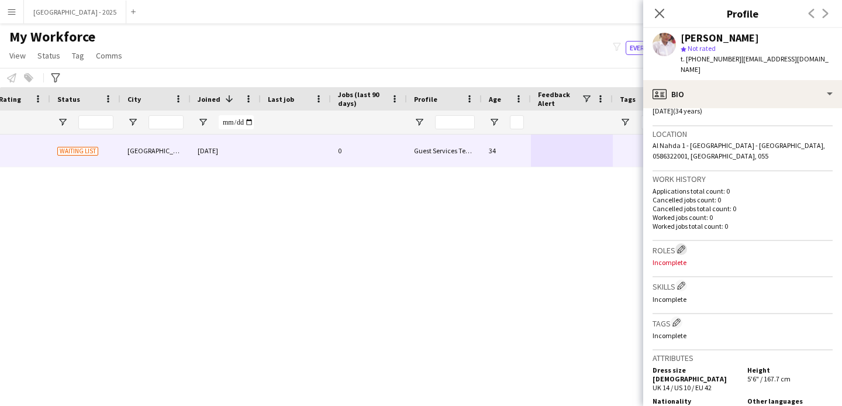
click at [683, 250] on app-icon "Edit crew company roles" at bounding box center [681, 249] width 8 height 8
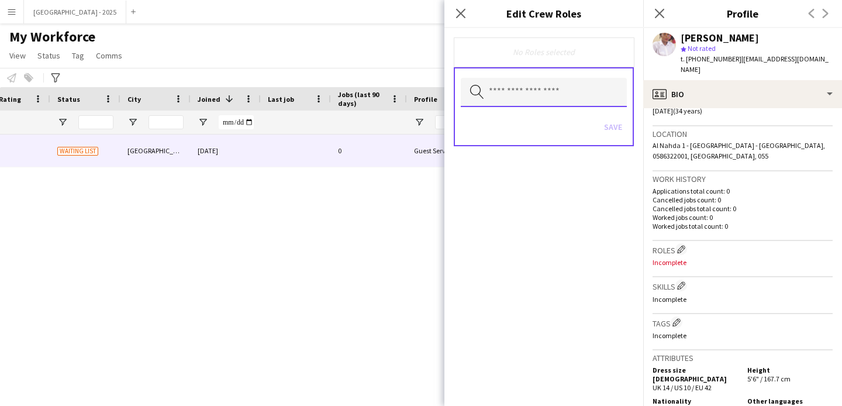
click at [529, 97] on input "text" at bounding box center [544, 92] width 166 height 29
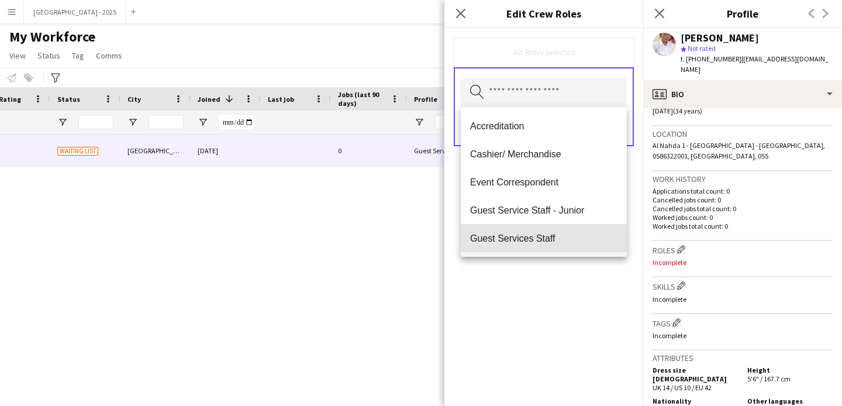
click at [559, 235] on span "Guest Services Staff" at bounding box center [543, 238] width 147 height 11
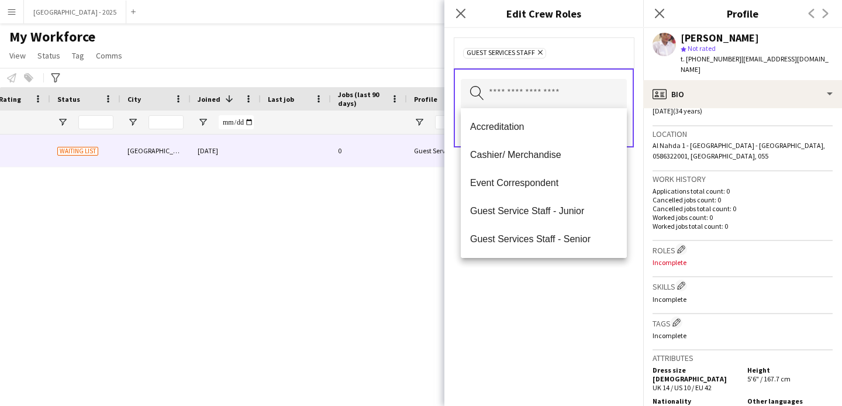
click at [566, 278] on div "Guest Services Staff Remove Search by role type Save" at bounding box center [544, 217] width 199 height 378
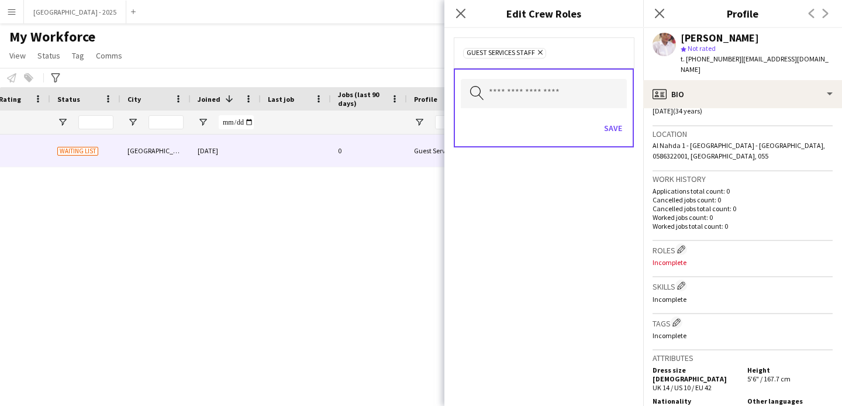
click at [600, 117] on div "Save" at bounding box center [544, 129] width 166 height 33
click at [620, 132] on button "Save" at bounding box center [613, 128] width 27 height 19
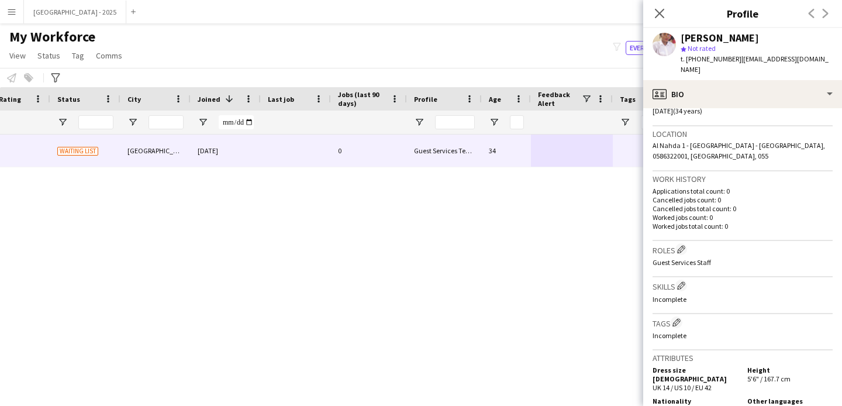
click at [682, 315] on div "Tags Edit crew company tags Incomplete" at bounding box center [743, 332] width 180 height 36
click at [680, 319] on app-icon "Edit crew company tags" at bounding box center [677, 322] width 8 height 8
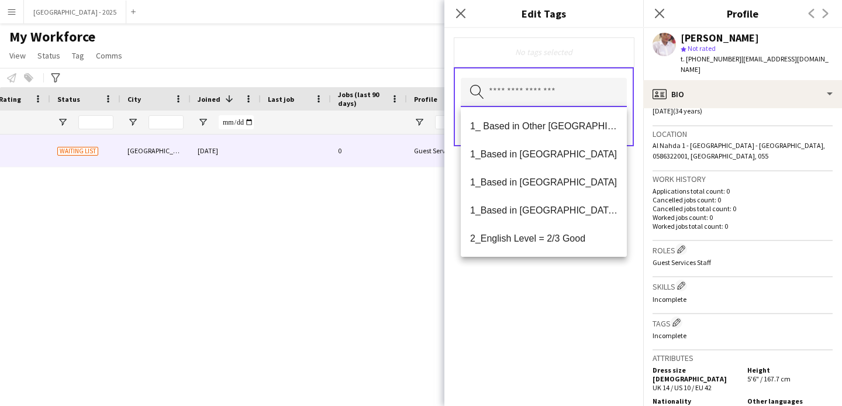
click at [542, 102] on input "text" at bounding box center [544, 92] width 166 height 29
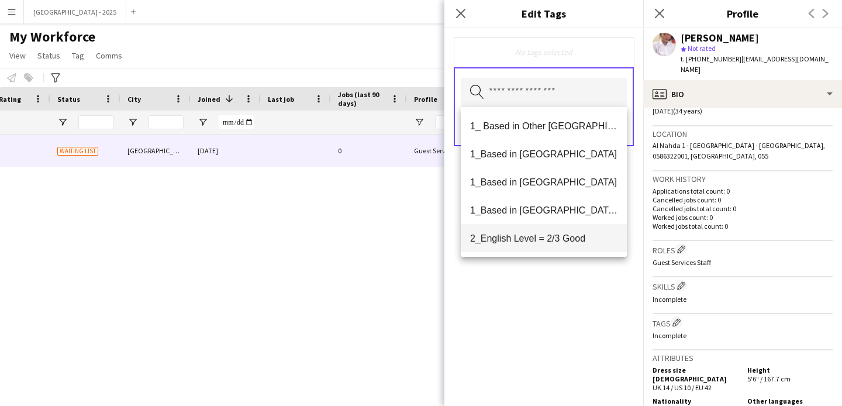
click at [565, 208] on span "1_Based in [GEOGRAPHIC_DATA]/[GEOGRAPHIC_DATA]/Ajman" at bounding box center [543, 210] width 147 height 11
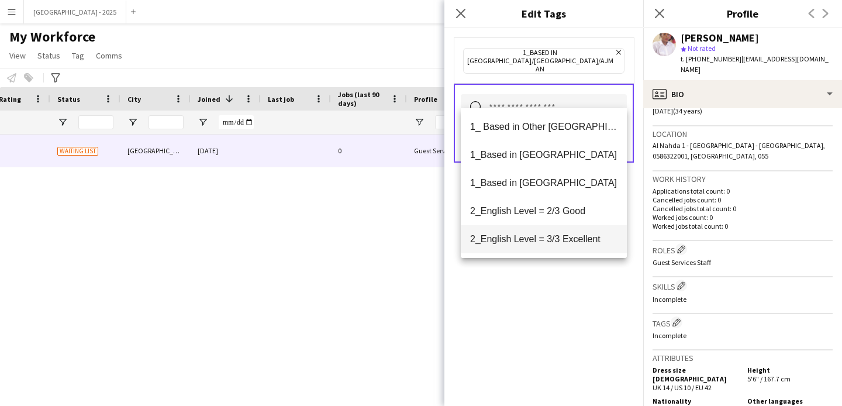
click at [572, 215] on span "2_English Level = 2/3 Good" at bounding box center [543, 210] width 147 height 11
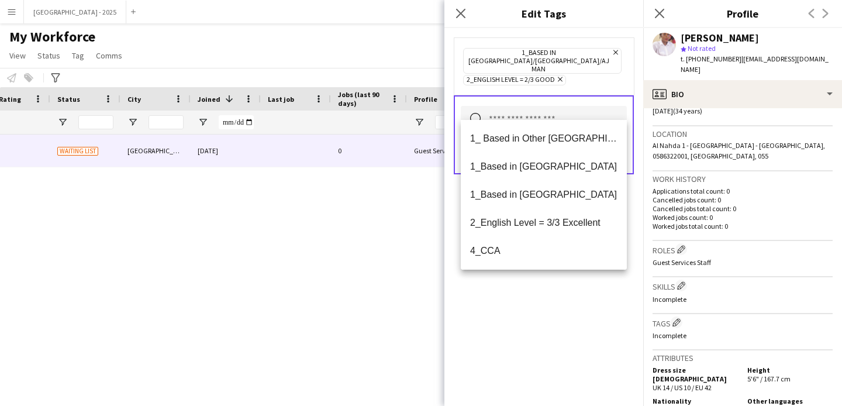
drag, startPoint x: 566, startPoint y: 298, endPoint x: 576, endPoint y: 247, distance: 51.9
click at [566, 298] on div "1_Based in [GEOGRAPHIC_DATA]/[GEOGRAPHIC_DATA]/Ajman Remove 2_English Level = 2…" at bounding box center [544, 217] width 199 height 378
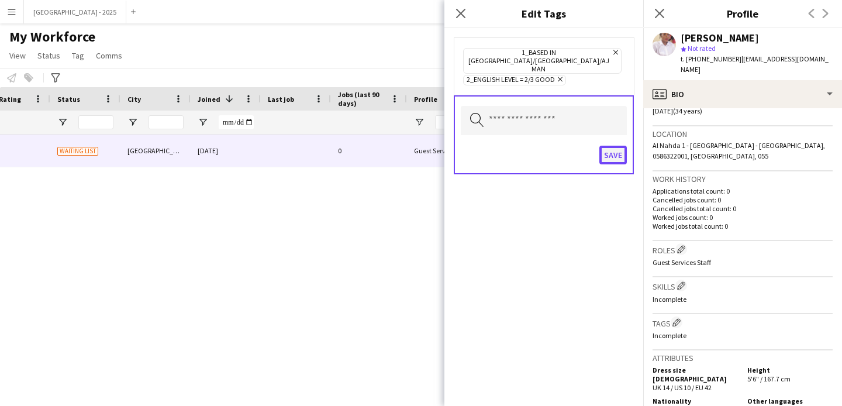
click at [611, 146] on button "Save" at bounding box center [613, 155] width 27 height 19
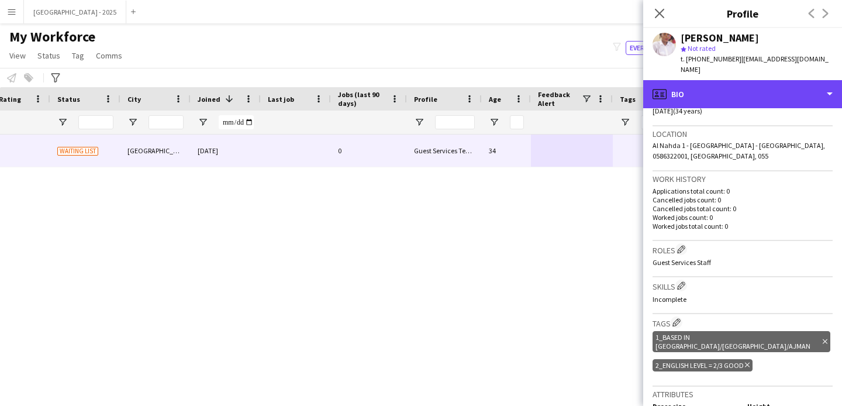
drag, startPoint x: 706, startPoint y: 98, endPoint x: 765, endPoint y: 157, distance: 83.2
click at [706, 98] on div "profile Bio" at bounding box center [743, 94] width 199 height 28
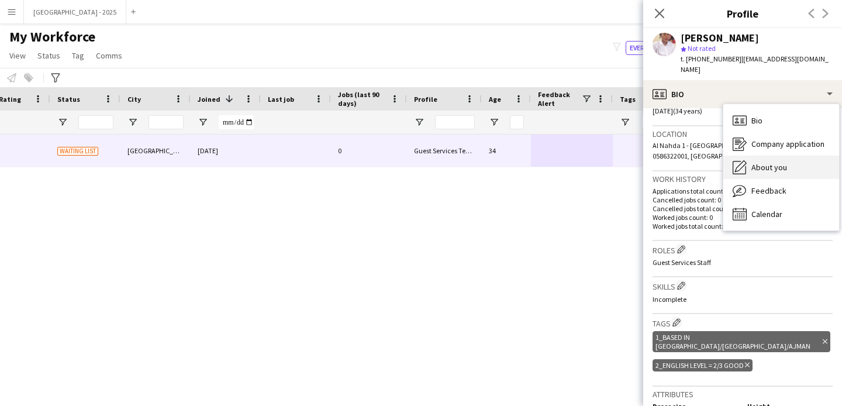
click at [780, 167] on span "About you" at bounding box center [770, 167] width 36 height 11
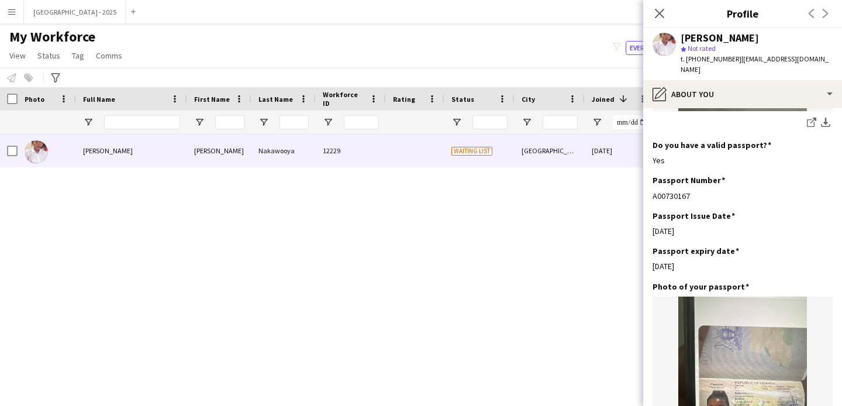
scroll to position [0, 0]
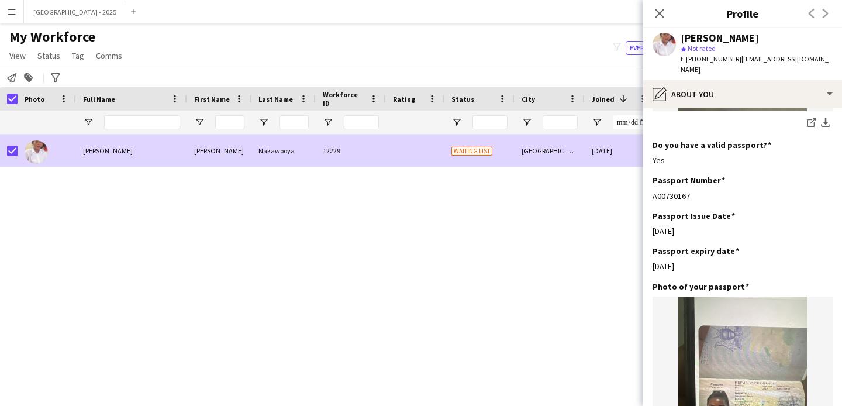
drag, startPoint x: 58, startPoint y: 53, endPoint x: 69, endPoint y: 64, distance: 16.1
click at [58, 53] on span "Status" at bounding box center [48, 55] width 23 height 11
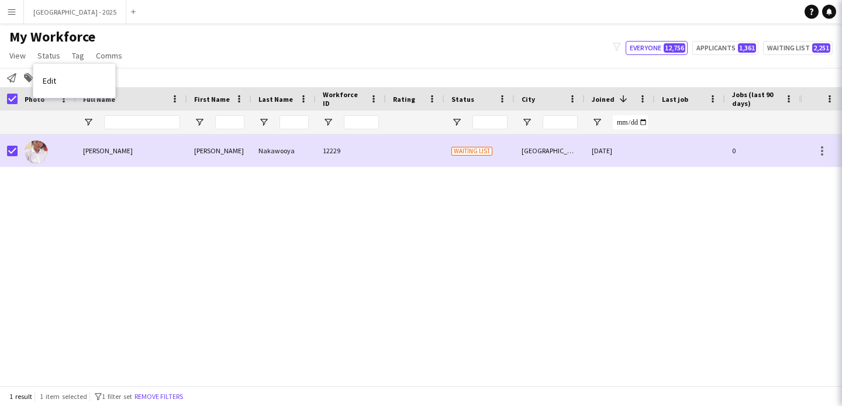
click at [78, 71] on link "Edit" at bounding box center [74, 80] width 82 height 25
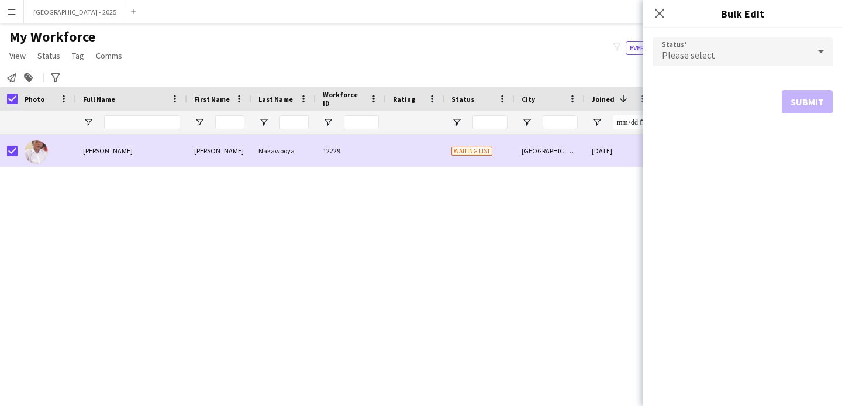
click at [660, 48] on div "Please select" at bounding box center [731, 51] width 157 height 28
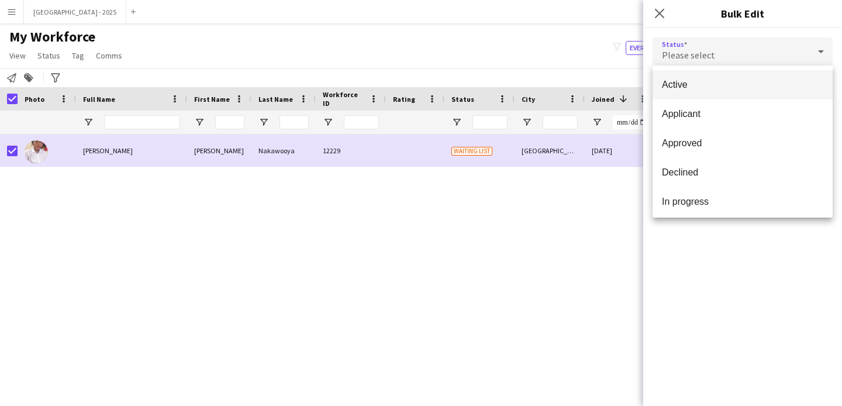
click at [692, 71] on mat-option "Active" at bounding box center [743, 84] width 180 height 29
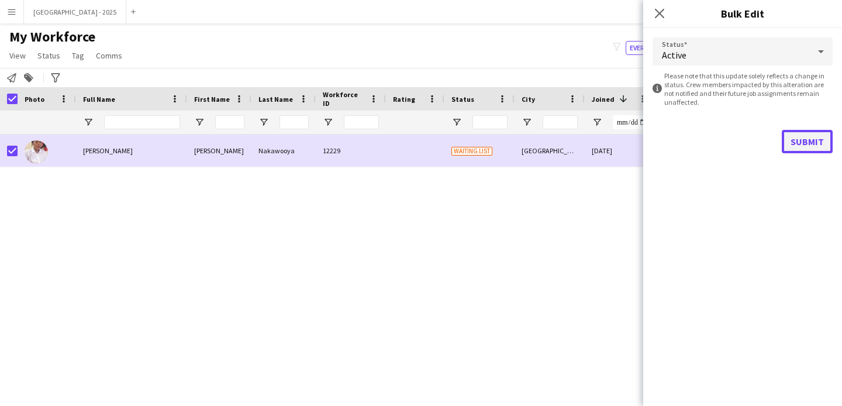
click at [799, 150] on button "Submit" at bounding box center [807, 141] width 51 height 23
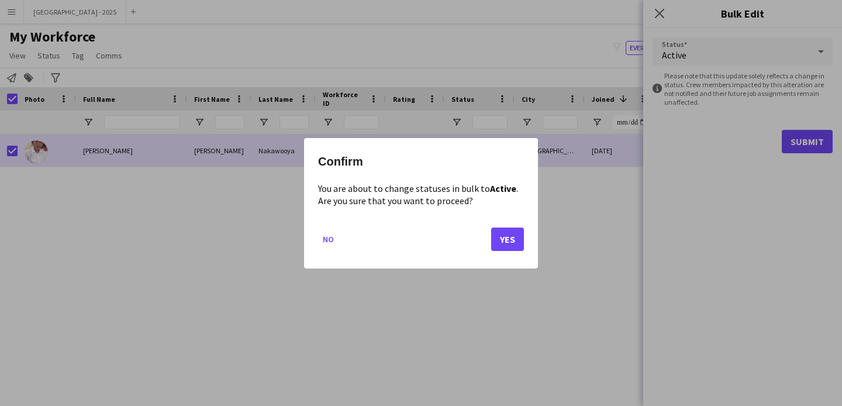
drag, startPoint x: 508, startPoint y: 253, endPoint x: 510, endPoint y: 236, distance: 17.1
click at [508, 253] on mat-dialog-actions "No Yes" at bounding box center [421, 243] width 206 height 50
click at [510, 237] on button "Yes" at bounding box center [507, 238] width 33 height 23
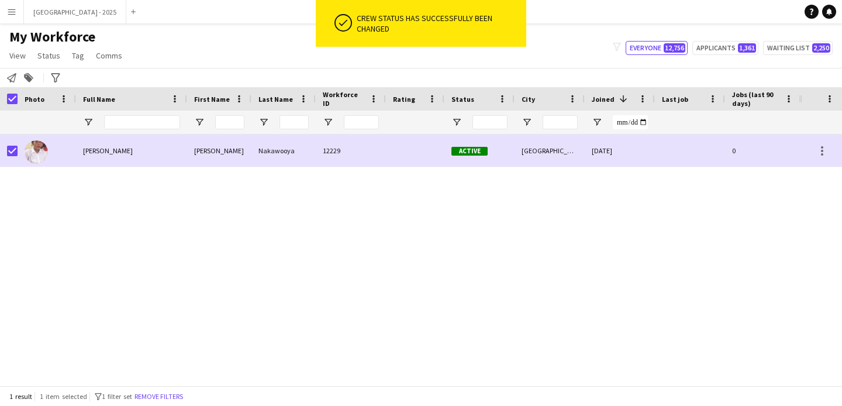
drag, startPoint x: 168, startPoint y: 402, endPoint x: 183, endPoint y: 389, distance: 19.5
click at [168, 402] on button "Remove filters" at bounding box center [158, 396] width 53 height 13
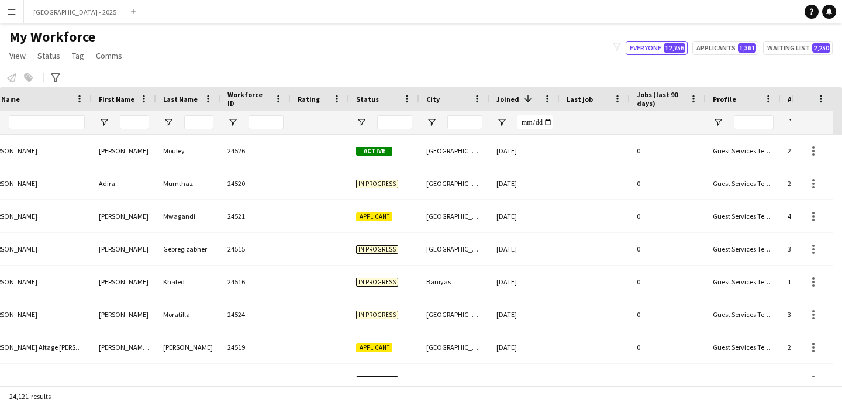
scroll to position [0, 293]
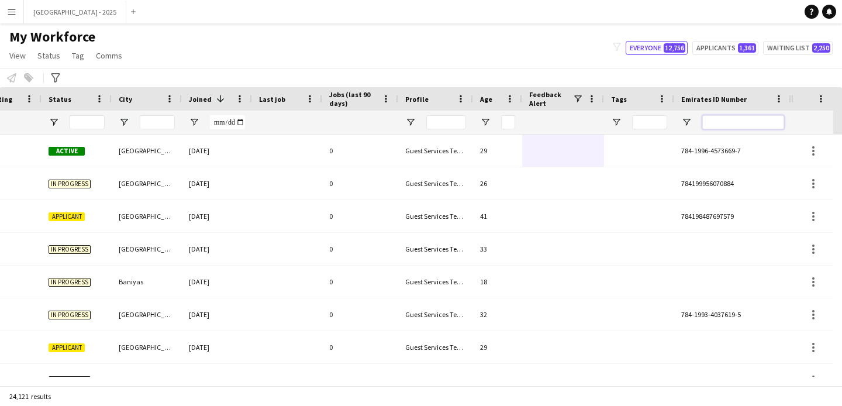
click at [749, 126] on input "Emirates ID Number Filter Input" at bounding box center [744, 122] width 82 height 14
paste input "*******"
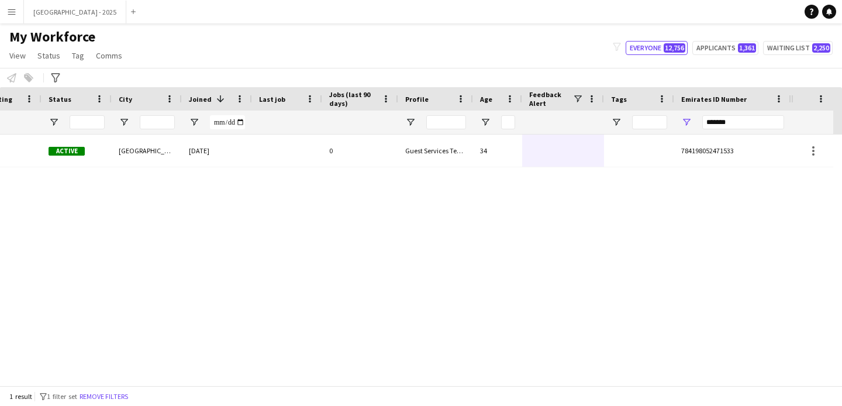
click at [525, 150] on div "Nakawooya 12229 Active [GEOGRAPHIC_DATA] [DATE] 0 Guest Services Team 34 784198…" at bounding box center [194, 151] width 1195 height 33
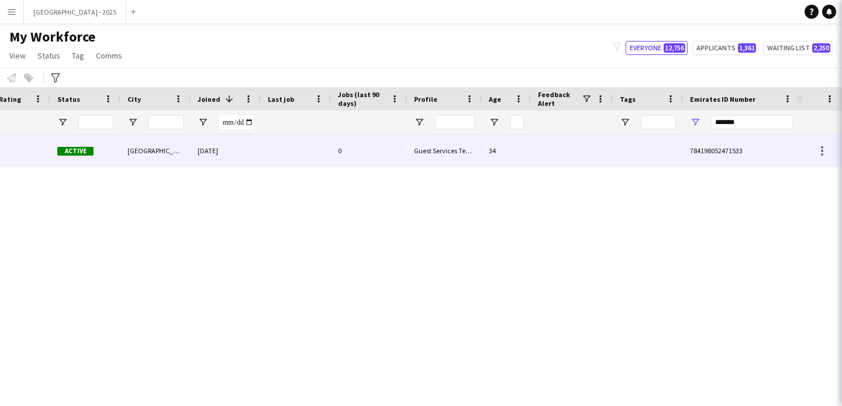
scroll to position [0, 394]
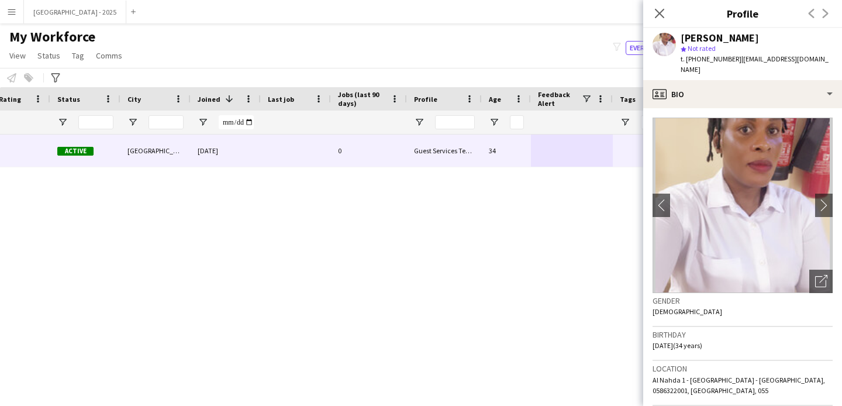
click at [652, 18] on div "Close pop-in" at bounding box center [660, 13] width 33 height 27
drag, startPoint x: 653, startPoint y: 18, endPoint x: 582, endPoint y: 152, distance: 151.0
click at [653, 18] on app-icon "Close pop-in" at bounding box center [660, 13] width 14 height 14
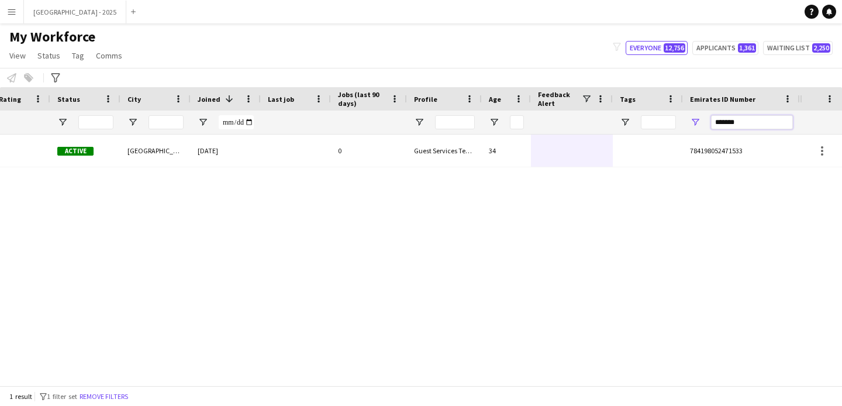
click at [721, 121] on input "*******" at bounding box center [752, 122] width 82 height 14
paste input "Emirates ID Number Filter Input"
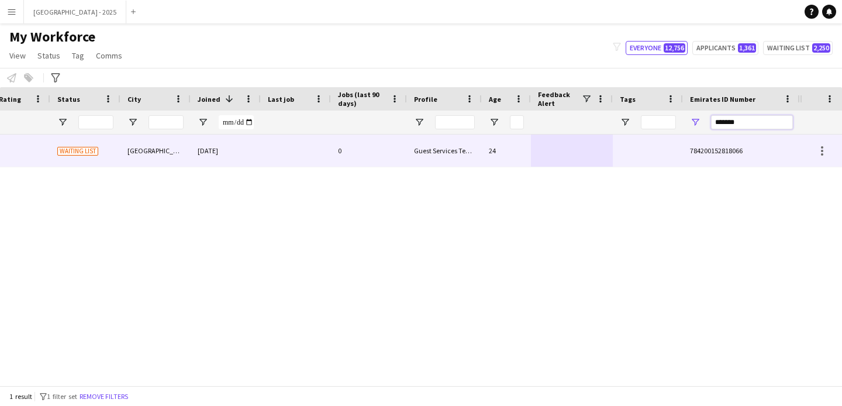
type input "*******"
click at [686, 146] on div "784200152818066" at bounding box center [741, 151] width 117 height 32
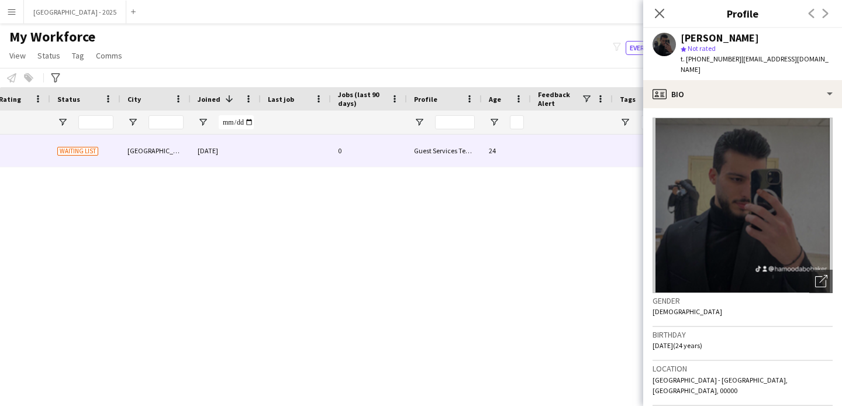
click at [798, 108] on app-crew-profile-bio "Open photos pop-in Gender [DEMOGRAPHIC_DATA] Birthday [DEMOGRAPHIC_DATA] (24 ye…" at bounding box center [743, 257] width 199 height 298
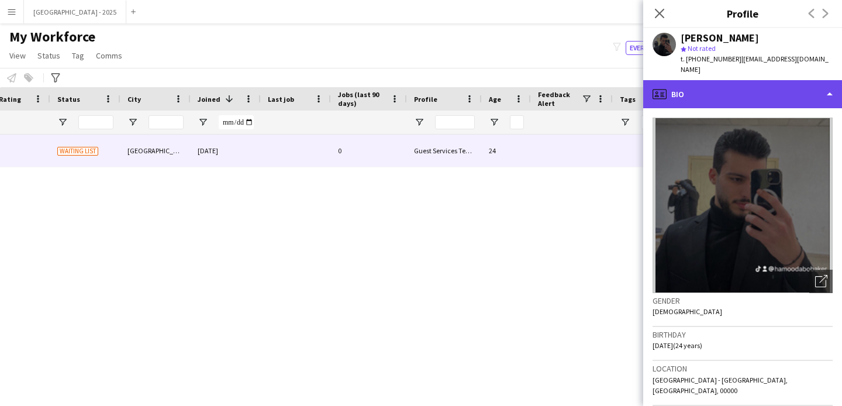
click at [720, 80] on div "profile Bio" at bounding box center [743, 94] width 199 height 28
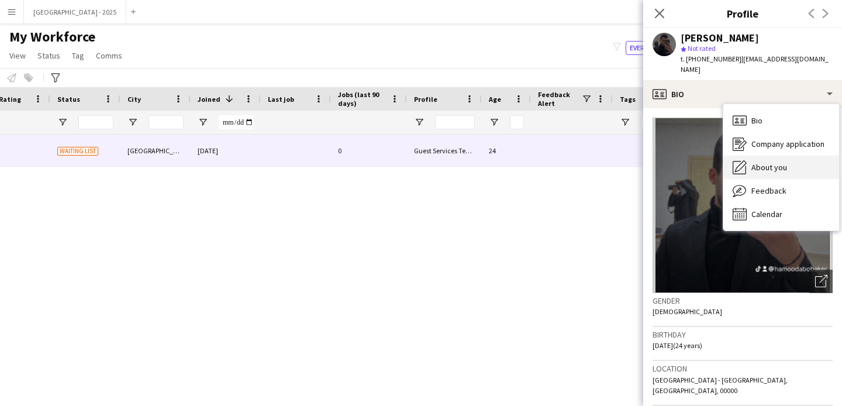
click at [773, 162] on span "About you" at bounding box center [770, 167] width 36 height 11
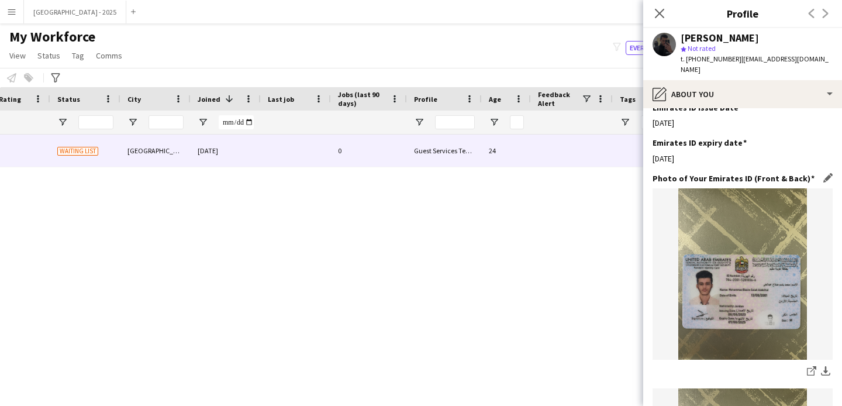
scroll to position [587, 0]
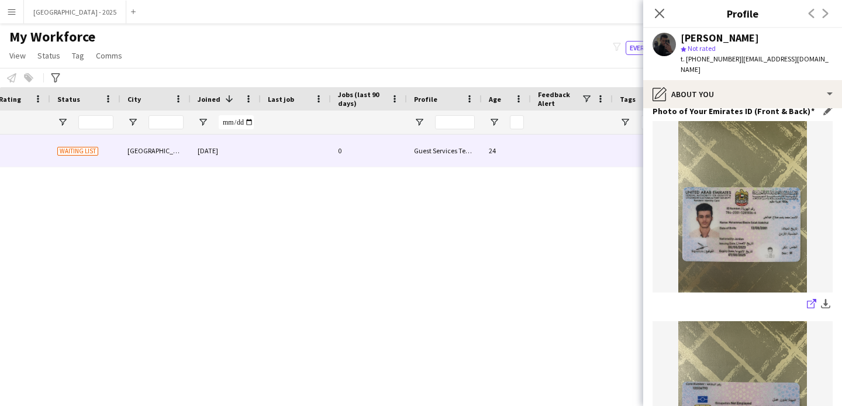
click at [807, 301] on icon at bounding box center [811, 305] width 8 height 8
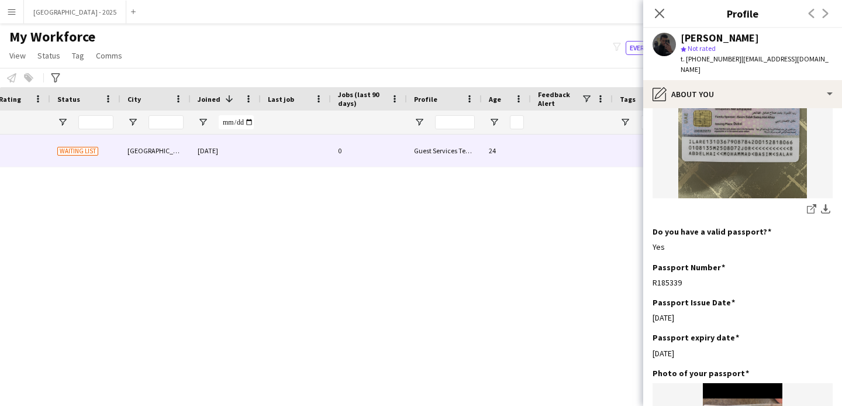
scroll to position [951, 0]
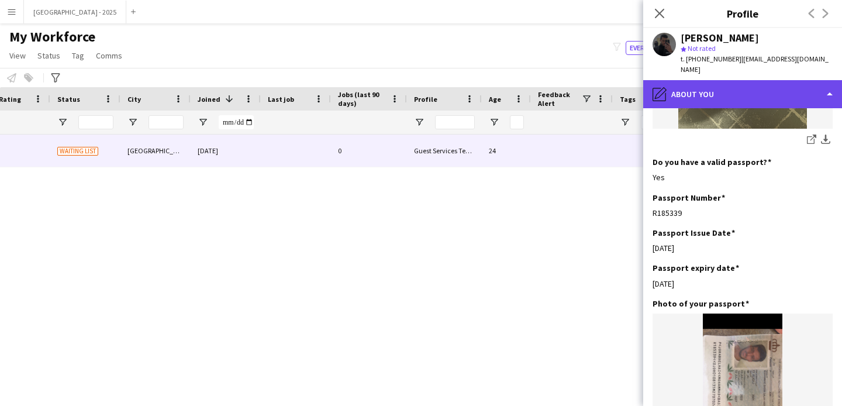
click at [701, 87] on div "pencil4 About you" at bounding box center [743, 94] width 199 height 28
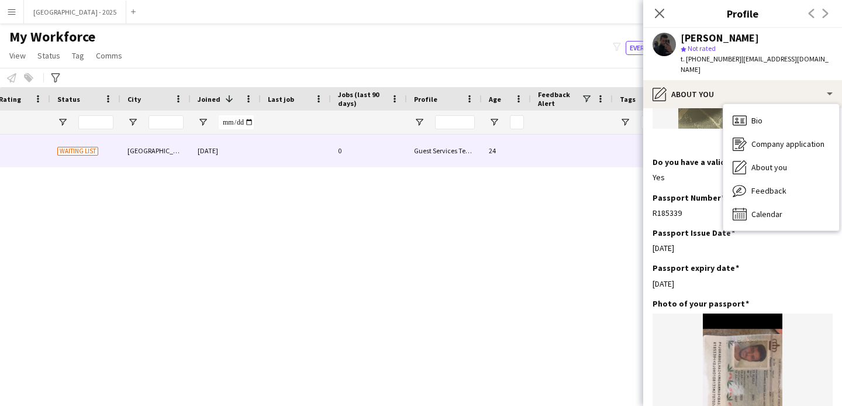
click at [764, 156] on div "About you About you" at bounding box center [782, 167] width 116 height 23
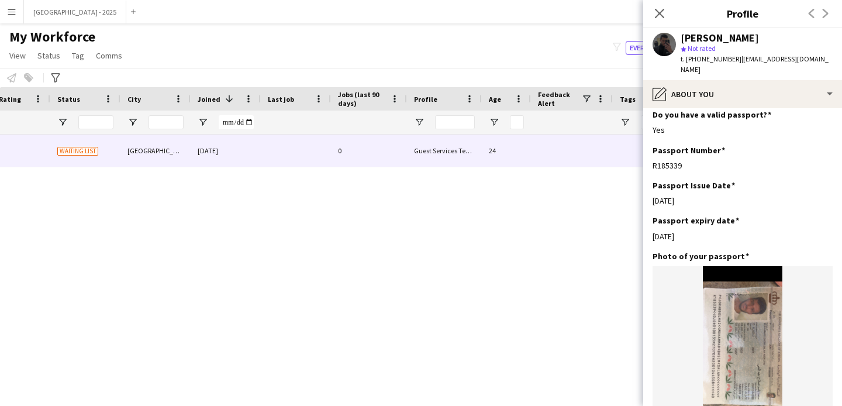
scroll to position [1221, 0]
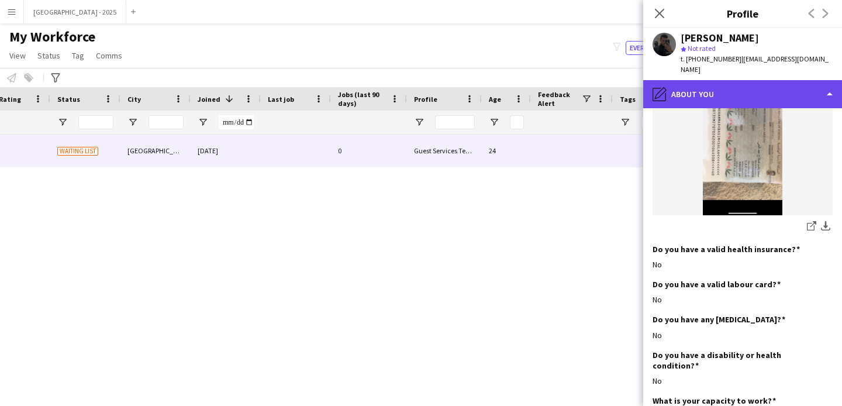
click at [730, 91] on div "pencil4 About you" at bounding box center [743, 94] width 199 height 28
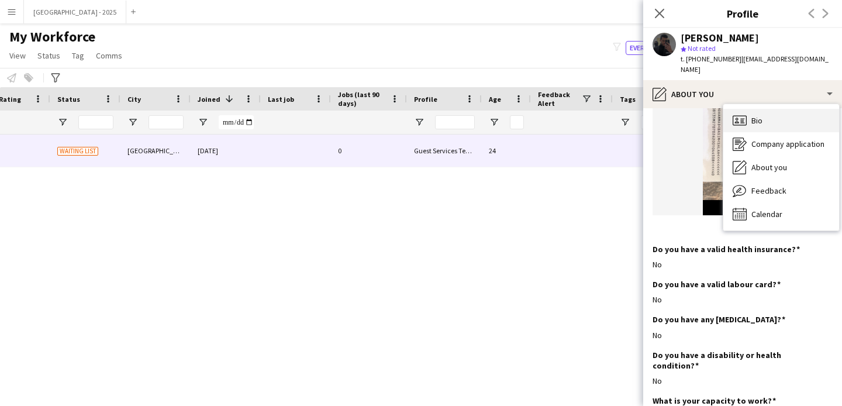
click at [778, 111] on div "Bio Bio" at bounding box center [782, 120] width 116 height 23
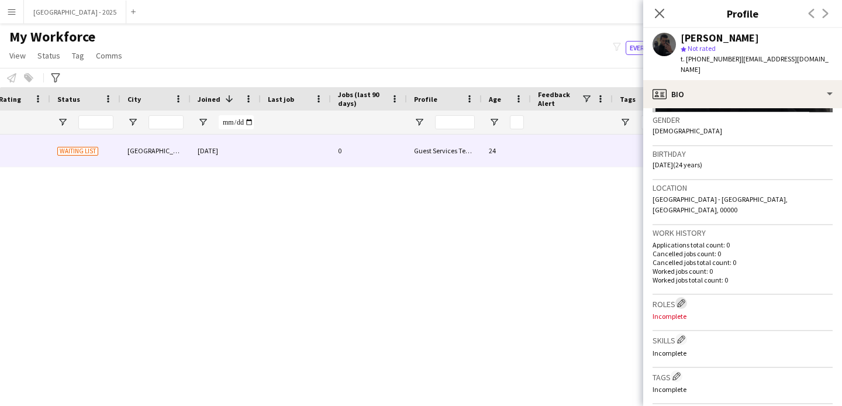
scroll to position [190, 0]
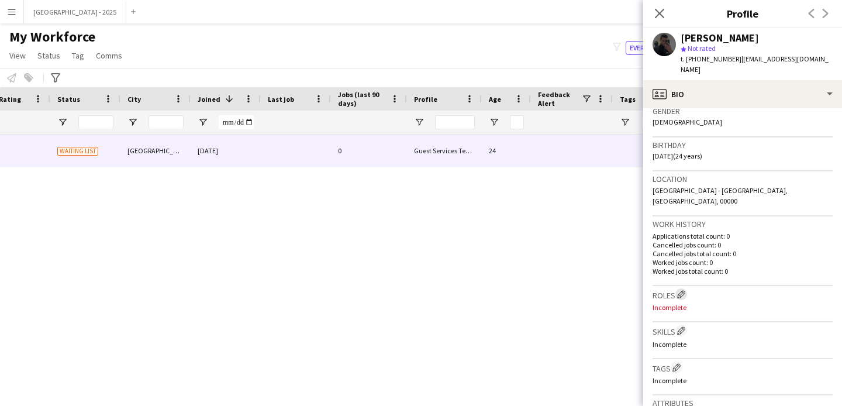
click at [685, 290] on app-icon "Edit crew company roles" at bounding box center [681, 294] width 8 height 8
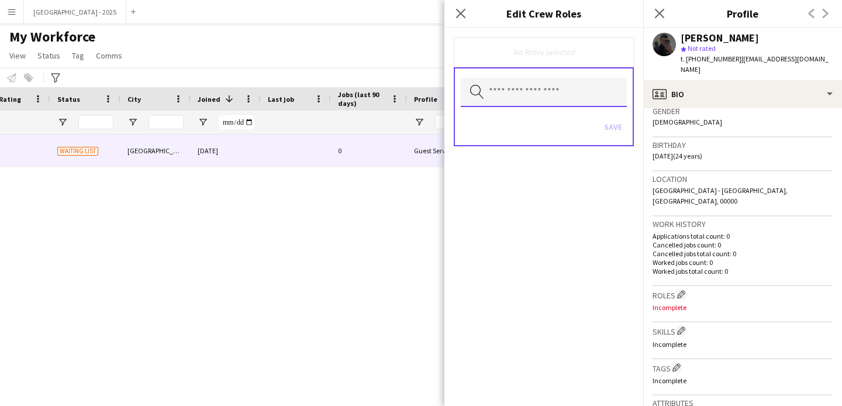
click at [539, 99] on input "text" at bounding box center [544, 92] width 166 height 29
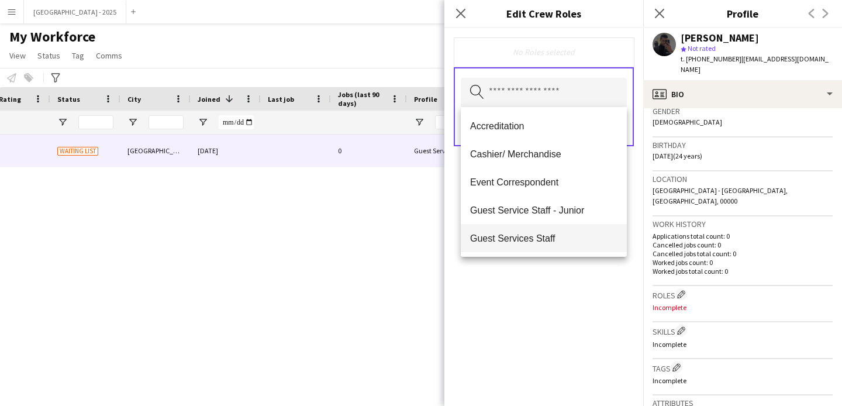
click at [541, 237] on span "Guest Services Staff" at bounding box center [543, 238] width 147 height 11
drag, startPoint x: 550, startPoint y: 304, endPoint x: 567, endPoint y: 245, distance: 61.6
click at [550, 304] on div "Guest Services Staff Remove Search by role type Save" at bounding box center [544, 217] width 199 height 378
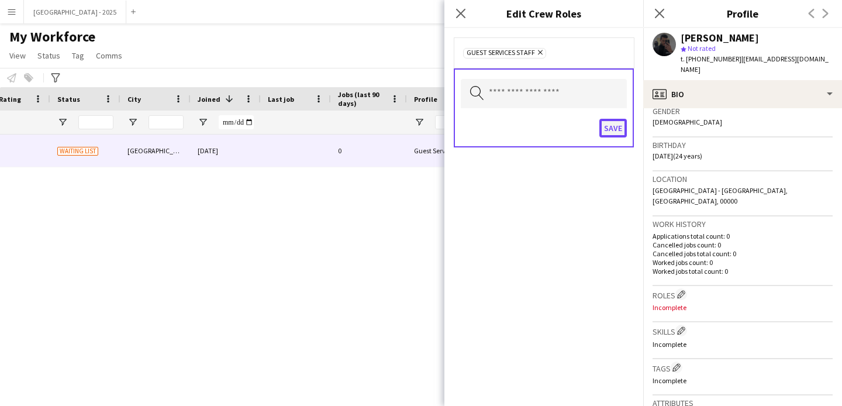
click at [617, 124] on button "Save" at bounding box center [613, 128] width 27 height 19
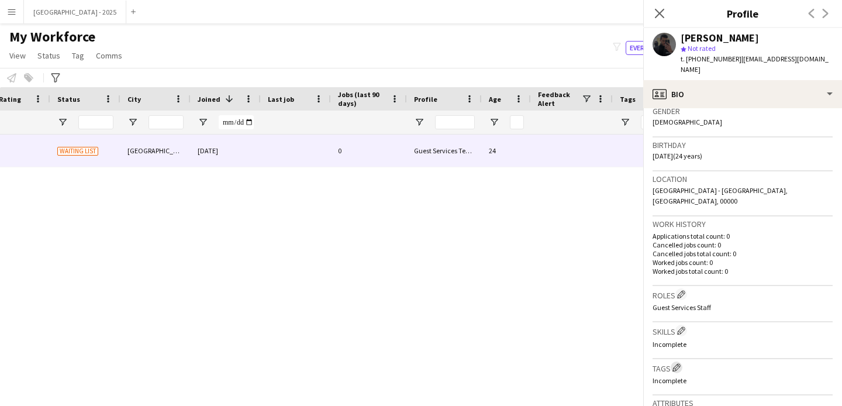
click at [680, 363] on app-icon "Edit crew company tags" at bounding box center [677, 367] width 8 height 8
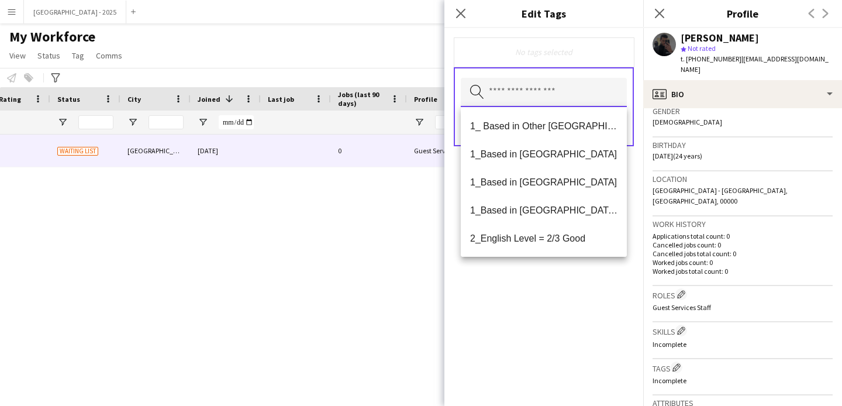
click at [575, 87] on input "text" at bounding box center [544, 92] width 166 height 29
click at [566, 209] on span "1_Based in [GEOGRAPHIC_DATA]/[GEOGRAPHIC_DATA]/Ajman" at bounding box center [543, 210] width 147 height 11
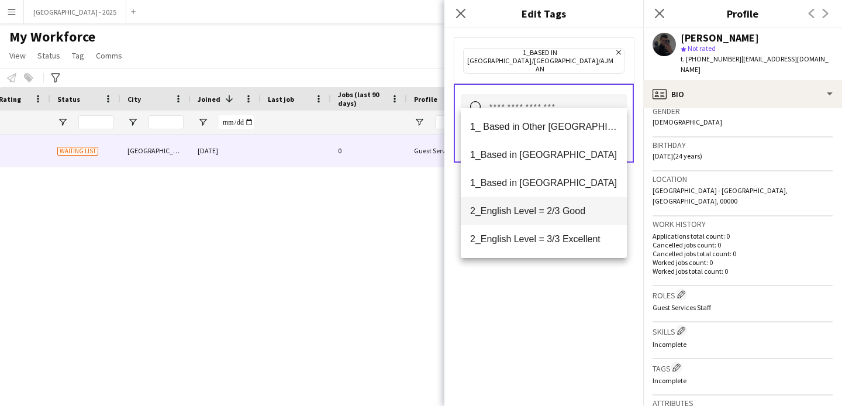
click at [565, 211] on span "2_English Level = 2/3 Good" at bounding box center [543, 210] width 147 height 11
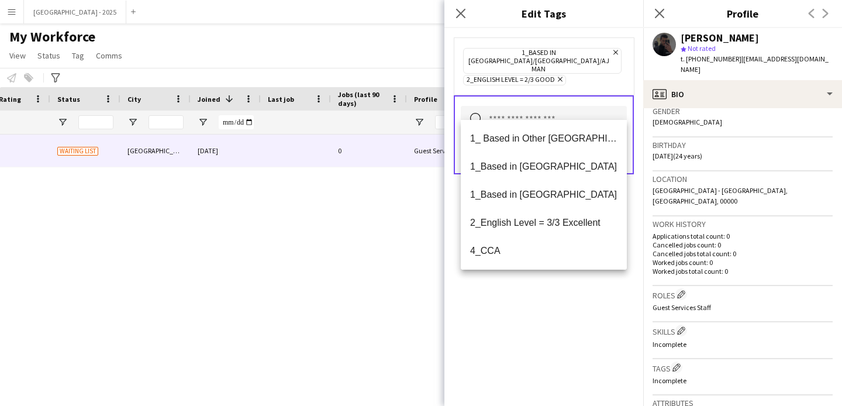
click at [574, 281] on div "1_Based in [GEOGRAPHIC_DATA]/[GEOGRAPHIC_DATA]/Ajman Remove 2_English Level = 2…" at bounding box center [544, 217] width 199 height 378
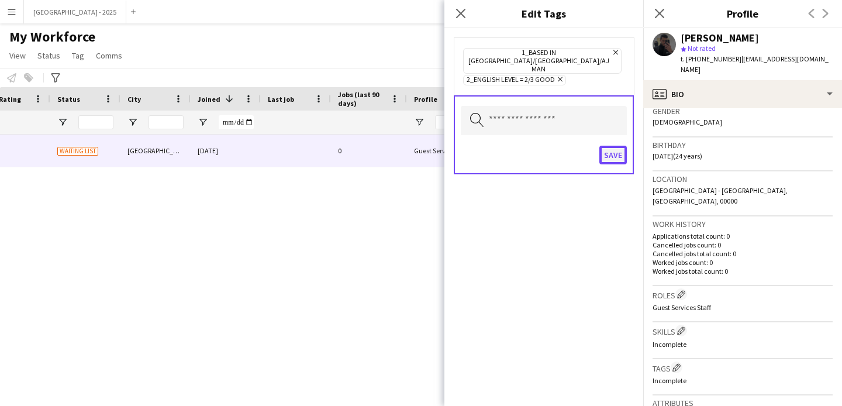
click at [622, 146] on button "Save" at bounding box center [613, 155] width 27 height 19
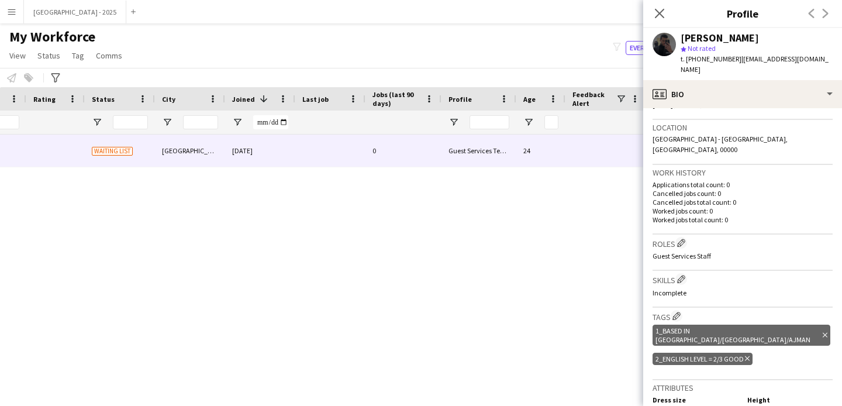
scroll to position [0, 160]
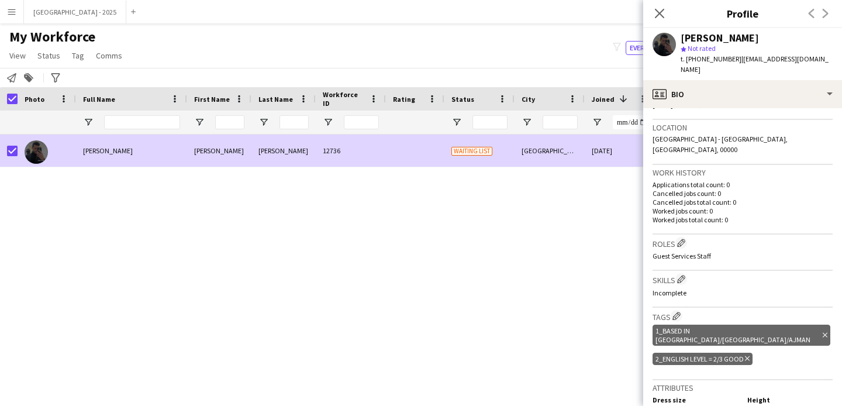
click at [45, 57] on span "Status" at bounding box center [48, 55] width 23 height 11
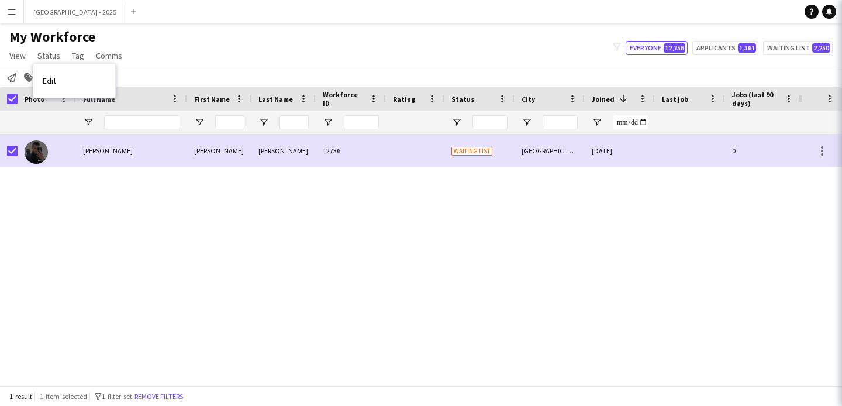
click at [68, 83] on link "Edit" at bounding box center [74, 80] width 82 height 25
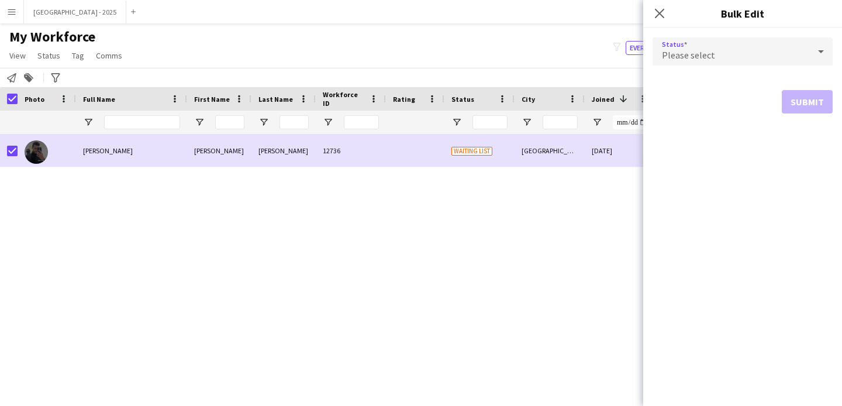
click at [725, 48] on div "Please select" at bounding box center [731, 51] width 157 height 28
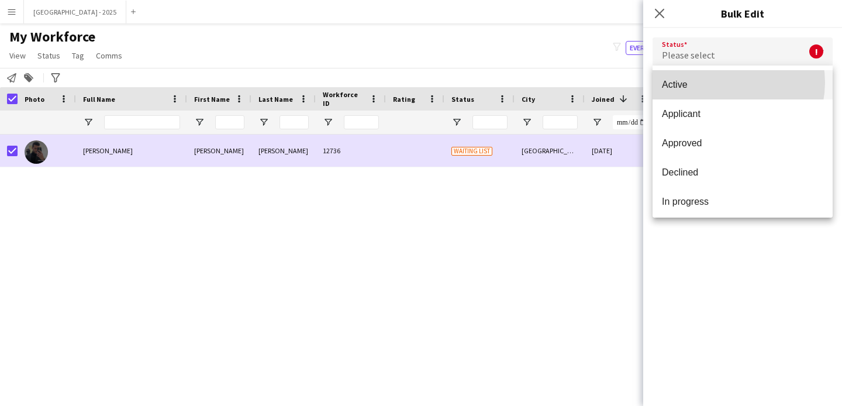
click at [721, 83] on span "Active" at bounding box center [742, 84] width 161 height 11
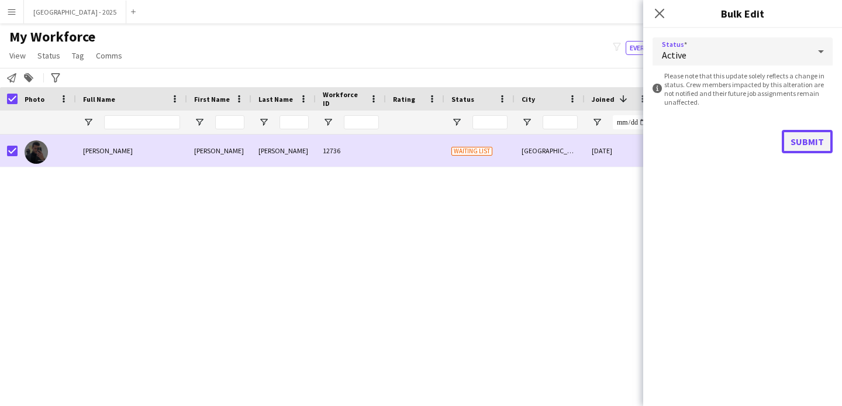
click at [814, 152] on button "Submit" at bounding box center [807, 141] width 51 height 23
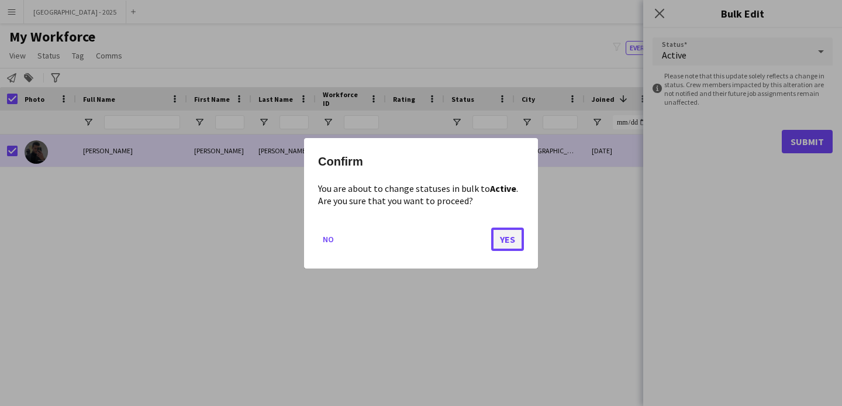
click at [504, 235] on button "Yes" at bounding box center [507, 238] width 33 height 23
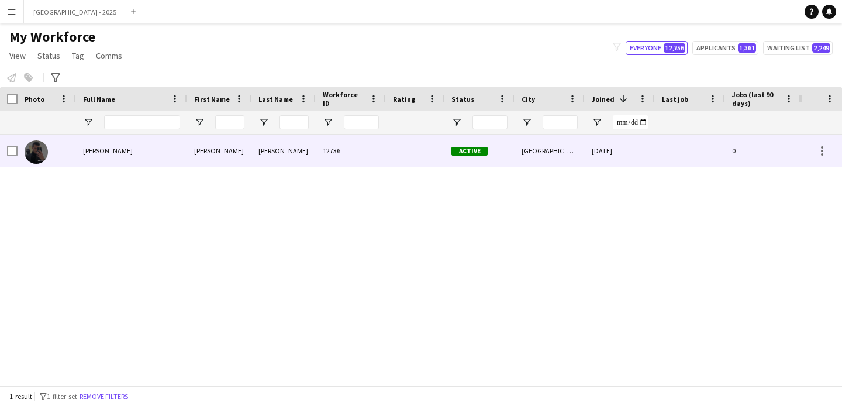
click at [70, 150] on div at bounding box center [47, 151] width 59 height 32
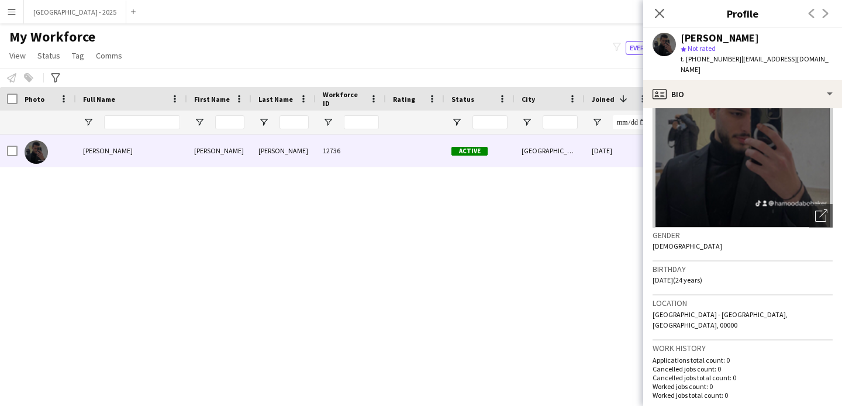
scroll to position [213, 0]
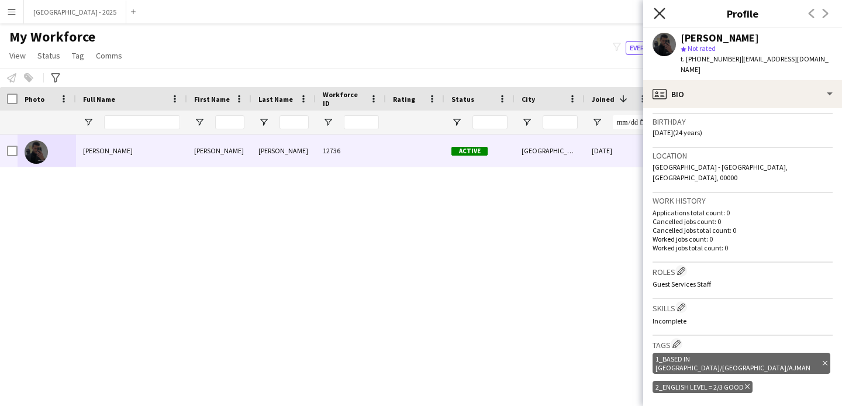
click at [663, 15] on icon "Close pop-in" at bounding box center [659, 13] width 11 height 11
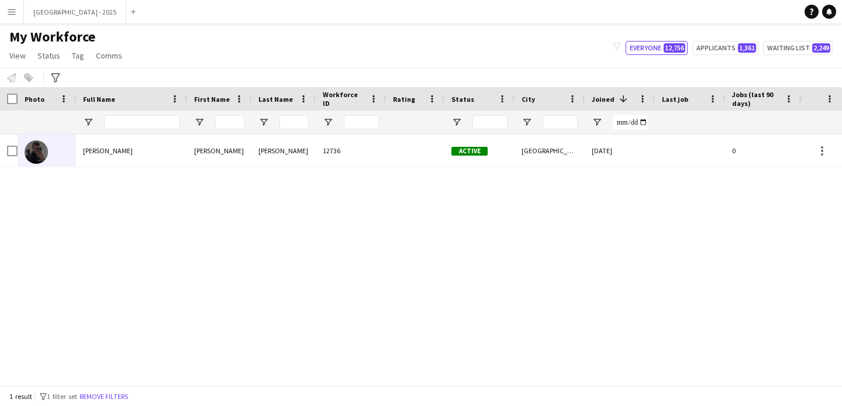
drag, startPoint x: 115, startPoint y: 401, endPoint x: 195, endPoint y: 2, distance: 406.4
click at [115, 401] on button "Remove filters" at bounding box center [103, 396] width 53 height 13
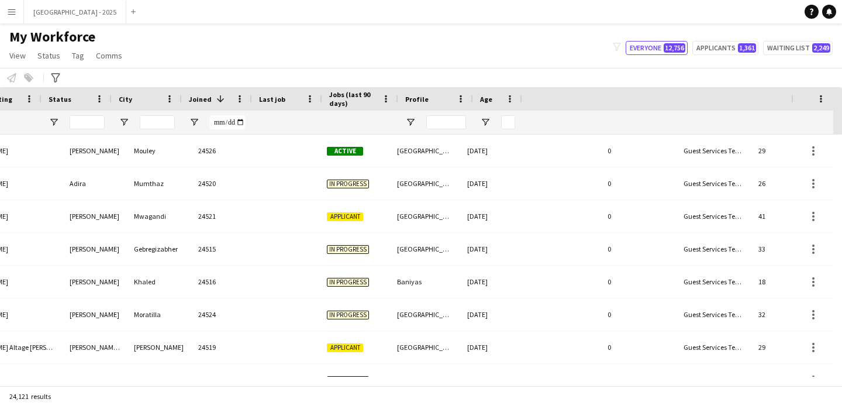
scroll to position [0, 403]
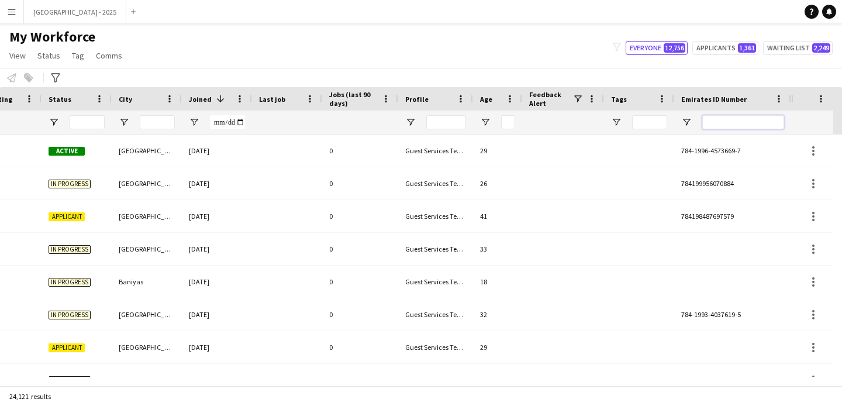
click at [756, 125] on input "Emirates ID Number Filter Input" at bounding box center [744, 122] width 82 height 14
paste input "*******"
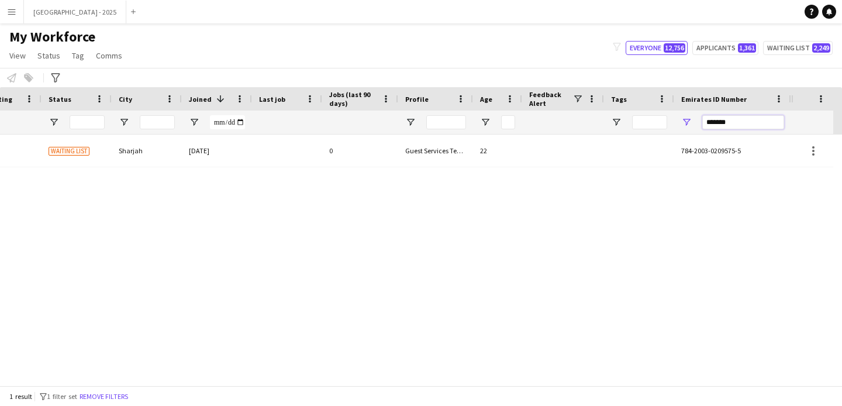
type input "*******"
drag, startPoint x: 483, startPoint y: 151, endPoint x: 521, endPoint y: 183, distance: 49.8
click at [483, 151] on div "22" at bounding box center [497, 151] width 49 height 32
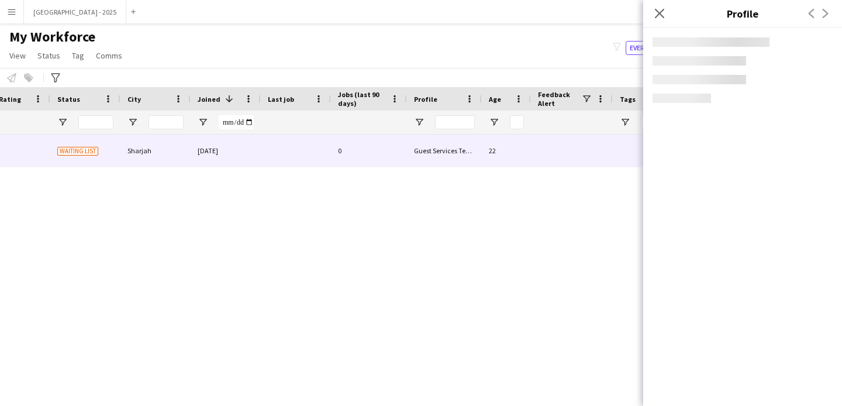
scroll to position [0, 394]
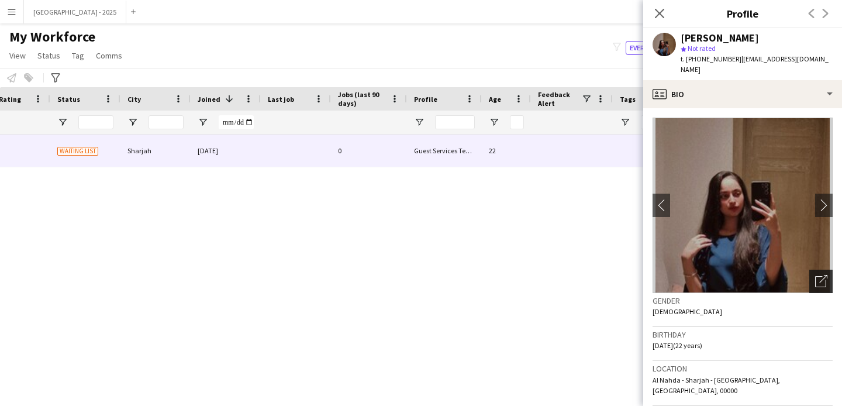
click at [816, 275] on icon "Open photos pop-in" at bounding box center [822, 281] width 12 height 12
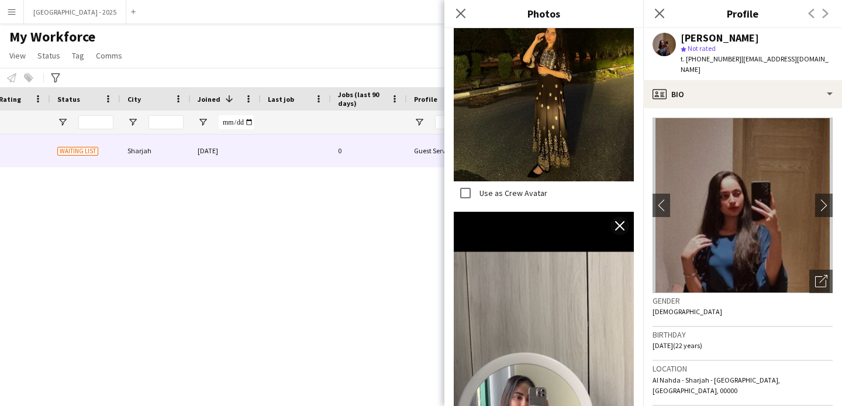
scroll to position [1121, 0]
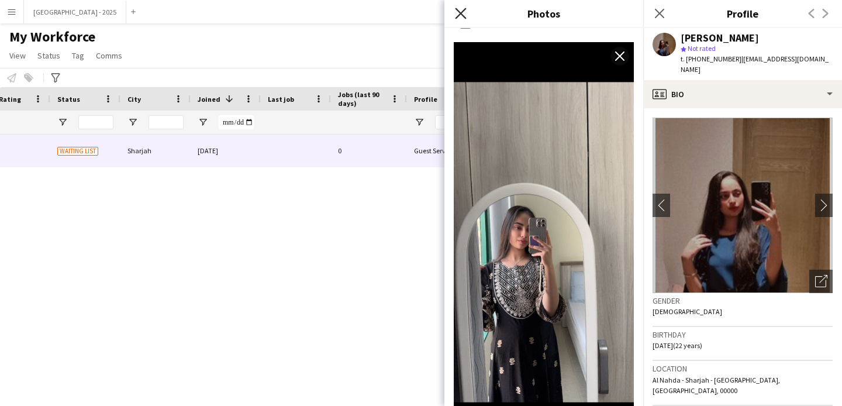
click at [462, 12] on icon at bounding box center [460, 13] width 11 height 11
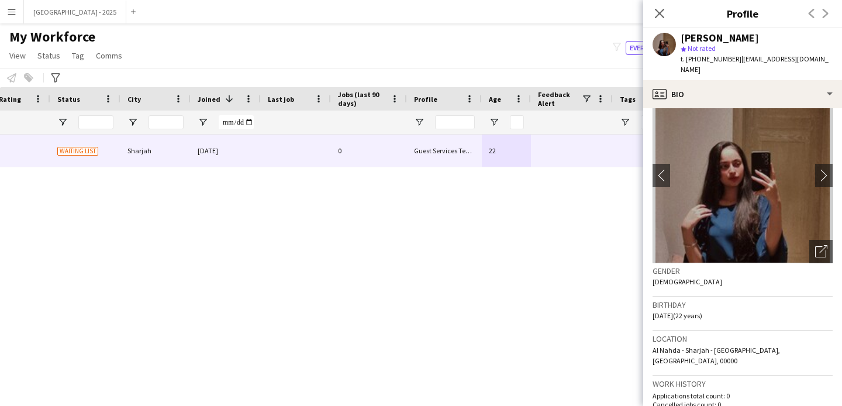
scroll to position [95, 0]
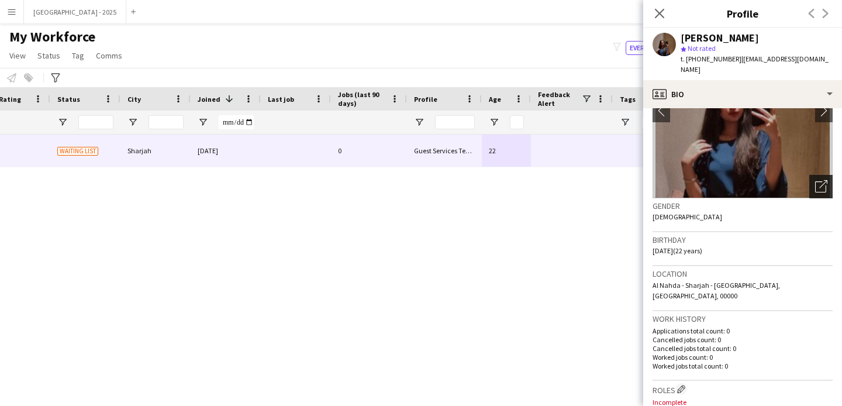
click at [816, 180] on icon "Open photos pop-in" at bounding box center [822, 186] width 12 height 12
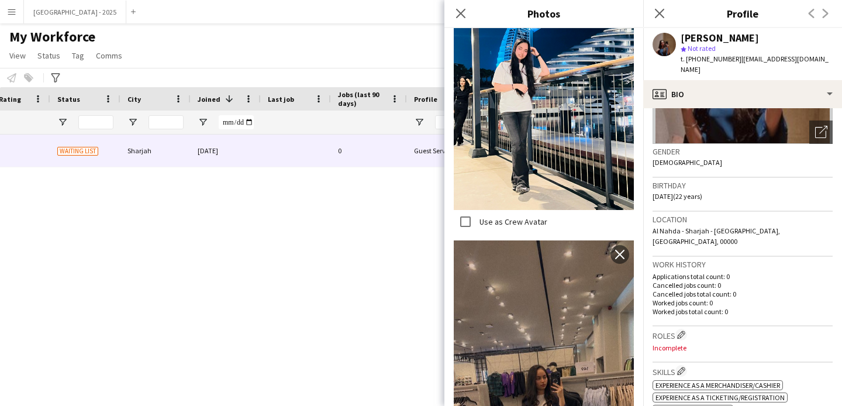
scroll to position [311, 0]
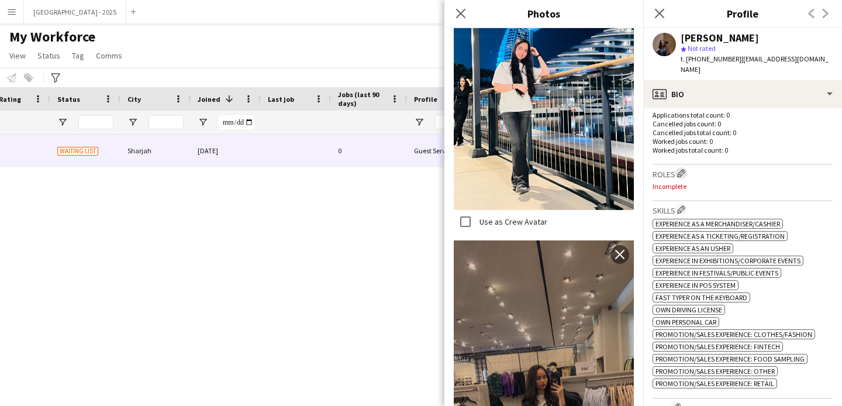
click at [680, 167] on button "Edit crew company roles" at bounding box center [682, 173] width 12 height 12
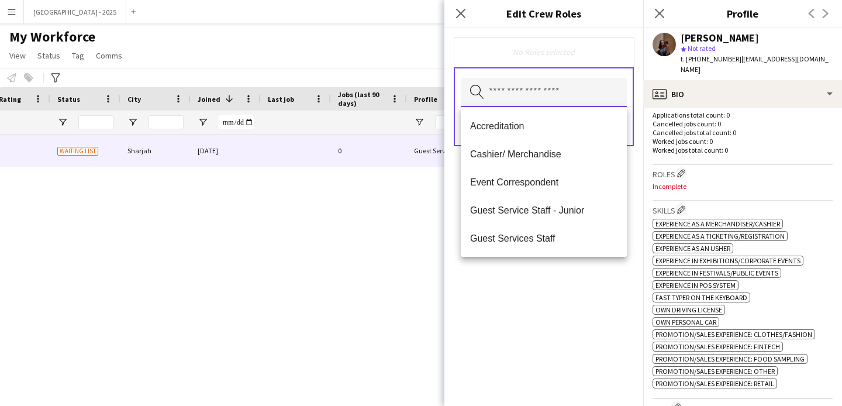
click at [575, 90] on input "text" at bounding box center [544, 92] width 166 height 29
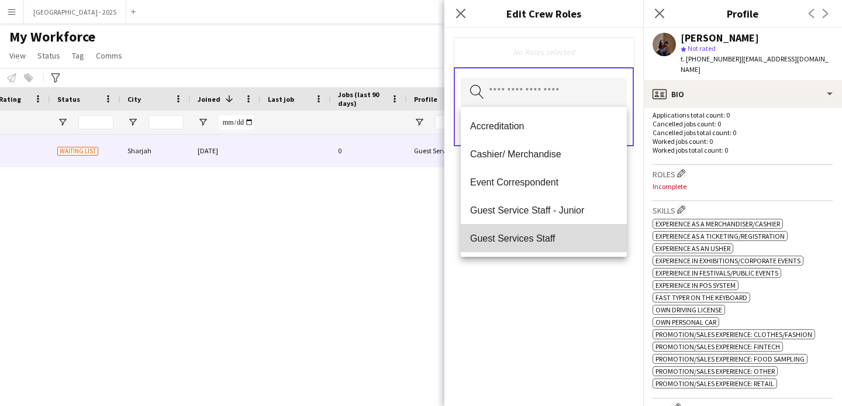
click at [549, 238] on span "Guest Services Staff" at bounding box center [543, 238] width 147 height 11
click at [549, 238] on span "Guest Services Staff - Senior" at bounding box center [543, 238] width 147 height 11
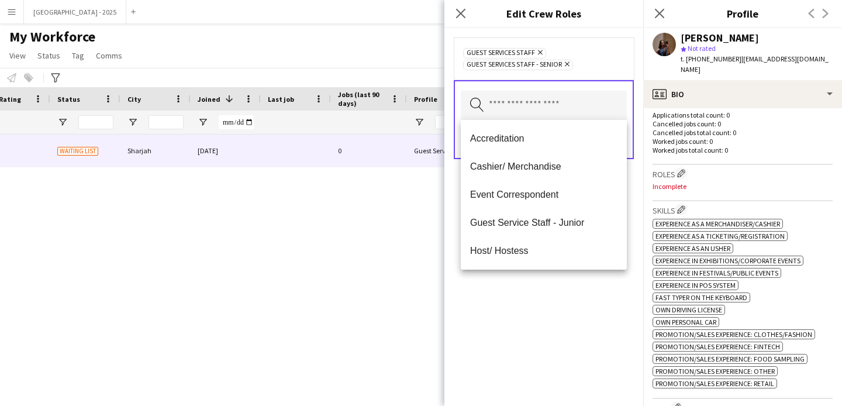
click at [573, 287] on div "Guest Services Staff Remove Guest Services Staff - Senior Remove Search by role…" at bounding box center [544, 217] width 199 height 378
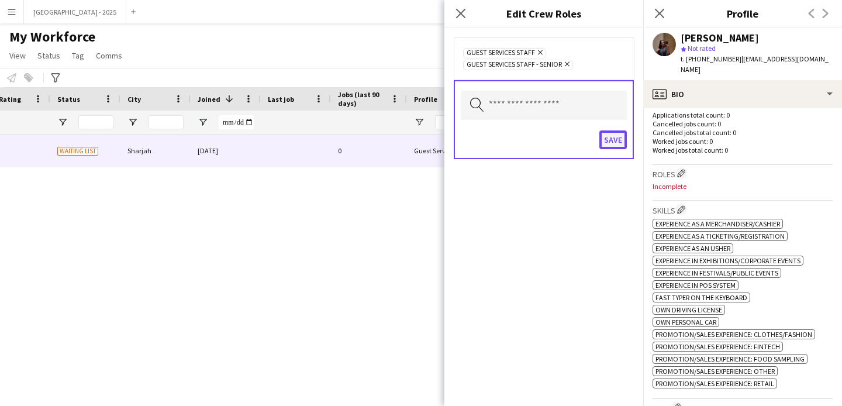
click at [611, 142] on button "Save" at bounding box center [613, 139] width 27 height 19
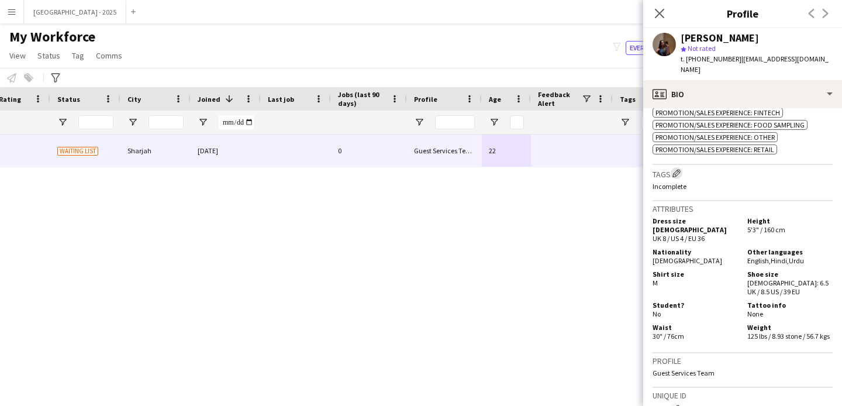
click at [676, 169] on app-icon "Edit crew company tags" at bounding box center [677, 173] width 8 height 8
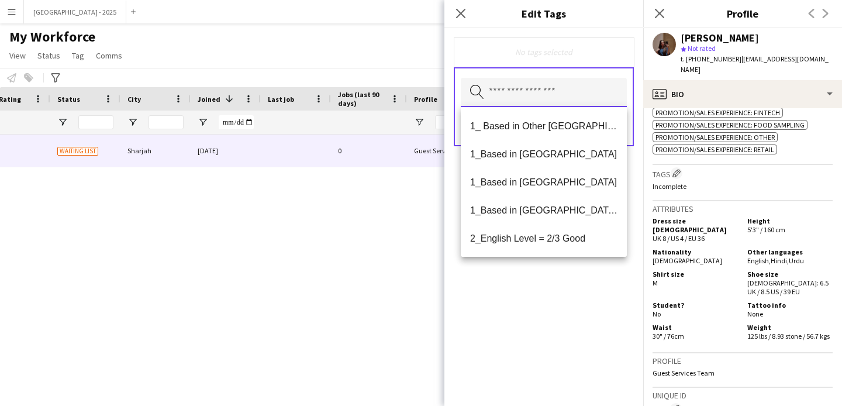
click at [555, 98] on input "text" at bounding box center [544, 92] width 166 height 29
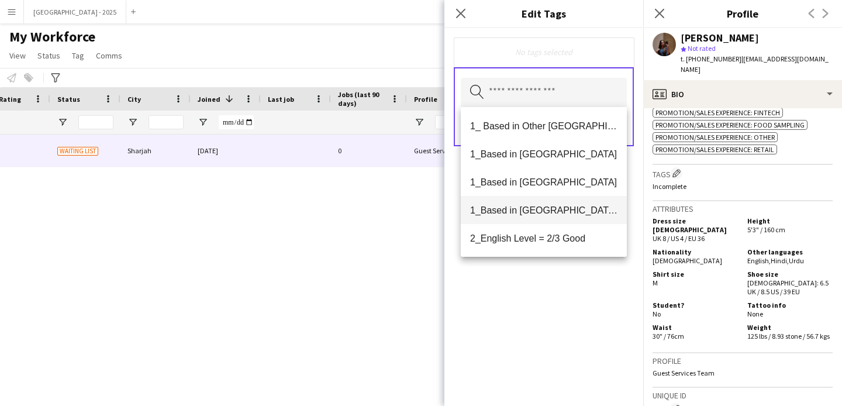
click at [565, 215] on span "1_Based in [GEOGRAPHIC_DATA]/[GEOGRAPHIC_DATA]/Ajman" at bounding box center [543, 210] width 147 height 11
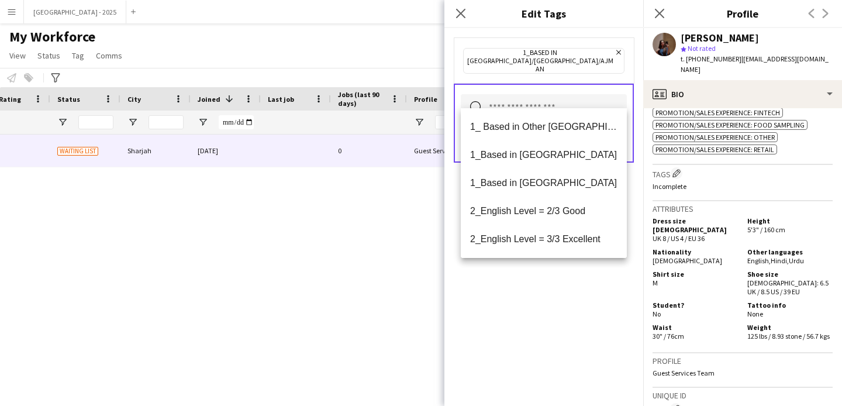
click at [569, 236] on span "2_English Level = 3/3 Excellent" at bounding box center [543, 238] width 147 height 11
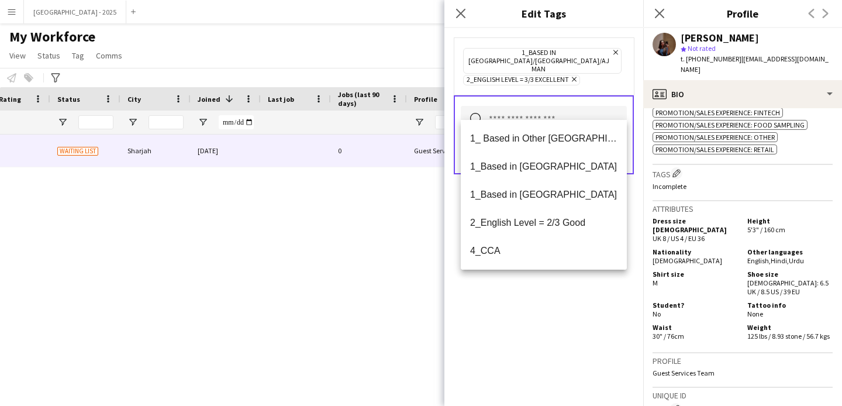
click at [570, 295] on div "1_Based in [GEOGRAPHIC_DATA]/[GEOGRAPHIC_DATA]/Ajman Remove 2_English Level = 3…" at bounding box center [544, 217] width 199 height 378
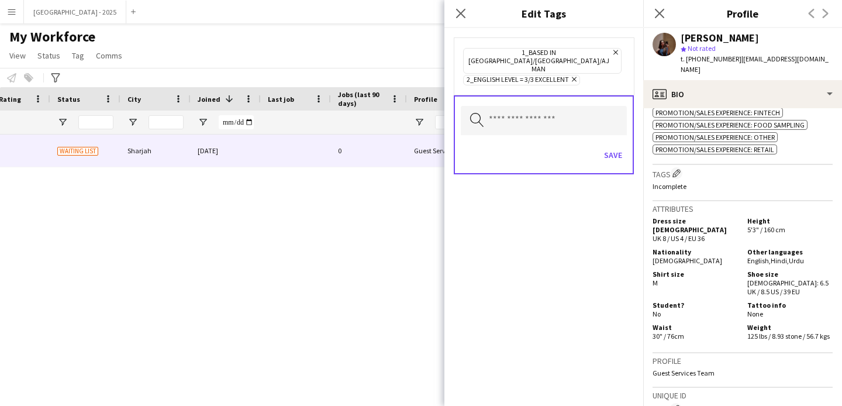
click at [604, 140] on div "Save" at bounding box center [544, 156] width 166 height 33
click at [609, 146] on button "Save" at bounding box center [613, 155] width 27 height 19
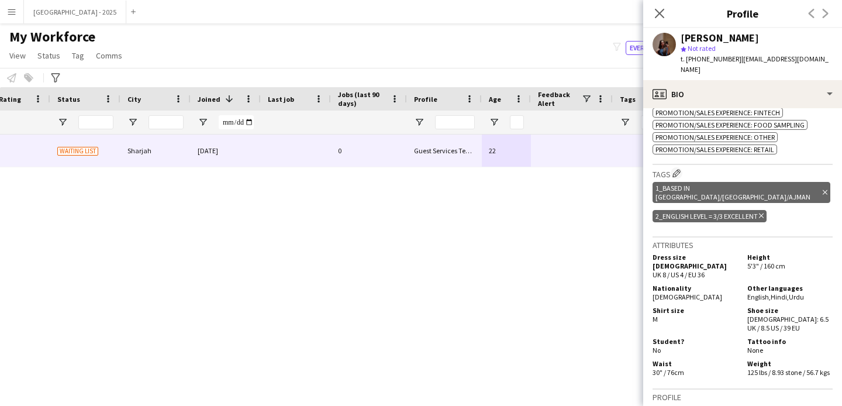
click at [662, 18] on icon "Close pop-in" at bounding box center [659, 13] width 9 height 9
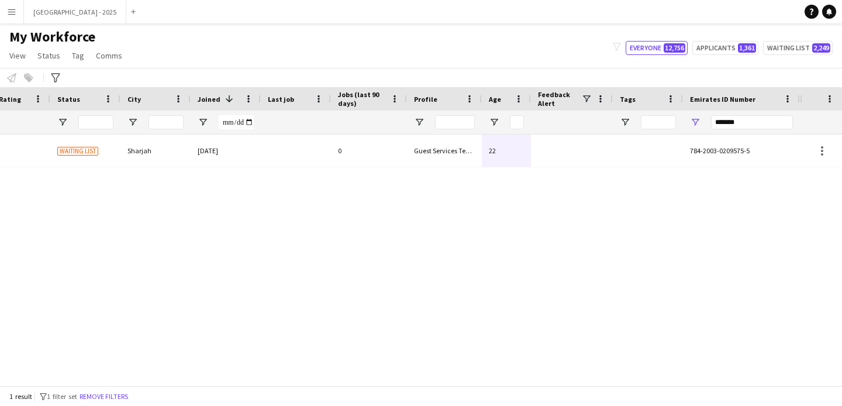
scroll to position [0, 0]
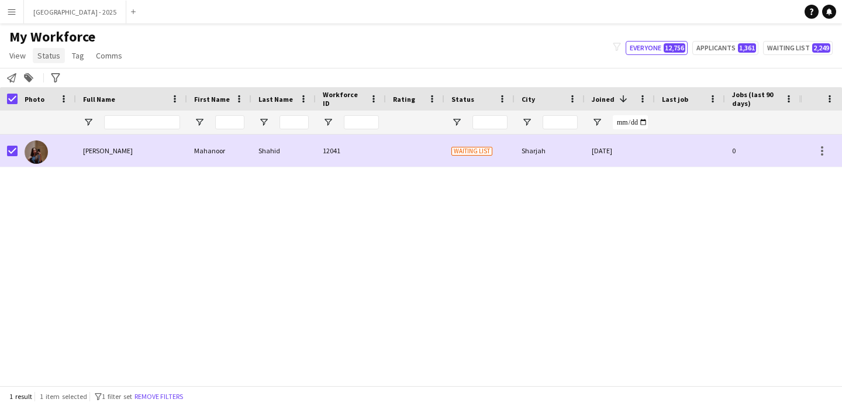
click at [39, 61] on link "Status" at bounding box center [49, 55] width 32 height 15
drag, startPoint x: 56, startPoint y: 87, endPoint x: 77, endPoint y: 97, distance: 23.6
click at [56, 87] on link "Edit" at bounding box center [74, 80] width 82 height 25
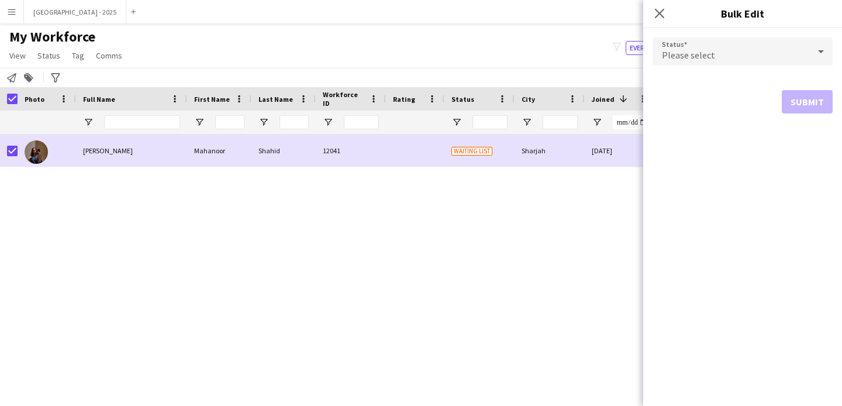
click at [679, 43] on div "Please select" at bounding box center [731, 51] width 157 height 28
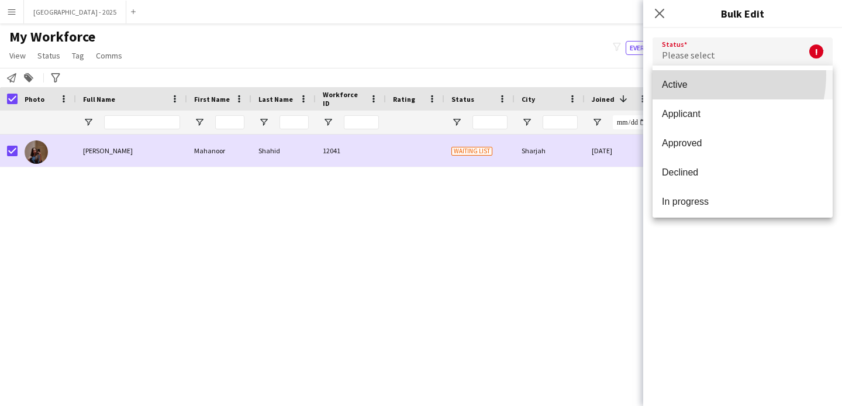
click at [696, 74] on mat-option "Active" at bounding box center [743, 84] width 180 height 29
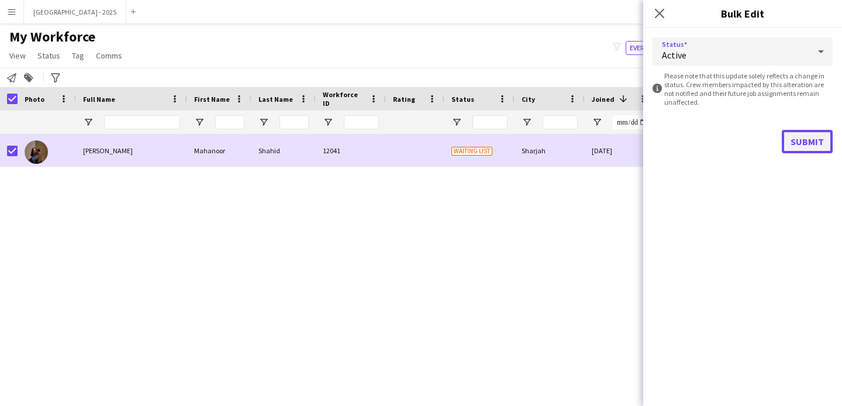
click at [799, 138] on button "Submit" at bounding box center [807, 141] width 51 height 23
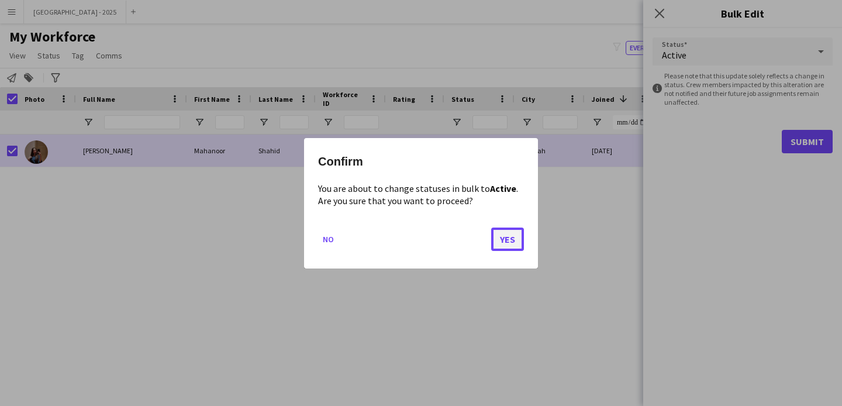
click at [513, 238] on button "Yes" at bounding box center [507, 238] width 33 height 23
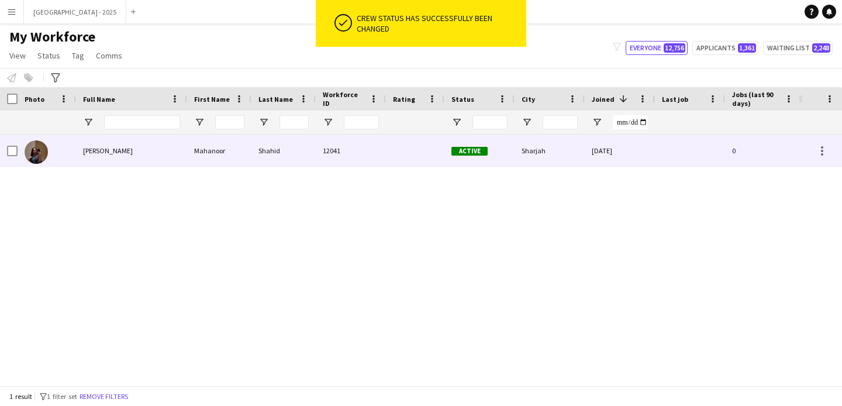
drag, startPoint x: 56, startPoint y: 157, endPoint x: 282, endPoint y: 221, distance: 234.7
click at [56, 157] on div at bounding box center [47, 151] width 59 height 32
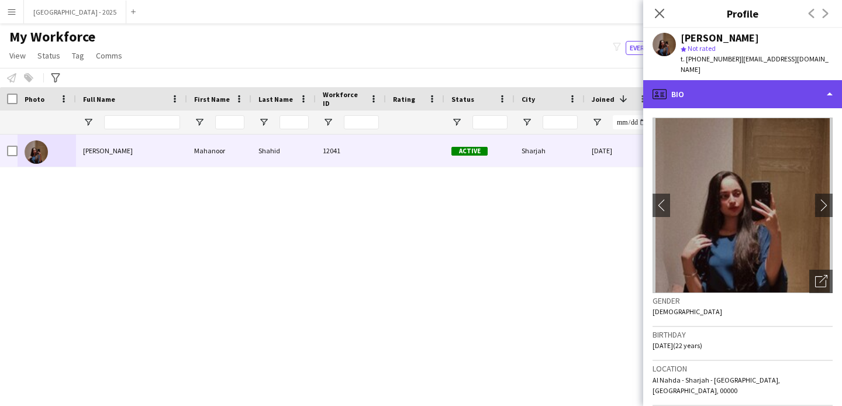
click at [693, 80] on div "profile Bio" at bounding box center [743, 94] width 199 height 28
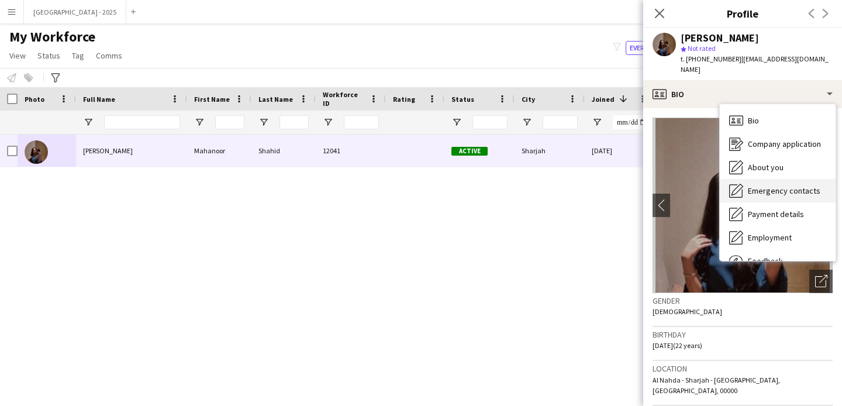
click at [765, 179] on div "Emergency contacts Emergency contacts" at bounding box center [778, 190] width 116 height 23
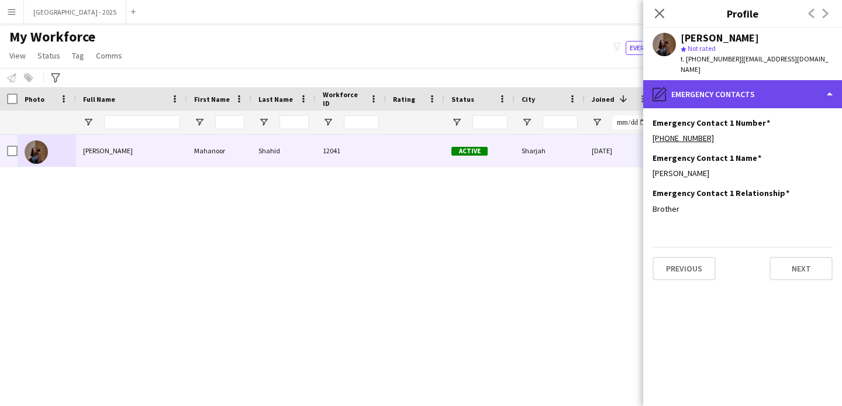
click at [725, 96] on div "pencil4 Emergency contacts" at bounding box center [743, 94] width 199 height 28
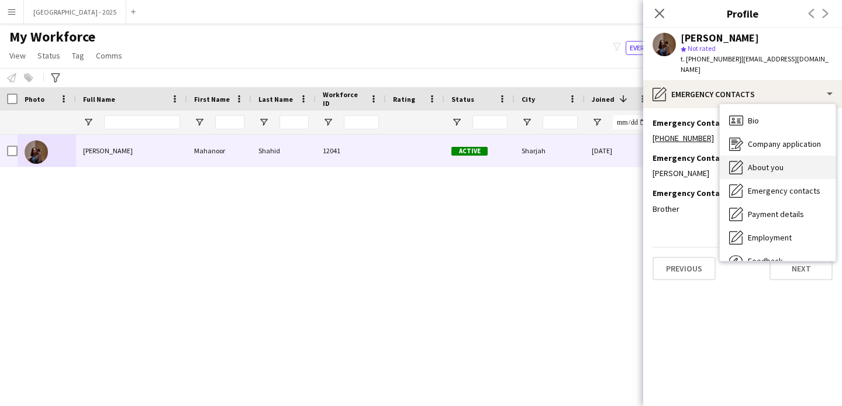
click at [761, 156] on div "About you About you" at bounding box center [778, 167] width 116 height 23
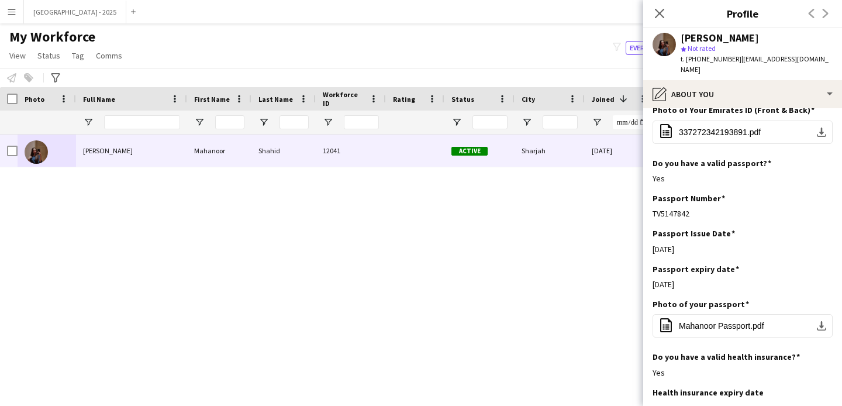
scroll to position [703, 0]
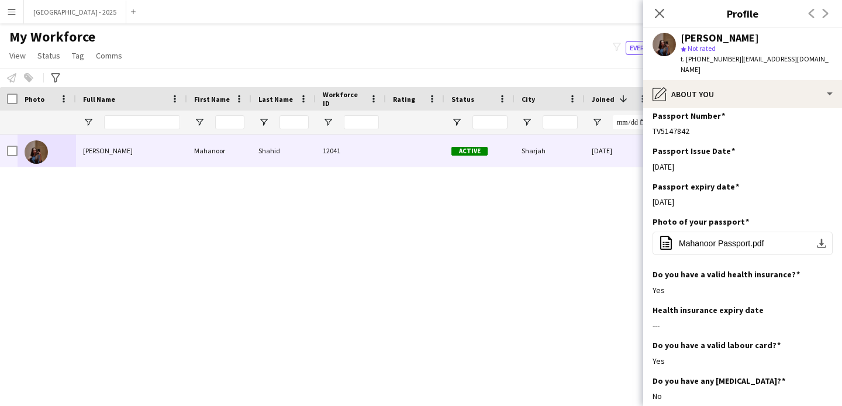
click at [656, 16] on icon at bounding box center [659, 13] width 9 height 9
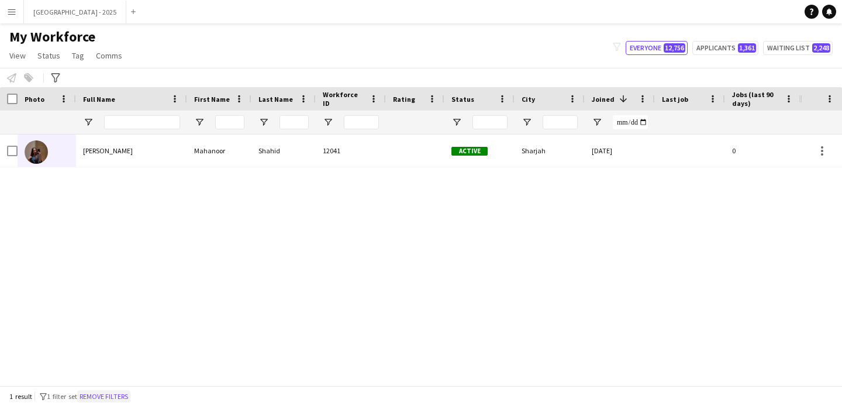
click at [99, 393] on button "Remove filters" at bounding box center [103, 396] width 53 height 13
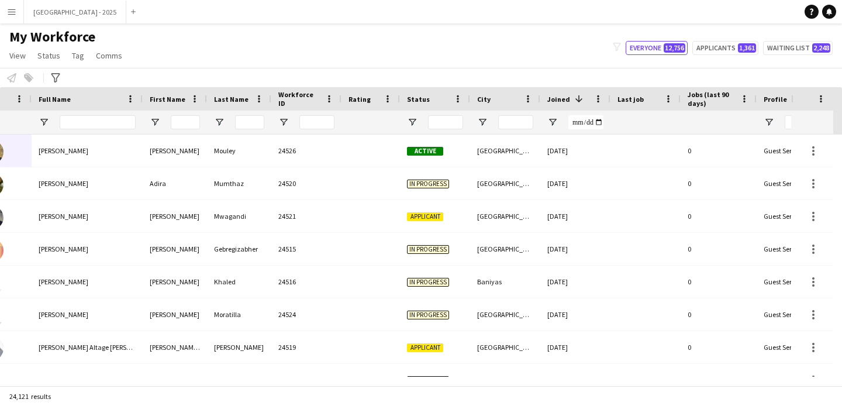
scroll to position [0, 0]
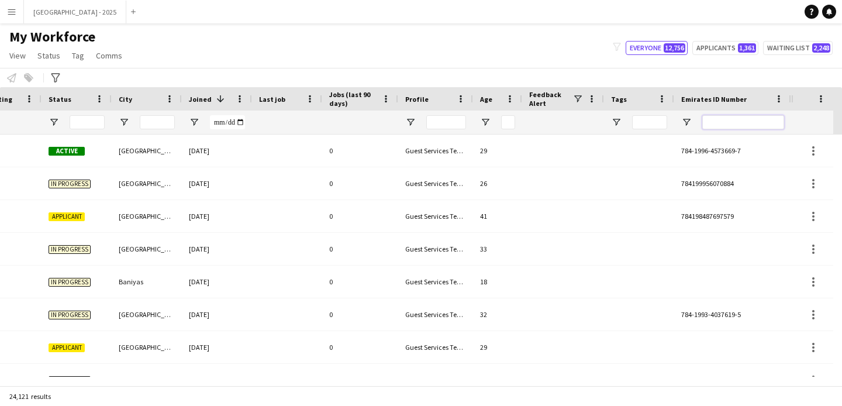
click at [755, 123] on input "Emirates ID Number Filter Input" at bounding box center [744, 122] width 82 height 14
paste input "*******"
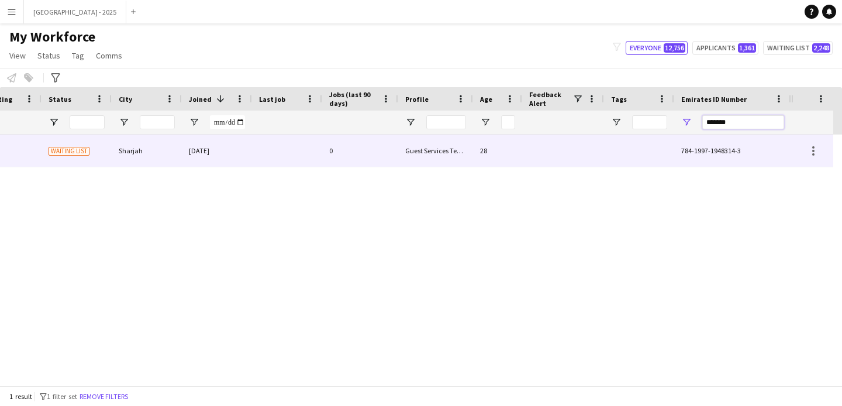
scroll to position [0, 394]
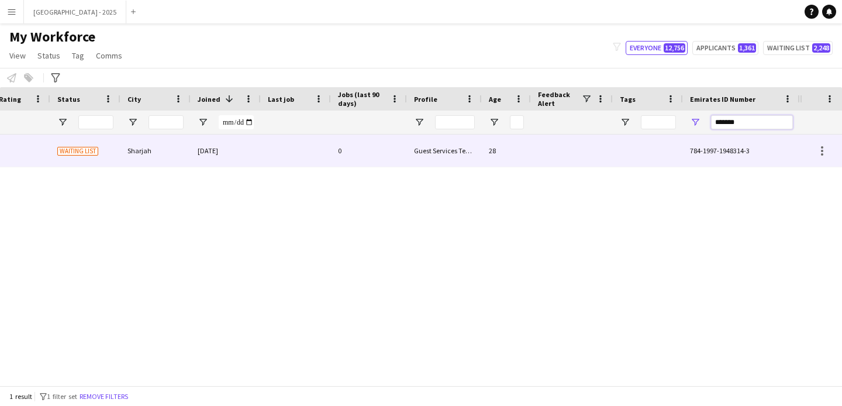
type input "*******"
click at [417, 144] on div "Guest Services Team" at bounding box center [444, 151] width 75 height 32
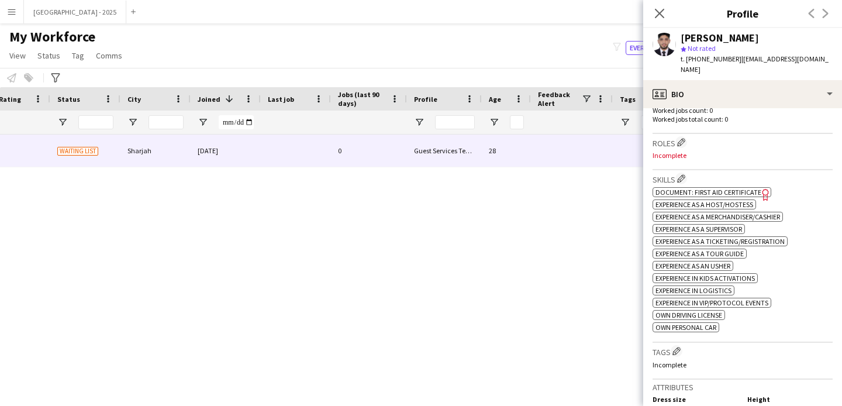
click at [682, 134] on div "Roles Edit crew company roles Incomplete" at bounding box center [743, 152] width 180 height 36
click at [681, 134] on div "Roles Edit crew company roles Incomplete" at bounding box center [743, 152] width 180 height 36
click at [683, 138] on app-icon "Edit crew company roles" at bounding box center [681, 142] width 8 height 8
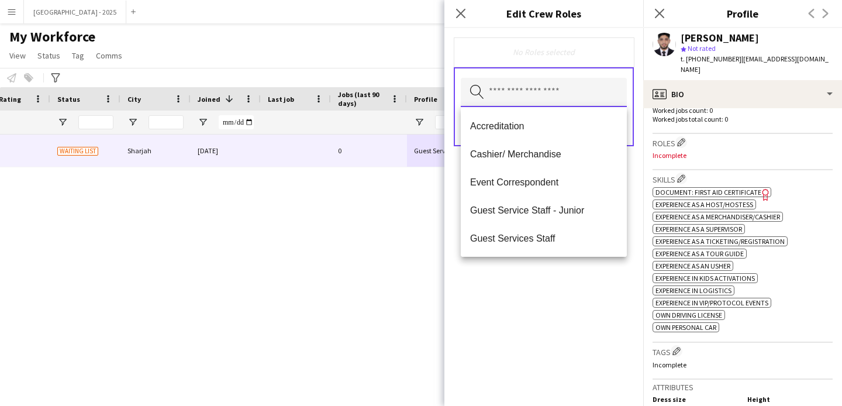
click at [580, 101] on input "text" at bounding box center [544, 92] width 166 height 29
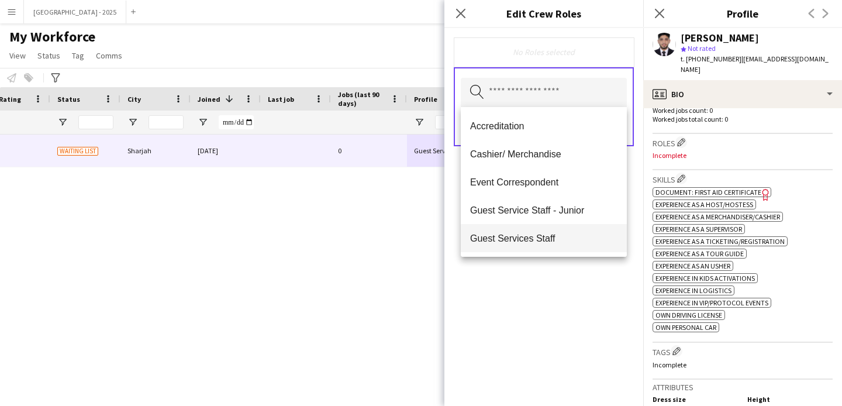
click at [561, 225] on mat-option "Guest Services Staff" at bounding box center [544, 238] width 166 height 28
click at [558, 234] on span "Guest Services Staff - Senior" at bounding box center [543, 238] width 147 height 11
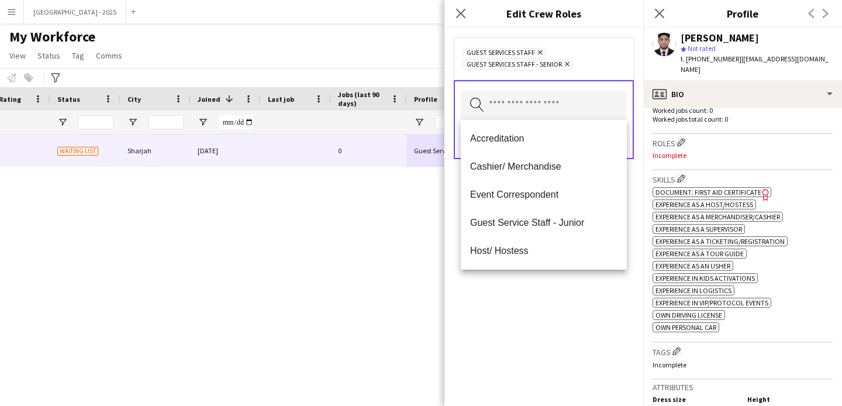
click at [558, 301] on div "Guest Services Staff Remove Guest Services Staff - Senior Remove Search by role…" at bounding box center [544, 217] width 199 height 378
click at [565, 113] on input "text" at bounding box center [544, 105] width 166 height 29
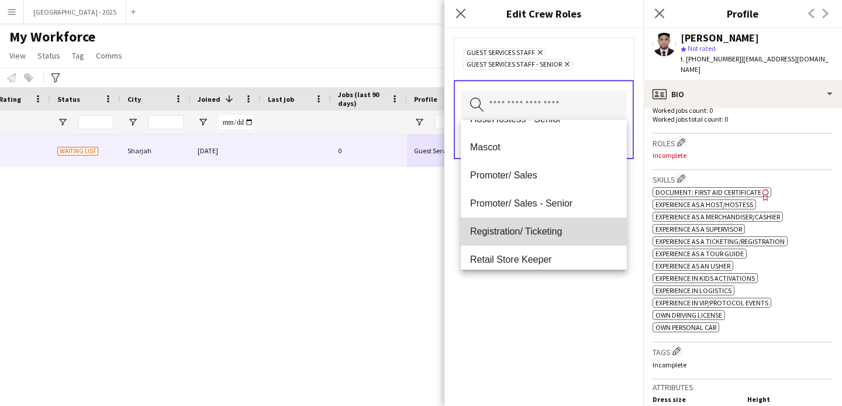
click at [552, 227] on span "Registration/ Ticketing" at bounding box center [543, 231] width 147 height 11
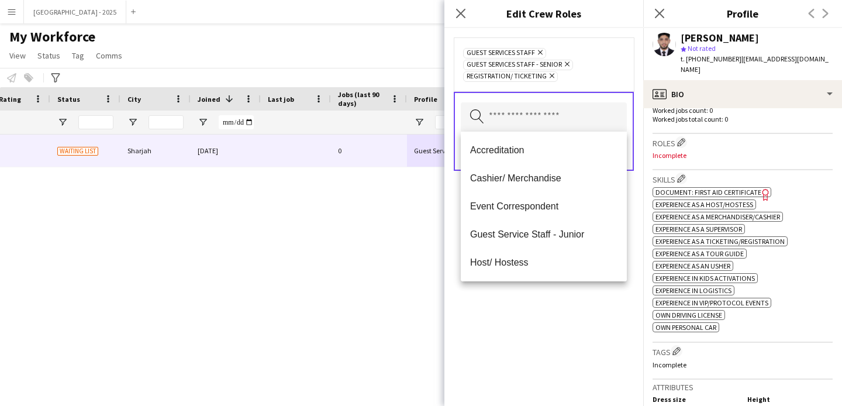
click at [550, 298] on div "Guest Services Staff Remove Guest Services Staff - Senior Remove Registration/ …" at bounding box center [544, 217] width 199 height 378
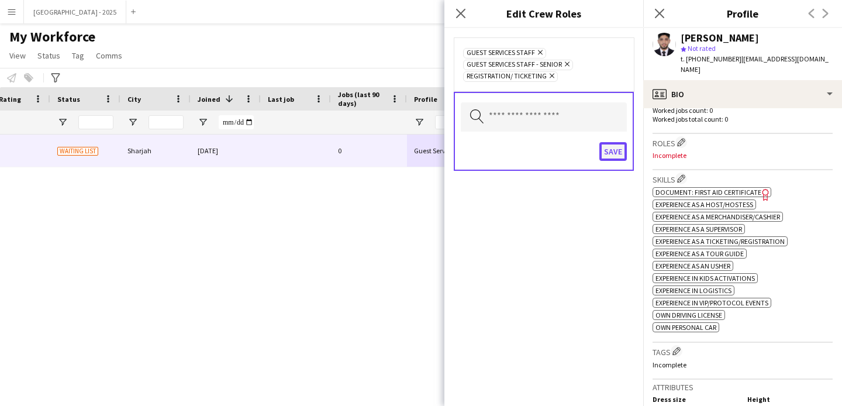
click at [601, 147] on button "Save" at bounding box center [613, 151] width 27 height 19
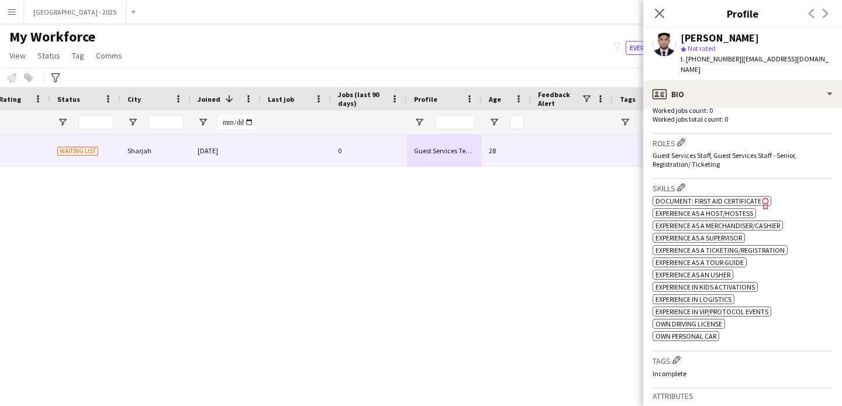
drag, startPoint x: 686, startPoint y: 154, endPoint x: 721, endPoint y: 150, distance: 35.3
click at [721, 151] on div "Guest Services Staff, Guest Services Staff - Senior, Registration/ Ticketing" at bounding box center [743, 160] width 180 height 18
click at [719, 157] on div "Guest Services Staff, Guest Services Staff - Senior, Registration/ Ticketing" at bounding box center [743, 160] width 180 height 18
drag, startPoint x: 703, startPoint y: 153, endPoint x: 711, endPoint y: 150, distance: 9.3
click at [708, 151] on span "Guest Services Staff, Guest Services Staff - Senior, Registration/ Ticketing" at bounding box center [725, 160] width 144 height 18
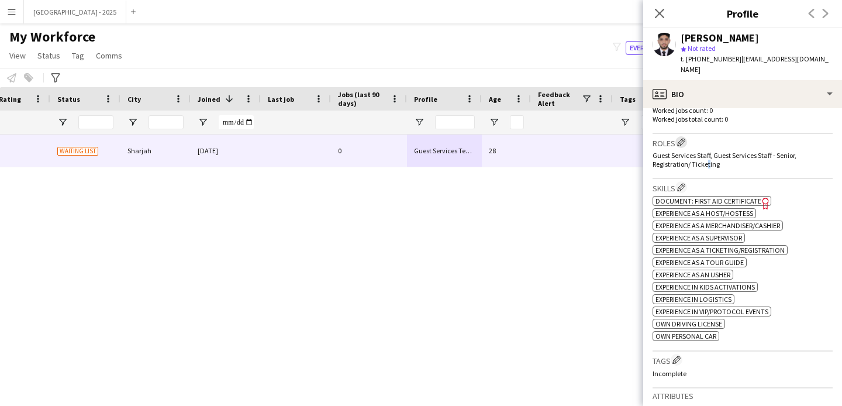
click at [680, 138] on app-icon "Edit crew company roles" at bounding box center [681, 142] width 8 height 8
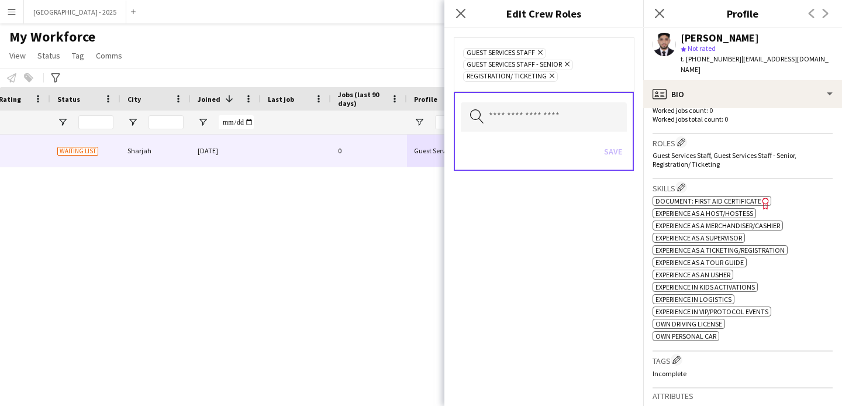
click at [551, 78] on icon "Remove" at bounding box center [551, 76] width 8 height 8
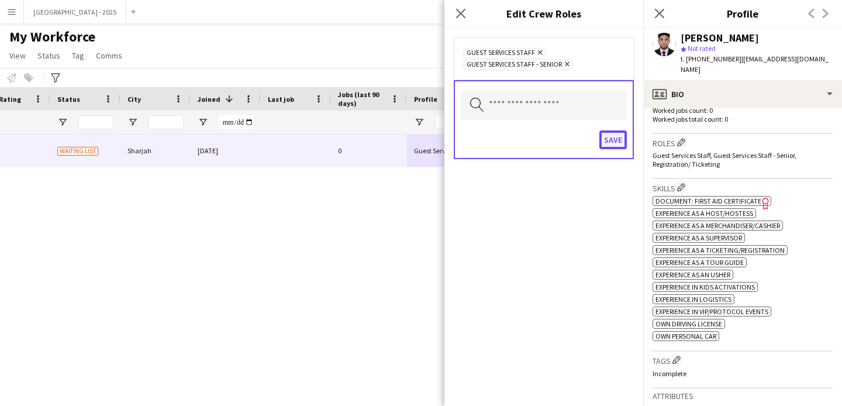
click at [608, 149] on button "Save" at bounding box center [613, 139] width 27 height 19
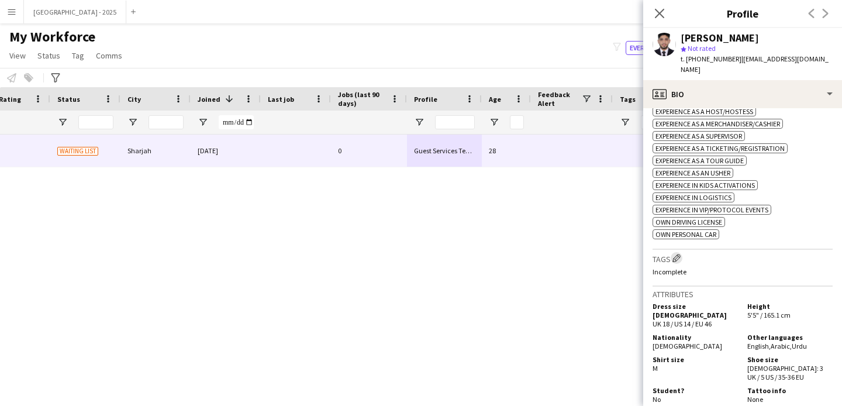
click at [681, 254] on app-icon "Edit crew company tags" at bounding box center [677, 258] width 8 height 8
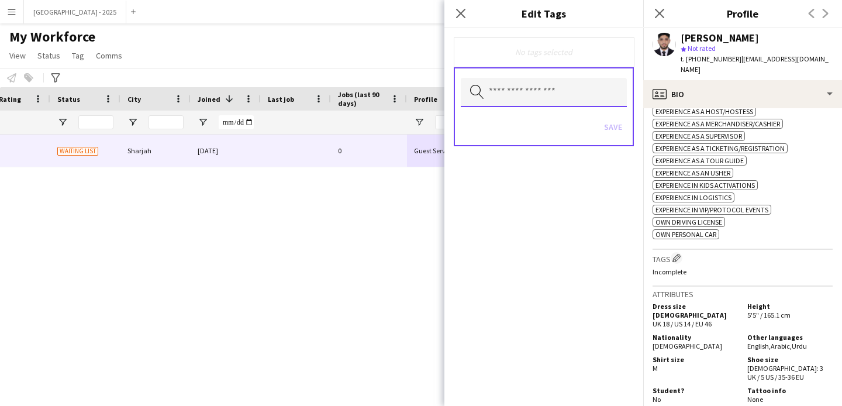
click at [517, 86] on input "text" at bounding box center [544, 92] width 166 height 29
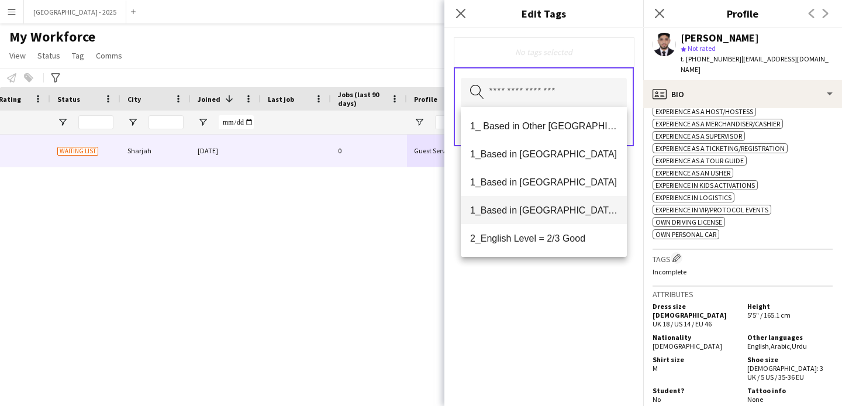
click at [549, 209] on span "1_Based in [GEOGRAPHIC_DATA]/[GEOGRAPHIC_DATA]/Ajman" at bounding box center [543, 210] width 147 height 11
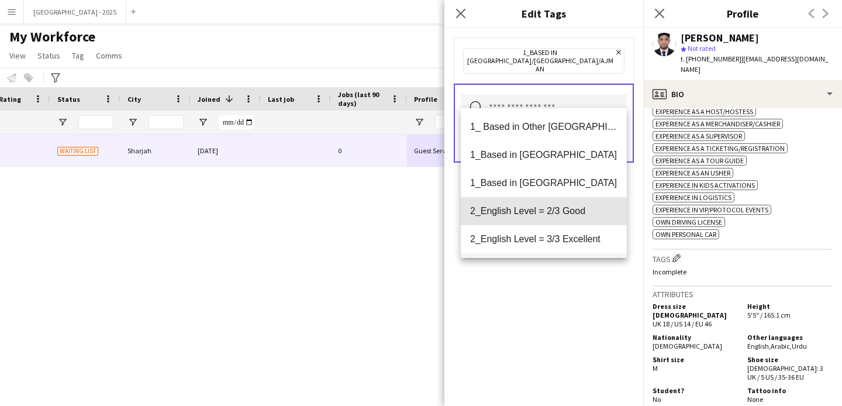
click at [550, 213] on span "2_English Level = 2/3 Good" at bounding box center [543, 210] width 147 height 11
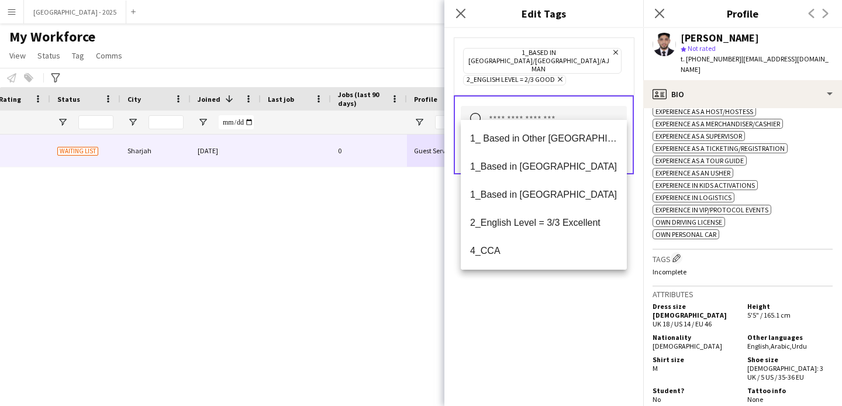
click at [547, 297] on div "1_Based in [GEOGRAPHIC_DATA]/[GEOGRAPHIC_DATA]/Ajman Remove 2_English Level = 2…" at bounding box center [544, 217] width 199 height 378
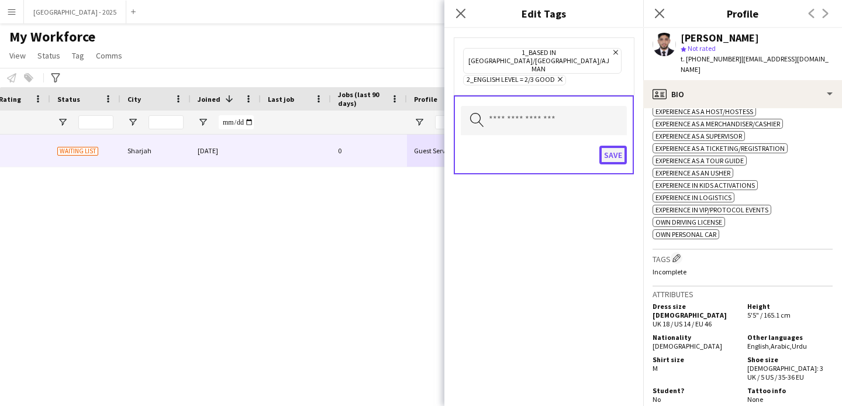
click at [608, 146] on button "Save" at bounding box center [613, 155] width 27 height 19
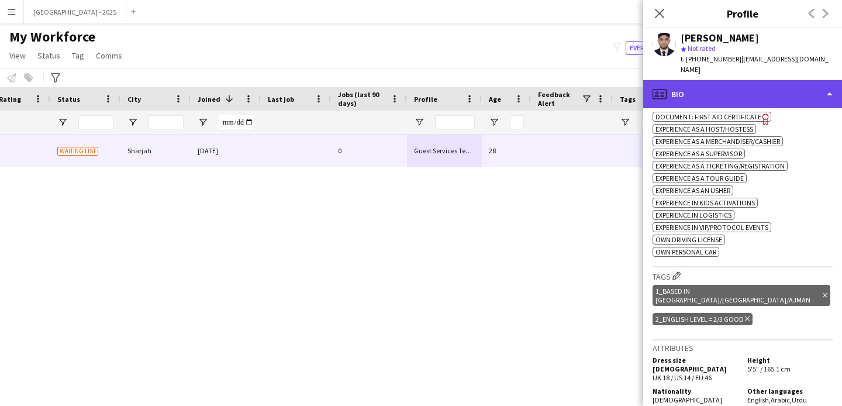
click at [708, 95] on div "profile Bio" at bounding box center [743, 94] width 199 height 28
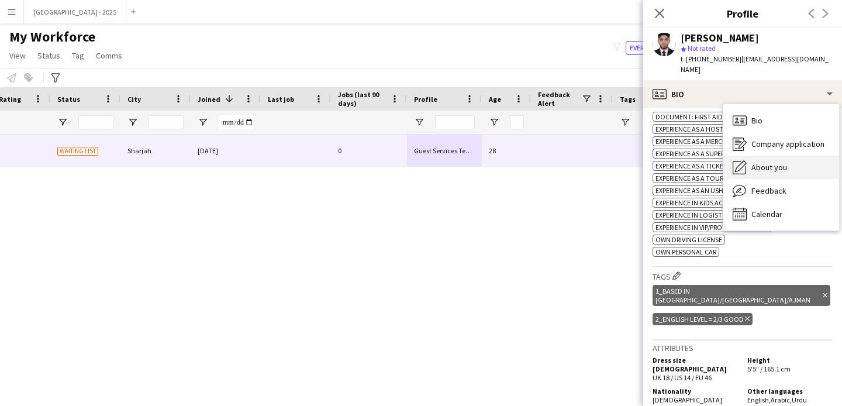
click at [785, 162] on span "About you" at bounding box center [770, 167] width 36 height 11
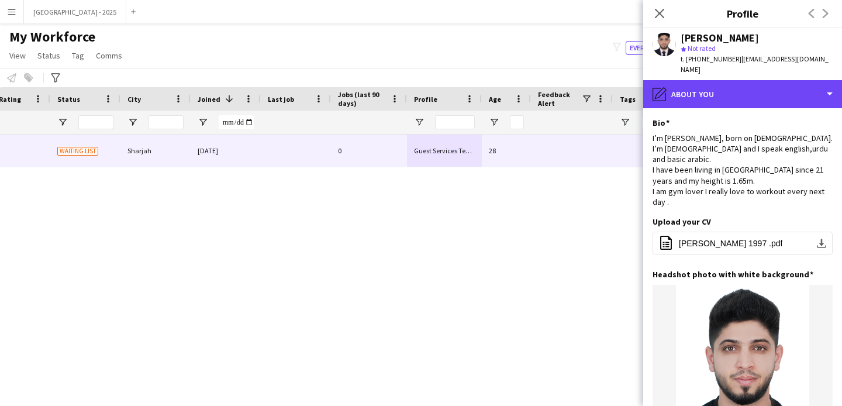
drag, startPoint x: 731, startPoint y: 82, endPoint x: 751, endPoint y: 109, distance: 32.6
click at [731, 82] on div "pencil4 About you" at bounding box center [743, 94] width 199 height 28
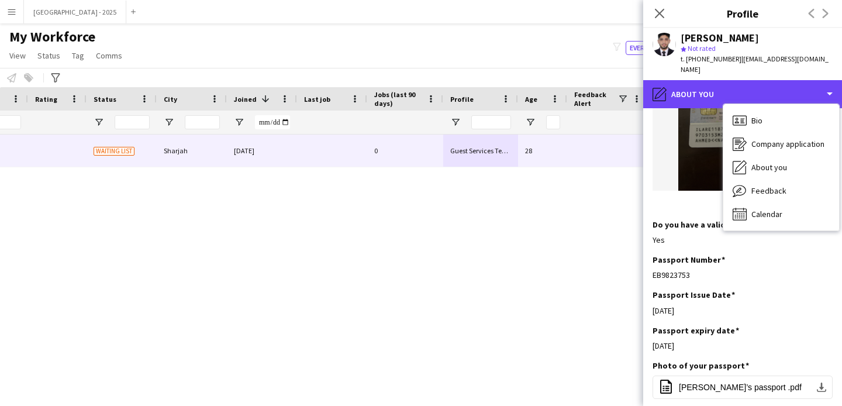
scroll to position [0, 283]
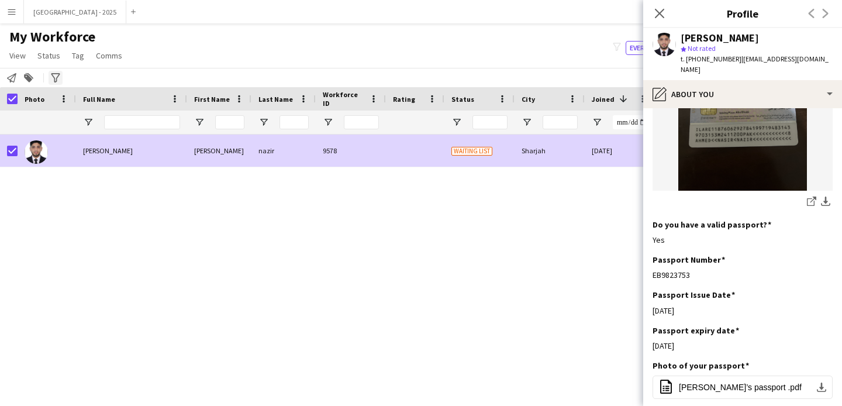
click at [46, 58] on span "Status" at bounding box center [48, 55] width 23 height 11
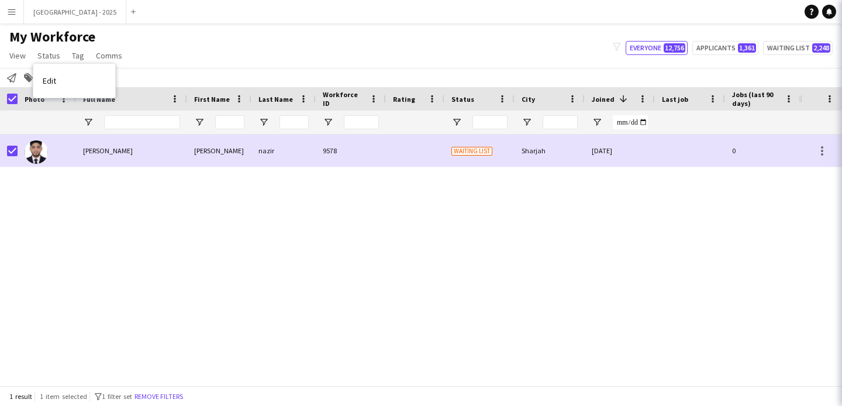
click at [68, 80] on link "Edit" at bounding box center [74, 80] width 82 height 25
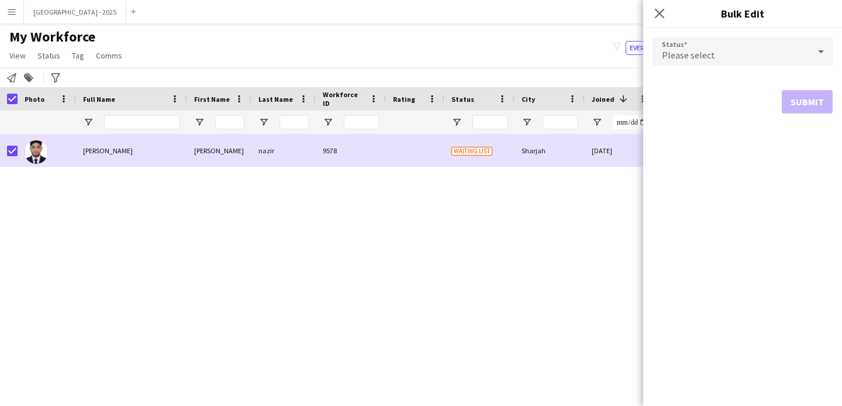
click at [697, 51] on span "Please select" at bounding box center [688, 55] width 53 height 12
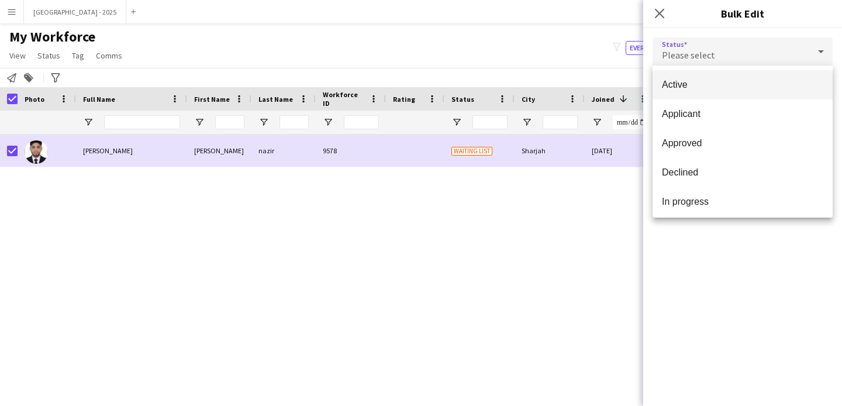
click at [699, 84] on span "Active" at bounding box center [742, 84] width 161 height 11
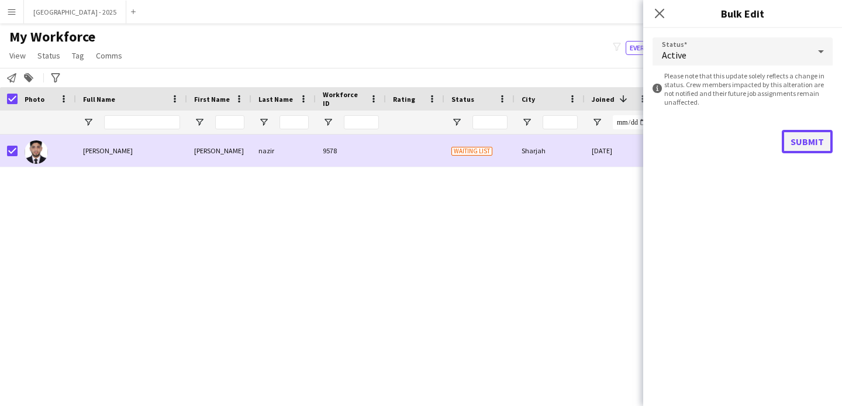
click at [801, 135] on button "Submit" at bounding box center [807, 141] width 51 height 23
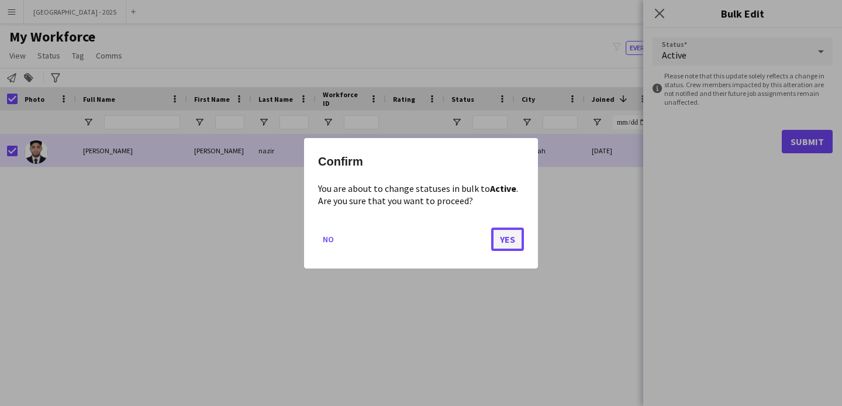
click at [518, 242] on button "Yes" at bounding box center [507, 238] width 33 height 23
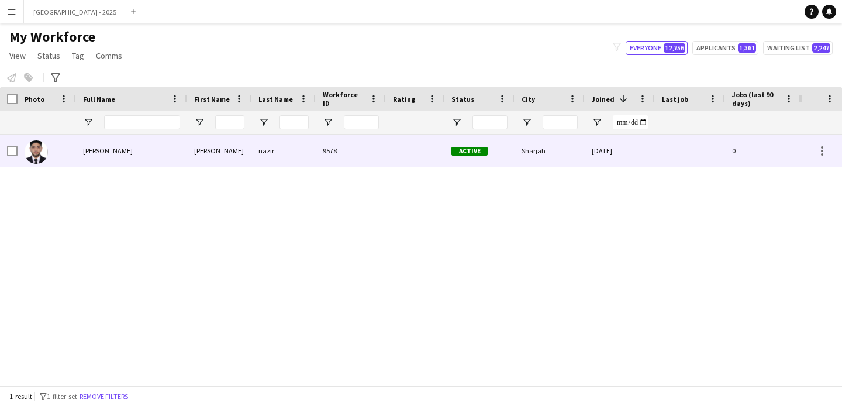
drag, startPoint x: 108, startPoint y: 166, endPoint x: 115, endPoint y: 167, distance: 6.5
click at [108, 166] on div "[PERSON_NAME]" at bounding box center [131, 151] width 111 height 32
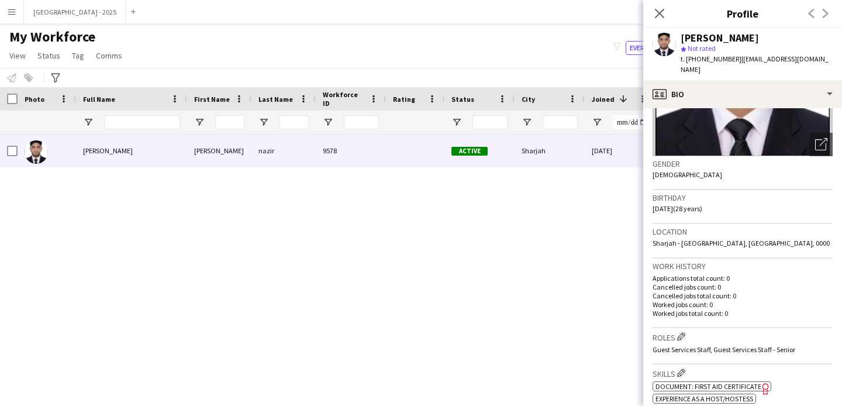
scroll to position [378, 0]
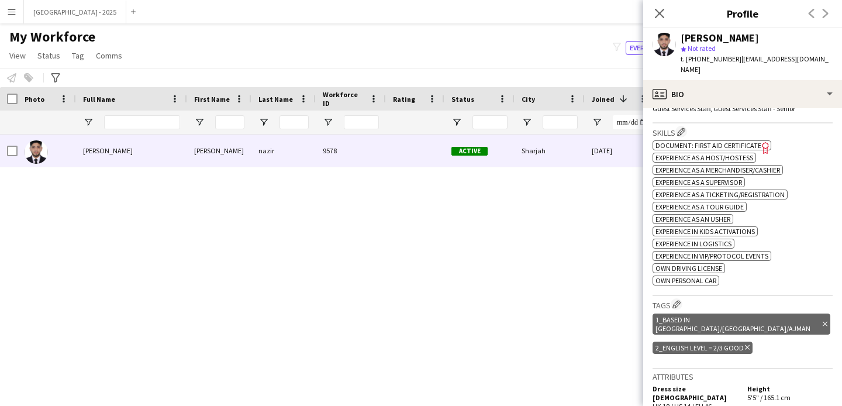
click at [663, 16] on icon at bounding box center [659, 13] width 9 height 9
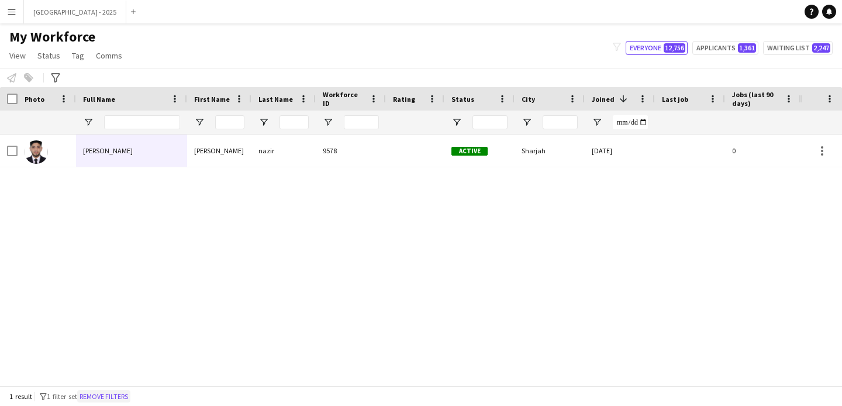
click at [100, 394] on button "Remove filters" at bounding box center [103, 396] width 53 height 13
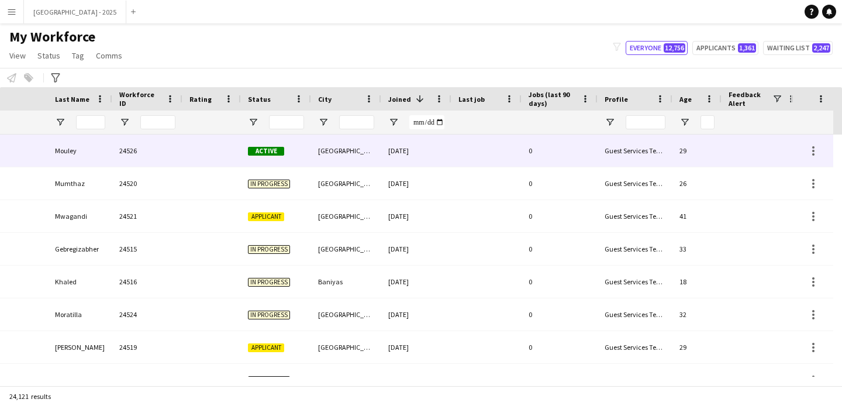
scroll to position [0, 403]
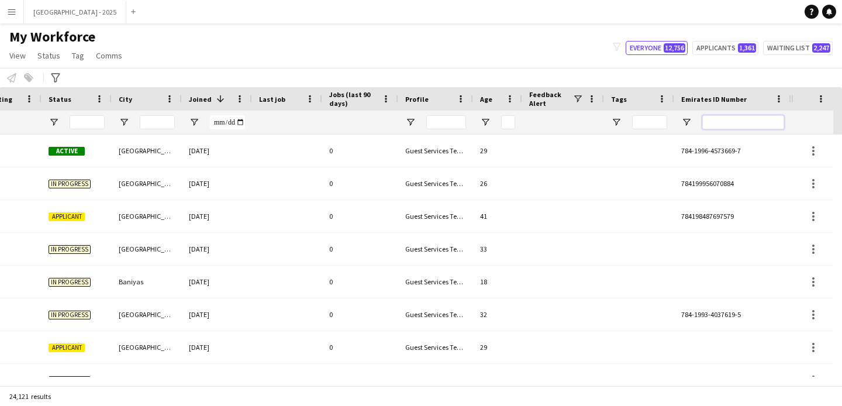
click at [748, 125] on input "Emirates ID Number Filter Input" at bounding box center [744, 122] width 82 height 14
paste input "*******"
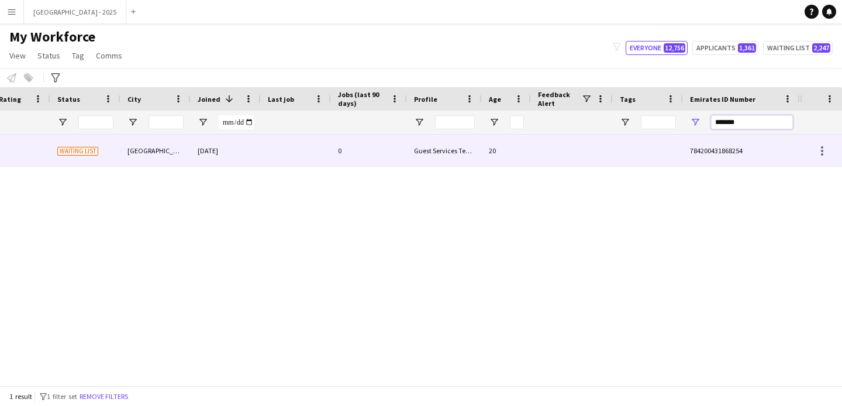
type input "*******"
click at [541, 145] on div at bounding box center [572, 151] width 82 height 32
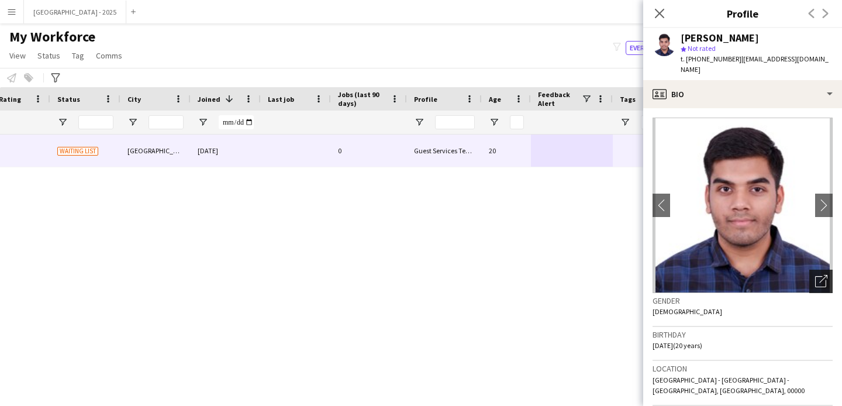
click at [810, 277] on div "Open photos pop-in" at bounding box center [821, 281] width 23 height 23
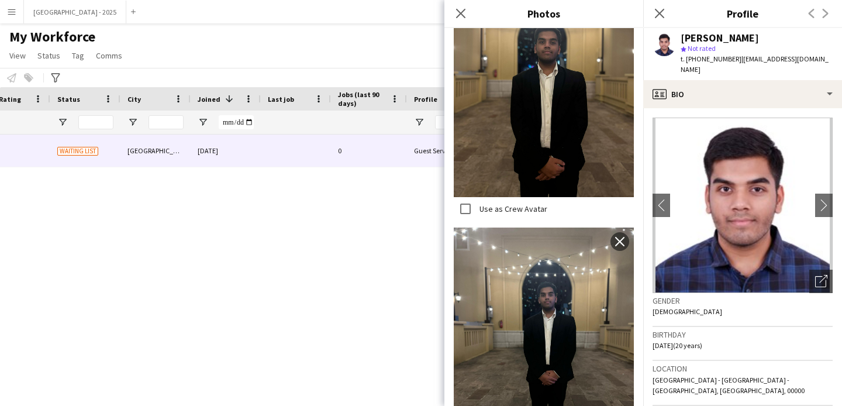
scroll to position [1133, 0]
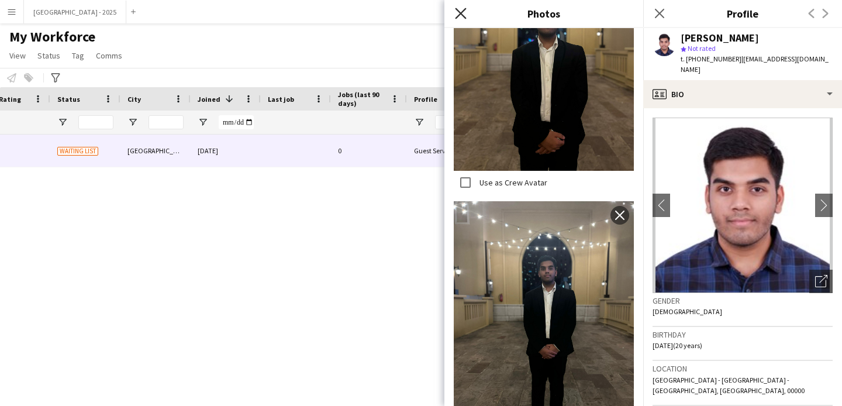
click at [463, 15] on icon "Close pop-in" at bounding box center [460, 13] width 11 height 11
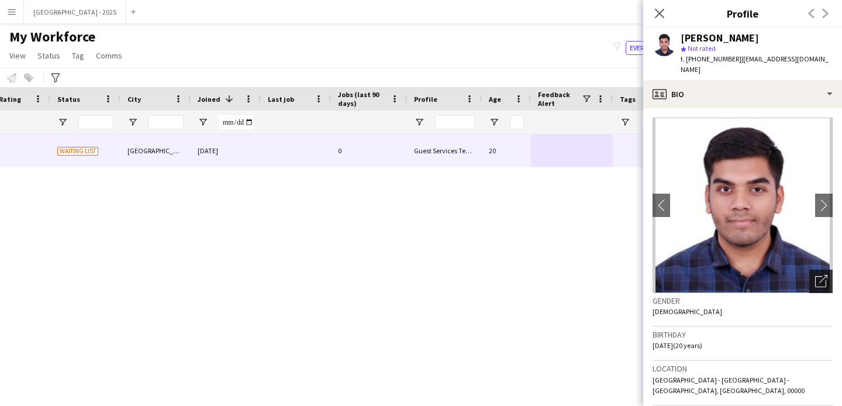
click at [810, 270] on div "Open photos pop-in" at bounding box center [821, 281] width 23 height 23
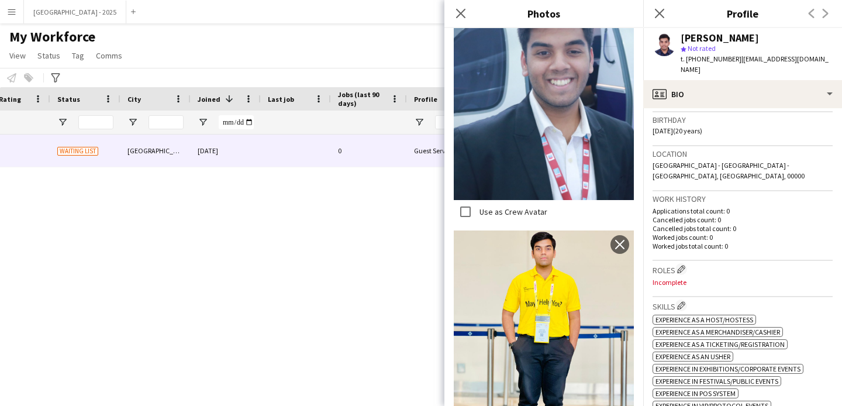
scroll to position [215, 0]
click at [686, 264] on app-icon "Edit crew company roles" at bounding box center [681, 268] width 8 height 8
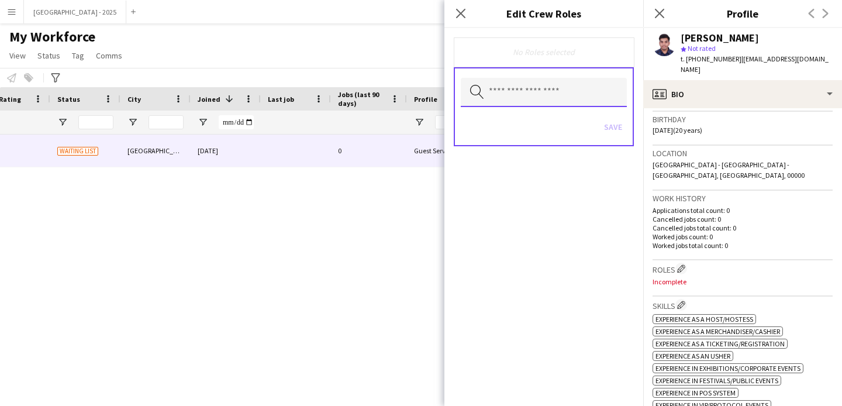
click at [548, 95] on input "text" at bounding box center [544, 92] width 166 height 29
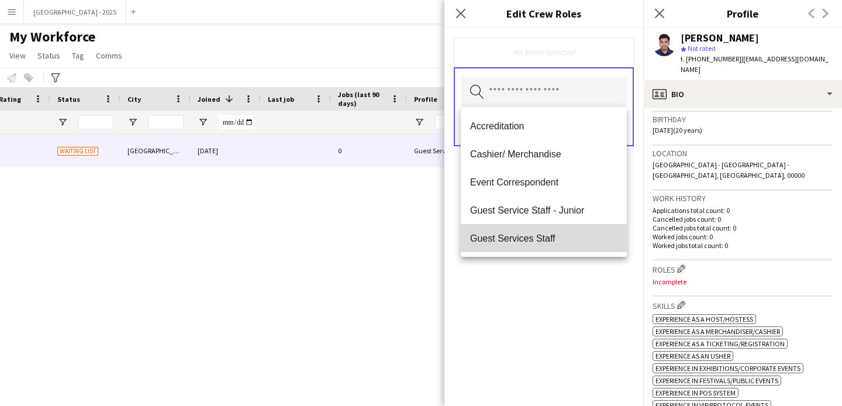
click at [556, 224] on mat-option "Guest Services Staff" at bounding box center [544, 238] width 166 height 28
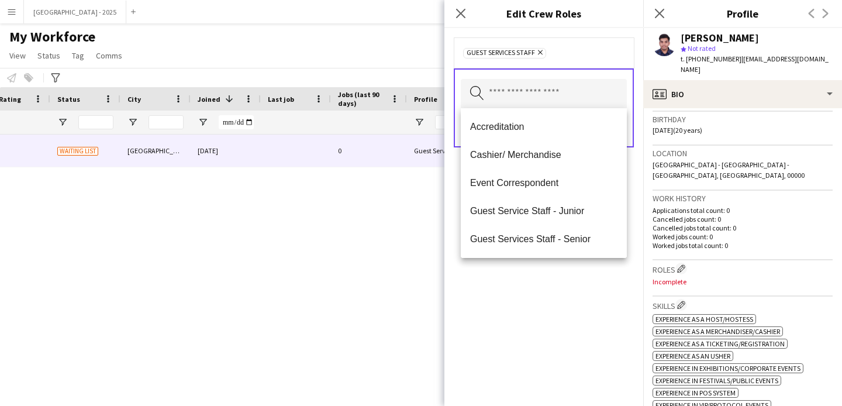
click at [557, 230] on mat-option "Guest Services Staff - Senior" at bounding box center [544, 239] width 166 height 28
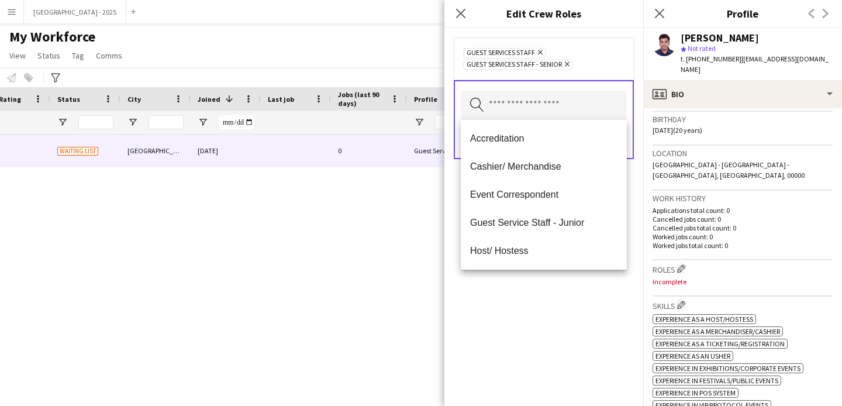
click at [558, 275] on div "Guest Services Staff Remove Guest Services Staff - Senior Remove Search by role…" at bounding box center [544, 217] width 199 height 378
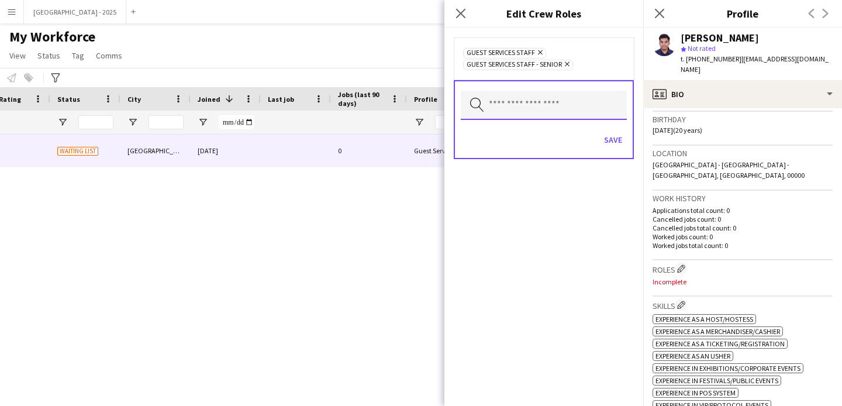
drag, startPoint x: 573, startPoint y: 105, endPoint x: 576, endPoint y: 114, distance: 9.3
click at [573, 105] on input "text" at bounding box center [544, 105] width 166 height 29
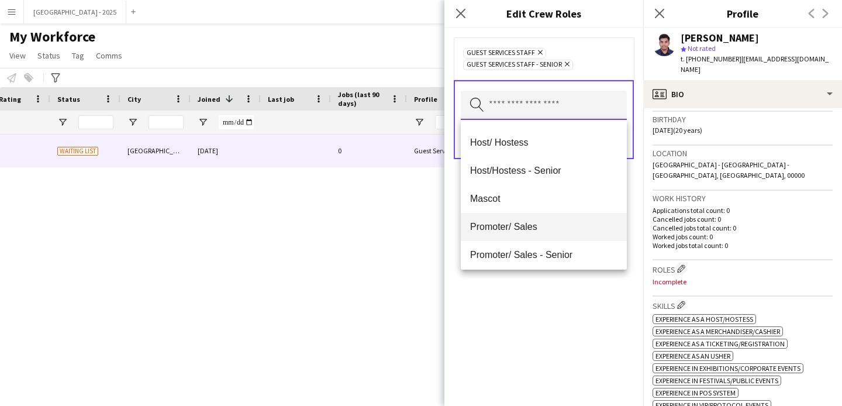
scroll to position [207, 0]
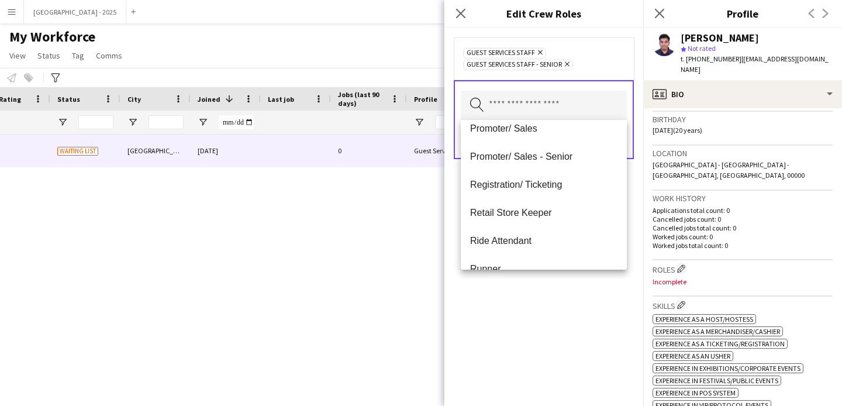
click at [569, 189] on span "Registration/ Ticketing" at bounding box center [543, 184] width 147 height 11
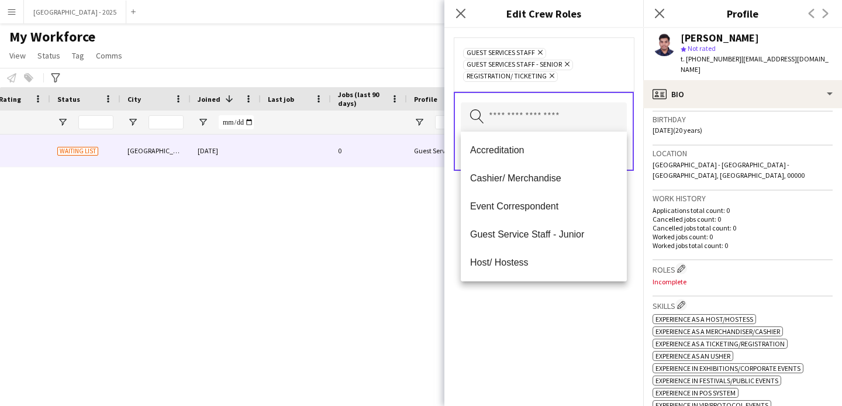
click at [570, 276] on mat-option "Host/ Hostess" at bounding box center [544, 263] width 166 height 28
click at [520, 78] on icon "Remove" at bounding box center [519, 76] width 8 height 8
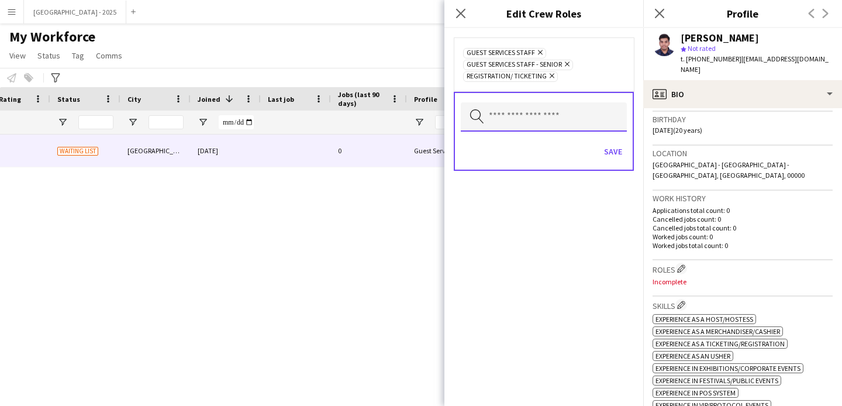
click at [514, 102] on input "text" at bounding box center [544, 116] width 166 height 29
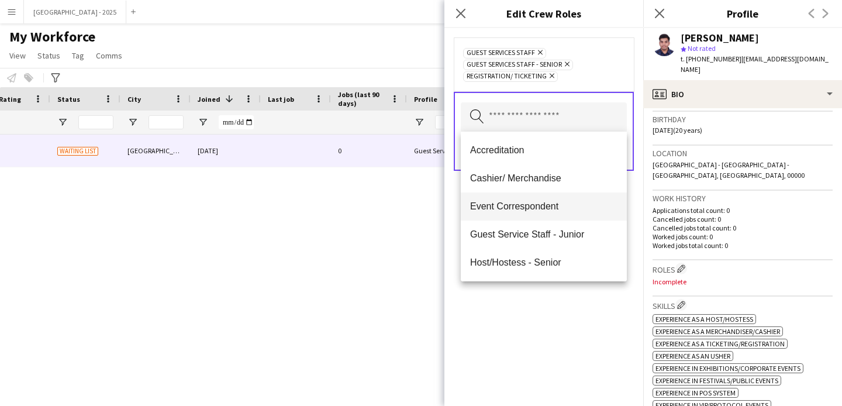
drag, startPoint x: 539, startPoint y: 174, endPoint x: 541, endPoint y: 183, distance: 8.9
click at [539, 174] on span "Cashier/ Merchandise" at bounding box center [543, 178] width 147 height 11
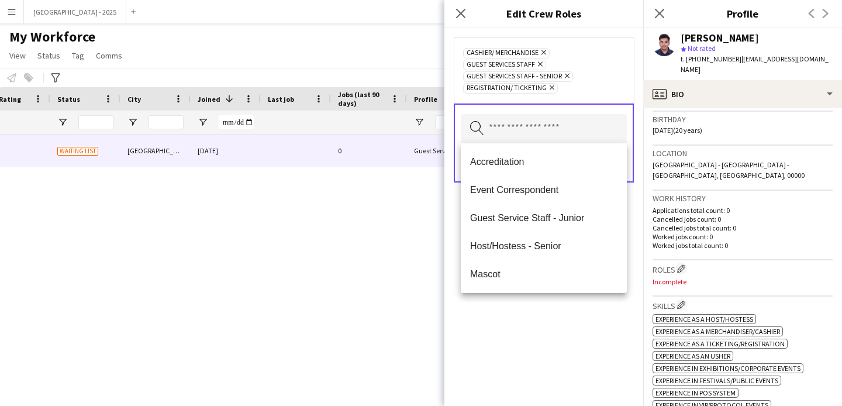
click at [535, 355] on div "Cashier/ Merchandise Remove Guest Services Staff Remove Guest Services Staff - …" at bounding box center [544, 217] width 199 height 378
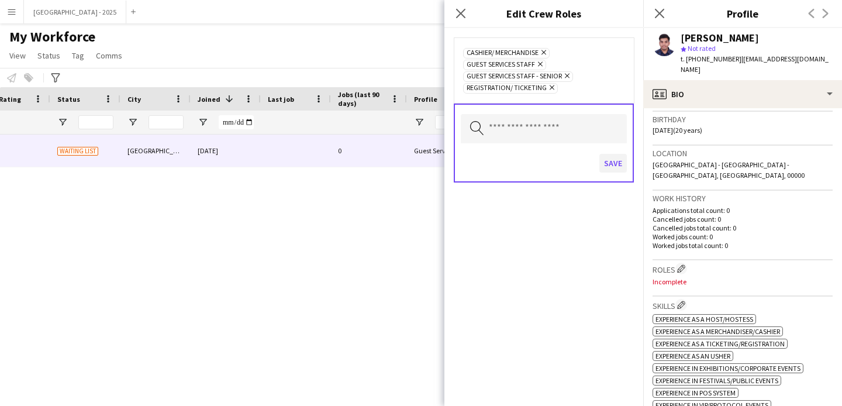
click at [615, 173] on div "Save" at bounding box center [544, 164] width 166 height 33
click at [614, 163] on button "Save" at bounding box center [613, 163] width 27 height 19
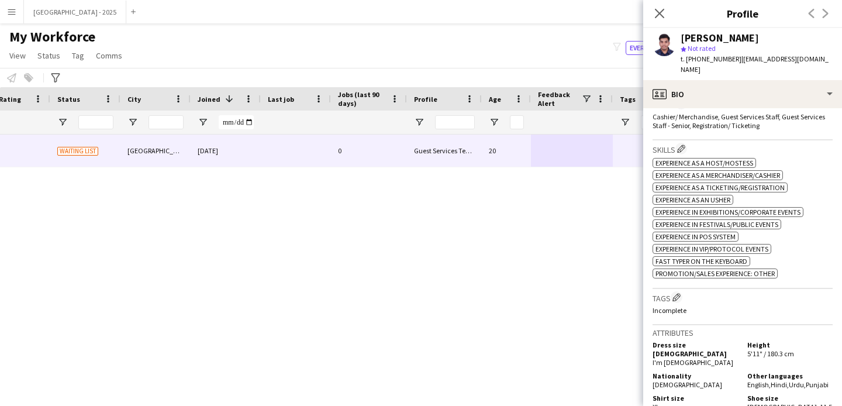
scroll to position [312, 0]
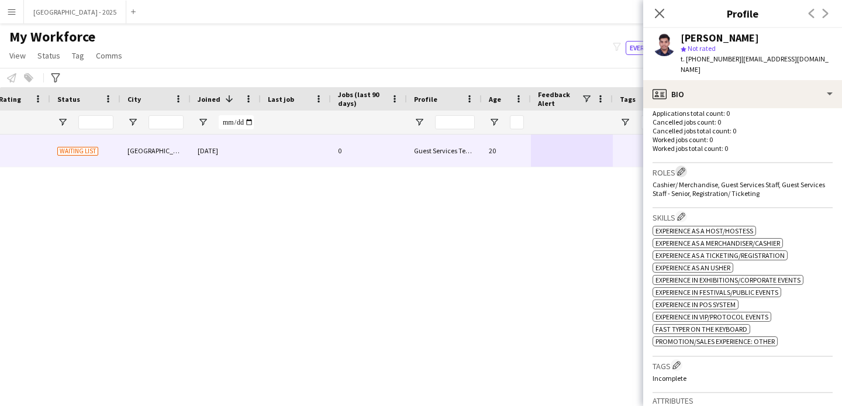
click at [683, 167] on div "Roles Edit crew company roles Cashier/ Merchandise, Guest Services Staff, Guest…" at bounding box center [743, 185] width 180 height 45
click at [683, 167] on app-icon "Edit crew company roles" at bounding box center [681, 171] width 8 height 8
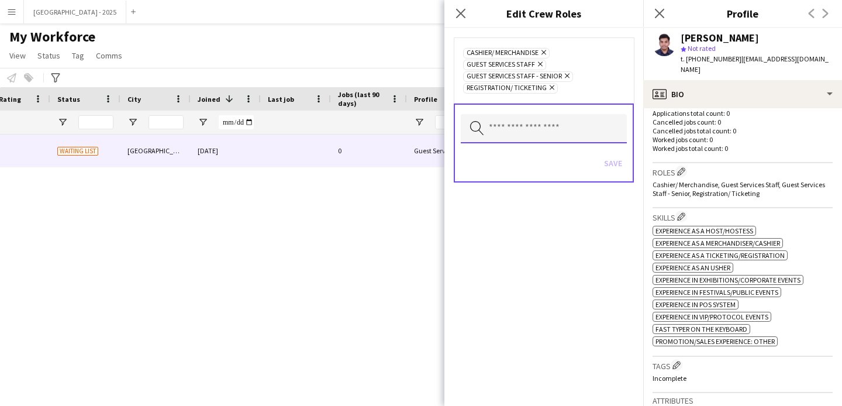
drag, startPoint x: 562, startPoint y: 122, endPoint x: 562, endPoint y: 129, distance: 7.6
click at [562, 122] on input "text" at bounding box center [544, 128] width 166 height 29
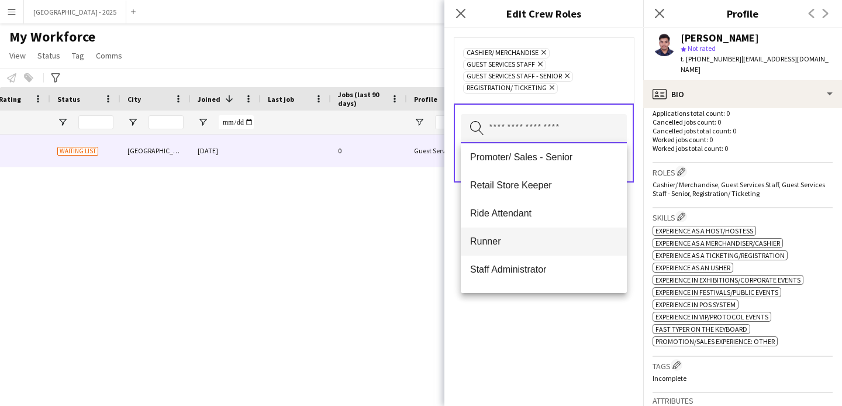
scroll to position [202, 0]
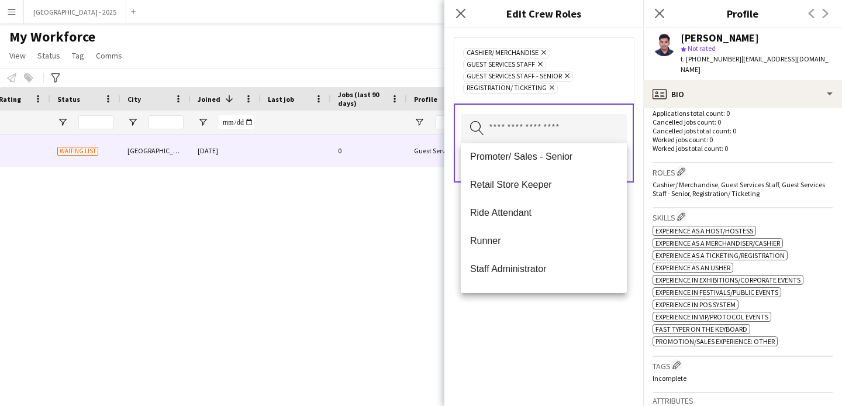
click at [518, 246] on mat-option "Runner" at bounding box center [544, 241] width 166 height 28
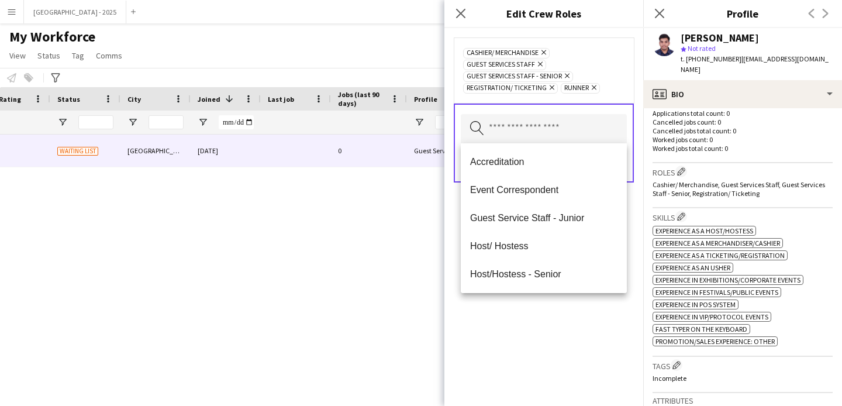
drag, startPoint x: 532, startPoint y: 336, endPoint x: 532, endPoint y: 318, distance: 18.1
click at [532, 335] on div "Cashier/ Merchandise Remove Guest Services Staff Remove Guest Services Staff - …" at bounding box center [544, 217] width 199 height 378
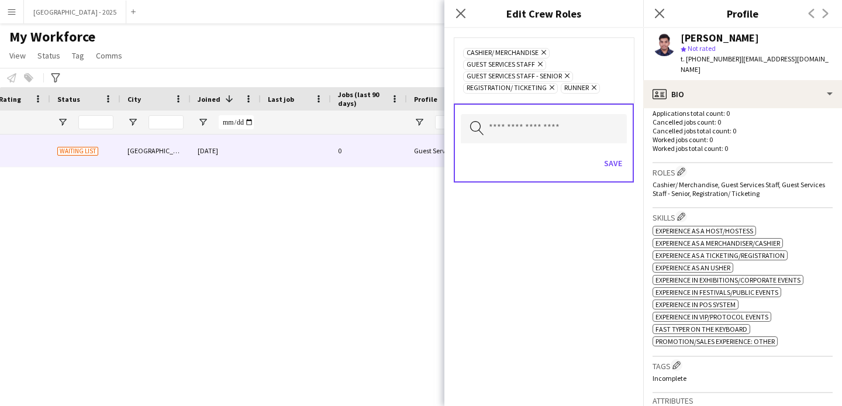
click at [594, 86] on icon "Remove" at bounding box center [593, 88] width 8 height 8
drag, startPoint x: 613, startPoint y: 157, endPoint x: 636, endPoint y: 209, distance: 56.6
click at [613, 157] on button "Save" at bounding box center [613, 163] width 27 height 19
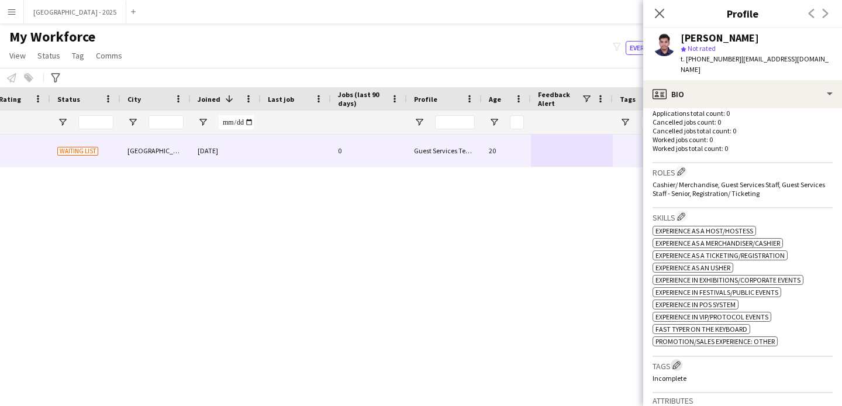
click at [682, 359] on button "Edit crew company tags" at bounding box center [677, 365] width 12 height 12
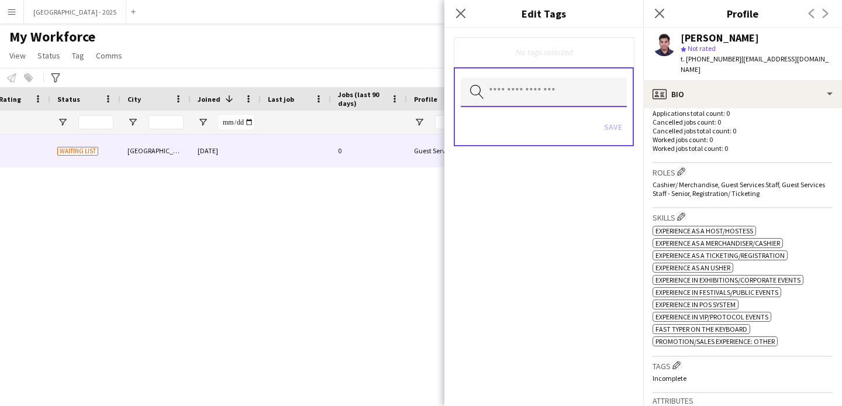
click at [539, 103] on input "text" at bounding box center [544, 92] width 166 height 29
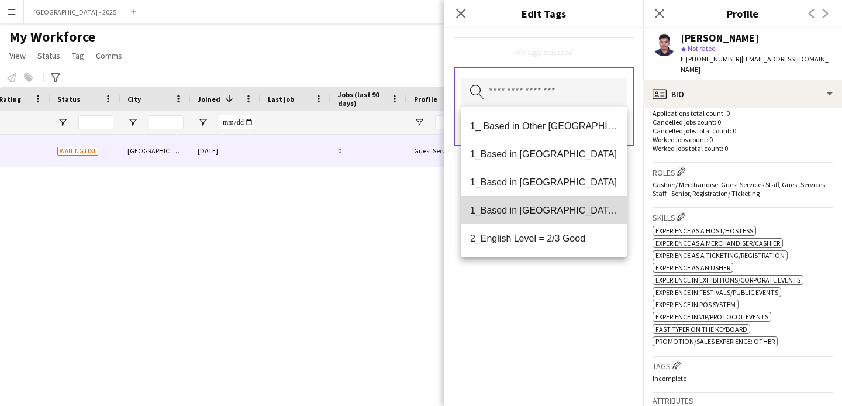
click at [559, 215] on span "1_Based in [GEOGRAPHIC_DATA]/[GEOGRAPHIC_DATA]/Ajman" at bounding box center [543, 210] width 147 height 11
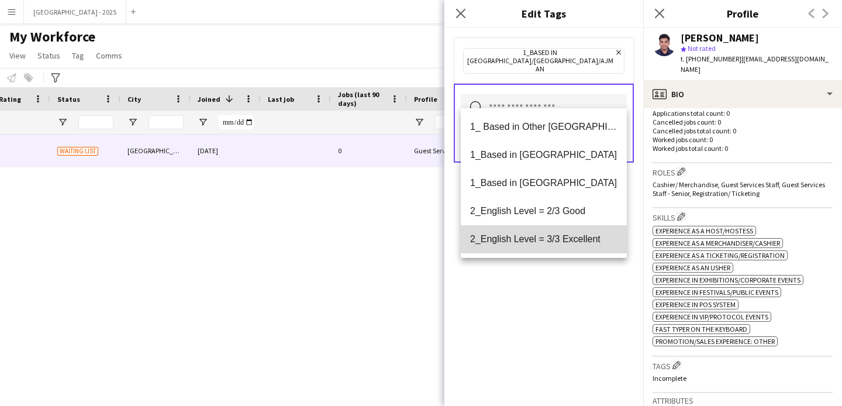
click at [555, 235] on span "2_English Level = 3/3 Excellent" at bounding box center [543, 238] width 147 height 11
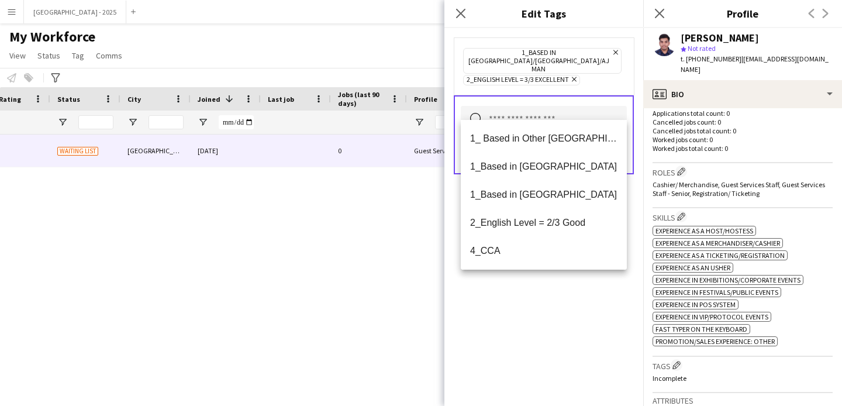
drag, startPoint x: 553, startPoint y: 327, endPoint x: 570, endPoint y: 278, distance: 51.2
click at [553, 327] on div "1_Based in [GEOGRAPHIC_DATA]/[GEOGRAPHIC_DATA]/Ajman Remove 2_English Level = 3…" at bounding box center [544, 217] width 199 height 378
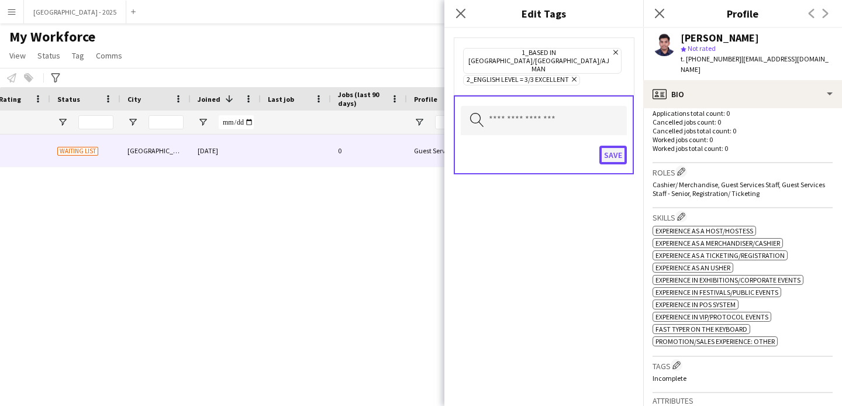
click at [603, 146] on button "Save" at bounding box center [613, 155] width 27 height 19
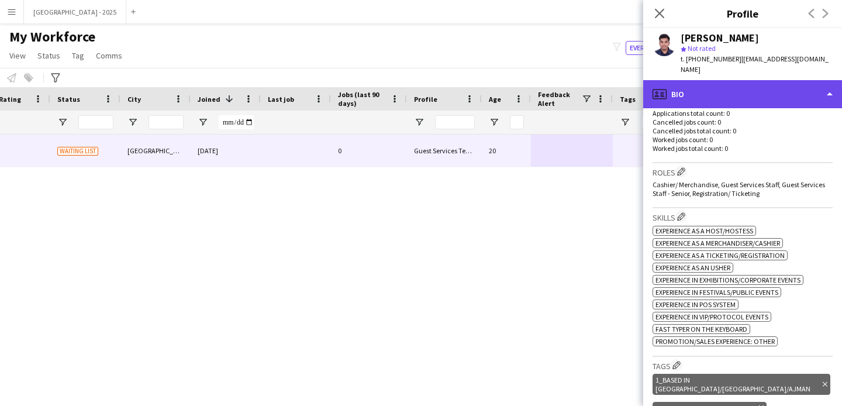
click at [706, 90] on div "profile Bio" at bounding box center [743, 94] width 199 height 28
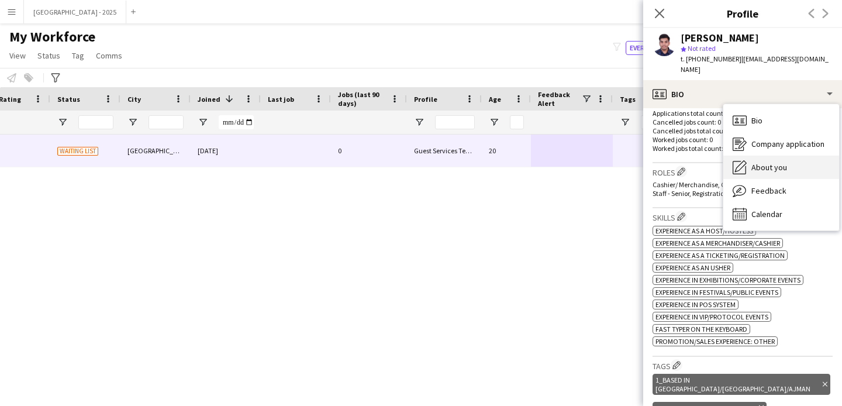
click at [762, 156] on div "About you About you" at bounding box center [782, 167] width 116 height 23
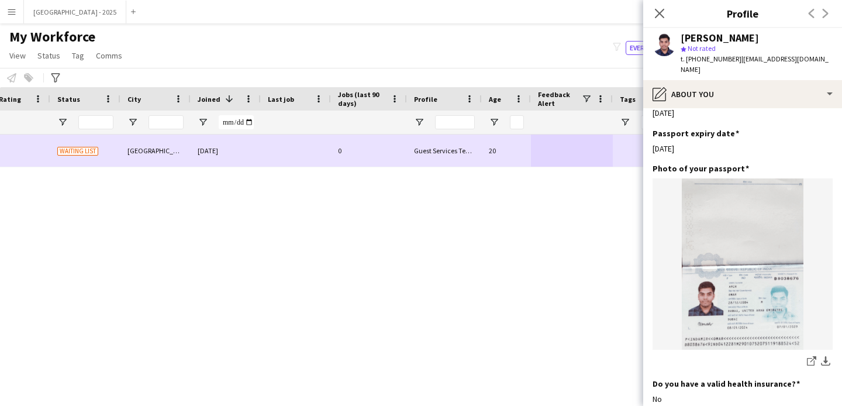
scroll to position [0, 0]
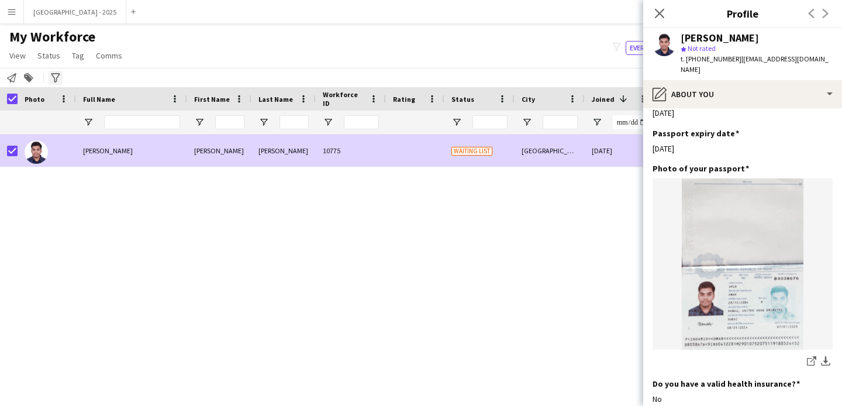
click at [36, 54] on link "Status" at bounding box center [49, 55] width 32 height 15
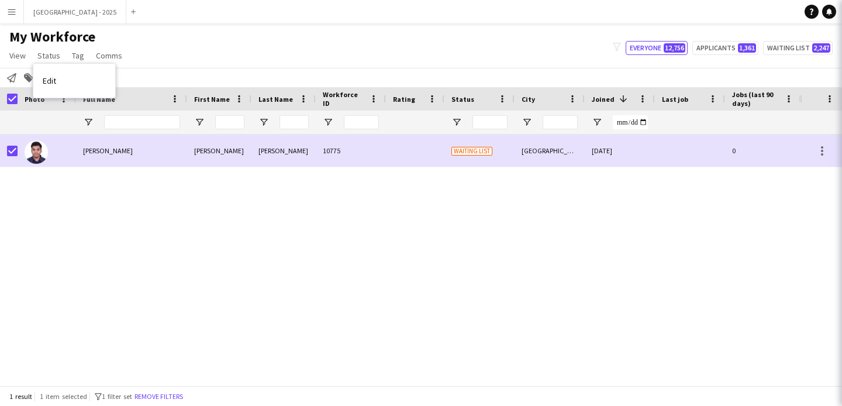
click at [61, 75] on link "Edit" at bounding box center [74, 80] width 82 height 25
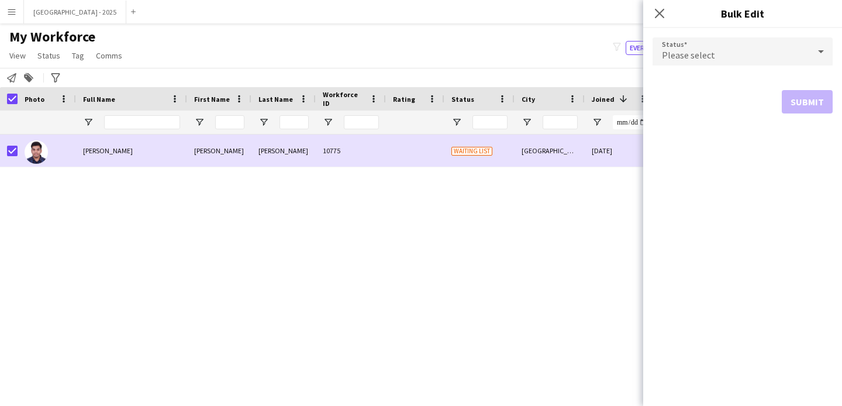
click at [677, 61] on div "Please select" at bounding box center [731, 51] width 157 height 28
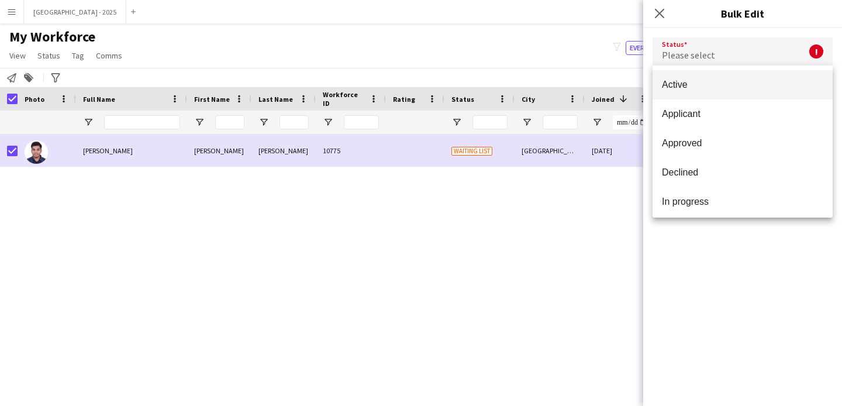
click at [676, 69] on div "Active Applicant Approved Declined In progress Invited Paused Suspended Waiting…" at bounding box center [743, 142] width 180 height 152
click at [683, 80] on span "Active" at bounding box center [742, 84] width 161 height 11
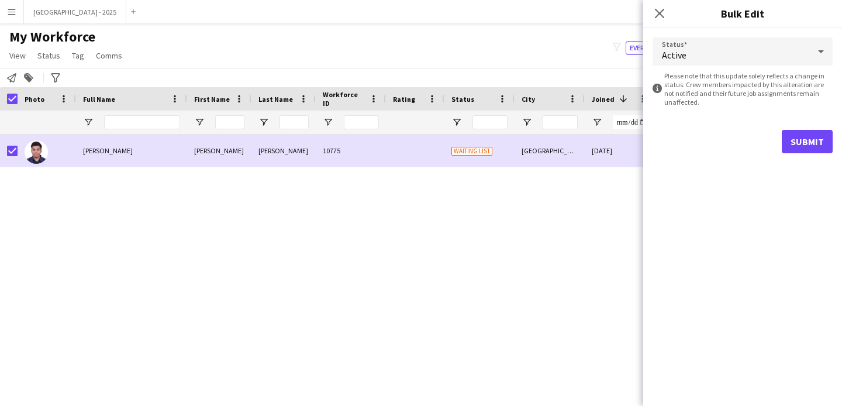
click at [823, 153] on form "Status Active information-circle Please note that this update solely reflects a…" at bounding box center [743, 95] width 180 height 135
click at [793, 140] on button "Submit" at bounding box center [807, 141] width 51 height 23
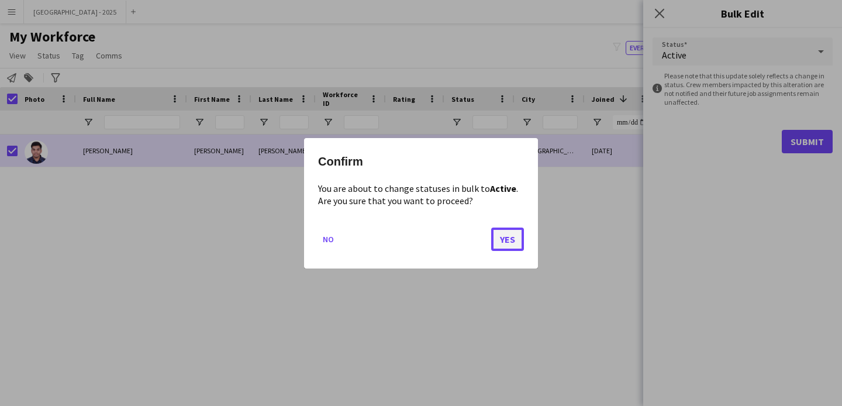
click at [515, 236] on button "Yes" at bounding box center [507, 238] width 33 height 23
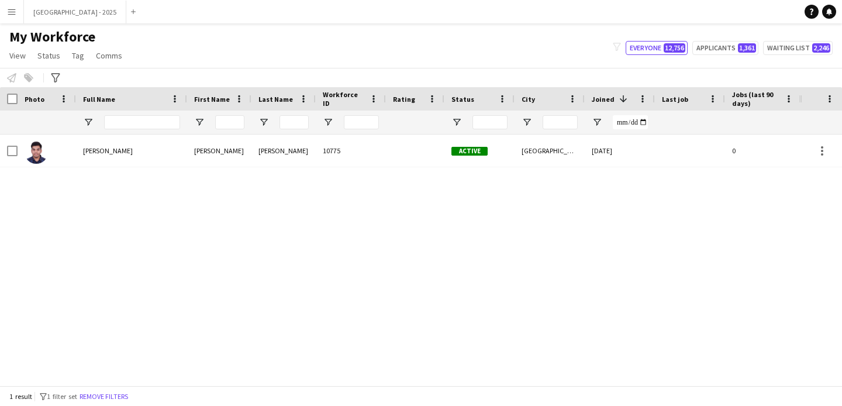
drag, startPoint x: 106, startPoint y: 400, endPoint x: 129, endPoint y: 403, distance: 23.1
click at [106, 400] on button "Remove filters" at bounding box center [103, 396] width 53 height 13
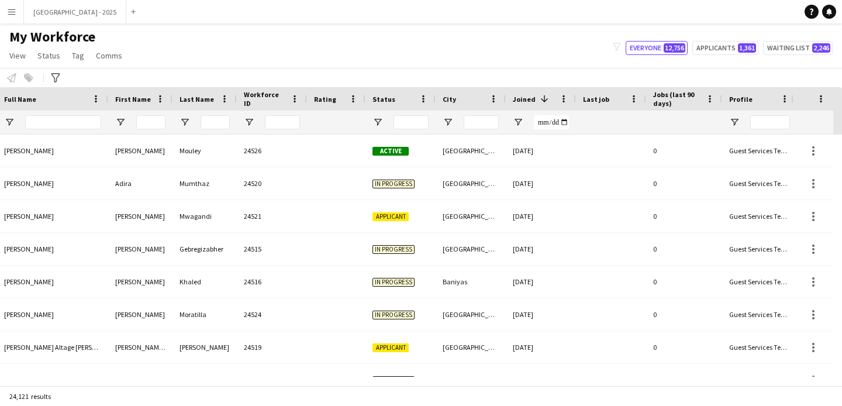
scroll to position [0, 403]
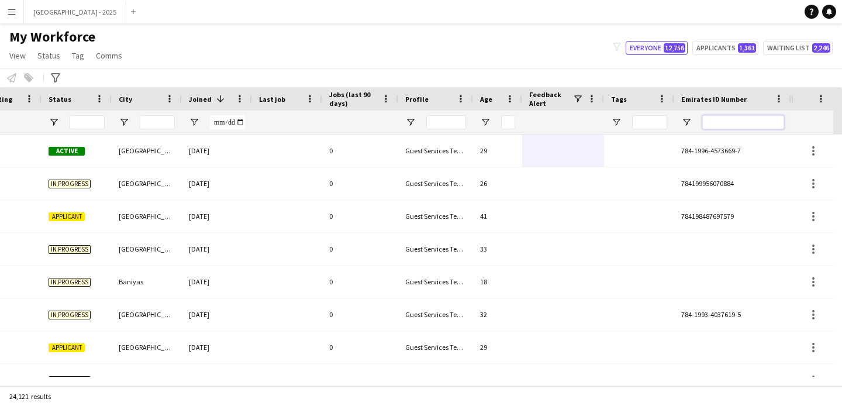
click at [735, 126] on input "Emirates ID Number Filter Input" at bounding box center [744, 122] width 82 height 14
paste input "*******"
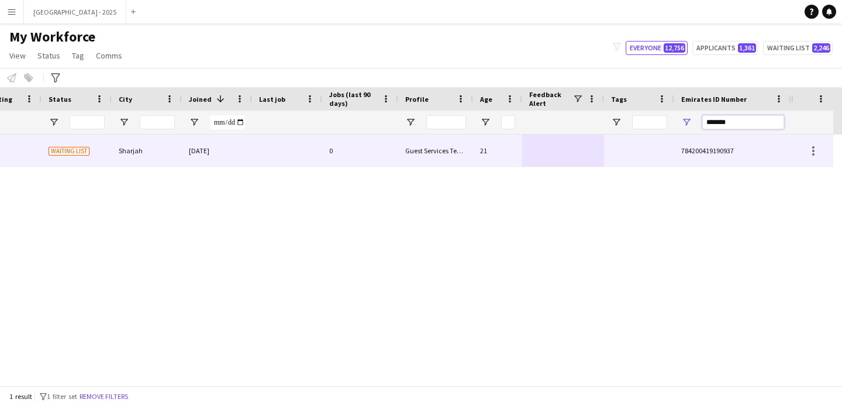
type input "*******"
click at [553, 161] on div at bounding box center [563, 151] width 82 height 32
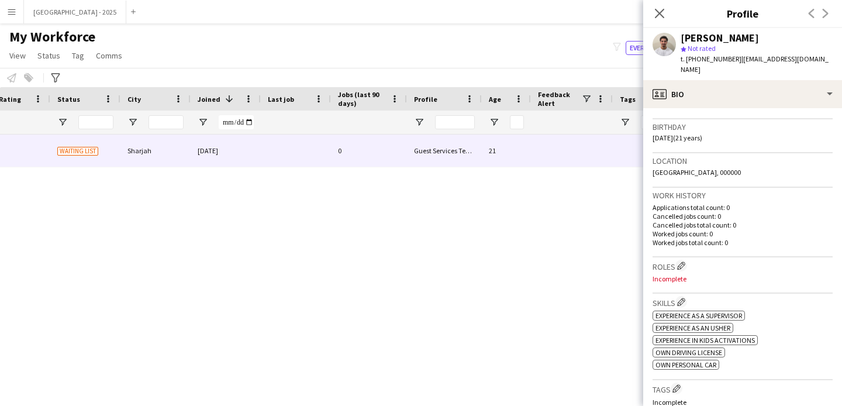
scroll to position [228, 0]
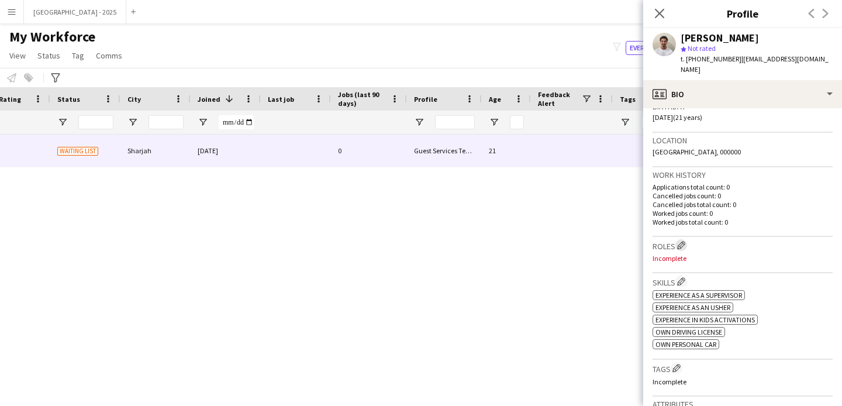
click at [684, 241] on app-icon "Edit crew company roles" at bounding box center [681, 245] width 8 height 8
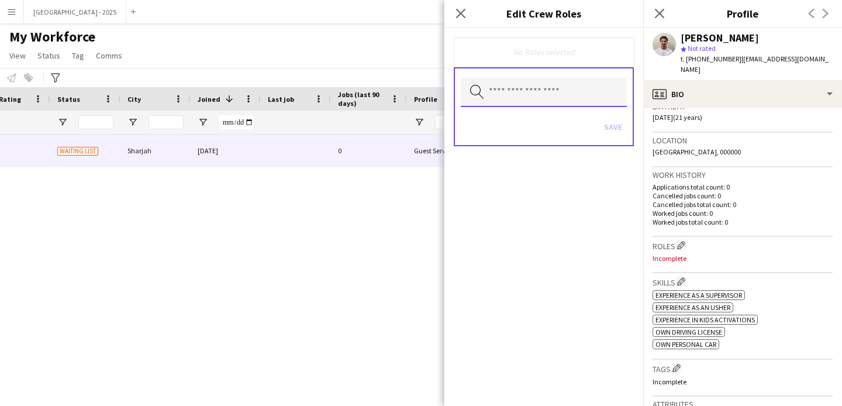
click at [563, 103] on input "text" at bounding box center [544, 92] width 166 height 29
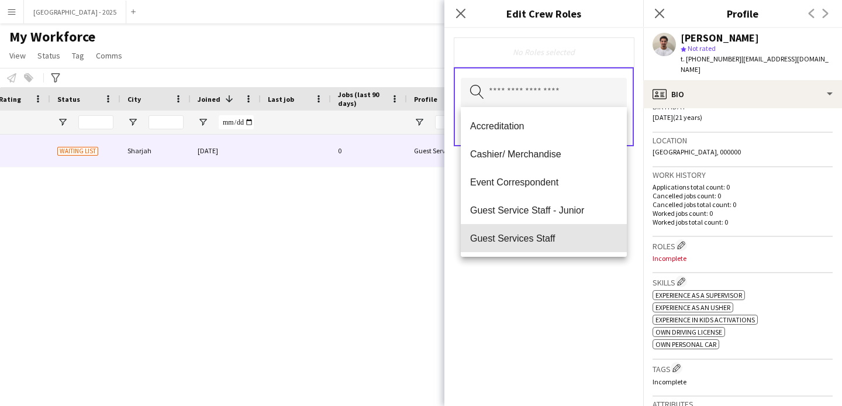
click at [555, 232] on mat-option "Guest Services Staff" at bounding box center [544, 238] width 166 height 28
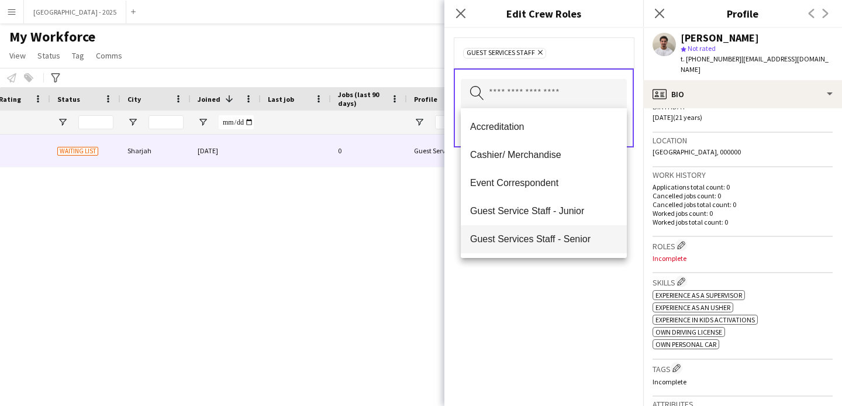
click at [556, 236] on span "Guest Services Staff - Senior" at bounding box center [543, 238] width 147 height 11
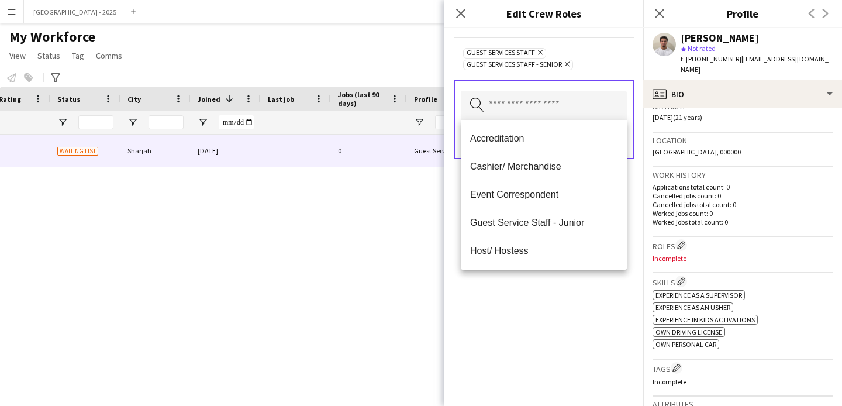
drag, startPoint x: 569, startPoint y: 288, endPoint x: 591, endPoint y: 215, distance: 76.3
click at [569, 288] on div "Guest Services Staff Remove Guest Services Staff - Senior Remove Search by role…" at bounding box center [544, 217] width 199 height 378
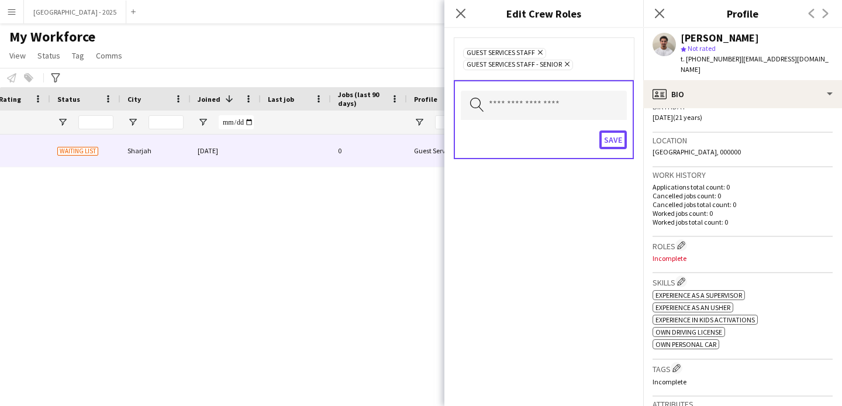
drag, startPoint x: 606, startPoint y: 136, endPoint x: 620, endPoint y: 166, distance: 33.0
click at [606, 136] on button "Save" at bounding box center [613, 139] width 27 height 19
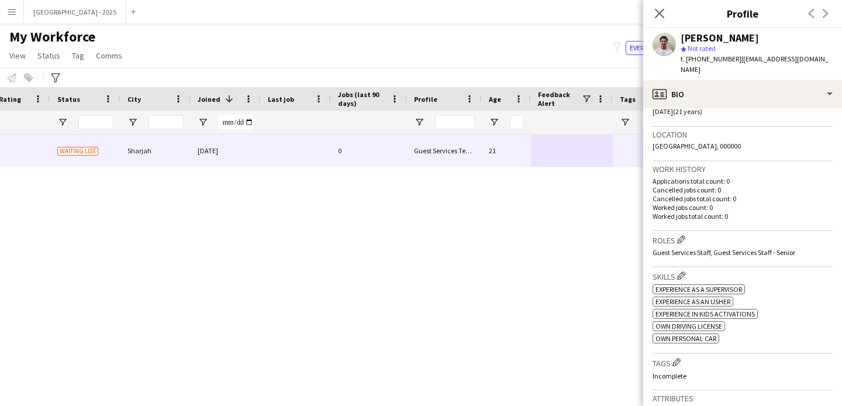
scroll to position [243, 0]
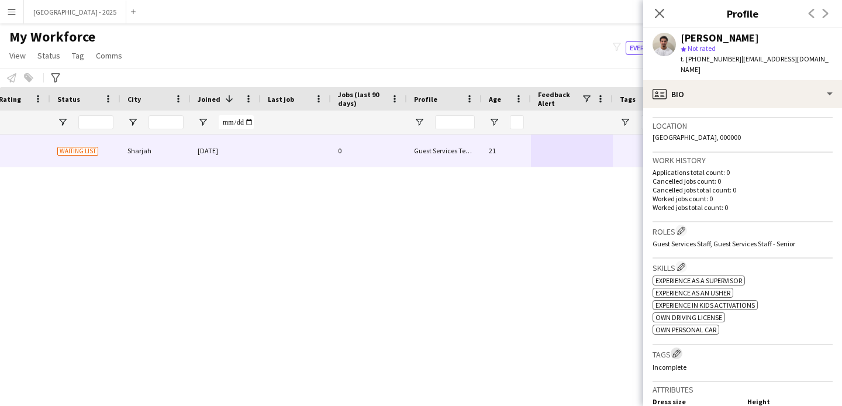
click at [681, 349] on app-icon "Edit crew company tags" at bounding box center [677, 353] width 8 height 8
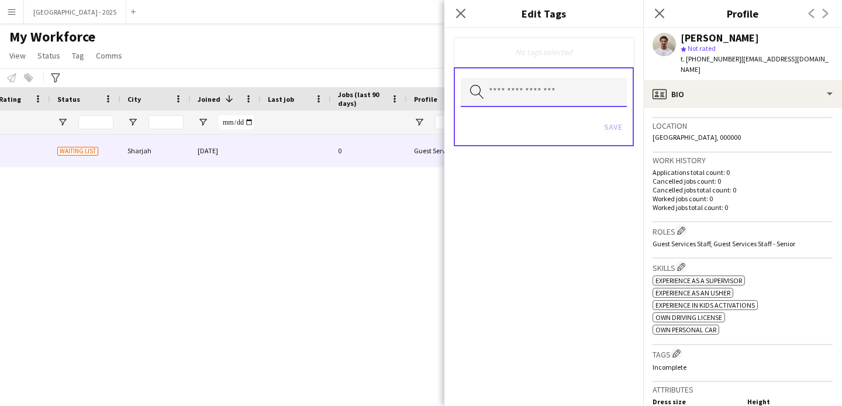
click at [552, 99] on input "text" at bounding box center [544, 92] width 166 height 29
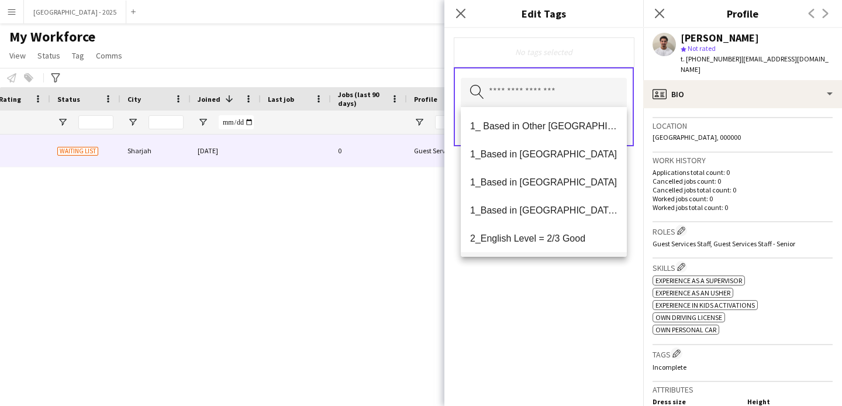
click at [559, 213] on span "1_Based in [GEOGRAPHIC_DATA]/[GEOGRAPHIC_DATA]/Ajman" at bounding box center [543, 210] width 147 height 11
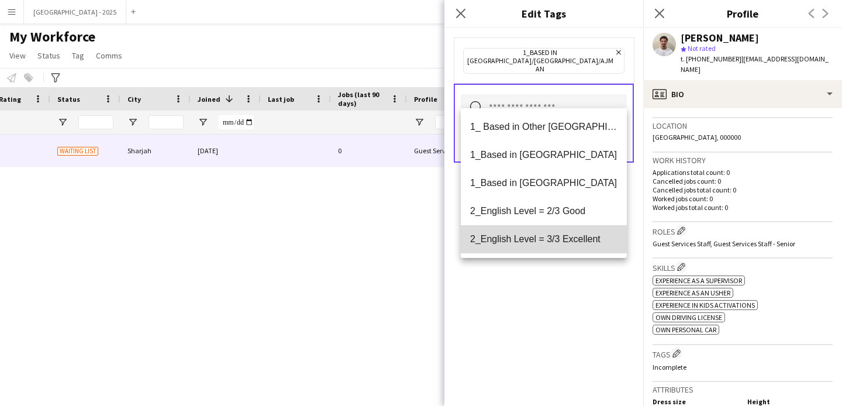
click at [559, 240] on span "2_English Level = 3/3 Excellent" at bounding box center [543, 238] width 147 height 11
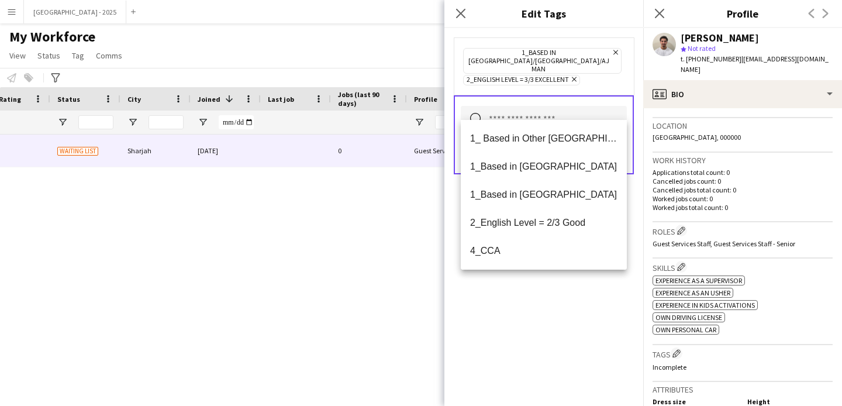
click at [556, 290] on div "1_Based in [GEOGRAPHIC_DATA]/[GEOGRAPHIC_DATA]/Ajman Remove 2_English Level = 3…" at bounding box center [544, 217] width 199 height 378
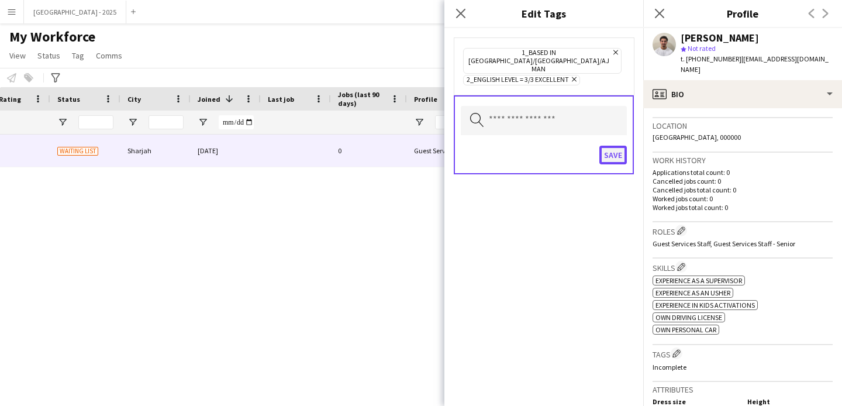
click at [603, 146] on button "Save" at bounding box center [613, 155] width 27 height 19
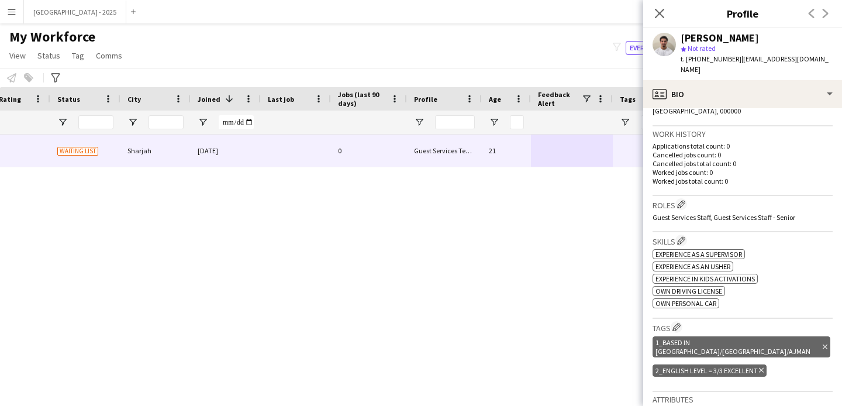
scroll to position [0, 0]
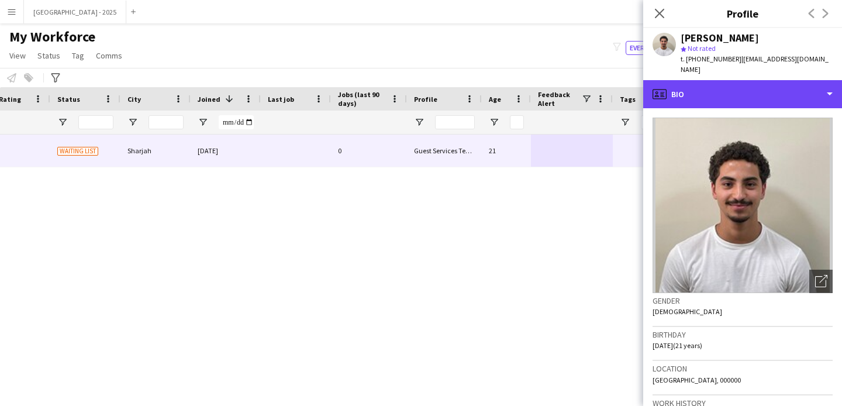
drag, startPoint x: 703, startPoint y: 84, endPoint x: 727, endPoint y: 115, distance: 39.2
click at [703, 84] on div "profile Bio" at bounding box center [743, 94] width 199 height 28
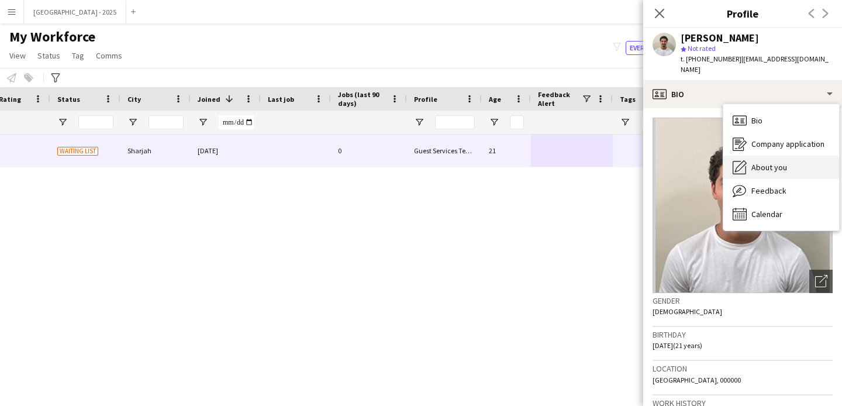
click at [771, 162] on span "About you" at bounding box center [770, 167] width 36 height 11
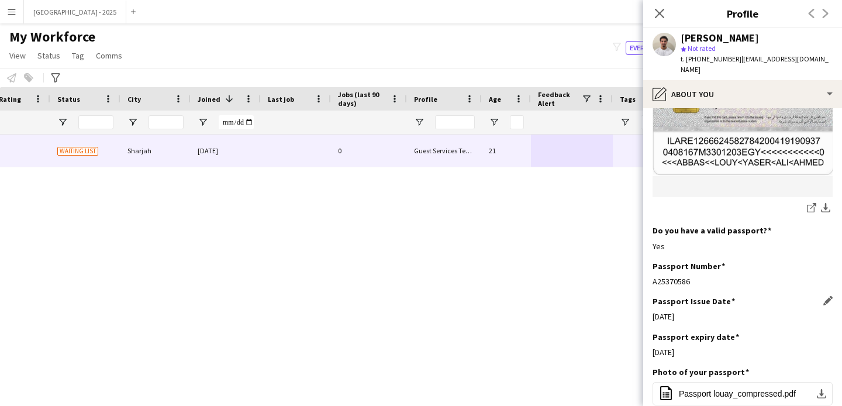
scroll to position [992, 0]
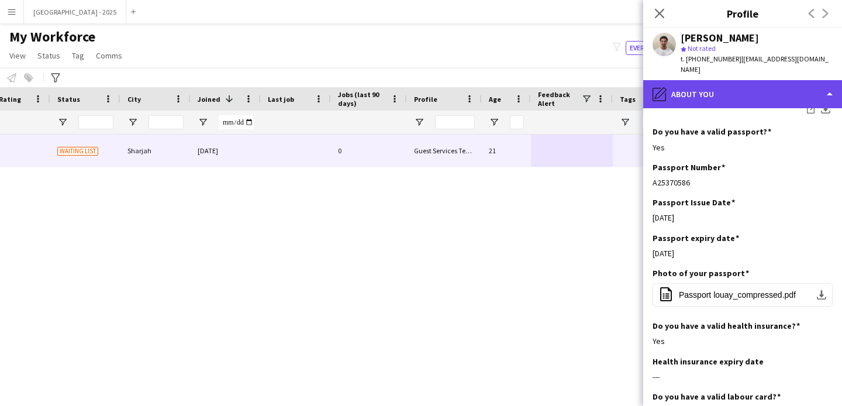
drag, startPoint x: 704, startPoint y: 85, endPoint x: 712, endPoint y: 91, distance: 9.6
click at [704, 85] on div "pencil4 About you" at bounding box center [743, 94] width 199 height 28
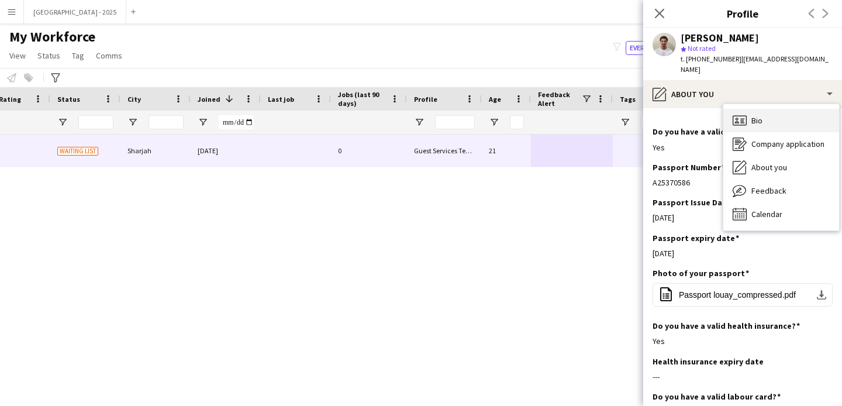
click at [760, 116] on div "Bio Bio" at bounding box center [782, 120] width 116 height 23
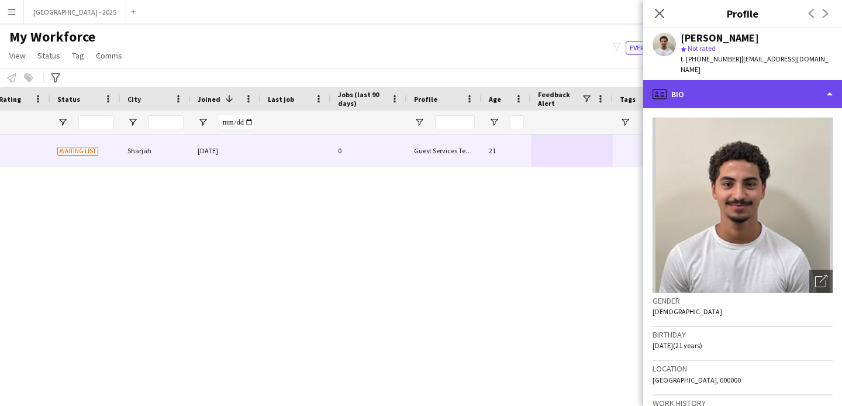
click at [697, 82] on div "profile Bio" at bounding box center [743, 94] width 199 height 28
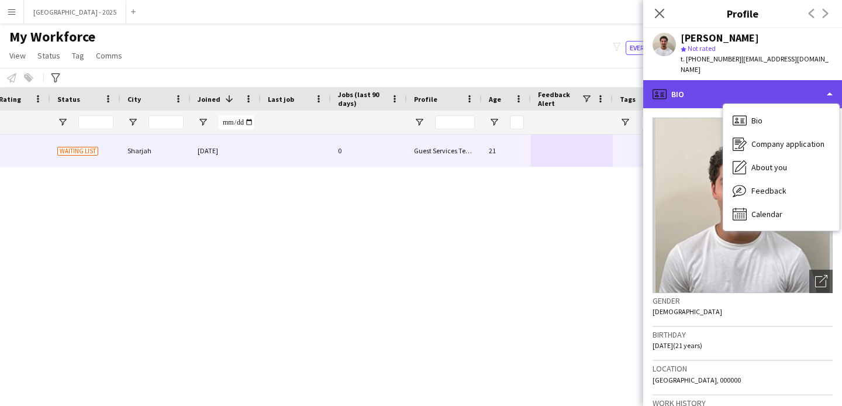
click at [692, 89] on div "profile Bio" at bounding box center [743, 94] width 199 height 28
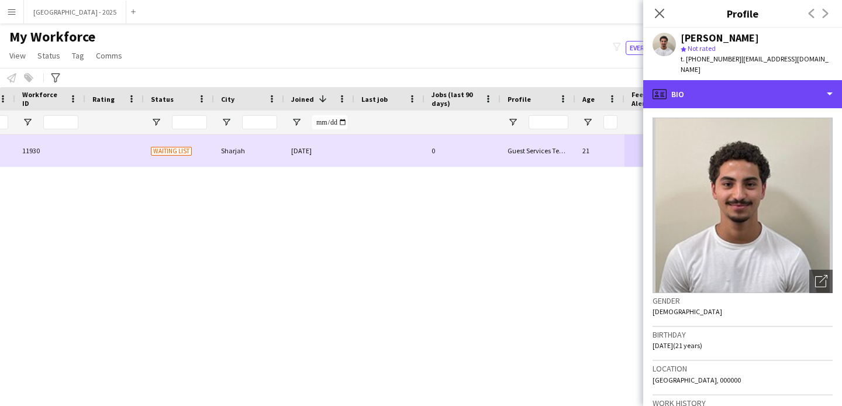
scroll to position [0, 152]
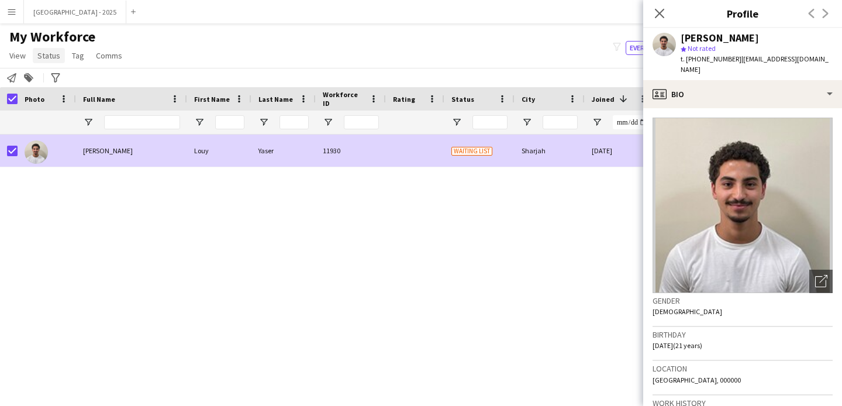
drag, startPoint x: 42, startPoint y: 64, endPoint x: 47, endPoint y: 56, distance: 9.3
click at [42, 64] on app-page-menu "View Views Default view New view Update view Delete view Edit name Customise vi…" at bounding box center [67, 57] width 134 height 22
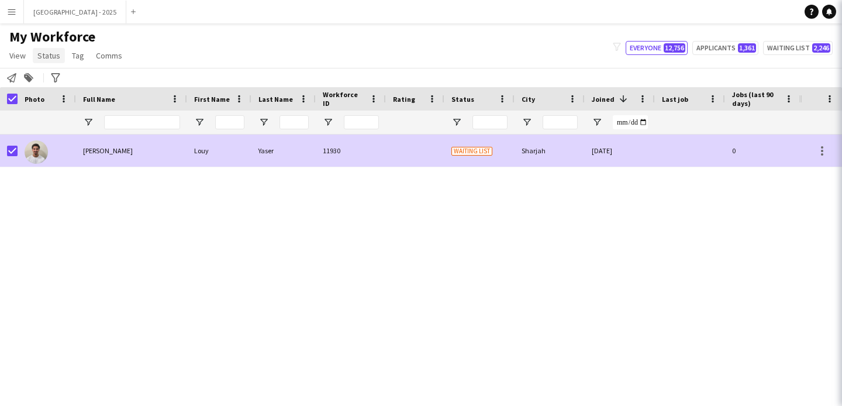
click at [43, 62] on link "Status" at bounding box center [49, 55] width 32 height 15
click at [47, 57] on span "Status" at bounding box center [48, 55] width 23 height 11
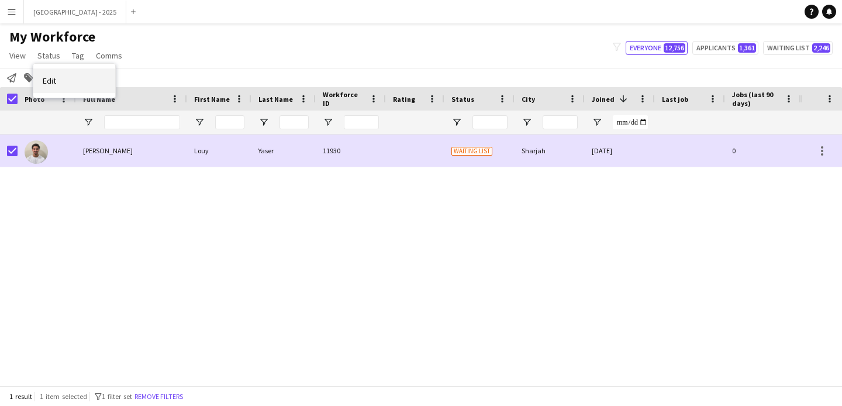
click at [59, 72] on link "Edit" at bounding box center [74, 80] width 82 height 25
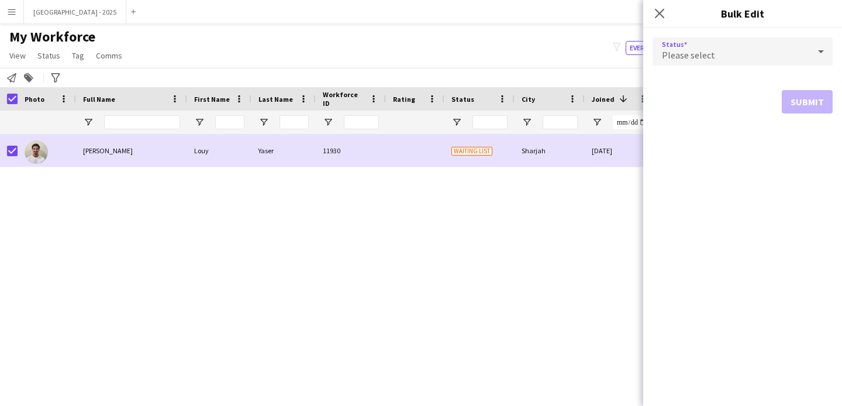
click at [699, 50] on span "Please select" at bounding box center [688, 55] width 53 height 12
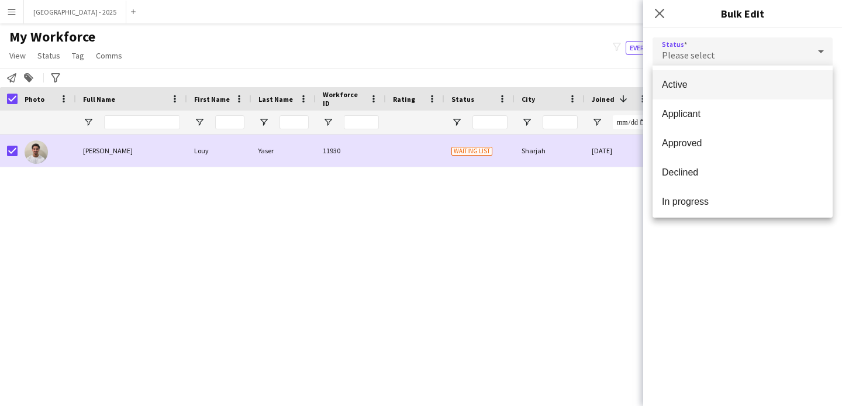
click at [697, 81] on span "Active" at bounding box center [742, 84] width 161 height 11
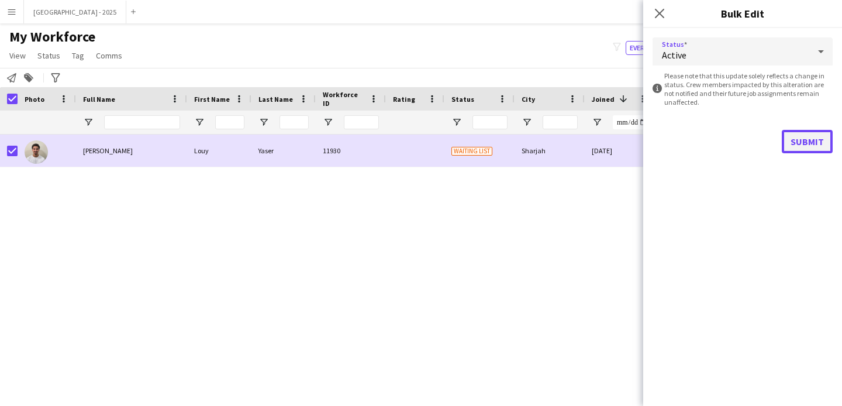
click at [809, 139] on button "Submit" at bounding box center [807, 141] width 51 height 23
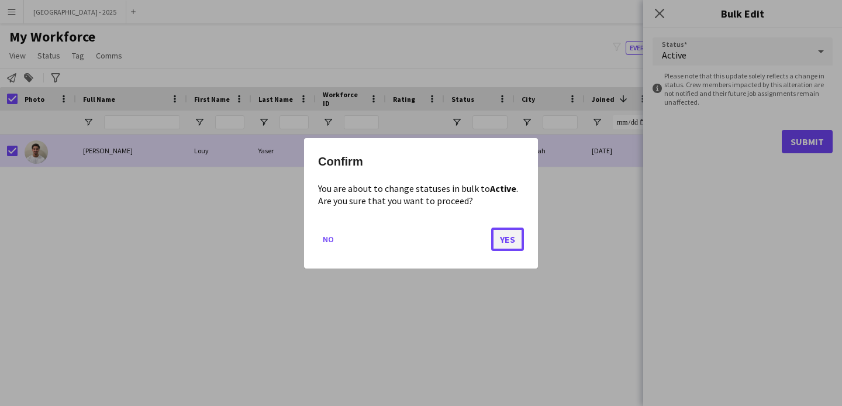
click at [504, 238] on button "Yes" at bounding box center [507, 238] width 33 height 23
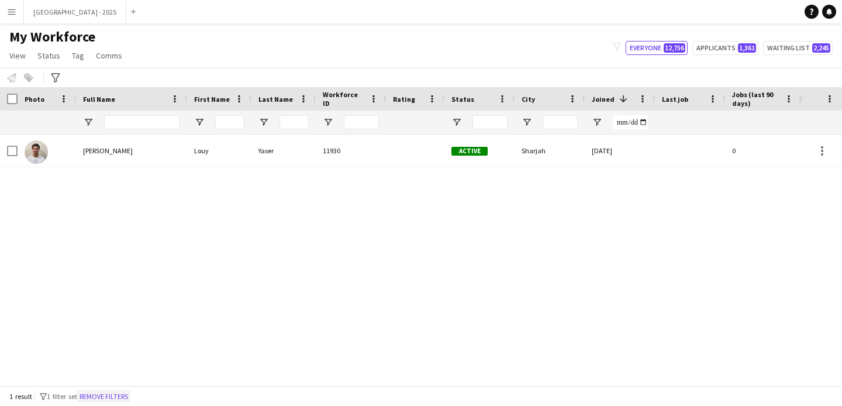
click at [130, 393] on button "Remove filters" at bounding box center [103, 396] width 53 height 13
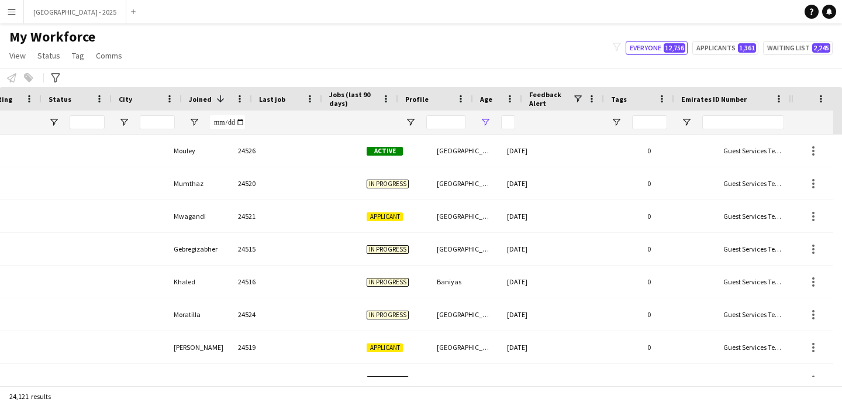
scroll to position [0, 403]
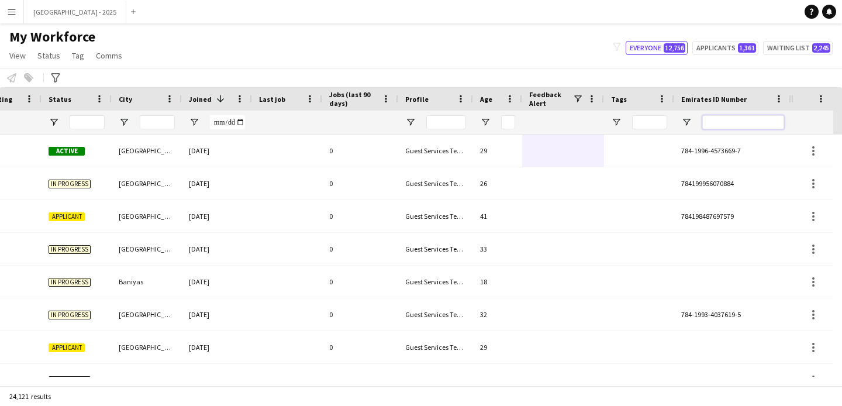
click at [731, 125] on input "Emirates ID Number Filter Input" at bounding box center [744, 122] width 82 height 14
paste input "*******"
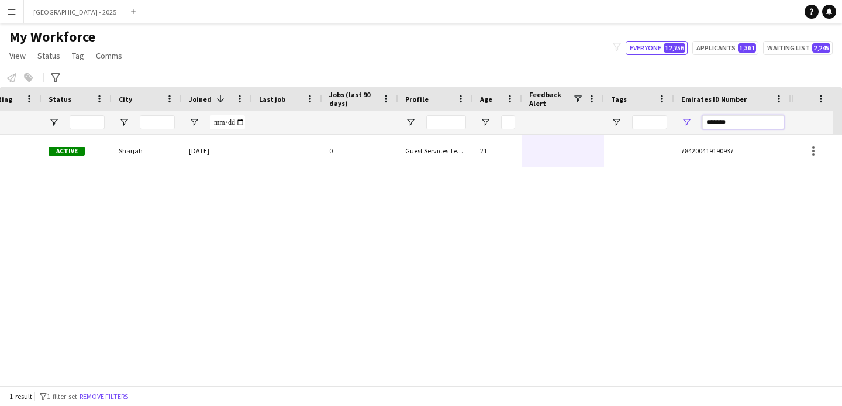
type input "*******"
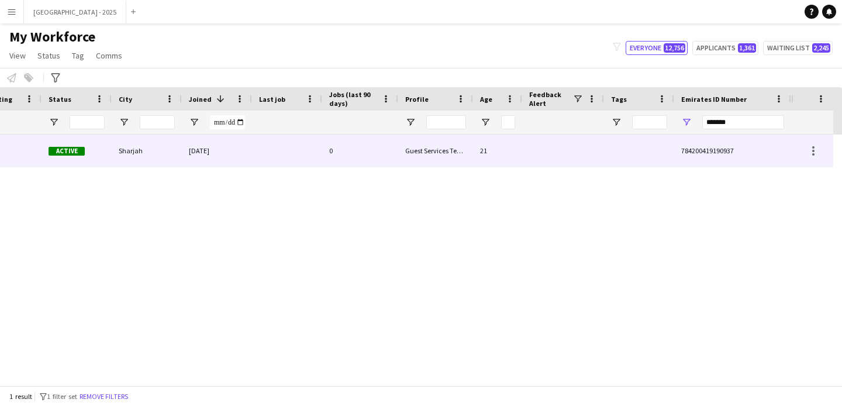
drag, startPoint x: 563, startPoint y: 153, endPoint x: 701, endPoint y: 186, distance: 141.5
click at [563, 153] on div at bounding box center [563, 151] width 82 height 32
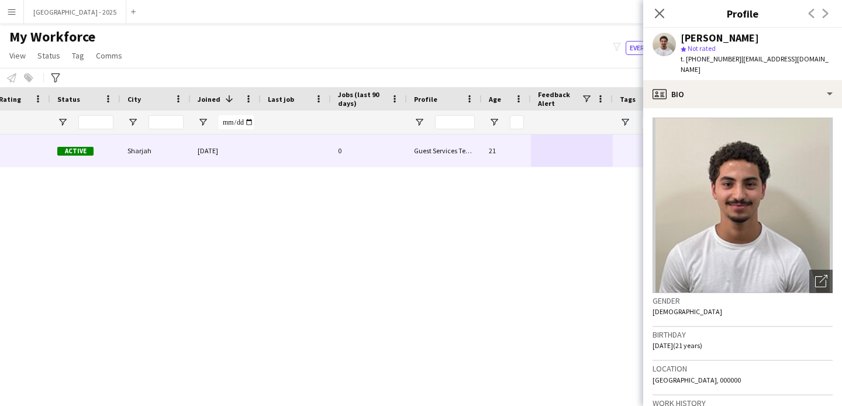
click at [655, 6] on div "Close pop-in" at bounding box center [660, 13] width 33 height 27
drag, startPoint x: 659, startPoint y: 11, endPoint x: 624, endPoint y: 56, distance: 56.3
click at [659, 11] on icon "Close pop-in" at bounding box center [659, 13] width 9 height 9
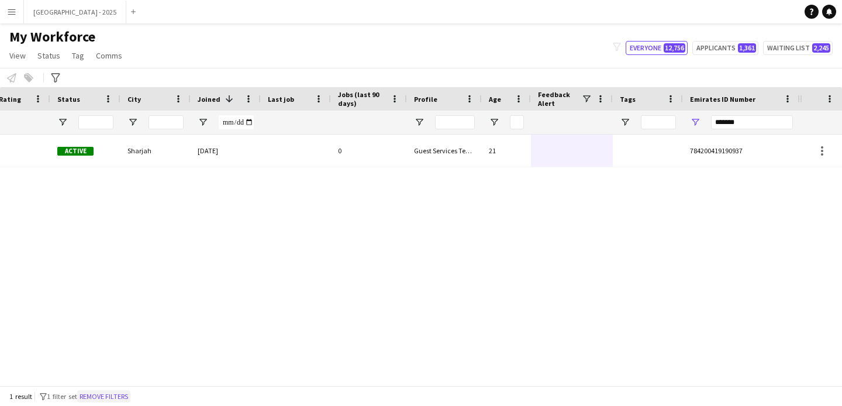
click at [129, 397] on button "Remove filters" at bounding box center [103, 396] width 53 height 13
